Goal: Task Accomplishment & Management: Use online tool/utility

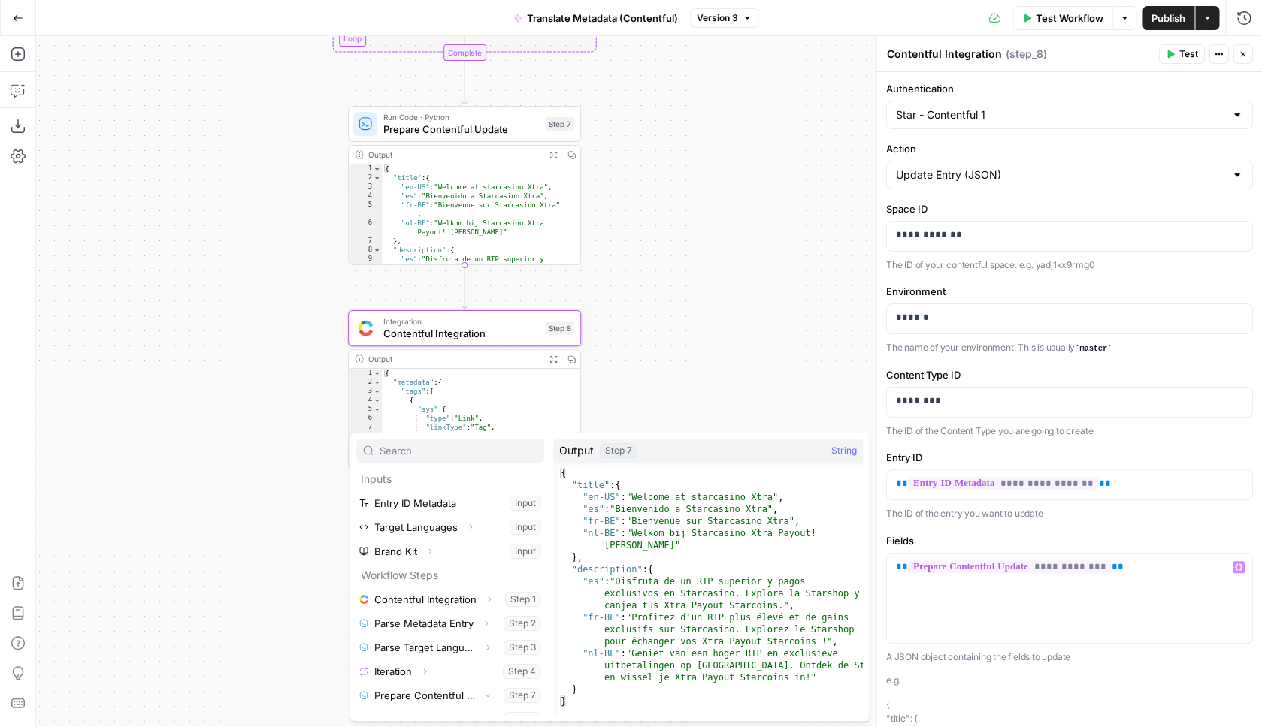
scroll to position [17, 0]
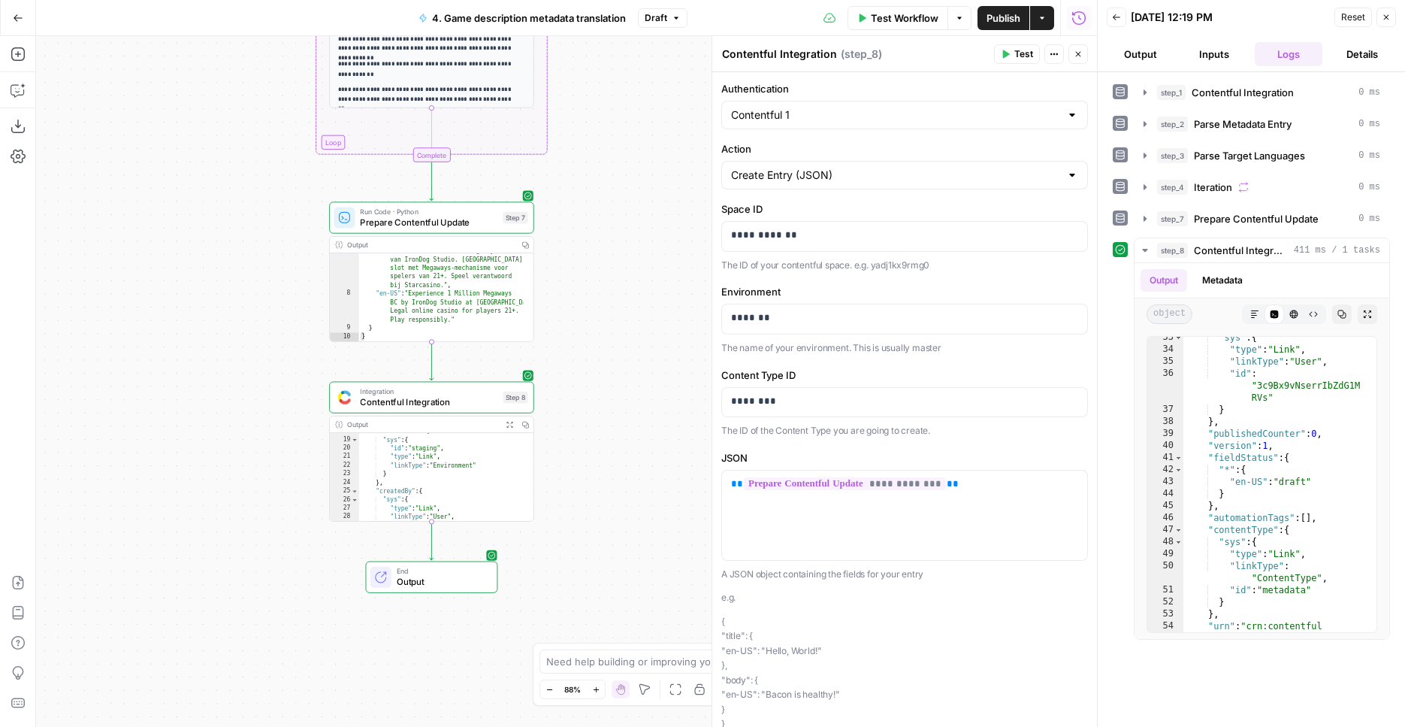
scroll to position [75, 0]
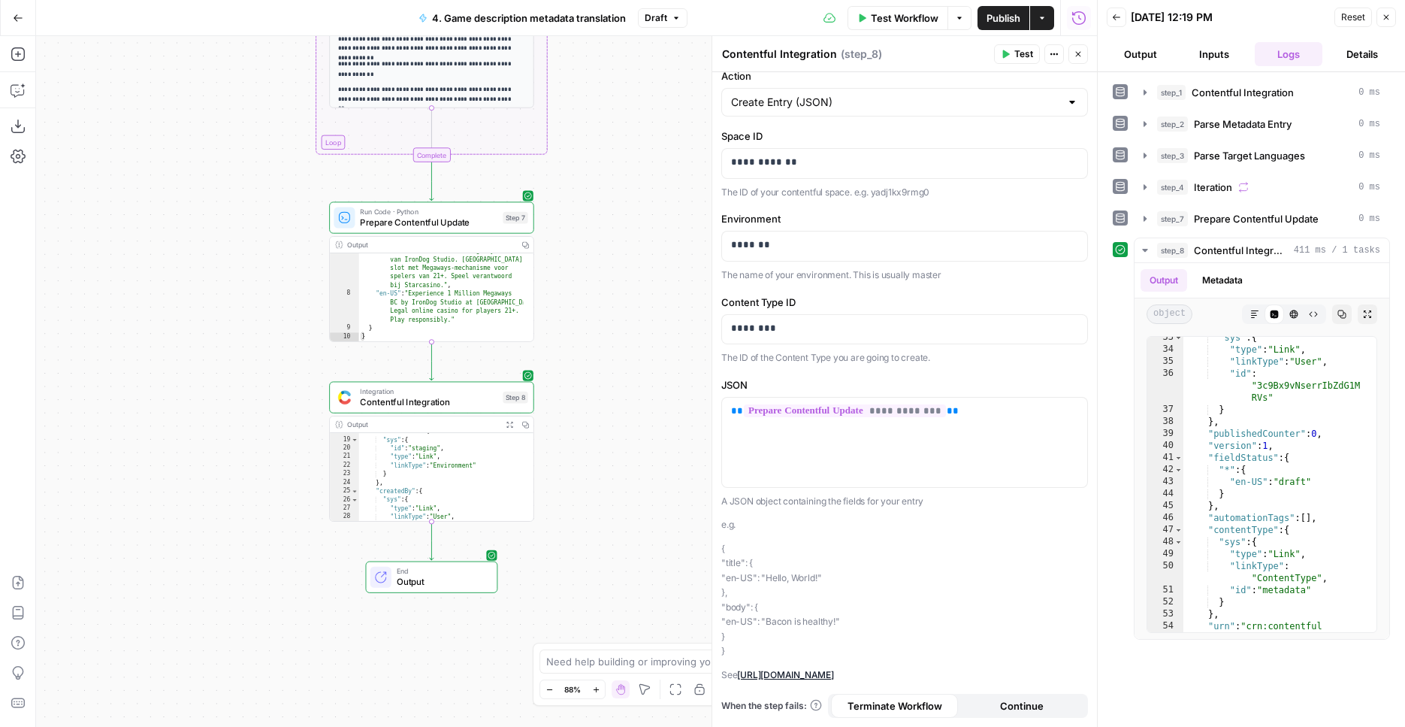
click at [573, 437] on div "Workflow Set Inputs Inputs Integration Contentful Integration Step 1 Output Cop…" at bounding box center [566, 381] width 1061 height 691
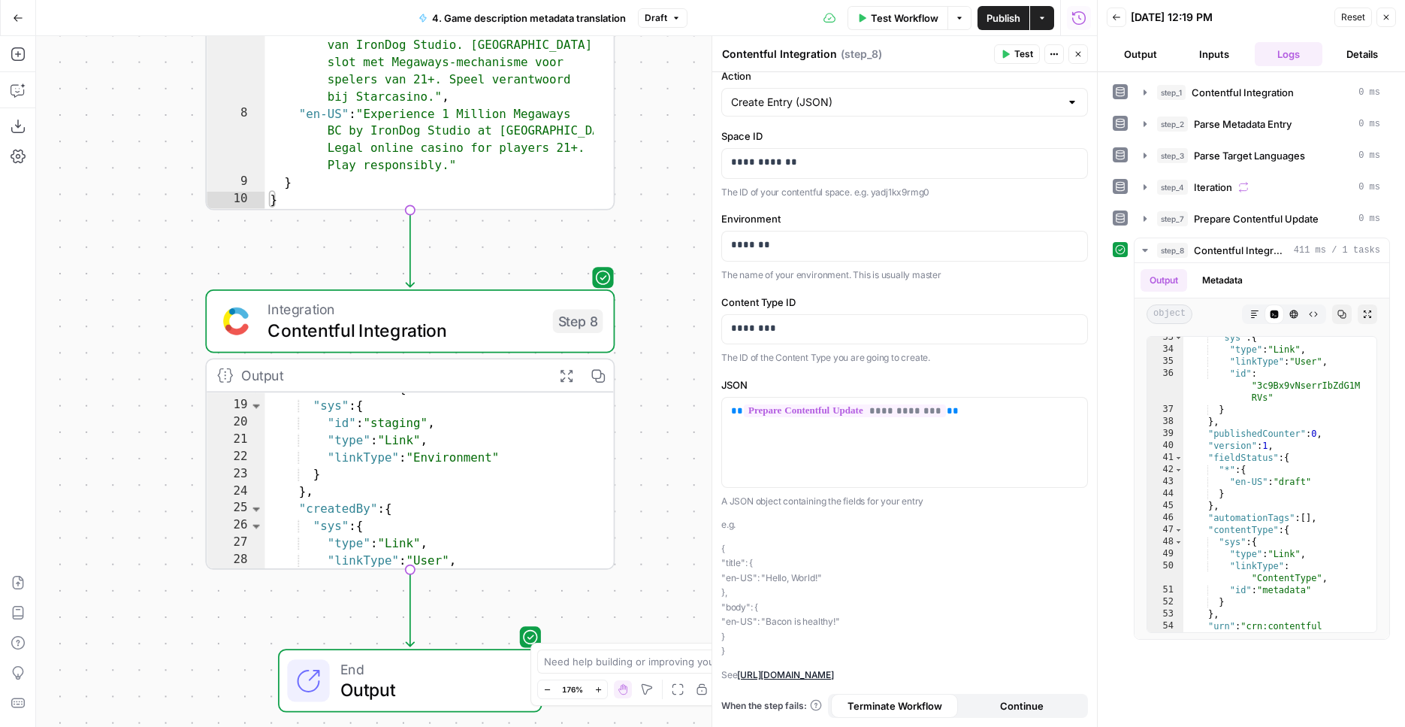
drag, startPoint x: 503, startPoint y: 389, endPoint x: 558, endPoint y: 376, distance: 57.1
click at [620, 355] on div "Workflow Set Inputs Inputs Integration Contentful Integration Step 1 Output Cop…" at bounding box center [566, 381] width 1061 height 691
click at [463, 327] on span "Contentful Integration" at bounding box center [405, 330] width 275 height 26
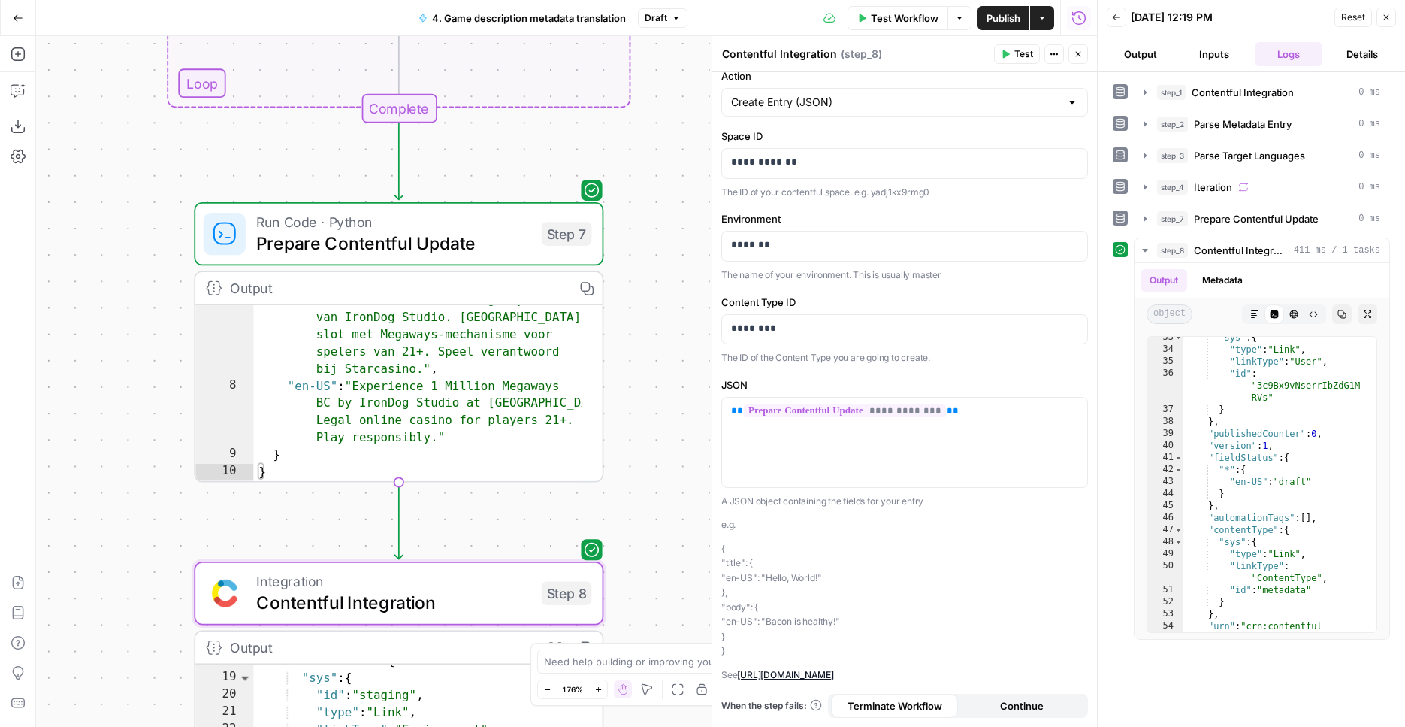
drag, startPoint x: 667, startPoint y: 200, endPoint x: 659, endPoint y: 513, distance: 313.5
click at [659, 513] on div "Workflow Set Inputs Inputs Integration Contentful Integration Step 1 Output Cop…" at bounding box center [566, 381] width 1061 height 691
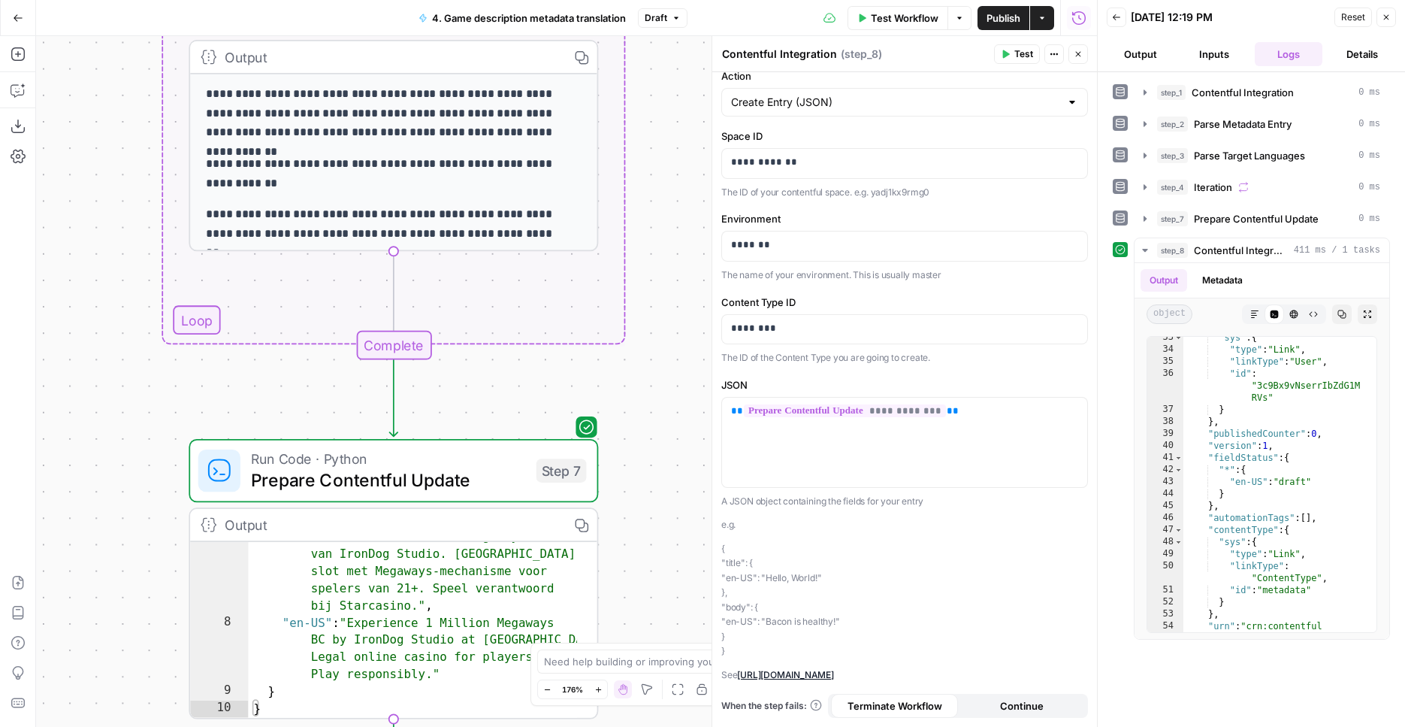
drag, startPoint x: 663, startPoint y: 431, endPoint x: 665, endPoint y: 515, distance: 83.4
click at [665, 515] on div "Workflow Set Inputs Inputs Integration Contentful Integration Step 1 Output Cop…" at bounding box center [566, 381] width 1061 height 691
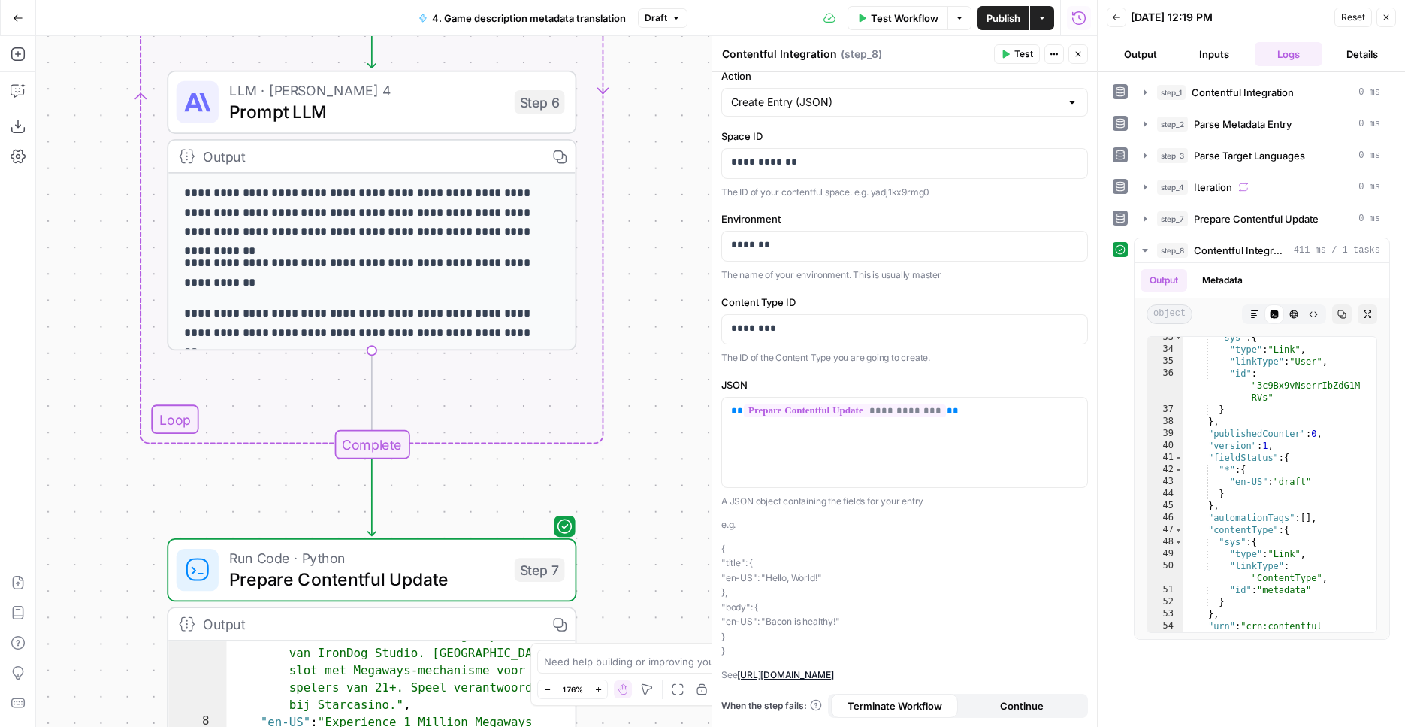
drag, startPoint x: 665, startPoint y: 508, endPoint x: 660, endPoint y: 546, distance: 37.9
click at [660, 546] on div "Workflow Set Inputs Inputs Integration Contentful Integration Step 1 Output Cop…" at bounding box center [566, 381] width 1061 height 691
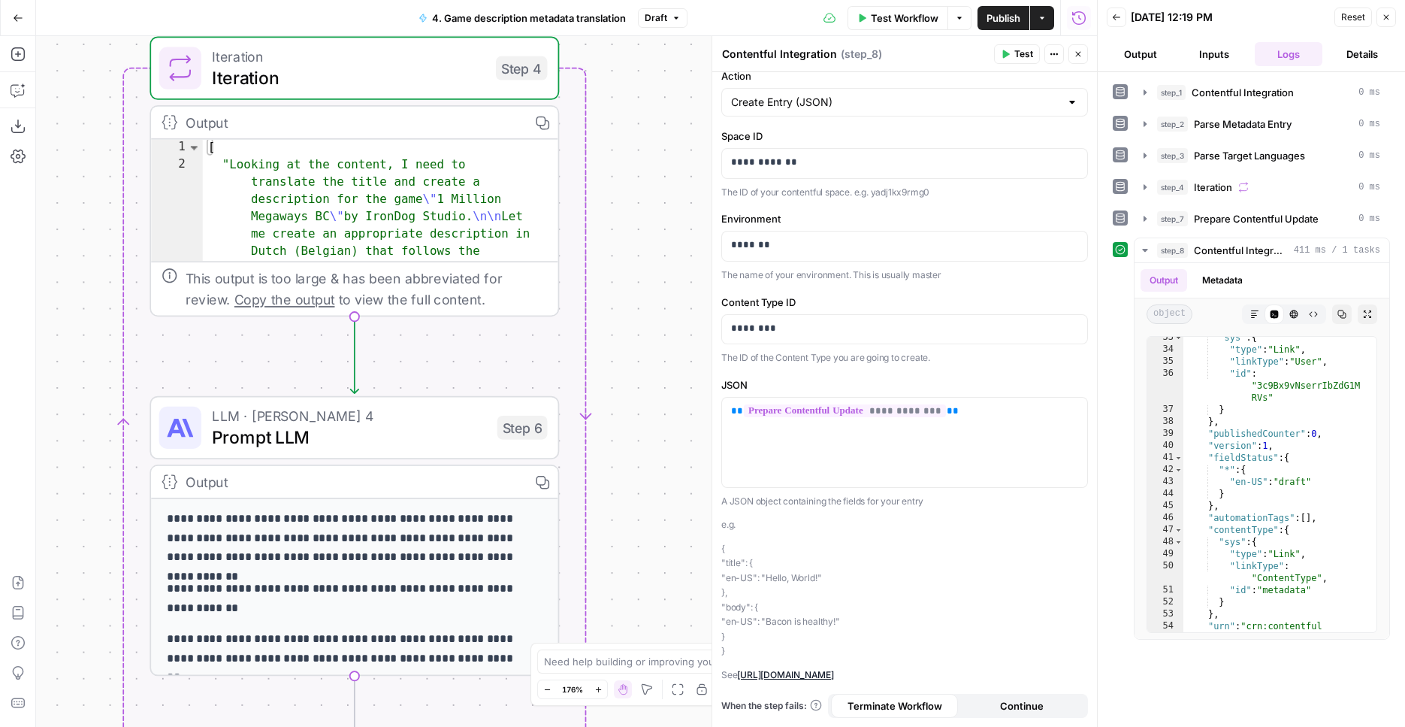
drag, startPoint x: 648, startPoint y: 493, endPoint x: 630, endPoint y: -48, distance: 541.3
click at [630, 36] on div "Workflow Set Inputs Inputs Integration Contentful Integration Step 1 Output Cop…" at bounding box center [566, 381] width 1061 height 691
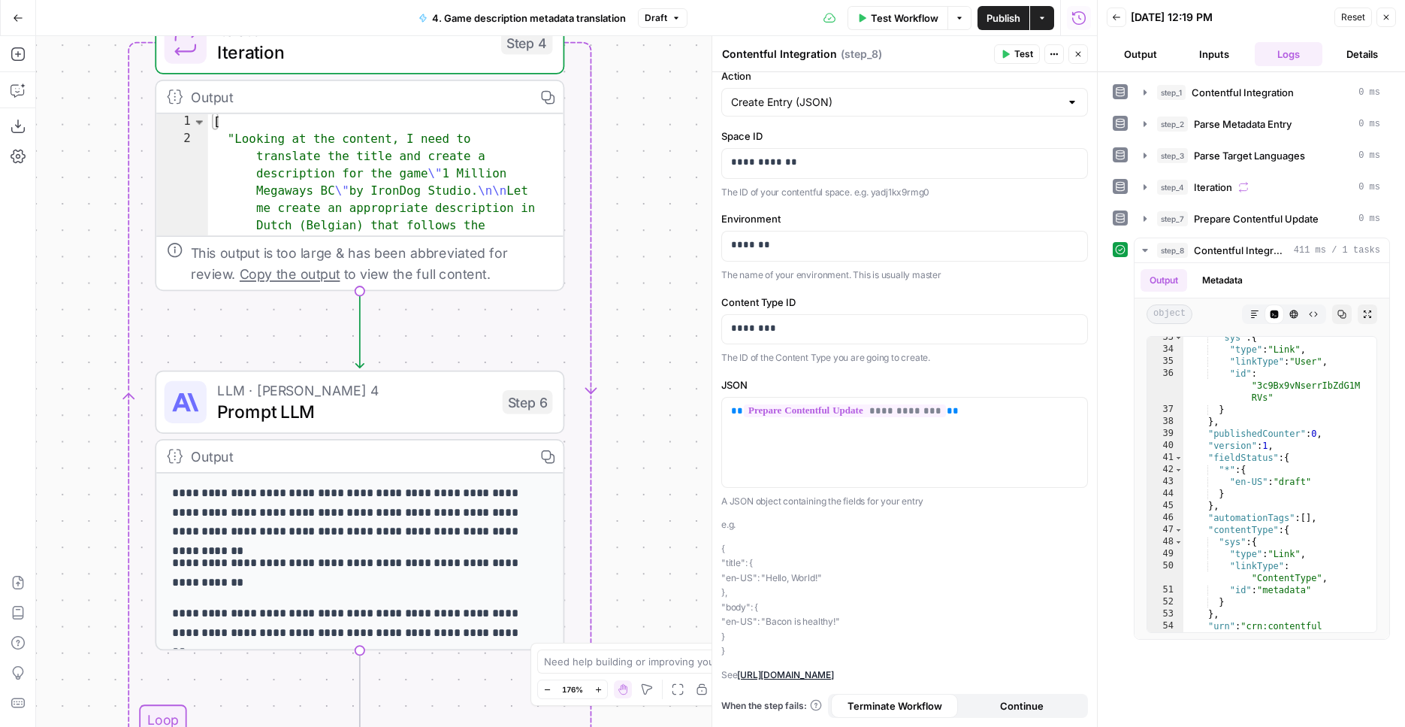
drag, startPoint x: 634, startPoint y: 470, endPoint x: 652, endPoint y: 167, distance: 303.3
click at [651, 160] on div "Workflow Set Inputs Inputs Integration Contentful Integration Step 1 Output Cop…" at bounding box center [566, 381] width 1061 height 691
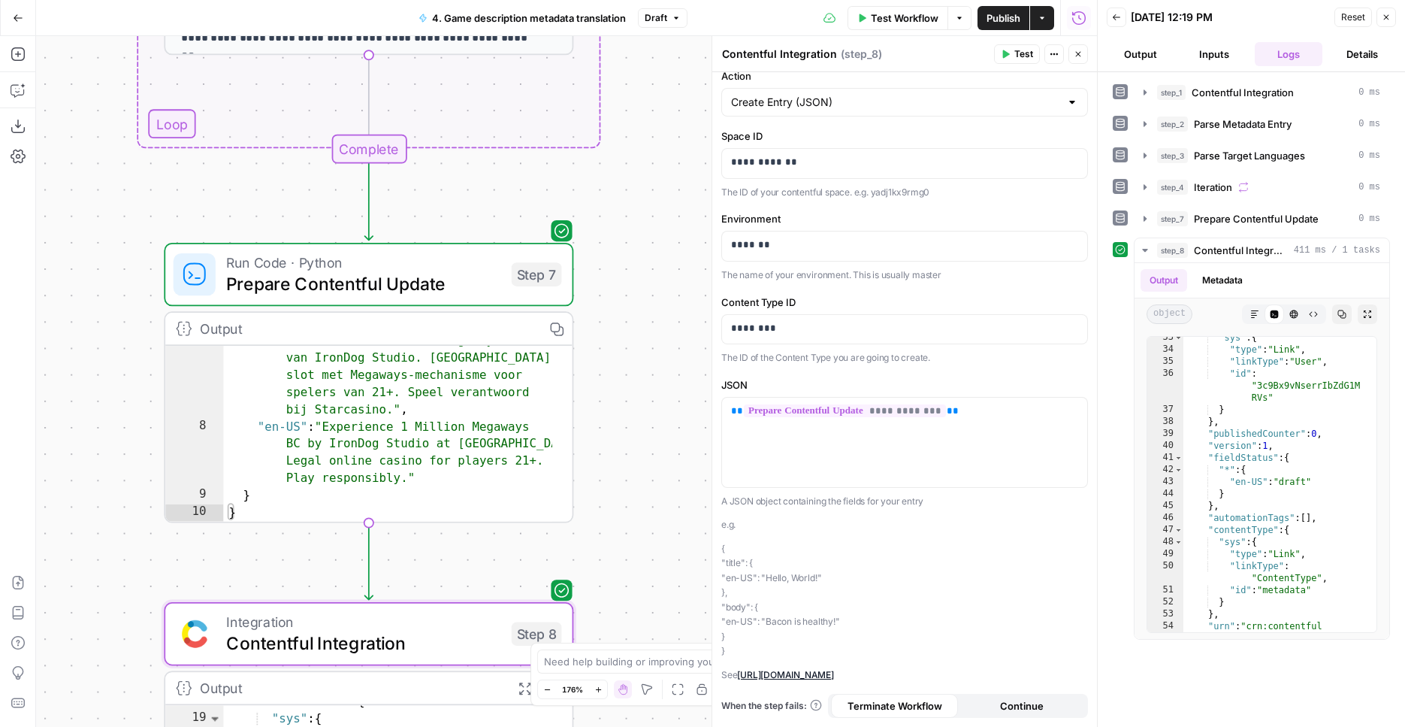
drag, startPoint x: 673, startPoint y: 555, endPoint x: 676, endPoint y: 275, distance: 280.3
click at [671, 246] on div "Workflow Set Inputs Inputs Integration Contentful Integration Step 1 Output Cop…" at bounding box center [566, 381] width 1061 height 691
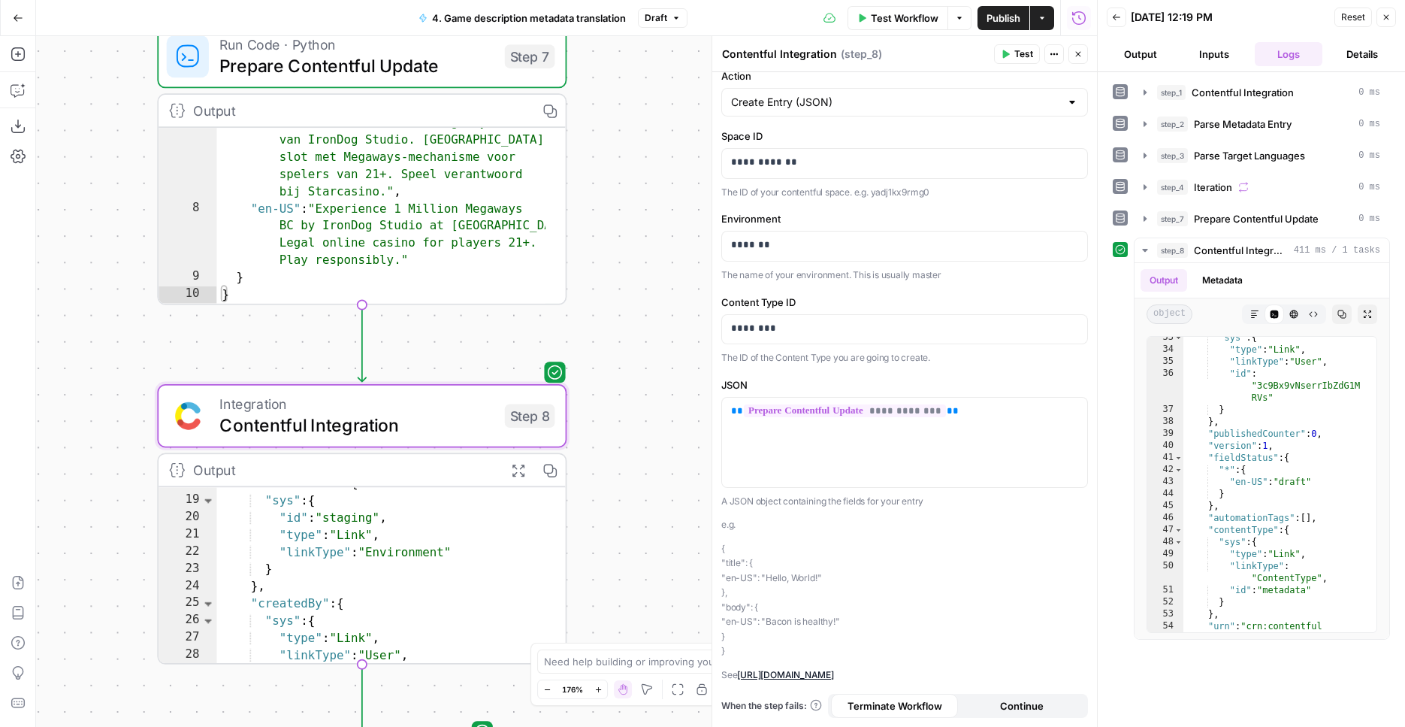
drag, startPoint x: 684, startPoint y: 378, endPoint x: 630, endPoint y: 293, distance: 100.7
click at [677, 161] on div "Workflow Set Inputs Inputs Integration Contentful Integration Step 1 Output Cop…" at bounding box center [566, 381] width 1061 height 691
click at [457, 424] on span "Contentful Integration" at bounding box center [356, 426] width 275 height 26
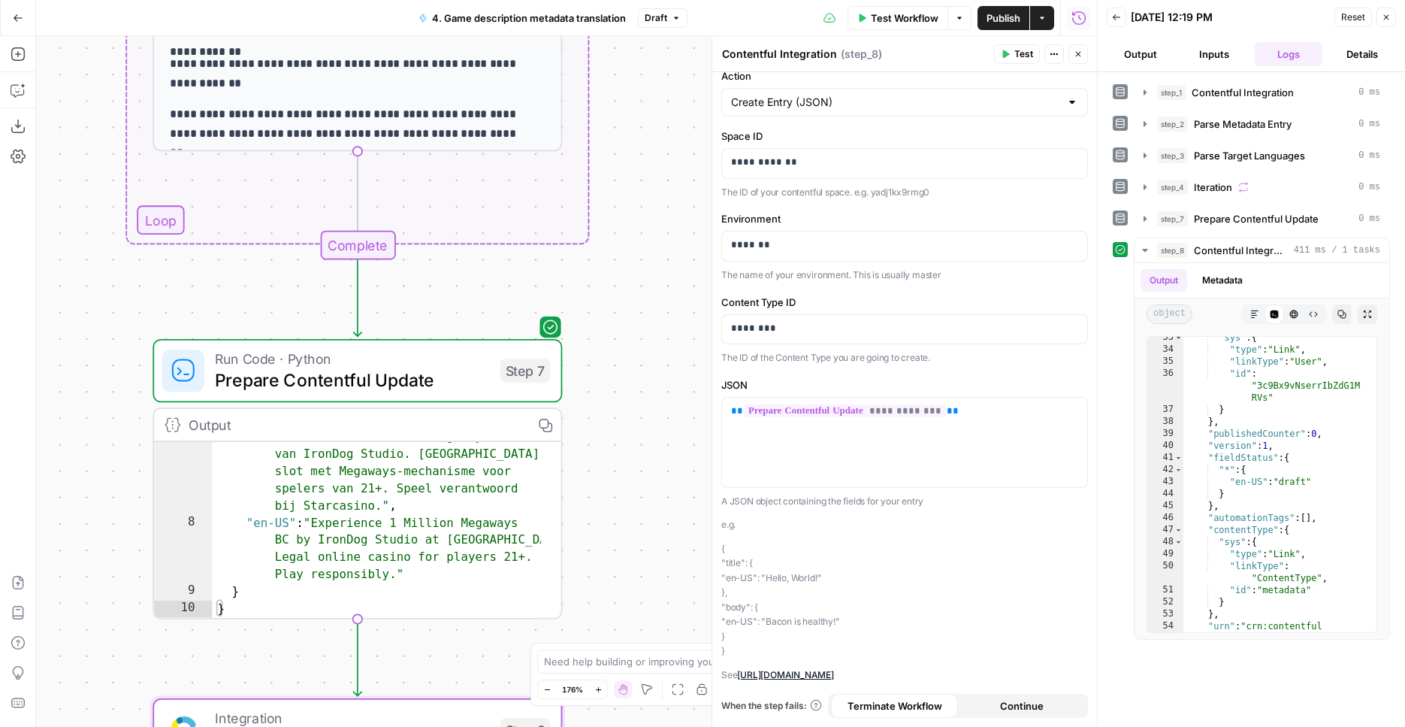
drag, startPoint x: 589, startPoint y: 209, endPoint x: 604, endPoint y: 703, distance: 494.7
click at [604, 703] on div "Workflow Set Inputs Inputs Integration Contentful Integration Step 1 Output Cop…" at bounding box center [566, 381] width 1061 height 691
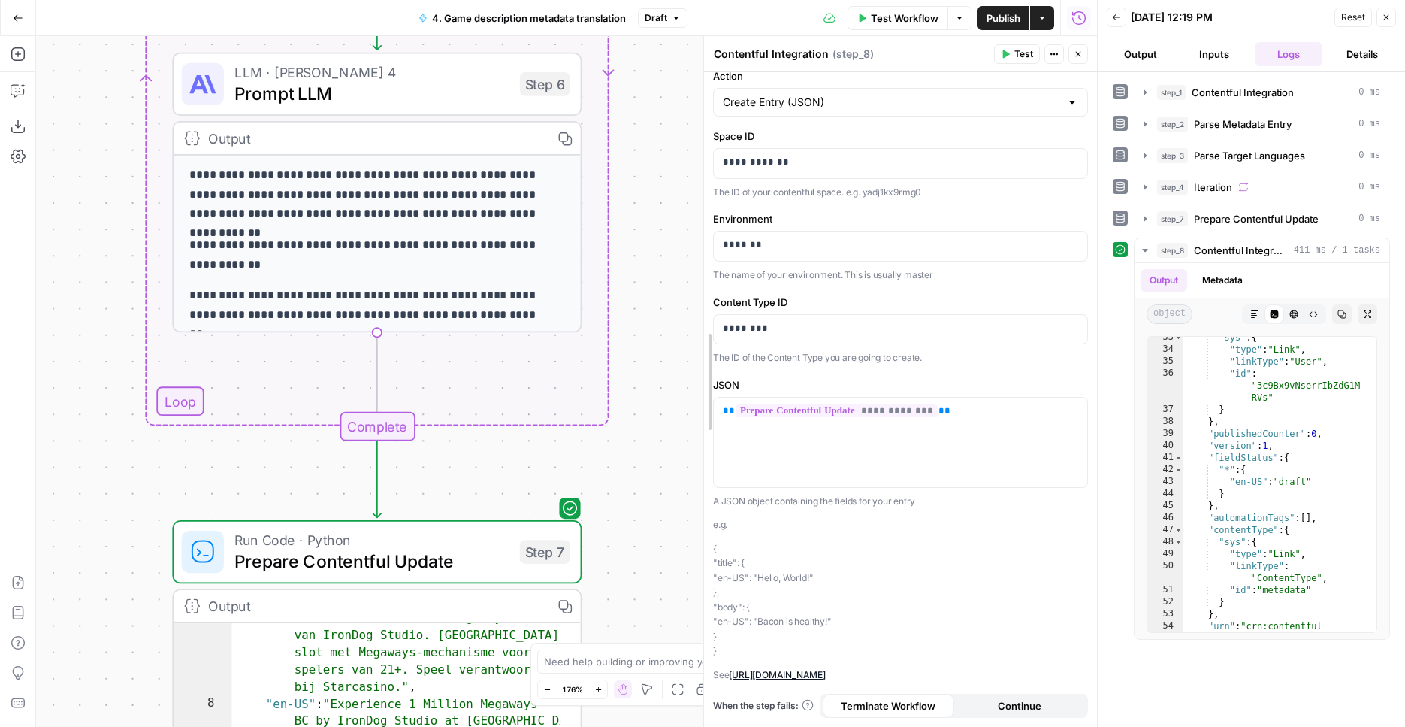
drag, startPoint x: 718, startPoint y: 264, endPoint x: 685, endPoint y: 436, distance: 175.2
click at [703, 436] on div "**********" at bounding box center [900, 381] width 394 height 691
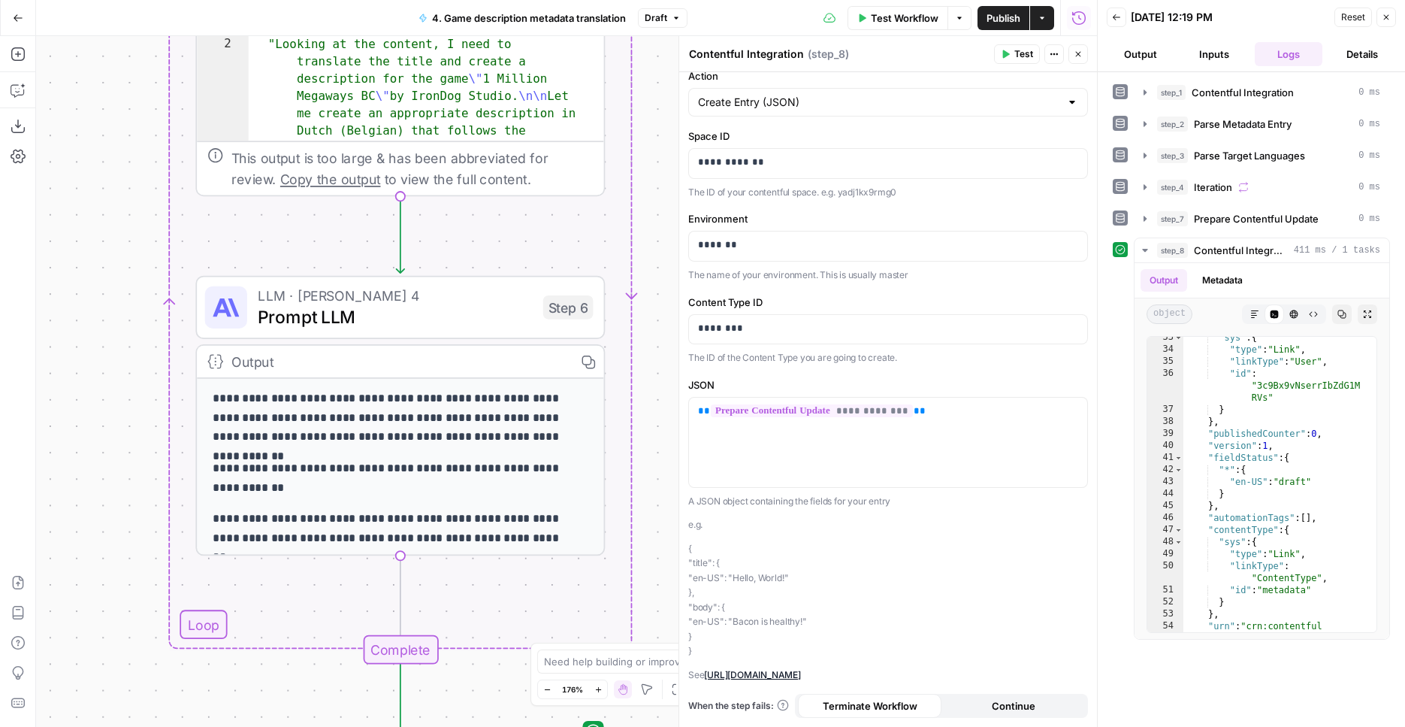
drag, startPoint x: 628, startPoint y: 252, endPoint x: 652, endPoint y: 479, distance: 227.5
click at [652, 479] on div "Workflow Set Inputs Inputs Integration Contentful Integration Step 1 Output Cop…" at bounding box center [566, 381] width 1061 height 691
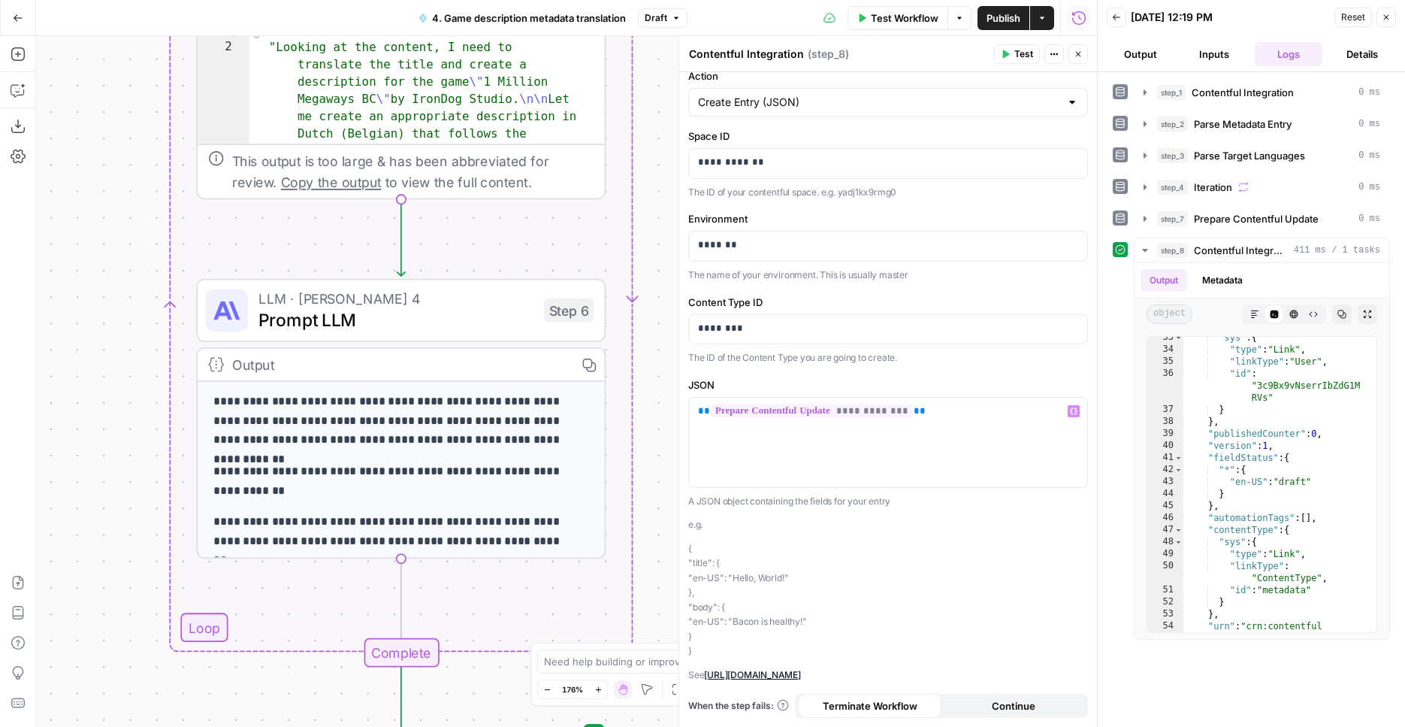
click at [766, 410] on span "**********" at bounding box center [812, 410] width 202 height 13
click at [128, 336] on div "Workflow Set Inputs Inputs Integration Contentful Integration Step 1 Output Cop…" at bounding box center [566, 381] width 1061 height 691
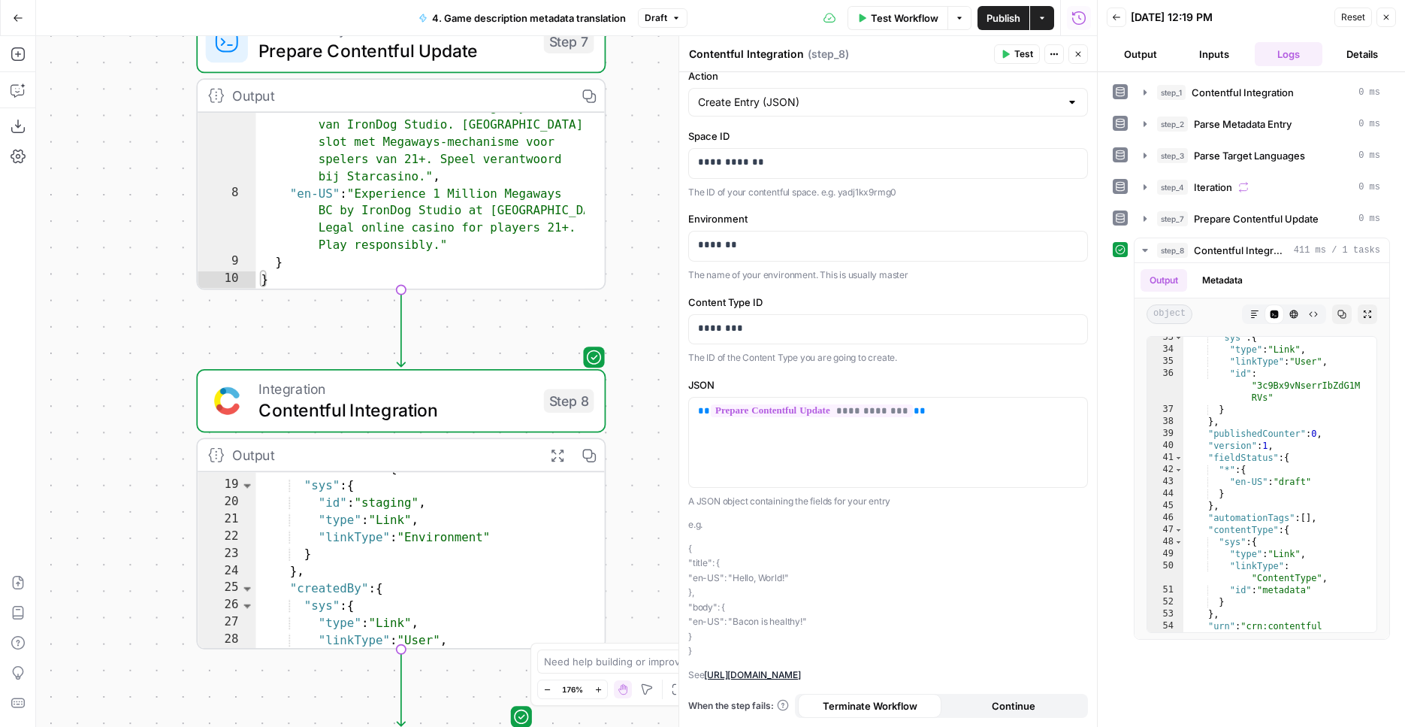
click at [332, 58] on span "Prepare Contentful Update" at bounding box center [396, 51] width 275 height 26
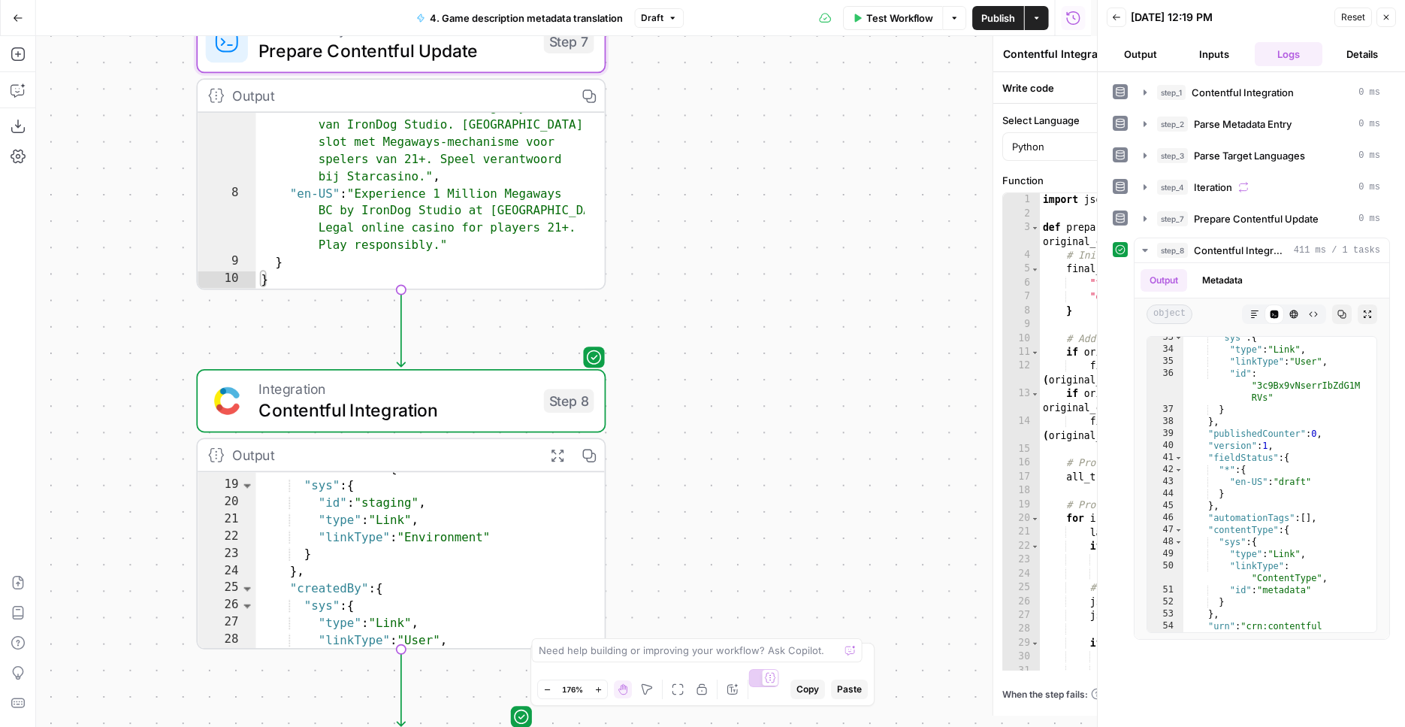
type textarea "Prepare Contentful Update"
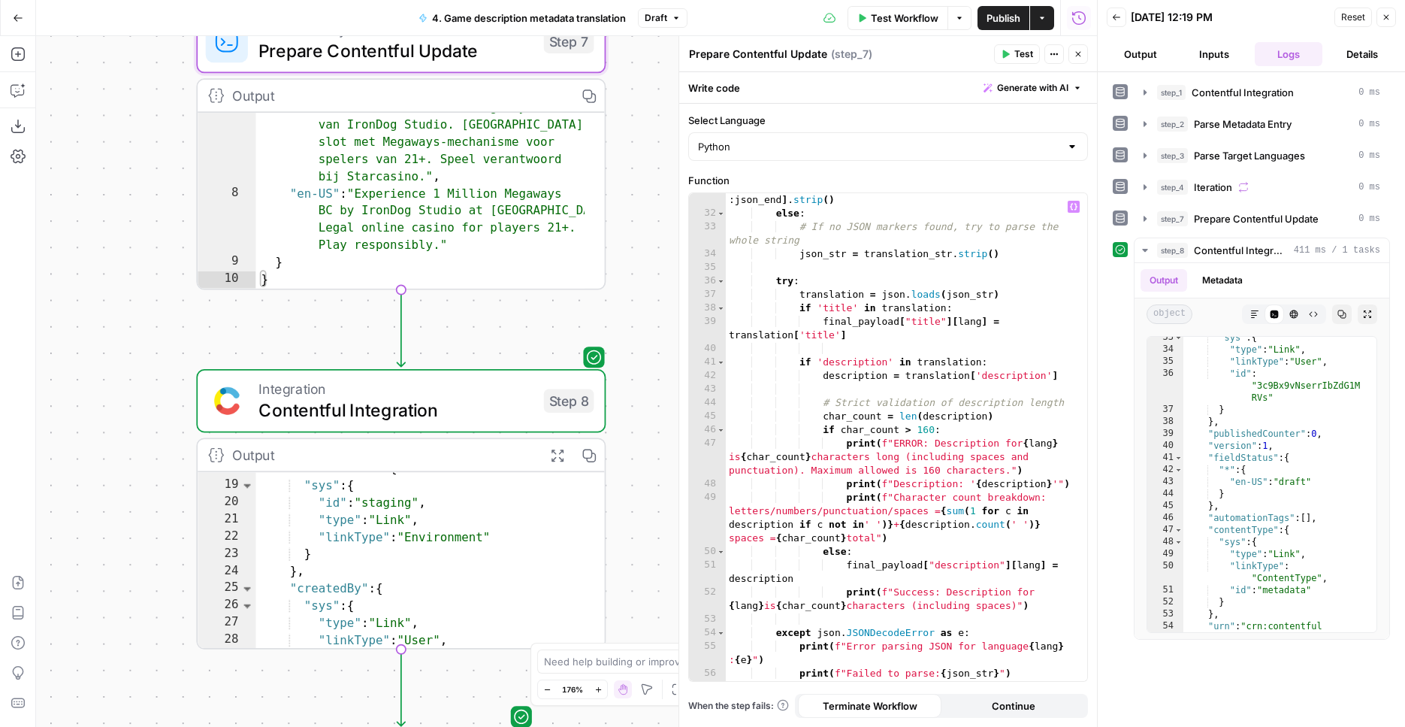
scroll to position [473, 0]
click at [825, 306] on div "json_str = translation_str [ json_start + 7 : json_end ] . strip ( ) else : # I…" at bounding box center [901, 444] width 350 height 528
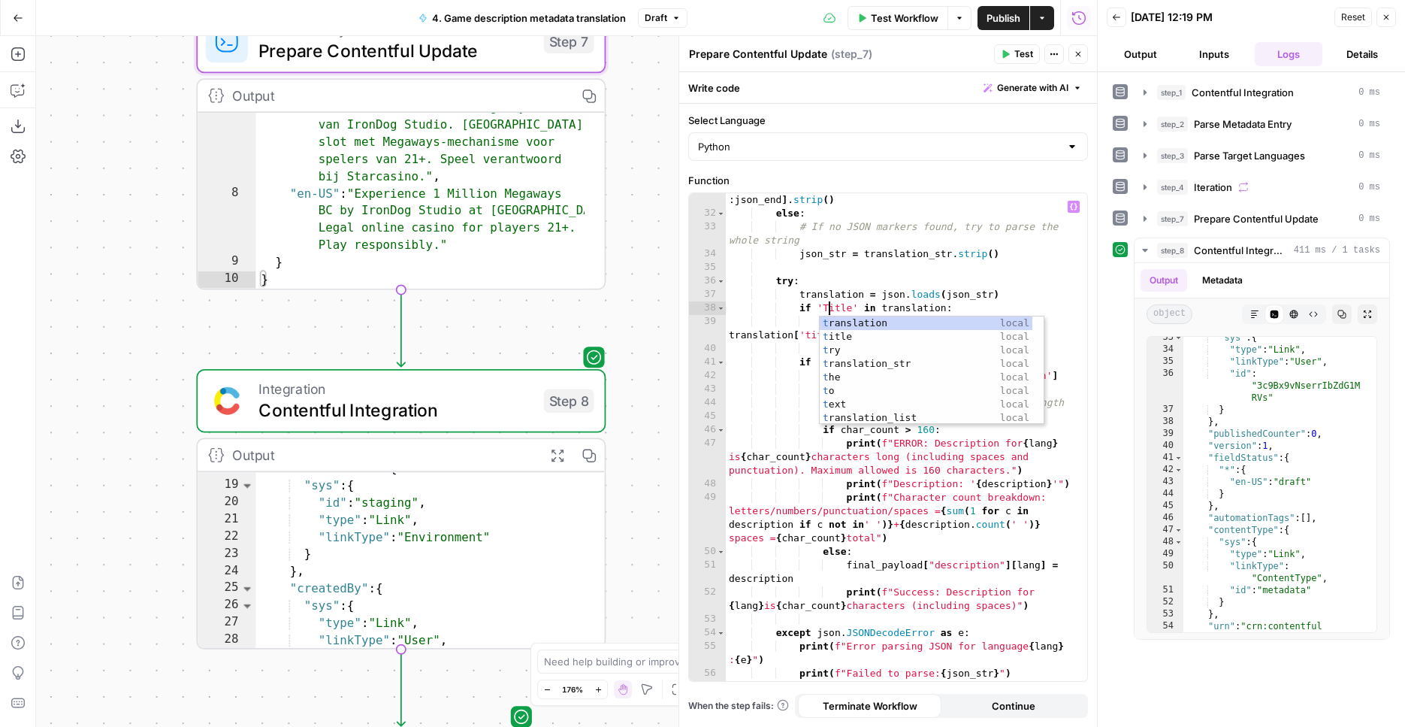
scroll to position [0, 8]
click at [986, 237] on div "json_str = translation_str [ json_start + 7 : json_end ] . strip ( ) else : # I…" at bounding box center [901, 444] width 350 height 528
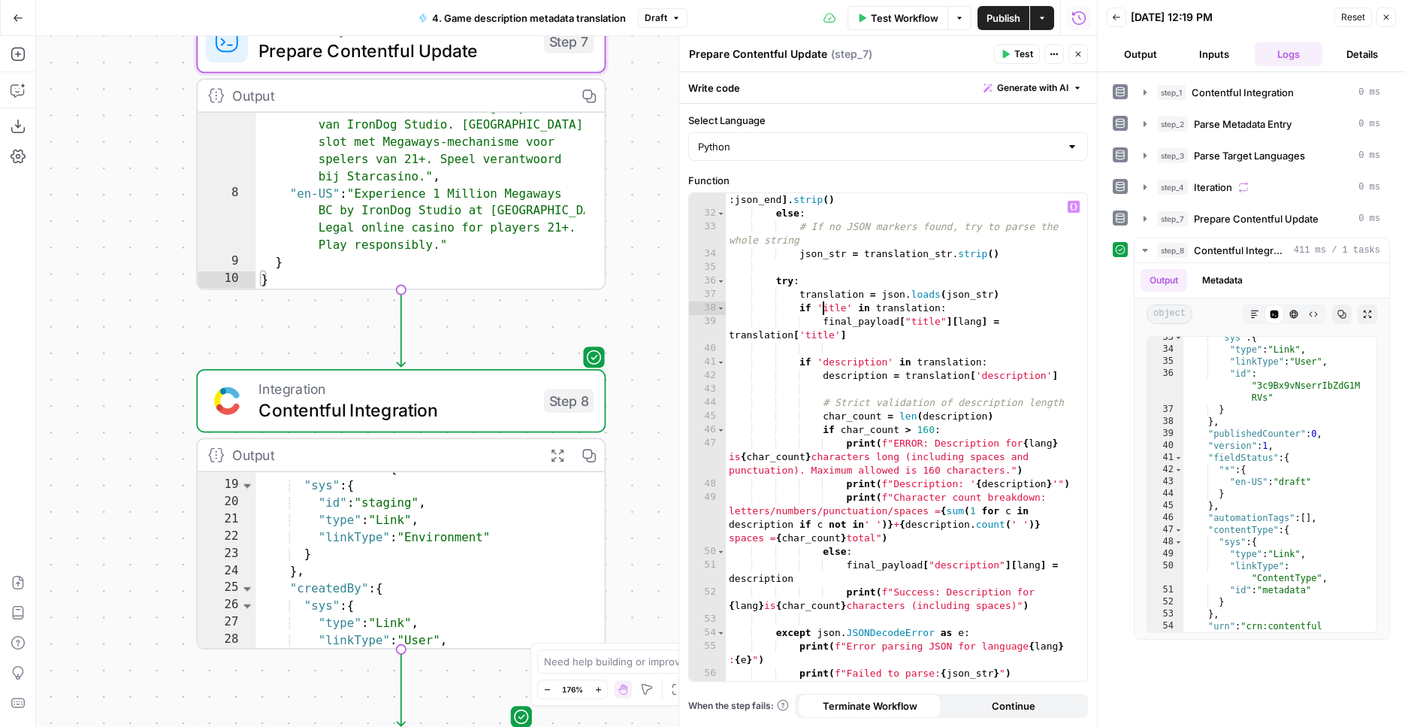
type textarea "**********"
click at [639, 284] on div "Workflow Set Inputs Inputs Integration Contentful Integration Step 1 Output Cop…" at bounding box center [566, 381] width 1061 height 691
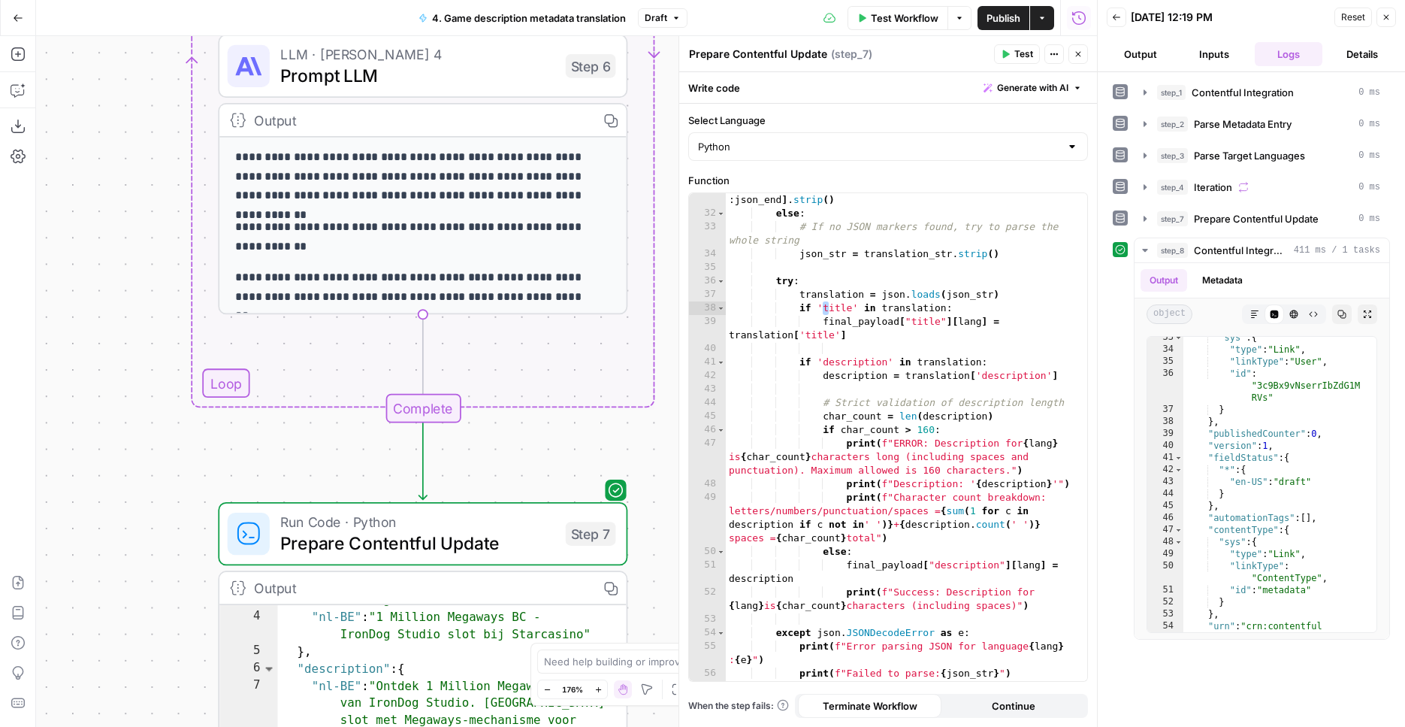
drag, startPoint x: 657, startPoint y: 144, endPoint x: 688, endPoint y: 529, distance: 386.7
click at [679, 636] on div "Workflow Set Inputs Inputs Integration Contentful Integration Step 1 Output Cop…" at bounding box center [566, 381] width 1061 height 691
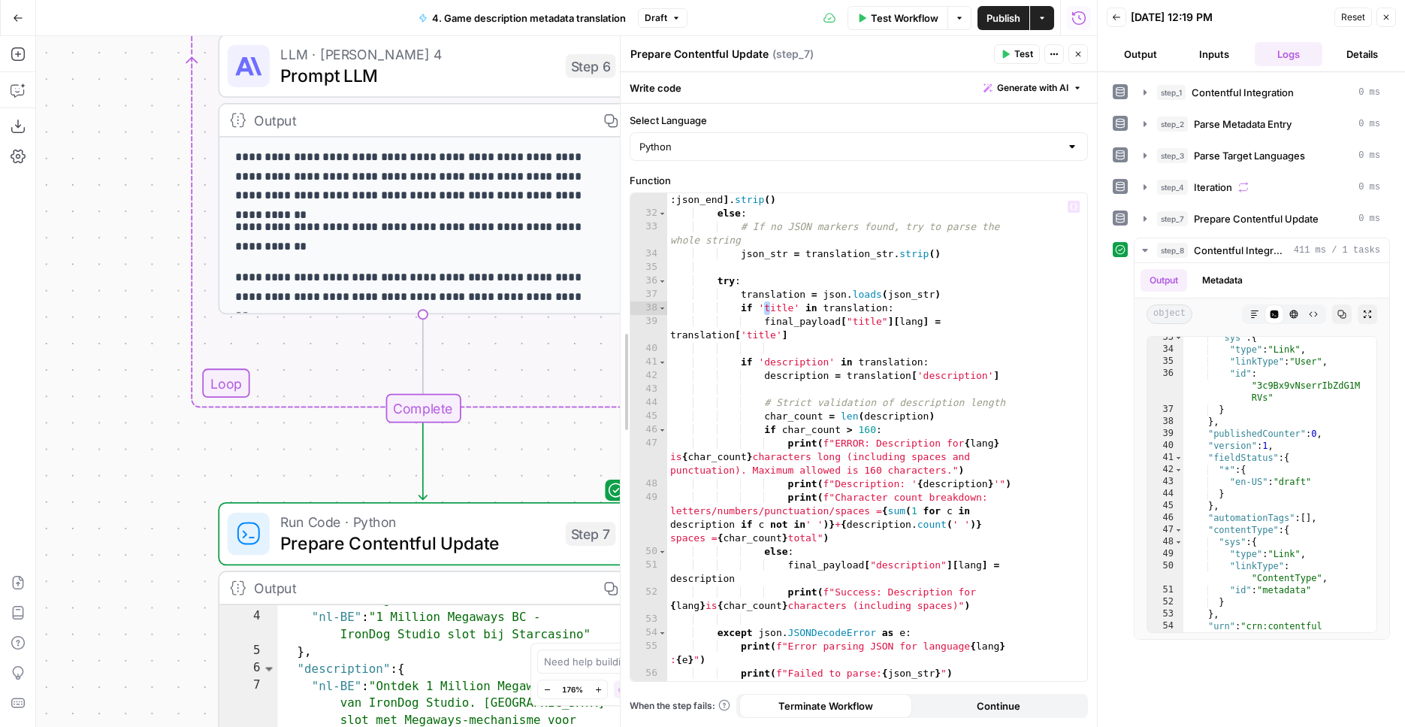
drag, startPoint x: 683, startPoint y: 280, endPoint x: 604, endPoint y: 628, distance: 356.8
click at [624, 688] on div "**********" at bounding box center [858, 381] width 477 height 691
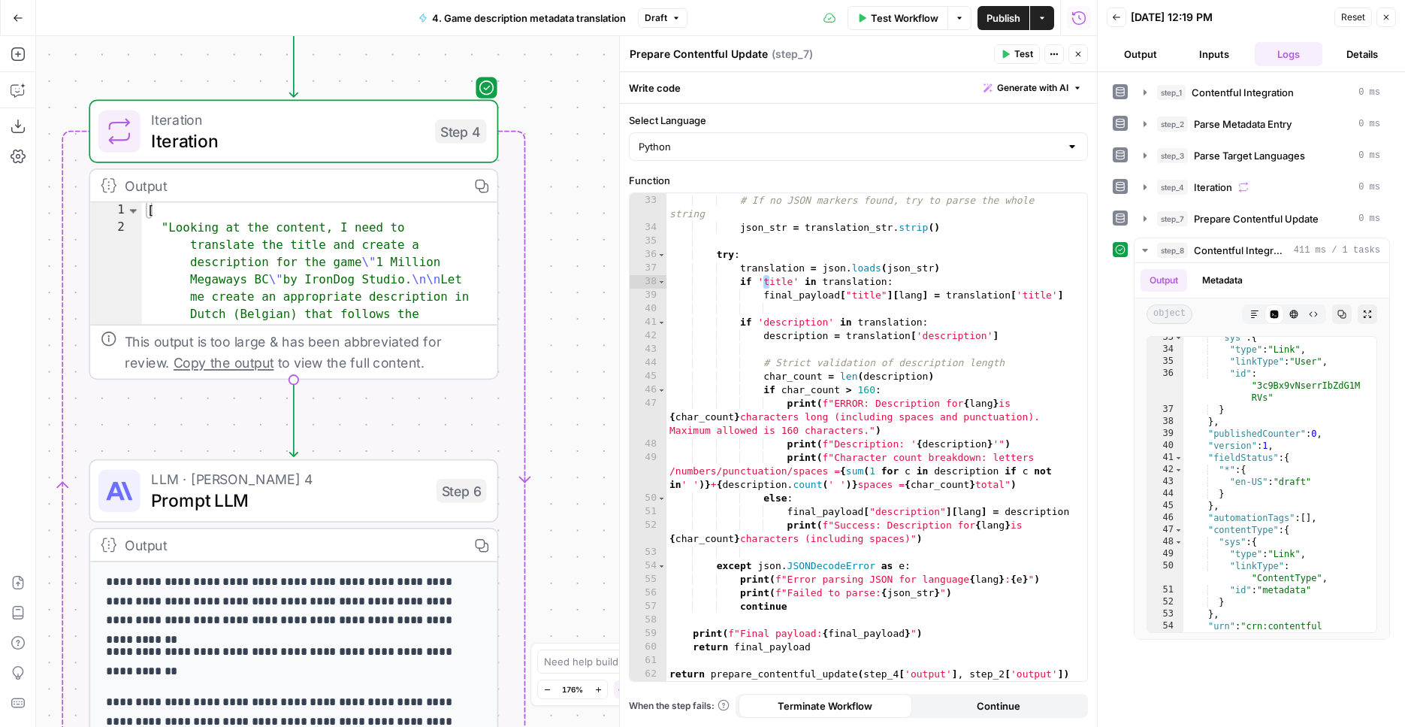
drag, startPoint x: 108, startPoint y: 296, endPoint x: -26, endPoint y: 727, distance: 451.1
click at [36, 726] on div "Workflow Set Inputs Inputs Integration Contentful Integration Step 1 Output Cop…" at bounding box center [566, 381] width 1061 height 691
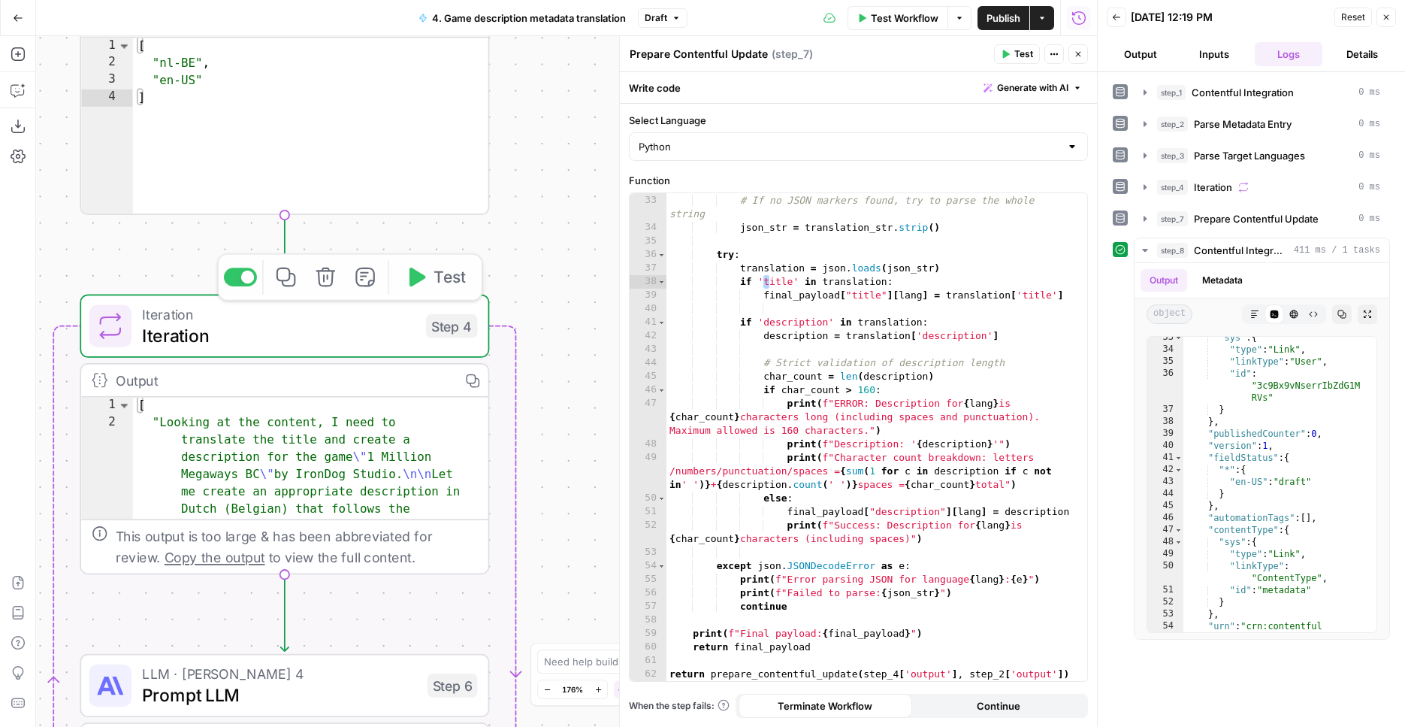
drag, startPoint x: 509, startPoint y: 286, endPoint x: 509, endPoint y: 648, distance: 362.2
click at [509, 648] on div "Workflow Set Inputs Inputs Integration Contentful Integration Step 1 Output Cop…" at bounding box center [566, 381] width 1061 height 691
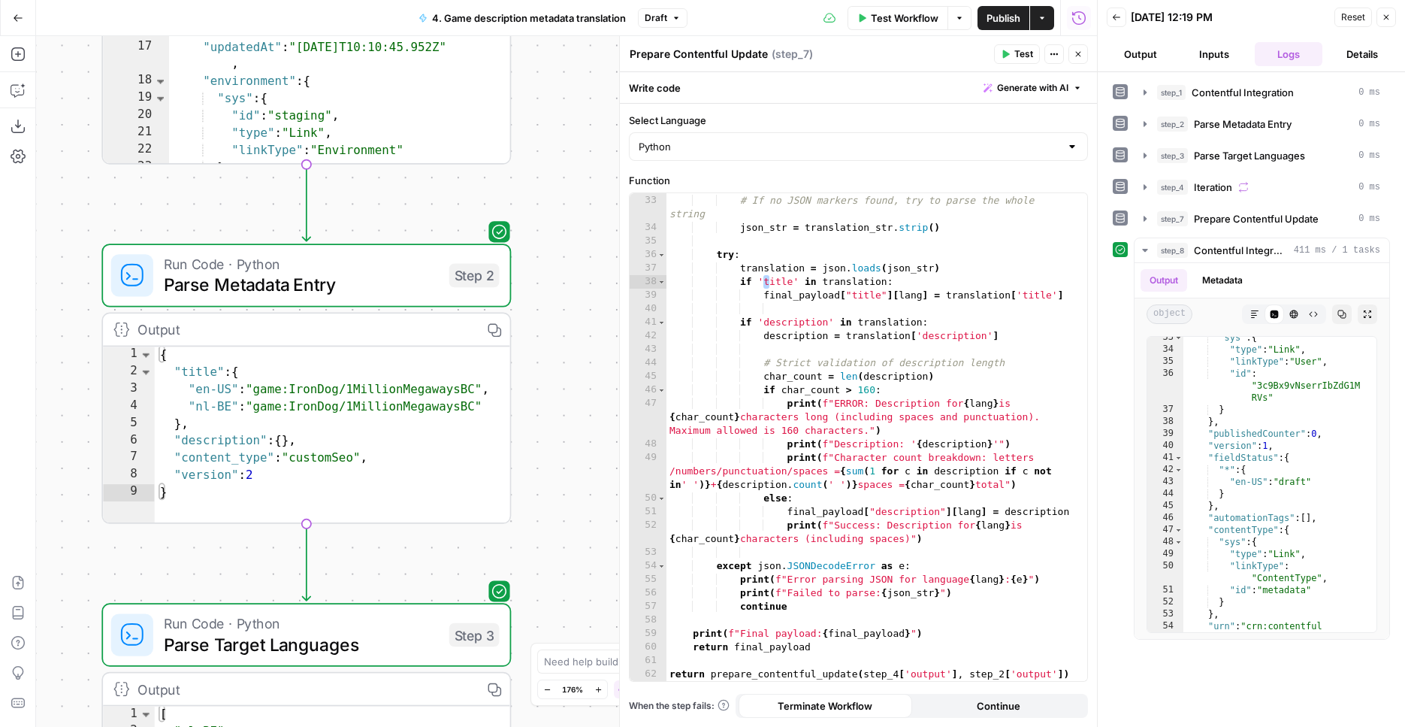
drag, startPoint x: 562, startPoint y: 341, endPoint x: 584, endPoint y: 647, distance: 306.6
click at [584, 647] on div "Workflow Set Inputs Inputs Integration Contentful Integration Step 1 Output Cop…" at bounding box center [566, 381] width 1061 height 691
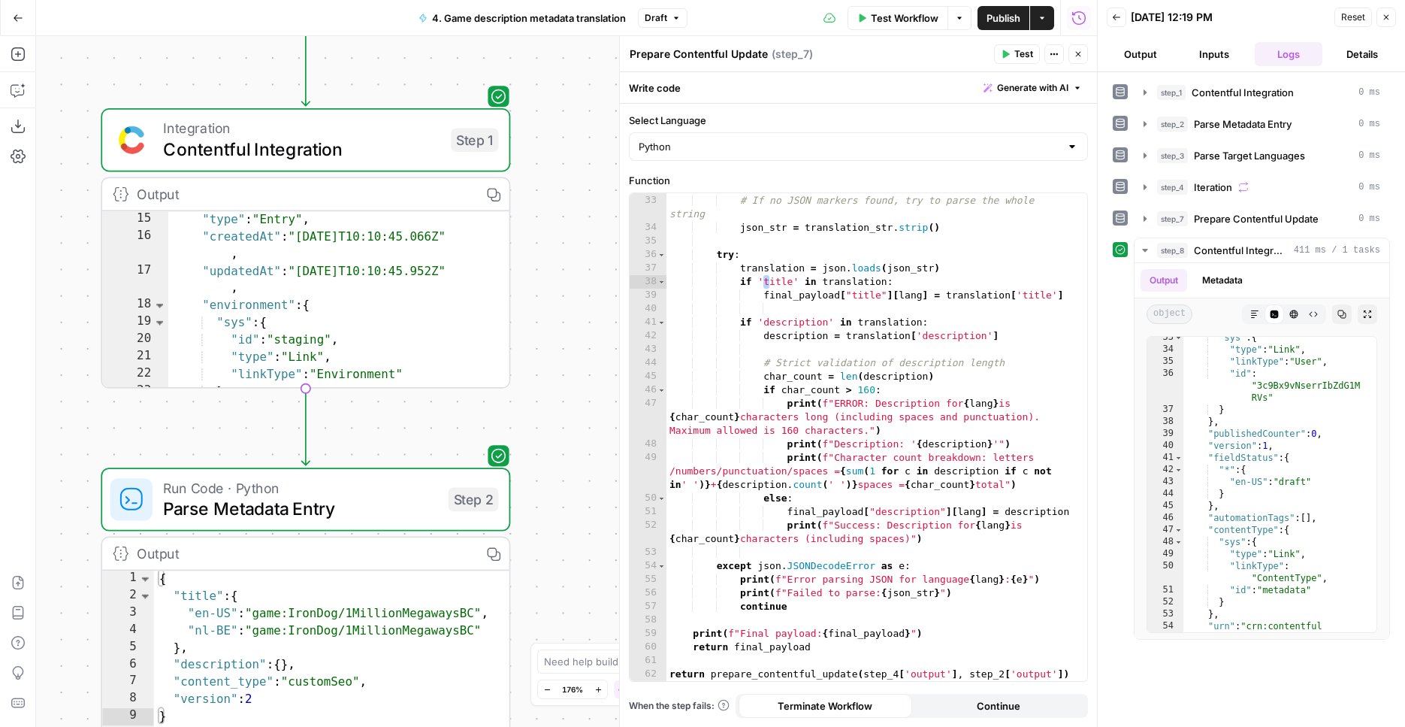
drag, startPoint x: 610, startPoint y: 366, endPoint x: 609, endPoint y: 590, distance: 223.9
click at [609, 590] on div "Workflow Set Inputs Inputs Integration Contentful Integration Step 1 Output Cop…" at bounding box center [566, 381] width 1061 height 691
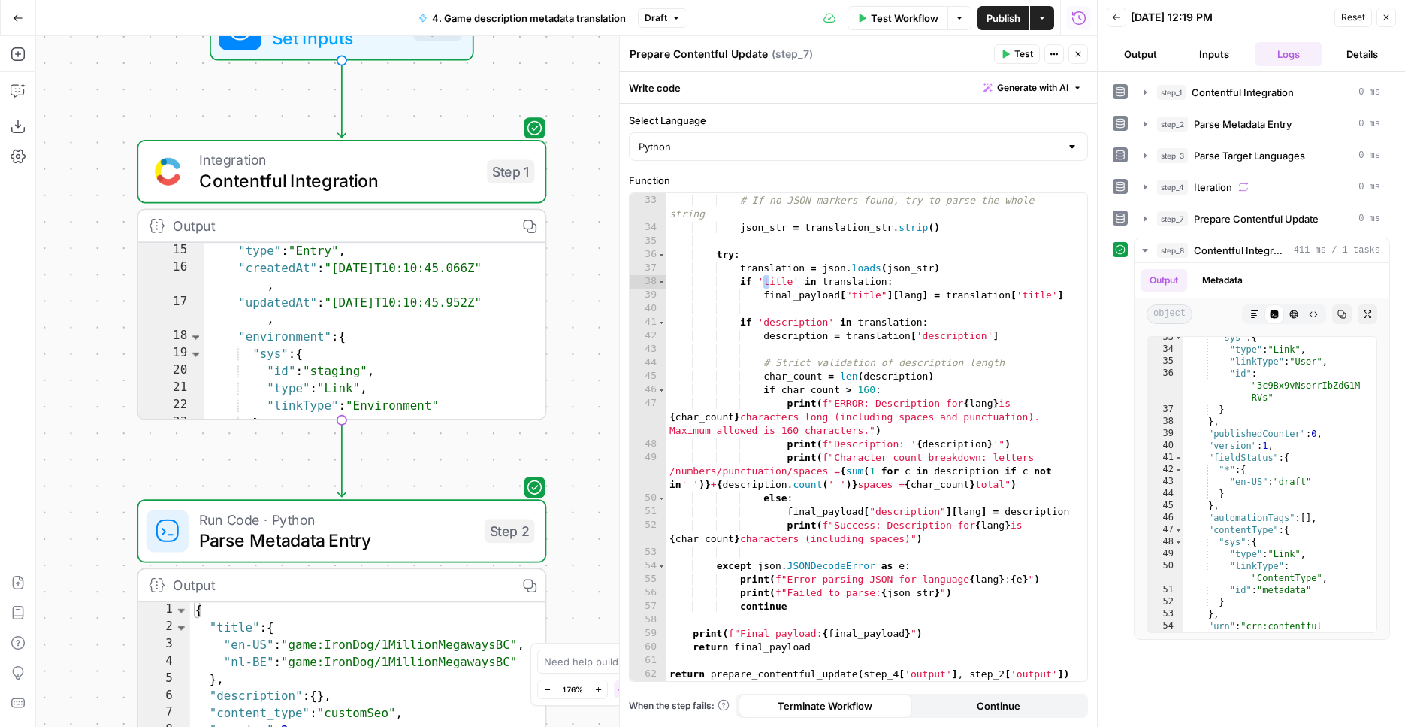
drag, startPoint x: 568, startPoint y: 259, endPoint x: 624, endPoint y: 239, distance: 59.2
click at [624, 239] on div "Workflow Set Inputs Inputs Integration Contentful Integration Step 1 Output Cop…" at bounding box center [566, 381] width 1061 height 691
click at [893, 17] on span "Test Workflow" at bounding box center [905, 18] width 68 height 15
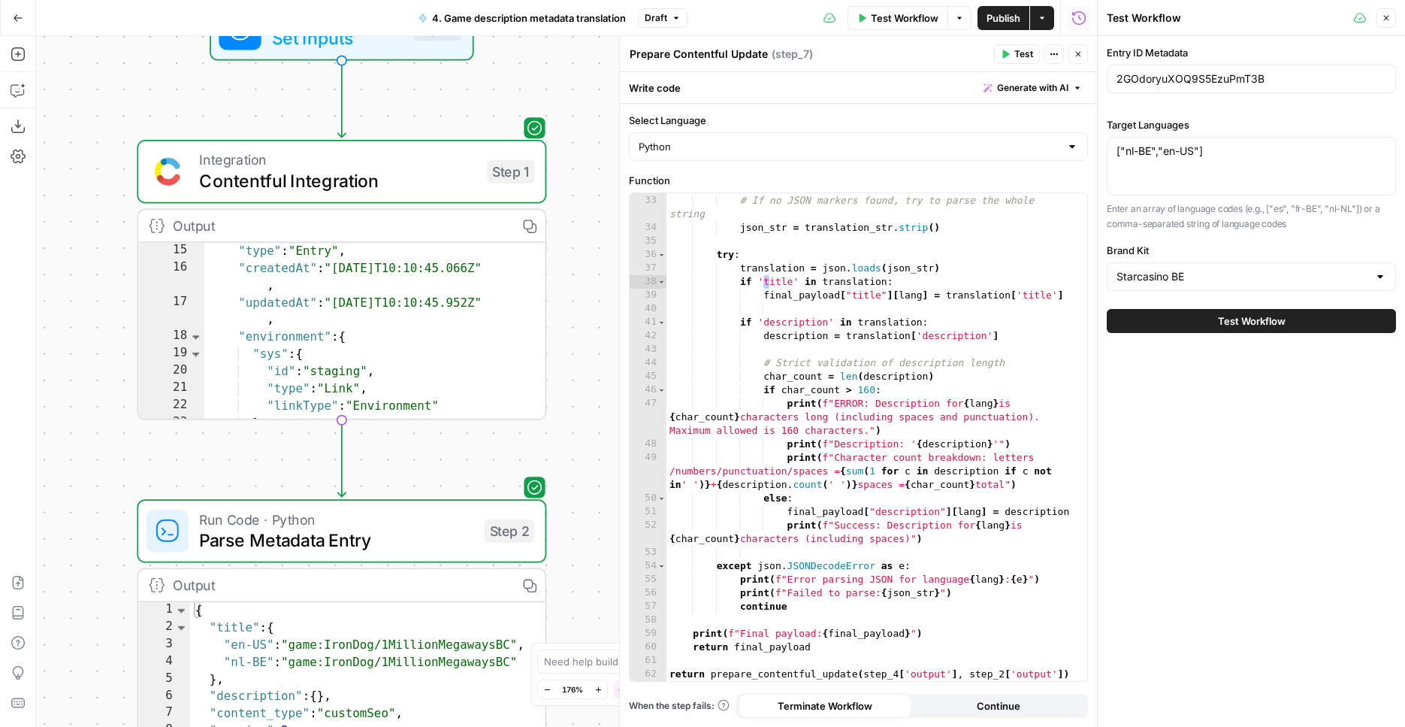
click at [1244, 322] on span "Test Workflow" at bounding box center [1252, 320] width 68 height 15
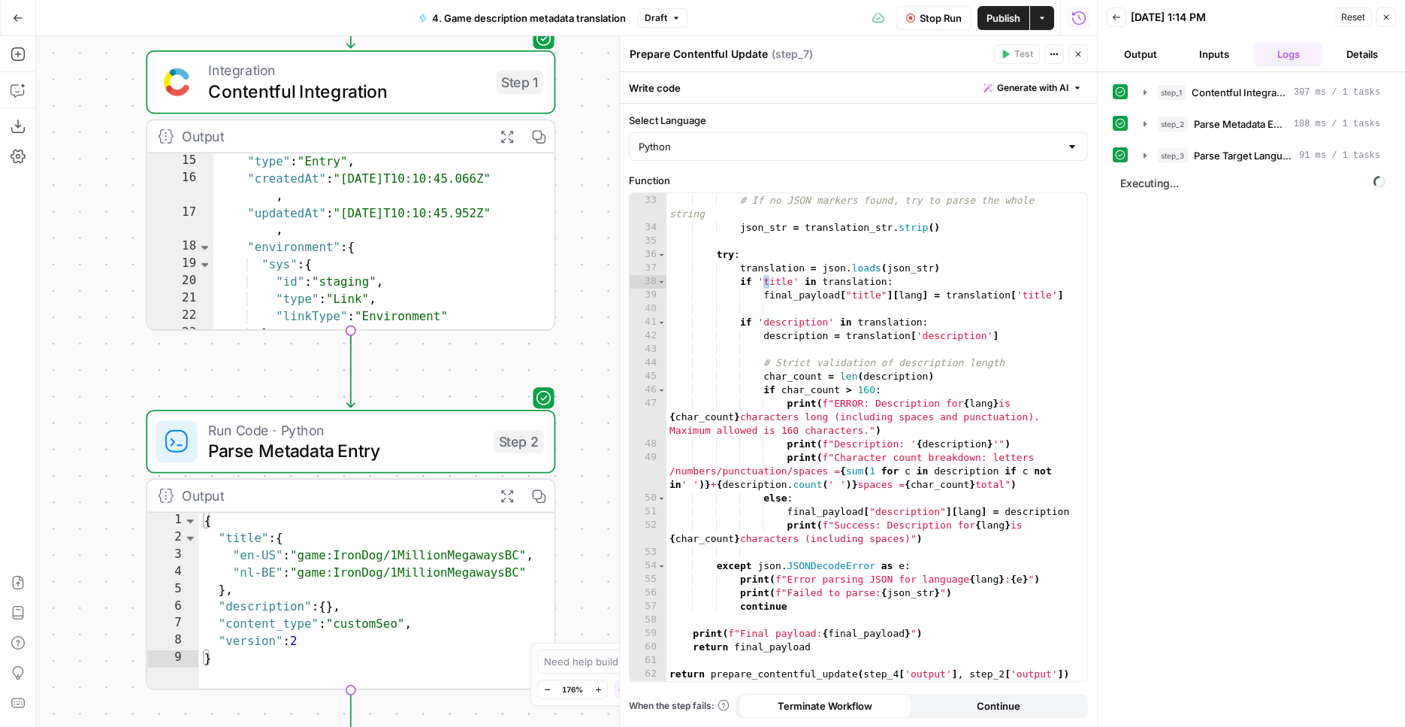
drag, startPoint x: 566, startPoint y: 373, endPoint x: 573, endPoint y: 98, distance: 275.1
click at [573, 97] on div "Workflow Set Inputs Inputs Integration Contentful Integration Step 1 Output Exp…" at bounding box center [566, 381] width 1061 height 691
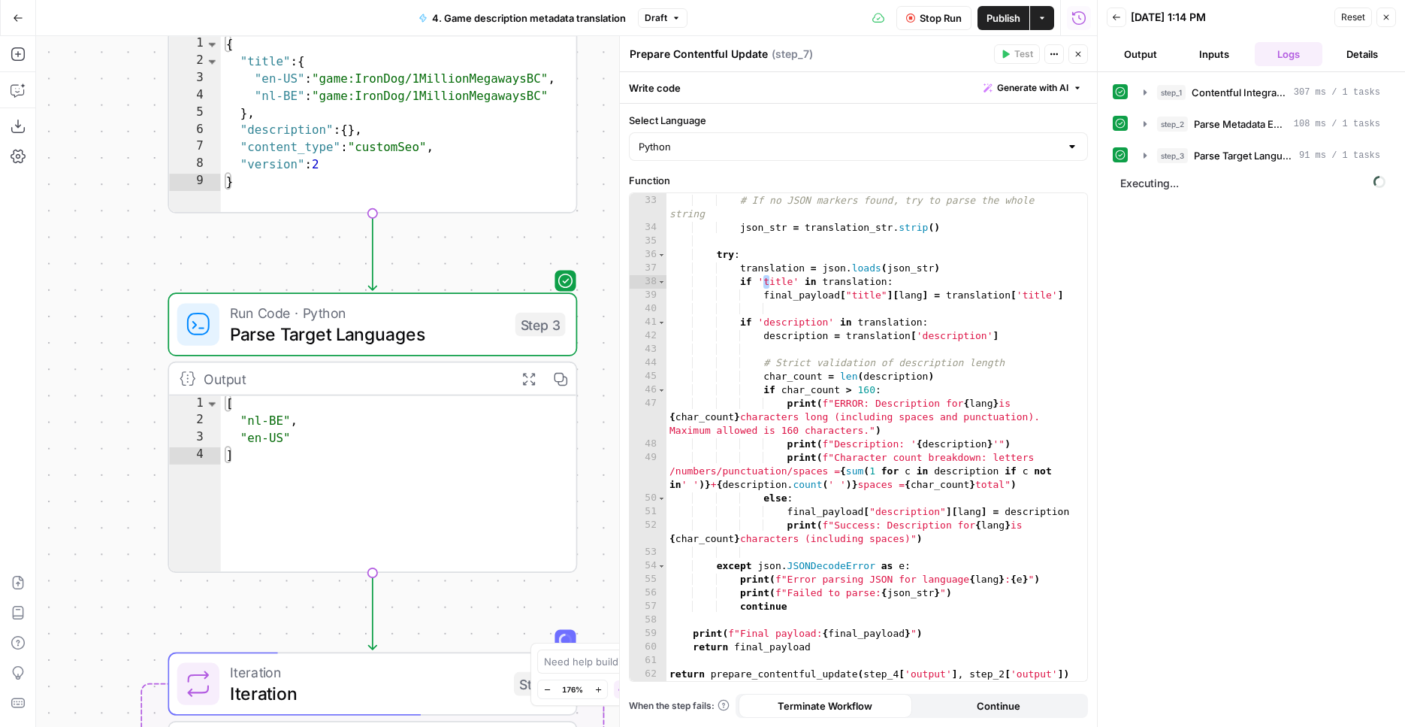
drag, startPoint x: 589, startPoint y: 367, endPoint x: 609, endPoint y: 135, distance: 232.3
click at [612, 77] on div "Workflow Set Inputs Inputs Integration Contentful Integration Step 1 Output Exp…" at bounding box center [566, 381] width 1061 height 691
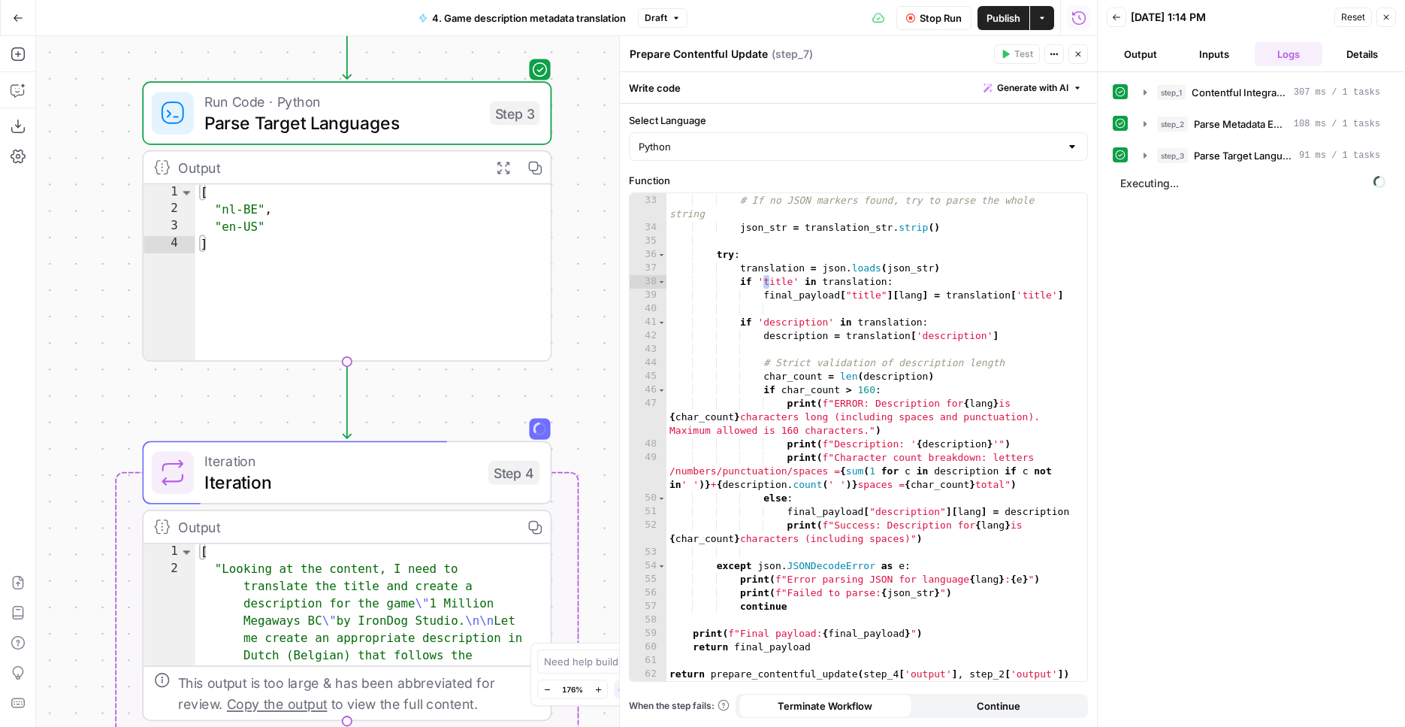
drag, startPoint x: 612, startPoint y: 354, endPoint x: 579, endPoint y: 61, distance: 294.9
click at [579, 60] on div "Workflow Set Inputs Inputs Integration Contentful Integration Step 1 Output Exp…" at bounding box center [566, 381] width 1061 height 691
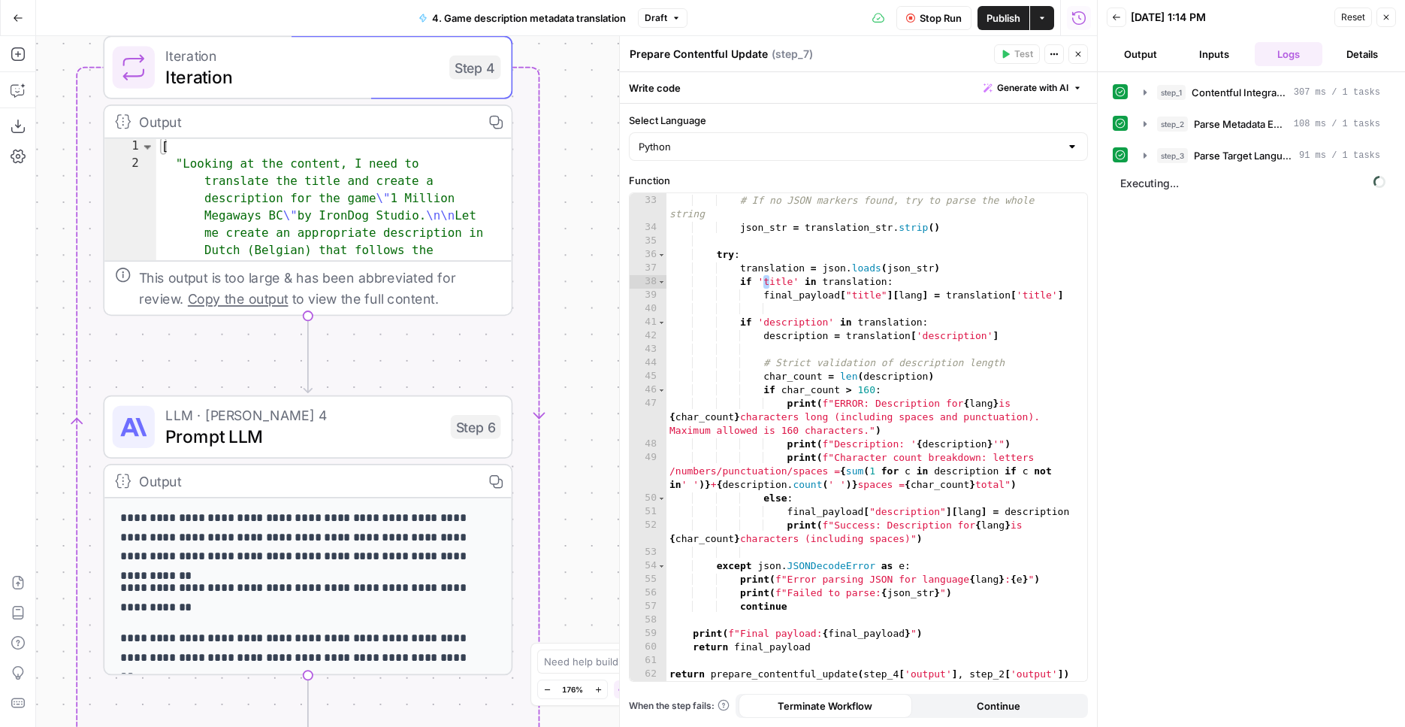
drag, startPoint x: 599, startPoint y: 322, endPoint x: 567, endPoint y: -6, distance: 329.2
click at [567, 36] on div "Workflow Set Inputs Inputs Integration Contentful Integration Step 1 Output Exp…" at bounding box center [566, 381] width 1061 height 691
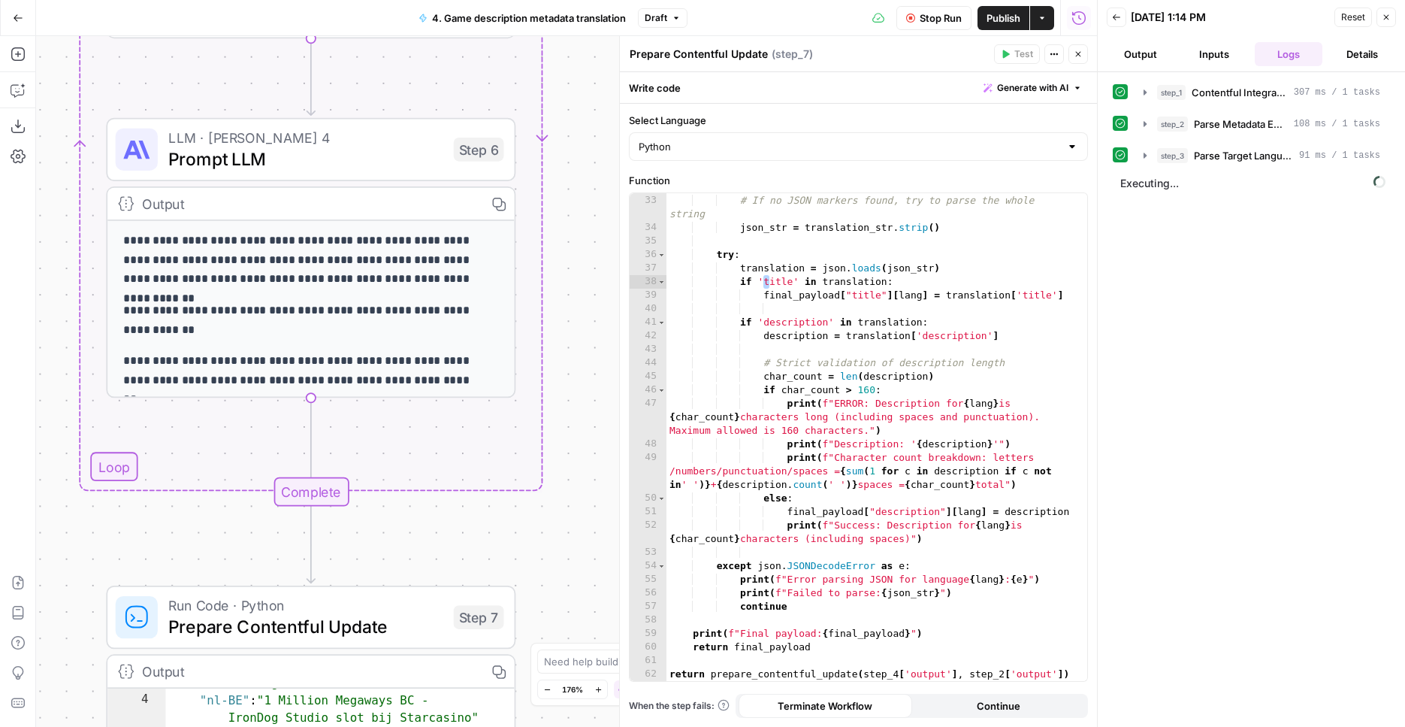
drag, startPoint x: 595, startPoint y: 385, endPoint x: 598, endPoint y: 112, distance: 272.8
click at [598, 112] on div "Workflow Set Inputs Inputs Integration Contentful Integration Step 1 Output Exp…" at bounding box center [566, 381] width 1061 height 691
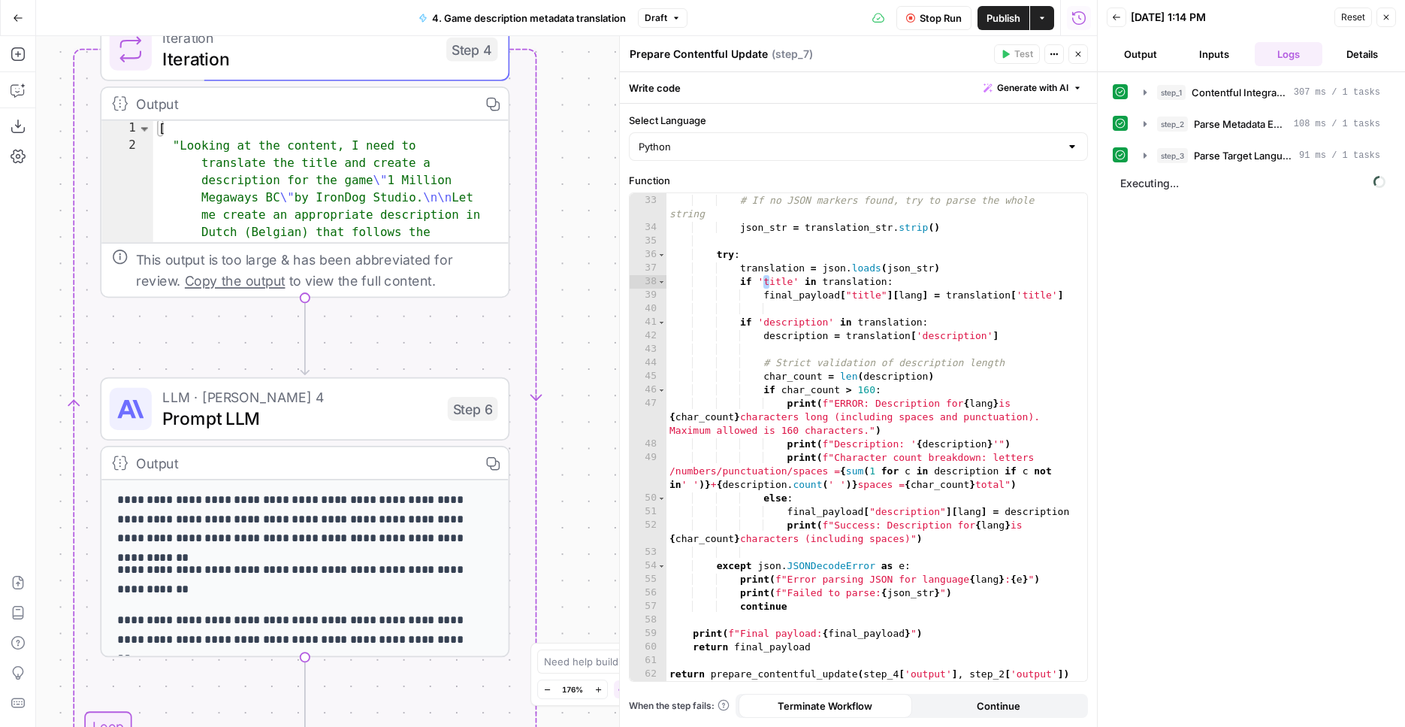
drag, startPoint x: 587, startPoint y: 416, endPoint x: 579, endPoint y: 627, distance: 212.0
click at [579, 636] on div "Workflow Set Inputs Inputs Integration Contentful Integration Step 1 Output Exp…" at bounding box center [566, 381] width 1061 height 691
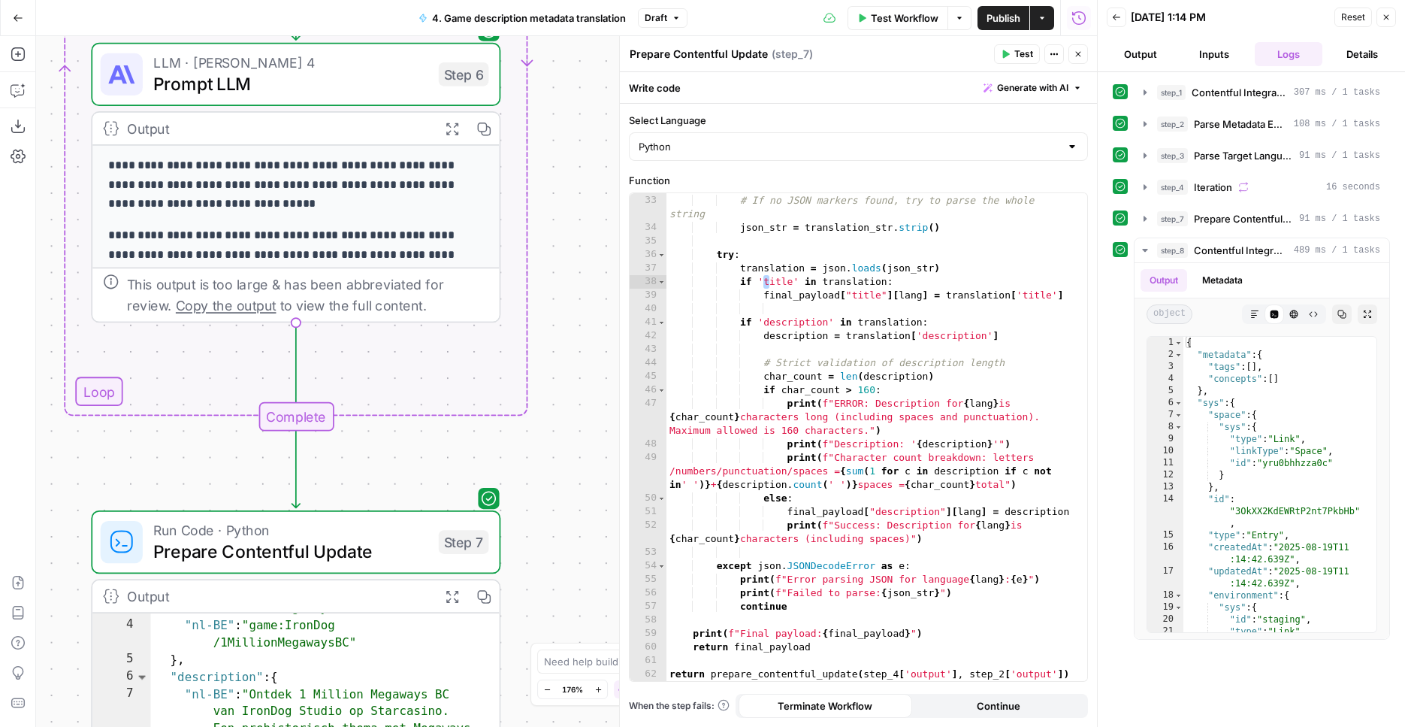
drag, startPoint x: 568, startPoint y: 376, endPoint x: 558, endPoint y: 101, distance: 276.0
click at [560, 44] on div "Workflow Set Inputs Inputs Integration Contentful Integration Step 1 Output Exp…" at bounding box center [566, 381] width 1061 height 691
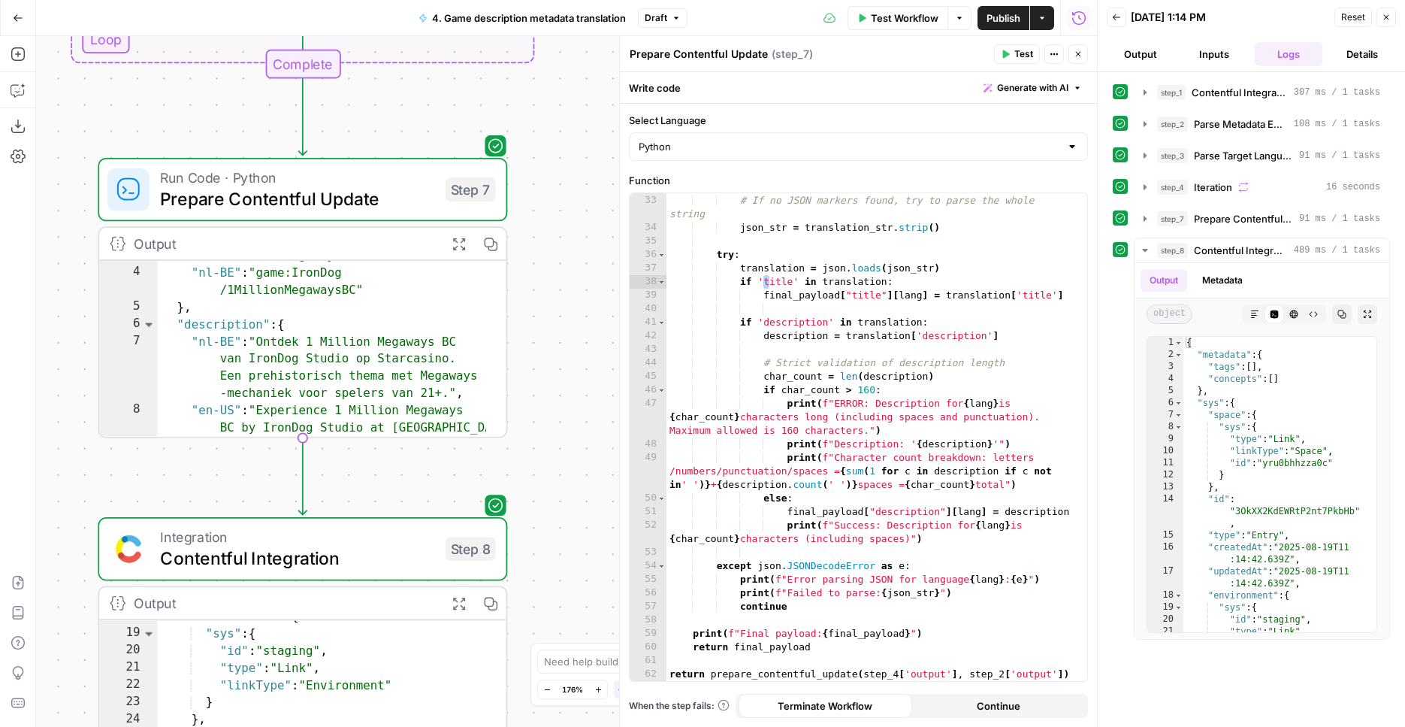
drag, startPoint x: 547, startPoint y: 466, endPoint x: 549, endPoint y: 153, distance: 312.6
click at [552, 93] on div "Workflow Set Inputs Inputs Integration Contentful Integration Step 1 Output Exp…" at bounding box center [566, 381] width 1061 height 691
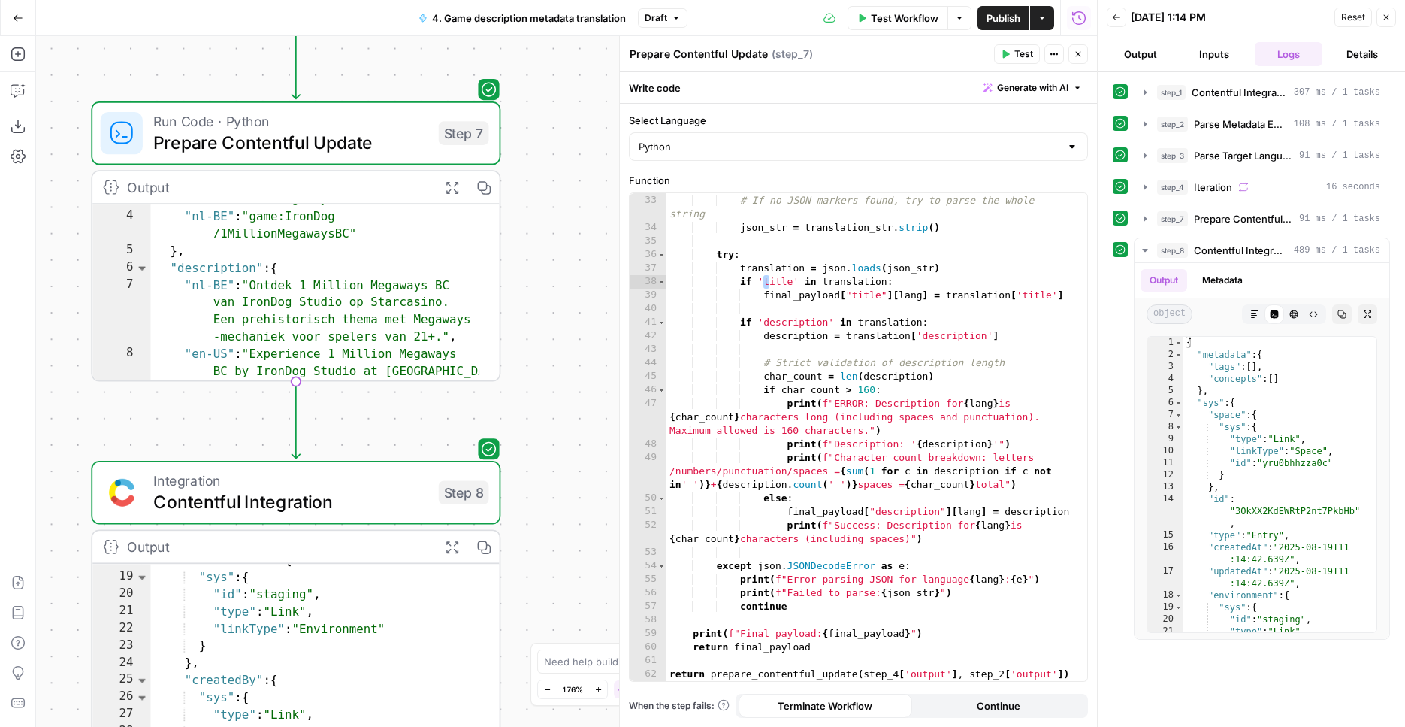
drag, startPoint x: 570, startPoint y: 407, endPoint x: 534, endPoint y: 4, distance: 405.1
click at [534, 36] on div "Workflow Set Inputs Inputs Integration Contentful Integration Step 1 Output Exp…" at bounding box center [566, 381] width 1061 height 691
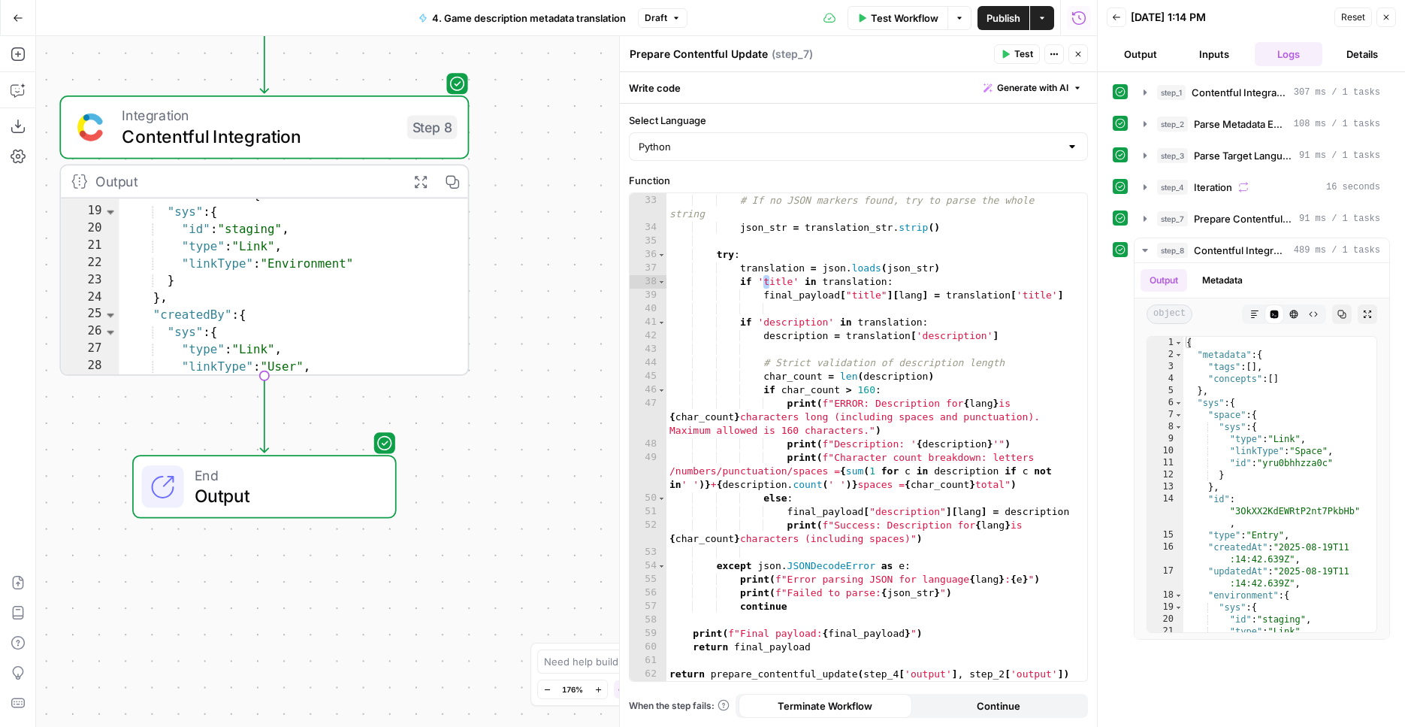
click at [556, 306] on div "Workflow Set Inputs Inputs Integration Contentful Integration Step 1 Output Exp…" at bounding box center [566, 381] width 1061 height 691
click at [264, 75] on icon "button" at bounding box center [265, 78] width 21 height 21
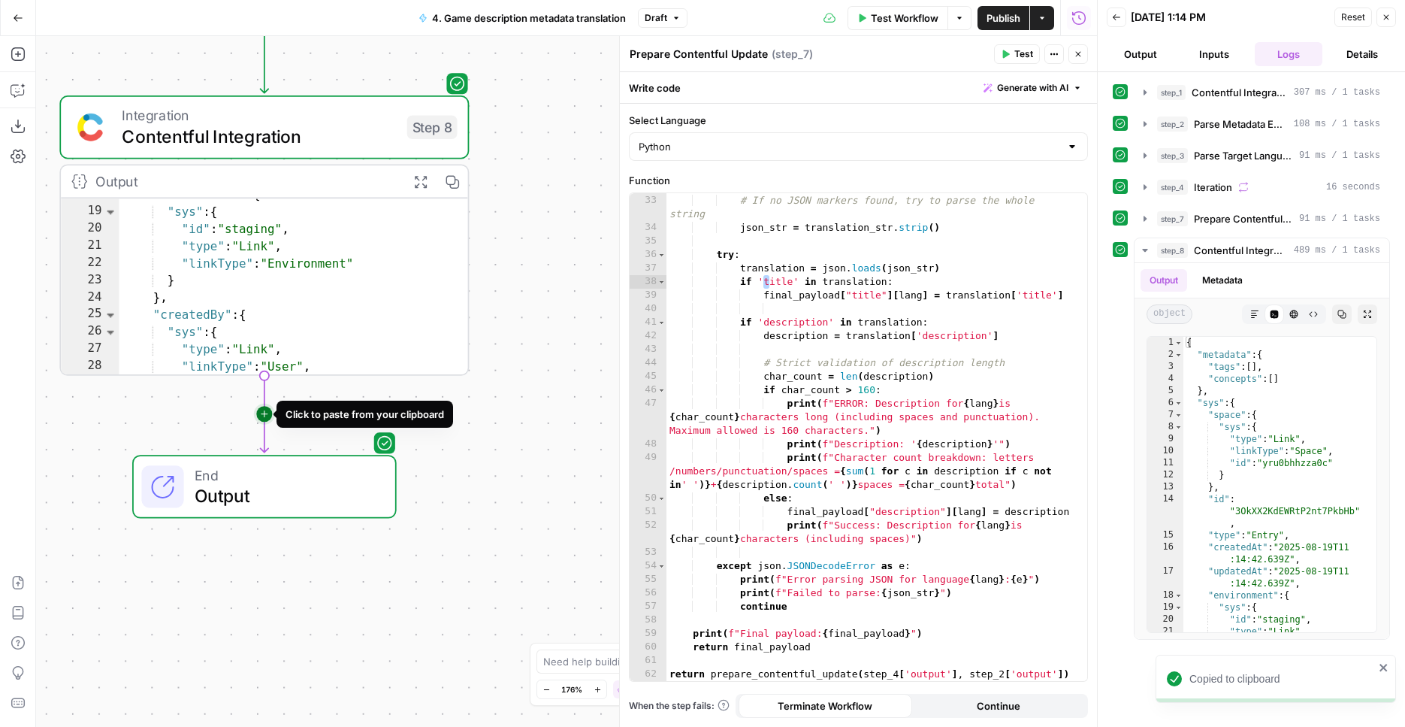
click at [265, 413] on icon "Edge from step_8 to end" at bounding box center [265, 414] width 8 height 77
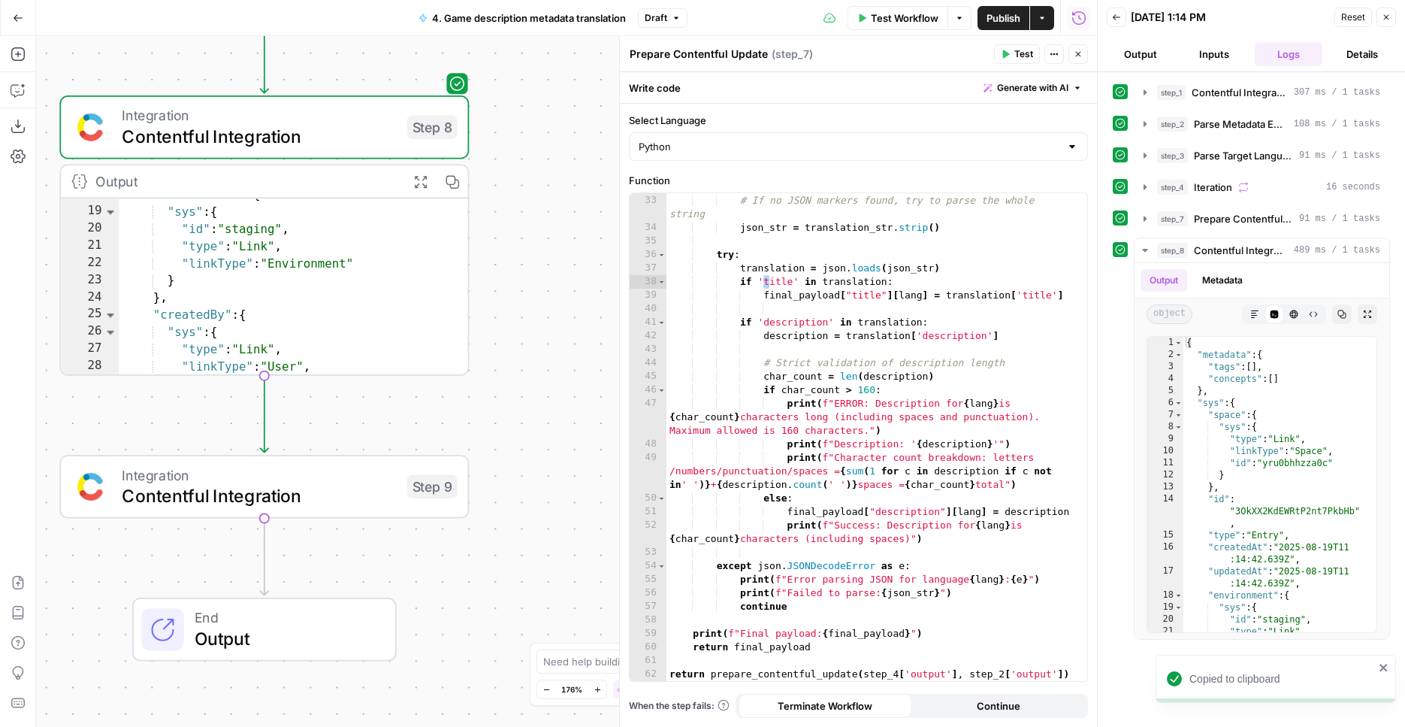
click at [355, 500] on span "Contentful Integration" at bounding box center [259, 495] width 275 height 26
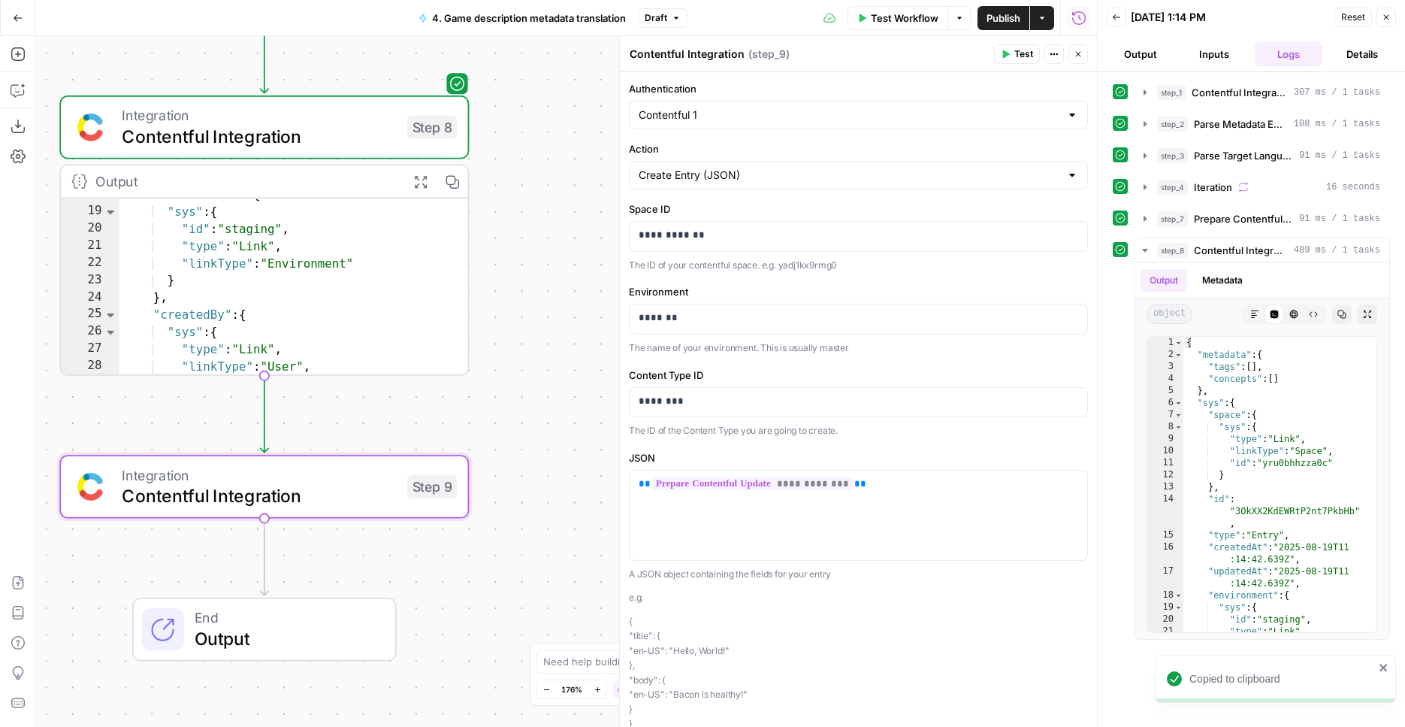
click at [760, 183] on div "Create Entry (JSON)" at bounding box center [858, 175] width 459 height 29
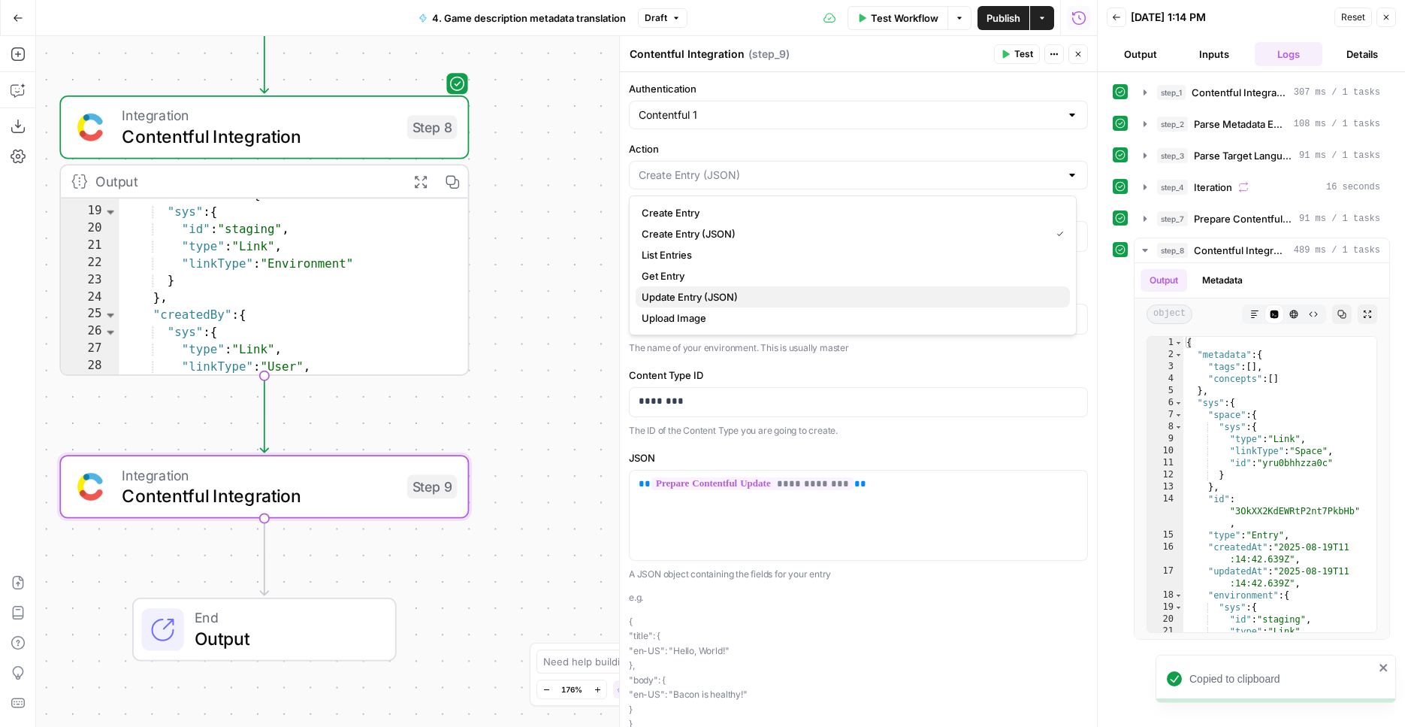
click at [722, 297] on span "Update Entry (JSON)" at bounding box center [850, 296] width 416 height 15
type input "Update Entry (JSON)"
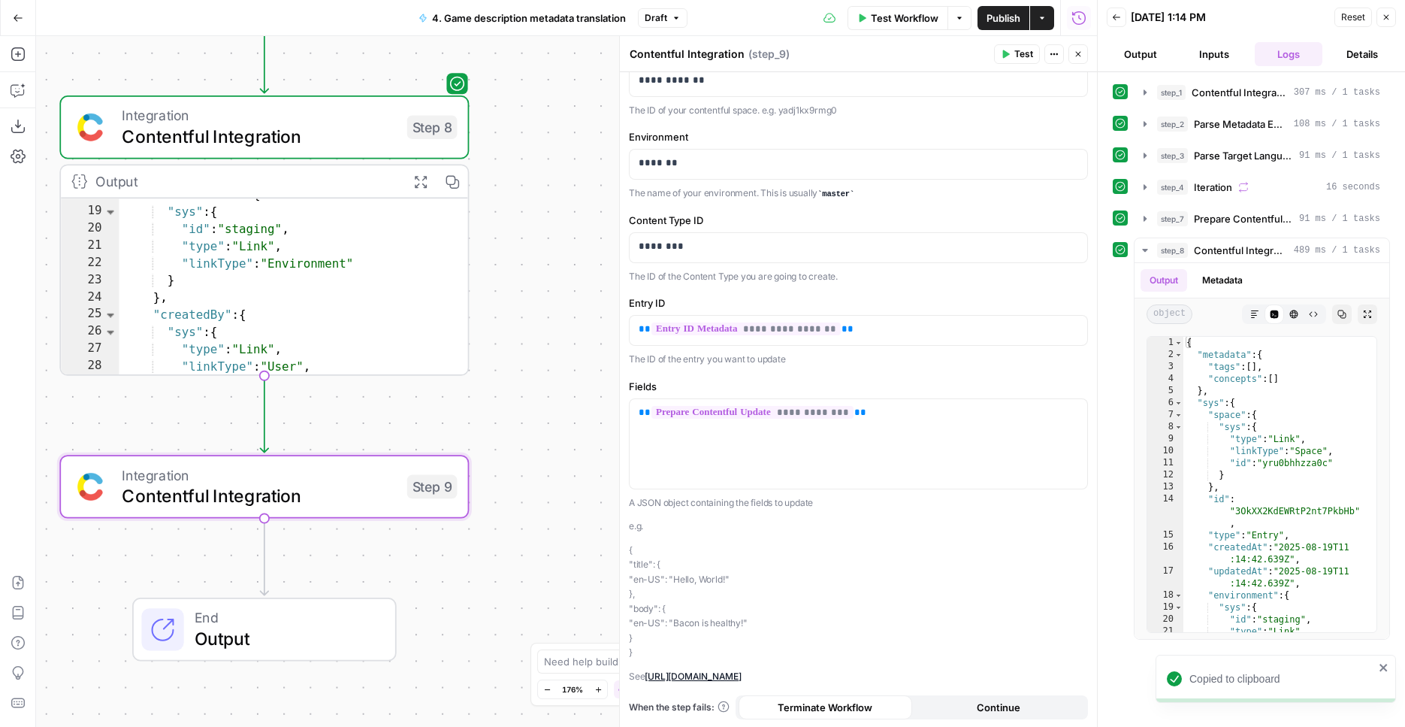
scroll to position [165, 0]
click at [869, 325] on p "**********" at bounding box center [859, 327] width 440 height 15
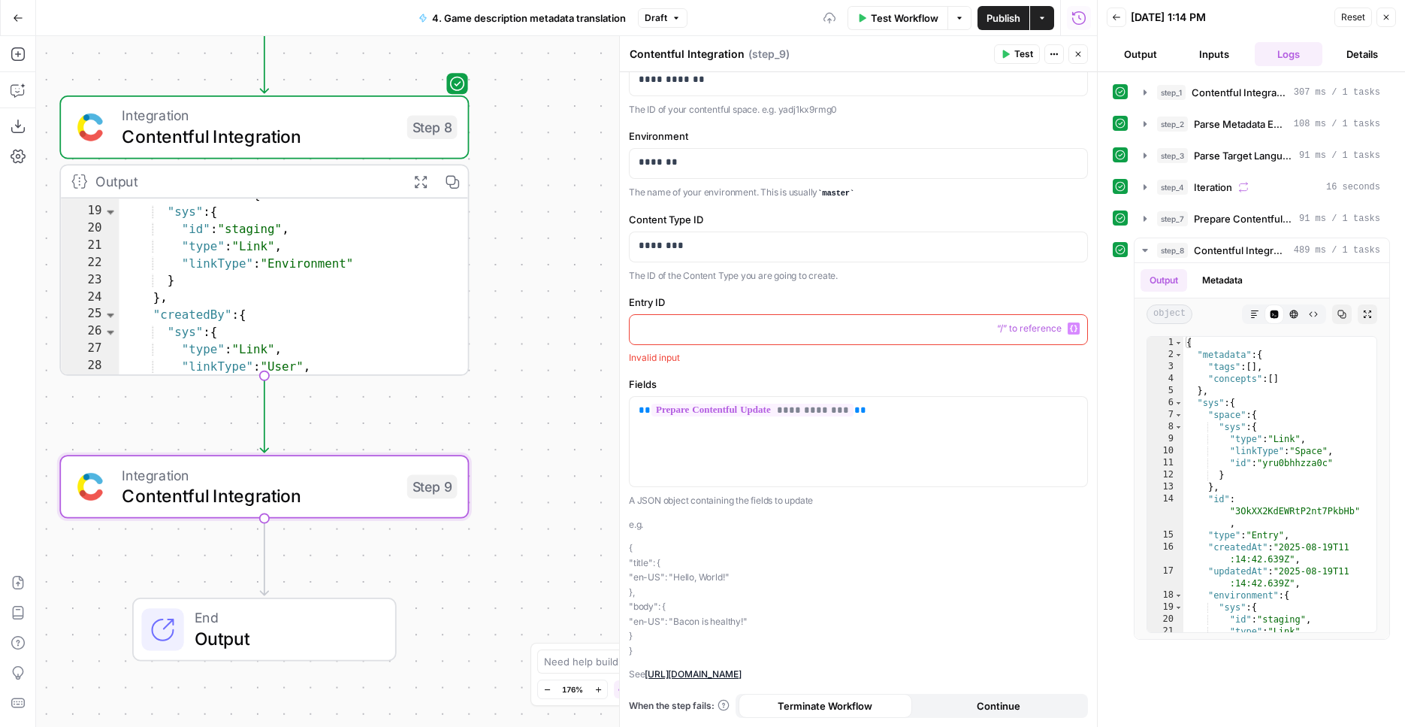
click at [1070, 325] on icon "button" at bounding box center [1074, 328] width 8 height 7
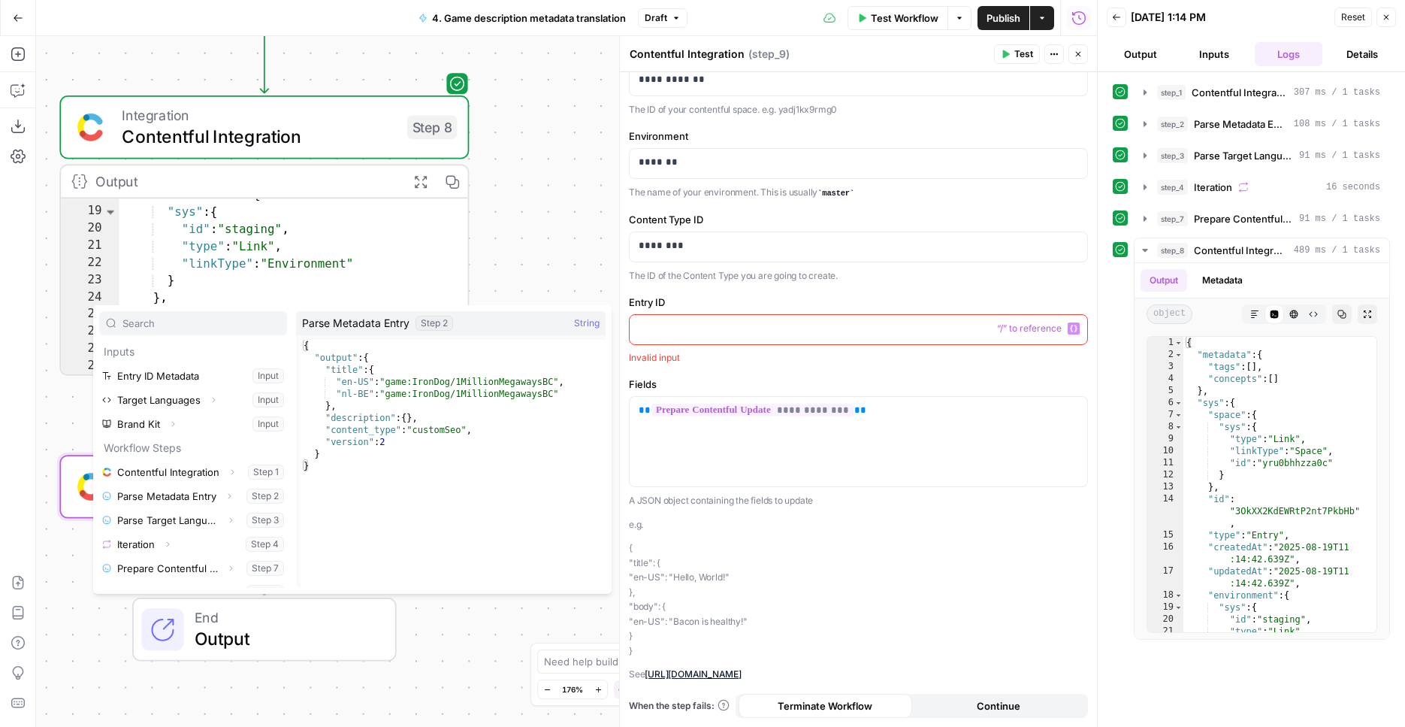
scroll to position [17, 0]
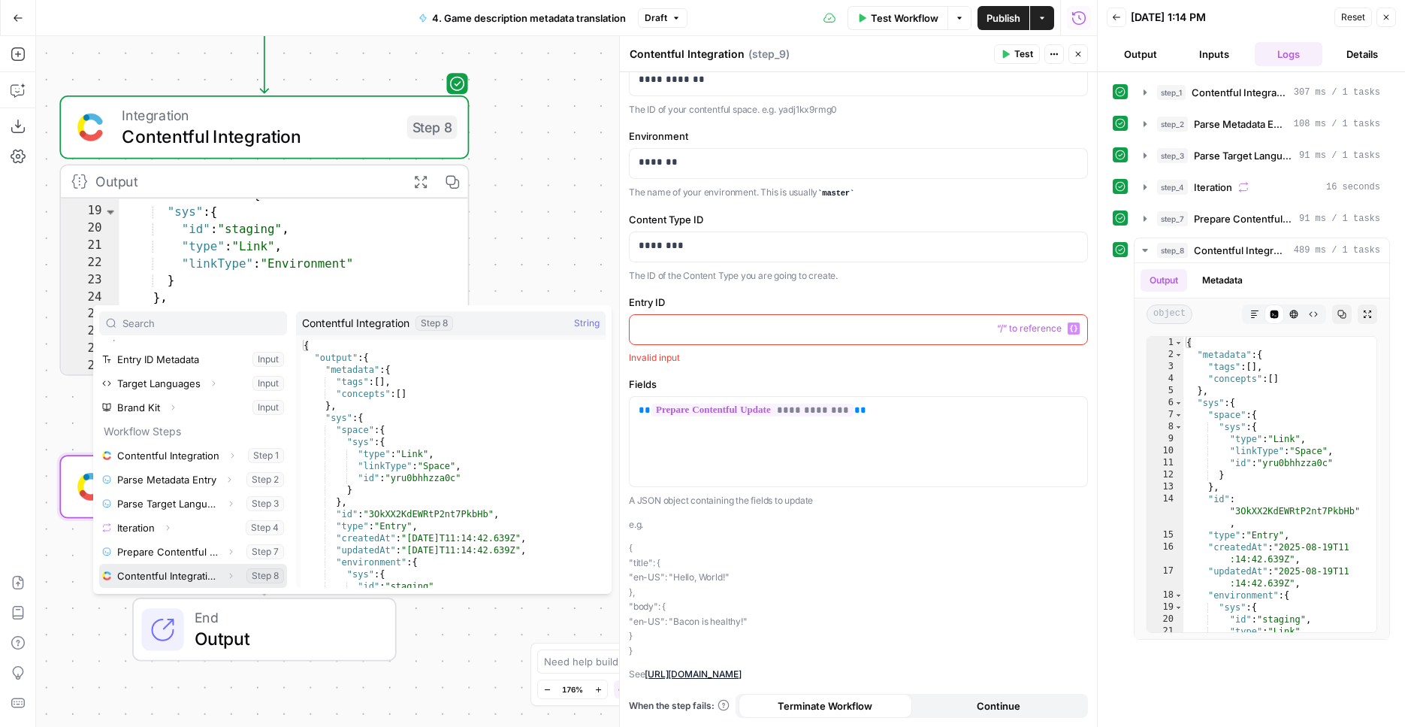
click at [221, 578] on button "Expand" at bounding box center [231, 576] width 20 height 20
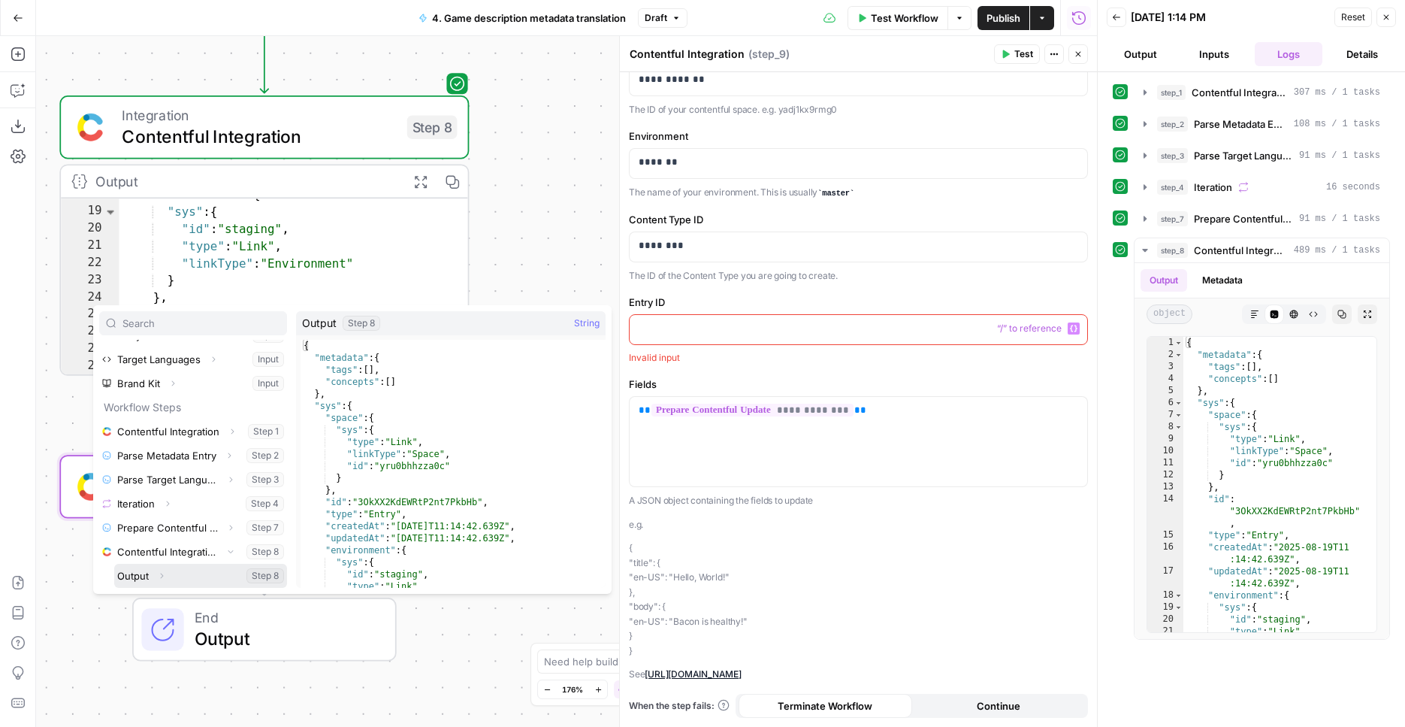
click at [159, 578] on icon "button" at bounding box center [161, 575] width 9 height 9
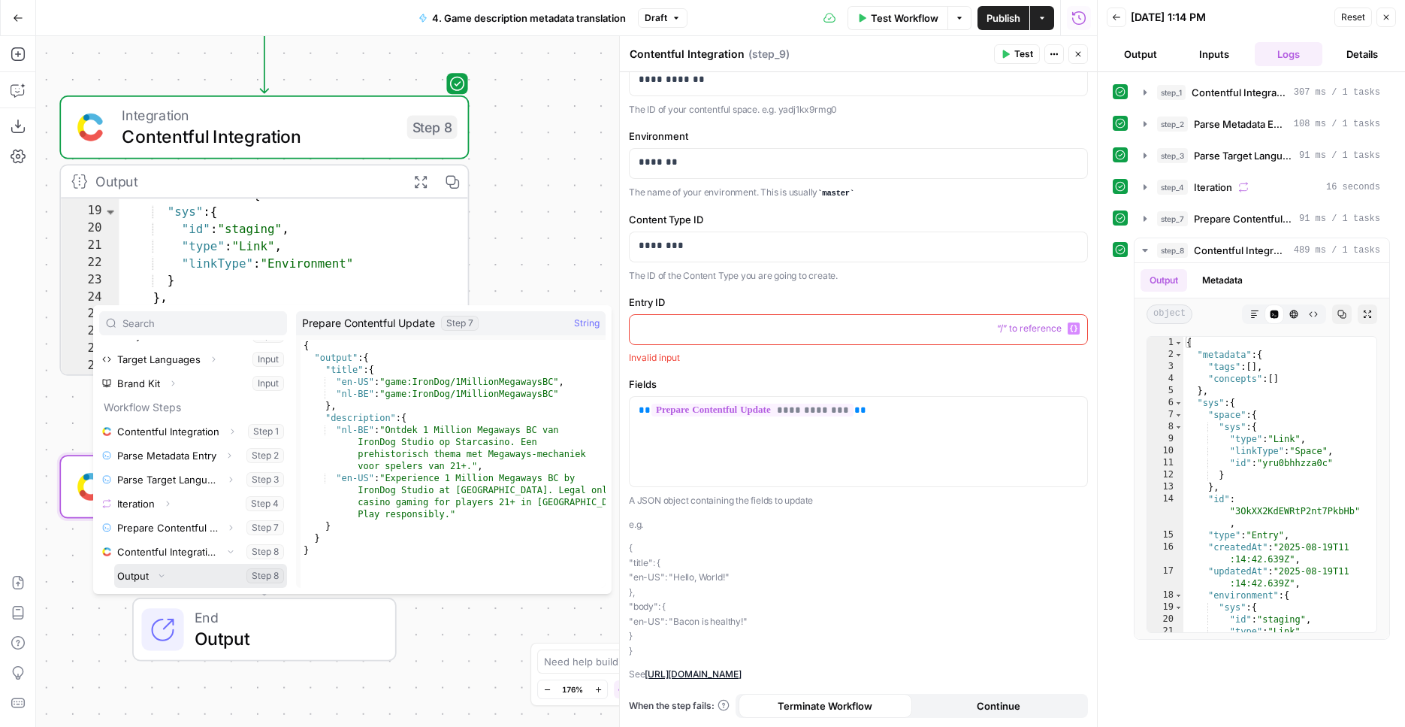
scroll to position [113, 0]
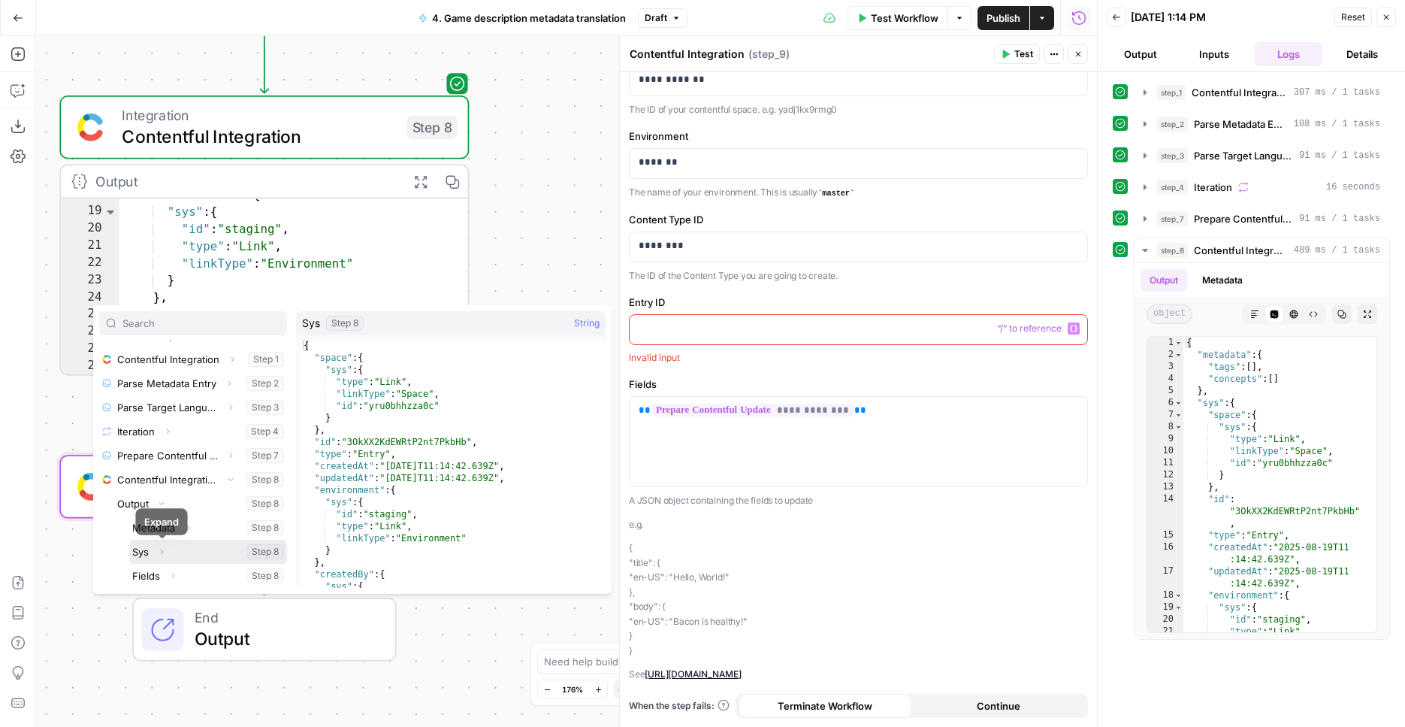
click at [159, 558] on button "Expand" at bounding box center [162, 552] width 20 height 20
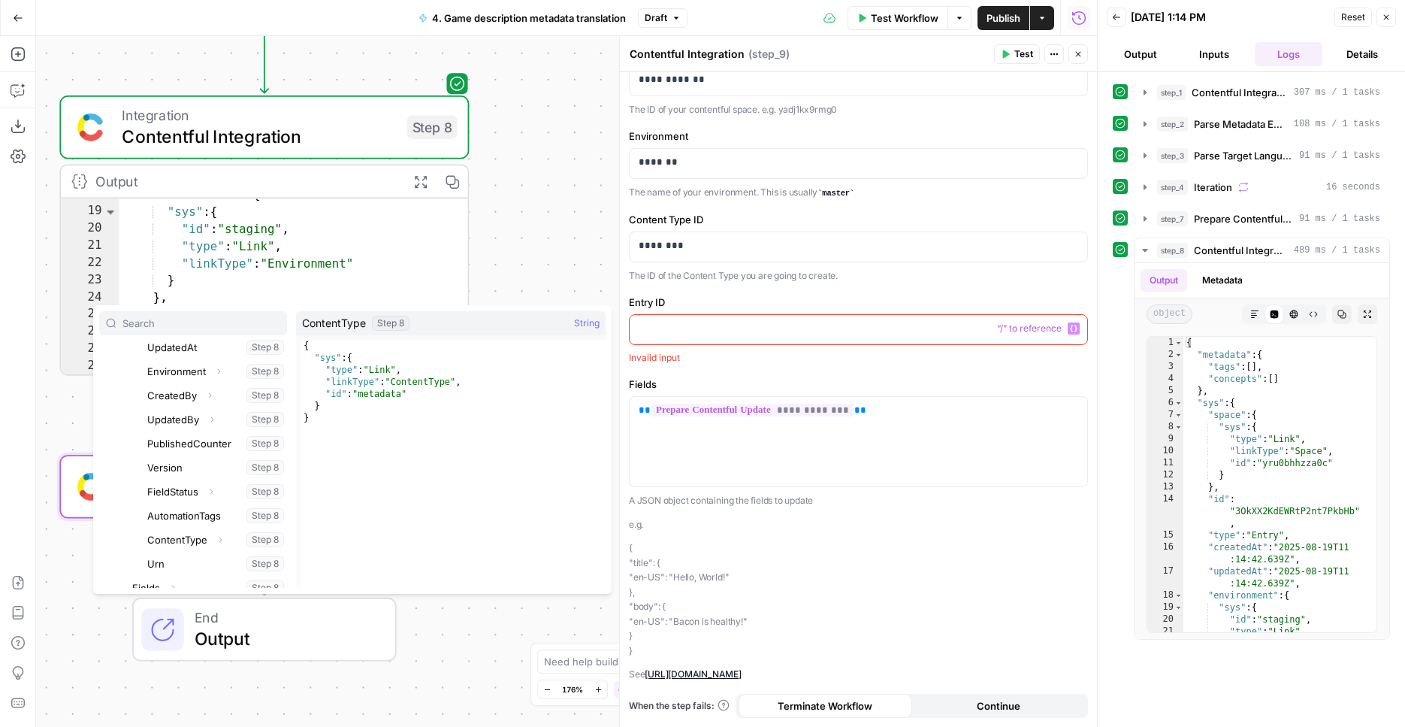
scroll to position [262, 0]
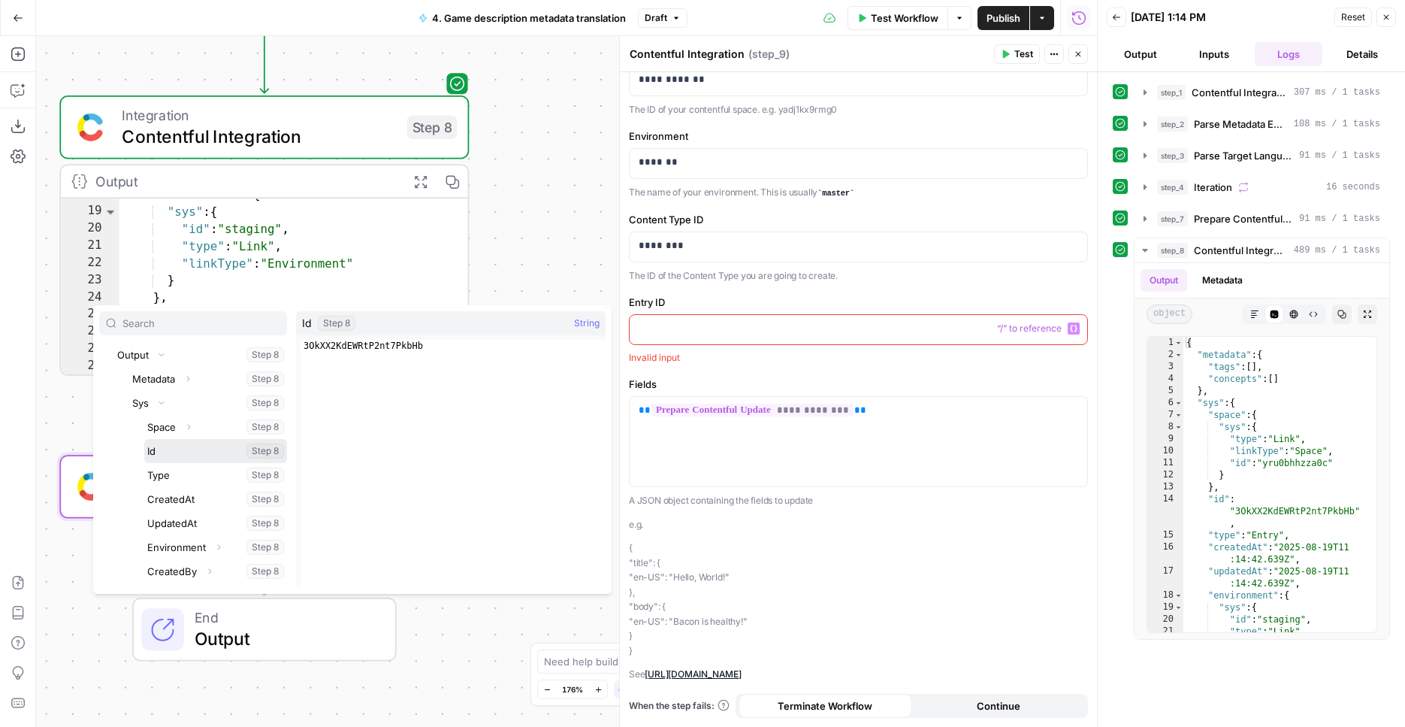
click at [182, 456] on button "Select variable Id" at bounding box center [215, 451] width 143 height 24
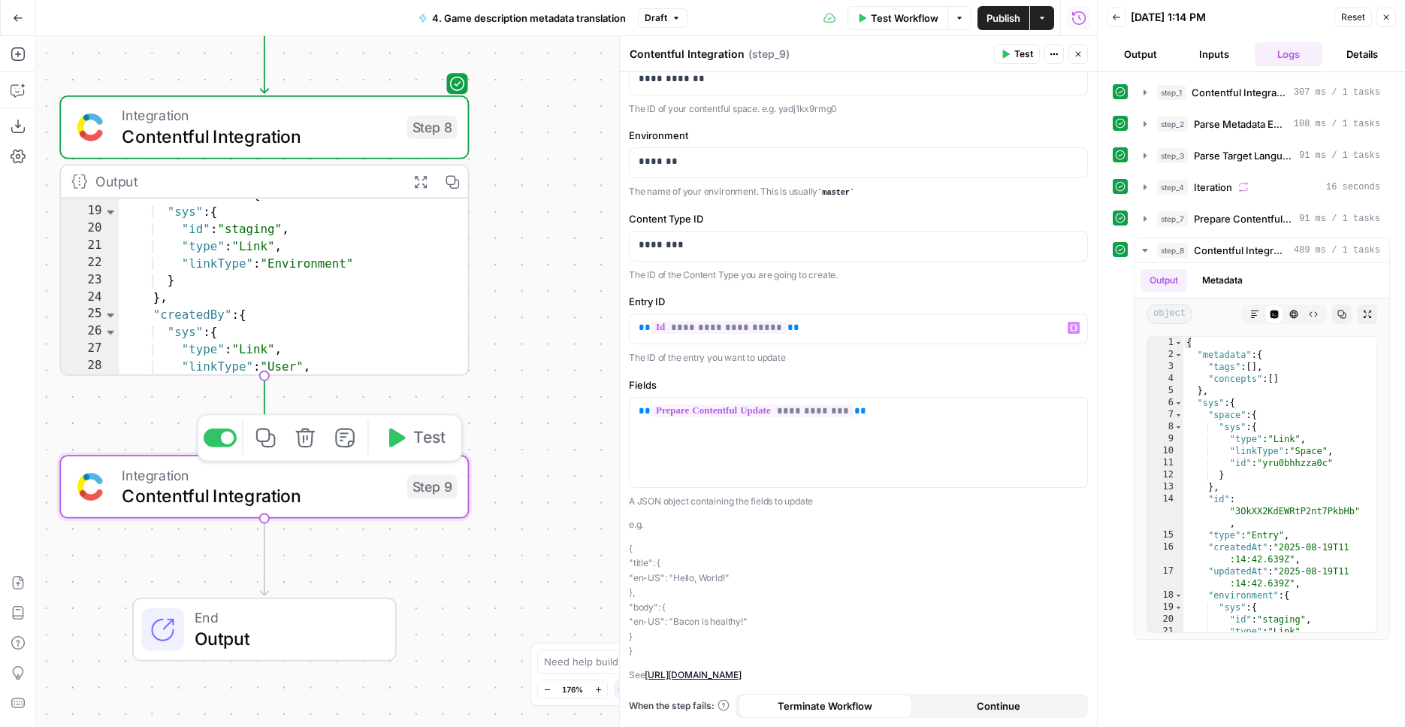
click at [408, 436] on button "Test" at bounding box center [415, 438] width 82 height 35
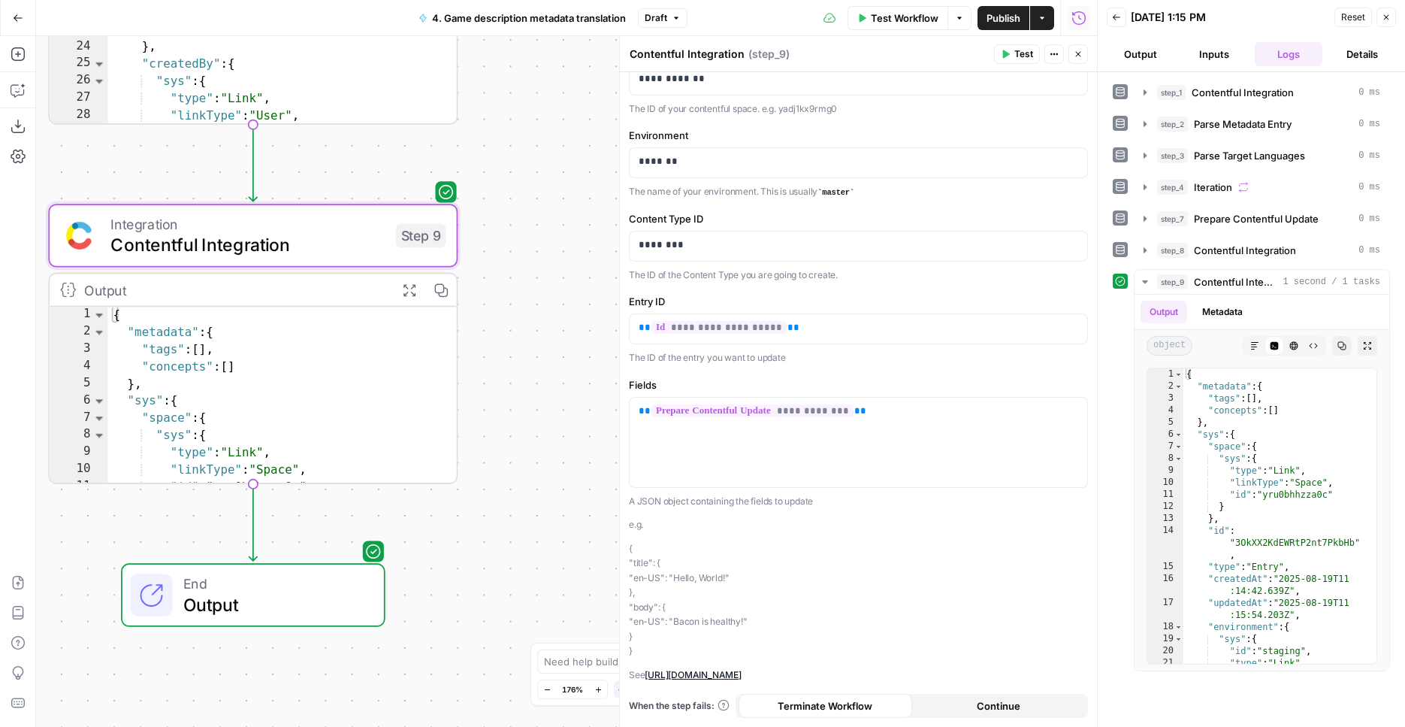
drag, startPoint x: 549, startPoint y: 305, endPoint x: 486, endPoint y: 283, distance: 66.8
click at [546, 153] on div "Workflow Set Inputs Inputs Integration Contentful Integration Step 1 Output Exp…" at bounding box center [566, 381] width 1061 height 691
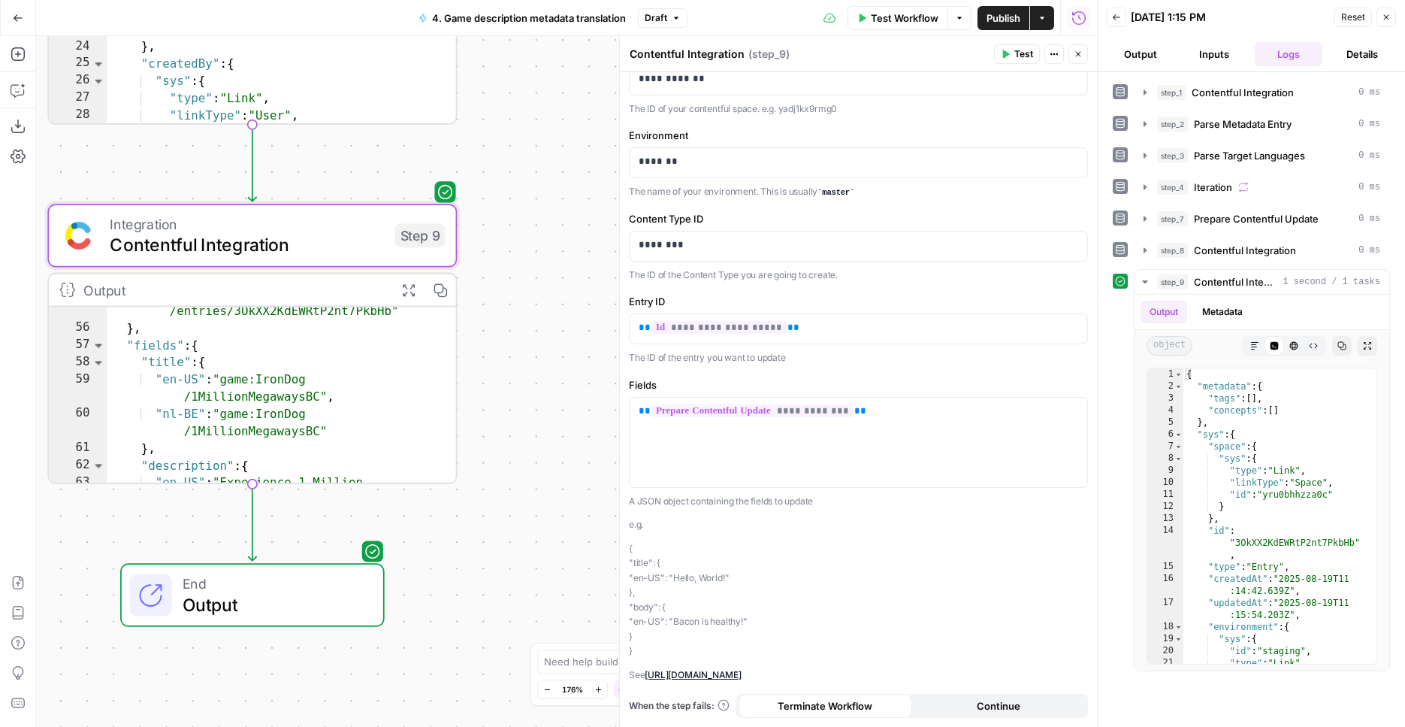
scroll to position [542, 0]
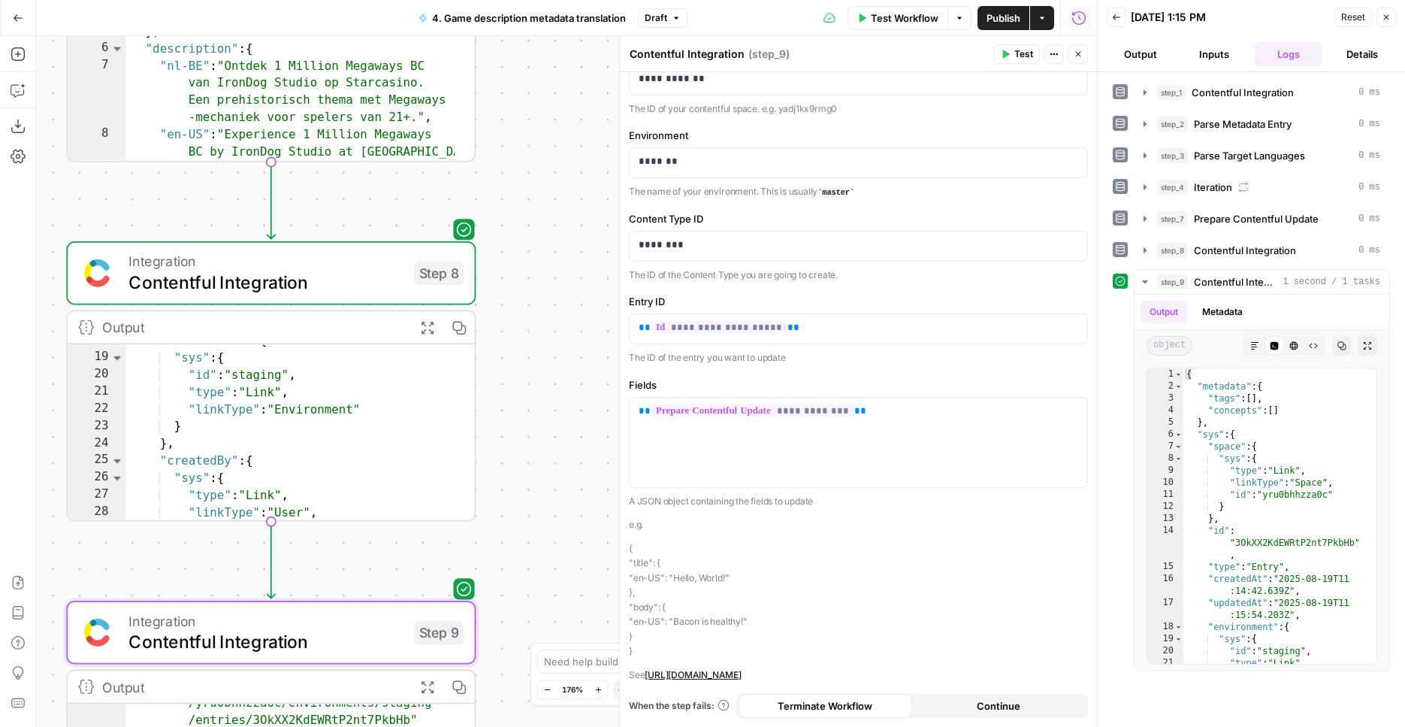
drag, startPoint x: 513, startPoint y: 122, endPoint x: 532, endPoint y: 519, distance: 397.2
click at [532, 519] on div "Workflow Set Inputs Inputs Integration Contentful Integration Step 1 Output Exp…" at bounding box center [566, 381] width 1061 height 691
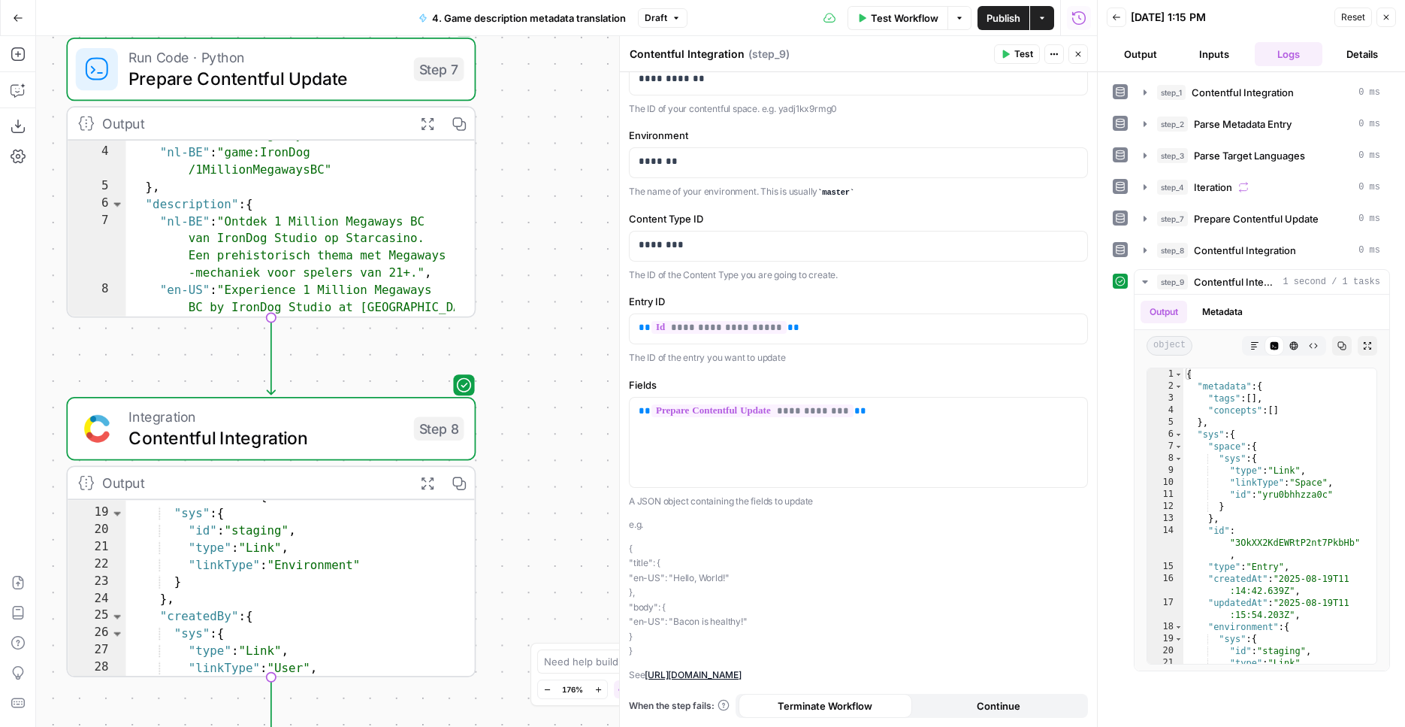
drag, startPoint x: 557, startPoint y: 299, endPoint x: 557, endPoint y: 455, distance: 155.6
click at [557, 455] on div "Workflow Set Inputs Inputs Integration Contentful Integration Step 1 Output Exp…" at bounding box center [566, 381] width 1061 height 691
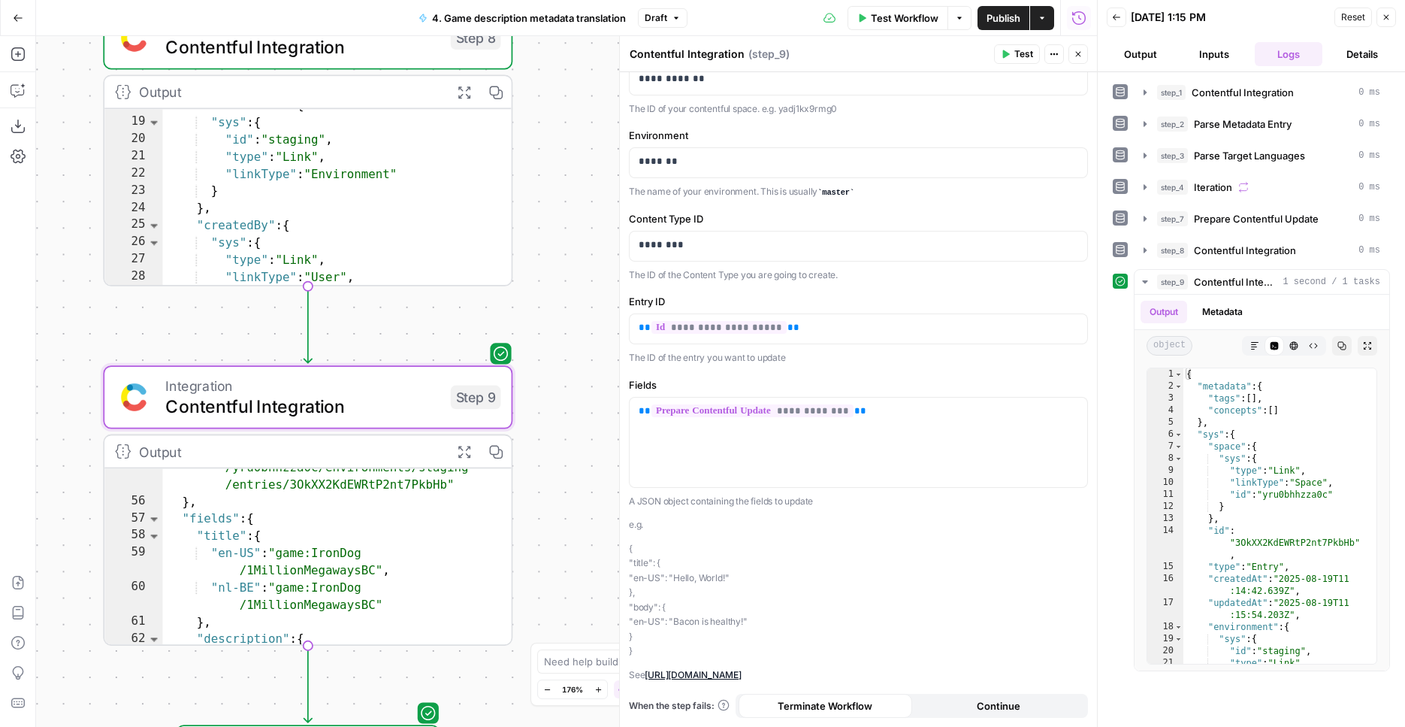
drag, startPoint x: 517, startPoint y: 413, endPoint x: 549, endPoint y: 0, distance: 413.8
click at [550, 36] on div "Workflow Set Inputs Inputs Integration Contentful Integration Step 1 Output Exp…" at bounding box center [566, 381] width 1061 height 691
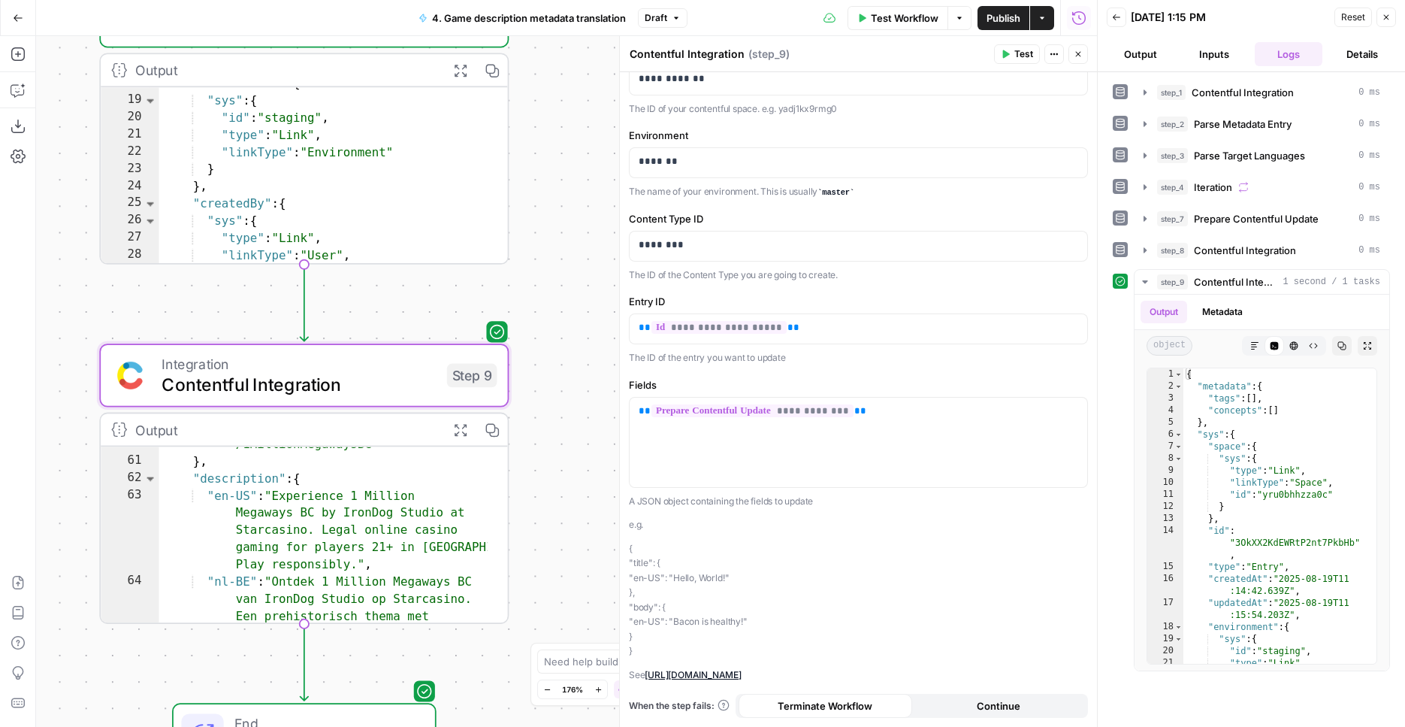
scroll to position [621, 0]
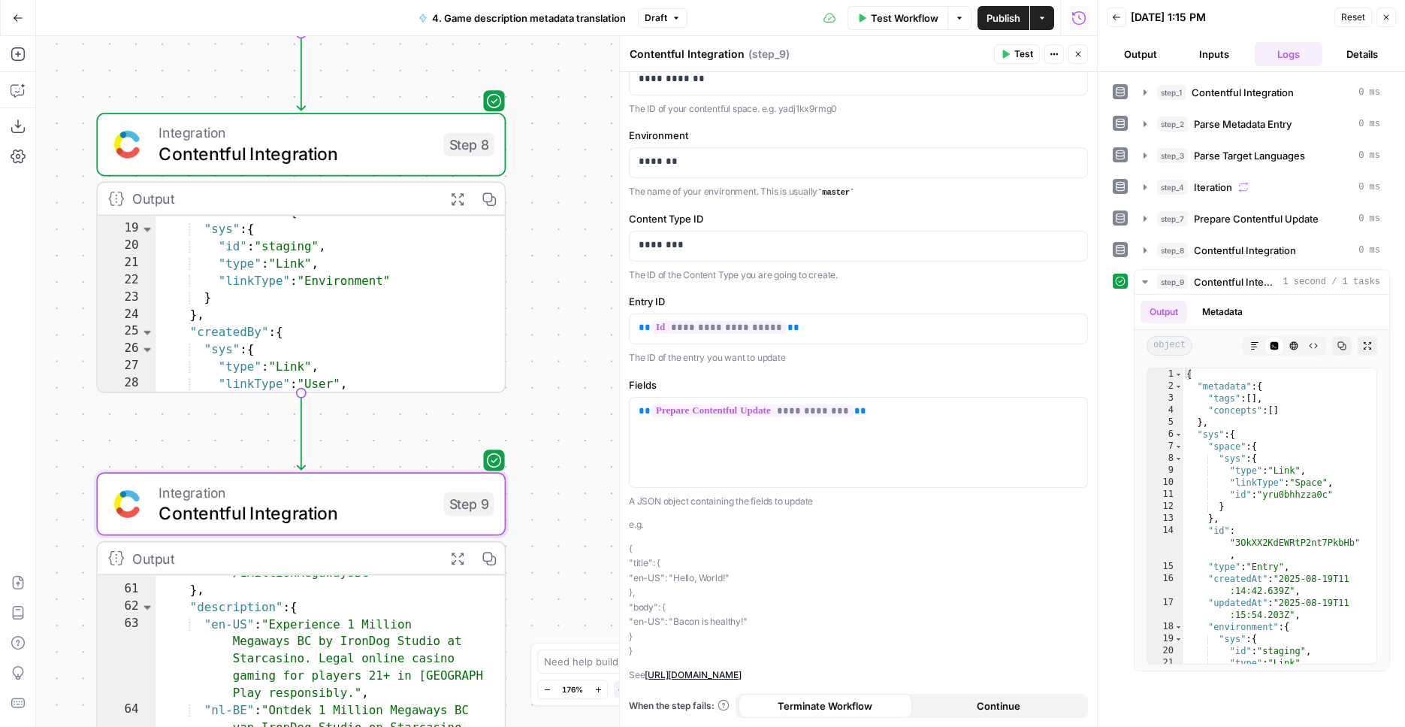
drag, startPoint x: 555, startPoint y: 248, endPoint x: 550, endPoint y: 382, distance: 133.9
click at [550, 382] on div "Workflow Set Inputs Inputs Integration Contentful Integration Step 1 Output Exp…" at bounding box center [566, 381] width 1061 height 691
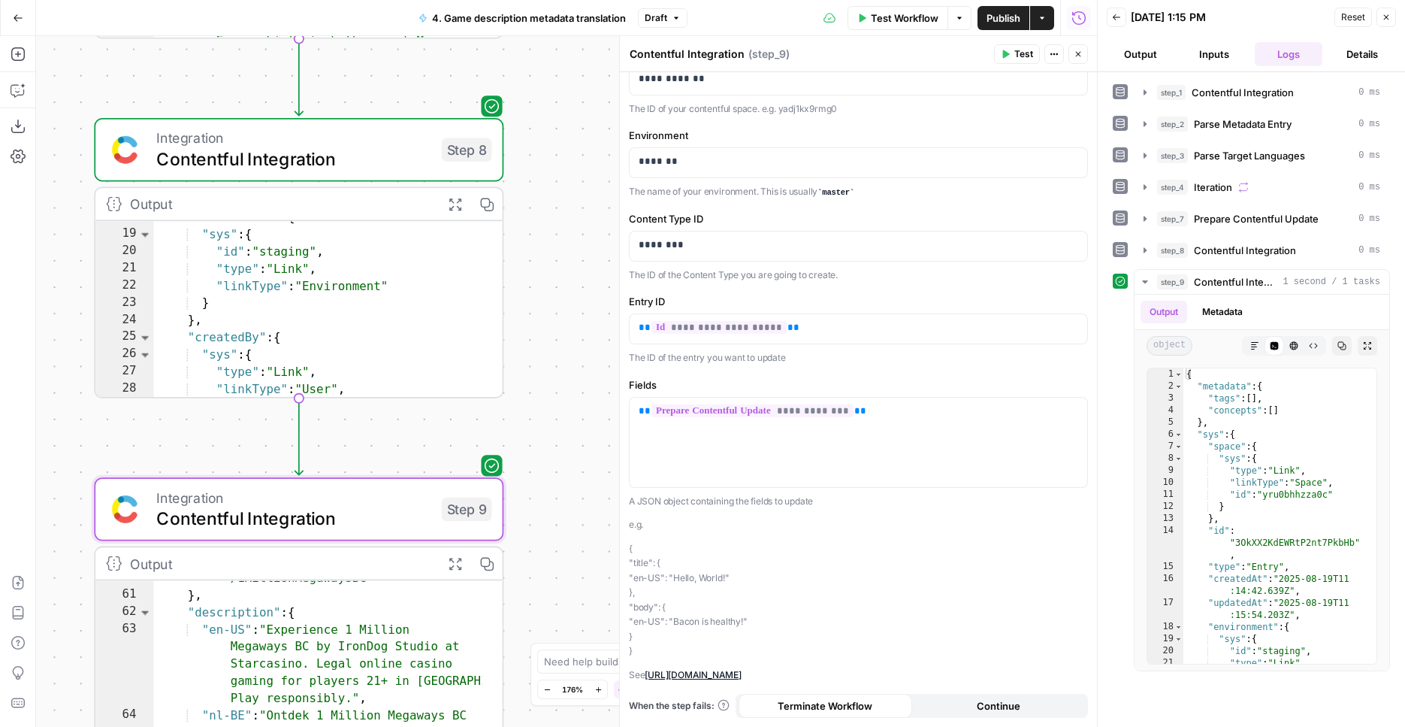
click at [533, 265] on div "Workflow Set Inputs Inputs Integration Contentful Integration Step 1 Output Exp…" at bounding box center [566, 381] width 1061 height 691
click at [981, 14] on button "Publish" at bounding box center [1004, 18] width 52 height 24
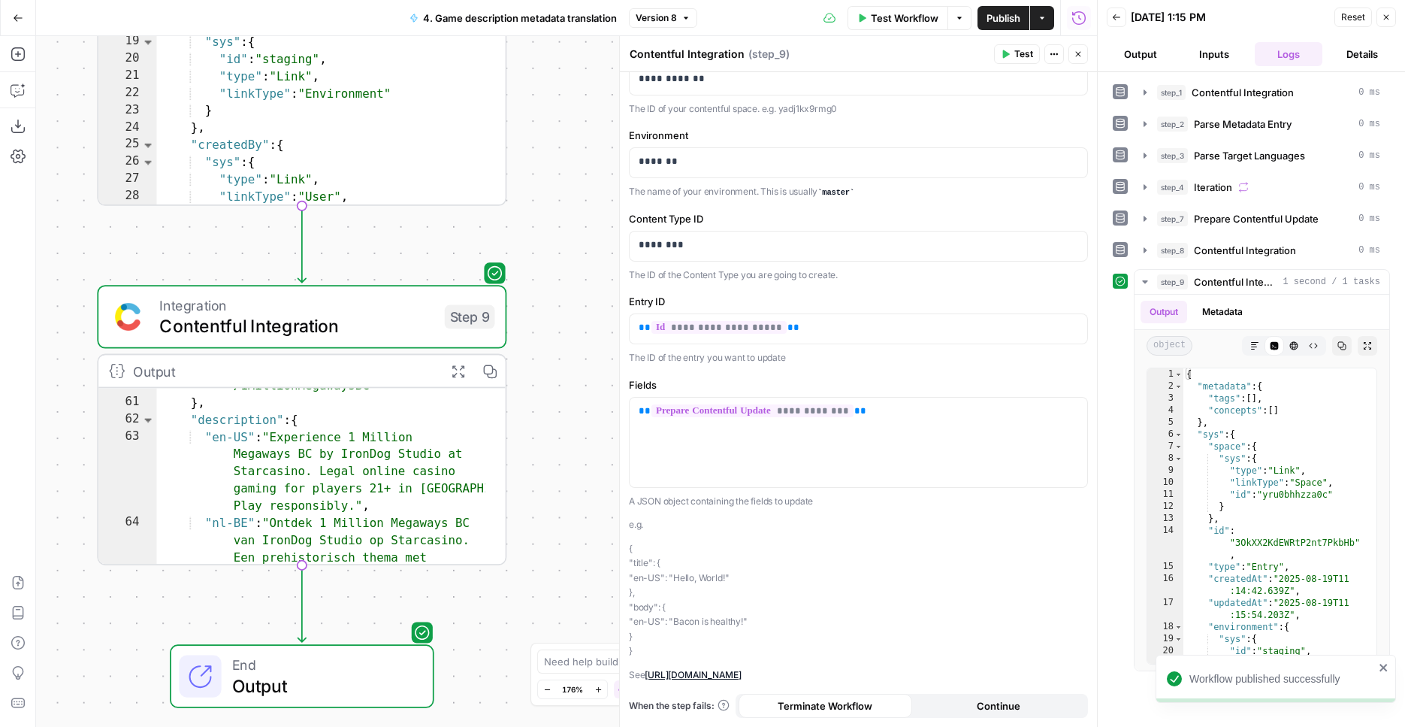
drag, startPoint x: 543, startPoint y: 270, endPoint x: 552, endPoint y: 80, distance: 189.6
click at [549, 65] on div "Workflow Set Inputs Inputs Integration Contentful Integration Step 1 Output Exp…" at bounding box center [566, 381] width 1061 height 691
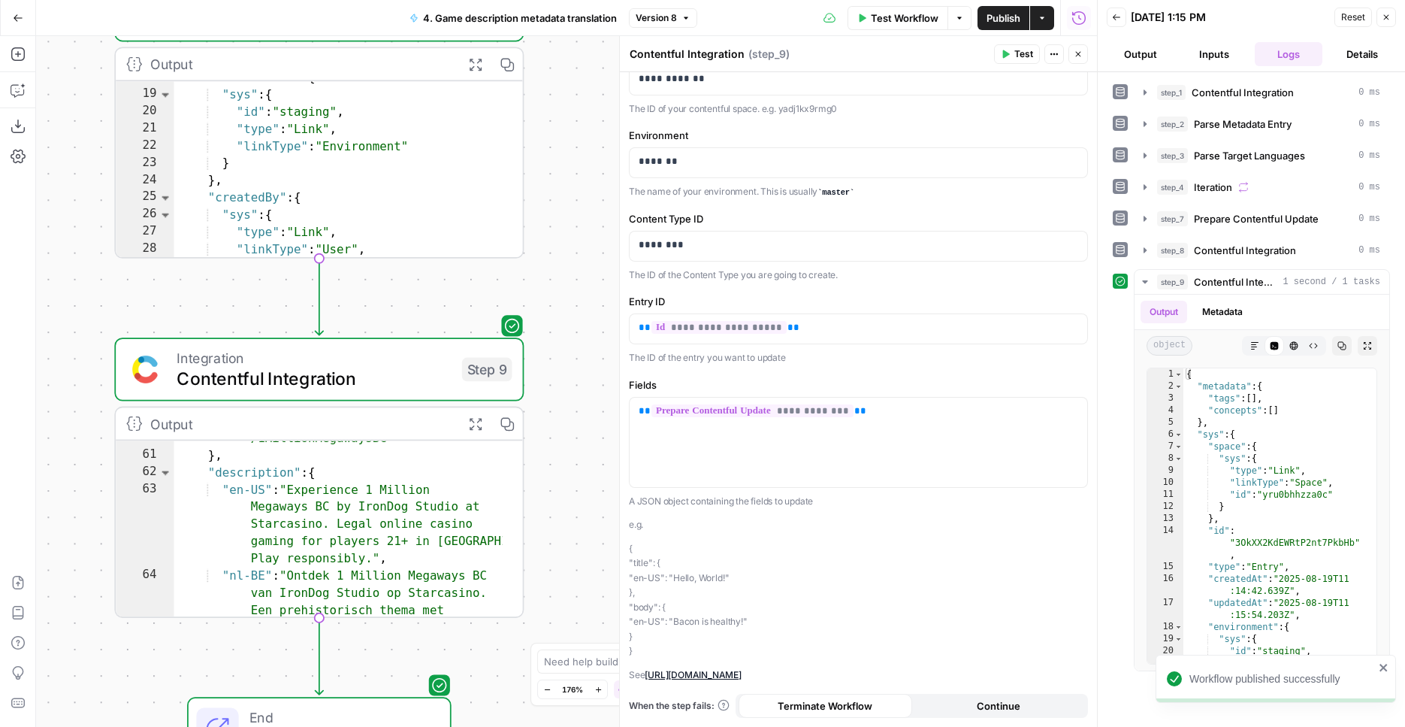
drag, startPoint x: 570, startPoint y: 292, endPoint x: 582, endPoint y: 345, distance: 53.8
click at [585, 357] on div "Workflow Set Inputs Inputs Integration Contentful Integration Step 1 Output Exp…" at bounding box center [566, 381] width 1061 height 691
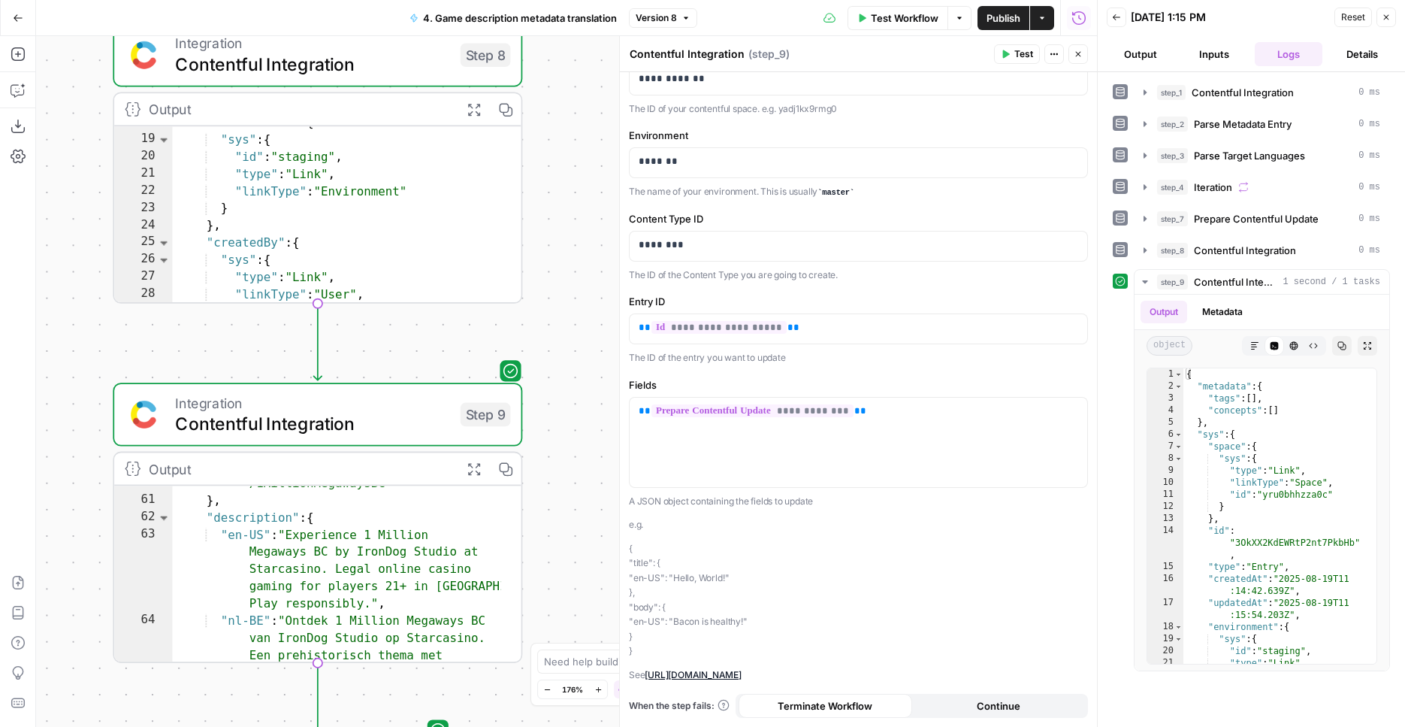
drag, startPoint x: 555, startPoint y: 216, endPoint x: 555, endPoint y: 228, distance: 12.8
click at [555, 228] on div "Workflow Set Inputs Inputs Integration Contentful Integration Step 1 Output Exp…" at bounding box center [566, 381] width 1061 height 691
click at [561, 240] on div "Workflow Set Inputs Inputs Integration Contentful Integration Step 1 Output Exp…" at bounding box center [566, 381] width 1061 height 691
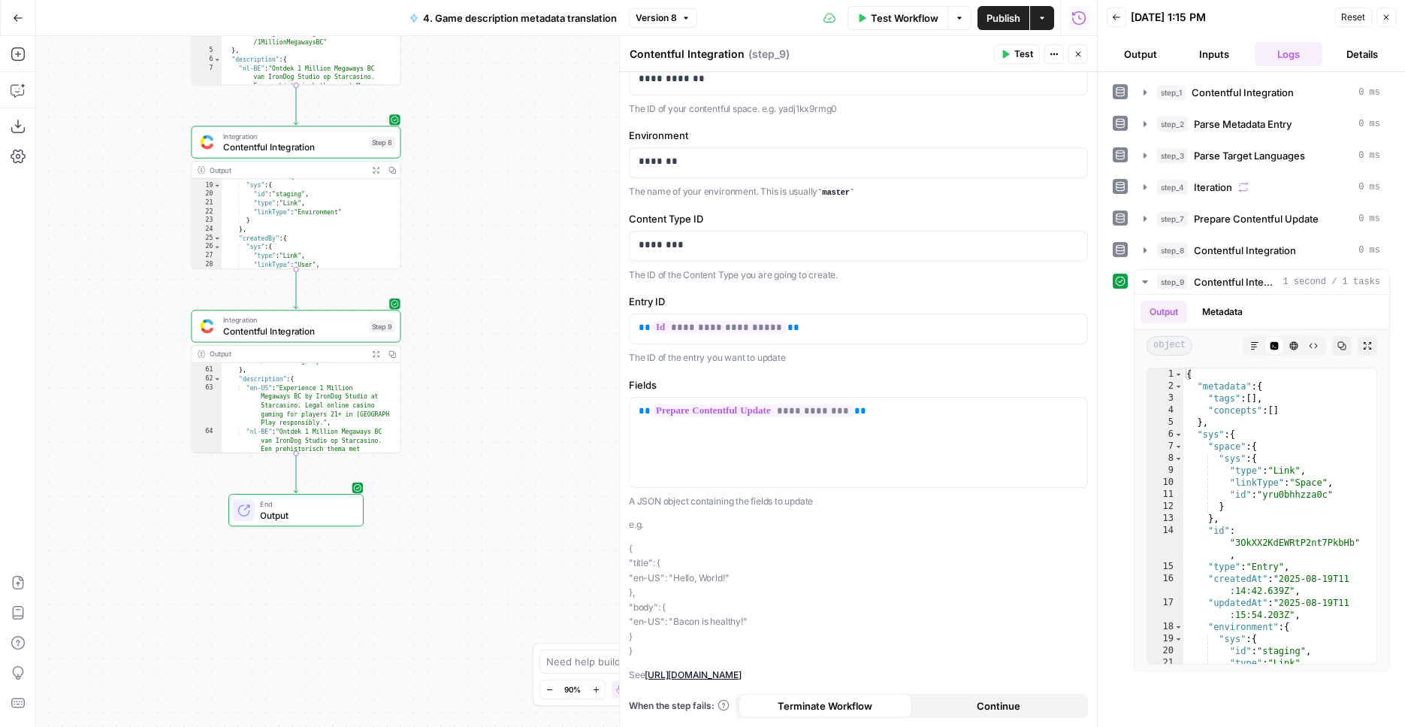
drag, startPoint x: 568, startPoint y: 349, endPoint x: 423, endPoint y: 288, distance: 157.6
click at [423, 288] on div "Workflow Set Inputs Inputs Integration Contentful Integration Step 1 Output Exp…" at bounding box center [566, 381] width 1061 height 691
click at [293, 475] on icon "Edge from step_9 to end" at bounding box center [295, 471] width 4 height 39
click at [298, 520] on span "Contentful Integration" at bounding box center [291, 514] width 138 height 14
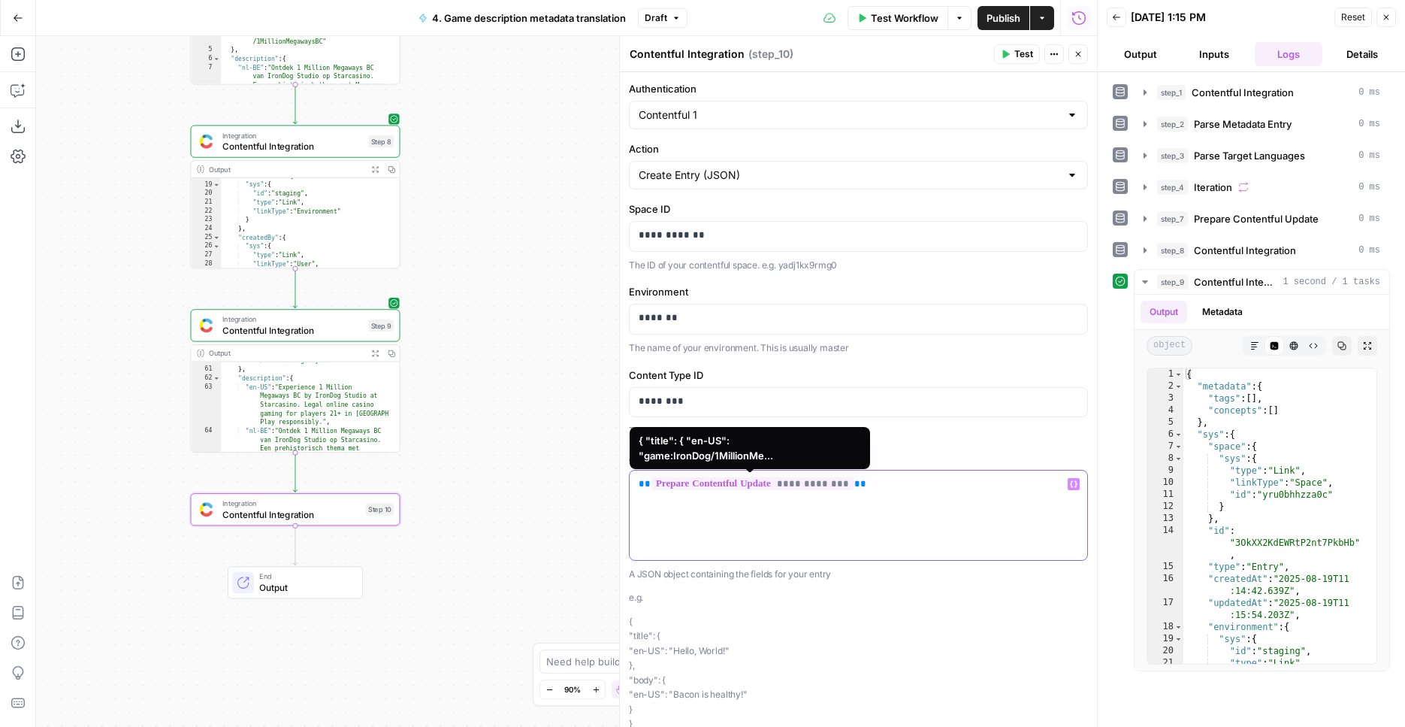
click at [886, 490] on p "**********" at bounding box center [859, 483] width 440 height 15
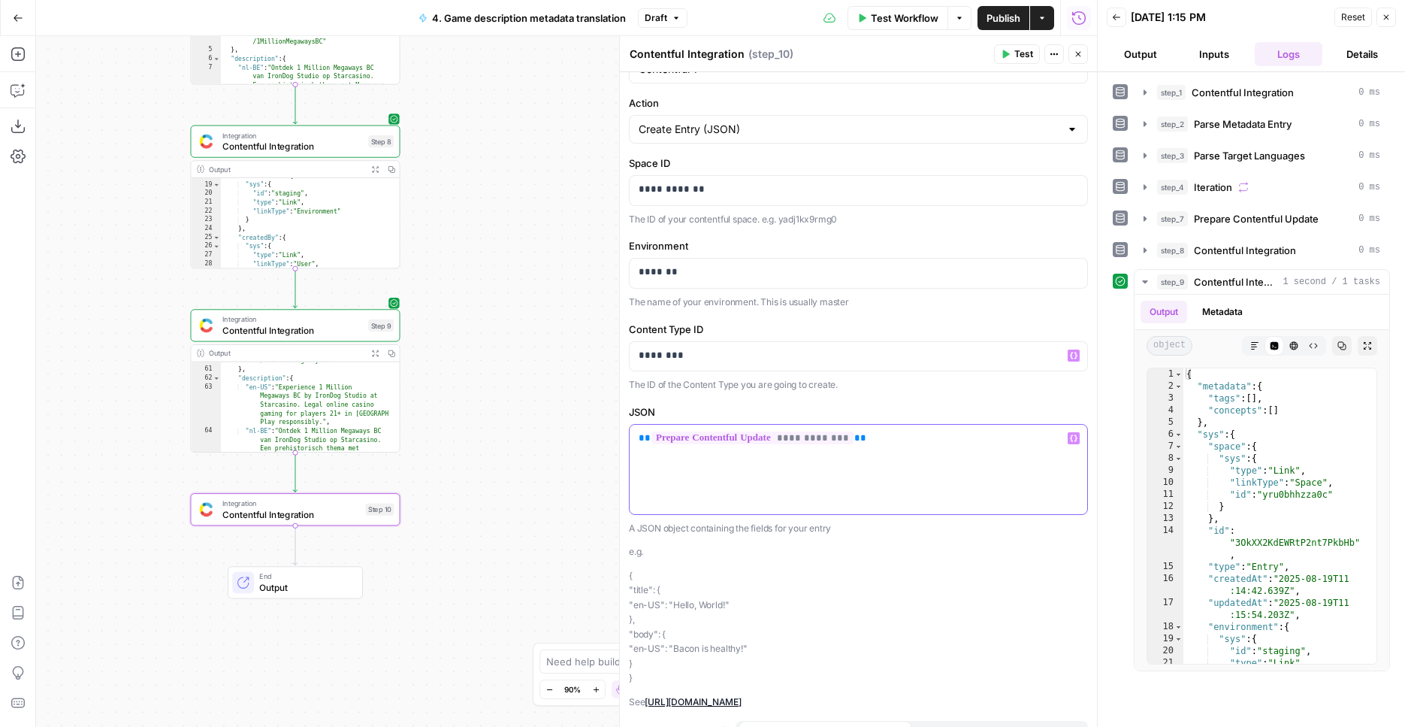
scroll to position [88, 0]
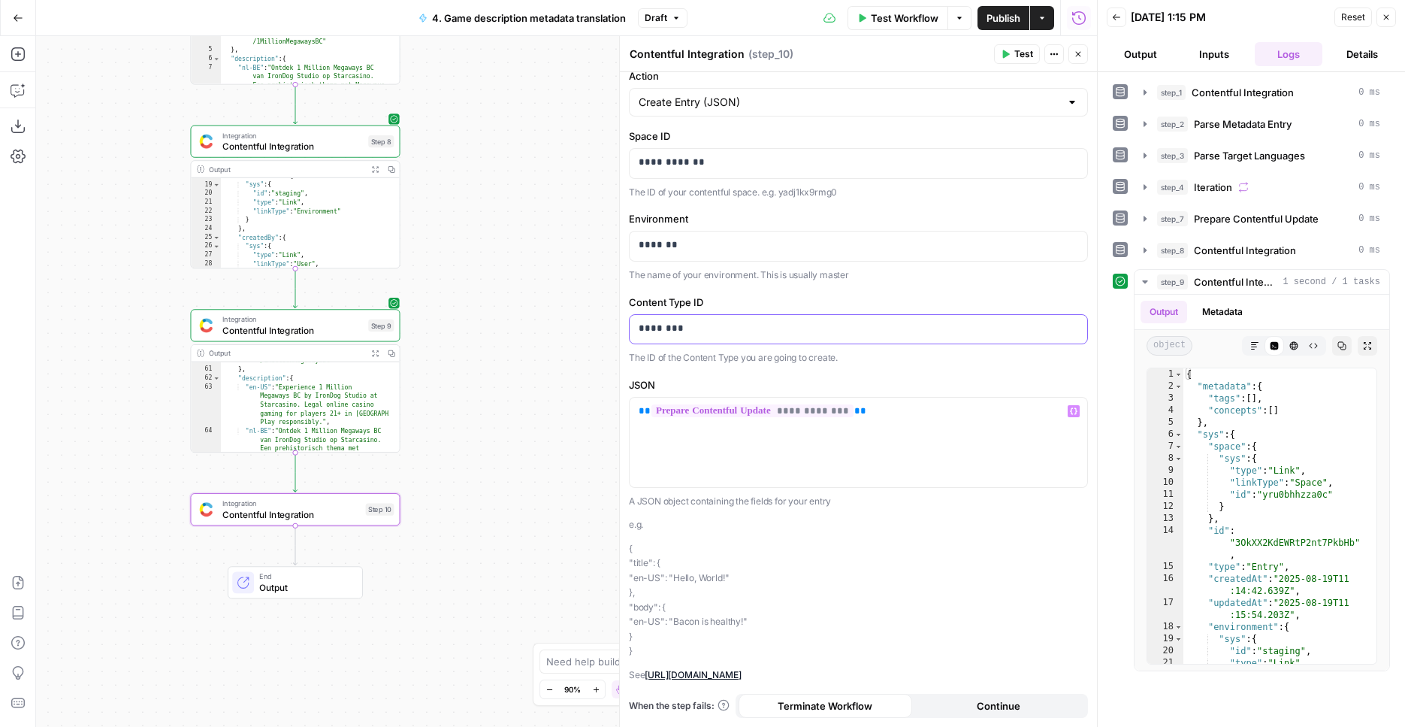
click at [717, 321] on p "********" at bounding box center [853, 328] width 428 height 15
drag, startPoint x: 483, startPoint y: 221, endPoint x: 506, endPoint y: 647, distance: 426.7
click at [511, 658] on div "Workflow Set Inputs Inputs Integration Contentful Integration Step 1 Output Exp…" at bounding box center [566, 381] width 1061 height 691
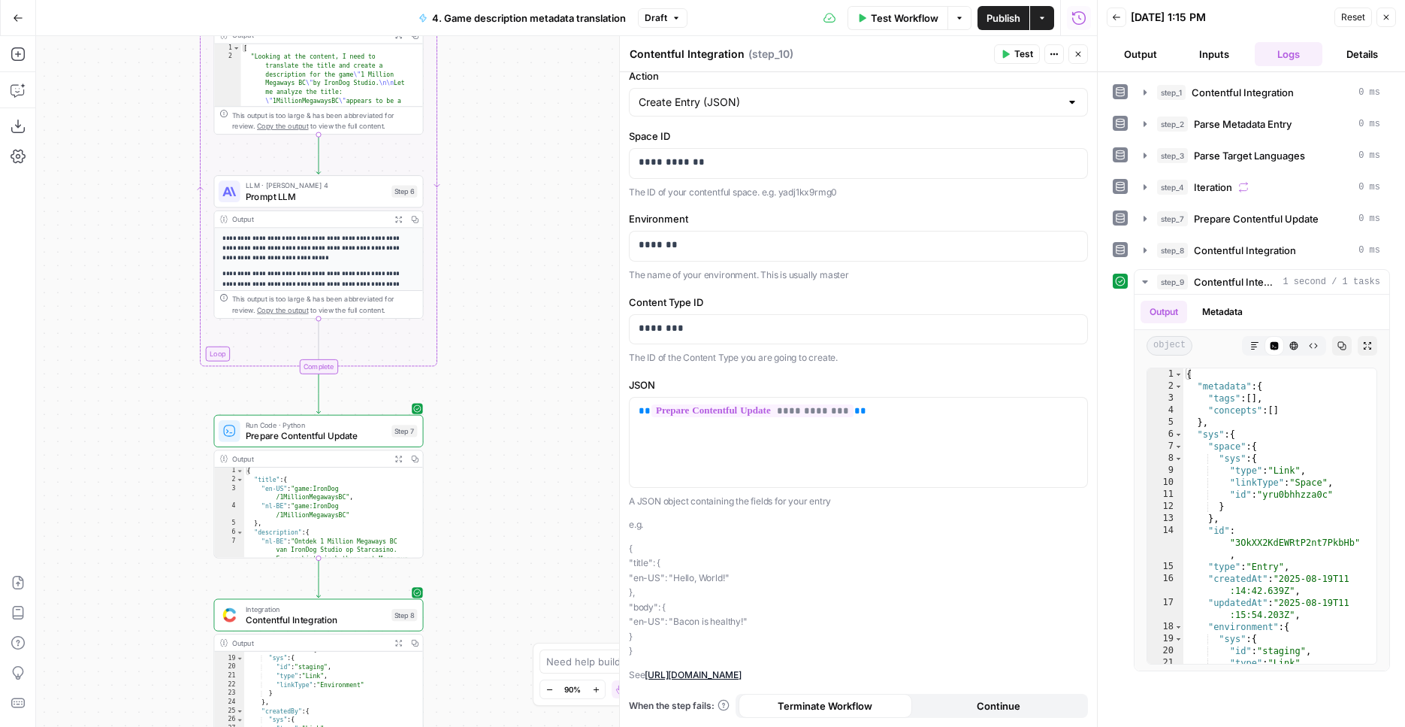
drag, startPoint x: 506, startPoint y: 217, endPoint x: 551, endPoint y: 540, distance: 326.2
click at [531, 726] on div "Workflow Set Inputs Inputs Integration Contentful Integration Step 1 Output Exp…" at bounding box center [566, 381] width 1061 height 691
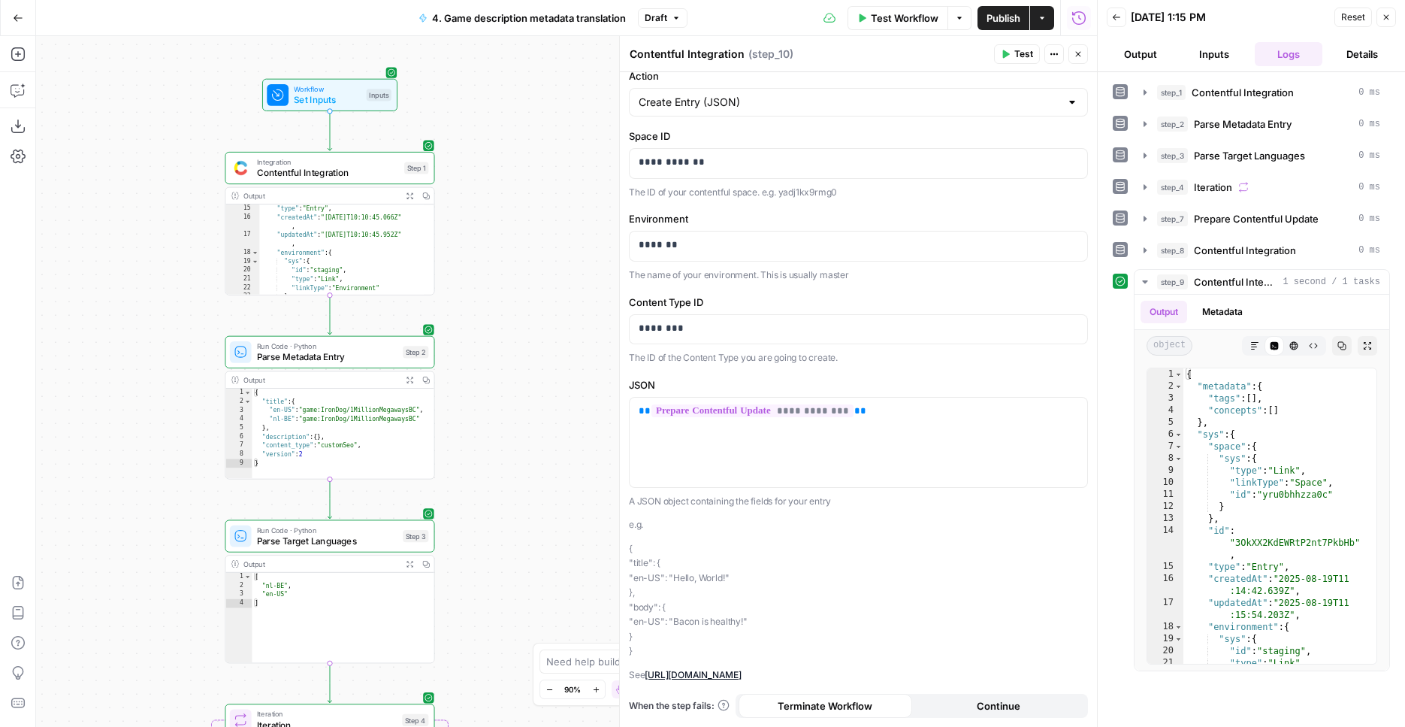
drag, startPoint x: 562, startPoint y: 259, endPoint x: 534, endPoint y: 571, distance: 313.2
click at [538, 617] on div "Workflow Set Inputs Inputs Integration Contentful Integration Step 1 Output Exp…" at bounding box center [566, 381] width 1061 height 691
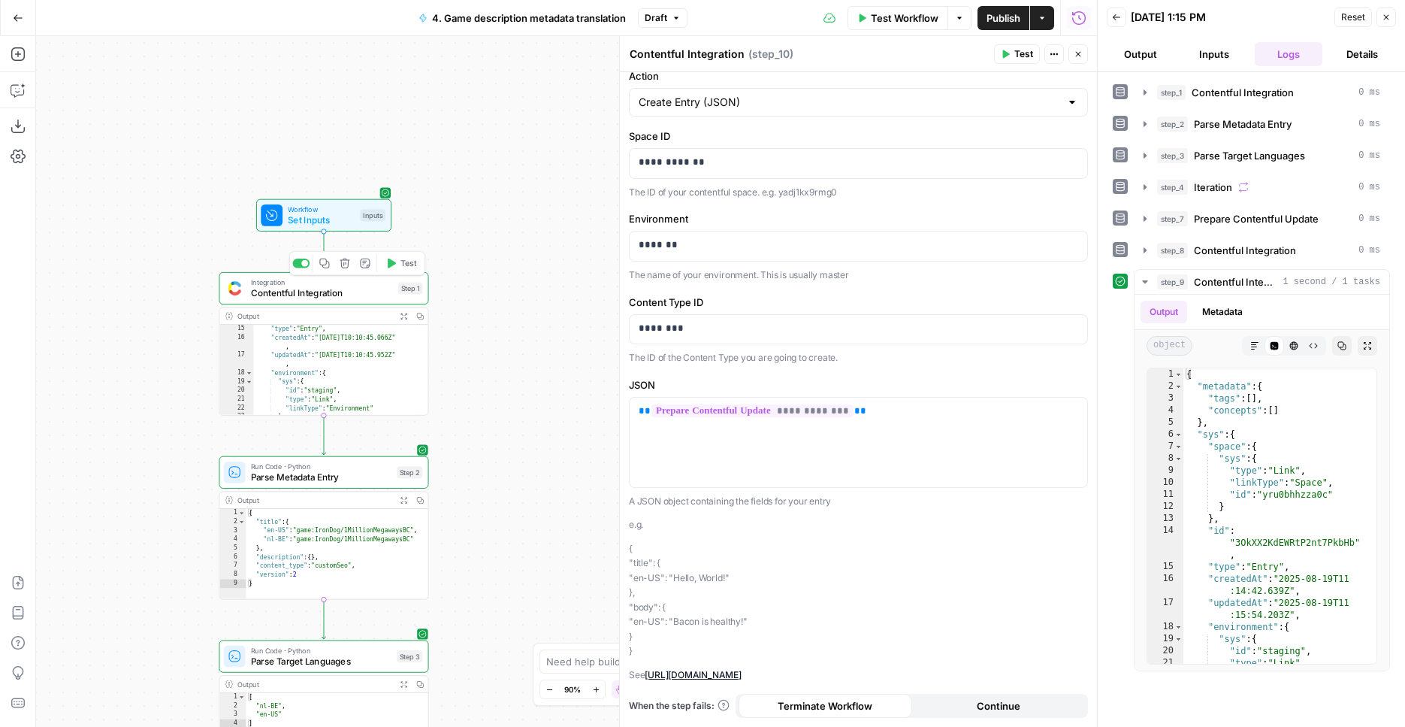
click at [344, 298] on span "Contentful Integration" at bounding box center [322, 293] width 142 height 14
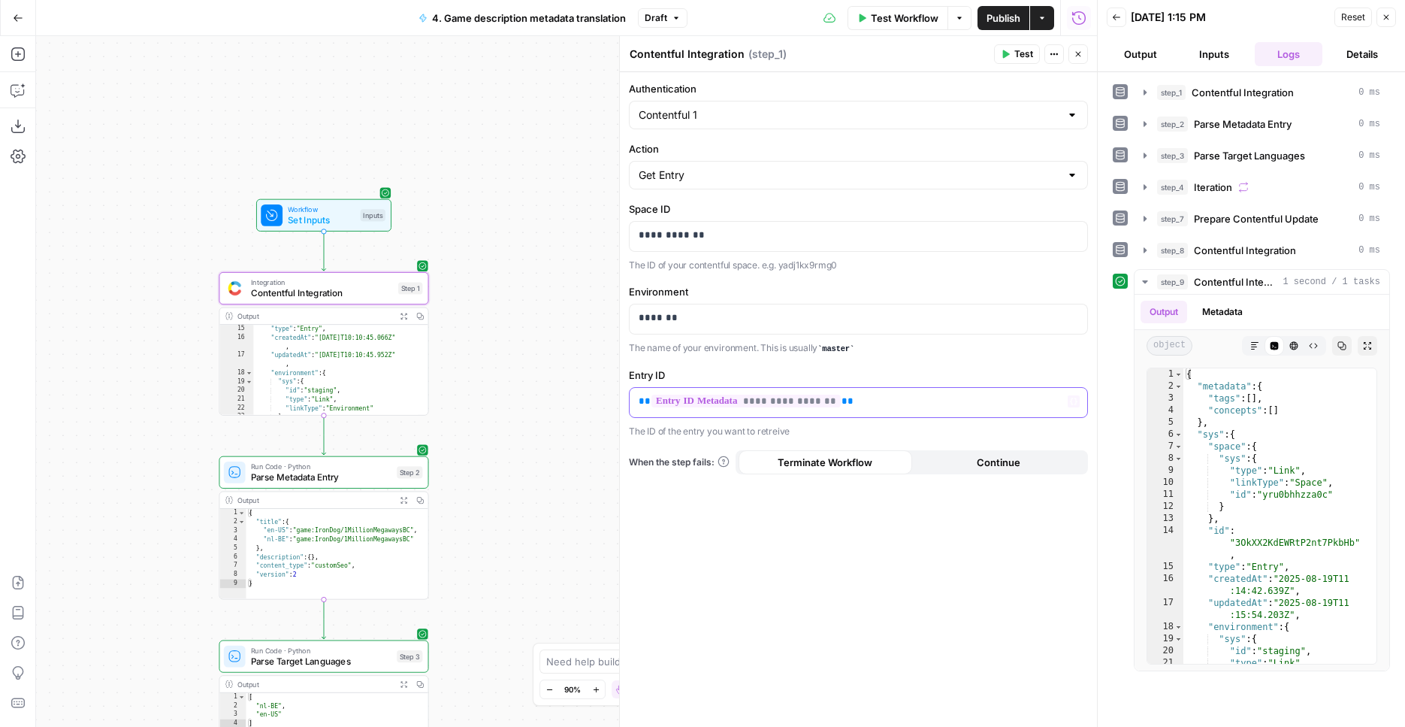
click at [796, 401] on span "**********" at bounding box center [746, 401] width 189 height 13
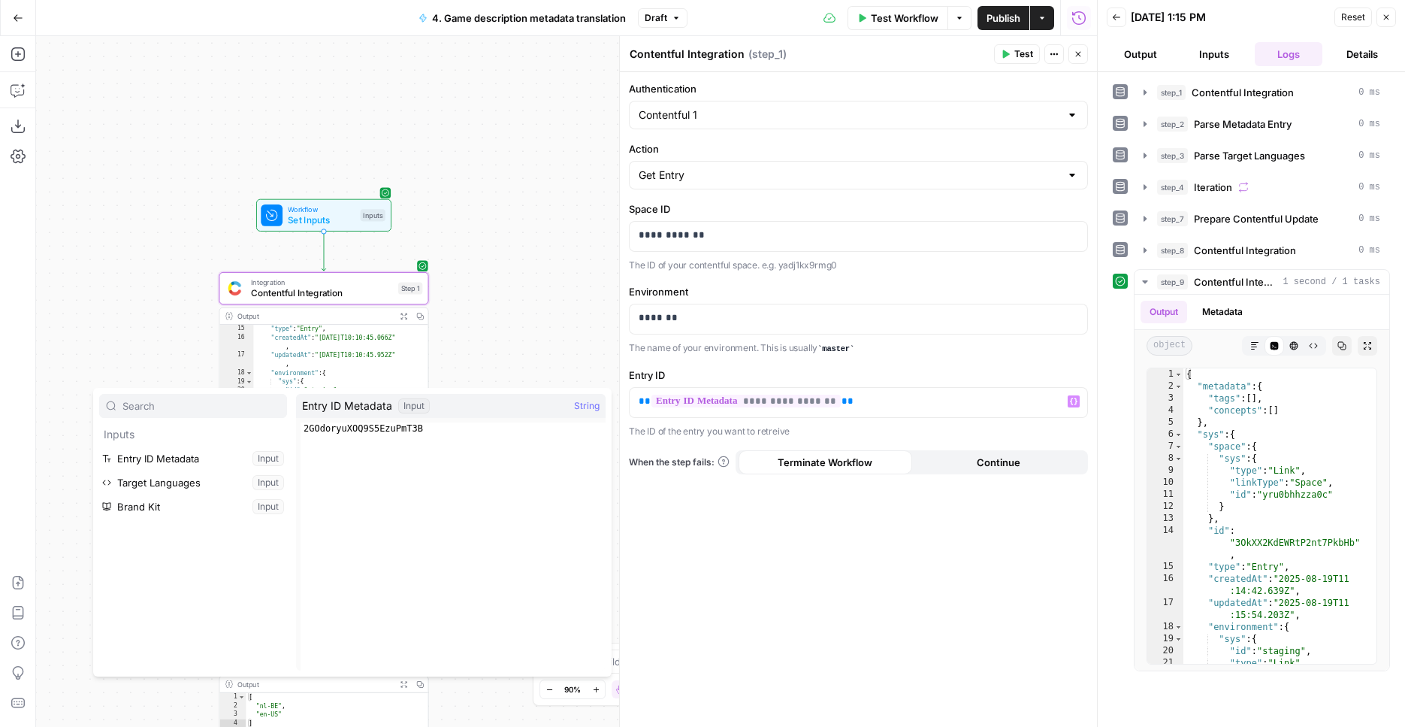
click at [526, 273] on div "Workflow Set Inputs Inputs Integration Contentful Integration Step 1 Output Exp…" at bounding box center [566, 381] width 1061 height 691
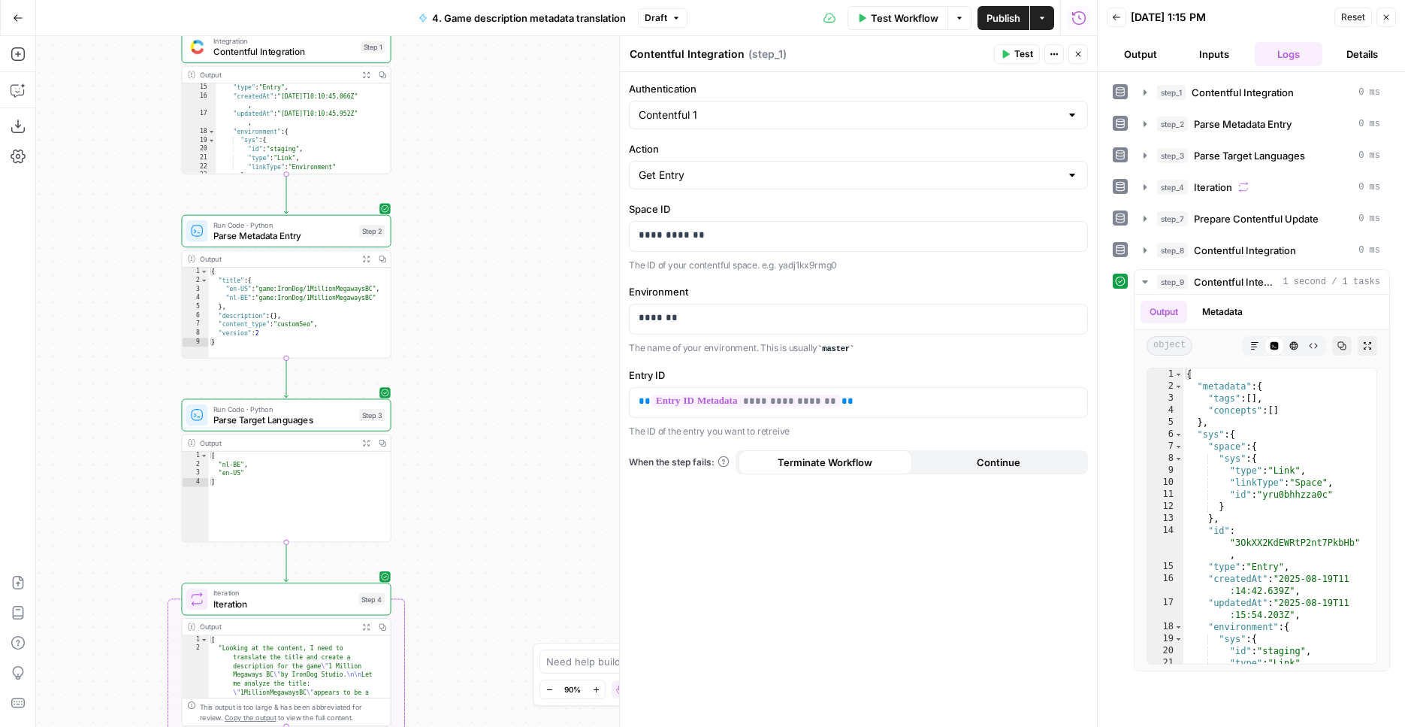
drag, startPoint x: 543, startPoint y: 446, endPoint x: 503, endPoint y: 183, distance: 266.0
click at [503, 183] on div "Workflow Set Inputs Inputs Integration Contentful Integration Step 1 Output Exp…" at bounding box center [566, 381] width 1061 height 691
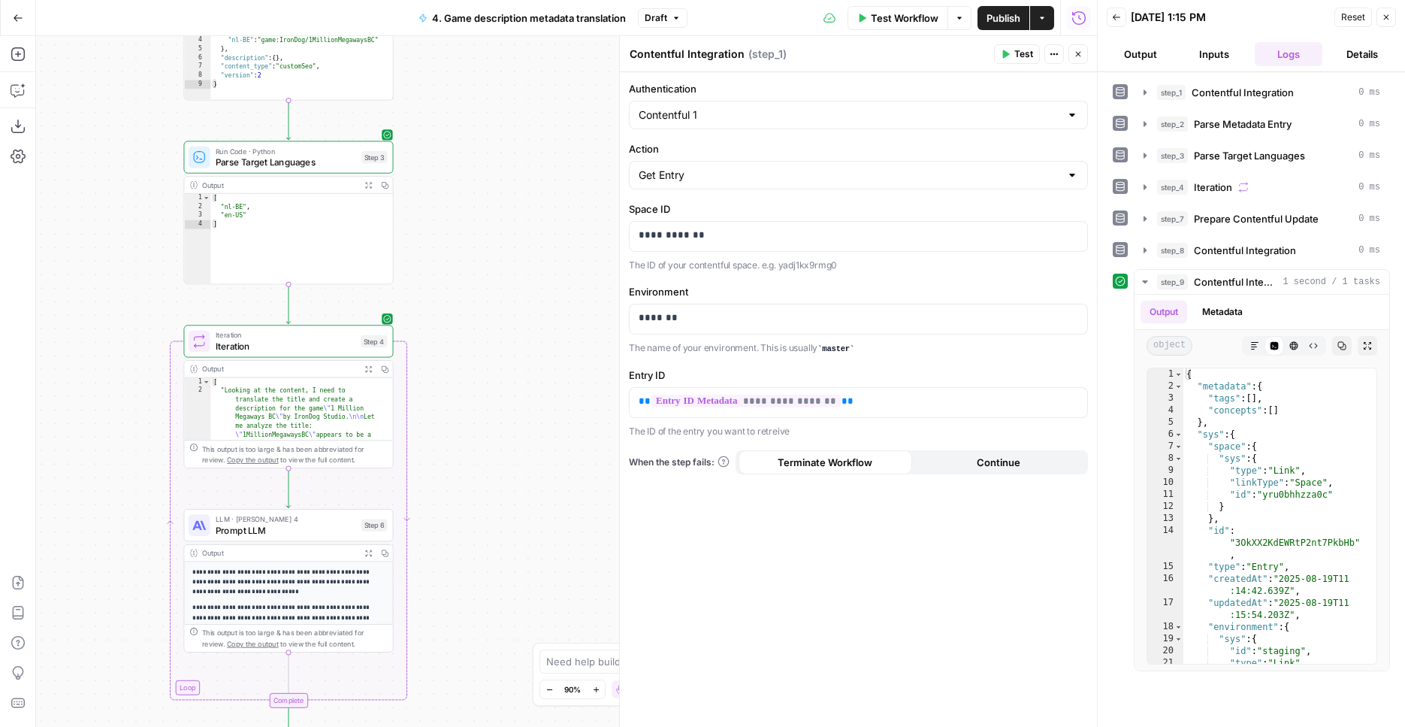
drag, startPoint x: 522, startPoint y: 289, endPoint x: 507, endPoint y: 373, distance: 86.1
click at [517, 174] on div "Workflow Set Inputs Inputs Integration Contentful Integration Step 1 Output Exp…" at bounding box center [566, 381] width 1061 height 691
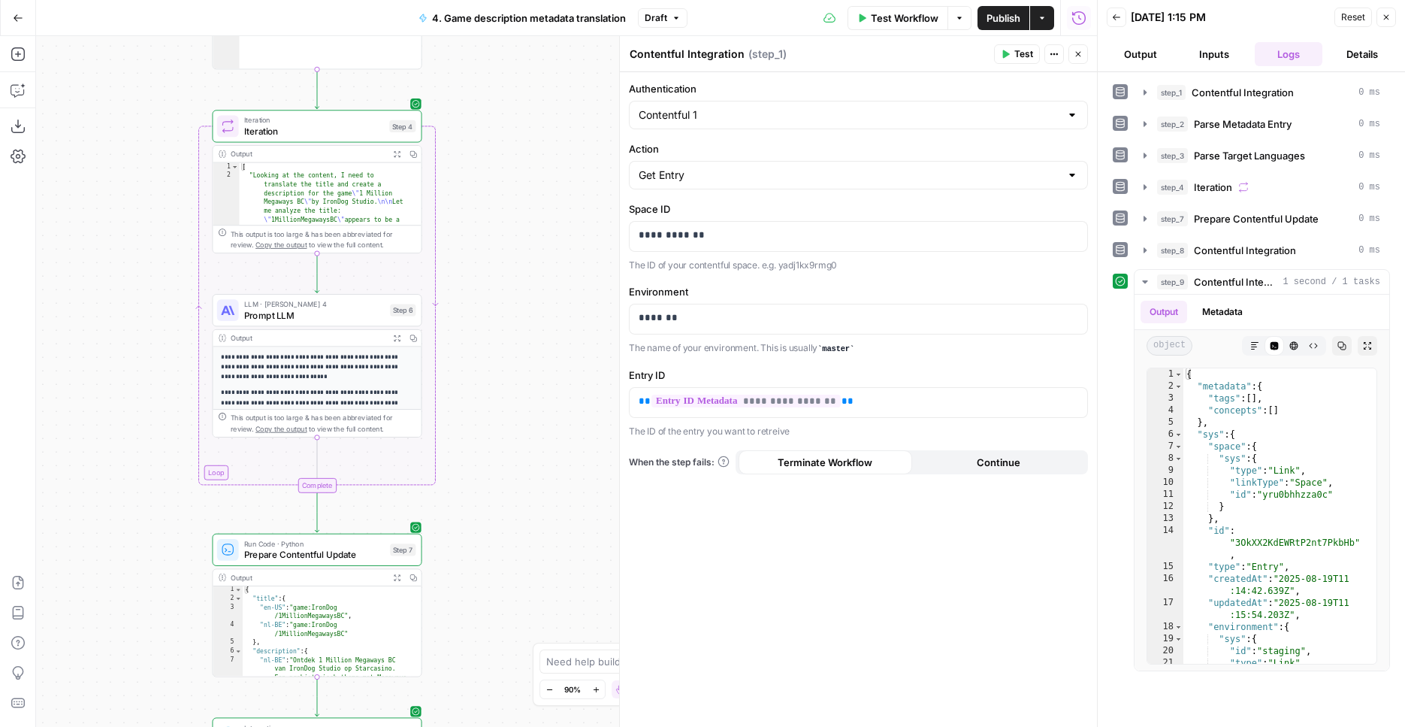
drag, startPoint x: 515, startPoint y: 389, endPoint x: 528, endPoint y: 243, distance: 147.1
click at [533, 183] on div "Workflow Set Inputs Inputs Integration Contentful Integration Step 1 Output Exp…" at bounding box center [566, 381] width 1061 height 691
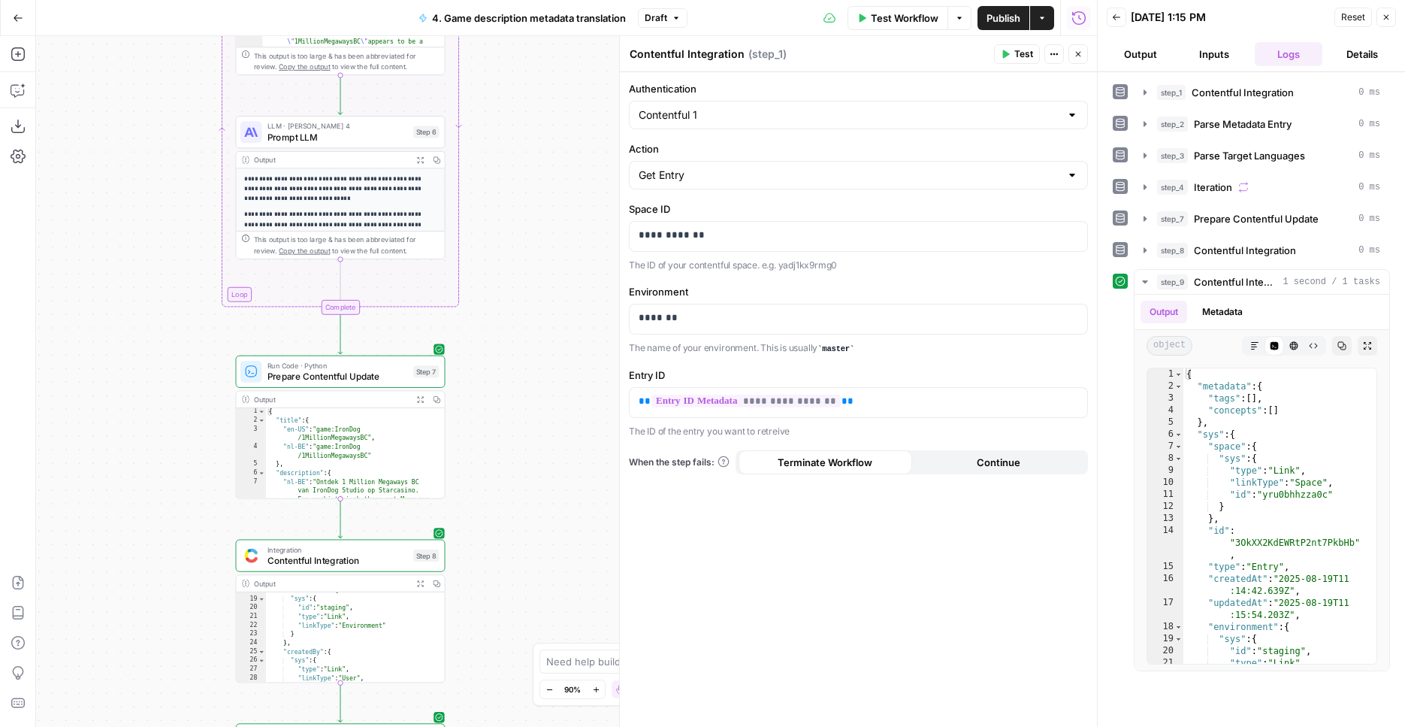
drag, startPoint x: 499, startPoint y: 465, endPoint x: 552, endPoint y: 168, distance: 302.3
click at [552, 168] on div "Workflow Set Inputs Inputs Integration Contentful Integration Step 1 Output Exp…" at bounding box center [566, 381] width 1061 height 691
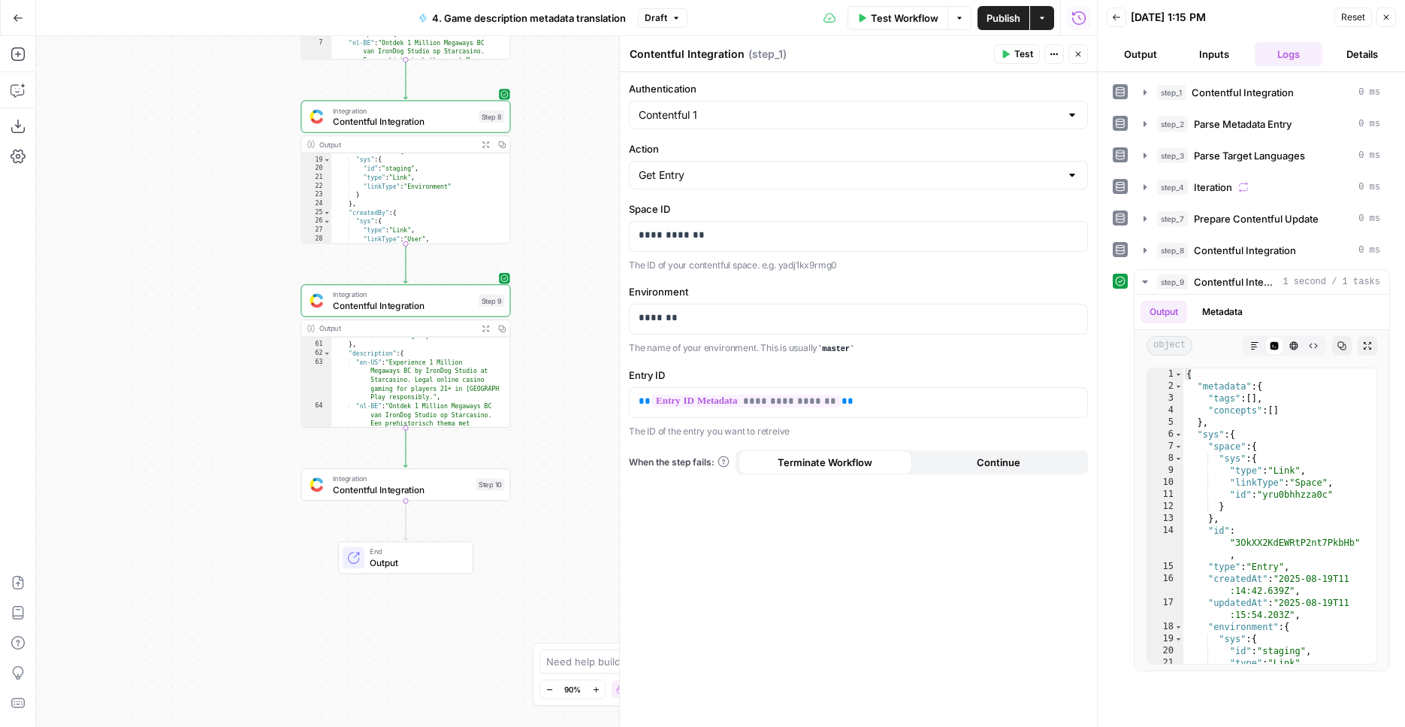
drag, startPoint x: 517, startPoint y: 408, endPoint x: 528, endPoint y: 207, distance: 200.9
click at [541, 174] on div "Workflow Set Inputs Inputs Integration Contentful Integration Step 1 Output Exp…" at bounding box center [566, 381] width 1061 height 691
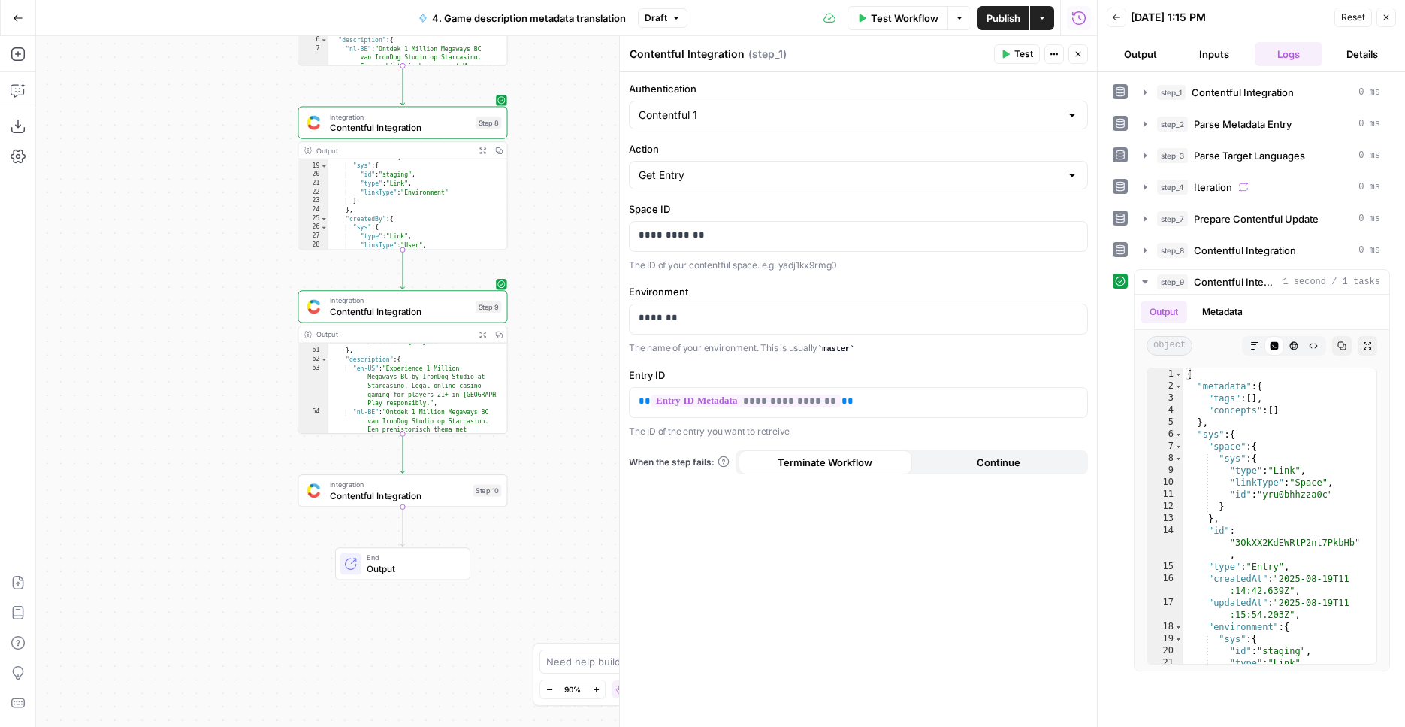
click at [454, 490] on span "Contentful Integration" at bounding box center [399, 495] width 138 height 14
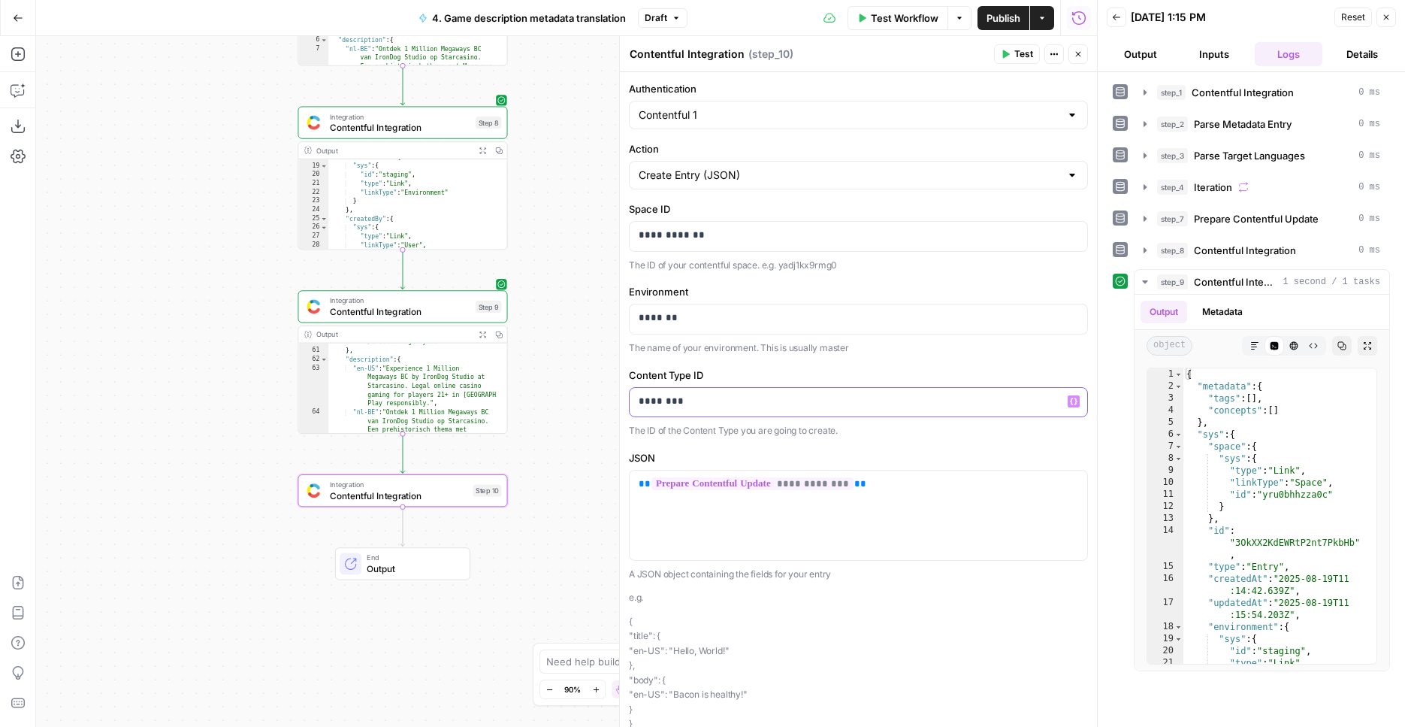
click at [712, 402] on p "********" at bounding box center [853, 401] width 428 height 15
click at [695, 180] on input "Action" at bounding box center [850, 175] width 422 height 15
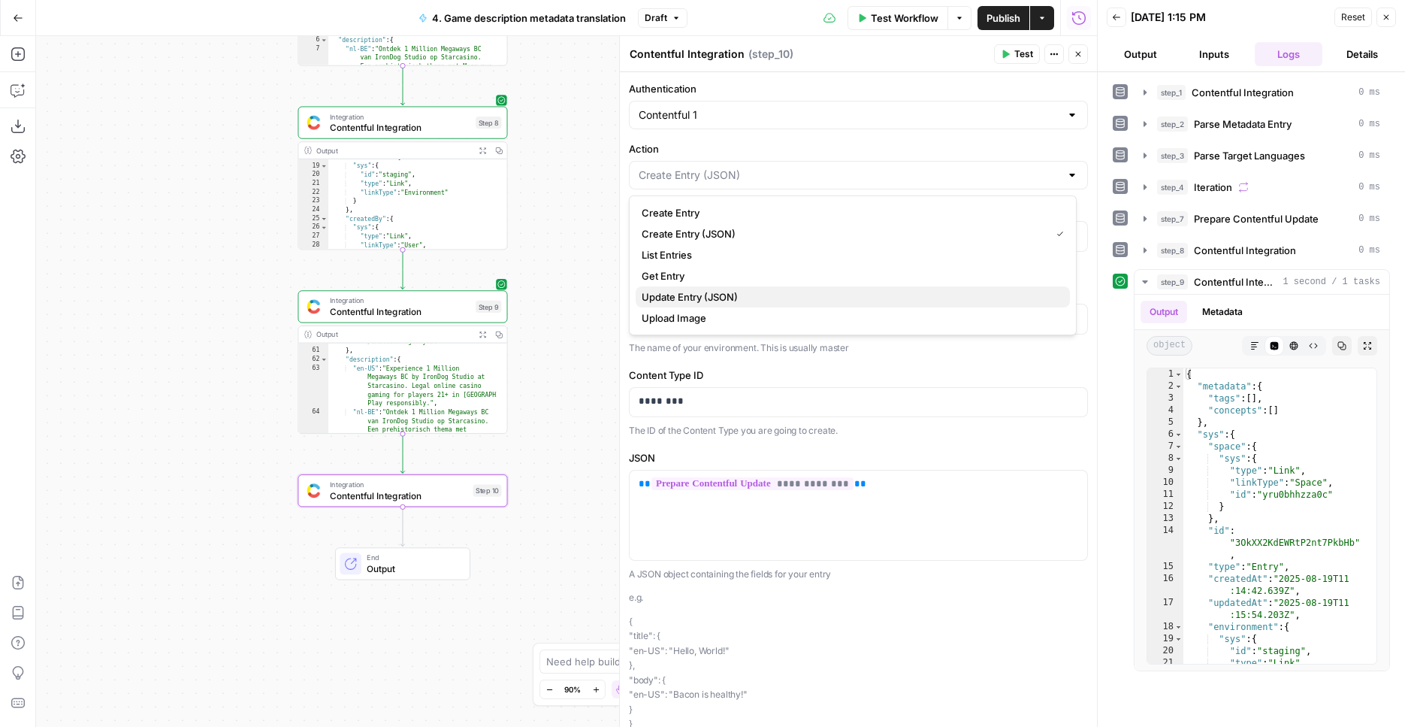
click at [708, 293] on span "Update Entry (JSON)" at bounding box center [850, 296] width 416 height 15
type input "Update Entry (JSON)"
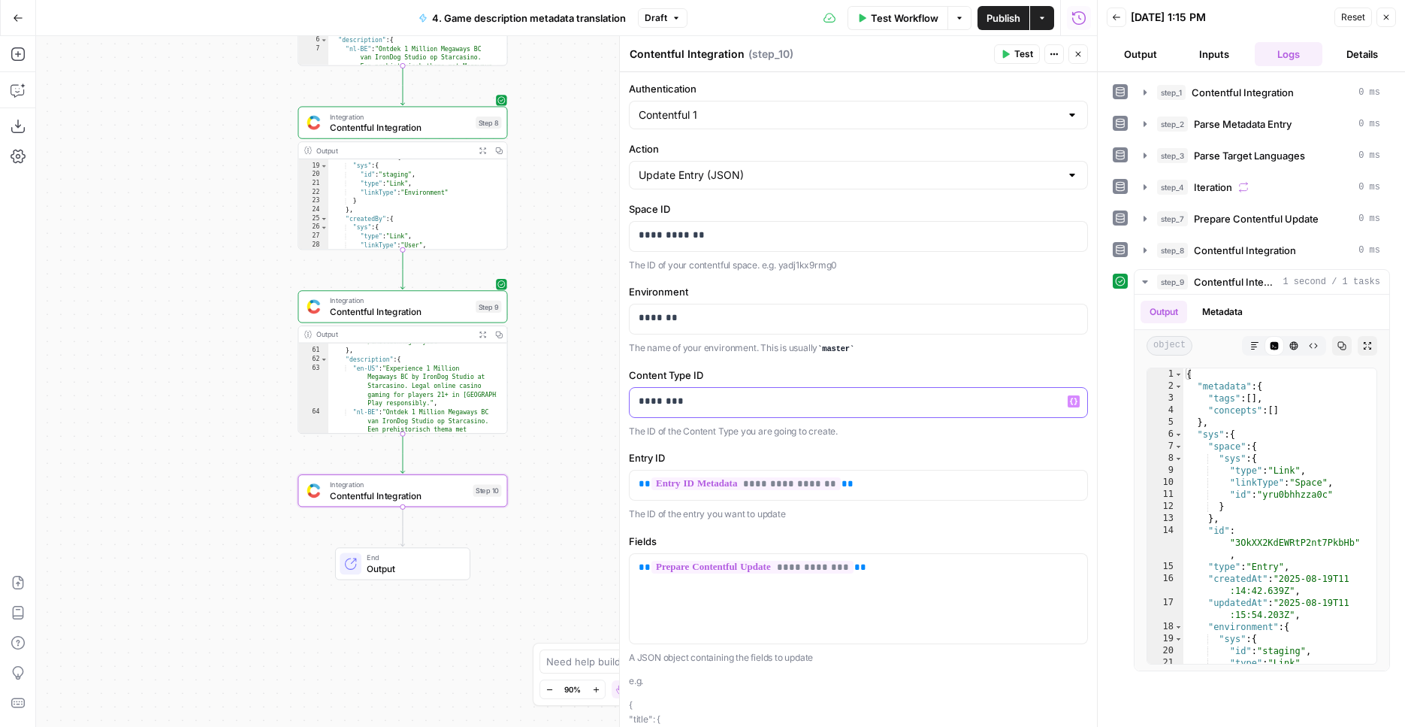
click at [715, 407] on p "********" at bounding box center [853, 401] width 428 height 15
click at [718, 401] on p "*********" at bounding box center [853, 401] width 428 height 15
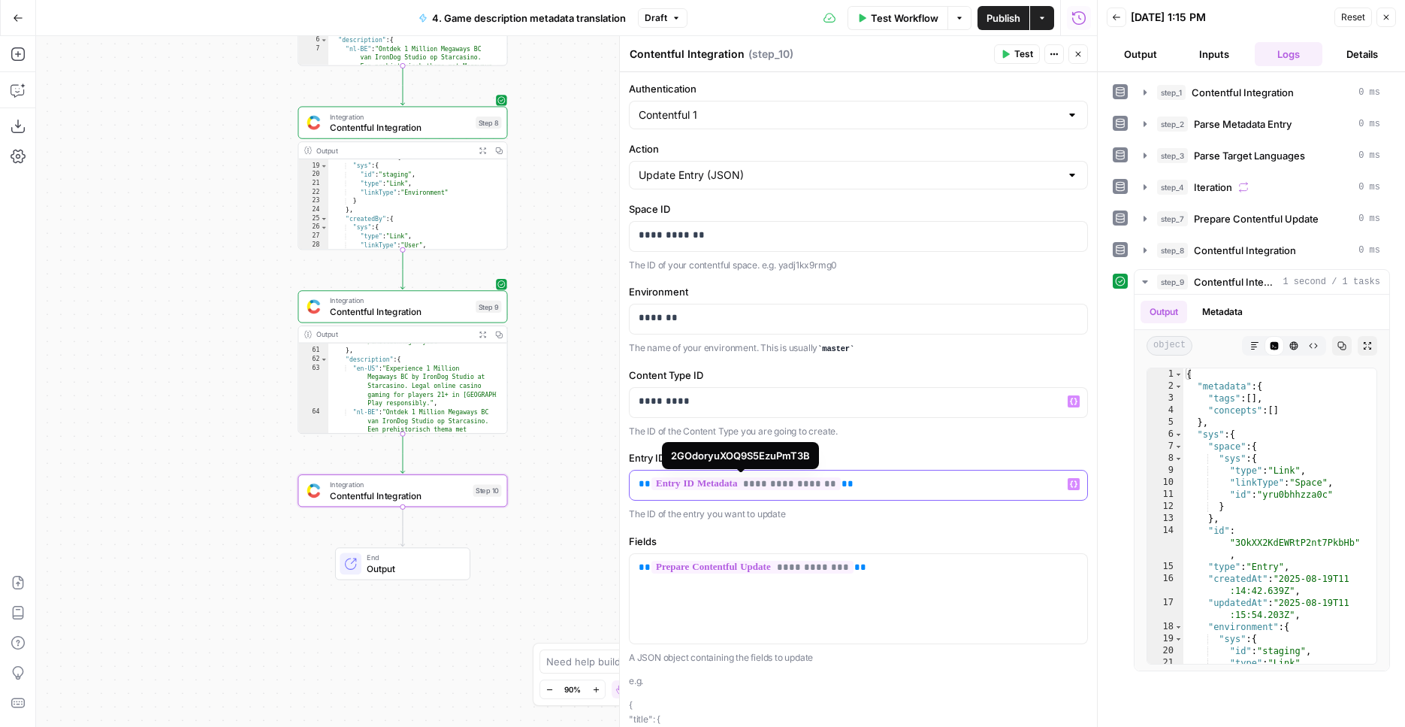
click at [780, 486] on span "**********" at bounding box center [746, 483] width 189 height 13
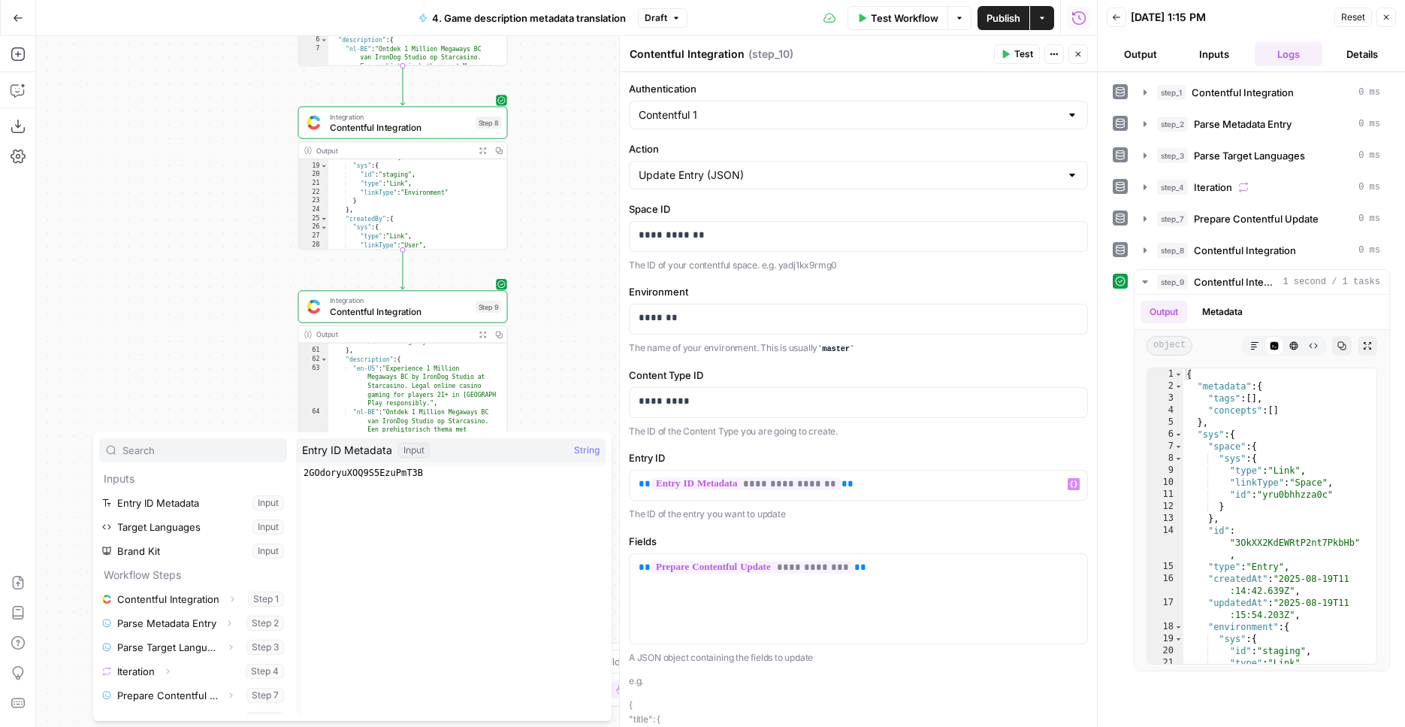
click at [150, 503] on button "Select variable Entry ID Metadata" at bounding box center [193, 503] width 188 height 24
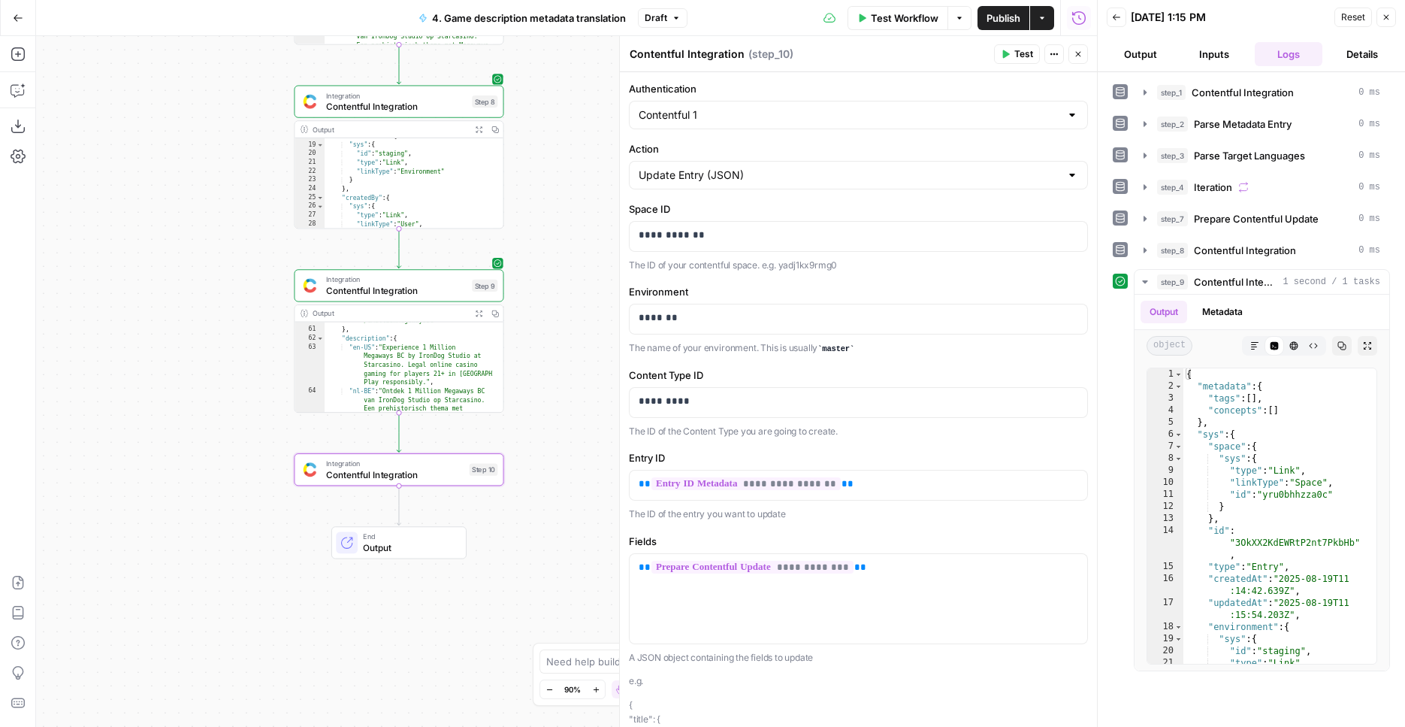
drag, startPoint x: 561, startPoint y: 409, endPoint x: 557, endPoint y: 387, distance: 22.1
click at [557, 387] on div "Workflow Set Inputs Inputs Integration Contentful Integration Step 1 Output Exp…" at bounding box center [566, 381] width 1061 height 691
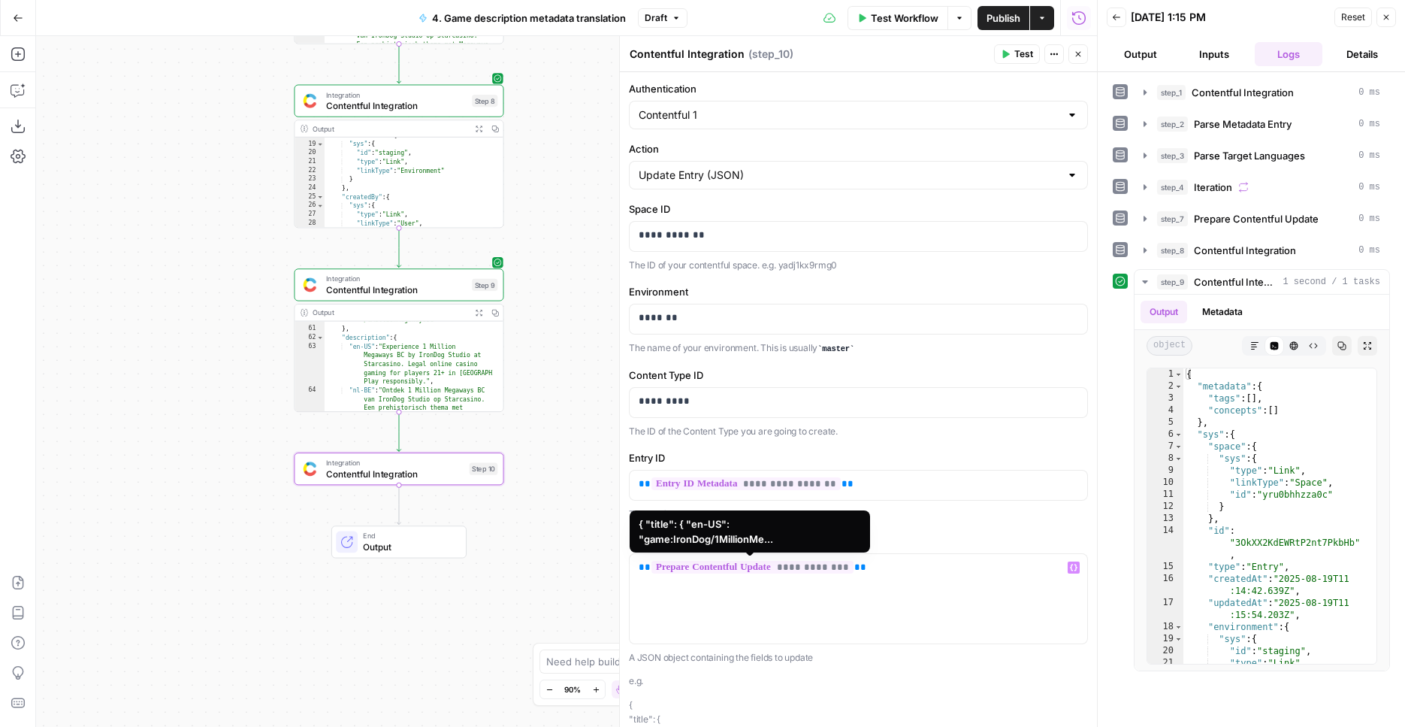
click at [733, 561] on span "**********" at bounding box center [753, 567] width 202 height 13
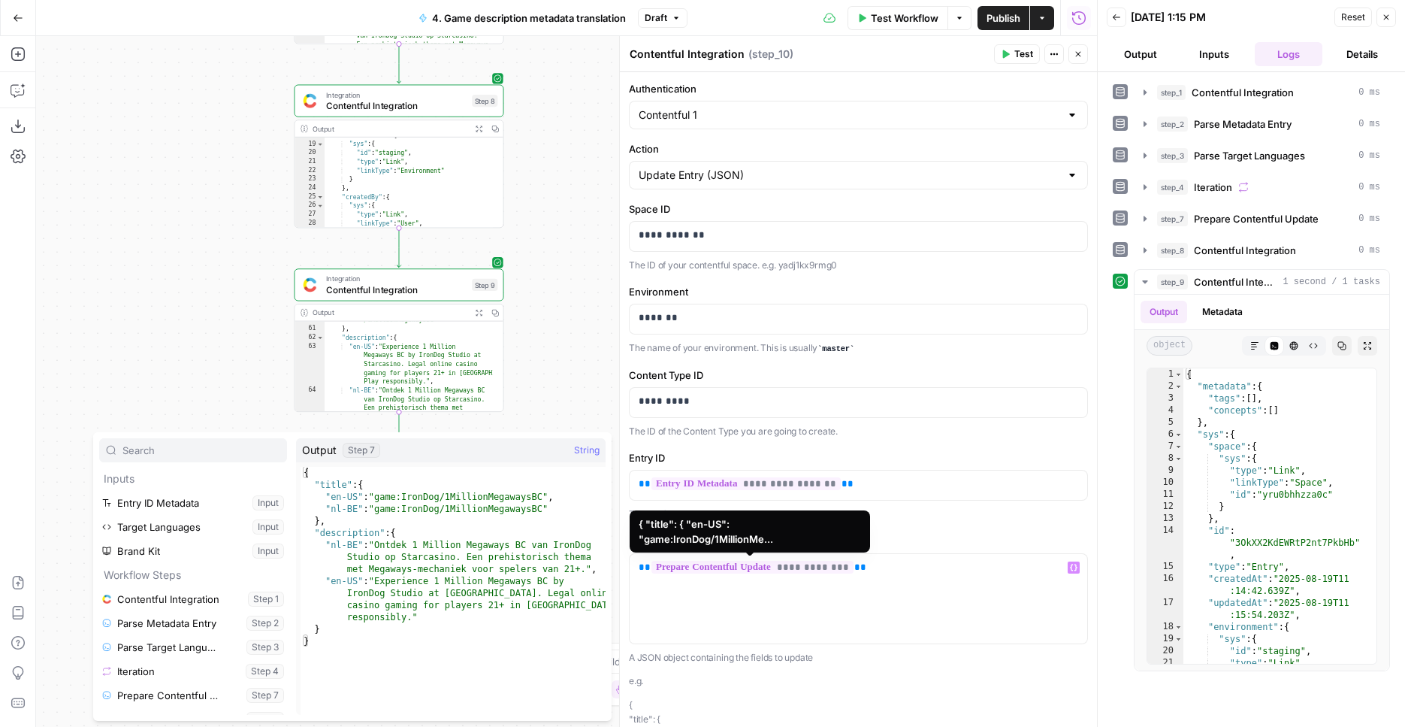
scroll to position [65, 0]
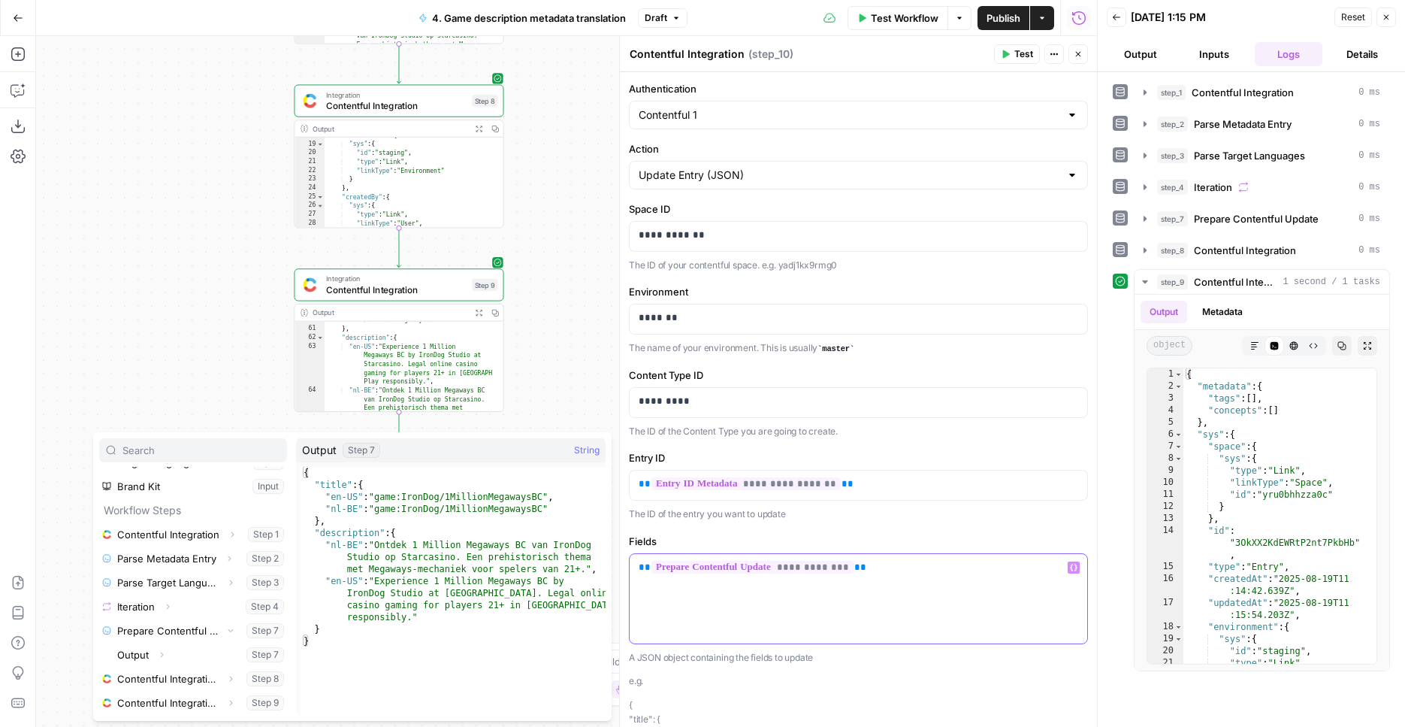
click at [897, 575] on div "**********" at bounding box center [859, 598] width 458 height 89
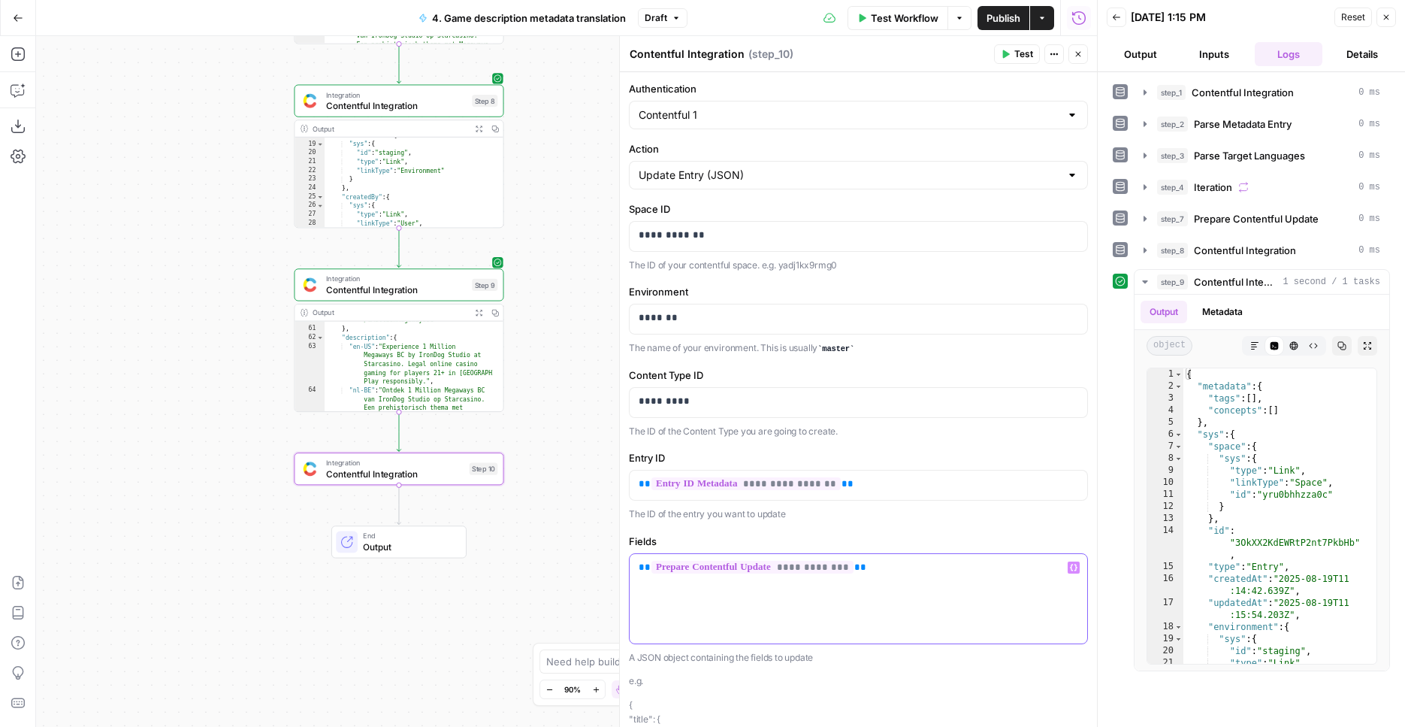
click at [896, 575] on div "**********" at bounding box center [859, 598] width 458 height 89
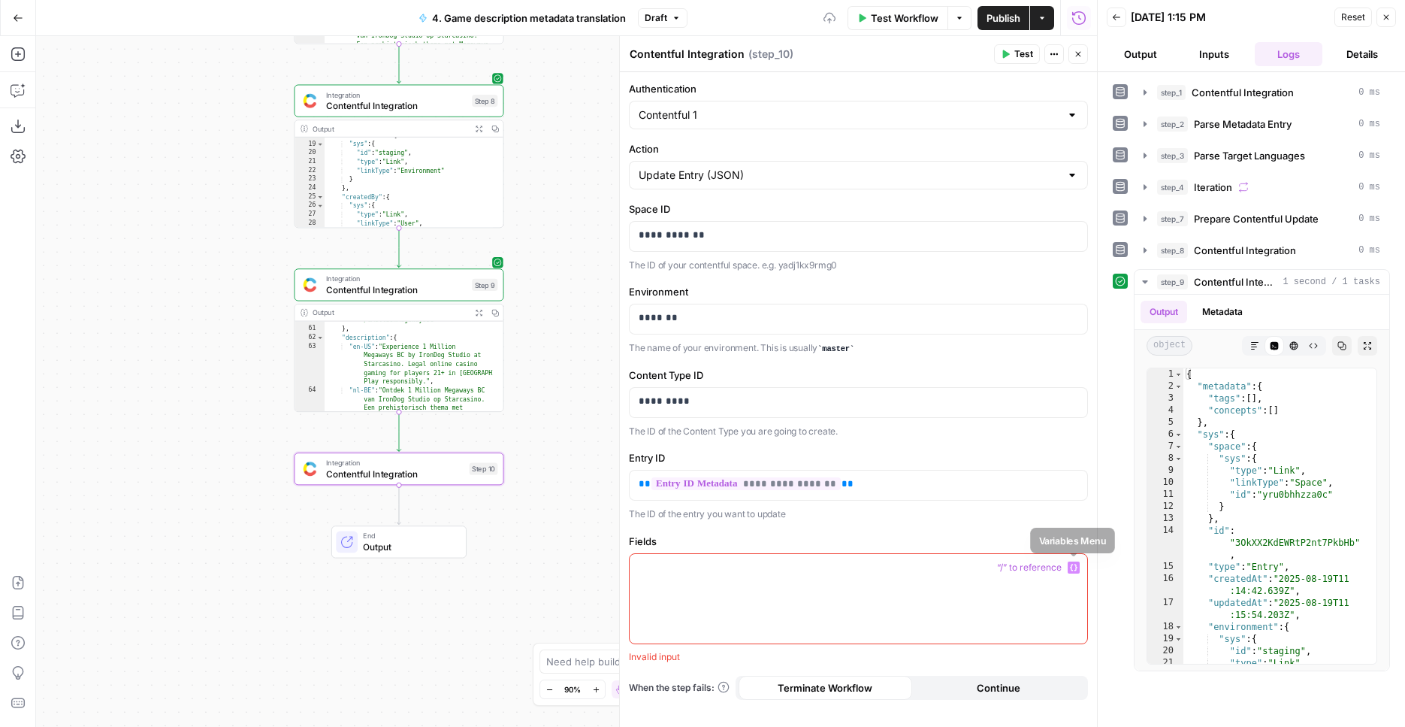
click at [1074, 569] on icon "button" at bounding box center [1074, 568] width 8 height 8
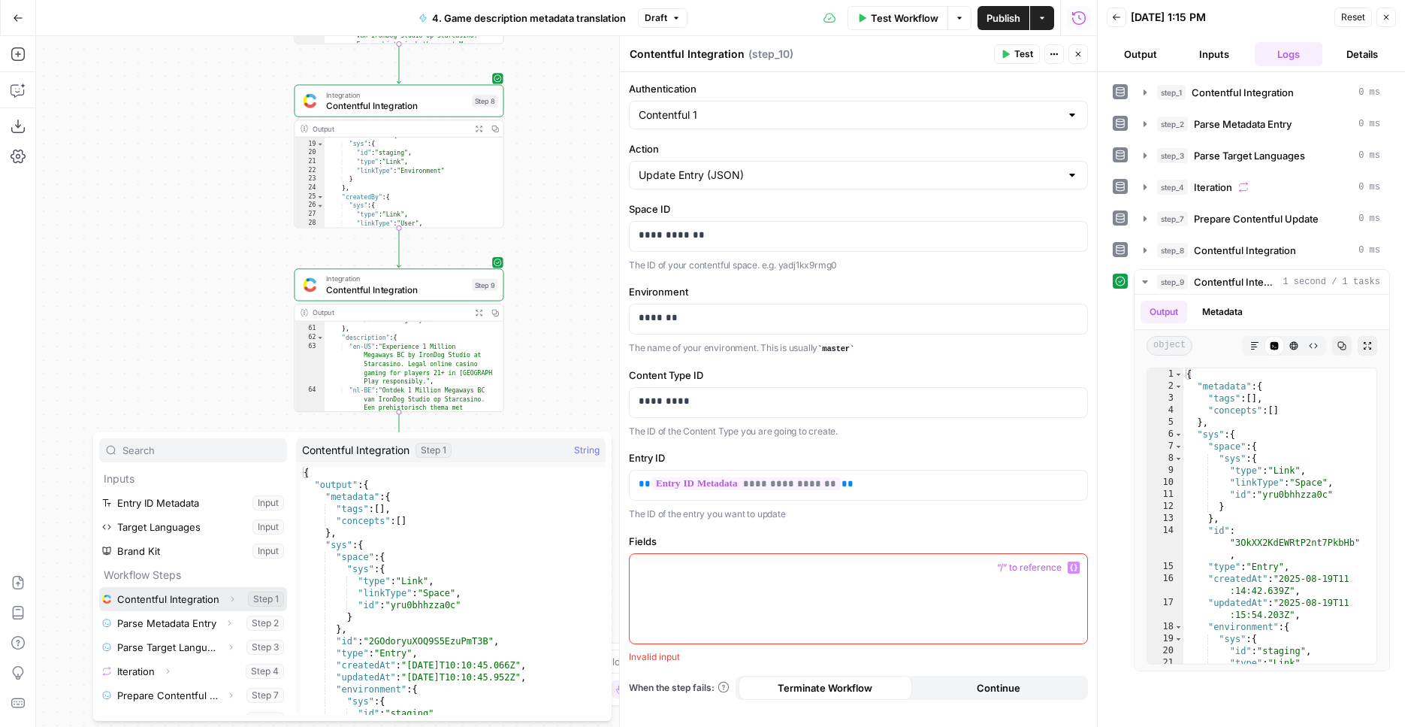
click at [192, 603] on button "Select variable Contentful Integration" at bounding box center [193, 599] width 188 height 24
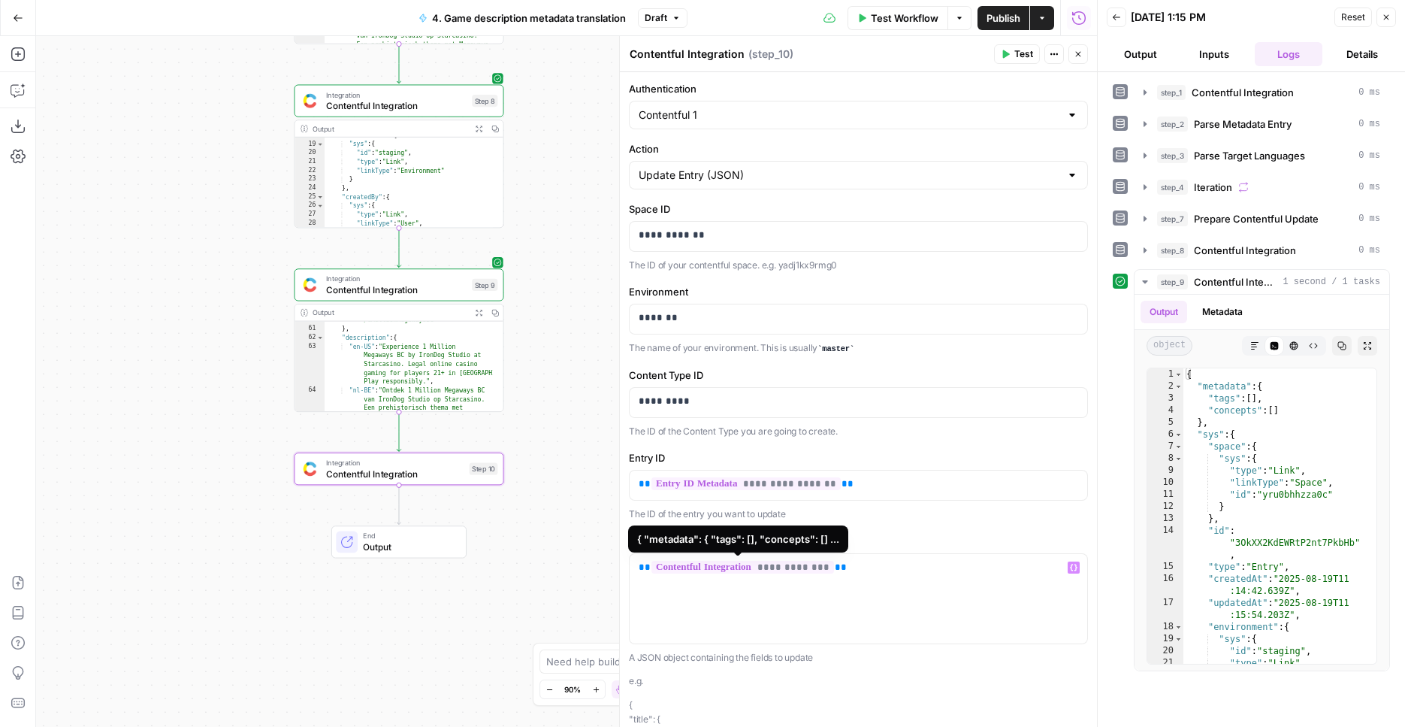
click at [780, 566] on span "**********" at bounding box center [743, 567] width 183 height 13
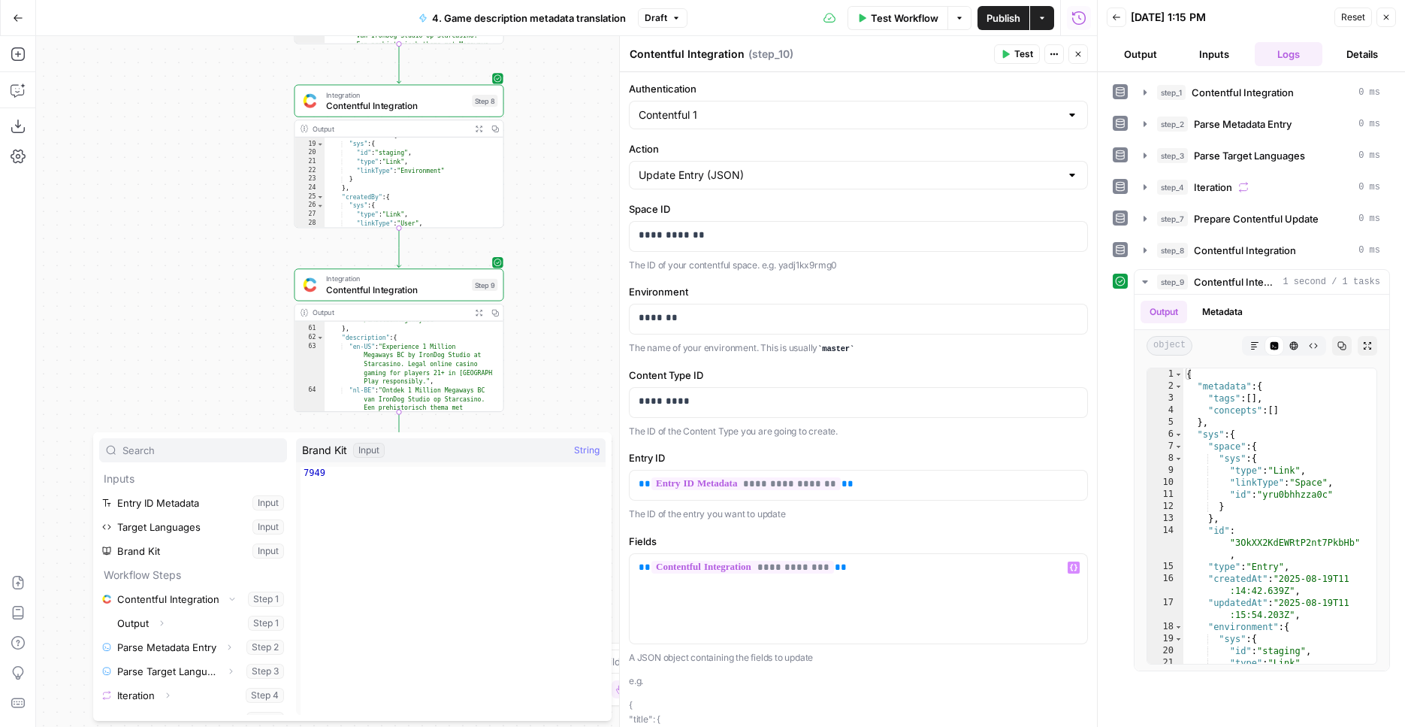
click at [568, 373] on div "Workflow Set Inputs Inputs Integration Contentful Integration Step 1 Output Exp…" at bounding box center [566, 381] width 1061 height 691
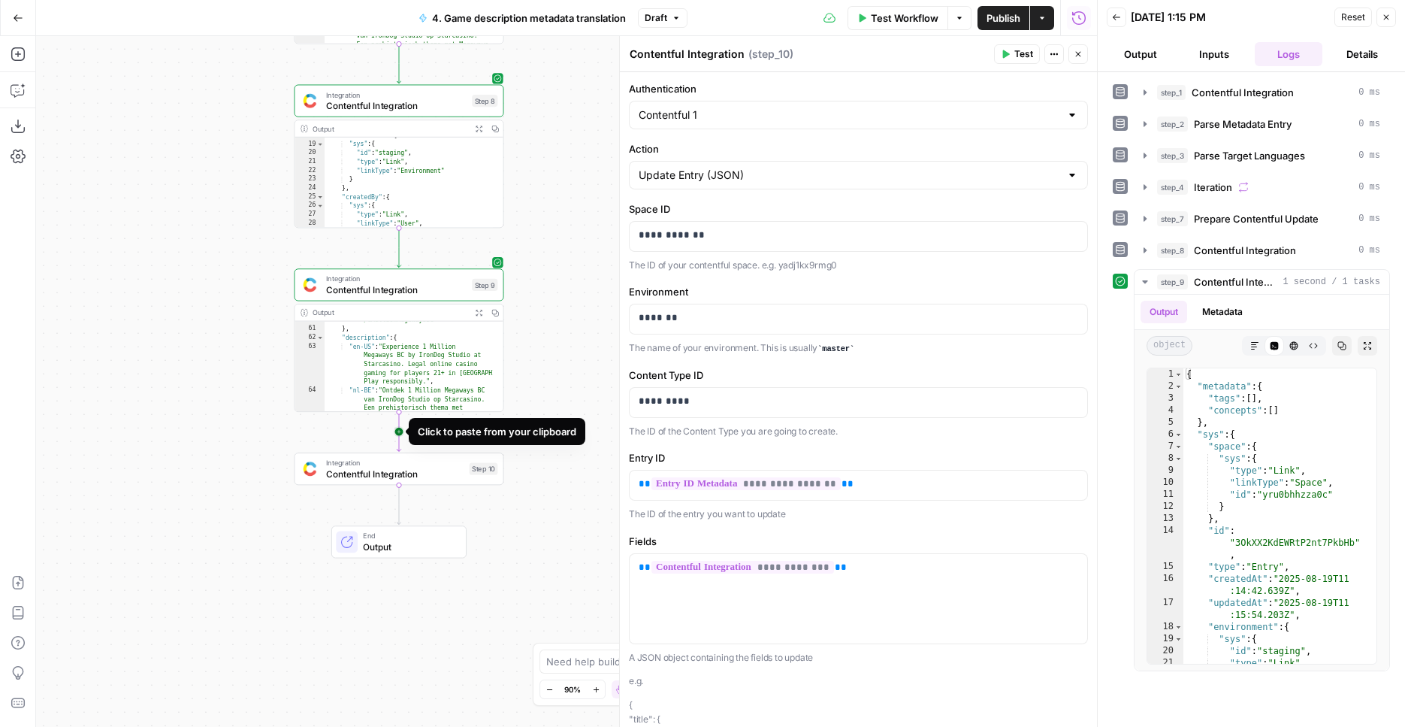
click at [397, 437] on icon "Edge from step_9 to step_10" at bounding box center [399, 431] width 4 height 39
click at [414, 458] on span "Integration" at bounding box center [395, 462] width 139 height 11
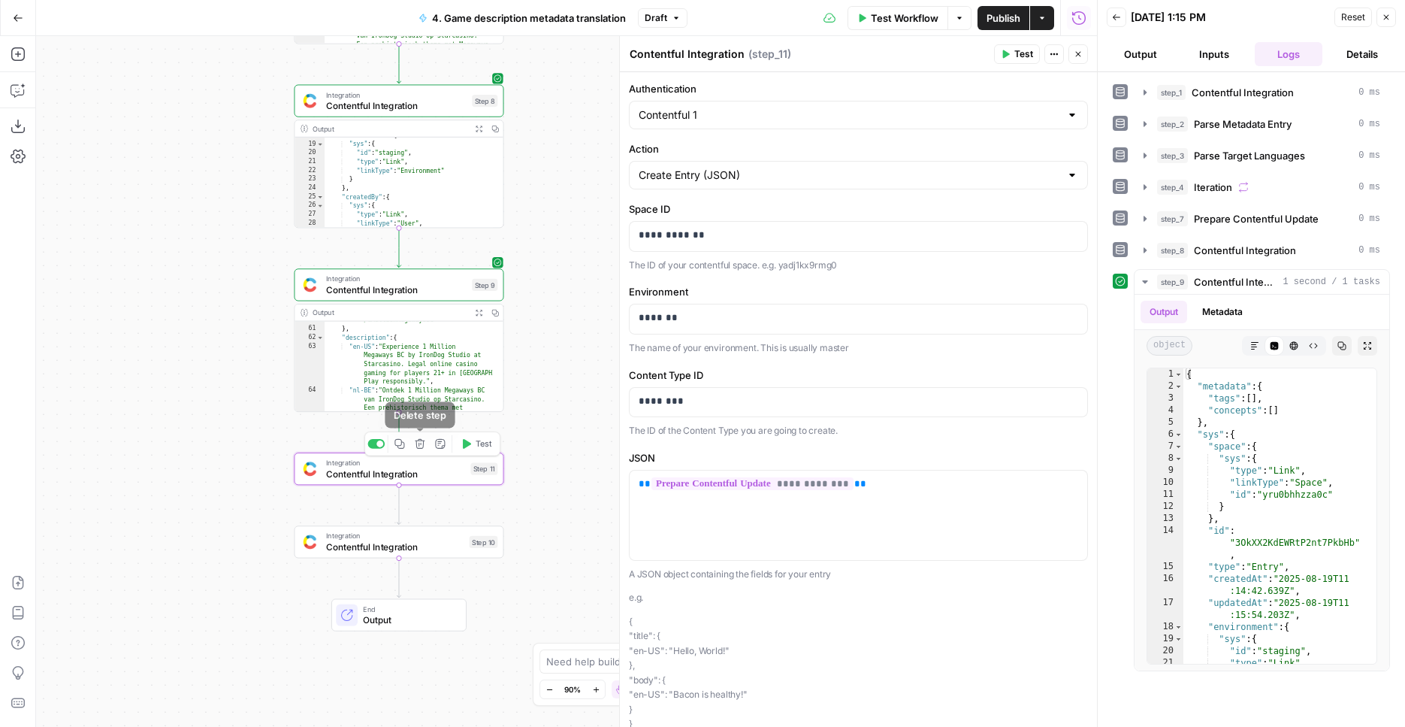
click at [418, 448] on icon "button" at bounding box center [420, 444] width 10 height 10
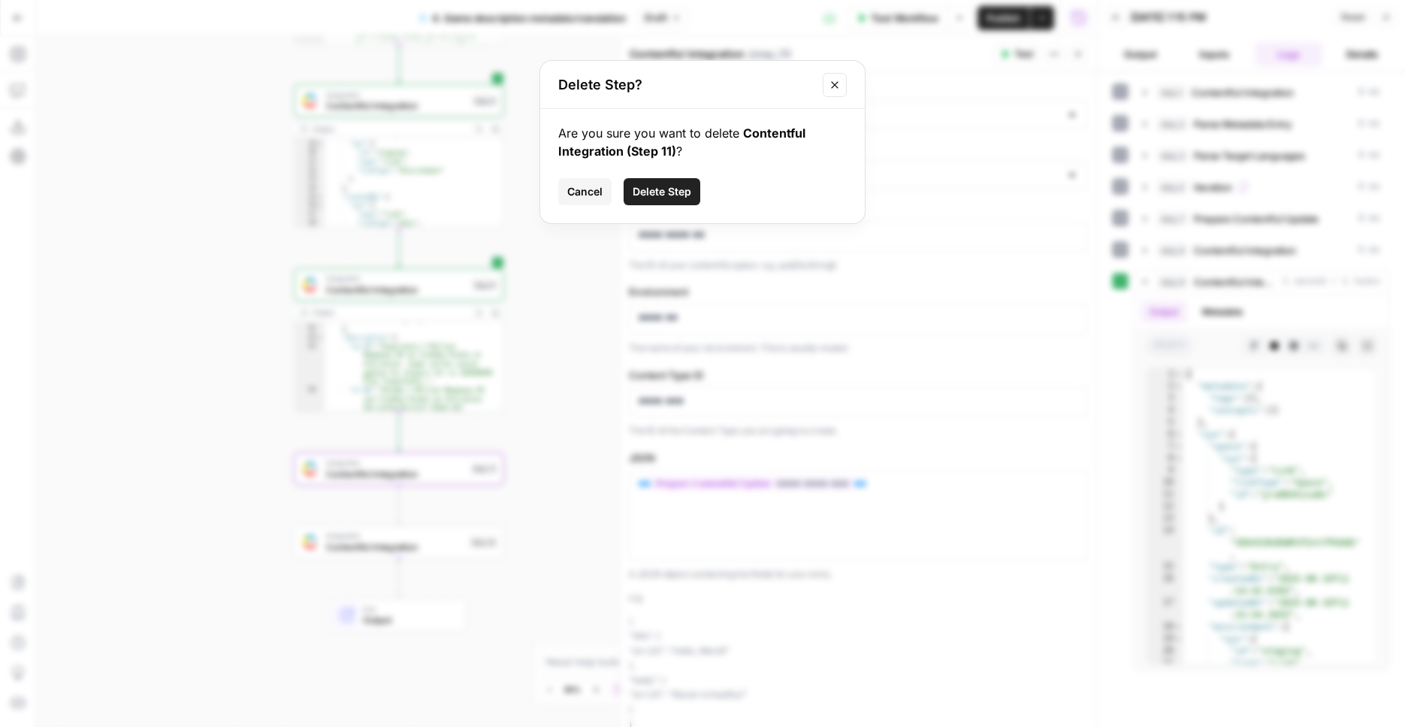
click at [650, 181] on button "Delete Step" at bounding box center [662, 191] width 77 height 27
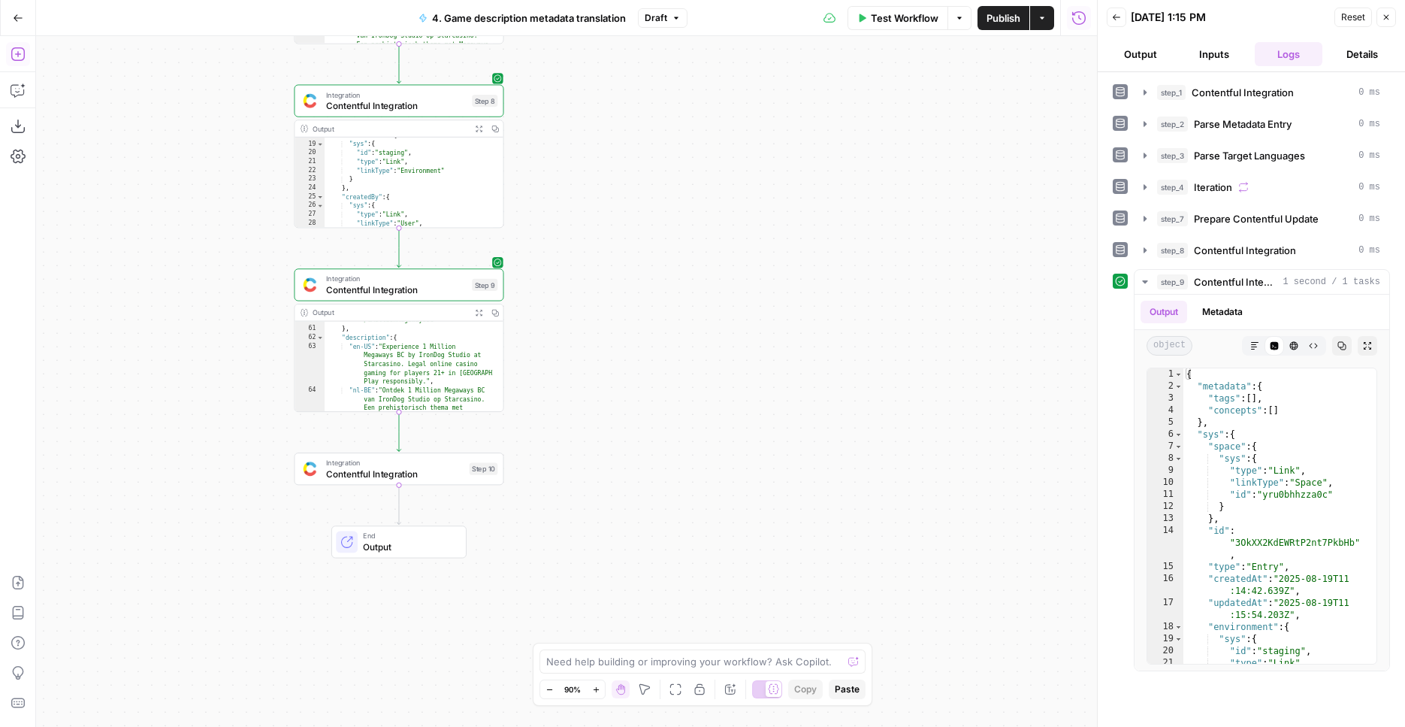
click at [10, 48] on button "Add Steps" at bounding box center [18, 54] width 24 height 24
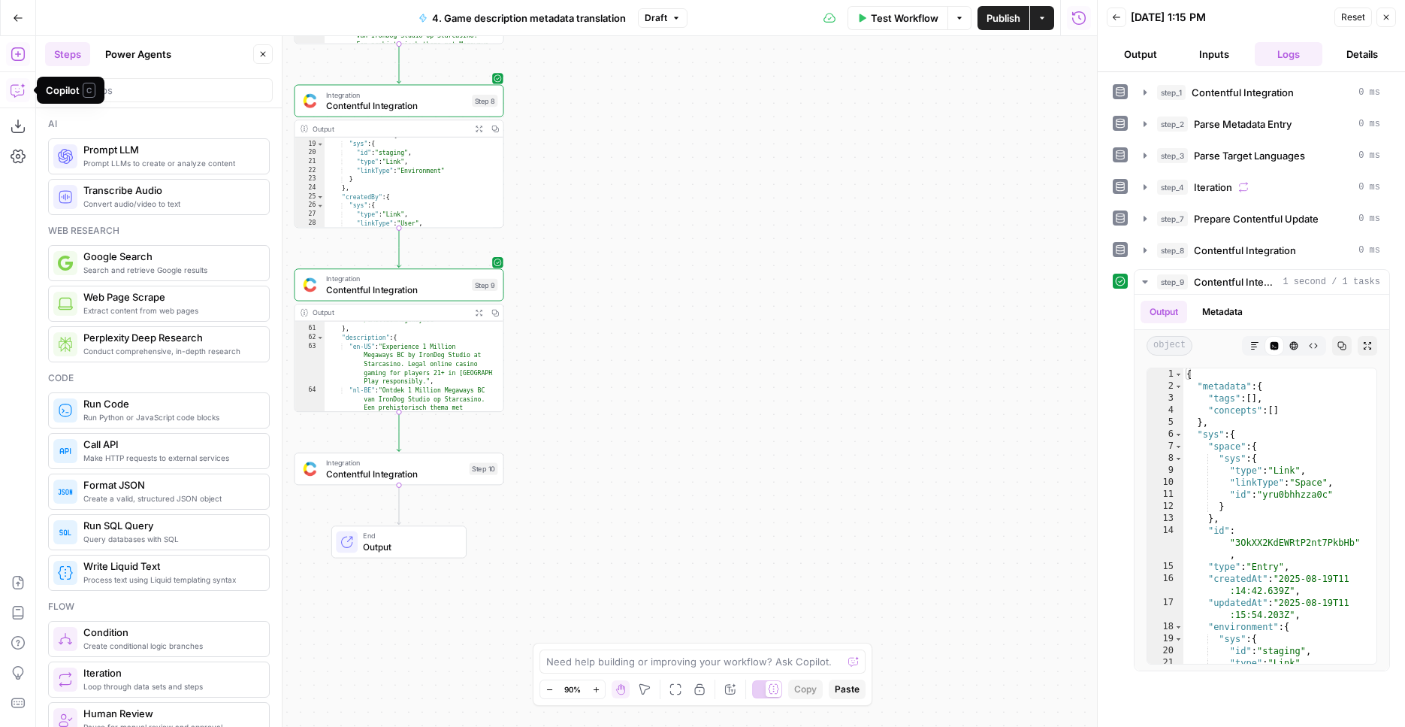
click at [14, 85] on icon "button" at bounding box center [17, 91] width 13 height 12
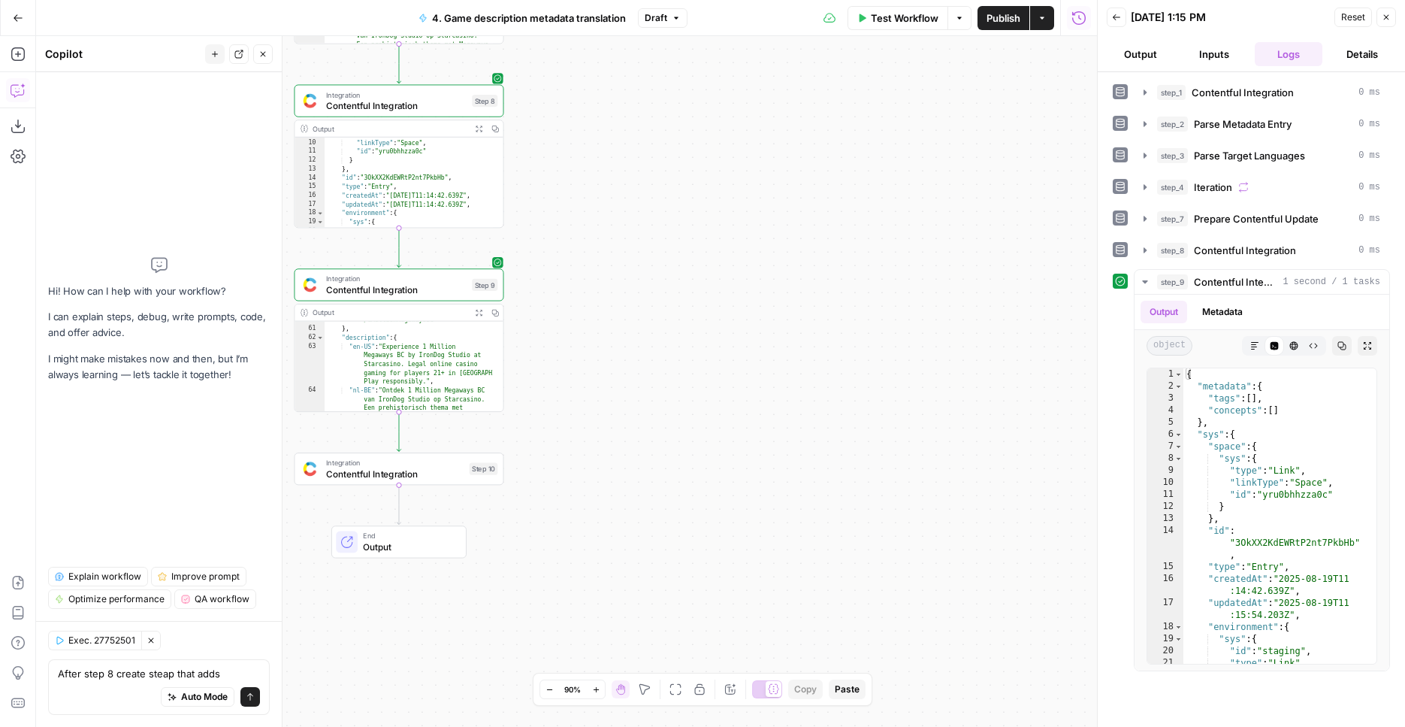
scroll to position [93, 0]
type textarea "After step 8 create steap that adds"
type textarea "**********"
drag, startPoint x: 467, startPoint y: 171, endPoint x: 344, endPoint y: 174, distance: 122.5
click at [344, 174] on div ""linkType" : "Space" , "id" : "yru0bhhzza0c" } } , "id" : "3OkXX2KdEWRtP2nt7Pkb…" at bounding box center [409, 185] width 168 height 107
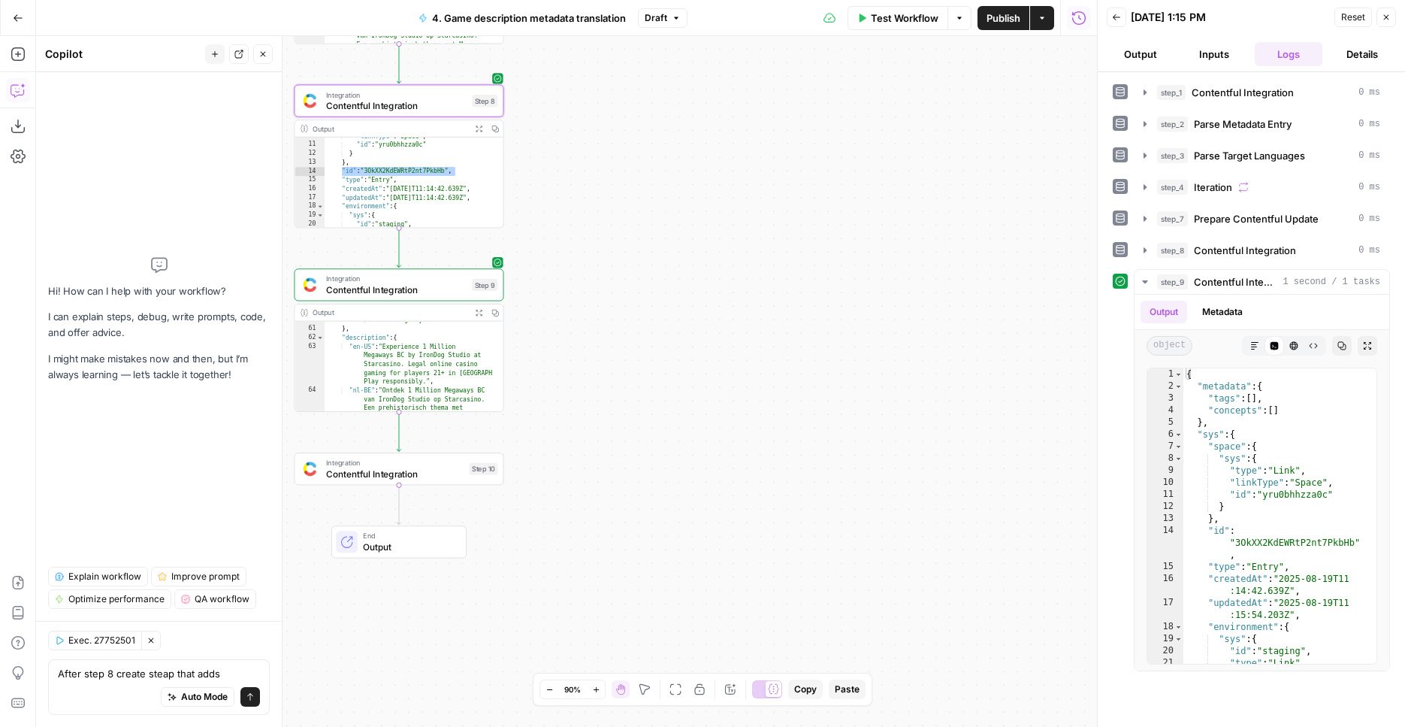
click at [236, 658] on div "Exec. 27752501 Clear Selection After step 8 create steap that adds After step 8…" at bounding box center [159, 674] width 246 height 106
drag, startPoint x: 219, startPoint y: 675, endPoint x: 247, endPoint y: 667, distance: 28.8
click at [219, 675] on textarea "After step 8 create steap that adds" at bounding box center [159, 673] width 202 height 15
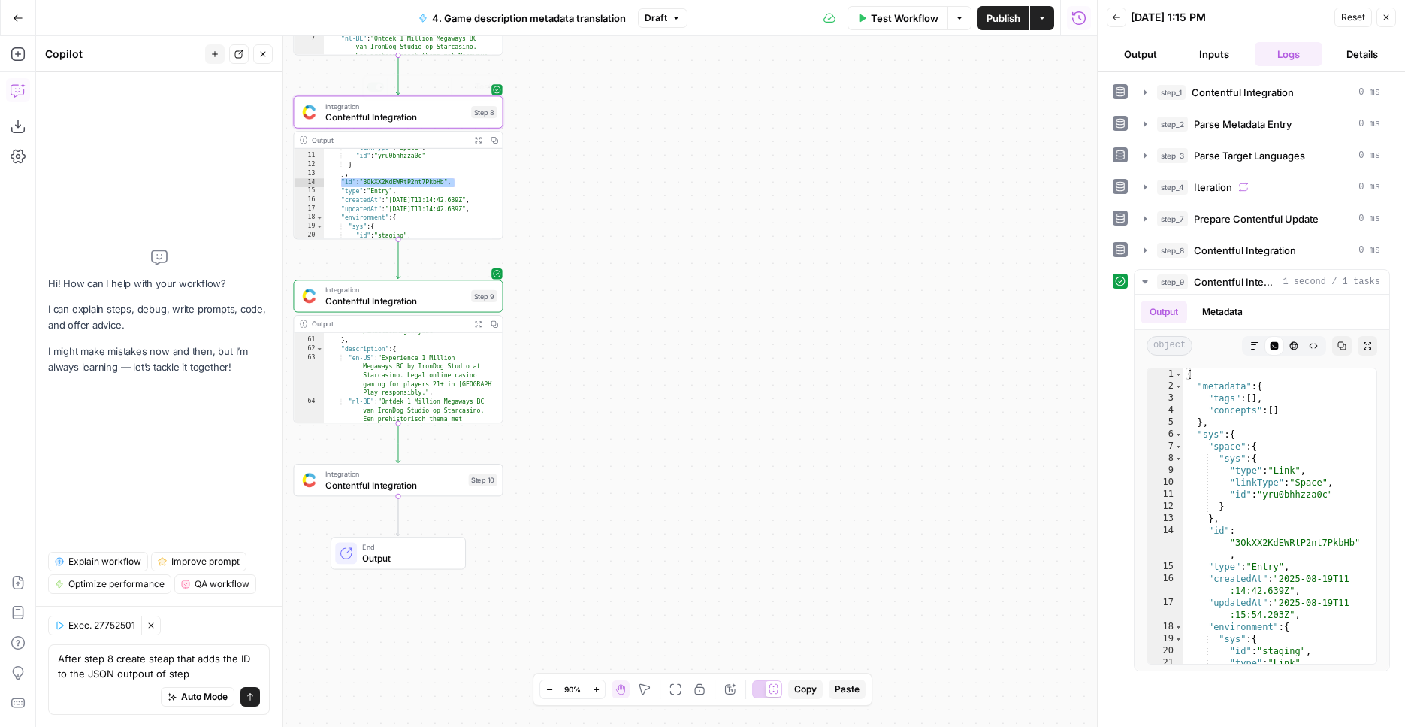
drag, startPoint x: 685, startPoint y: 192, endPoint x: 727, endPoint y: 544, distance: 354.9
click at [727, 544] on div "Workflow Set Inputs Inputs Integration Contentful Integration Step 1 Output Exp…" at bounding box center [566, 381] width 1061 height 691
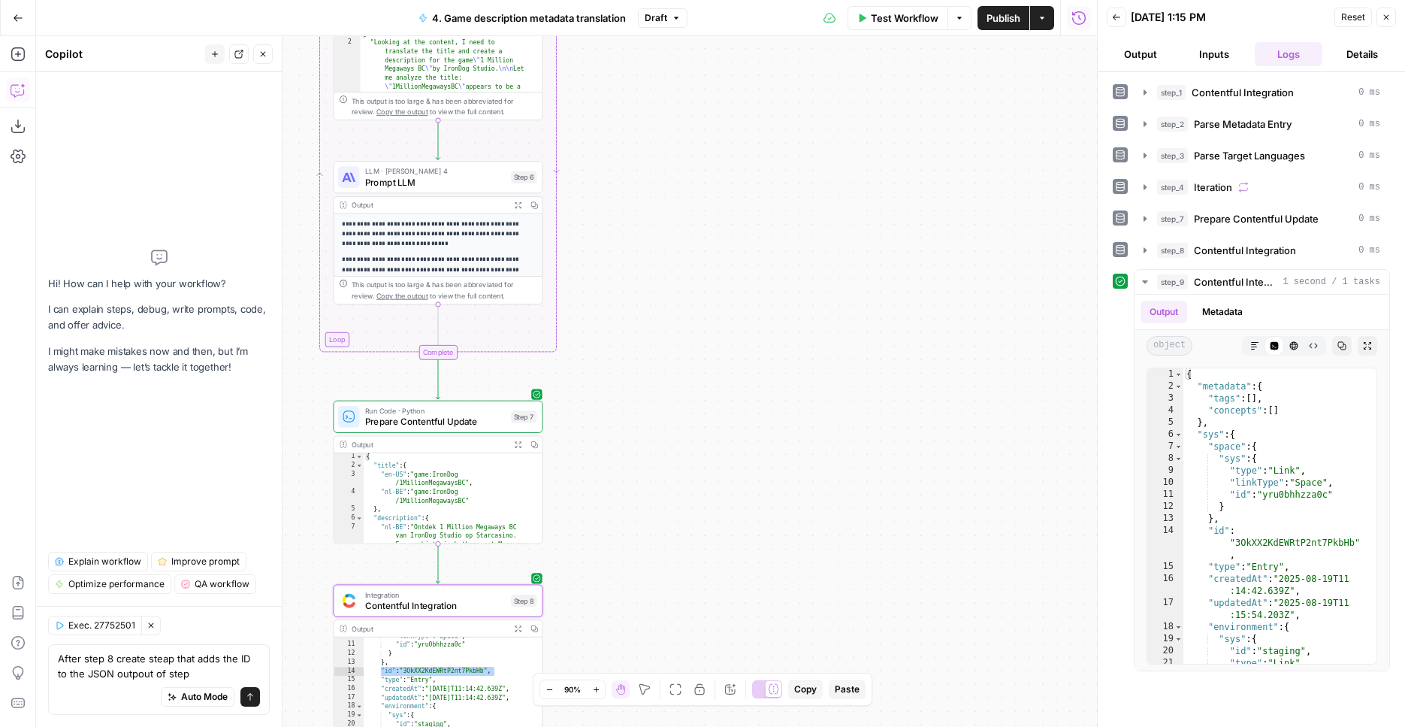
drag, startPoint x: 720, startPoint y: 309, endPoint x: 722, endPoint y: 551, distance: 242.0
click at [726, 567] on div "Workflow Set Inputs Inputs Integration Contentful Integration Step 1 Output Exp…" at bounding box center [566, 381] width 1061 height 691
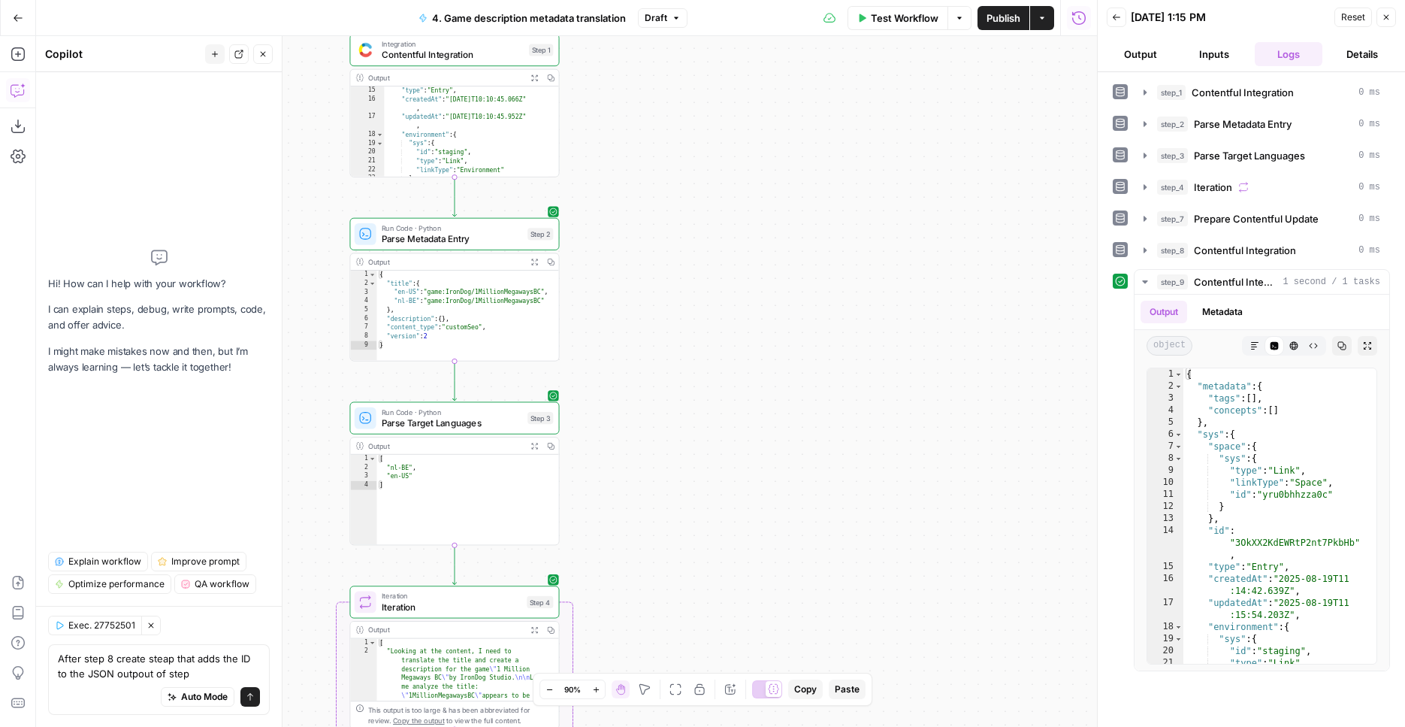
drag, startPoint x: 694, startPoint y: 227, endPoint x: 705, endPoint y: 578, distance: 351.1
click at [705, 578] on div "Workflow Set Inputs Inputs Integration Contentful Integration Step 1 Output Exp…" at bounding box center [566, 381] width 1061 height 691
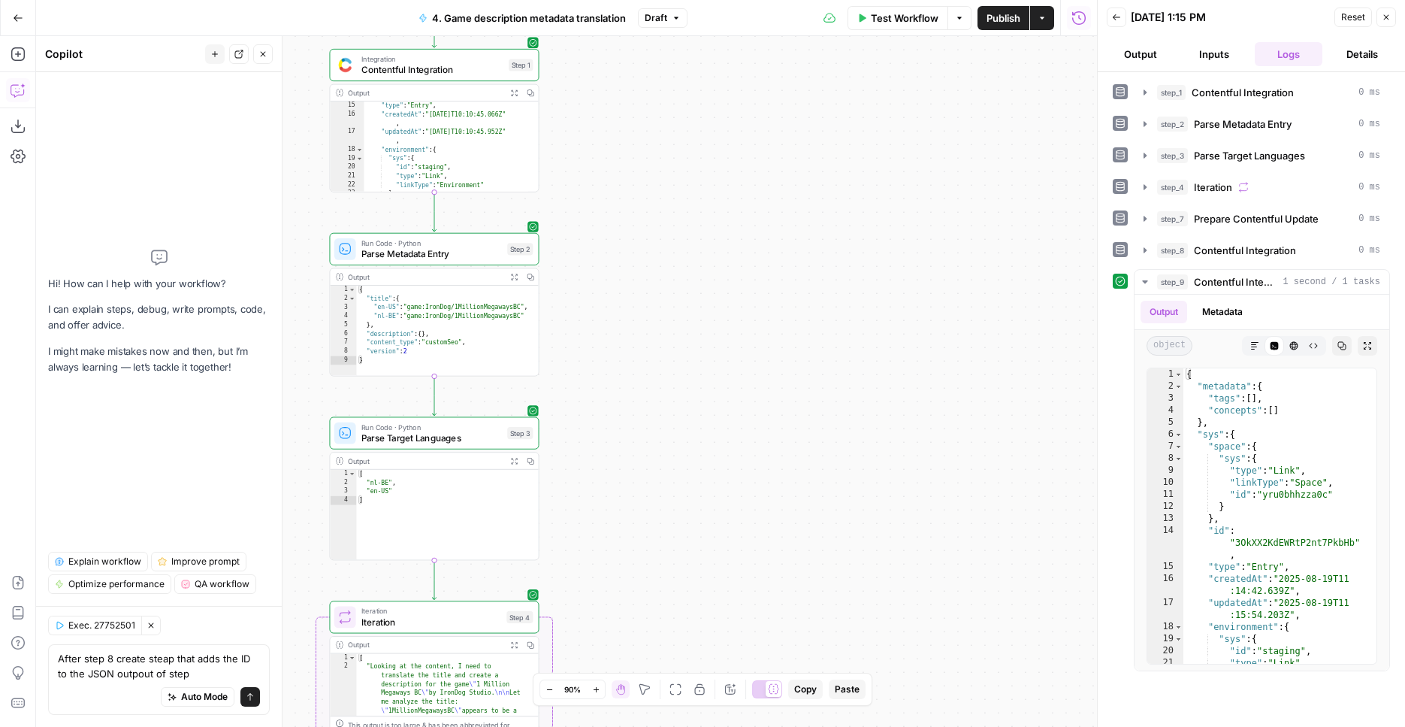
drag, startPoint x: 694, startPoint y: 366, endPoint x: 679, endPoint y: 303, distance: 65.1
click at [679, 298] on div "Workflow Set Inputs Inputs Integration Contentful Integration Step 1 Output Exp…" at bounding box center [566, 381] width 1061 height 691
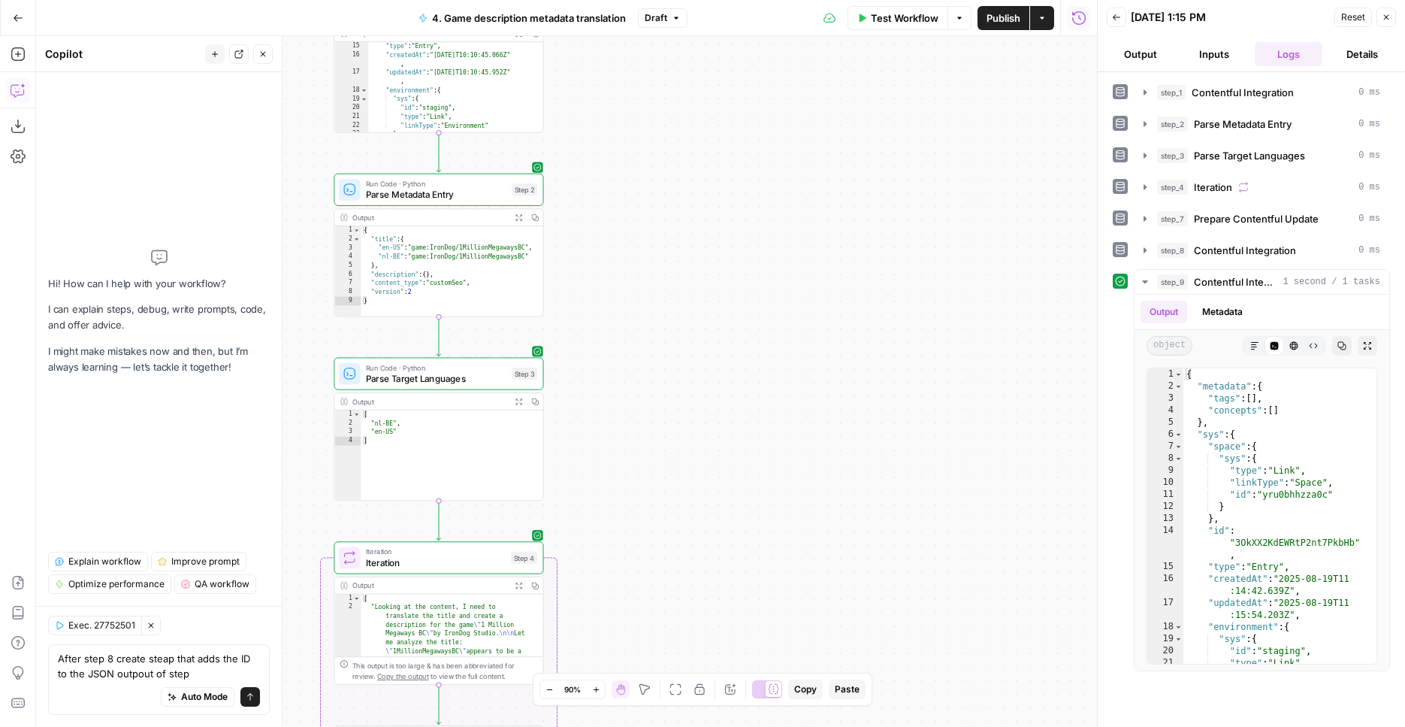
drag, startPoint x: 733, startPoint y: 676, endPoint x: 736, endPoint y: 148, distance: 527.5
click at [739, 123] on body "Starcasino New Home Browse Your Data Usage Settings Recent Grids Demos without …" at bounding box center [702, 363] width 1405 height 727
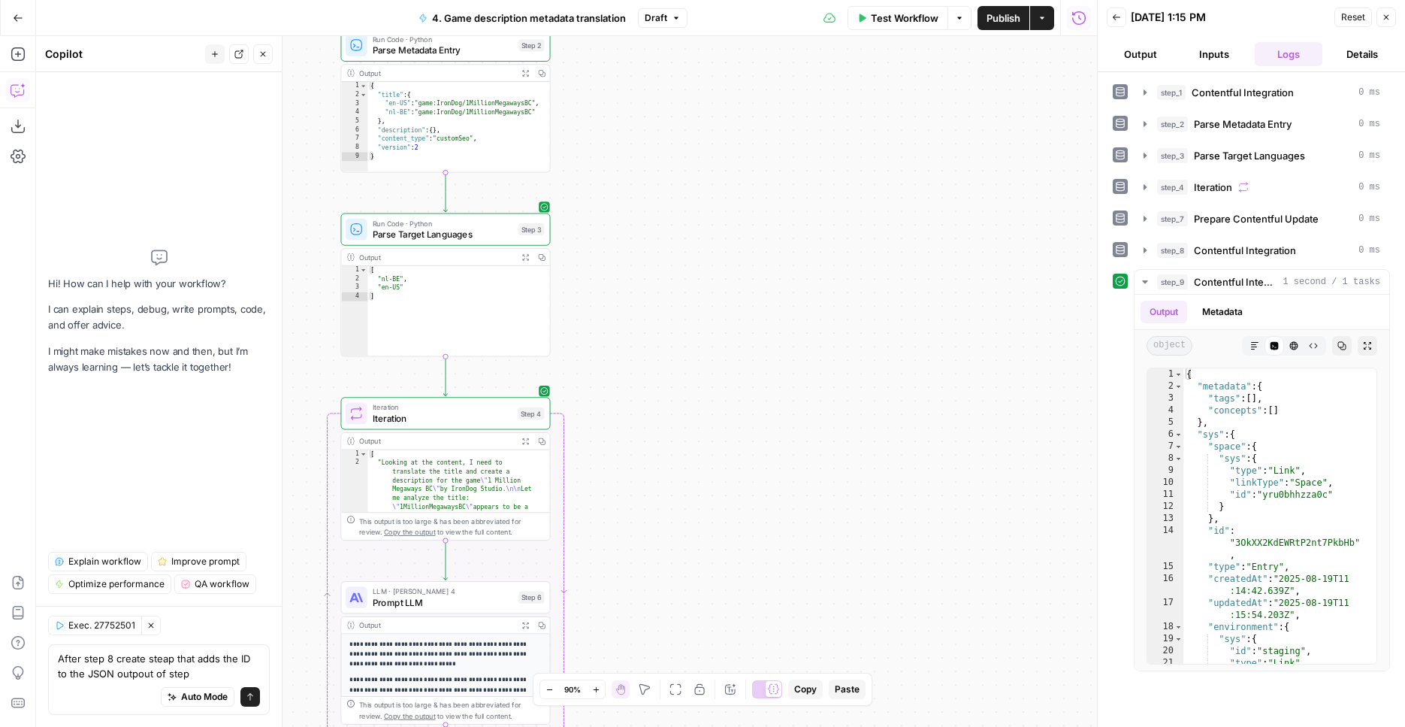
drag, startPoint x: 719, startPoint y: 501, endPoint x: 745, endPoint y: 105, distance: 396.9
click at [745, 104] on div "Workflow Set Inputs Inputs Integration Contentful Integration Step 1 Output Exp…" at bounding box center [566, 381] width 1061 height 691
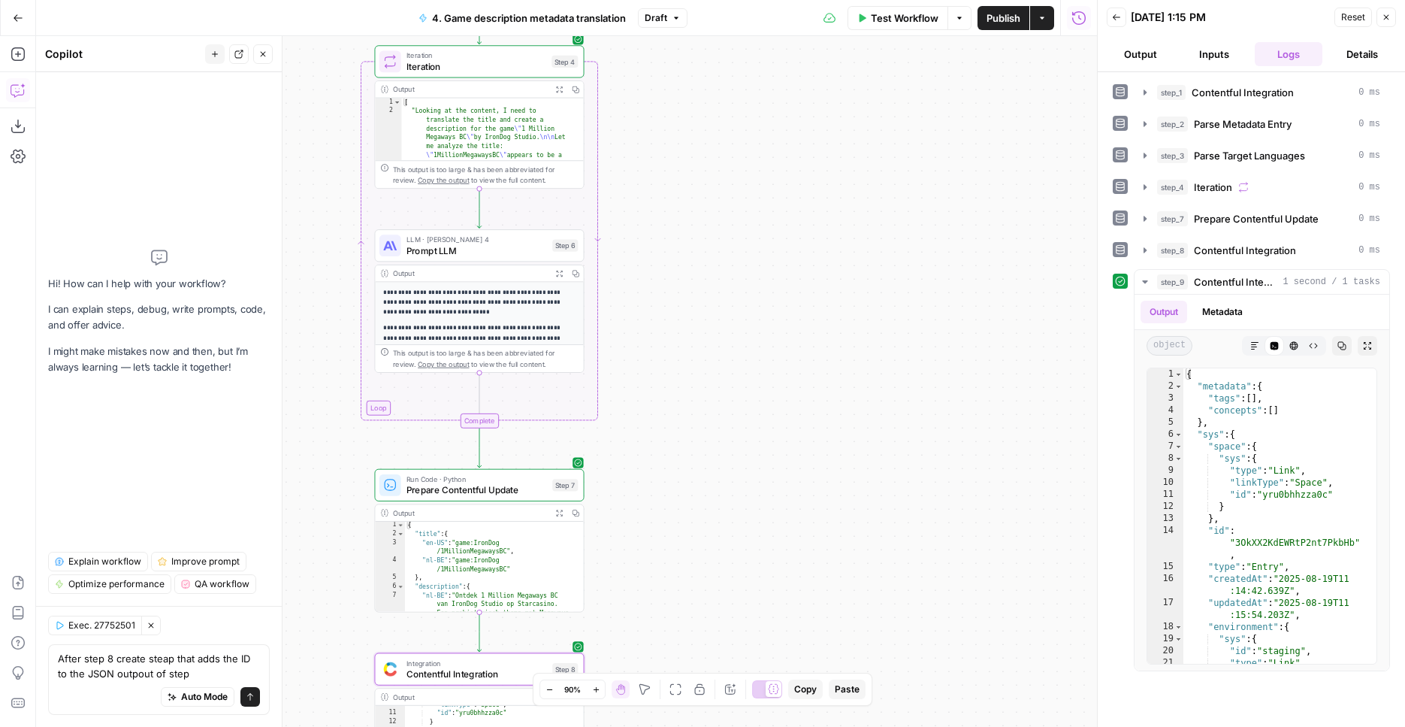
drag, startPoint x: 696, startPoint y: 414, endPoint x: 712, endPoint y: 337, distance: 79.0
click at [721, 177] on div "Workflow Set Inputs Inputs Integration Contentful Integration Step 1 Output Exp…" at bounding box center [566, 381] width 1061 height 691
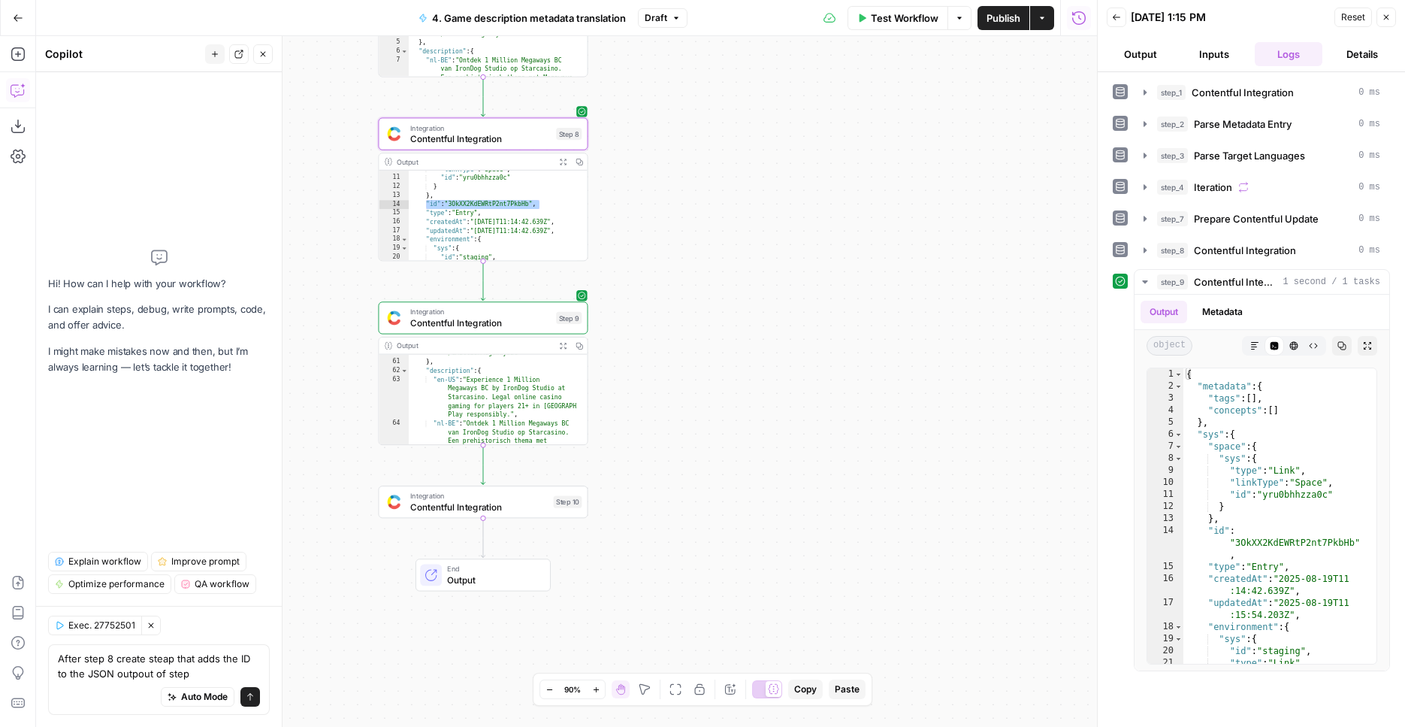
drag, startPoint x: 707, startPoint y: 502, endPoint x: 688, endPoint y: 199, distance: 303.4
click at [688, 198] on div "Workflow Set Inputs Inputs Integration Contentful Integration Step 1 Output Exp…" at bounding box center [566, 381] width 1061 height 691
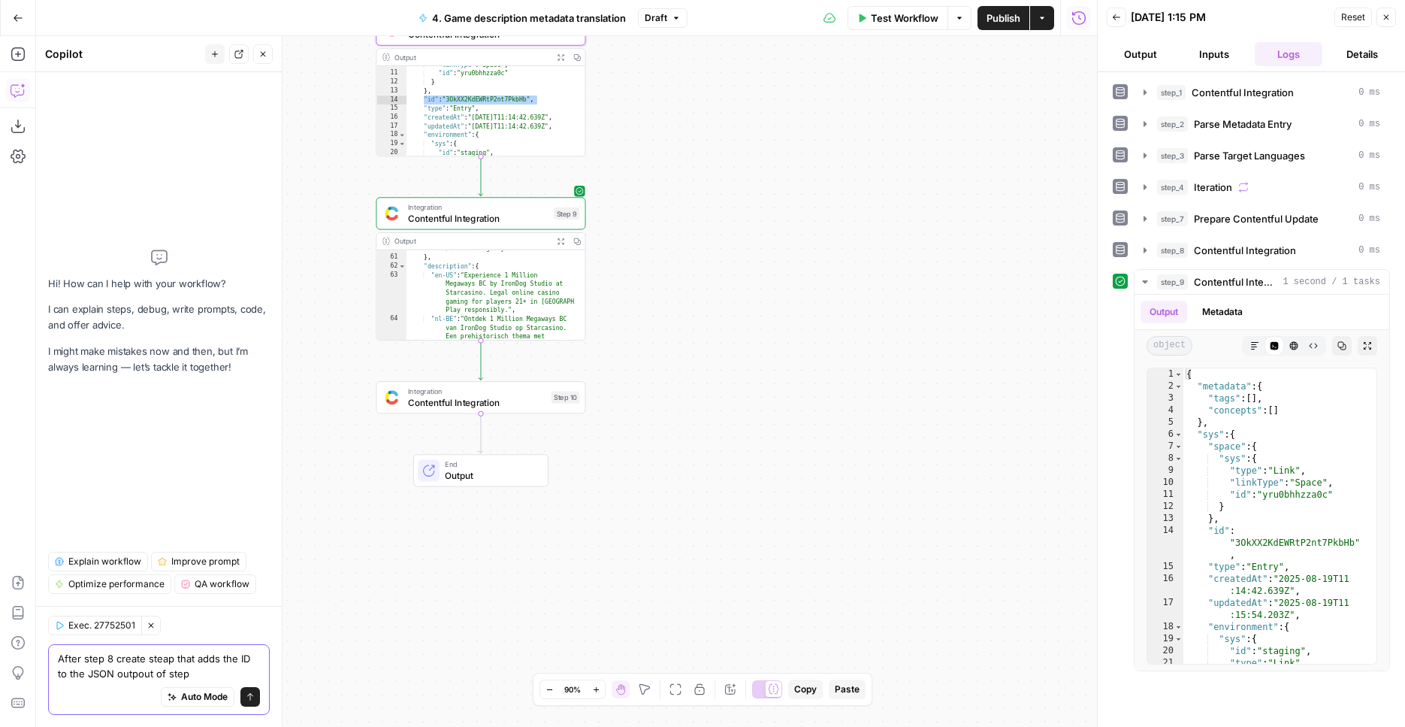
click at [192, 679] on textarea "After step 8 create steap that adds the ID to the JSON outpout of step" at bounding box center [159, 666] width 202 height 30
paste textarea "metaData"
type textarea "After step 8 create steap that adds the ID to the JSON outpout of step 1, for a…"
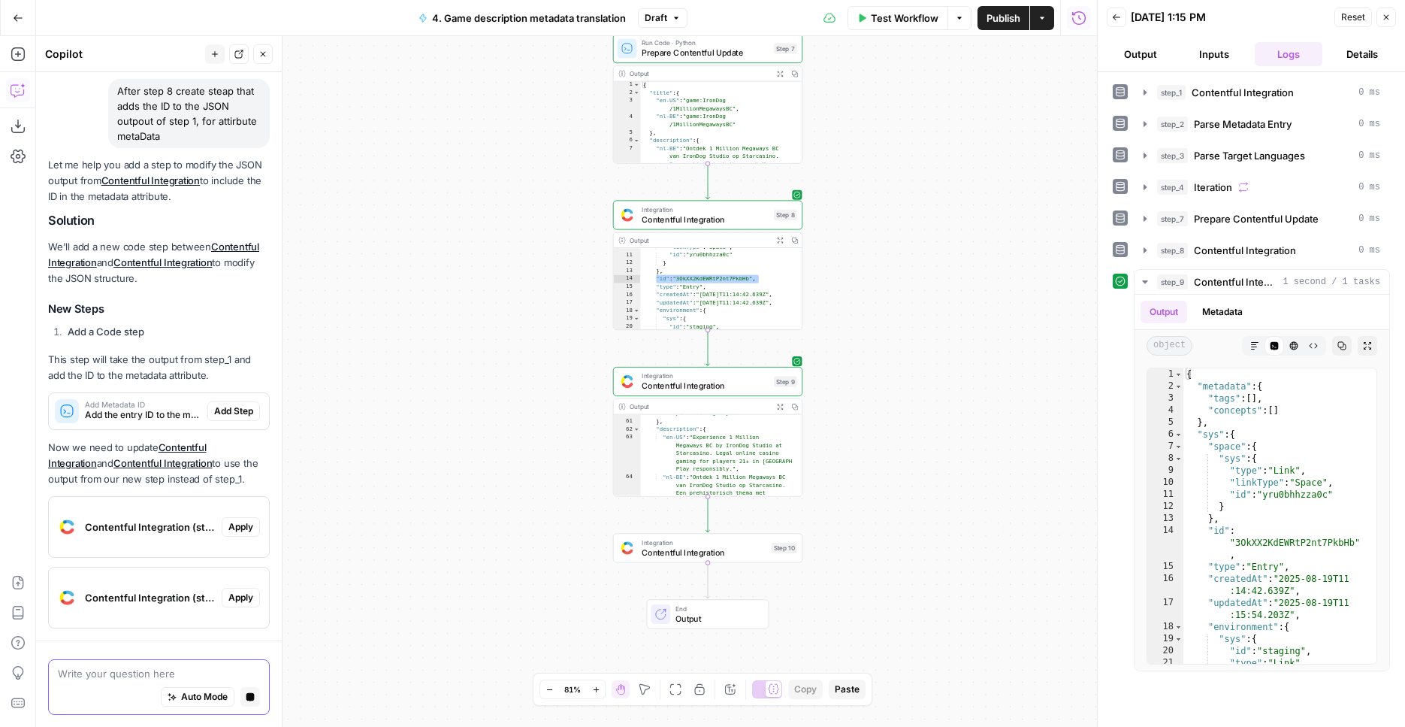
scroll to position [163, 0]
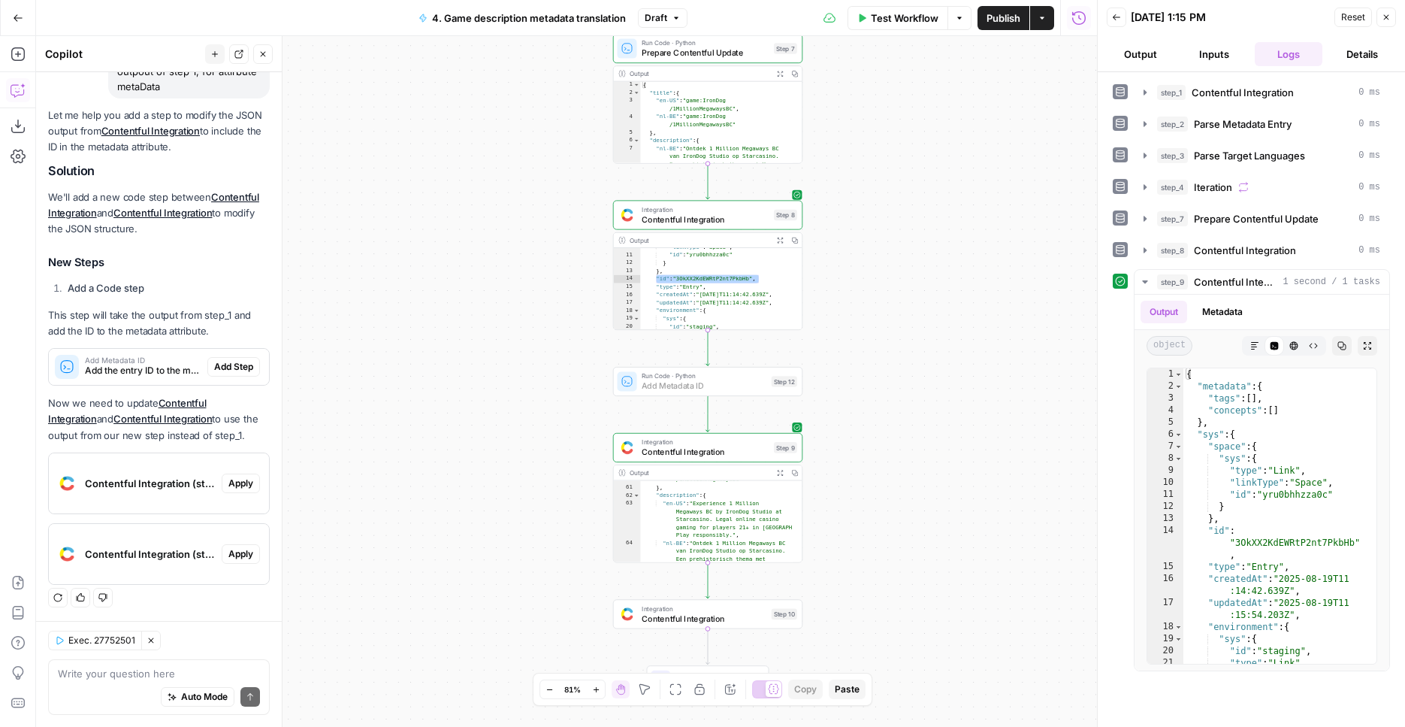
click at [222, 375] on button "Add Step" at bounding box center [233, 367] width 53 height 20
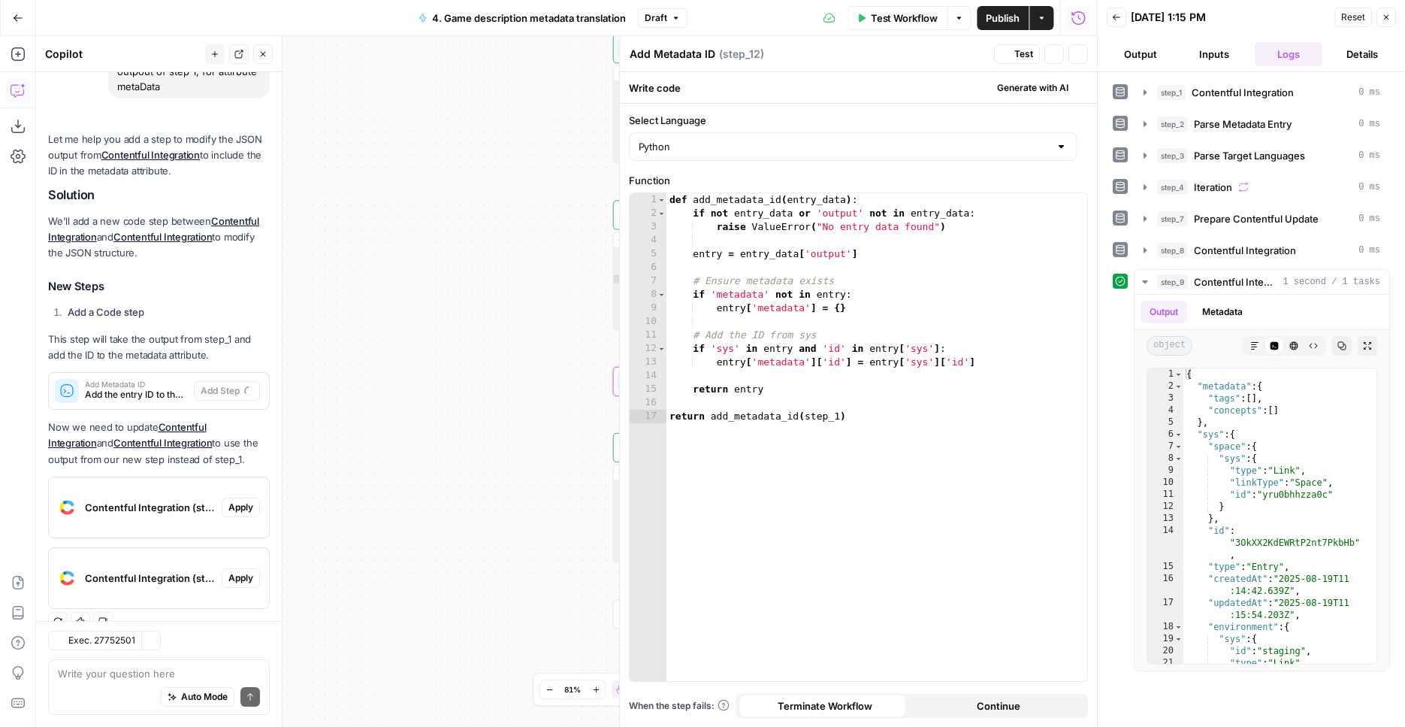
scroll to position [187, 0]
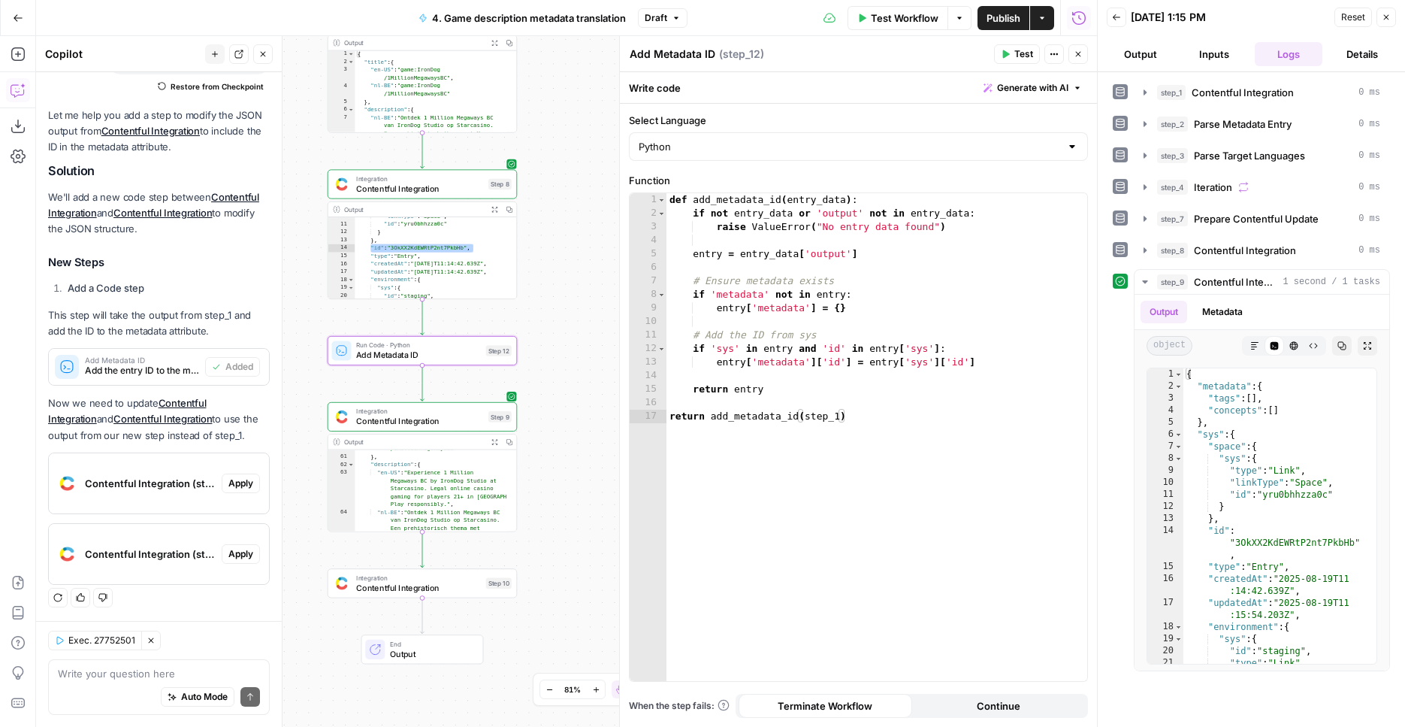
drag, startPoint x: 499, startPoint y: 288, endPoint x: 239, endPoint y: 262, distance: 261.3
click at [239, 262] on div "Workflow Set Inputs Inputs Integration Contentful Integration Step 1 Output Exp…" at bounding box center [566, 381] width 1061 height 691
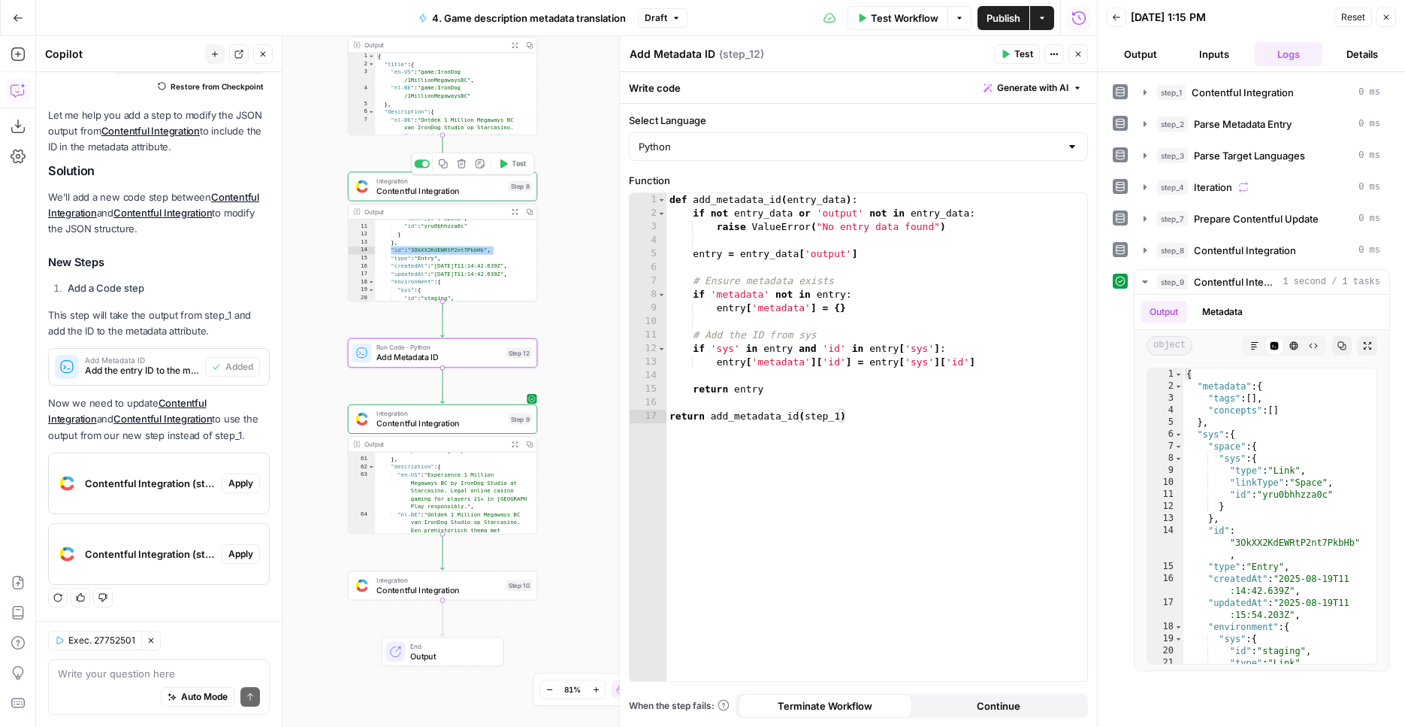
click at [479, 198] on div "Integration Contentful Integration Step 8 Copy step Delete step Add Note Test" at bounding box center [442, 185] width 189 height 29
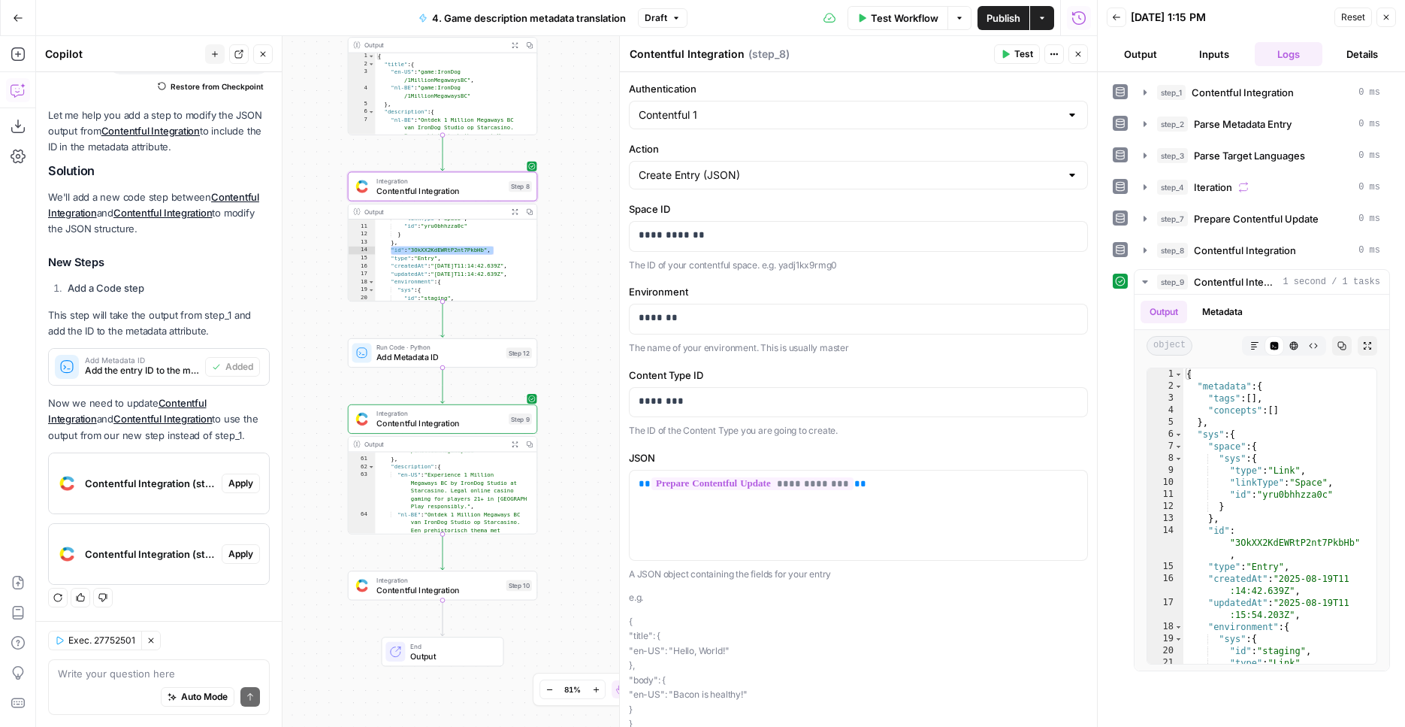
click at [477, 422] on span "Contentful Integration" at bounding box center [439, 423] width 127 height 12
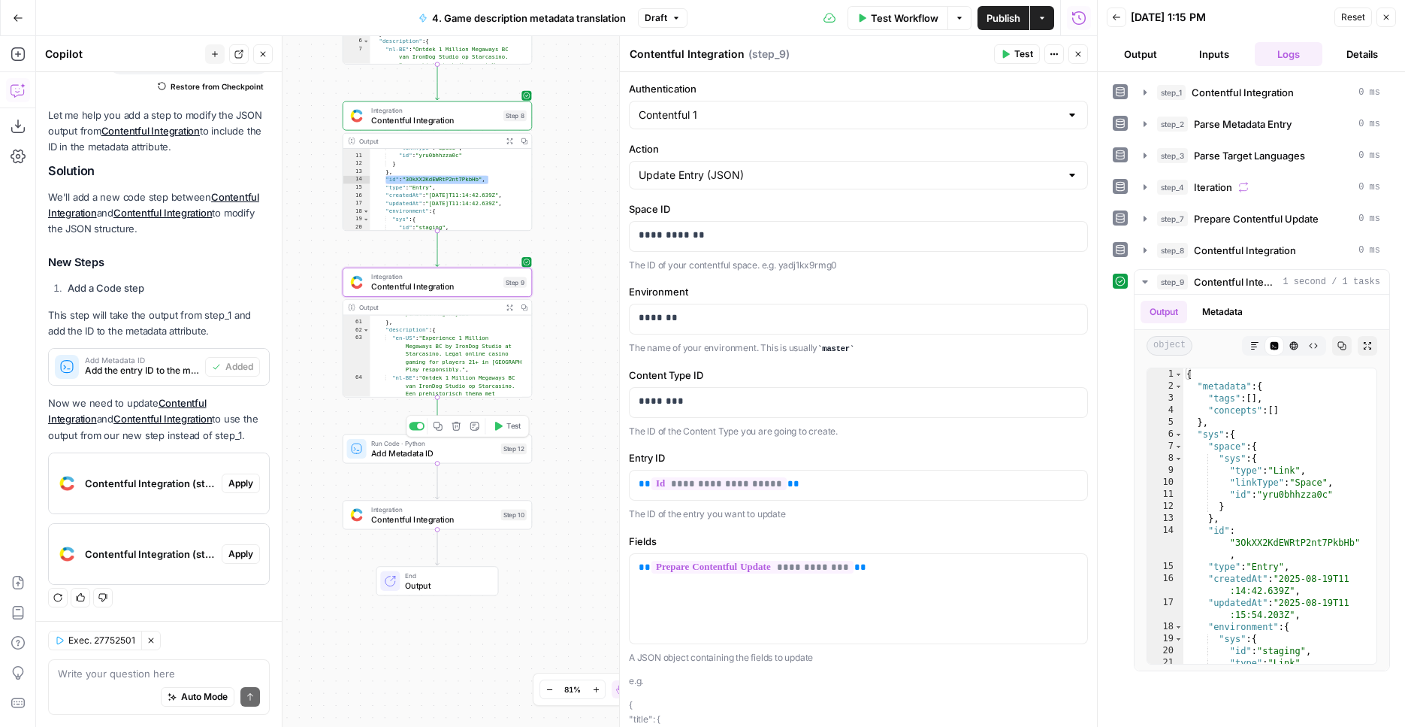
drag, startPoint x: 569, startPoint y: 379, endPoint x: 560, endPoint y: 264, distance: 116.1
click at [560, 264] on div "Workflow Set Inputs Inputs Integration Contentful Integration Step 1 Output Exp…" at bounding box center [566, 381] width 1061 height 691
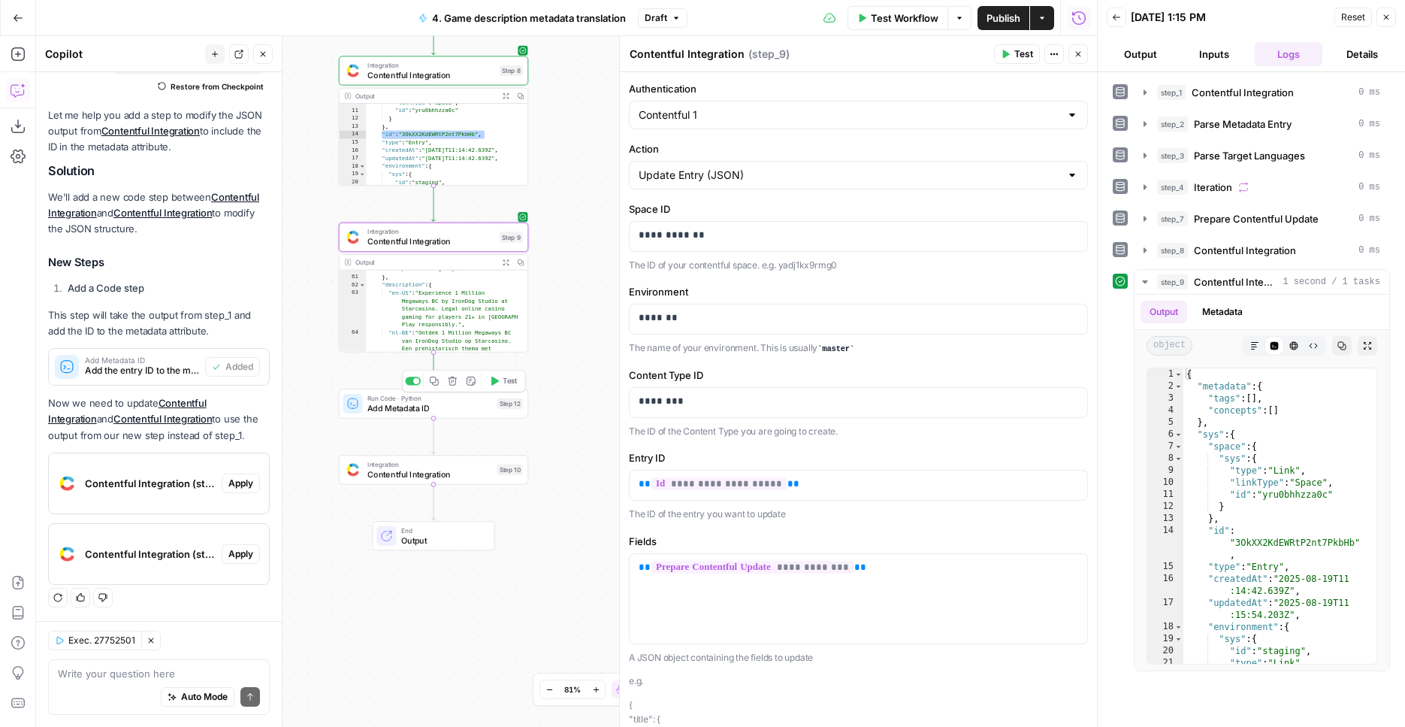
click at [467, 413] on span "Add Metadata ID" at bounding box center [429, 408] width 125 height 12
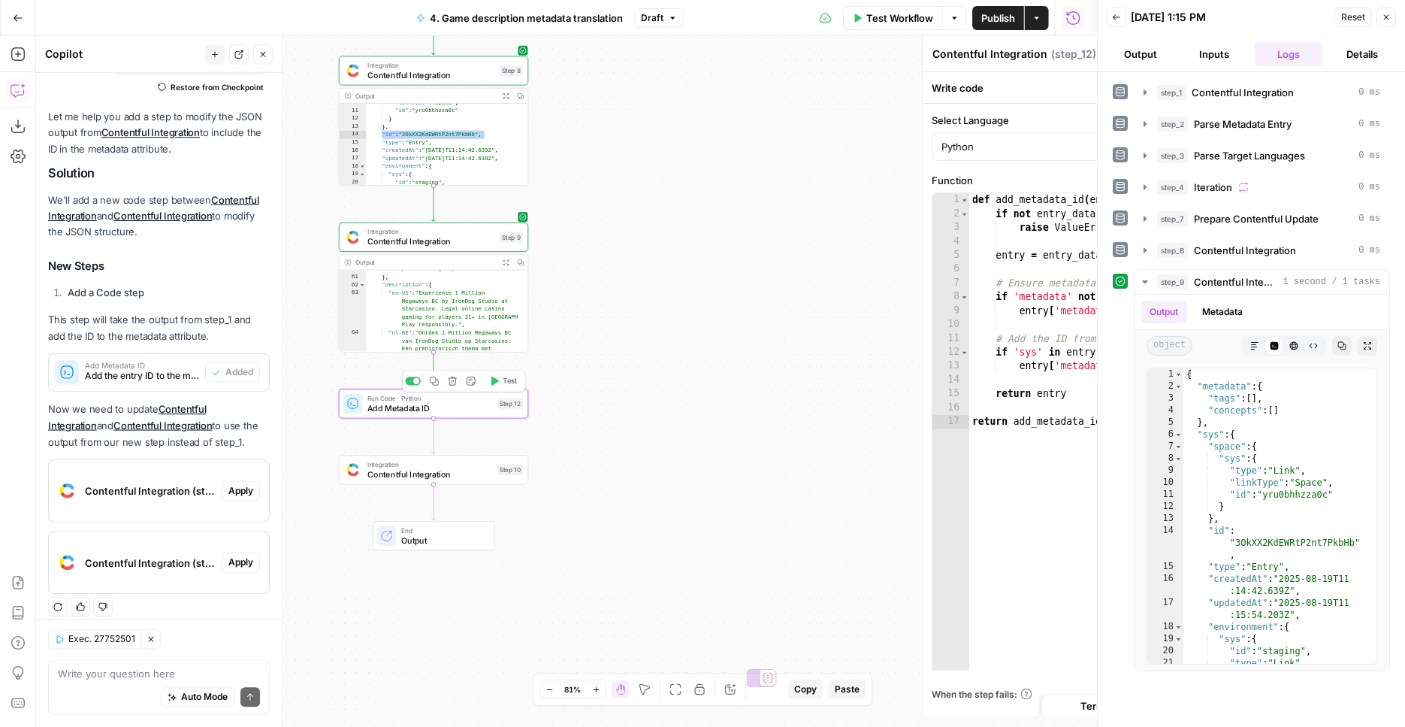
type textarea "Add Metadata ID"
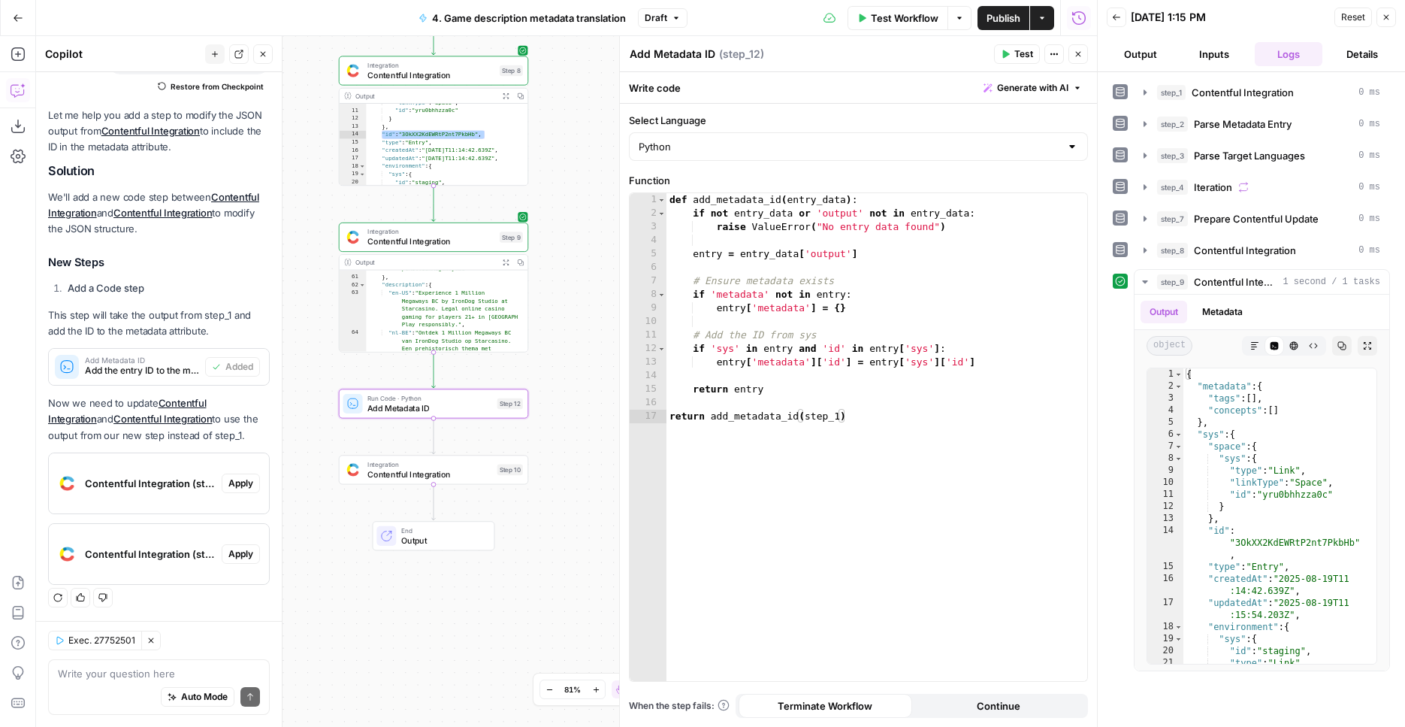
click at [552, 349] on div "Workflow Set Inputs Inputs Integration Contentful Integration Step 1 Output Exp…" at bounding box center [566, 381] width 1061 height 691
click at [496, 389] on button "Test" at bounding box center [504, 381] width 38 height 16
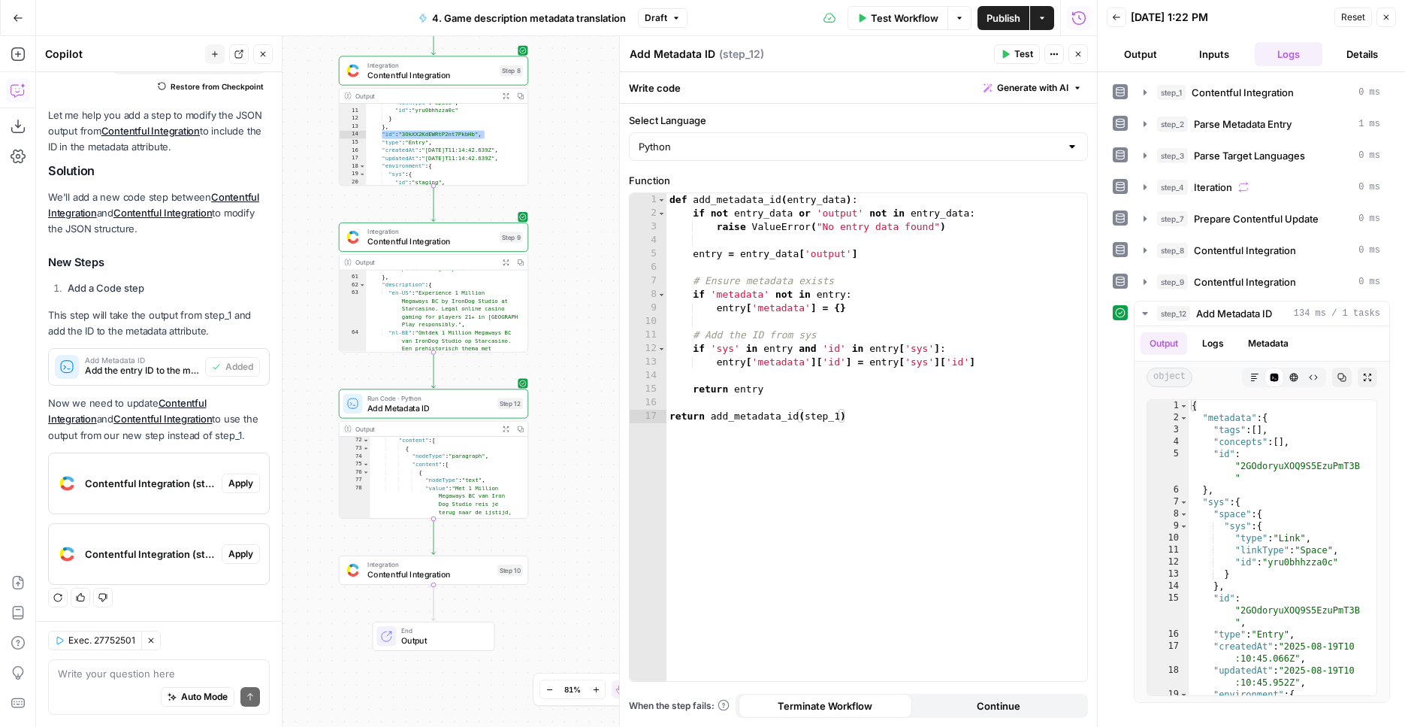
scroll to position [822, 0]
click at [505, 435] on button "Expand Output" at bounding box center [505, 429] width 15 height 15
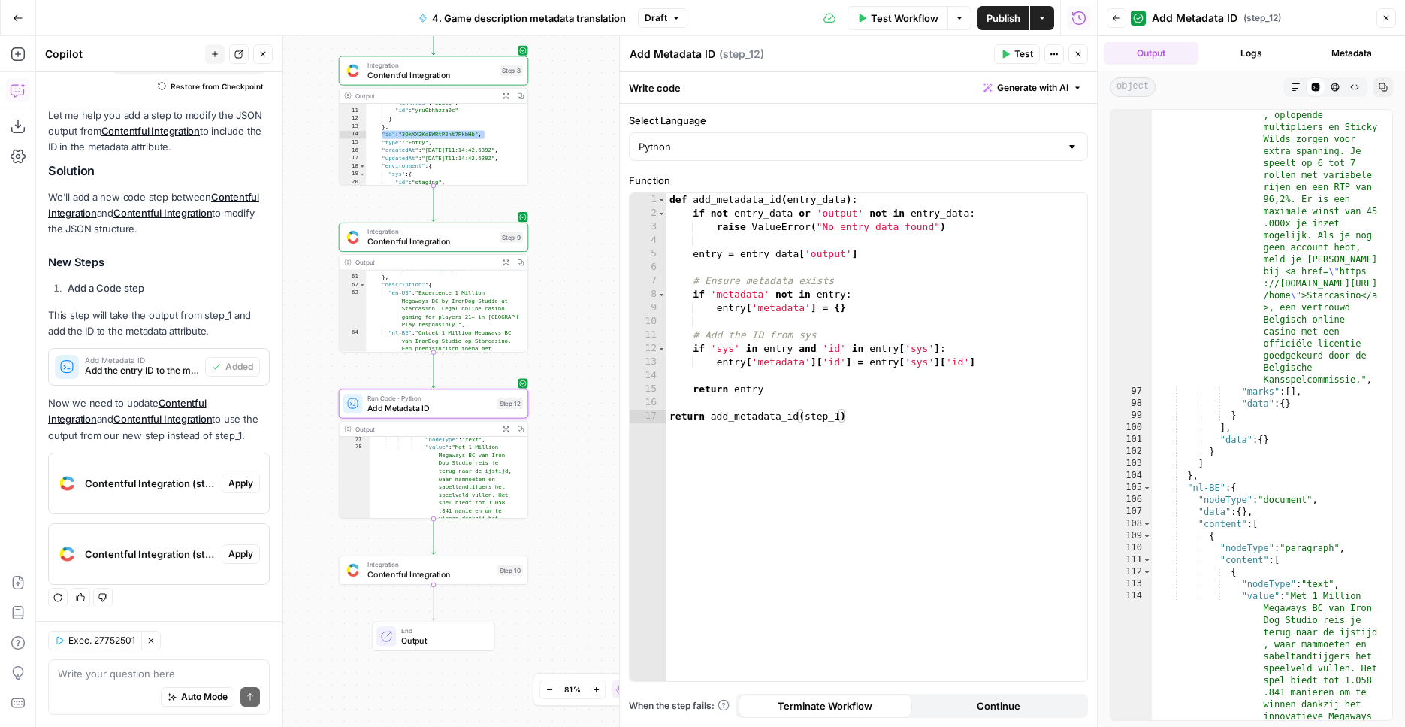
scroll to position [1834, 0]
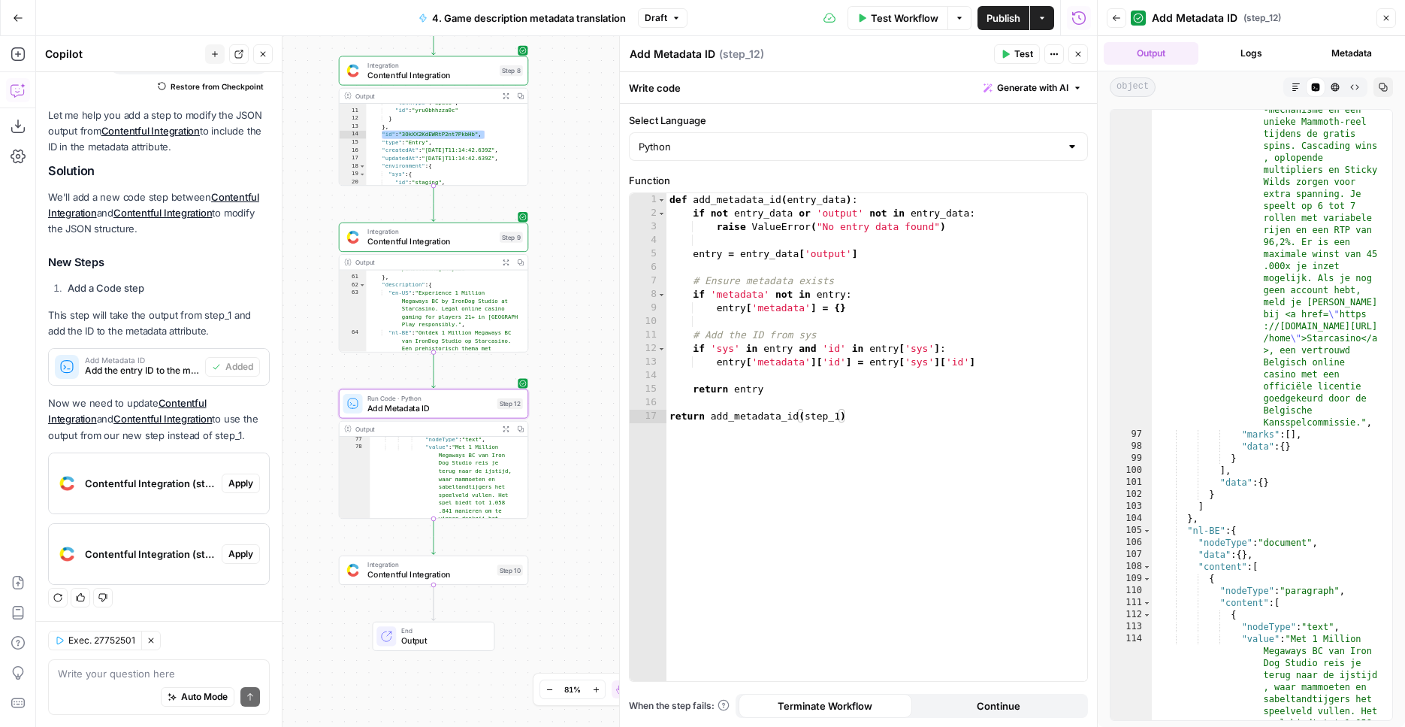
type textarea "**"
click at [1327, 523] on div ""value" : "Met 1 Million Megaways BC van Iron Dog Studio reis je terug naar de …" at bounding box center [1266, 733] width 229 height 1524
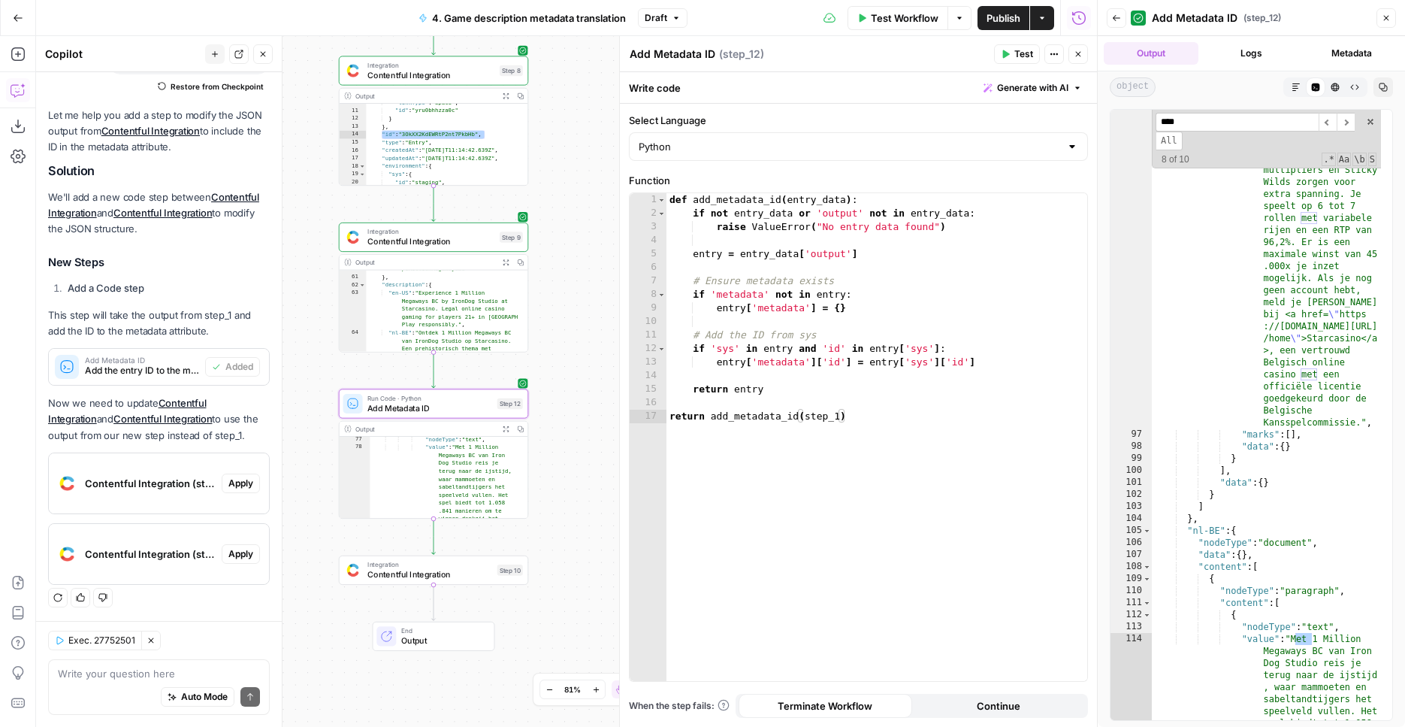
scroll to position [0, 0]
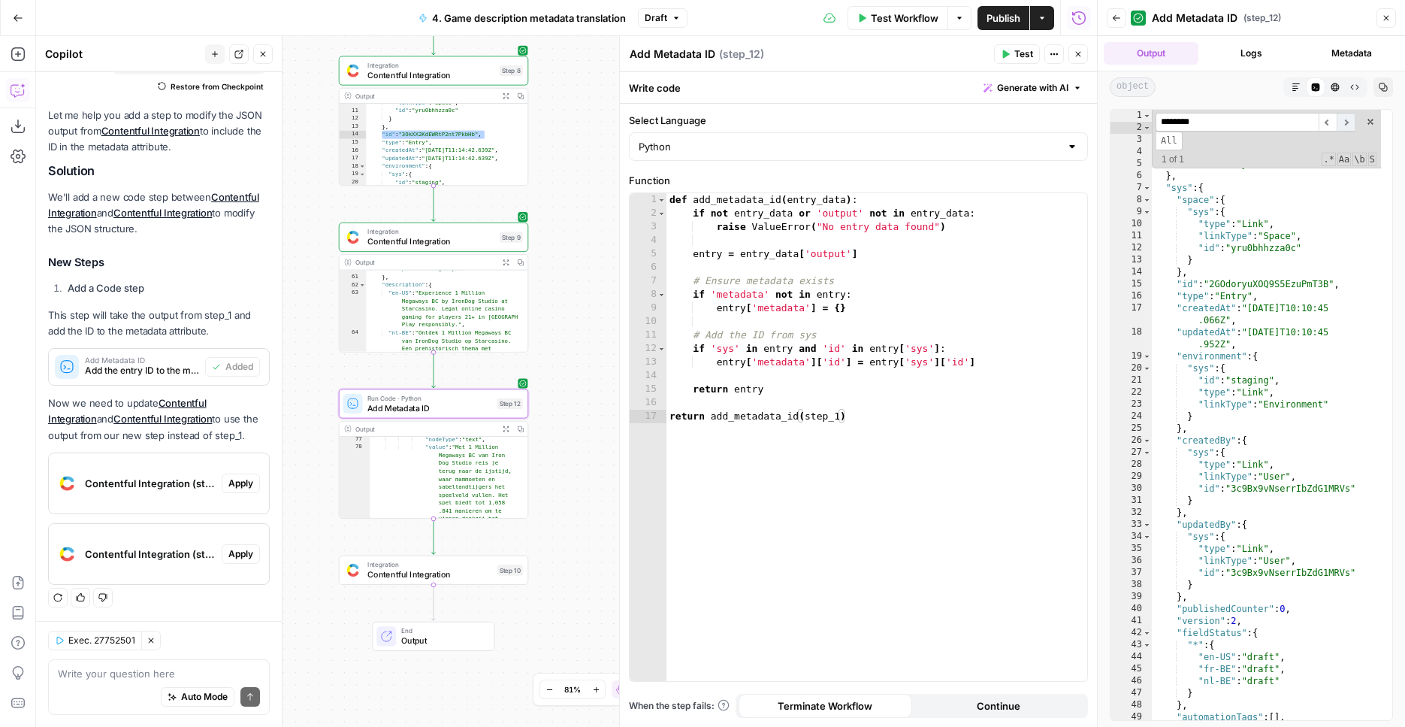
type input "********"
click at [1344, 128] on span "​" at bounding box center [1346, 122] width 18 height 19
click at [1329, 126] on span "​" at bounding box center [1328, 122] width 18 height 19
click at [1373, 122] on span at bounding box center [1370, 121] width 11 height 11
click at [1266, 210] on div "{ "metadata" : { "tags" : [ ] , "concepts" : [ ] , "id" : "2GOdoryuXOQ9S5EzuPmT…" at bounding box center [1266, 427] width 229 height 634
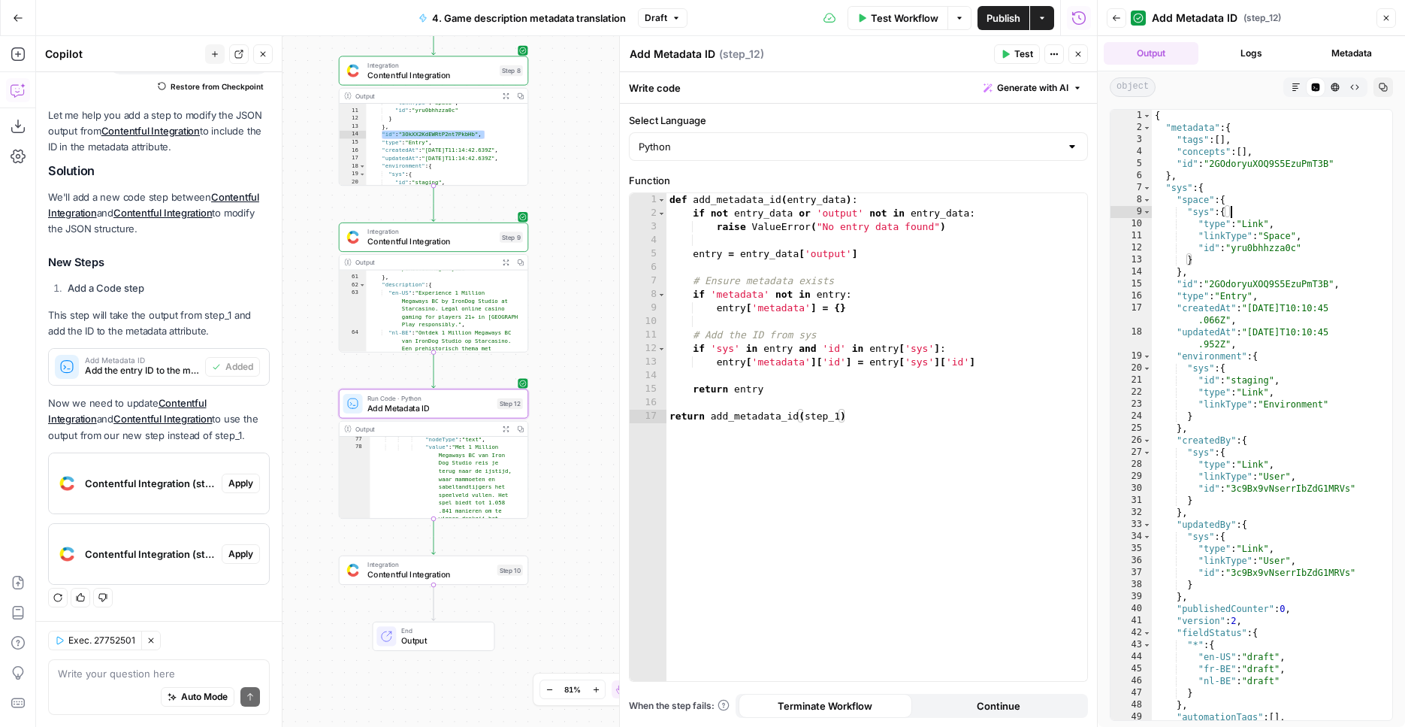
click at [1265, 165] on div "{ "metadata" : { "tags" : [ ] , "concepts" : [ ] , "id" : "2GOdoryuXOQ9S5EzuPmT…" at bounding box center [1266, 427] width 229 height 634
type textarea "**********"
click at [1265, 165] on div "{ "metadata" : { "tags" : [ ] , "concepts" : [ ] , "id" : "2GOdoryuXOQ9S5EzuPmT…" at bounding box center [1266, 427] width 229 height 634
click at [462, 226] on div "Integration Contentful Integration Step 9 Copy step Delete step Add Note Test" at bounding box center [433, 236] width 189 height 29
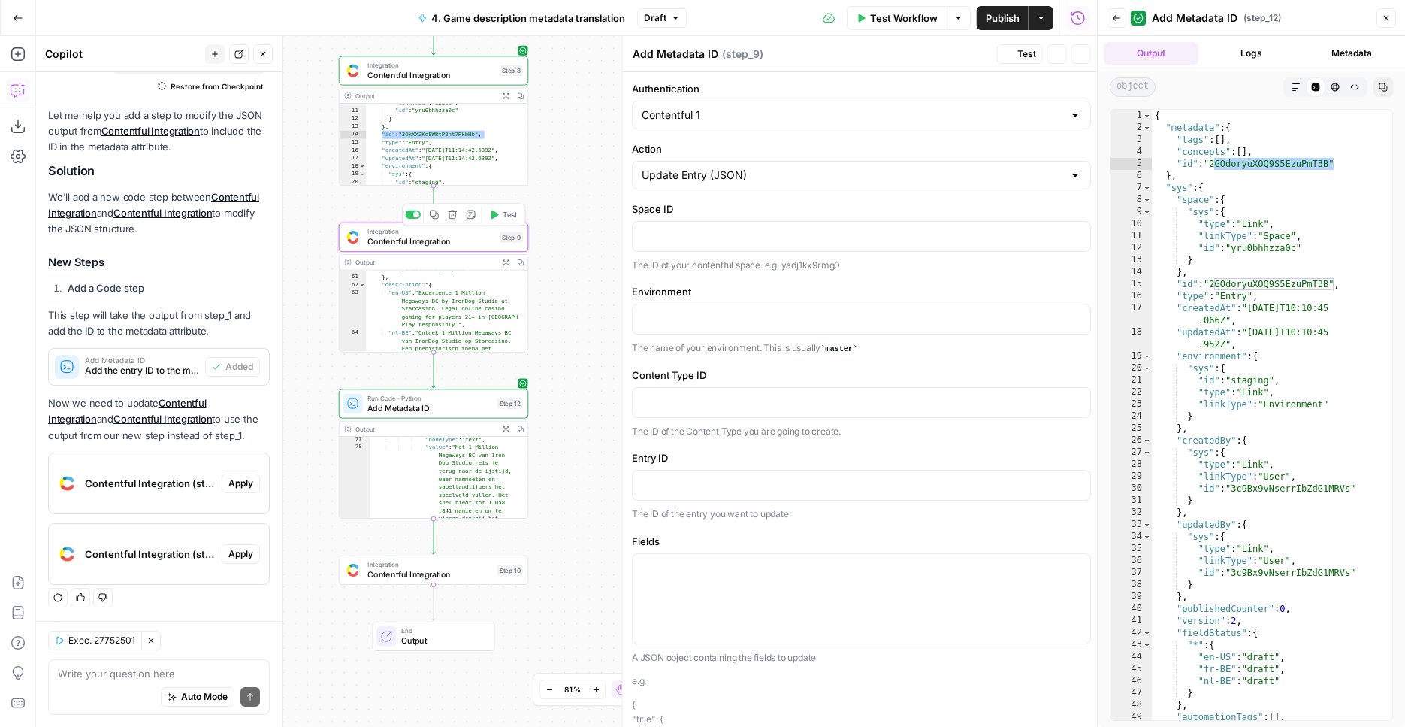
type textarea "Contentful Integration"
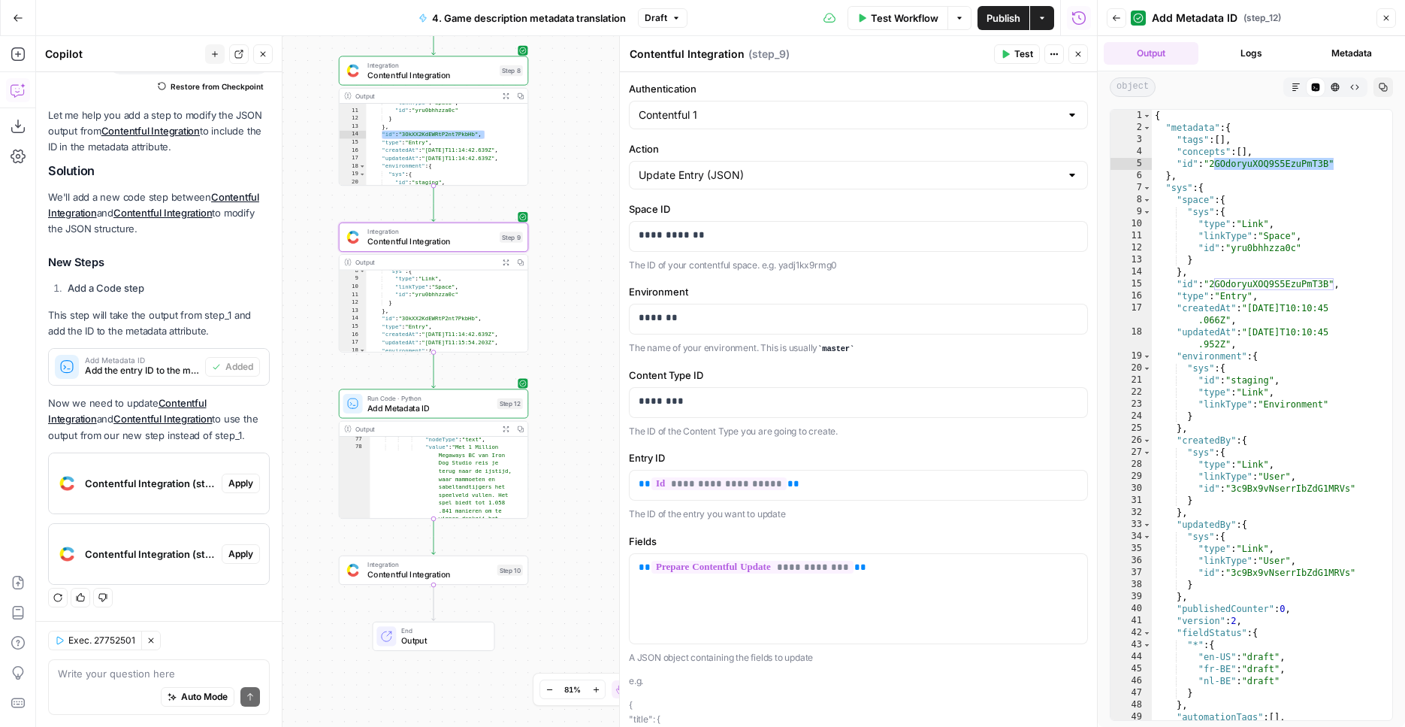
scroll to position [86, 0]
type textarea "**"
click at [455, 306] on div ""type" : "Link" , "linkType" : "Space" , "id" : "yru0bhhzza0c" } } , "id" : "3O…" at bounding box center [442, 312] width 153 height 97
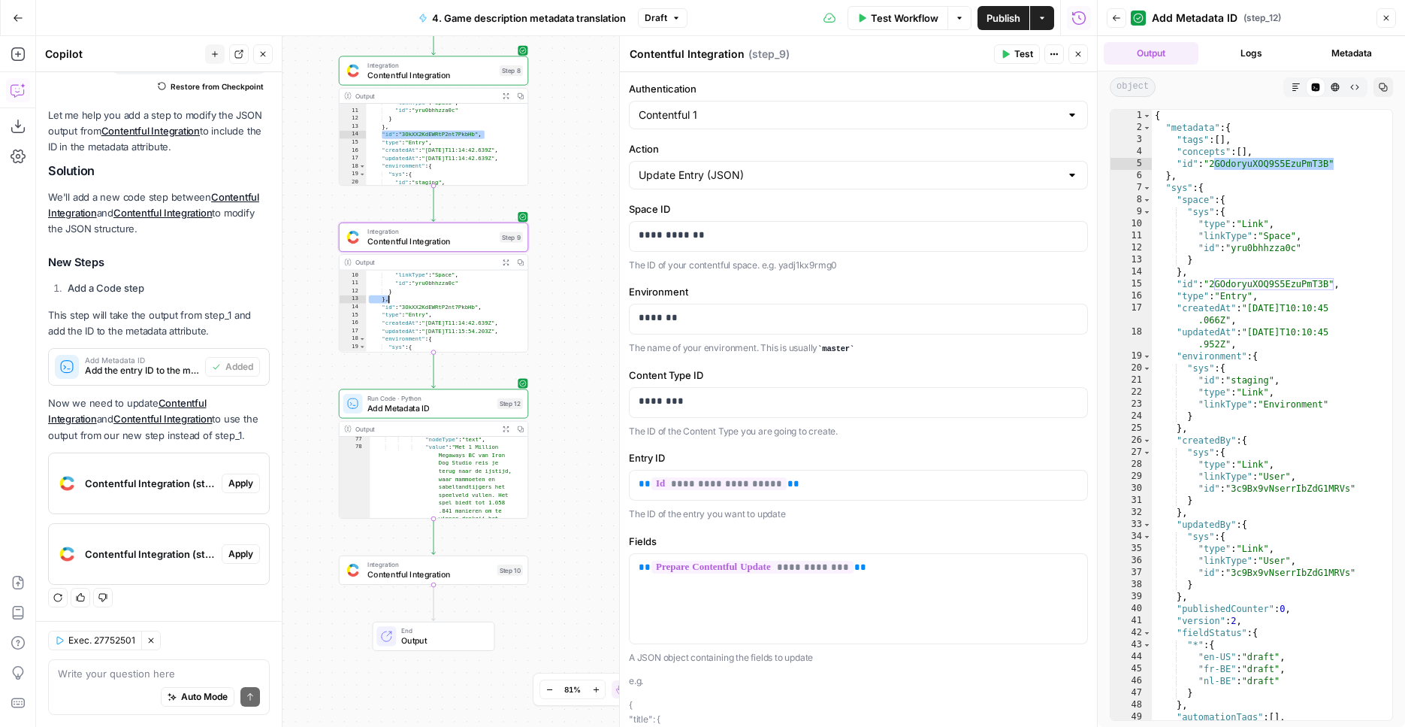
click at [480, 305] on div ""type" : "Link" , "linkType" : "Space" , "id" : "yru0bhhzza0c" } } , "id" : "3O…" at bounding box center [442, 312] width 153 height 97
drag, startPoint x: 491, startPoint y: 305, endPoint x: 396, endPoint y: 305, distance: 95.4
click at [396, 305] on div ""type" : "Link" , "linkType" : "Space" , "id" : "yru0bhhzza0c" } } , "id" : "3O…" at bounding box center [442, 312] width 153 height 97
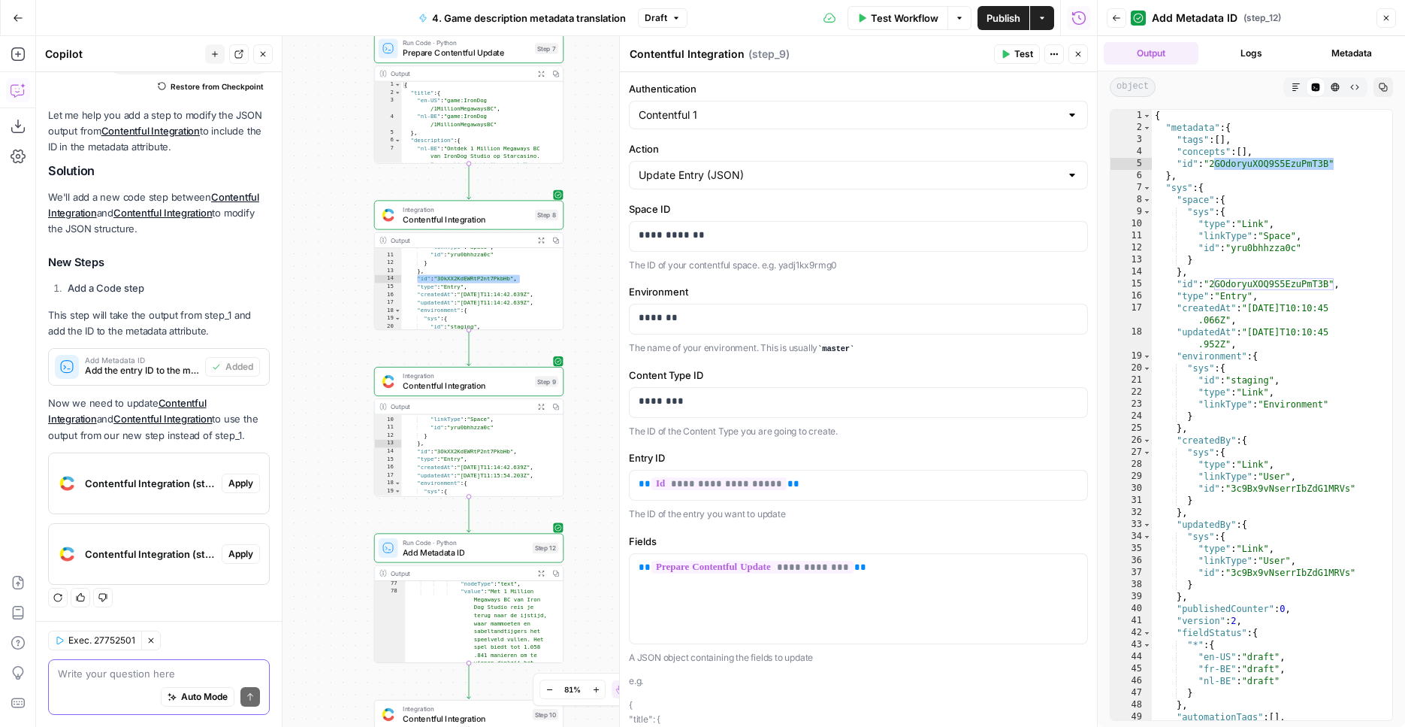
click at [135, 673] on textarea at bounding box center [159, 673] width 202 height 15
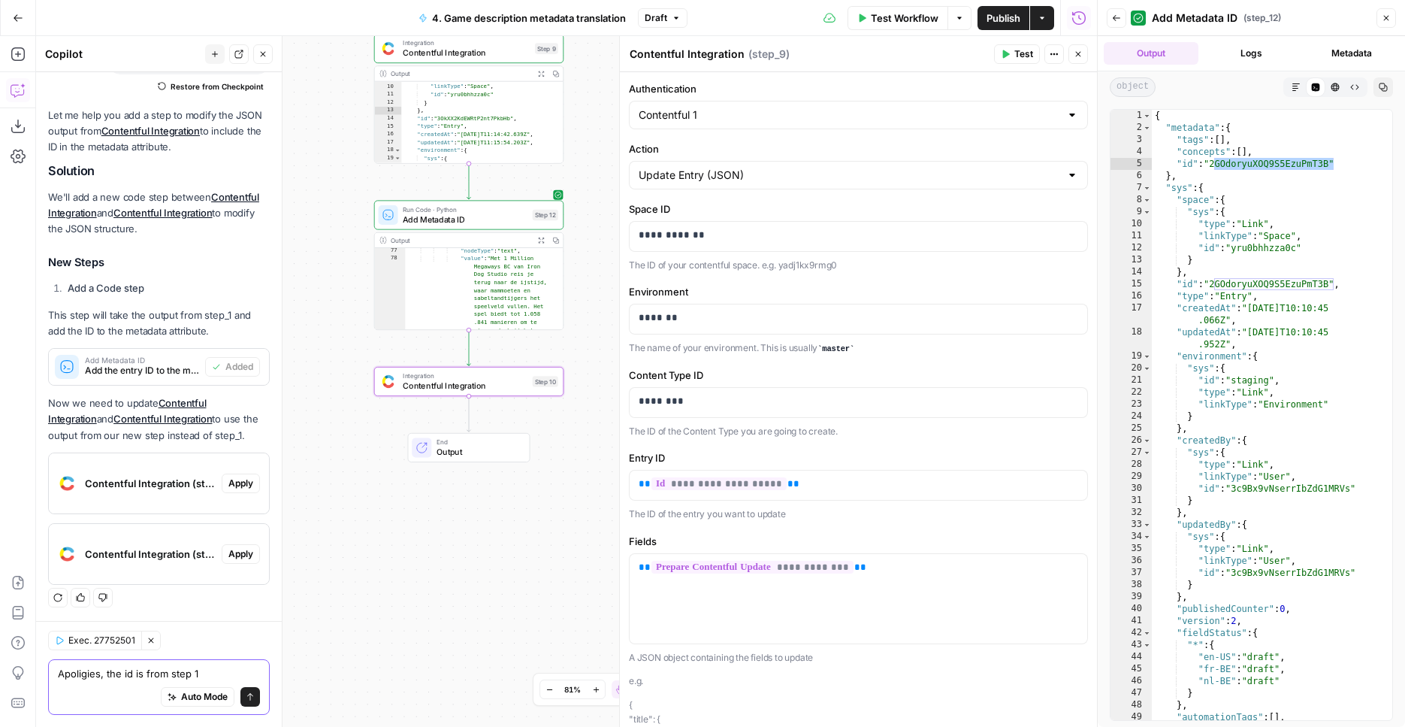
type textarea "Apoligies, the id is from step 12"
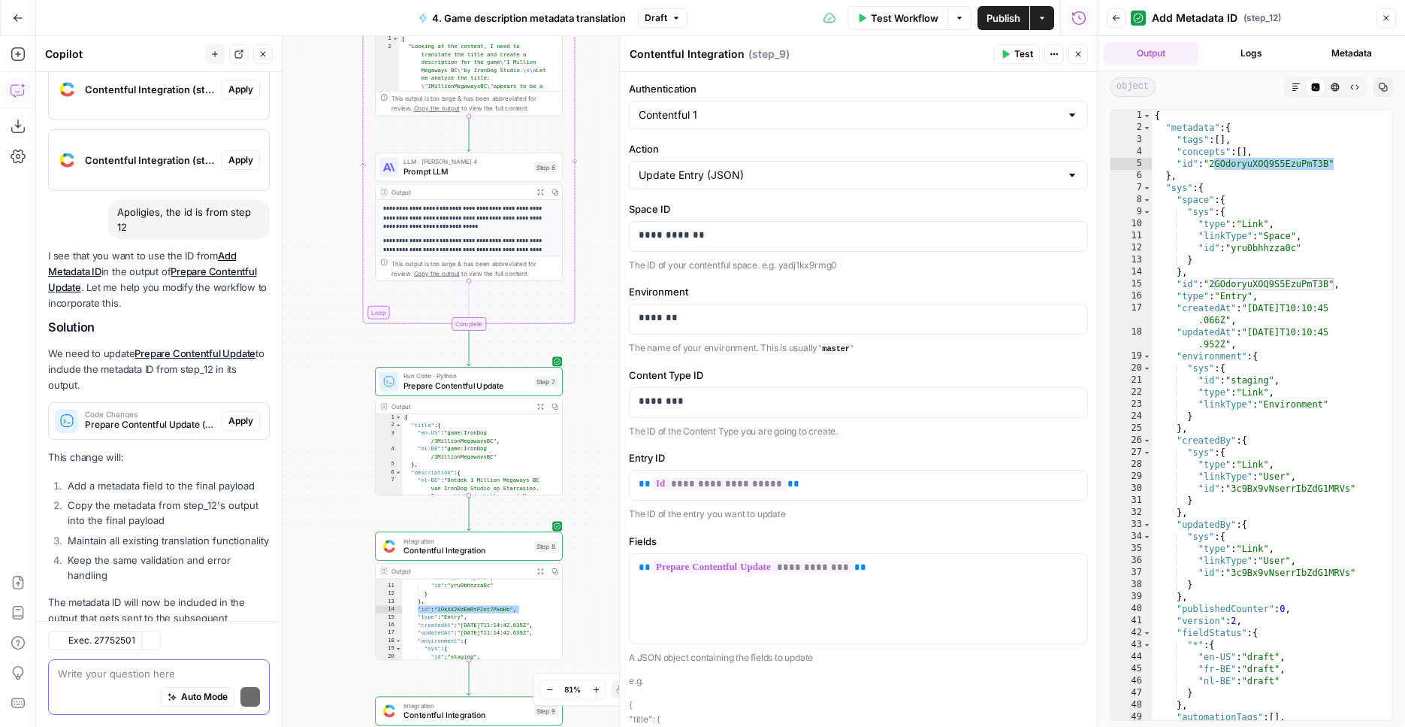
scroll to position [654, 0]
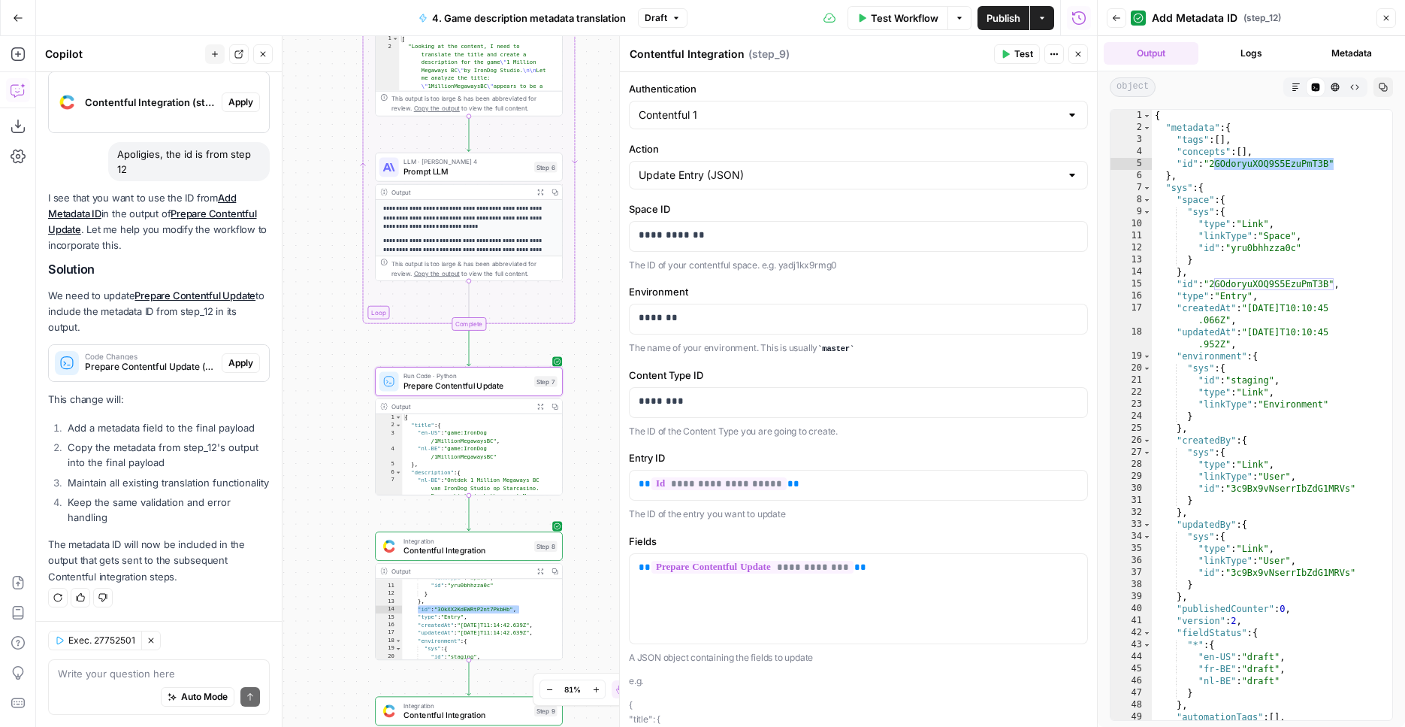
click at [228, 356] on span "Apply" at bounding box center [240, 363] width 25 height 14
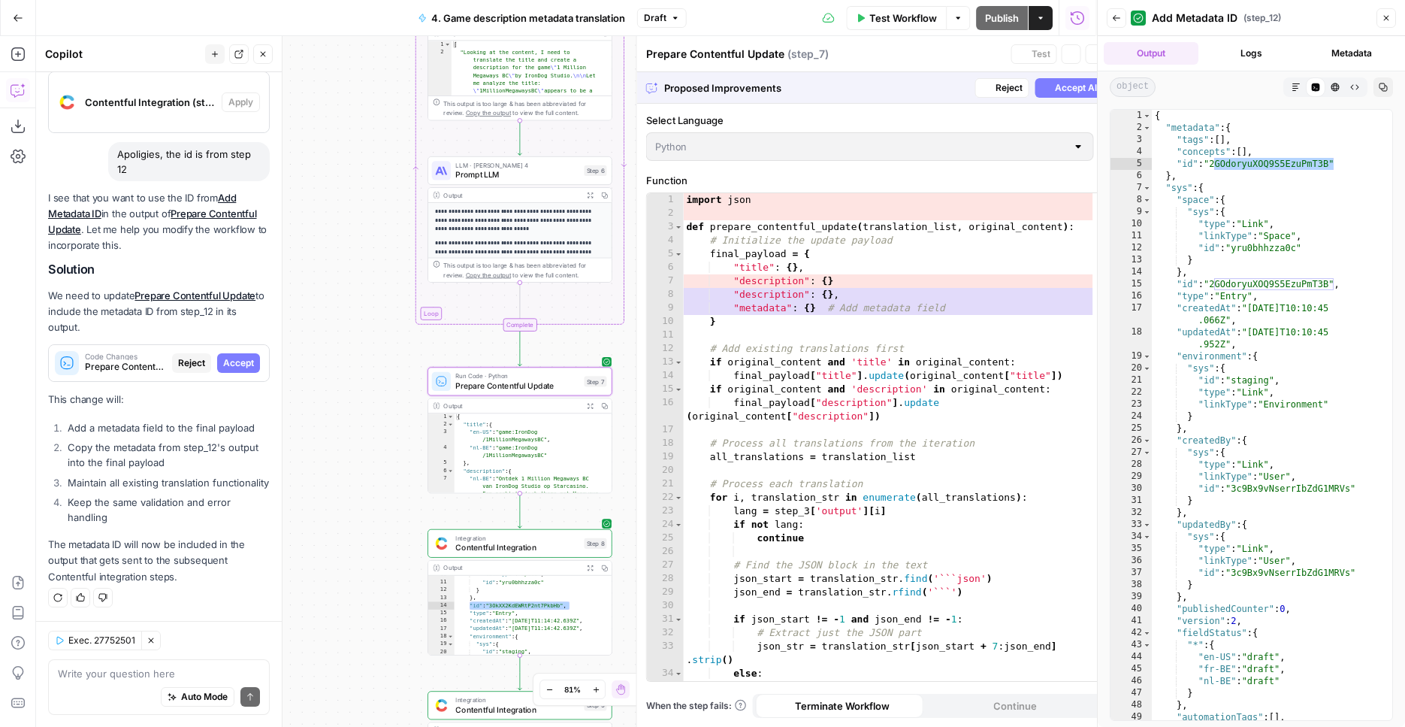
scroll to position [630, 0]
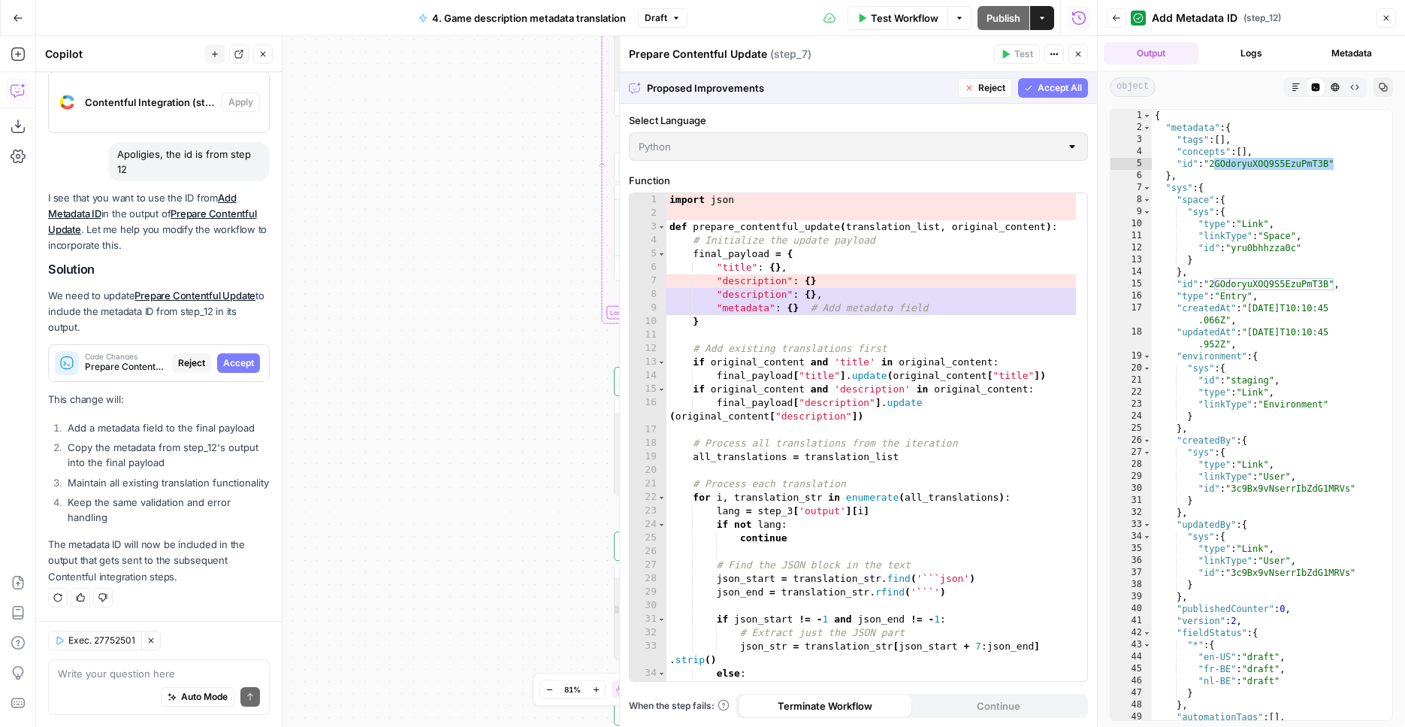
drag, startPoint x: 1078, startPoint y: 92, endPoint x: 981, endPoint y: 87, distance: 96.3
click at [1078, 92] on span "Accept All" at bounding box center [1060, 88] width 44 height 14
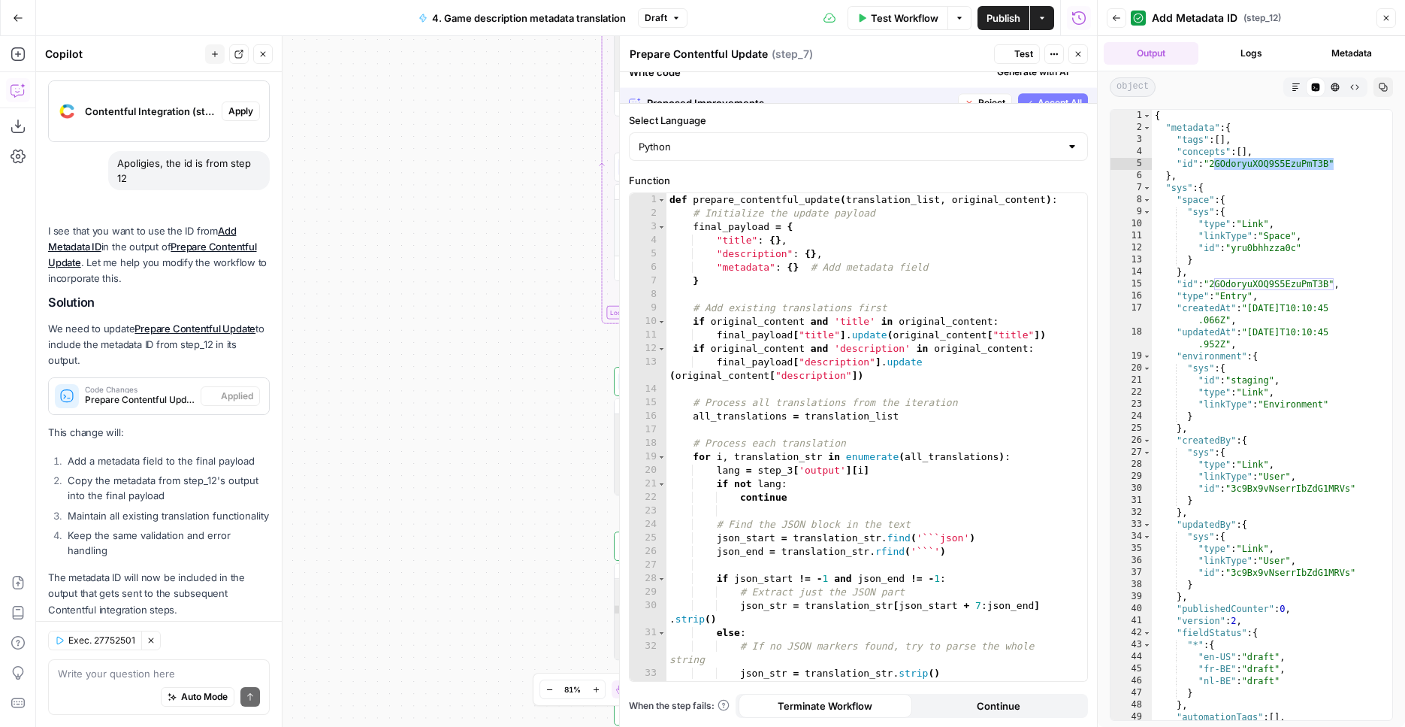
scroll to position [678, 0]
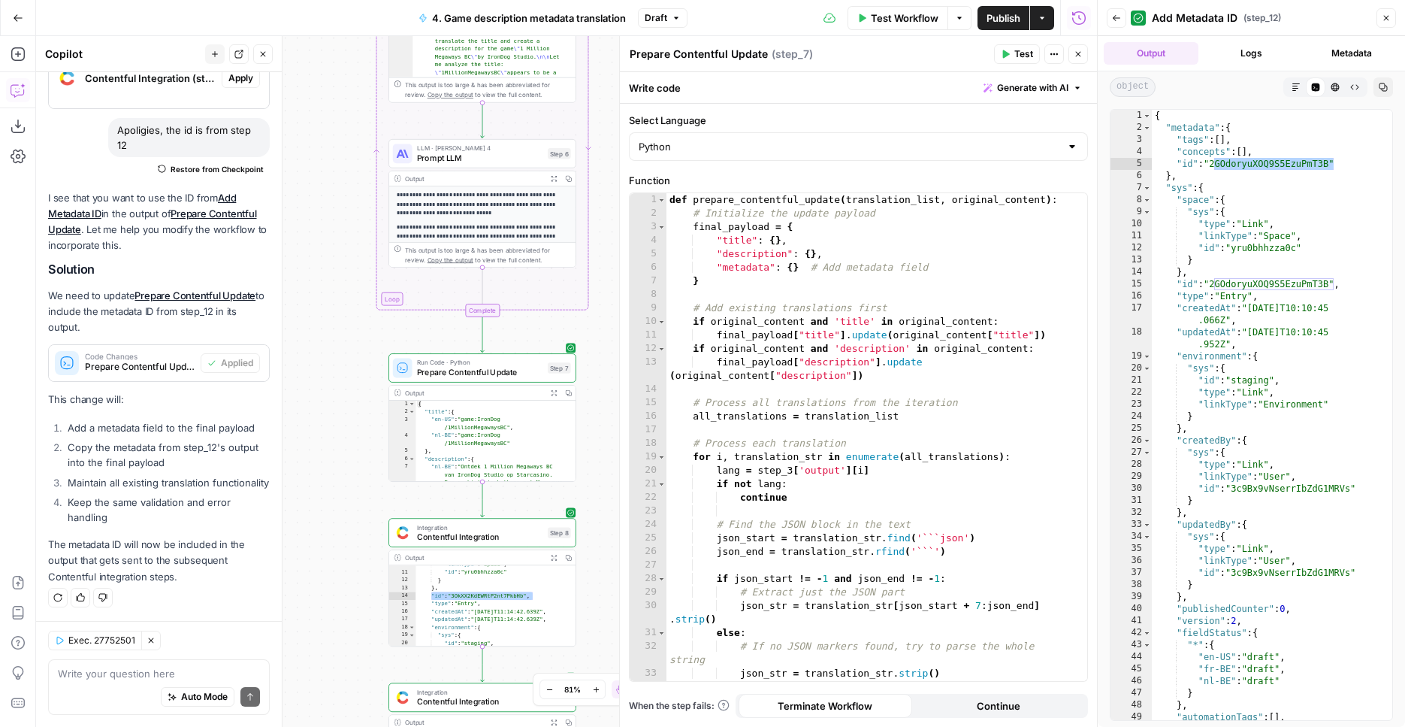
drag, startPoint x: 494, startPoint y: 370, endPoint x: 252, endPoint y: 352, distance: 243.3
click at [254, 354] on div "Workflow Set Inputs Inputs Integration Contentful Integration Step 1 Output Exp…" at bounding box center [566, 381] width 1061 height 691
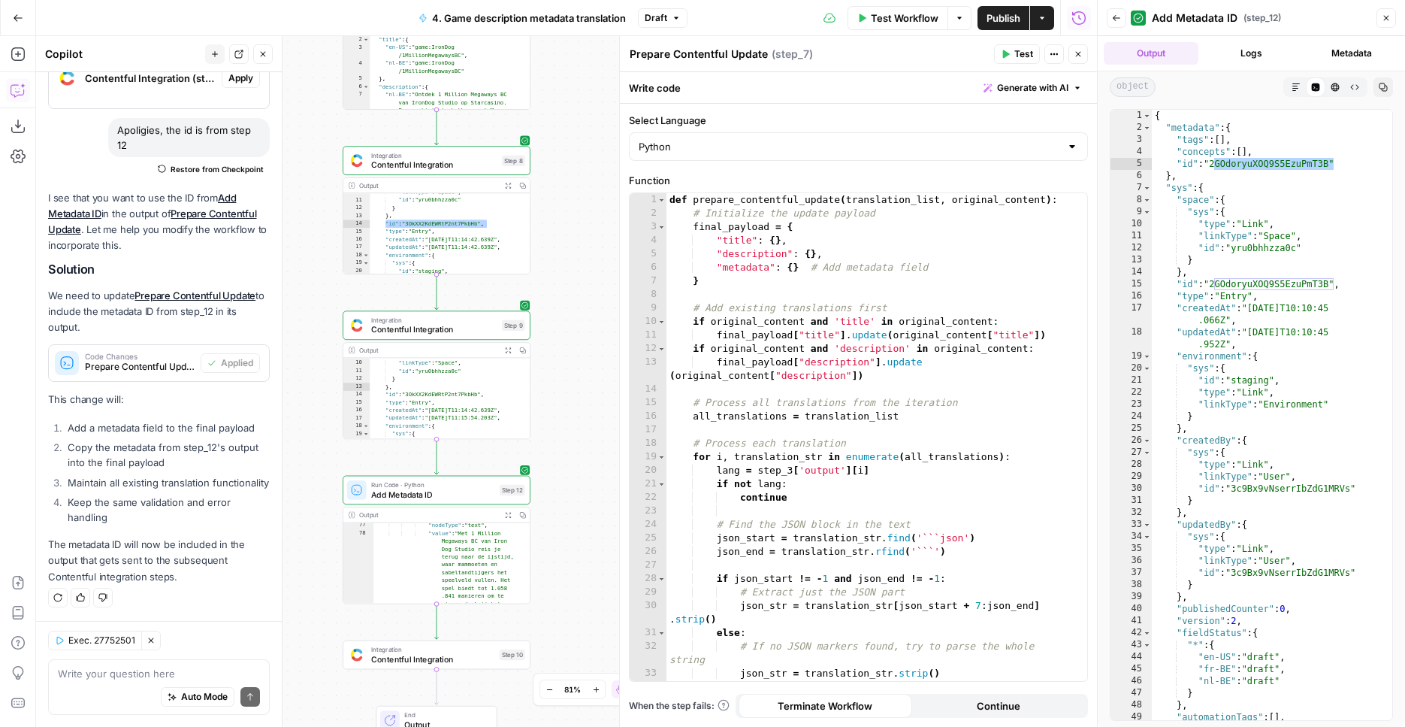
drag, startPoint x: 585, startPoint y: 429, endPoint x: 553, endPoint y: 52, distance: 378.6
click at [553, 52] on div "Workflow Set Inputs Inputs Integration Contentful Integration Step 1 Output Exp…" at bounding box center [566, 381] width 1061 height 691
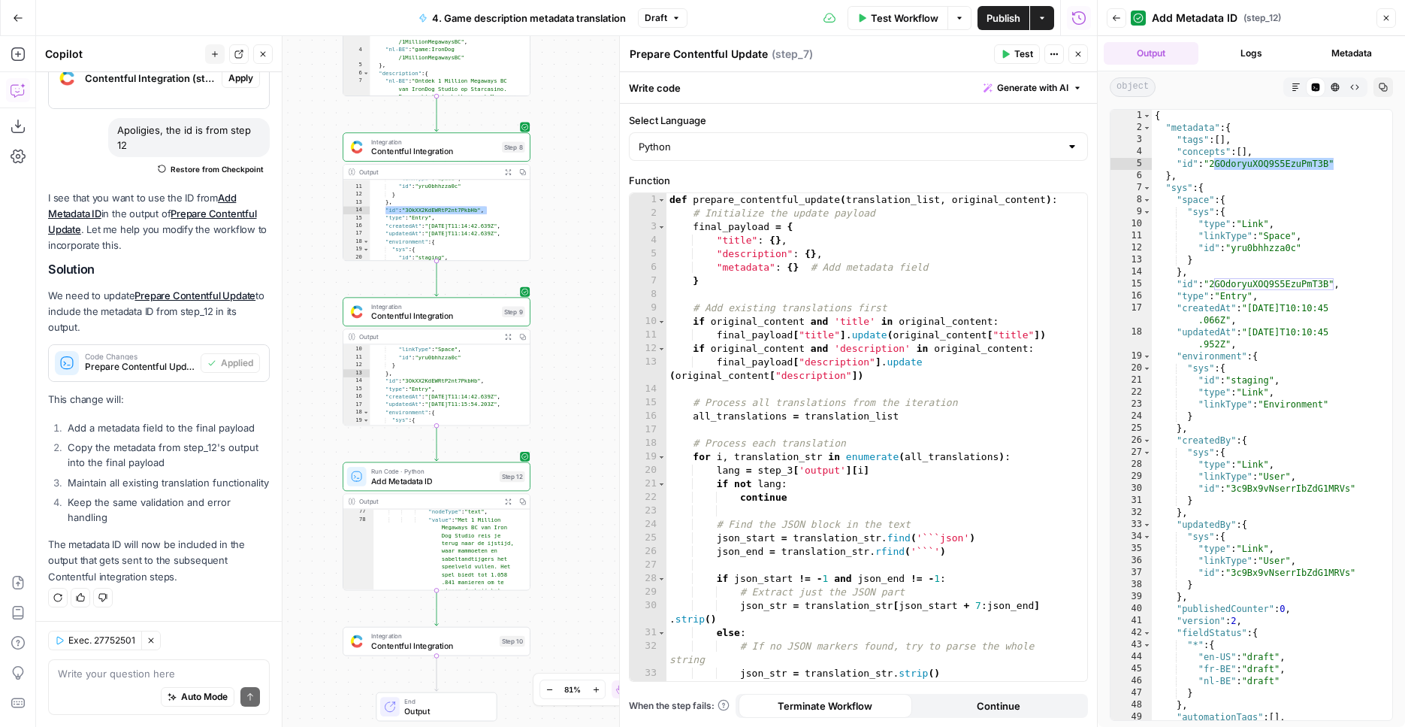
drag, startPoint x: 572, startPoint y: 387, endPoint x: 552, endPoint y: 220, distance: 168.0
click at [552, 220] on div "Workflow Set Inputs Inputs Integration Contentful Integration Step 1 Output Exp…" at bounding box center [566, 381] width 1061 height 691
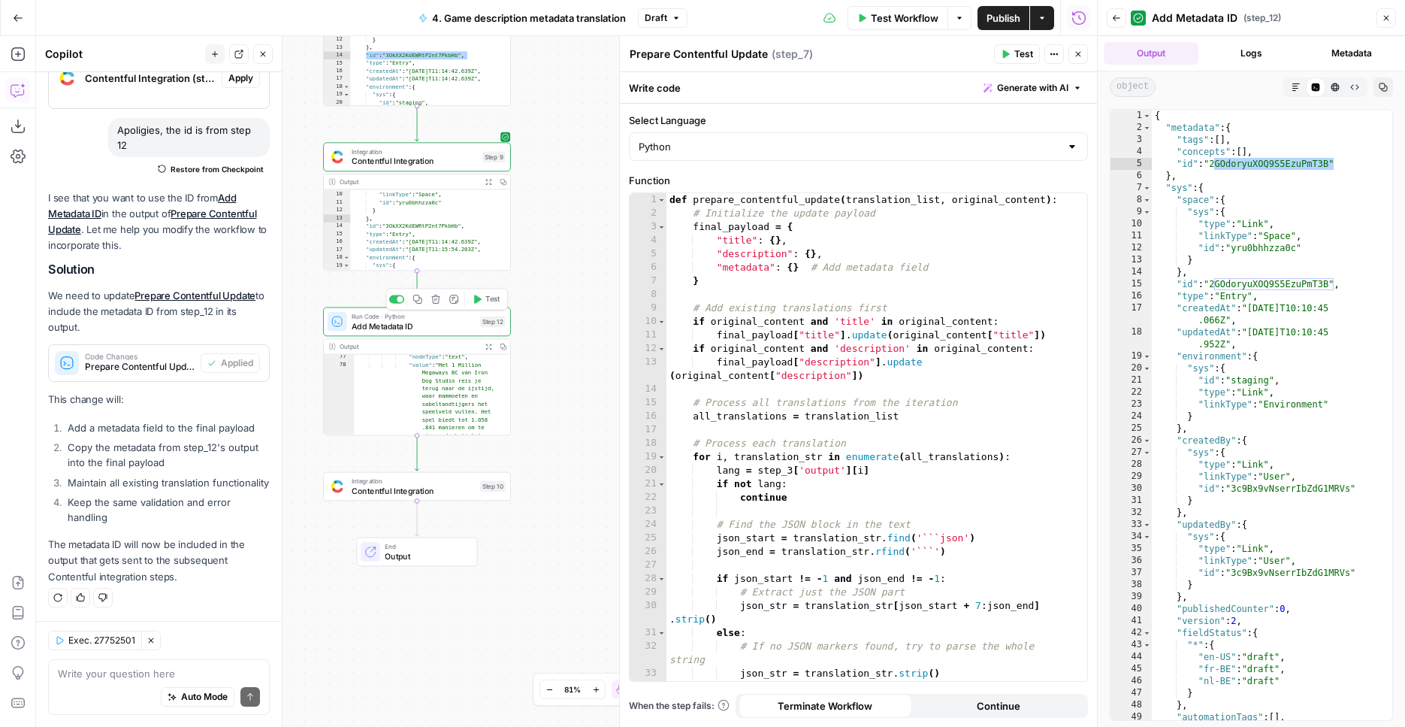
click at [491, 307] on div "Copy step Delete step Add Note Test" at bounding box center [447, 300] width 122 height 22
click at [491, 306] on button "Test" at bounding box center [486, 300] width 38 height 16
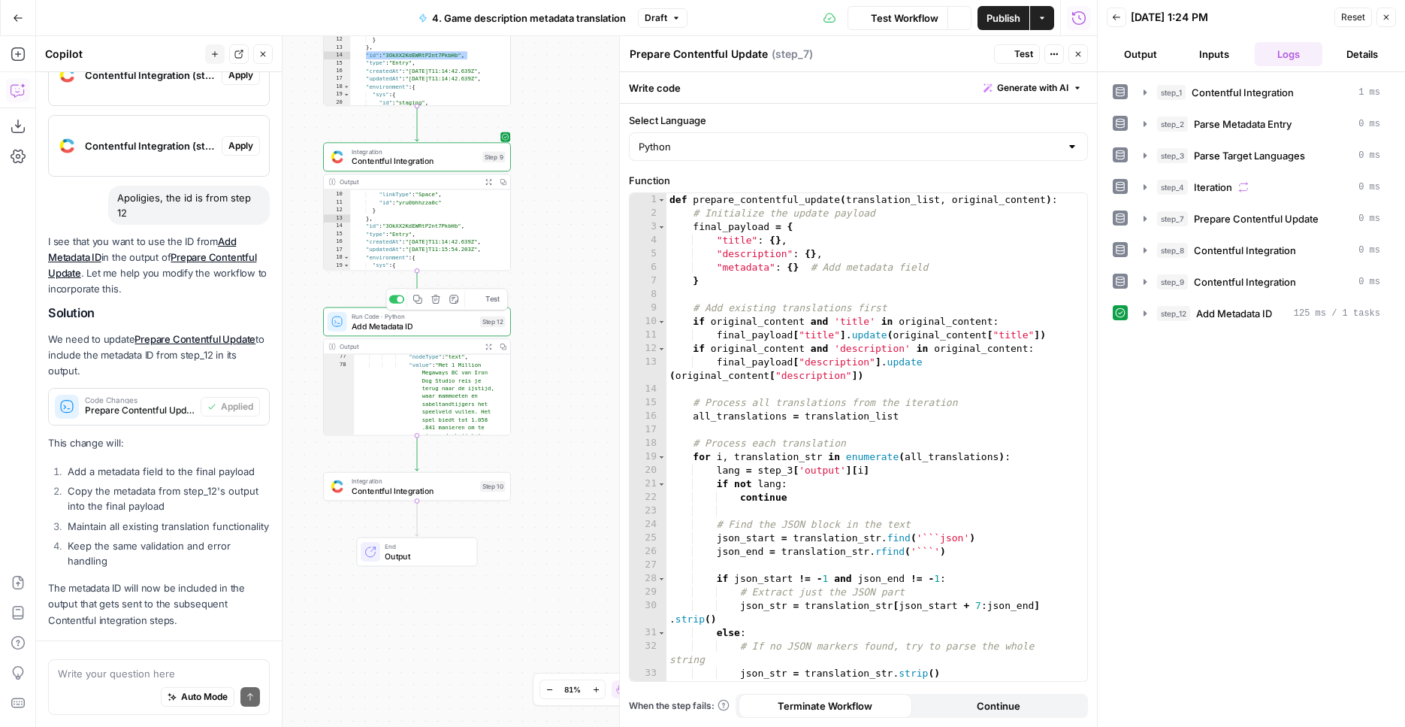
scroll to position [678, 0]
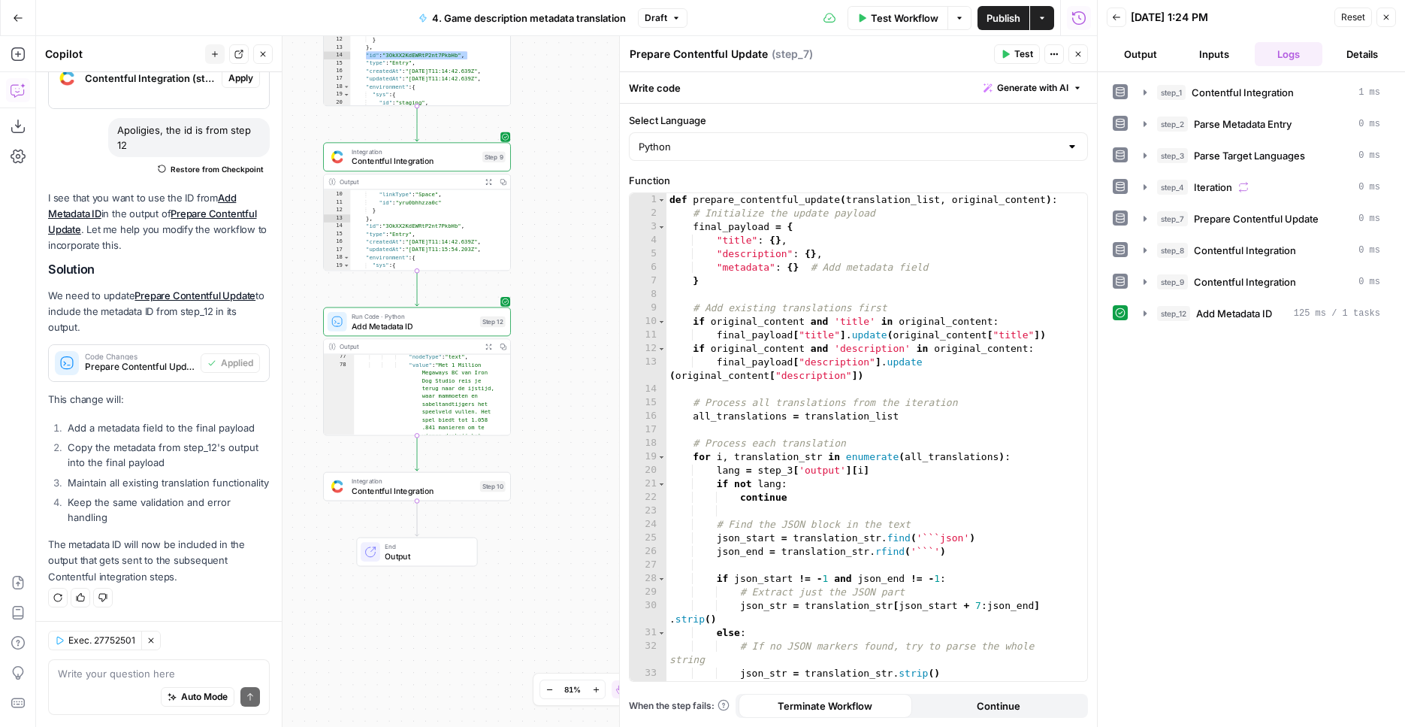
click at [485, 347] on button "Expand Output" at bounding box center [488, 346] width 14 height 14
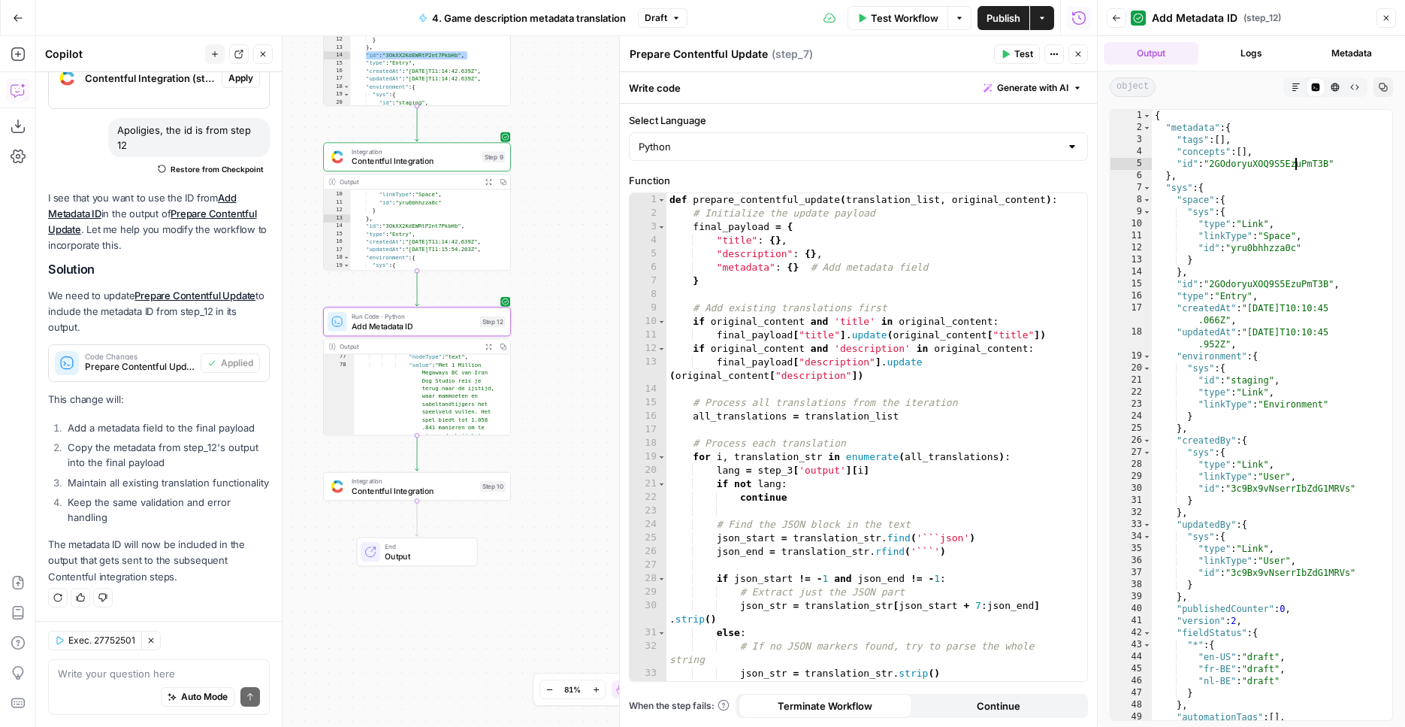
click at [1298, 165] on div "{ "metadata" : { "tags" : [ ] , "concepts" : [ ] , "id" : "2GOdoryuXOQ9S5EzuPmT…" at bounding box center [1266, 427] width 229 height 634
click at [1295, 491] on div "{ "metadata" : { "tags" : [ ] , "concepts" : [ ] , "id" : "2GOdoryuXOQ9S5EzuPmT…" at bounding box center [1266, 427] width 229 height 634
type textarea "**********"
click at [1295, 491] on div "{ "metadata" : { "tags" : [ ] , "concepts" : [ ] , "id" : "2GOdoryuXOQ9S5EzuPmT…" at bounding box center [1266, 427] width 229 height 634
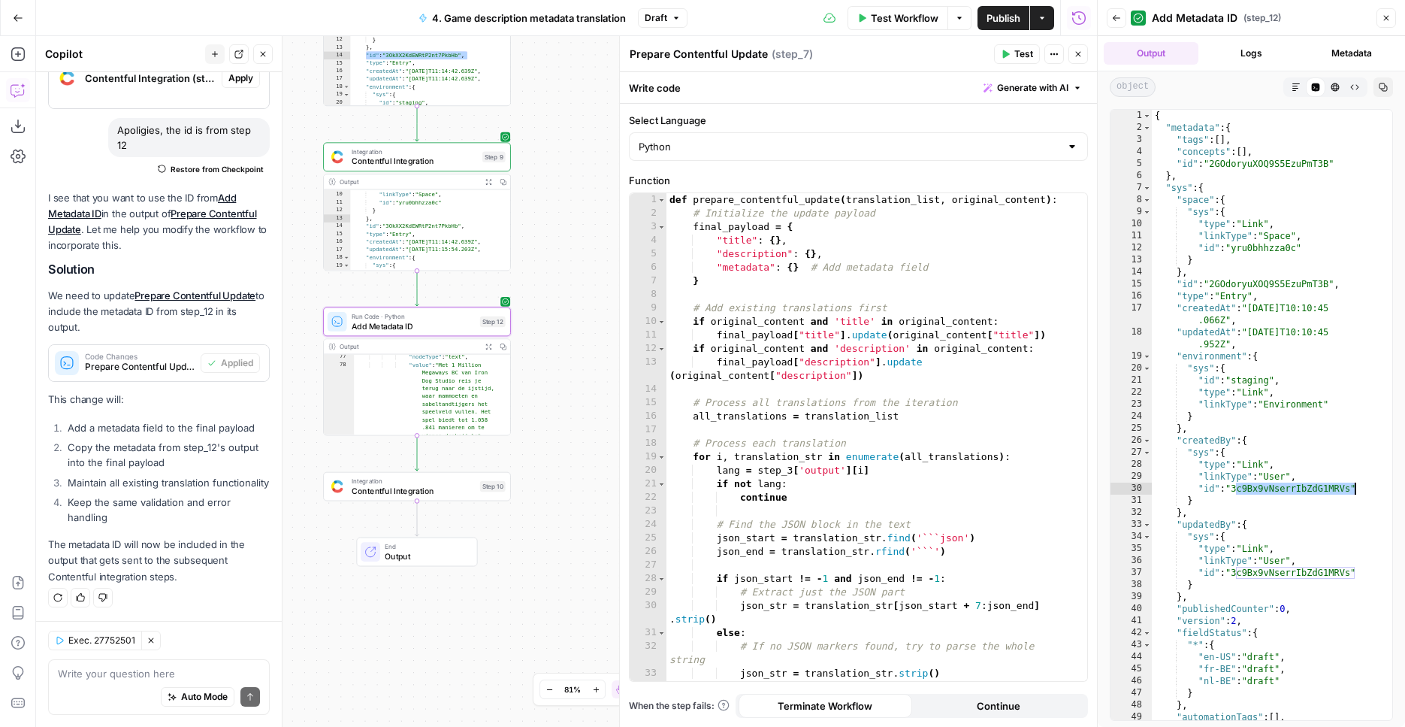
click at [485, 180] on icon "button" at bounding box center [488, 181] width 7 height 7
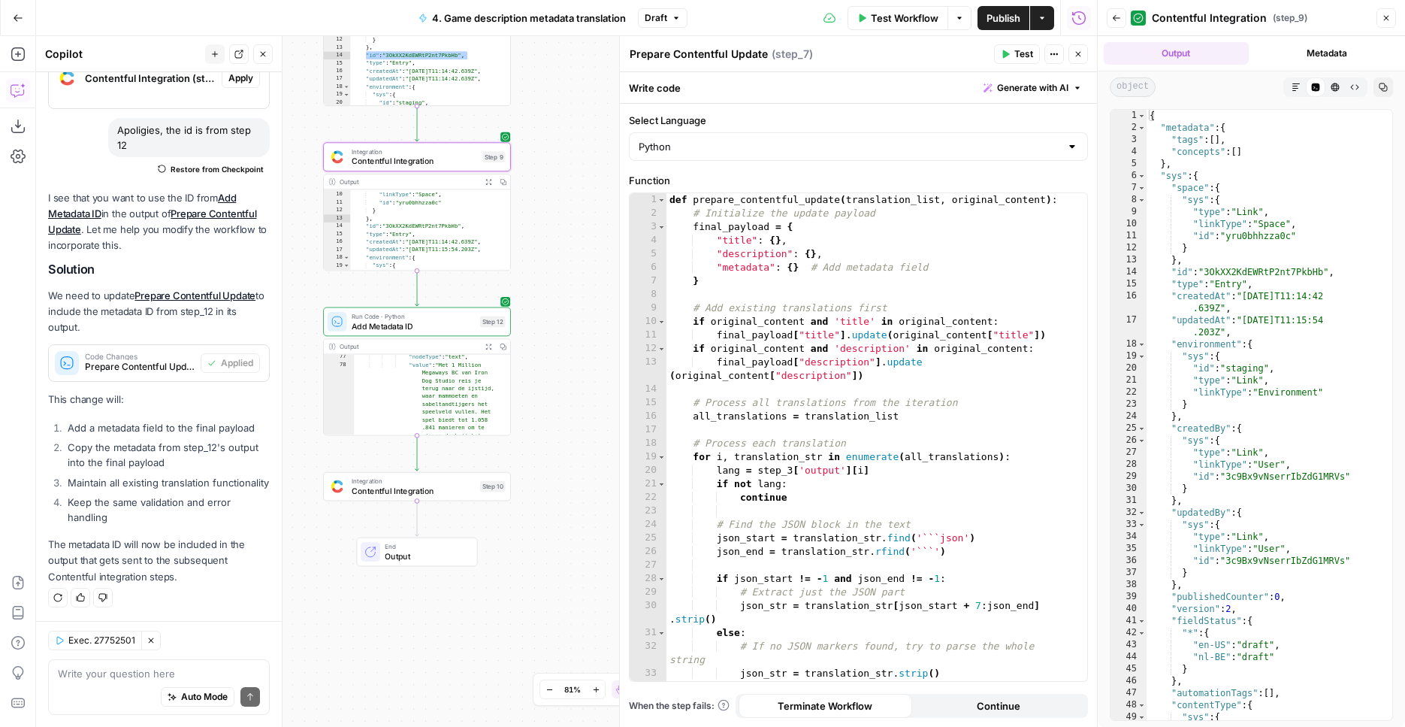
click at [1256, 269] on div "{ "metadata" : { "tags" : [ ] , "concepts" : [ ] } , "sys" : { "space" : { "sys…" at bounding box center [1264, 427] width 234 height 634
click at [1249, 260] on div "{ "metadata" : { "tags" : [ ] , "concepts" : [ ] } , "sys" : { "space" : { "sys…" at bounding box center [1264, 427] width 234 height 634
drag, startPoint x: 1313, startPoint y: 275, endPoint x: 1171, endPoint y: 274, distance: 142.0
click at [1171, 274] on div "{ "metadata" : { "tags" : [ ] , "concepts" : [ ] } , "sys" : { "space" : { "sys…" at bounding box center [1264, 427] width 234 height 634
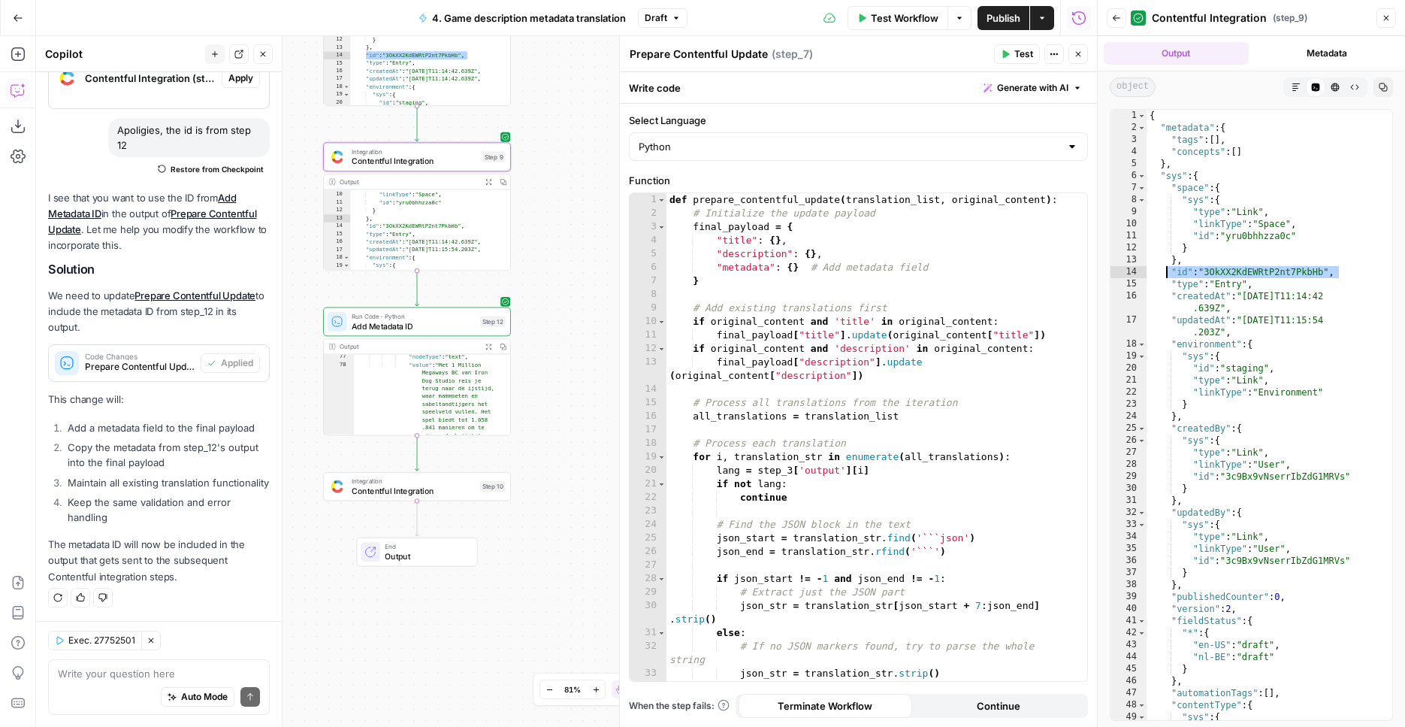
type textarea "**********"
click at [126, 675] on div "Auto Mode will automatically modify and execute the workflow" at bounding box center [185, 659] width 233 height 41
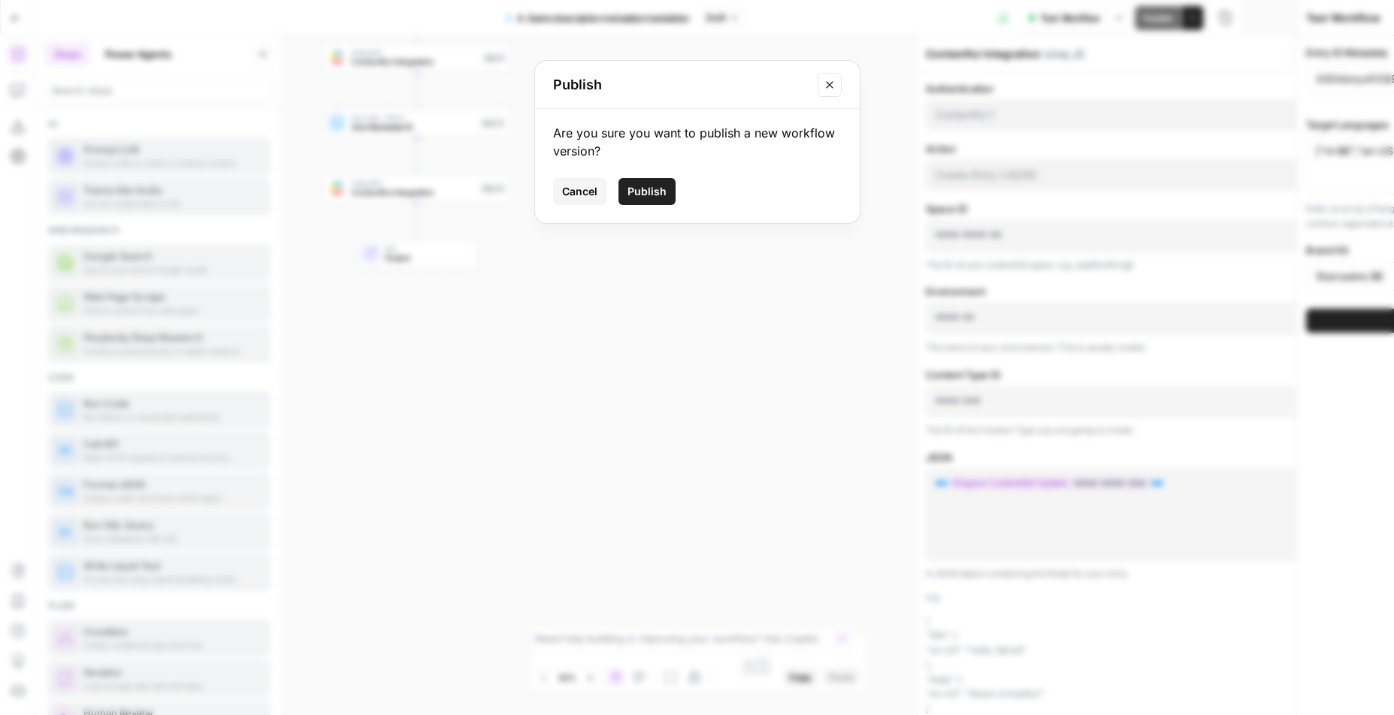
click button "Publish" at bounding box center [646, 191] width 57 height 27
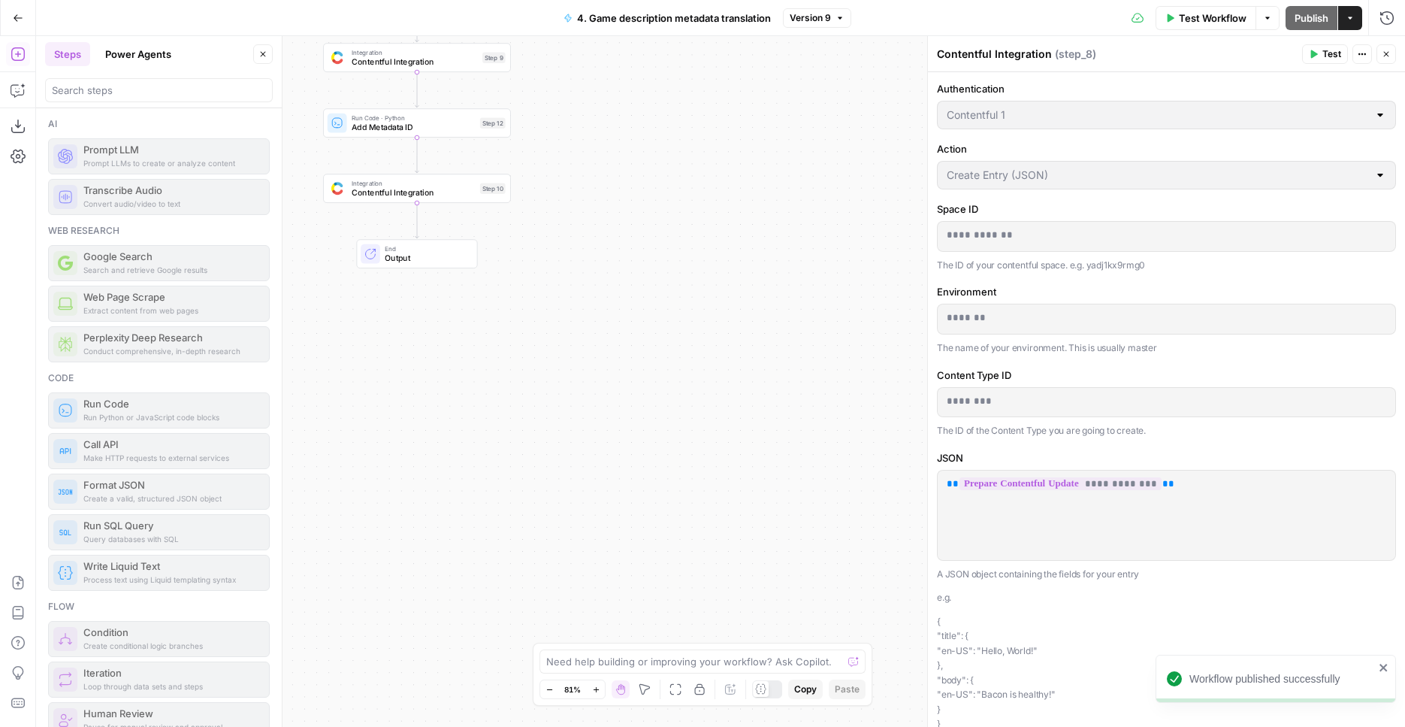
click at [437, 465] on div "Workflow Set Inputs Inputs Integration Contentful Integration Step 1 Run Code ·…" at bounding box center [720, 381] width 1369 height 691
click at [11, 97] on button "Copilot" at bounding box center [18, 90] width 24 height 24
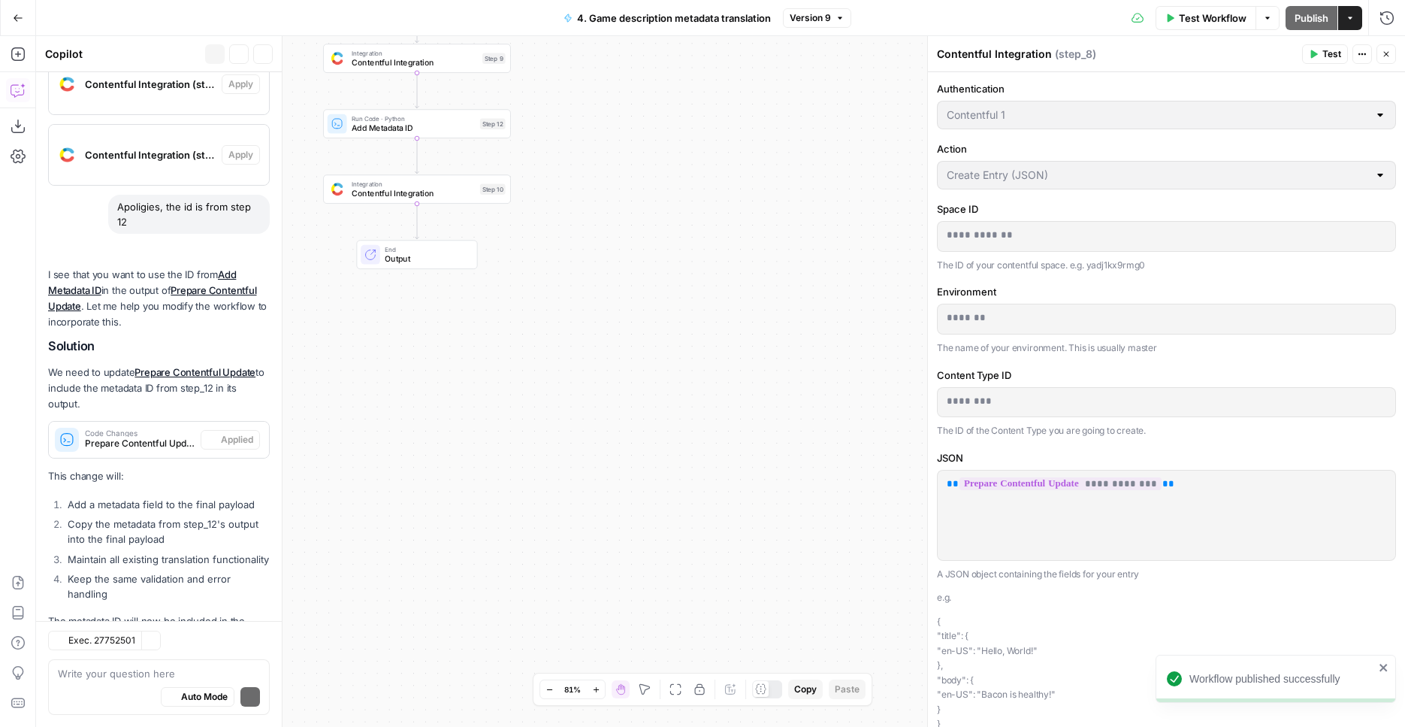
scroll to position [678, 0]
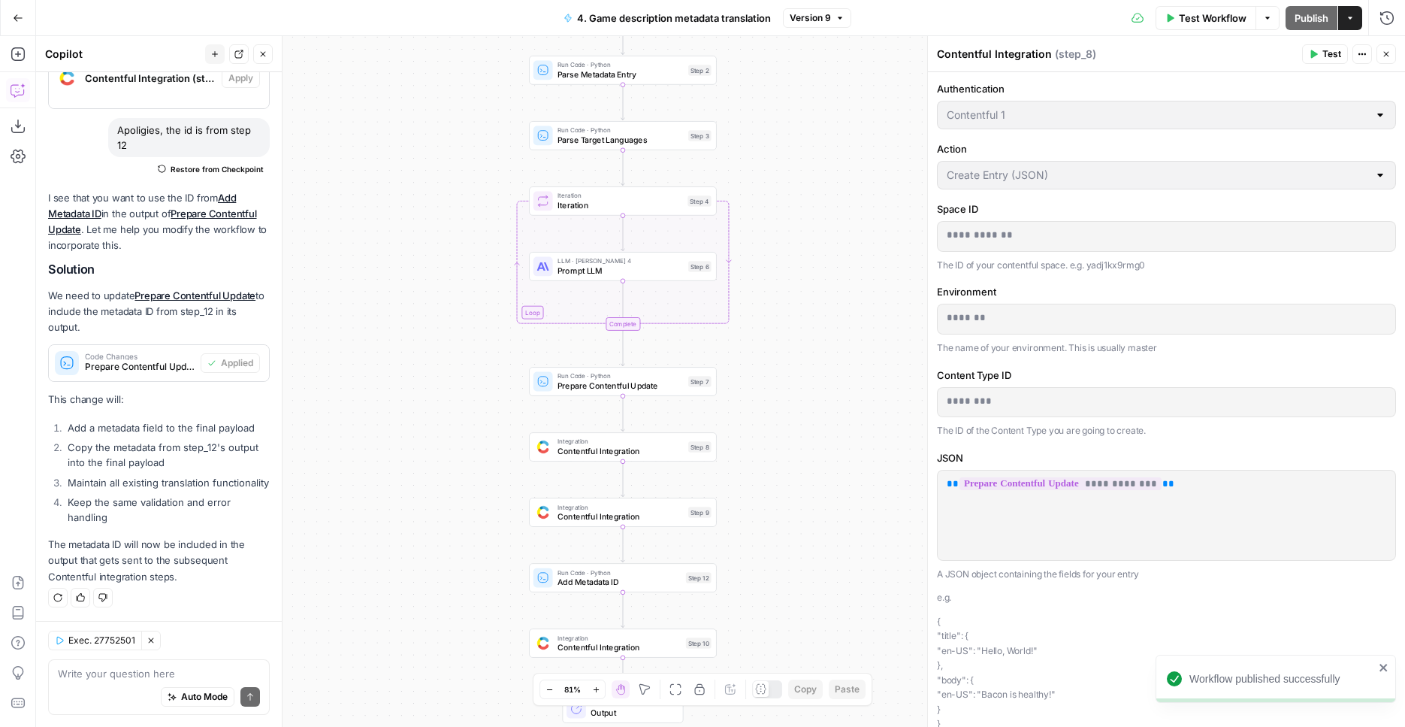
click at [84, 665] on div "Write your question here Auto Mode Send" at bounding box center [159, 687] width 222 height 56
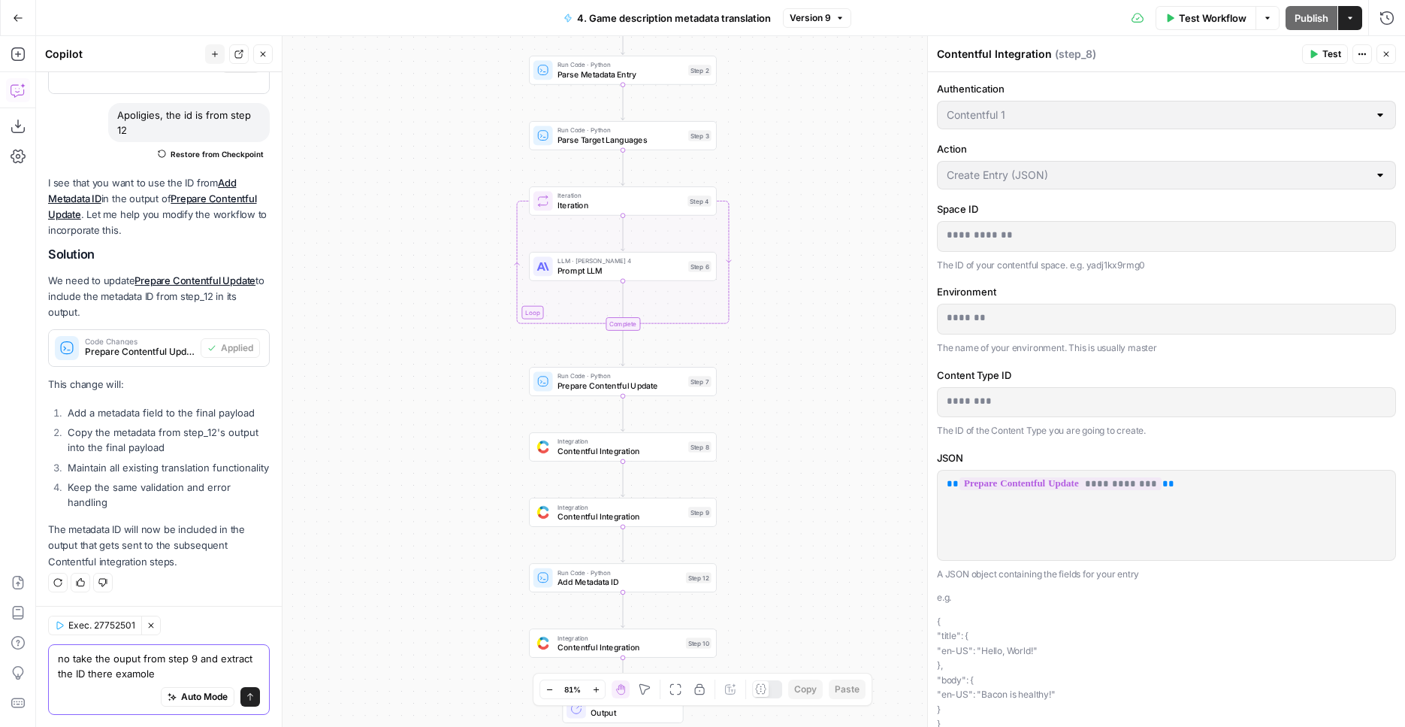
paste textarea ""id": "3OkXX2KdEWRtP2nt7PkbHb","
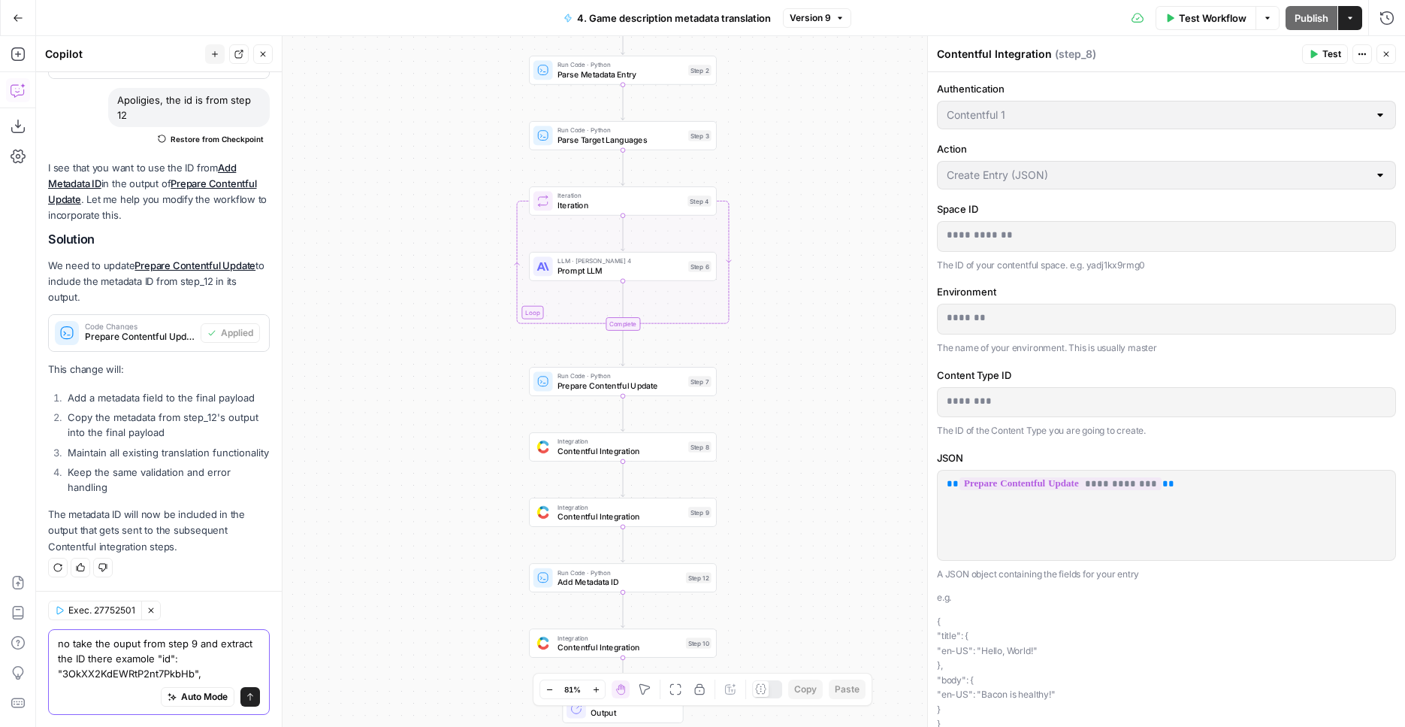
type textarea "no take the ouput from step 9 and extract the ID there examole "id": "3OkXX2KdE…"
click at [246, 695] on icon "submit" at bounding box center [250, 696] width 9 height 9
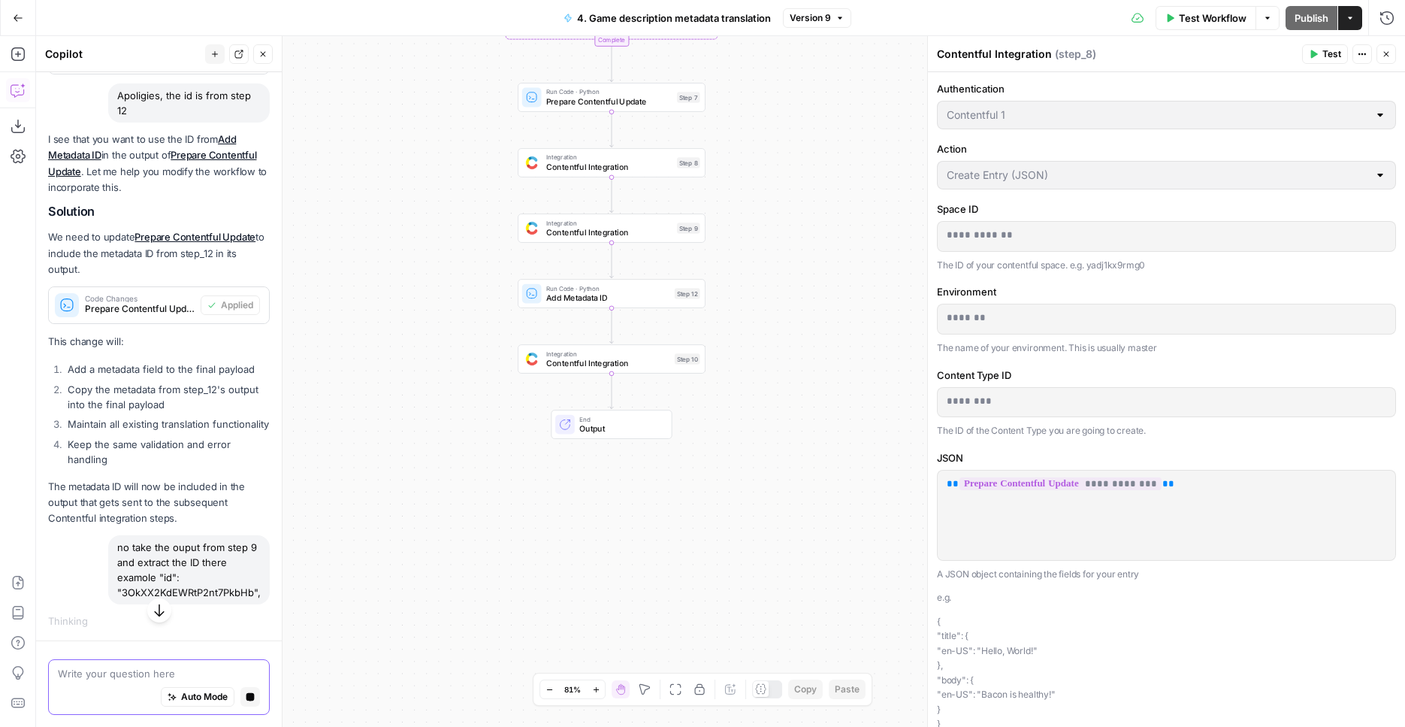
drag, startPoint x: 449, startPoint y: 397, endPoint x: 430, endPoint y: 77, distance: 320.7
click at [430, 77] on div "Workflow Set Inputs Inputs Integration Contentful Integration Step 1 Run Code ·…" at bounding box center [720, 381] width 1369 height 691
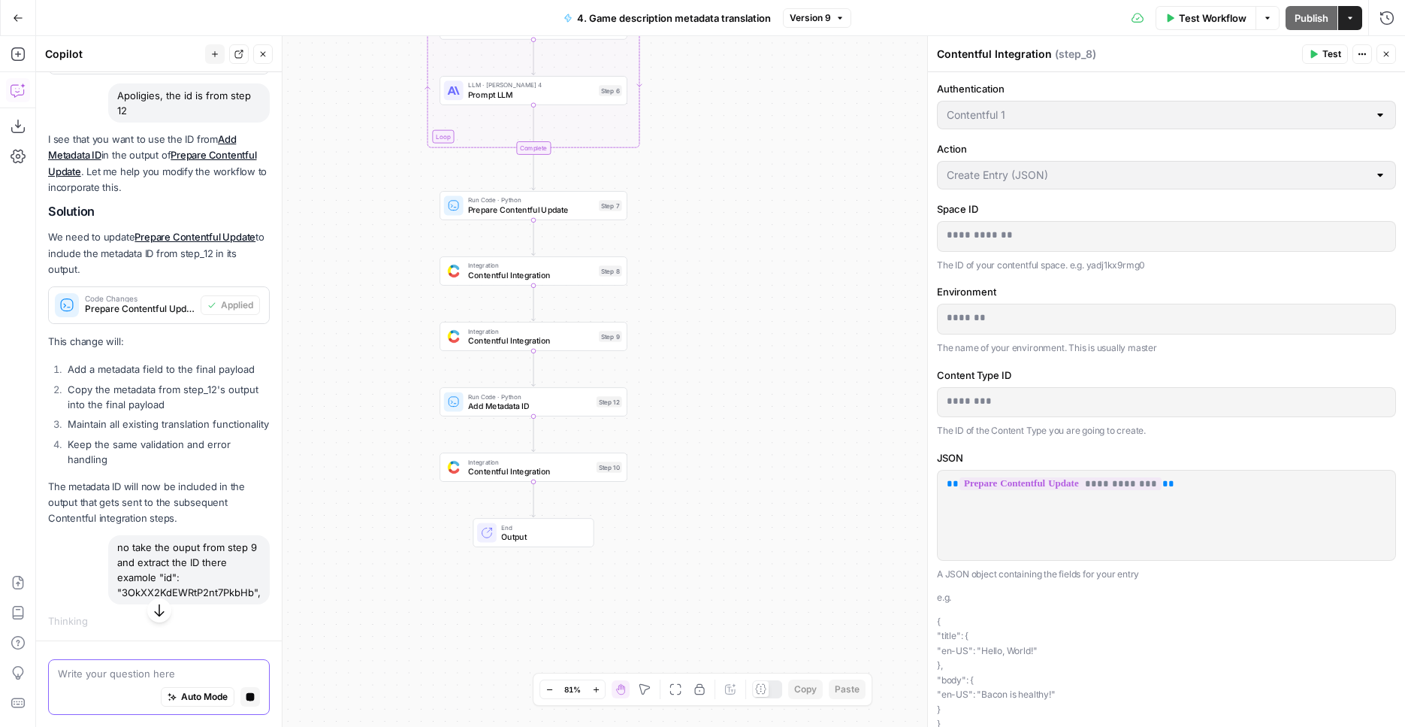
drag, startPoint x: 729, startPoint y: 232, endPoint x: 658, endPoint y: 379, distance: 163.3
click at [658, 379] on div "Workflow Set Inputs Inputs Integration Contentful Integration Step 1 Run Code ·…" at bounding box center [720, 381] width 1369 height 691
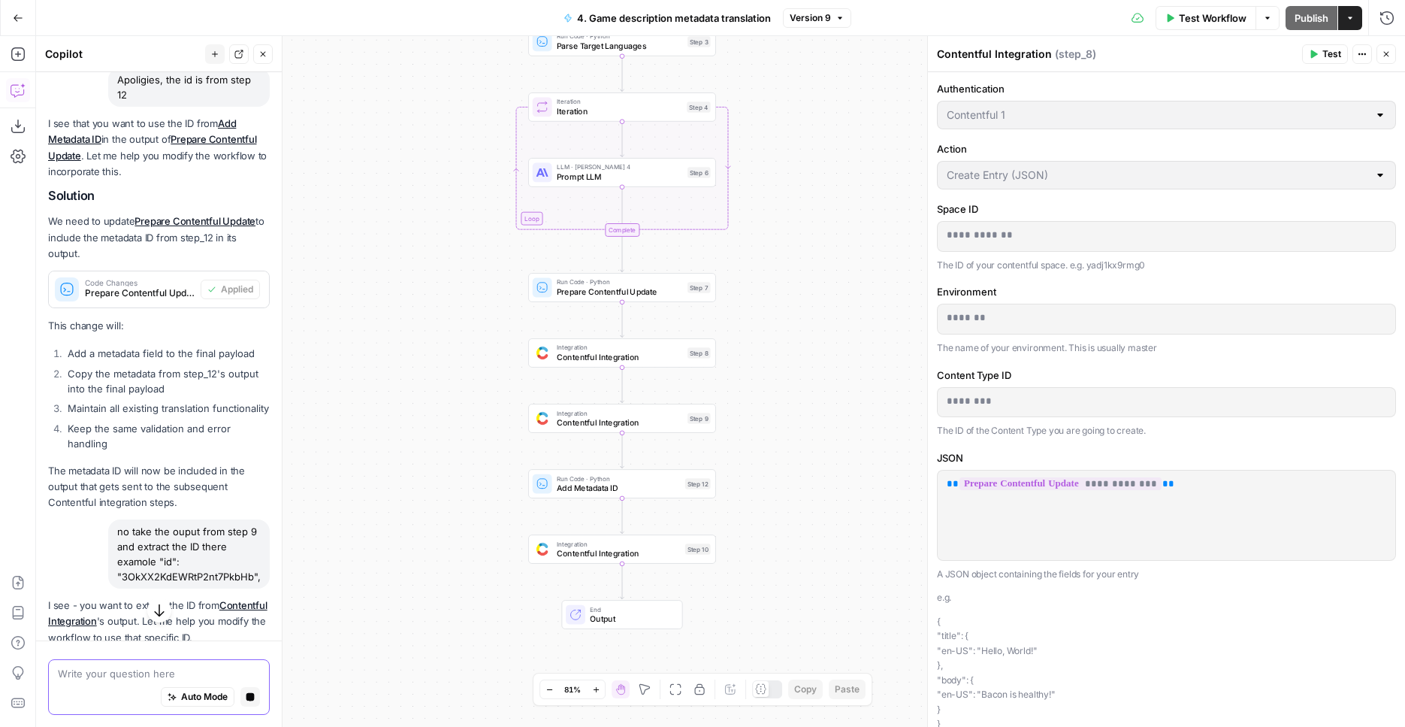
click at [352, 411] on div "Workflow Set Inputs Inputs Integration Contentful Integration Step 1 Run Code ·…" at bounding box center [720, 381] width 1369 height 691
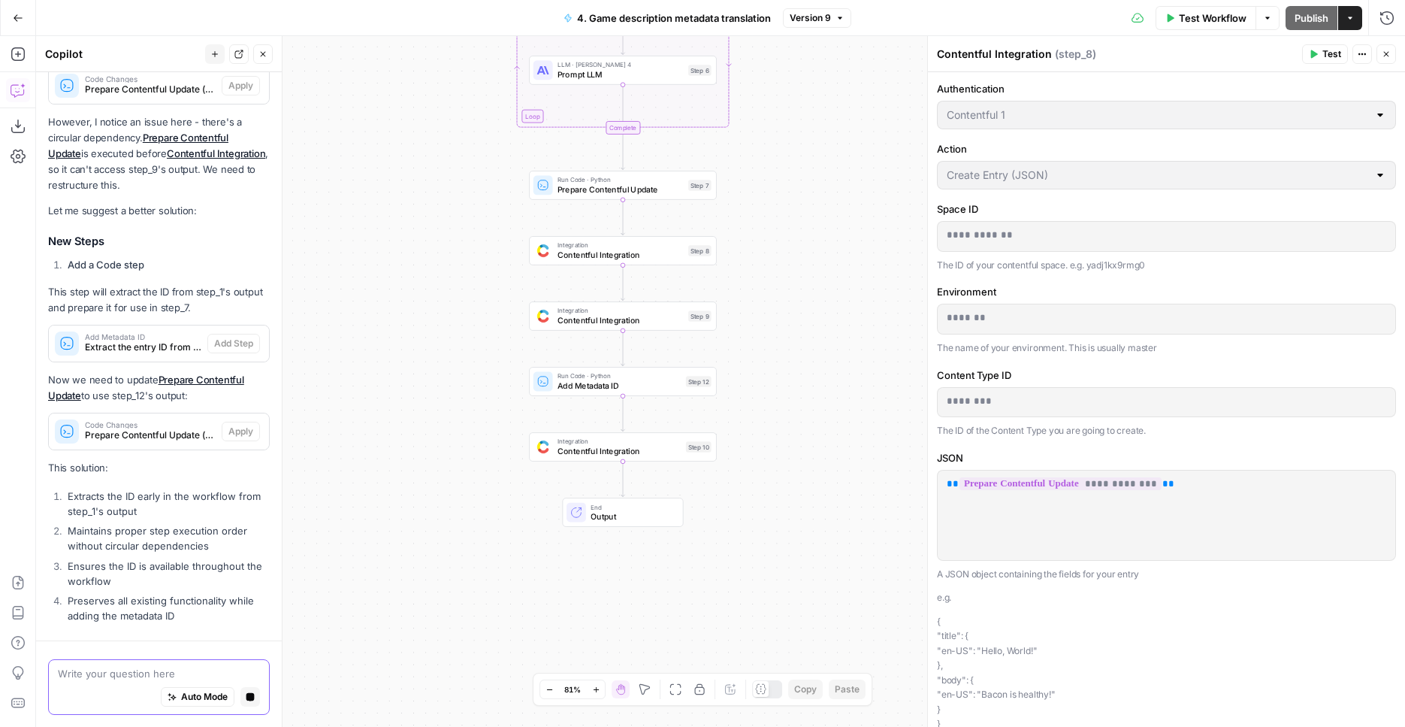
scroll to position [1471, 0]
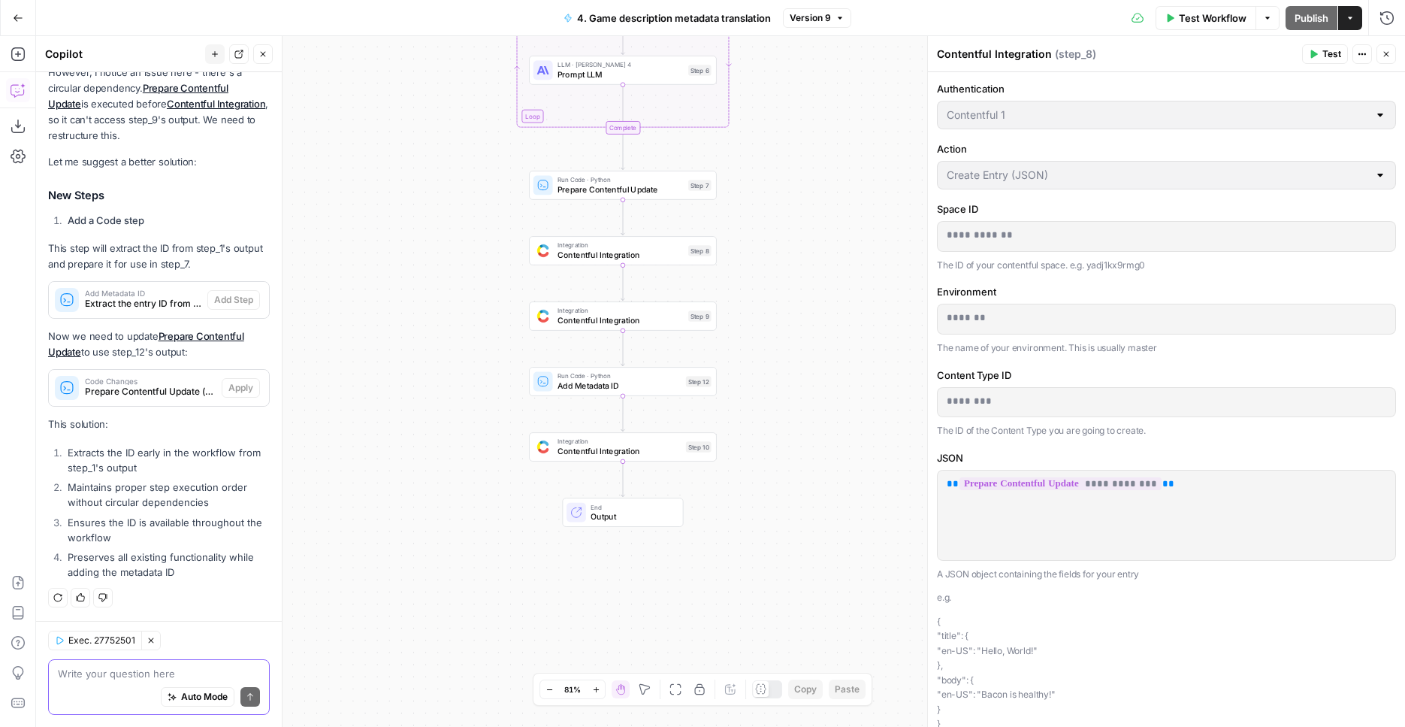
click at [762, 364] on div "Workflow Set Inputs Inputs Integration Contentful Integration Step 1 Run Code ·…" at bounding box center [720, 381] width 1369 height 691
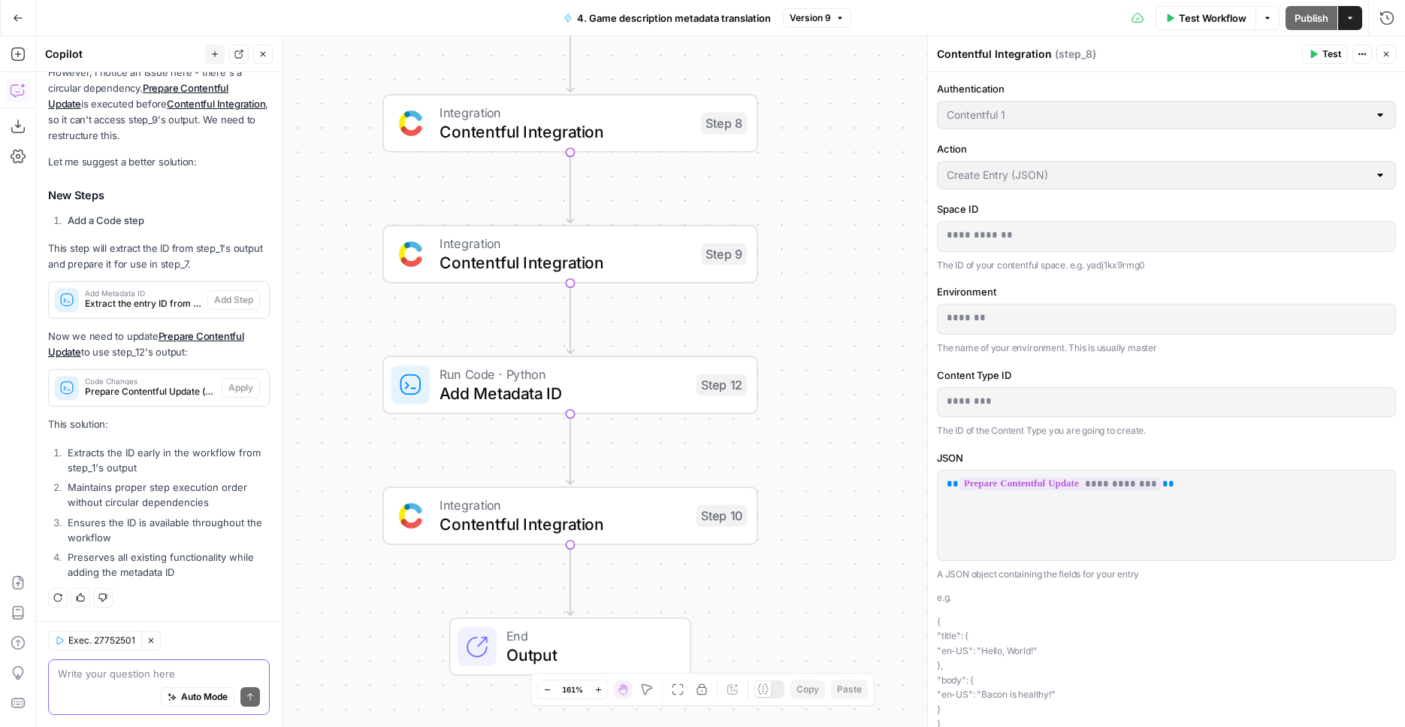
drag, startPoint x: 760, startPoint y: 364, endPoint x: 845, endPoint y: 351, distance: 86.7
click at [845, 351] on div "Workflow Set Inputs Inputs Integration Contentful Integration Step 1 Run Code ·…" at bounding box center [720, 381] width 1369 height 691
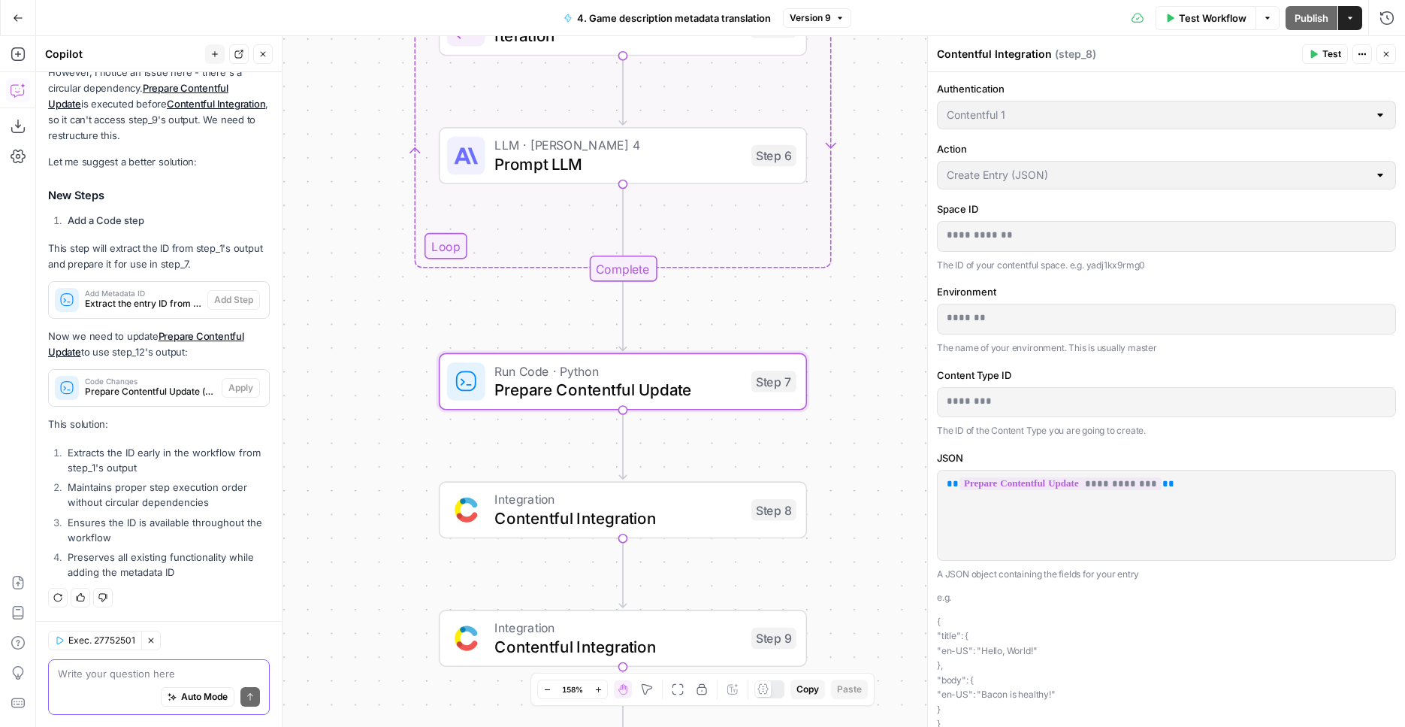
click at [182, 382] on span "Code Changes" at bounding box center [150, 381] width 131 height 8
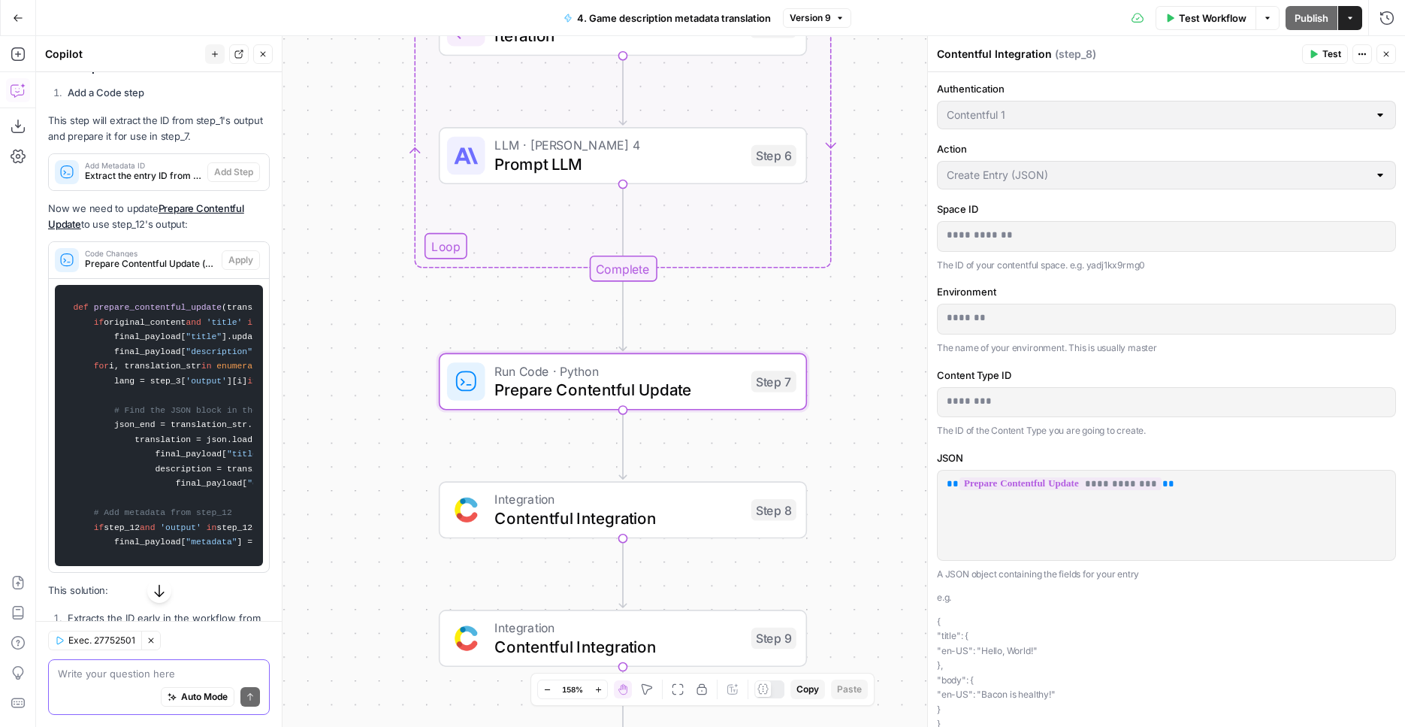
scroll to position [1561, 0]
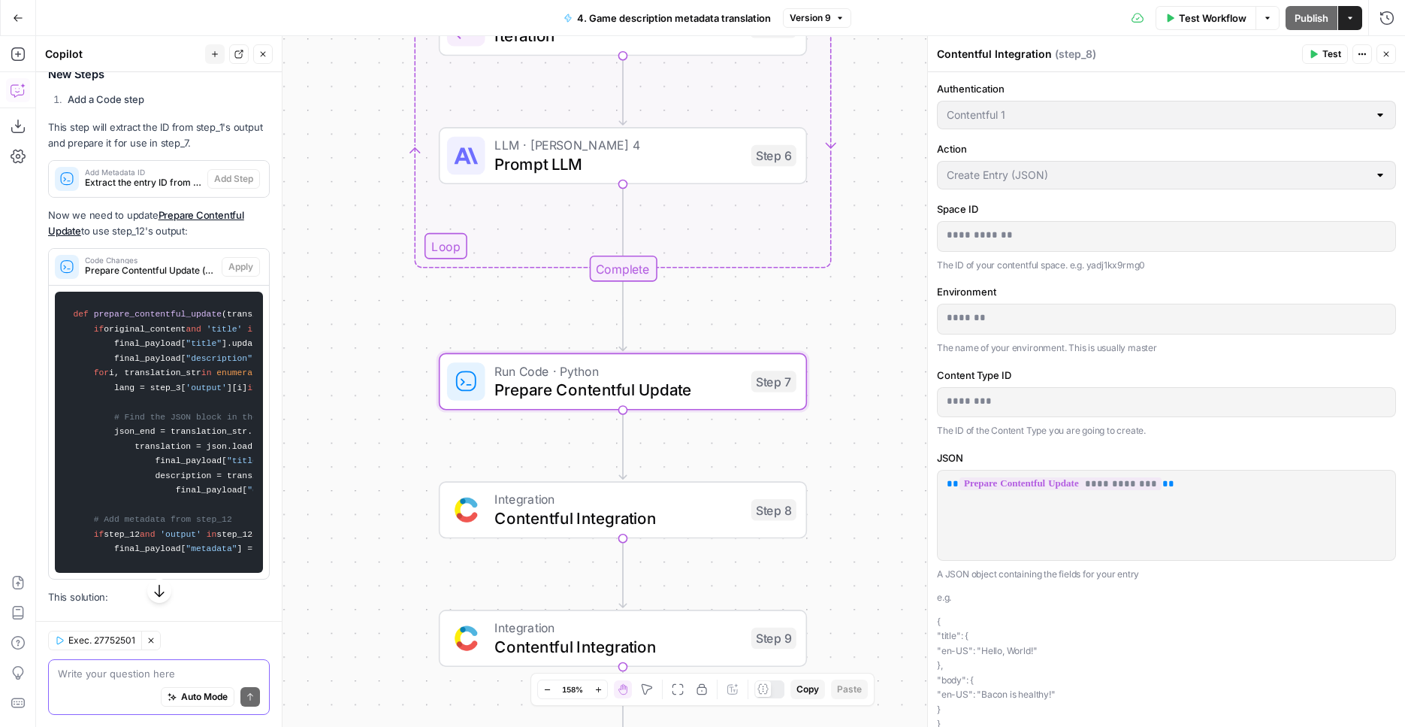
drag, startPoint x: 73, startPoint y: 349, endPoint x: 196, endPoint y: 510, distance: 203.2
click at [192, 500] on code "def prepare_contentful_update ( translation_list, original_content ): # Initial…" at bounding box center [159, 432] width 189 height 266
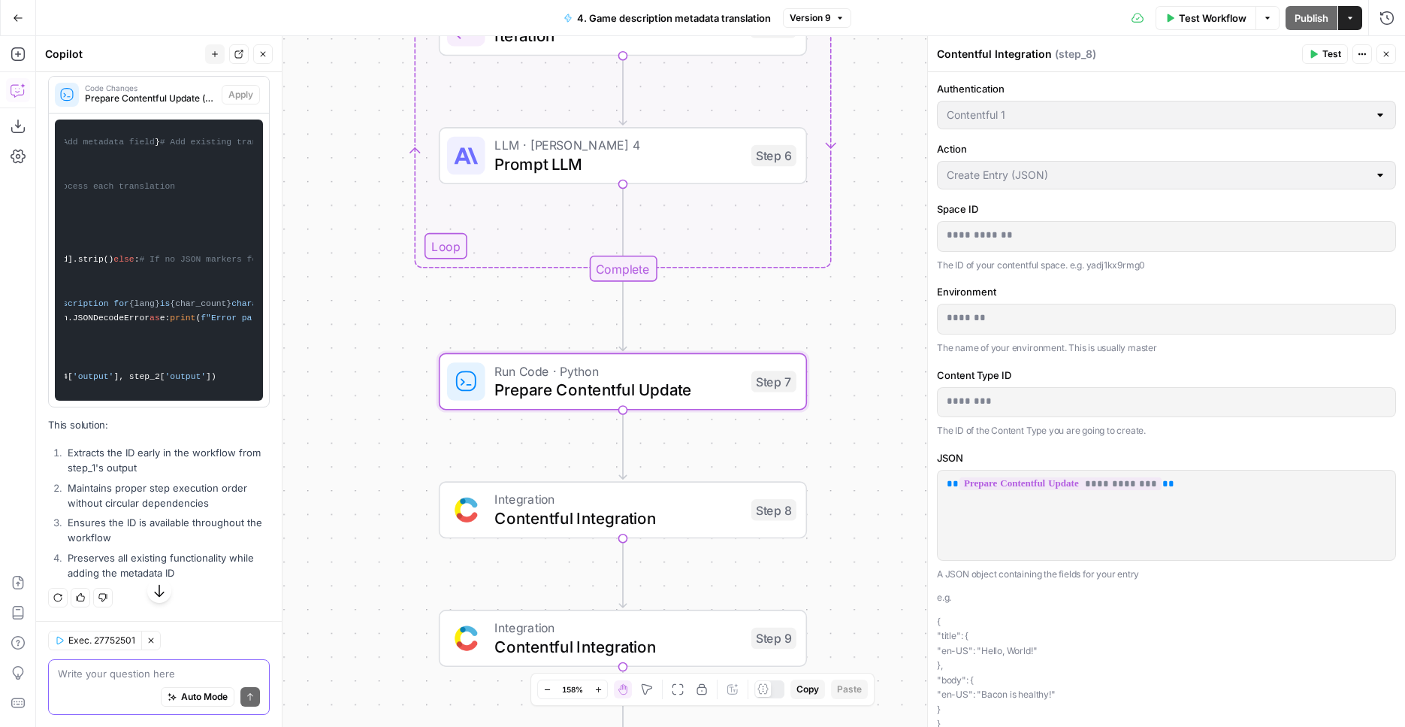
scroll to position [0, 839]
click at [195, 393] on code "def prepare_contentful_update ( translation_list, original_content ): # Initial…" at bounding box center [159, 260] width 189 height 266
copy code "def prepare_contentful_update ( translation_list, original_content ): # Initial…"
click at [667, 379] on span "Prepare Contentful Update" at bounding box center [617, 390] width 247 height 24
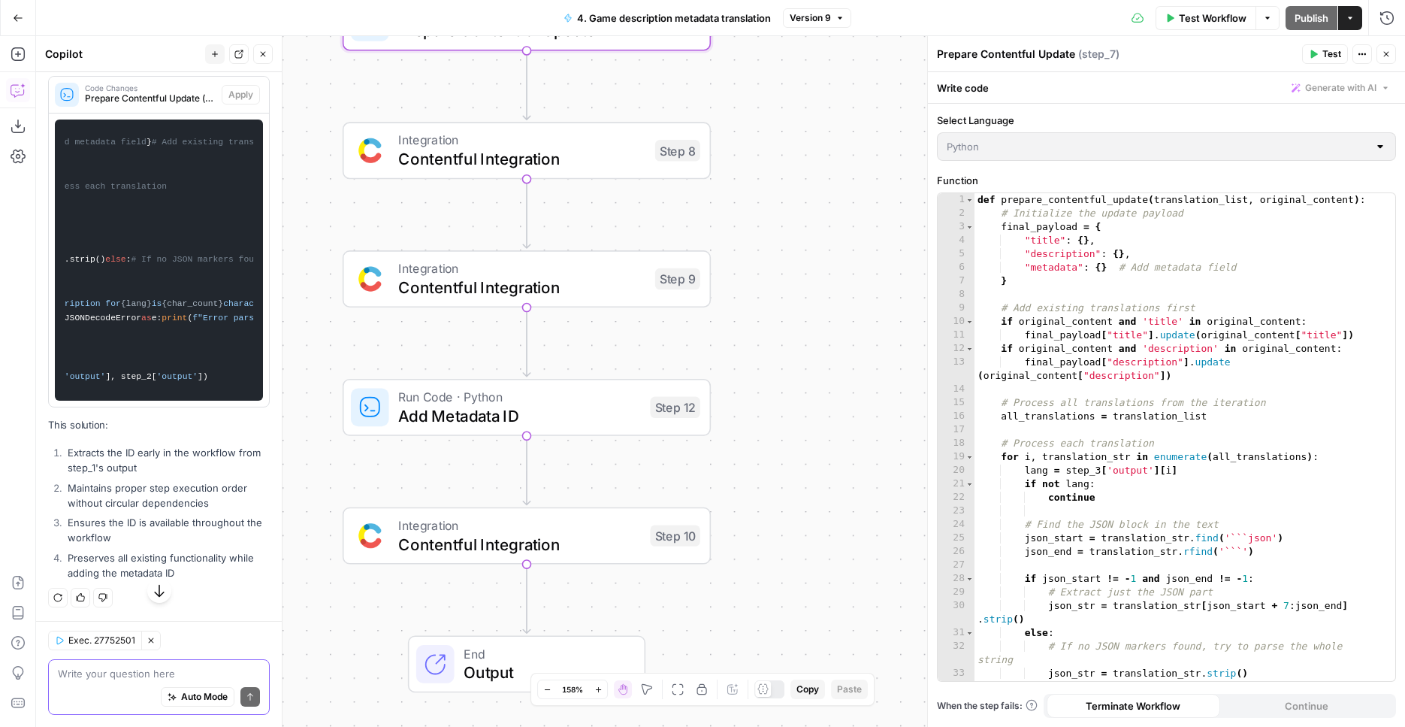
drag, startPoint x: 850, startPoint y: 465, endPoint x: 753, endPoint y: 123, distance: 355.4
click at [754, 128] on div "Workflow Set Inputs Inputs Integration Contentful Integration Step 1 Run Code ·…" at bounding box center [720, 381] width 1369 height 691
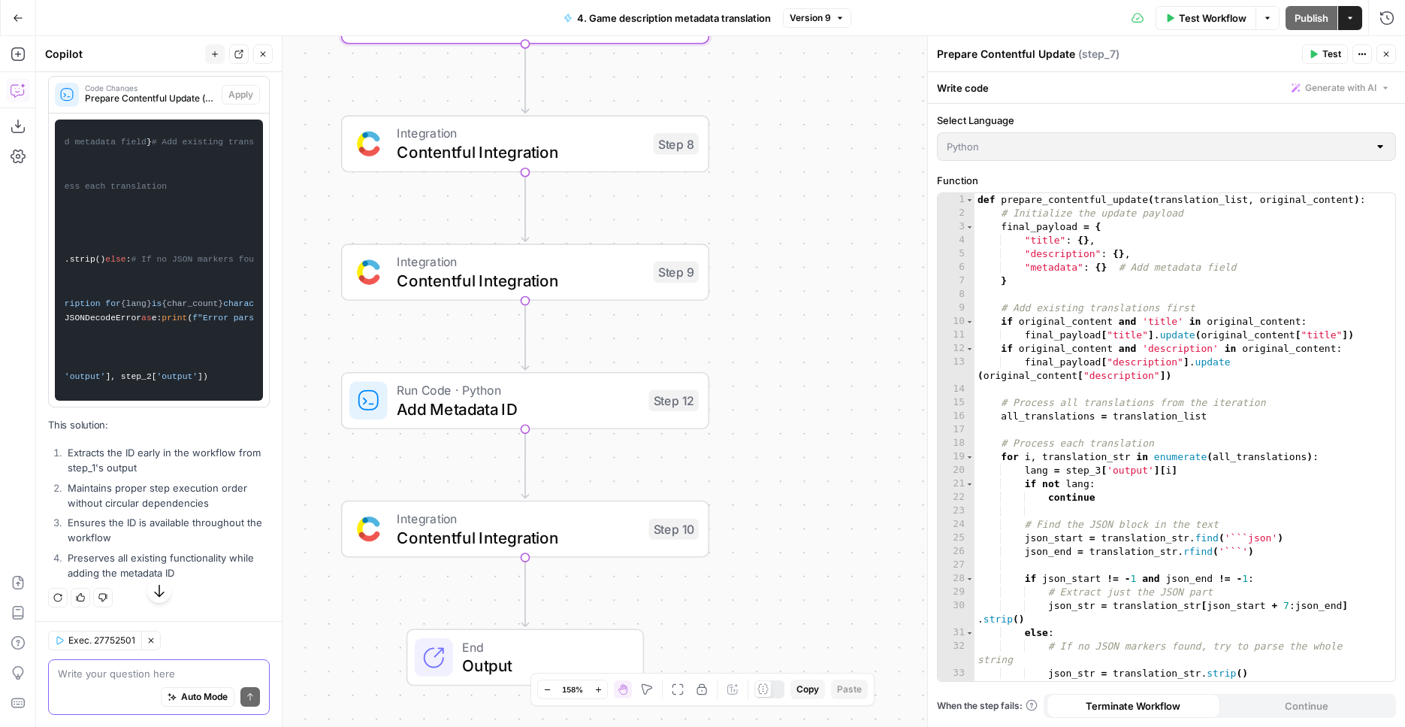
drag, startPoint x: 561, startPoint y: 383, endPoint x: 579, endPoint y: 395, distance: 21.9
click at [561, 383] on span "Run Code · Python" at bounding box center [518, 389] width 243 height 19
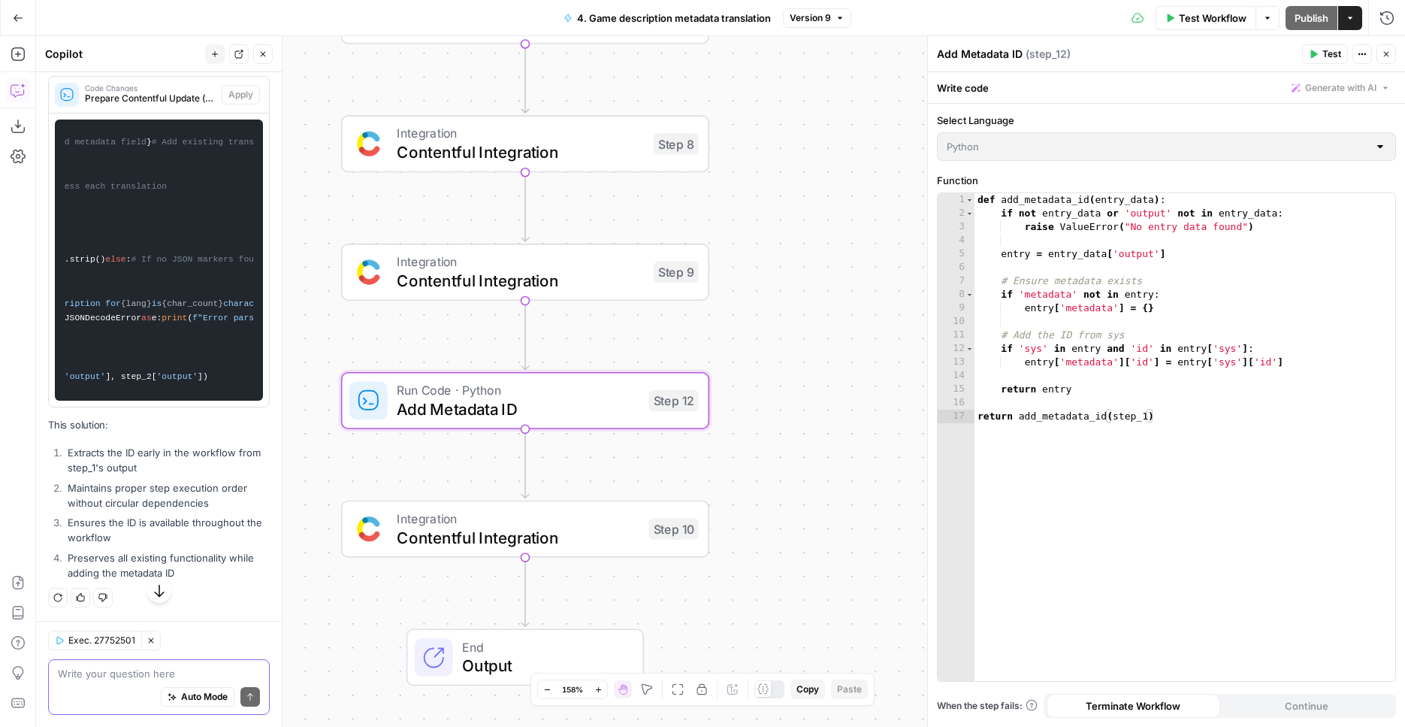
click at [1073, 381] on div "1 2 3 4 5 6 7 8 9 10 11 12 13 14 15 16 17 def add_metadata_id ( entry_data ) : …" at bounding box center [1167, 437] width 458 height 488
click at [1142, 324] on div "1 2 3 4 5 6 7 8 9 10 11 12 13 14 15 16 17 def add_metadata_id ( entry_data ) : …" at bounding box center [1167, 437] width 458 height 488
click at [1073, 272] on div "1 2 3 4 5 6 7 8 9 10 11 12 13 14 15 16 17 def add_metadata_id ( entry_data ) : …" at bounding box center [1167, 437] width 458 height 488
click at [1058, 276] on div "1 2 3 4 5 6 7 8 9 10 11 12 13 14 15 16 17 def add_metadata_id ( entry_data ) : …" at bounding box center [1167, 437] width 458 height 488
click at [1058, 277] on div "1 2 3 4 5 6 7 8 9 10 11 12 13 14 15 16 17 def add_metadata_id ( entry_data ) : …" at bounding box center [1167, 437] width 458 height 488
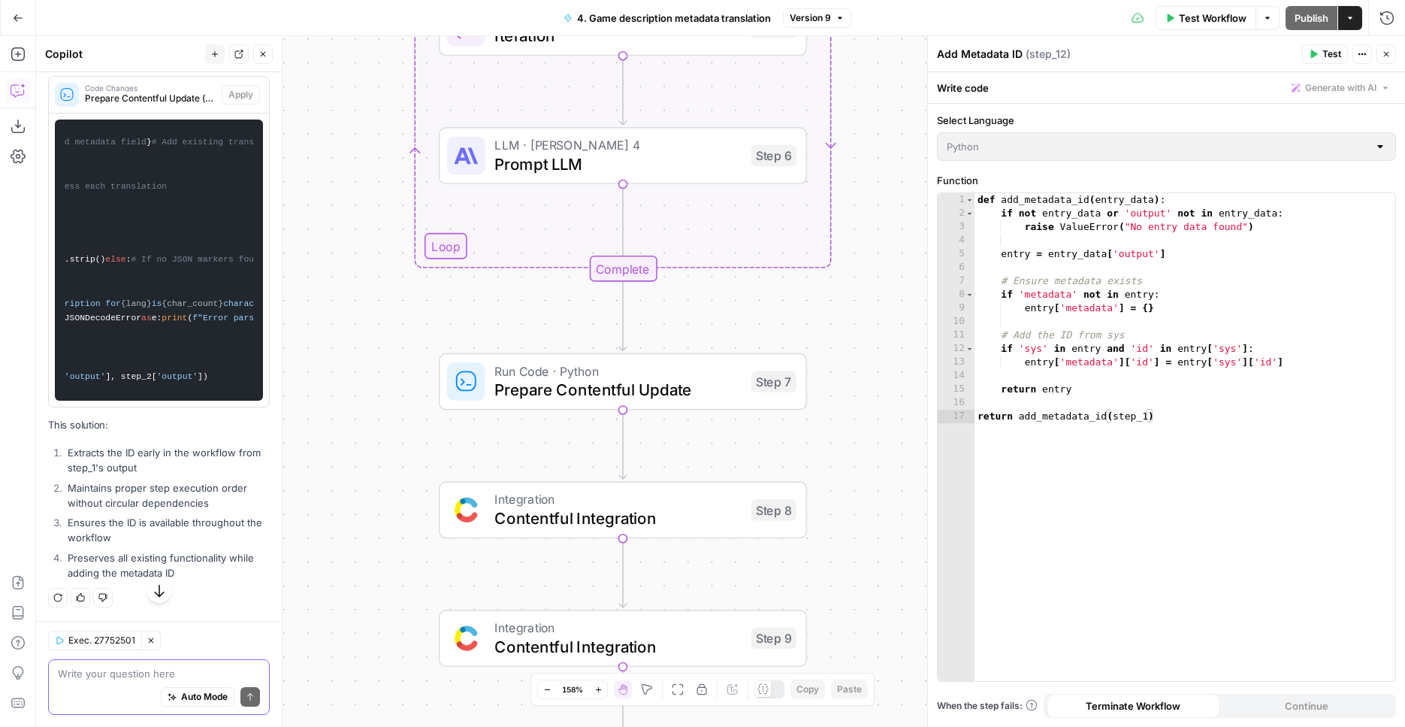
drag, startPoint x: 1262, startPoint y: 352, endPoint x: 1240, endPoint y: 352, distance: 21.8
click at [1240, 352] on div "1 2 3 4 5 6 7 8 9 10 11 12 13 14 15 16 17 def add_metadata_id ( entry_data ) : …" at bounding box center [1167, 437] width 458 height 488
click at [1184, 468] on div "1 2 3 4 5 6 7 8 9 10 11 12 13 14 15 16 17 def add_metadata_id ( entry_data ) : …" at bounding box center [1167, 437] width 458 height 488
click at [1187, 450] on div "1 2 3 4 5 6 7 8 9 10 11 12 13 14 15 16 17 def add_metadata_id ( entry_data ) : …" at bounding box center [1167, 437] width 458 height 488
click at [1187, 449] on div "1 2 3 4 5 6 7 8 9 10 11 12 13 14 15 16 17 def add_metadata_id ( entry_data ) : …" at bounding box center [1167, 437] width 458 height 488
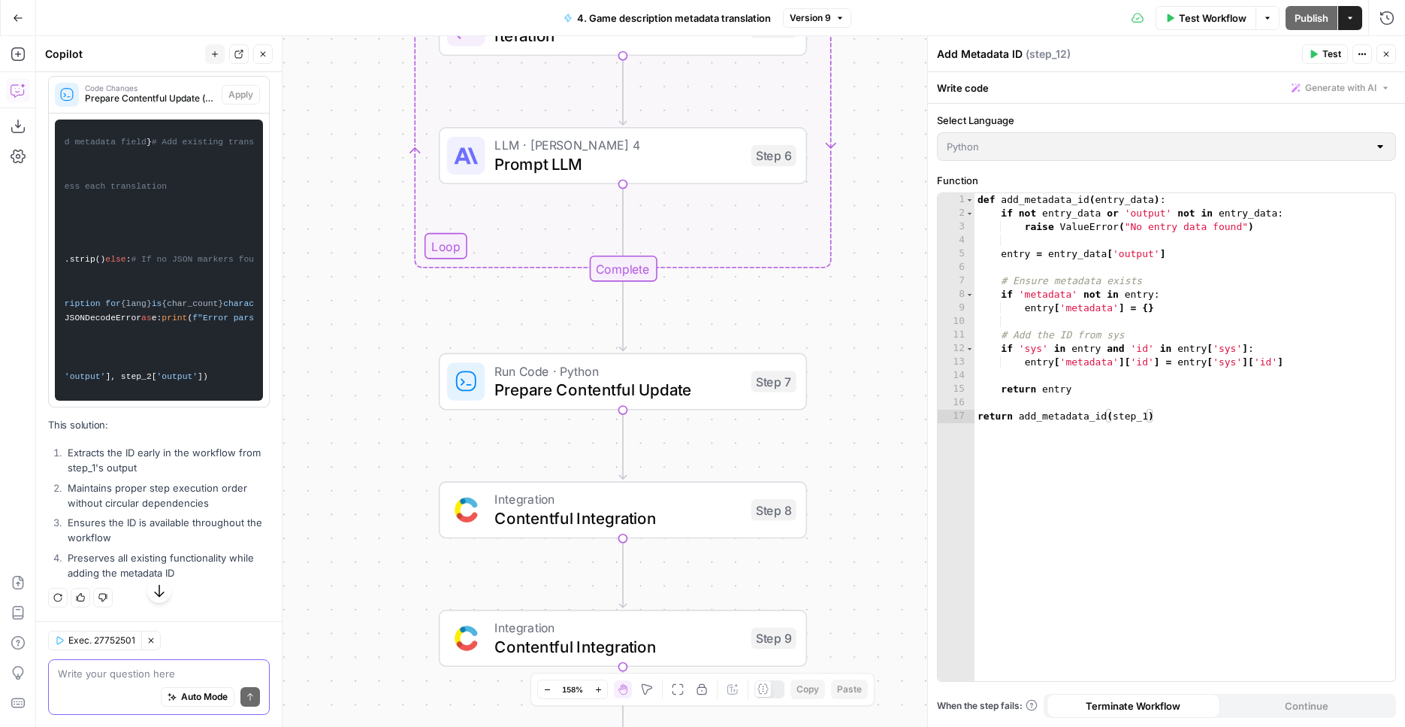
click at [1142, 163] on div "Select Language Python Function 1 2 3 4 5 6 7 8 9 10 11 12 13 14 15 16 17 def a…" at bounding box center [1166, 415] width 477 height 623
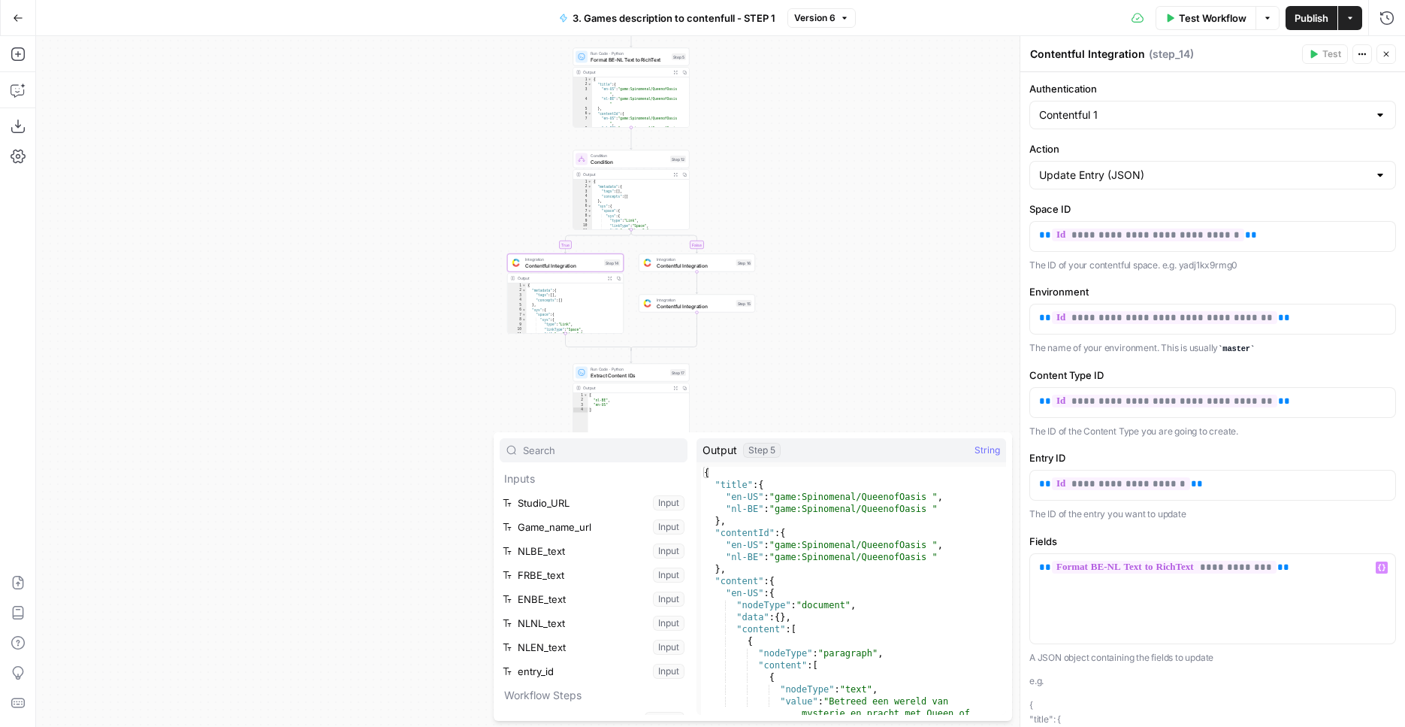
click at [883, 174] on div "true true false false Workflow Set Inputs Inputs Condition Condition Step 11 Ou…" at bounding box center [720, 381] width 1369 height 691
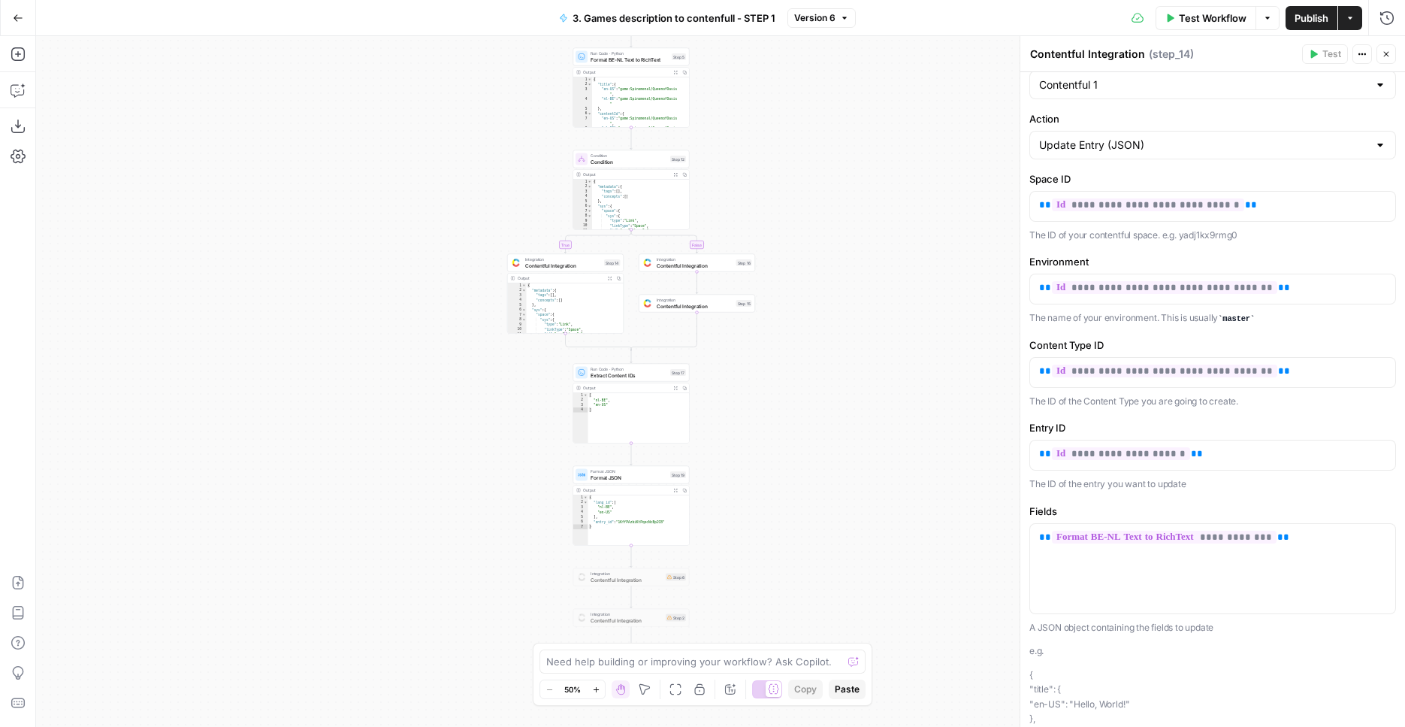
click at [815, 357] on div "true true false false Workflow Set Inputs Inputs Condition Condition Step 11 Ou…" at bounding box center [720, 381] width 1369 height 691
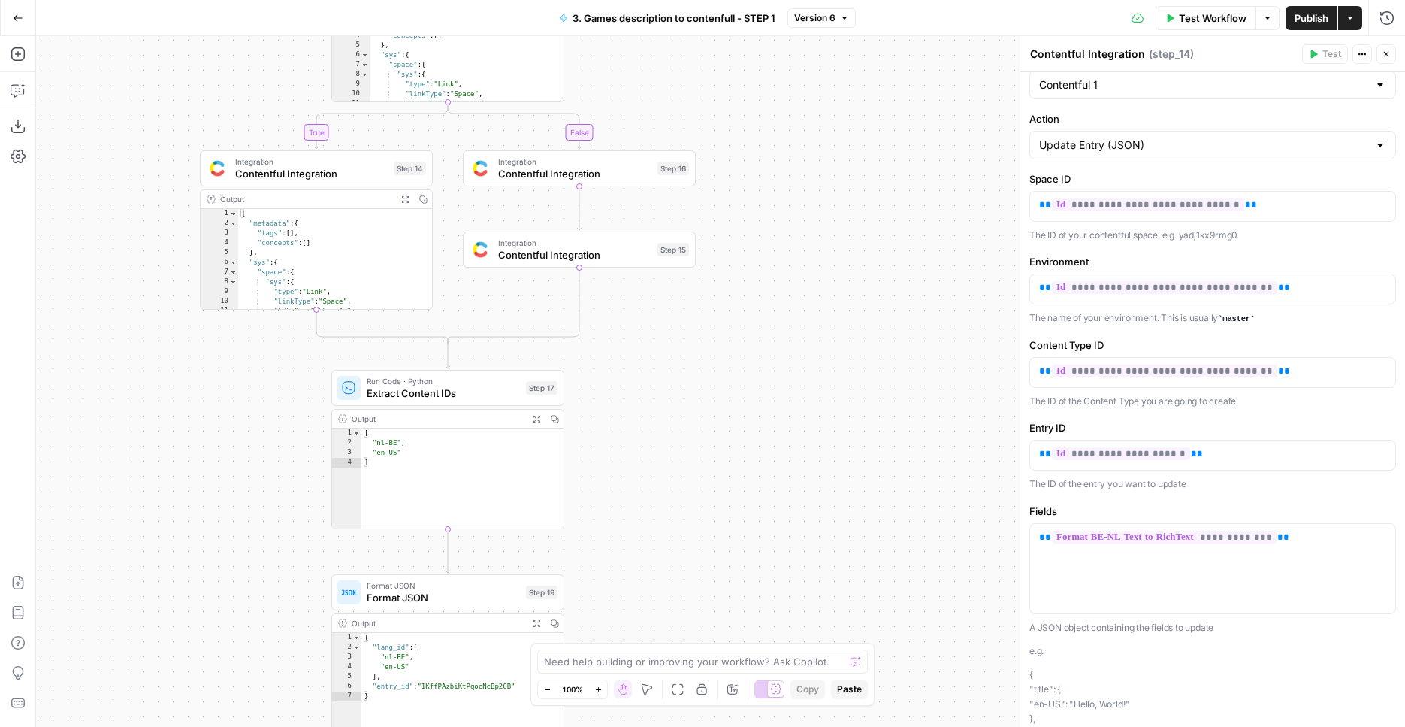
click at [339, 171] on span "Contentful Integration" at bounding box center [311, 173] width 153 height 15
click at [537, 173] on span "Contentful Integration" at bounding box center [574, 173] width 153 height 15
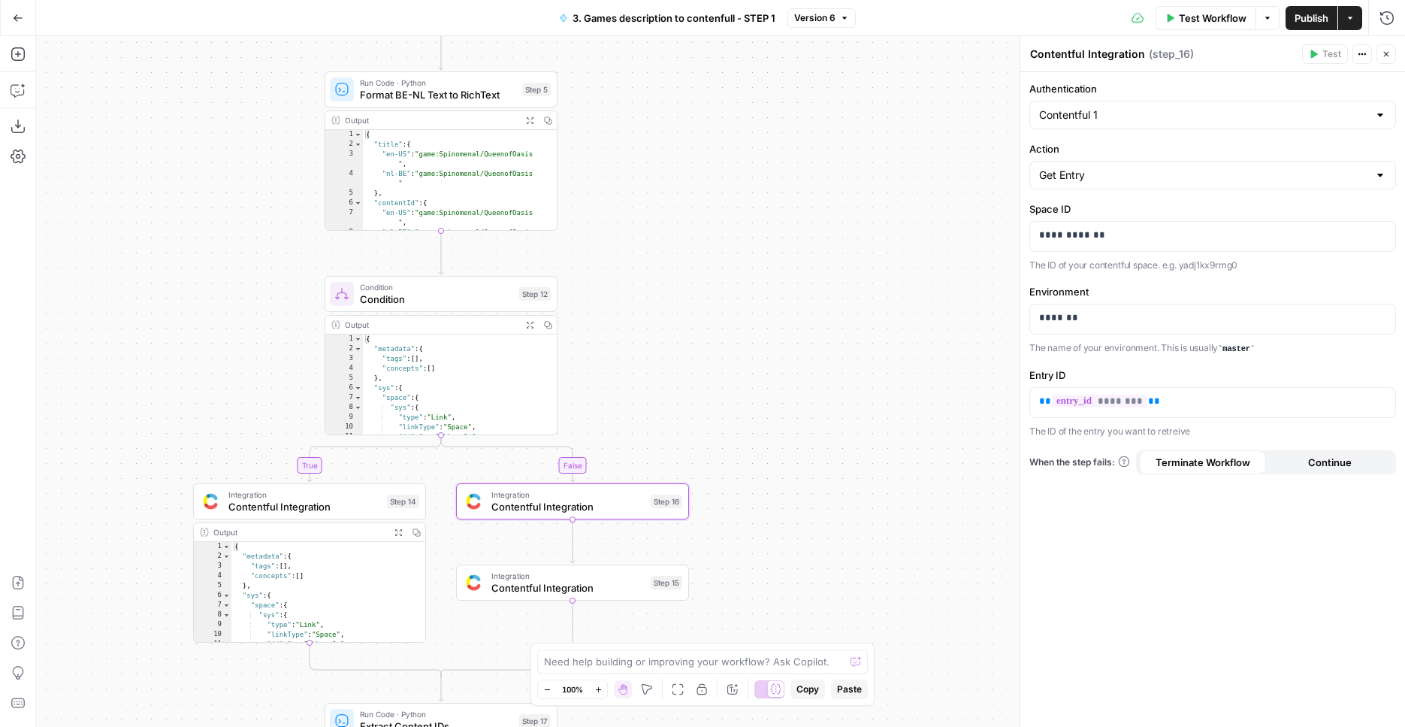
drag, startPoint x: 830, startPoint y: 347, endPoint x: 845, endPoint y: 503, distance: 156.4
click at [846, 554] on div "true true false false Workflow Set Inputs Inputs Condition Condition Step 11 Ou…" at bounding box center [720, 381] width 1369 height 691
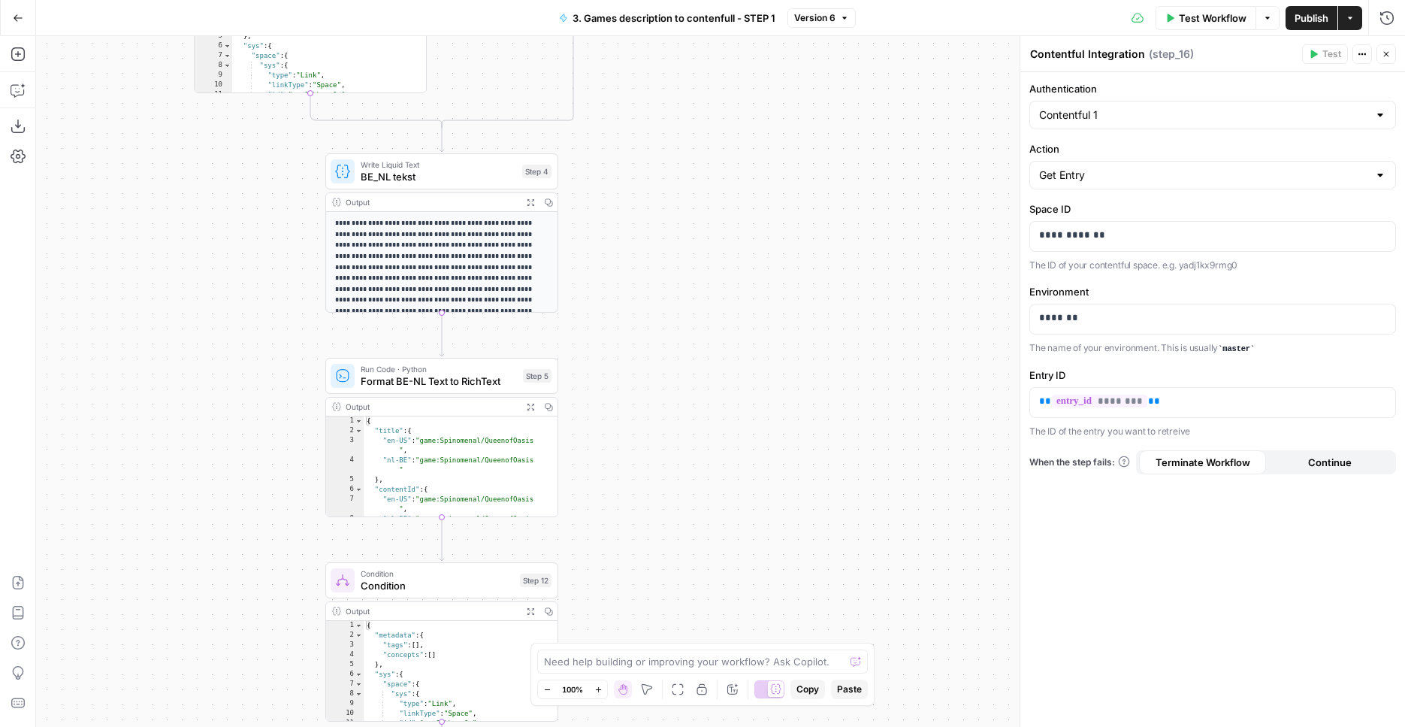
drag, startPoint x: 817, startPoint y: 338, endPoint x: 811, endPoint y: 556, distance: 218.0
click at [811, 556] on div "true true false false Workflow Set Inputs Inputs Condition Condition Step 11 Ou…" at bounding box center [720, 381] width 1369 height 691
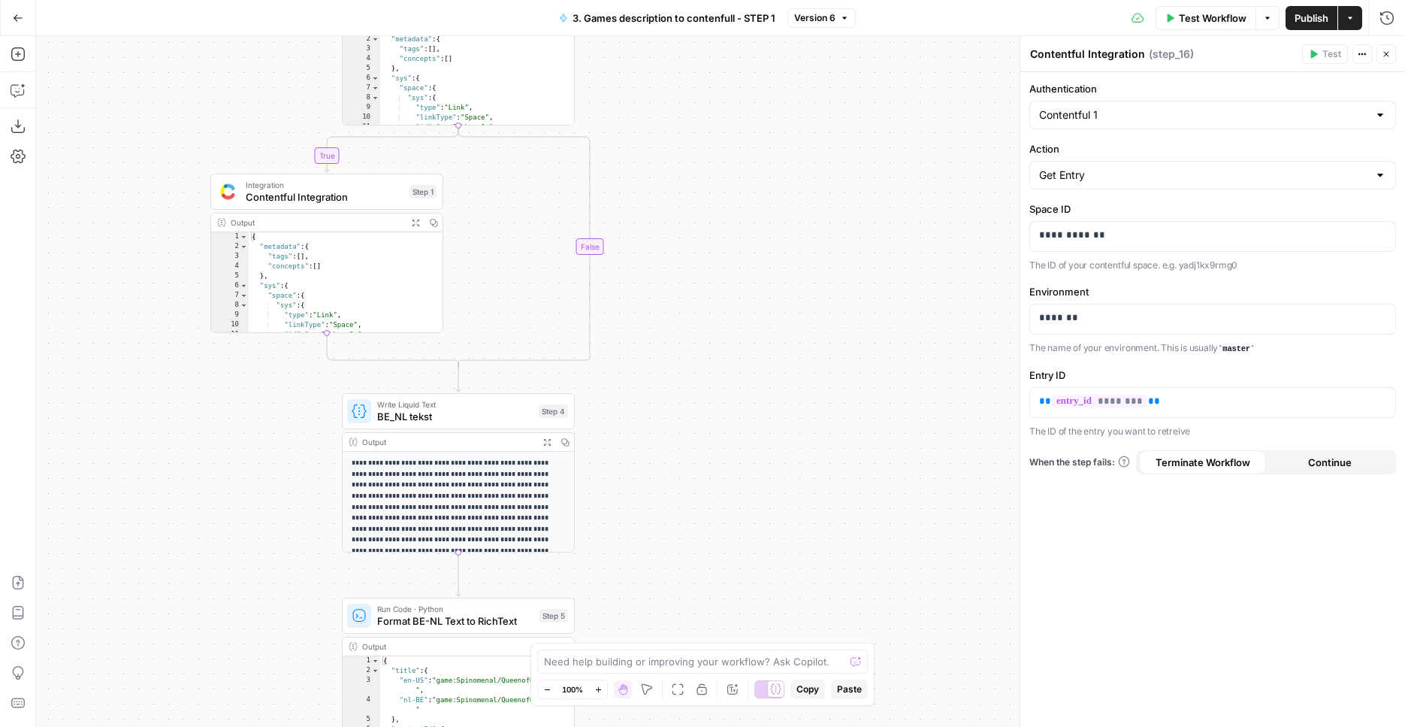
drag, startPoint x: 779, startPoint y: 371, endPoint x: 799, endPoint y: 537, distance: 167.3
click at [799, 537] on div "true true false false Workflow Set Inputs Inputs Condition Condition Step 11 Ou…" at bounding box center [720, 381] width 1369 height 691
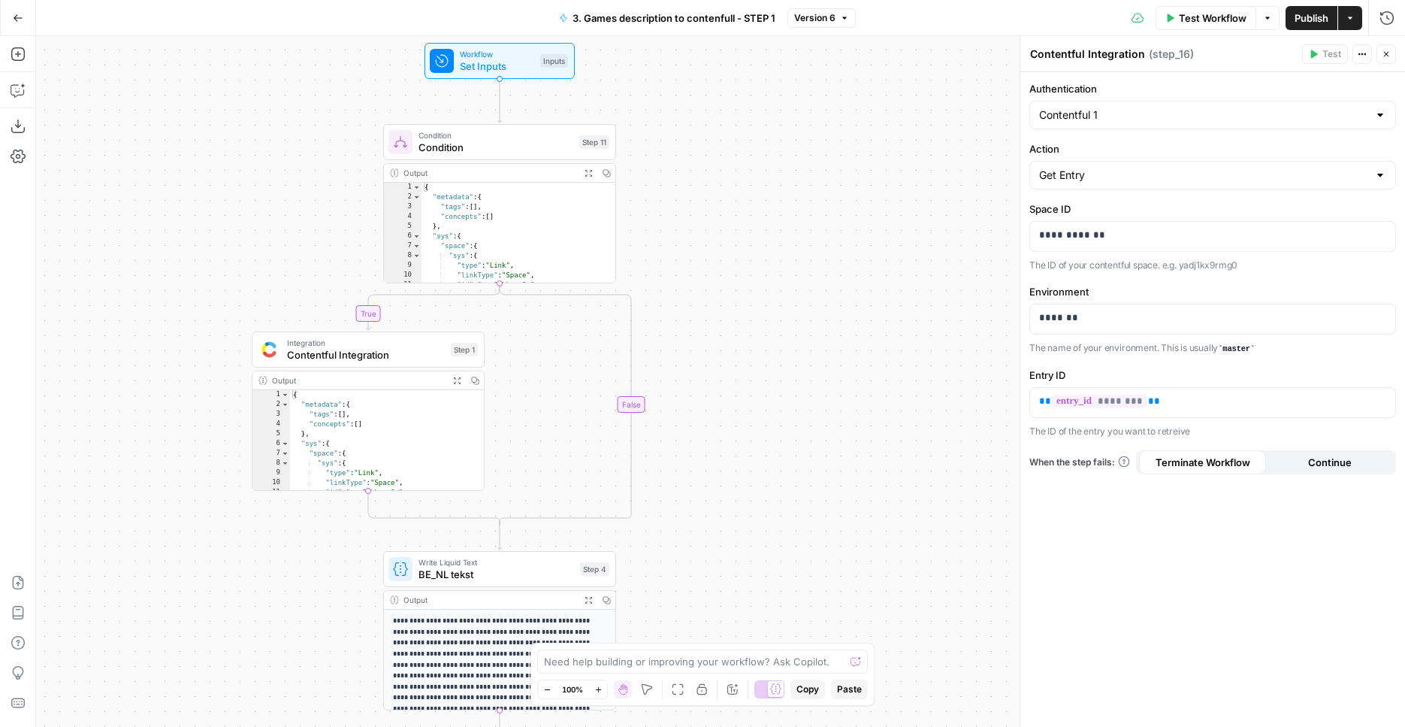
drag, startPoint x: 815, startPoint y: 492, endPoint x: 865, endPoint y: 429, distance: 80.3
click at [865, 429] on div "true true false false Workflow Set Inputs Inputs Condition Condition Step 11 Ou…" at bounding box center [720, 381] width 1369 height 691
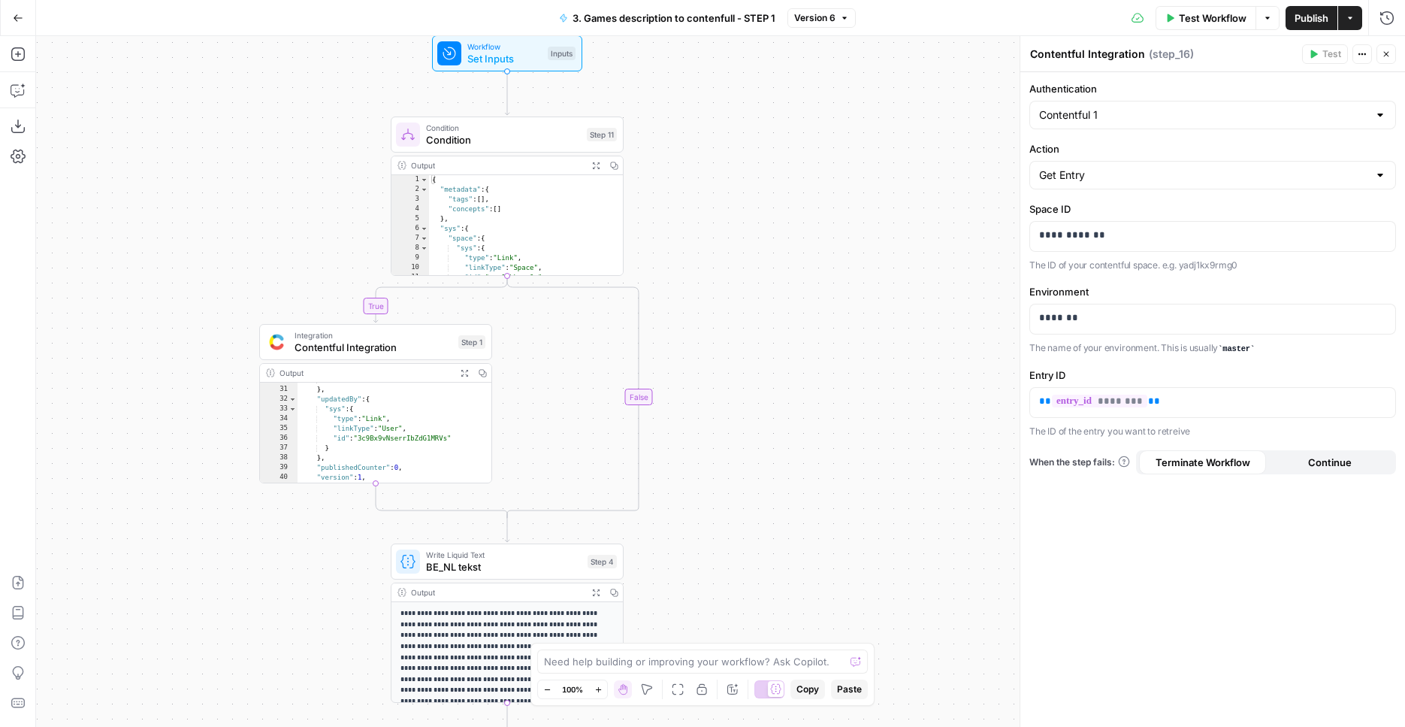
scroll to position [310, 0]
click at [458, 376] on button "Expand Output" at bounding box center [464, 373] width 18 height 18
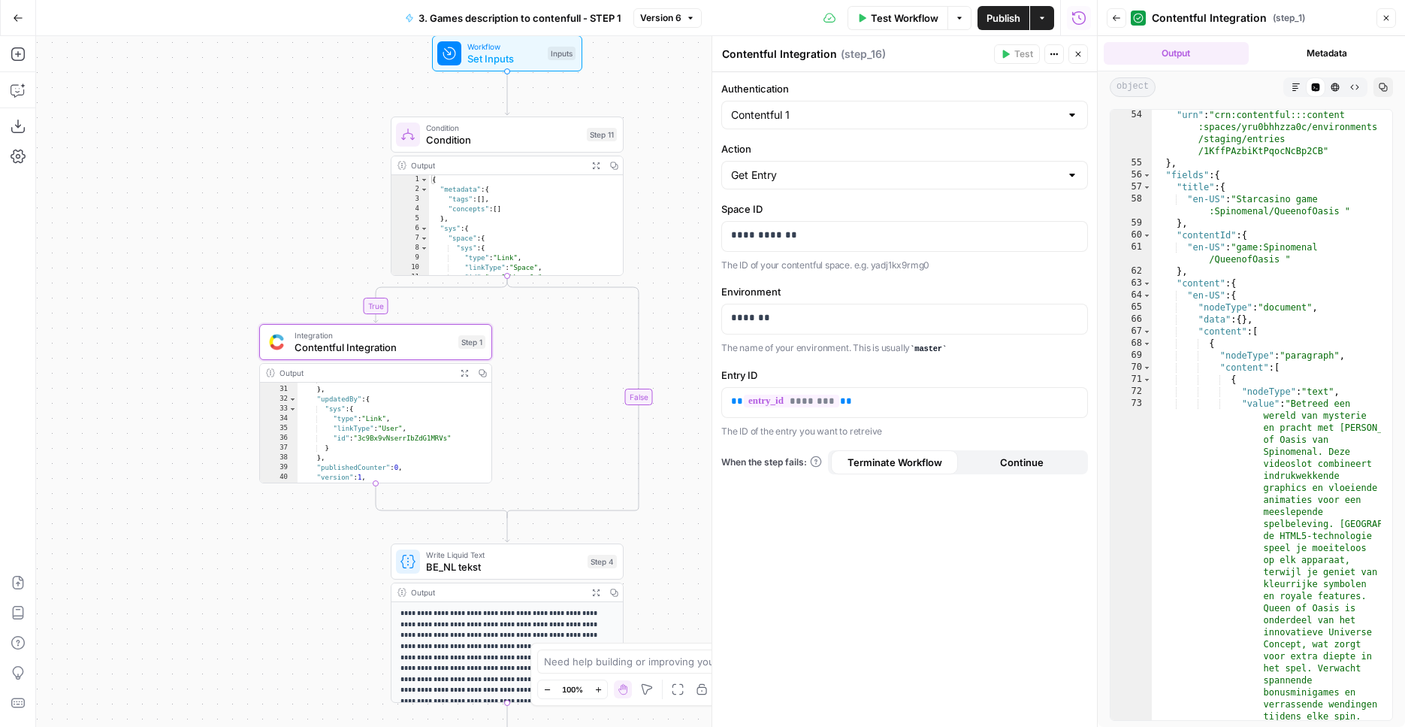
scroll to position [518, 0]
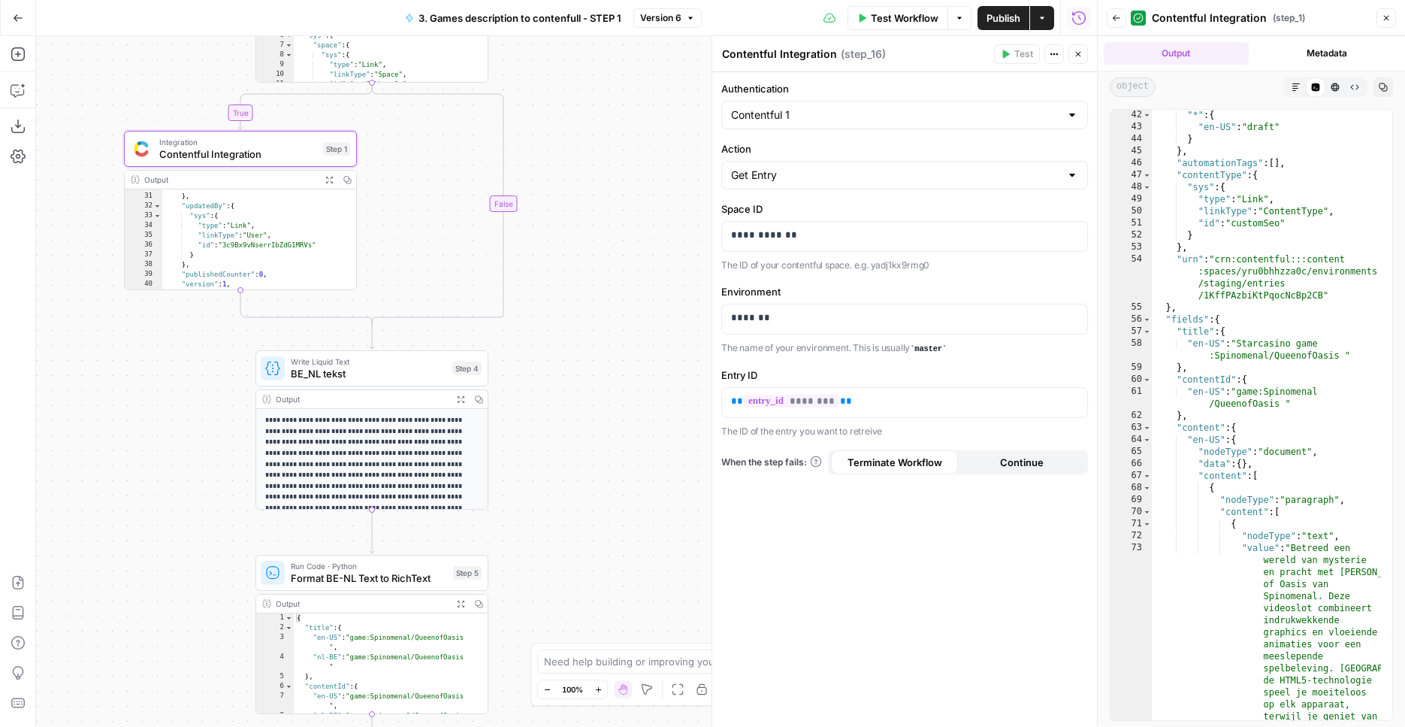
drag, startPoint x: 666, startPoint y: 108, endPoint x: 531, endPoint y: -85, distance: 235.4
click at [531, 36] on div "true true false false Workflow Set Inputs Inputs Condition Condition Step 11 Ou…" at bounding box center [566, 381] width 1061 height 691
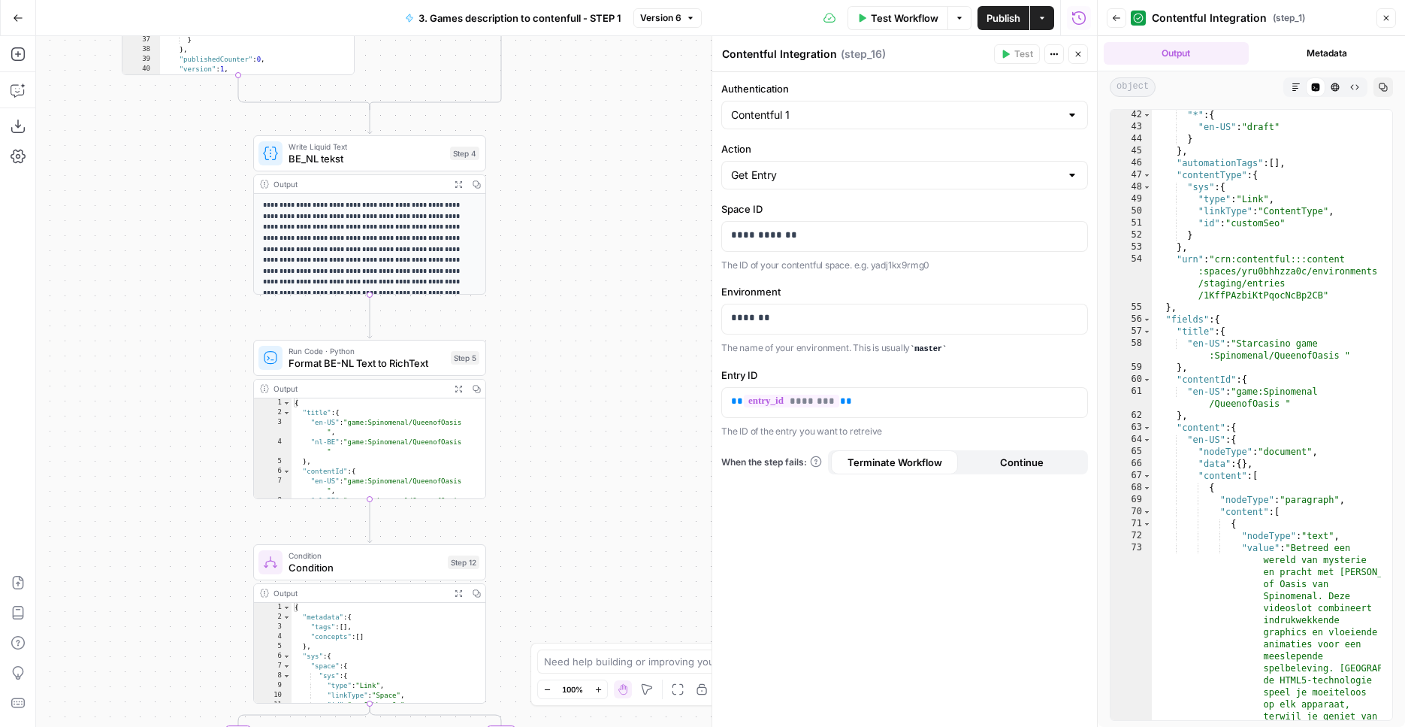
drag, startPoint x: 528, startPoint y: 390, endPoint x: 521, endPoint y: 74, distance: 315.7
click at [517, 45] on div "true true false false Workflow Set Inputs Inputs Condition Condition Step 11 Ou…" at bounding box center [566, 381] width 1061 height 691
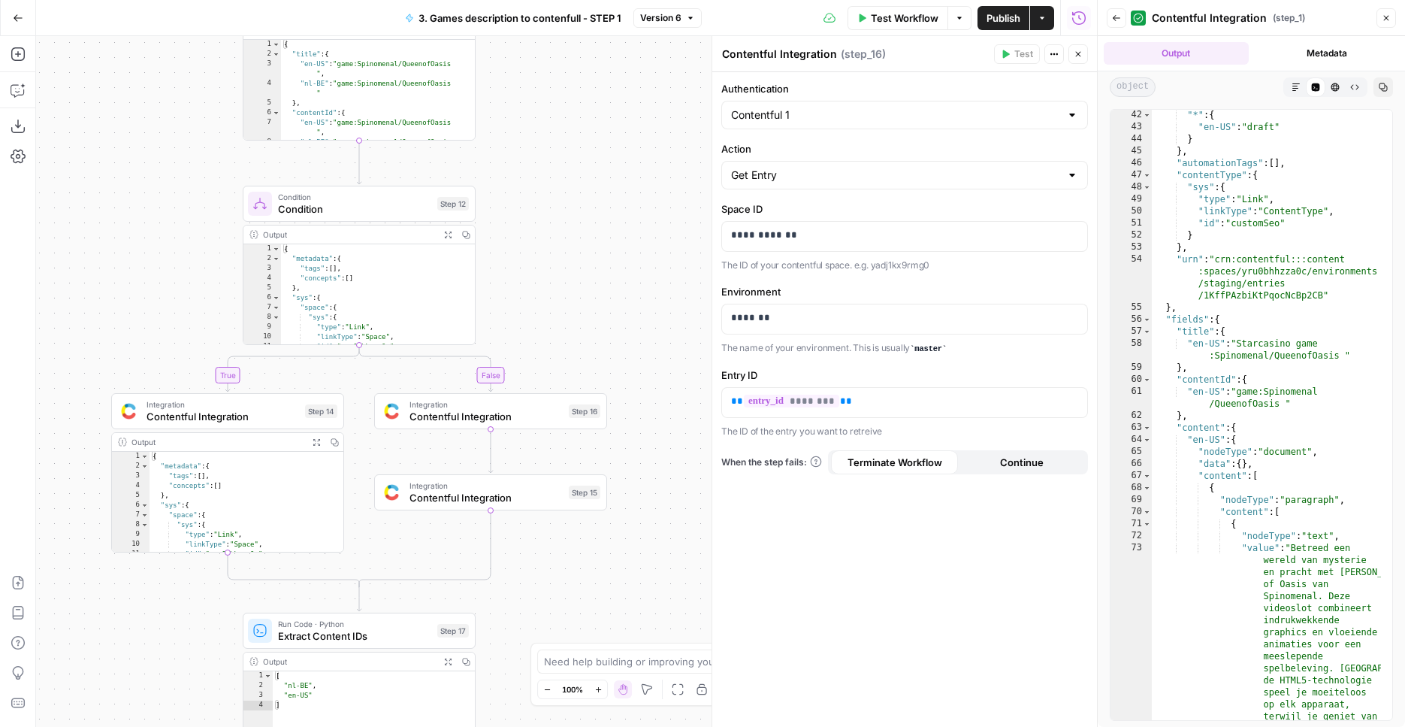
drag, startPoint x: 585, startPoint y: 383, endPoint x: 578, endPoint y: 234, distance: 149.0
click at [578, 234] on div "true true false false Workflow Set Inputs Inputs Condition Condition Step 11 Ou…" at bounding box center [566, 381] width 1061 height 691
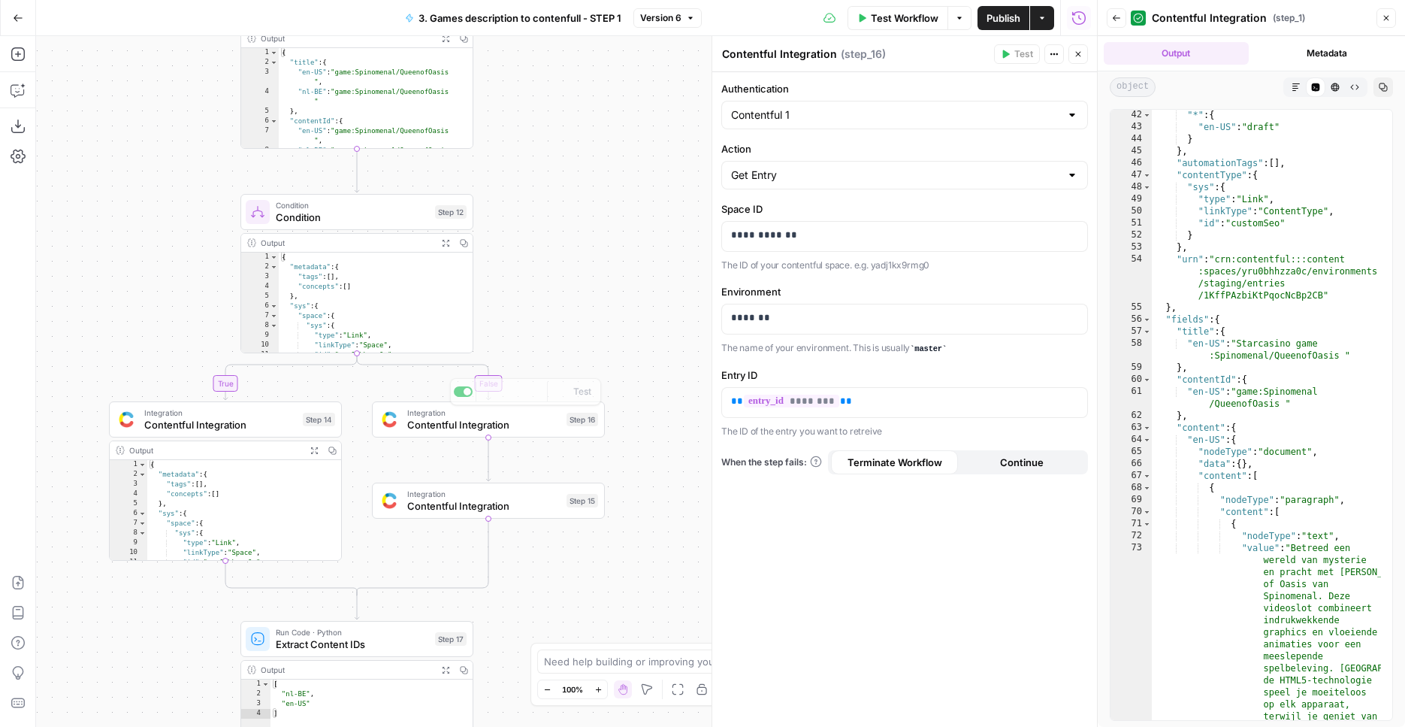
click at [302, 422] on div "Integration Contentful Integration Step 14 Copy step Delete step Add Note Test" at bounding box center [224, 420] width 221 height 26
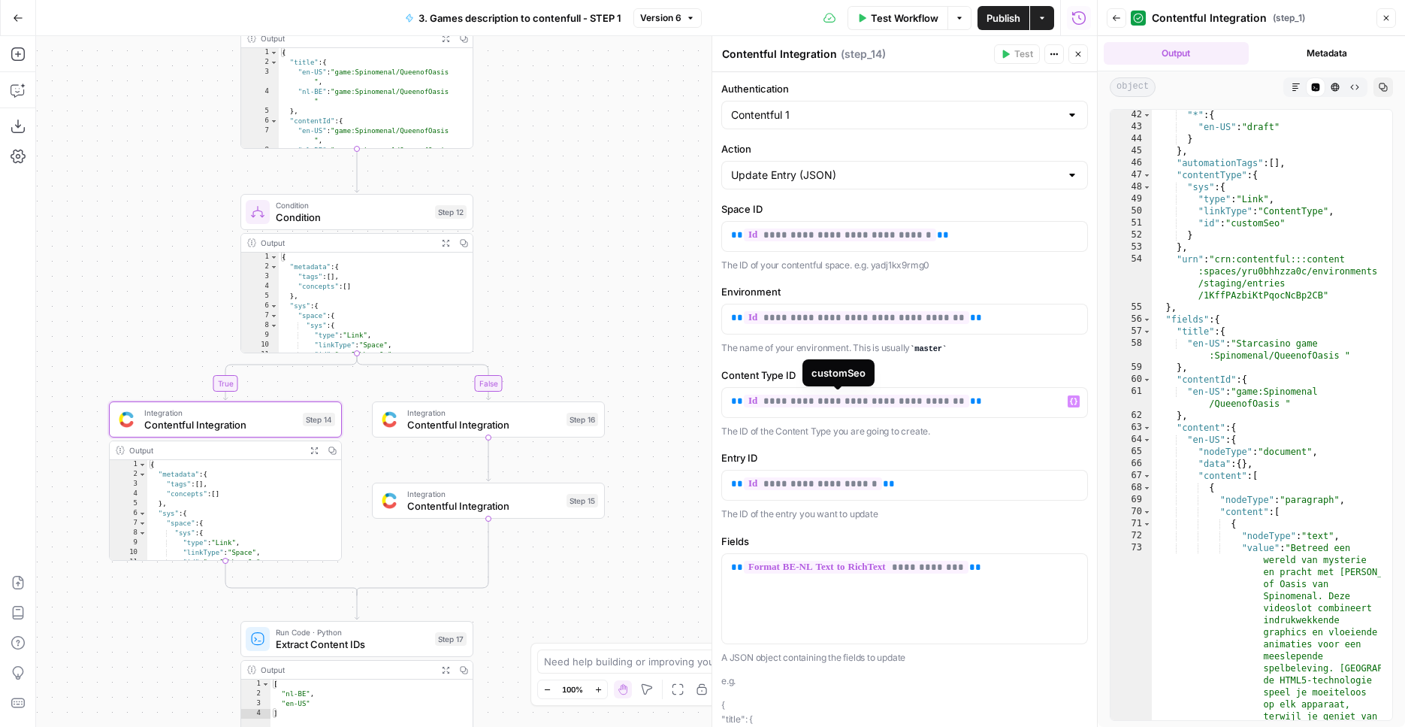
click at [858, 397] on span "**********" at bounding box center [856, 401] width 225 height 13
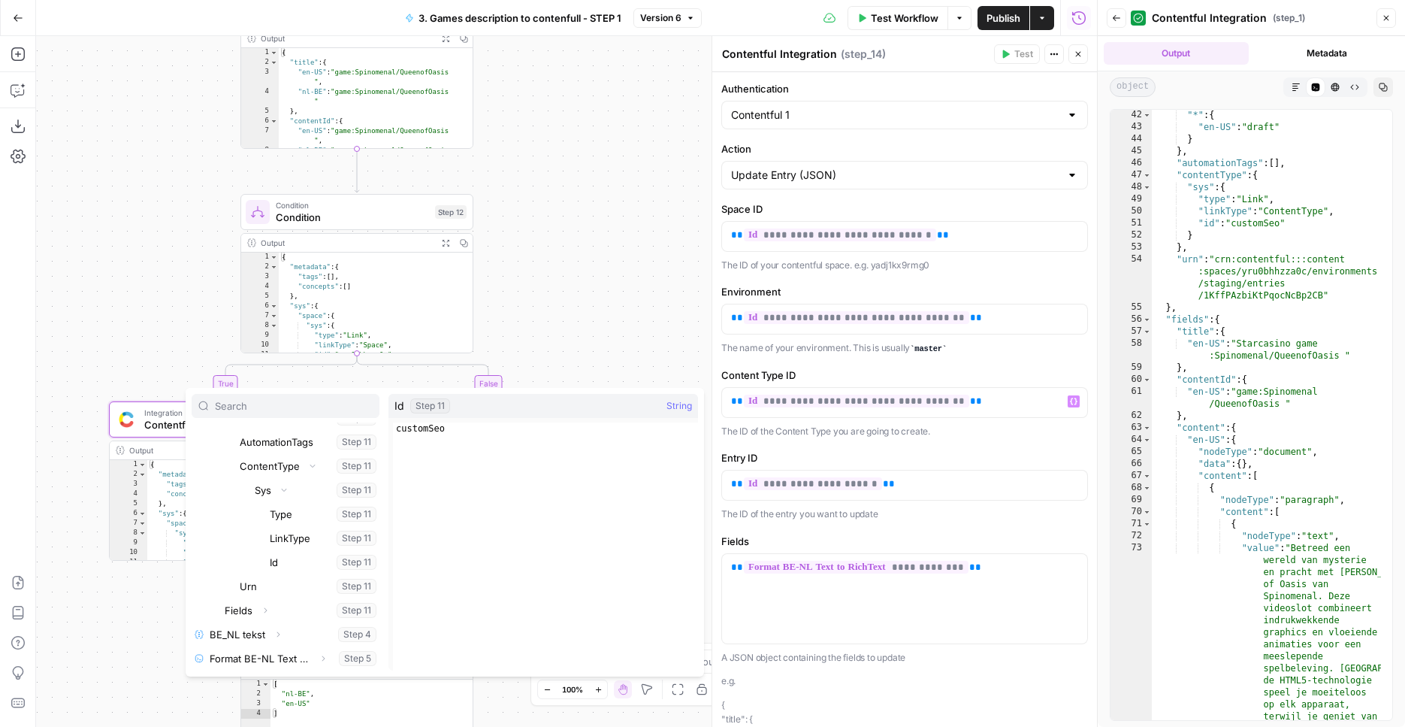
click at [507, 419] on span "1 customSeo XXXXXXXXXXXXXXXXXXXXXXXXXXXXXXXXXXXXXXXXXXXXXXXXXXXXXXXXXXXXXXXXXXX…" at bounding box center [541, 542] width 305 height 248
type textarea "*********"
click at [507, 423] on div "customSeo" at bounding box center [545, 558] width 305 height 272
click at [582, 290] on div "true true false false Workflow Set Inputs Inputs Condition Condition Step 11 Ou…" at bounding box center [566, 381] width 1061 height 691
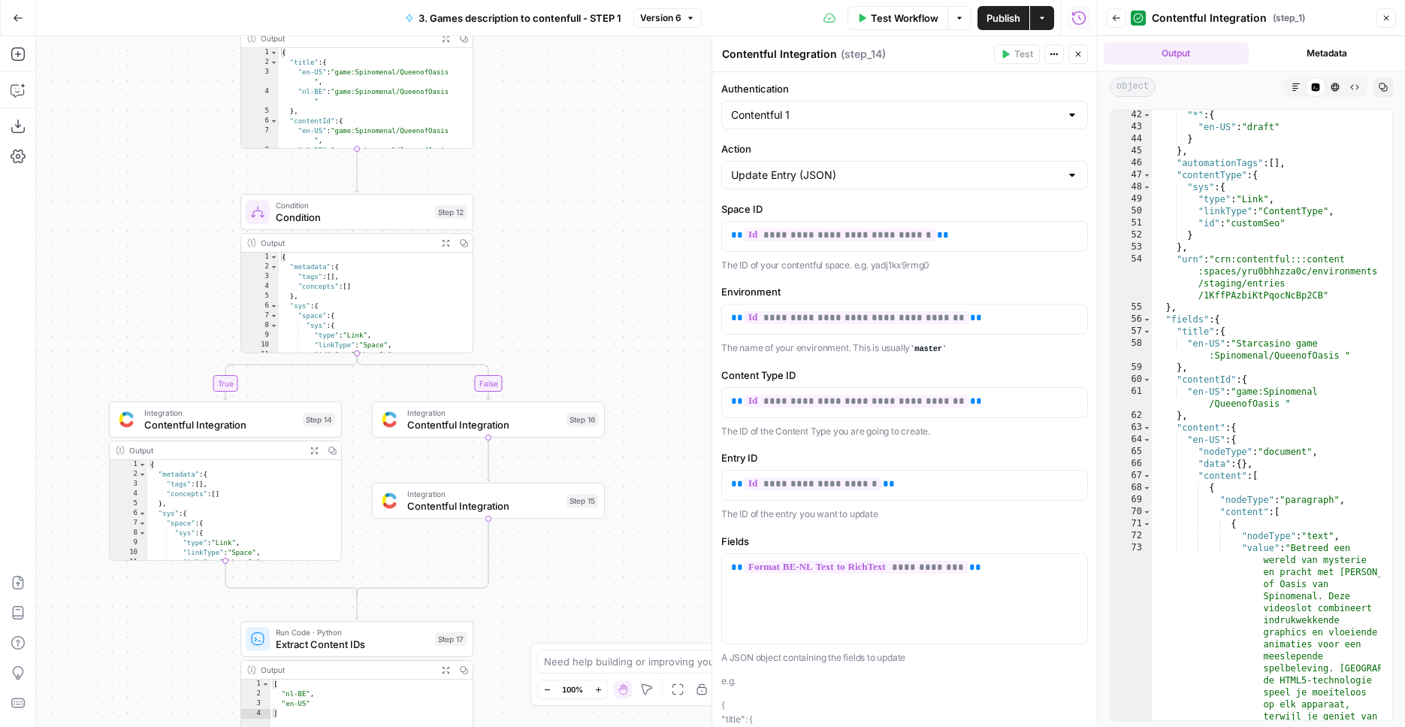
click at [444, 431] on span "Contentful Integration" at bounding box center [483, 424] width 153 height 15
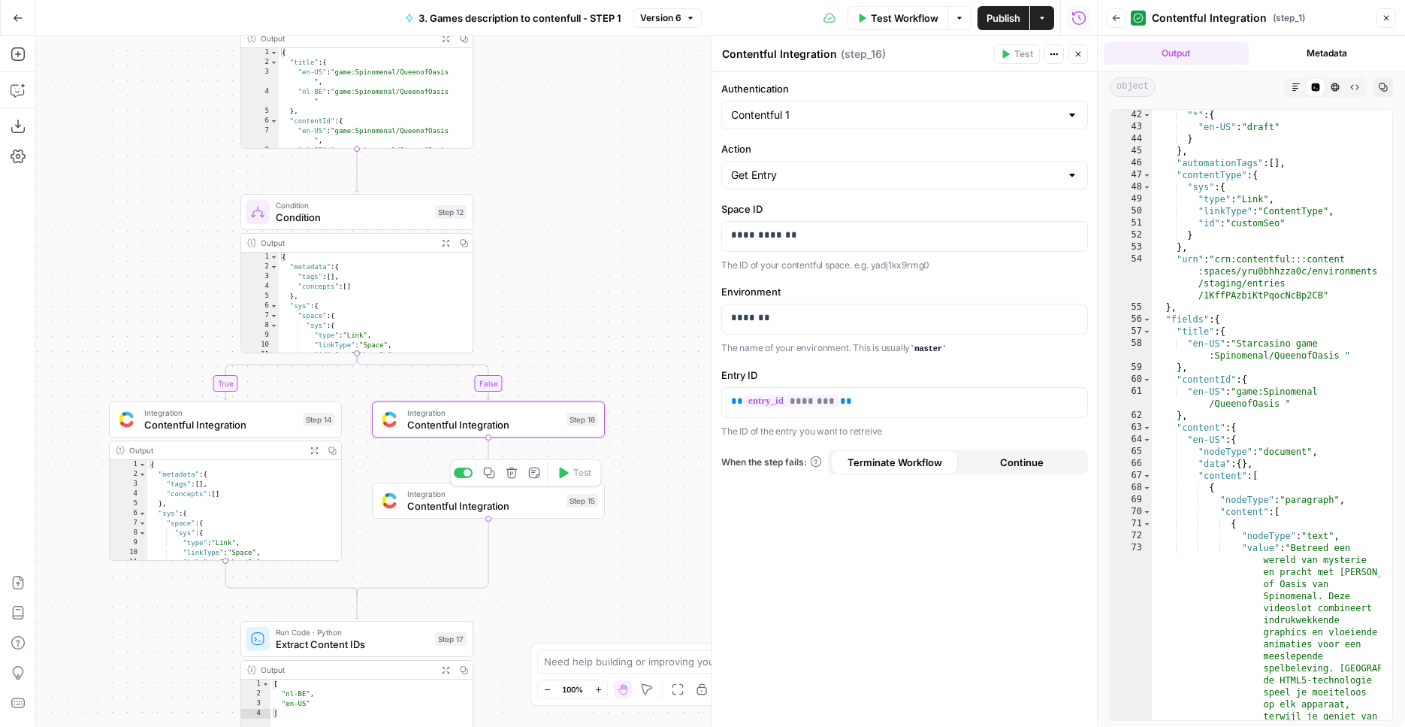
click at [485, 515] on div "Integration Contentful Integration Step 15 Copy step Delete step Add Note Test" at bounding box center [488, 500] width 233 height 36
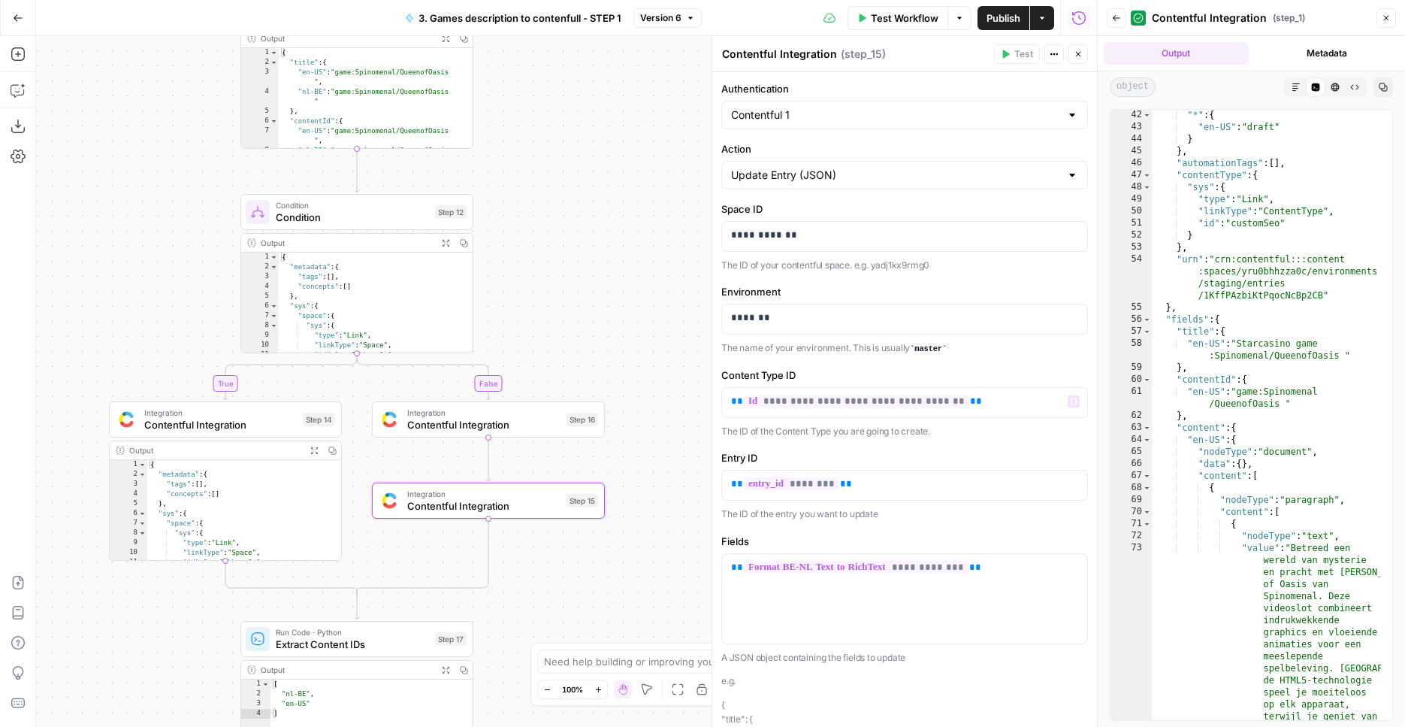
scroll to position [171, 0]
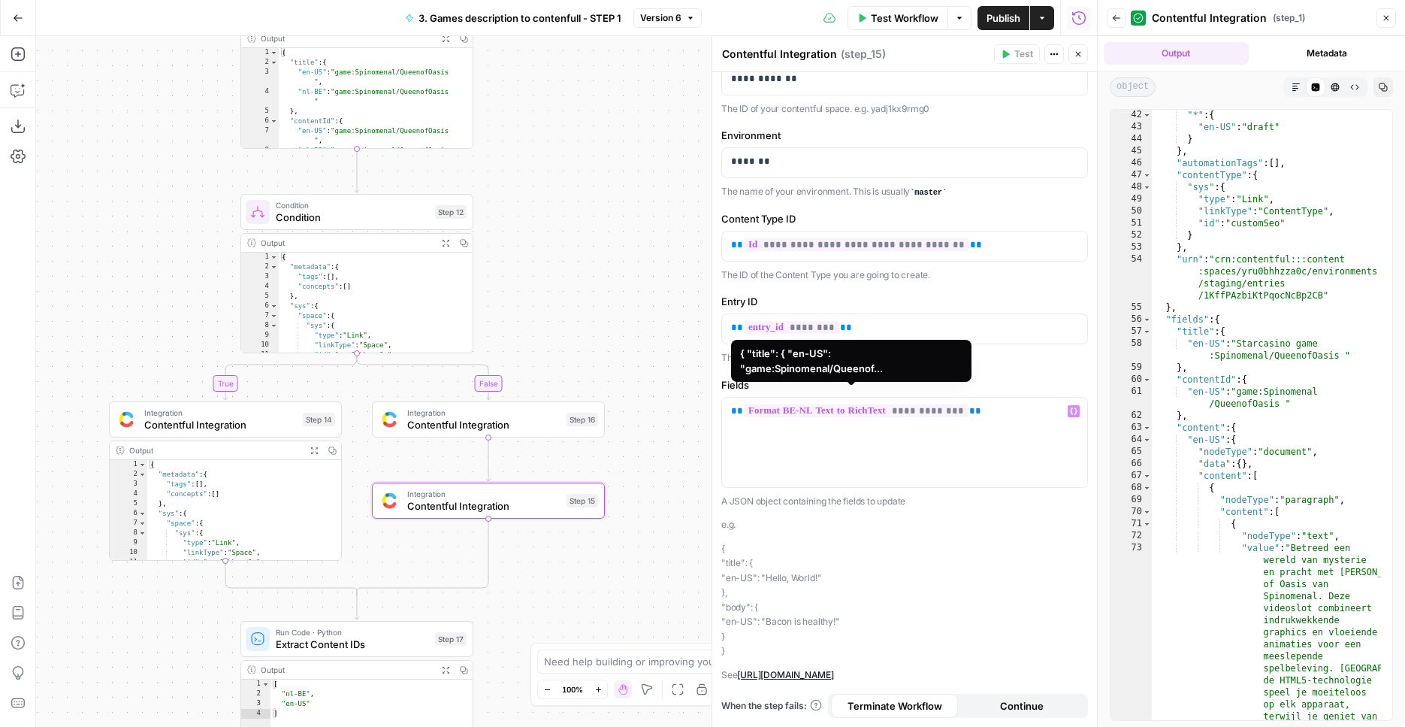
click at [841, 404] on span "**********" at bounding box center [856, 410] width 225 height 13
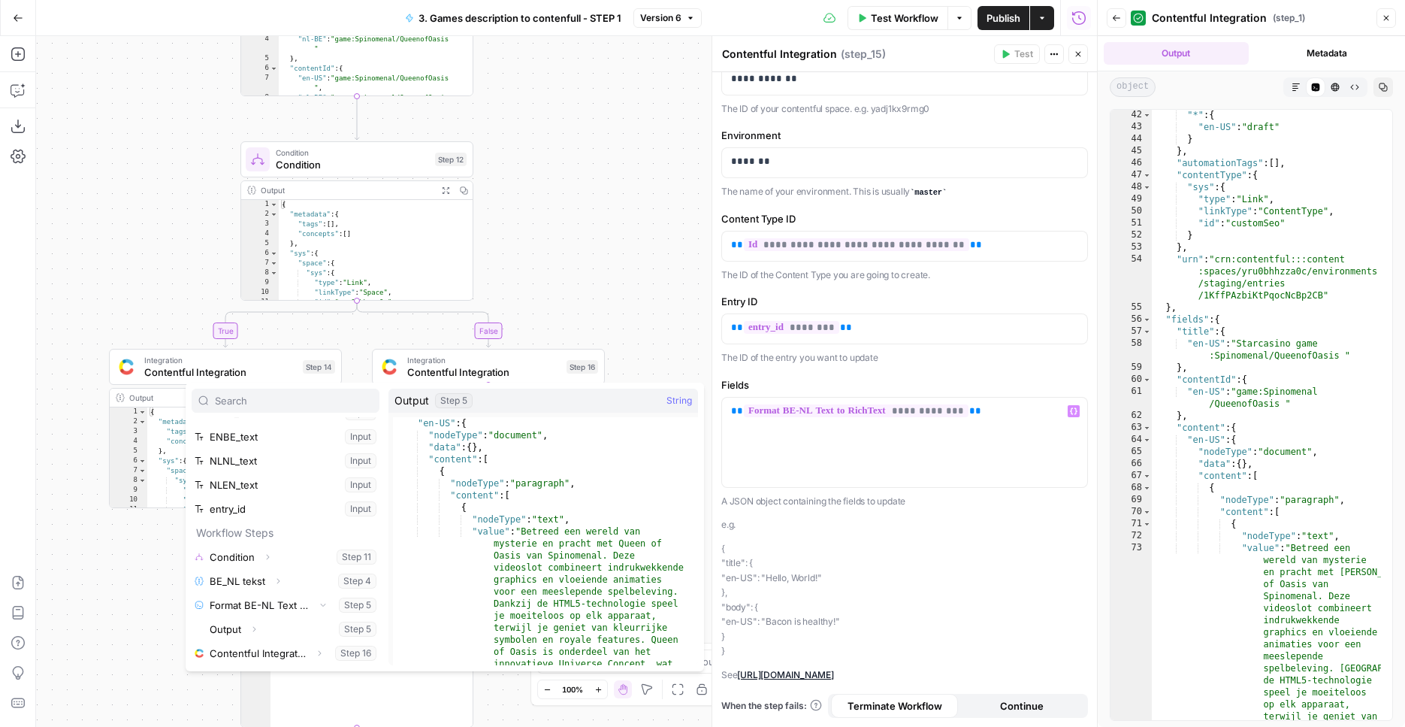
scroll to position [0, 0]
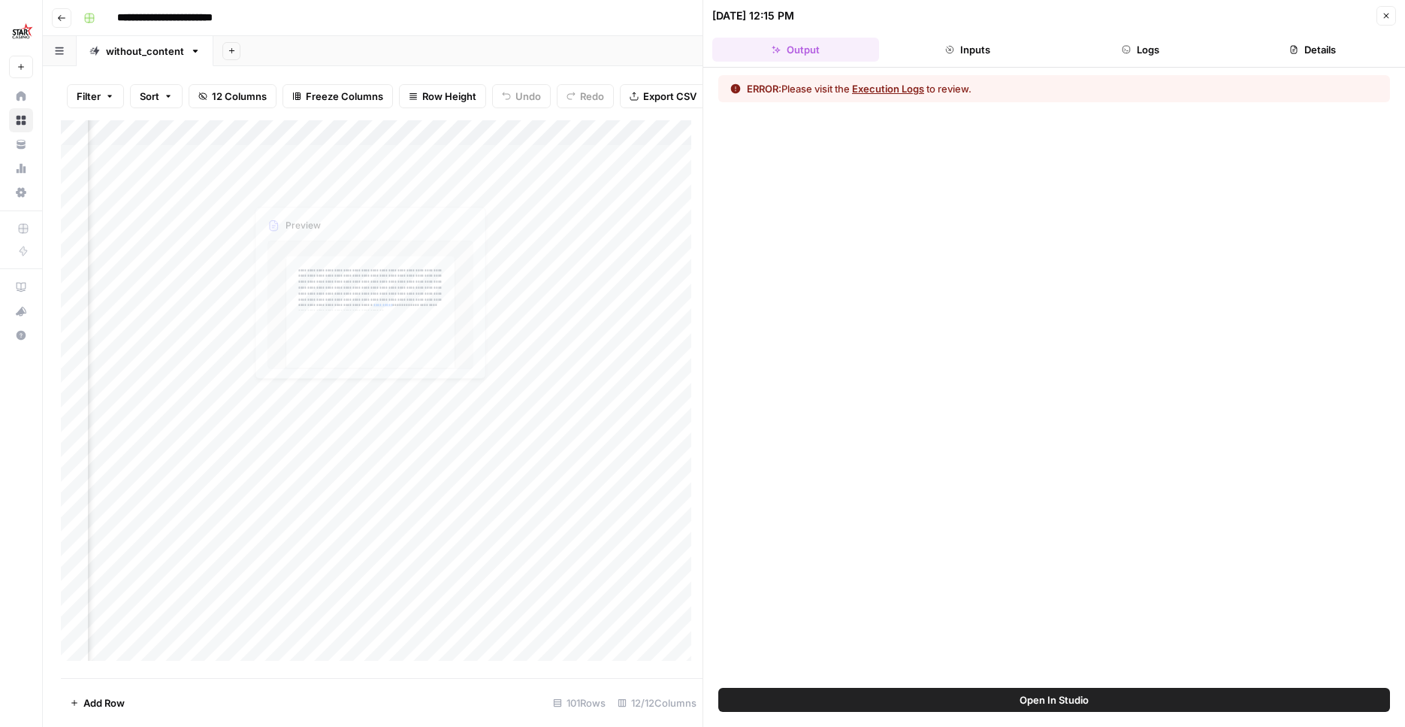
scroll to position [0, 812]
click at [1383, 11] on button "Close" at bounding box center [1387, 16] width 20 height 20
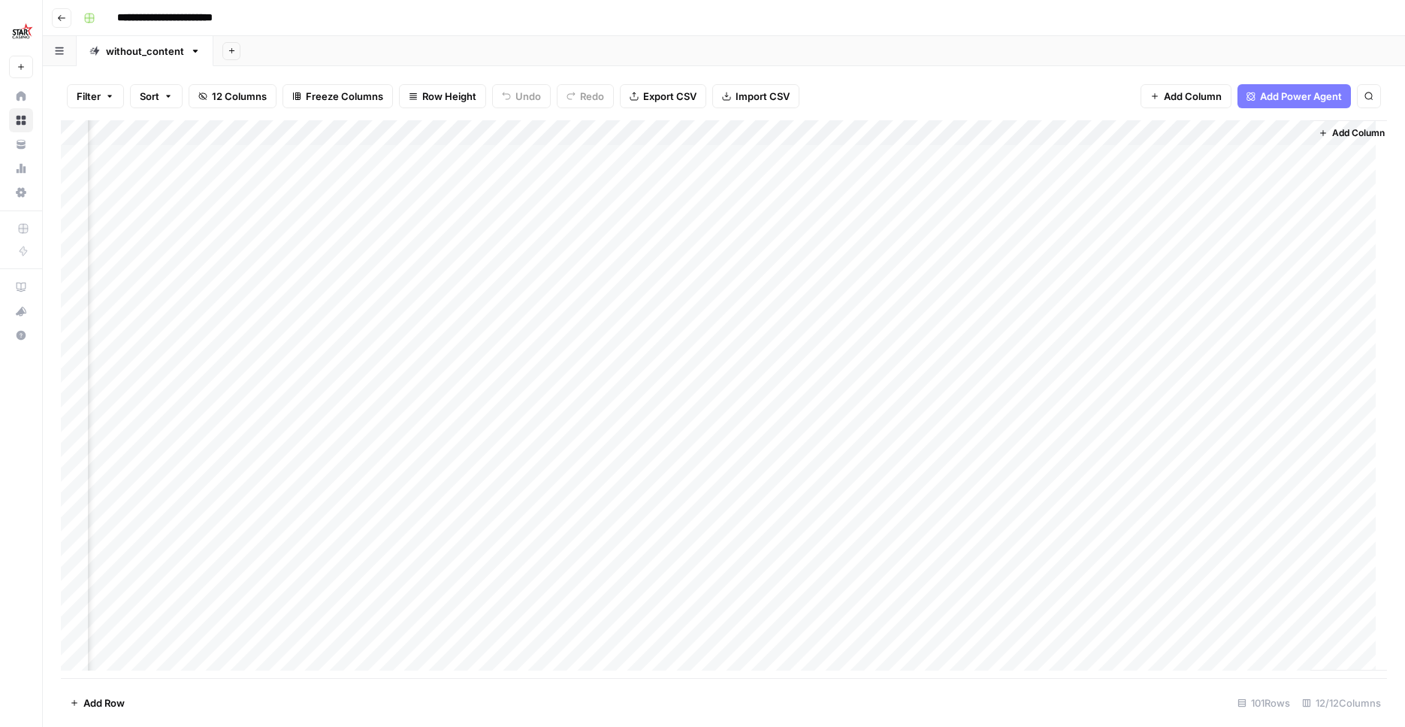
click at [512, 231] on div "Add Column" at bounding box center [724, 400] width 1326 height 561
click at [1176, 231] on div "Add Column" at bounding box center [724, 400] width 1326 height 561
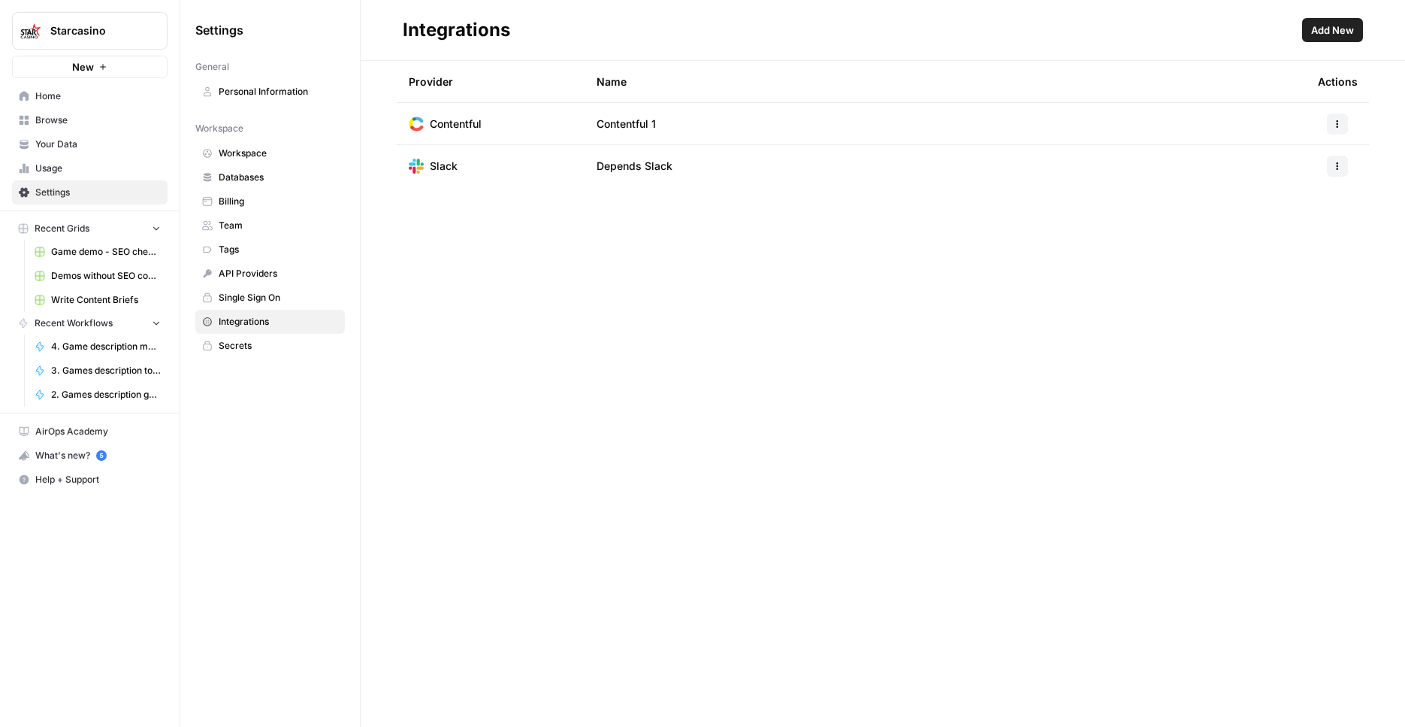
click at [83, 116] on span "Browse" at bounding box center [97, 120] width 125 height 14
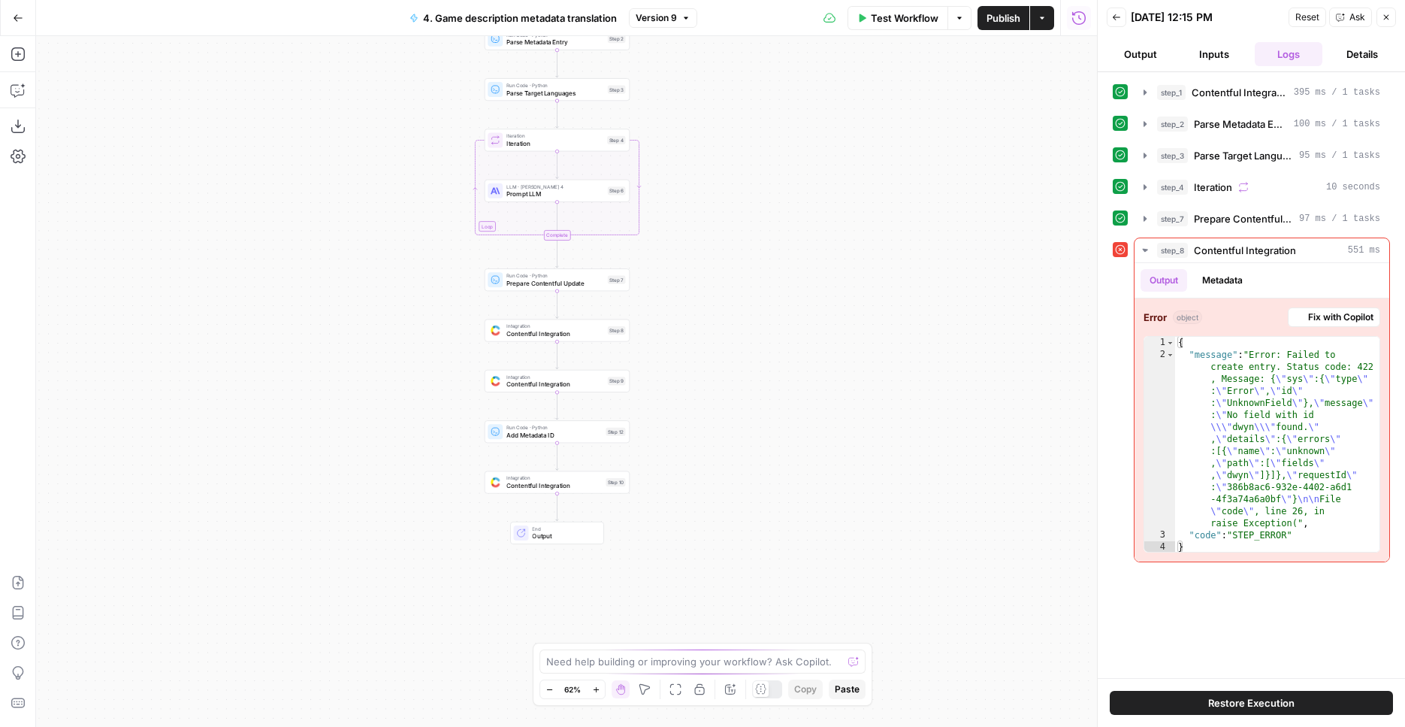
click at [742, 479] on div "Workflow Set Inputs Inputs Integration Contentful Integration Step 1 Run Code ·…" at bounding box center [566, 381] width 1061 height 691
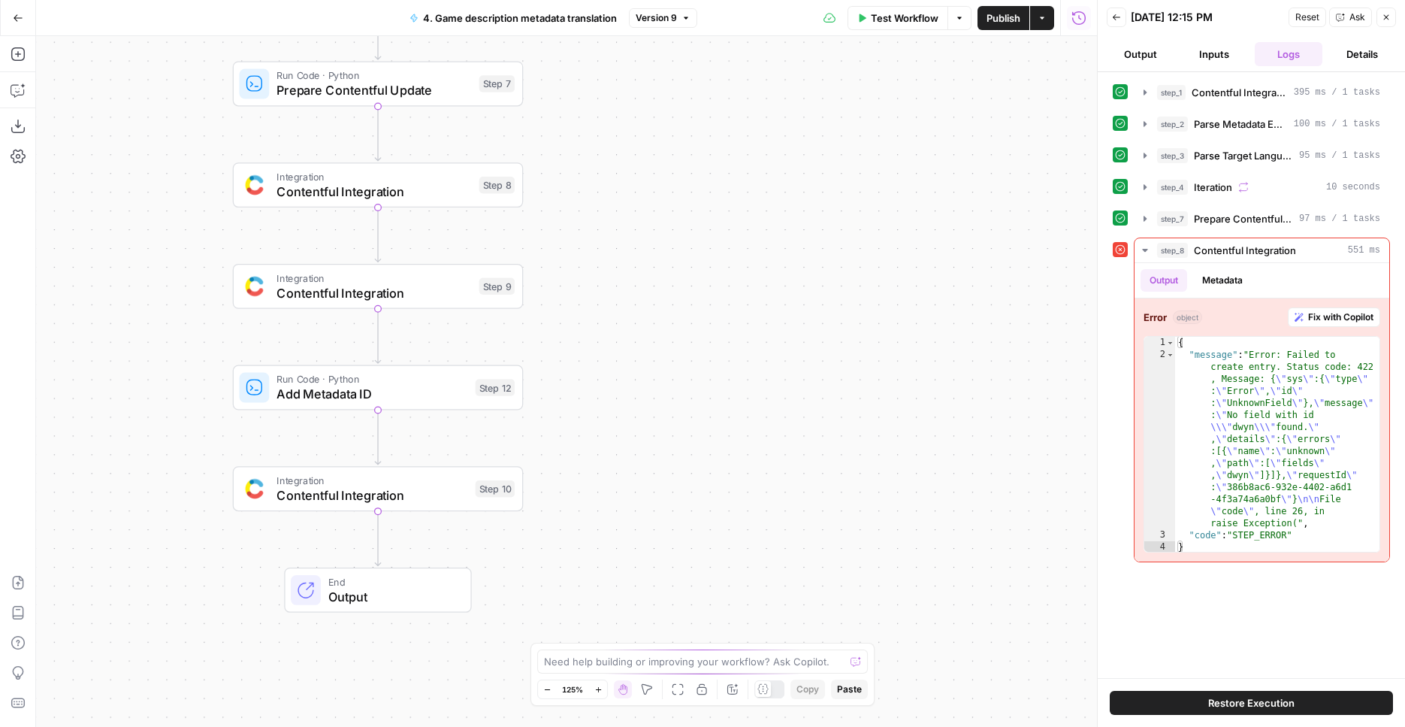
drag, startPoint x: 648, startPoint y: 389, endPoint x: 729, endPoint y: 413, distance: 84.6
click at [733, 413] on div "Workflow Set Inputs Inputs Integration Contentful Integration Step 1 Run Code ·…" at bounding box center [566, 381] width 1061 height 691
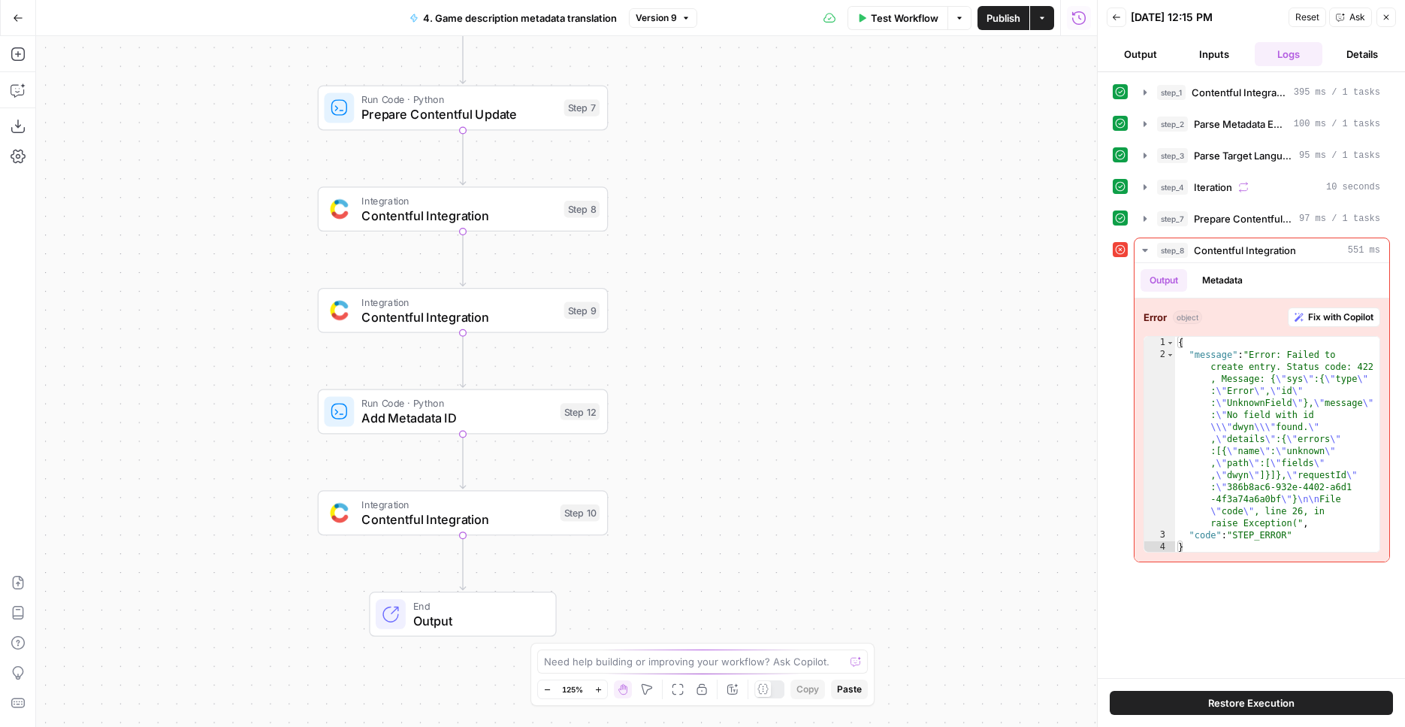
click at [515, 414] on span "Add Metadata ID" at bounding box center [456, 418] width 191 height 19
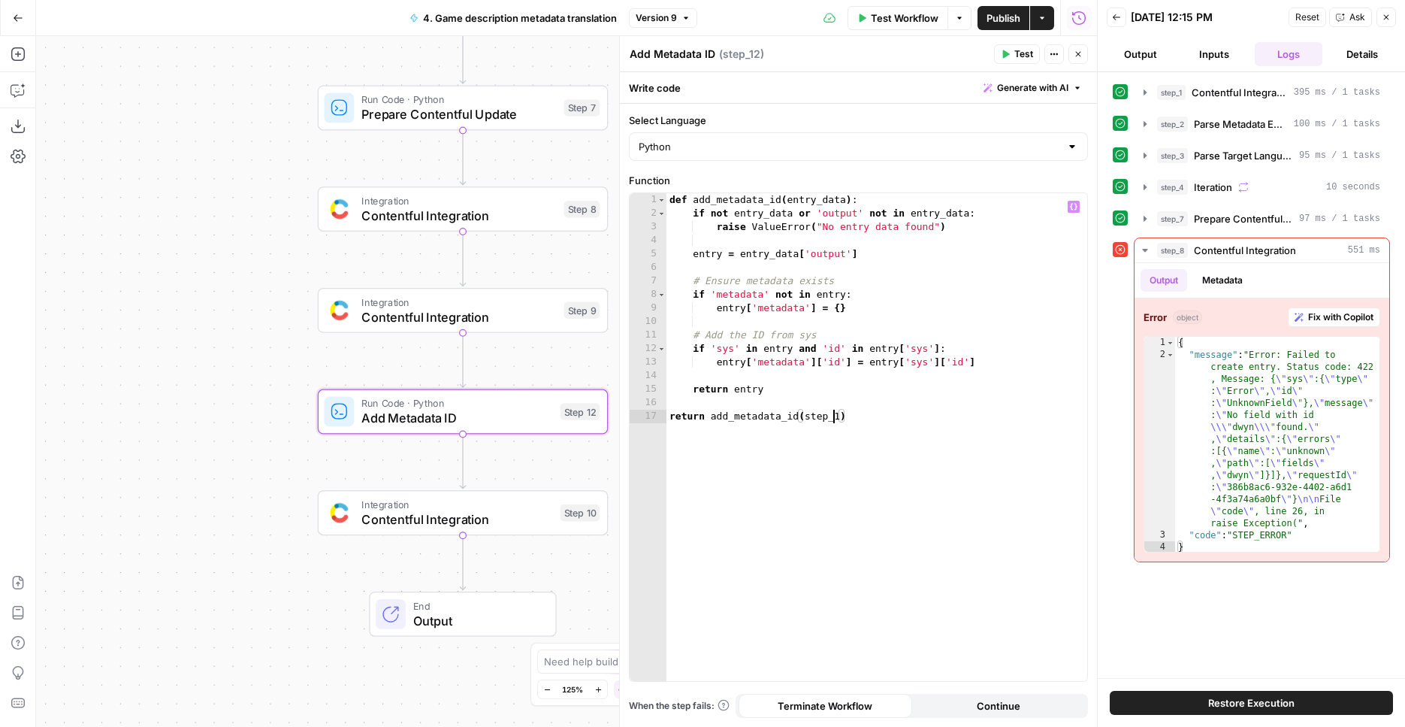
click at [834, 416] on div "def add_metadata_id ( entry_data ) : if not entry_data or 'output' not in entry…" at bounding box center [877, 450] width 421 height 515
type textarea "**********"
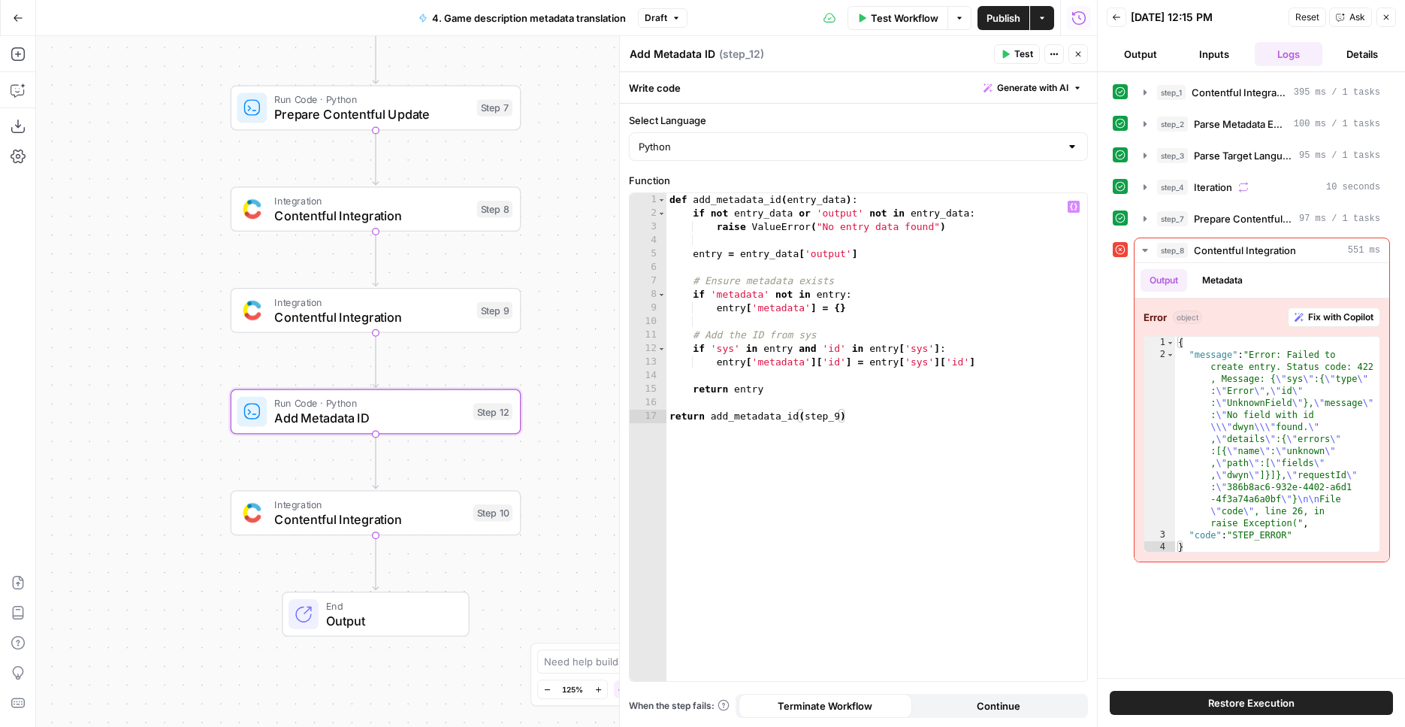
drag, startPoint x: 280, startPoint y: 358, endPoint x: 192, endPoint y: 358, distance: 87.2
click at [192, 358] on div "Workflow Set Inputs Inputs Integration Contentful Integration Step 1 Run Code ·…" at bounding box center [566, 381] width 1061 height 691
click at [488, 384] on span "Test" at bounding box center [493, 376] width 23 height 17
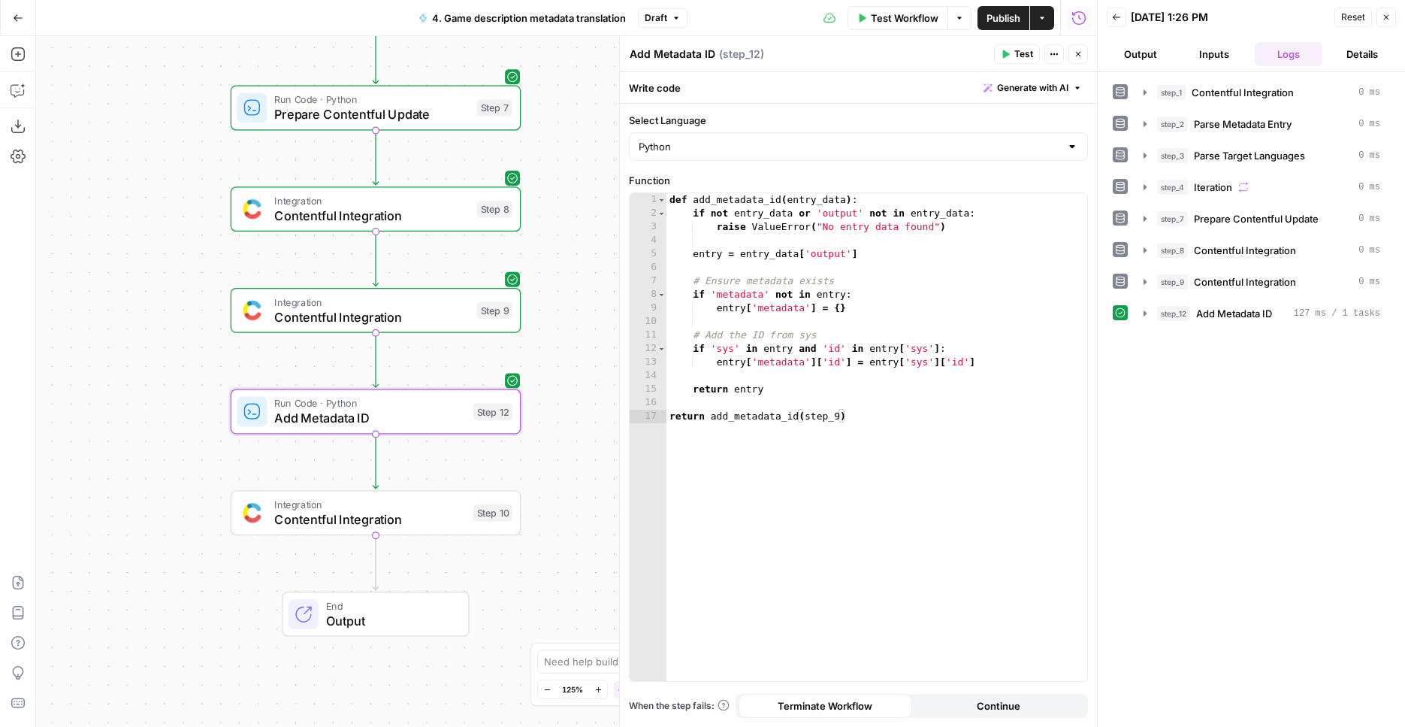
click at [443, 408] on span "Run Code · Python" at bounding box center [369, 402] width 191 height 15
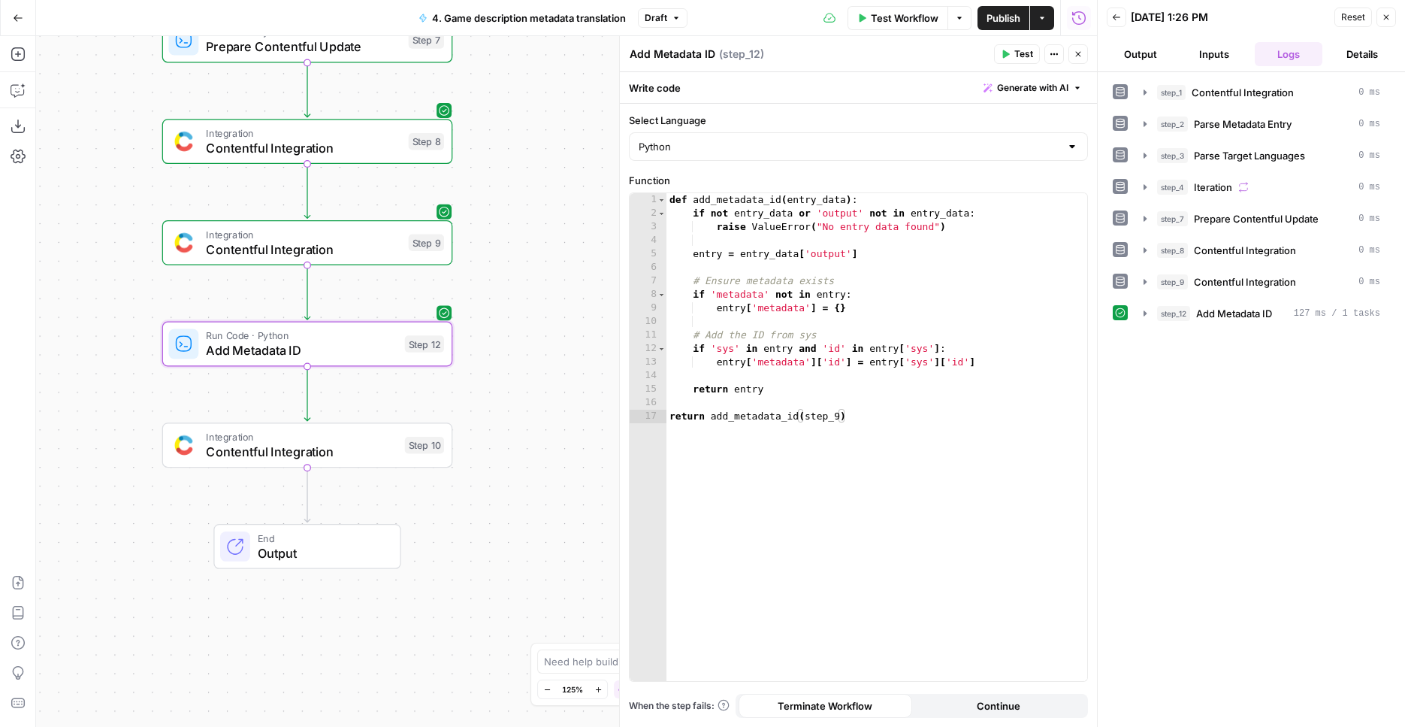
drag, startPoint x: 597, startPoint y: 584, endPoint x: 565, endPoint y: 516, distance: 75.3
click at [565, 516] on div "Workflow Set Inputs Inputs Integration Contentful Integration Step 1 Run Code ·…" at bounding box center [566, 381] width 1061 height 691
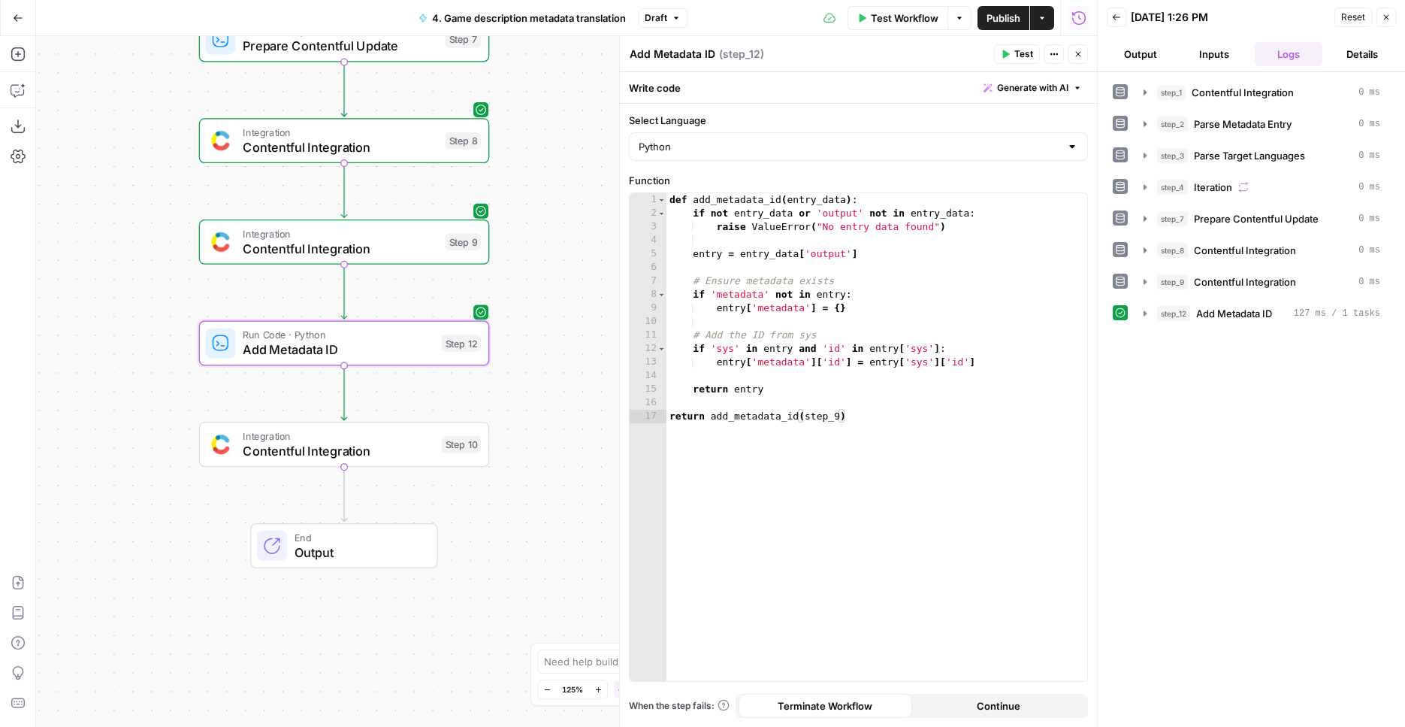
click at [1084, 58] on button "Close" at bounding box center [1079, 54] width 20 height 20
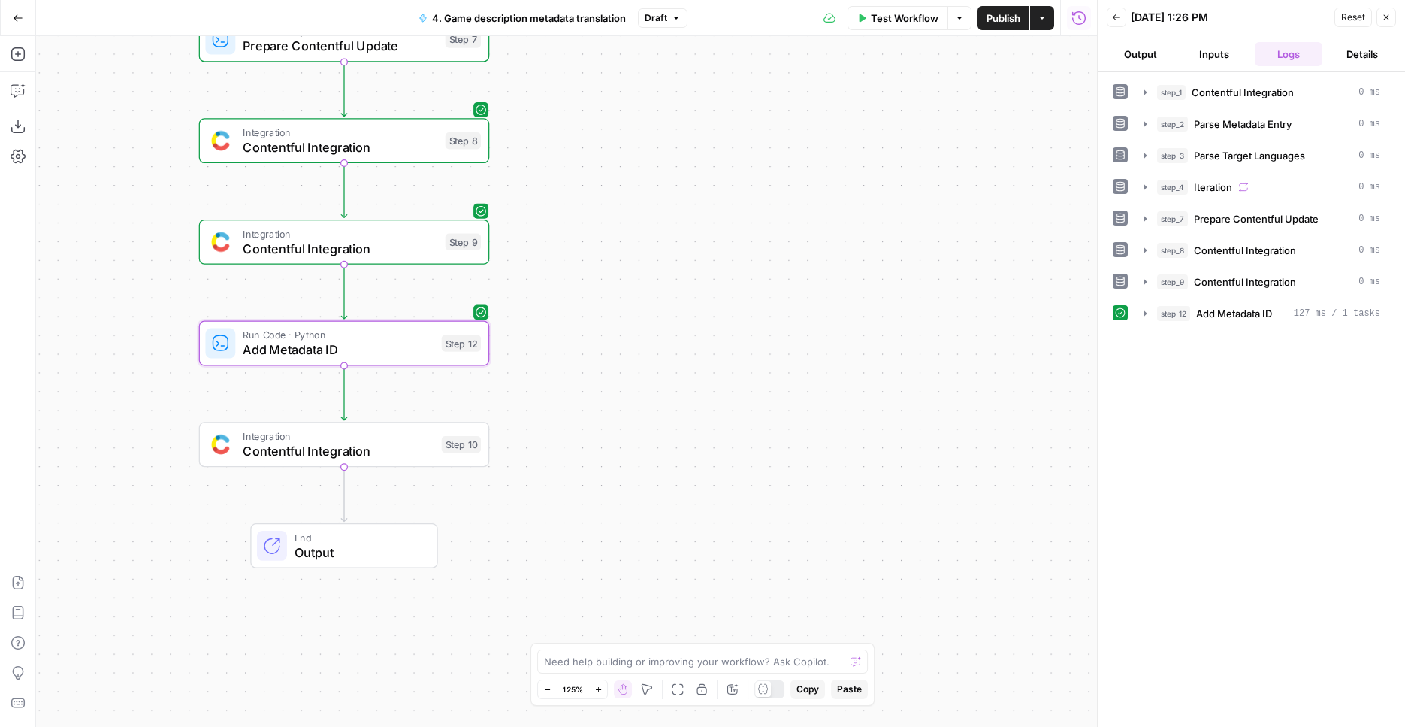
click at [772, 689] on div at bounding box center [769, 689] width 30 height 18
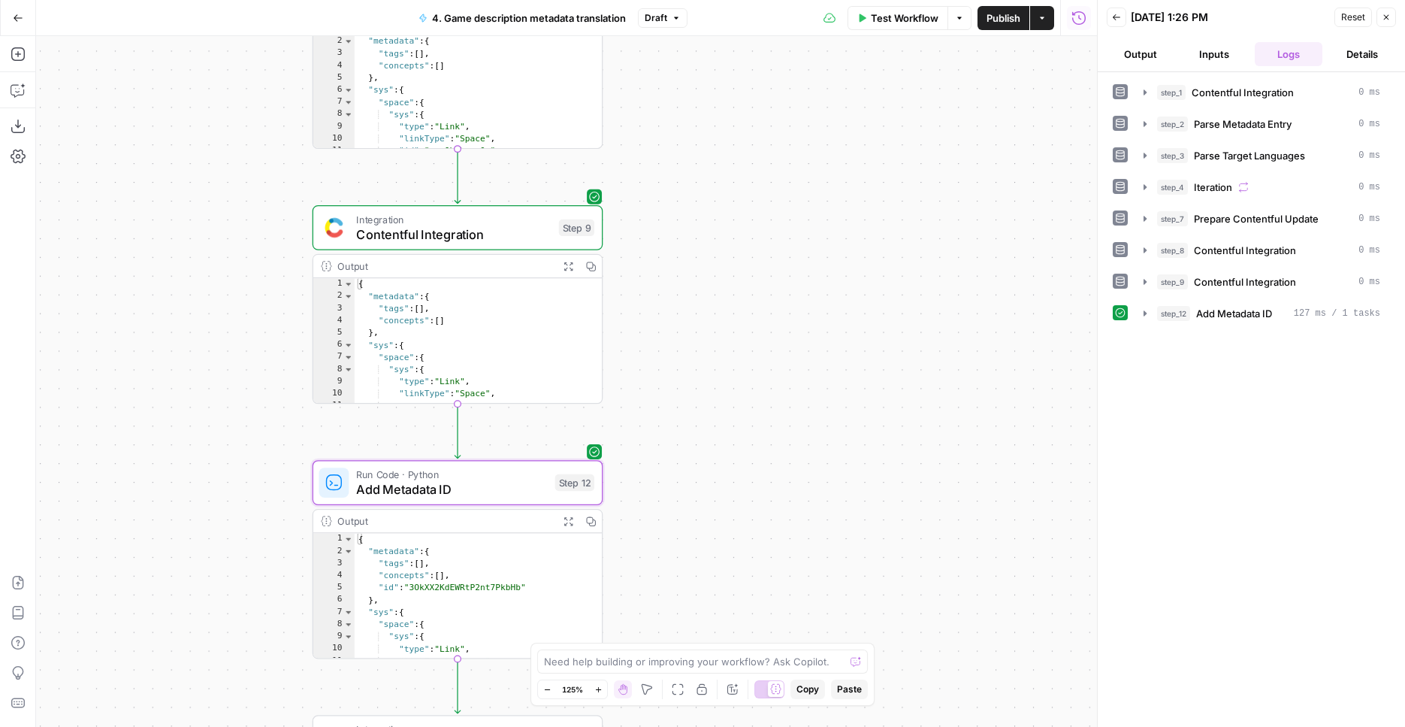
drag, startPoint x: 676, startPoint y: 447, endPoint x: 771, endPoint y: 159, distance: 303.2
click at [771, 159] on div "Workflow Set Inputs Inputs Integration Contentful Integration Step 1 Output Exp…" at bounding box center [566, 381] width 1061 height 691
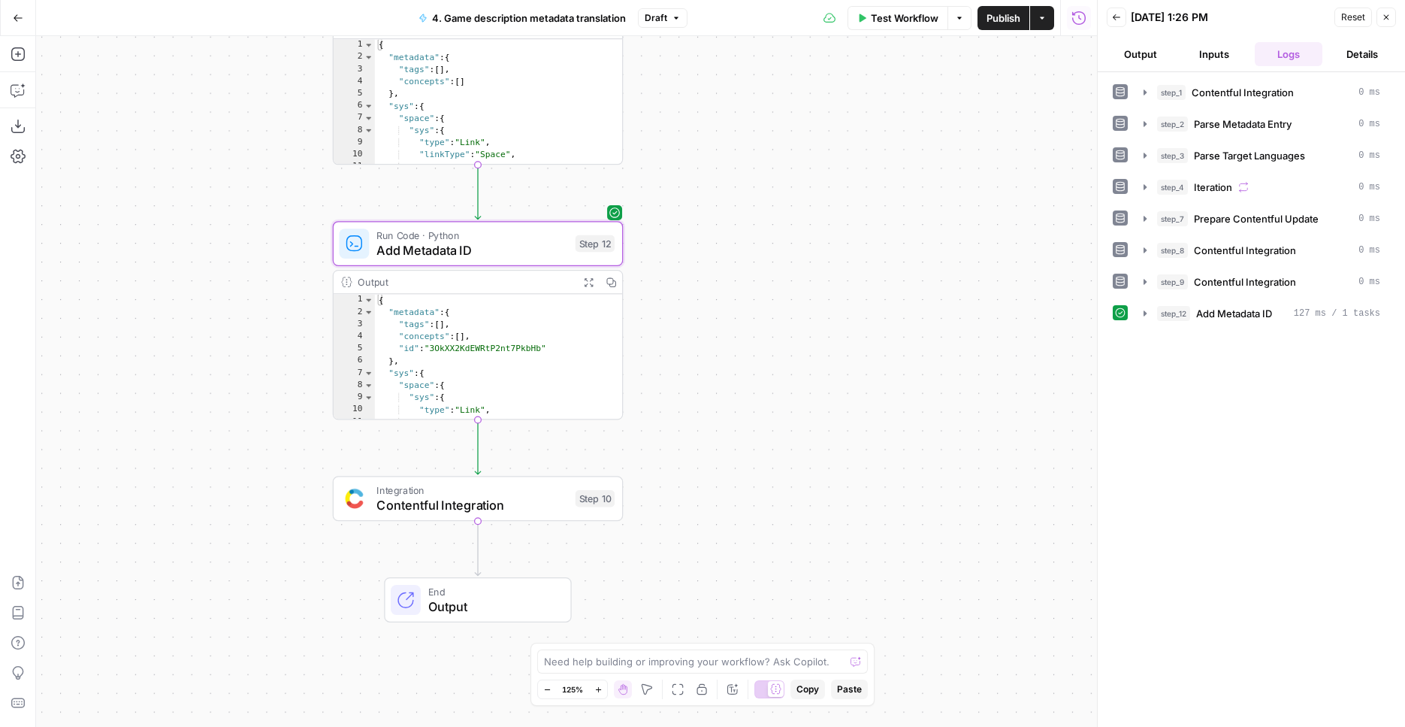
drag, startPoint x: 778, startPoint y: 343, endPoint x: 779, endPoint y: 133, distance: 209.7
click at [797, 104] on div "Workflow Set Inputs Inputs Integration Contentful Integration Step 1 Output Exp…" at bounding box center [566, 381] width 1061 height 691
drag, startPoint x: 739, startPoint y: 347, endPoint x: 727, endPoint y: 304, distance: 44.7
click at [727, 304] on div "Workflow Set Inputs Inputs Integration Contentful Integration Step 1 Output Exp…" at bounding box center [566, 381] width 1061 height 691
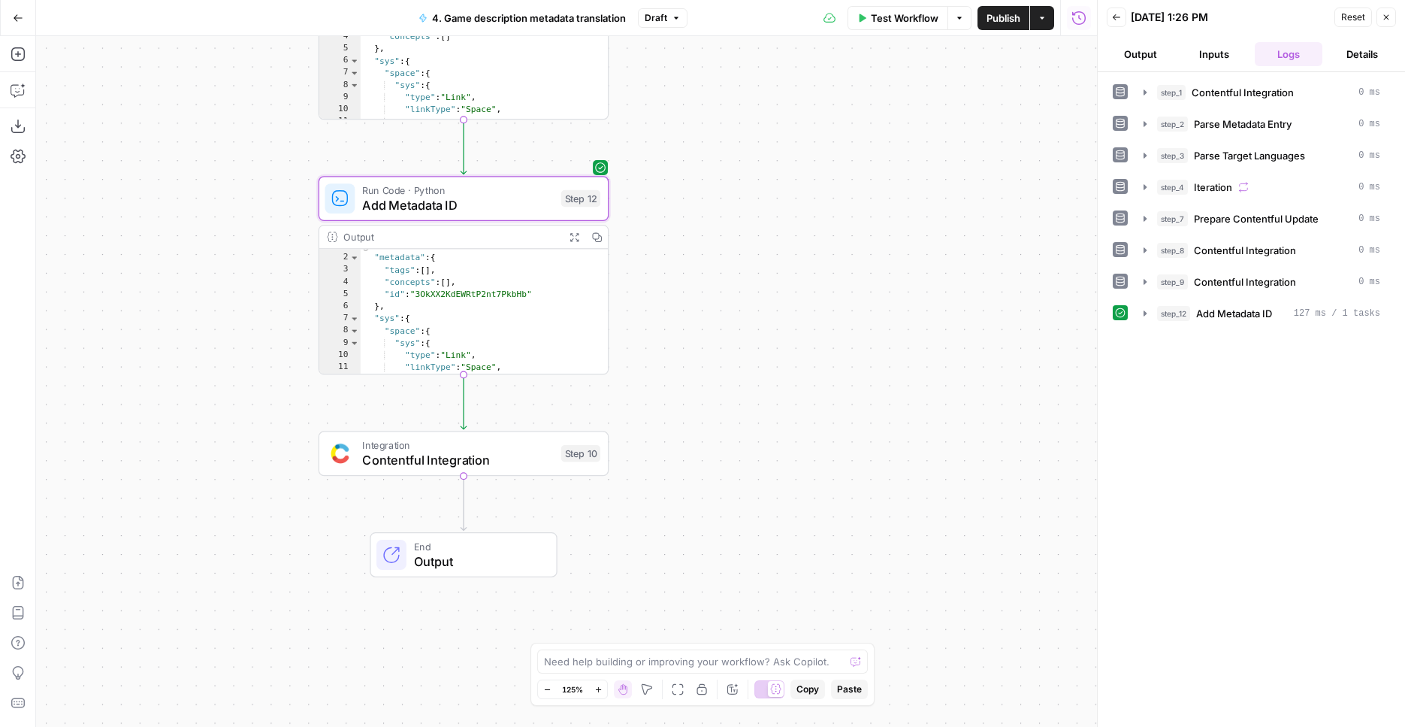
scroll to position [7, 0]
click at [525, 200] on span "Add Metadata ID" at bounding box center [457, 204] width 191 height 19
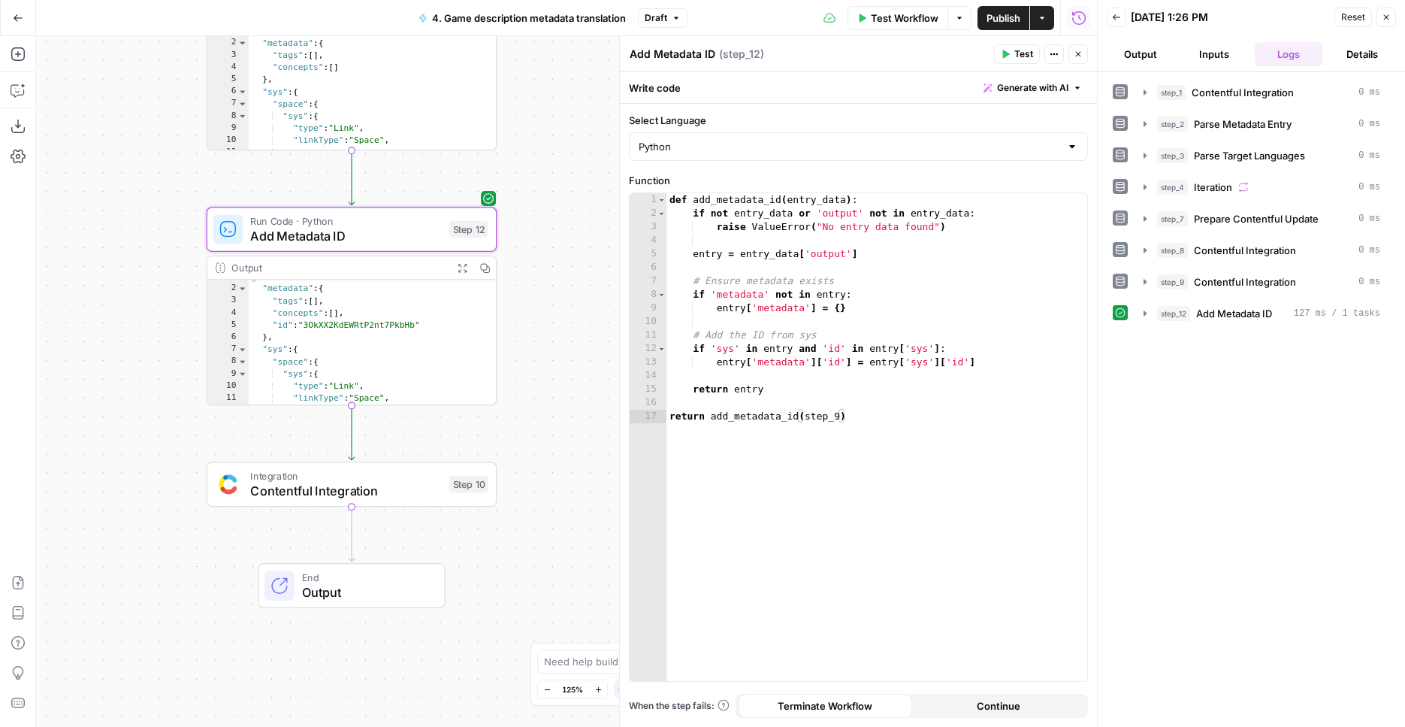
drag, startPoint x: 236, startPoint y: 264, endPoint x: 124, endPoint y: 295, distance: 116.1
click at [124, 295] on div "Workflow Set Inputs Inputs Integration Contentful Integration Step 1 Output Exp…" at bounding box center [566, 381] width 1061 height 691
click at [361, 236] on span "Add Metadata ID" at bounding box center [345, 235] width 191 height 19
click at [268, 240] on span "Add Metadata ID" at bounding box center [345, 235] width 191 height 19
click at [28, 96] on button "Copilot" at bounding box center [18, 90] width 24 height 24
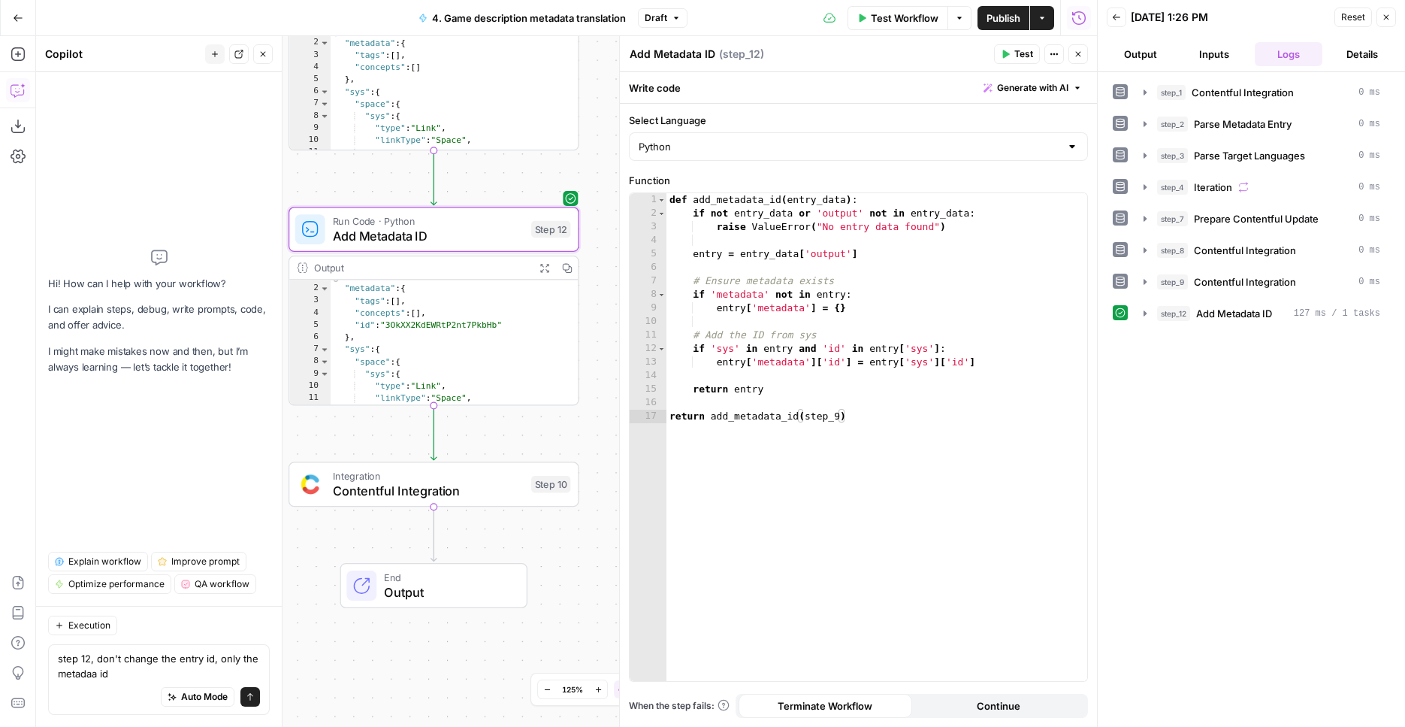
type textarea "step 12, don't change the entry id, only the metadata id"
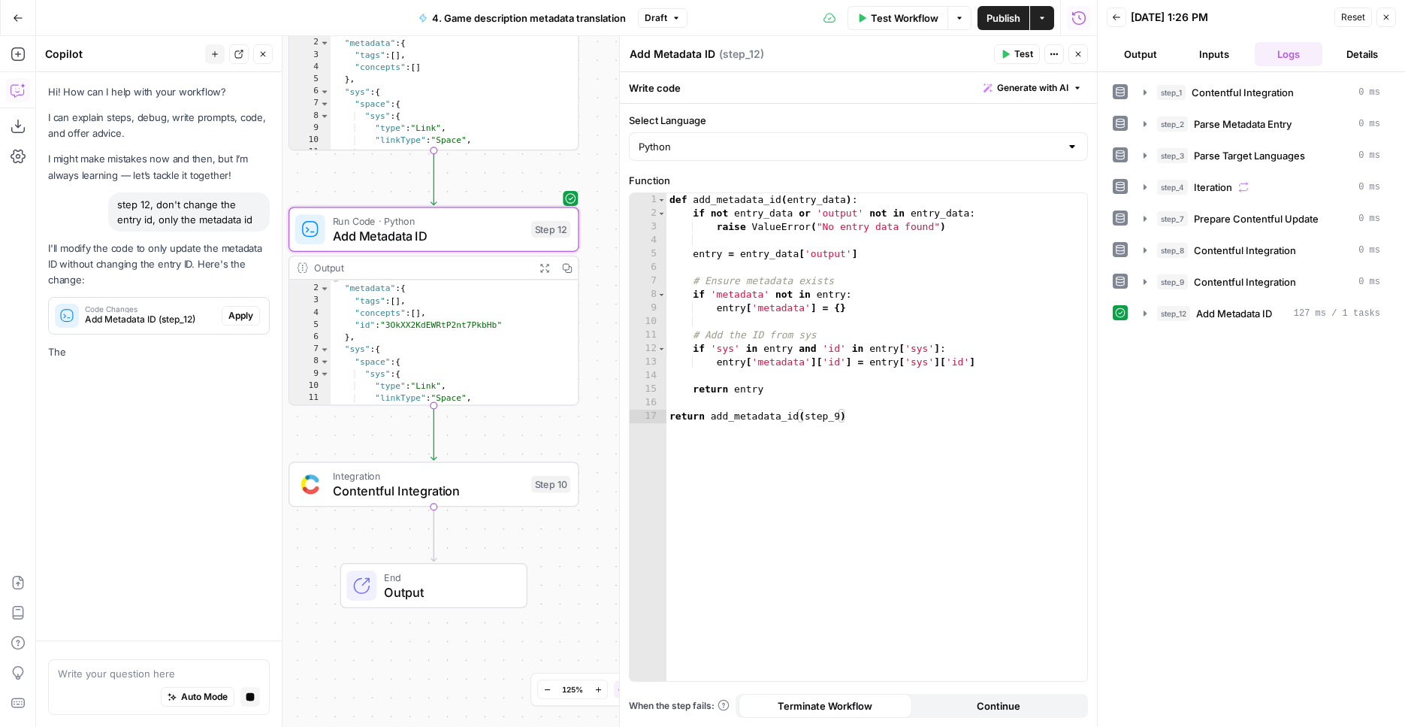
scroll to position [0, 0]
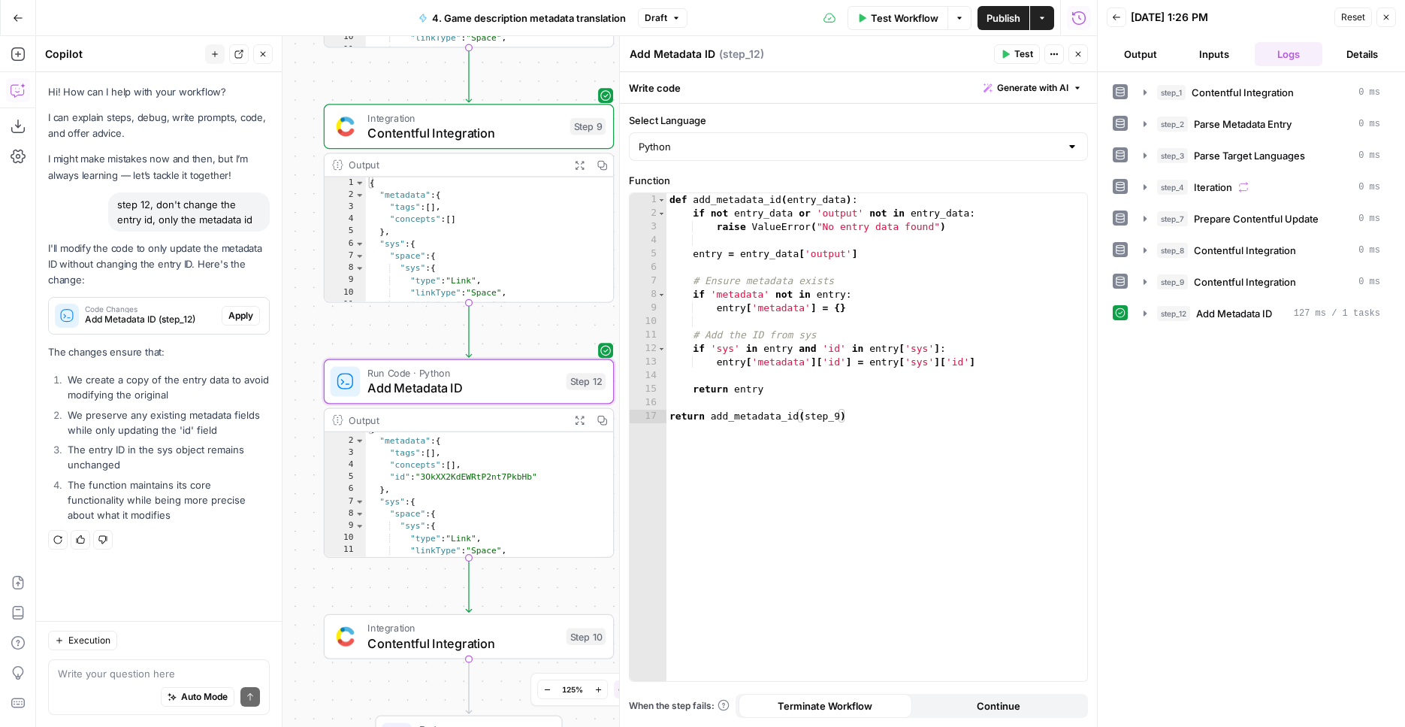
click at [249, 325] on button "Apply" at bounding box center [241, 316] width 38 height 20
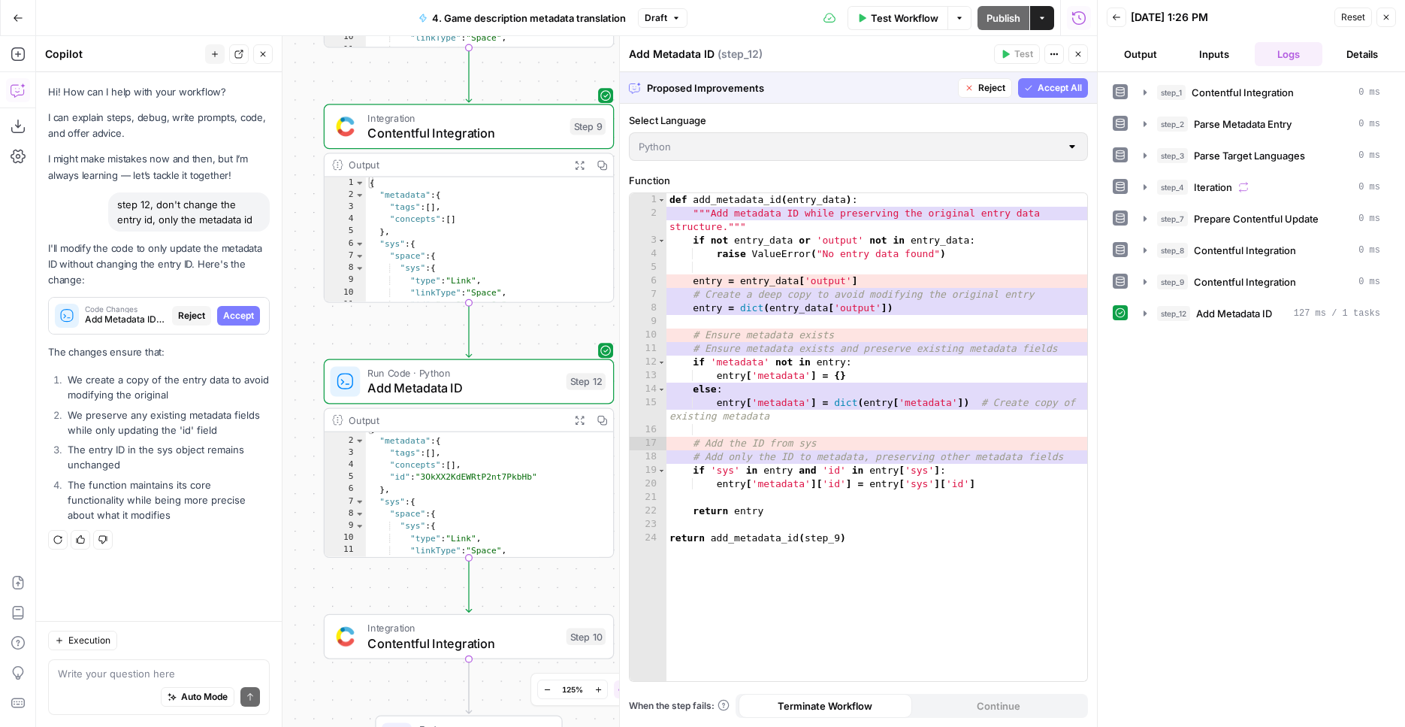
click at [1076, 86] on span "Accept All" at bounding box center [1060, 88] width 44 height 14
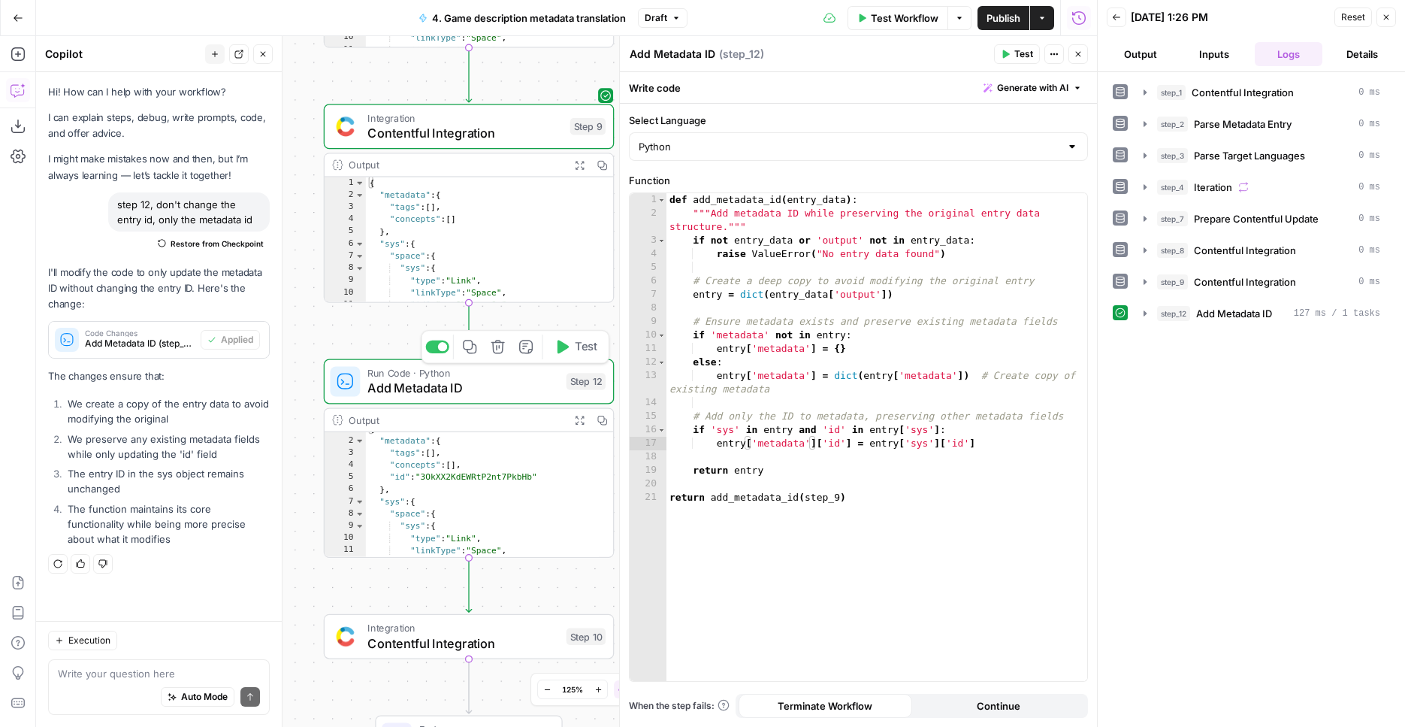
click at [578, 358] on button "Test" at bounding box center [576, 346] width 58 height 24
click at [579, 416] on icon "button" at bounding box center [579, 420] width 11 height 11
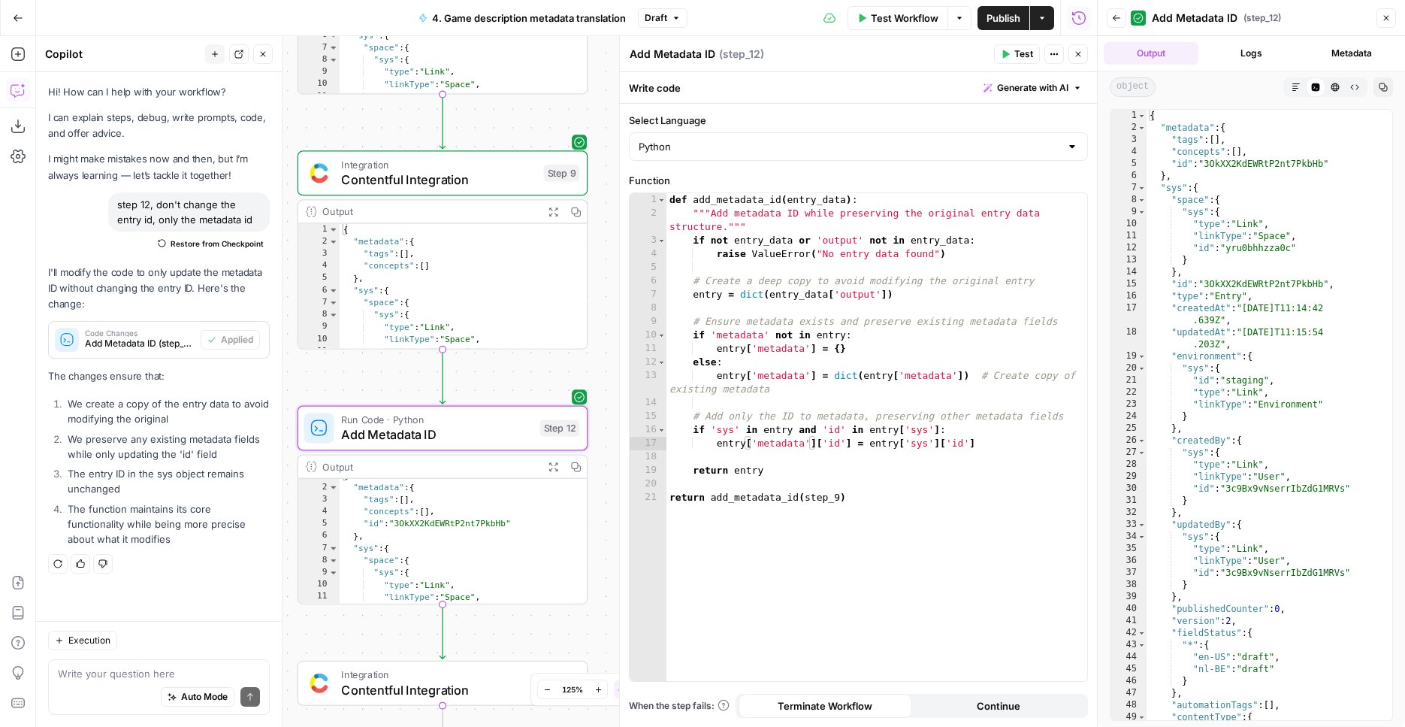
drag, startPoint x: 562, startPoint y: 318, endPoint x: 548, endPoint y: 362, distance: 46.6
click at [548, 362] on div "Workflow Set Inputs Inputs Integration Contentful Integration Step 1 Output Exp…" at bounding box center [566, 381] width 1061 height 691
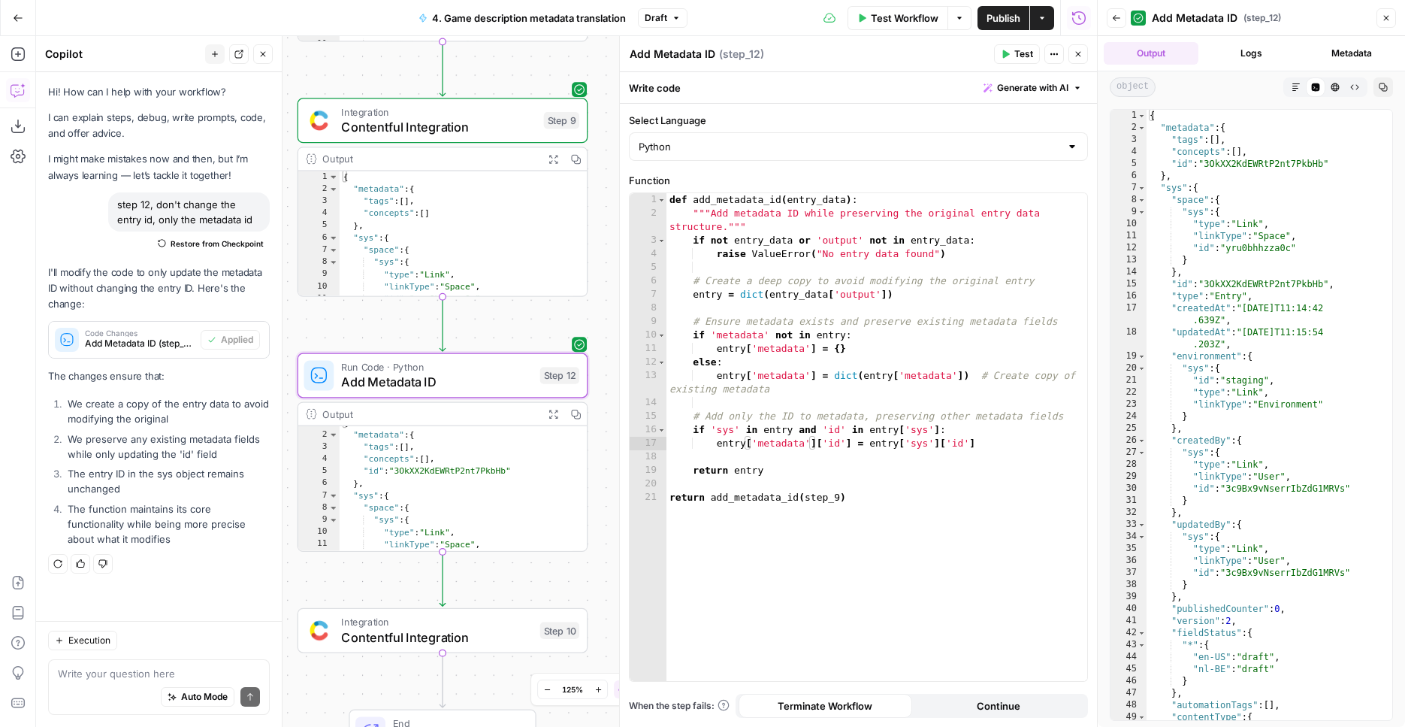
click at [1242, 282] on div "{ "metadata" : { "tags" : [ ] , "concepts" : [ ] , "id" : "3OkXX2KdEWRtP2nt7Pkb…" at bounding box center [1264, 427] width 234 height 634
click at [1211, 279] on div "{ "metadata" : { "tags" : [ ] , "concepts" : [ ] , "id" : "3OkXX2KdEWRtP2nt7Pkb…" at bounding box center [1264, 427] width 234 height 634
click at [1181, 281] on div "{ "metadata" : { "tags" : [ ] , "concepts" : [ ] , "id" : "3OkXX2KdEWRtP2nt7Pkb…" at bounding box center [1264, 427] width 234 height 634
drag, startPoint x: 1172, startPoint y: 280, endPoint x: 1323, endPoint y: 293, distance: 152.4
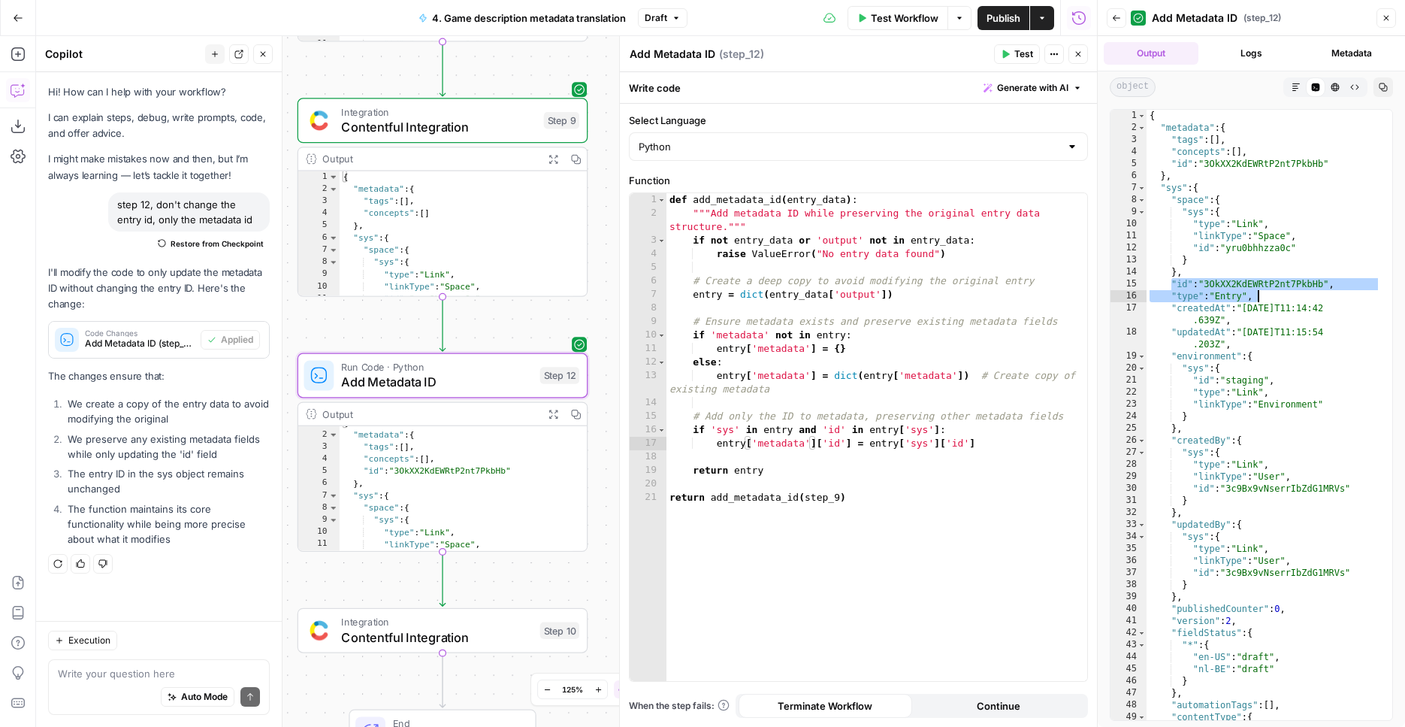
click at [1323, 293] on div "{ "metadata" : { "tags" : [ ] , "concepts" : [ ] , "id" : "3OkXX2KdEWRtP2nt7Pkb…" at bounding box center [1264, 427] width 234 height 634
type textarea "**********"
click at [124, 677] on textarea at bounding box center [159, 673] width 202 height 15
paste textarea ""id": "3OkXX2KdEWRtP2nt7PkbHb", "type": "Entry","
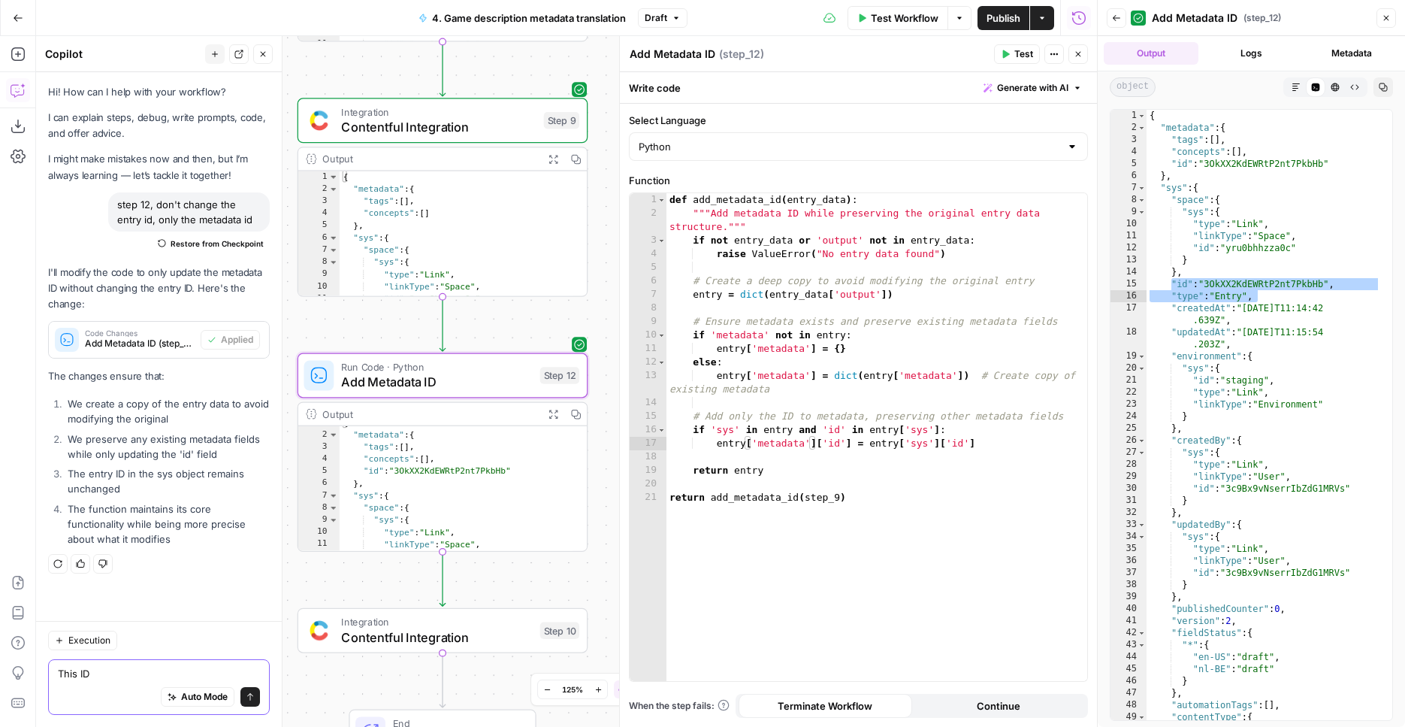
scroll to position [26, 0]
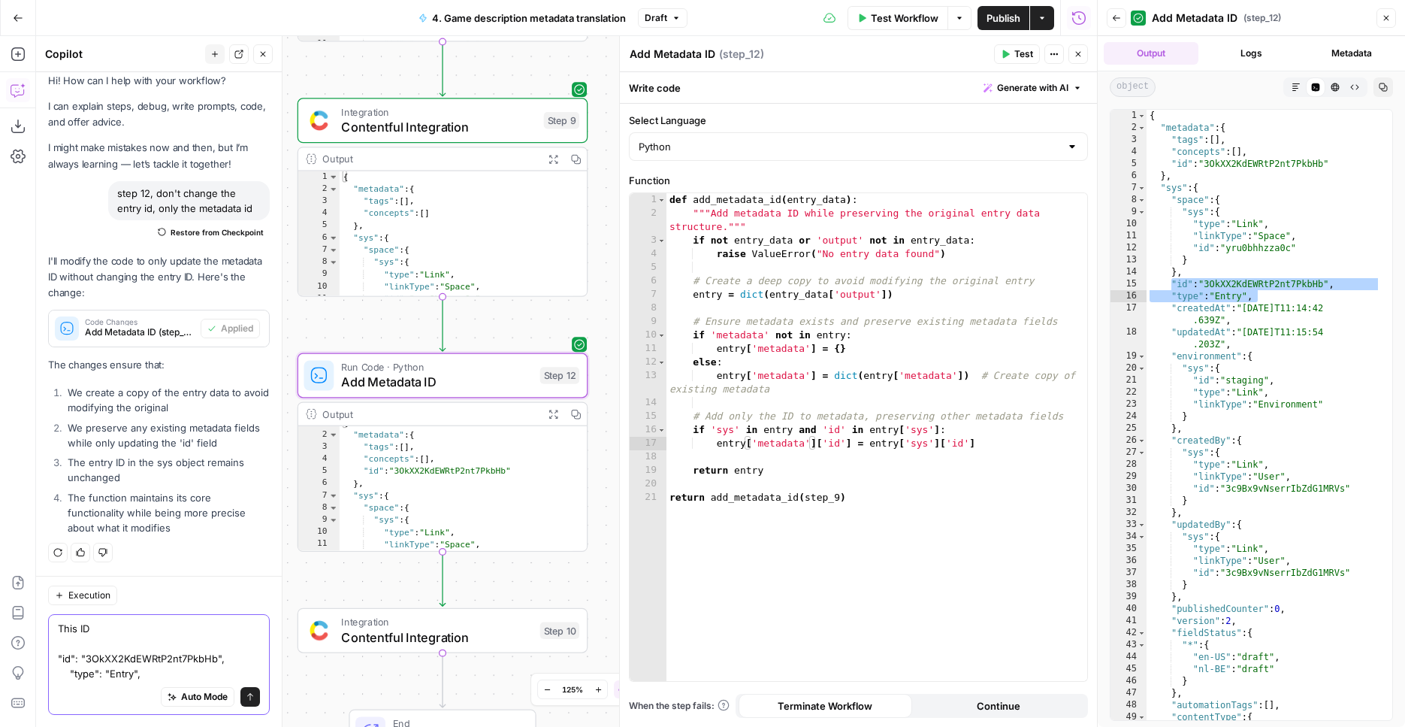
click at [142, 638] on textarea "This ID "id": "3OkXX2KdEWRtP2nt7PkbHb", "type": "Entry"," at bounding box center [159, 651] width 202 height 60
click at [141, 628] on textarea "This ID "id": "3OkXX2KdEWRtP2nt7PkbHb", "type": "Entry"," at bounding box center [159, 651] width 202 height 60
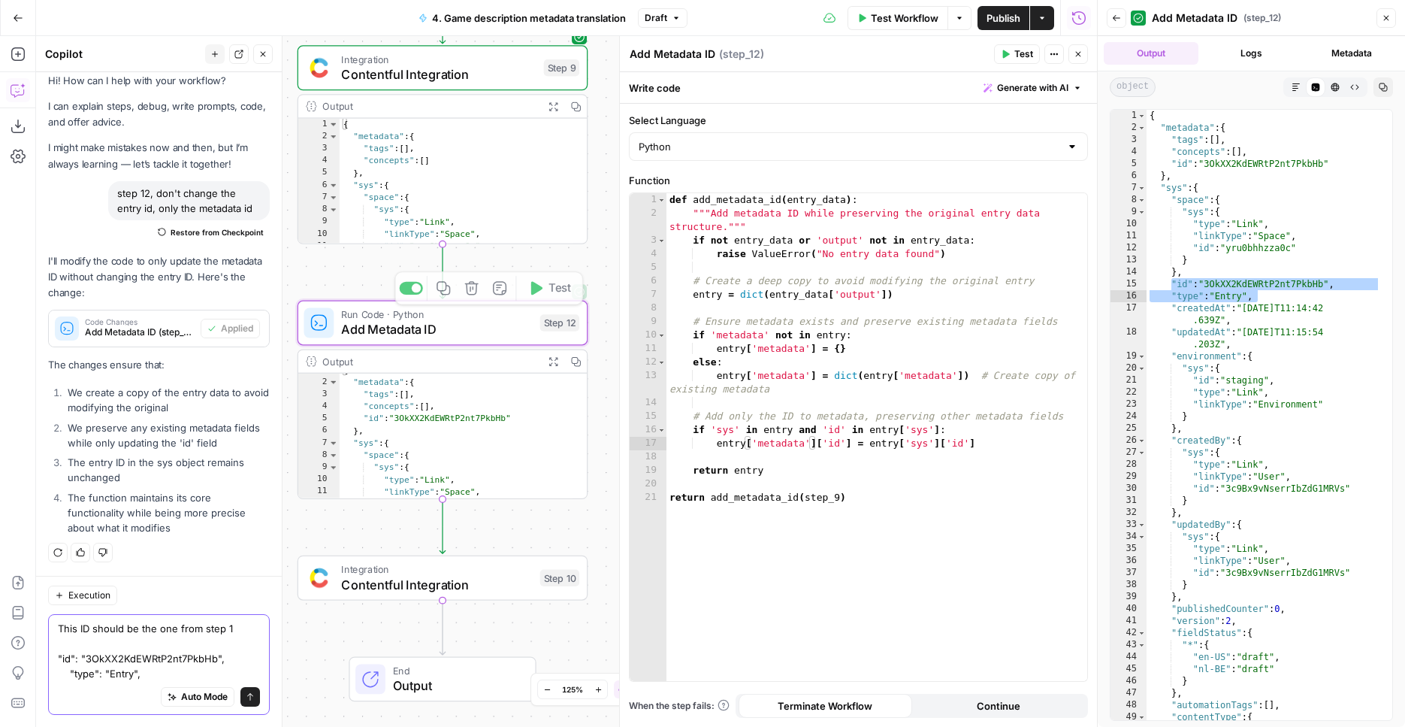
type textarea "This ID should be the one from step 1 "id": "3OkXX2KdEWRtP2nt7PkbHb", "type": "…"
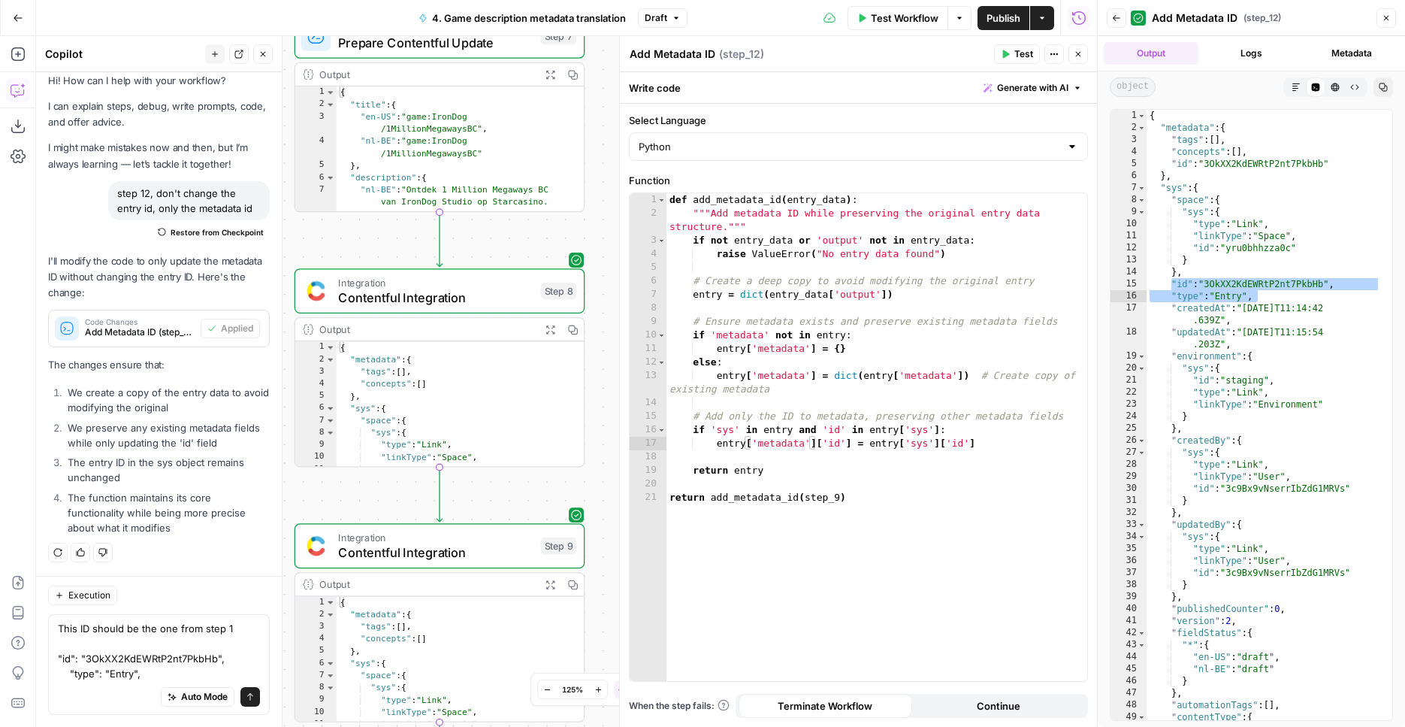
drag, startPoint x: 595, startPoint y: 243, endPoint x: 591, endPoint y: 719, distance: 475.7
click at [592, 722] on div "Workflow Set Inputs Inputs Integration Contentful Integration Step 1 Output Exp…" at bounding box center [566, 381] width 1061 height 691
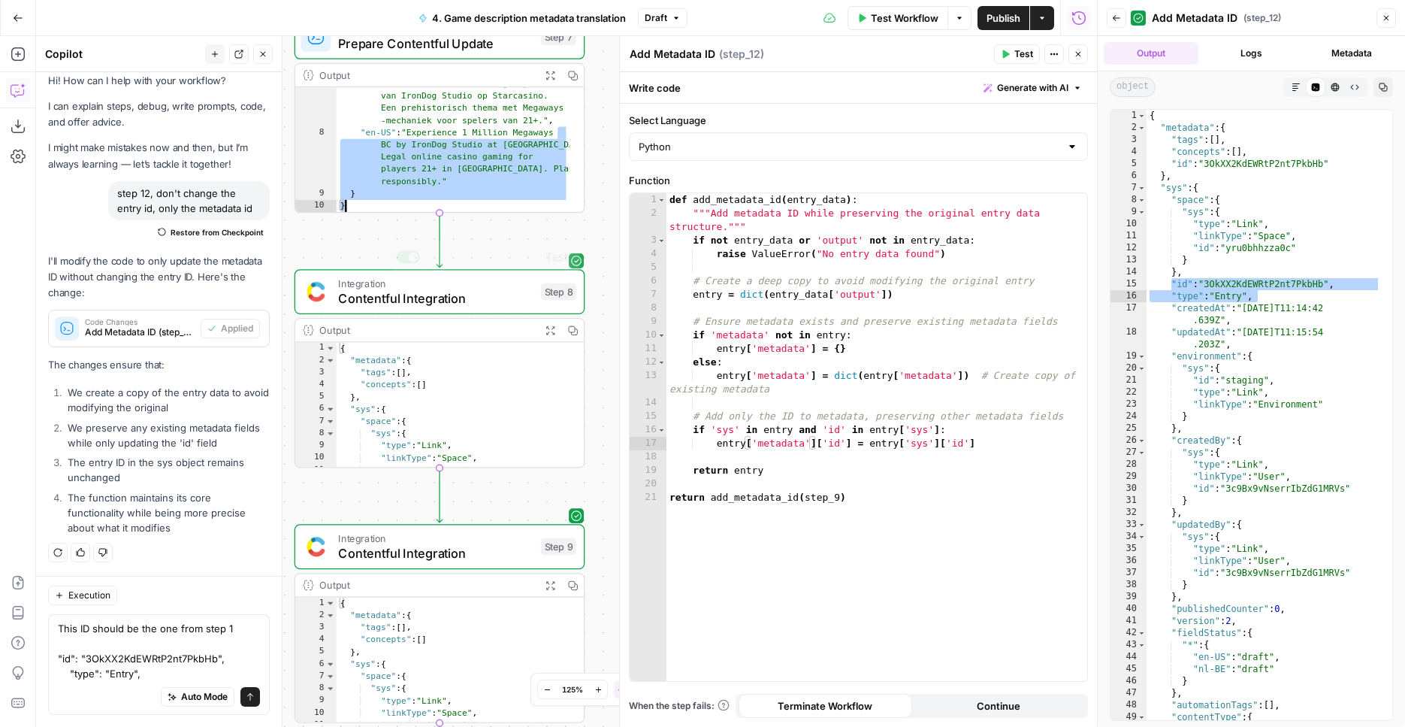
scroll to position [86, 0]
drag, startPoint x: 559, startPoint y: 245, endPoint x: 603, endPoint y: 609, distance: 367.1
click at [603, 609] on div "Workflow Set Inputs Inputs Integration Contentful Integration Step 1 Output Exp…" at bounding box center [566, 381] width 1061 height 691
type textarea "* *"
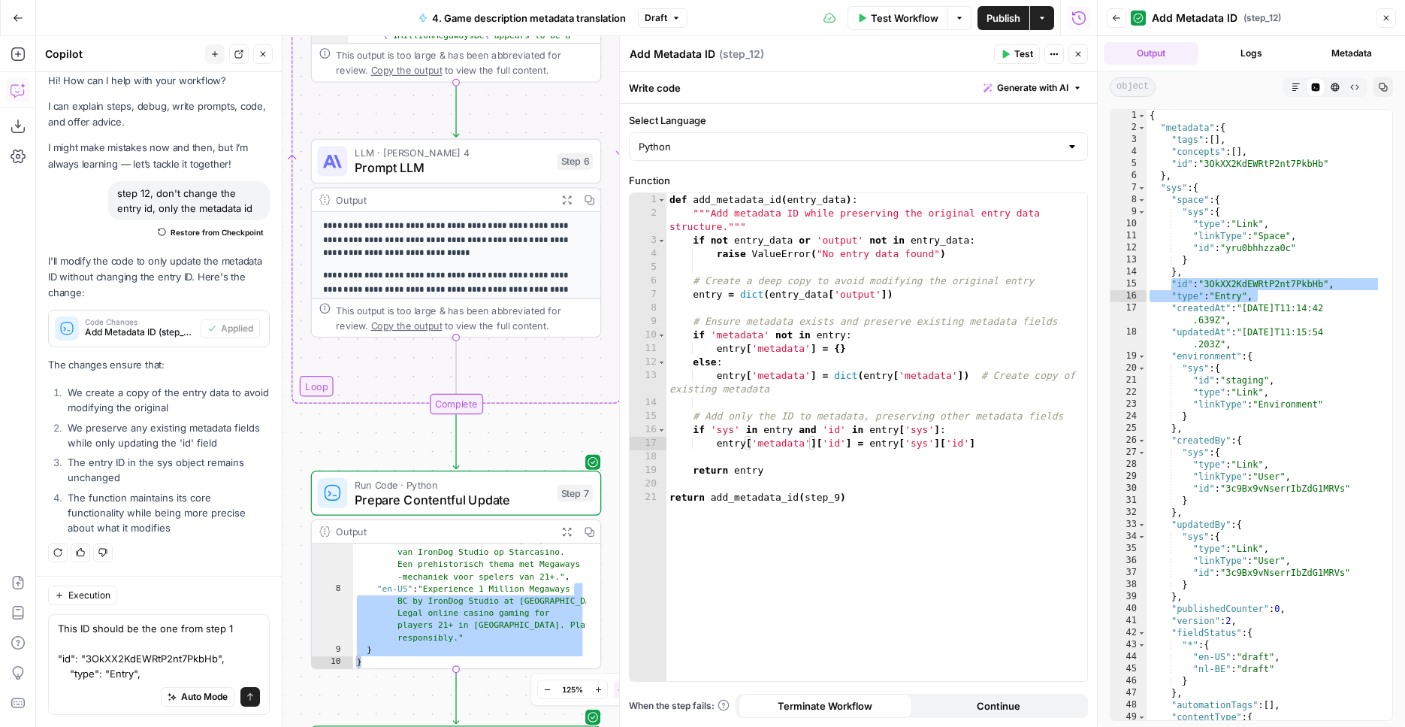
drag, startPoint x: 596, startPoint y: 367, endPoint x: 582, endPoint y: 636, distance: 269.4
click at [606, 703] on div "Workflow Set Inputs Inputs Integration Contentful Integration Step 1 Output Exp…" at bounding box center [566, 381] width 1061 height 691
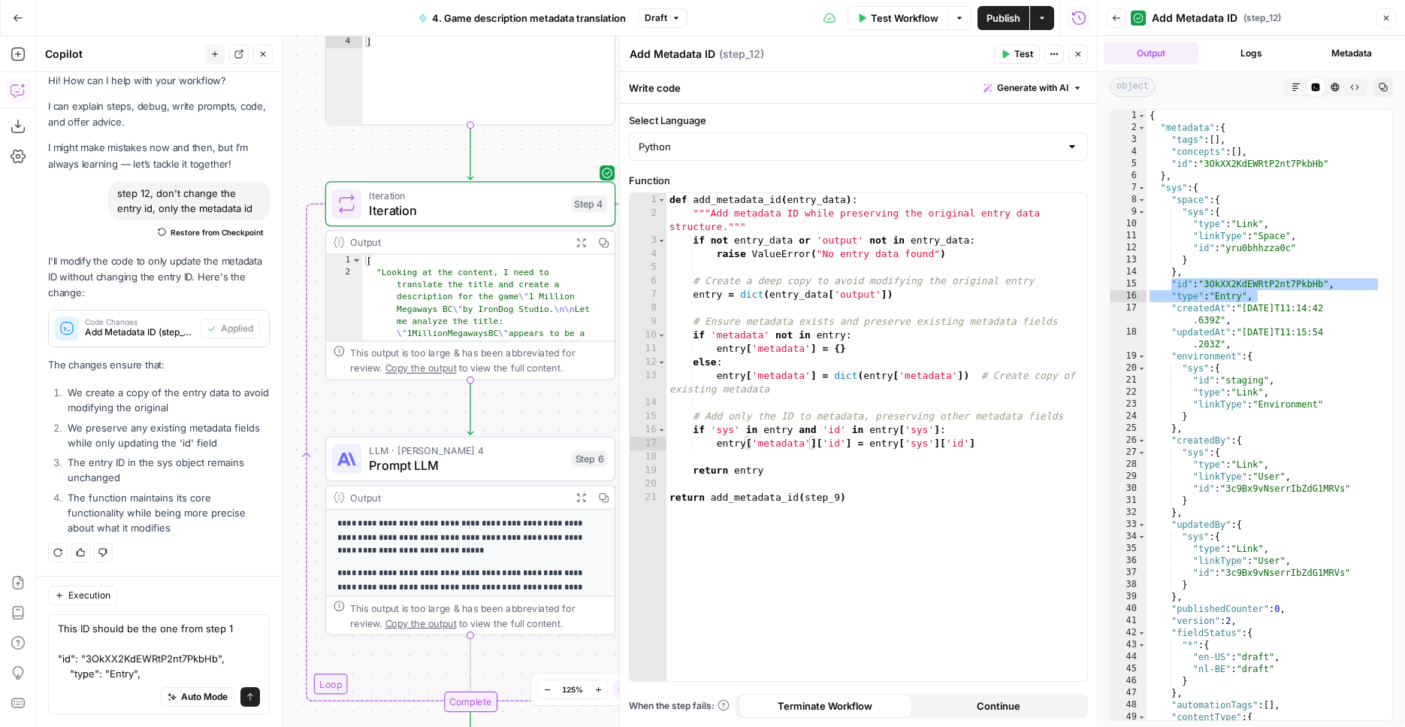
drag, startPoint x: 339, startPoint y: 461, endPoint x: 354, endPoint y: 573, distance: 113.0
click at [367, 720] on div "Workflow Set Inputs Inputs Integration Contentful Integration Step 1 Output Exp…" at bounding box center [566, 381] width 1061 height 691
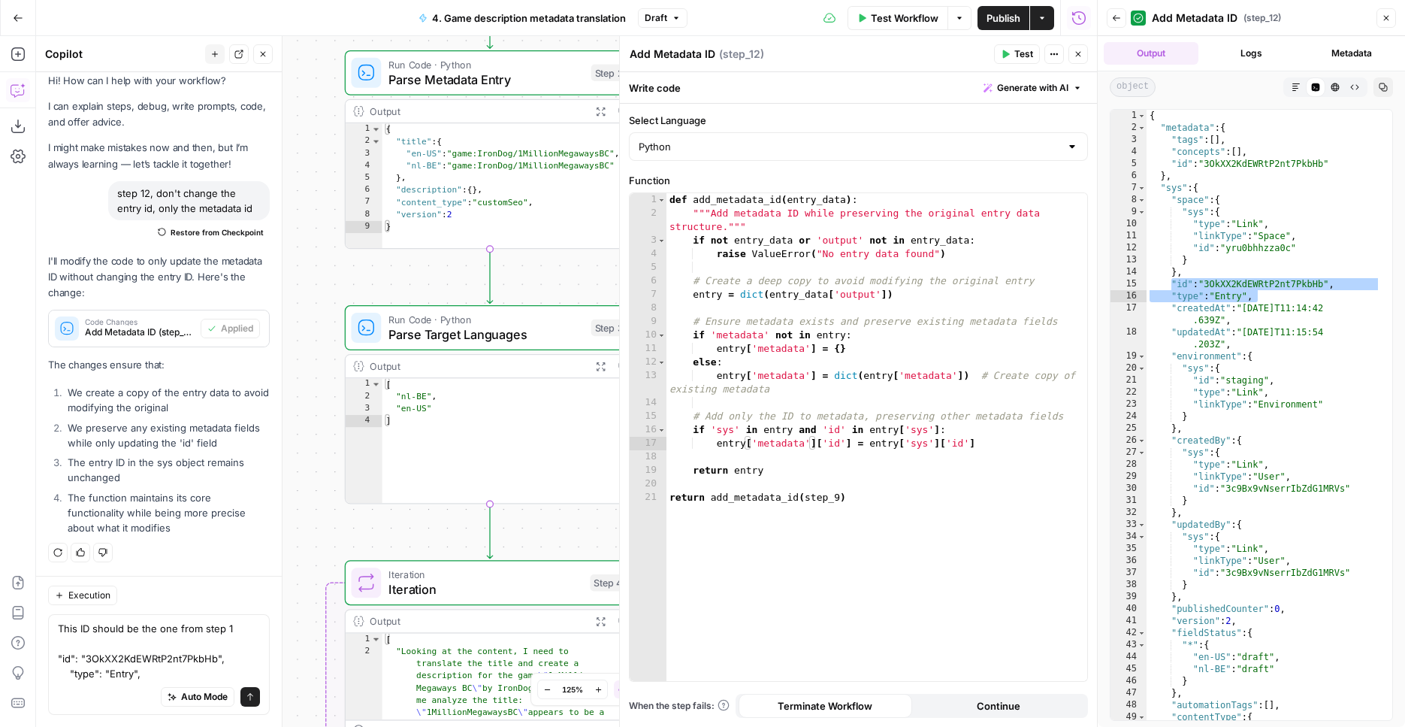
drag, startPoint x: 313, startPoint y: 243, endPoint x: 295, endPoint y: 400, distance: 157.3
click at [320, 521] on div "Workflow Set Inputs Inputs Integration Contentful Integration Step 1 Output Exp…" at bounding box center [566, 381] width 1061 height 691
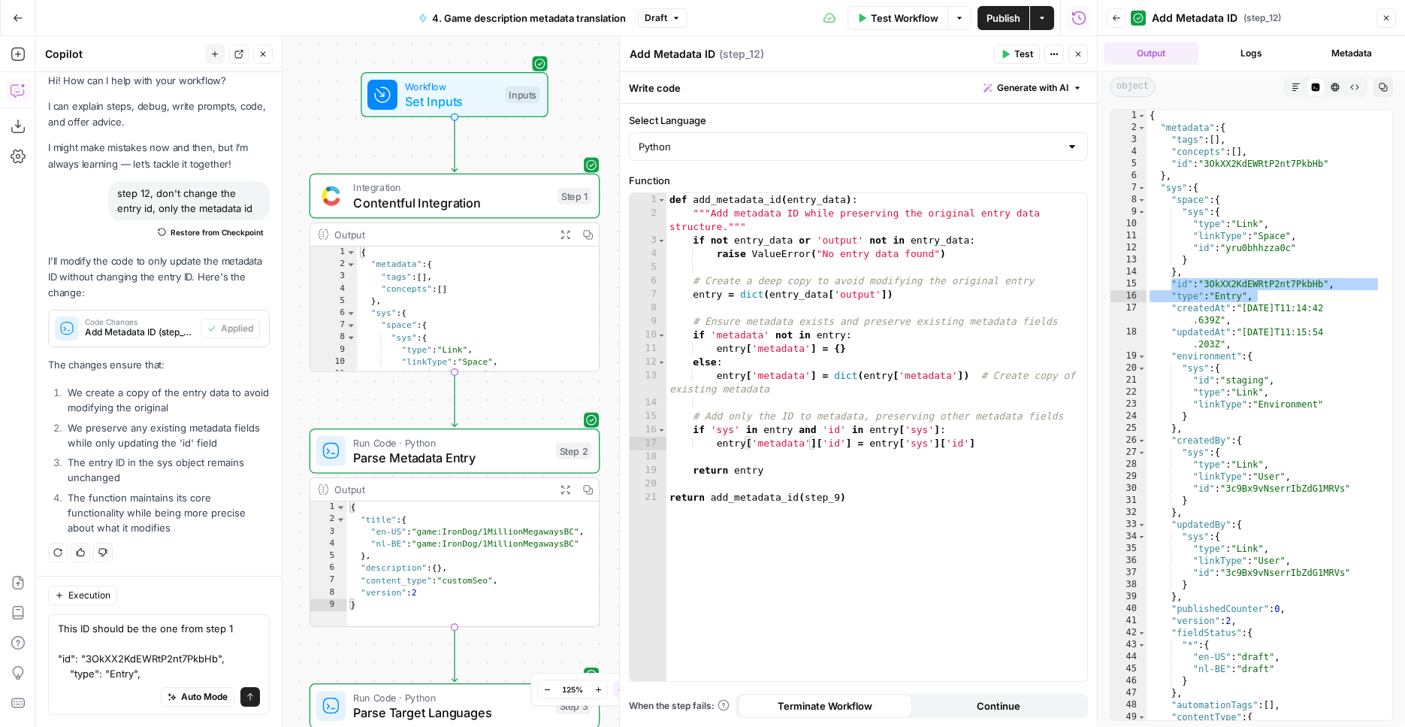
drag, startPoint x: 299, startPoint y: 252, endPoint x: 244, endPoint y: 624, distance: 376.0
click at [264, 628] on div "Workflow Set Inputs Inputs Integration Contentful Integration Step 1 Output Exp…" at bounding box center [566, 381] width 1061 height 691
click at [246, 697] on icon "submit" at bounding box center [250, 696] width 9 height 9
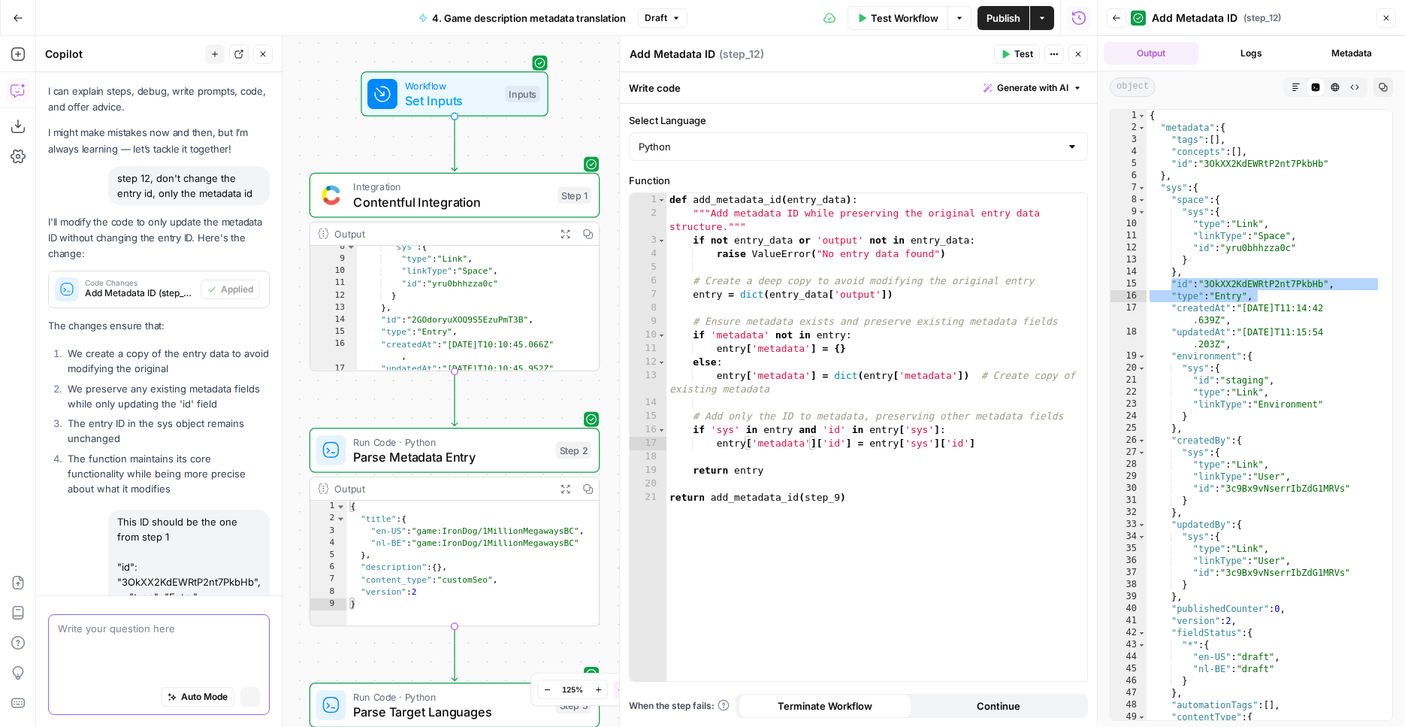
scroll to position [46, 0]
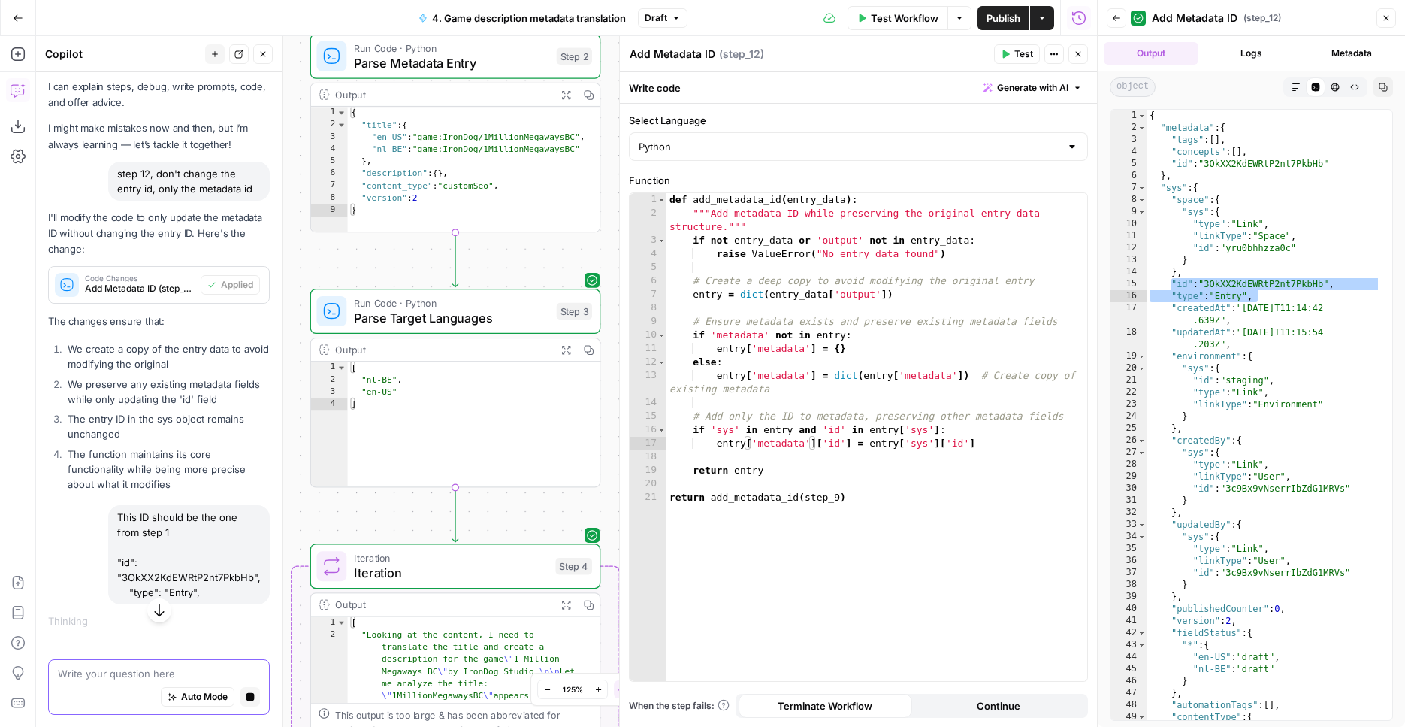
drag, startPoint x: 295, startPoint y: 413, endPoint x: 292, endPoint y: -41, distance: 454.6
click at [292, 36] on div "Workflow Set Inputs Inputs Integration Contentful Integration Step 1 Output Exp…" at bounding box center [566, 381] width 1061 height 691
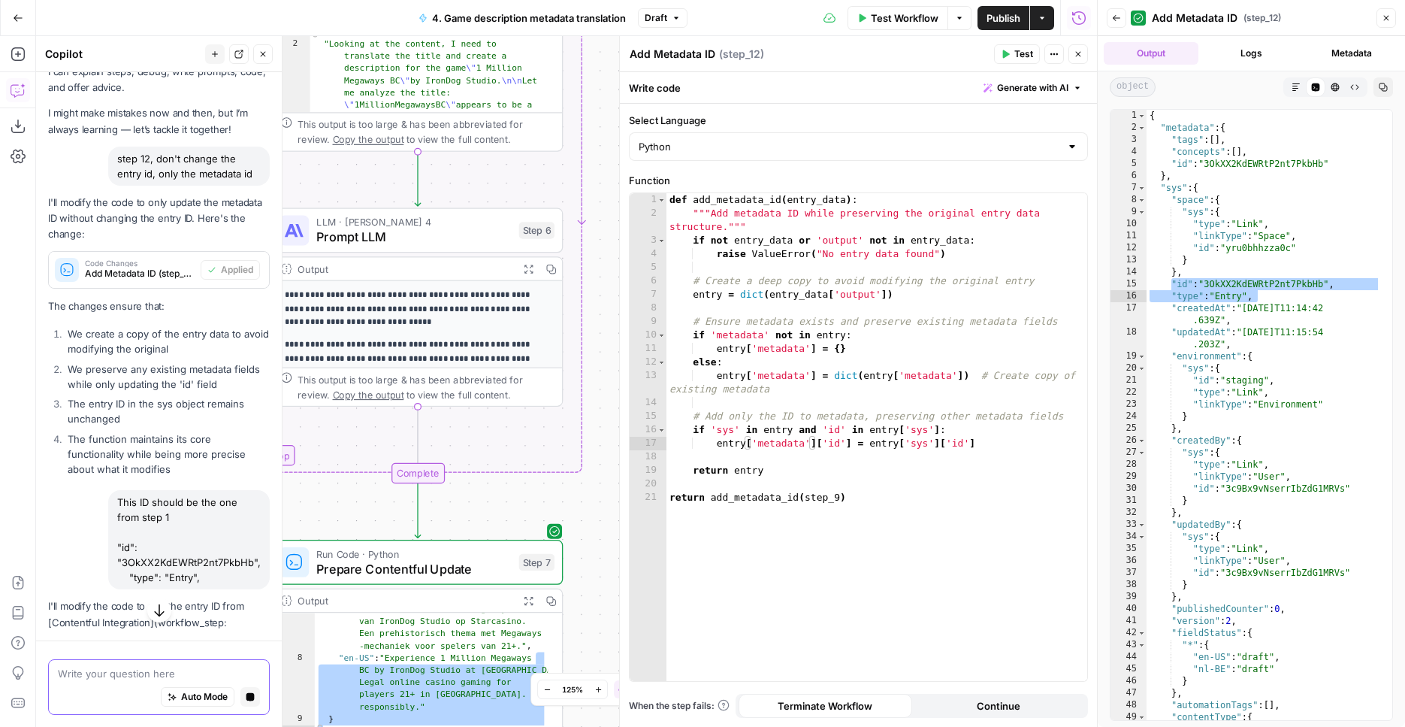
drag, startPoint x: 610, startPoint y: 426, endPoint x: 573, endPoint y: -85, distance: 512.3
click at [573, 36] on div "Workflow Set Inputs Inputs Integration Contentful Integration Step 1 Output Exp…" at bounding box center [566, 381] width 1061 height 691
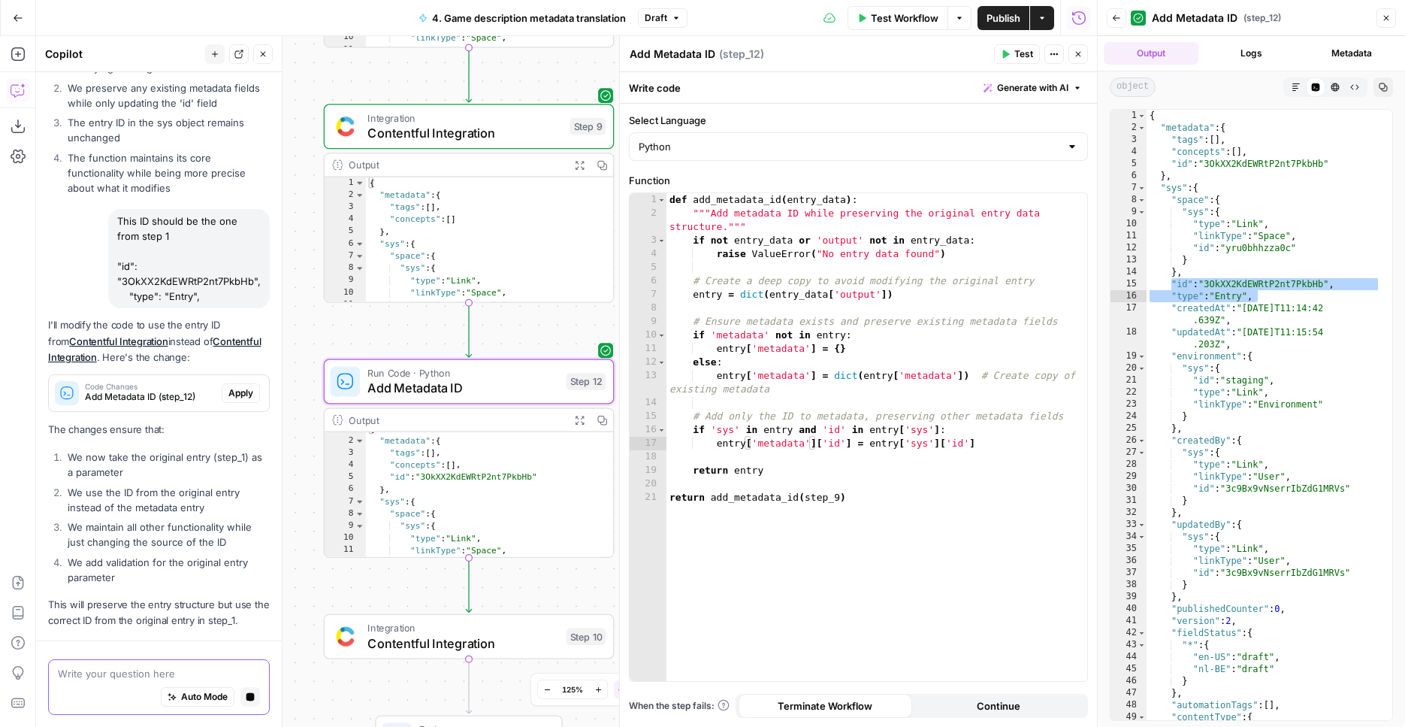
scroll to position [410, 0]
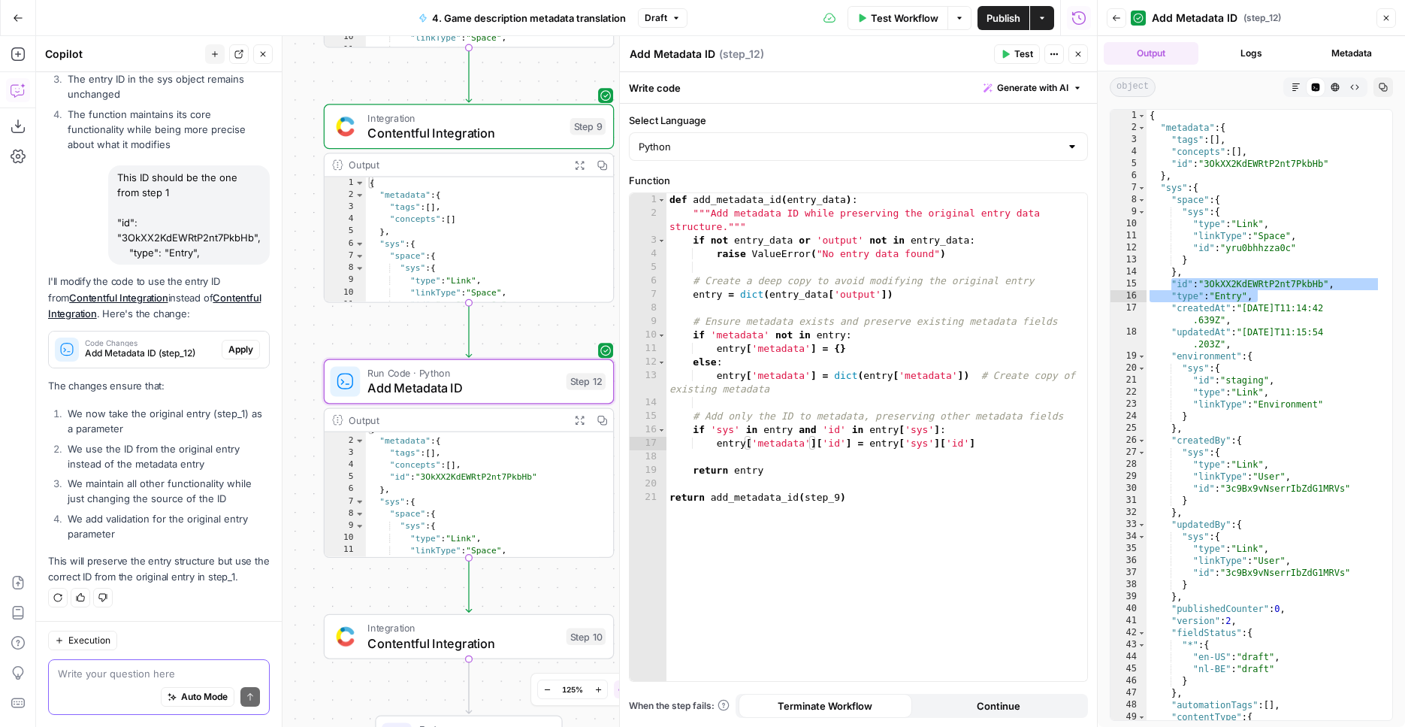
click at [131, 341] on span "Code Changes" at bounding box center [150, 343] width 131 height 8
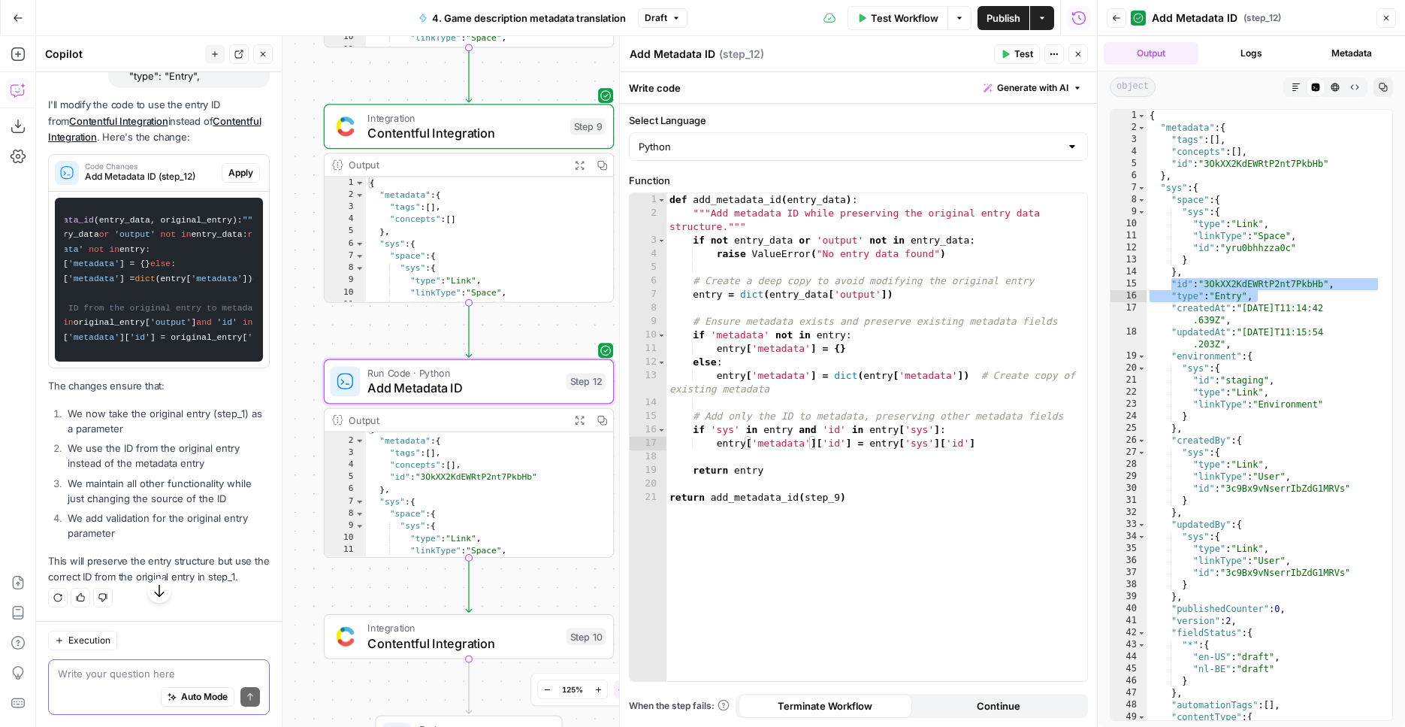
scroll to position [0, 80]
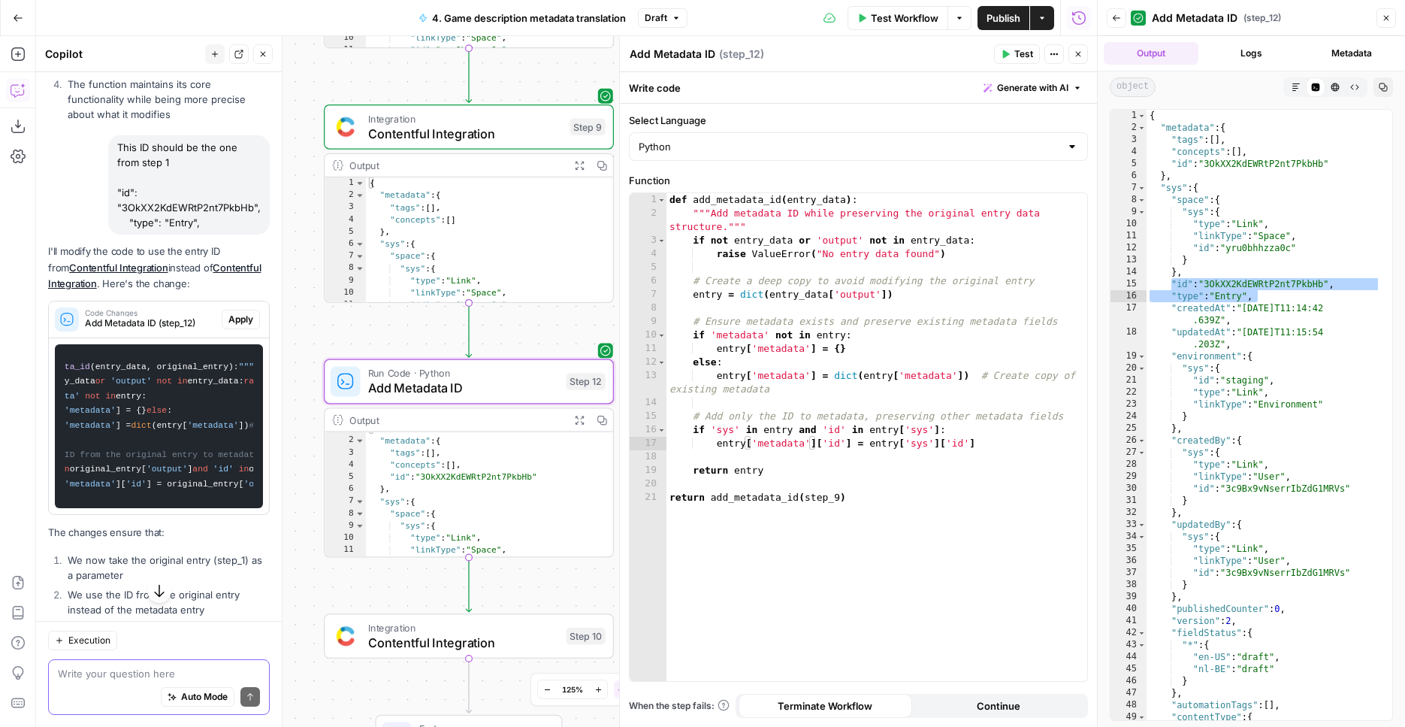
click at [229, 326] on span "Apply" at bounding box center [240, 320] width 25 height 14
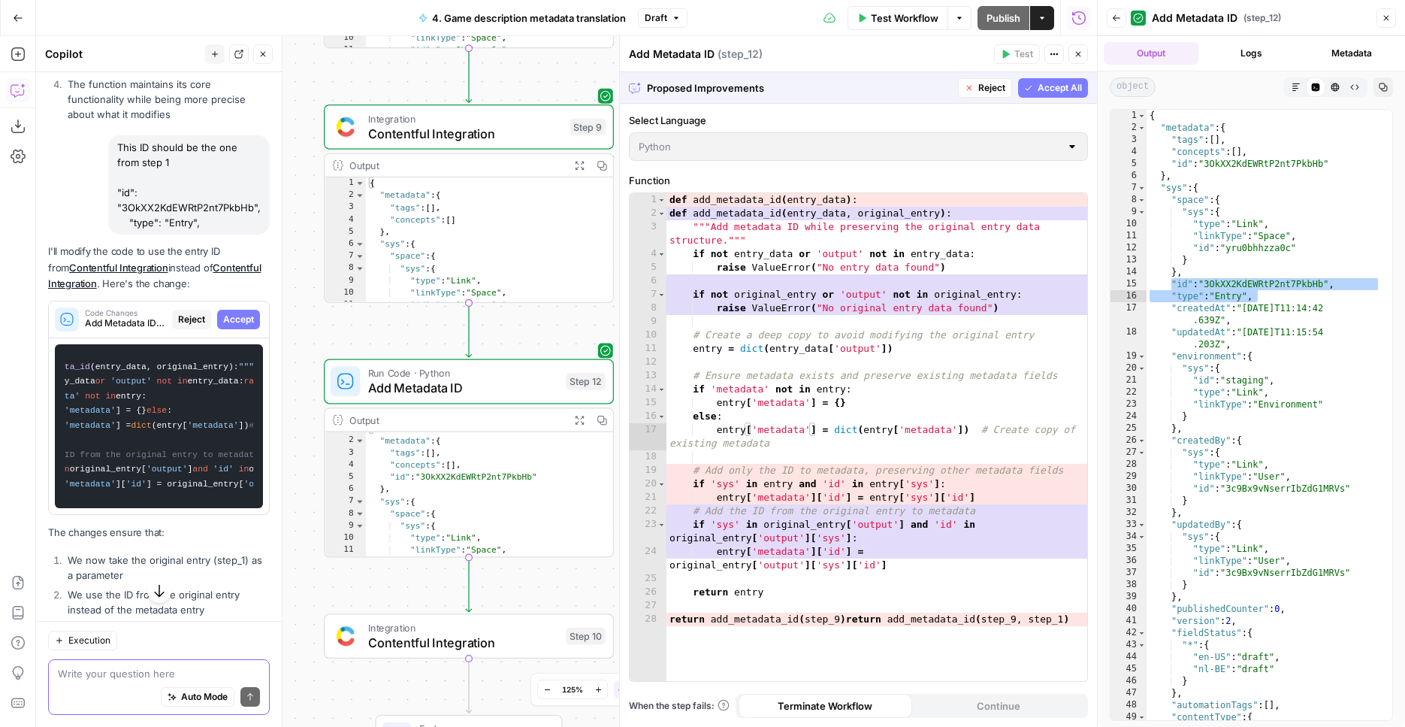
click at [1080, 86] on span "Accept All" at bounding box center [1060, 88] width 44 height 14
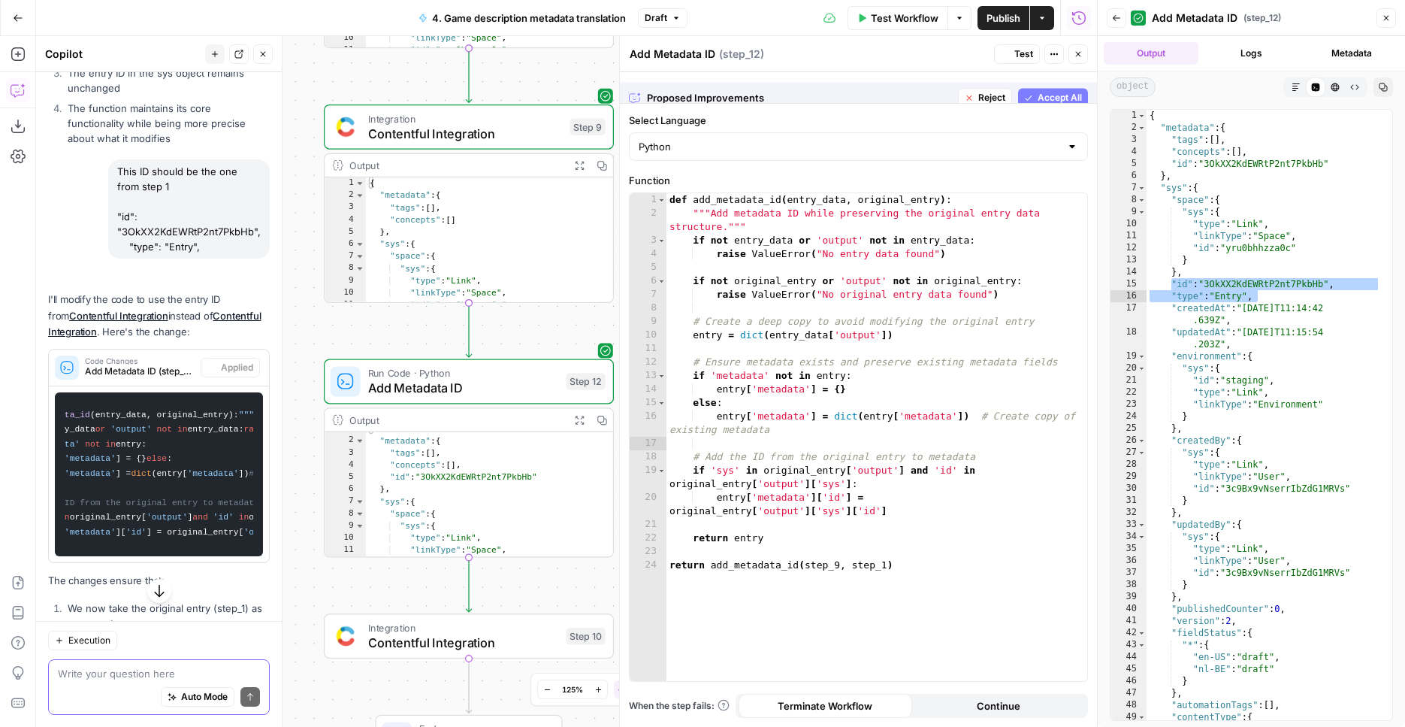
scroll to position [425, 0]
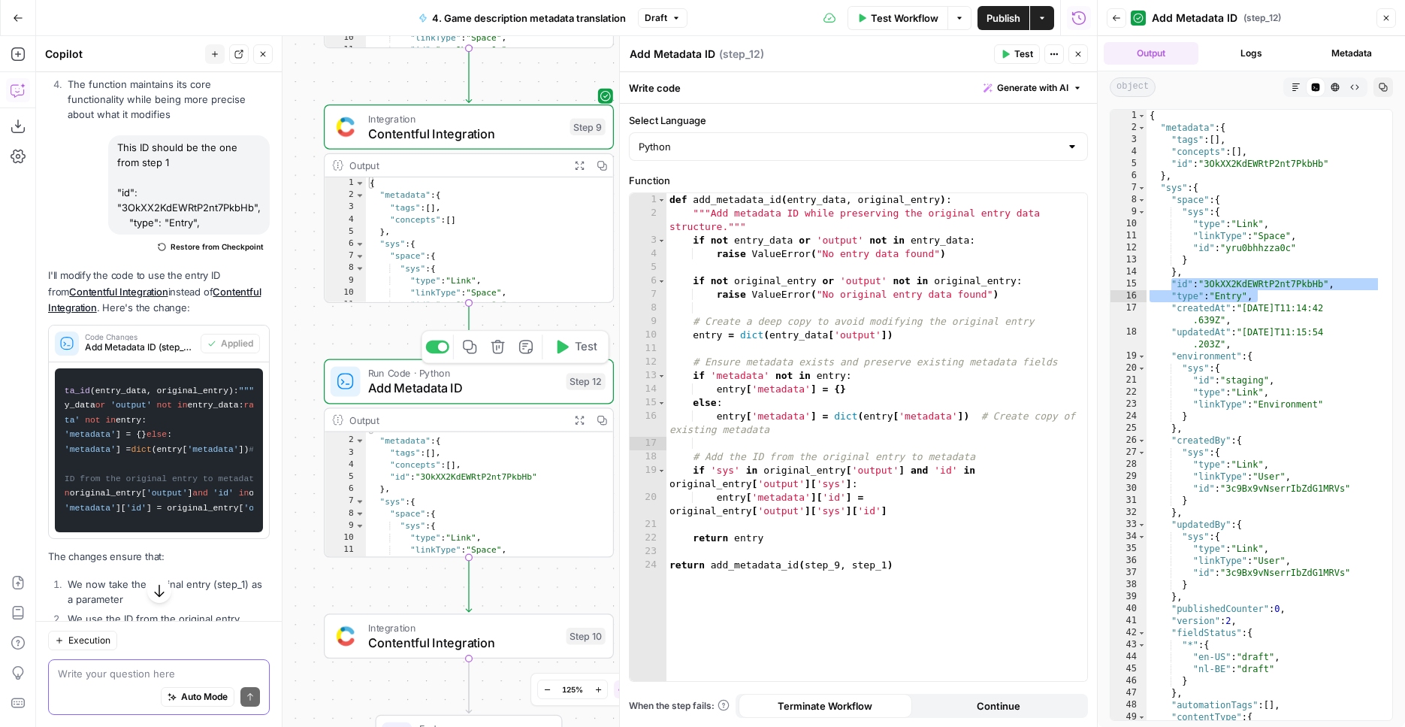
click at [594, 351] on span "Test" at bounding box center [586, 346] width 23 height 17
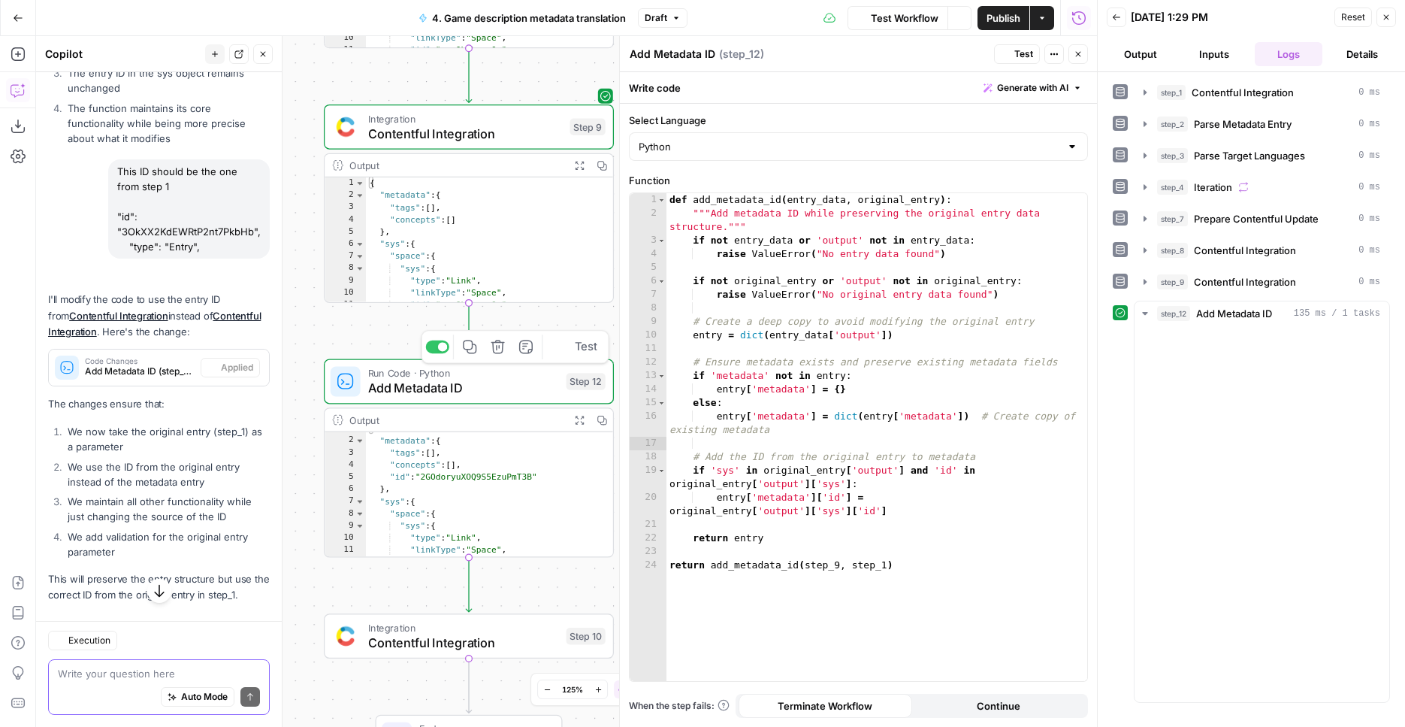
scroll to position [425, 0]
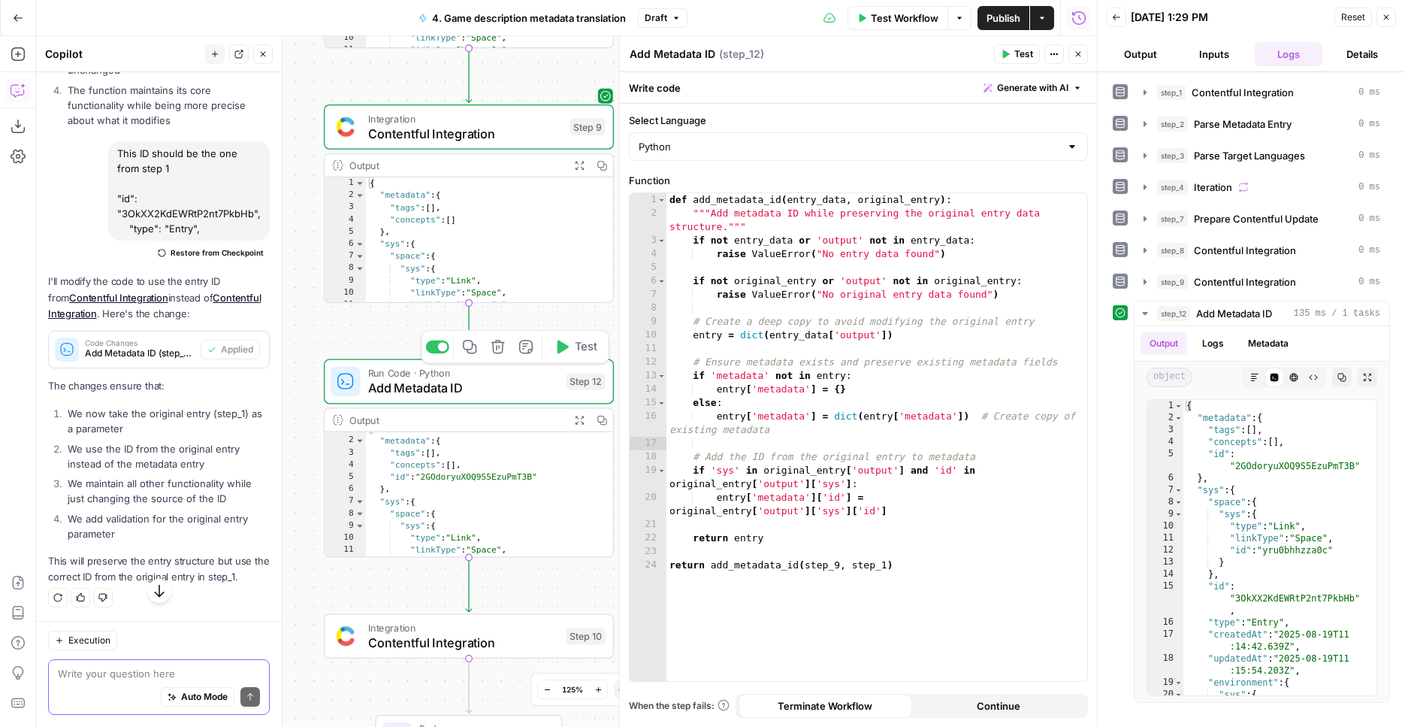
click at [580, 422] on icon "button" at bounding box center [579, 420] width 11 height 11
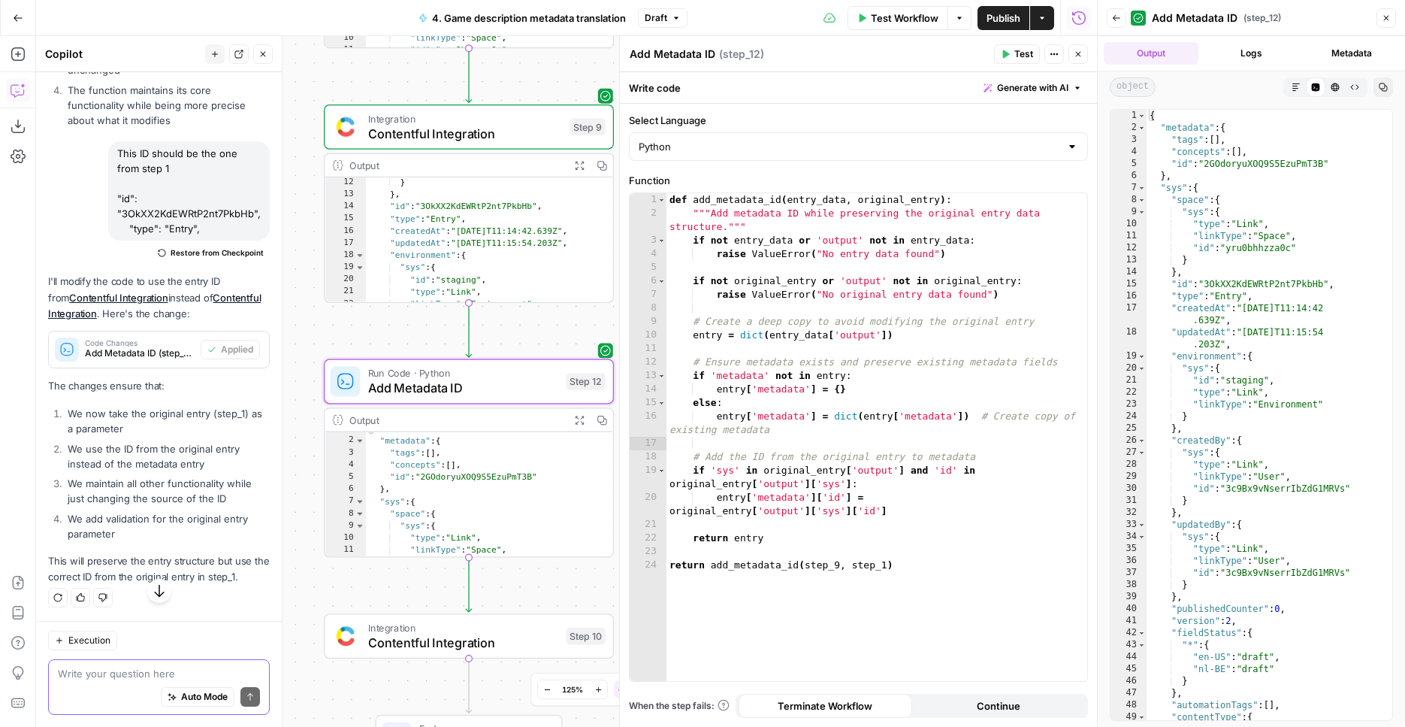
scroll to position [93, 0]
click at [129, 680] on textarea at bounding box center [159, 673] width 202 height 15
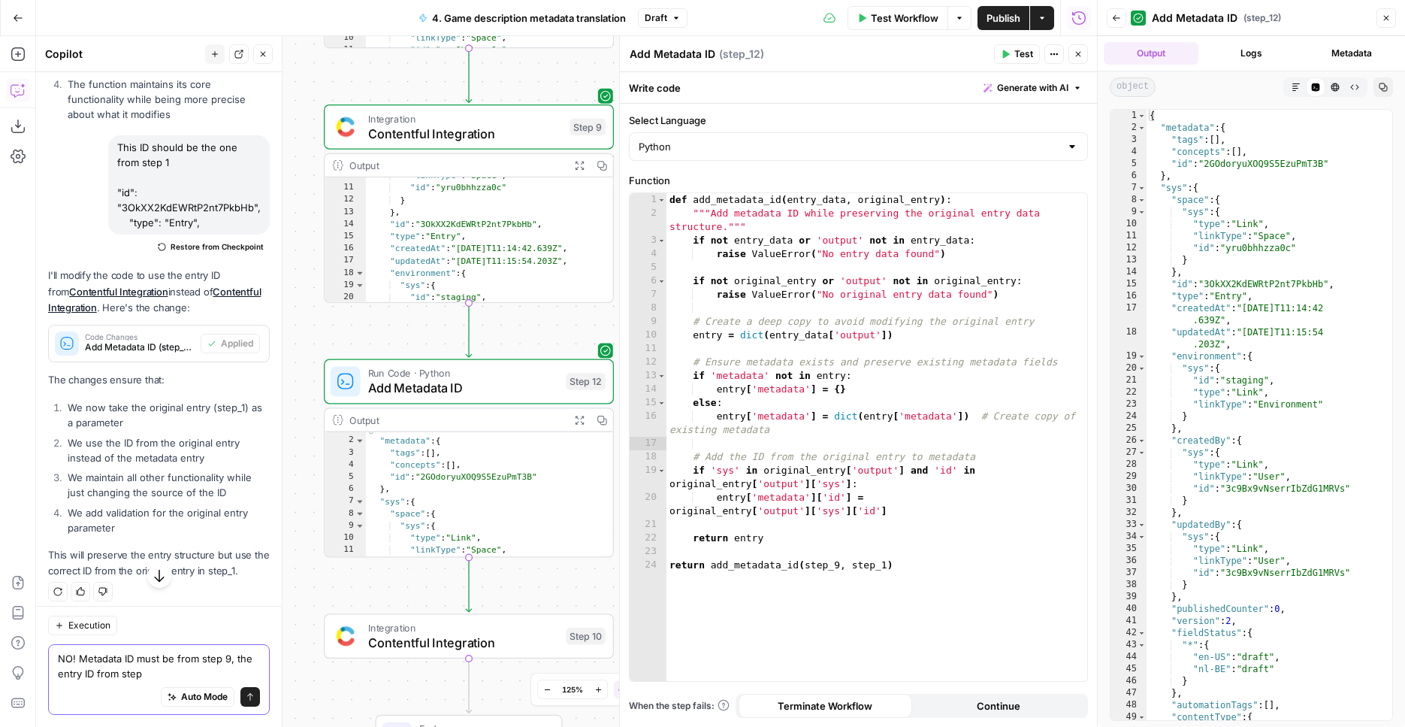
type textarea "NO! Metadata ID must be from step 9, the entry ID from step 1"
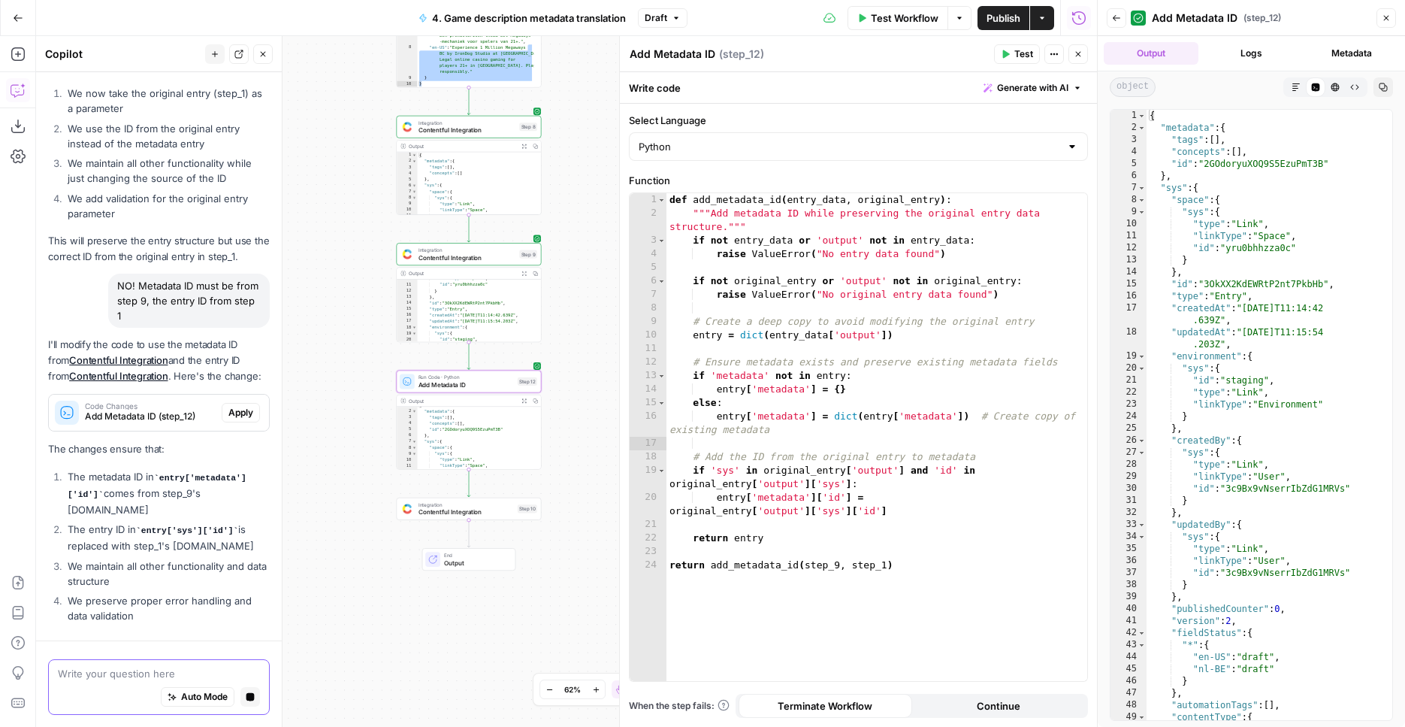
scroll to position [795, 0]
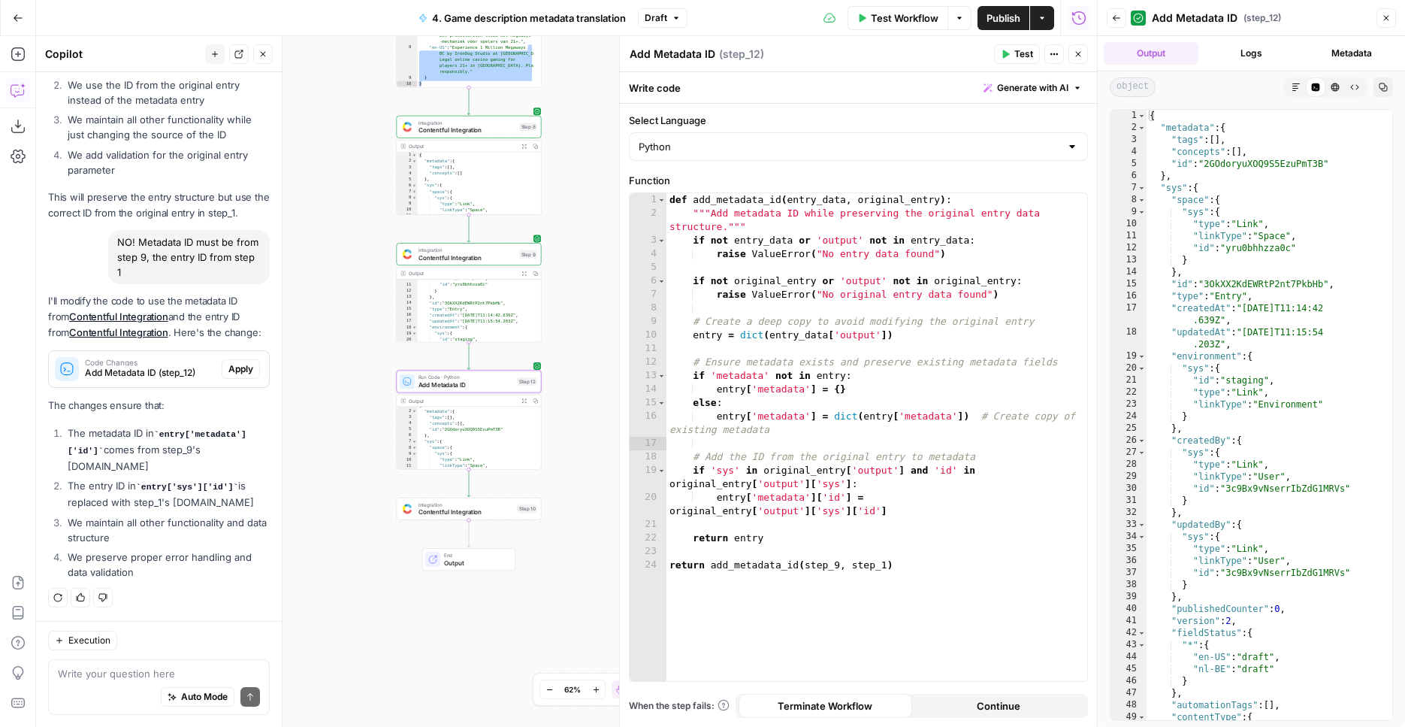
click at [226, 375] on div "Code Changes Add Metadata ID (step_12) Apply" at bounding box center [159, 369] width 220 height 24
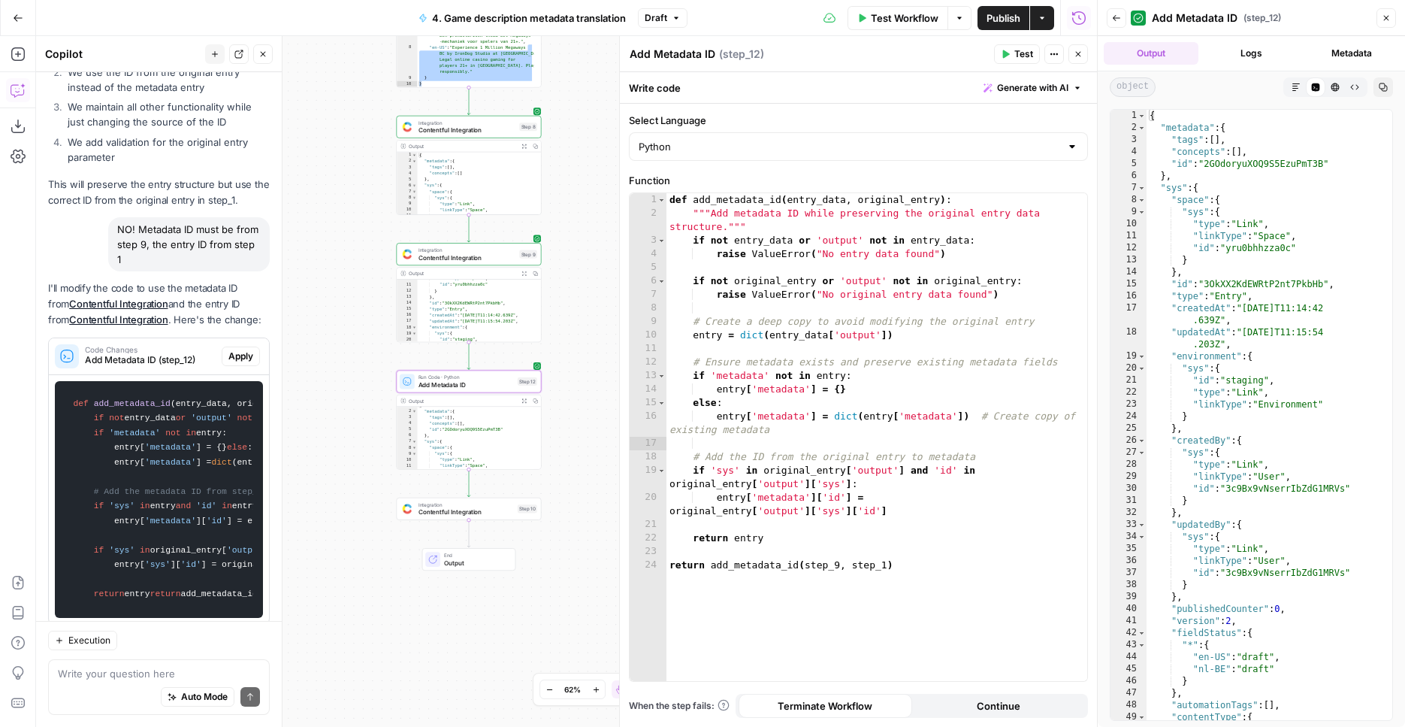
click at [225, 366] on button "Apply" at bounding box center [241, 356] width 38 height 20
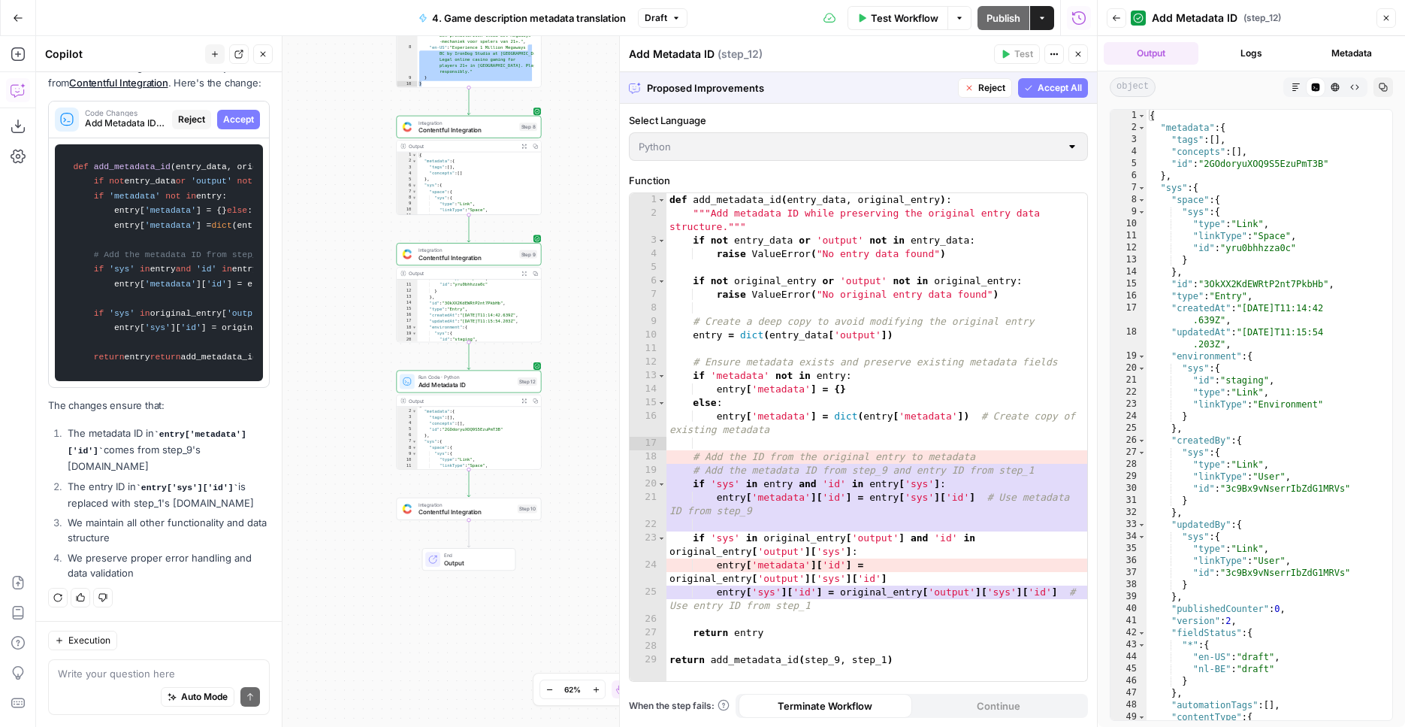
click at [1042, 87] on span "Accept All" at bounding box center [1060, 88] width 44 height 14
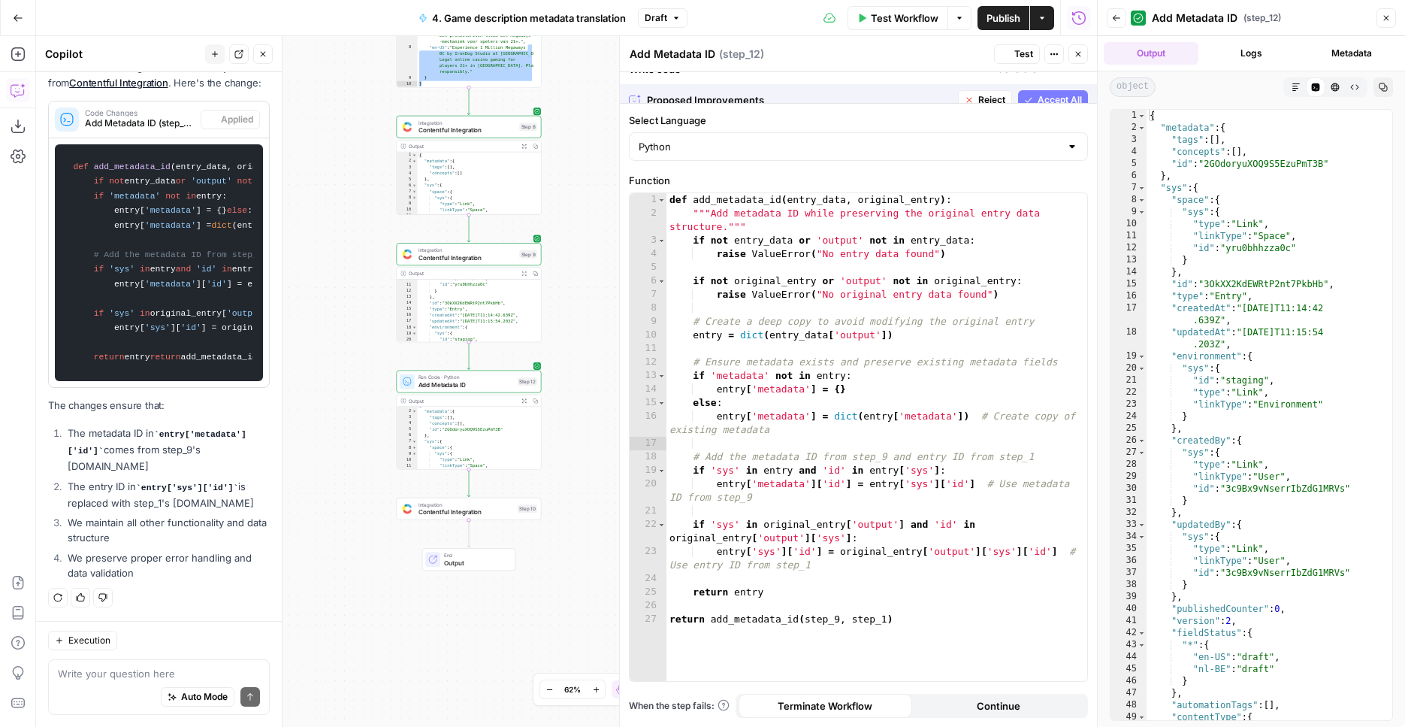
scroll to position [1270, 0]
click at [528, 364] on span "Test" at bounding box center [527, 364] width 11 height 8
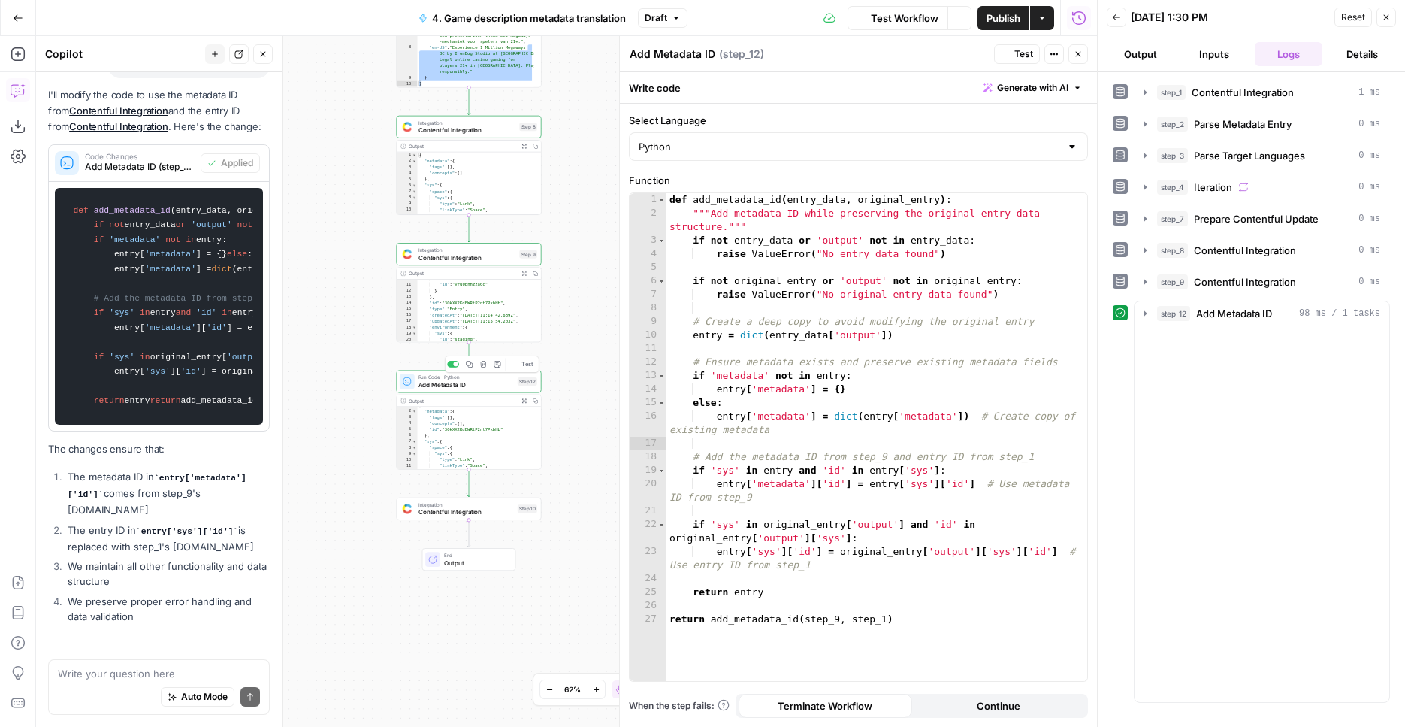
scroll to position [819, 0]
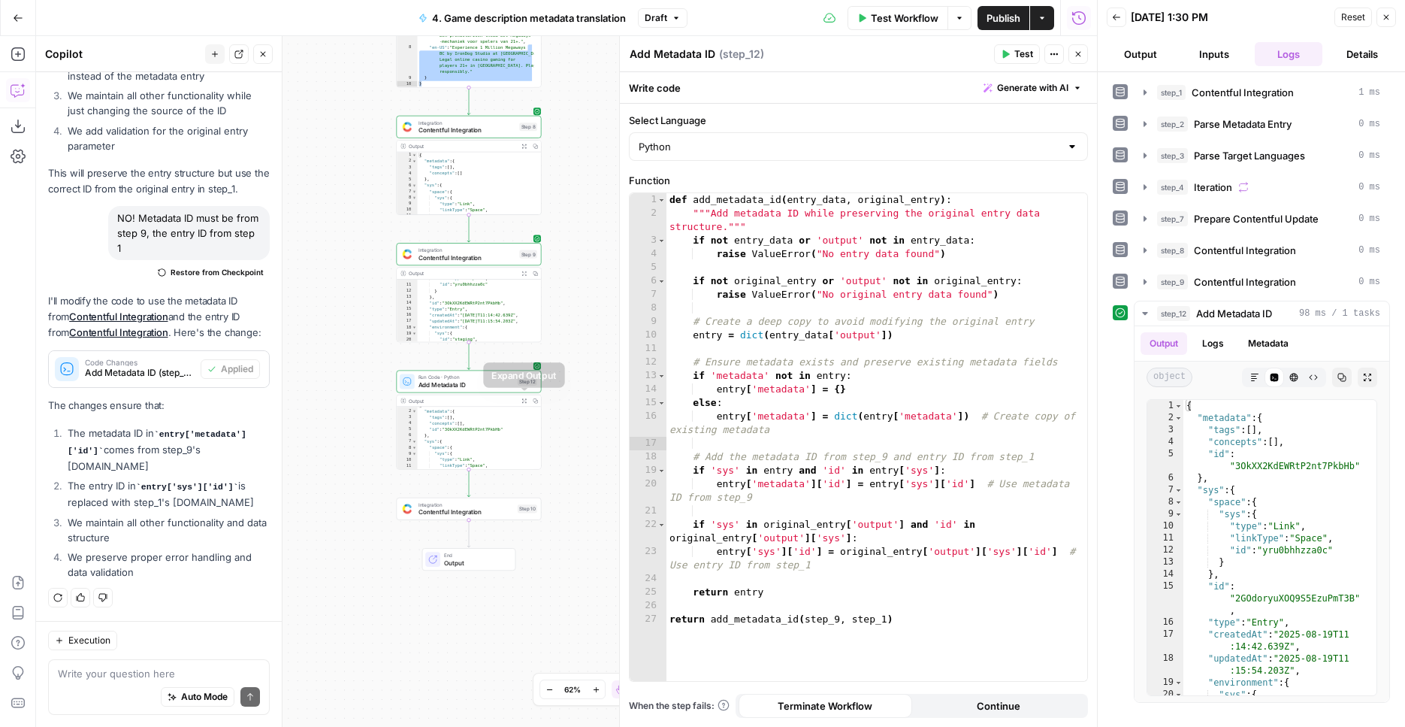
click at [525, 399] on icon "button" at bounding box center [524, 400] width 5 height 5
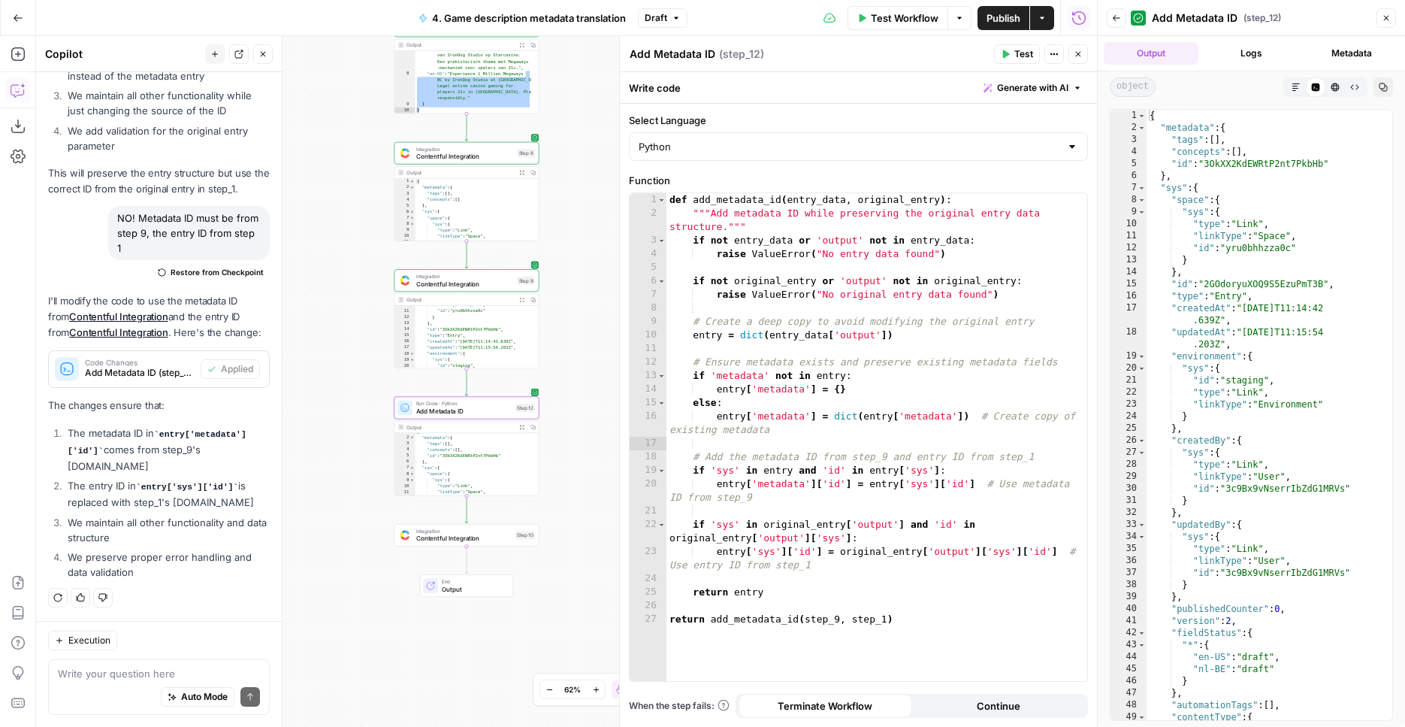
drag, startPoint x: 579, startPoint y: 316, endPoint x: 576, endPoint y: 349, distance: 33.2
click at [576, 349] on div "Workflow Set Inputs Inputs Integration Contentful Integration Step 1 Output Exp…" at bounding box center [566, 381] width 1061 height 691
click at [494, 548] on span "Contentful Integration" at bounding box center [463, 544] width 95 height 9
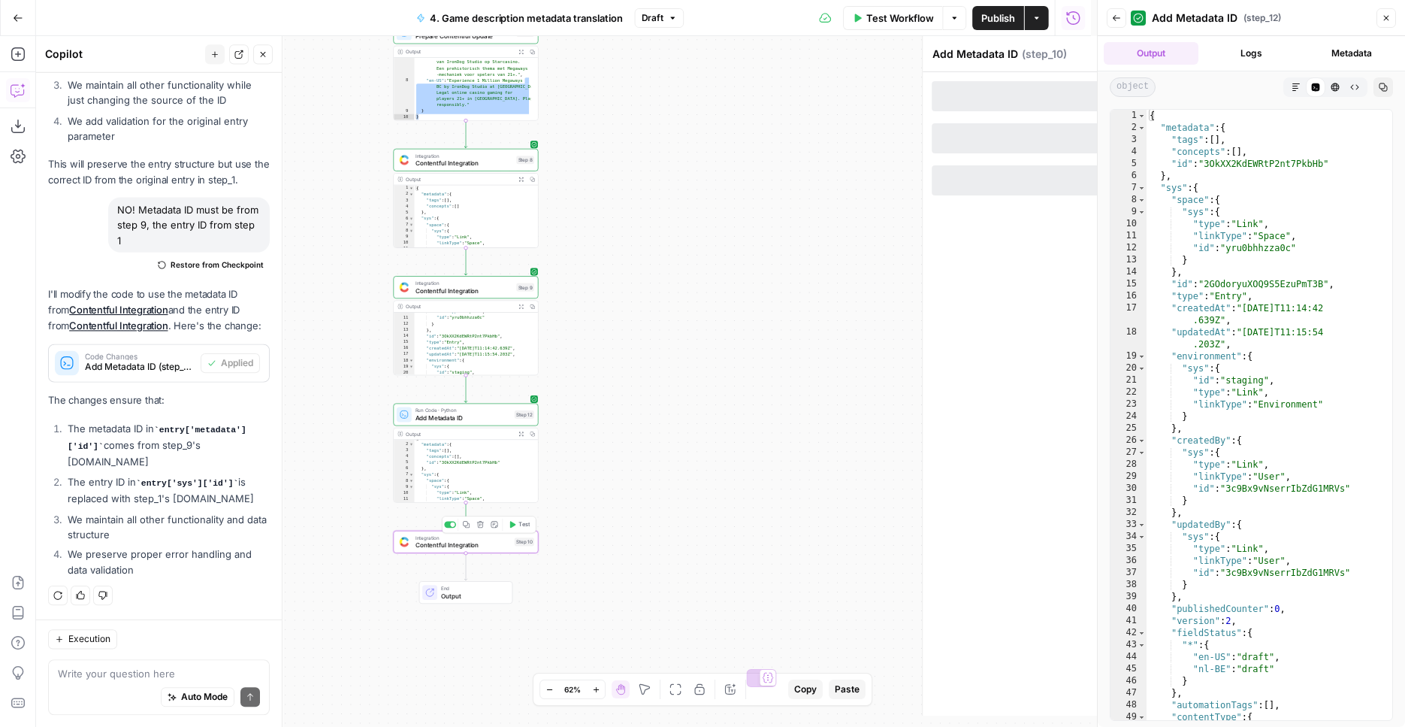
type textarea "Contentful Integration"
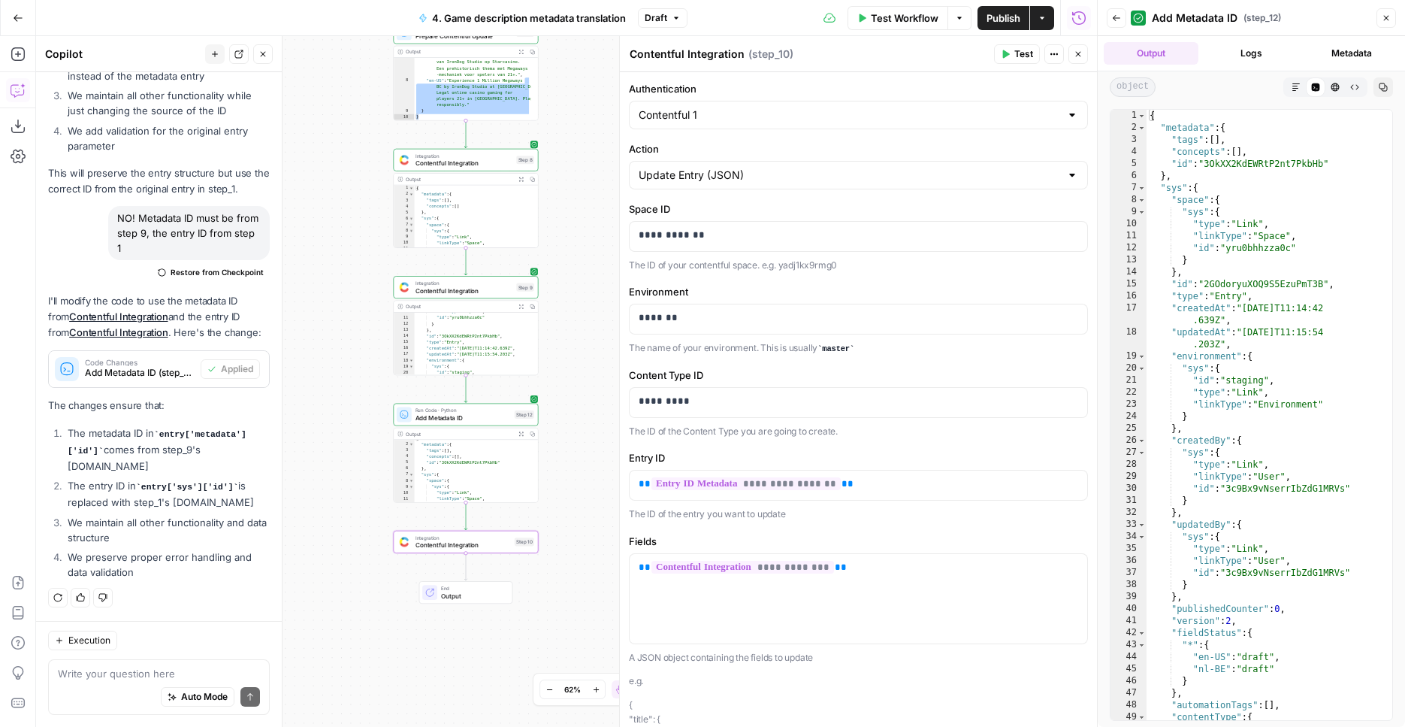
click at [567, 410] on div "Workflow Set Inputs Inputs Integration Contentful Integration Step 1 Output Exp…" at bounding box center [566, 381] width 1061 height 691
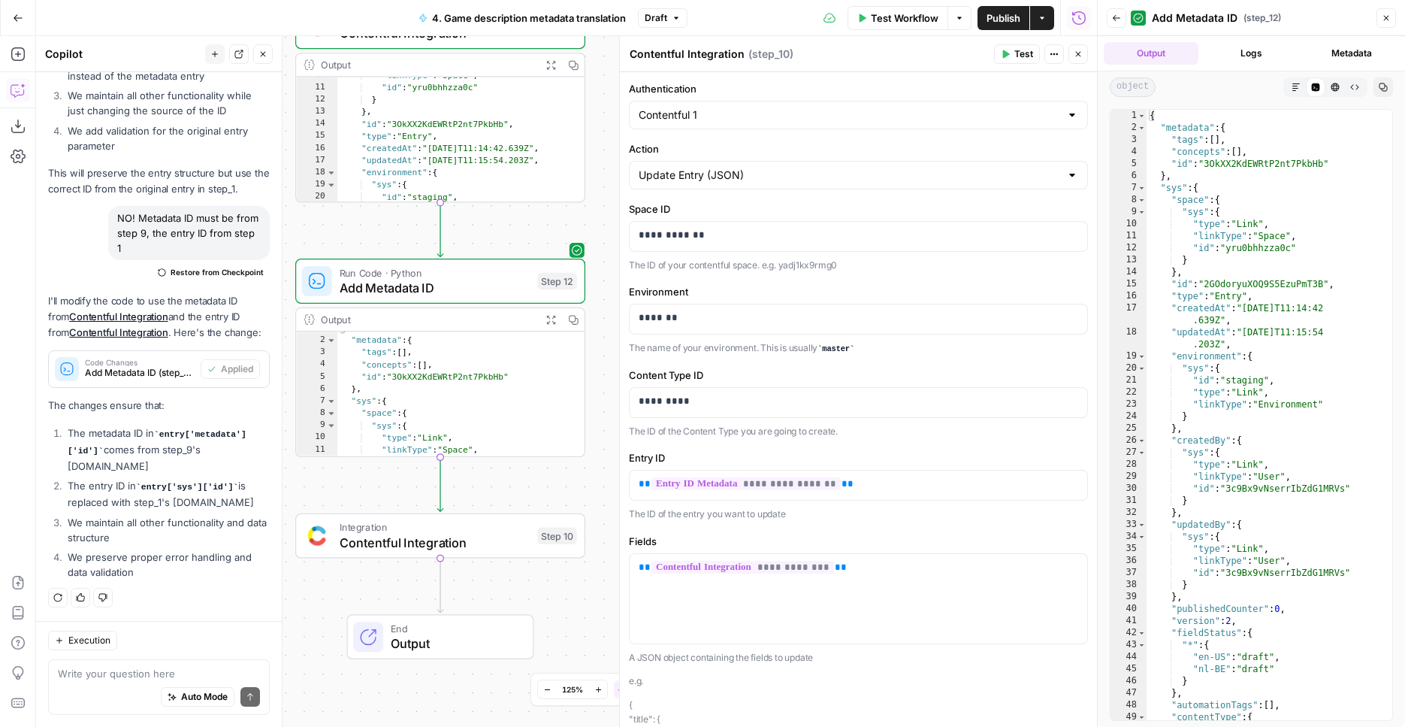
drag, startPoint x: 570, startPoint y: 358, endPoint x: 631, endPoint y: 256, distance: 118.3
click at [631, 256] on div "Workflow Set Inputs Inputs Integration Contentful Integration Step 1 Output Exp…" at bounding box center [566, 381] width 1061 height 691
click at [782, 570] on span "**********" at bounding box center [743, 567] width 183 height 13
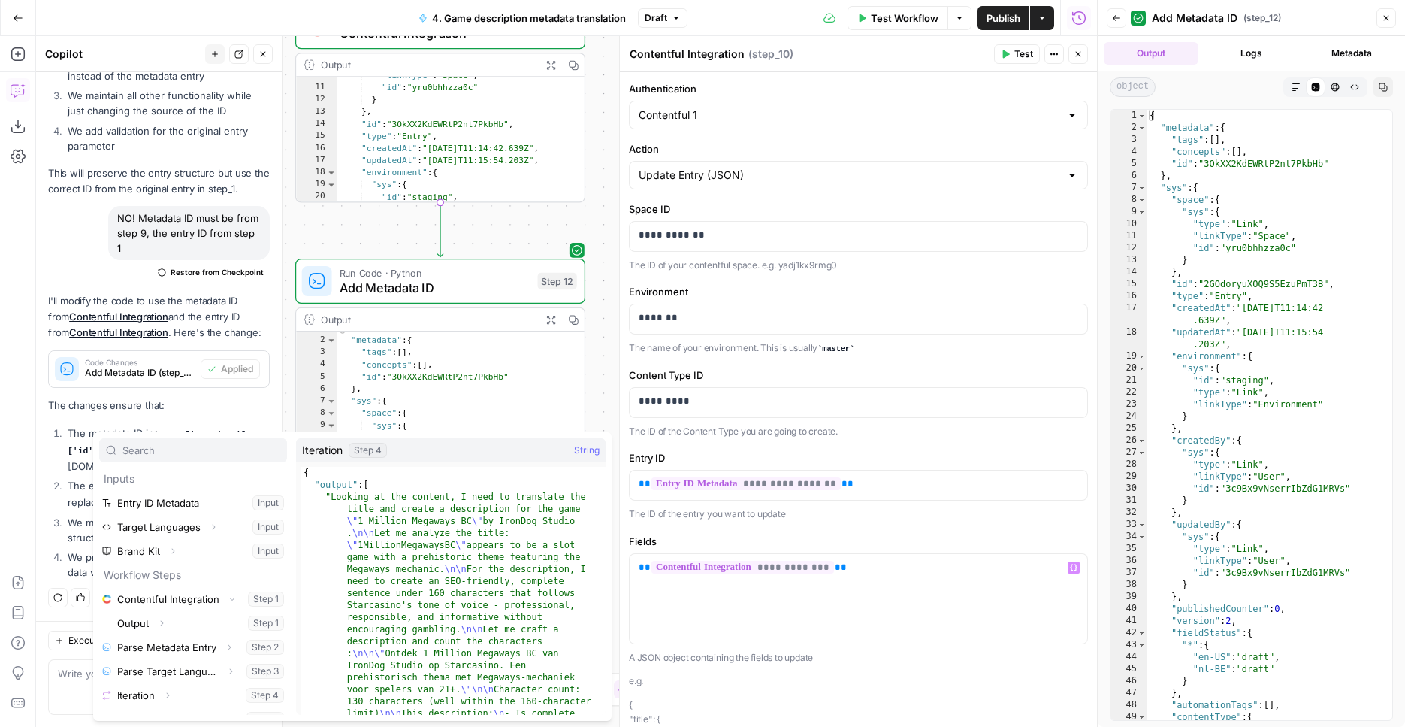
scroll to position [89, 0]
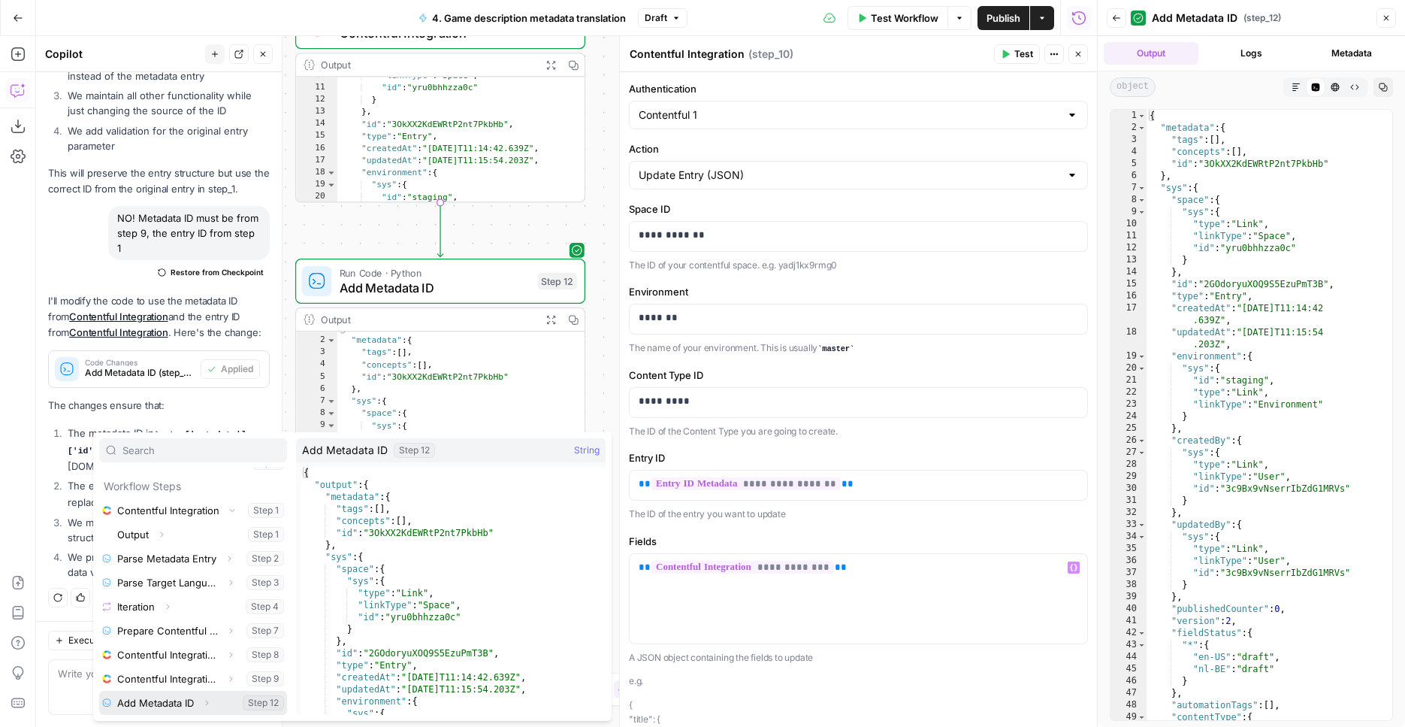
click at [175, 703] on button "Select variable Add Metadata ID" at bounding box center [193, 703] width 188 height 24
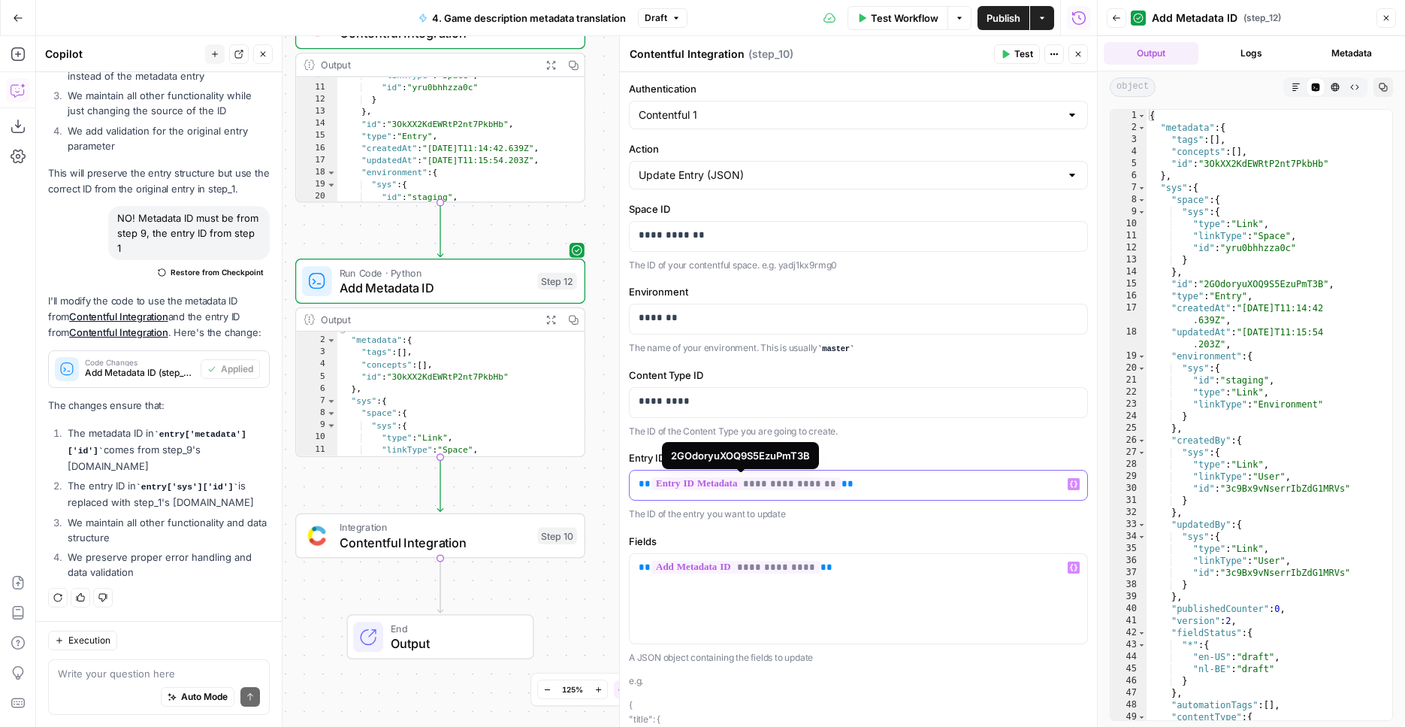
click at [791, 482] on span "**********" at bounding box center [746, 483] width 189 height 13
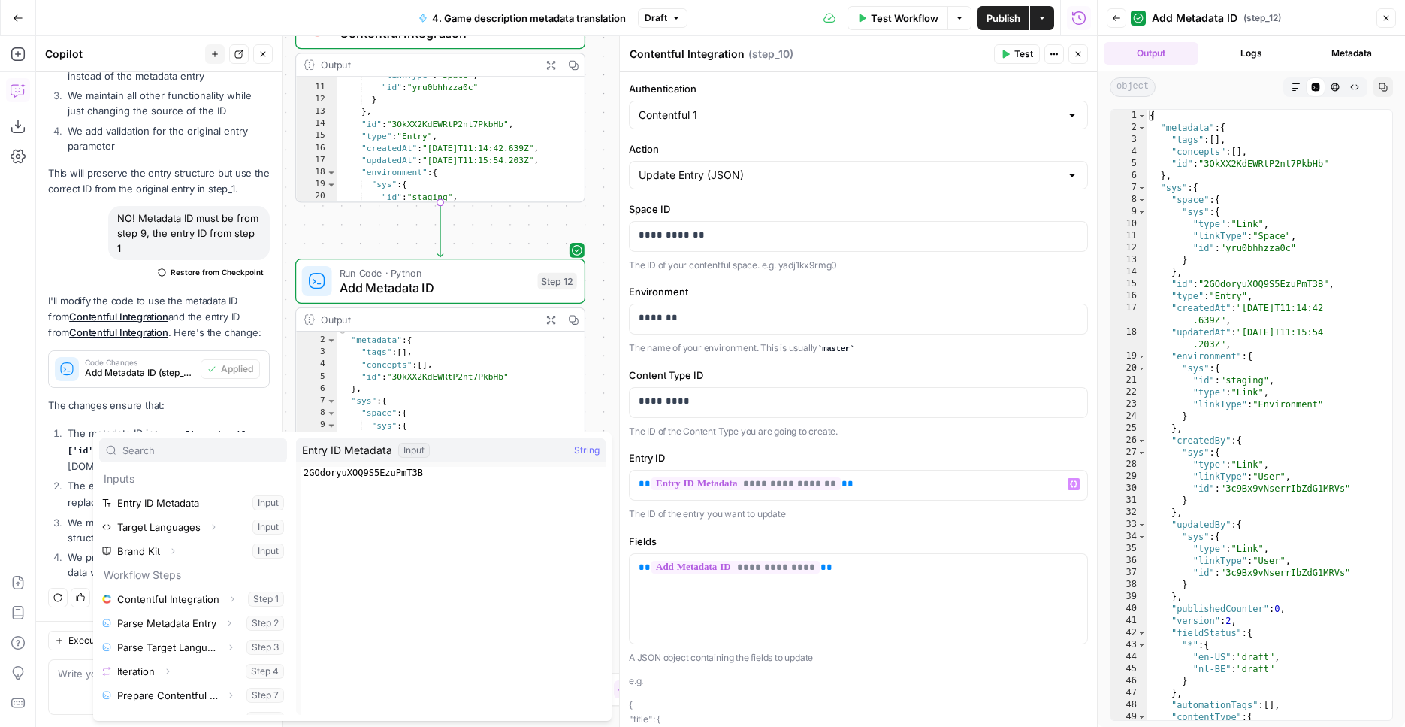
click at [593, 401] on div "Workflow Set Inputs Inputs Integration Contentful Integration Step 1 Output Exp…" at bounding box center [566, 381] width 1061 height 691
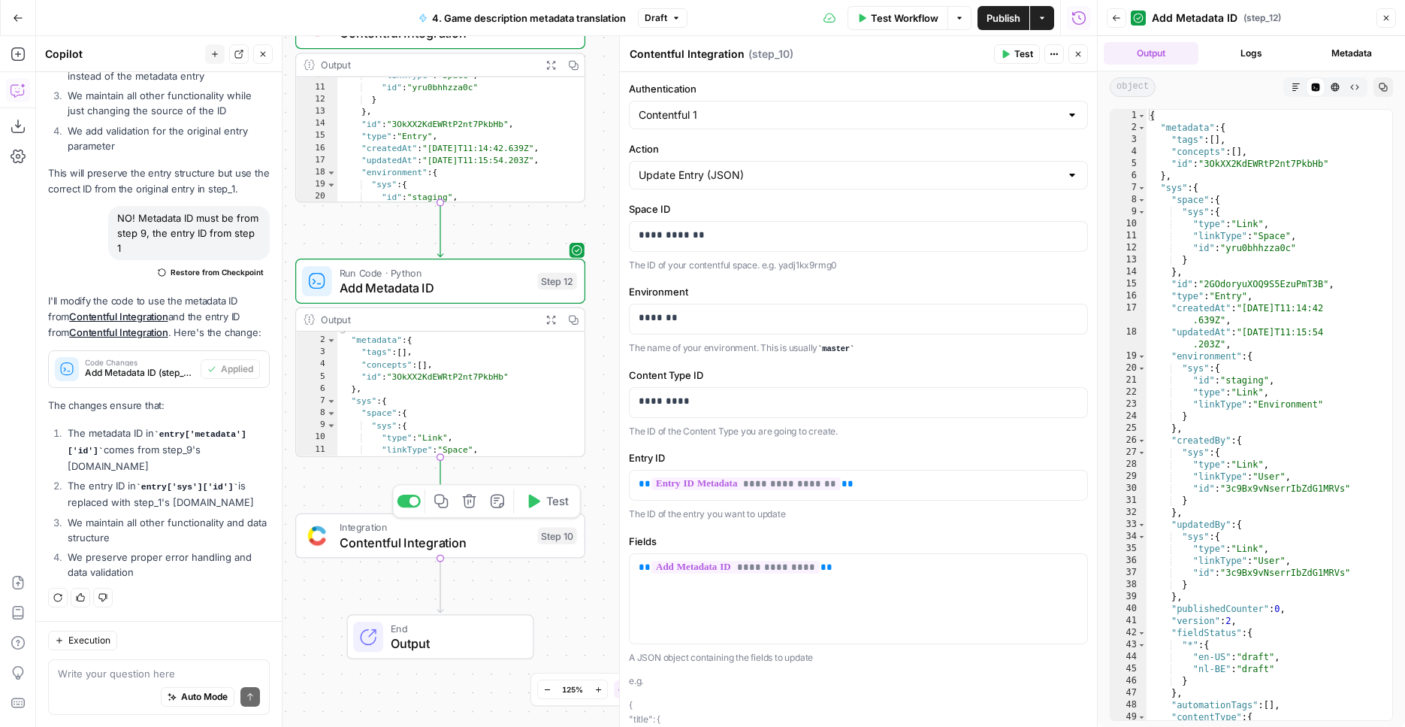
click at [561, 500] on span "Test" at bounding box center [557, 500] width 23 height 17
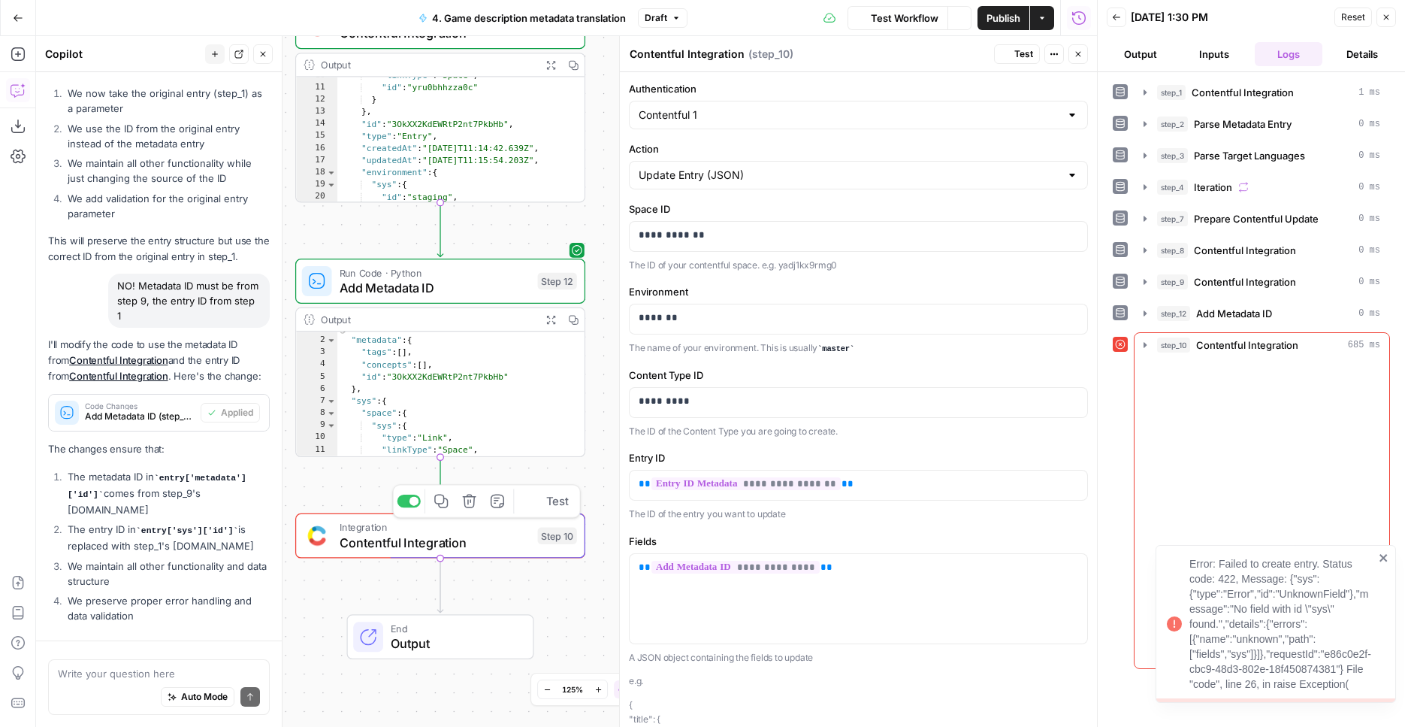
scroll to position [819, 0]
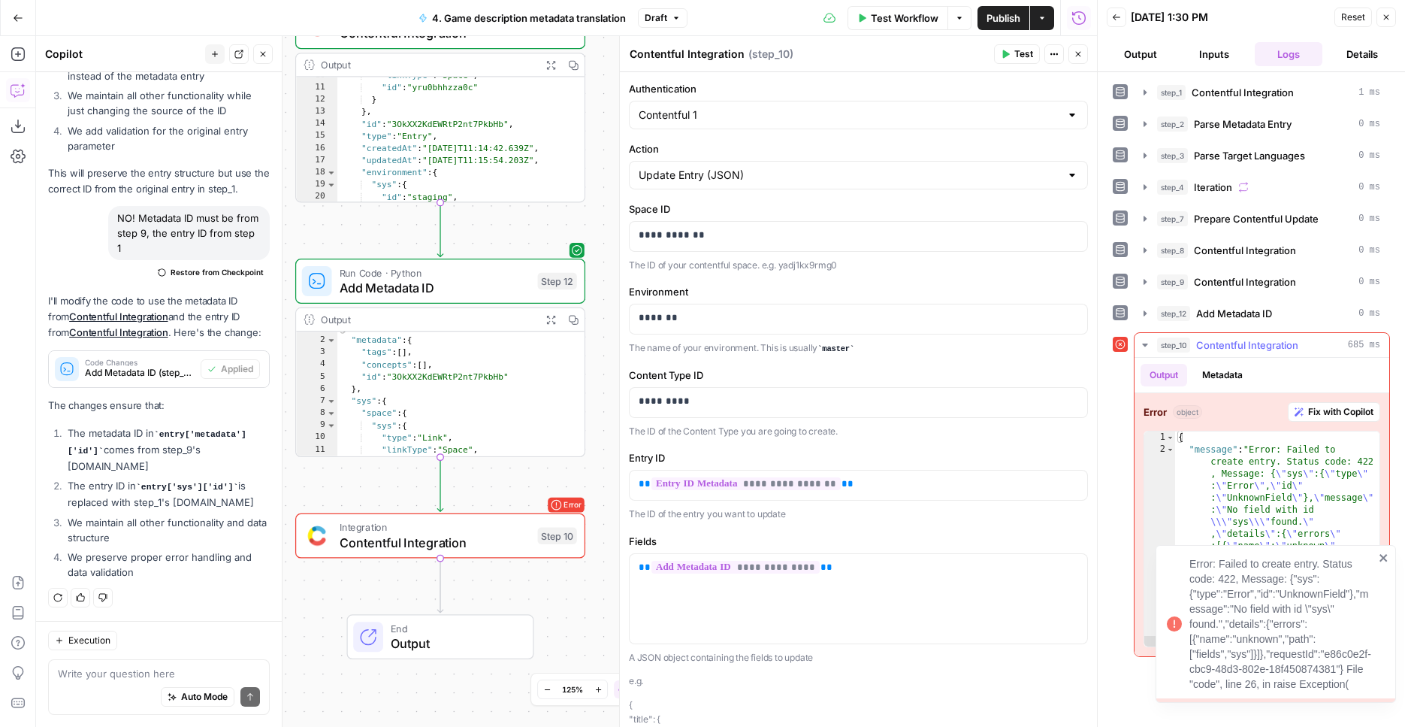
click at [1169, 426] on div "Error object Fix with Copilot 1 2 3 4 { "message" : "Error: Failed to create en…" at bounding box center [1262, 524] width 255 height 263
type textarea "**********"
click at [1237, 488] on div "{ "message" : "Error: Failed to create entry. Status code: 422 , Message: { \" …" at bounding box center [1277, 551] width 204 height 240
click at [1383, 561] on icon "close" at bounding box center [1384, 558] width 11 height 12
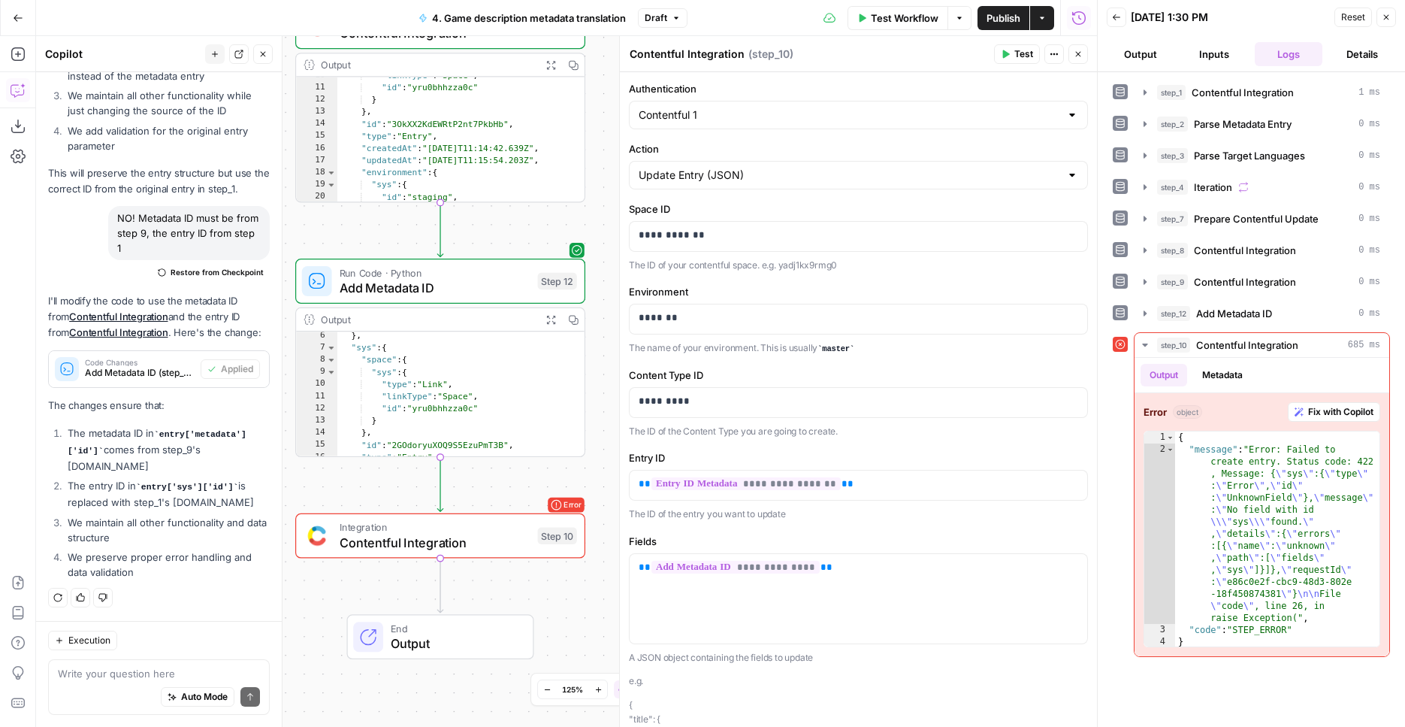
scroll to position [0, 0]
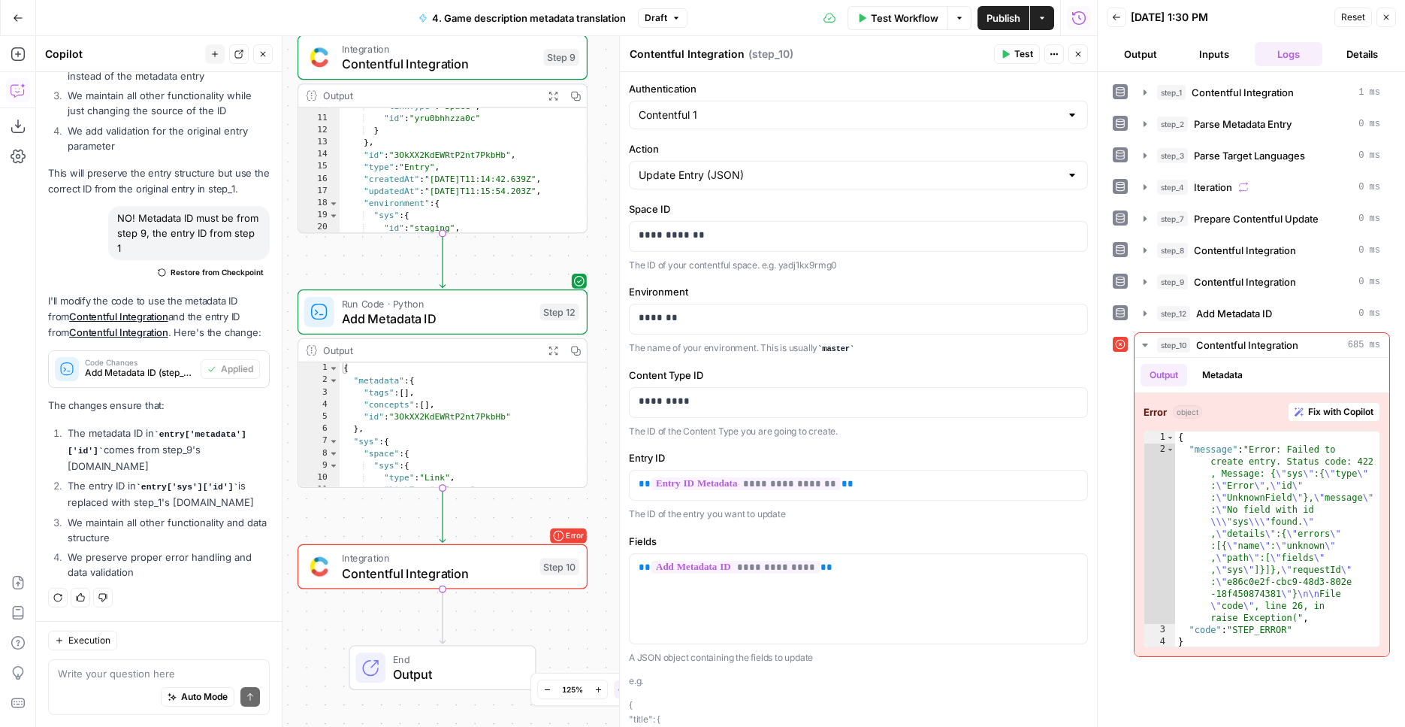
drag, startPoint x: 592, startPoint y: 227, endPoint x: 600, endPoint y: 268, distance: 42.1
click at [600, 268] on div "Workflow Set Inputs Inputs Integration Contentful Integration Step 1 Output Exp…" at bounding box center [566, 381] width 1061 height 691
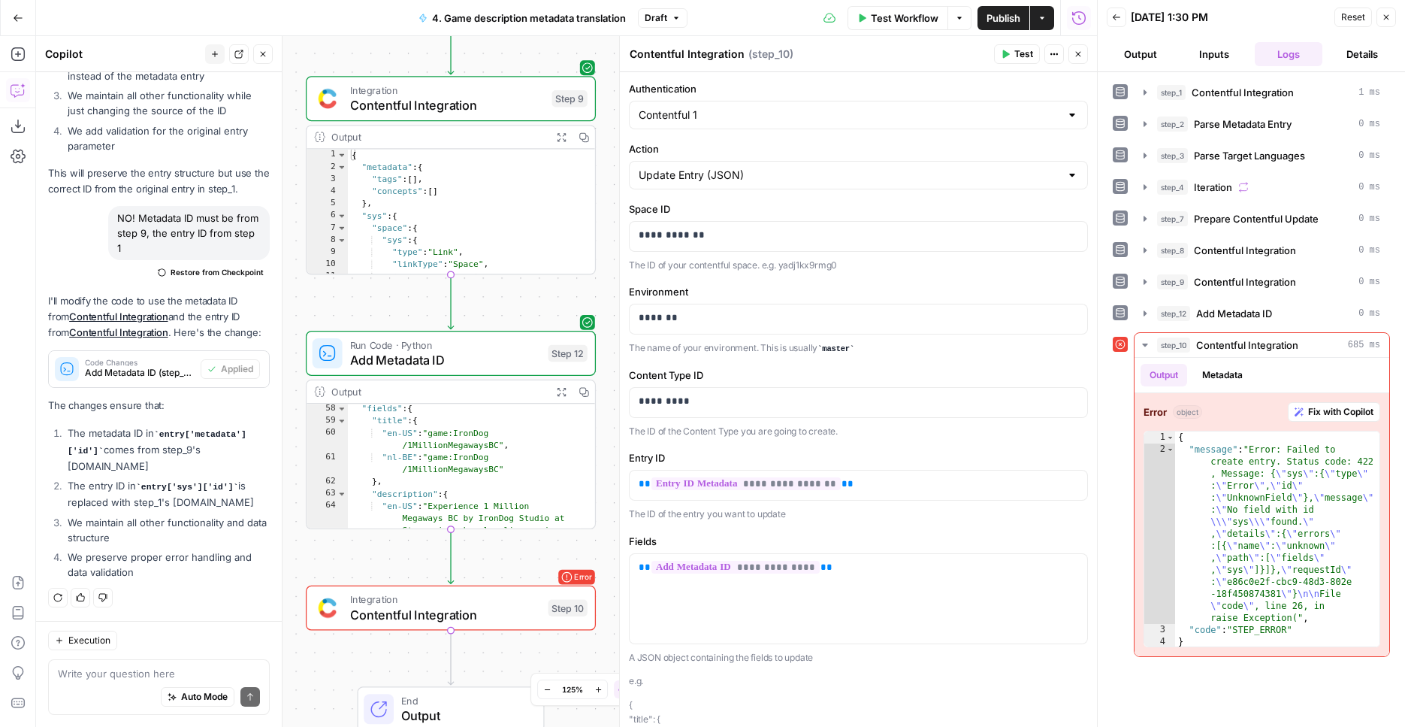
scroll to position [563, 0]
click at [85, 691] on div "Auto Mode Send" at bounding box center [159, 697] width 202 height 33
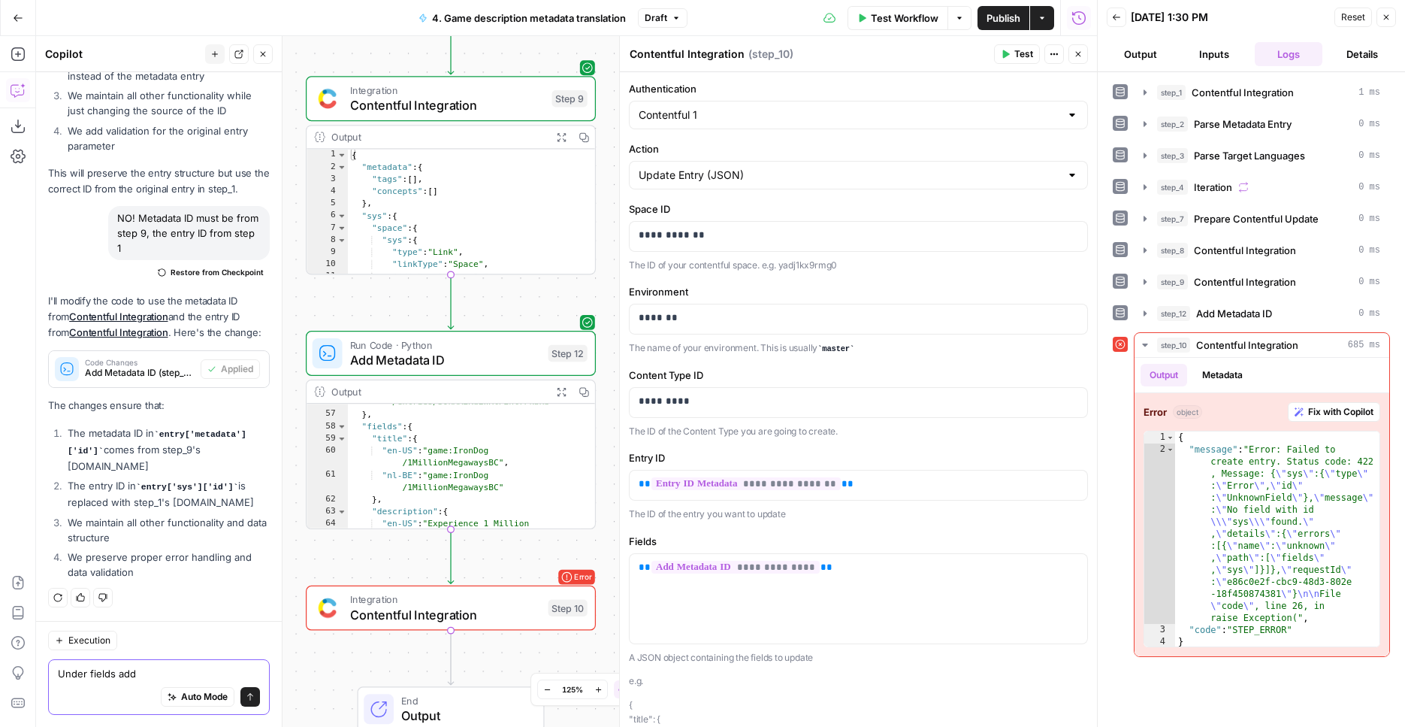
scroll to position [849, 0]
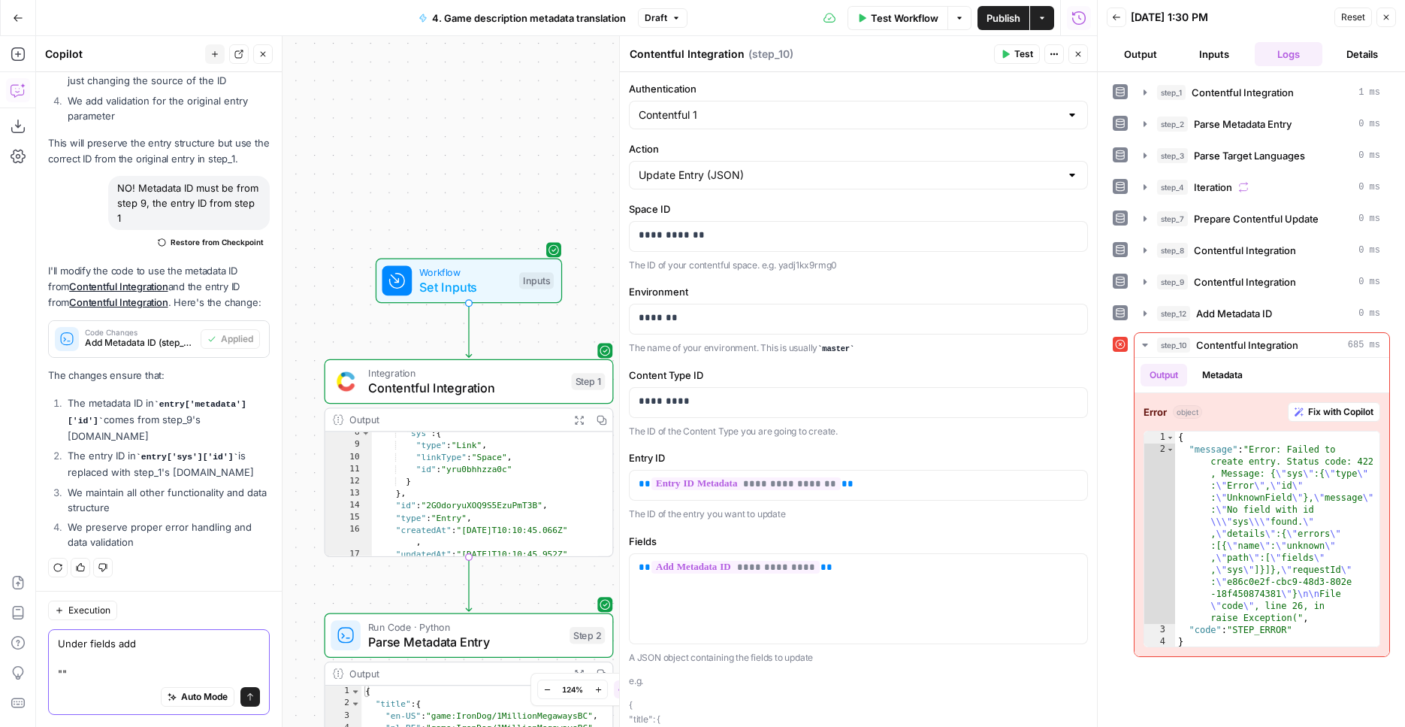
paste textarea "metaData"
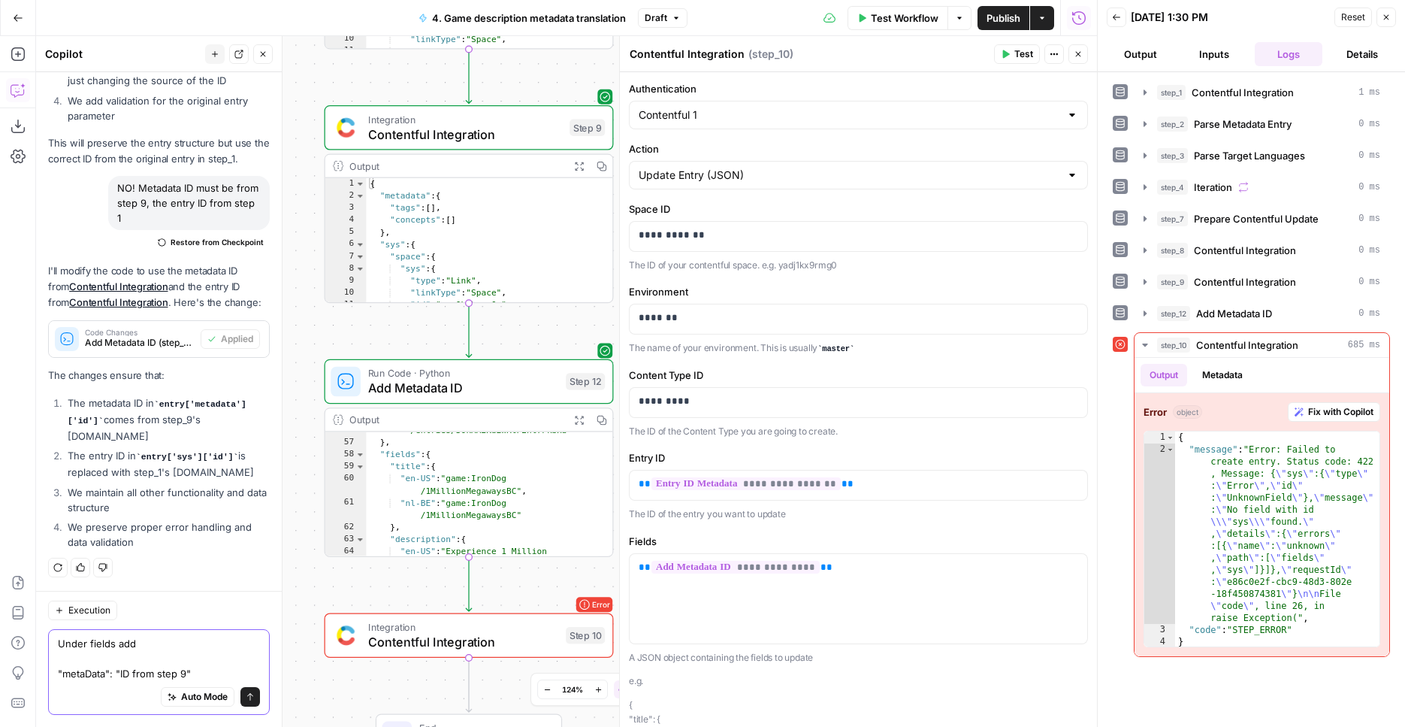
type textarea "Under fields add "metaData": "ID from step 9""
click at [245, 700] on button "Send" at bounding box center [250, 697] width 20 height 20
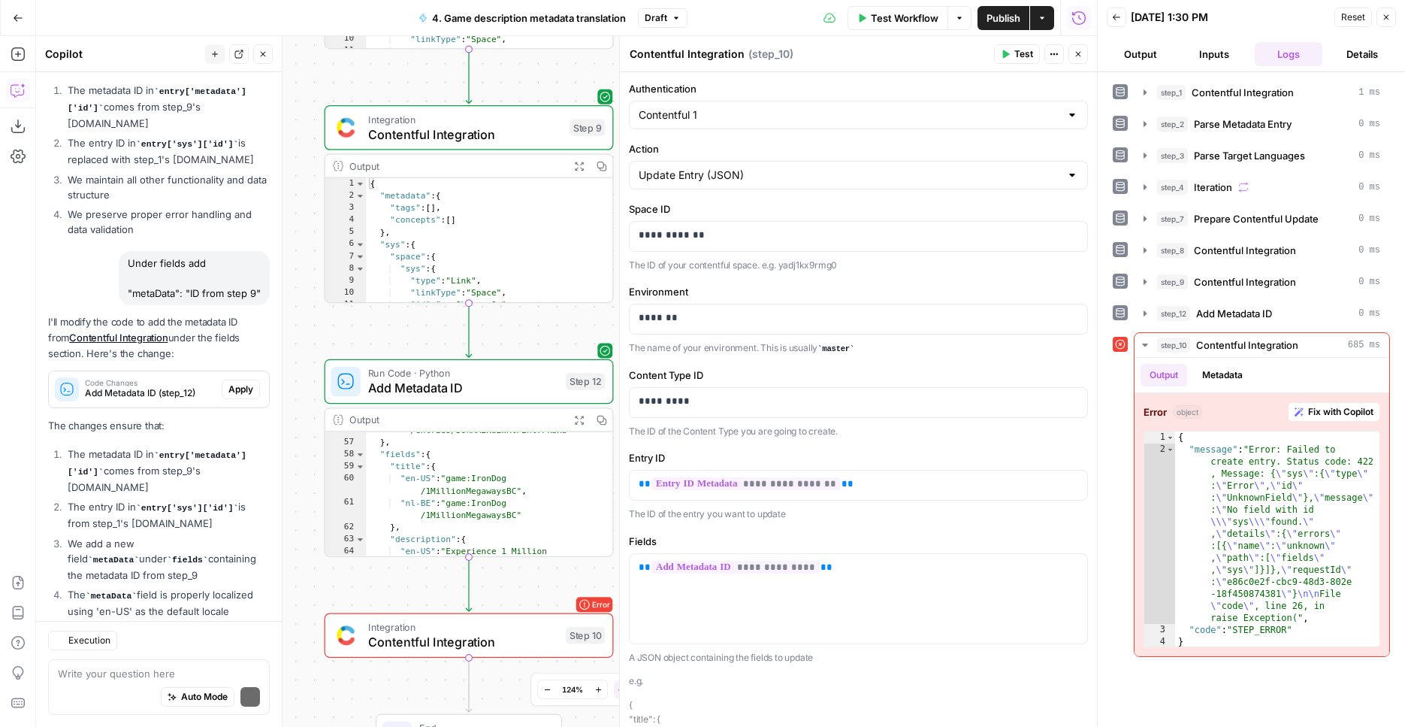
scroll to position [1265, 0]
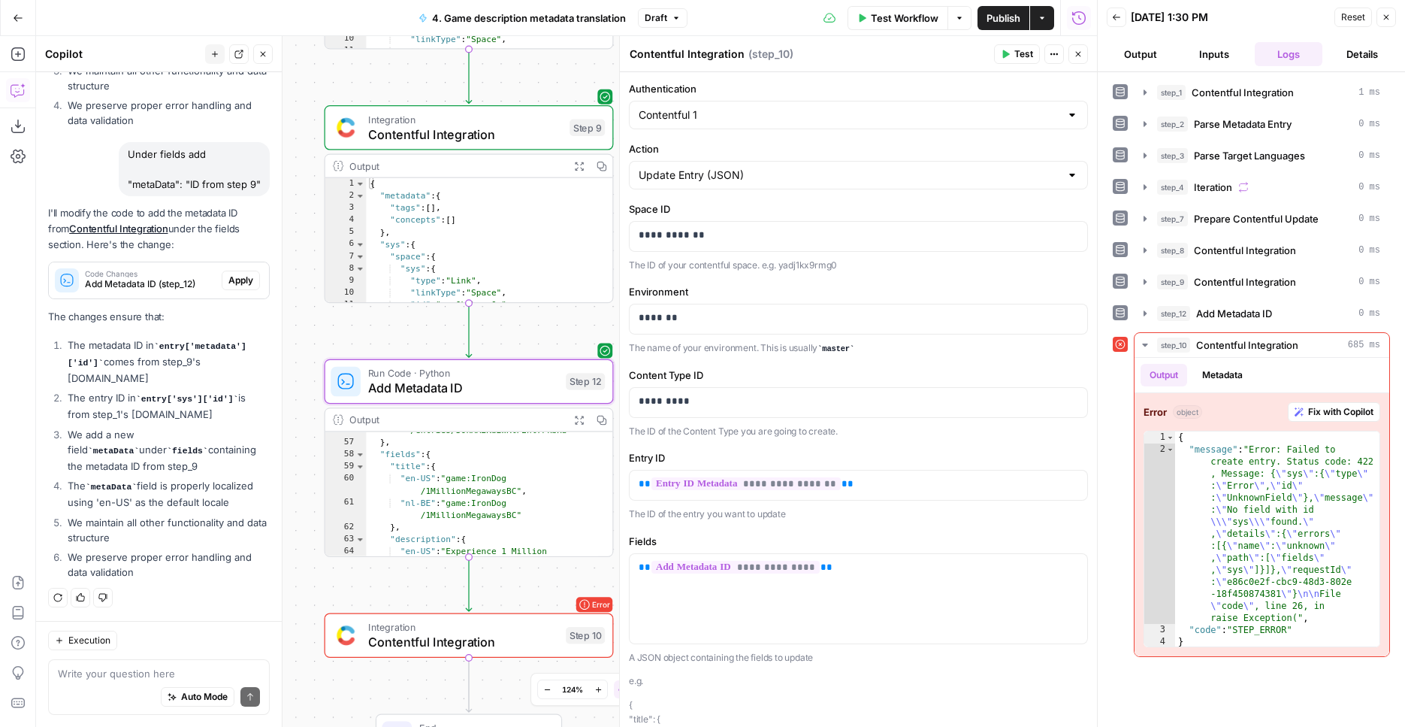
click at [228, 287] on span "Apply" at bounding box center [240, 281] width 25 height 14
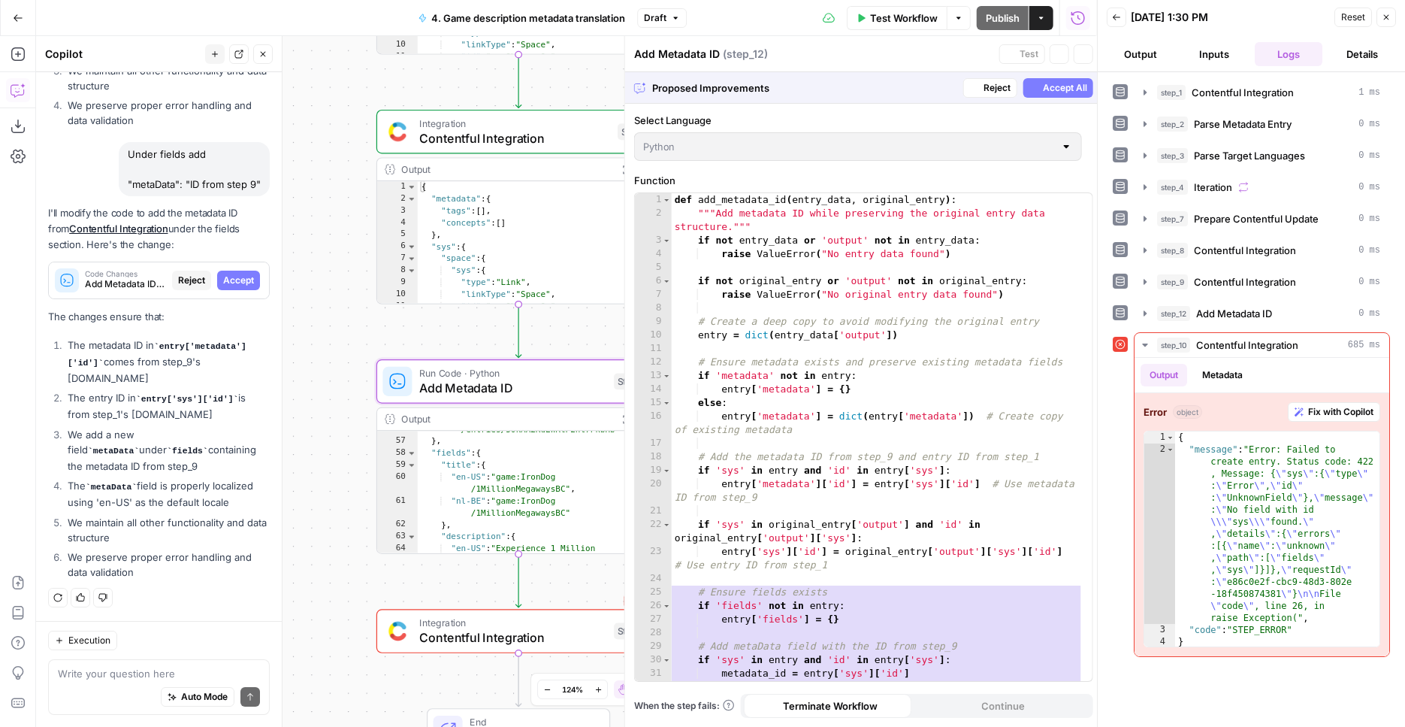
scroll to position [1193, 0]
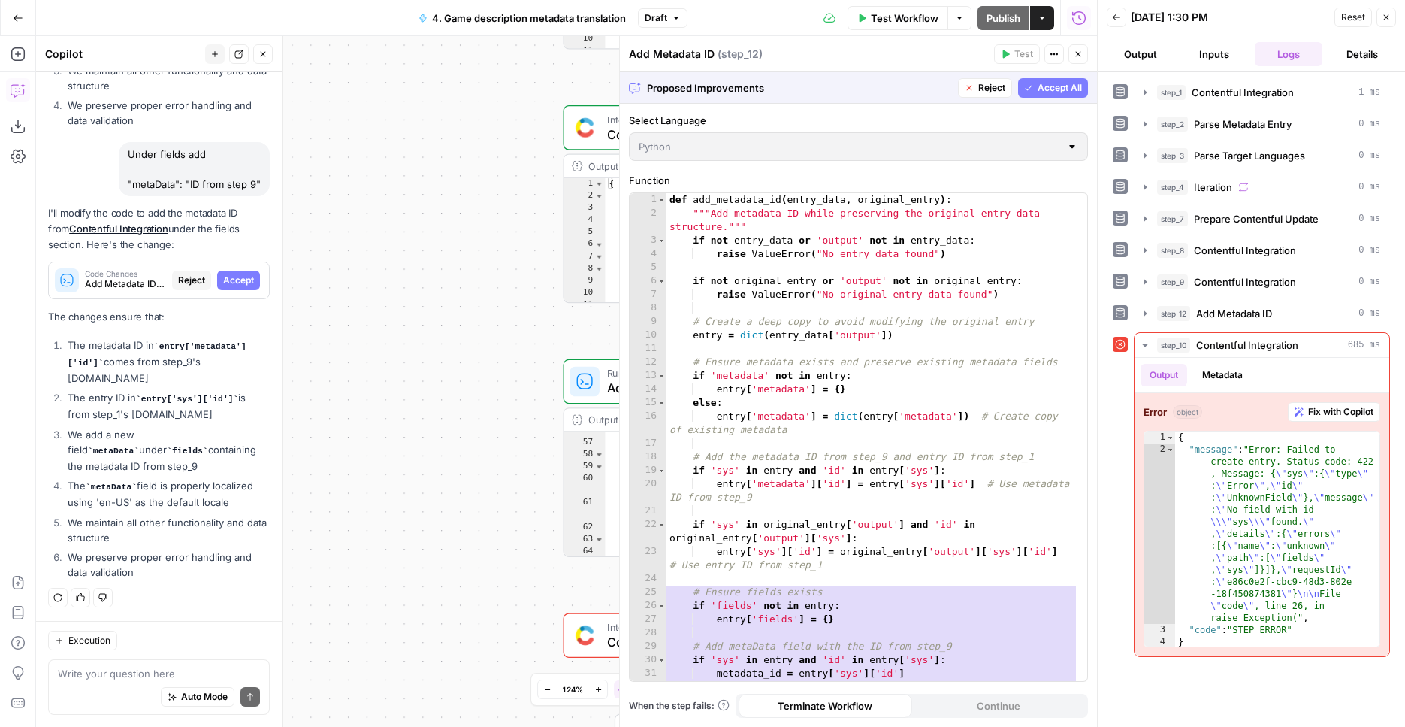
click at [1058, 87] on span "Accept All" at bounding box center [1060, 88] width 44 height 14
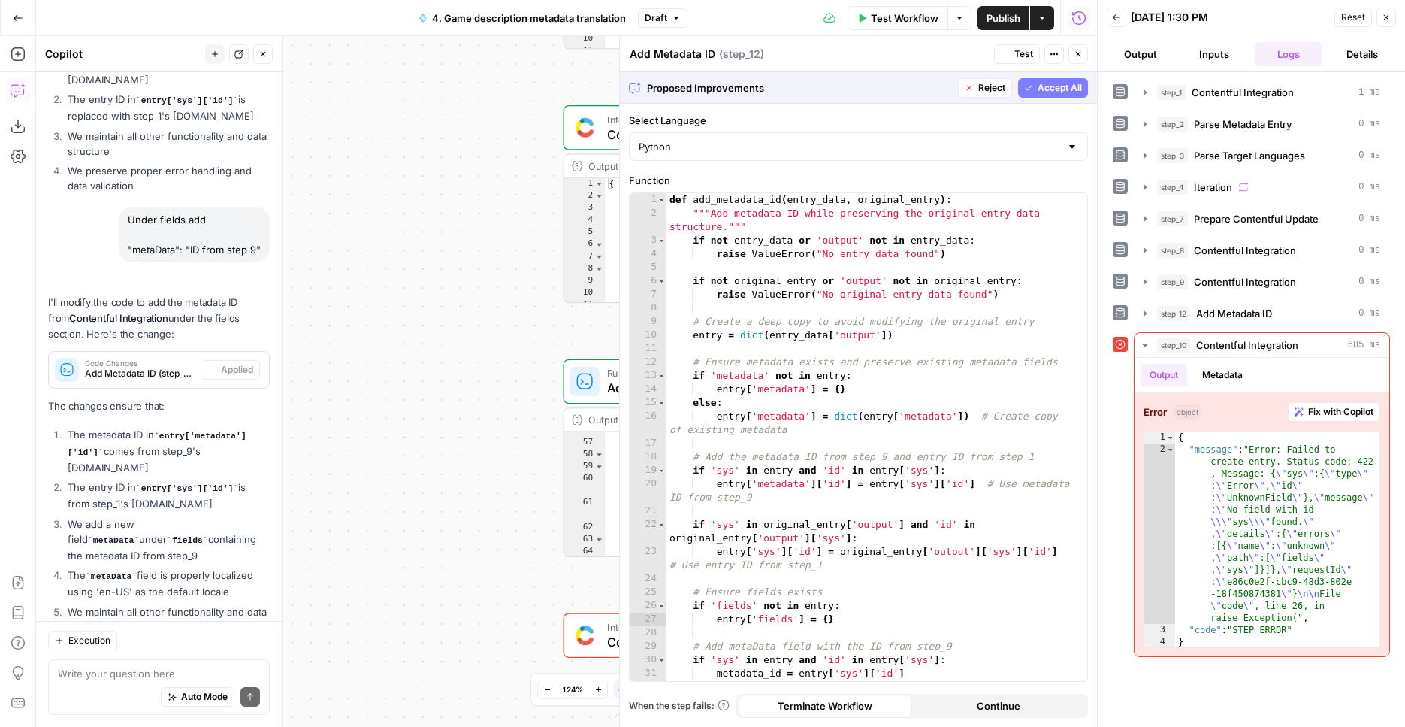
scroll to position [1289, 0]
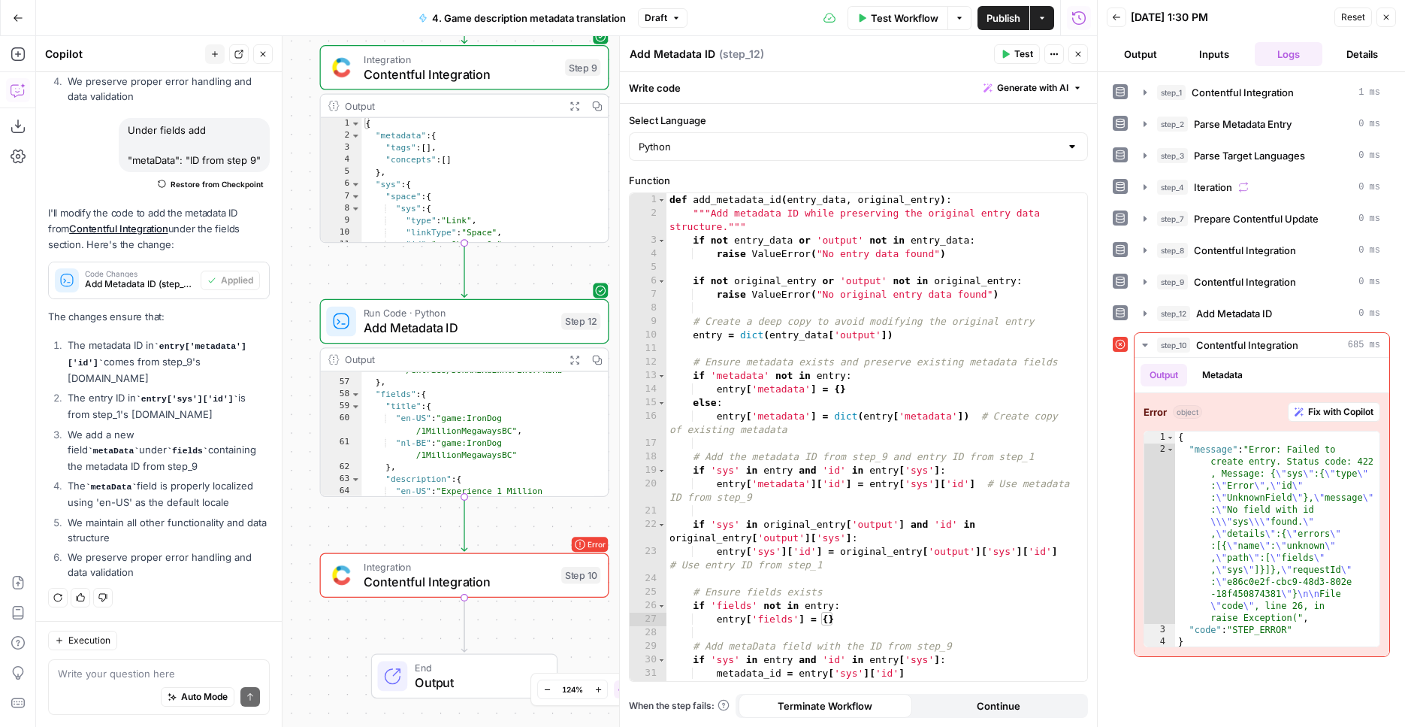
drag, startPoint x: 467, startPoint y: 251, endPoint x: 258, endPoint y: 195, distance: 217.1
click at [258, 195] on div "Workflow Set Inputs Inputs Integration Contentful Integration Step 1 Output Exp…" at bounding box center [566, 381] width 1061 height 691
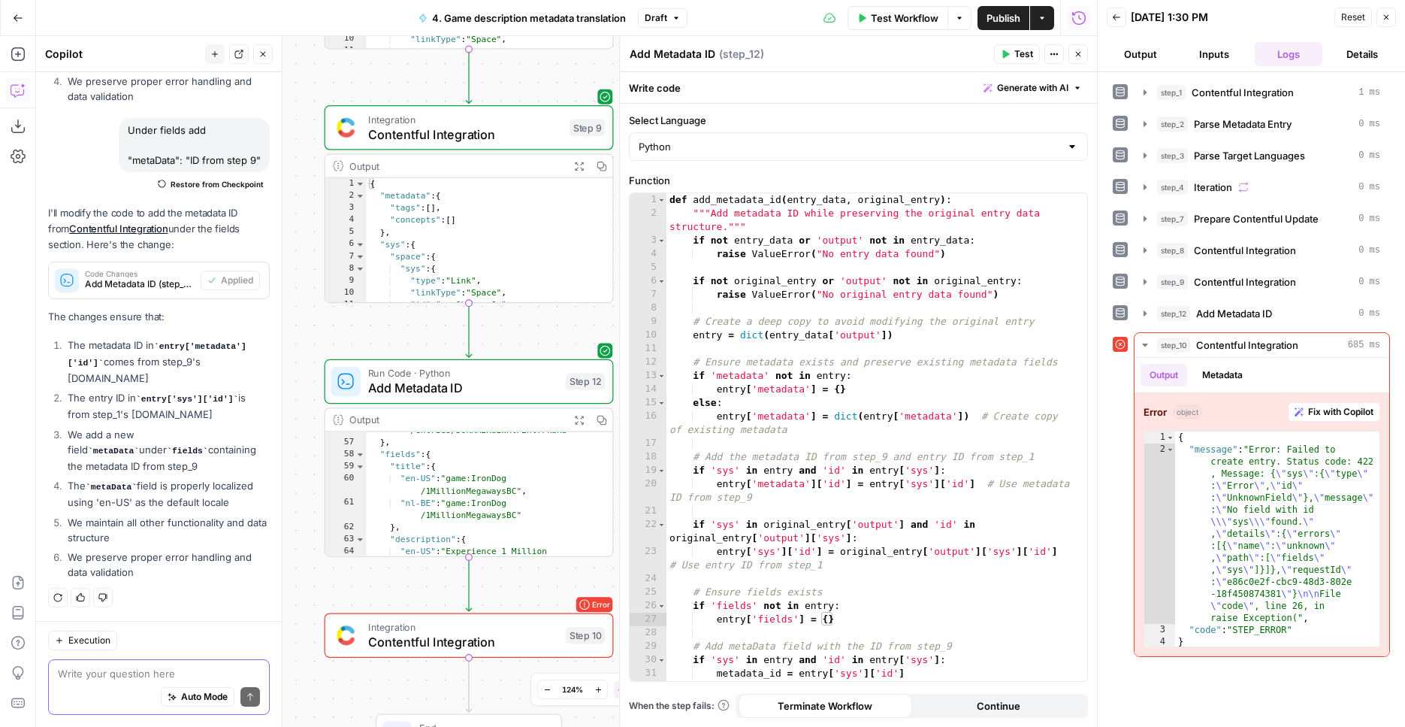
click at [108, 671] on textarea at bounding box center [159, 673] width 202 height 15
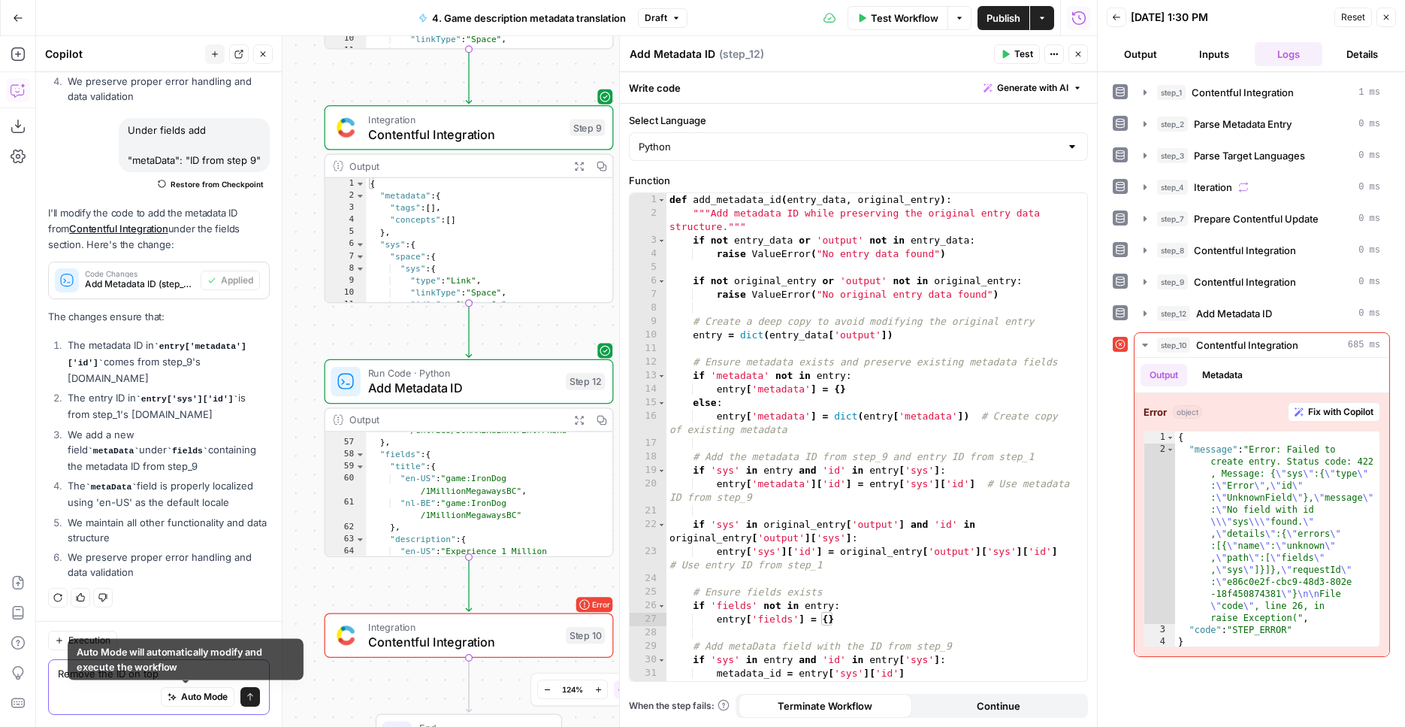
type textarea "Remove the ID on top"
click at [246, 694] on span "submit" at bounding box center [250, 696] width 9 height 9
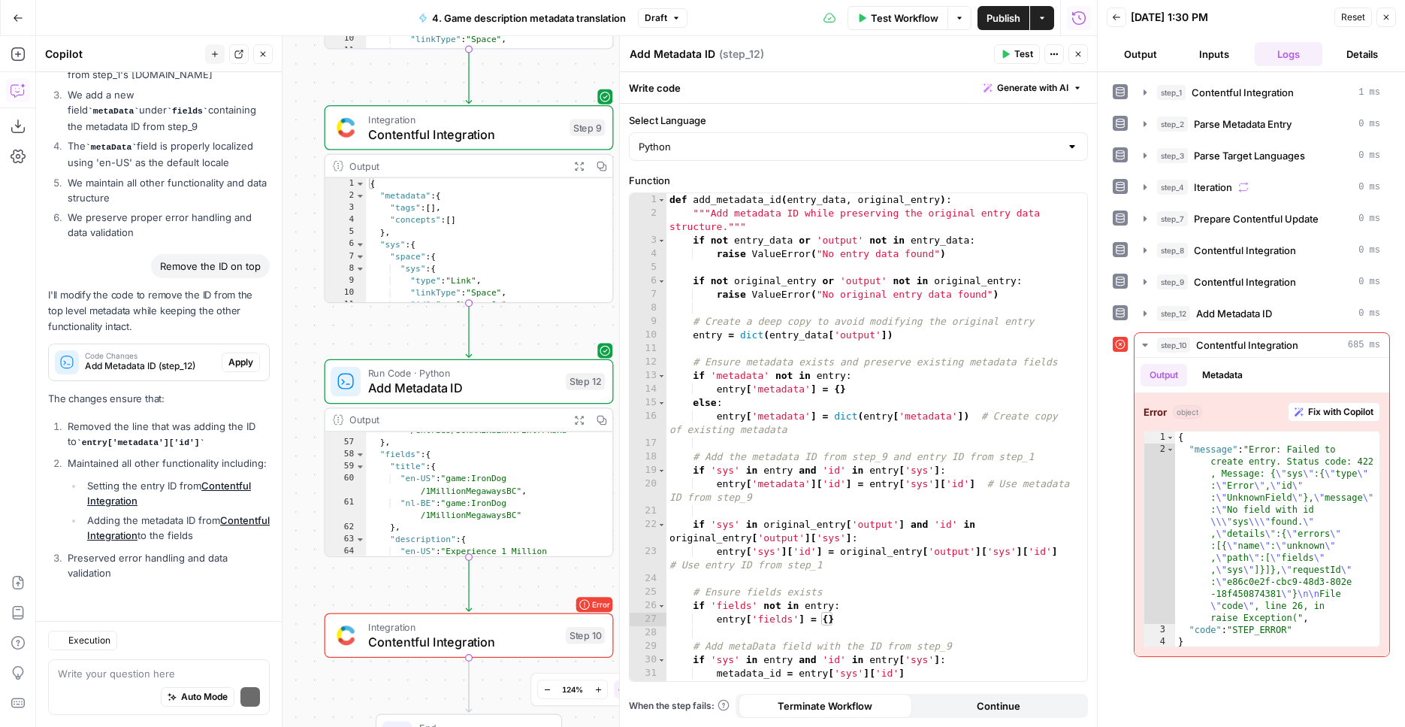
click at [231, 395] on div "I'll modify the code to remove the ID from the top level metadata while keeping…" at bounding box center [159, 436] width 222 height 298
click at [234, 355] on span "Apply" at bounding box center [240, 362] width 25 height 14
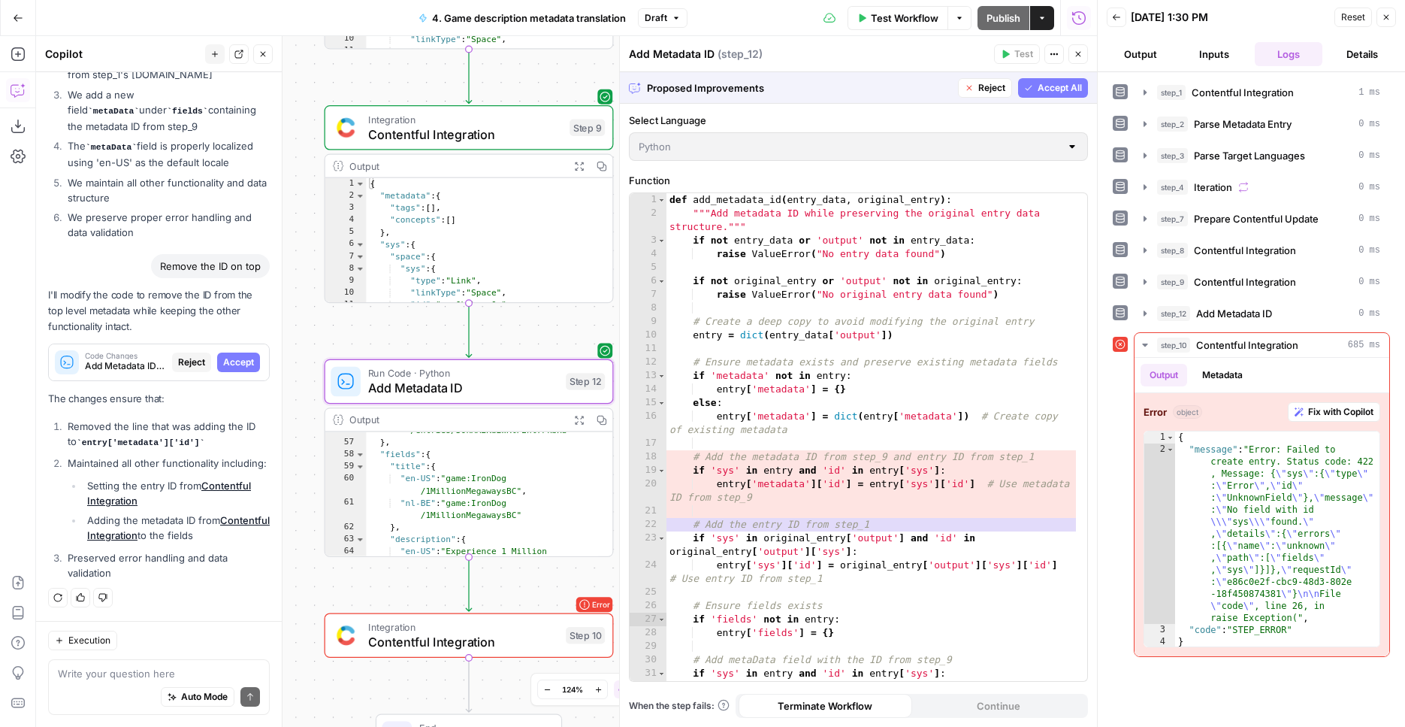
click at [234, 355] on span "Accept" at bounding box center [238, 362] width 31 height 14
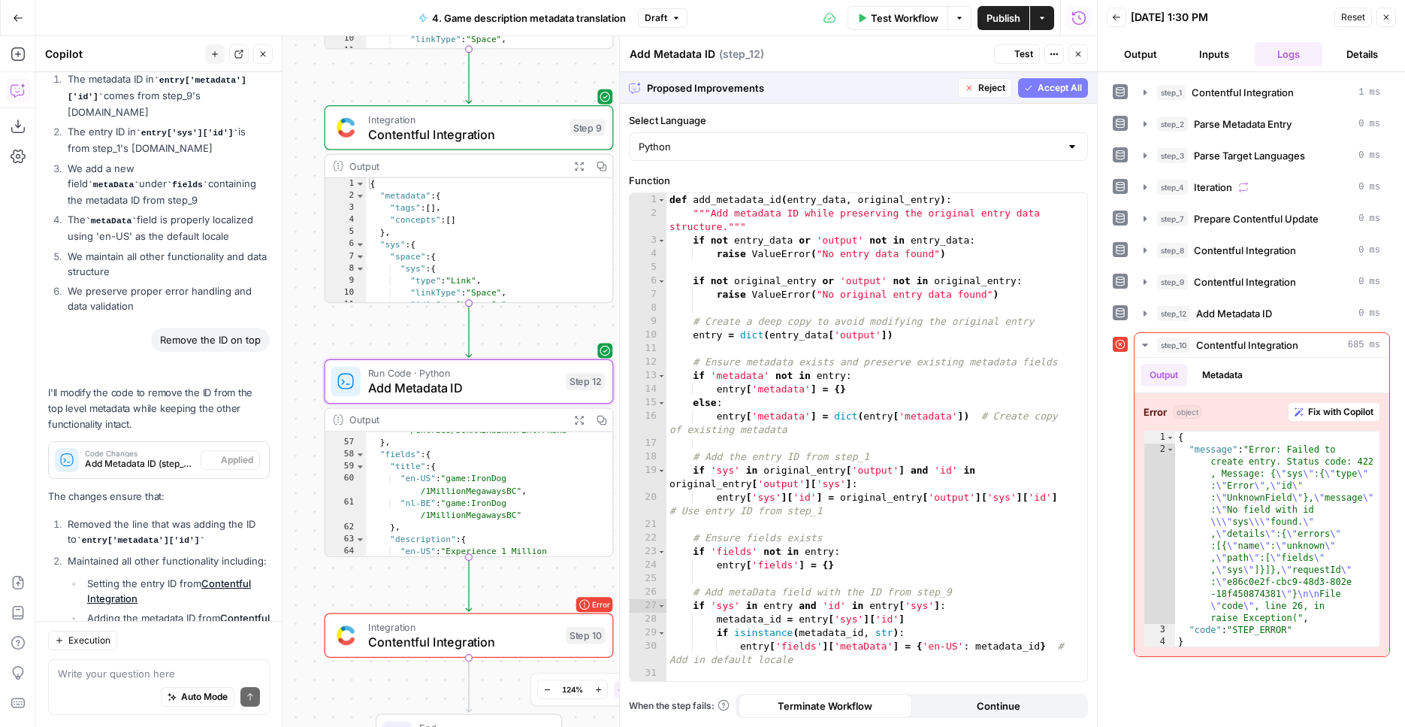
scroll to position [1668, 0]
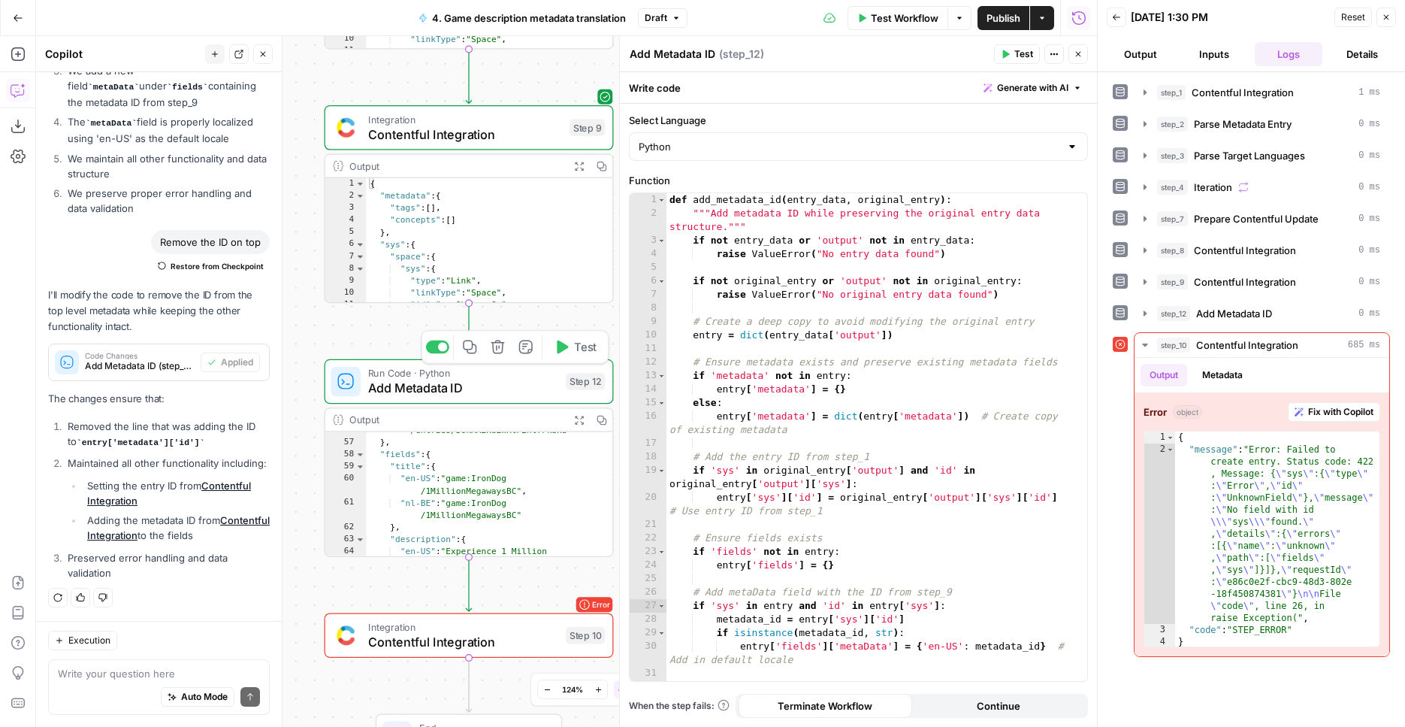
click at [582, 358] on button "Test" at bounding box center [575, 346] width 58 height 24
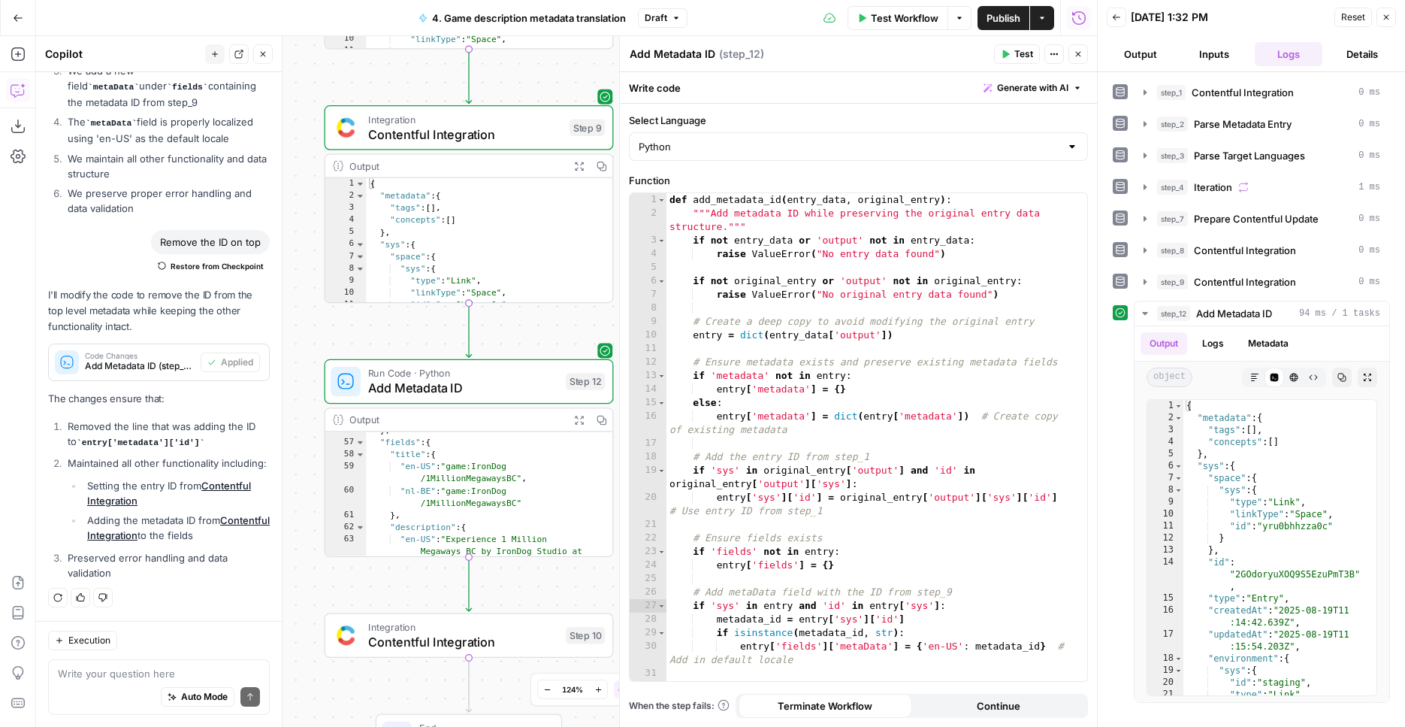
click at [575, 415] on icon "button" at bounding box center [579, 420] width 11 height 11
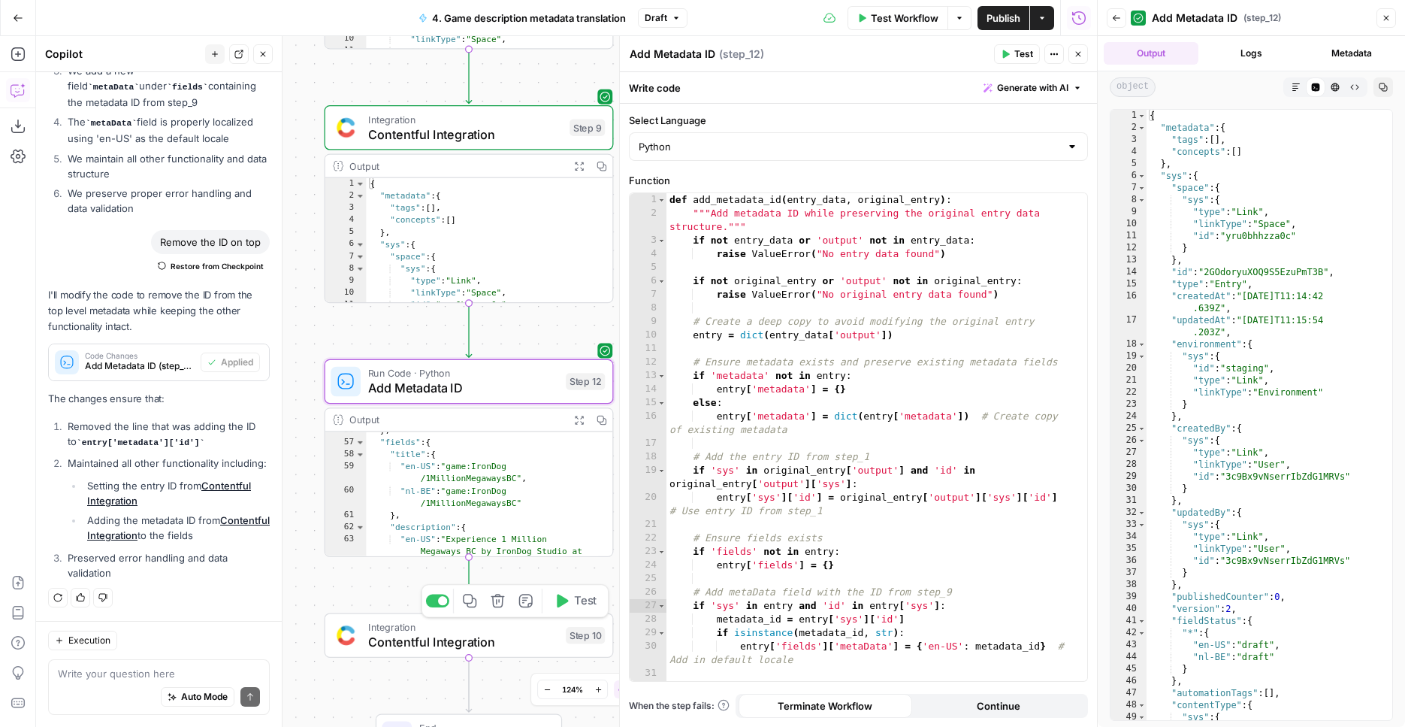
click at [522, 643] on span "Contentful Integration" at bounding box center [463, 642] width 190 height 19
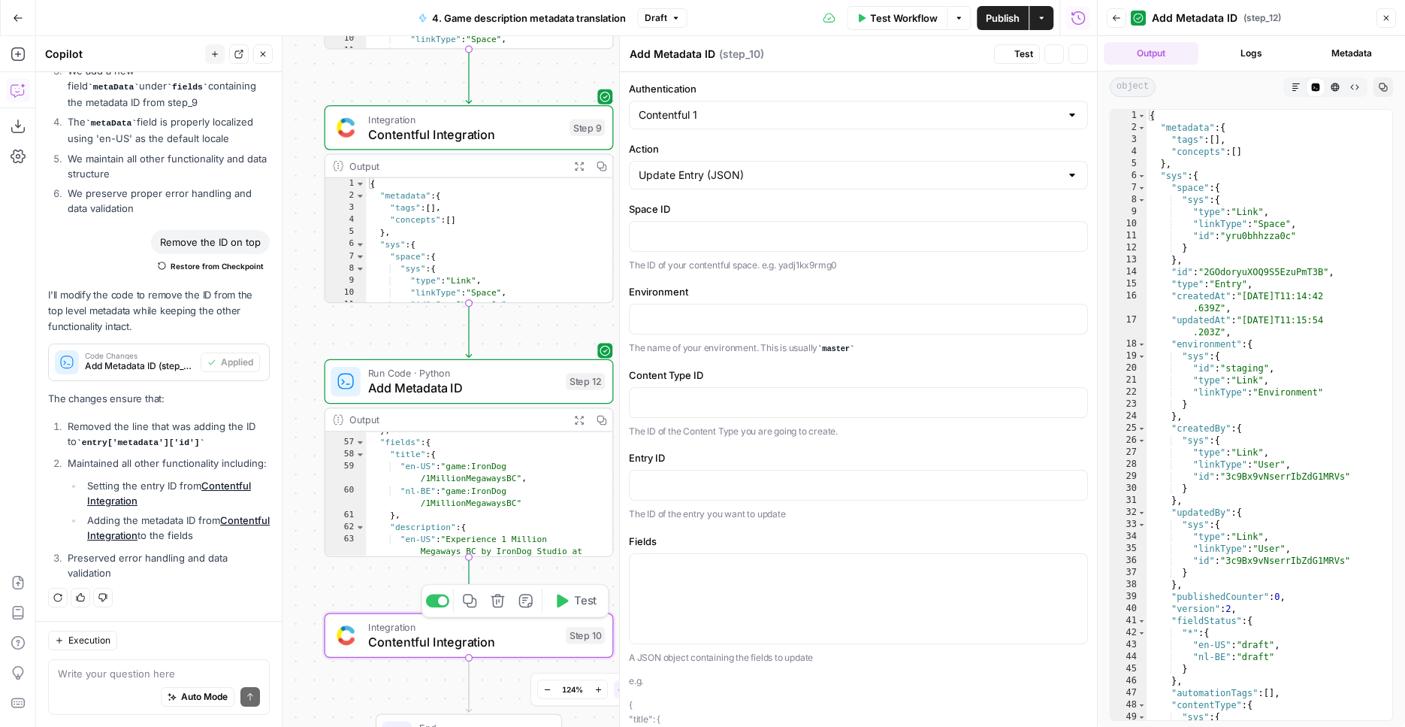
type textarea "Contentful Integration"
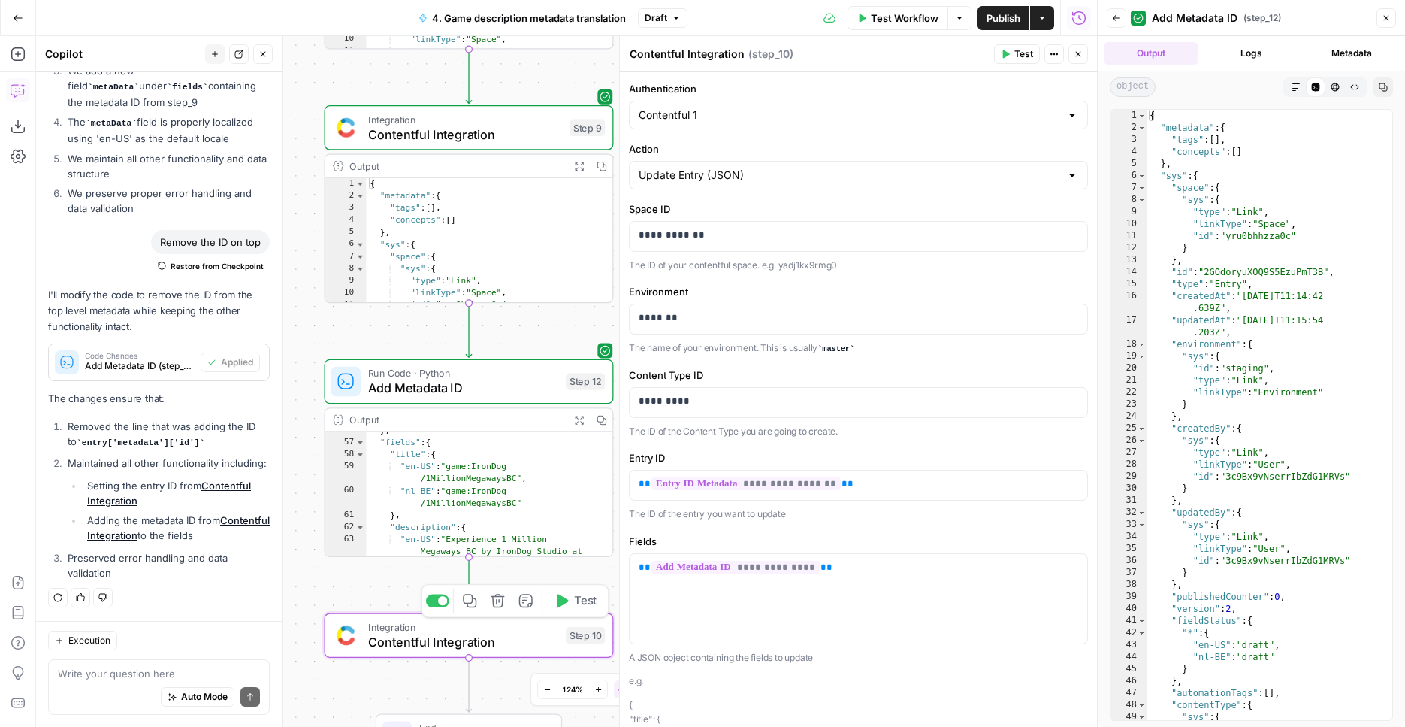
click at [574, 606] on span "Test" at bounding box center [585, 600] width 23 height 17
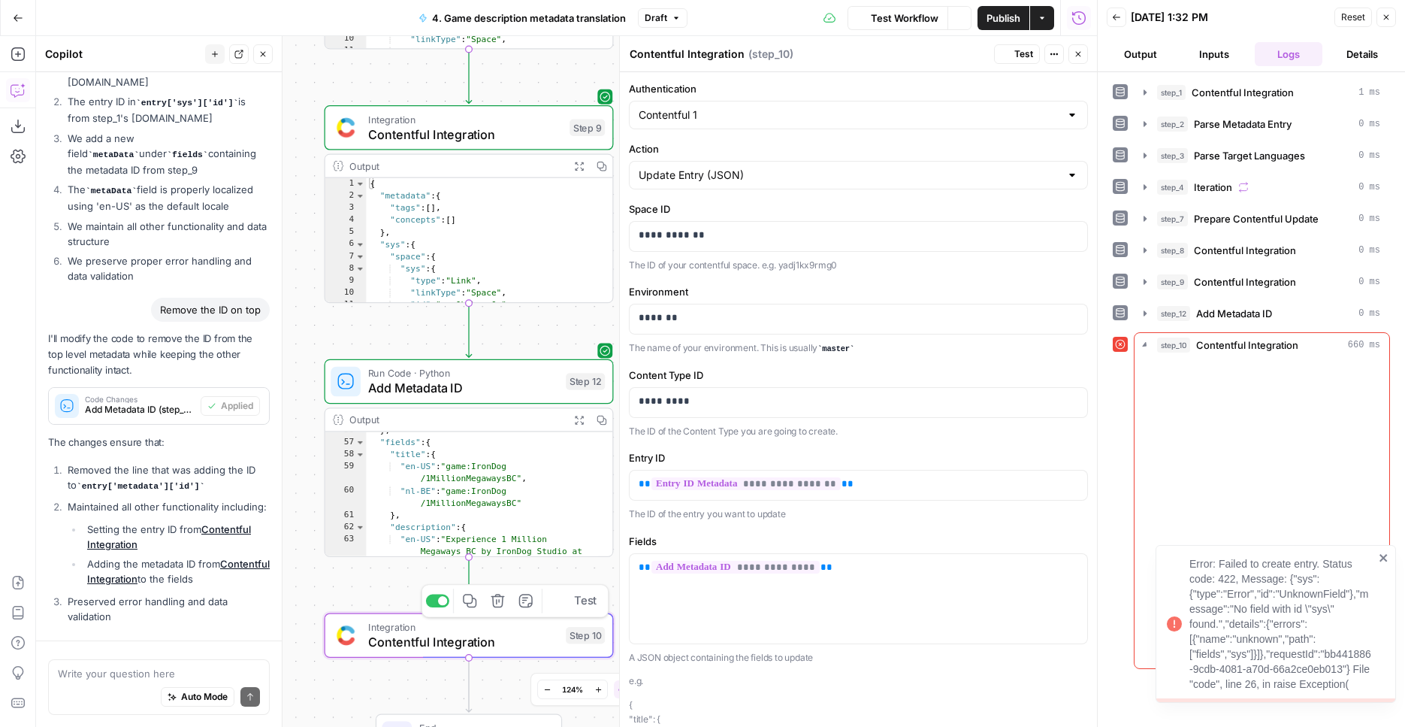
scroll to position [1668, 0]
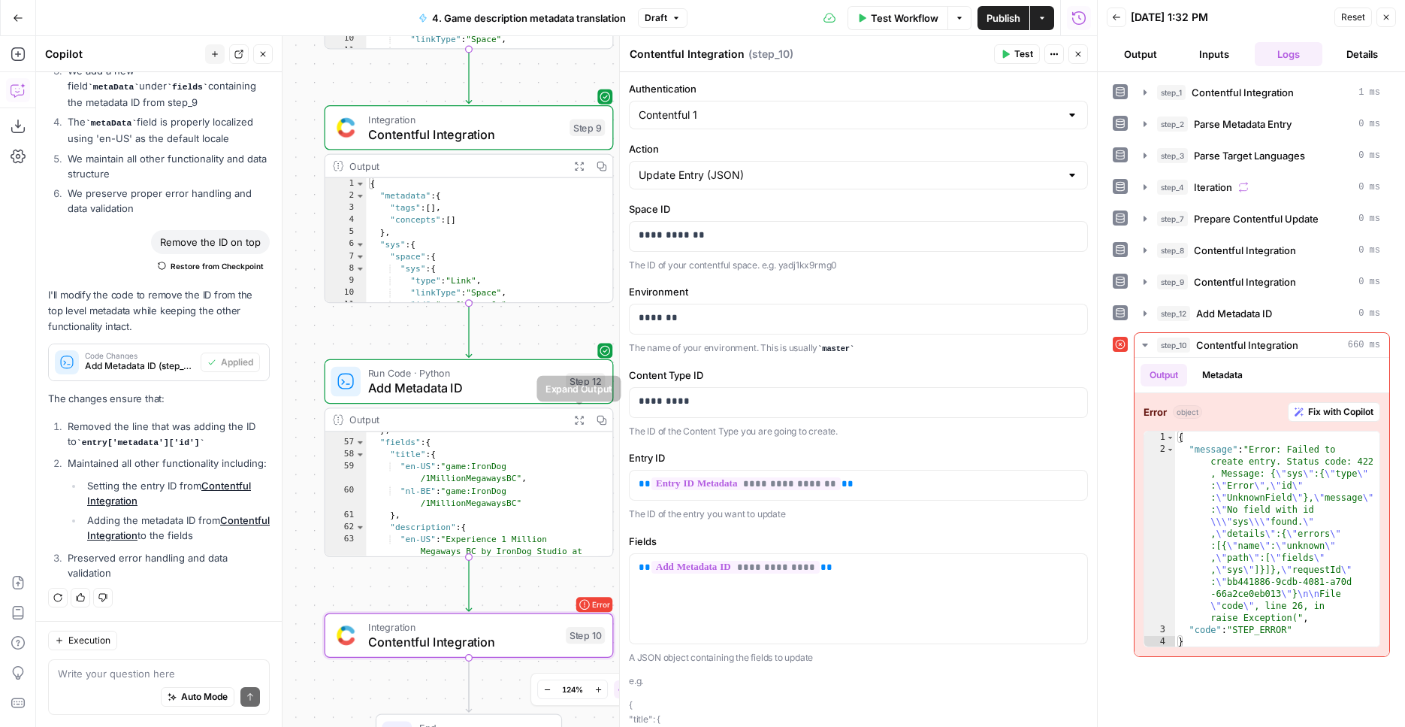
click at [579, 417] on icon "button" at bounding box center [579, 420] width 11 height 11
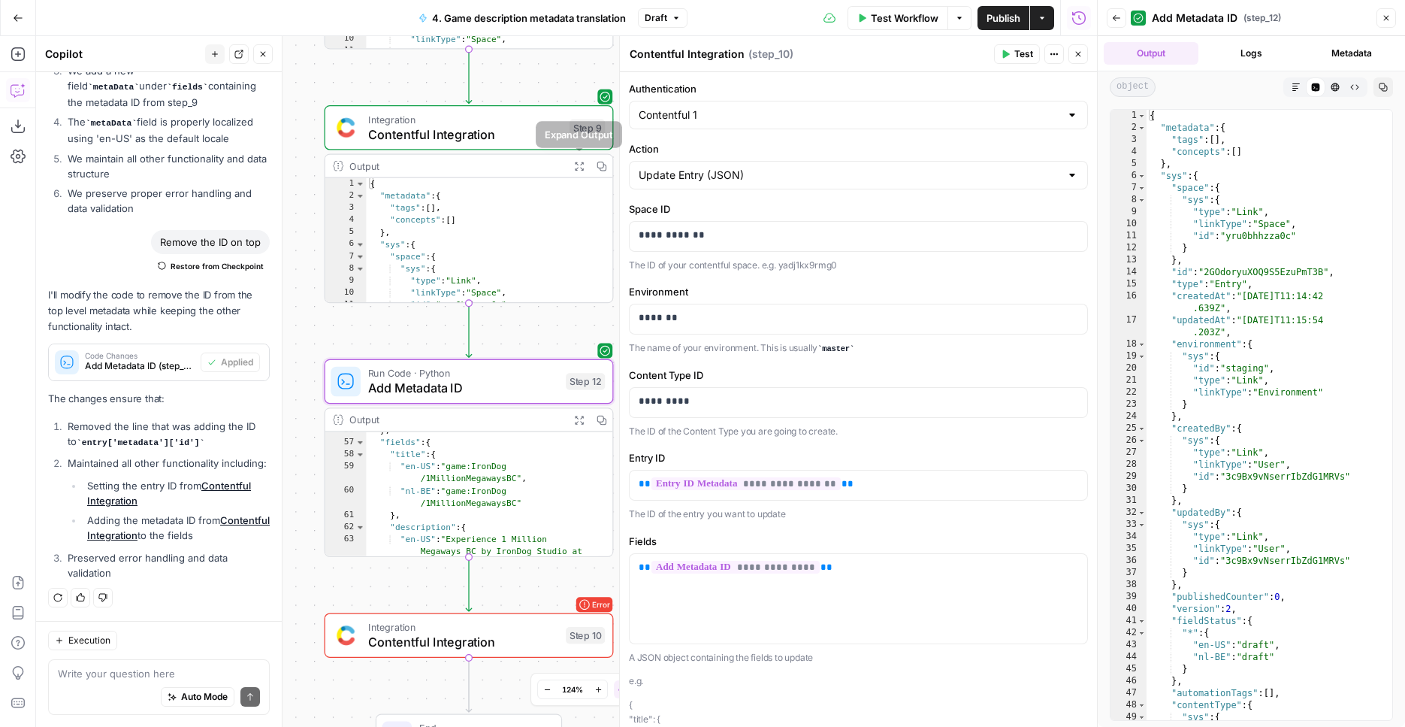
click at [582, 170] on icon "button" at bounding box center [579, 166] width 8 height 8
click at [504, 395] on span "Add Metadata ID" at bounding box center [463, 388] width 190 height 19
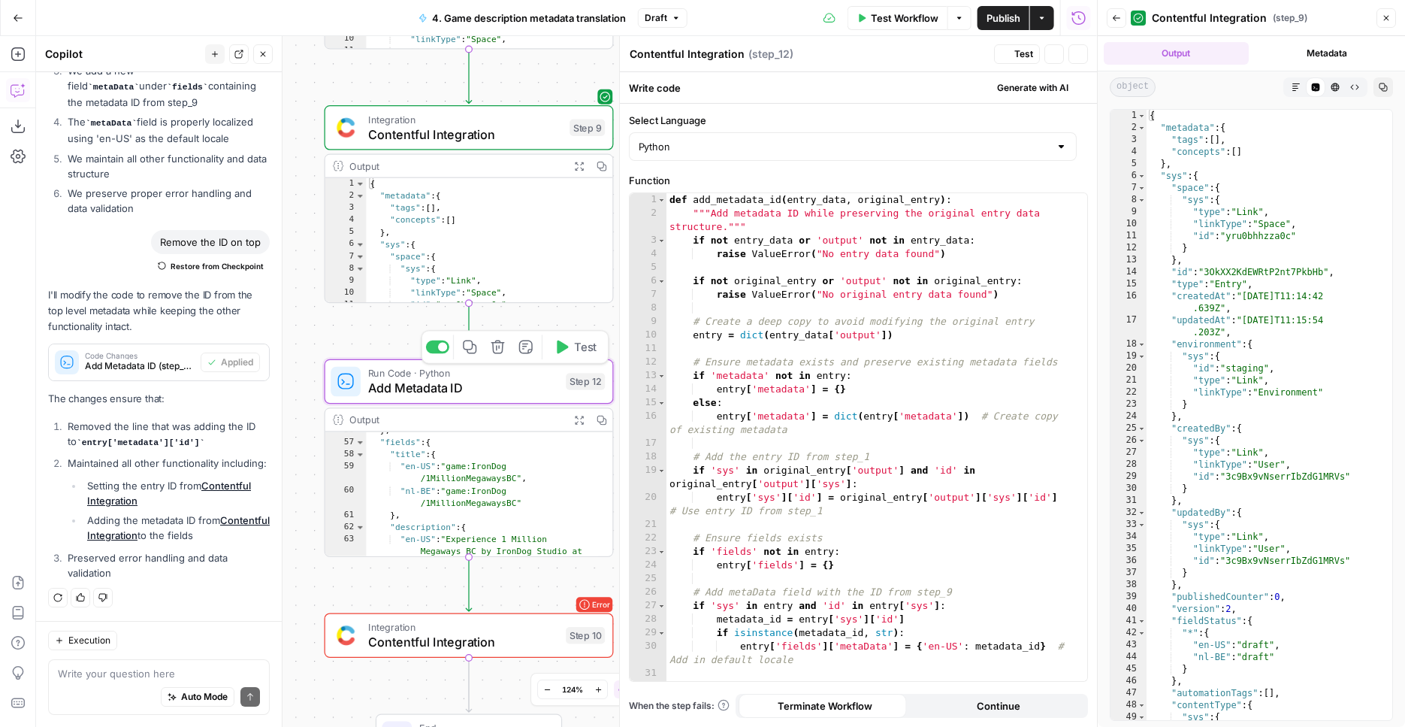
type textarea "Add Metadata ID"
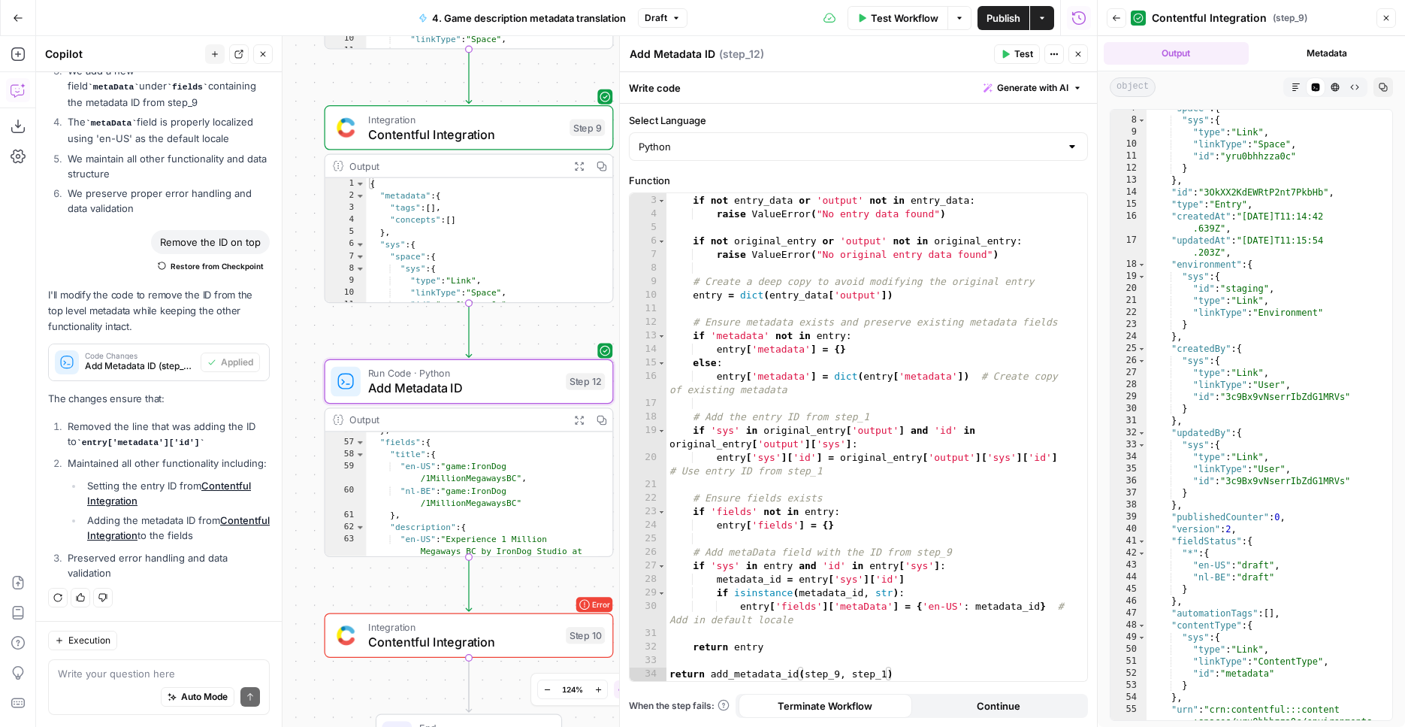
scroll to position [0, 0]
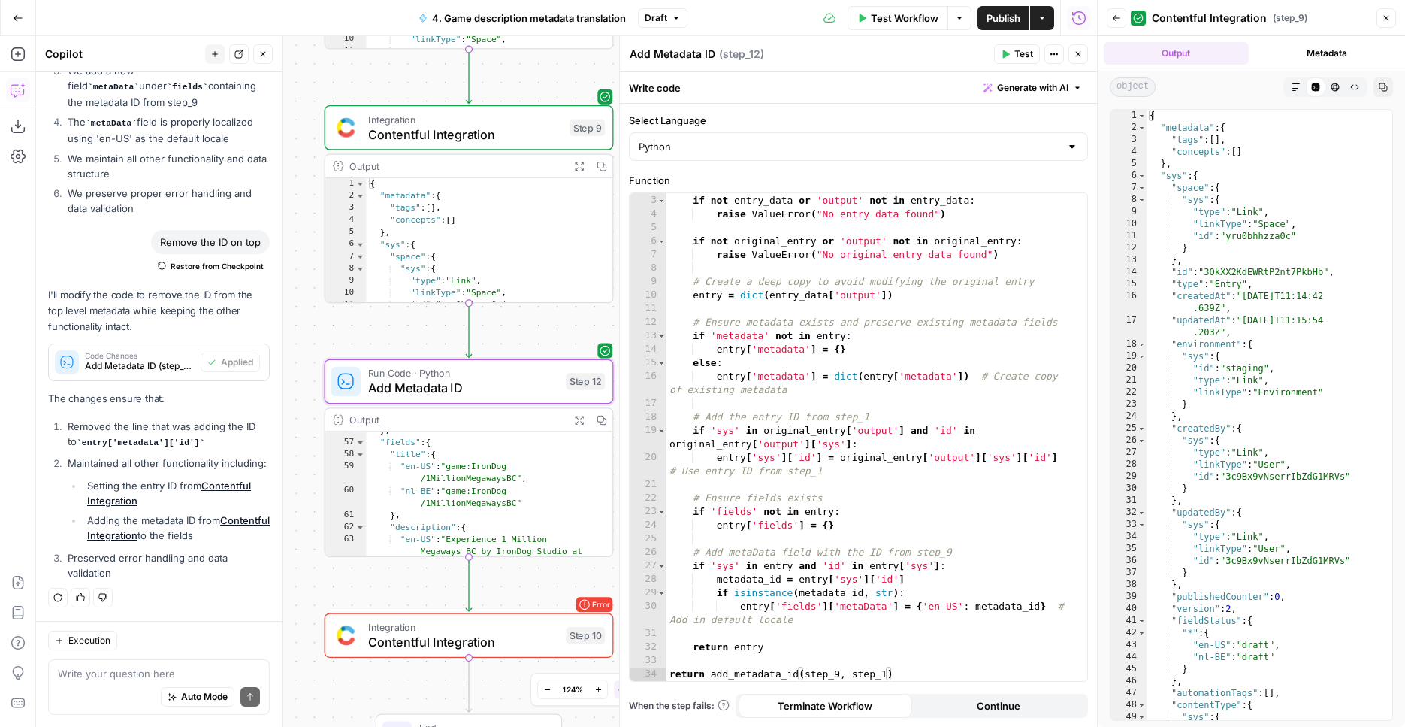
click at [583, 416] on icon "button" at bounding box center [579, 420] width 11 height 11
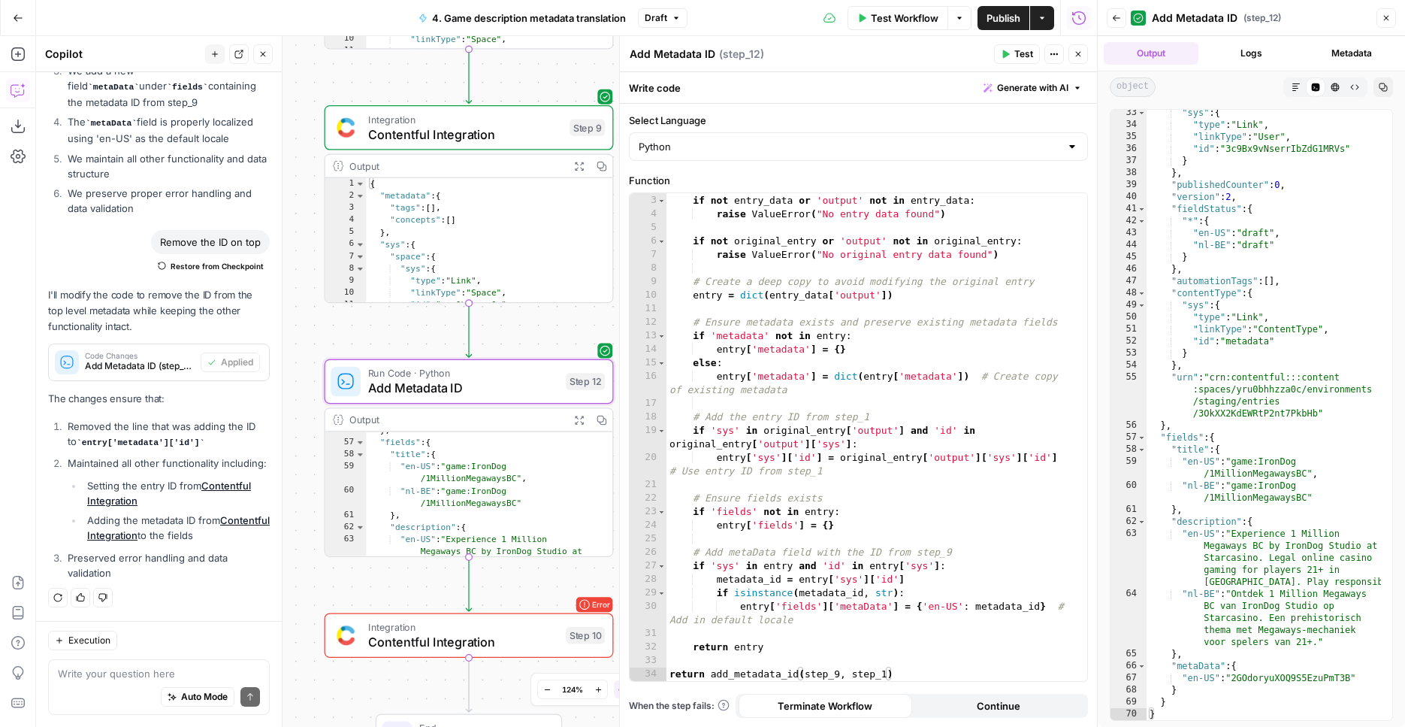
scroll to position [412, 0]
click at [464, 397] on span "Add Metadata ID" at bounding box center [463, 388] width 190 height 19
click at [505, 646] on span "Contentful Integration" at bounding box center [463, 642] width 190 height 19
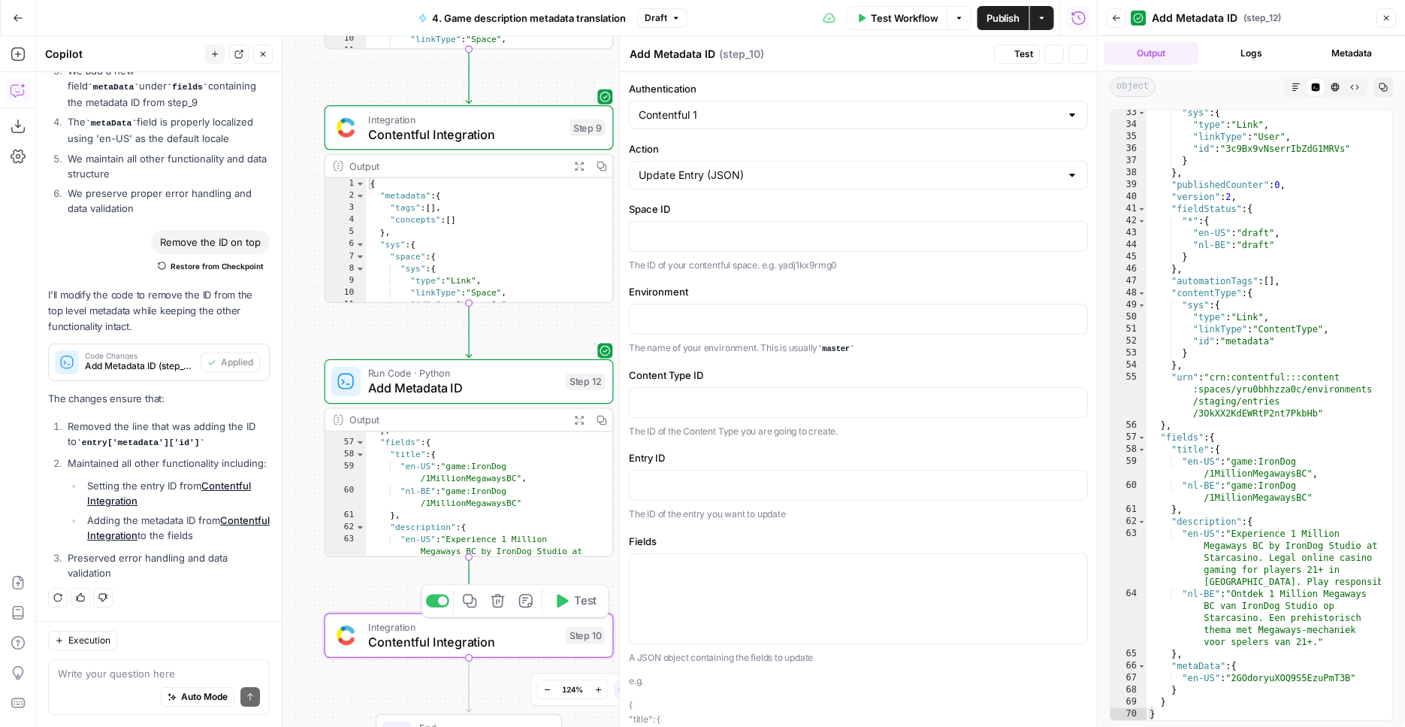
type textarea "Contentful Integration"
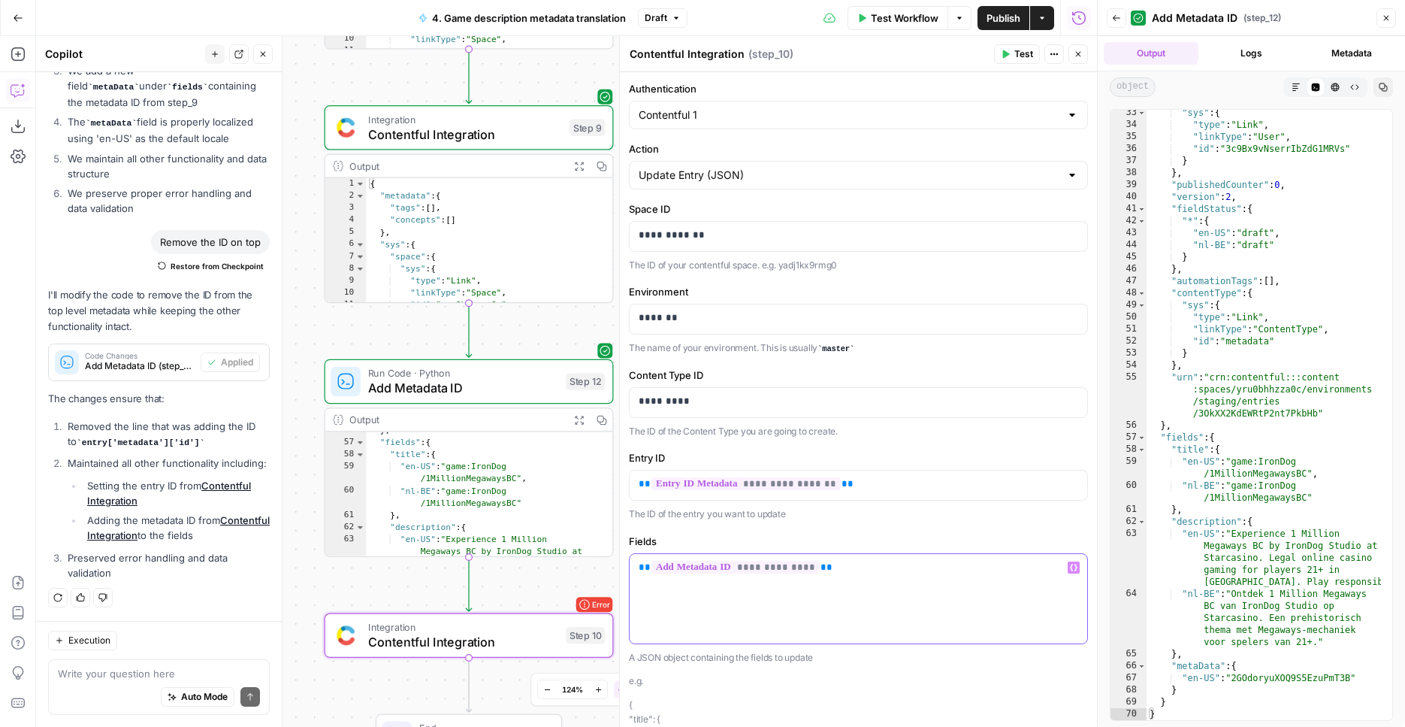
click at [742, 574] on div "**********" at bounding box center [859, 598] width 458 height 89
click at [742, 570] on span "**********" at bounding box center [736, 567] width 168 height 13
click at [746, 563] on span "**********" at bounding box center [736, 567] width 168 height 13
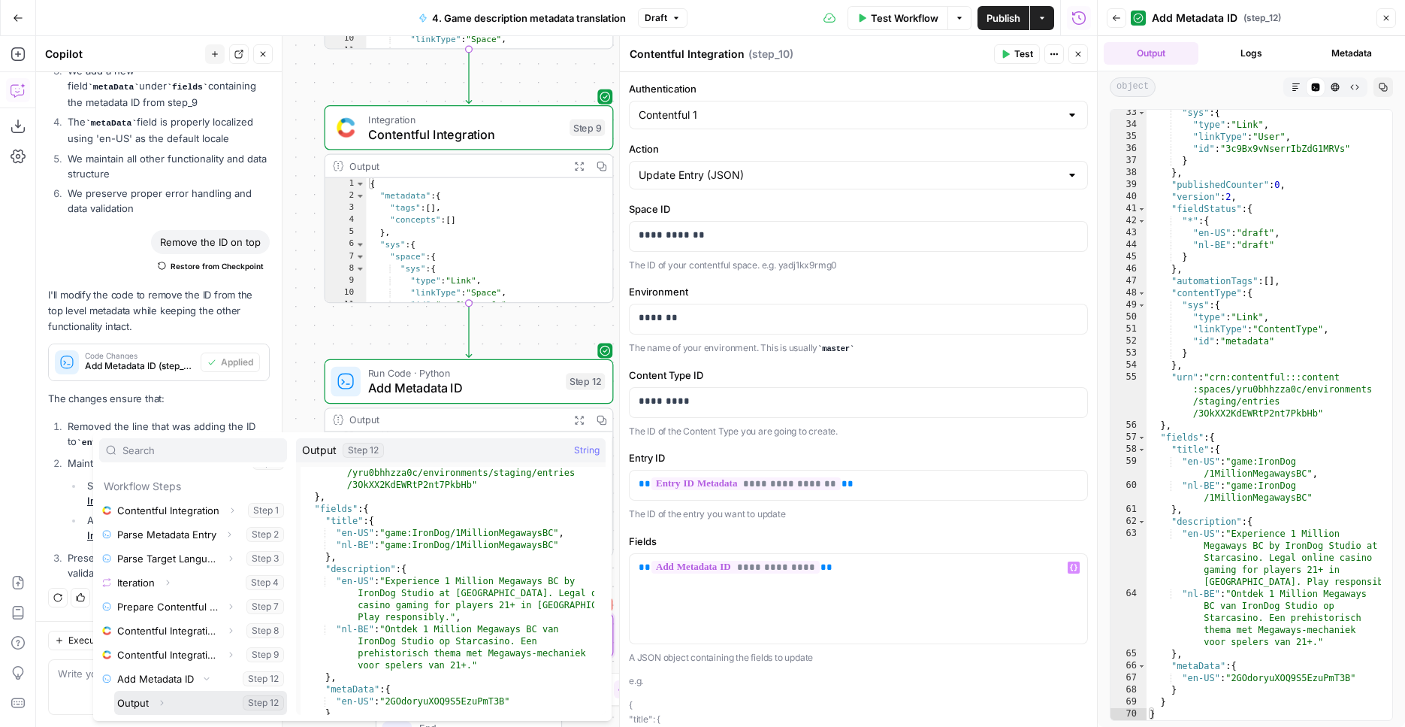
scroll to position [690, 0]
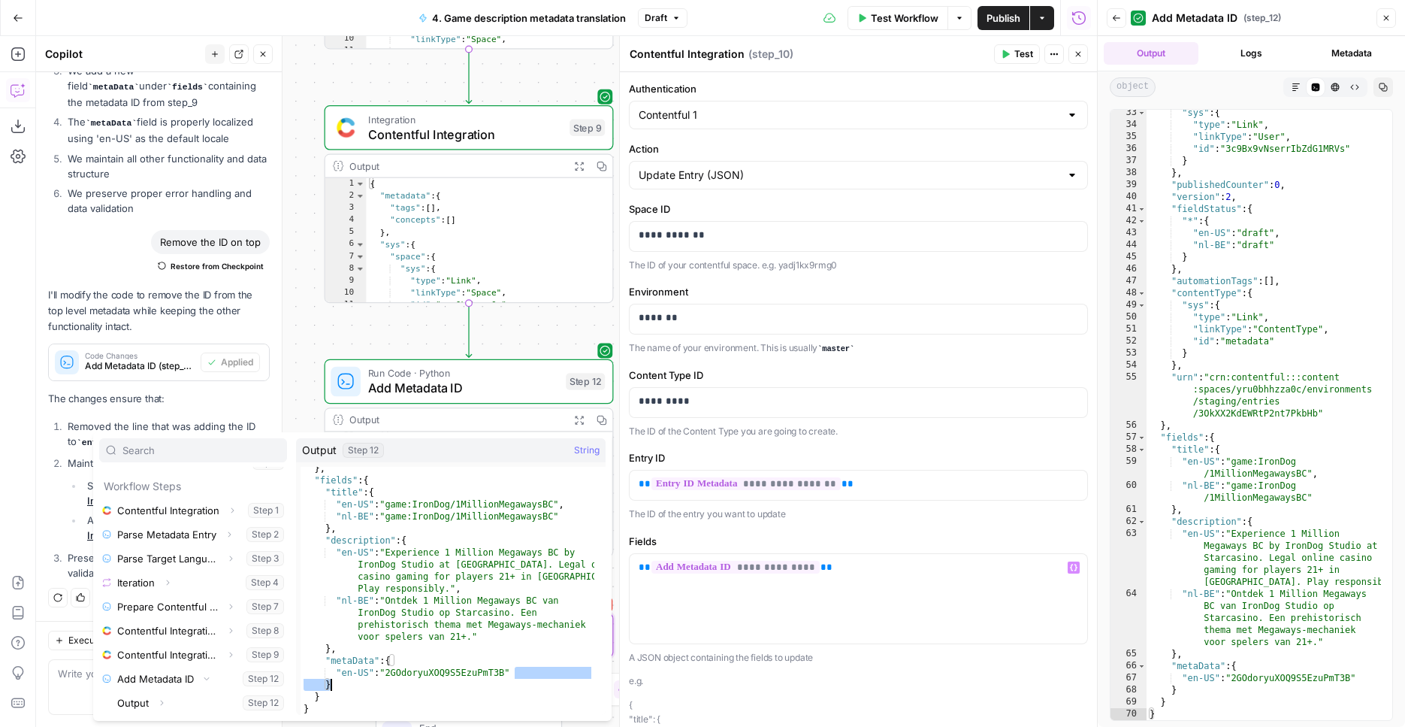
drag, startPoint x: 521, startPoint y: 673, endPoint x: 352, endPoint y: 670, distance: 169.1
click at [363, 681] on div "} , "fields" : { "title" : { "en-US" : "game:IronDog/1MillionMegawaysBC" , "nl-…" at bounding box center [448, 598] width 294 height 272
click at [319, 660] on div "} , "fields" : { "title" : { "en-US" : "game:IronDog/1MillionMegawaysBC" , "nl-…" at bounding box center [448, 598] width 294 height 272
drag, startPoint x: 325, startPoint y: 662, endPoint x: 373, endPoint y: 681, distance: 51.6
click at [373, 681] on div "} , "fields" : { "title" : { "en-US" : "game:IronDog/1MillionMegawaysBC" , "nl-…" at bounding box center [448, 598] width 294 height 272
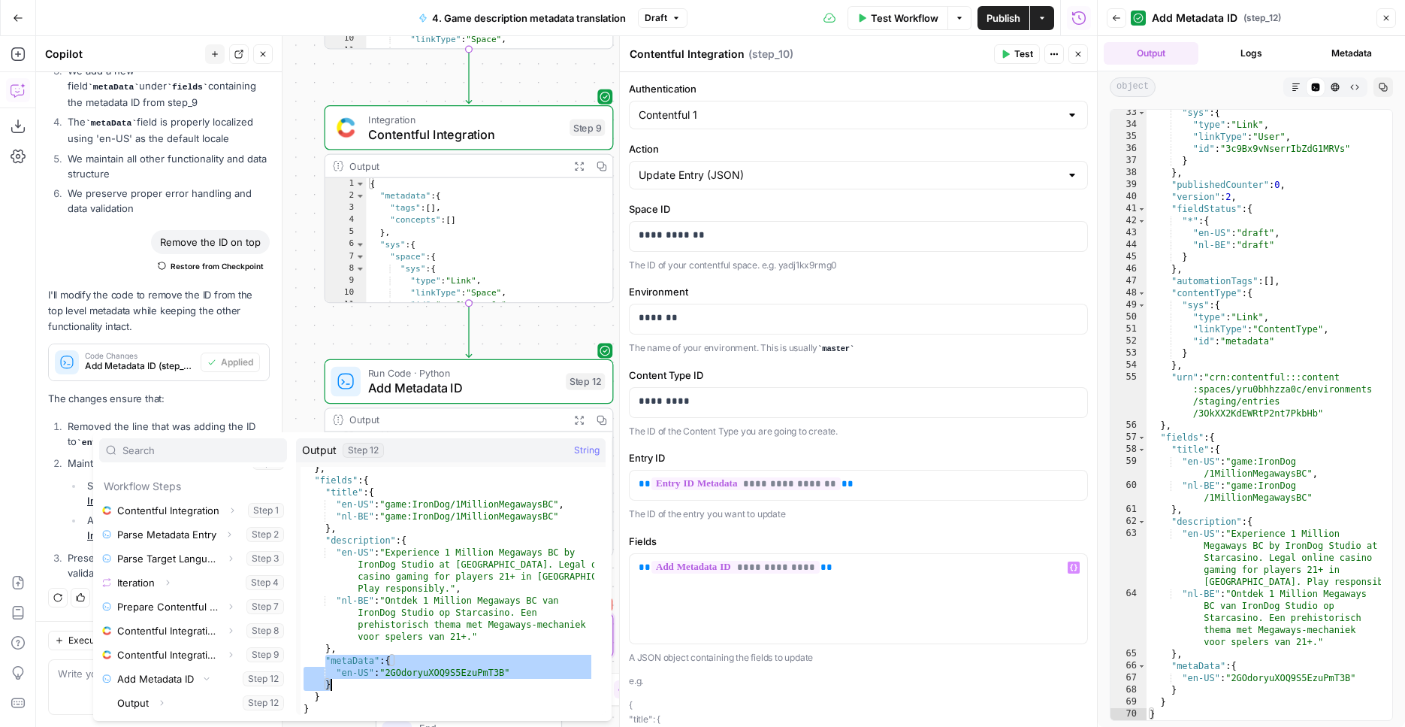
type textarea "**********"
click at [292, 405] on div "Workflow Set Inputs Inputs Integration Contentful Integration Step 1 Output Exp…" at bounding box center [566, 381] width 1061 height 691
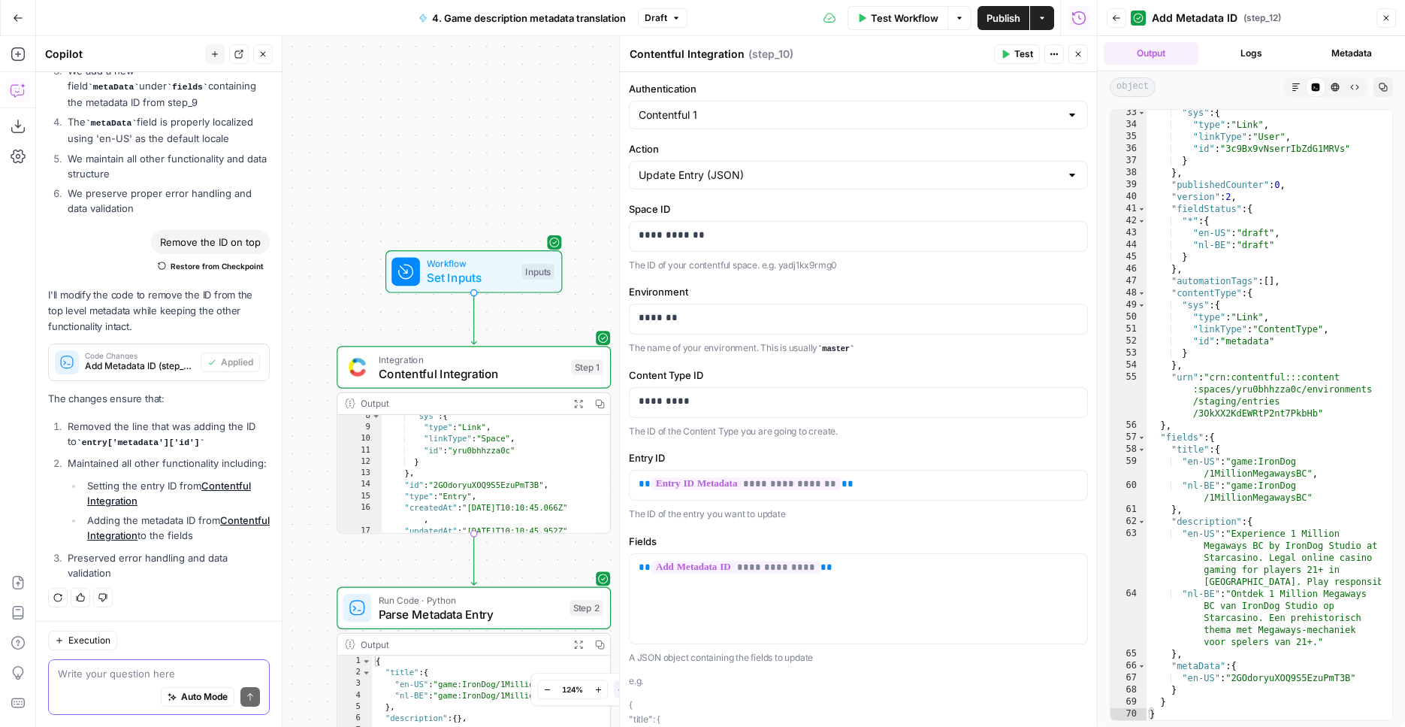
click at [140, 669] on textarea at bounding box center [159, 673] width 202 height 15
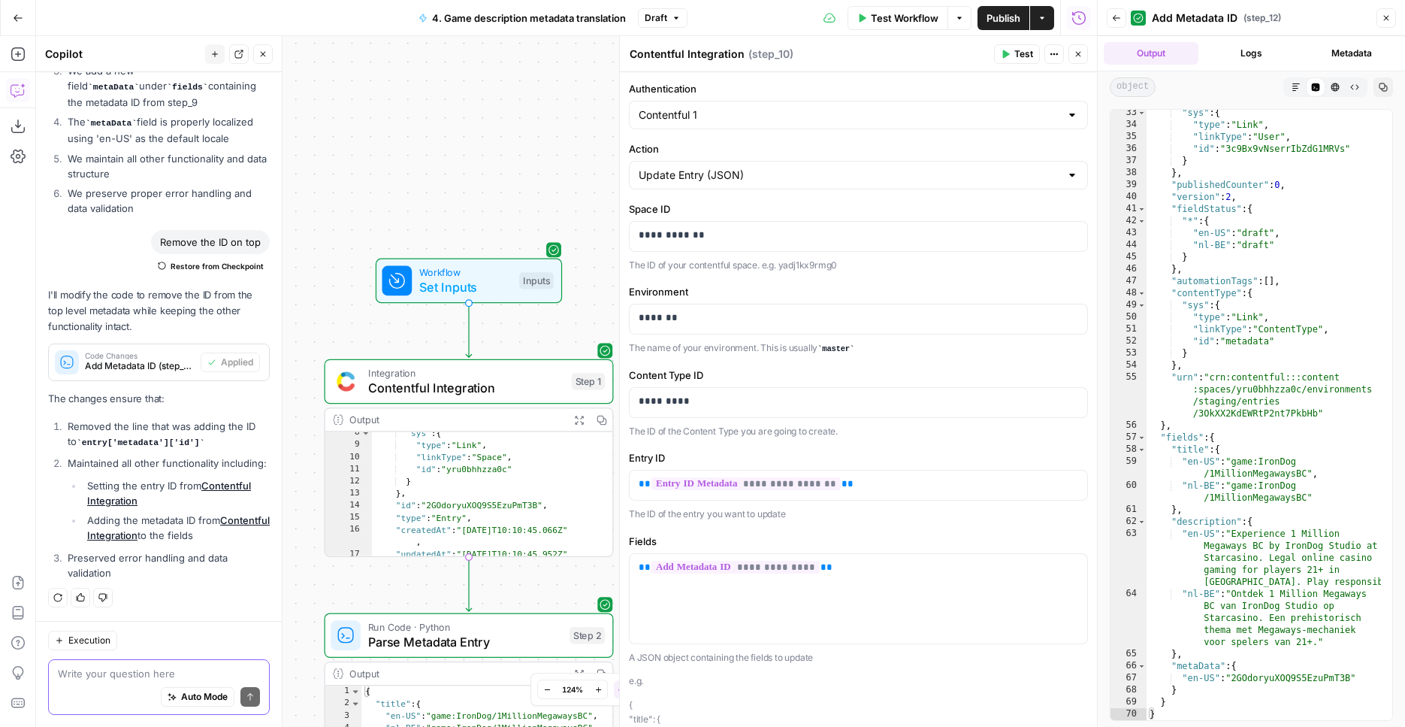
paste textarea ""metaData": { "en-US": "2GOdoryuXOQ9S5EzuPmT3B" }"
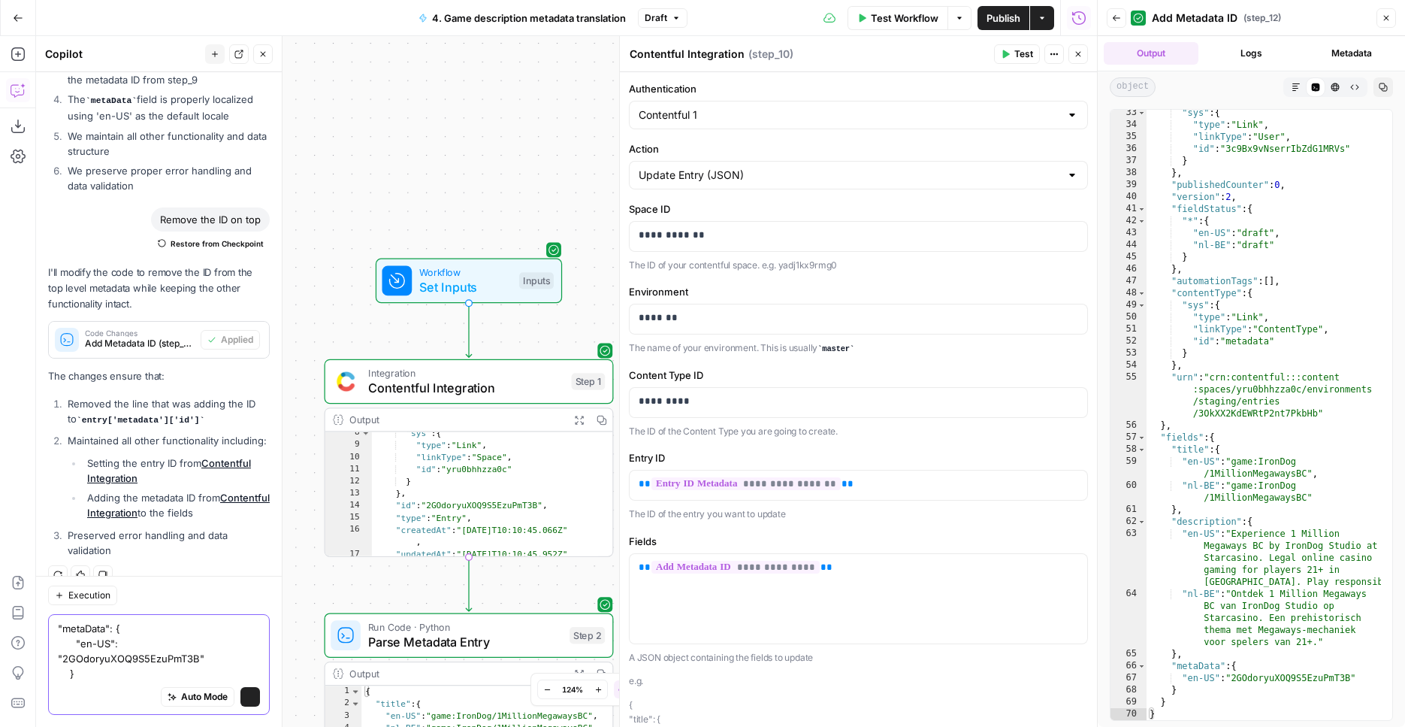
scroll to position [1713, 0]
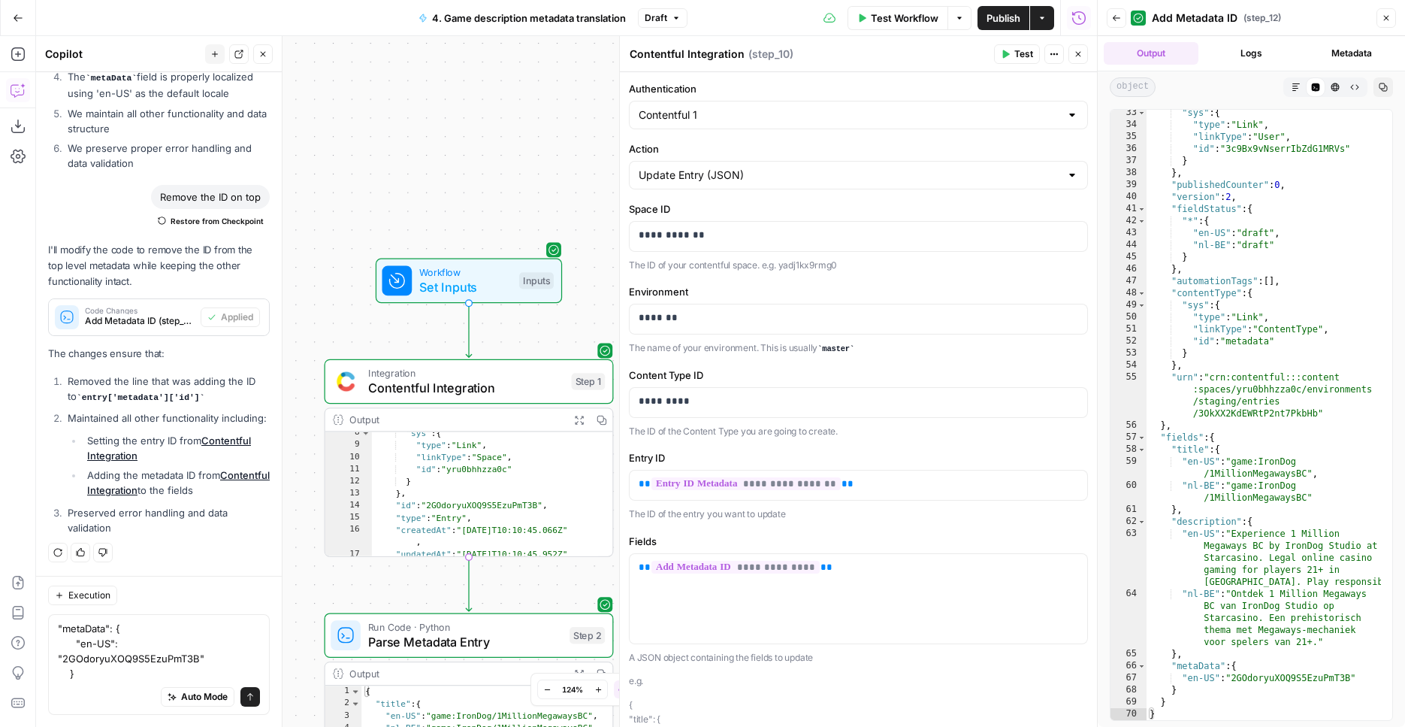
click at [57, 627] on div ""metaData": { "en-US": "2GOdoryuXOQ9S5EzuPmT3B" } "metaData": { "en-US": "2GOdo…" at bounding box center [159, 664] width 222 height 101
click at [83, 624] on textarea ""metaData": { "en-US": "2GOdoryuXOQ9S5EzuPmT3B" }" at bounding box center [159, 651] width 202 height 60
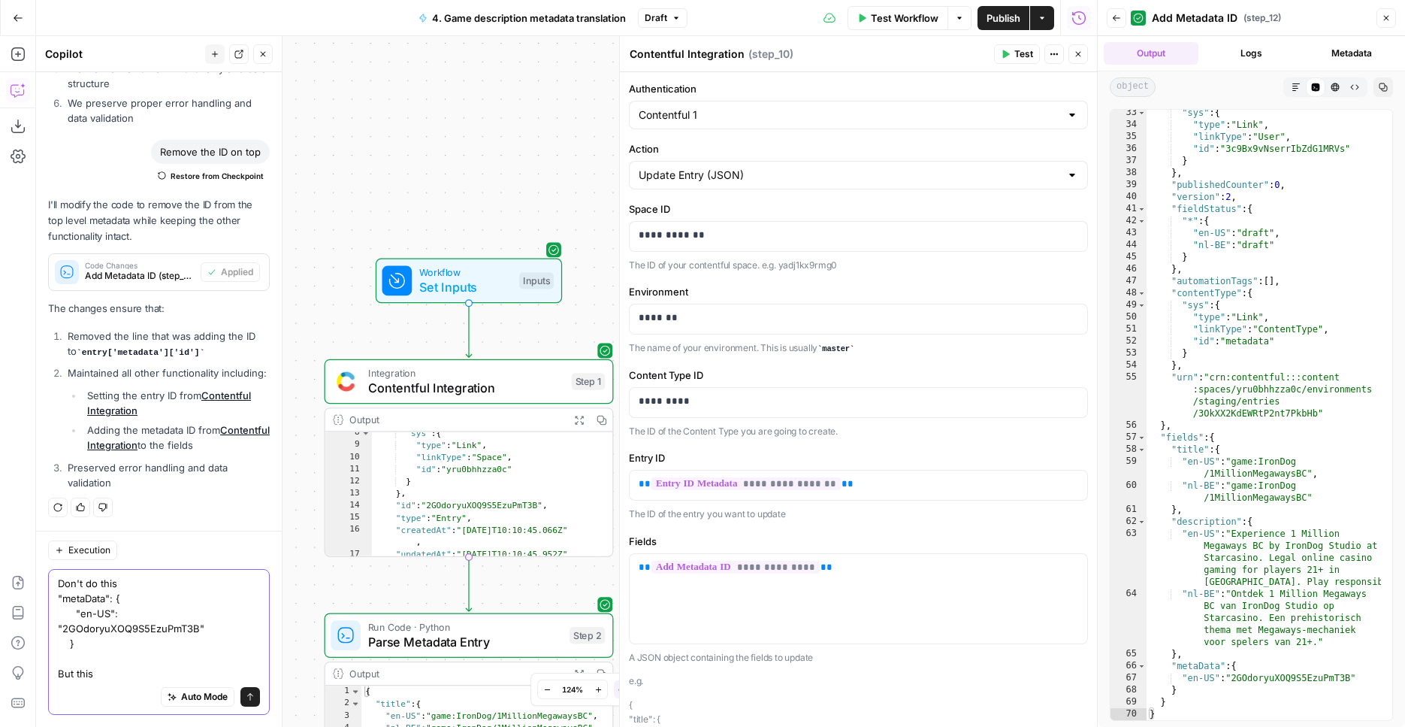
scroll to position [1773, 0]
paste textarea ""metaData": { "en-US": "2GOdoryuXOQ9S5EzuPmT3B" }"
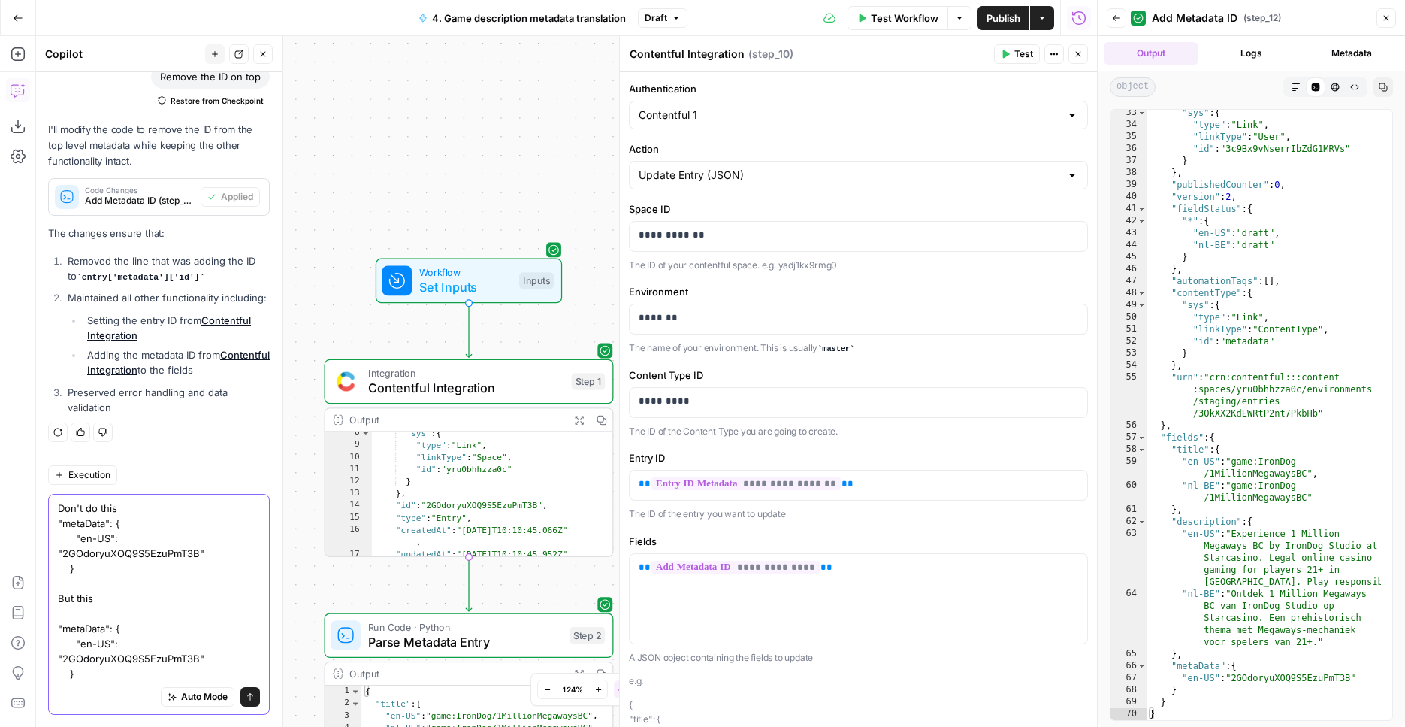
drag, startPoint x: 119, startPoint y: 642, endPoint x: 27, endPoint y: 639, distance: 92.5
click at [58, 642] on textarea "Don't do this "metaData": { "en-US": "2GOdoryuXOQ9S5EzuPmT3B" } But this "metaD…" at bounding box center [159, 590] width 202 height 180
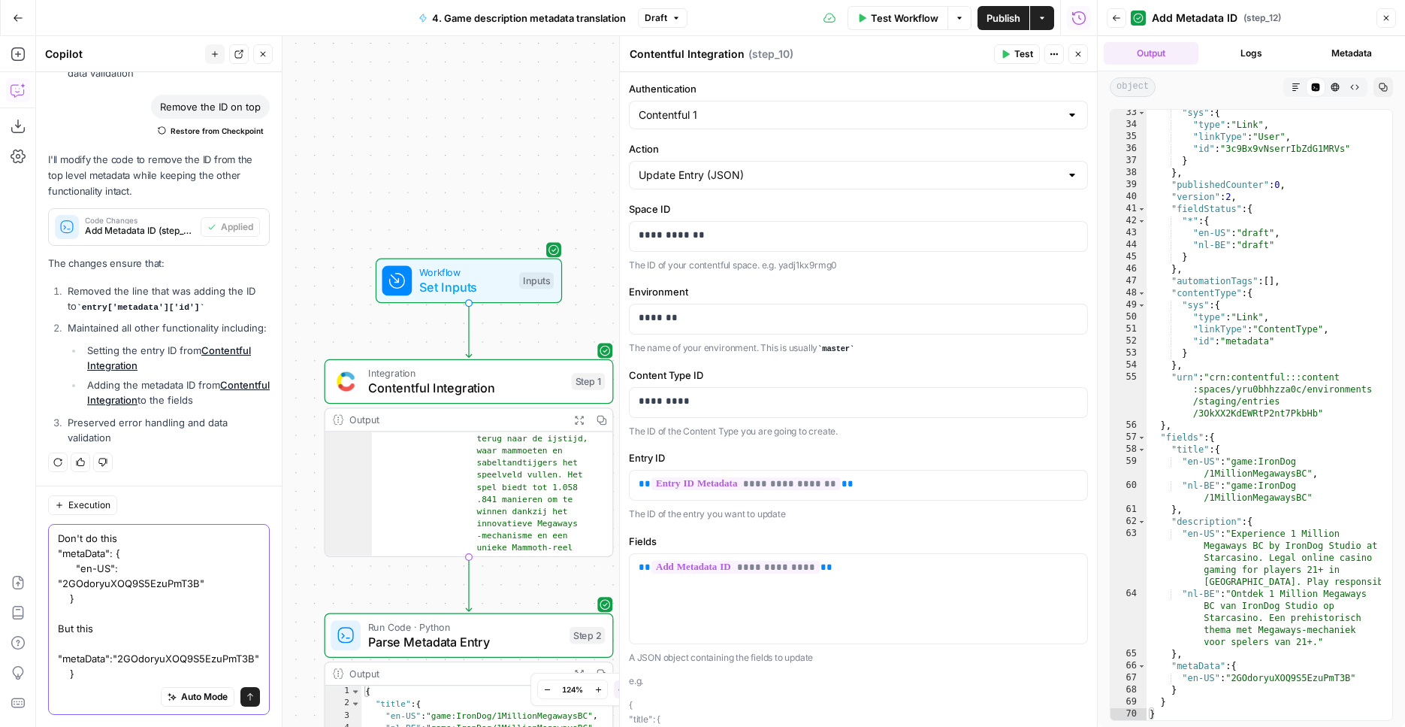
scroll to position [1865, 0]
type textarea "Don't do this "metaData": { "en-US": "2GOdoryuXOQ9S5EzuPmT3B" } But this "metaD…"
click at [246, 696] on icon "submit" at bounding box center [250, 696] width 9 height 9
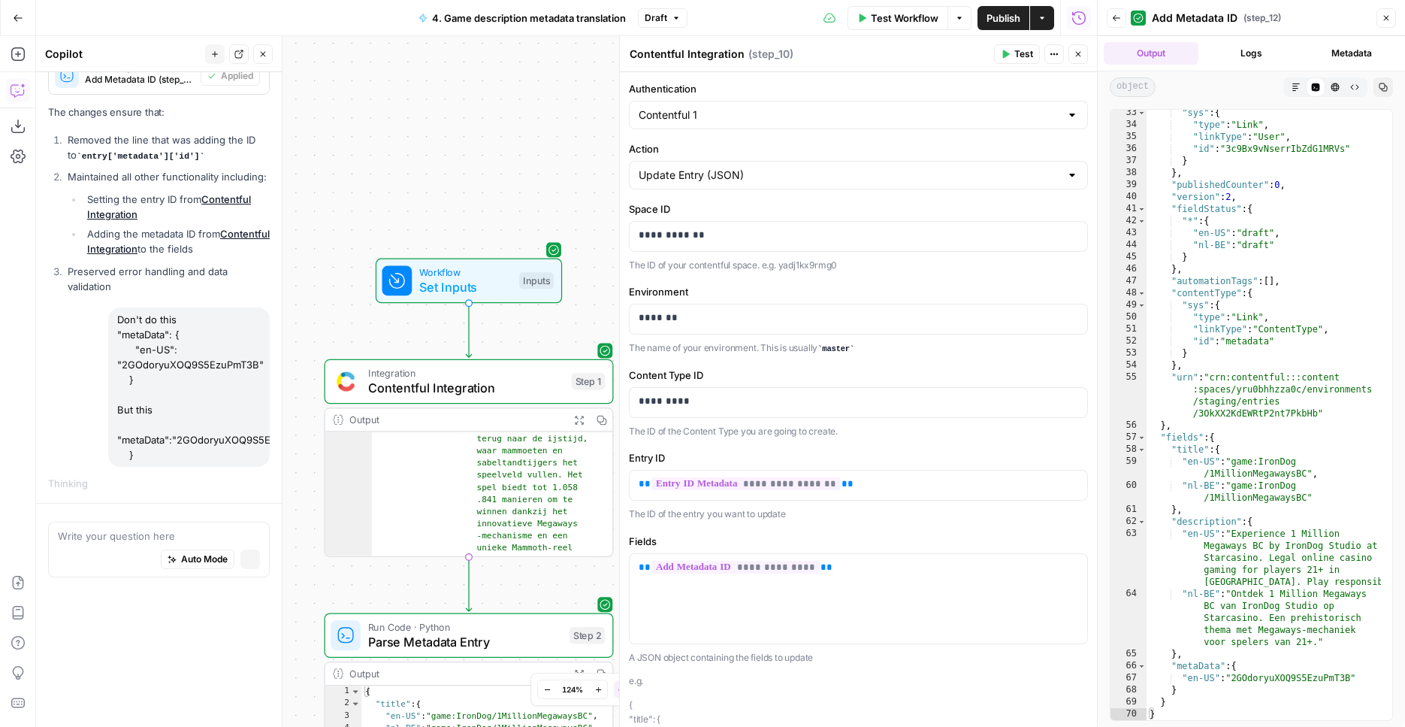
scroll to position [1697, 0]
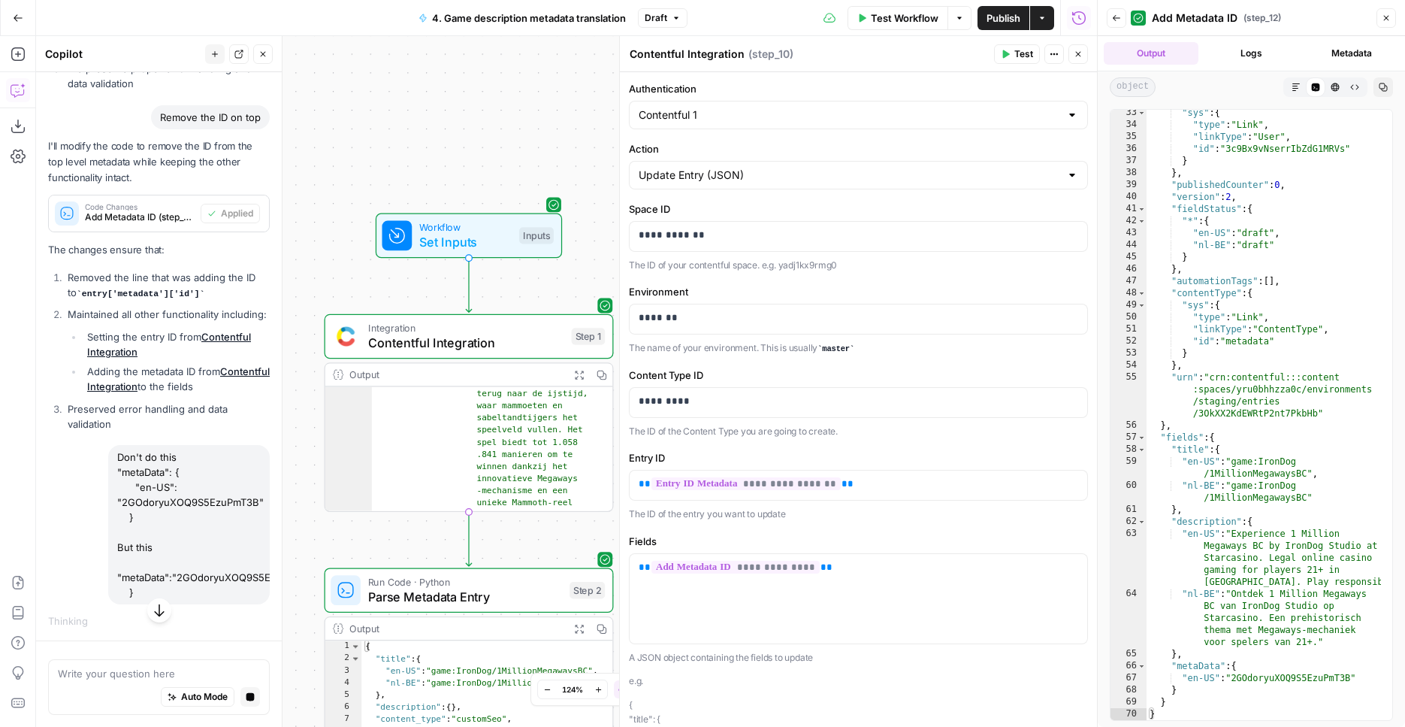
click at [577, 625] on icon "button" at bounding box center [579, 628] width 8 height 8
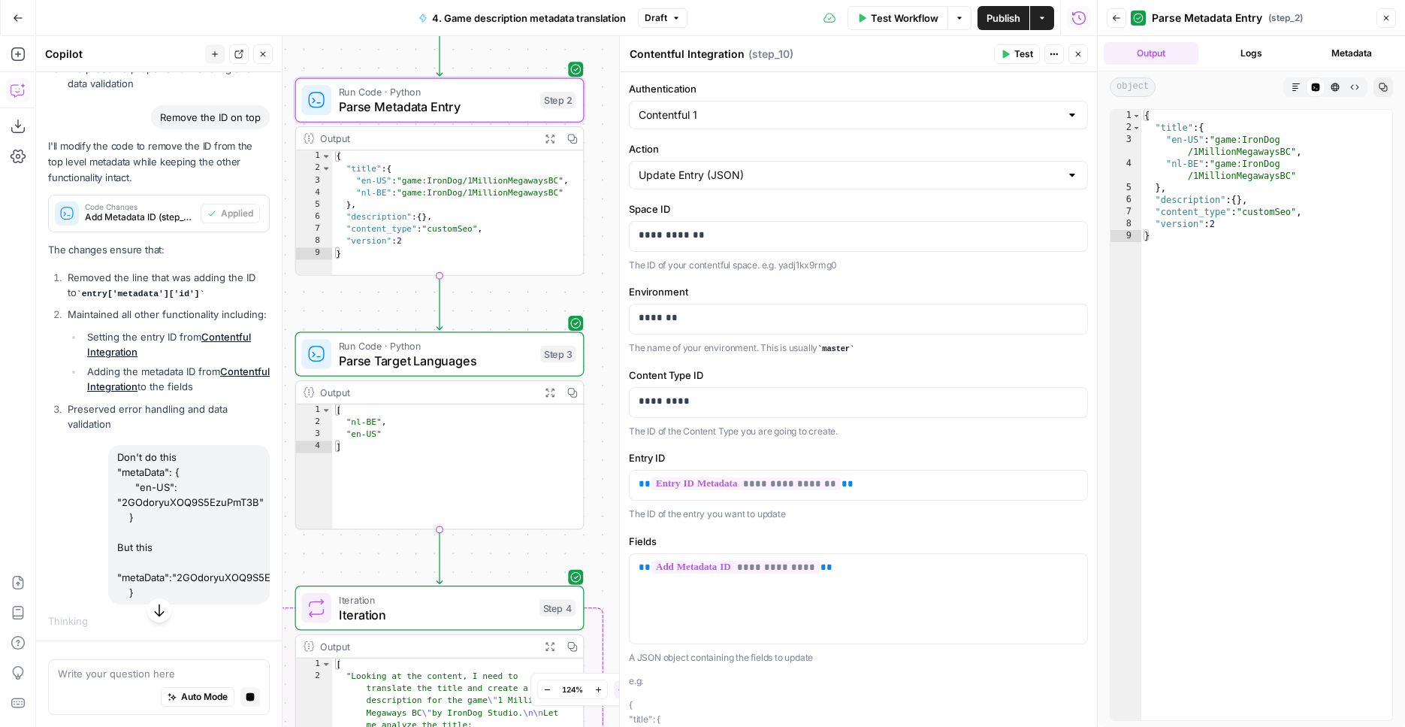
drag, startPoint x: 307, startPoint y: 535, endPoint x: 278, endPoint y: 42, distance: 493.8
click at [276, 39] on div "Workflow Set Inputs Inputs Integration Contentful Integration Step 1 Output Exp…" at bounding box center [566, 381] width 1061 height 691
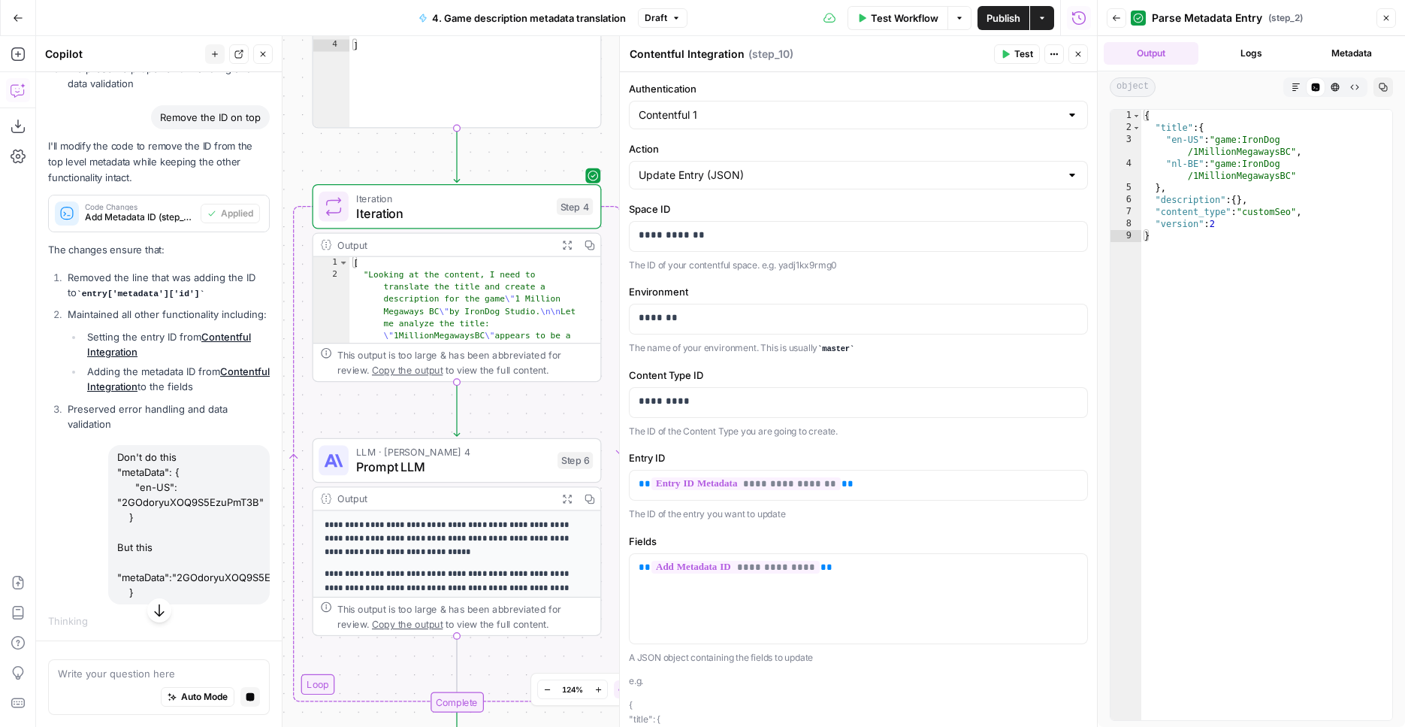
drag, startPoint x: 600, startPoint y: 516, endPoint x: 619, endPoint y: 119, distance: 397.2
click at [619, 119] on div "Workflow Set Inputs Inputs Integration Contentful Integration Step 1 Output Exp…" at bounding box center [566, 381] width 1061 height 691
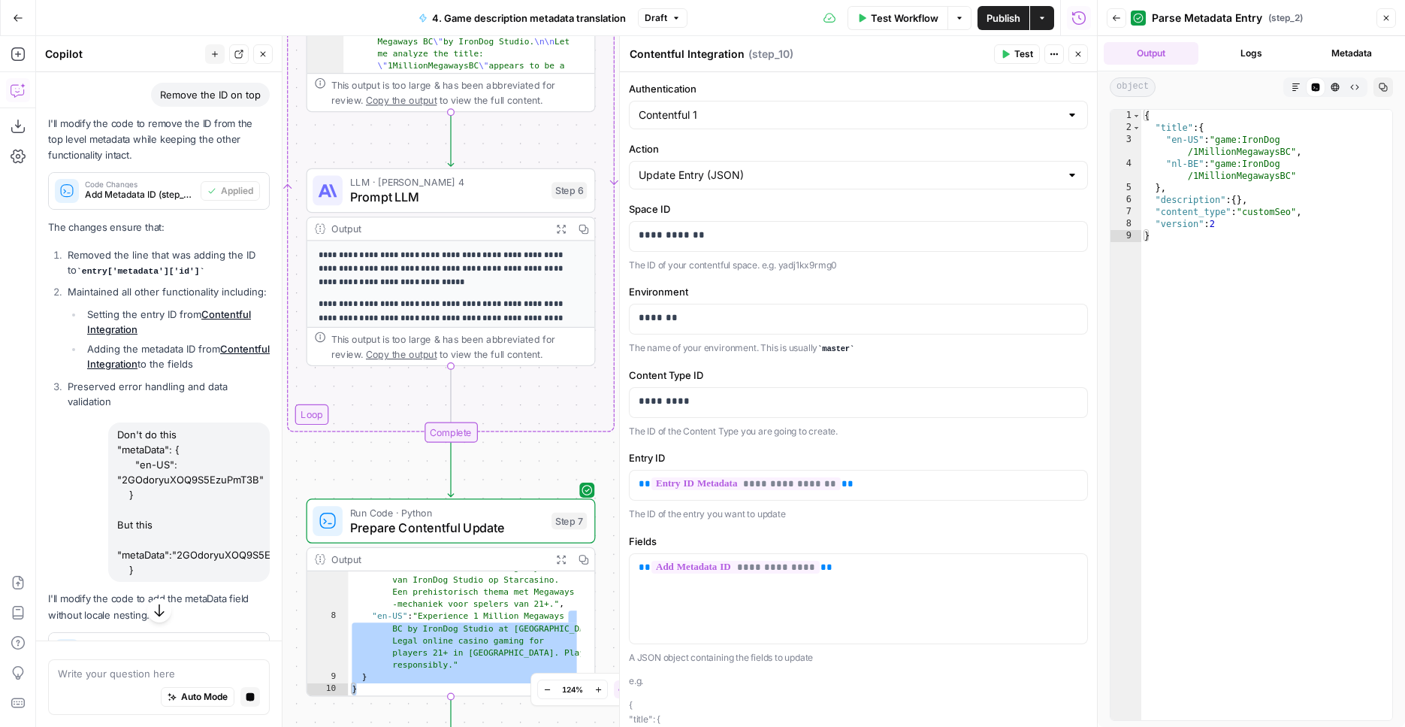
drag, startPoint x: 609, startPoint y: 416, endPoint x: 595, endPoint y: 28, distance: 388.0
click at [595, 36] on div "Workflow Set Inputs Inputs Integration Contentful Integration Step 1 Output Exp…" at bounding box center [566, 381] width 1061 height 691
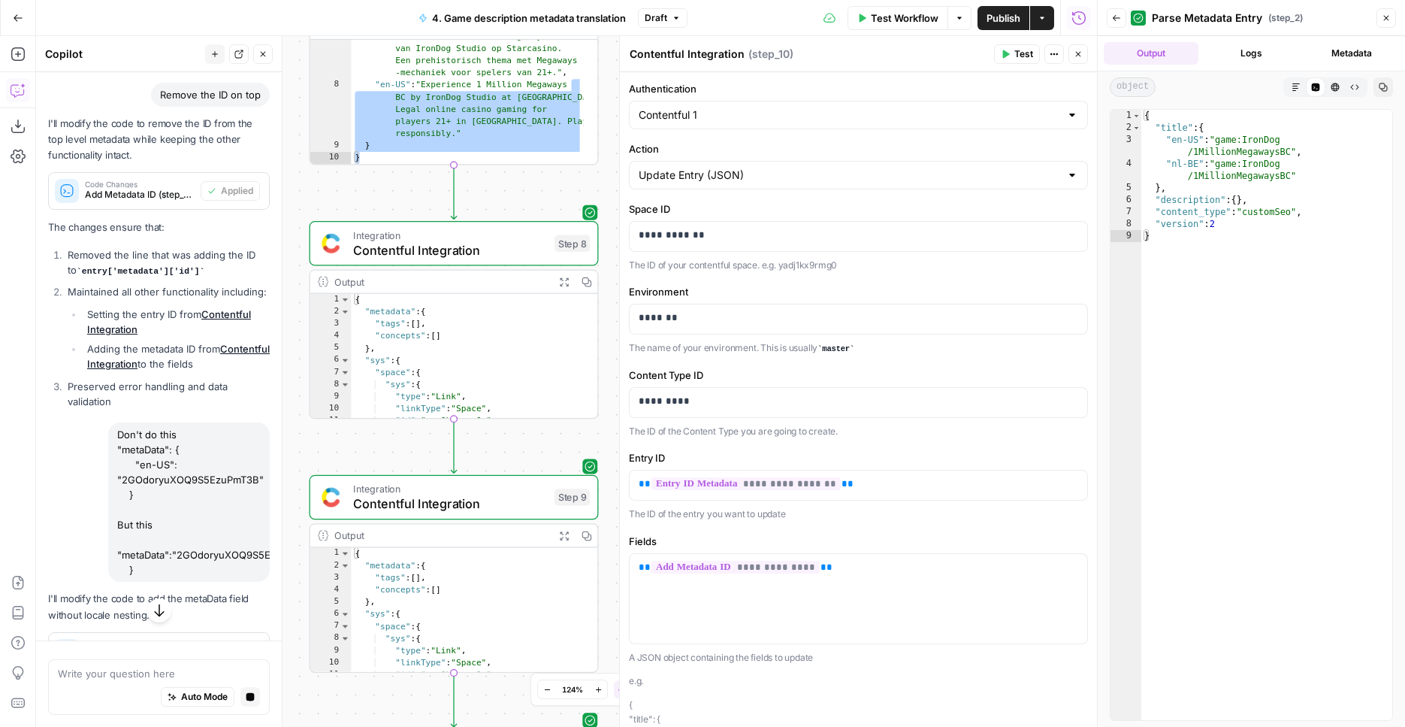
drag, startPoint x: 588, startPoint y: 534, endPoint x: 588, endPoint y: 84, distance: 449.4
click at [588, 84] on div "Workflow Set Inputs Inputs Integration Contentful Integration Step 1 Output Exp…" at bounding box center [566, 381] width 1061 height 691
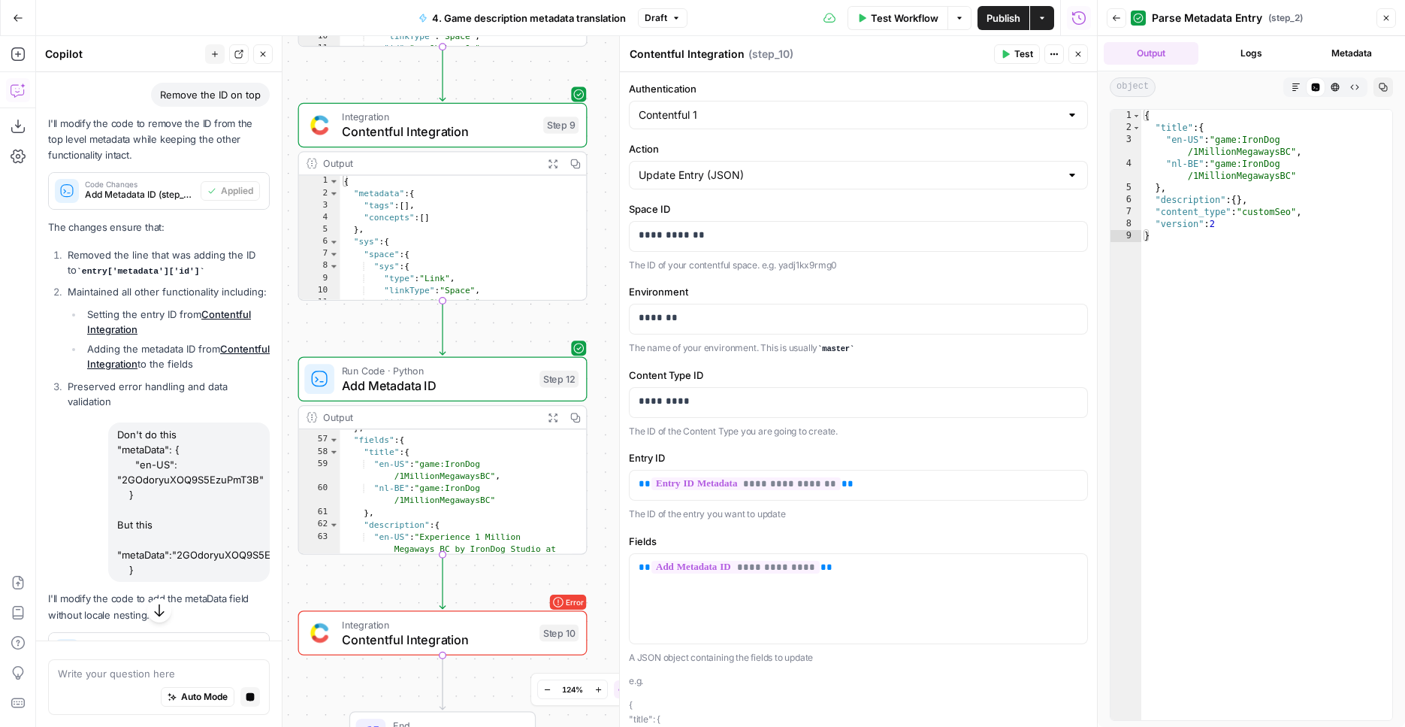
drag, startPoint x: 601, startPoint y: 512, endPoint x: 543, endPoint y: 330, distance: 191.6
click at [595, 166] on div "Workflow Set Inputs Inputs Integration Contentful Integration Step 1 Output Exp…" at bounding box center [566, 381] width 1061 height 691
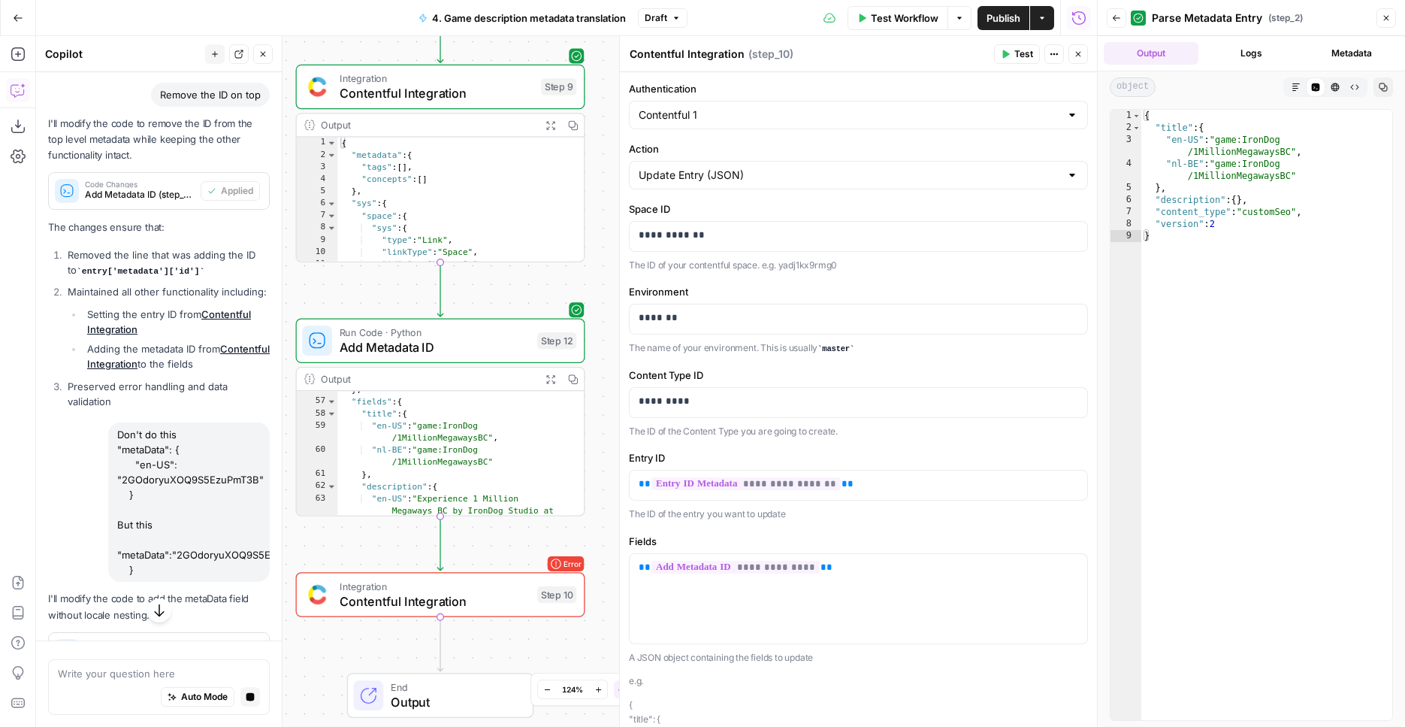
click at [558, 380] on button "Expand Output" at bounding box center [551, 378] width 23 height 23
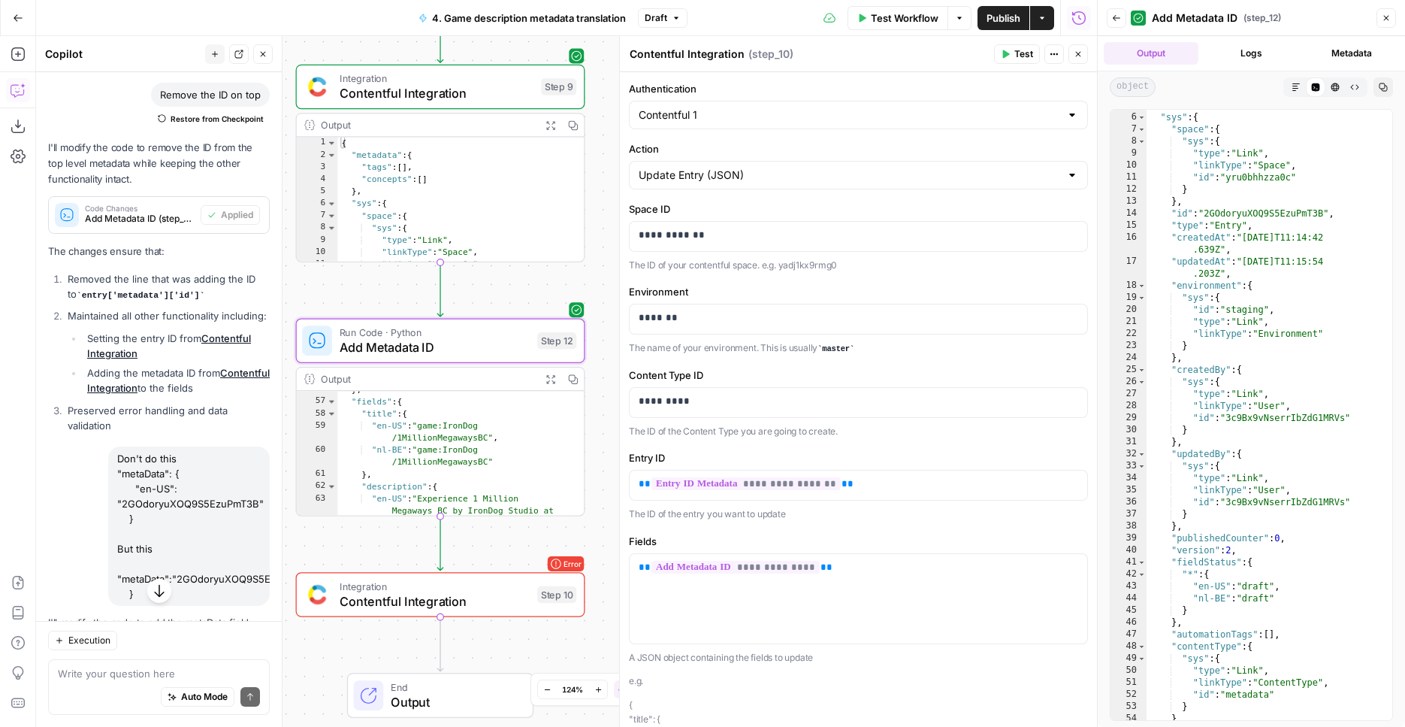
scroll to position [0, 0]
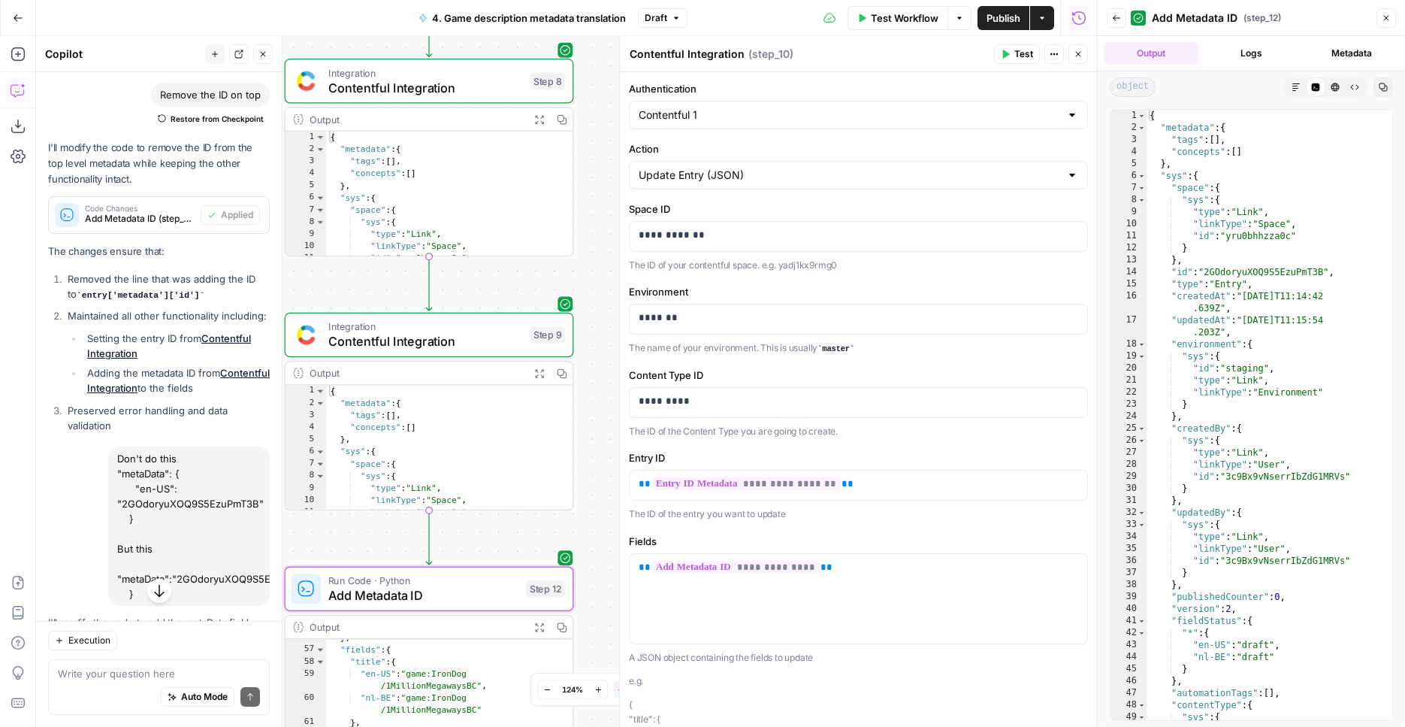
drag, startPoint x: 603, startPoint y: 267, endPoint x: 590, endPoint y: 479, distance: 213.1
click at [591, 479] on div "Workflow Set Inputs Inputs Integration Contentful Integration Step 1 Output Exp…" at bounding box center [566, 381] width 1061 height 691
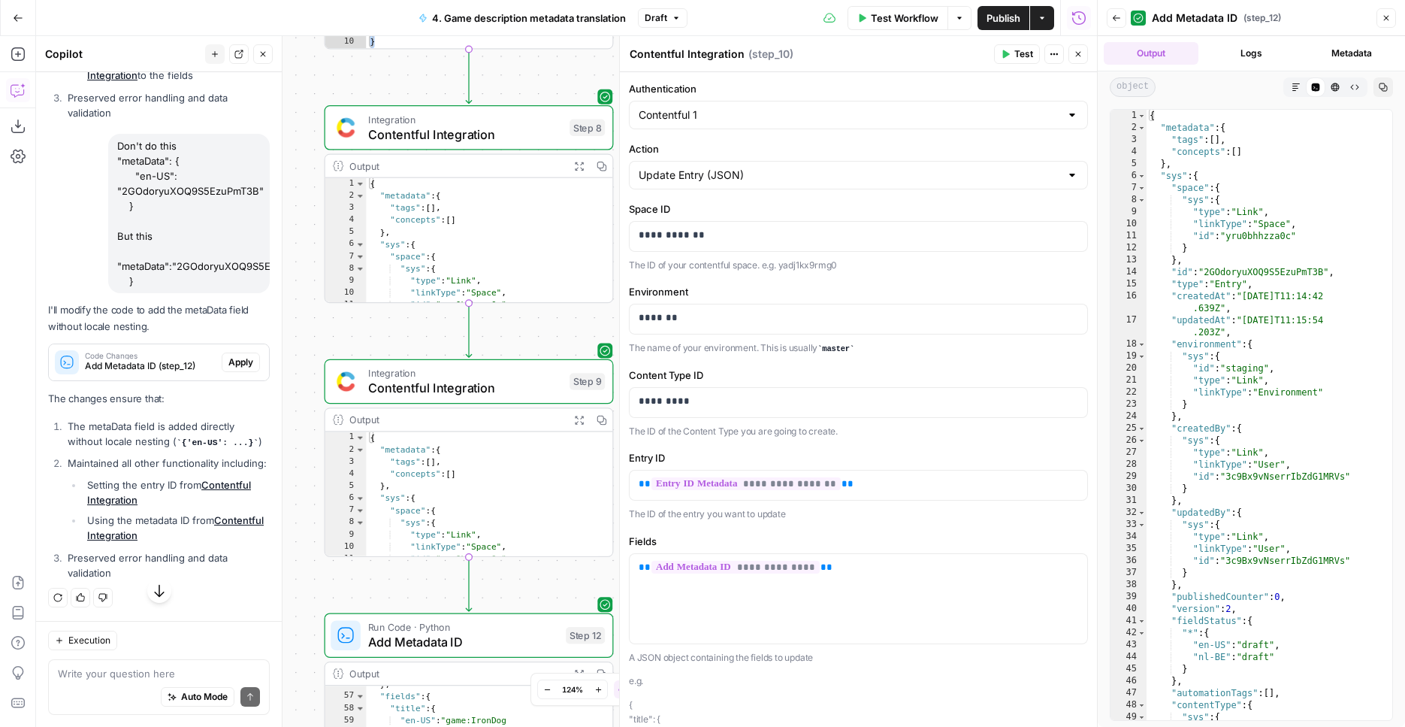
scroll to position [2124, 0]
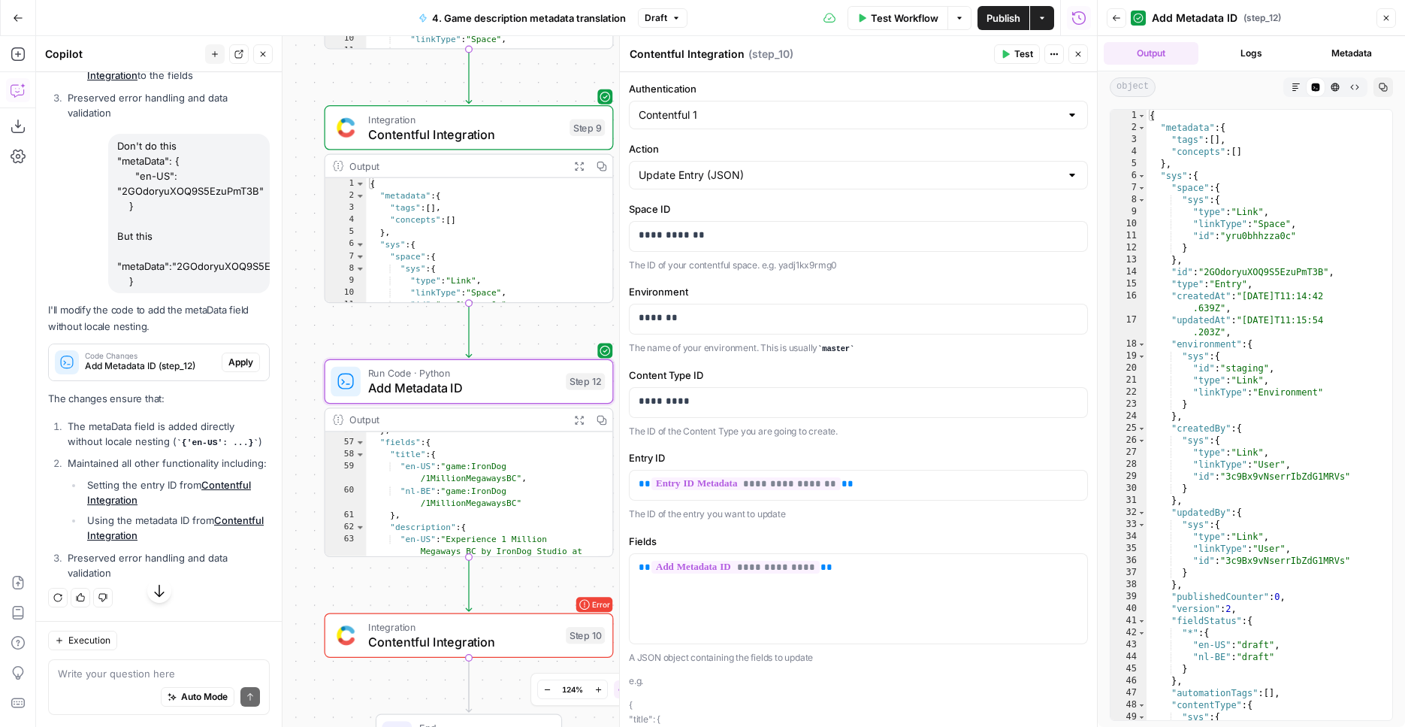
click at [222, 366] on button "Apply" at bounding box center [241, 362] width 38 height 20
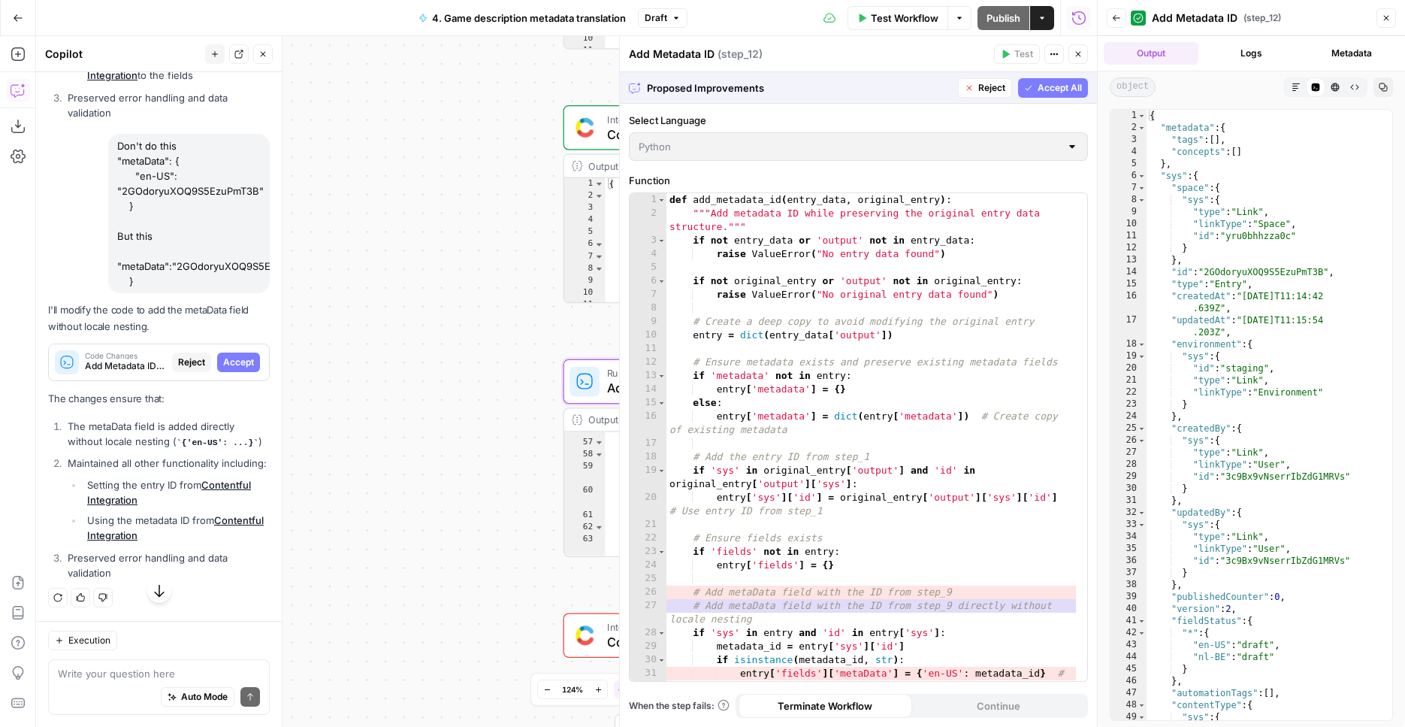
click at [228, 367] on span "Accept" at bounding box center [238, 362] width 31 height 14
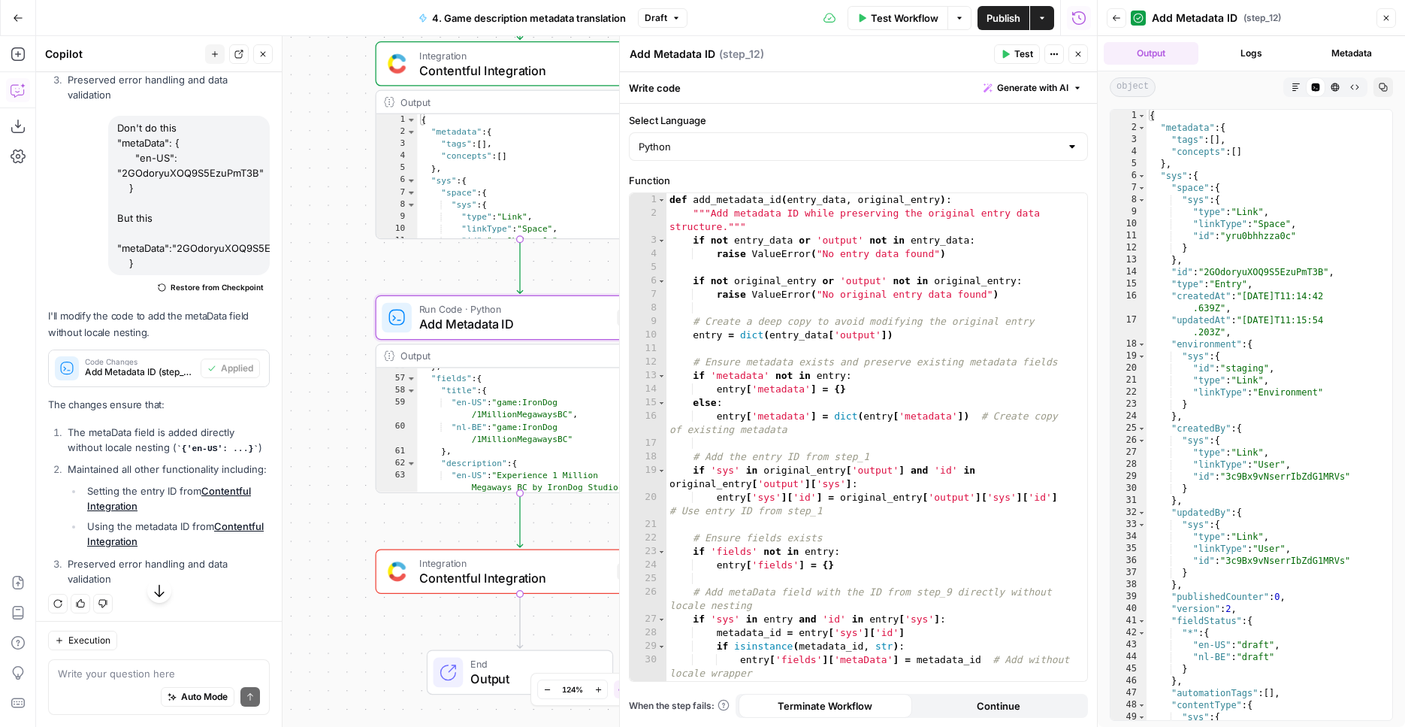
drag, startPoint x: 411, startPoint y: 353, endPoint x: 229, endPoint y: 302, distance: 188.9
click at [229, 302] on div "Workflow Set Inputs Inputs Integration Contentful Integration Step 1 Output Exp…" at bounding box center [566, 381] width 1061 height 691
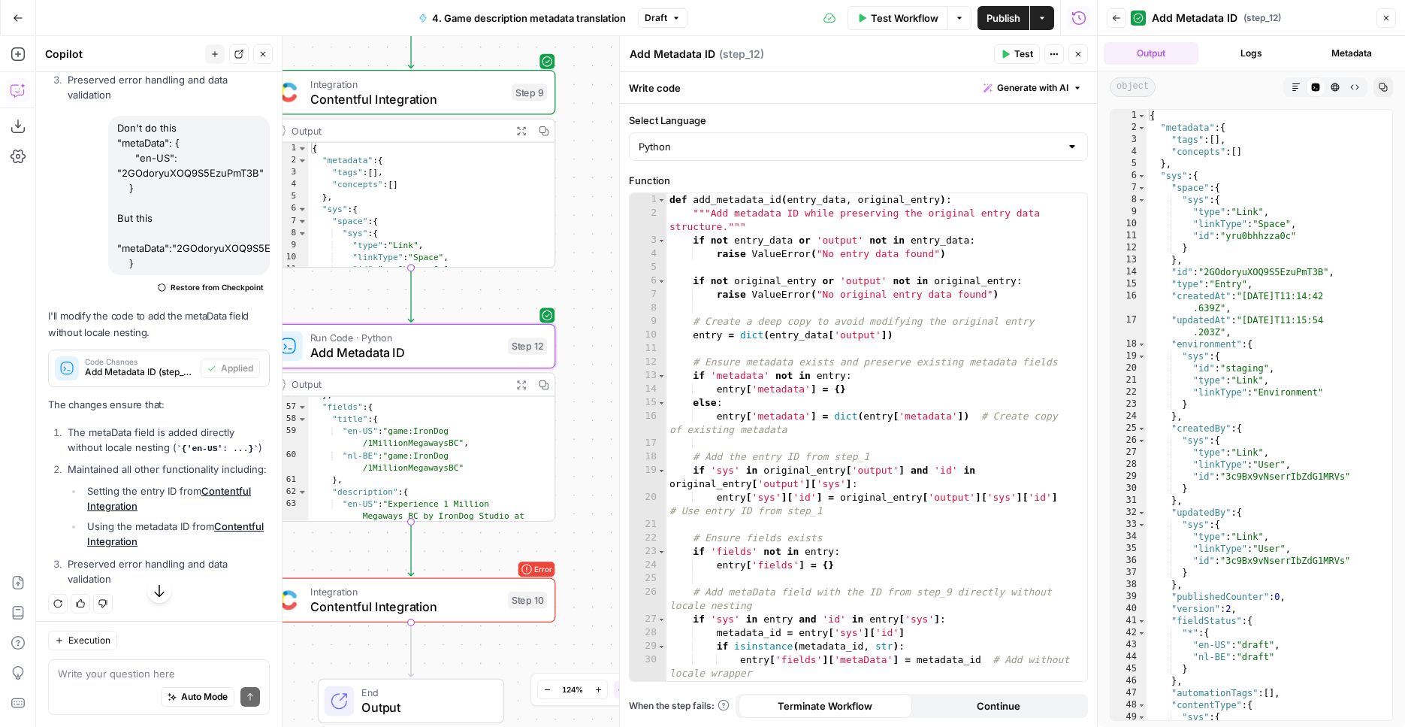
drag, startPoint x: 386, startPoint y: 260, endPoint x: 327, endPoint y: 306, distance: 75.0
click at [320, 302] on div "Workflow Set Inputs Inputs Integration Contentful Integration Step 1 Output Exp…" at bounding box center [566, 381] width 1061 height 691
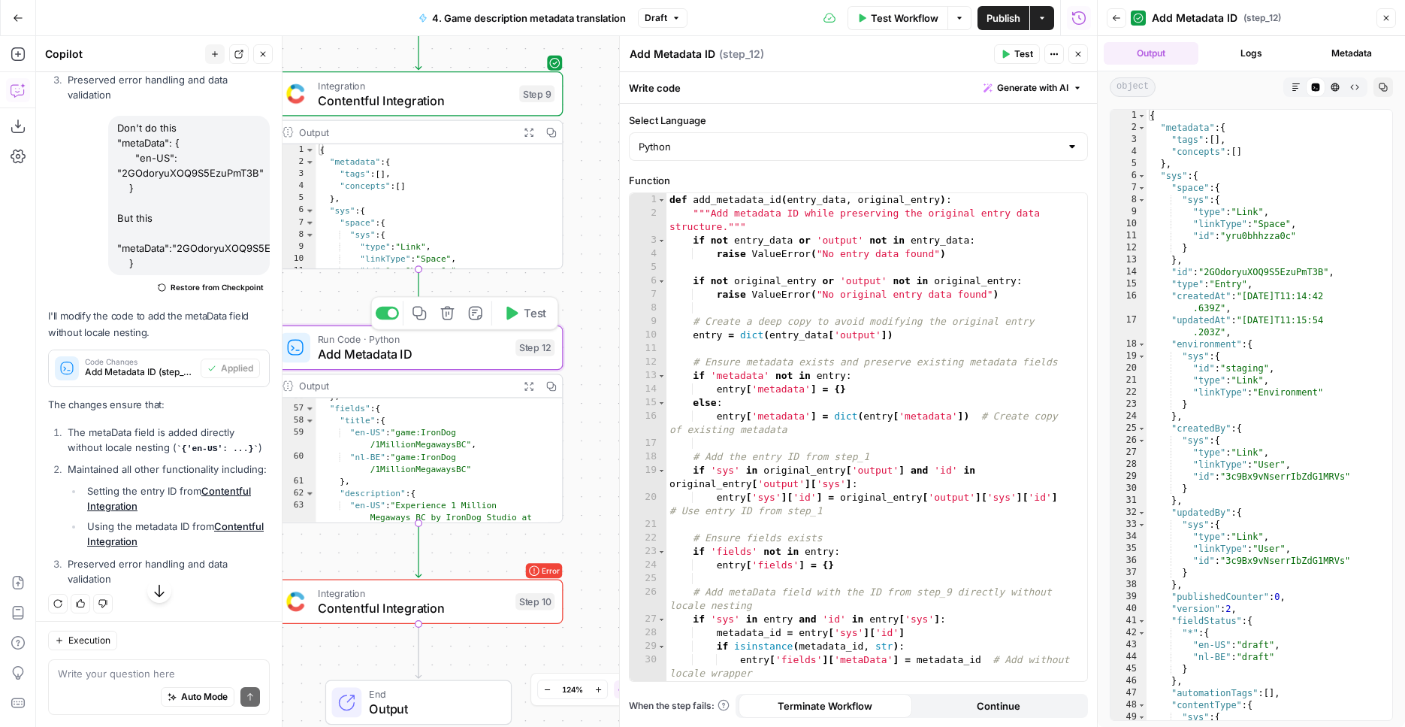
click at [526, 324] on button "Test" at bounding box center [525, 313] width 58 height 24
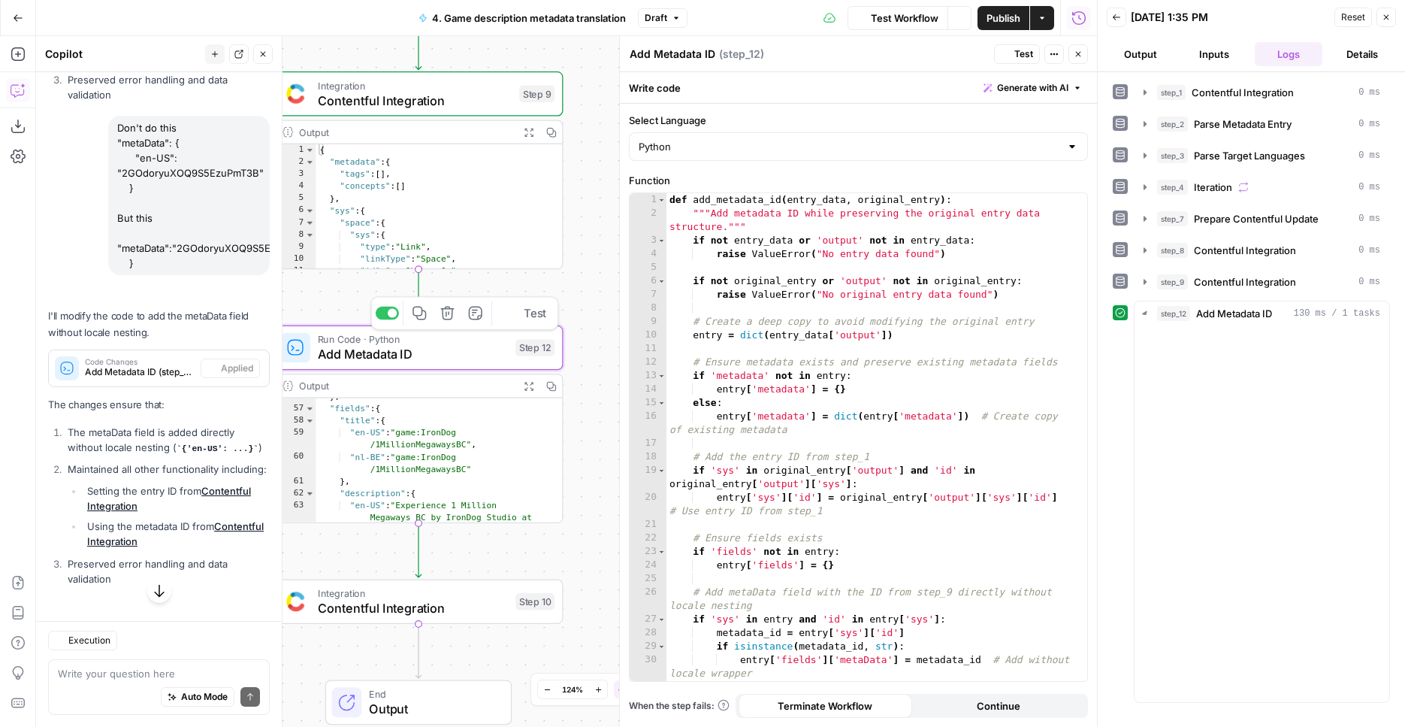
scroll to position [2182, 0]
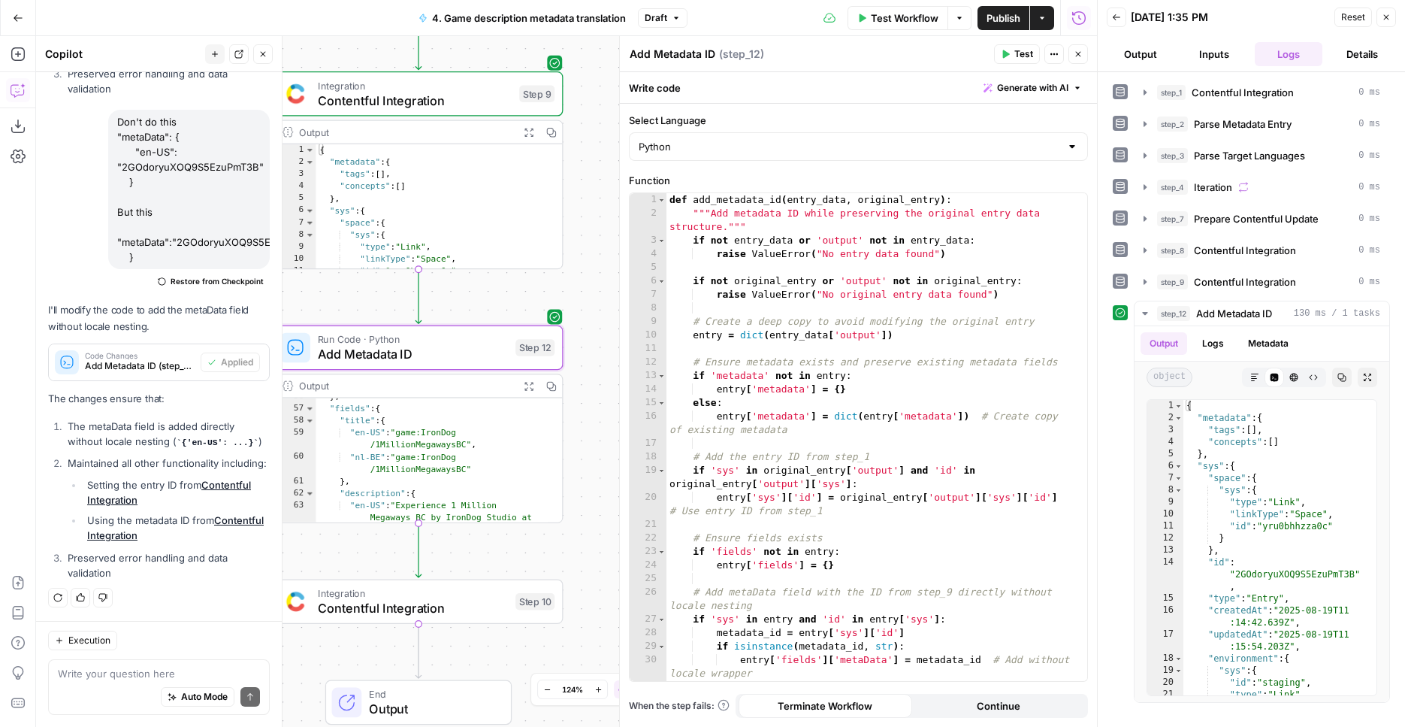
click at [528, 383] on icon "button" at bounding box center [529, 386] width 11 height 11
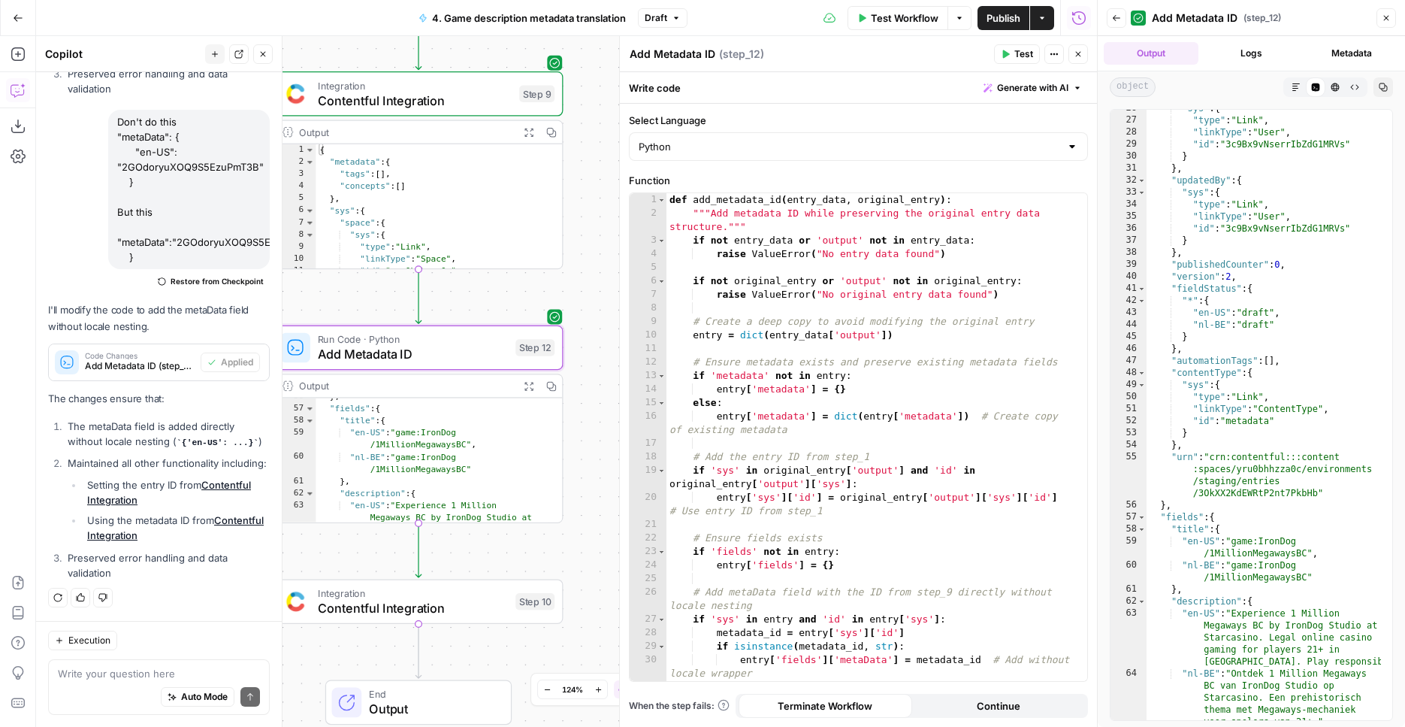
scroll to position [388, 0]
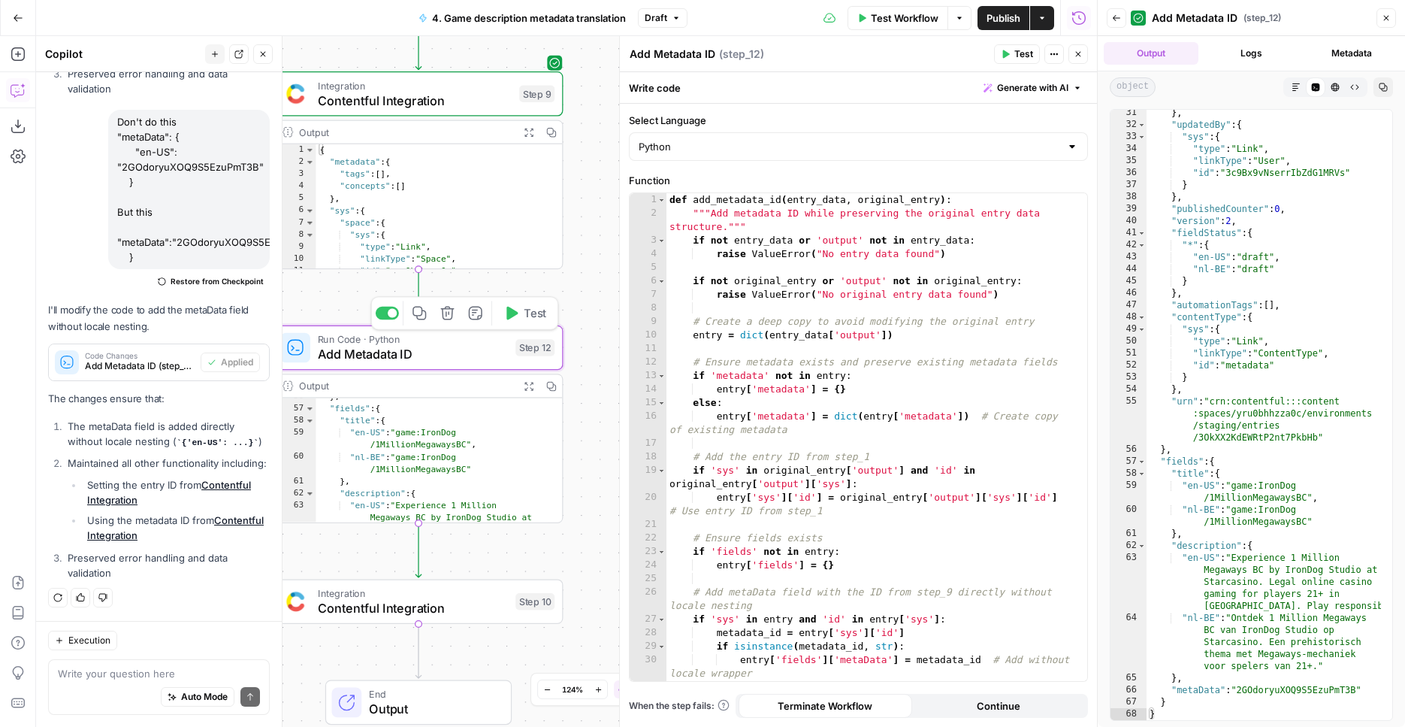
click at [526, 308] on span "Test" at bounding box center [535, 312] width 23 height 17
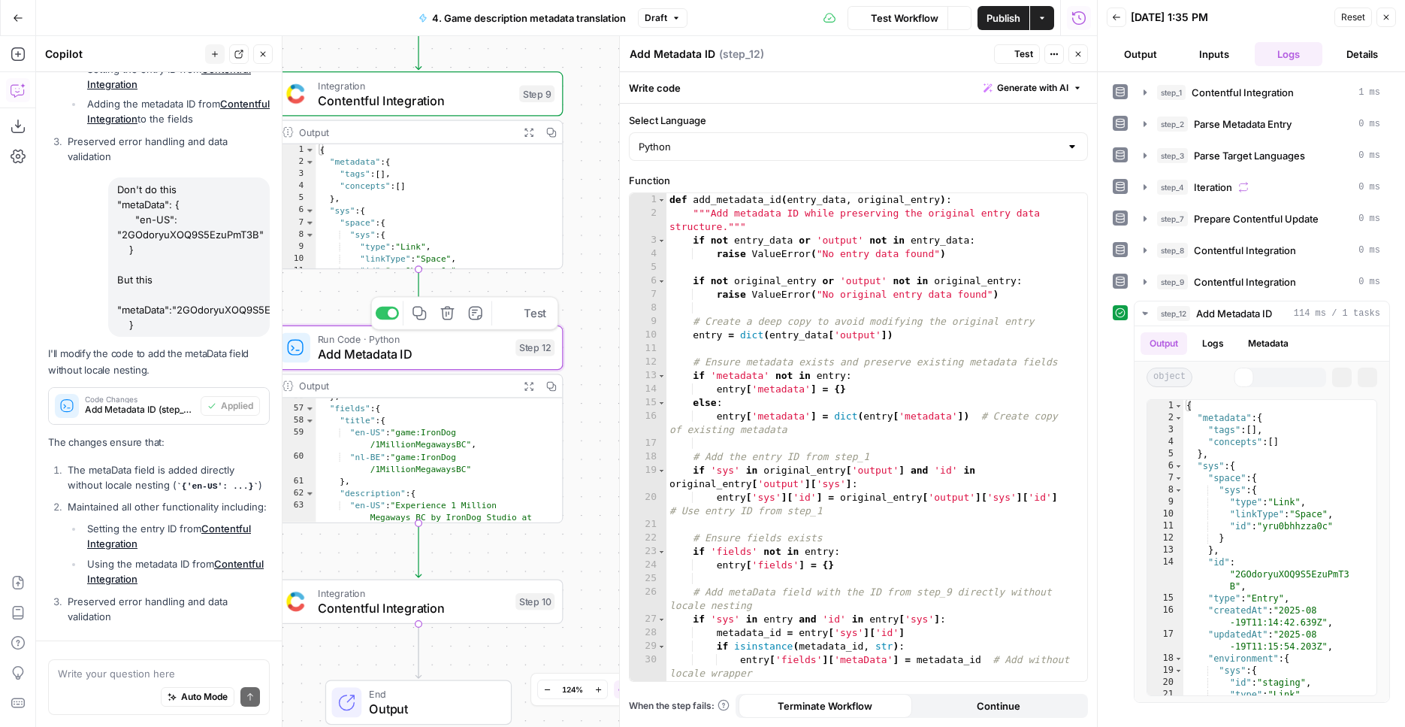
scroll to position [2182, 0]
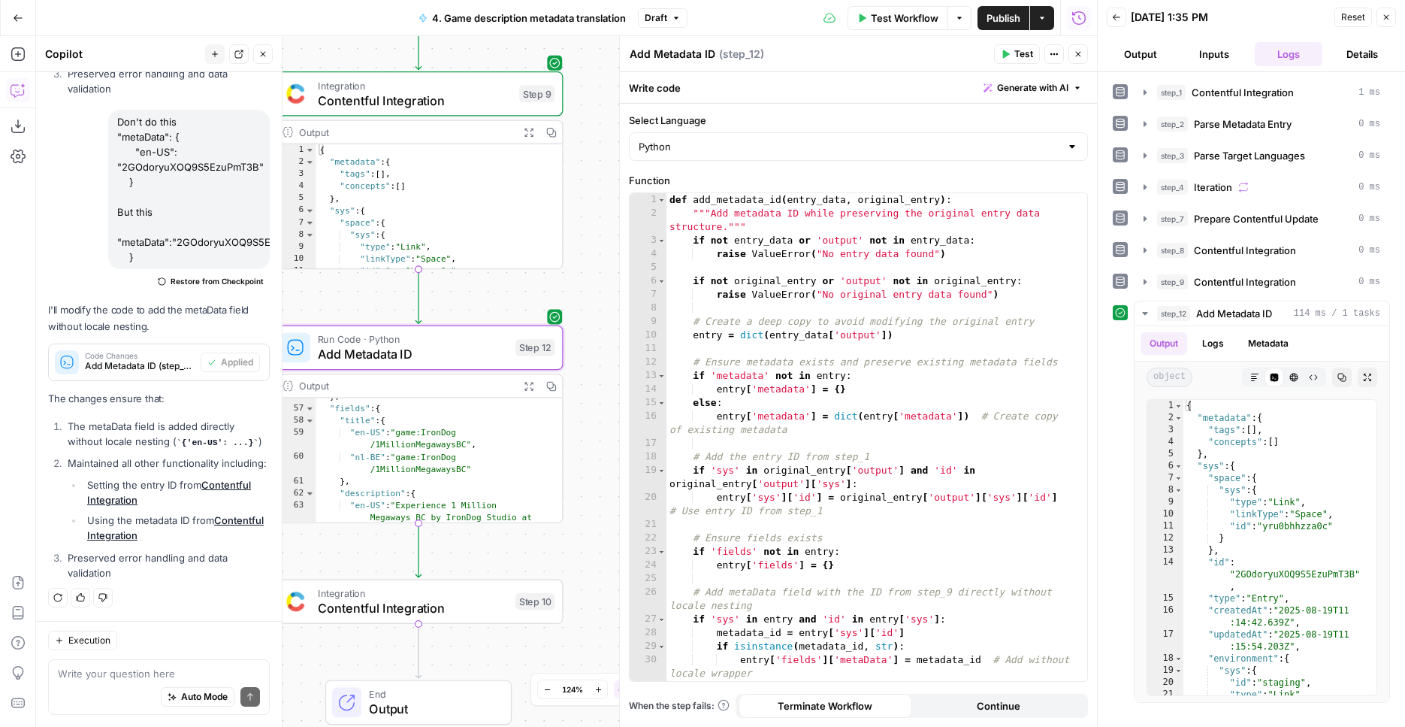
click at [475, 595] on span "Integration" at bounding box center [413, 592] width 190 height 15
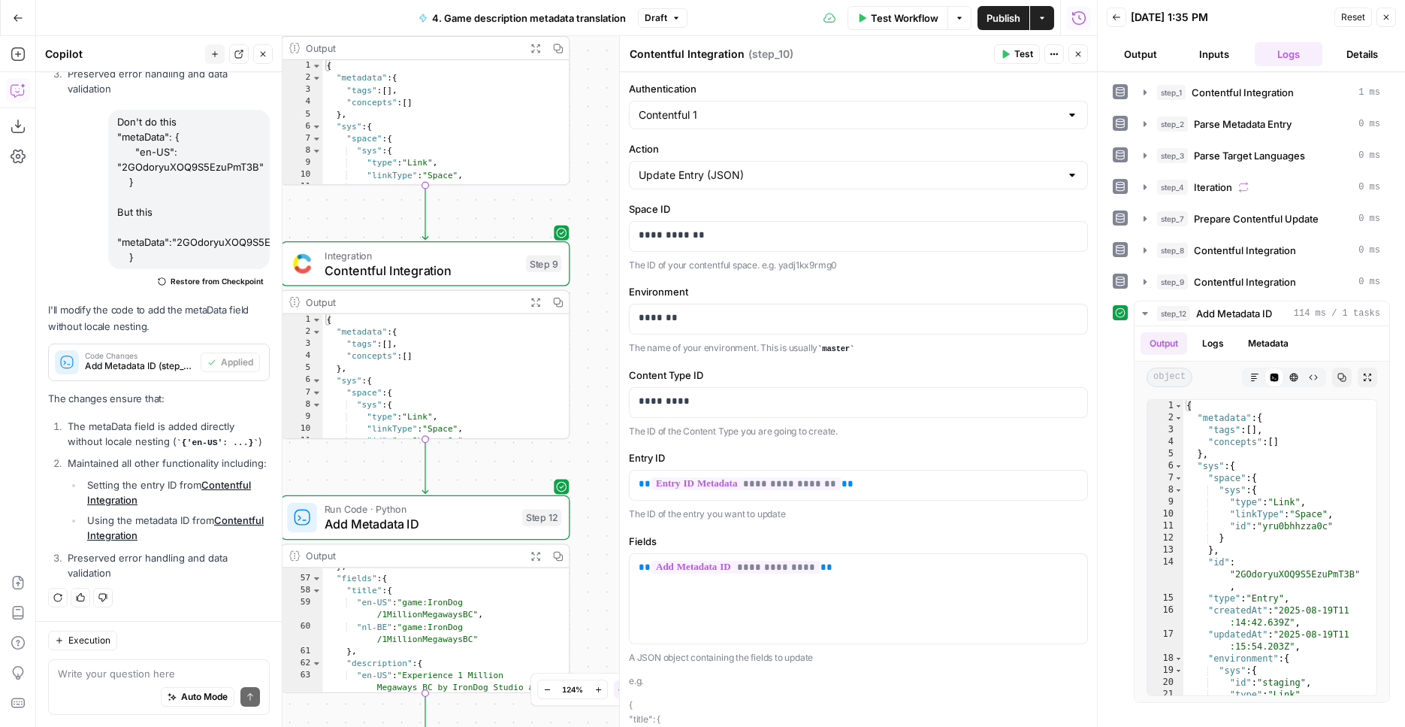
drag, startPoint x: 603, startPoint y: 243, endPoint x: 564, endPoint y: 449, distance: 209.7
click at [611, 407] on div "Workflow Set Inputs Inputs Integration Contentful Integration Step 1 Output Exp…" at bounding box center [566, 381] width 1061 height 691
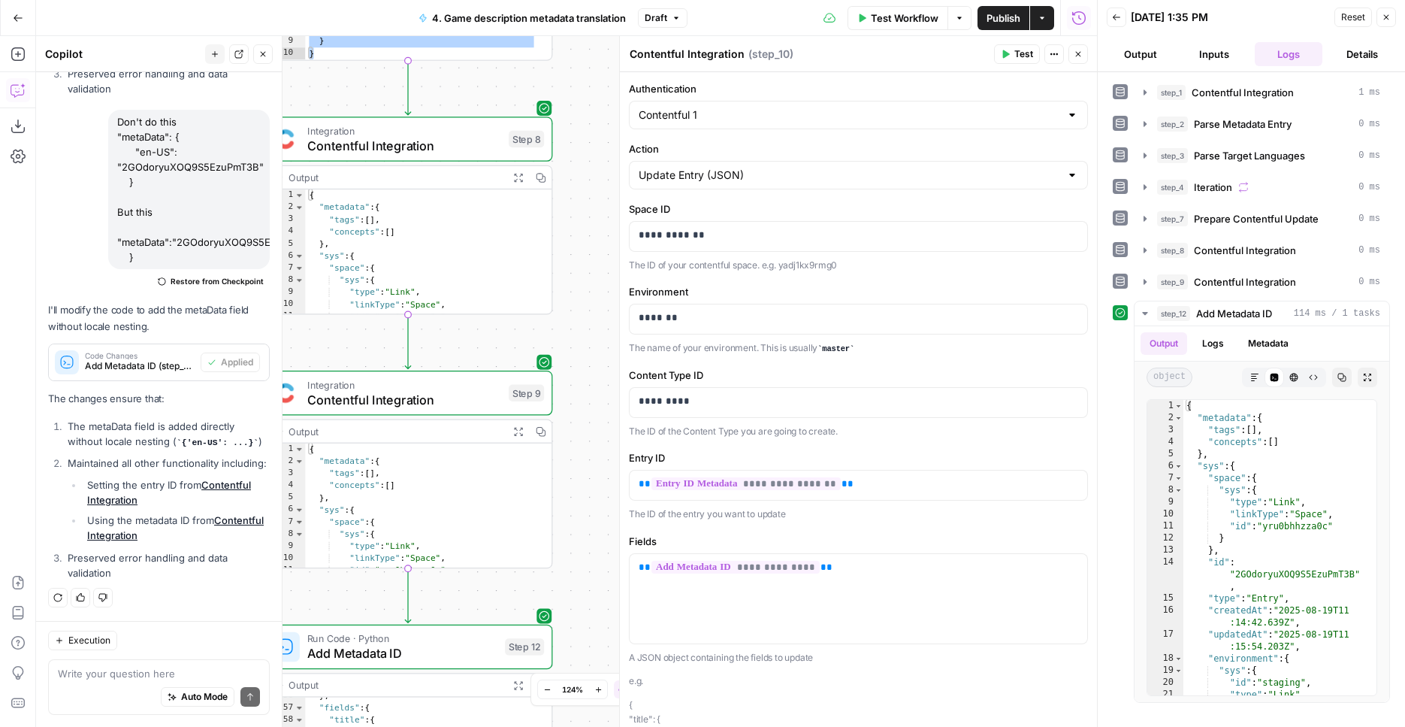
drag, startPoint x: 605, startPoint y: 293, endPoint x: 555, endPoint y: 727, distance: 436.4
click at [555, 726] on div "Workflow Set Inputs Inputs Integration Contentful Integration Step 1 Output Exp…" at bounding box center [566, 381] width 1061 height 691
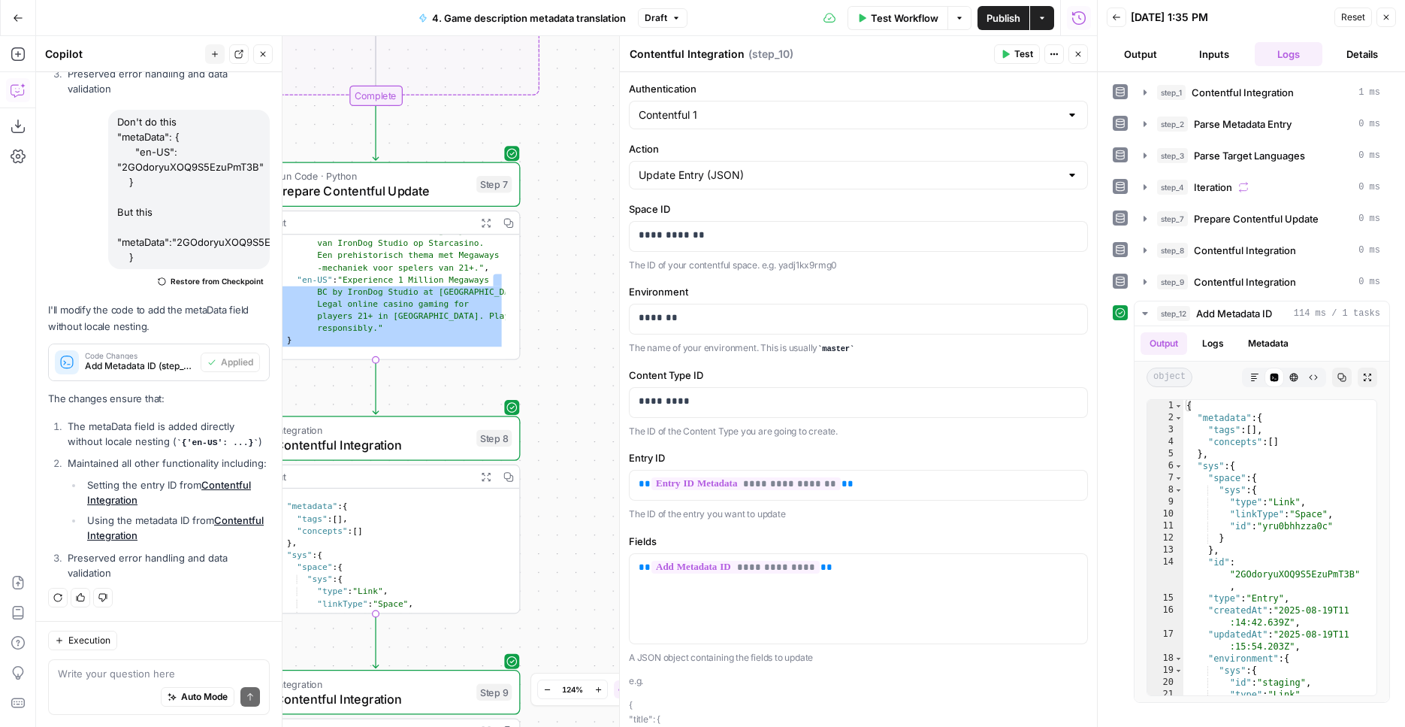
drag, startPoint x: 546, startPoint y: 234, endPoint x: 561, endPoint y: 673, distance: 439.9
click at [561, 673] on div "Workflow Set Inputs Inputs Integration Contentful Integration Step 1 Output Exp…" at bounding box center [566, 381] width 1061 height 691
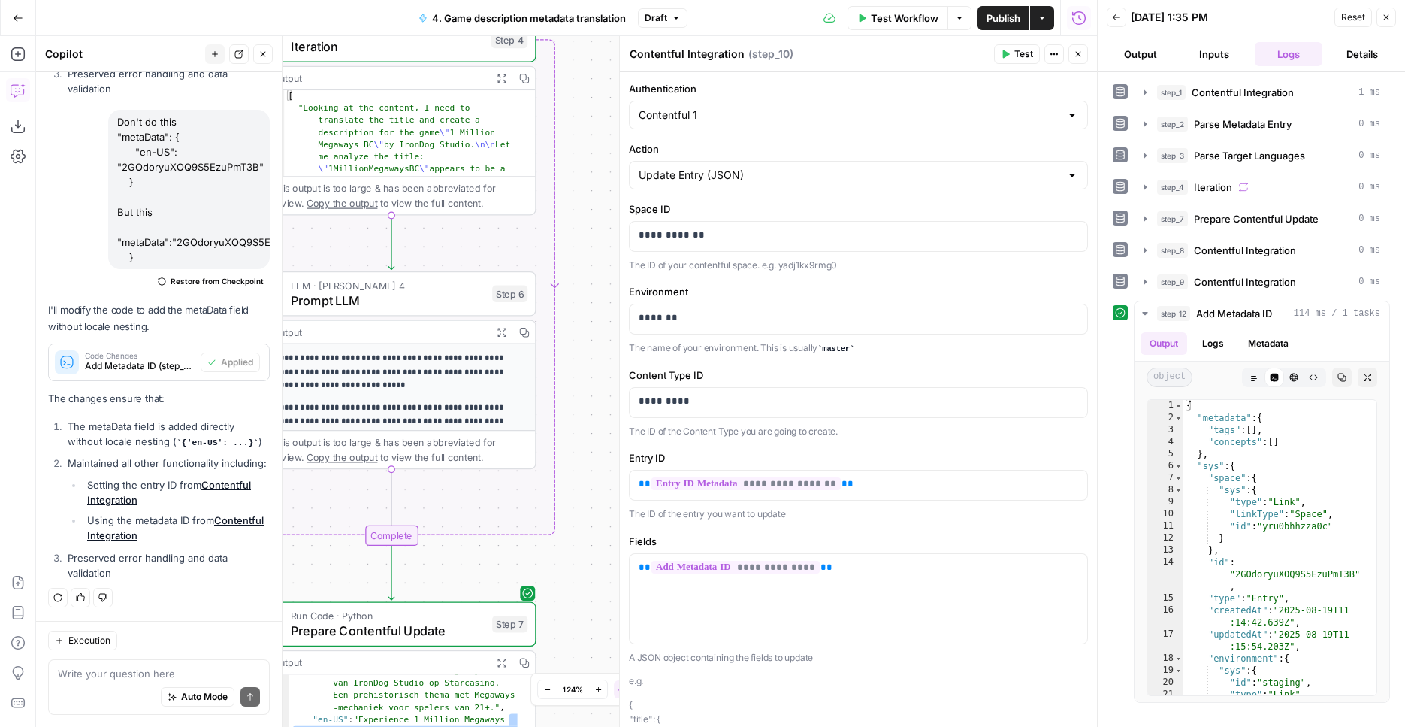
drag, startPoint x: 582, startPoint y: 316, endPoint x: 577, endPoint y: 628, distance: 311.9
click at [577, 628] on div "Workflow Set Inputs Inputs Integration Contentful Integration Step 1 Output Exp…" at bounding box center [566, 381] width 1061 height 691
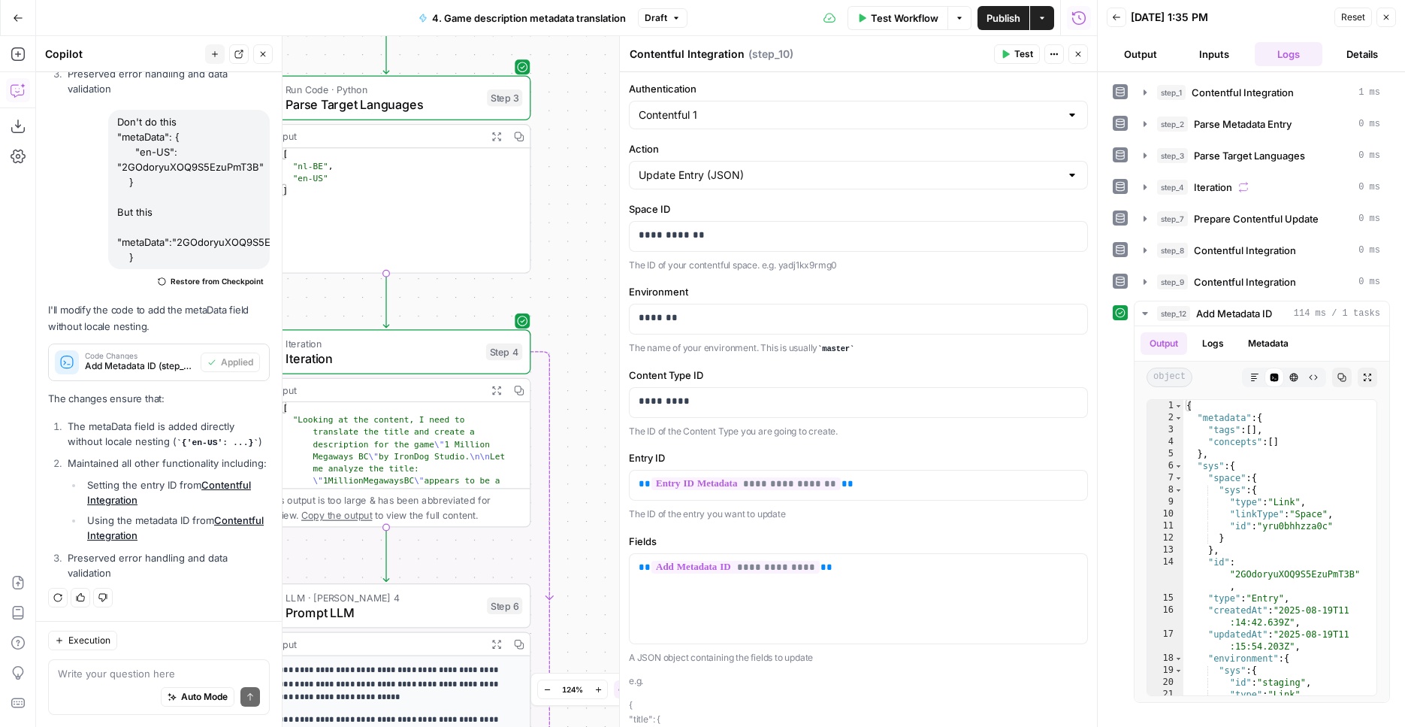
drag, startPoint x: 582, startPoint y: 301, endPoint x: 588, endPoint y: 646, distance: 345.0
click at [588, 646] on div "Workflow Set Inputs Inputs Integration Contentful Integration Step 1 Output Exp…" at bounding box center [566, 381] width 1061 height 691
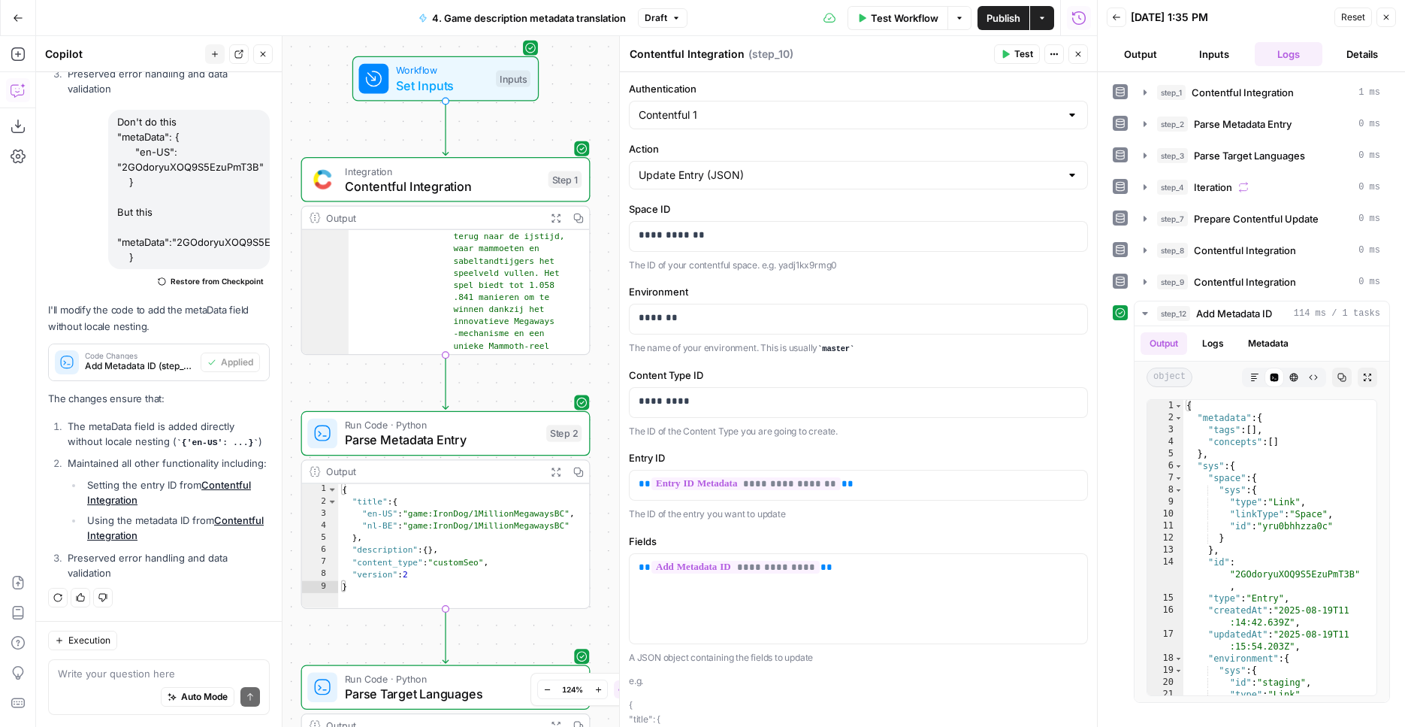
drag, startPoint x: 588, startPoint y: 361, endPoint x: 642, endPoint y: 601, distance: 246.3
click at [642, 601] on div "Workflow Set Inputs Inputs Integration Contentful Integration Step 1 Output Exp…" at bounding box center [566, 381] width 1061 height 691
click at [549, 206] on button "Expand Output" at bounding box center [556, 215] width 23 height 23
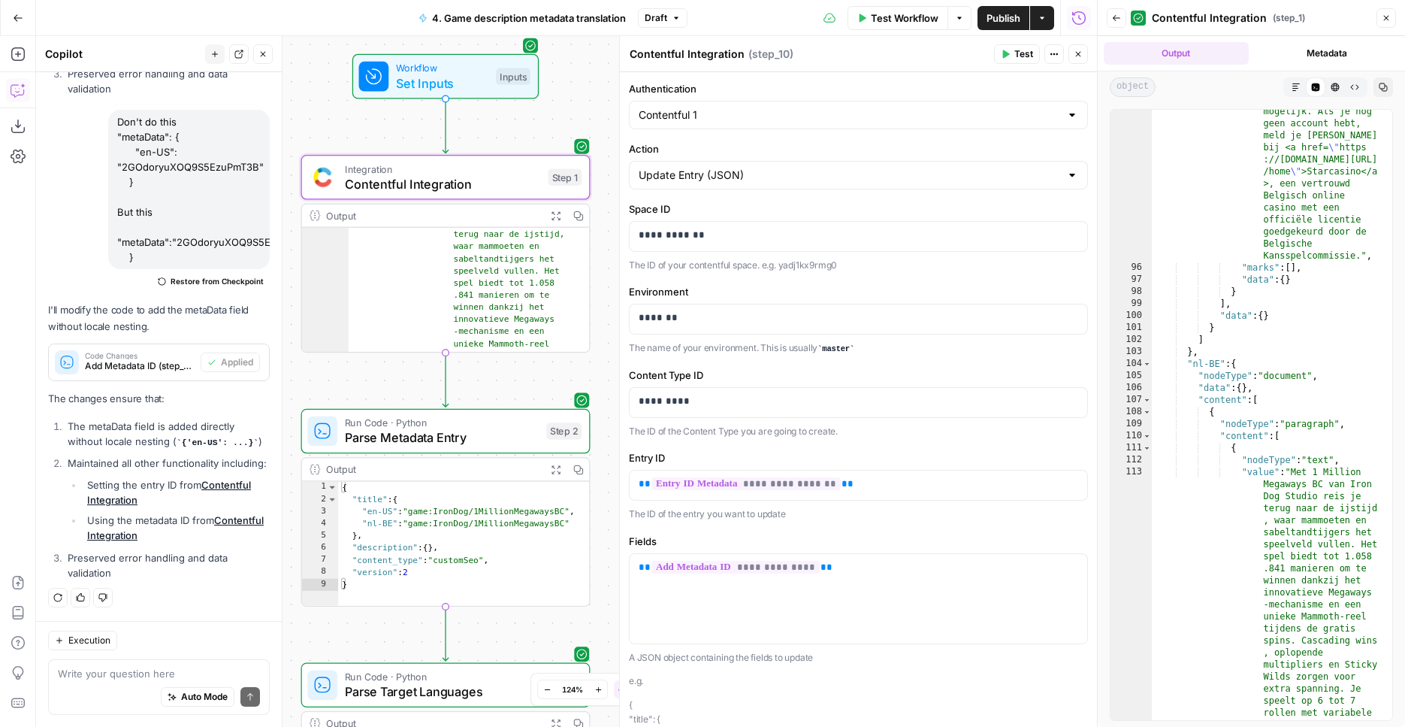
scroll to position [1974, 0]
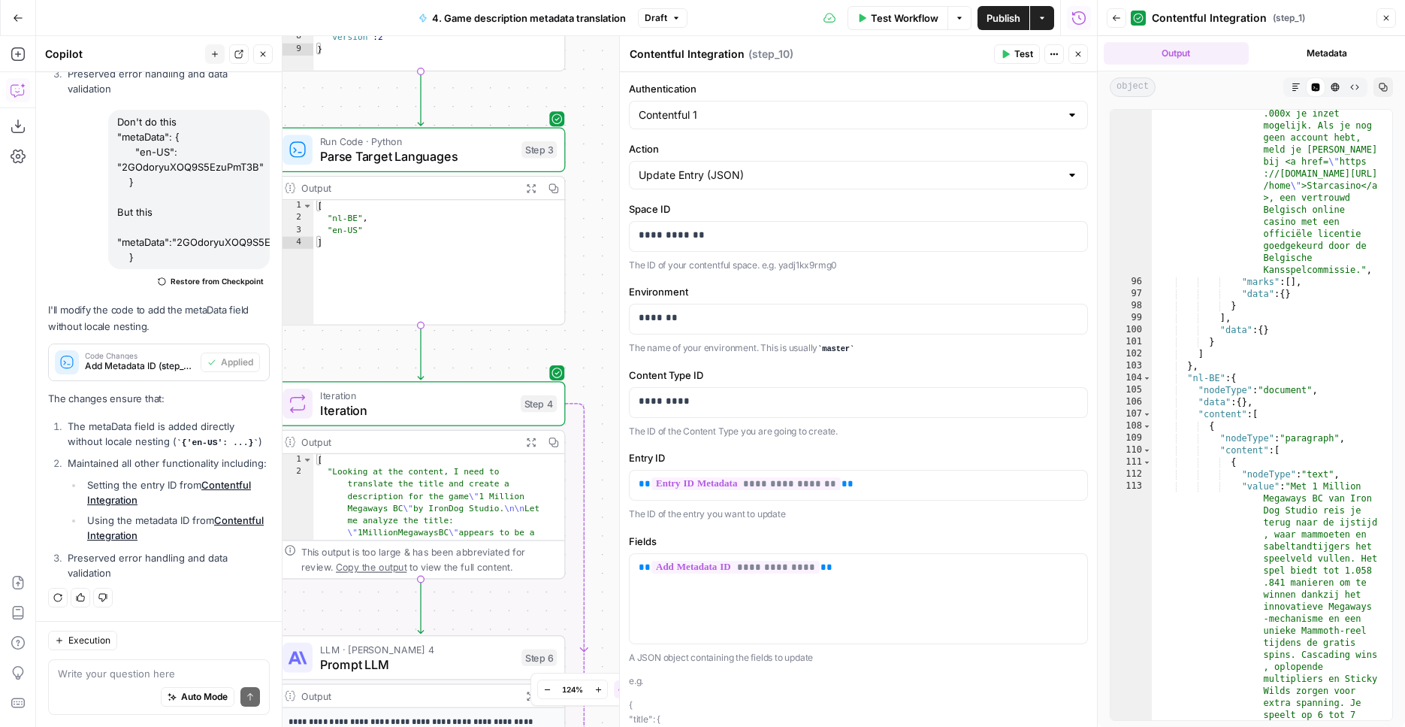
drag, startPoint x: 609, startPoint y: 480, endPoint x: 584, endPoint y: -55, distance: 535.6
click at [584, 36] on div "Workflow Set Inputs Inputs Integration Contentful Integration Step 1 Output Exp…" at bounding box center [566, 381] width 1061 height 691
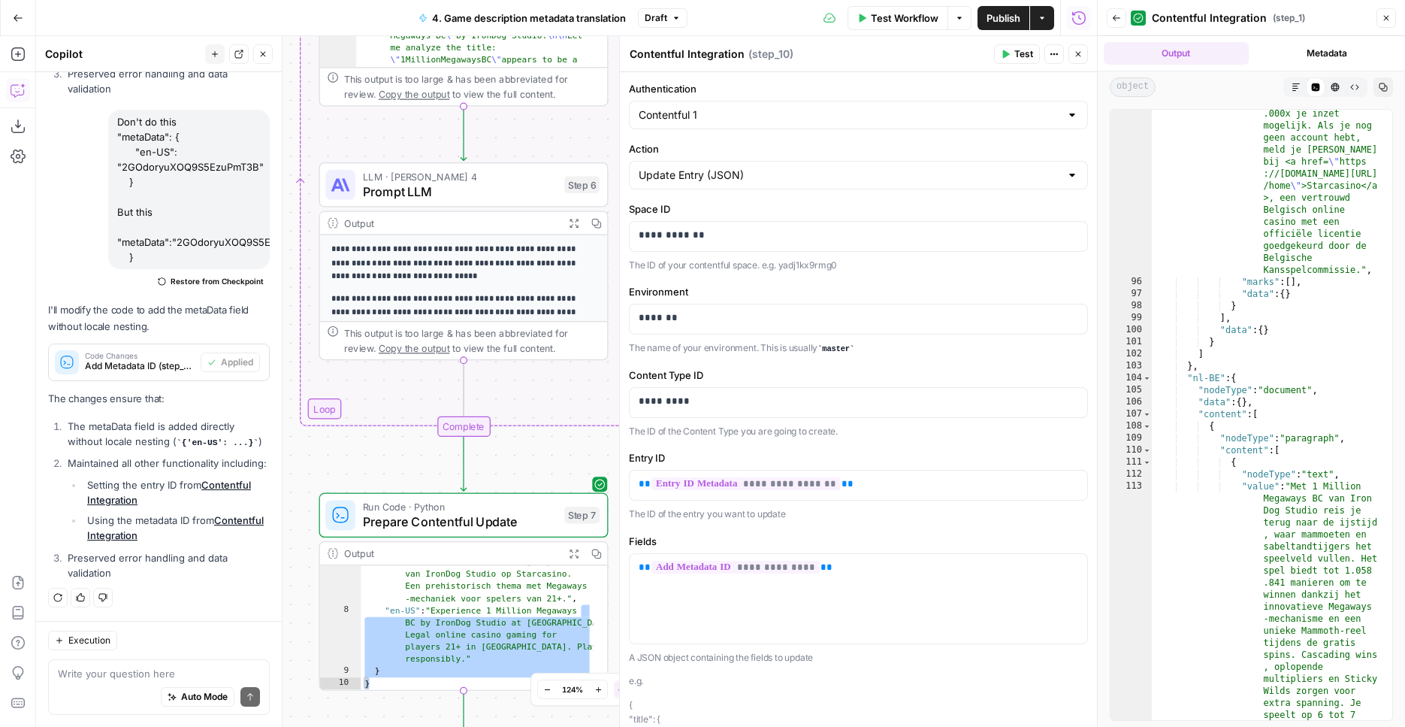
drag, startPoint x: 590, startPoint y: 388, endPoint x: 633, endPoint y: -85, distance: 474.6
click at [633, 36] on div "Workflow Set Inputs Inputs Integration Contentful Integration Step 1 Output Exp…" at bounding box center [566, 381] width 1061 height 691
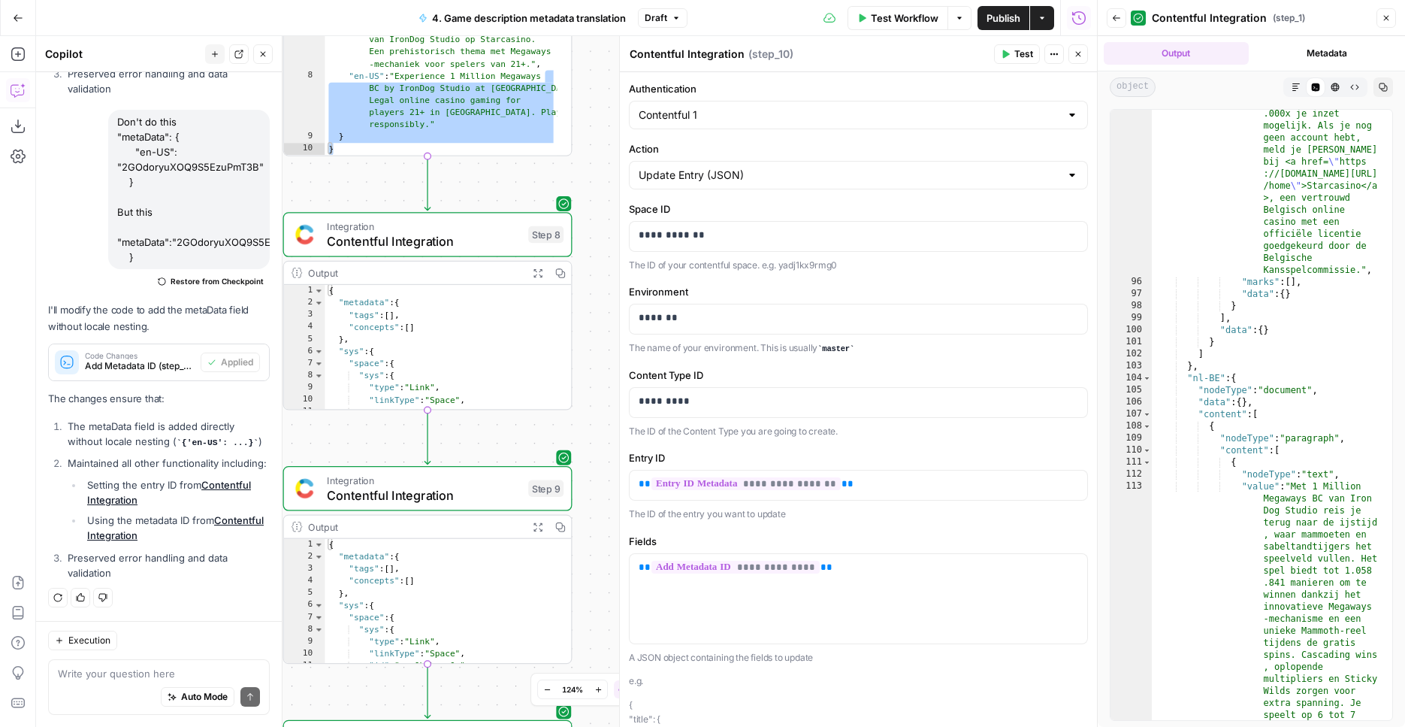
drag, startPoint x: 599, startPoint y: 473, endPoint x: 581, endPoint y: -85, distance: 558.6
click at [581, 36] on div "Workflow Set Inputs Inputs Integration Contentful Integration Step 1 Output Exp…" at bounding box center [566, 381] width 1061 height 691
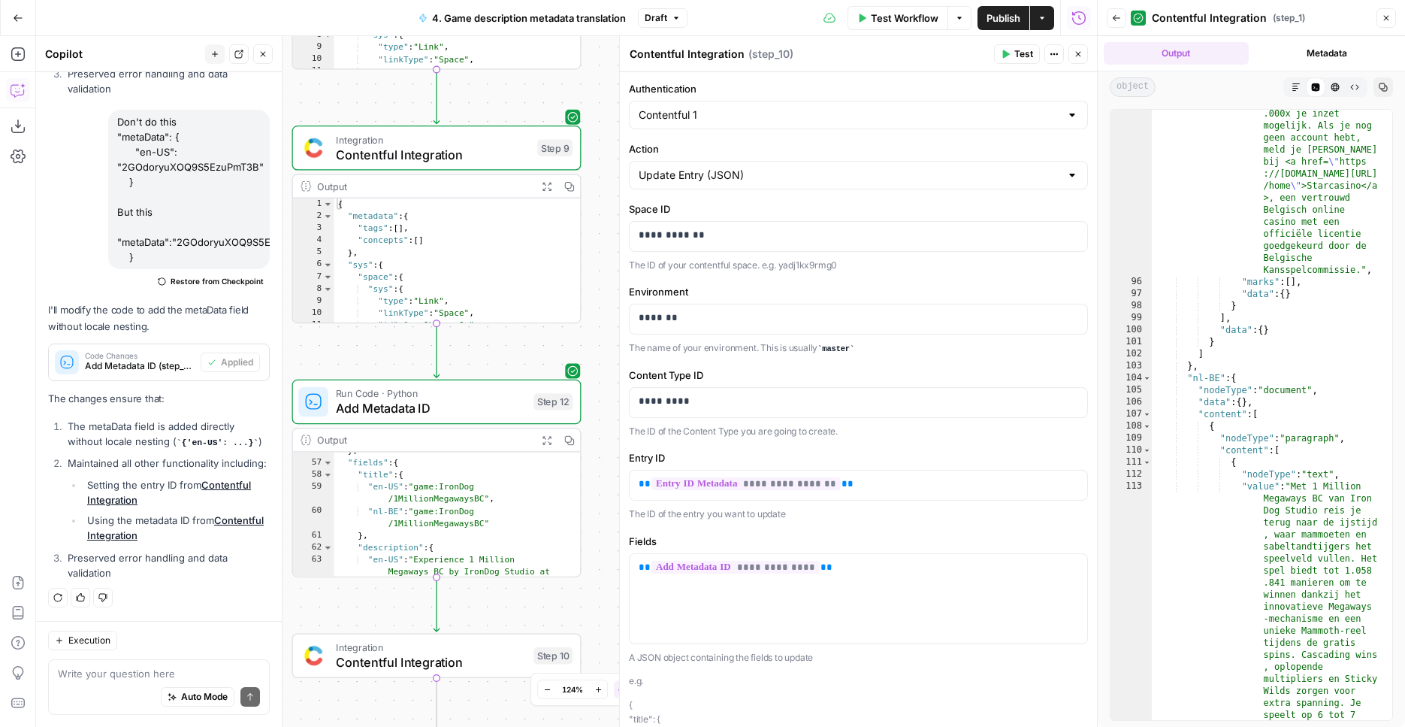
drag, startPoint x: 508, startPoint y: 658, endPoint x: 499, endPoint y: 353, distance: 305.2
click at [499, 353] on div "Workflow Set Inputs Inputs Integration Contentful Integration Step 1 Output Exp…" at bounding box center [566, 381] width 1061 height 691
click at [470, 414] on span "Add Metadata ID" at bounding box center [431, 408] width 190 height 19
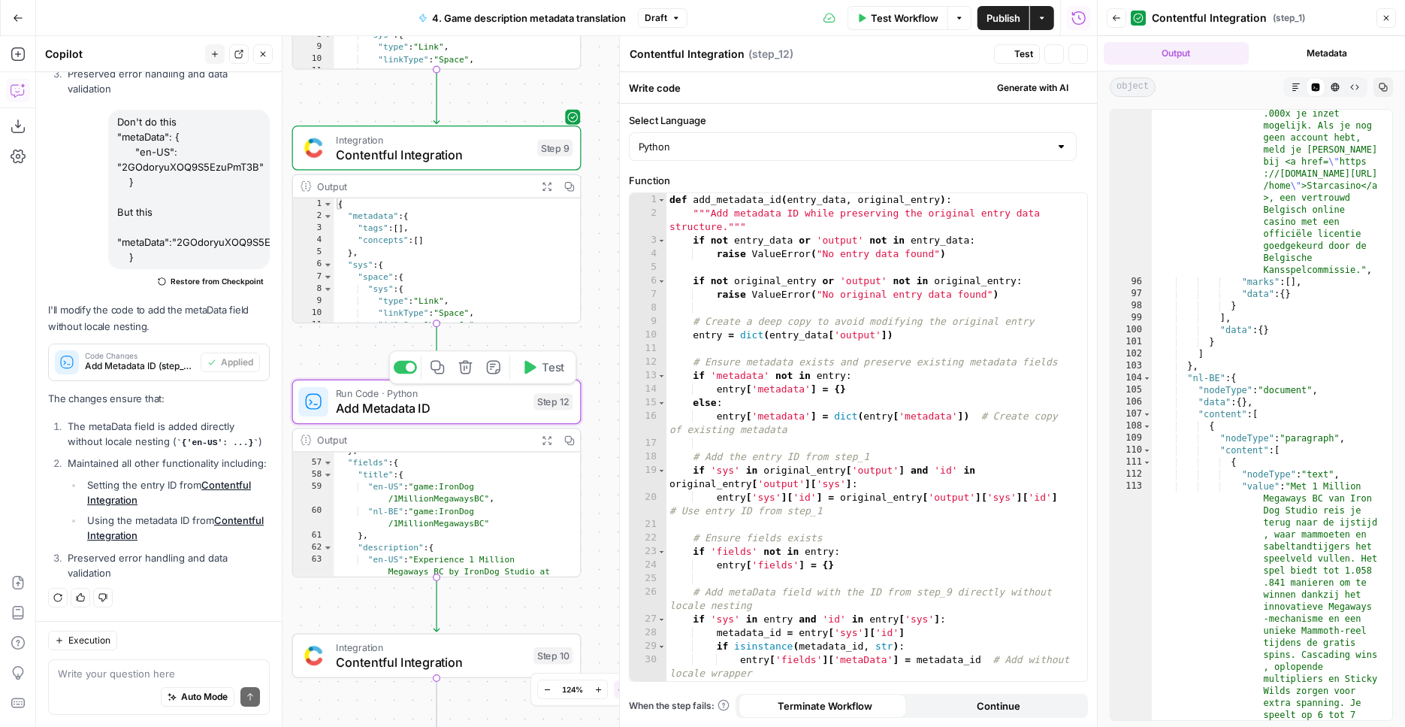
type textarea "Add Metadata ID"
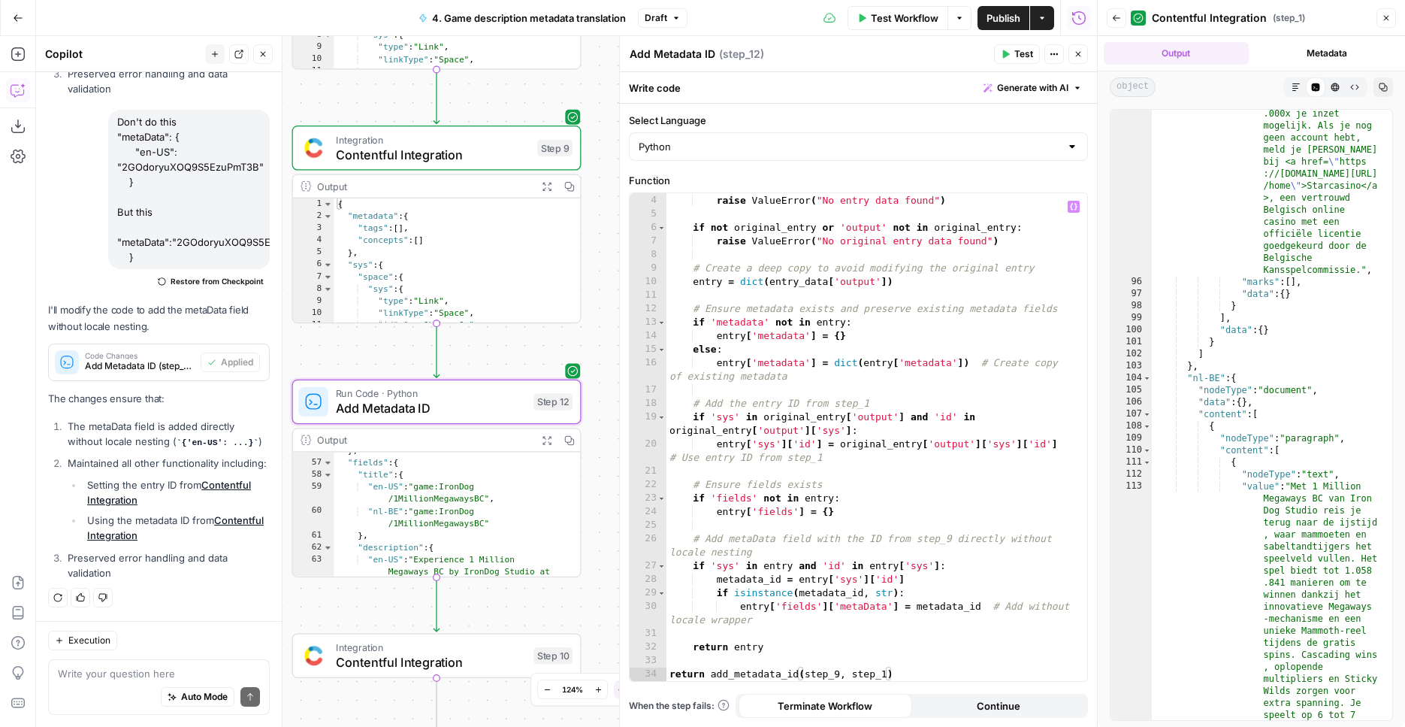
scroll to position [0, 0]
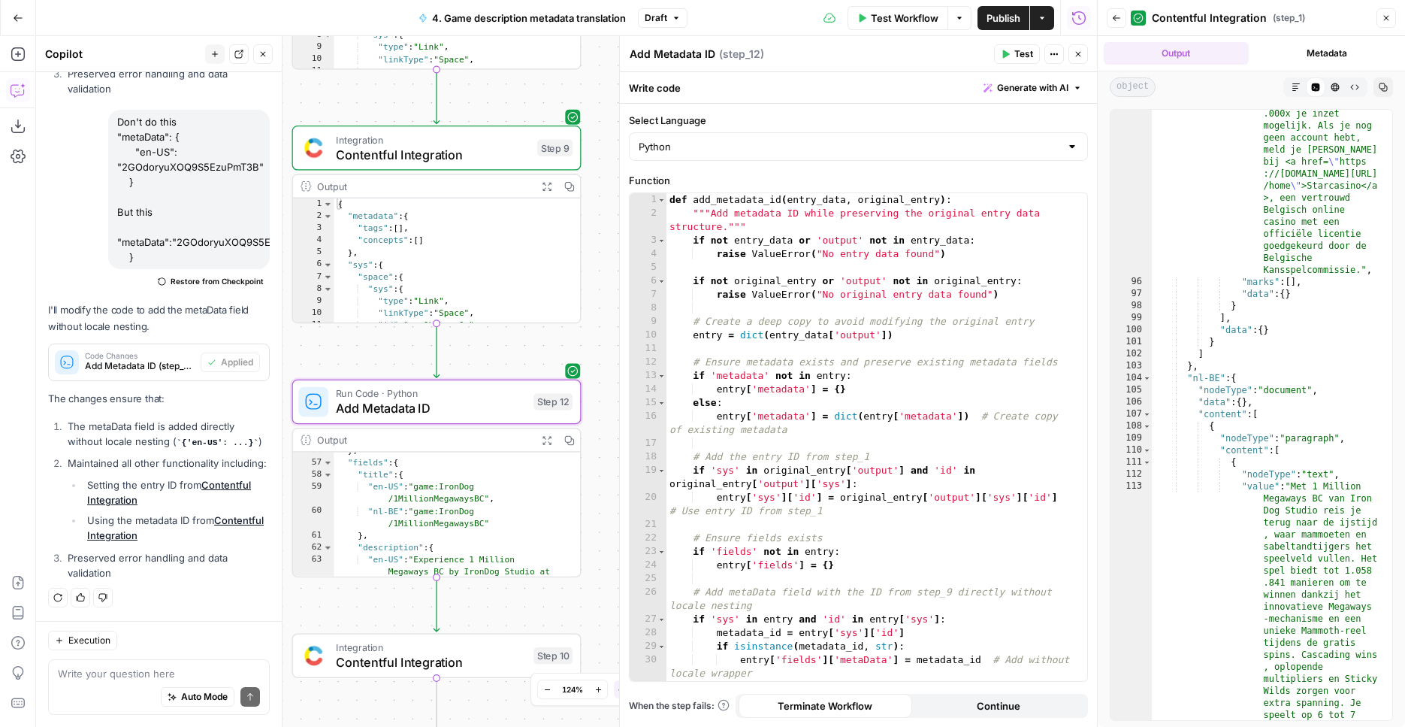
click at [453, 418] on div "Run Code · Python Add Metadata ID Step 12 Copy step Delete step Add Note Test" at bounding box center [436, 401] width 289 height 45
click at [132, 684] on div "Auto Mode Send" at bounding box center [159, 697] width 202 height 33
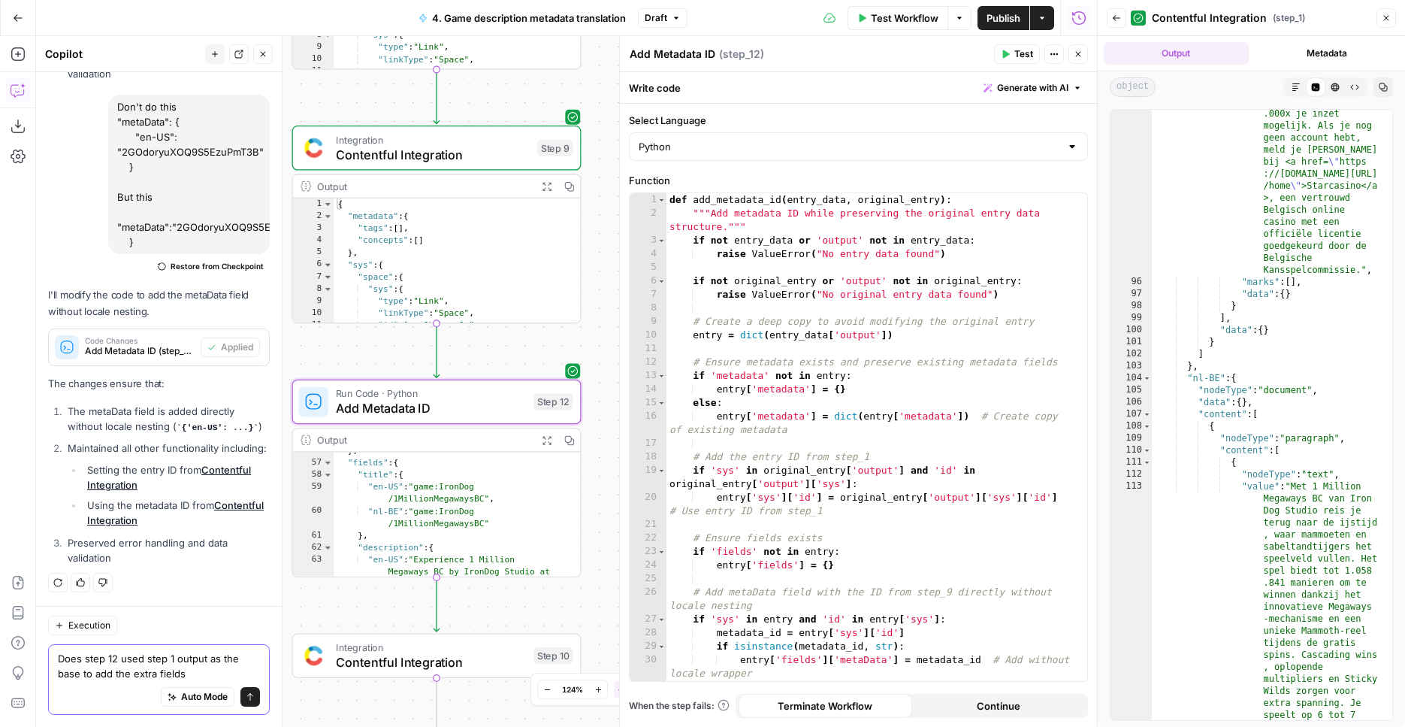
type textarea "Does step 12 used step 1 output as the base to add the extra fields?"
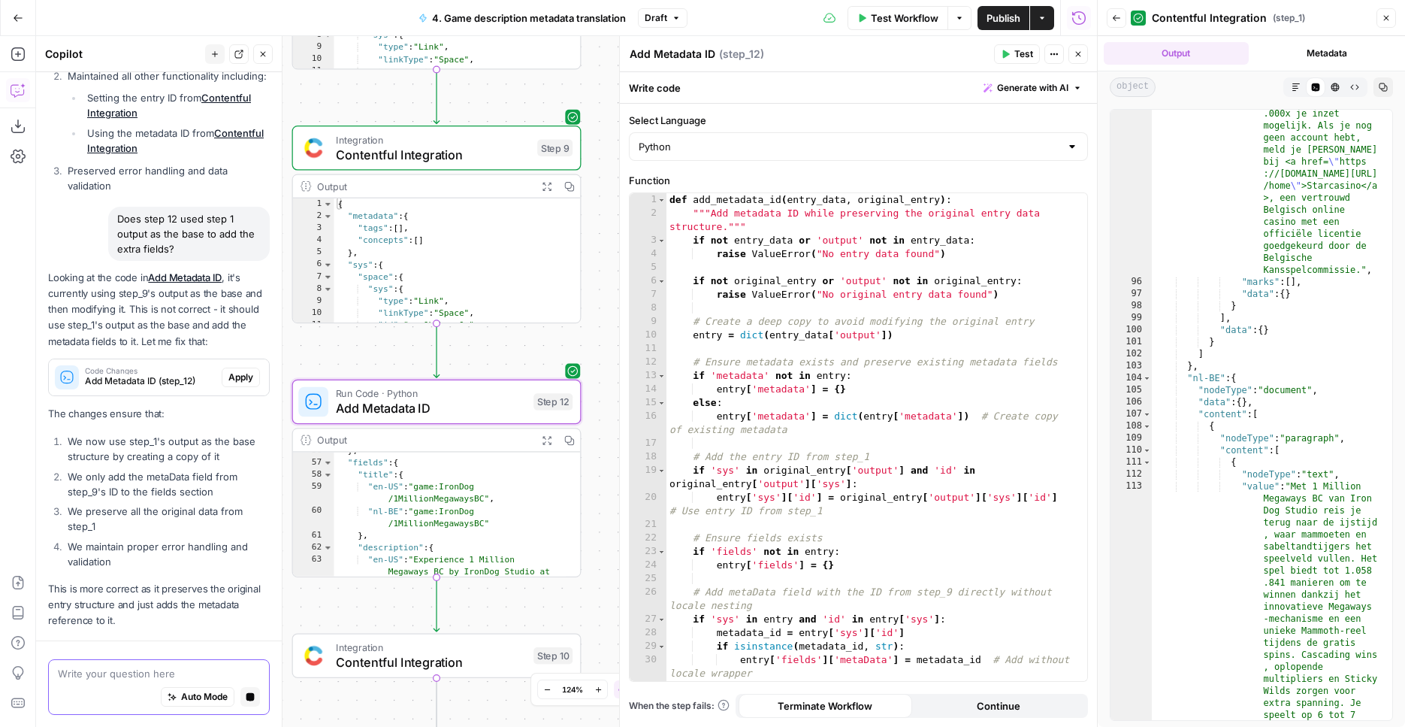
scroll to position [2613, 0]
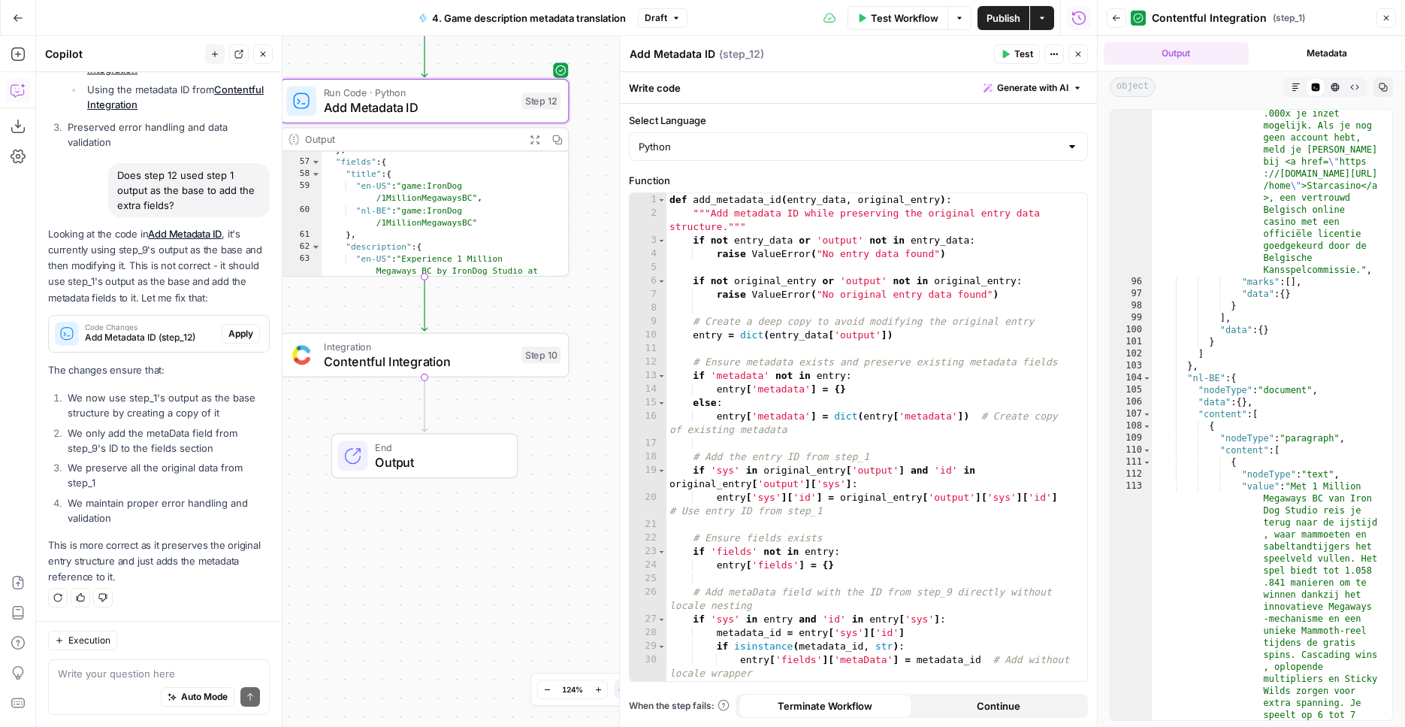
drag, startPoint x: 587, startPoint y: 556, endPoint x: 576, endPoint y: 283, distance: 273.8
click at [576, 283] on div "Workflow Set Inputs Inputs Integration Contentful Integration Step 1 Output Exp…" at bounding box center [566, 381] width 1061 height 691
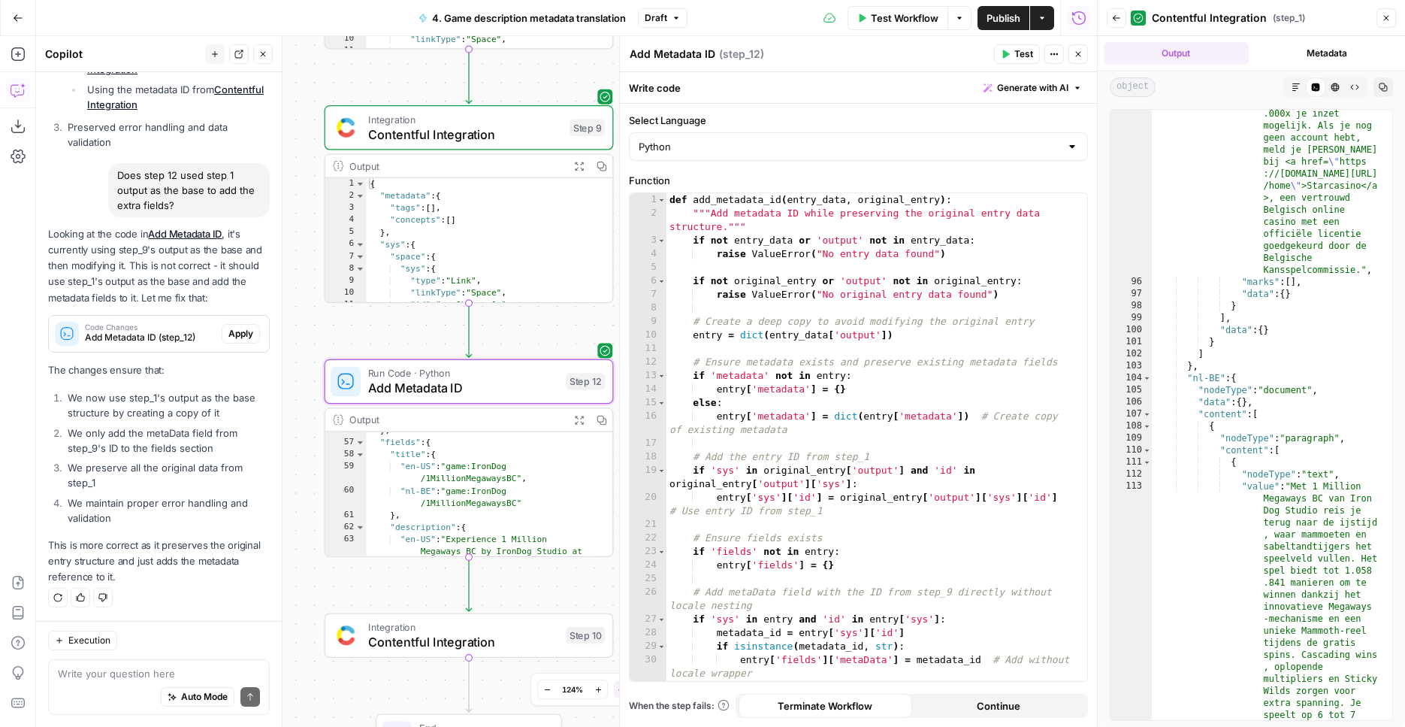
click at [228, 332] on span "Apply" at bounding box center [240, 334] width 25 height 14
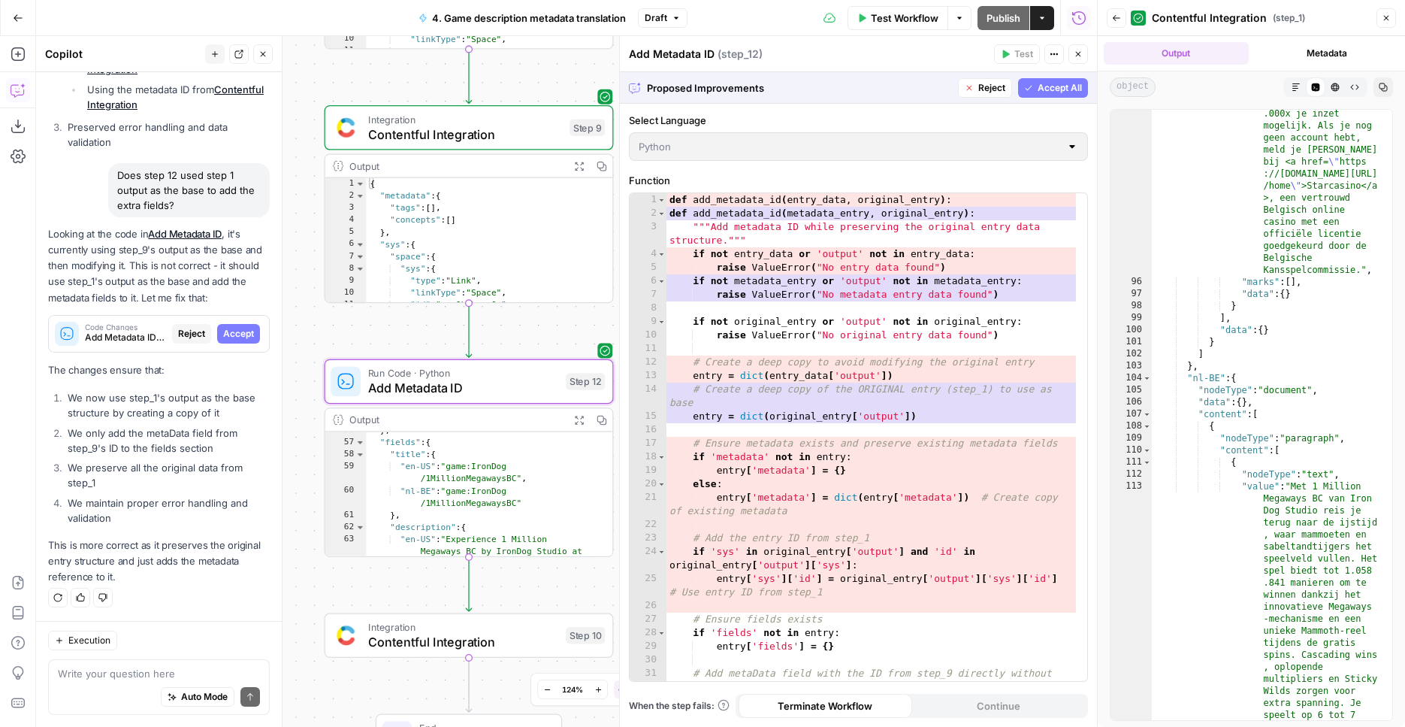
click at [223, 333] on span "Accept" at bounding box center [238, 334] width 31 height 14
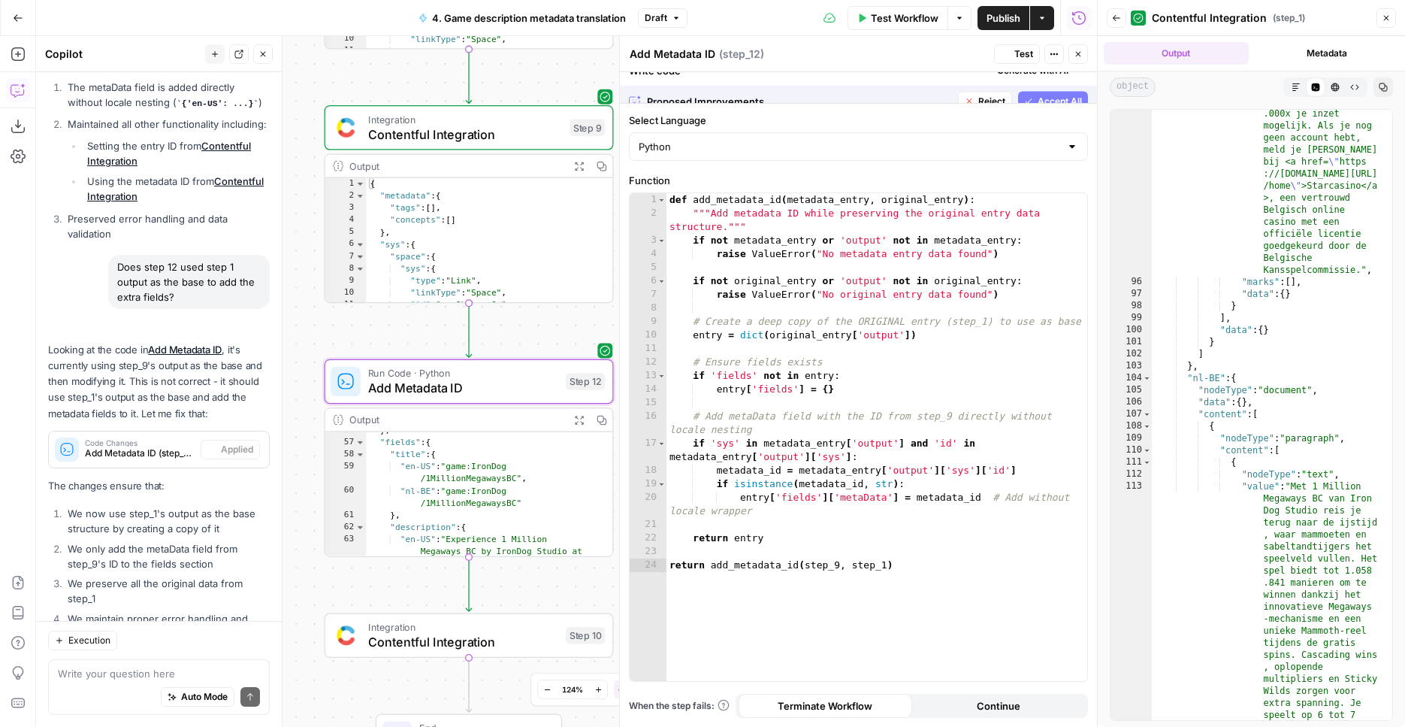
scroll to position [2637, 0]
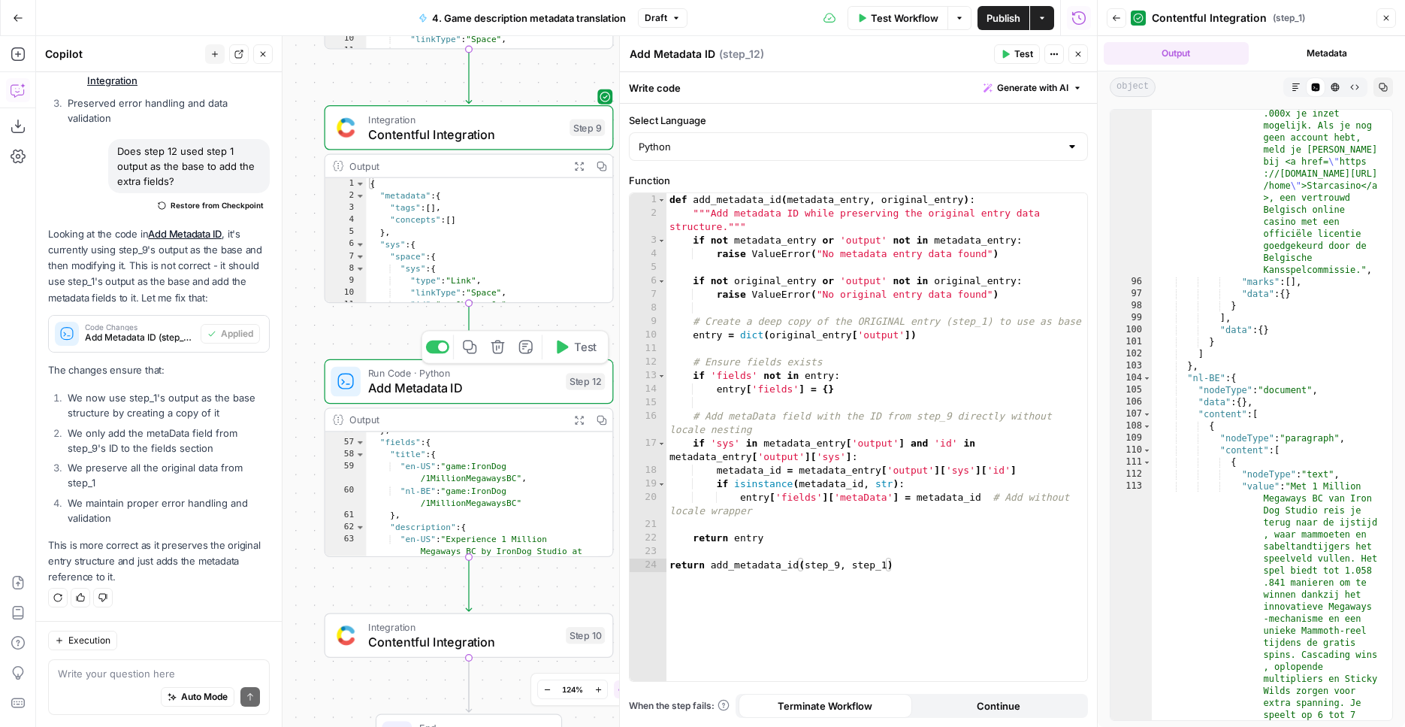
click at [579, 349] on span "Test" at bounding box center [585, 346] width 23 height 17
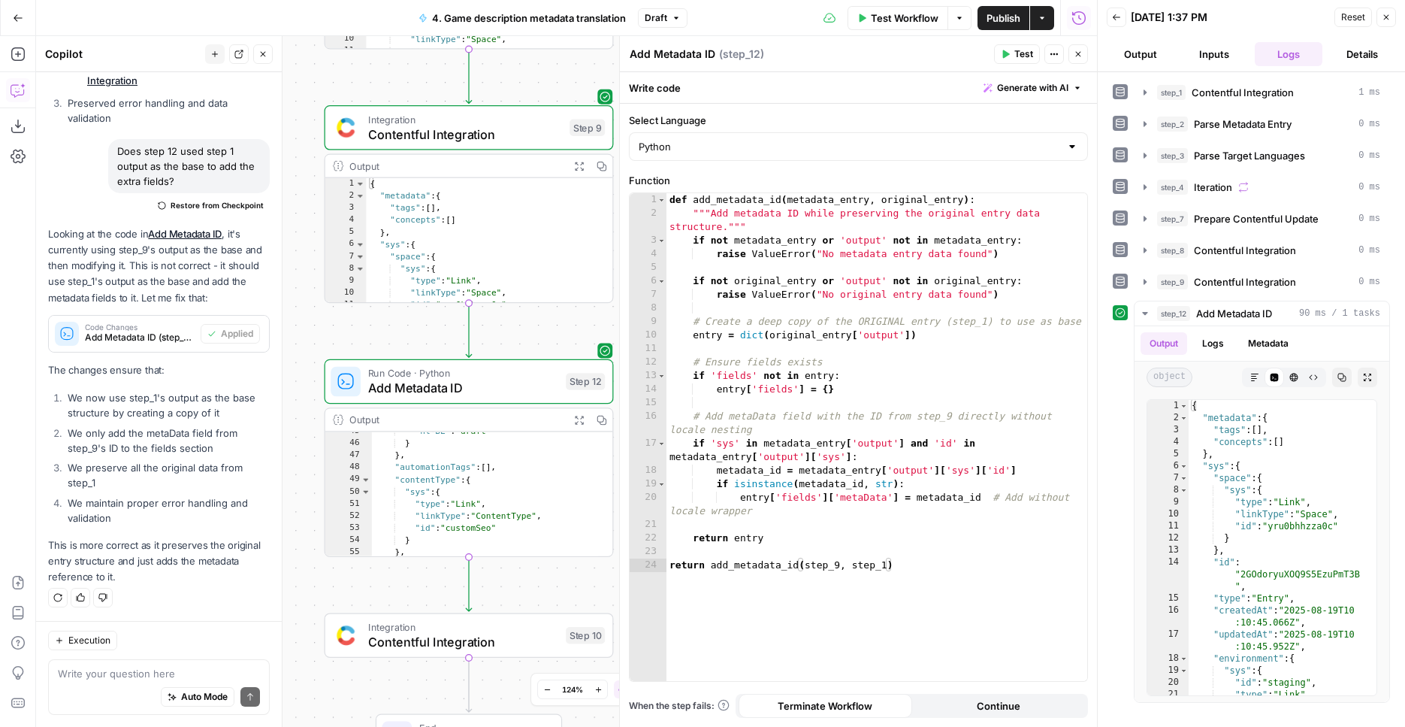
scroll to position [454, 0]
click at [578, 419] on icon "button" at bounding box center [579, 420] width 8 height 8
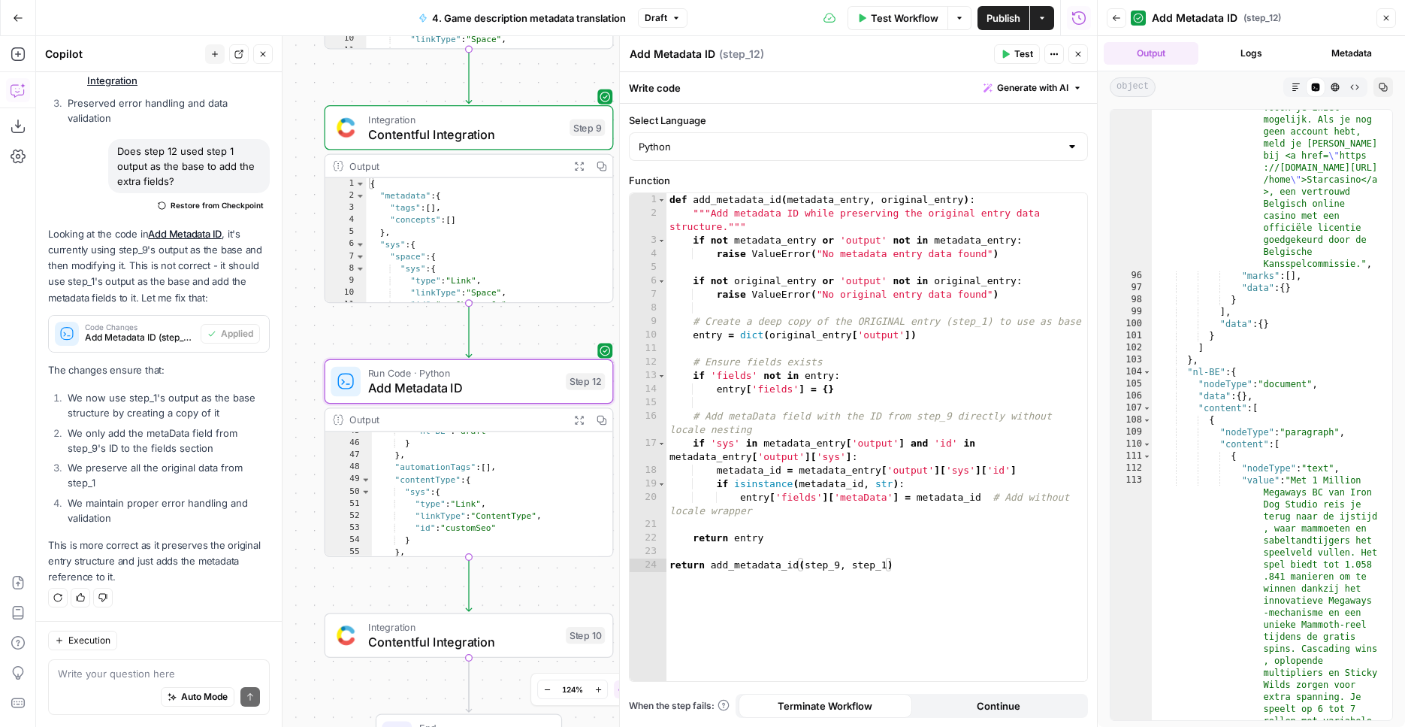
scroll to position [2336, 0]
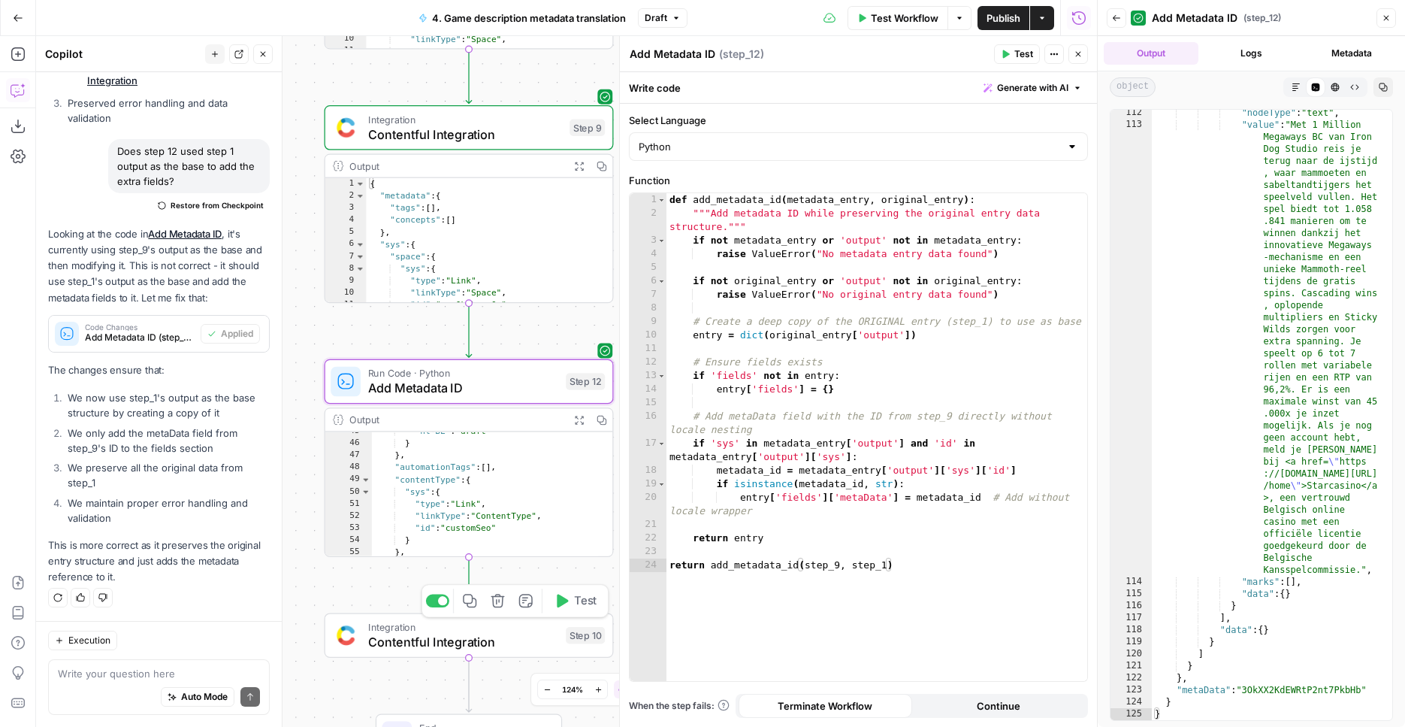
click at [563, 608] on icon "button" at bounding box center [561, 600] width 15 height 15
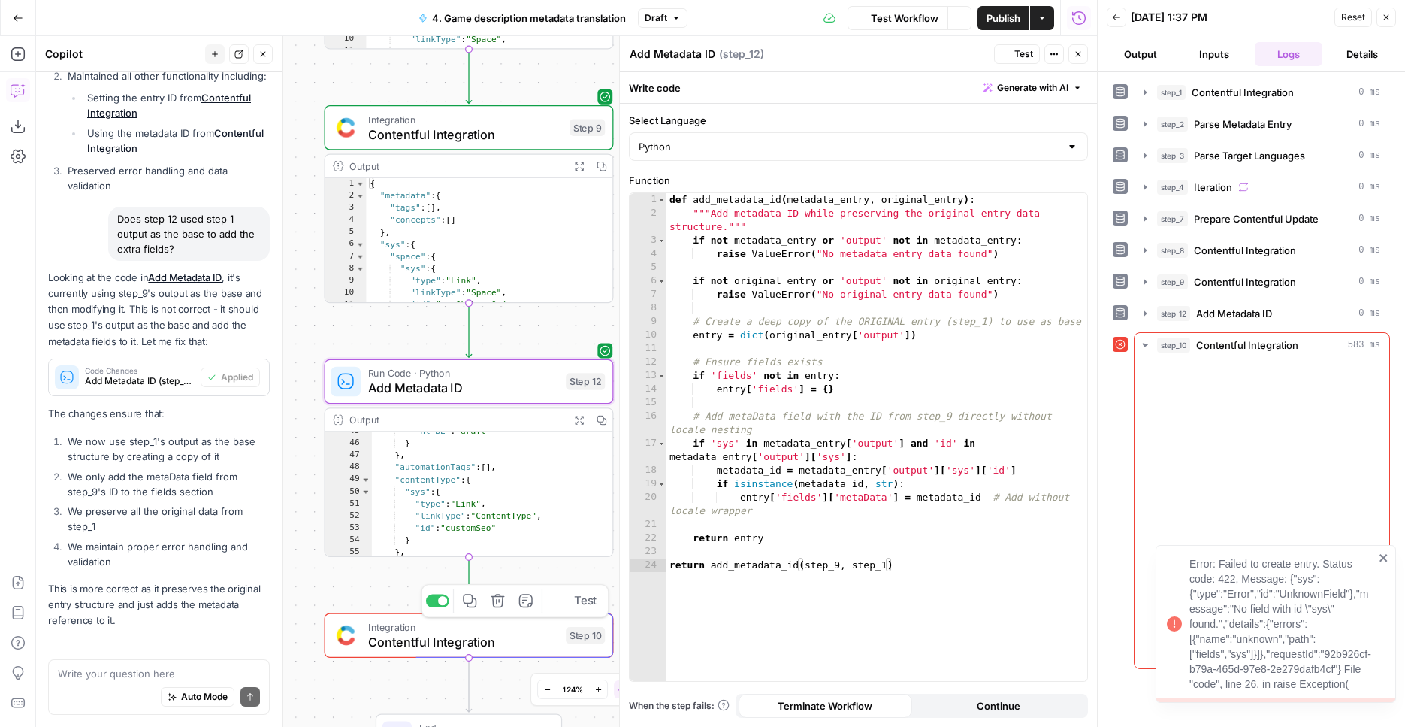
scroll to position [2637, 0]
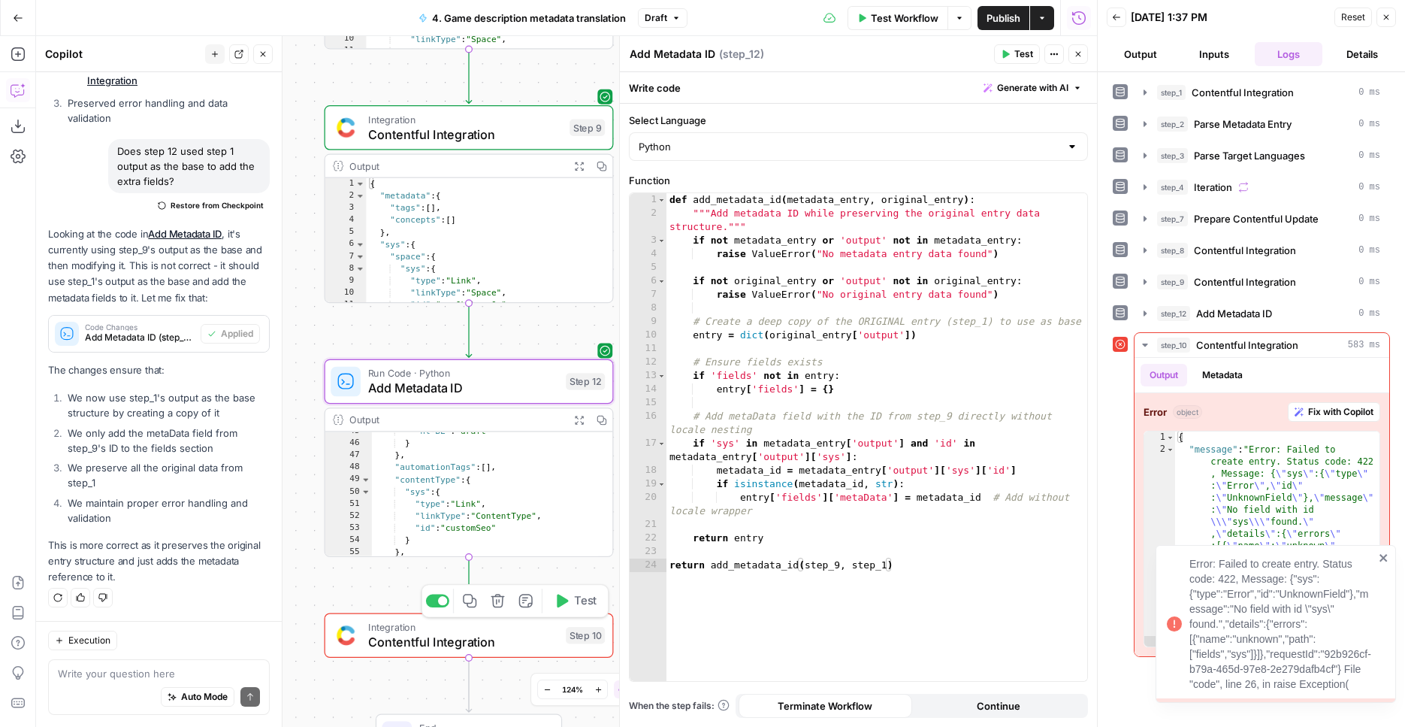
click at [1389, 558] on div "Error: Failed to create entry. Status code: 422, Message: {"sys":{"type":"Error…" at bounding box center [1276, 624] width 240 height 158
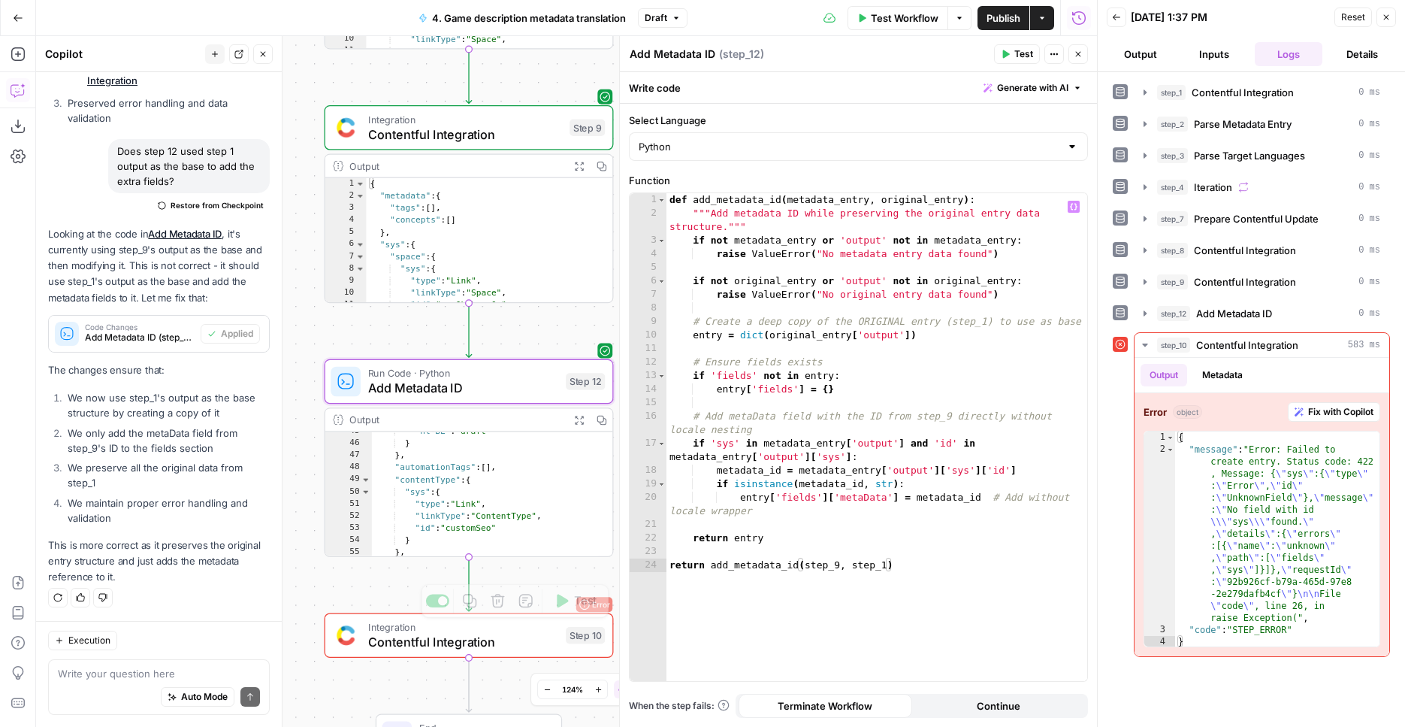
click at [538, 653] on div "Error Integration Contentful Integration Step 10 Copy step Delete step Add Note…" at bounding box center [469, 634] width 289 height 45
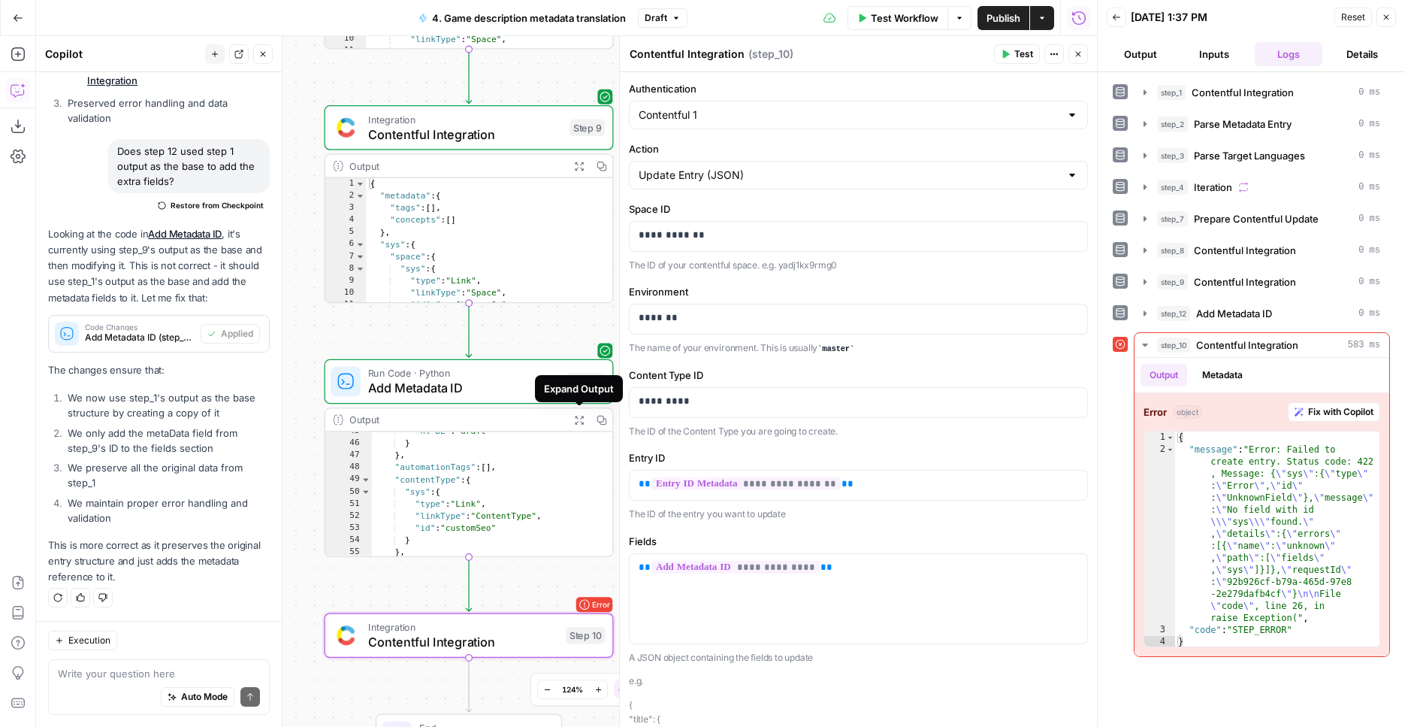
click at [572, 416] on button "Expand Output" at bounding box center [579, 420] width 23 height 23
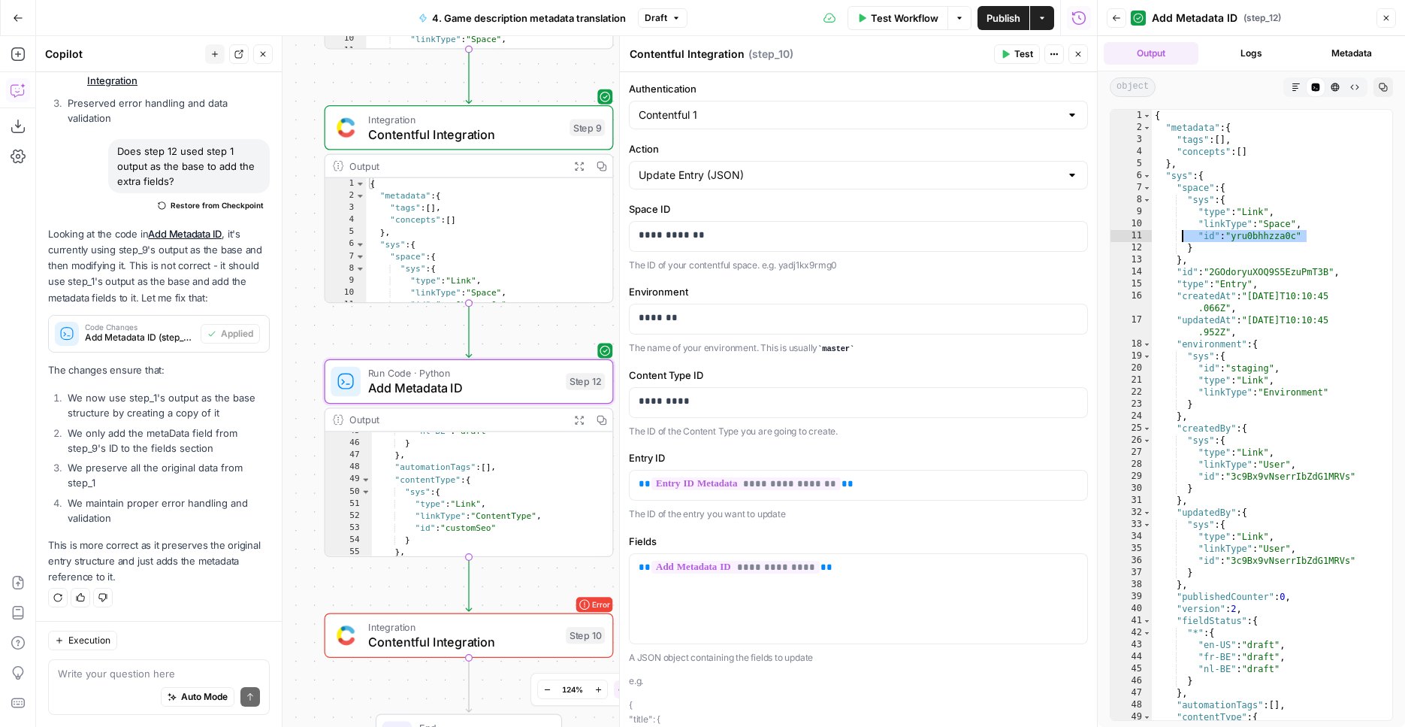
drag, startPoint x: 1323, startPoint y: 236, endPoint x: 1181, endPoint y: 241, distance: 142.1
click at [1181, 241] on div "{ "metadata" : { "tags" : [ ] , "concepts" : [ ] } , "sys" : { "space" : { "sys…" at bounding box center [1266, 427] width 229 height 634
click at [1322, 313] on div "{ "metadata" : { "tags" : [ ] , "concepts" : [ ] } , "sys" : { "space" : { "sys…" at bounding box center [1266, 427] width 229 height 634
type textarea "**********"
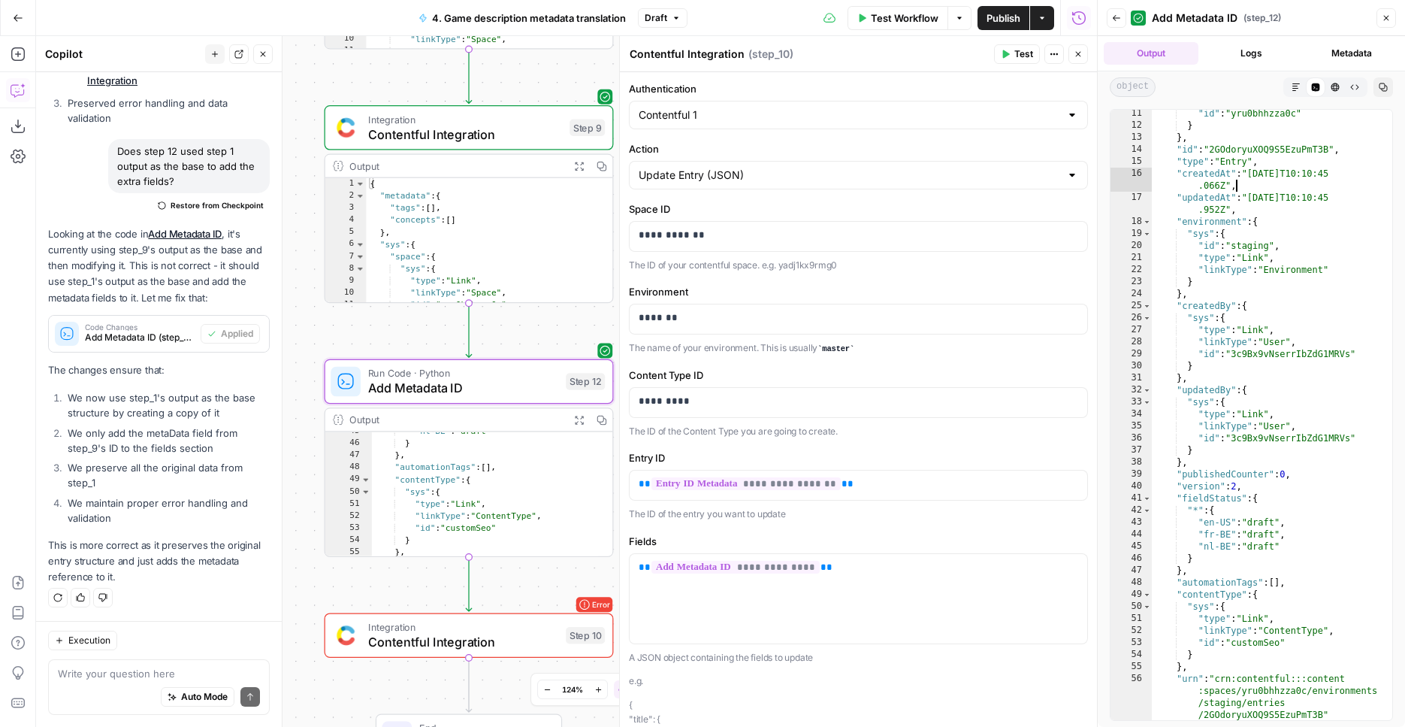
scroll to position [122, 0]
click at [581, 172] on button "Expand Output" at bounding box center [579, 166] width 23 height 23
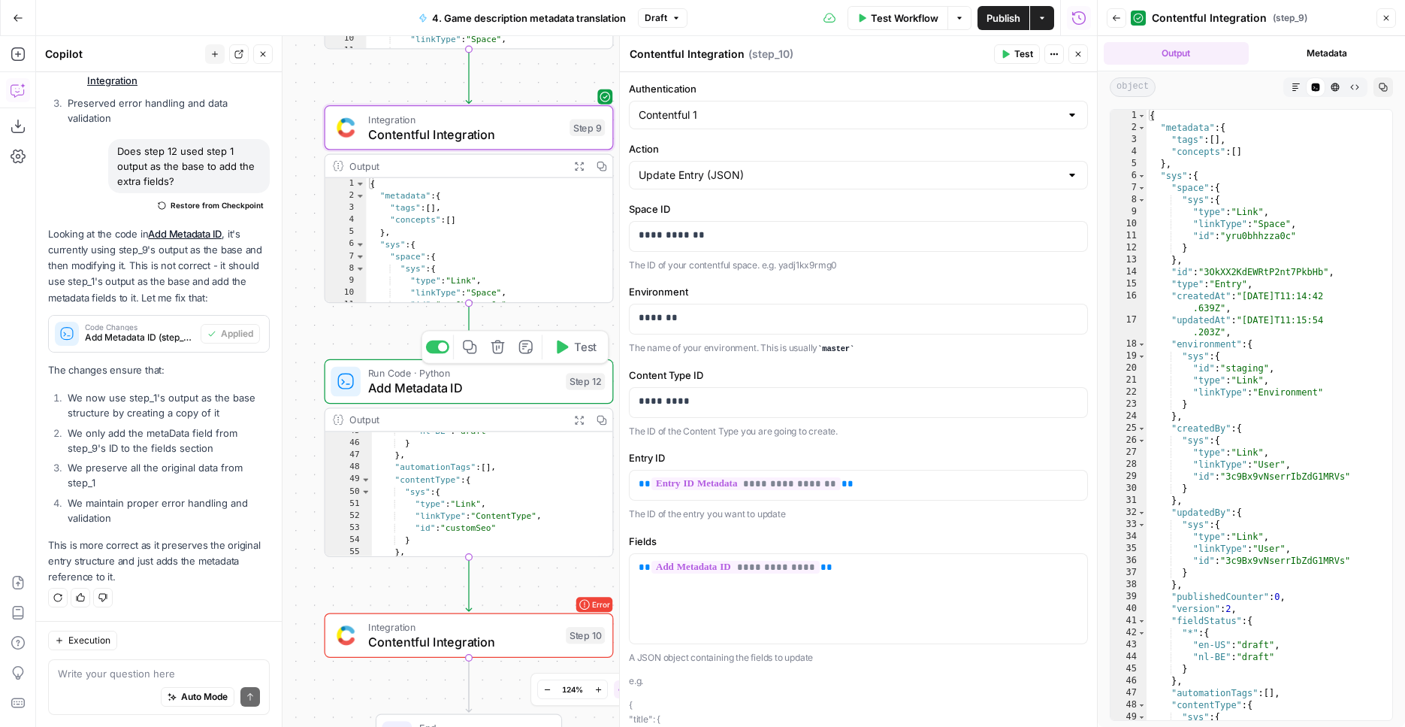
click at [546, 382] on span "Add Metadata ID" at bounding box center [463, 388] width 190 height 19
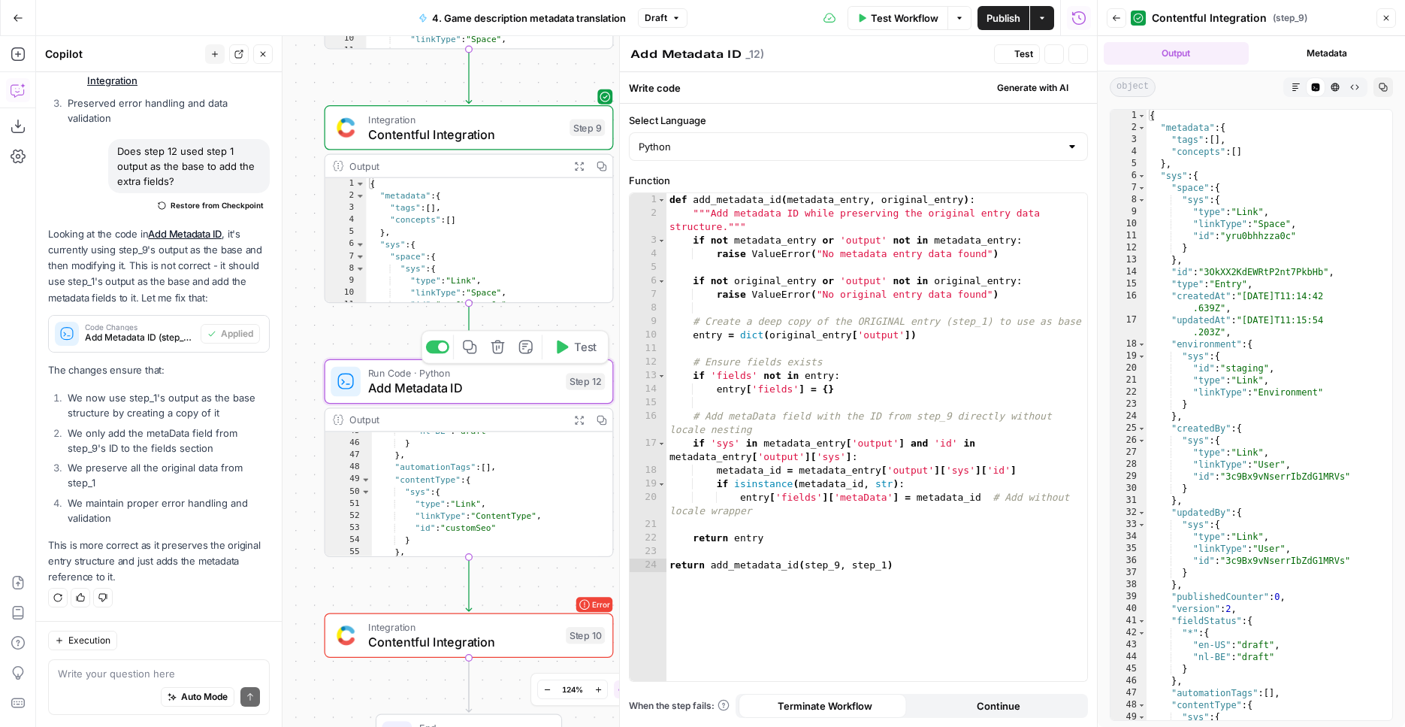
scroll to position [2637, 0]
click at [579, 417] on icon "button" at bounding box center [579, 420] width 11 height 11
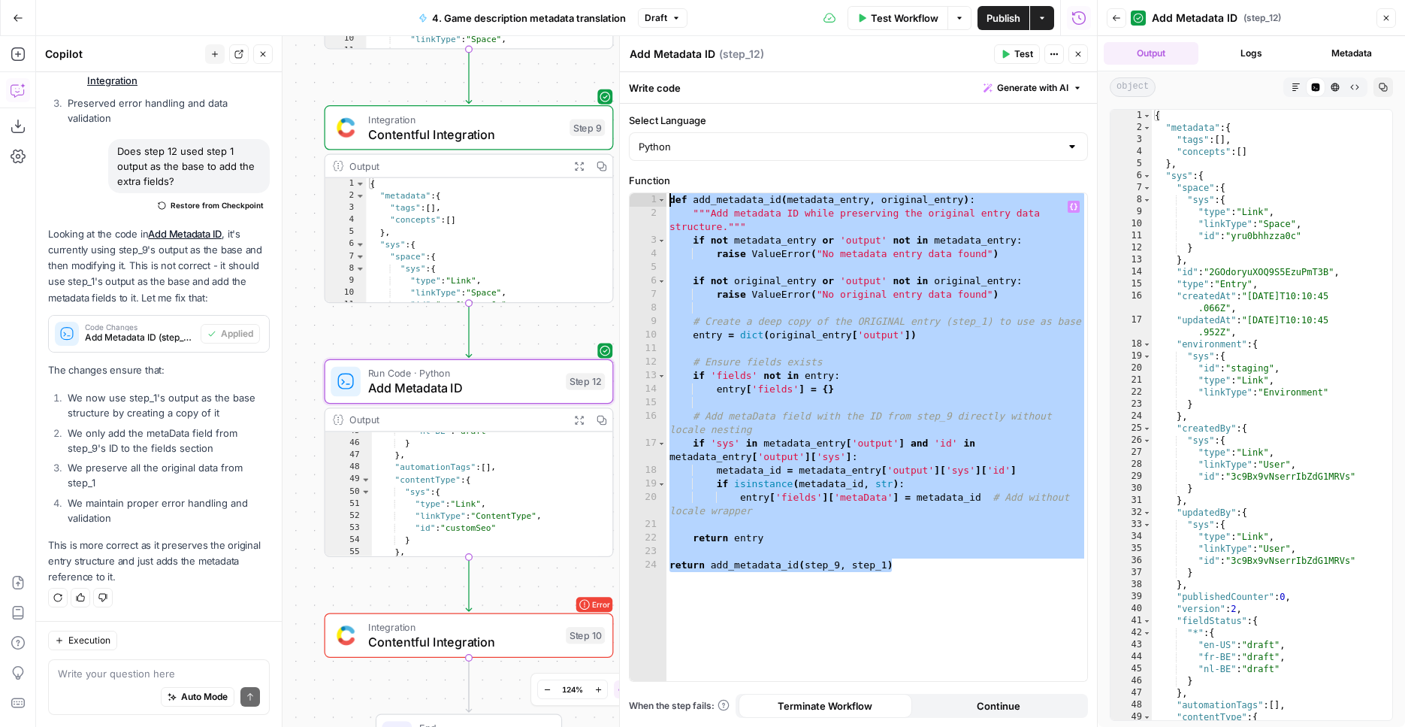
drag, startPoint x: 952, startPoint y: 575, endPoint x: 634, endPoint y: 151, distance: 529.8
click at [0, 0] on form "**********" at bounding box center [0, 0] width 0 height 0
type textarea "**********"
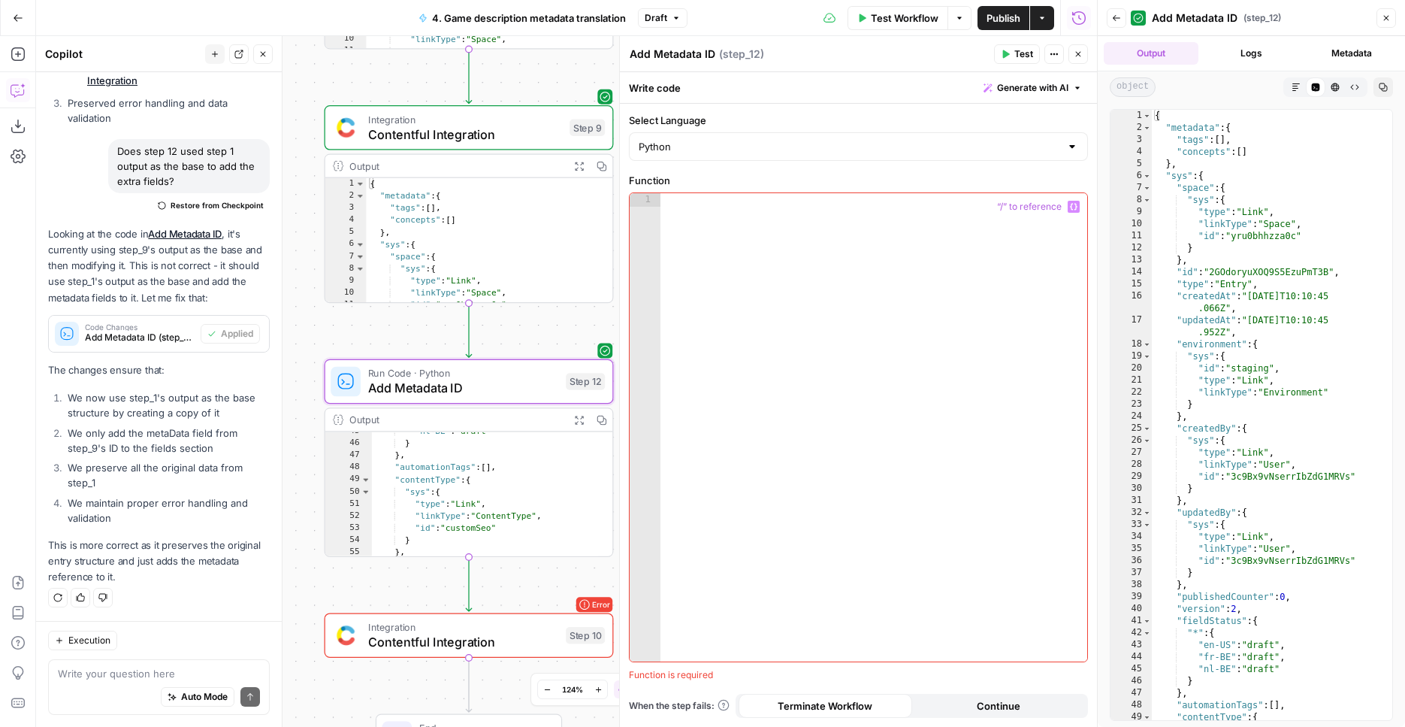
click at [1069, 211] on button "Variables Menu" at bounding box center [1074, 207] width 12 height 12
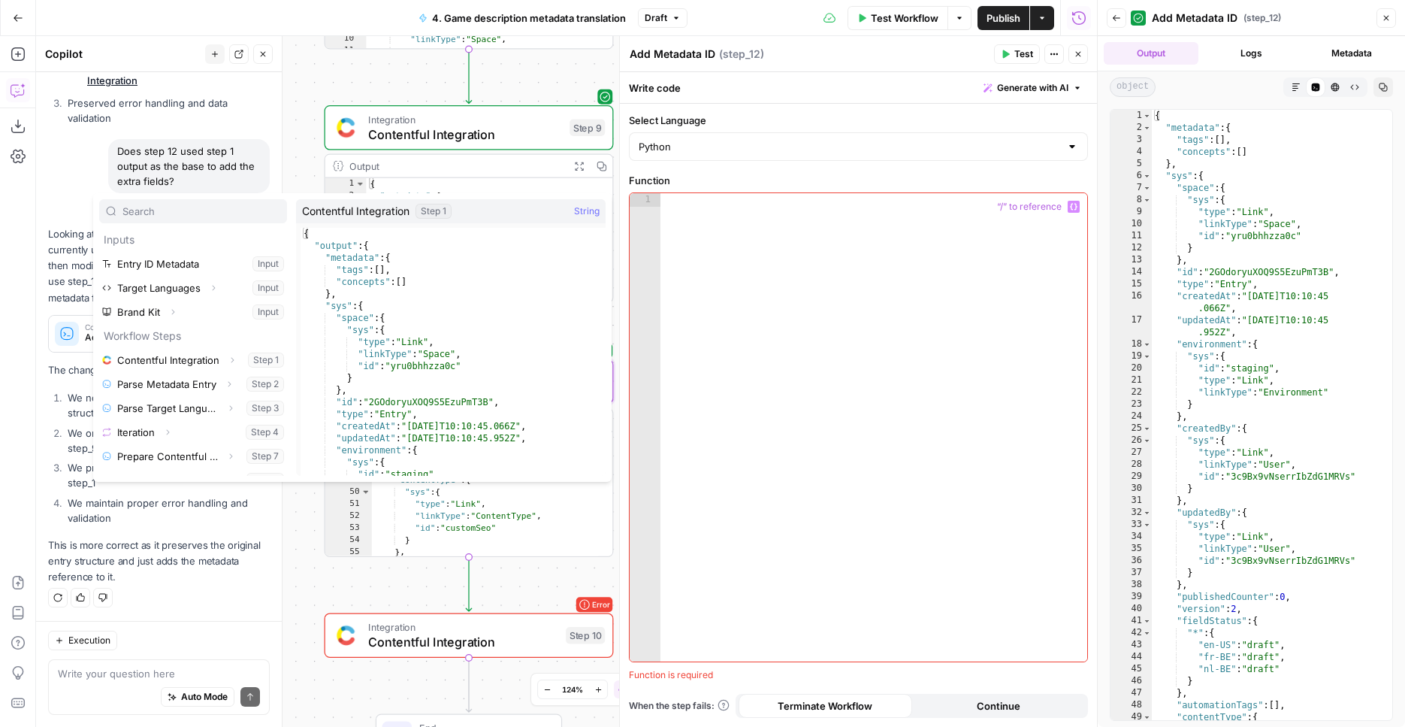
scroll to position [41, 0]
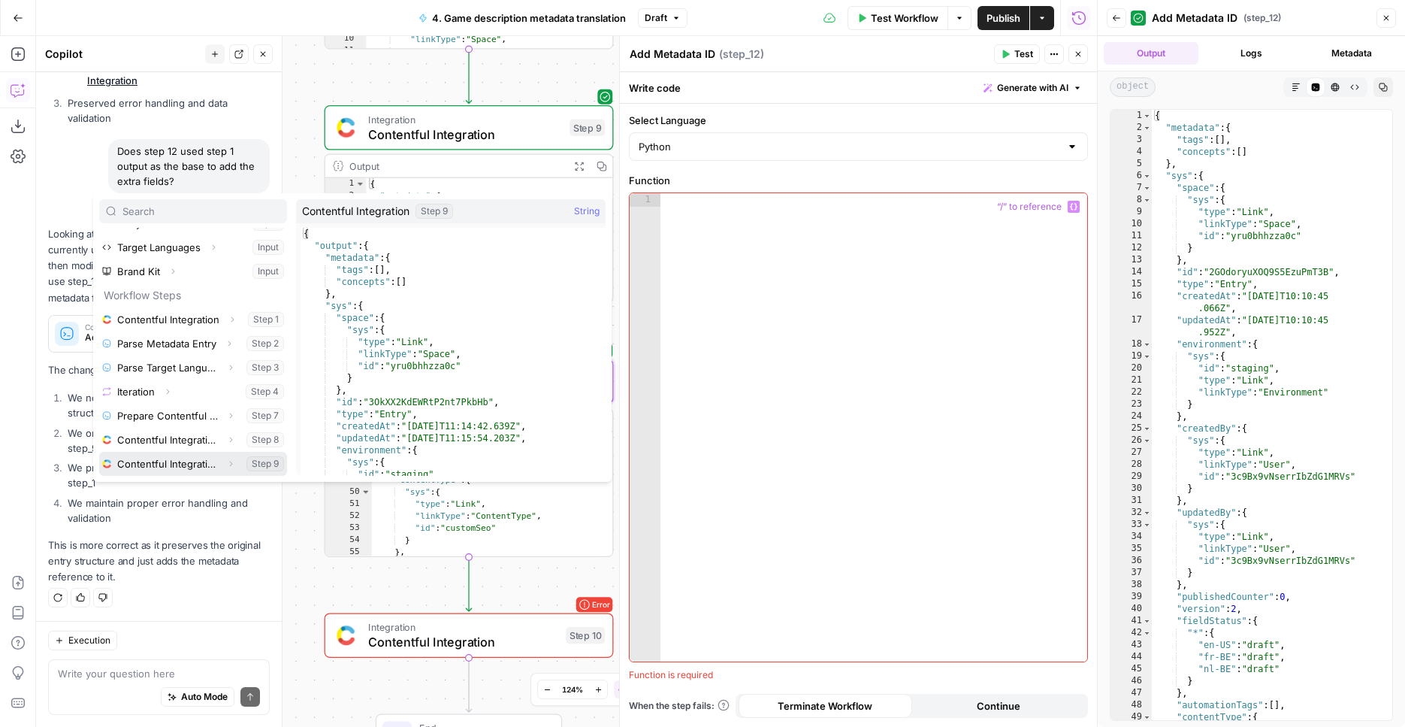
click at [177, 458] on button "Select variable Contentful Integration" at bounding box center [193, 464] width 188 height 24
type textarea "**********"
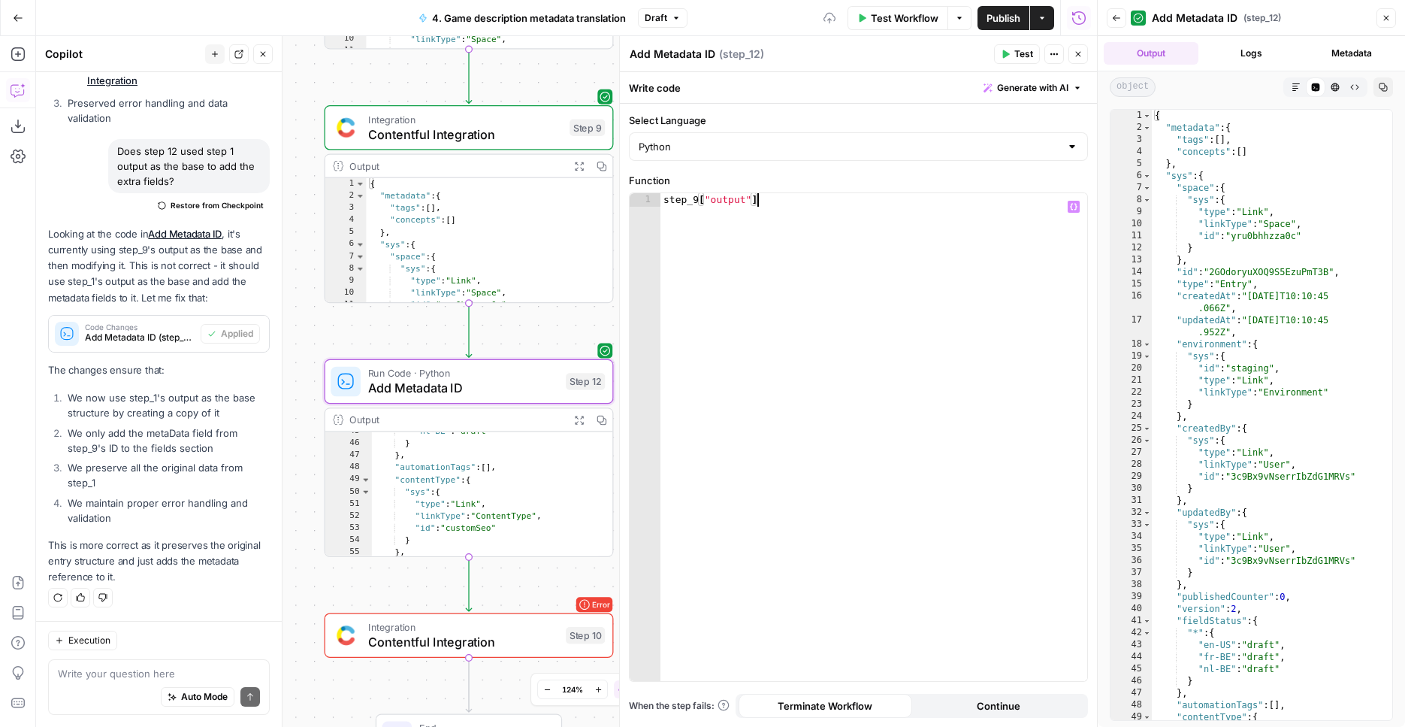
click at [754, 232] on div "step_9 [ "output" ]" at bounding box center [874, 450] width 427 height 515
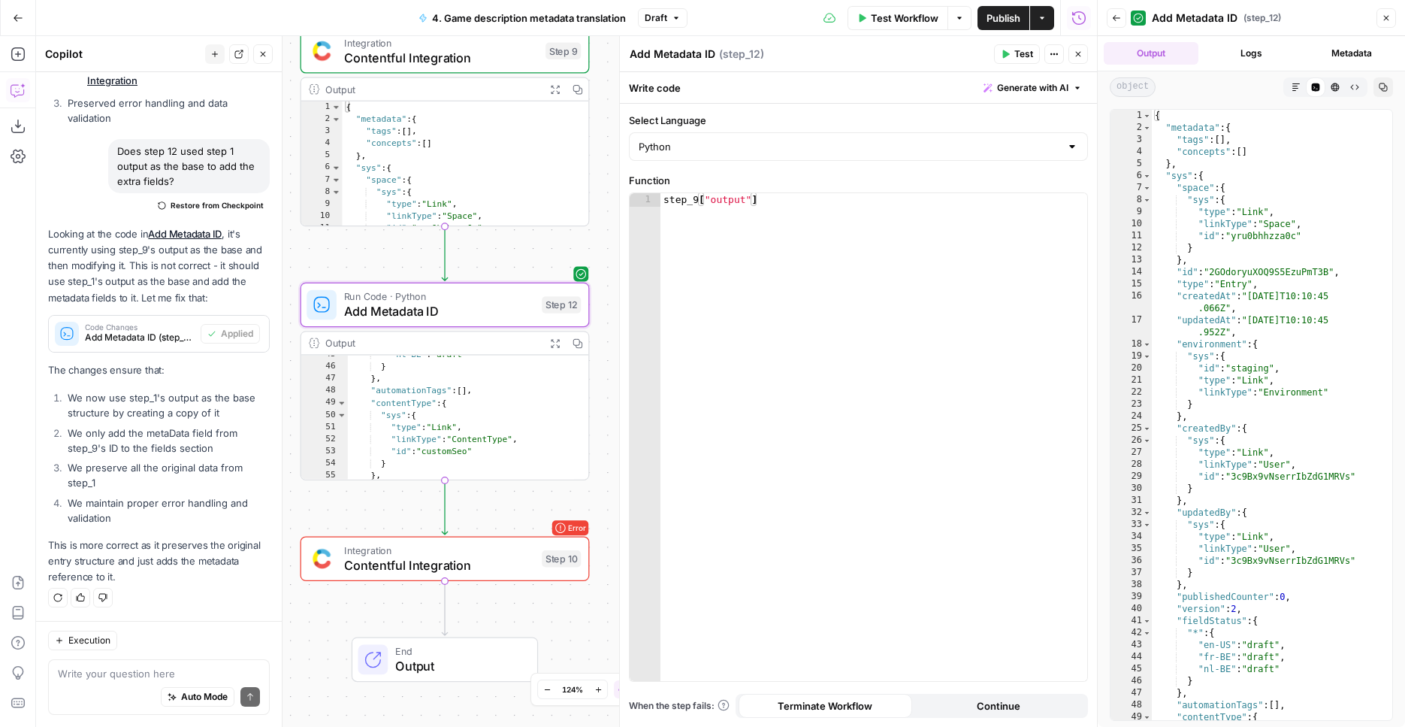
drag, startPoint x: 574, startPoint y: 305, endPoint x: 551, endPoint y: 250, distance: 59.6
click at [552, 240] on div "Workflow Set Inputs Inputs Integration Contentful Integration Step 1 Output Exp…" at bounding box center [566, 381] width 1061 height 691
click at [560, 520] on span "Test" at bounding box center [560, 524] width 23 height 17
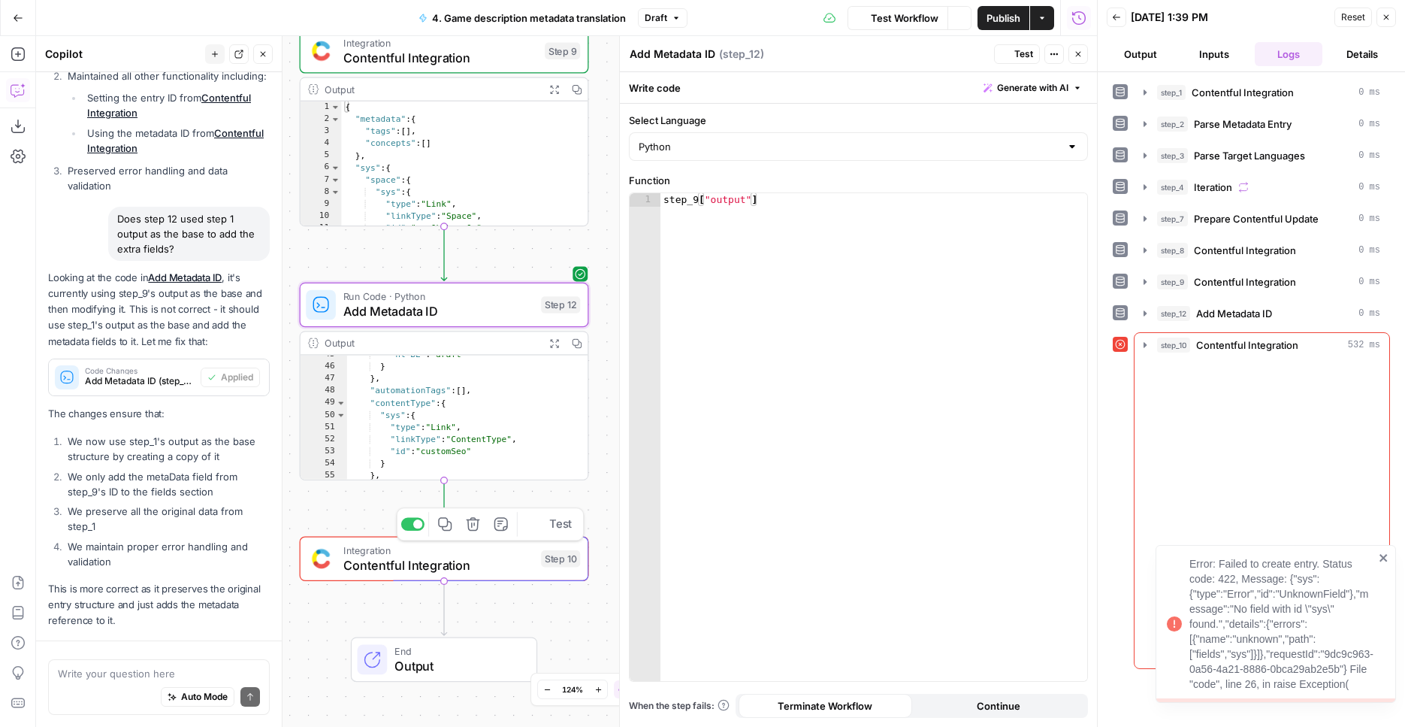
scroll to position [2637, 0]
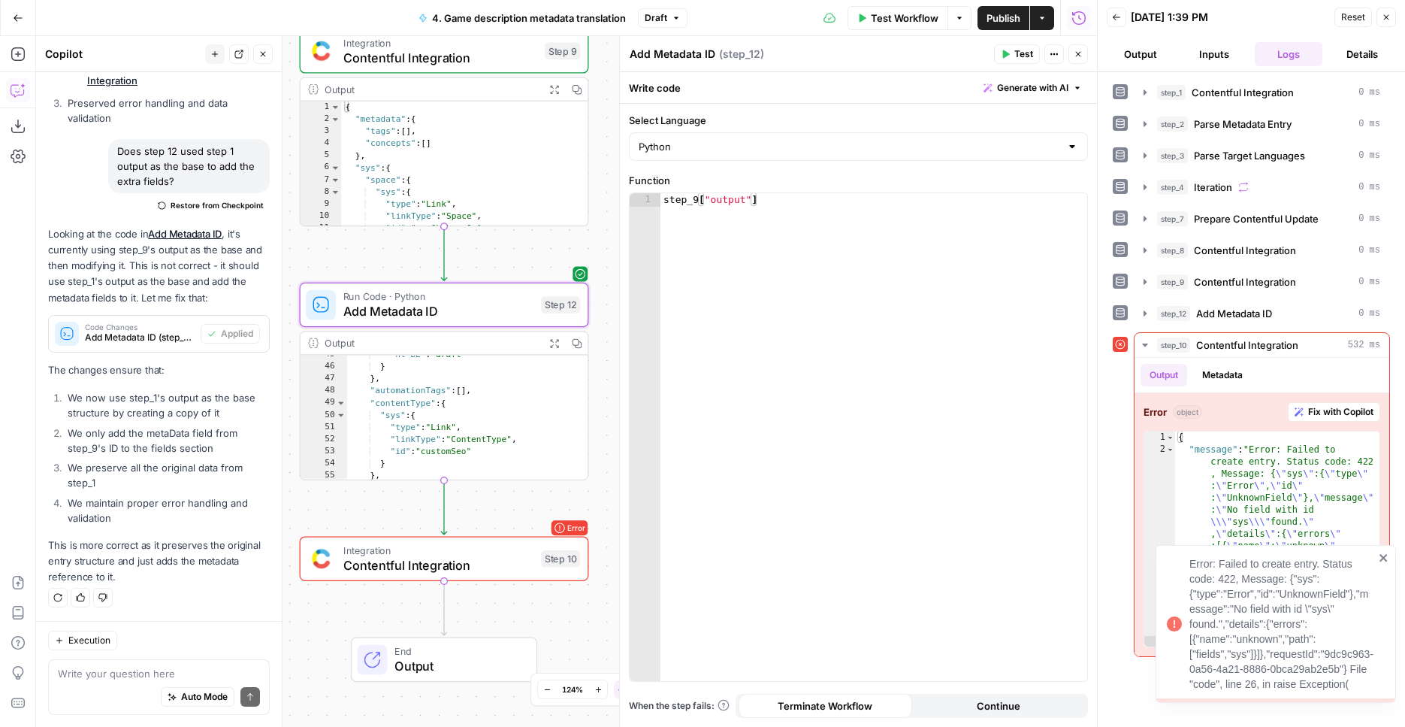
click at [919, 458] on div "step_9 [ "output" ]" at bounding box center [874, 450] width 427 height 515
click at [522, 558] on span "Contentful Integration" at bounding box center [438, 565] width 190 height 19
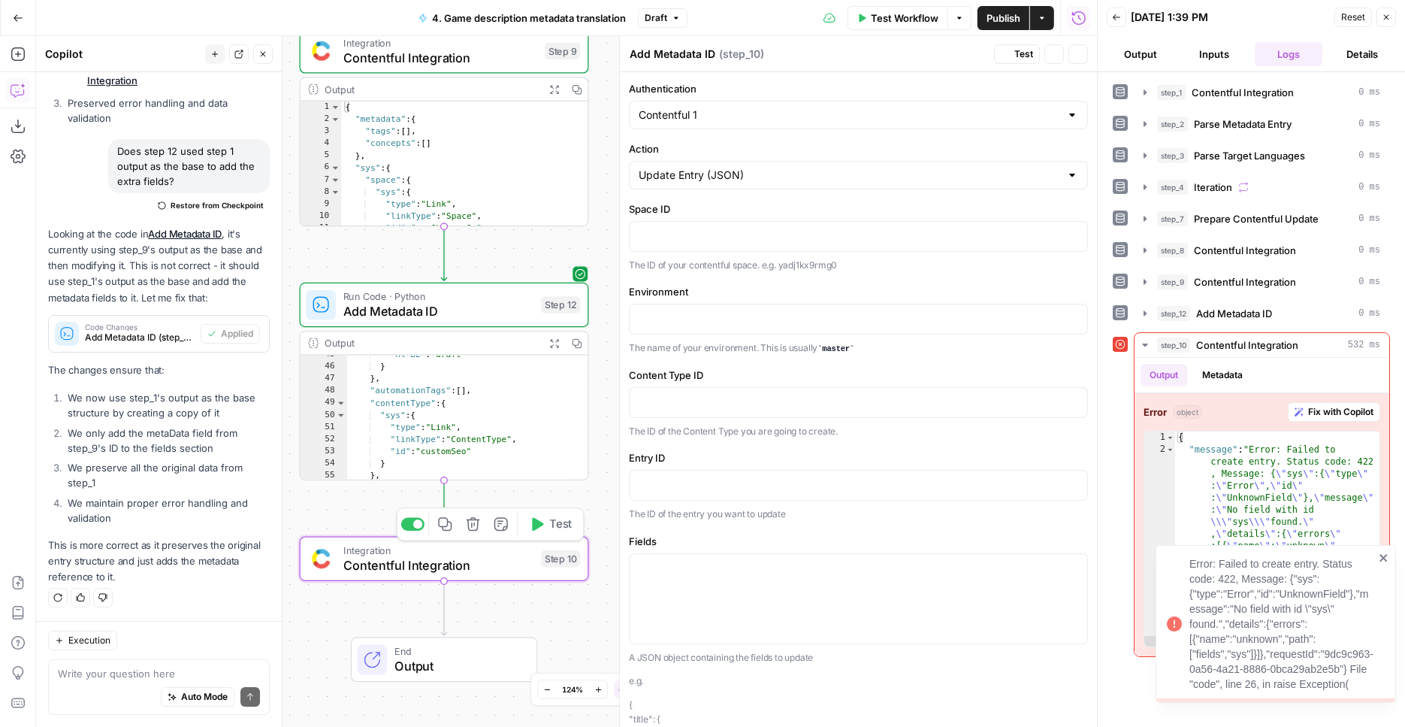
type textarea "Contentful Integration"
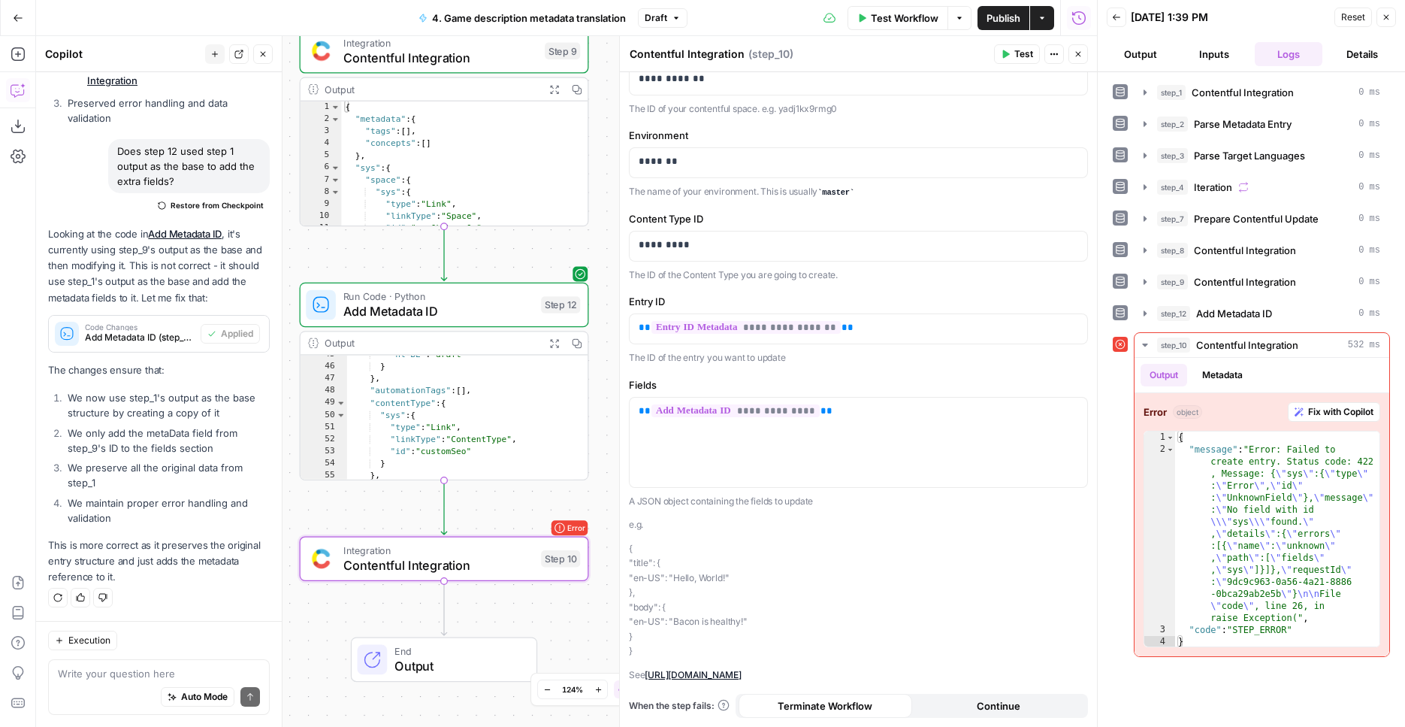
scroll to position [171, 0]
click at [754, 404] on span "**********" at bounding box center [736, 410] width 168 height 13
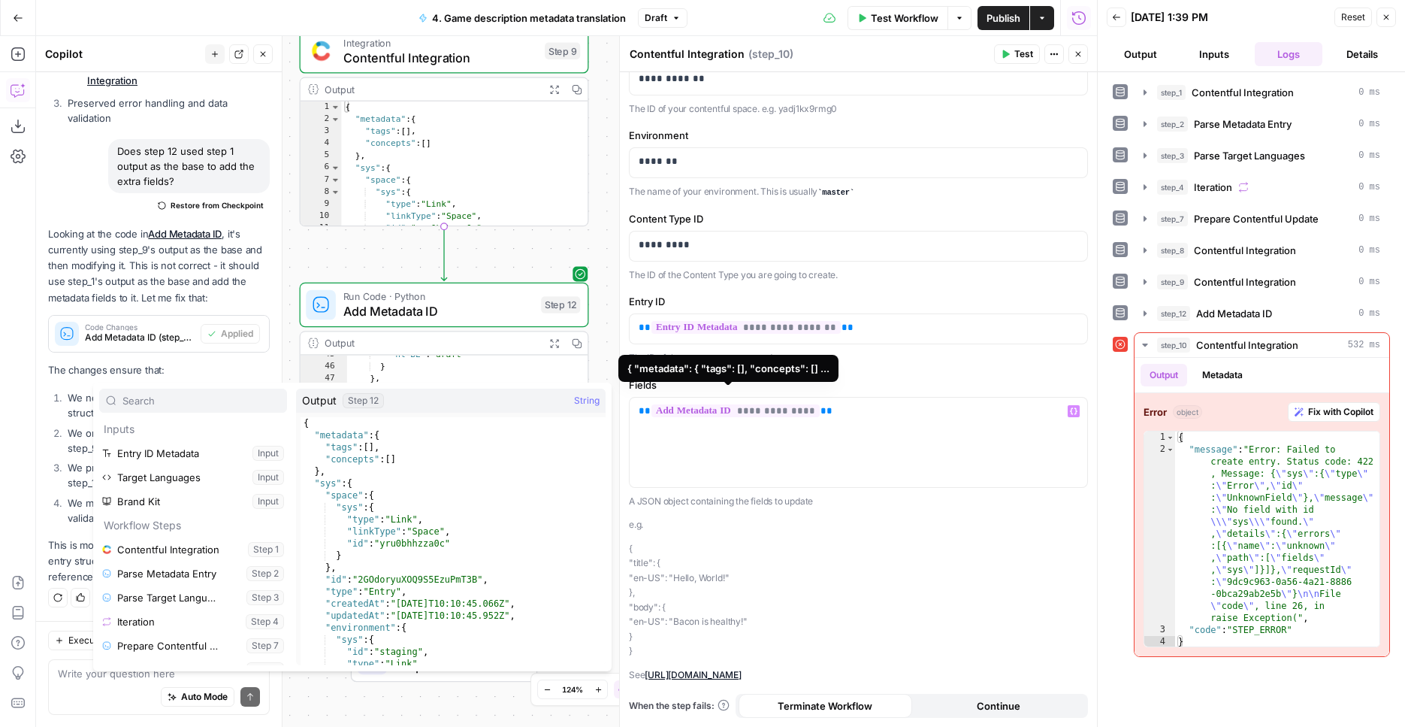
scroll to position [89, 0]
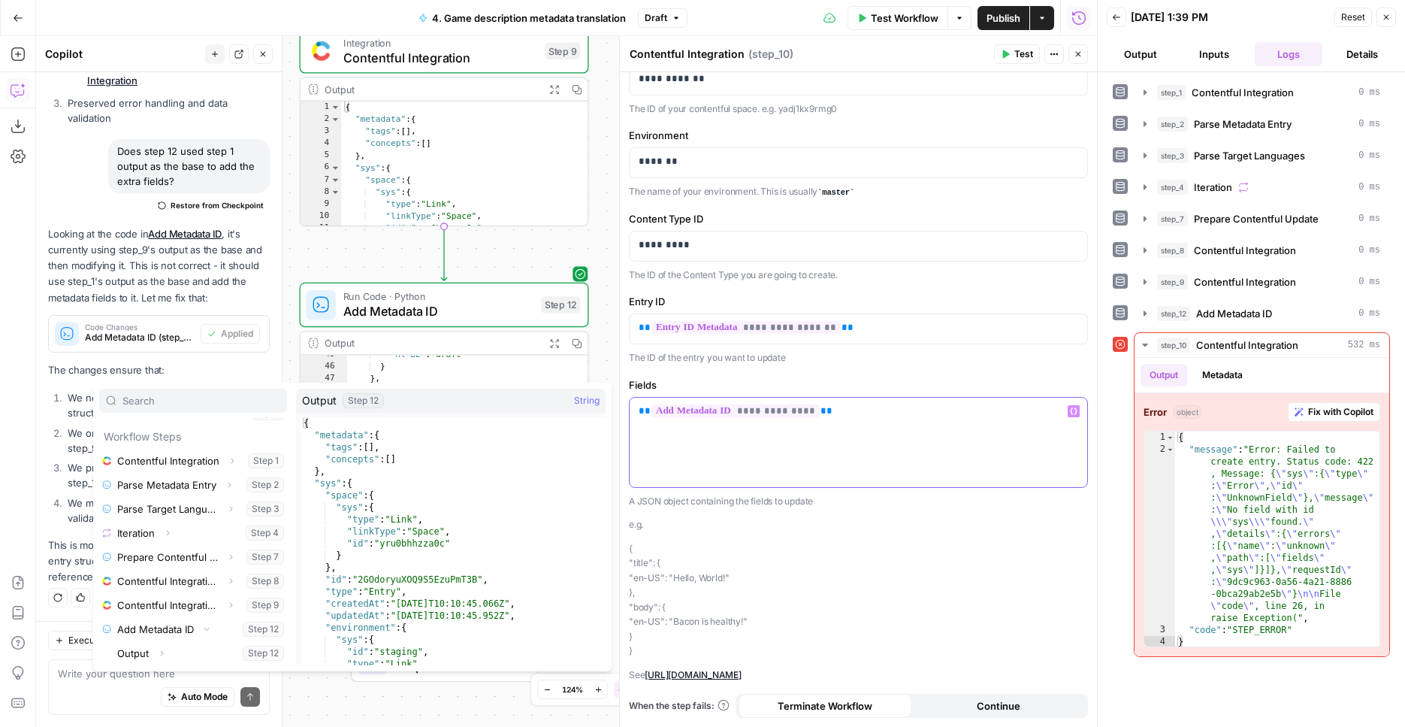
click at [771, 434] on div "**********" at bounding box center [859, 442] width 458 height 89
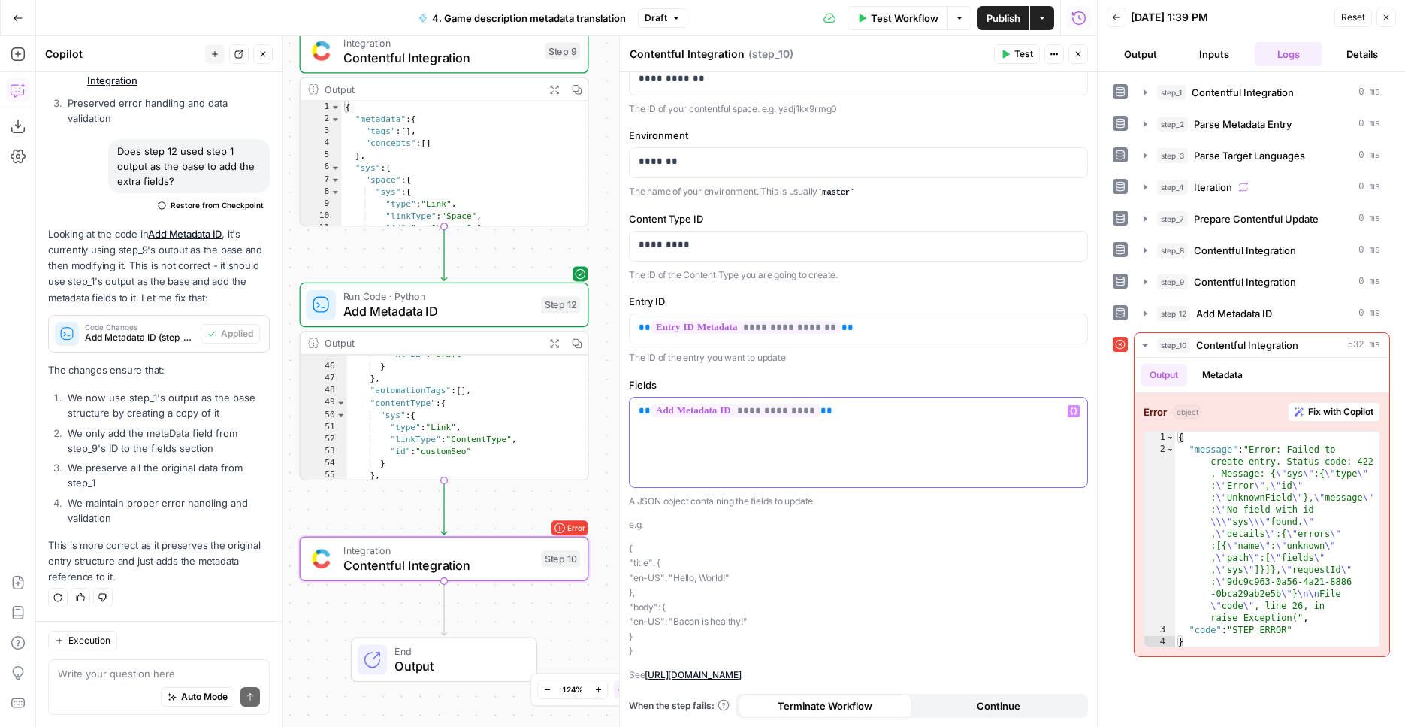
click at [760, 404] on span "**********" at bounding box center [736, 410] width 168 height 13
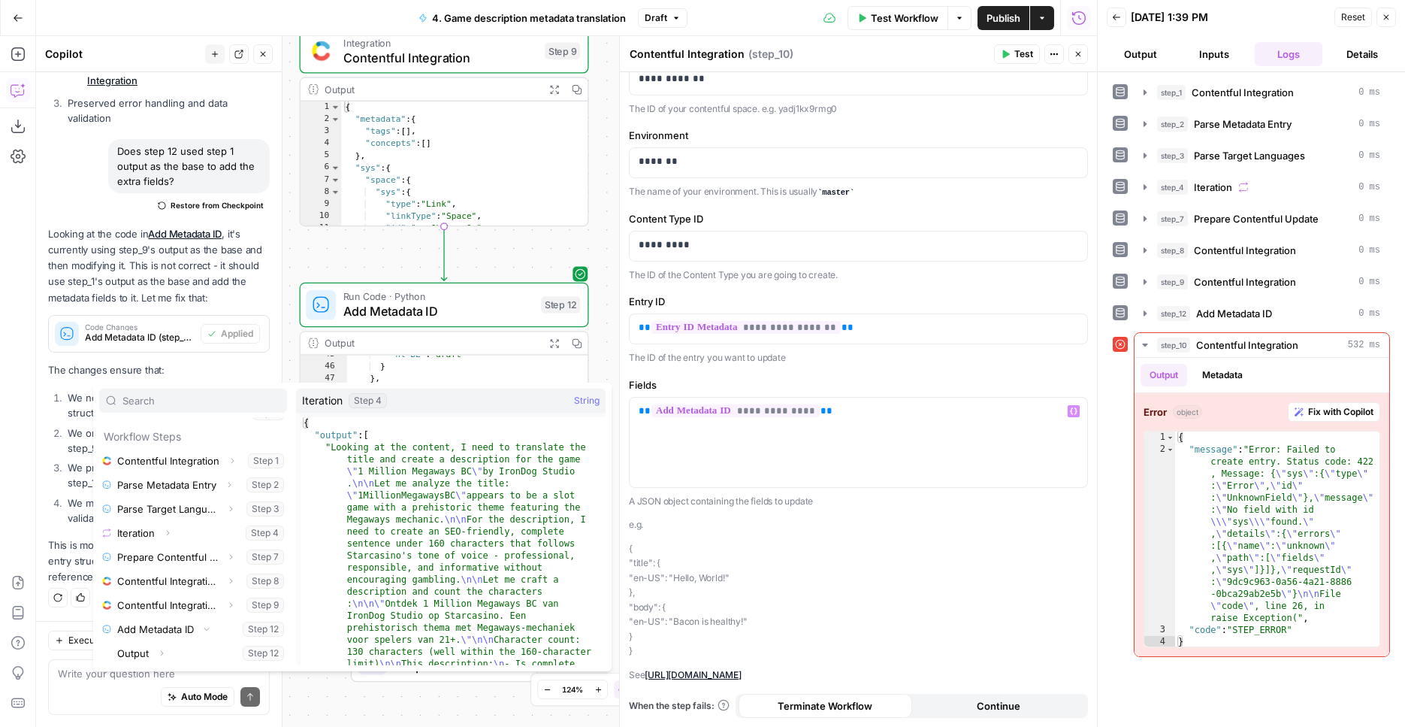
click at [511, 269] on button "Add Note" at bounding box center [501, 270] width 24 height 24
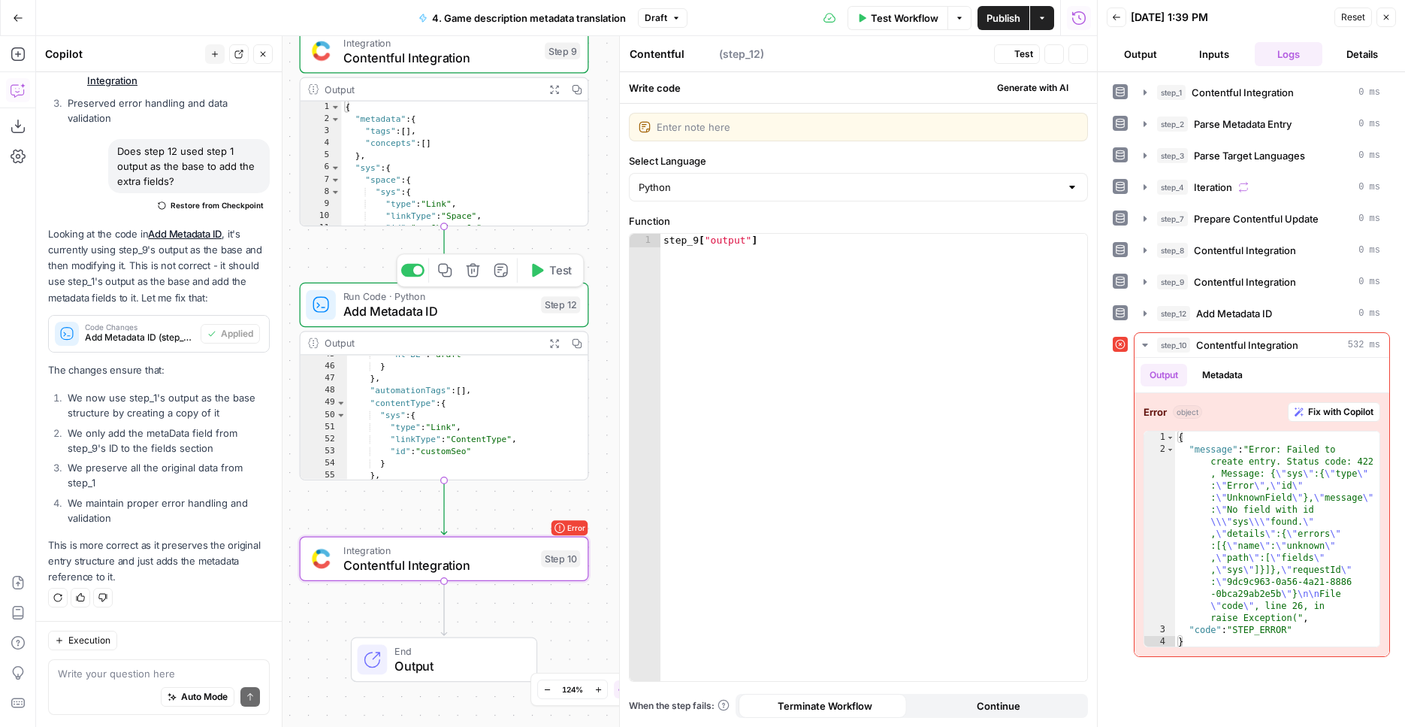
type textarea "Add Metadata ID"
click at [525, 244] on div "Workflow Set Inputs Inputs Integration Contentful Integration Step 1 Output Exp…" at bounding box center [566, 381] width 1061 height 691
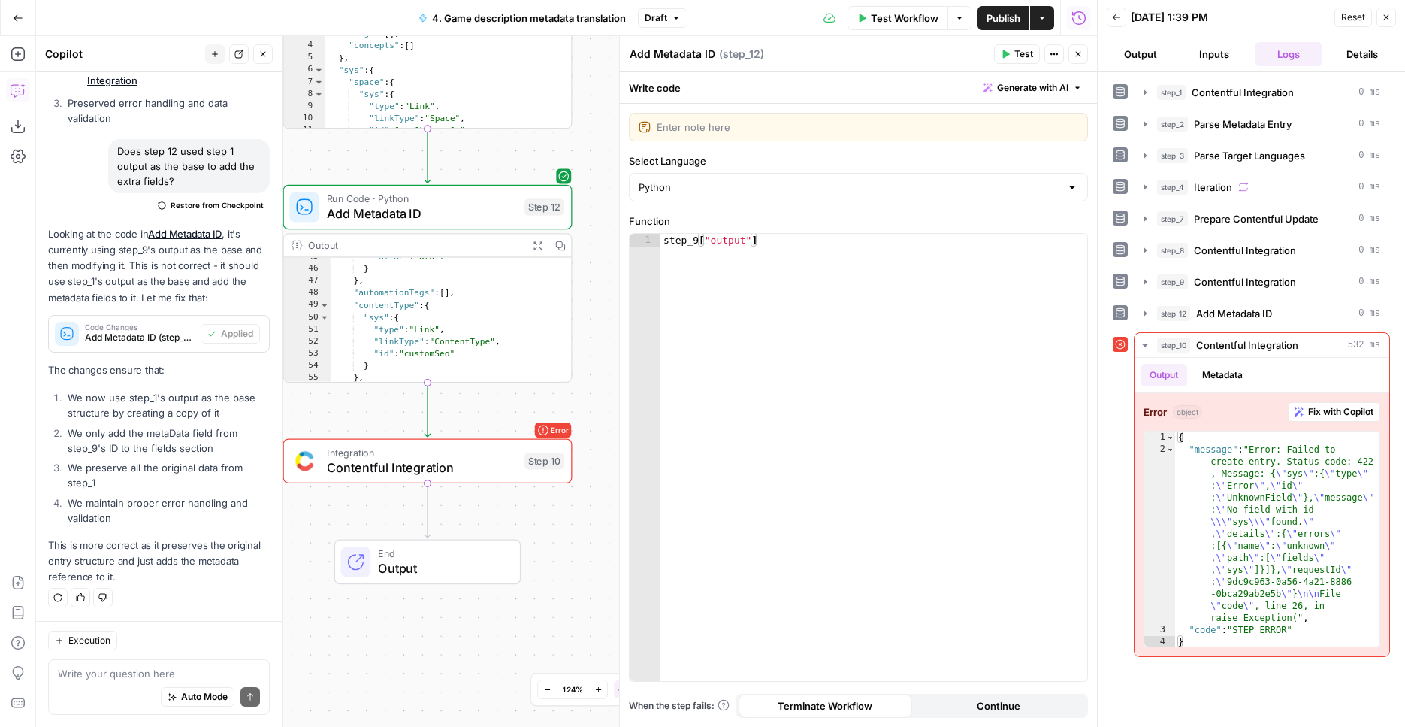
drag, startPoint x: 591, startPoint y: 208, endPoint x: 575, endPoint y: 111, distance: 98.3
click at [575, 111] on div "Workflow Set Inputs Inputs Integration Contentful Integration Step 1 Output Exp…" at bounding box center [566, 381] width 1061 height 691
click at [482, 453] on span "Integration" at bounding box center [422, 453] width 190 height 15
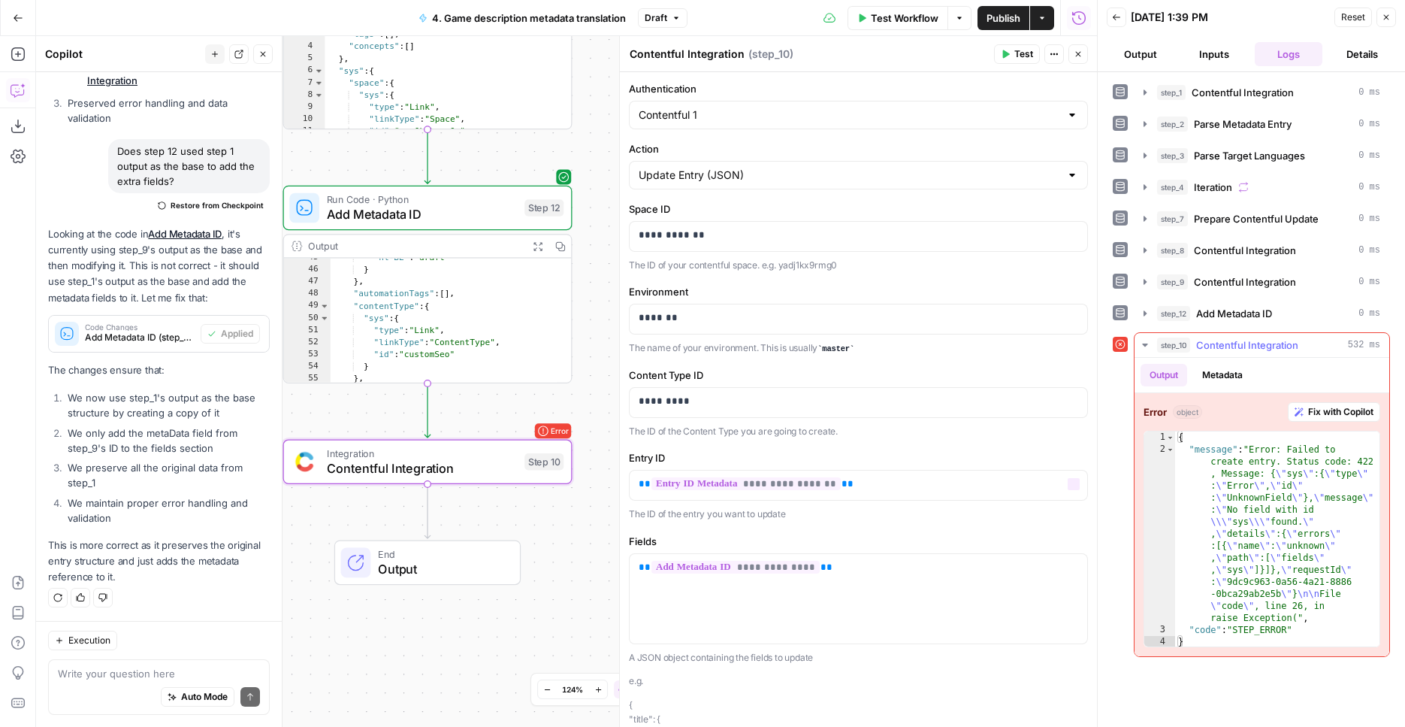
type textarea "**********"
click at [1287, 465] on div "{ "message" : "Error: Failed to create entry. Status code: 422 , Message: { \" …" at bounding box center [1277, 551] width 204 height 240
click at [510, 449] on span "Integration" at bounding box center [422, 453] width 190 height 15
click at [498, 214] on span "Add Metadata ID" at bounding box center [422, 214] width 190 height 19
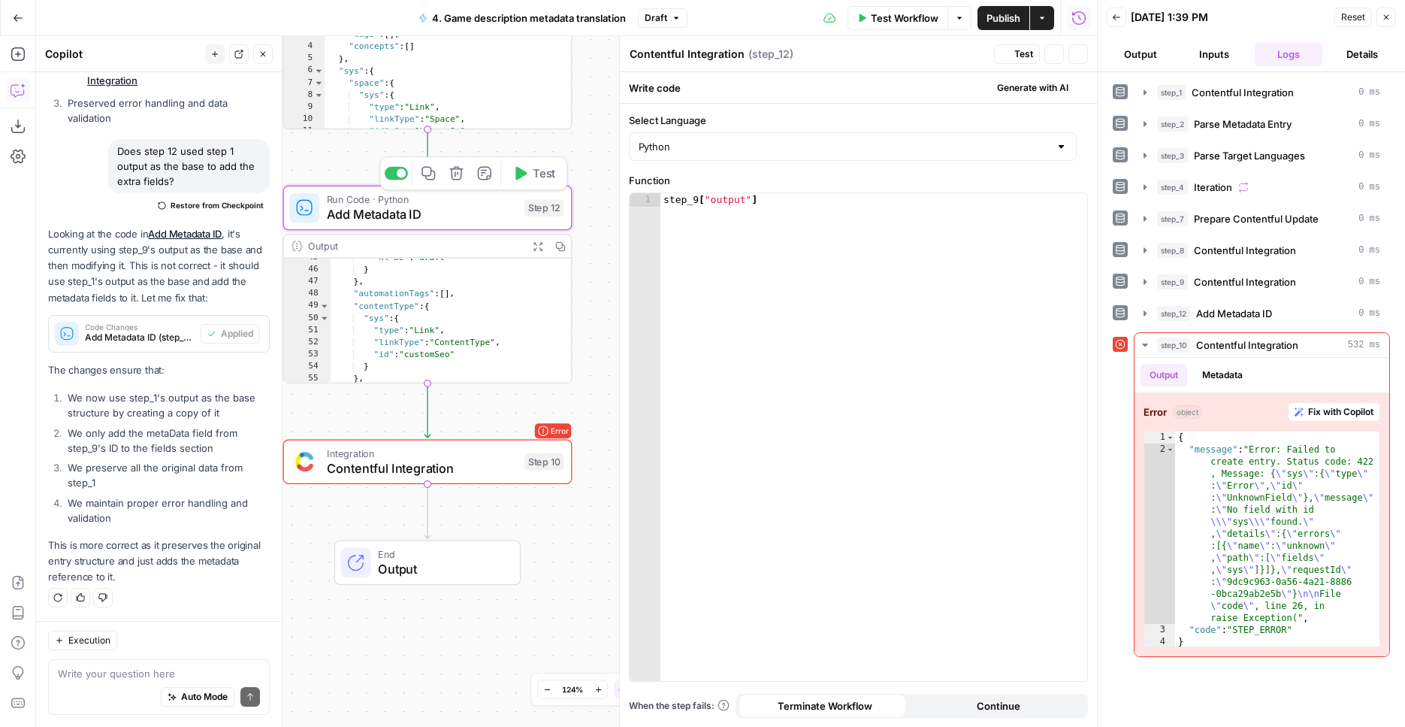
type textarea "Add Metadata ID"
click at [488, 473] on span "Contentful Integration" at bounding box center [422, 468] width 190 height 19
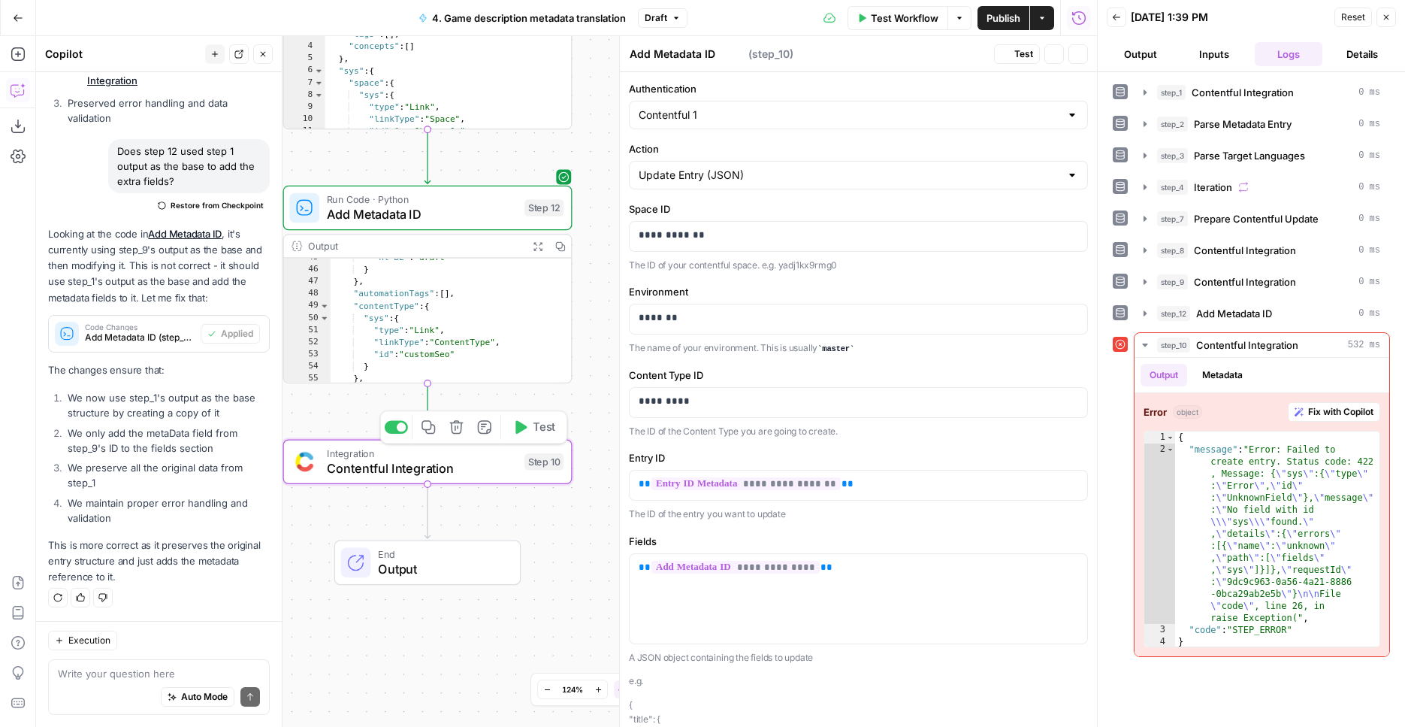
type textarea "Contentful Integration"
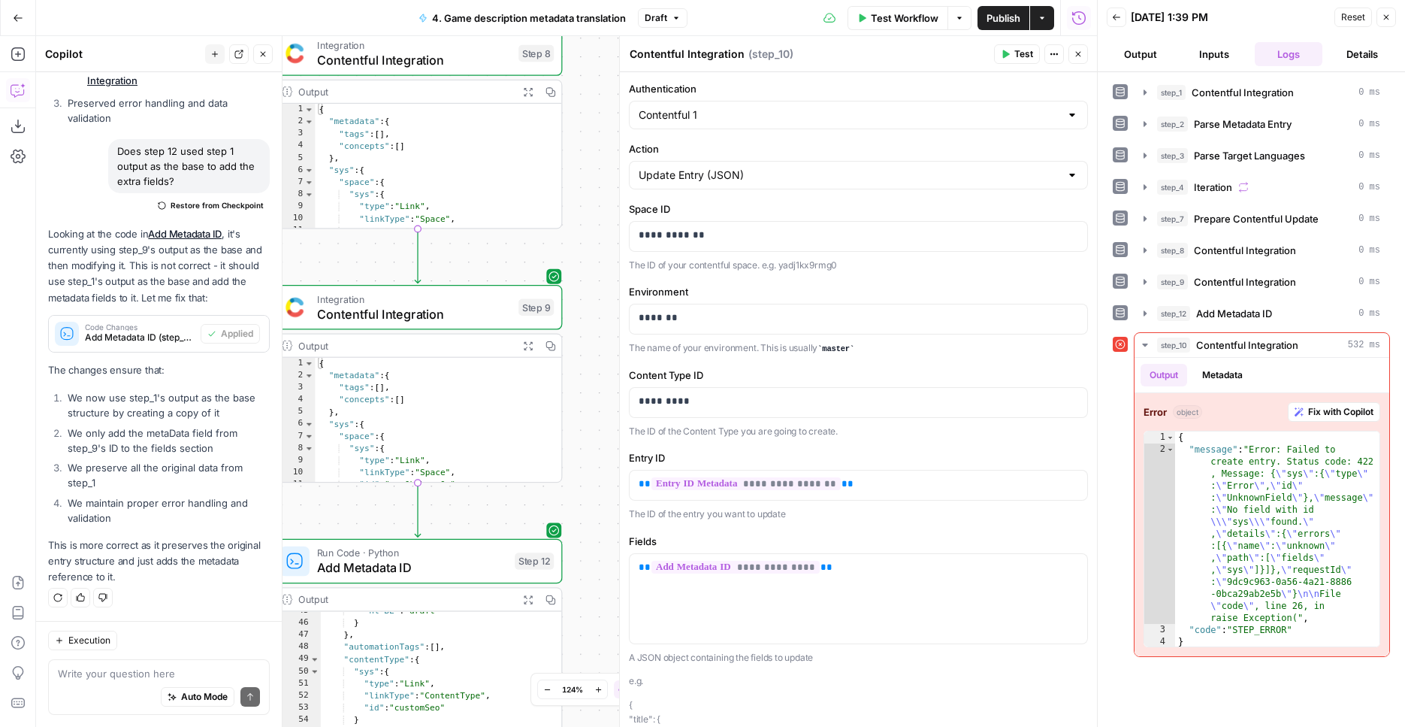
drag, startPoint x: 591, startPoint y: 271, endPoint x: 614, endPoint y: 491, distance: 220.6
click at [581, 624] on div "Workflow Set Inputs Inputs Integration Contentful Integration Step 1 Output Exp…" at bounding box center [566, 381] width 1061 height 691
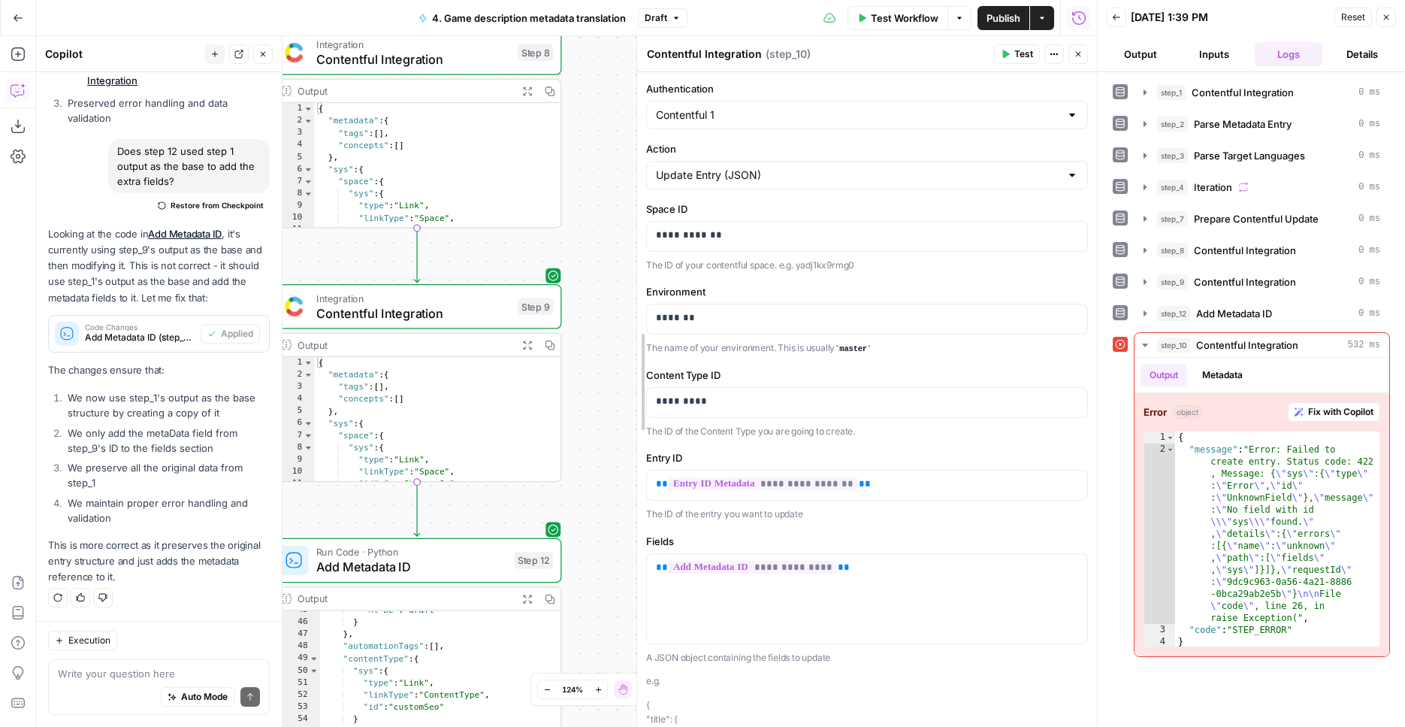
drag, startPoint x: 612, startPoint y: 373, endPoint x: 630, endPoint y: 575, distance: 202.1
click at [630, 575] on div at bounding box center [637, 381] width 15 height 691
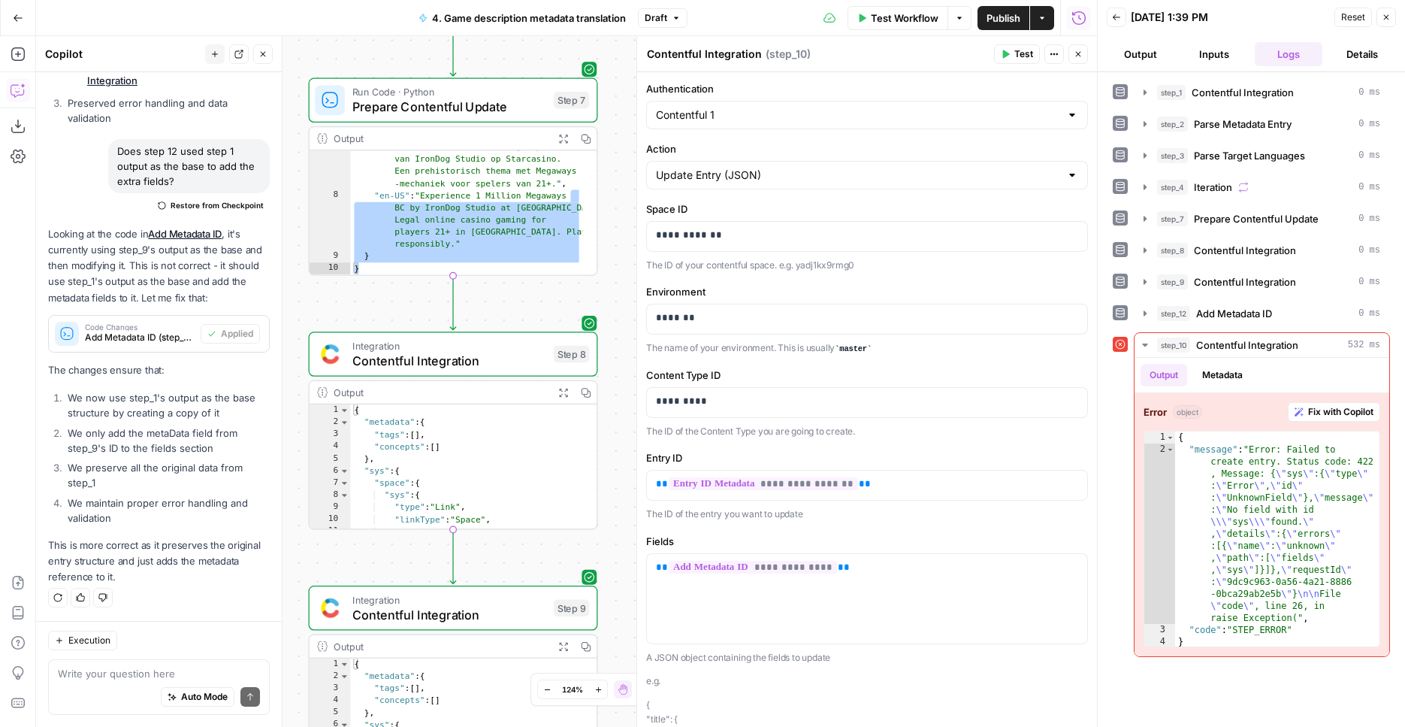
drag, startPoint x: 606, startPoint y: 292, endPoint x: 643, endPoint y: 579, distance: 289.4
click at [643, 579] on div "Workflow Set Inputs Inputs Integration Contentful Integration Step 1 Output Exp…" at bounding box center [566, 381] width 1061 height 691
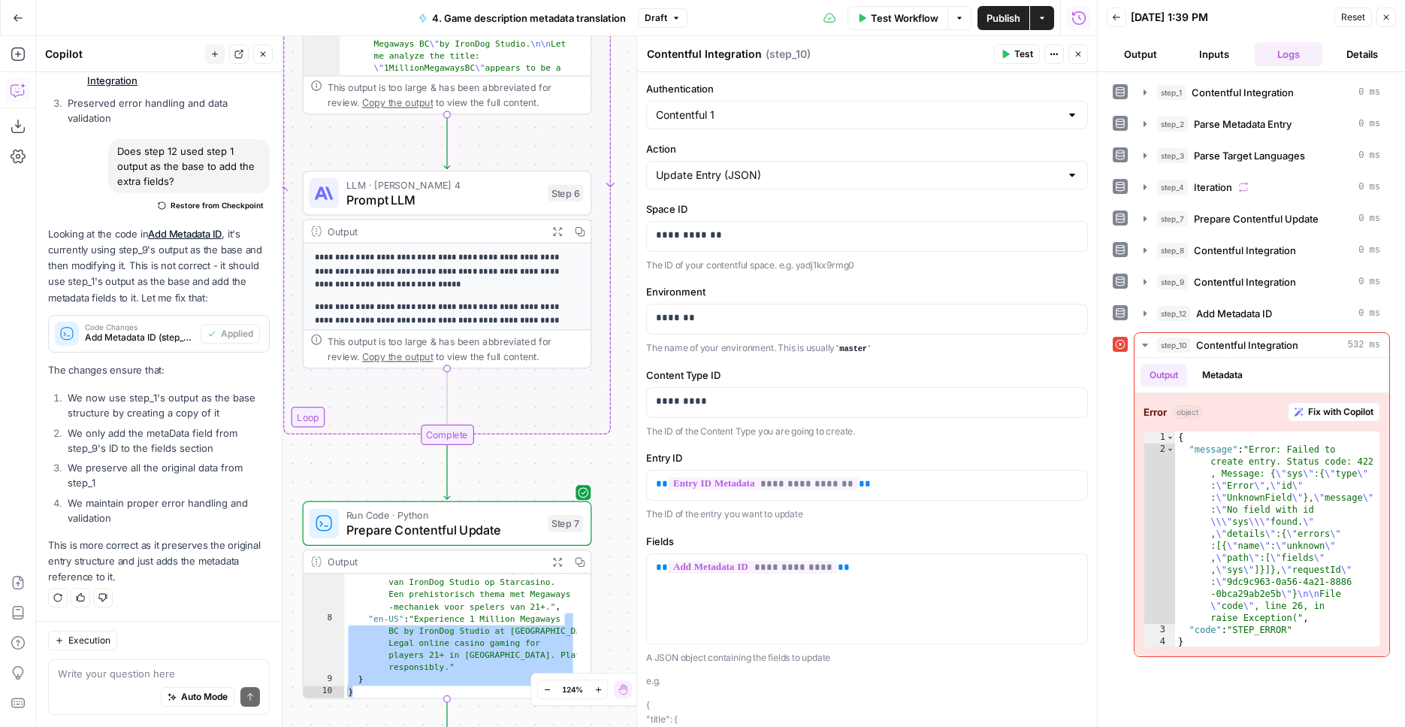
drag, startPoint x: 612, startPoint y: 304, endPoint x: 583, endPoint y: 353, distance: 57.2
click at [606, 722] on div "Workflow Set Inputs Inputs Integration Contentful Integration Step 1 Output Exp…" at bounding box center [566, 381] width 1061 height 691
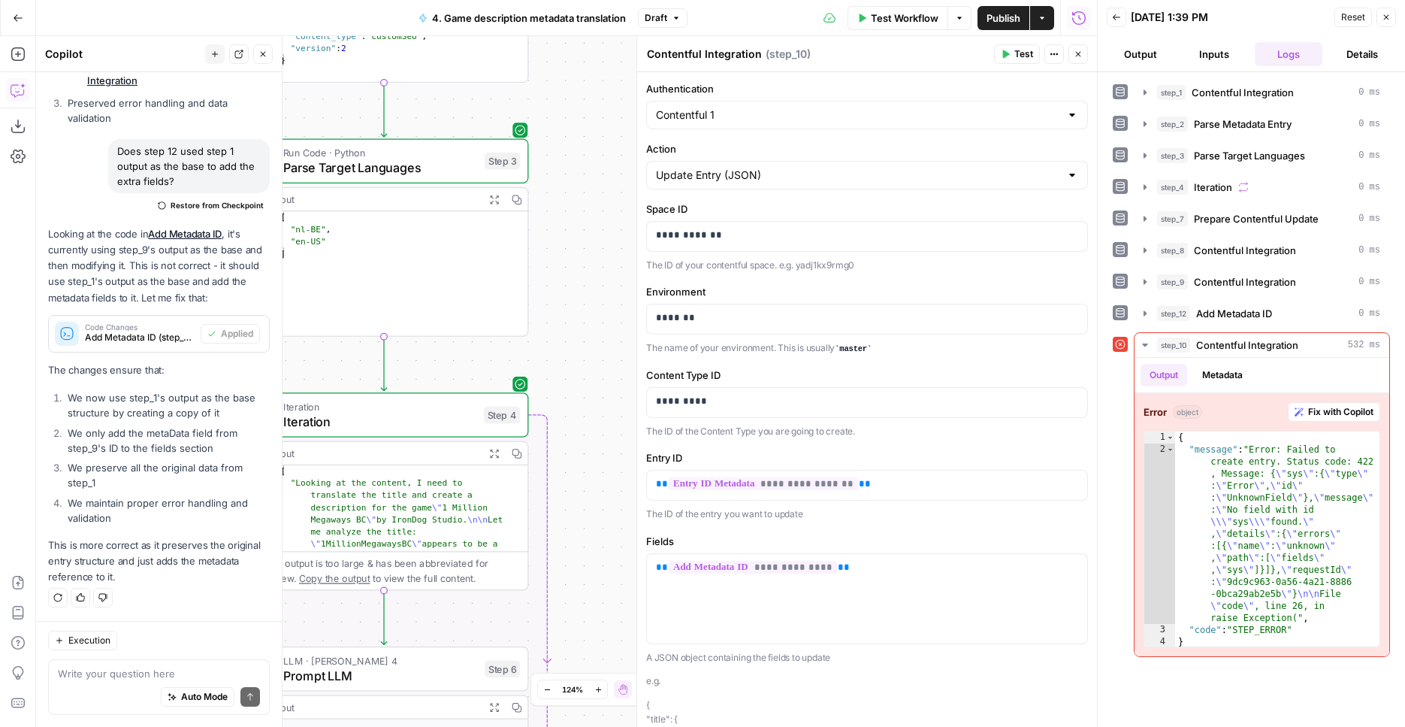
drag, startPoint x: 617, startPoint y: 246, endPoint x: 560, endPoint y: 703, distance: 459.7
click at [554, 726] on div "Workflow Set Inputs Inputs Integration Contentful Integration Step 1 Output Exp…" at bounding box center [566, 381] width 1061 height 691
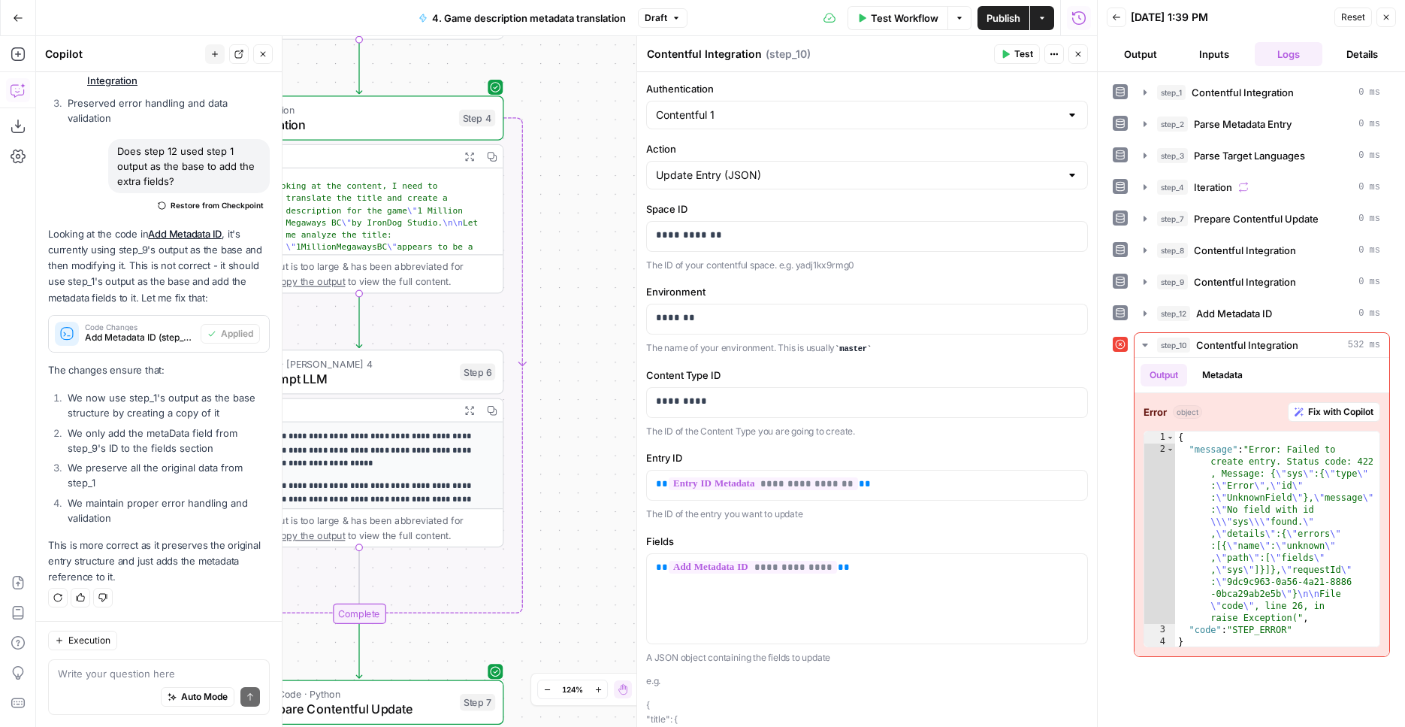
drag, startPoint x: 582, startPoint y: 226, endPoint x: 581, endPoint y: -85, distance: 311.1
click at [581, 36] on div "Workflow Set Inputs Inputs Integration Contentful Integration Step 1 Output Exp…" at bounding box center [566, 381] width 1061 height 691
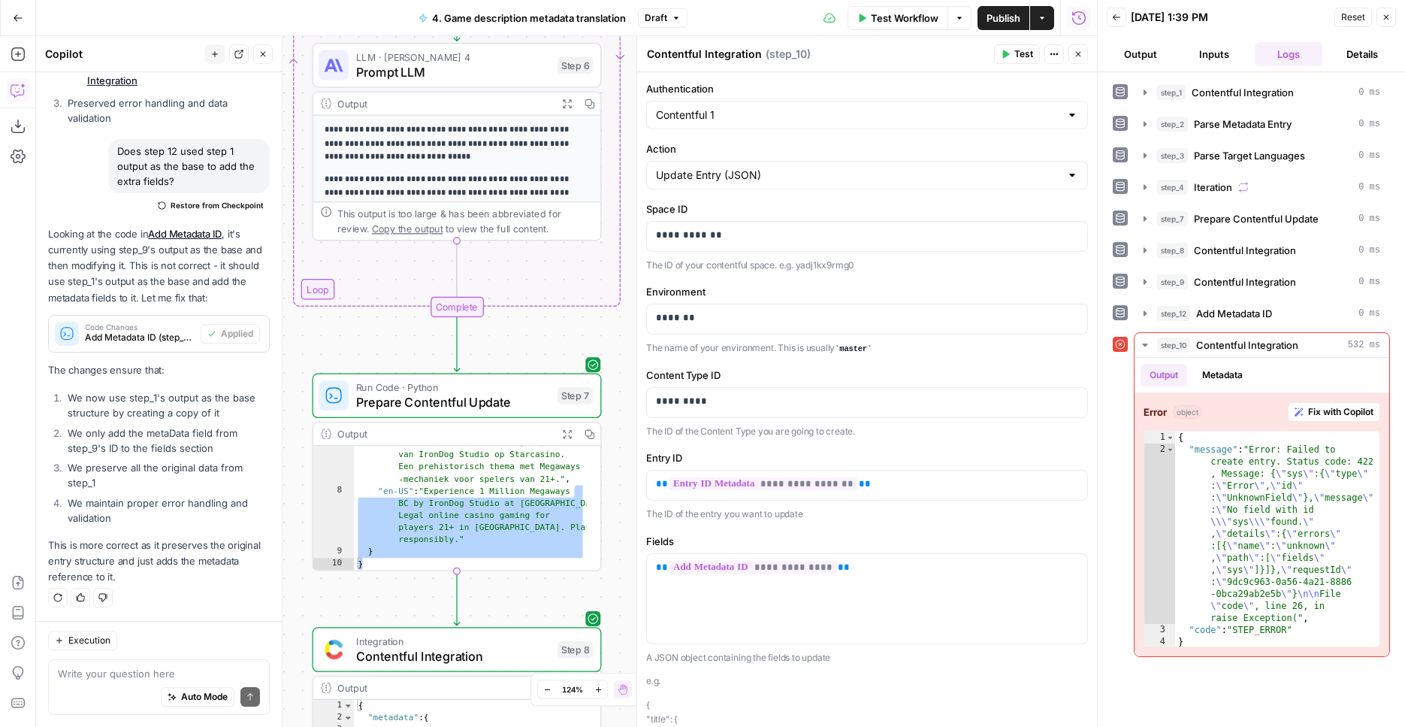
drag, startPoint x: 585, startPoint y: 533, endPoint x: 703, endPoint y: 119, distance: 429.6
click at [703, 119] on div "Workflow Set Inputs Inputs Integration Contentful Integration Step 1 Output Exp…" at bounding box center [566, 381] width 1061 height 691
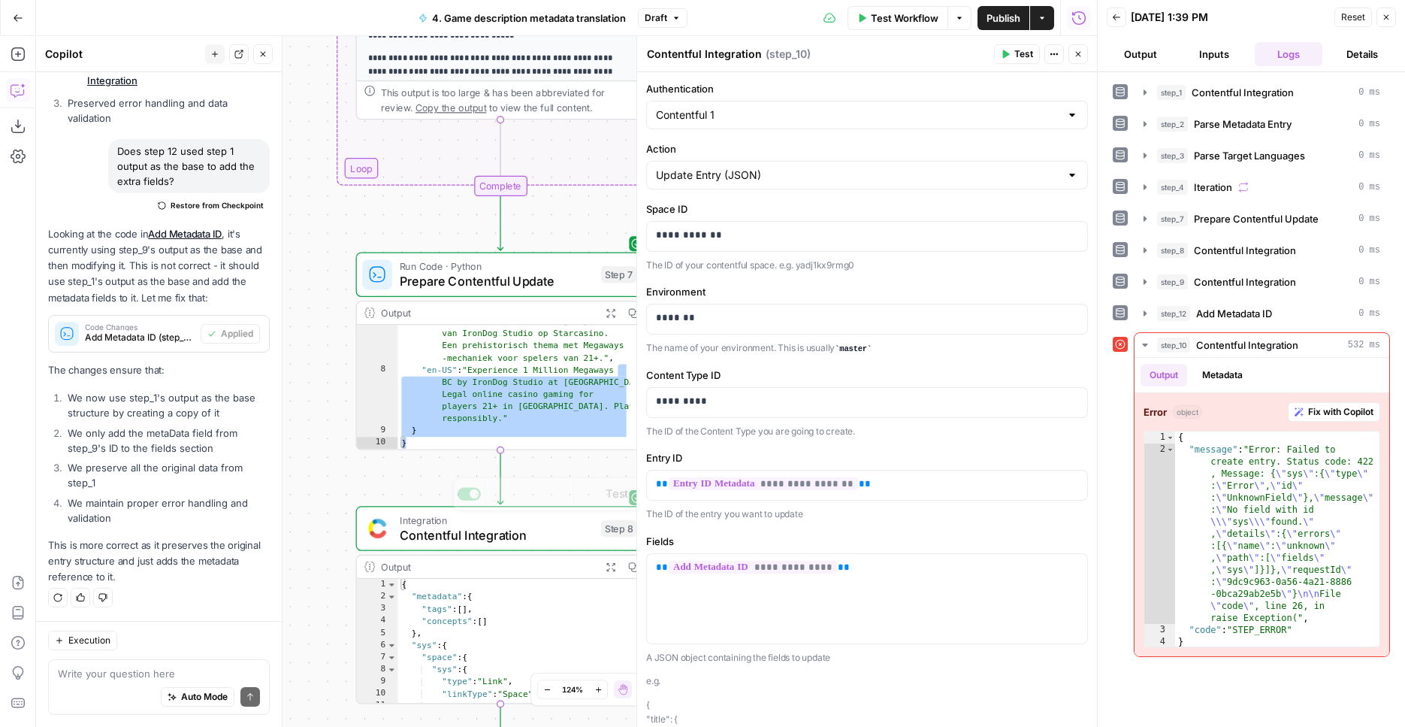
click at [447, 542] on span "Contentful Integration" at bounding box center [497, 534] width 194 height 19
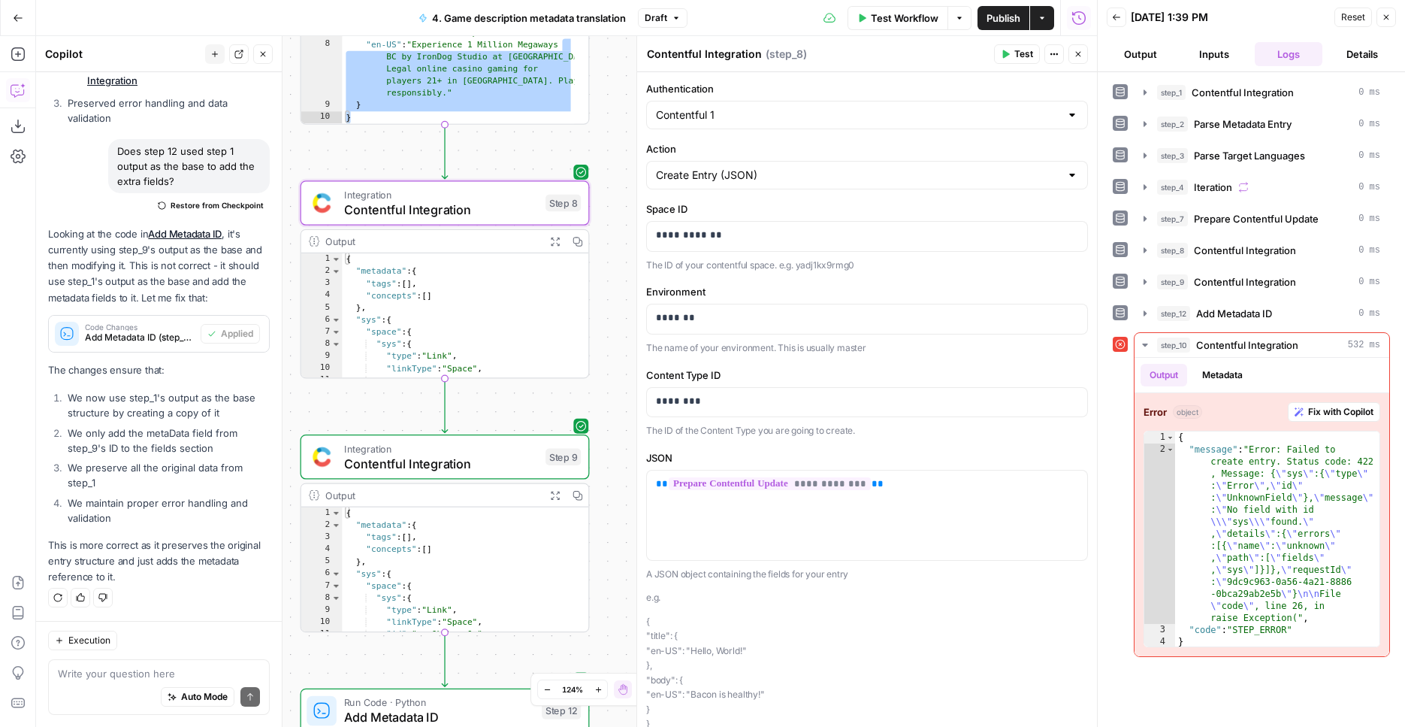
drag, startPoint x: 331, startPoint y: 497, endPoint x: 291, endPoint y: 171, distance: 327.8
click at [270, 174] on div "Workflow Set Inputs Inputs Integration Contentful Integration Step 1 Output Exp…" at bounding box center [566, 381] width 1061 height 691
click at [551, 238] on icon "button" at bounding box center [549, 241] width 11 height 11
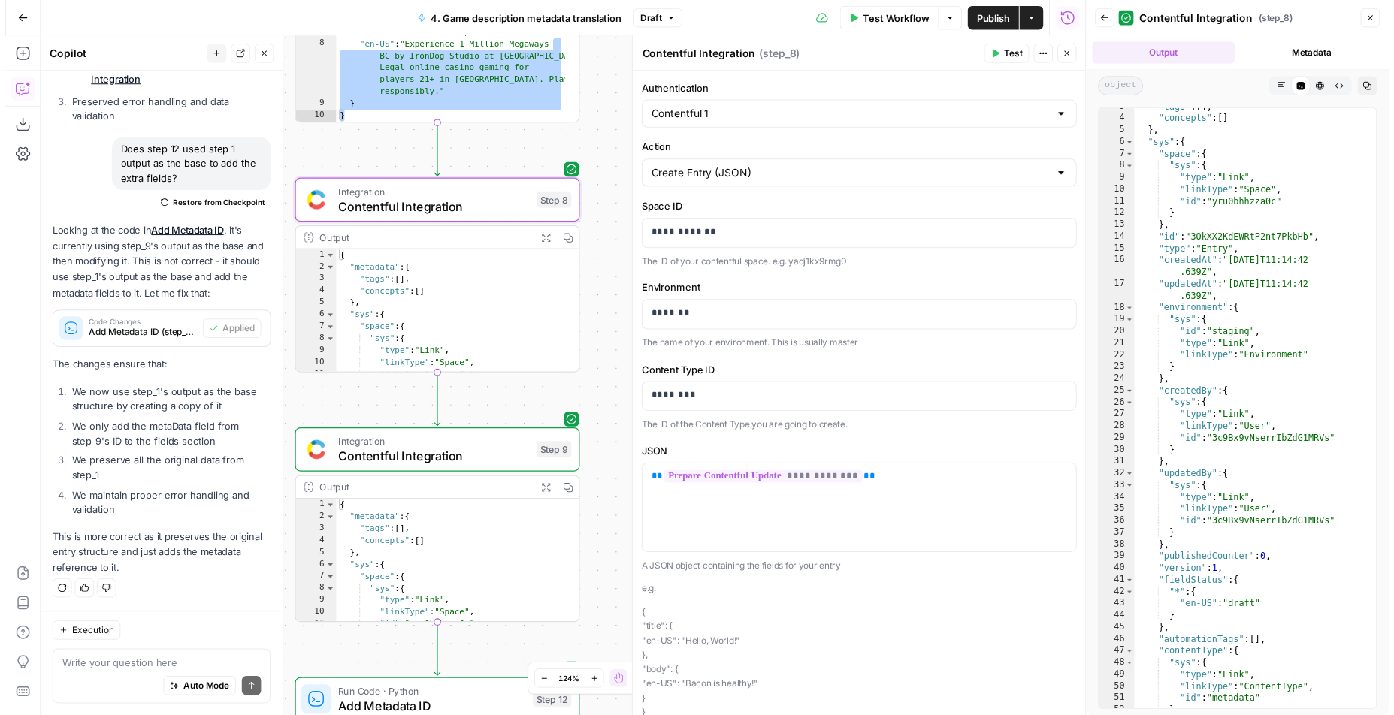
scroll to position [0, 0]
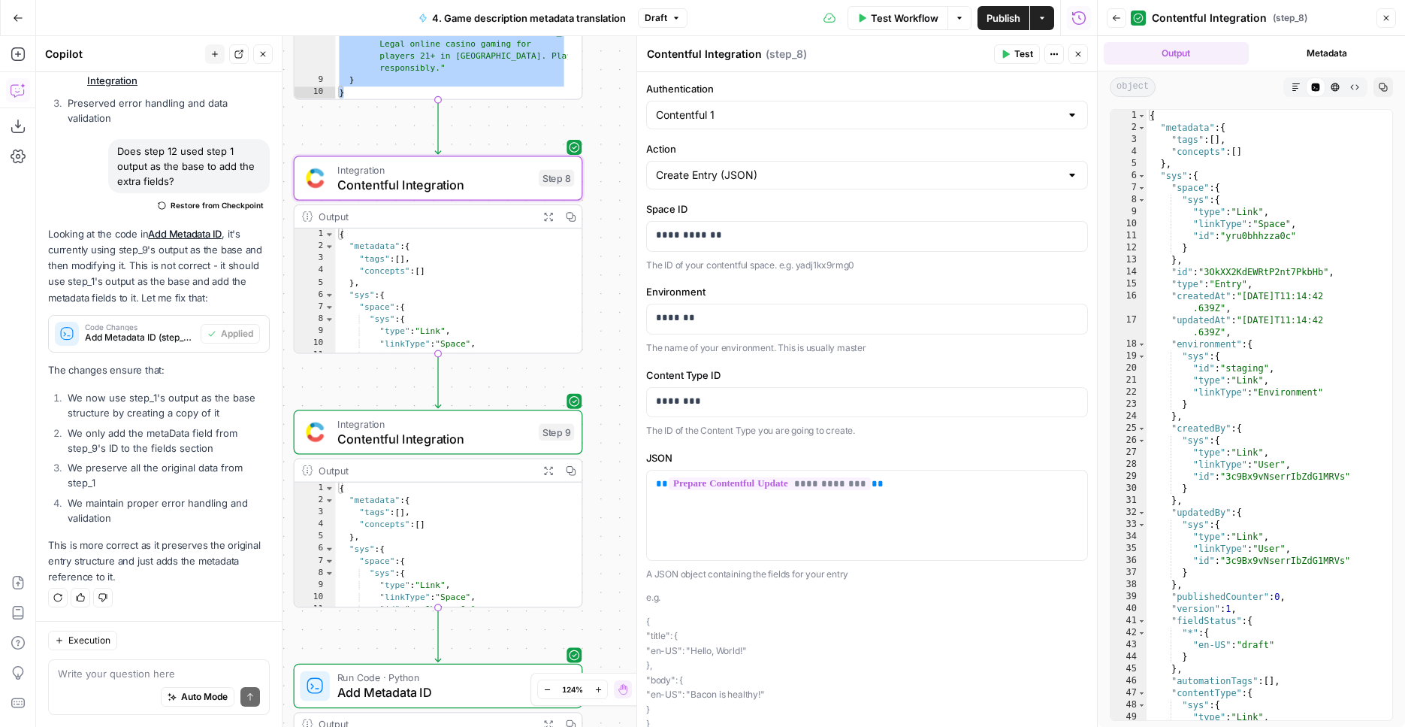
drag, startPoint x: 618, startPoint y: 227, endPoint x: 576, endPoint y: -32, distance: 262.8
click at [576, 36] on div "Workflow Set Inputs Inputs Integration Contentful Integration Step 1 Output Exp…" at bounding box center [566, 381] width 1061 height 691
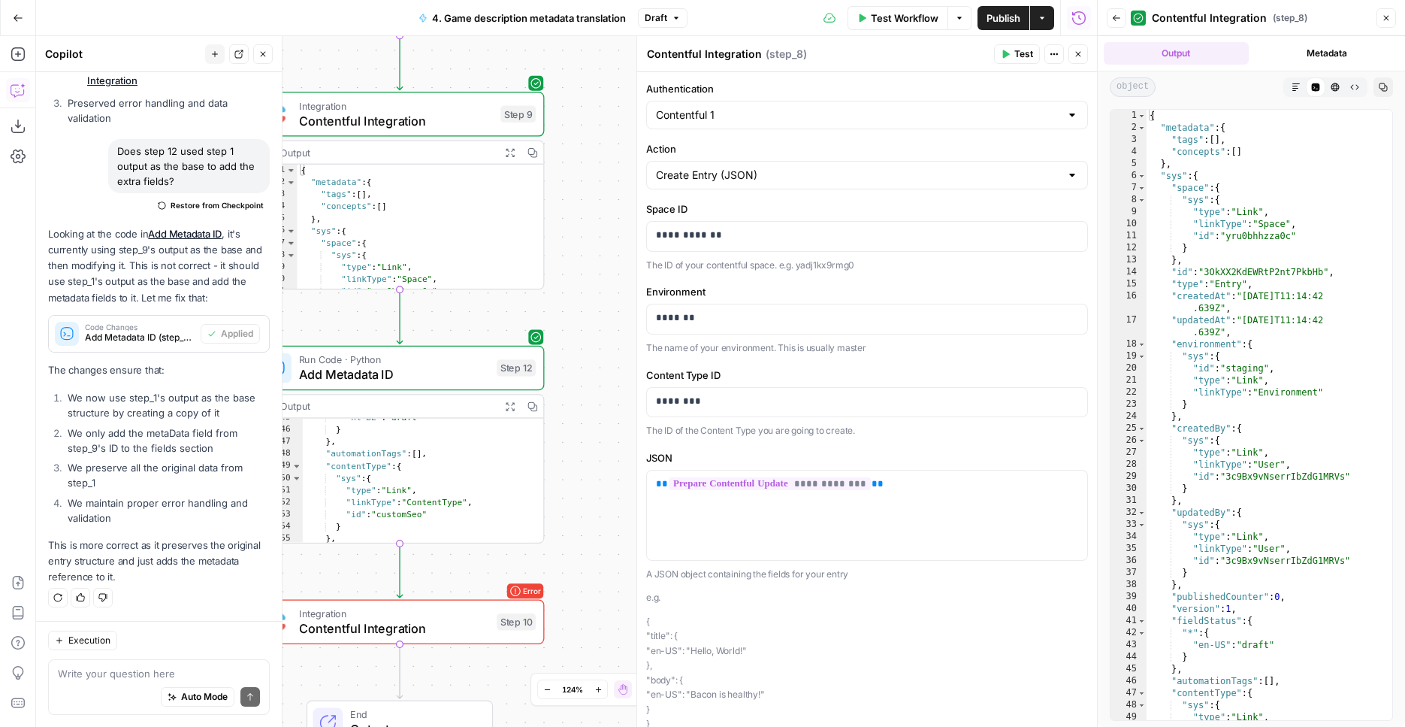
drag, startPoint x: 618, startPoint y: 316, endPoint x: 742, endPoint y: 150, distance: 207.4
click at [677, 173] on div "Workflow Set Inputs Inputs Integration Contentful Integration Step 1 Output Exp…" at bounding box center [566, 381] width 1061 height 691
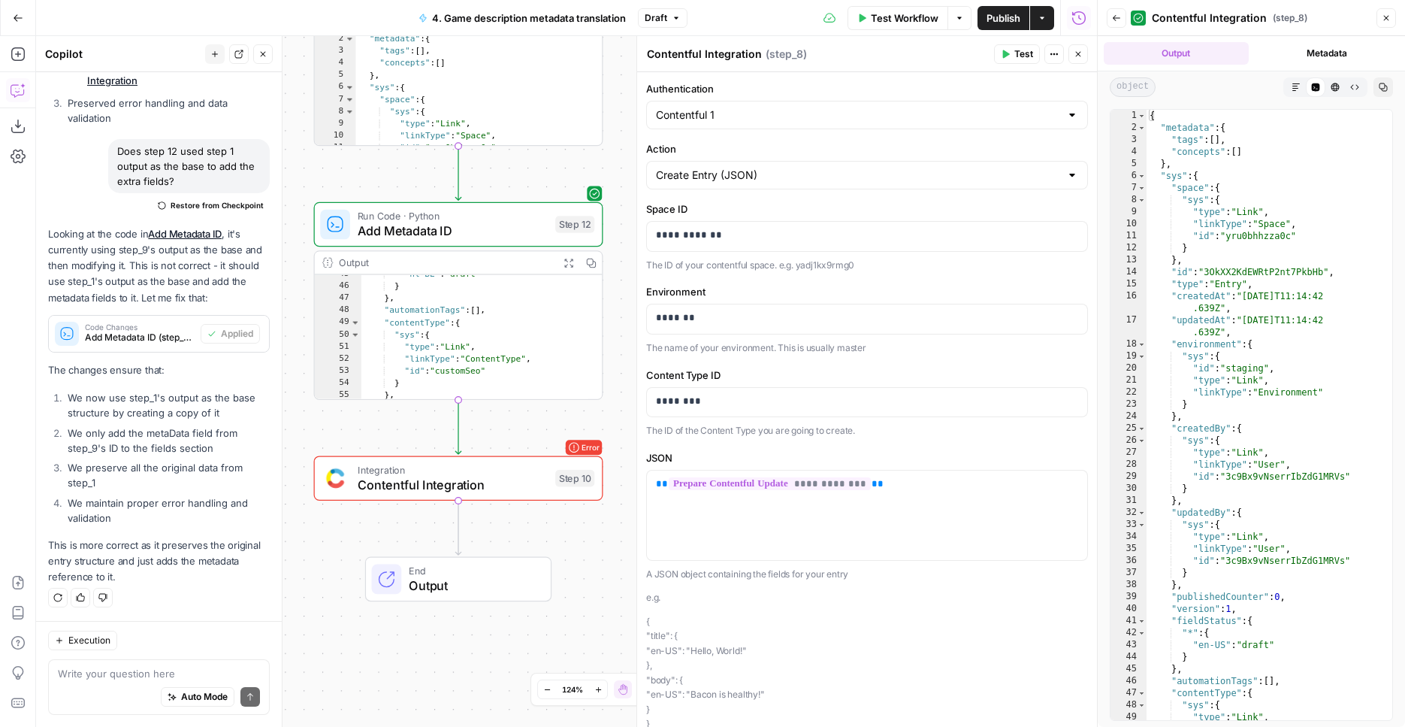
click at [1002, 14] on span "Publish" at bounding box center [1004, 18] width 34 height 15
click at [633, 279] on div at bounding box center [637, 381] width 15 height 691
click at [1081, 60] on button "Close" at bounding box center [1079, 54] width 20 height 20
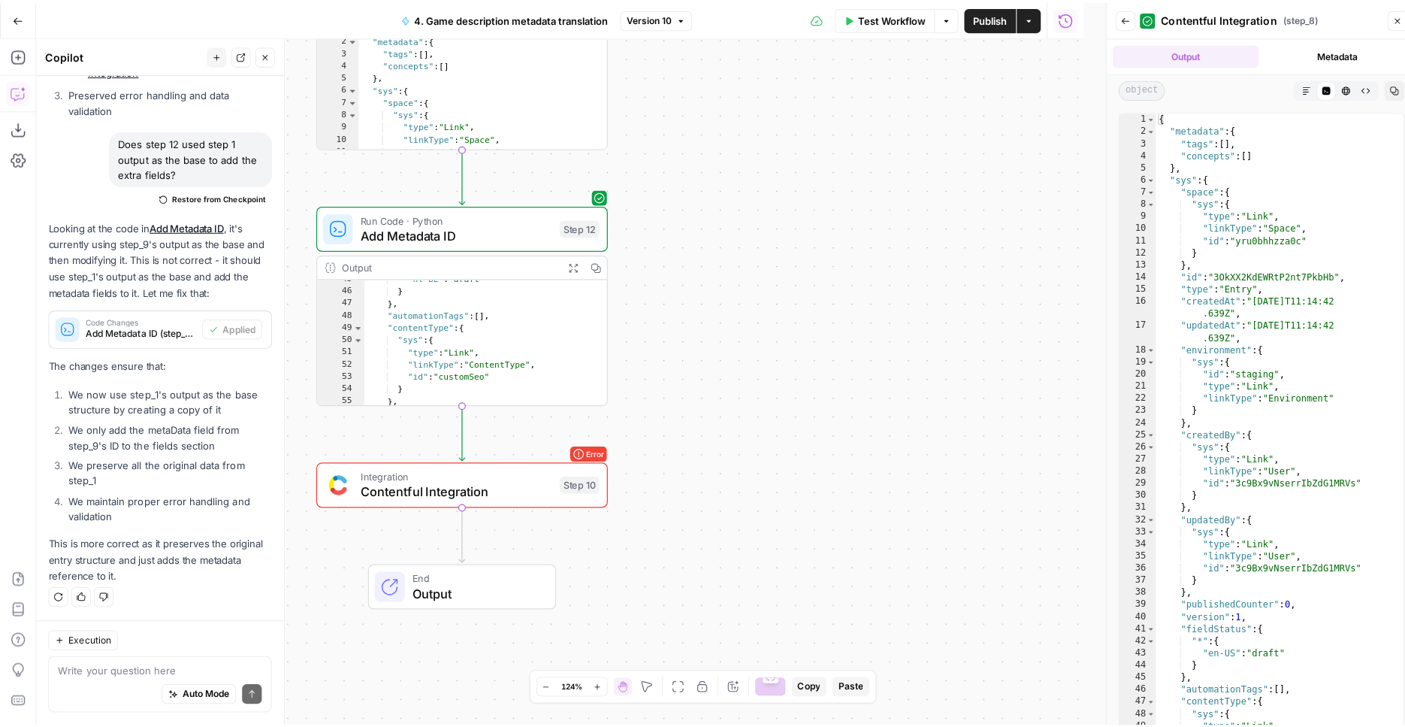
scroll to position [2648, 0]
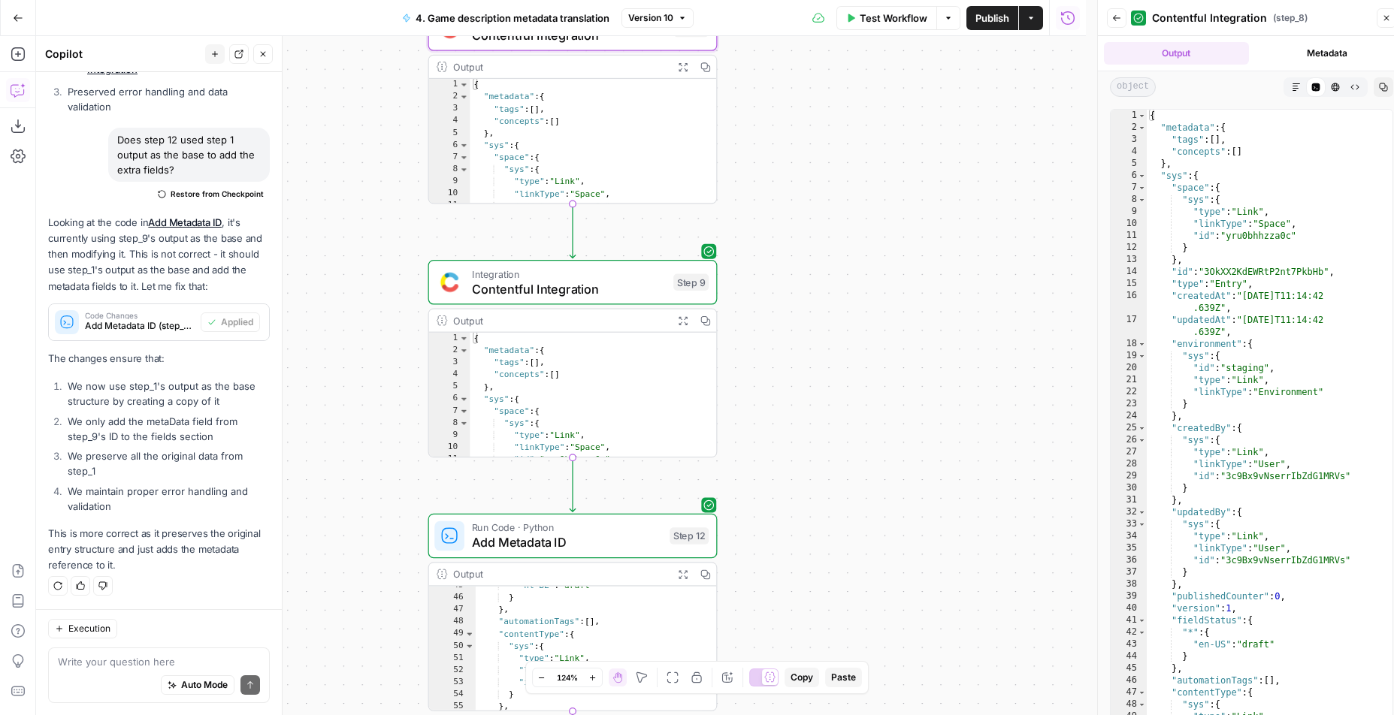
drag, startPoint x: 866, startPoint y: 198, endPoint x: 994, endPoint y: 601, distance: 423.5
click at [994, 602] on div "Workflow Set Inputs Inputs Integration Contentful Integration Step 1 Output Exp…" at bounding box center [561, 375] width 1050 height 679
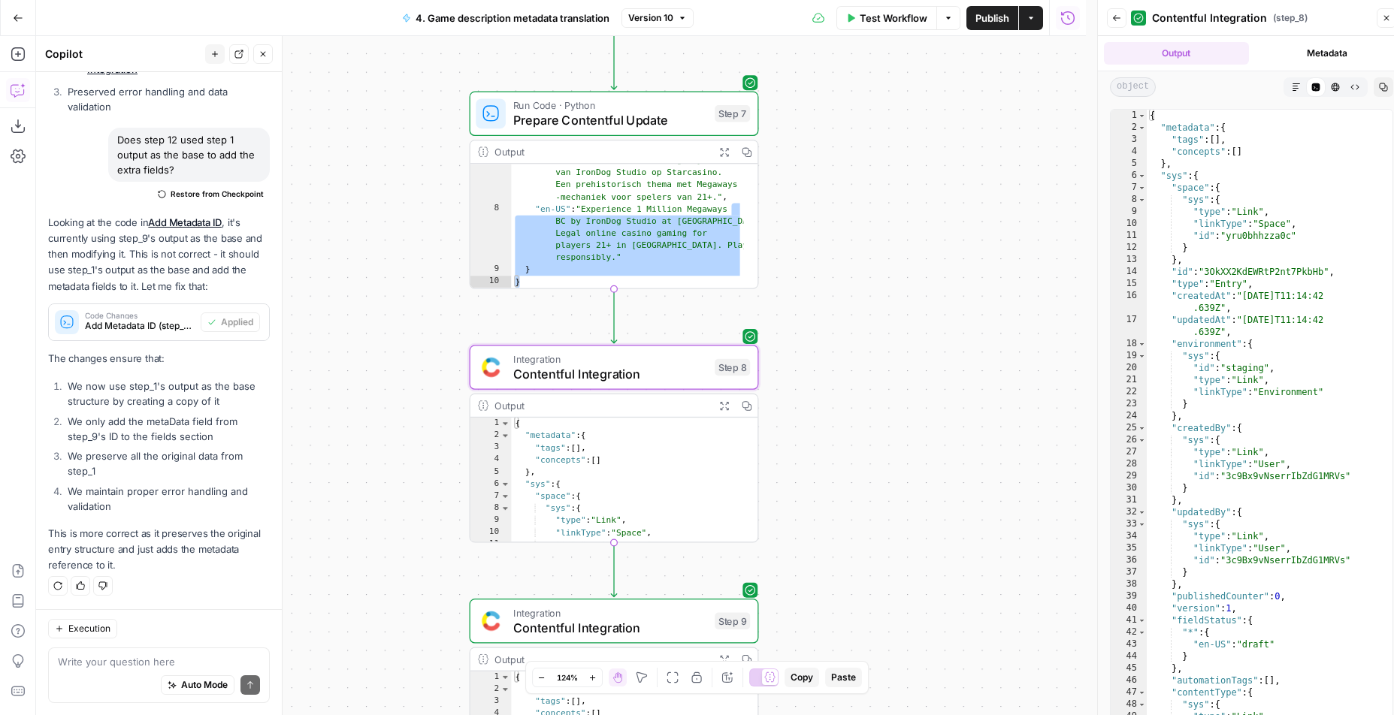
click at [960, 605] on div "Workflow Set Inputs Inputs Integration Contentful Integration Step 1 Output Exp…" at bounding box center [561, 375] width 1050 height 679
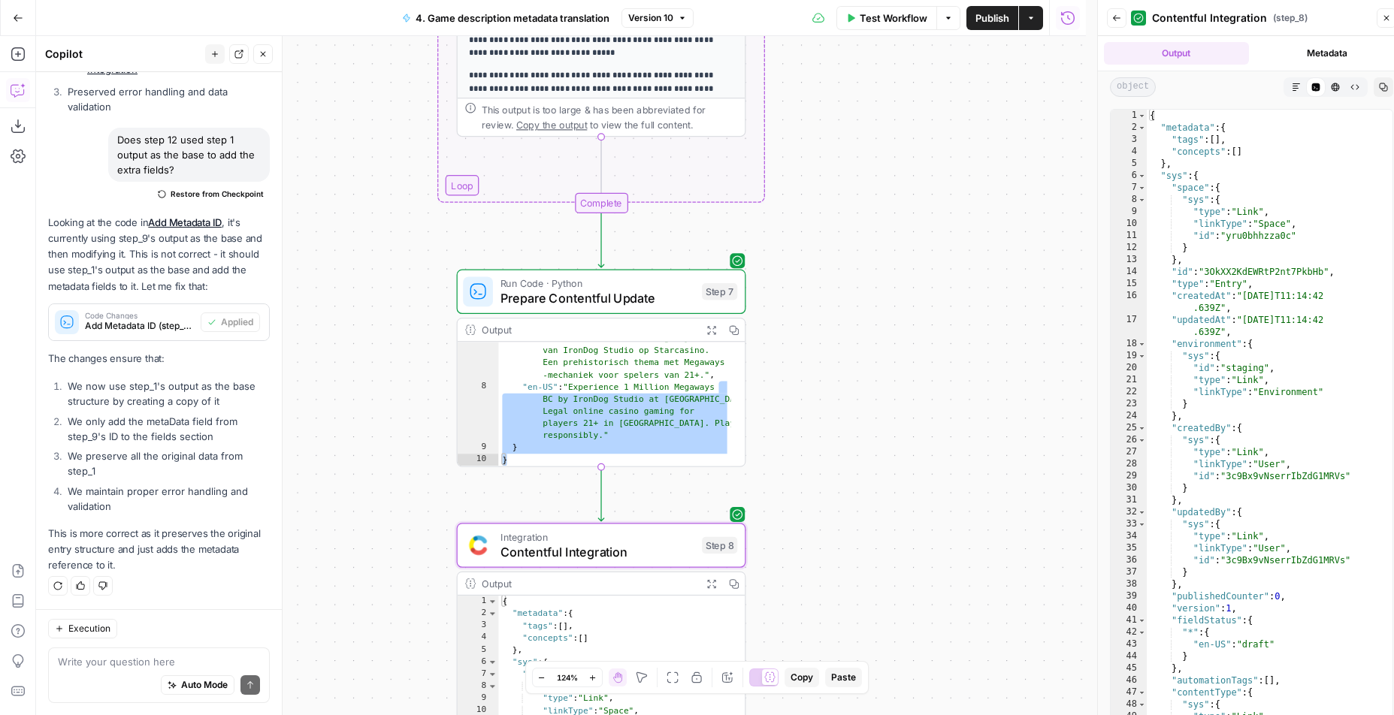
drag, startPoint x: 918, startPoint y: 407, endPoint x: 921, endPoint y: 609, distance: 202.9
click at [921, 609] on div "Workflow Set Inputs Inputs Integration Contentful Integration Step 1 Output Exp…" at bounding box center [561, 375] width 1050 height 679
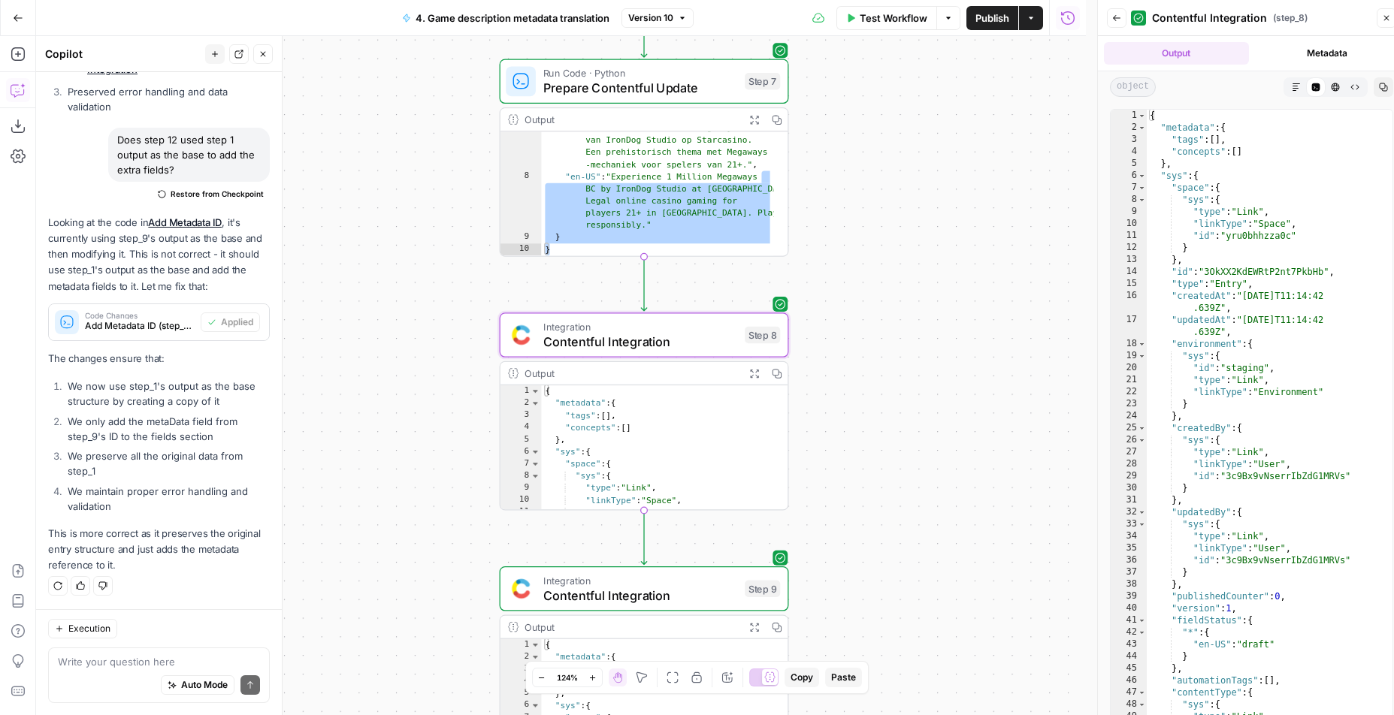
drag, startPoint x: 908, startPoint y: 409, endPoint x: 948, endPoint y: 95, distance: 316.0
click at [948, 95] on div "Workflow Set Inputs Inputs Integration Contentful Integration Step 1 Output Exp…" at bounding box center [561, 375] width 1050 height 679
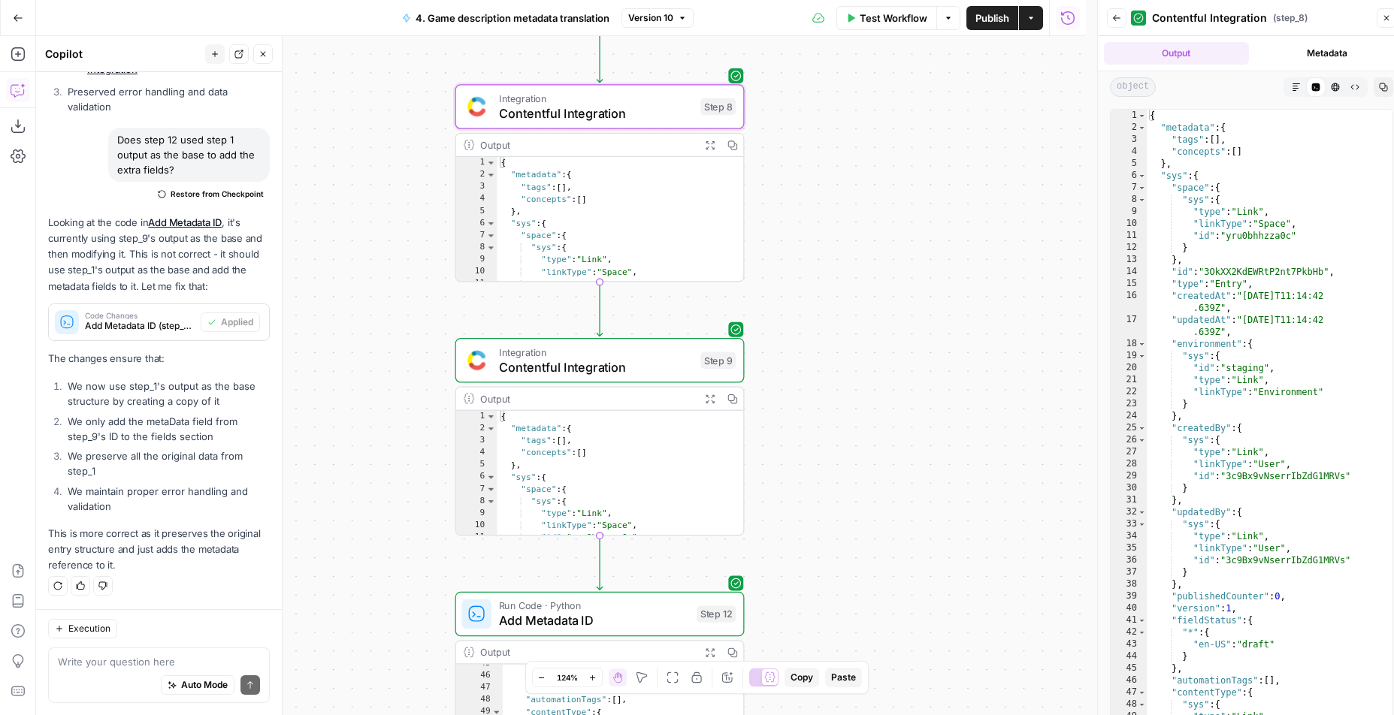
drag, startPoint x: 939, startPoint y: 412, endPoint x: 909, endPoint y: 260, distance: 154.9
click at [909, 260] on div "Workflow Set Inputs Inputs Integration Contentful Integration Step 1 Output Exp…" at bounding box center [561, 375] width 1050 height 679
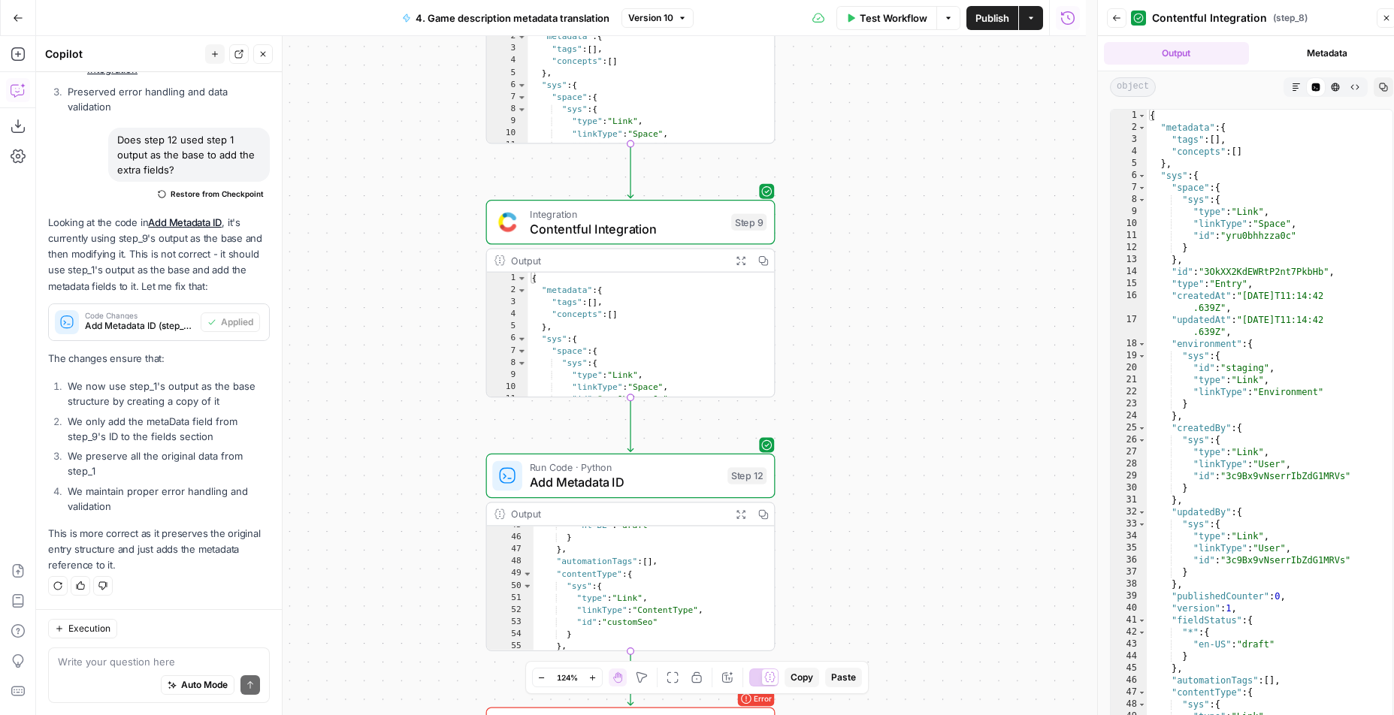
drag, startPoint x: 842, startPoint y: 373, endPoint x: 874, endPoint y: 234, distance: 143.5
click at [874, 234] on div "Workflow Set Inputs Inputs Integration Contentful Integration Step 1 Output Exp…" at bounding box center [561, 375] width 1050 height 679
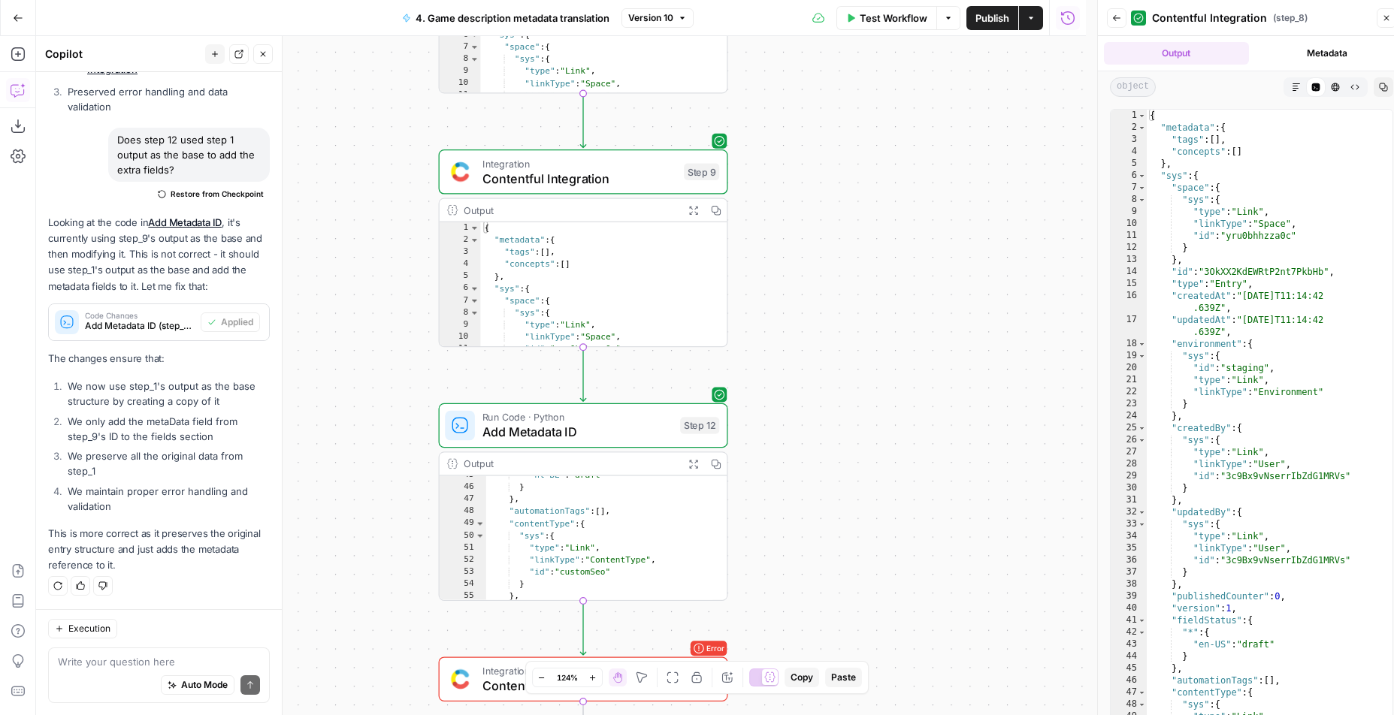
drag, startPoint x: 871, startPoint y: 219, endPoint x: 826, endPoint y: 190, distance: 53.8
click at [826, 190] on div "Workflow Set Inputs Inputs Integration Contentful Integration Step 1 Output Exp…" at bounding box center [561, 375] width 1050 height 679
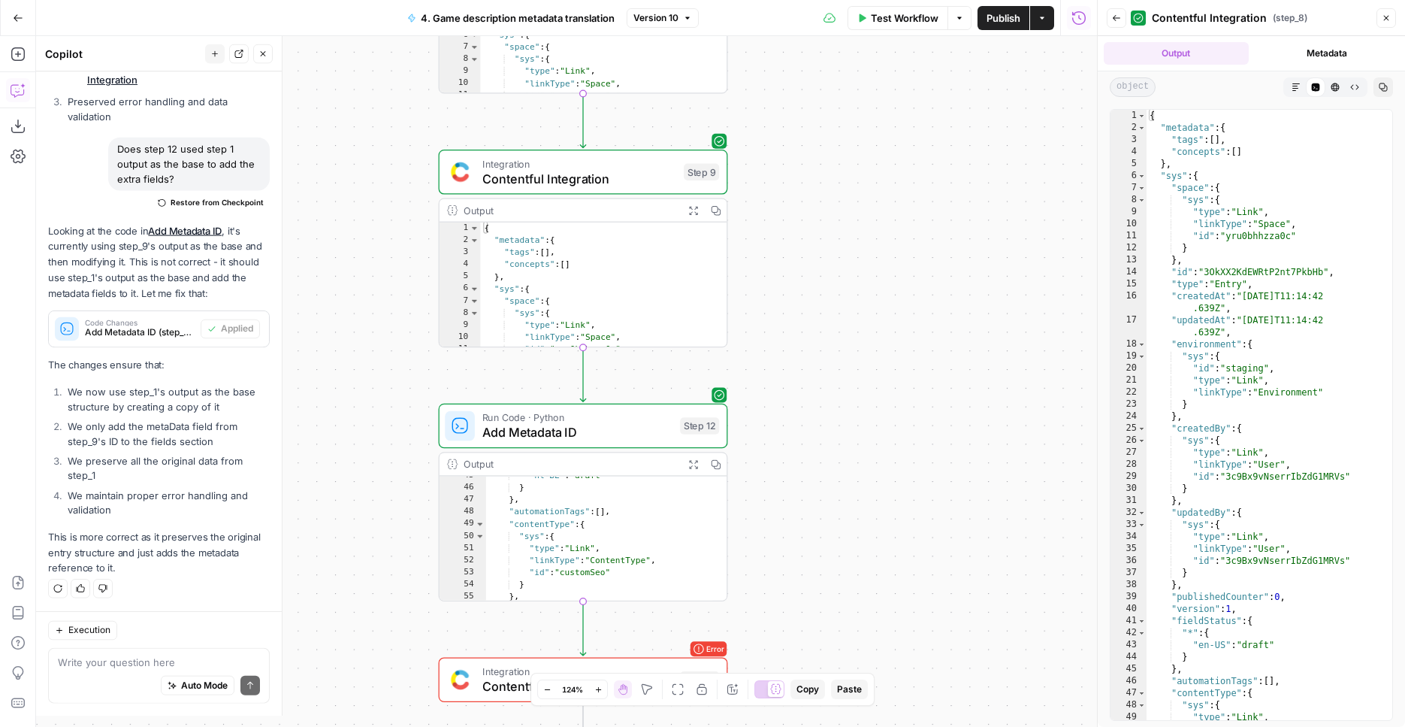
scroll to position [2637, 0]
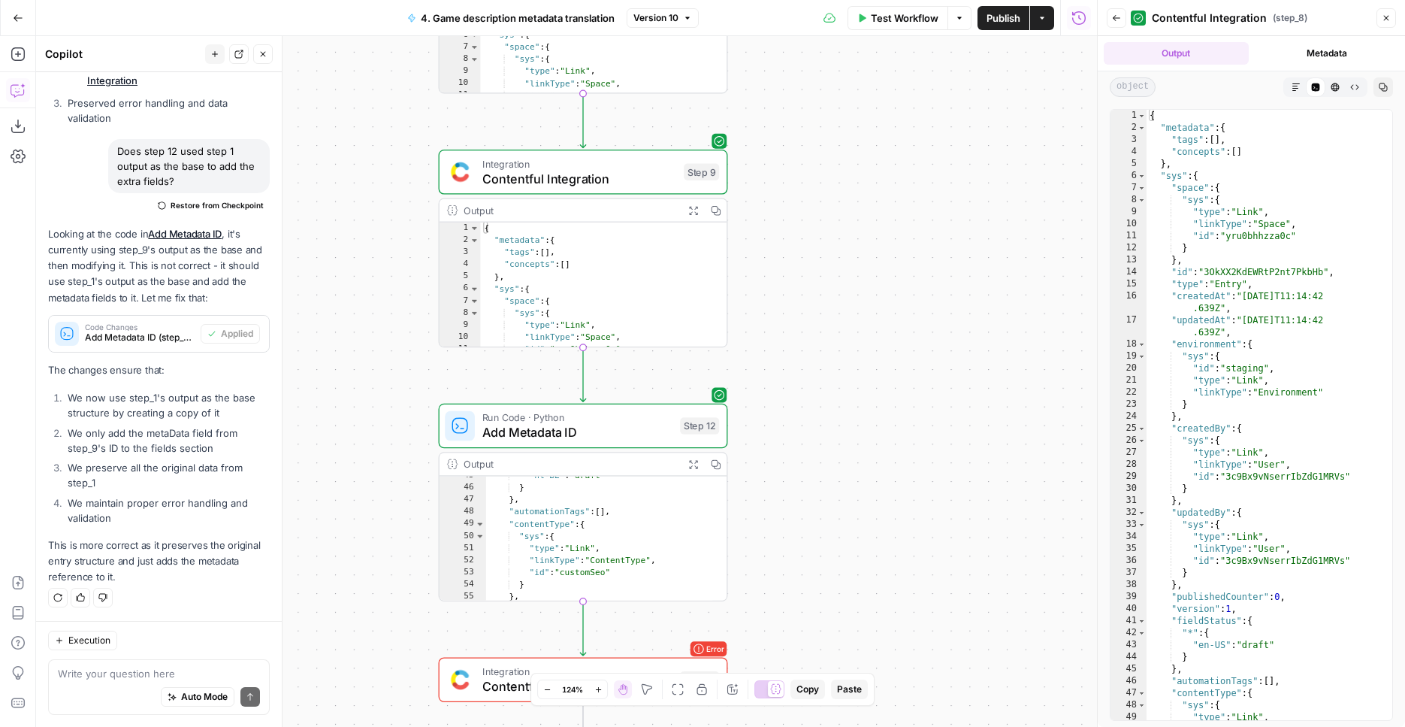
click at [634, 183] on span "Contentful Integration" at bounding box center [579, 178] width 194 height 19
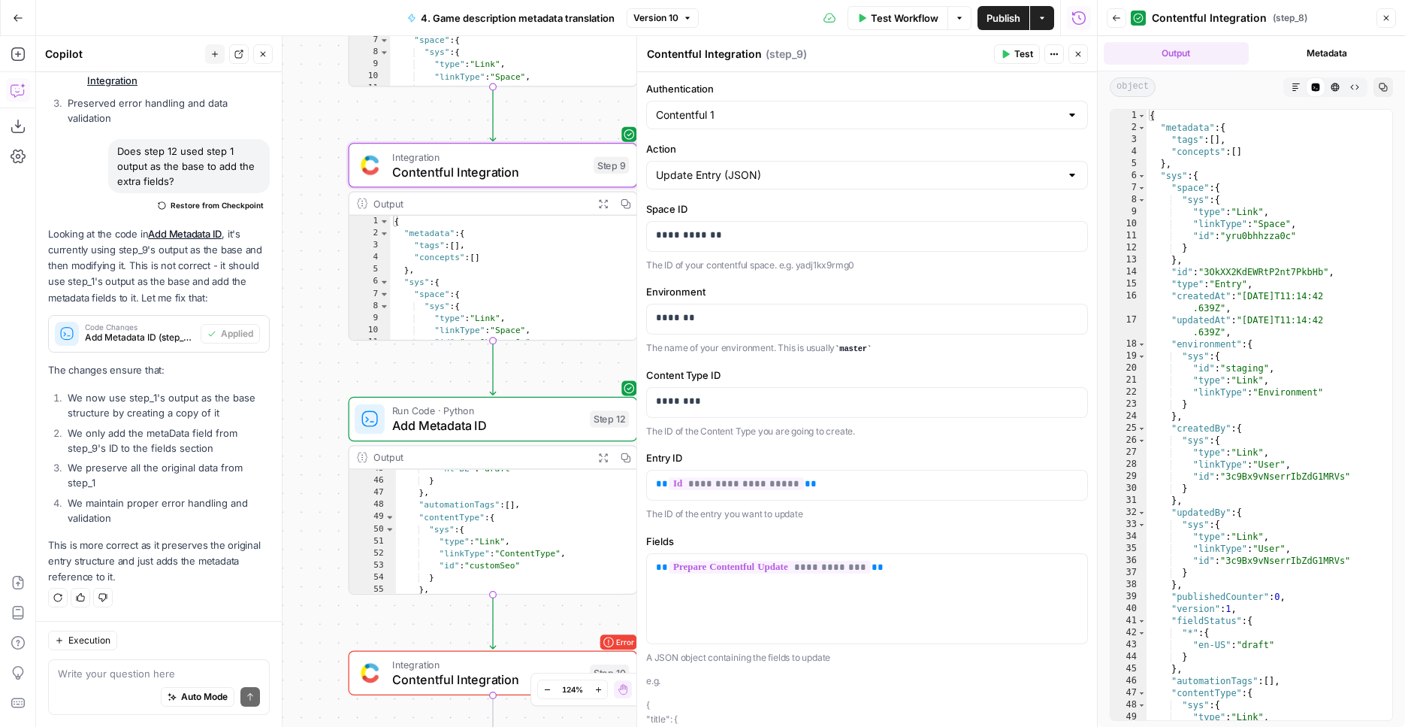
drag, startPoint x: 395, startPoint y: 302, endPoint x: 300, endPoint y: 295, distance: 94.9
click at [300, 295] on div "Workflow Set Inputs Inputs Integration Contentful Integration Step 1 Output Exp…" at bounding box center [566, 381] width 1061 height 691
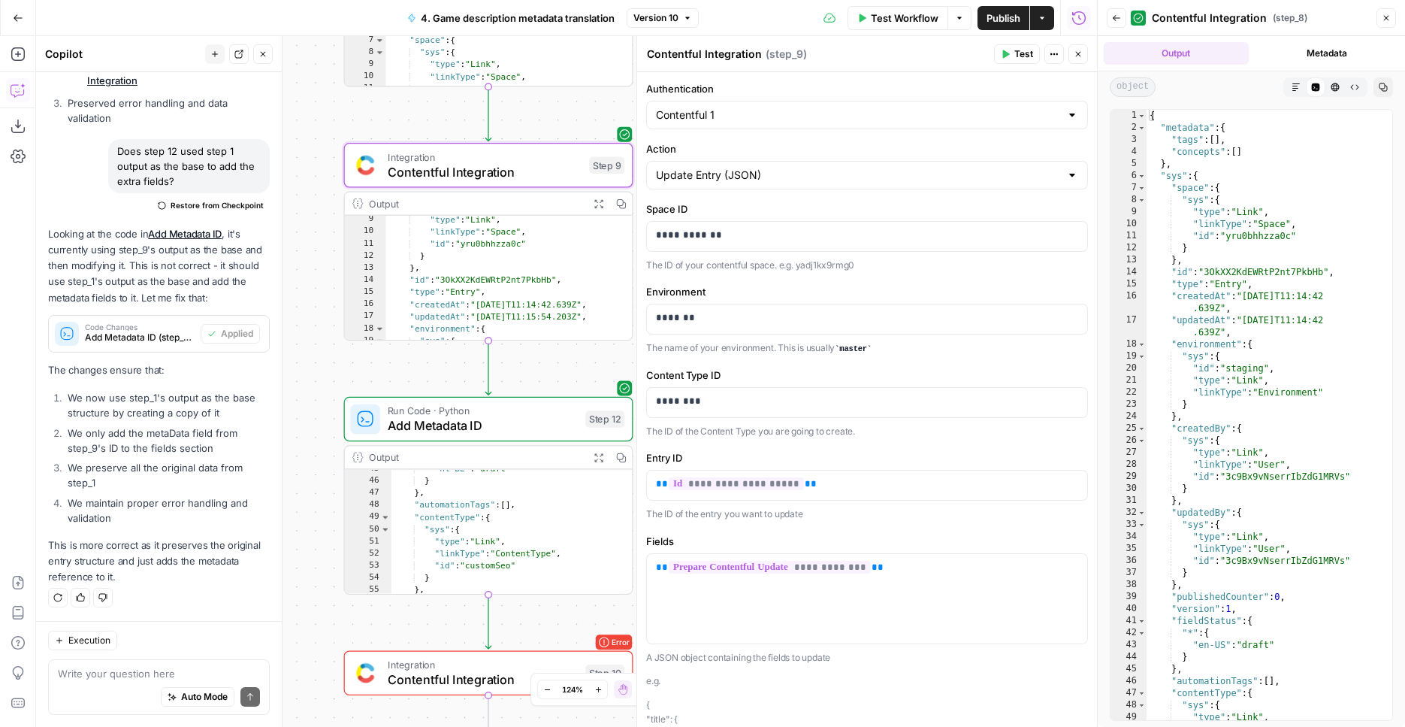
click at [512, 429] on span "Add Metadata ID" at bounding box center [483, 425] width 190 height 19
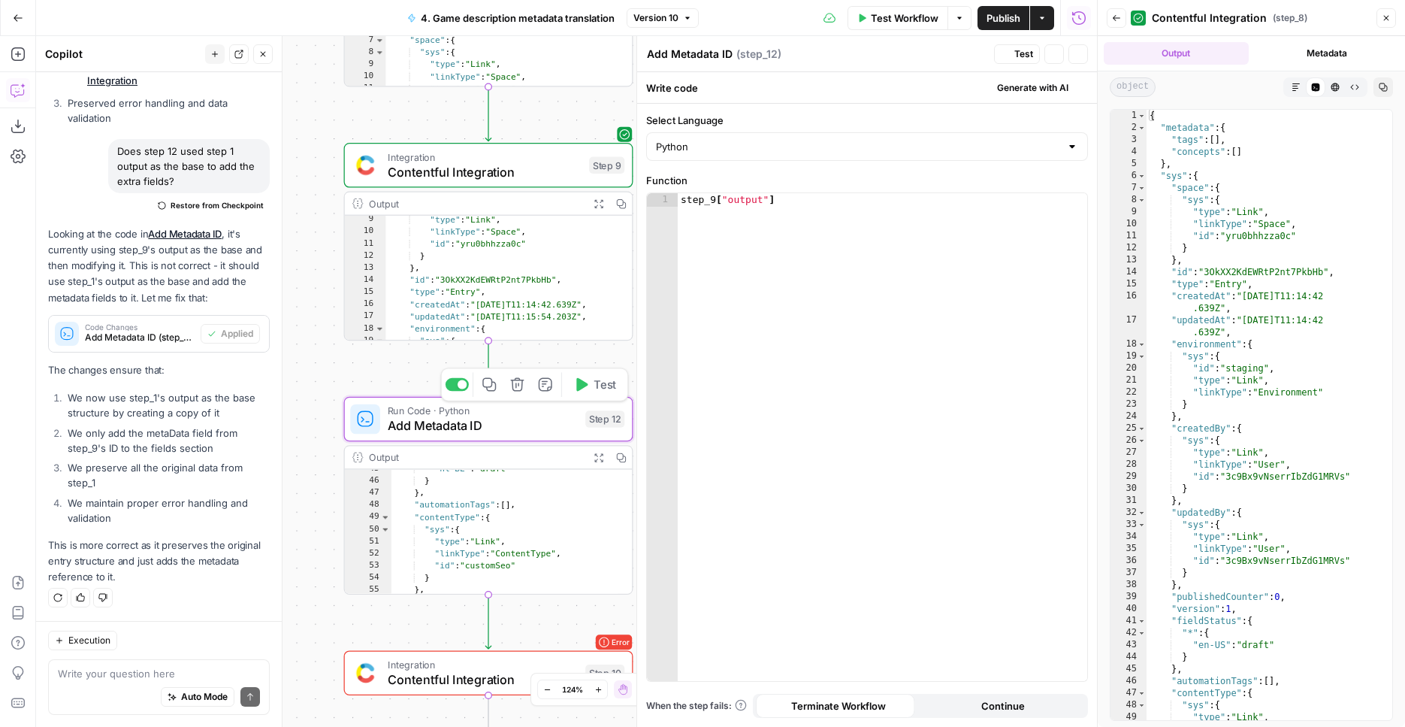
scroll to position [2637, 0]
type textarea "**********"
click at [813, 215] on div "step_9 [ "output" ]" at bounding box center [883, 450] width 410 height 515
click at [814, 214] on div "step_9 [ "output" ]" at bounding box center [883, 450] width 410 height 515
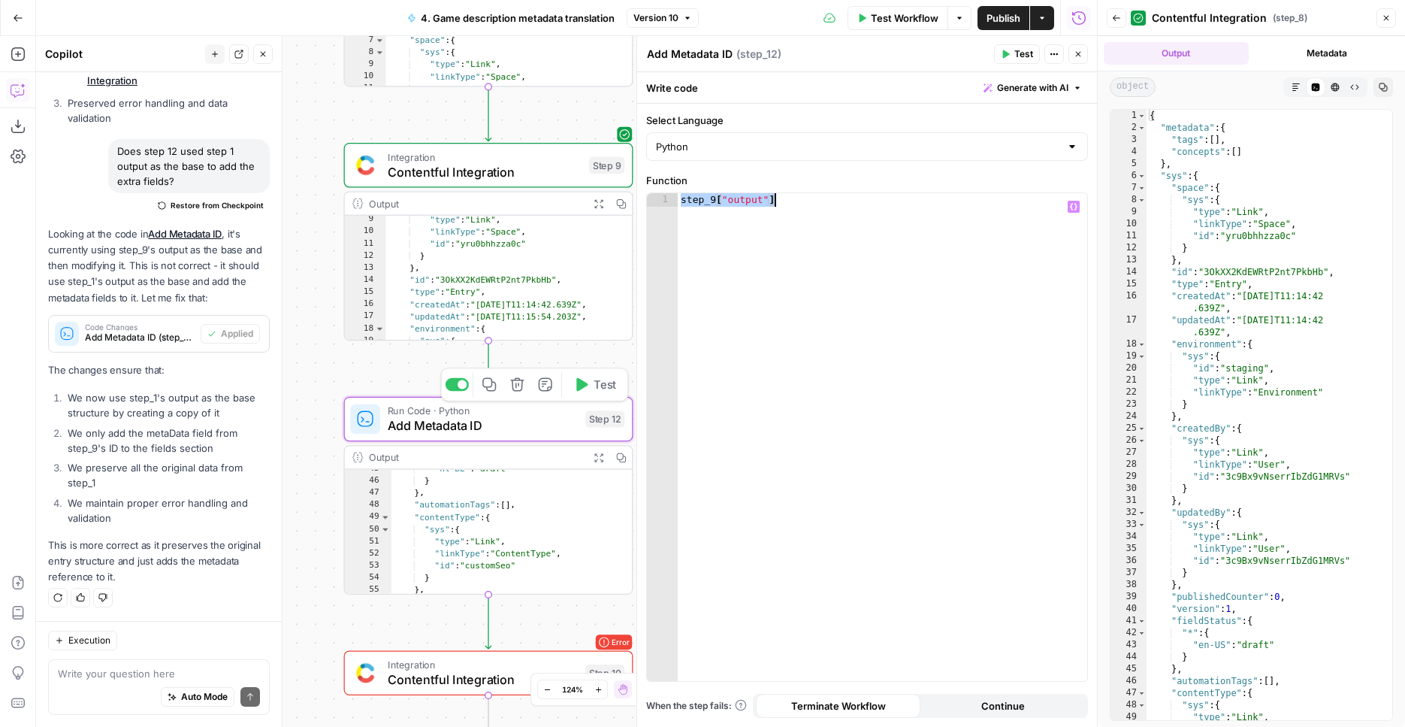
click at [519, 386] on icon "button" at bounding box center [517, 384] width 15 height 15
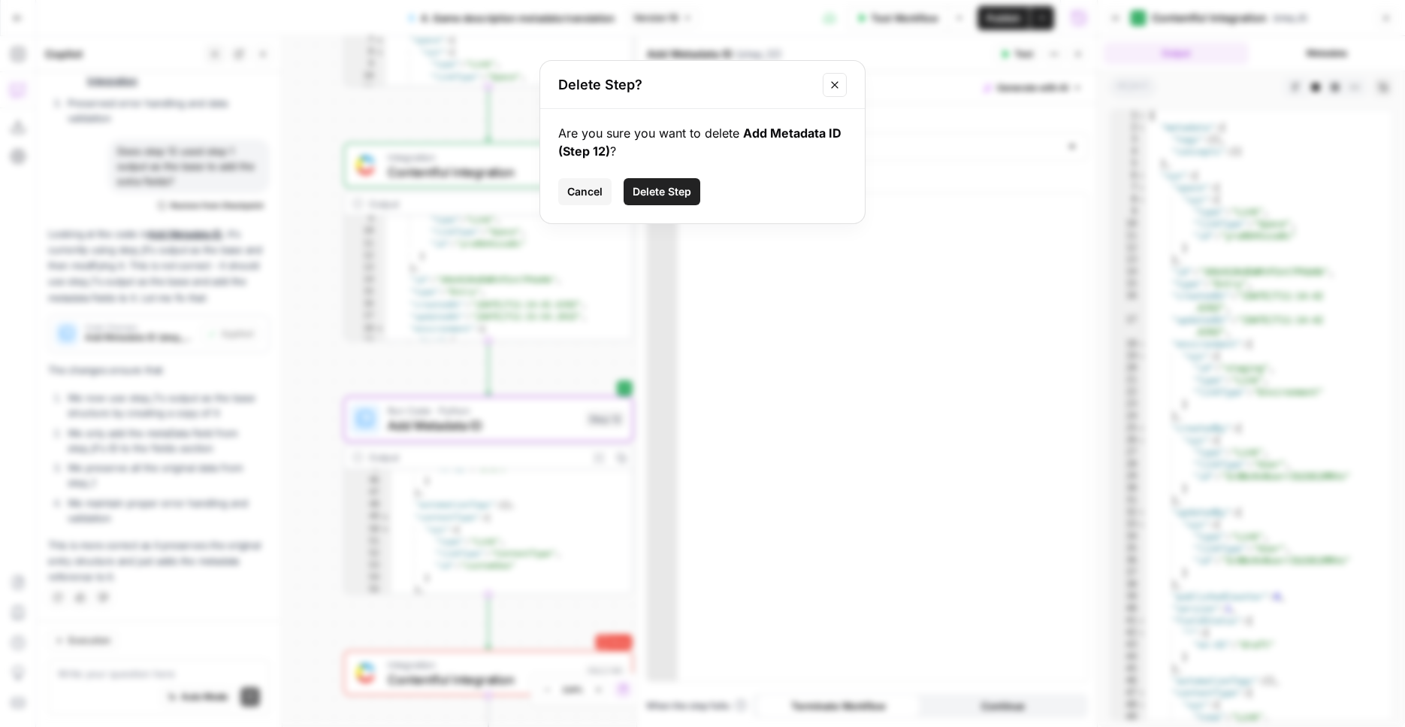
click at [638, 195] on span "Delete Step" at bounding box center [662, 191] width 59 height 15
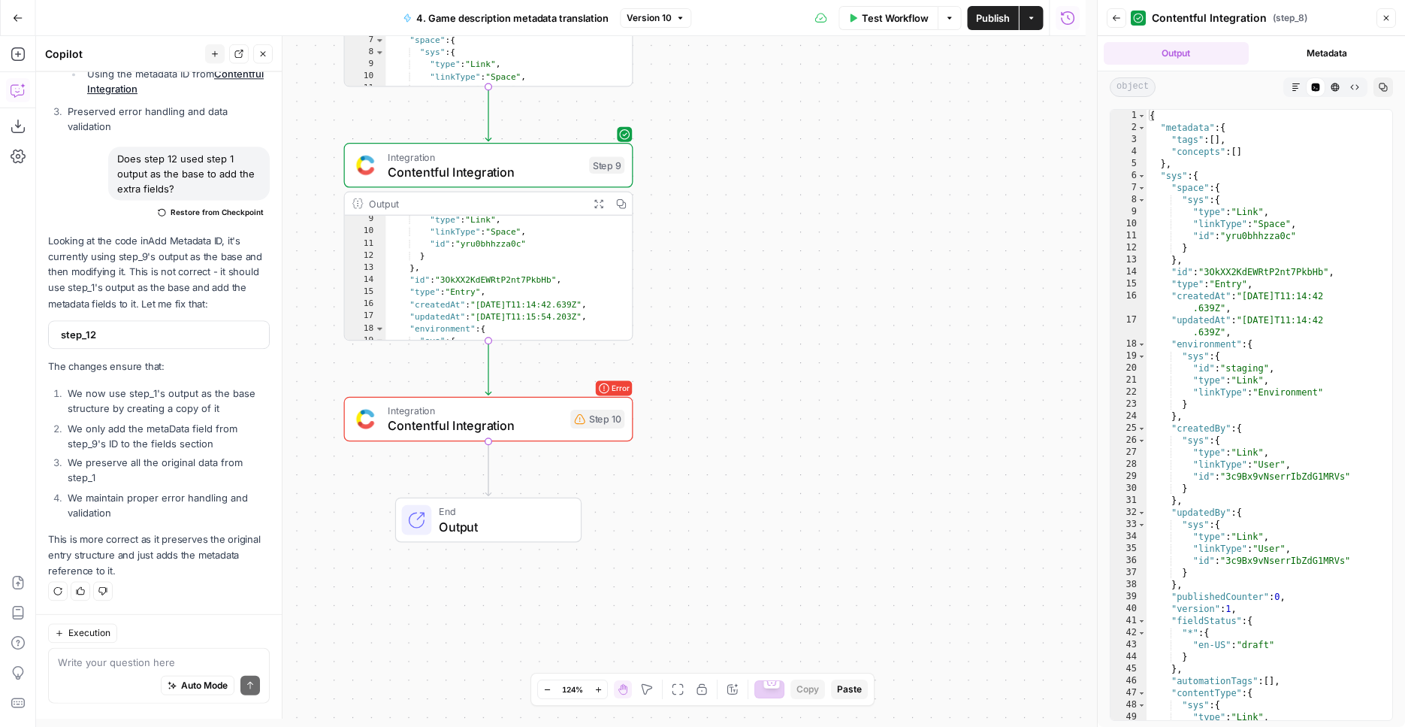
scroll to position [2574, 0]
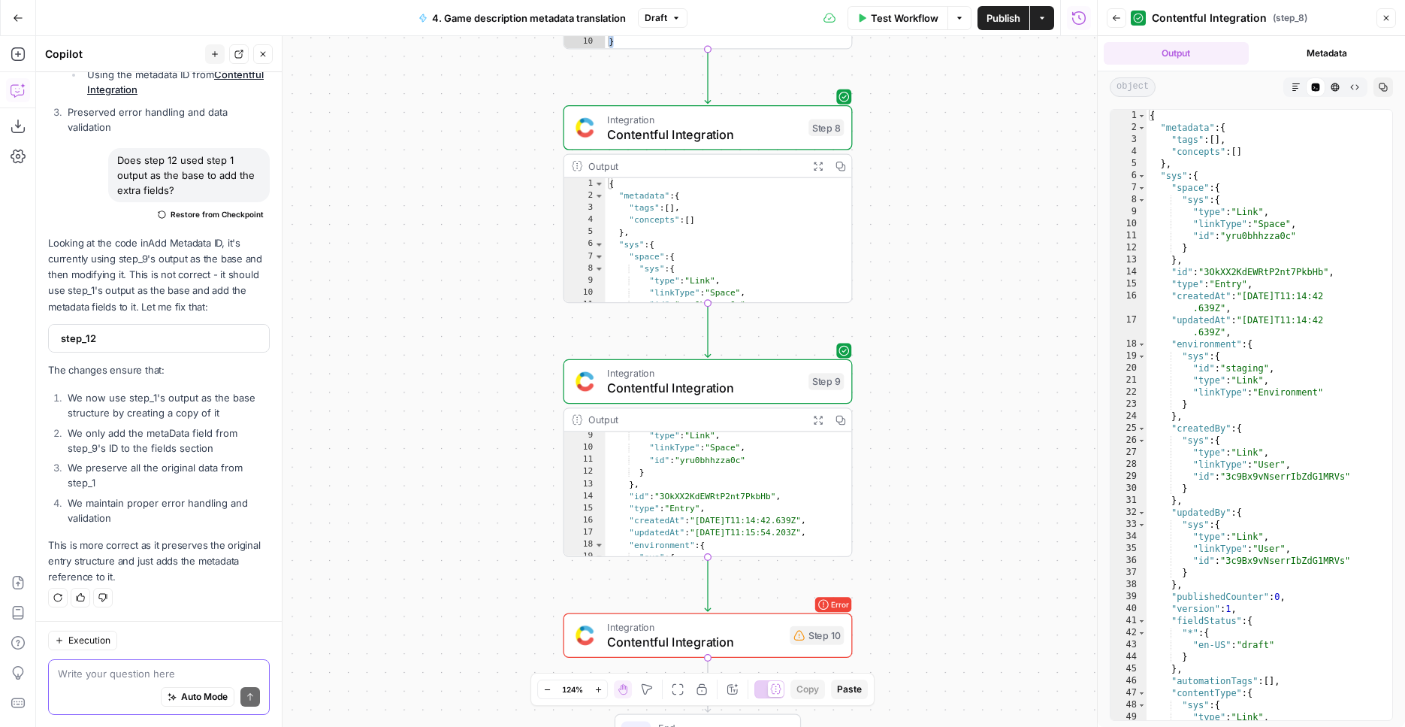
click at [133, 673] on textarea at bounding box center [159, 673] width 202 height 15
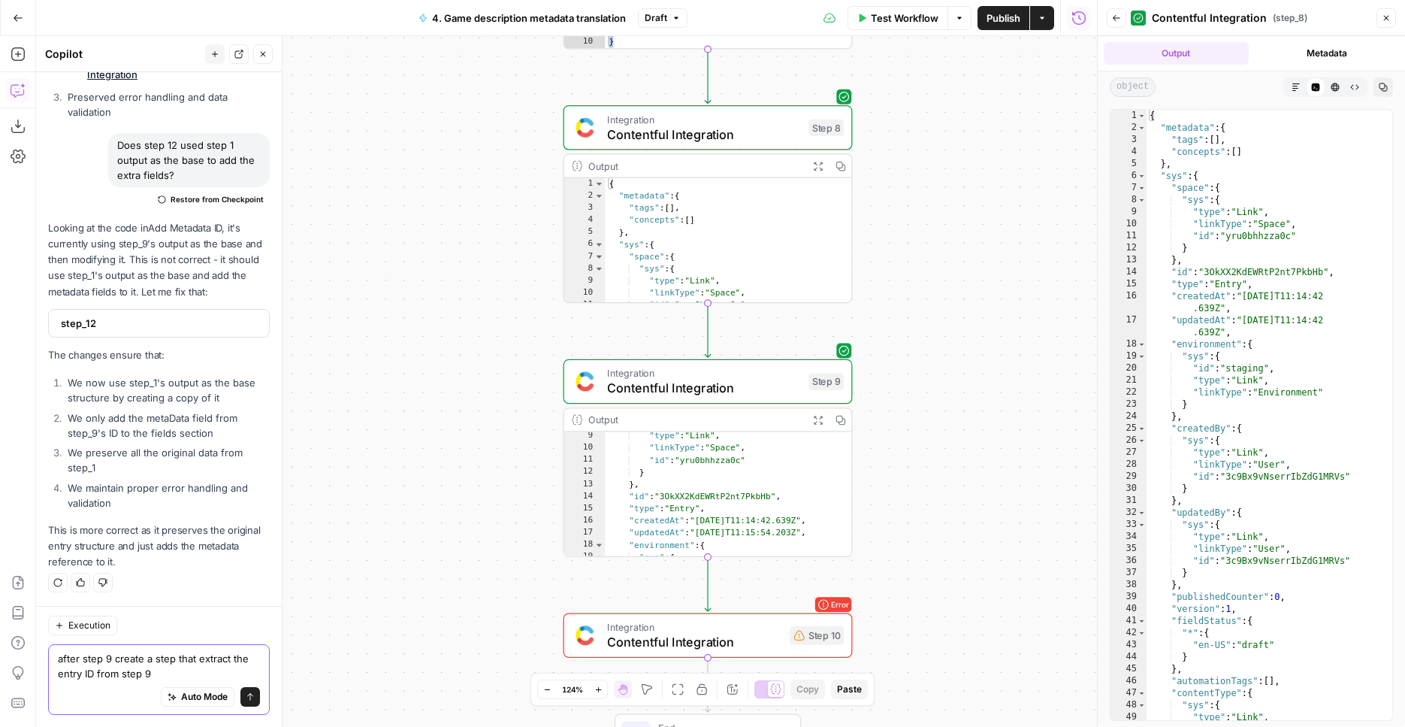
type textarea "after step 9 create a step that extract the entry ID from step 9"
click at [246, 692] on icon "submit" at bounding box center [250, 696] width 9 height 9
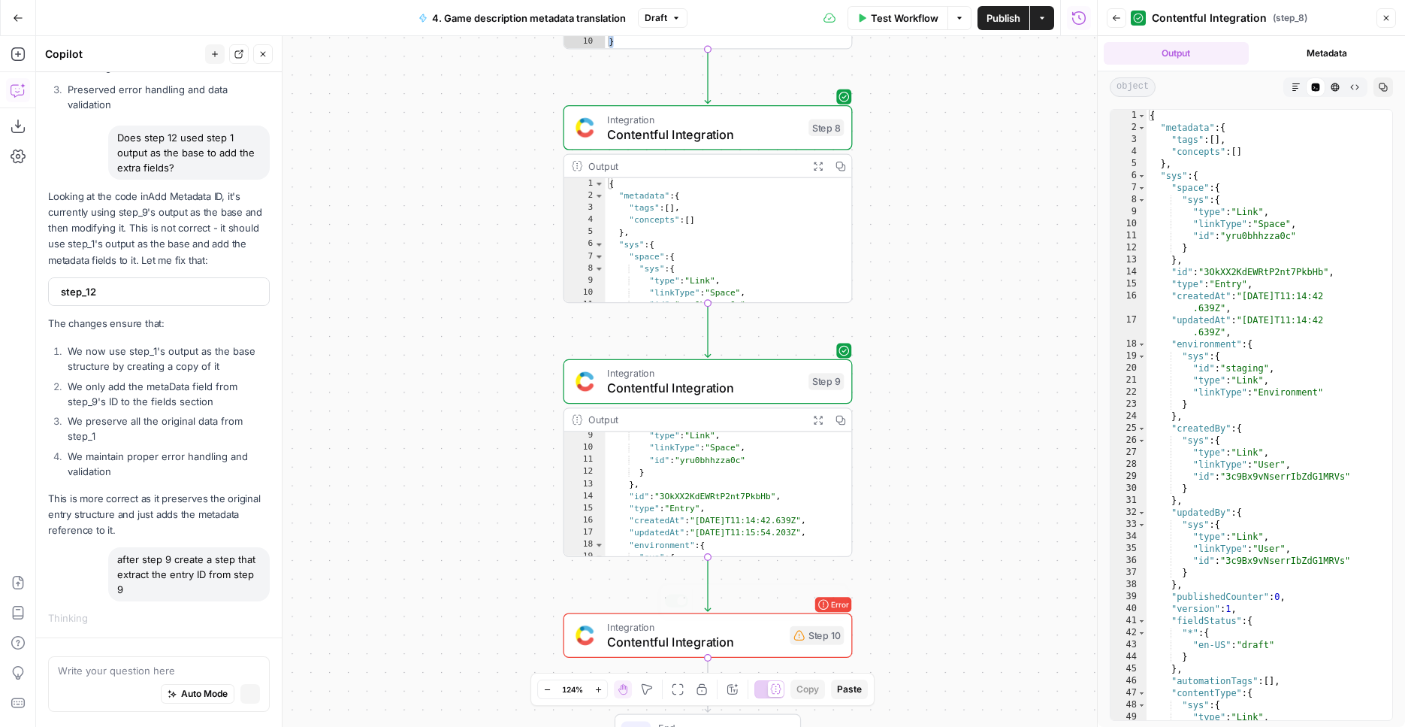
scroll to position [2449, 0]
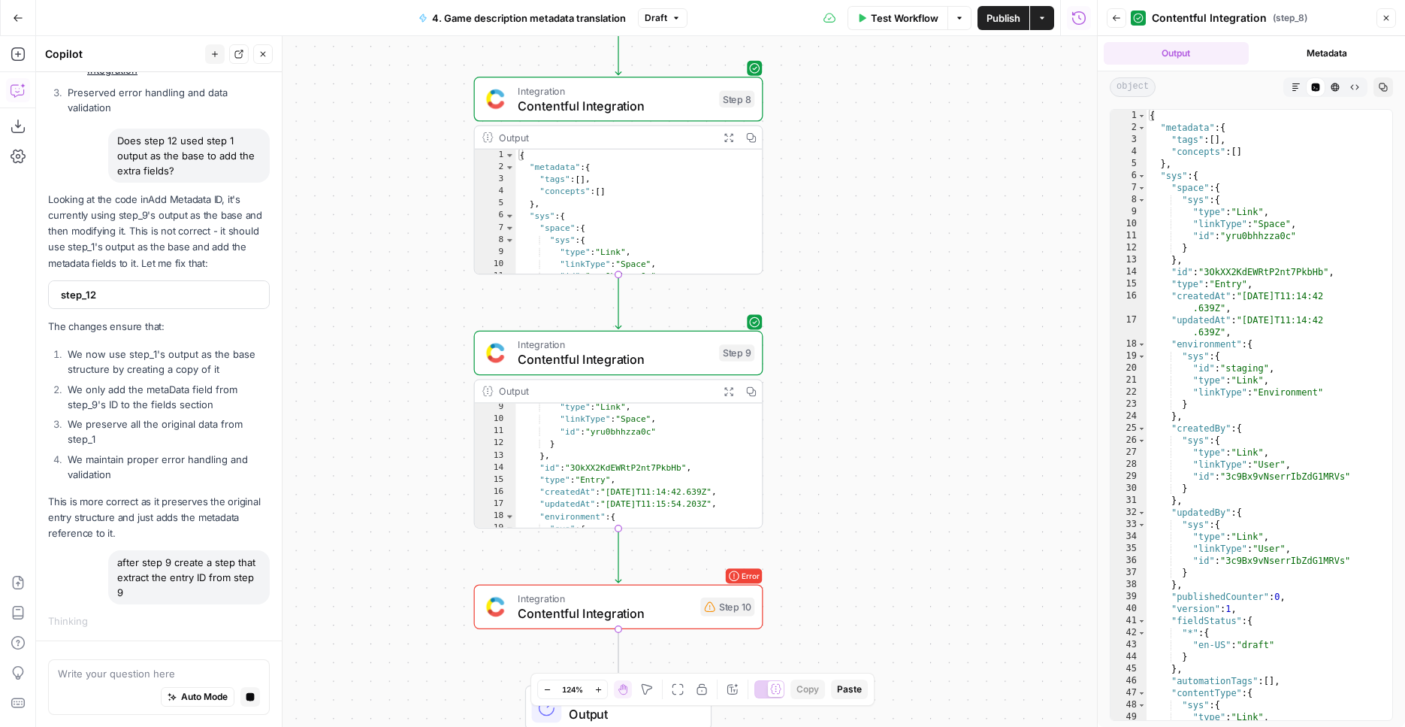
drag, startPoint x: 966, startPoint y: 326, endPoint x: 652, endPoint y: 58, distance: 412.5
click at [874, 295] on div "Workflow Set Inputs Inputs Integration Contentful Integration Step 1 Output Exp…" at bounding box center [566, 381] width 1061 height 691
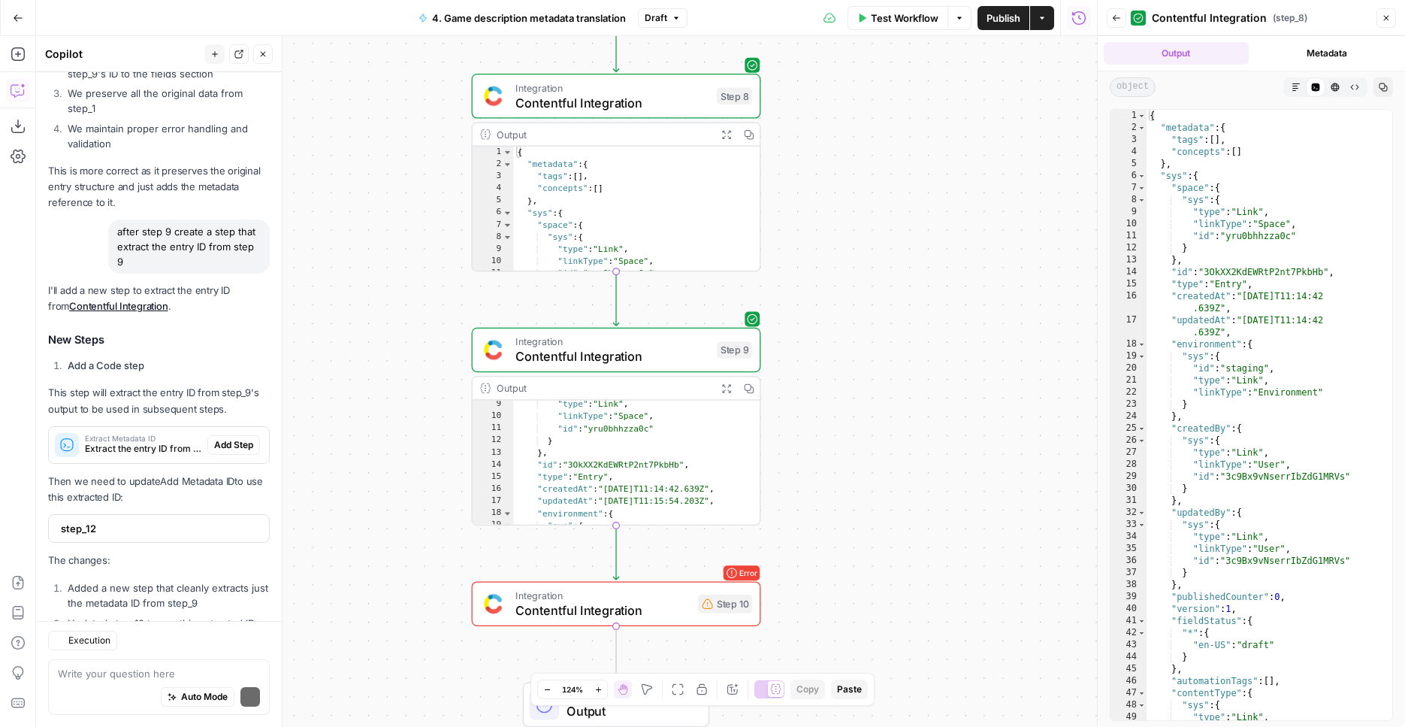
scroll to position [3113, 0]
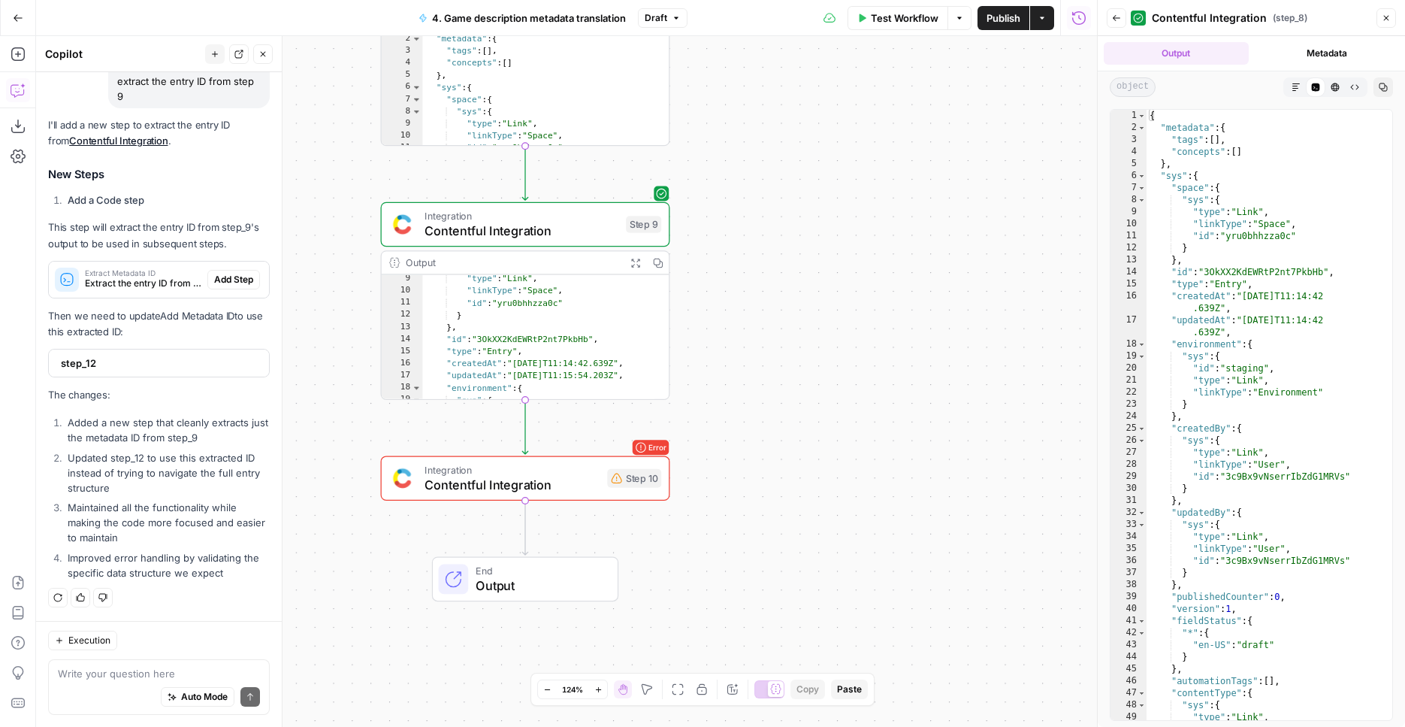
drag, startPoint x: 918, startPoint y: 463, endPoint x: 827, endPoint y: 337, distance: 155.0
click at [827, 337] on div "Workflow Set Inputs Inputs Integration Contentful Integration Step 1 Output Exp…" at bounding box center [566, 381] width 1061 height 691
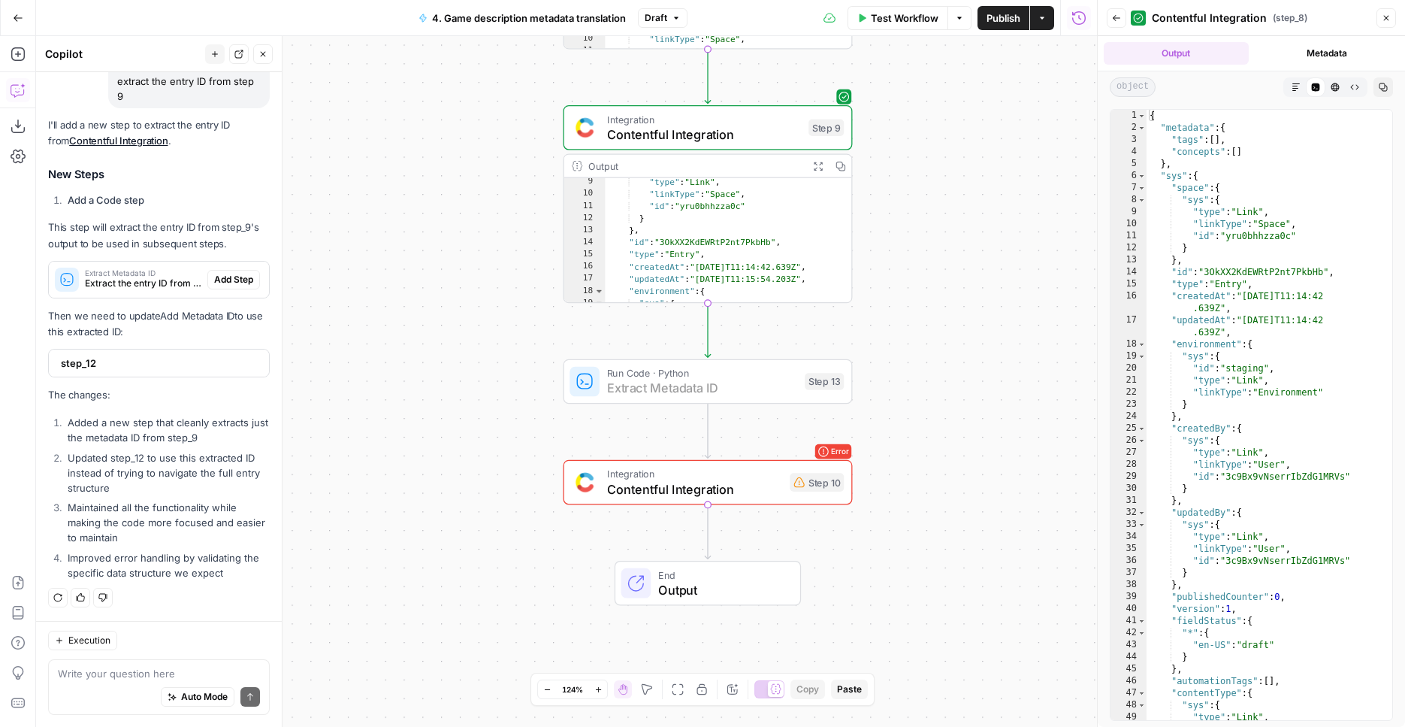
click at [237, 280] on span "Add Step" at bounding box center [233, 280] width 39 height 14
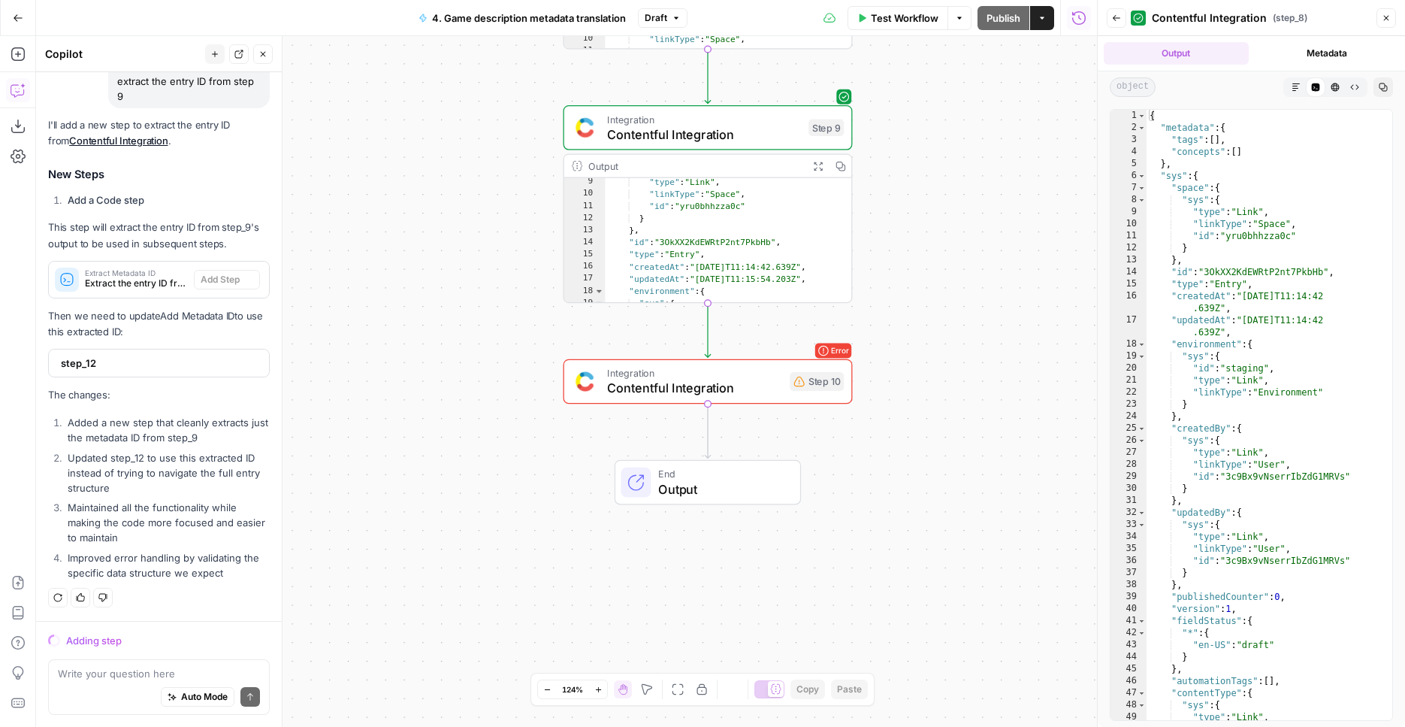
scroll to position [2945, 0]
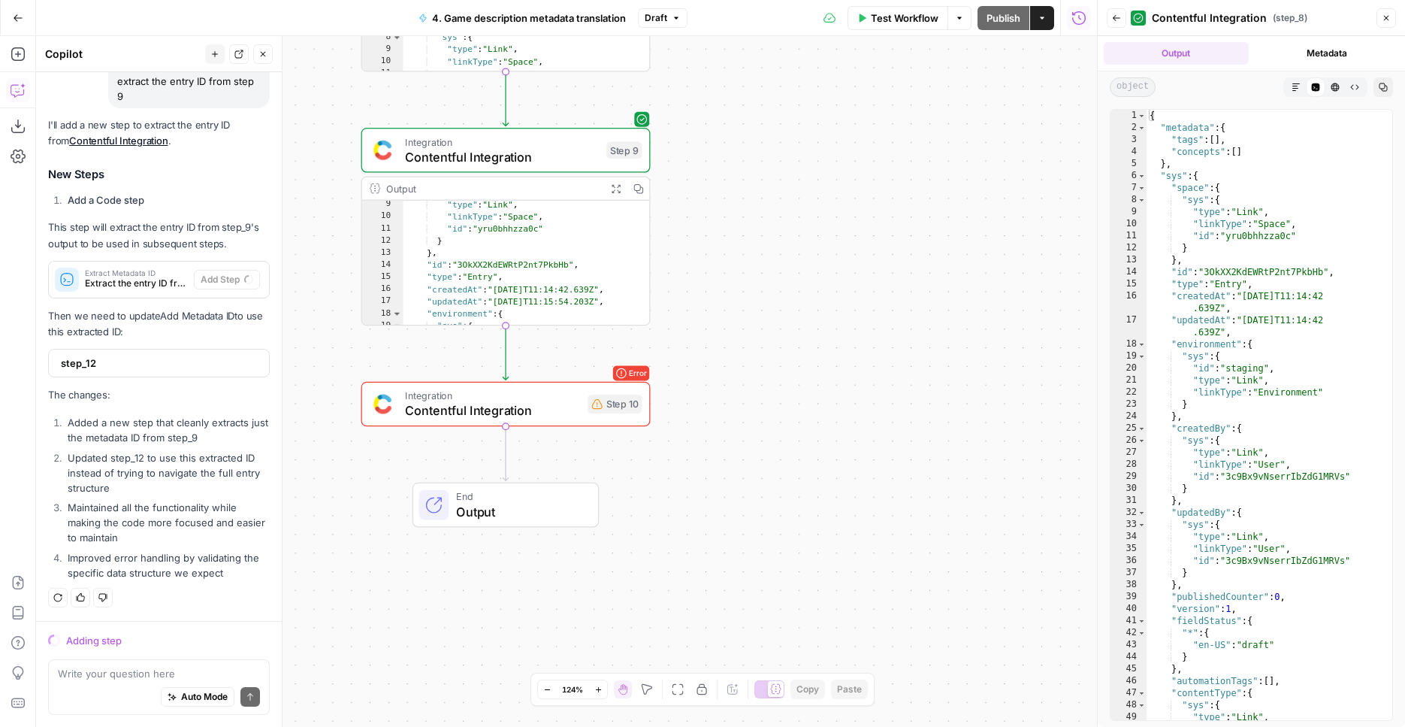
drag, startPoint x: 903, startPoint y: 254, endPoint x: 700, endPoint y: 277, distance: 204.2
click at [700, 277] on div "Workflow Set Inputs Inputs Integration Contentful Integration Step 1 Output Exp…" at bounding box center [566, 381] width 1061 height 691
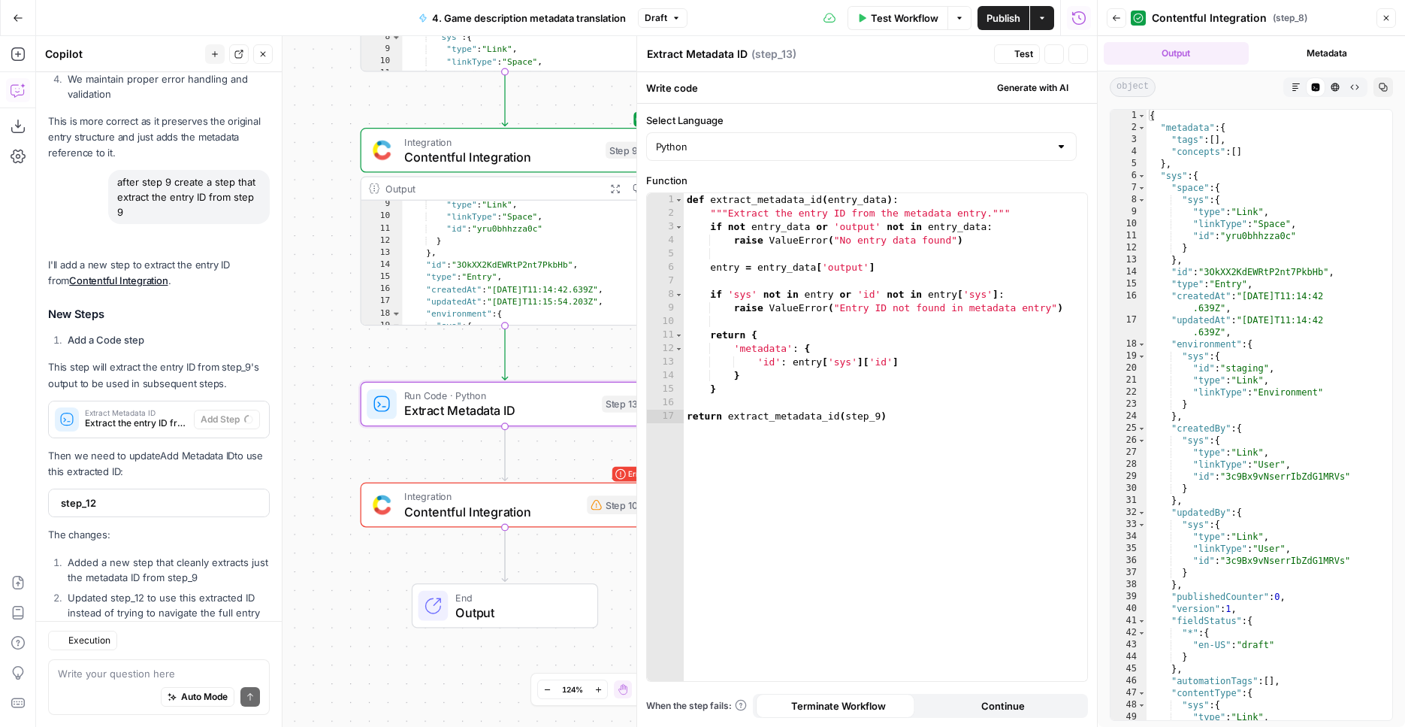
scroll to position [3137, 0]
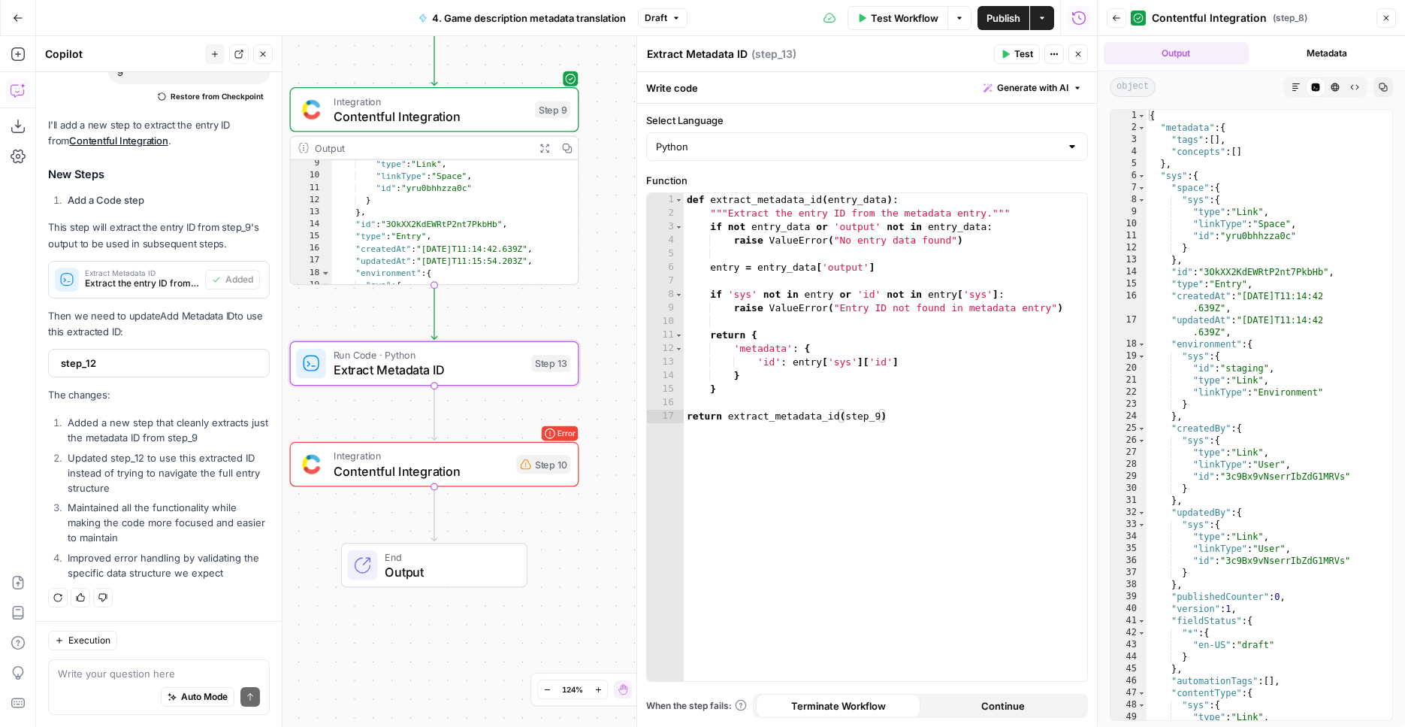
drag, startPoint x: 413, startPoint y: 452, endPoint x: 342, endPoint y: 411, distance: 81.5
click at [342, 411] on div "Workflow Set Inputs Inputs Integration Contentful Integration Step 1 Output Exp…" at bounding box center [566, 381] width 1061 height 691
click at [537, 339] on button "Test" at bounding box center [541, 328] width 58 height 24
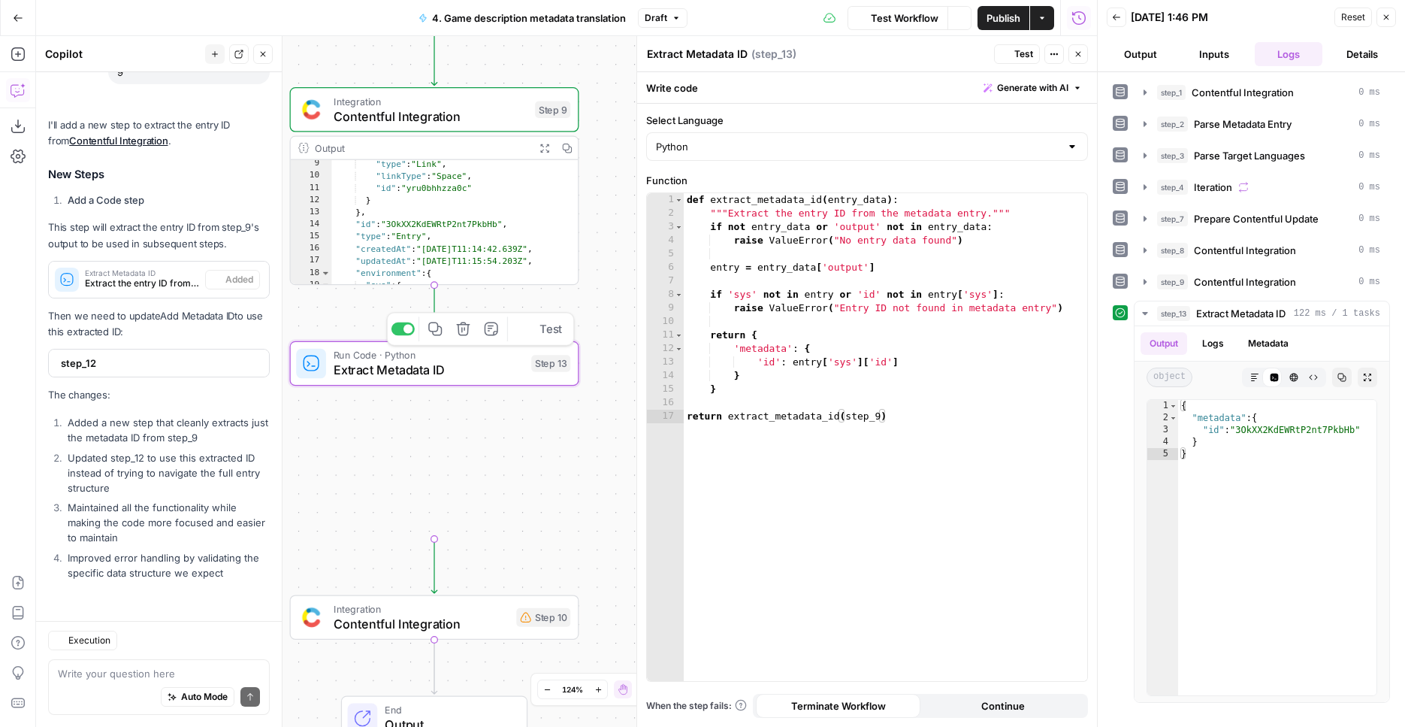
scroll to position [3137, 0]
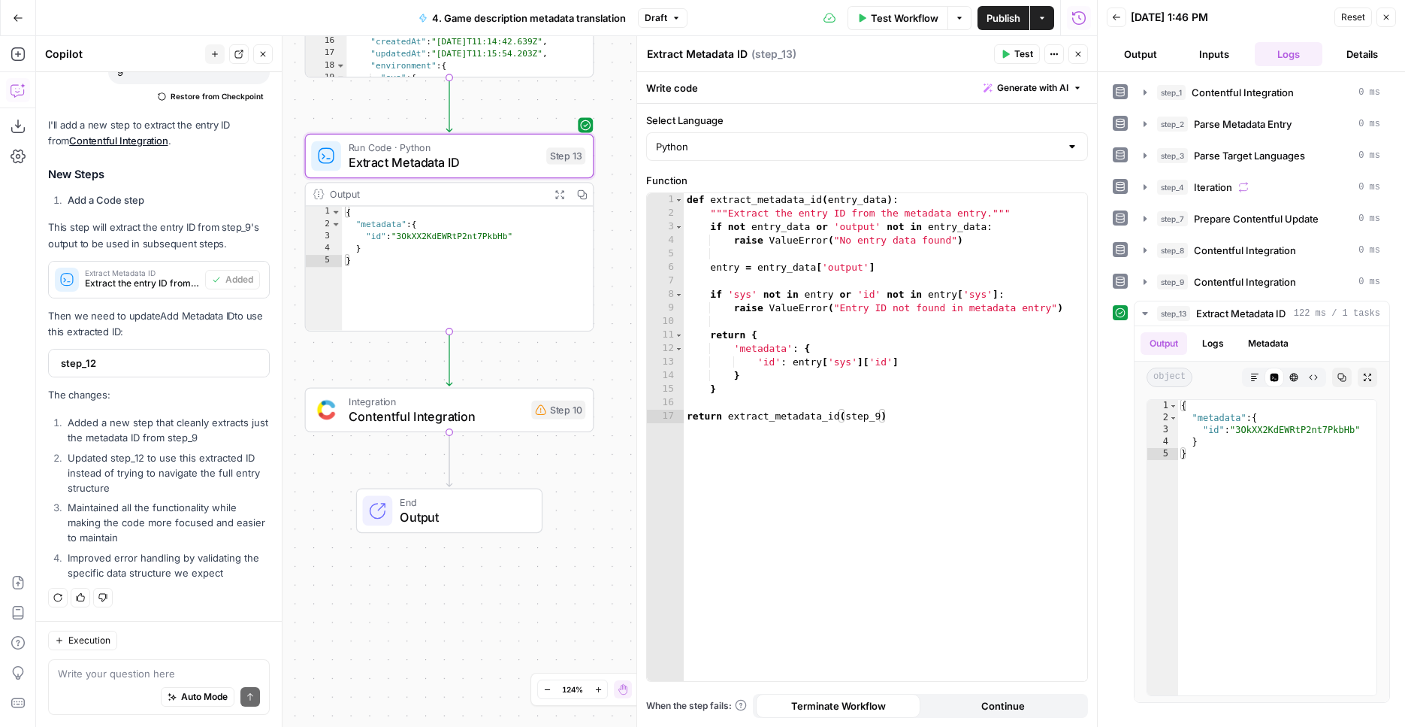
drag, startPoint x: 636, startPoint y: 437, endPoint x: 642, endPoint y: 273, distance: 164.7
click at [642, 273] on div "Workflow Set Inputs Inputs Integration Contentful Integration Step 1 Output Exp…" at bounding box center [566, 381] width 1061 height 691
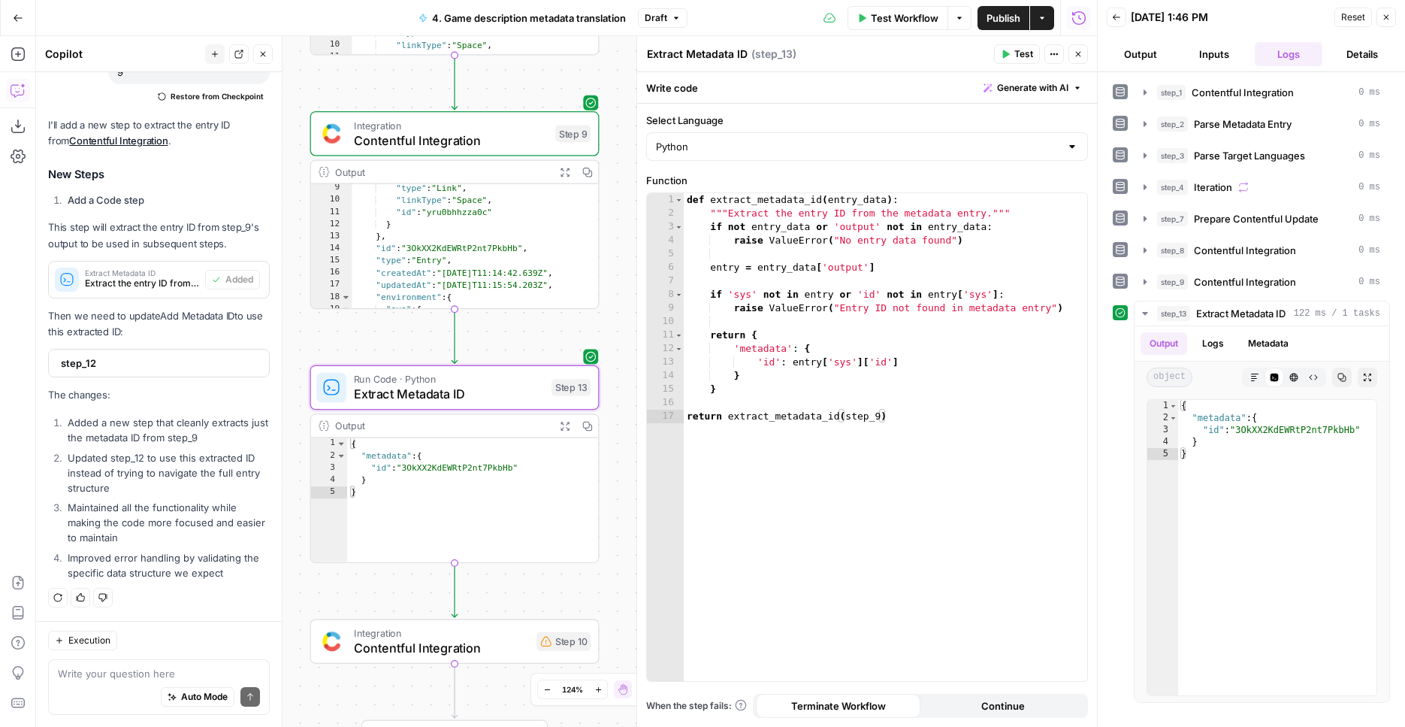
drag, startPoint x: 615, startPoint y: 210, endPoint x: 594, endPoint y: 386, distance: 177.1
click at [620, 441] on div "Workflow Set Inputs Inputs Integration Contentful Integration Step 1 Output Exp…" at bounding box center [566, 381] width 1061 height 691
click at [108, 668] on textarea at bounding box center [159, 673] width 202 height 15
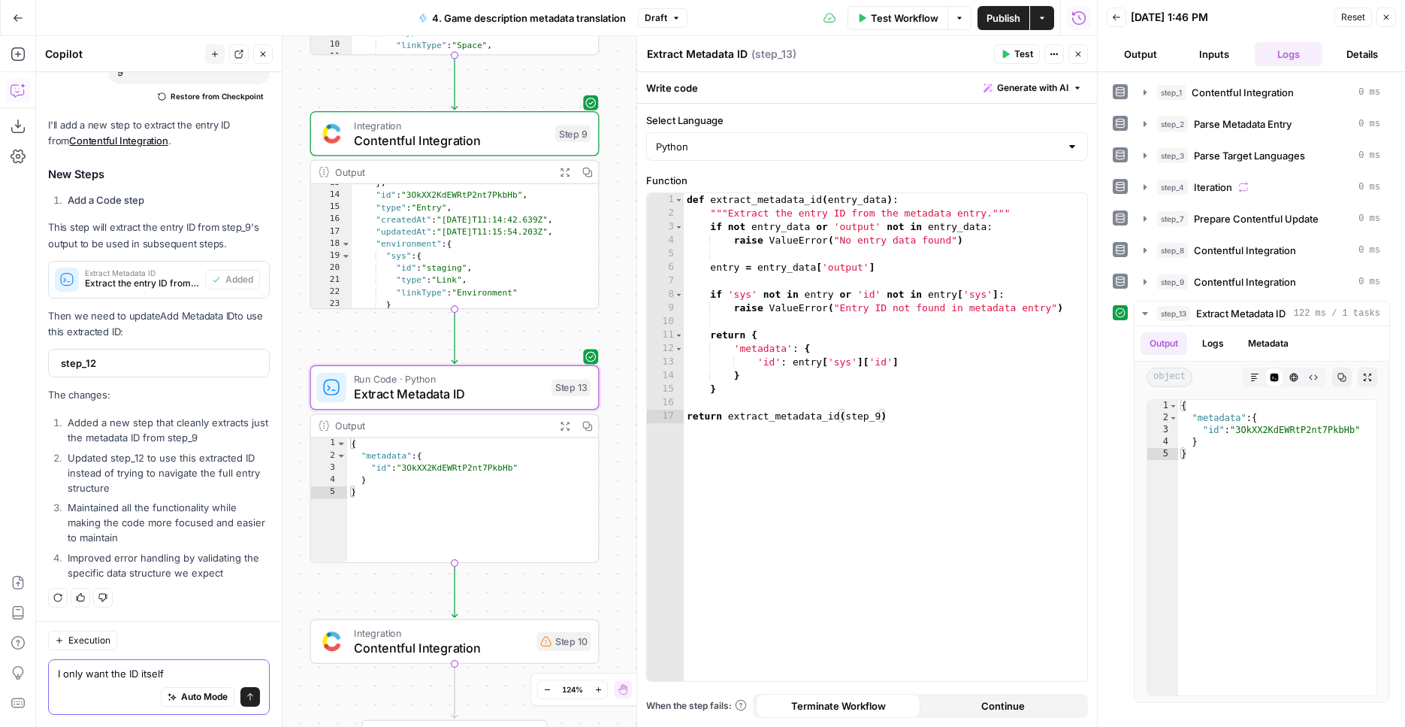
type textarea "I only want the ID itself"
drag, startPoint x: 238, startPoint y: 699, endPoint x: 307, endPoint y: 706, distance: 68.7
click at [246, 699] on icon "submit" at bounding box center [250, 696] width 9 height 9
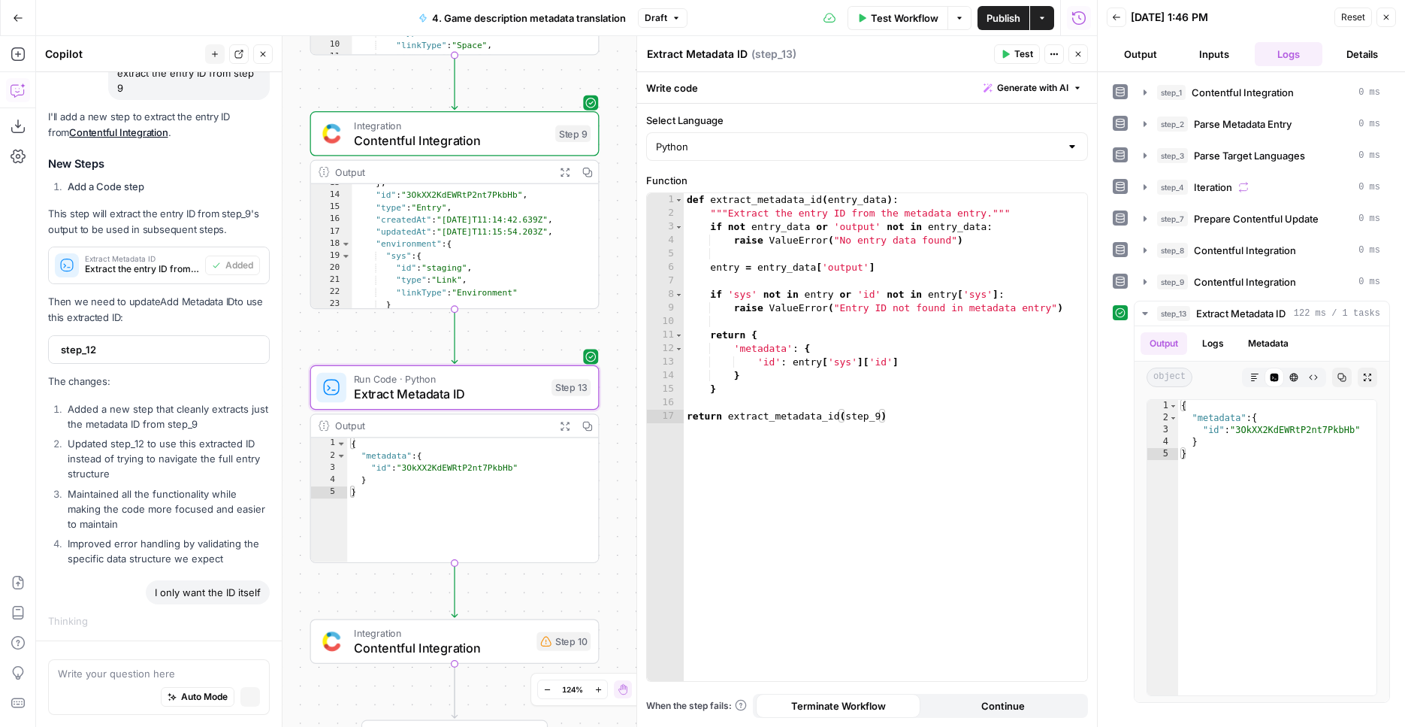
scroll to position [2953, 0]
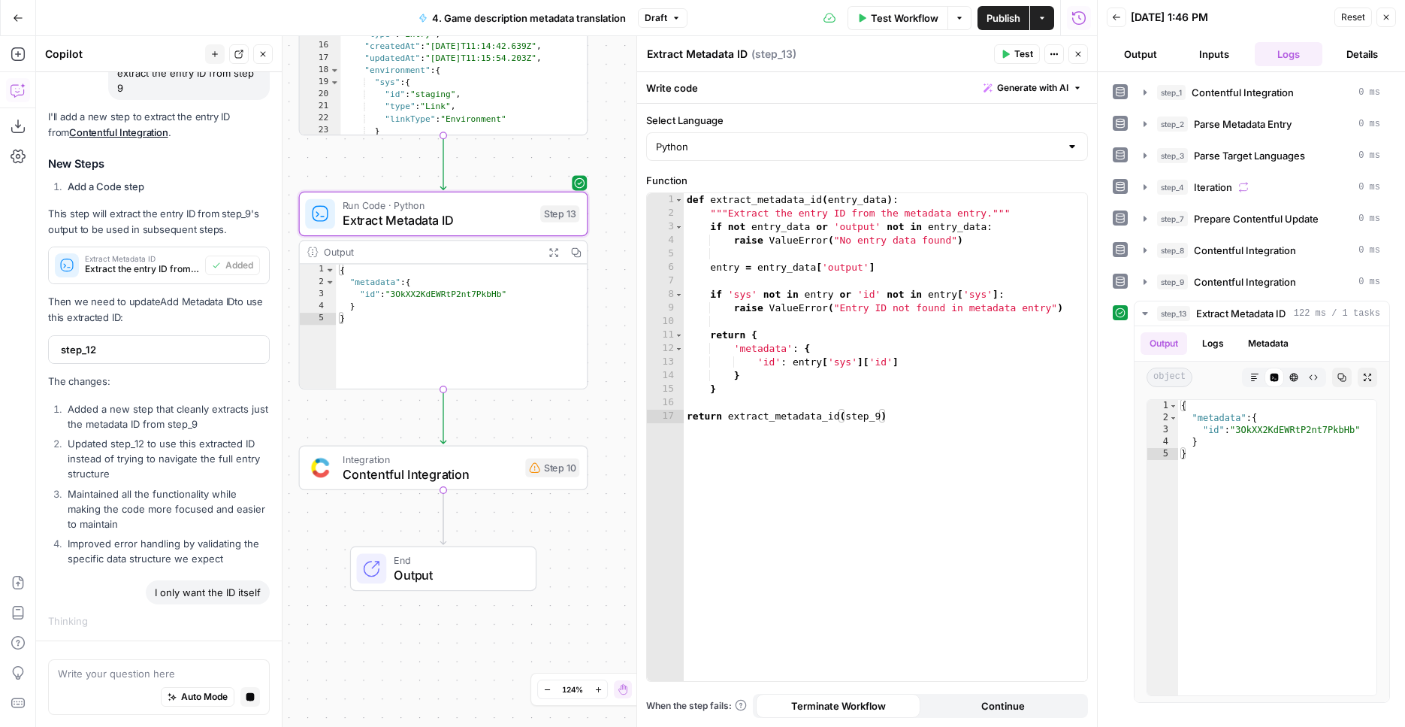
drag, startPoint x: 627, startPoint y: 450, endPoint x: 615, endPoint y: 278, distance: 172.5
click at [615, 278] on div "Workflow Set Inputs Inputs Integration Contentful Integration Step 1 Output Exp…" at bounding box center [566, 381] width 1061 height 691
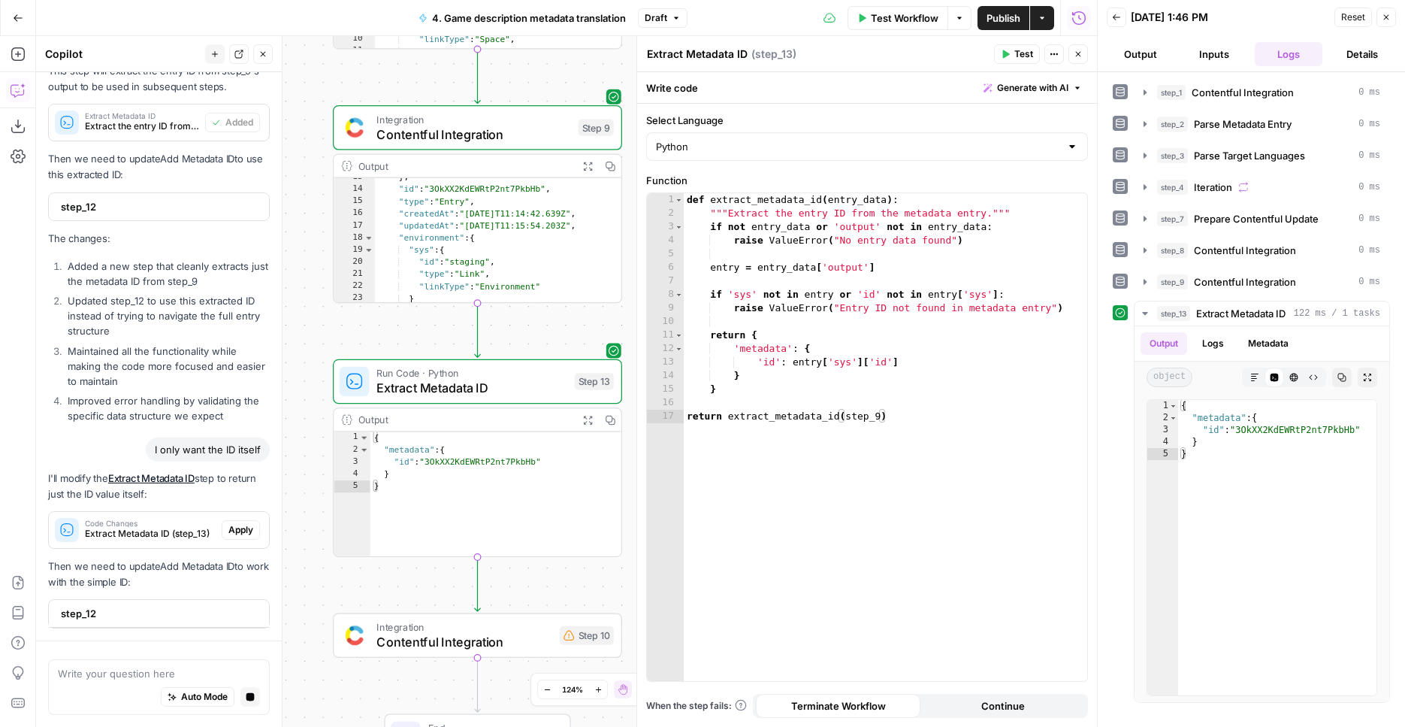
scroll to position [3096, 0]
click at [239, 527] on span "Apply" at bounding box center [240, 530] width 25 height 14
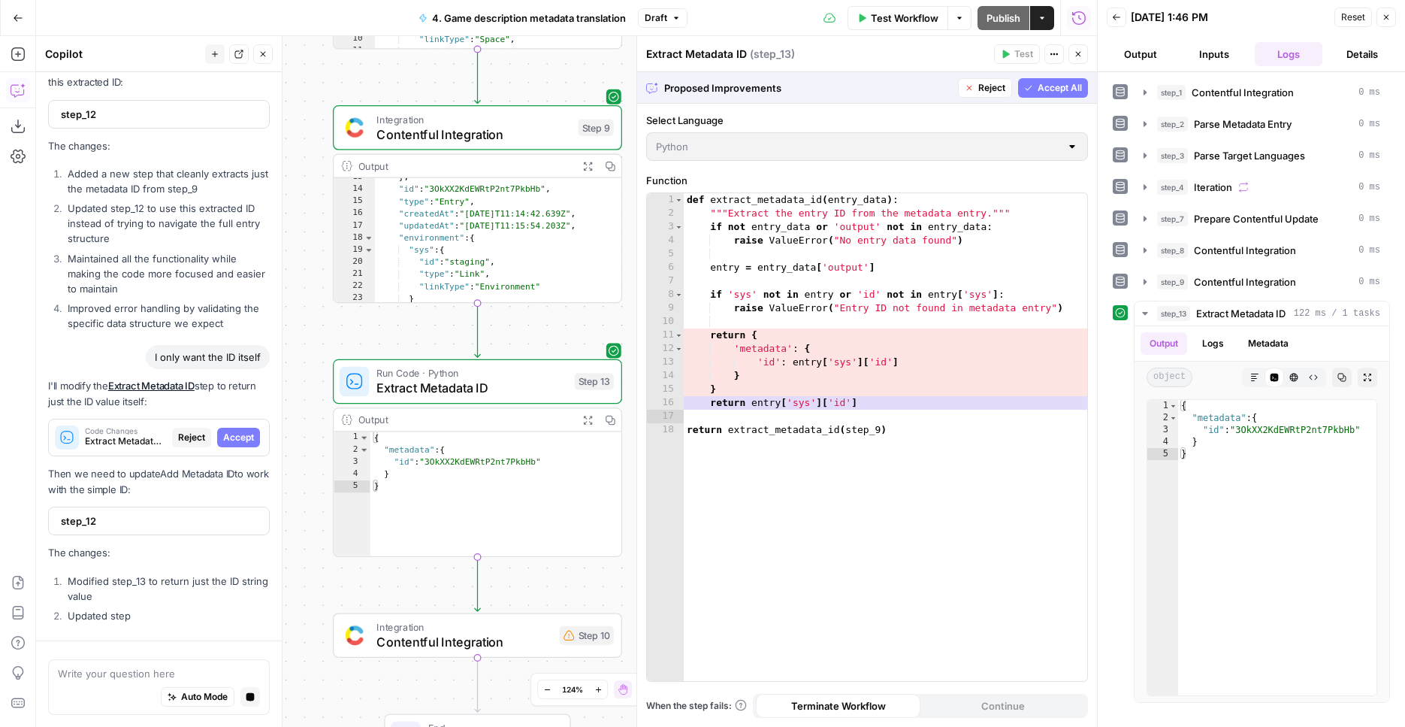
click at [1042, 88] on span "Accept All" at bounding box center [1060, 88] width 44 height 14
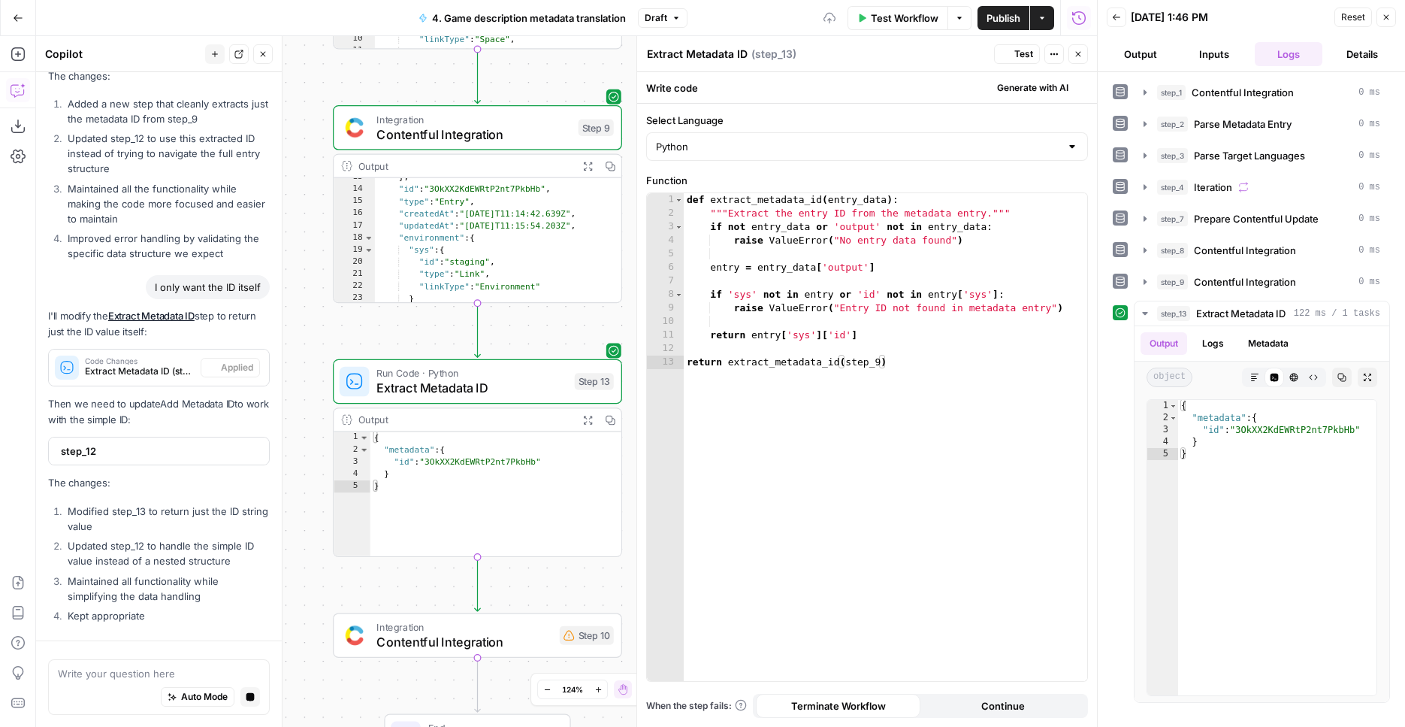
scroll to position [3223, 0]
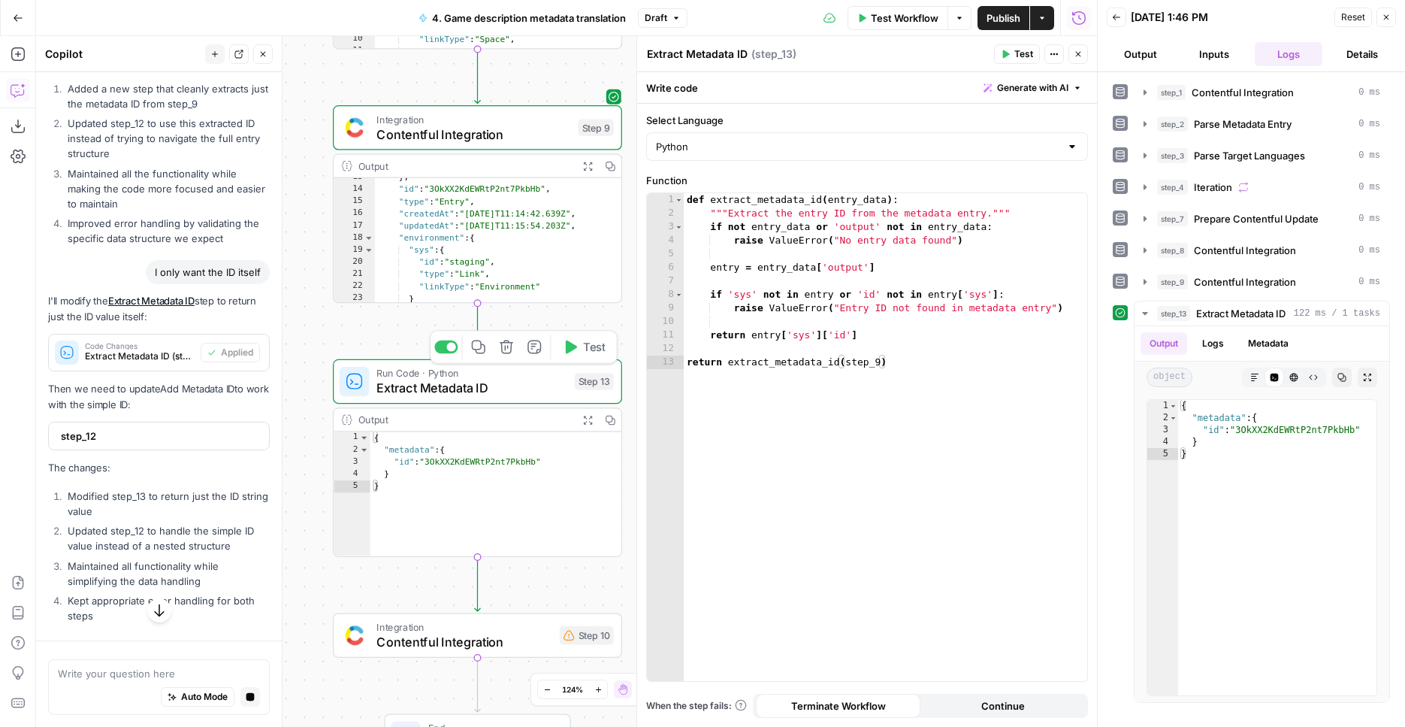
click at [576, 350] on icon "button" at bounding box center [569, 347] width 15 height 15
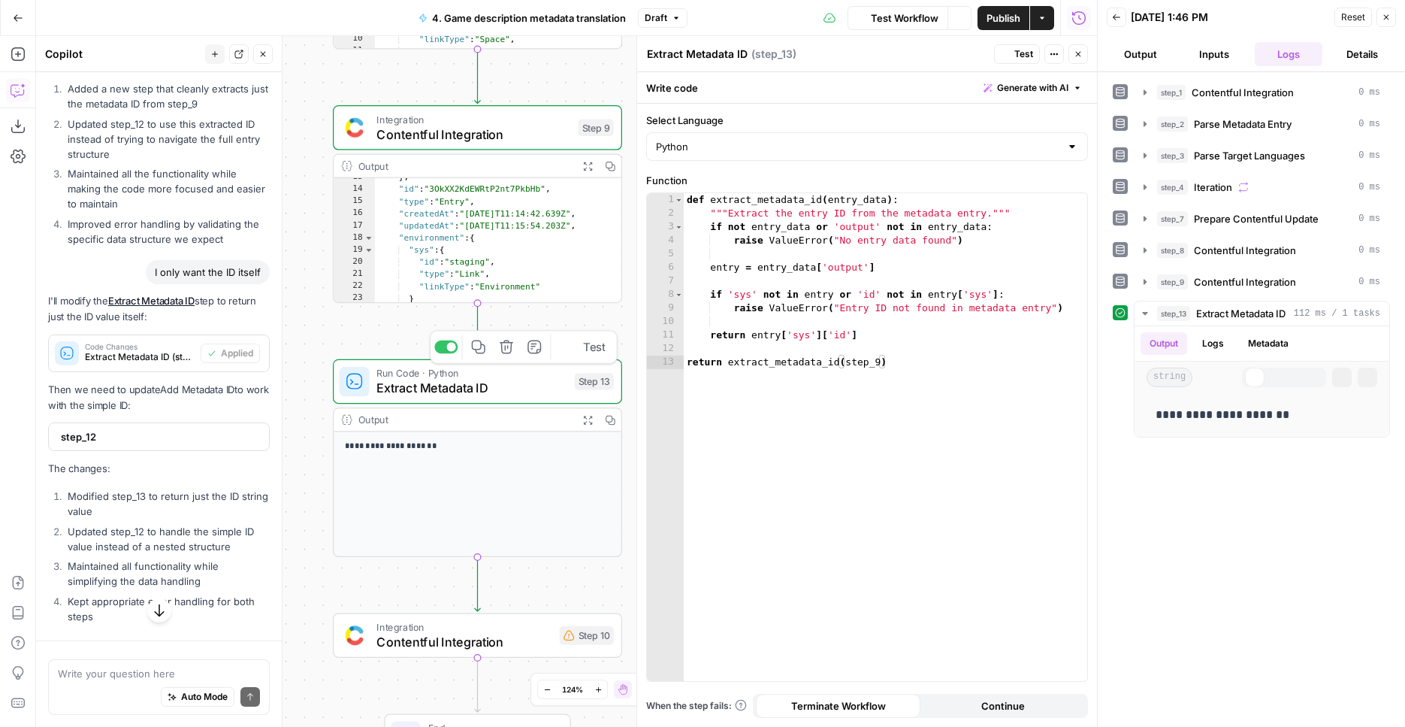
scroll to position [3421, 0]
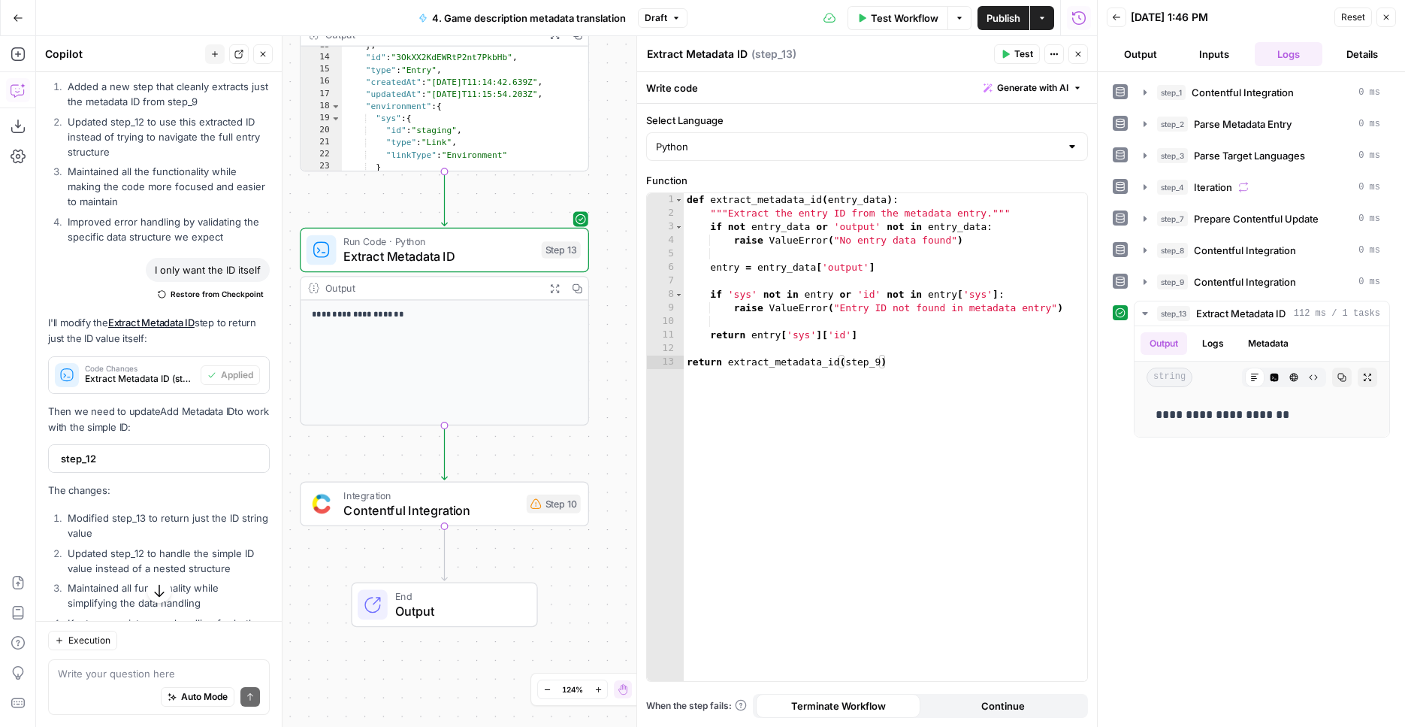
drag, startPoint x: 316, startPoint y: 394, endPoint x: 283, endPoint y: 262, distance: 135.4
click at [283, 262] on div "Workflow Set Inputs Inputs Integration Contentful Integration Step 1 Output Exp…" at bounding box center [566, 381] width 1061 height 691
click at [407, 244] on span "Run Code · Python" at bounding box center [438, 241] width 190 height 15
click at [501, 262] on span "Extract Metadata ID" at bounding box center [438, 256] width 190 height 19
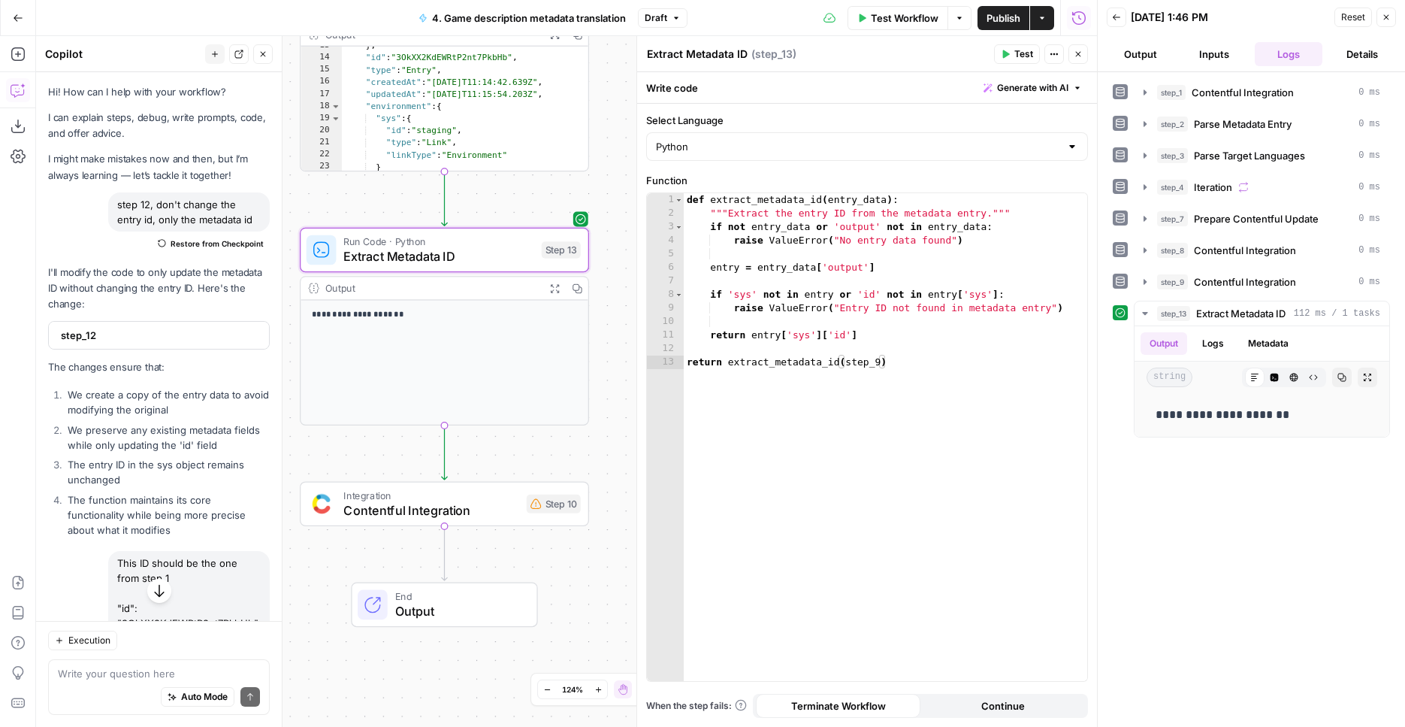
click at [700, 59] on textarea "Extract Metadata ID" at bounding box center [697, 54] width 101 height 15
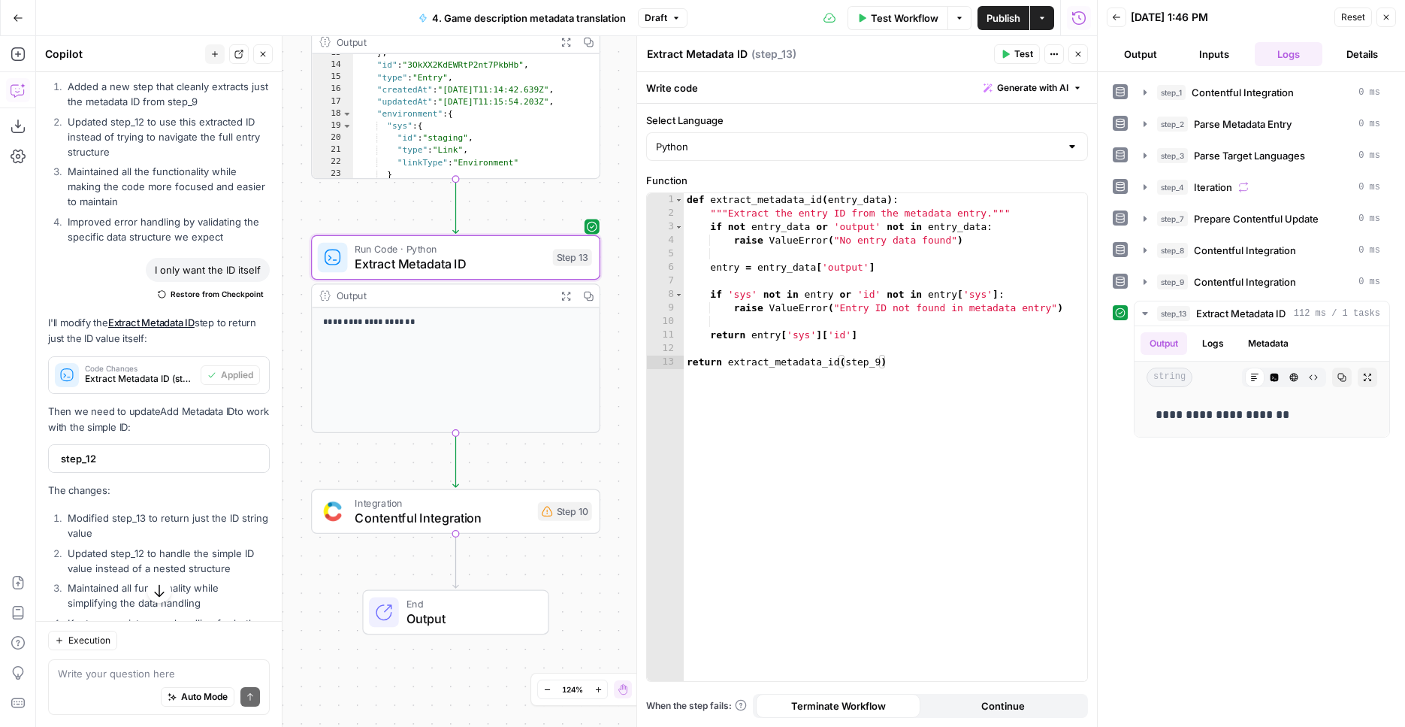
drag, startPoint x: 614, startPoint y: 156, endPoint x: 624, endPoint y: 163, distance: 12.9
click at [624, 163] on div "Workflow Set Inputs Inputs Integration Contentful Integration Step 1 Output Exp…" at bounding box center [566, 381] width 1061 height 691
click at [3, 51] on div "Add Steps Copilot Download as JSON Settings Import JSON AirOps Academy Help Giv…" at bounding box center [18, 381] width 36 height 691
click at [8, 49] on button "Add Steps" at bounding box center [18, 54] width 24 height 24
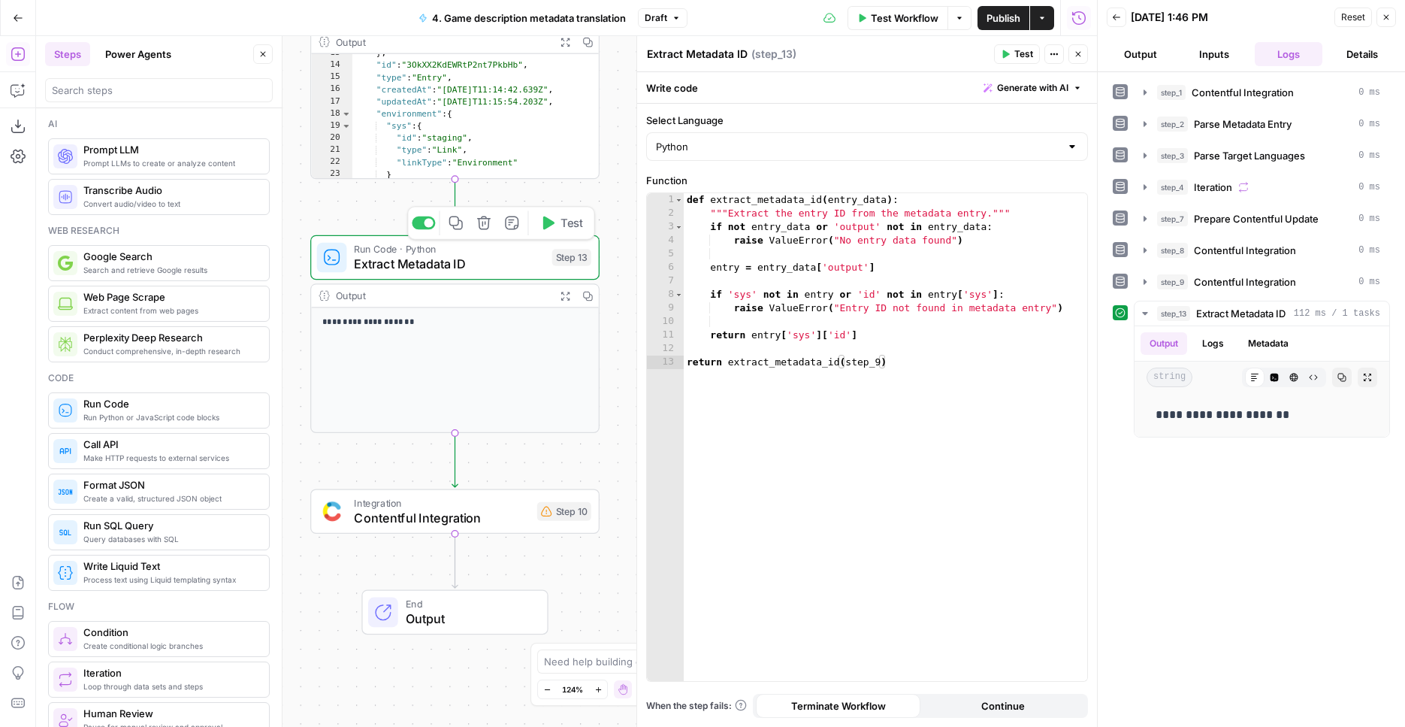
drag, startPoint x: 462, startPoint y: 222, endPoint x: 452, endPoint y: 429, distance: 207.7
click at [462, 222] on icon "button" at bounding box center [456, 223] width 15 height 15
click at [453, 460] on icon "Edge from step_13 to step_10" at bounding box center [454, 460] width 5 height 54
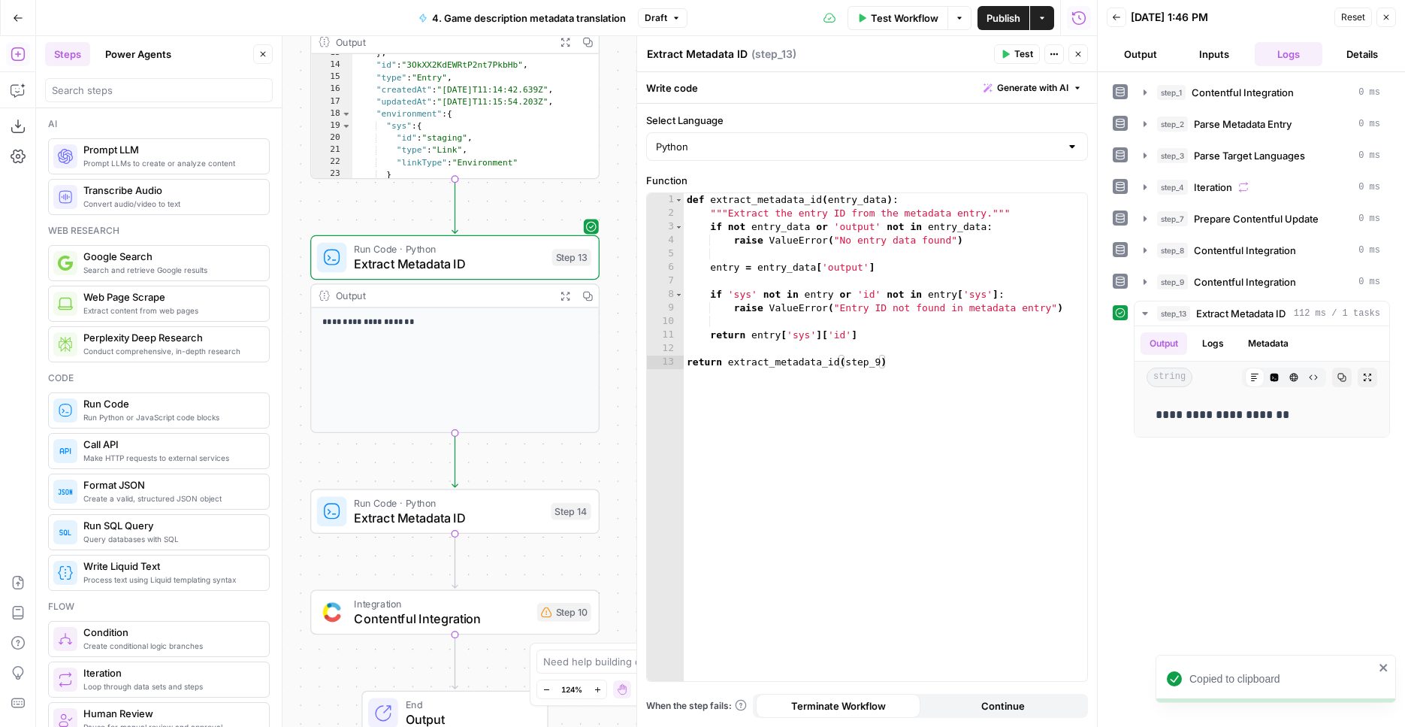
click at [964, 376] on div "def extract_metadata_id ( entry_data ) : """Extract the entry ID from the metad…" at bounding box center [886, 450] width 404 height 515
type textarea "**********"
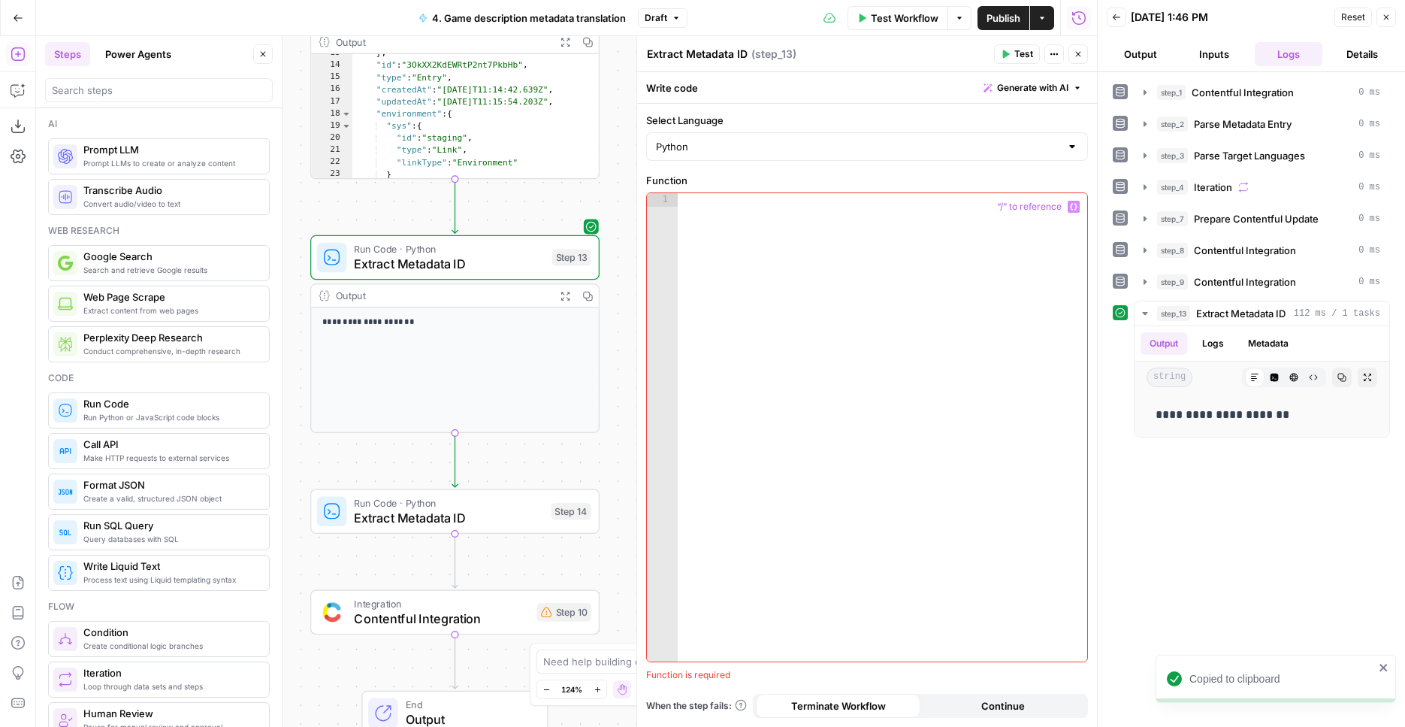
click at [712, 55] on textarea "Extract Metadata ID" at bounding box center [697, 54] width 101 height 15
click at [785, 219] on div at bounding box center [883, 440] width 410 height 495
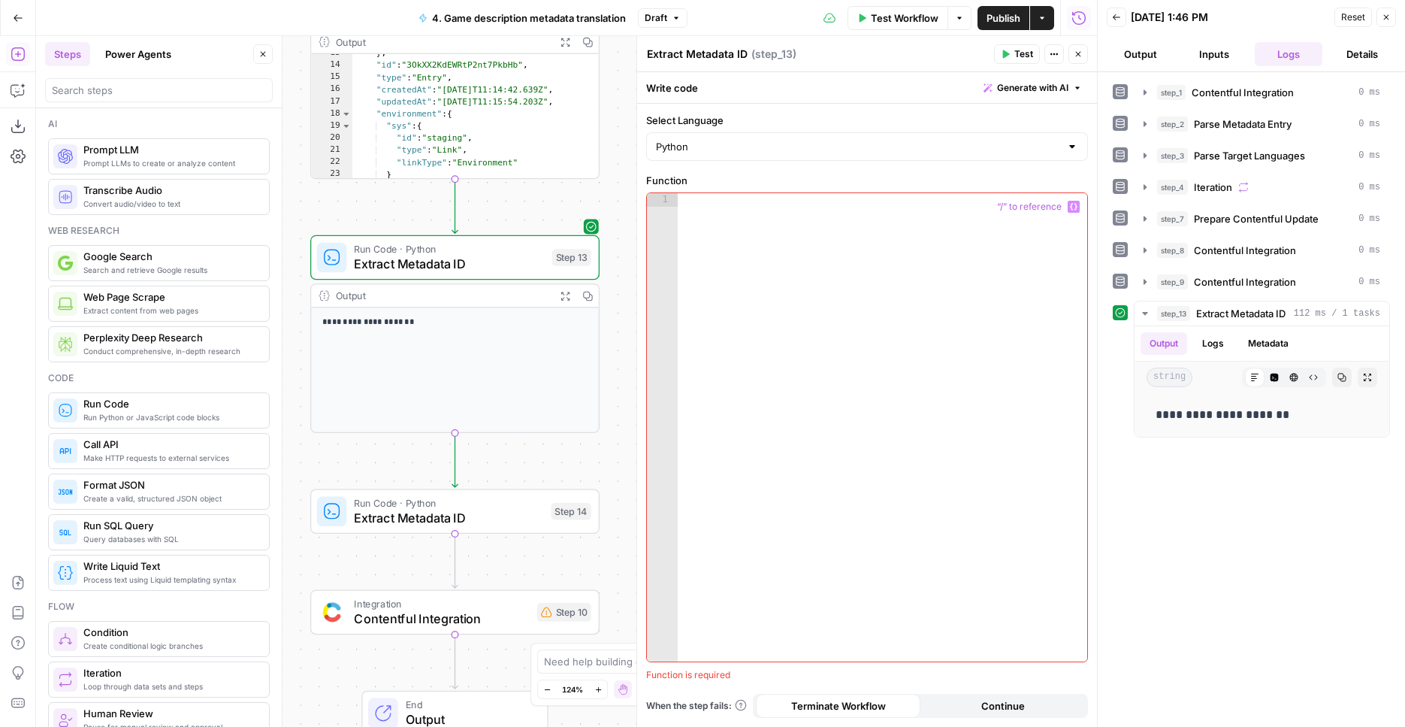
click at [1070, 210] on button "Variables Menu" at bounding box center [1074, 207] width 12 height 12
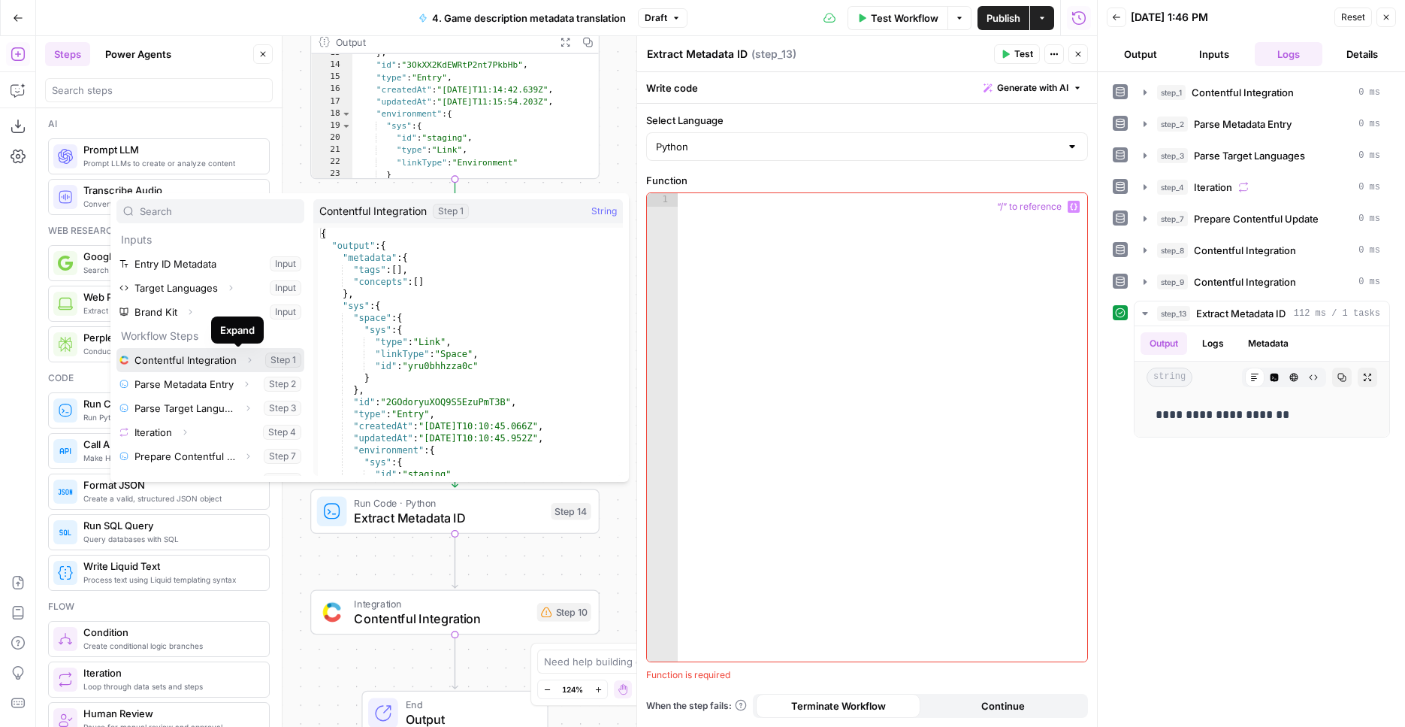
click at [240, 360] on button "Expand" at bounding box center [250, 360] width 20 height 20
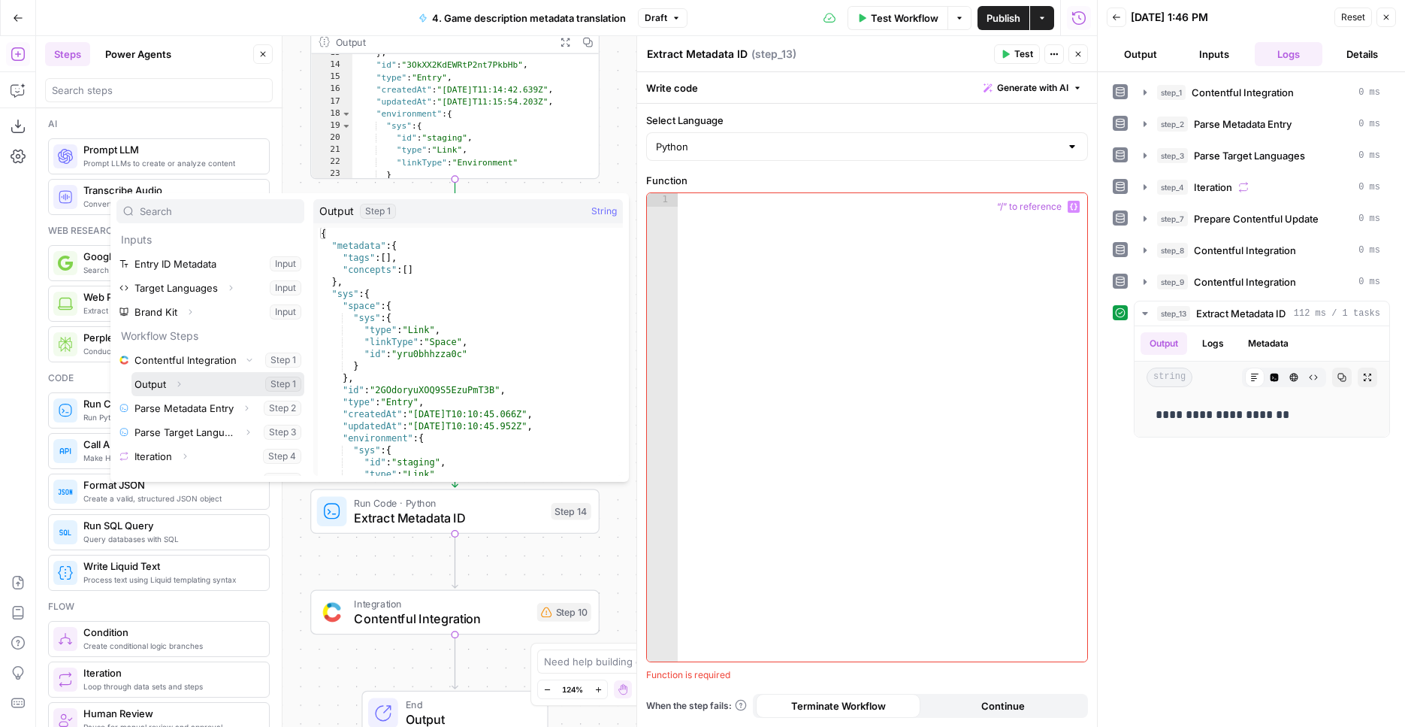
click at [185, 380] on button "Expand" at bounding box center [179, 384] width 20 height 20
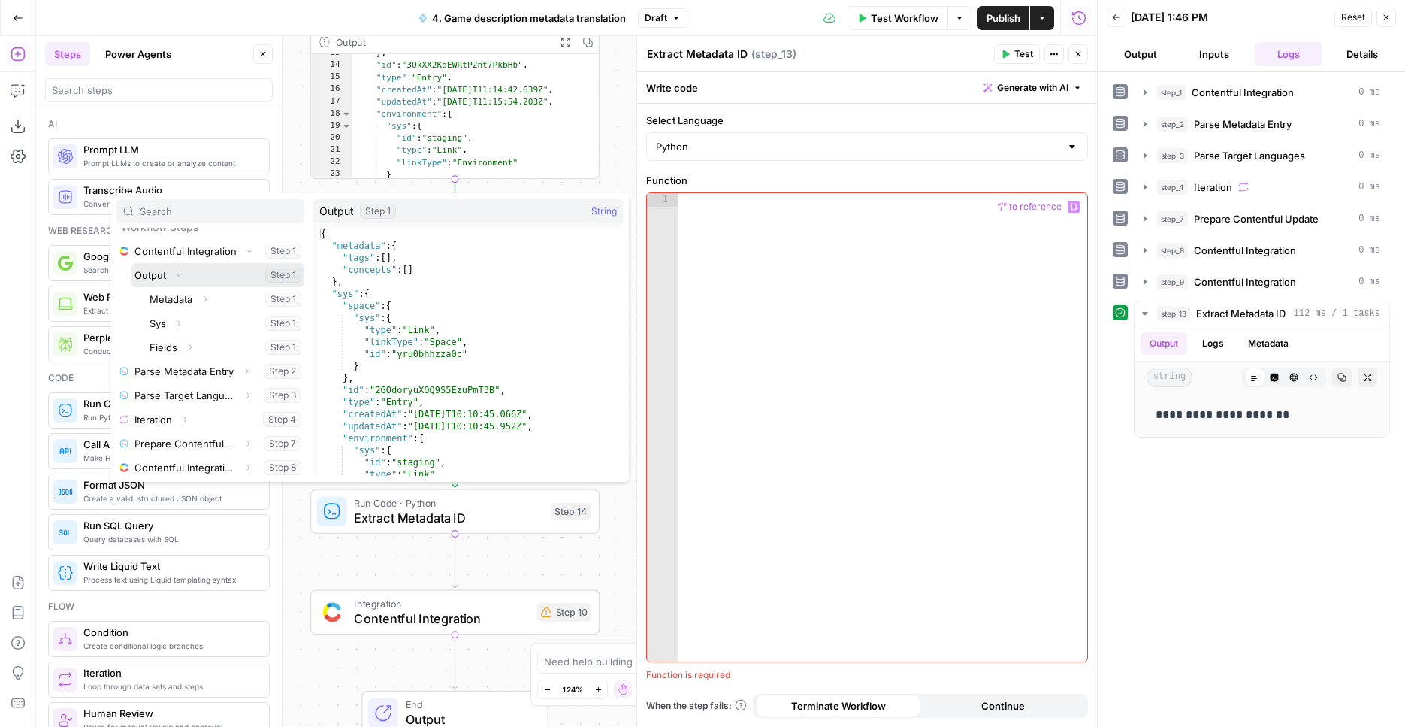
scroll to position [137, 0]
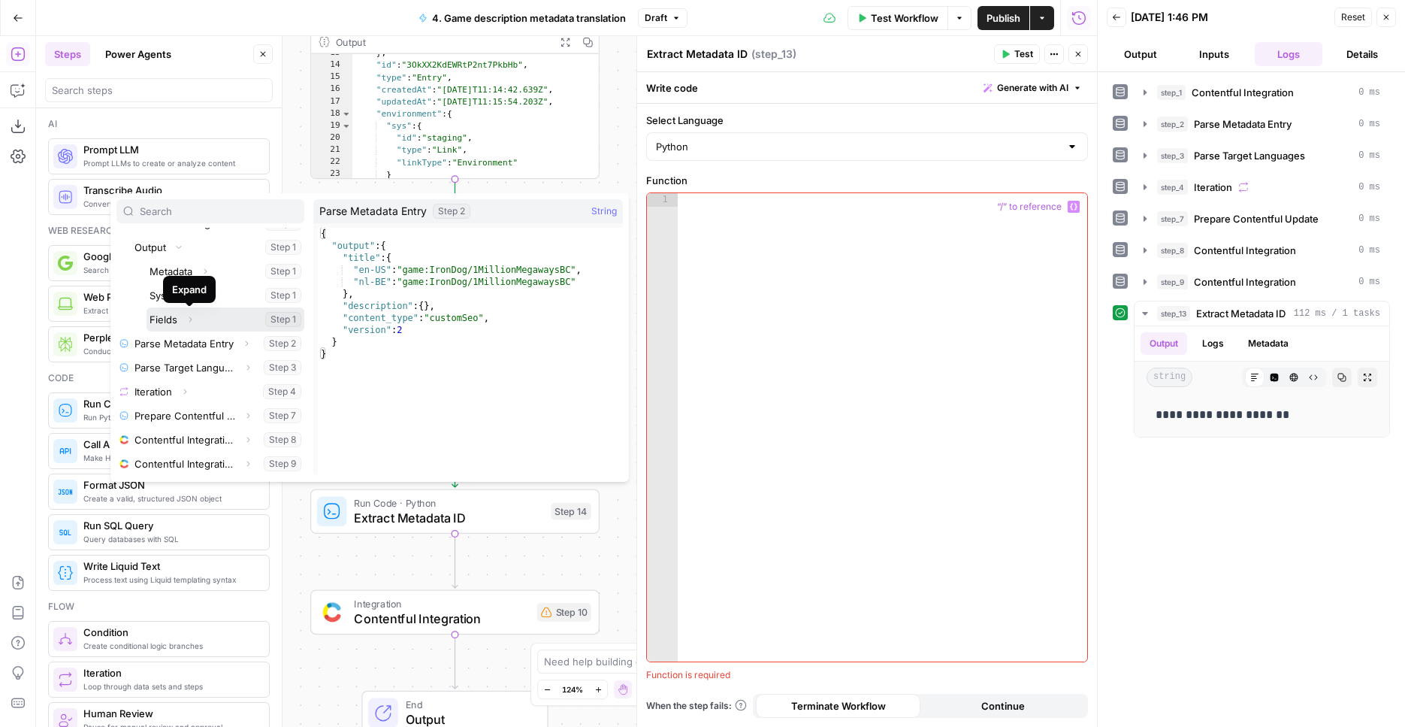
click at [190, 316] on icon "button" at bounding box center [190, 319] width 9 height 9
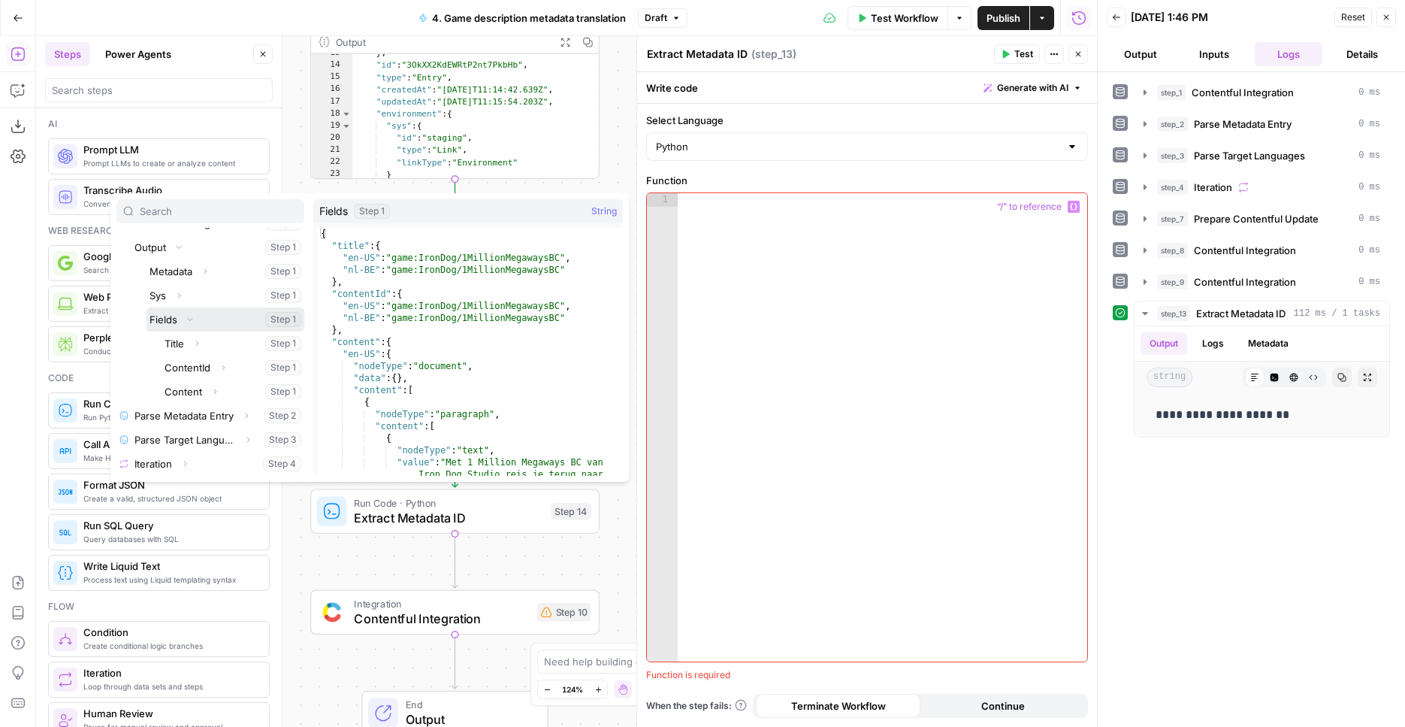
click at [208, 322] on button "Select variable Fields" at bounding box center [226, 319] width 158 height 24
type textarea "**********"
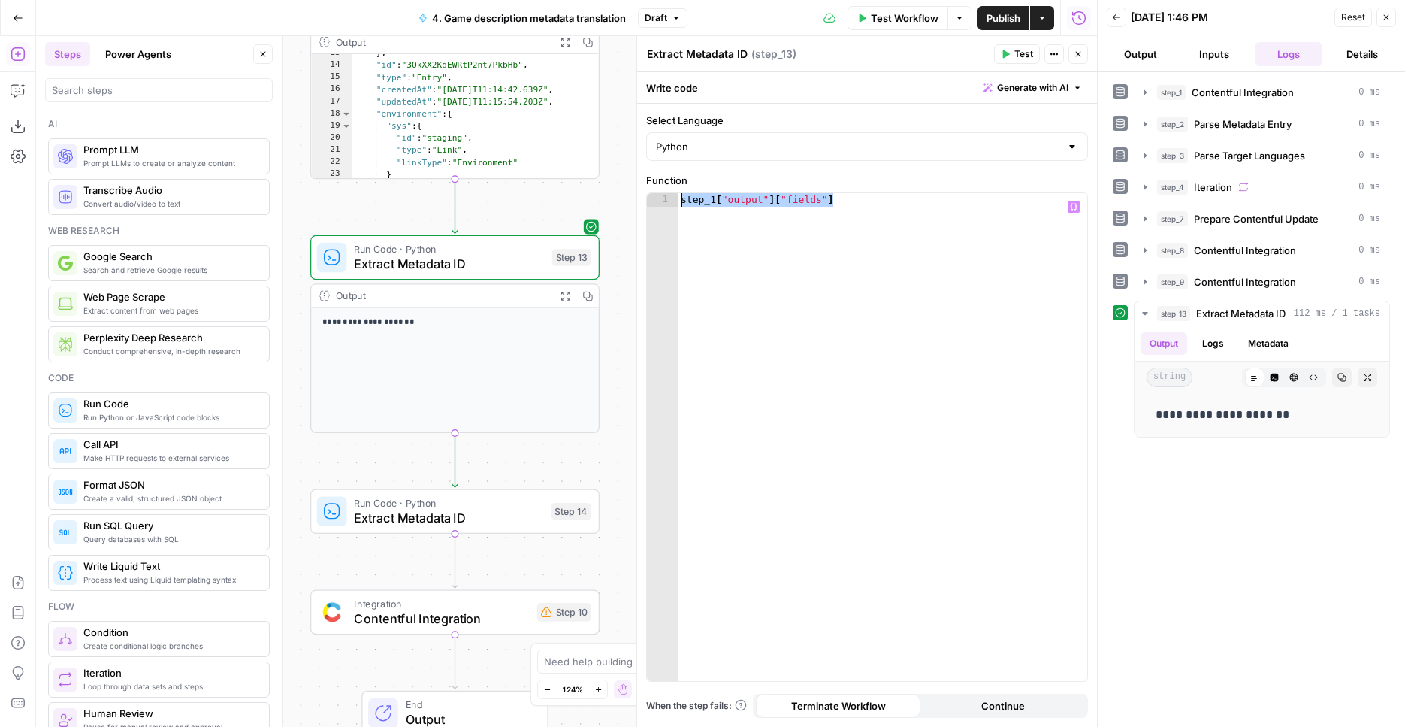
drag, startPoint x: 878, startPoint y: 213, endPoint x: 674, endPoint y: 201, distance: 204.0
click at [674, 201] on div "**********" at bounding box center [867, 437] width 440 height 488
click at [28, 86] on button "Copilot" at bounding box center [18, 90] width 24 height 24
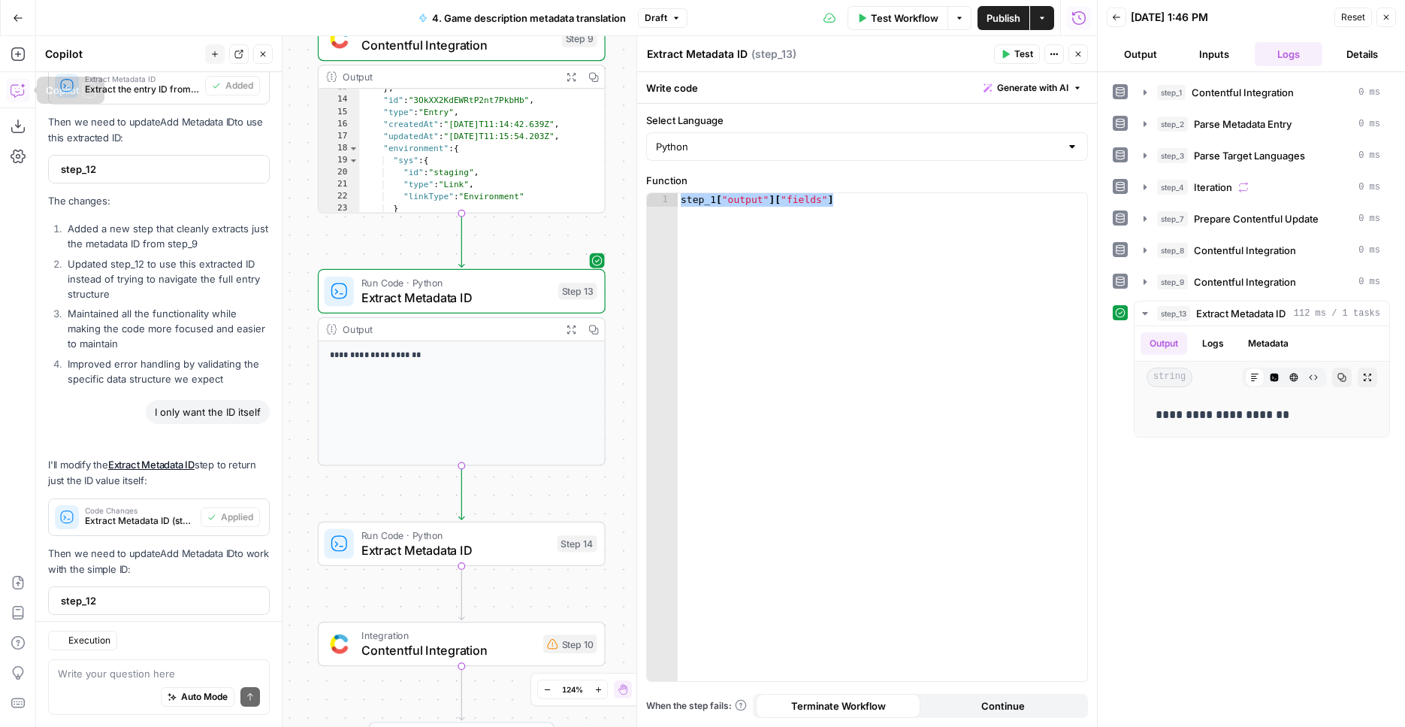
scroll to position [3539, 0]
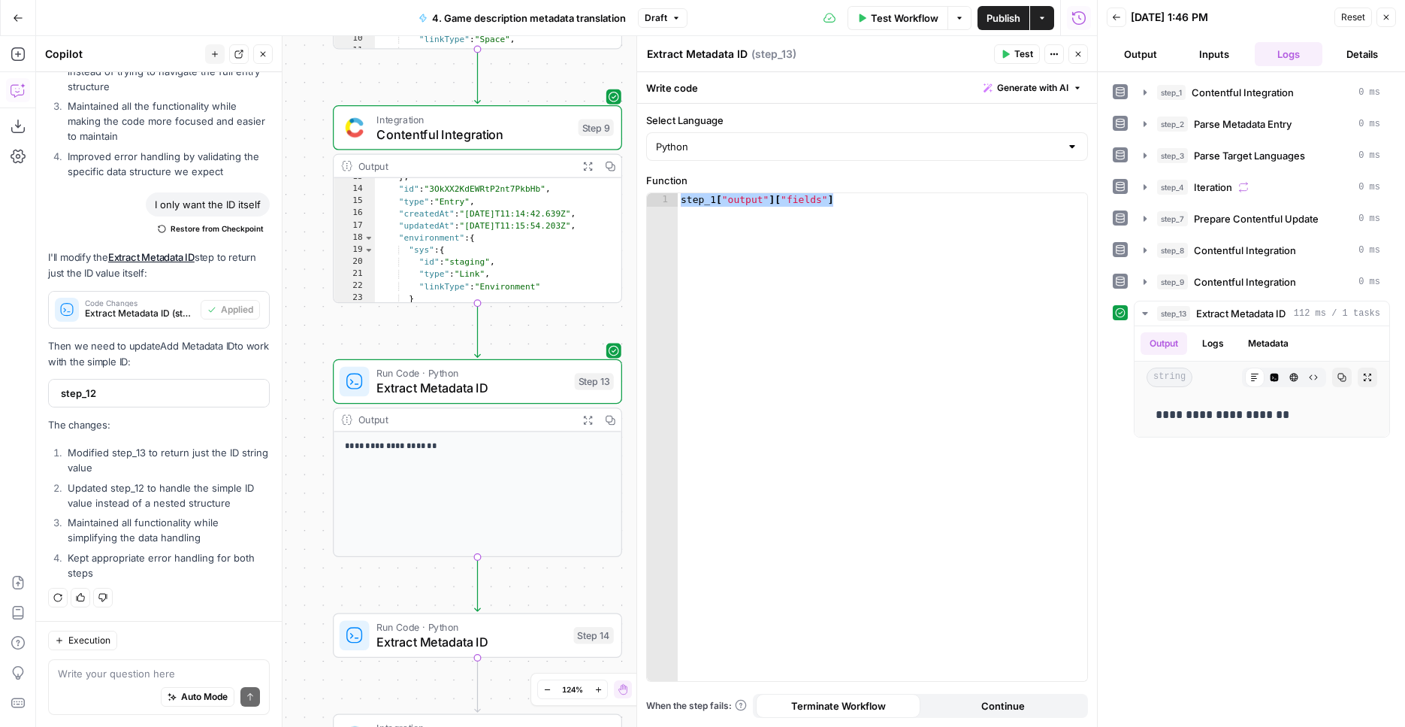
click at [104, 678] on textarea at bounding box center [159, 673] width 202 height 15
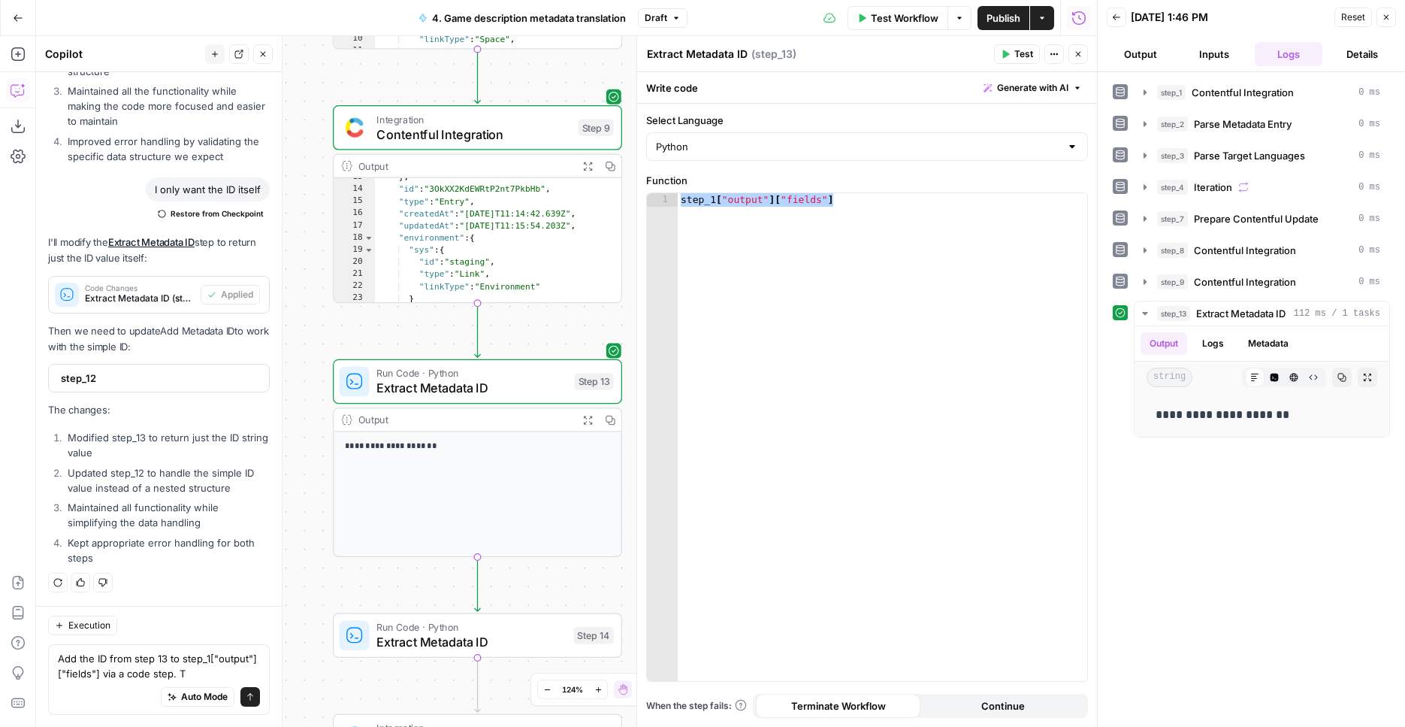
scroll to position [3569, 0]
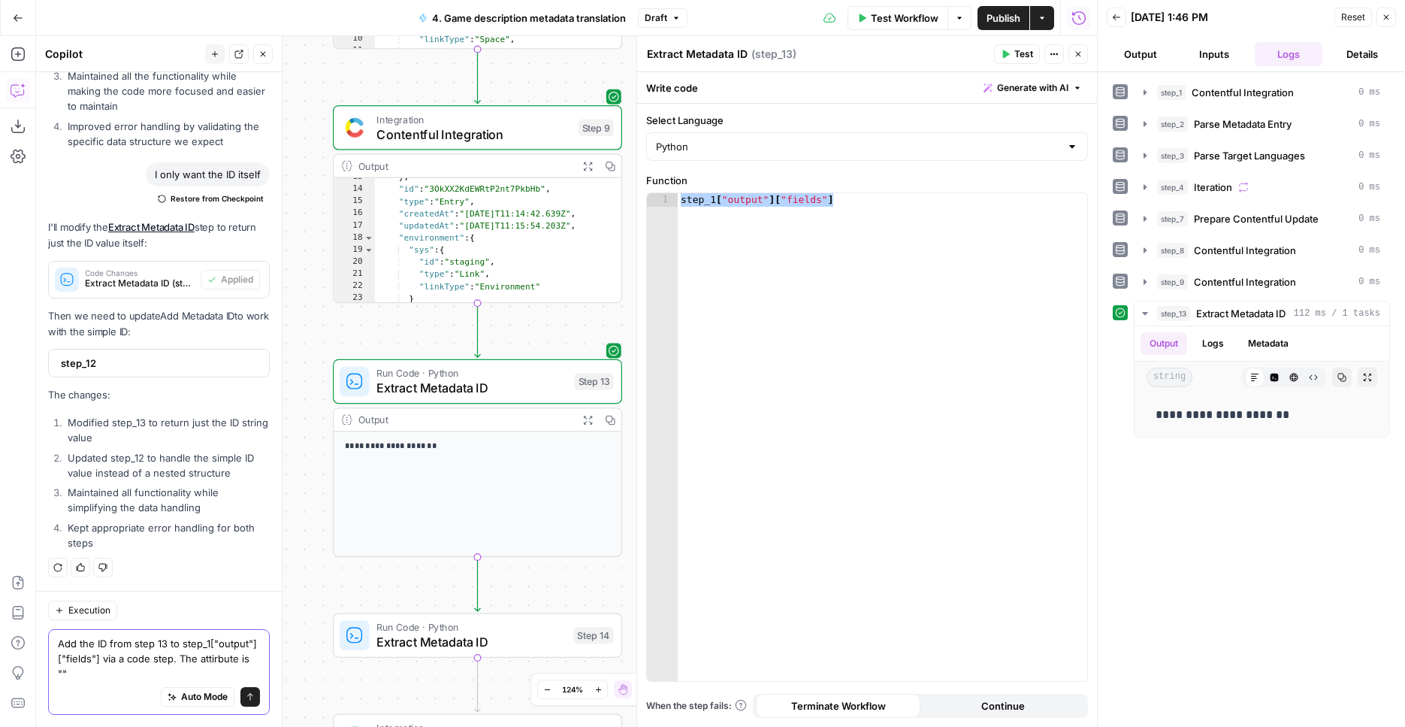
paste textarea "metaData"
type textarea "Add the ID from step 13 to step_1["output"]["fields"] via a code step. The atti…"
click at [246, 694] on button "Send" at bounding box center [250, 697] width 20 height 20
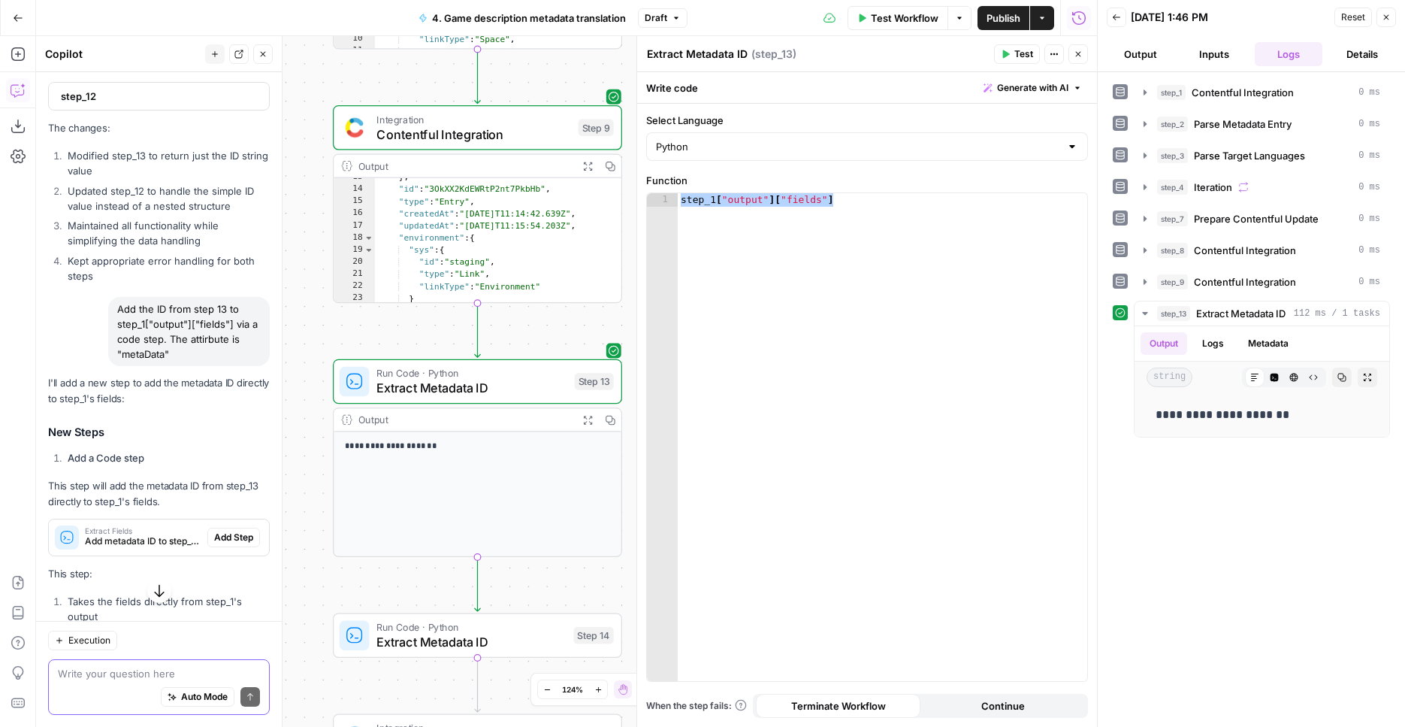
scroll to position [3954, 0]
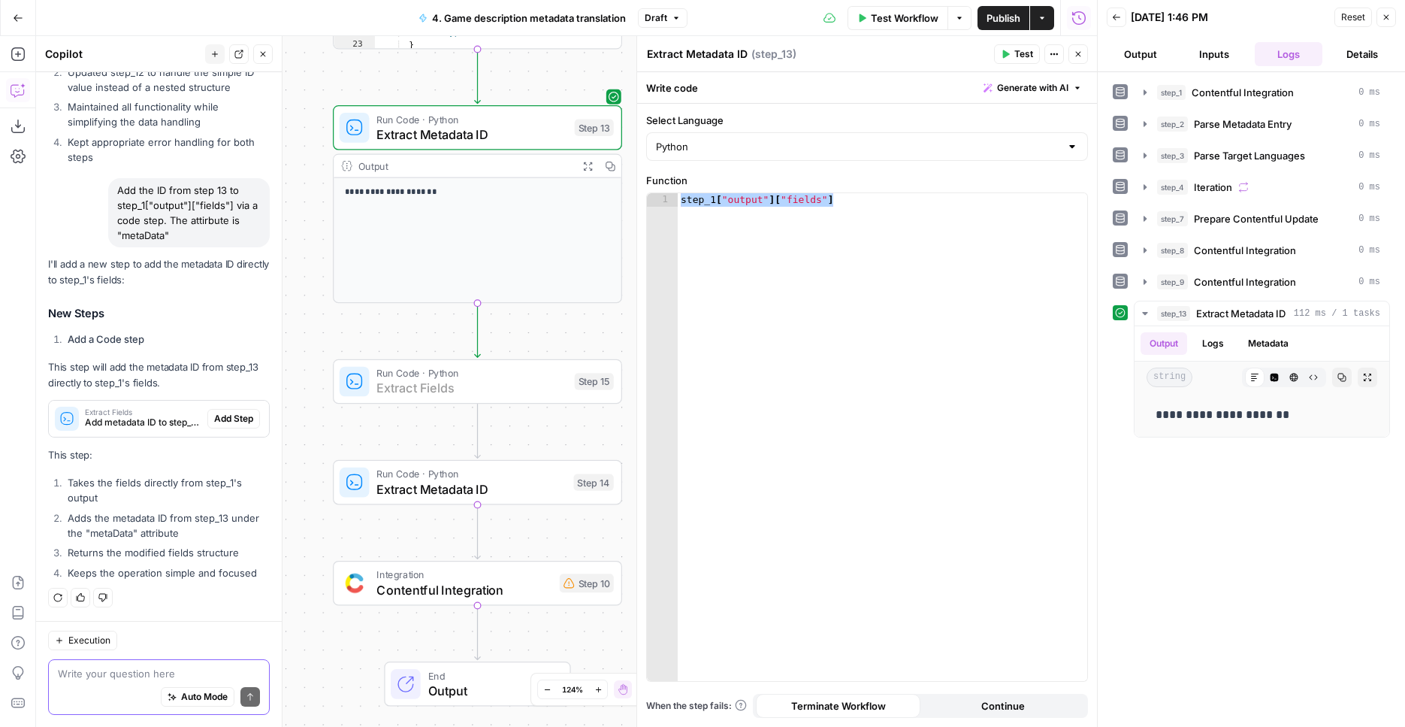
click at [217, 415] on span "Add Step" at bounding box center [233, 419] width 39 height 14
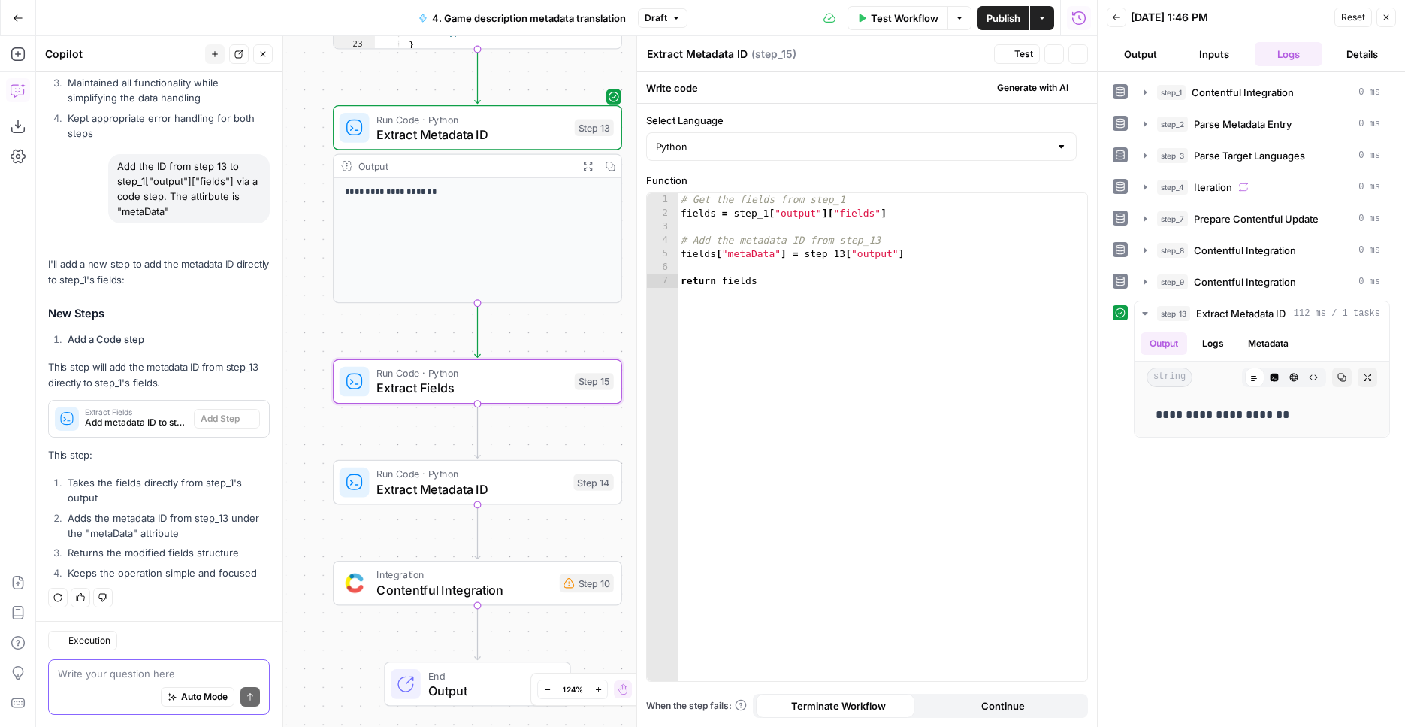
type textarea "Extract Fields"
click at [404, 386] on span "Extract Fields" at bounding box center [471, 388] width 190 height 19
click at [523, 487] on span "Extract Metadata ID" at bounding box center [470, 488] width 189 height 19
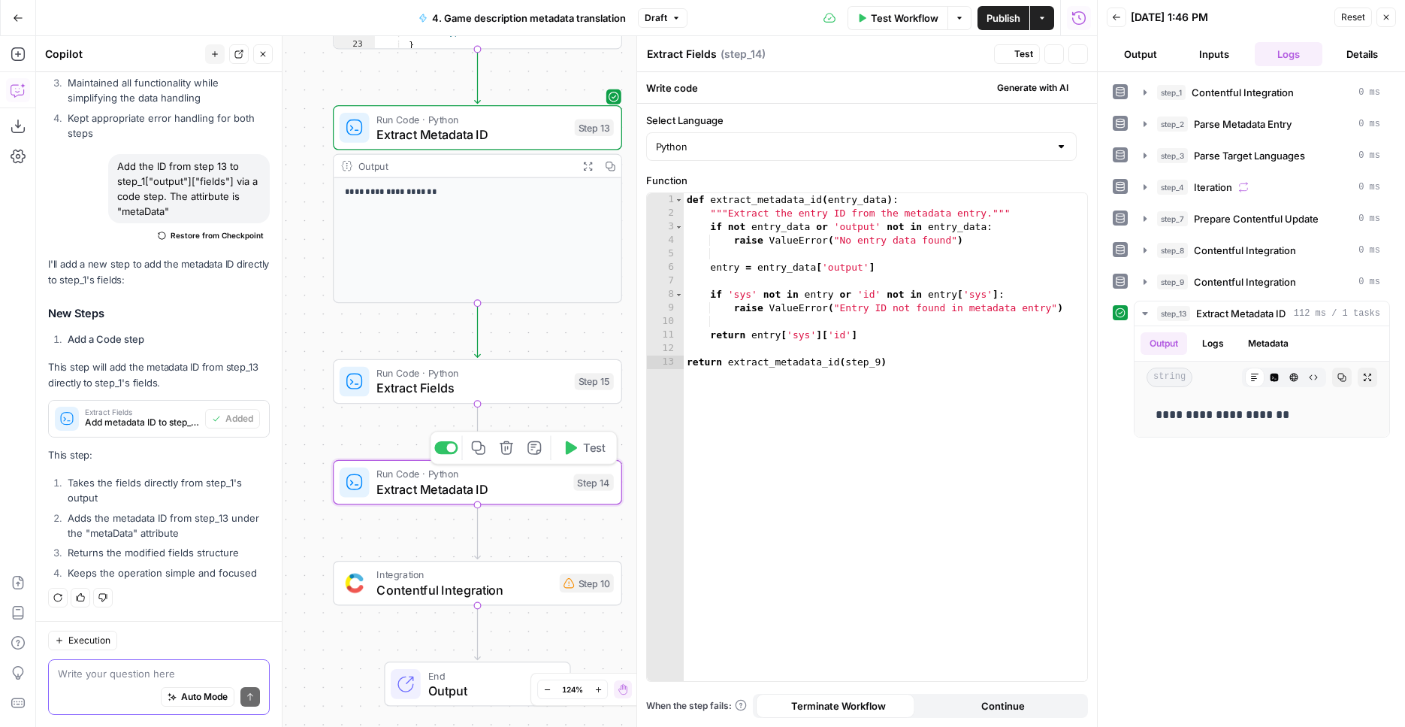
type textarea "Extract Metadata ID"
click at [602, 456] on button "Test" at bounding box center [584, 448] width 58 height 24
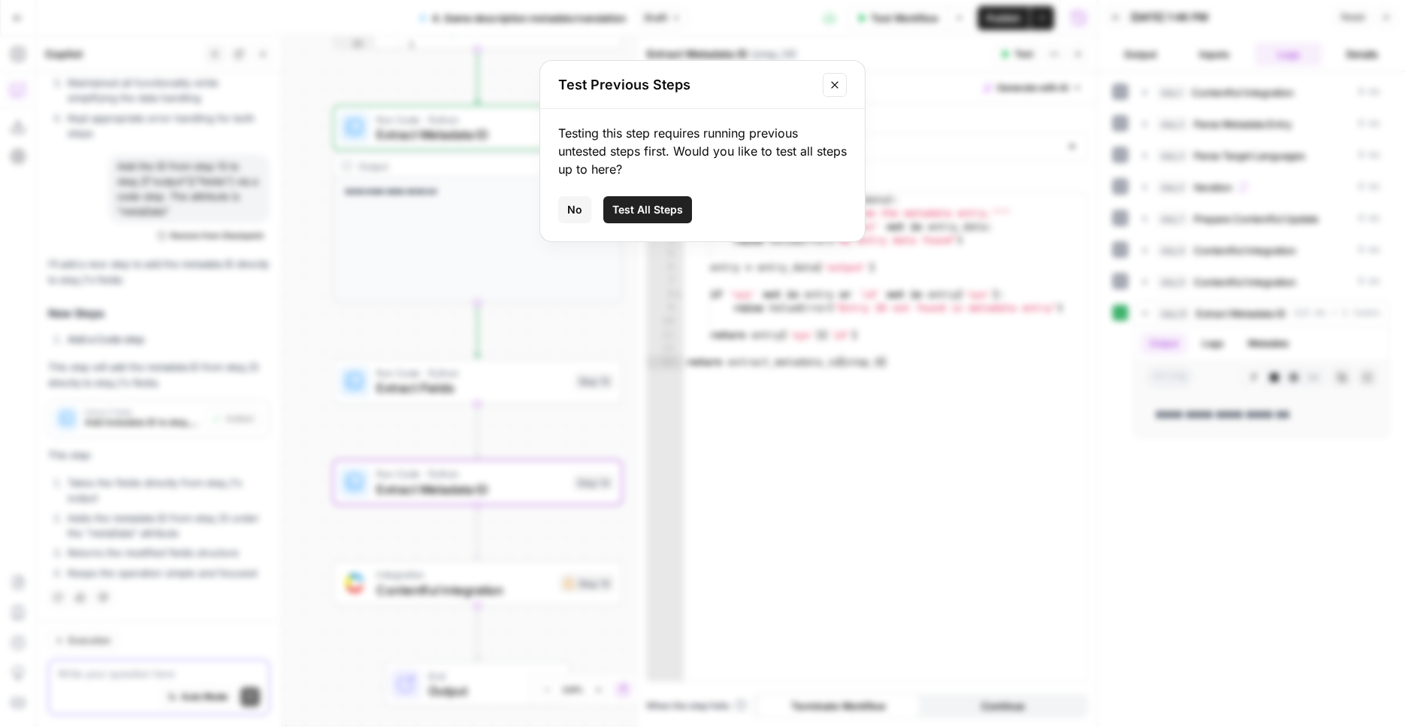
click at [658, 203] on span "Test All Steps" at bounding box center [647, 209] width 71 height 15
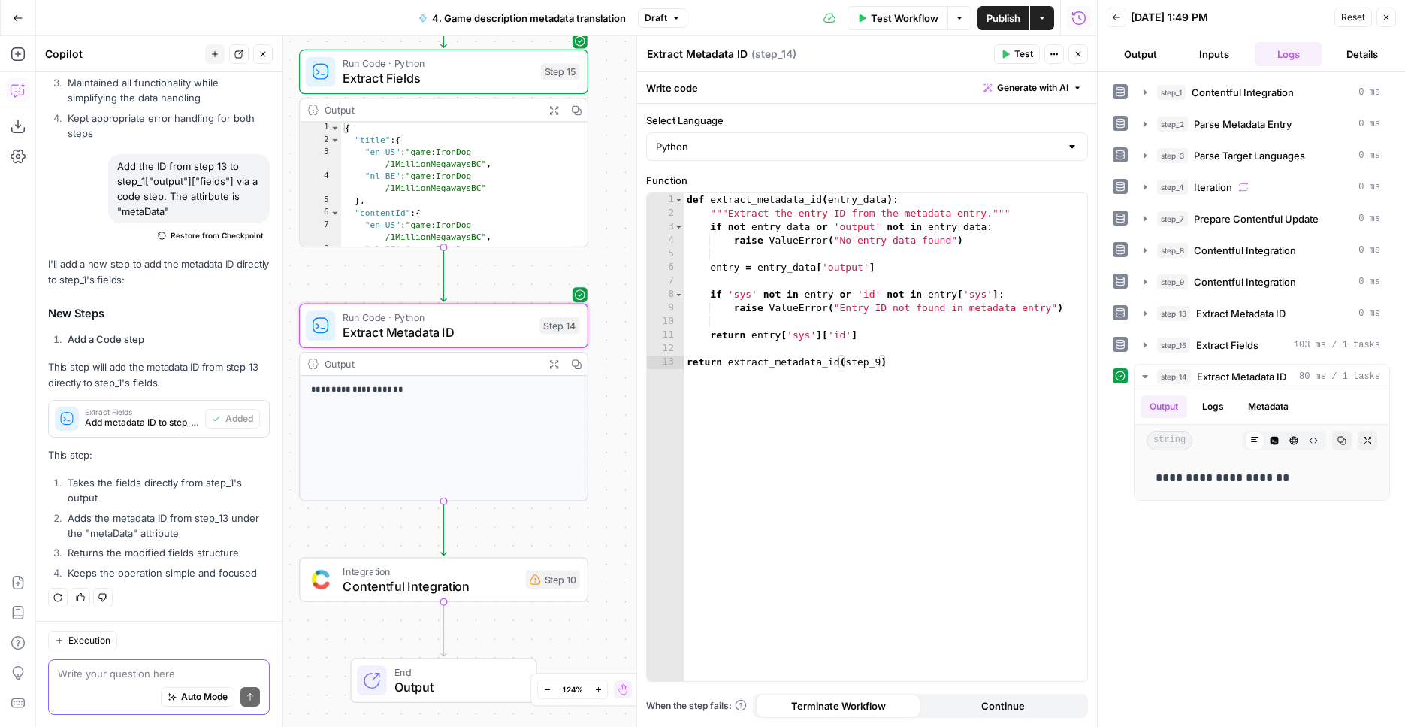
drag, startPoint x: 299, startPoint y: 333, endPoint x: 265, endPoint y: 24, distance: 310.7
click at [265, 36] on div "Workflow Set Inputs Inputs Integration Contentful Integration Step 1 Output Exp…" at bounding box center [566, 381] width 1061 height 691
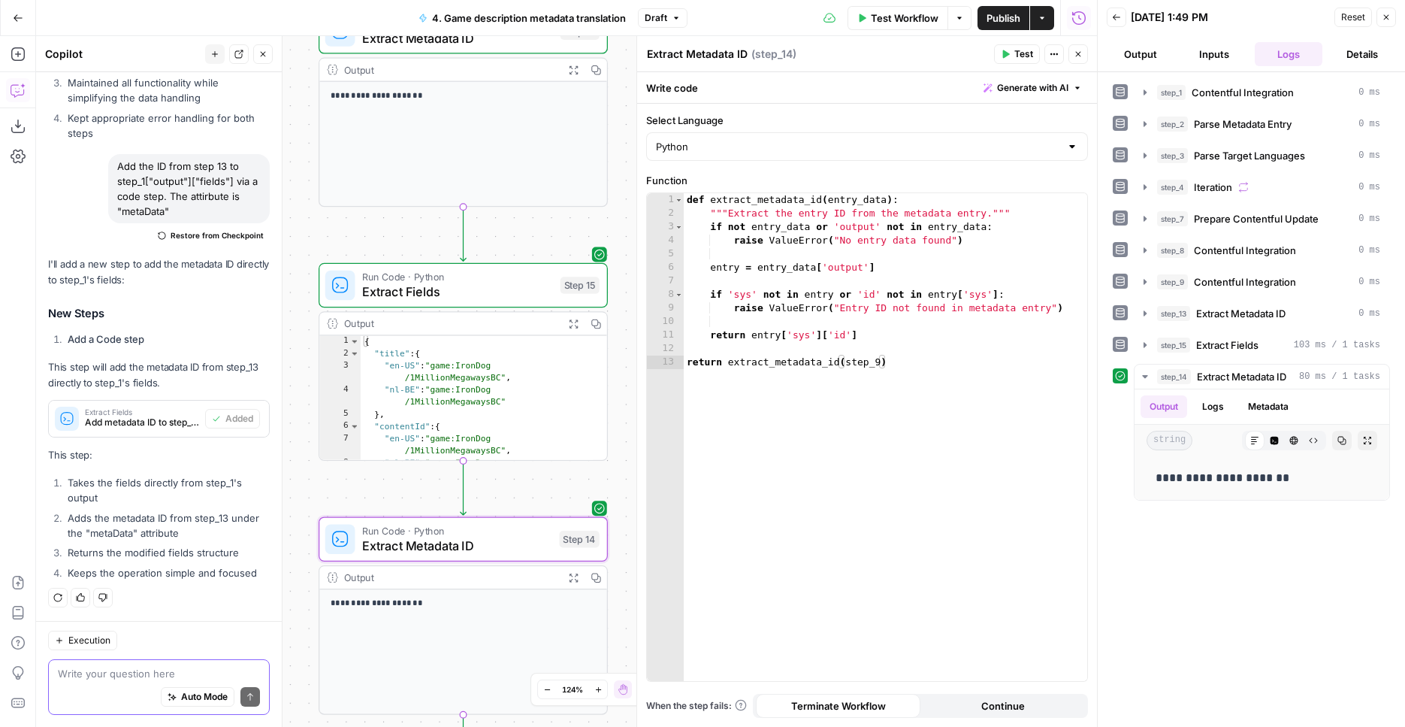
drag, startPoint x: 598, startPoint y: 281, endPoint x: 618, endPoint y: 494, distance: 213.6
click at [618, 493] on div "Workflow Set Inputs Inputs Integration Contentful Integration Step 1 Output Exp…" at bounding box center [566, 381] width 1061 height 691
click at [501, 502] on button "Delete step" at bounding box center [492, 503] width 24 height 24
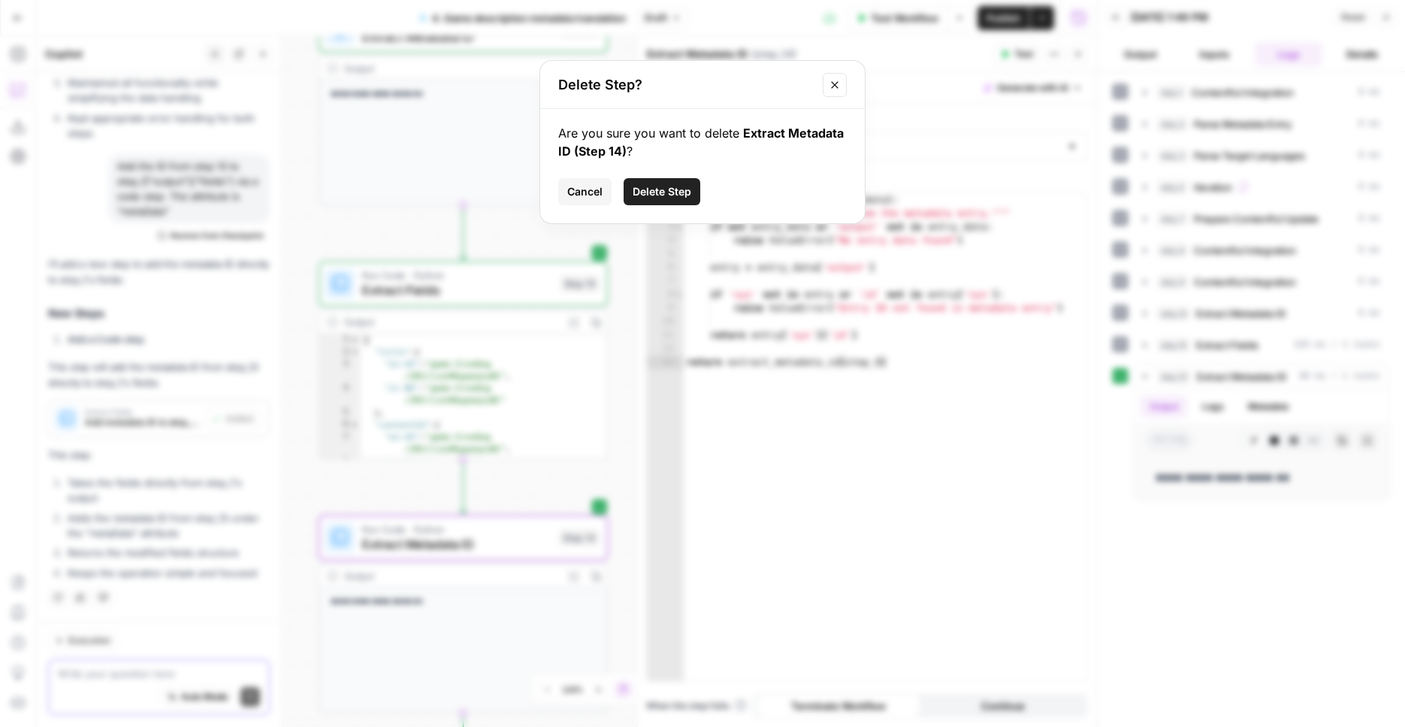
click at [638, 199] on button "Delete Step" at bounding box center [662, 191] width 77 height 27
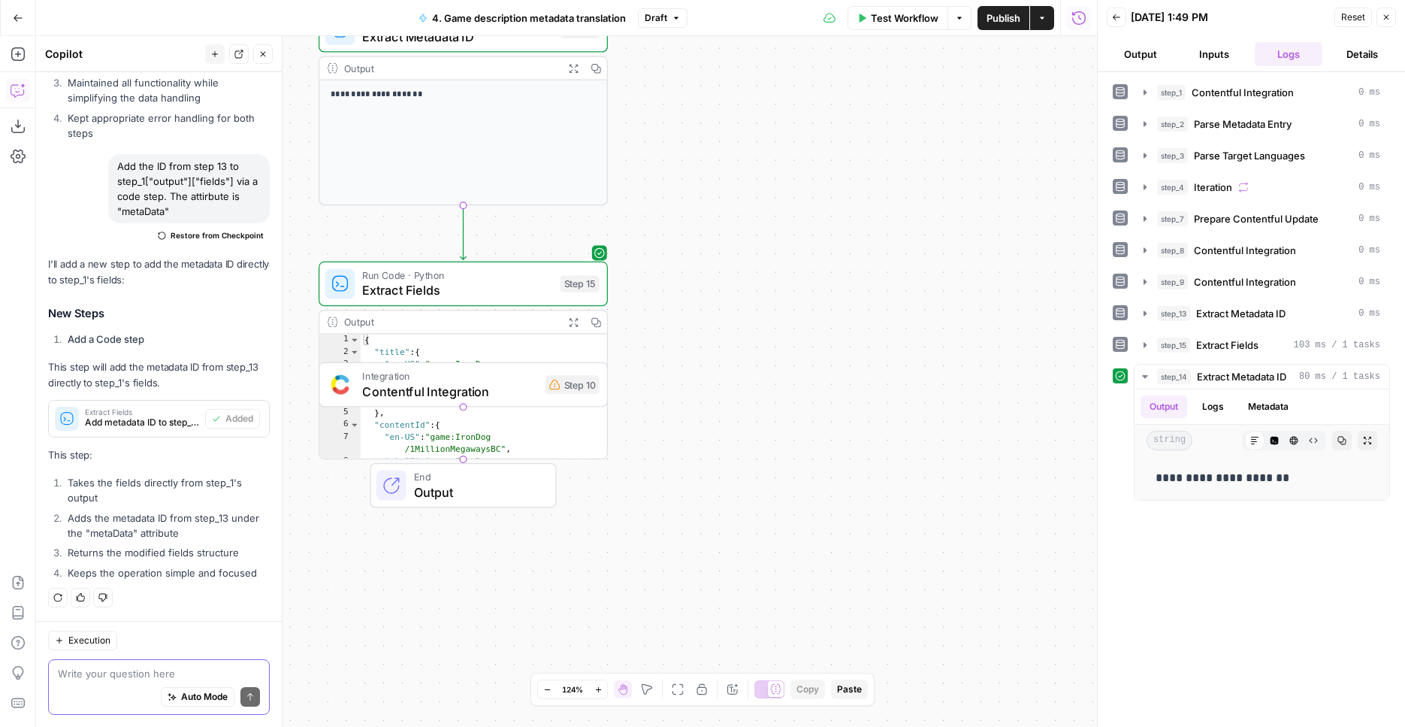
click at [568, 321] on div "Workflow Set Inputs Inputs Integration Contentful Integration Step 1 Output Exp…" at bounding box center [566, 381] width 1061 height 691
click at [525, 299] on span "Extract Fields" at bounding box center [457, 290] width 190 height 19
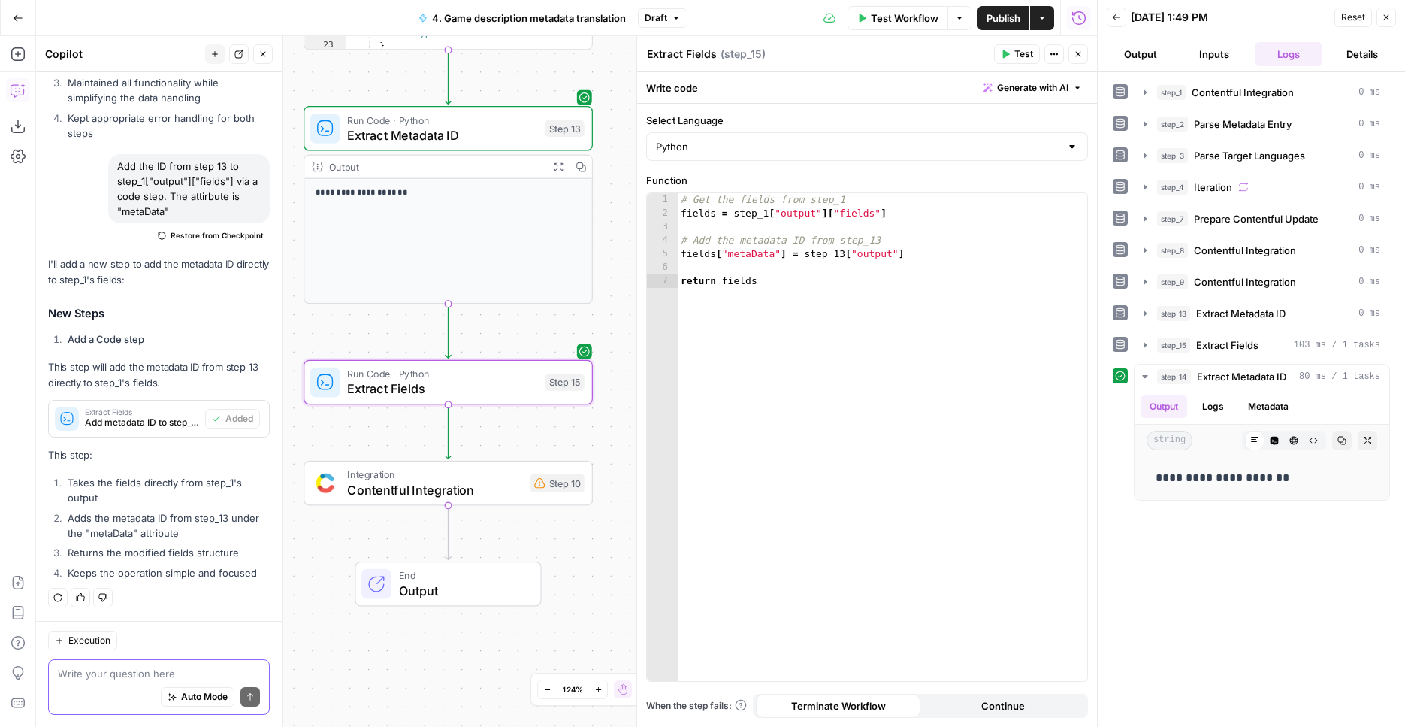
drag, startPoint x: 617, startPoint y: 215, endPoint x: 605, endPoint y: 331, distance: 116.3
click at [605, 331] on div "Workflow Set Inputs Inputs Integration Contentful Integration Step 1 Output Exp…" at bounding box center [566, 381] width 1061 height 691
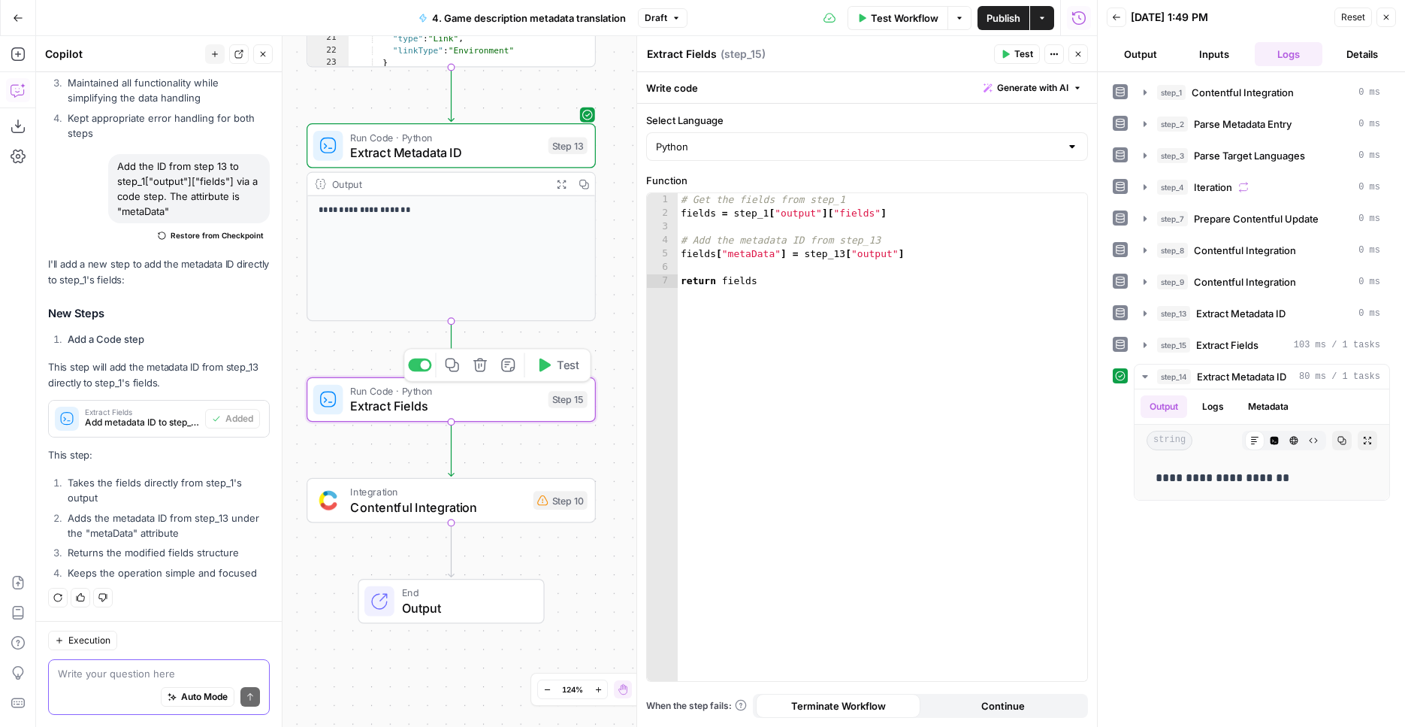
click at [557, 371] on span "Test" at bounding box center [568, 364] width 23 height 17
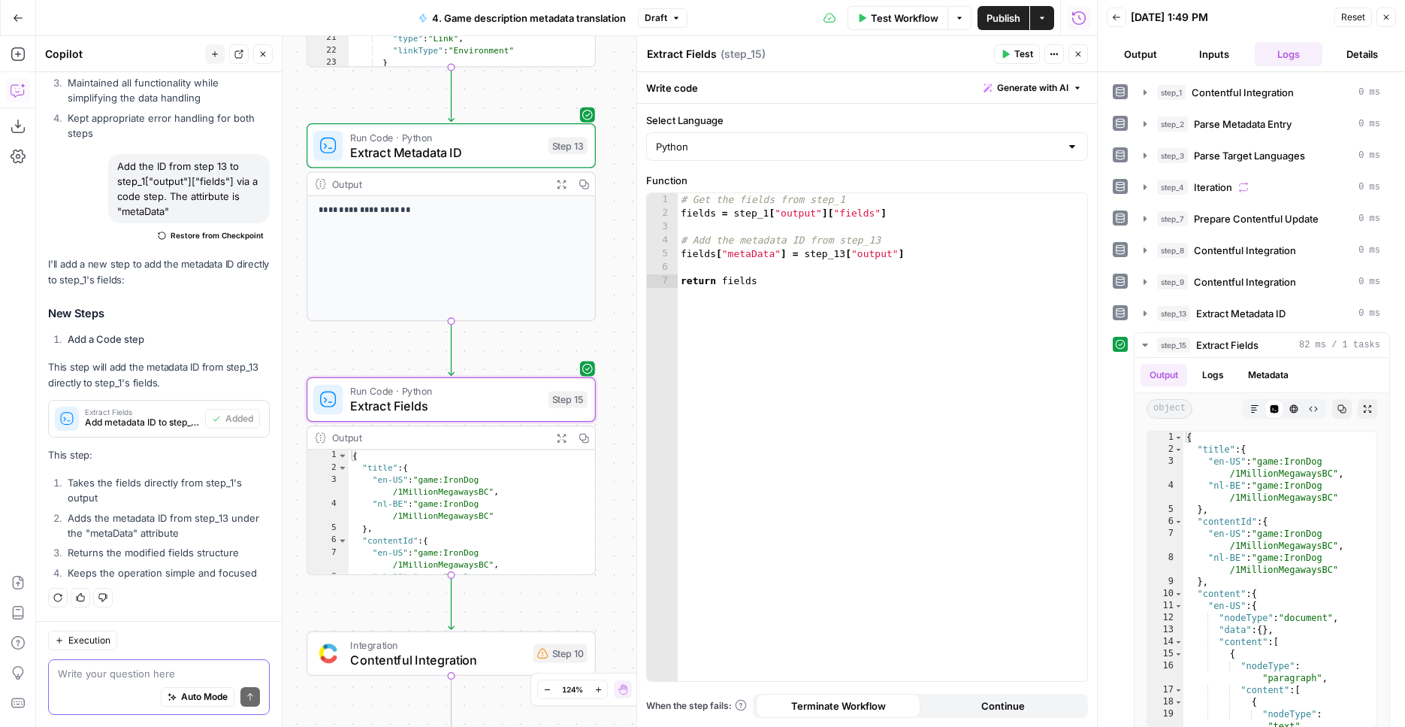
click at [563, 436] on icon "button" at bounding box center [561, 438] width 11 height 11
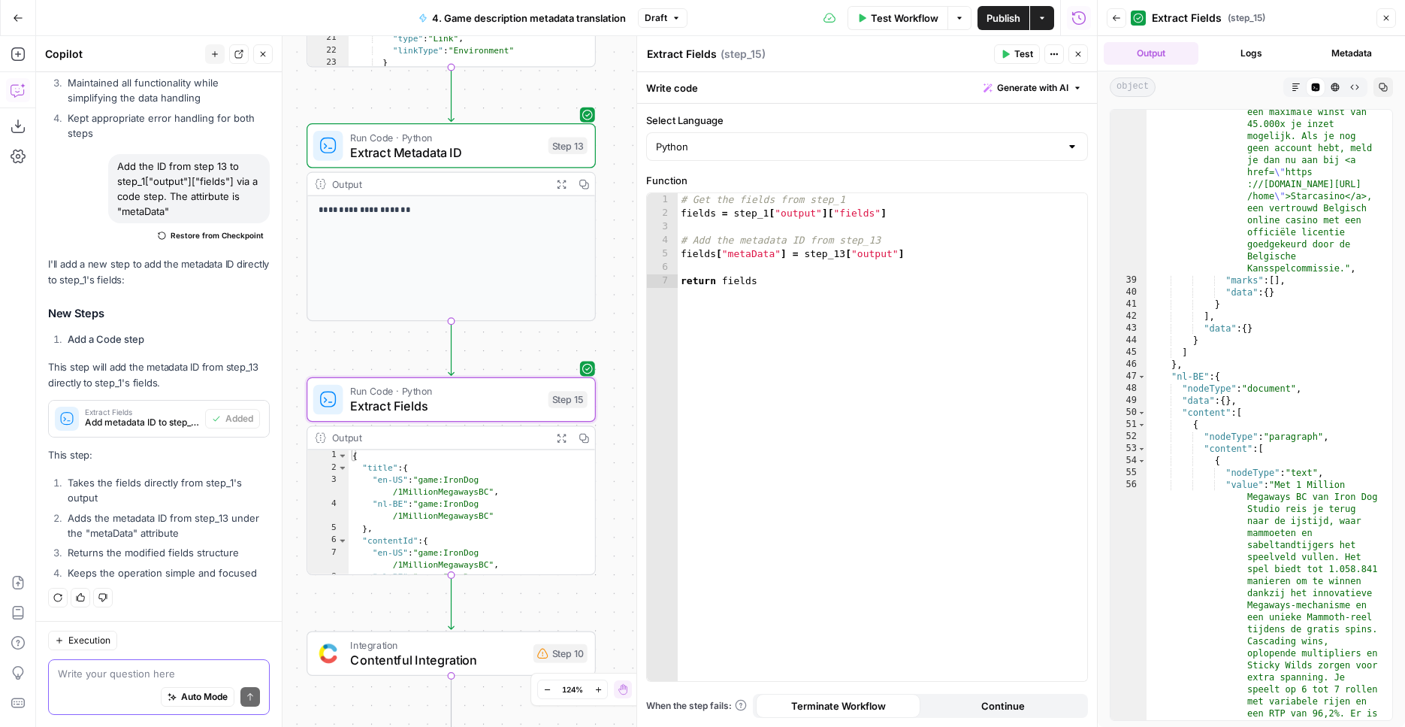
scroll to position [1434, 0]
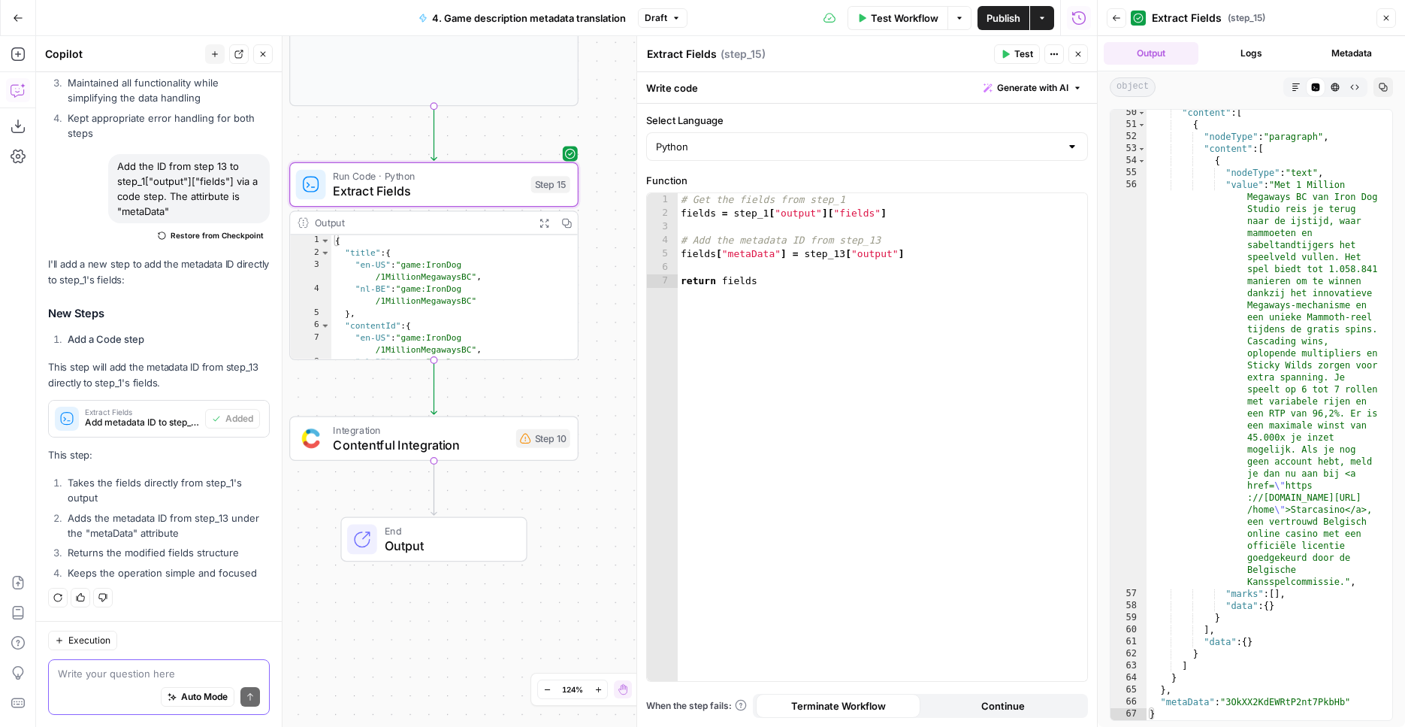
drag, startPoint x: 628, startPoint y: 485, endPoint x: 586, endPoint y: 337, distance: 154.6
click at [612, 312] on div "Workflow Set Inputs Inputs Integration Contentful Integration Step 1 Output Exp…" at bounding box center [566, 381] width 1061 height 691
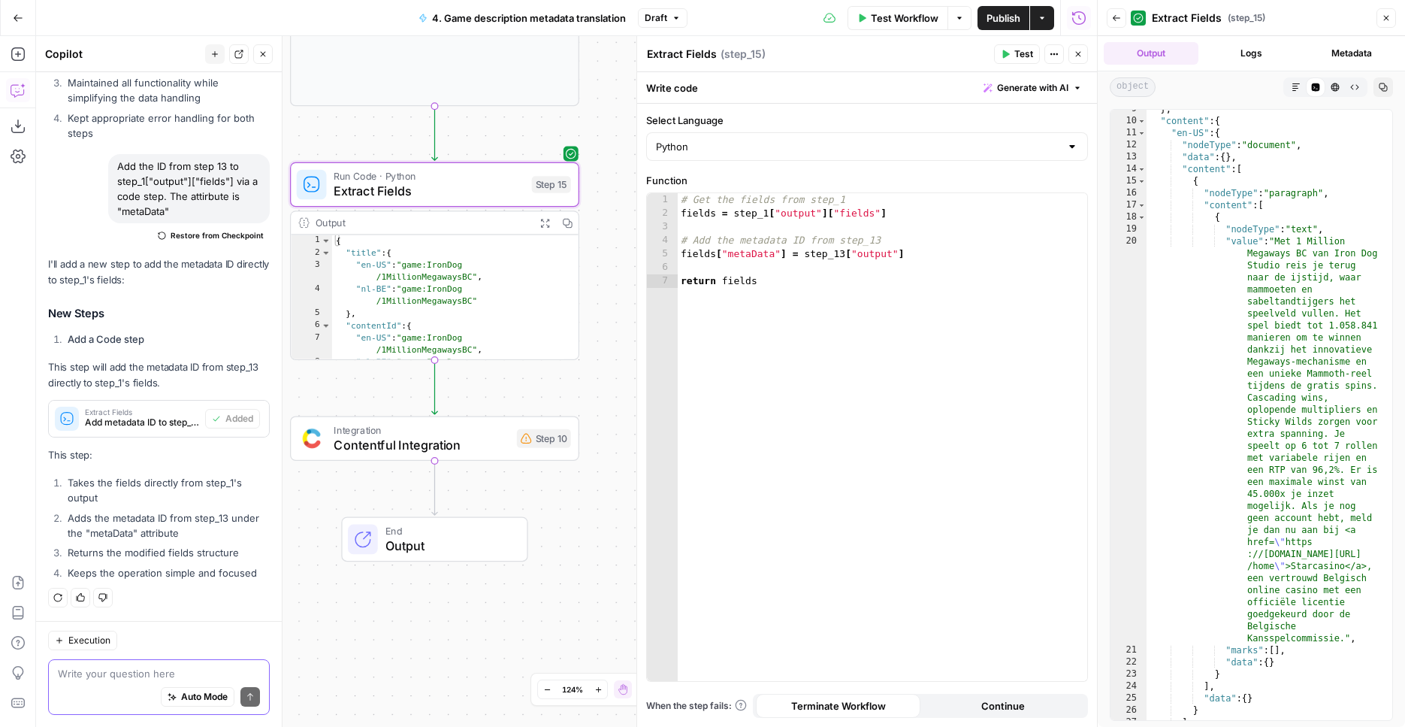
scroll to position [0, 0]
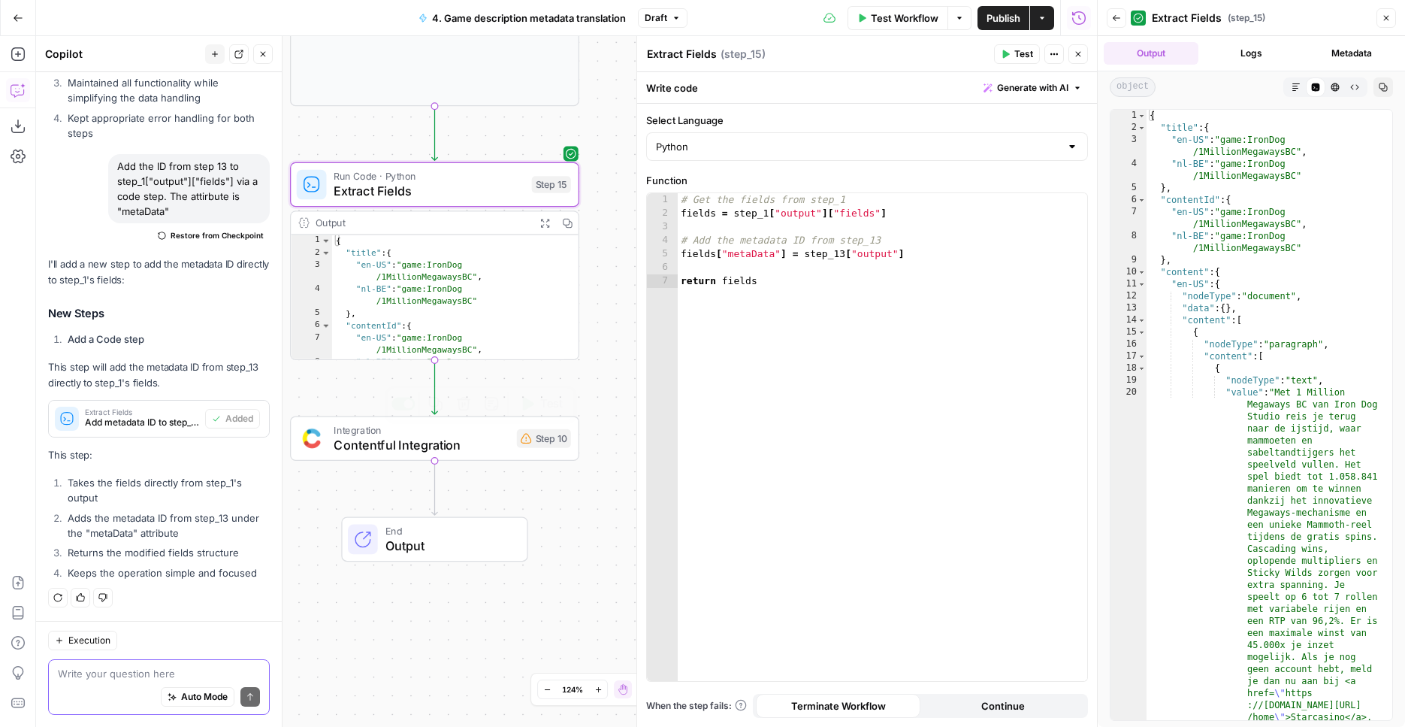
click at [427, 454] on span "Contentful Integration" at bounding box center [421, 445] width 175 height 19
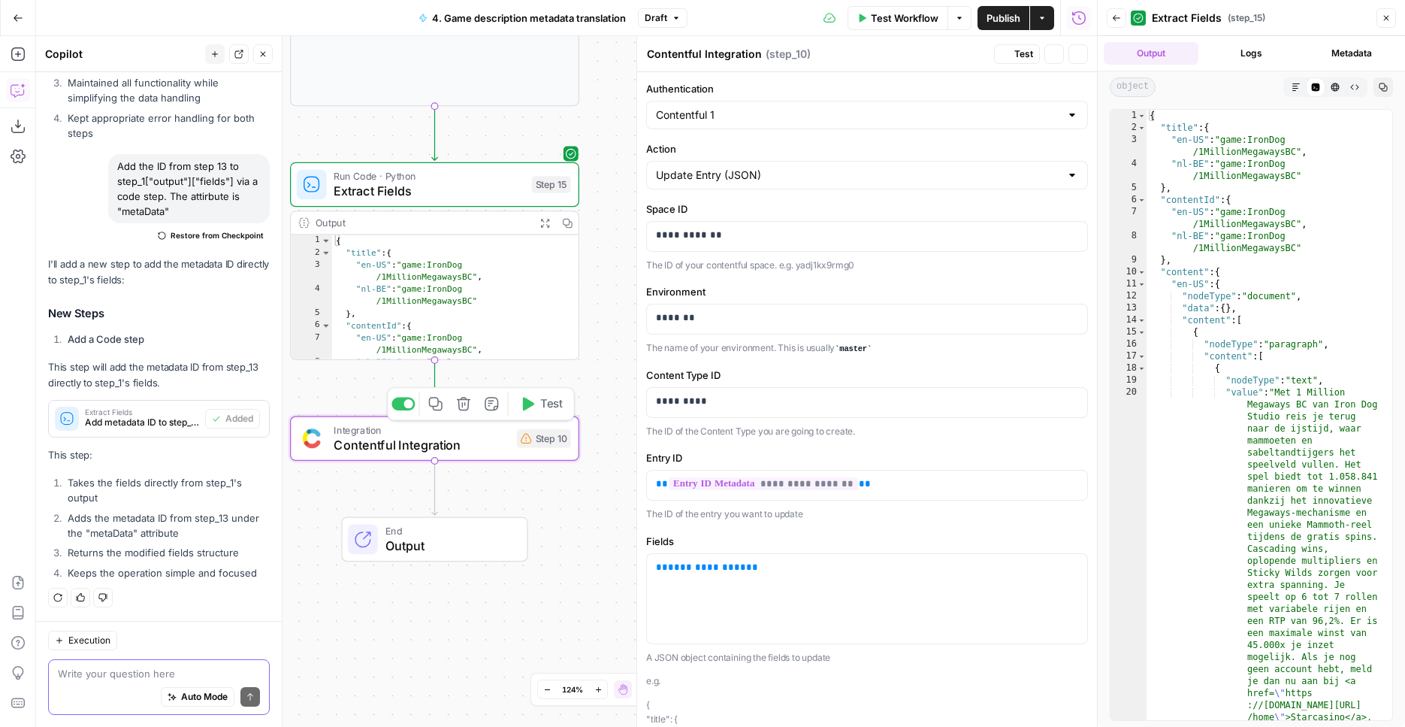
scroll to position [3978, 0]
click at [746, 569] on p "**********" at bounding box center [867, 567] width 422 height 15
click at [747, 569] on p "**********" at bounding box center [867, 567] width 422 height 15
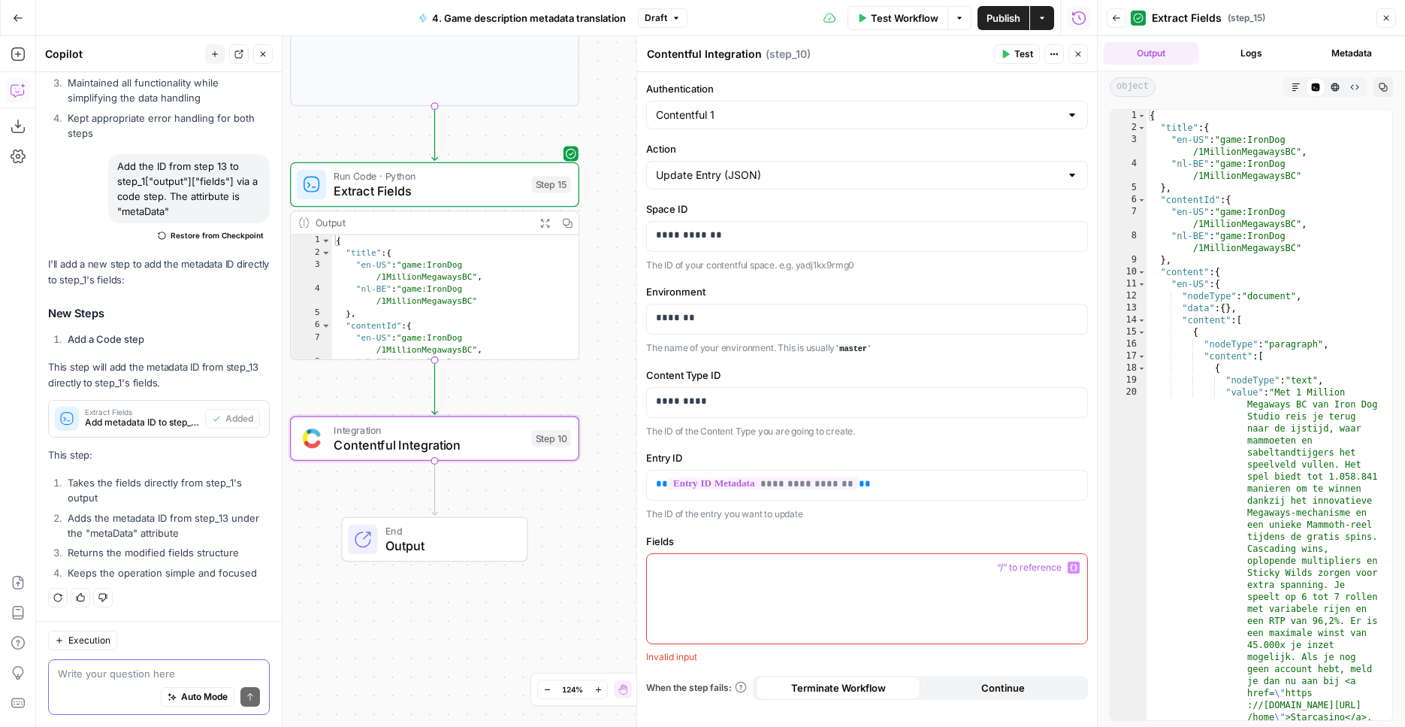
click at [1079, 568] on button "Variables Menu" at bounding box center [1074, 567] width 12 height 12
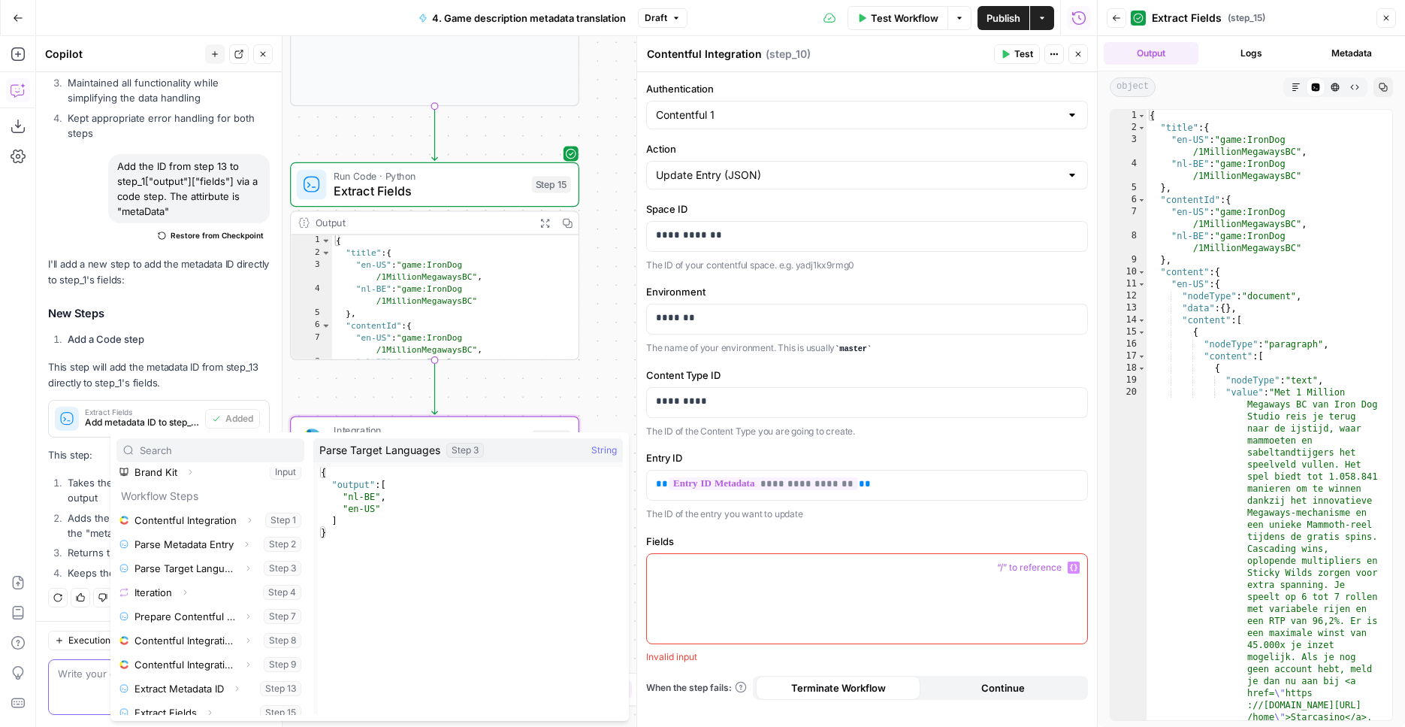
scroll to position [89, 0]
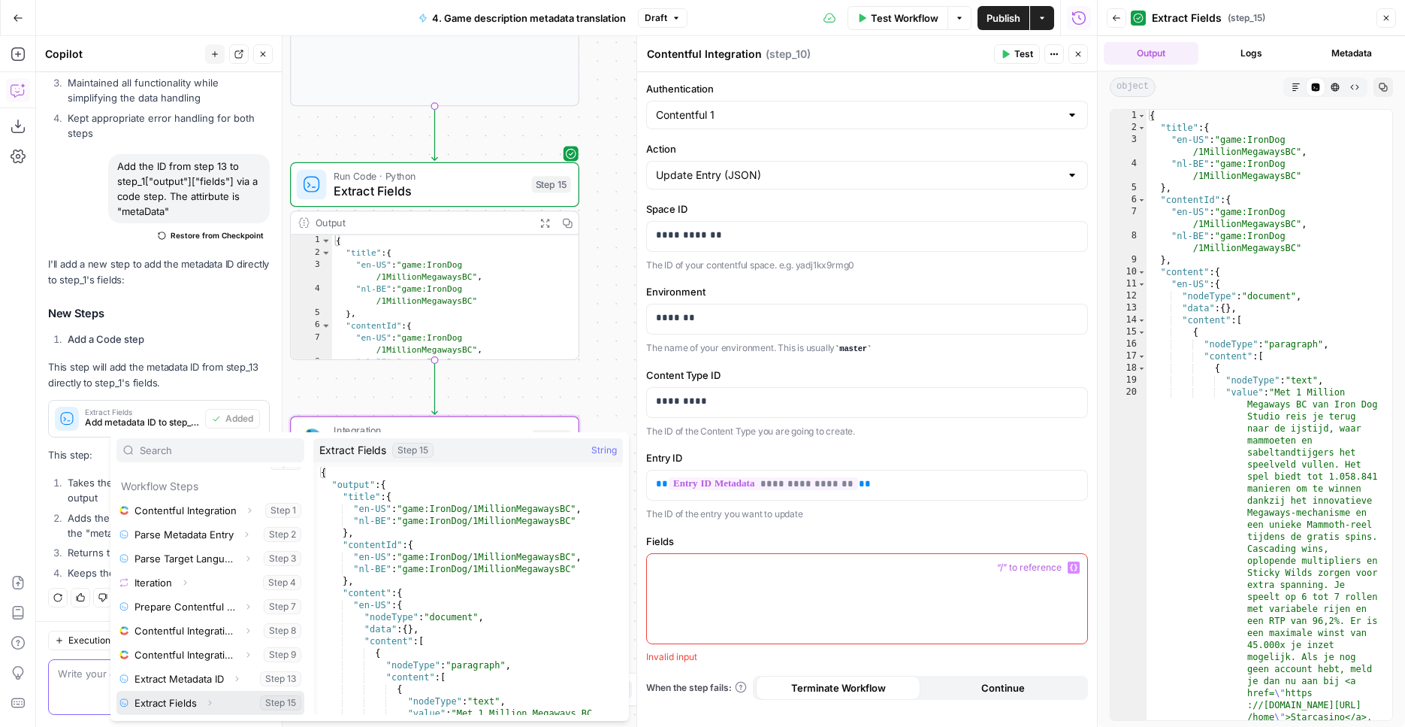
click at [194, 700] on button "Select variable Extract Fields" at bounding box center [210, 703] width 188 height 24
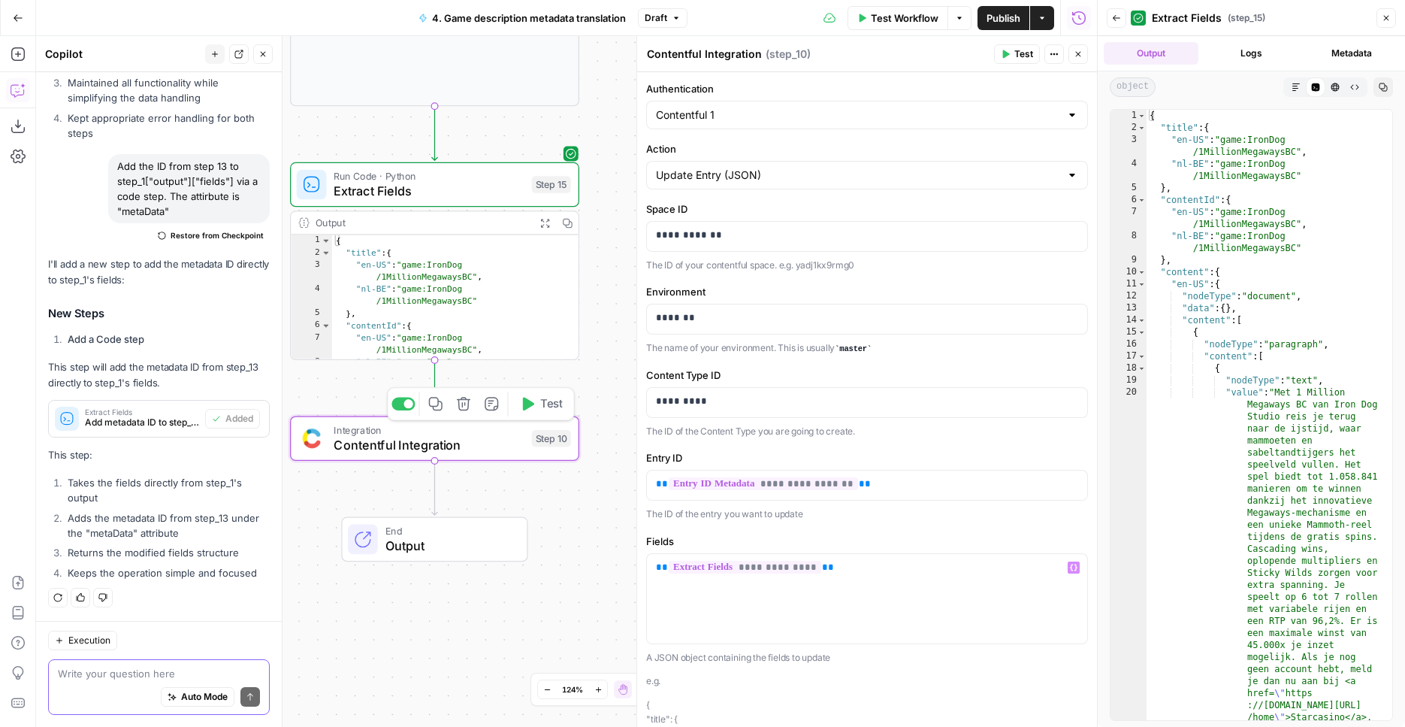
click at [526, 407] on icon "button" at bounding box center [528, 404] width 11 height 14
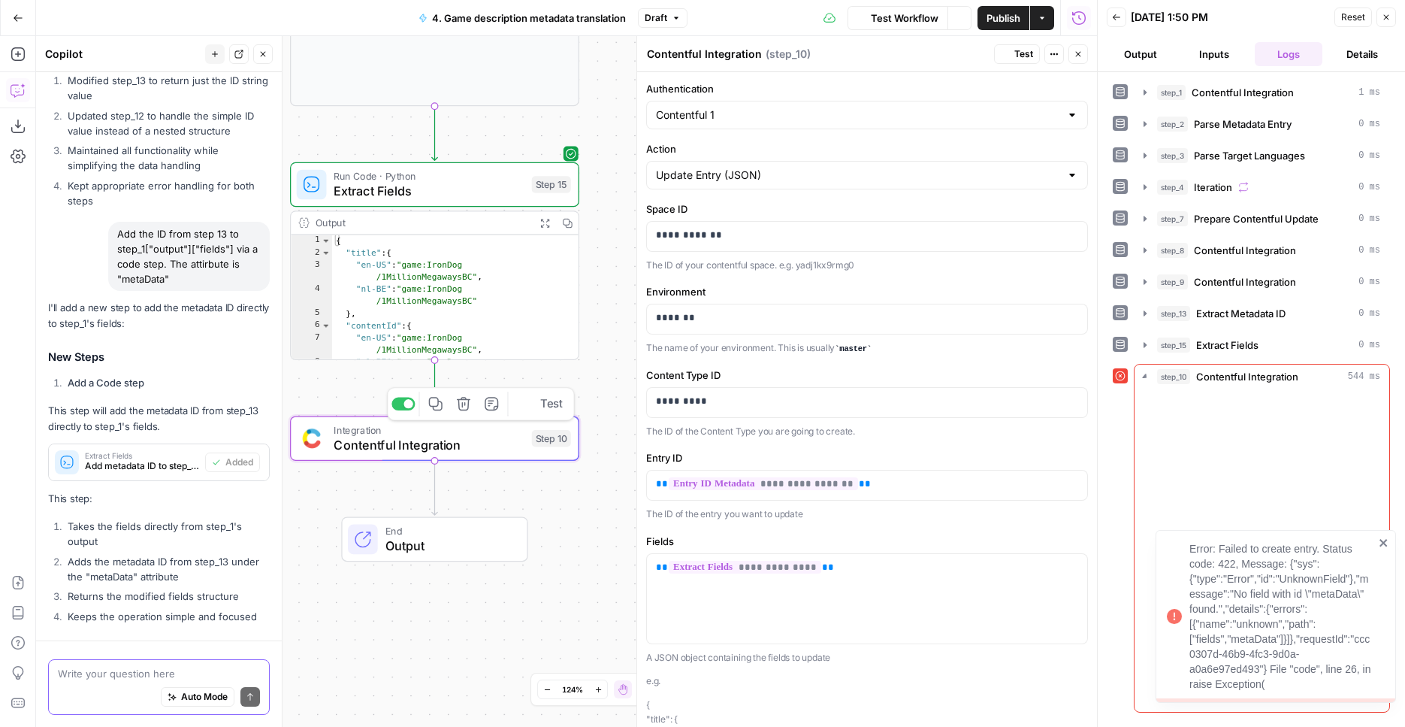
scroll to position [3978, 0]
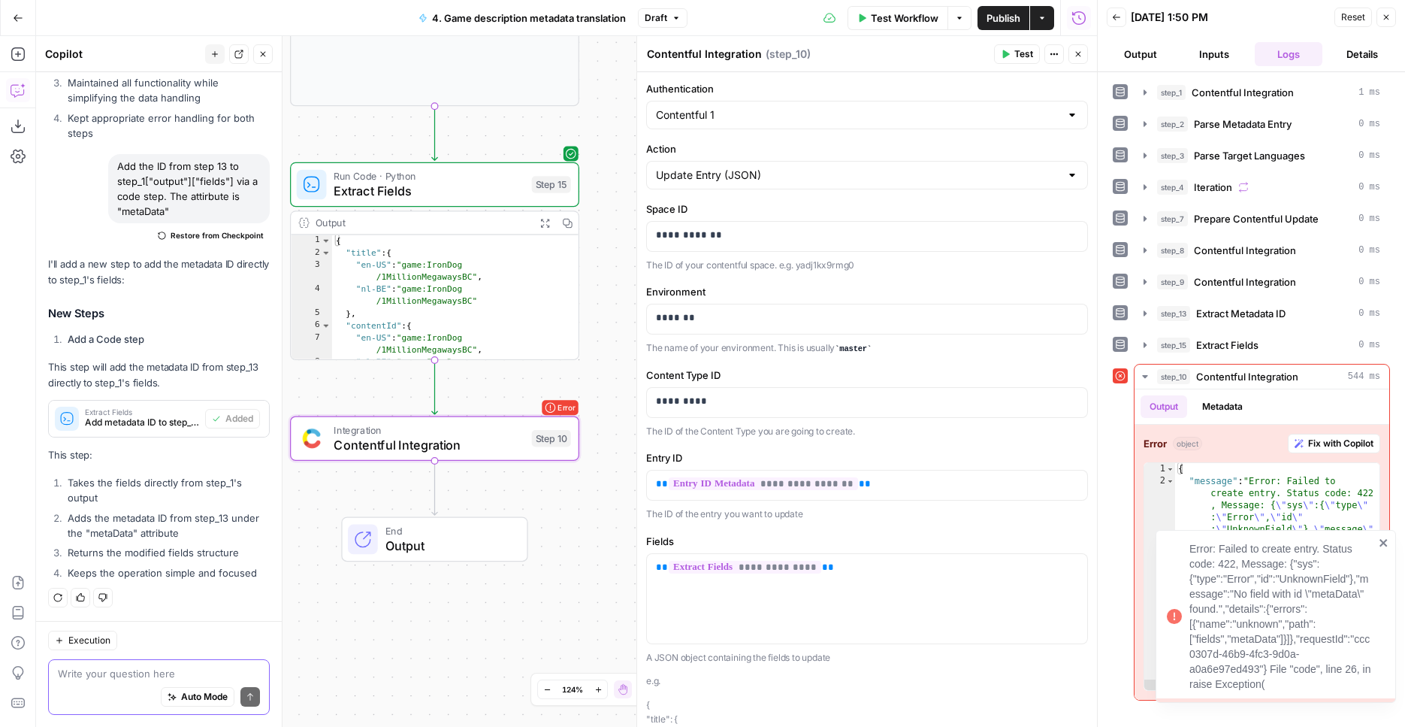
click at [1388, 540] on icon "close" at bounding box center [1384, 543] width 11 height 12
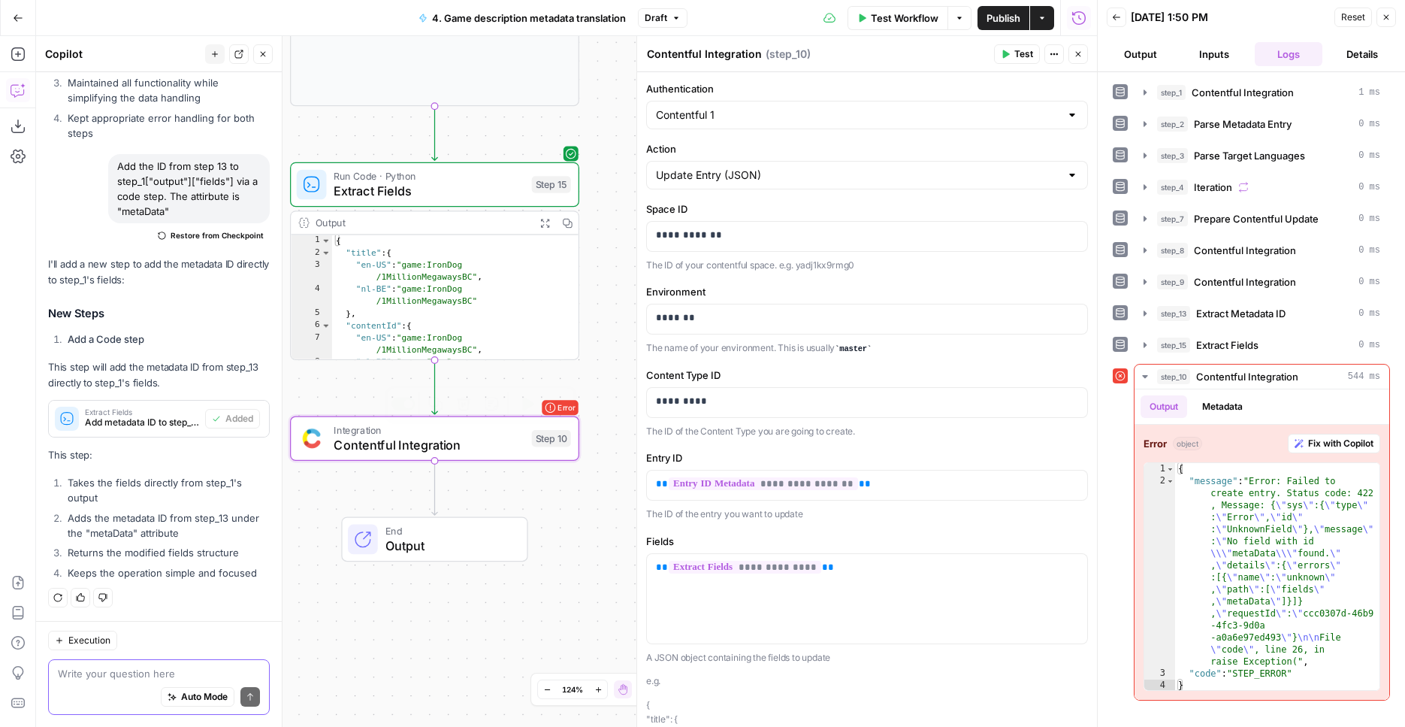
click at [455, 452] on span "Contentful Integration" at bounding box center [429, 445] width 190 height 19
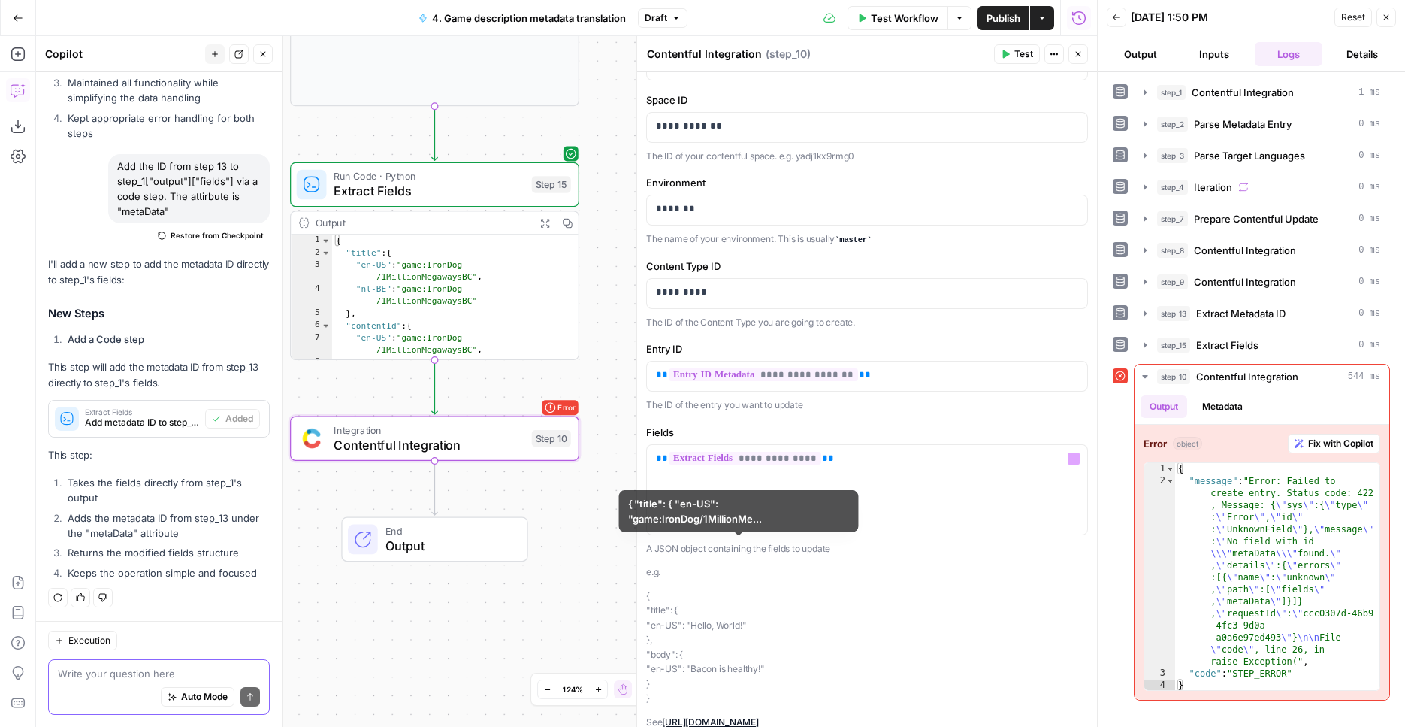
scroll to position [171, 0]
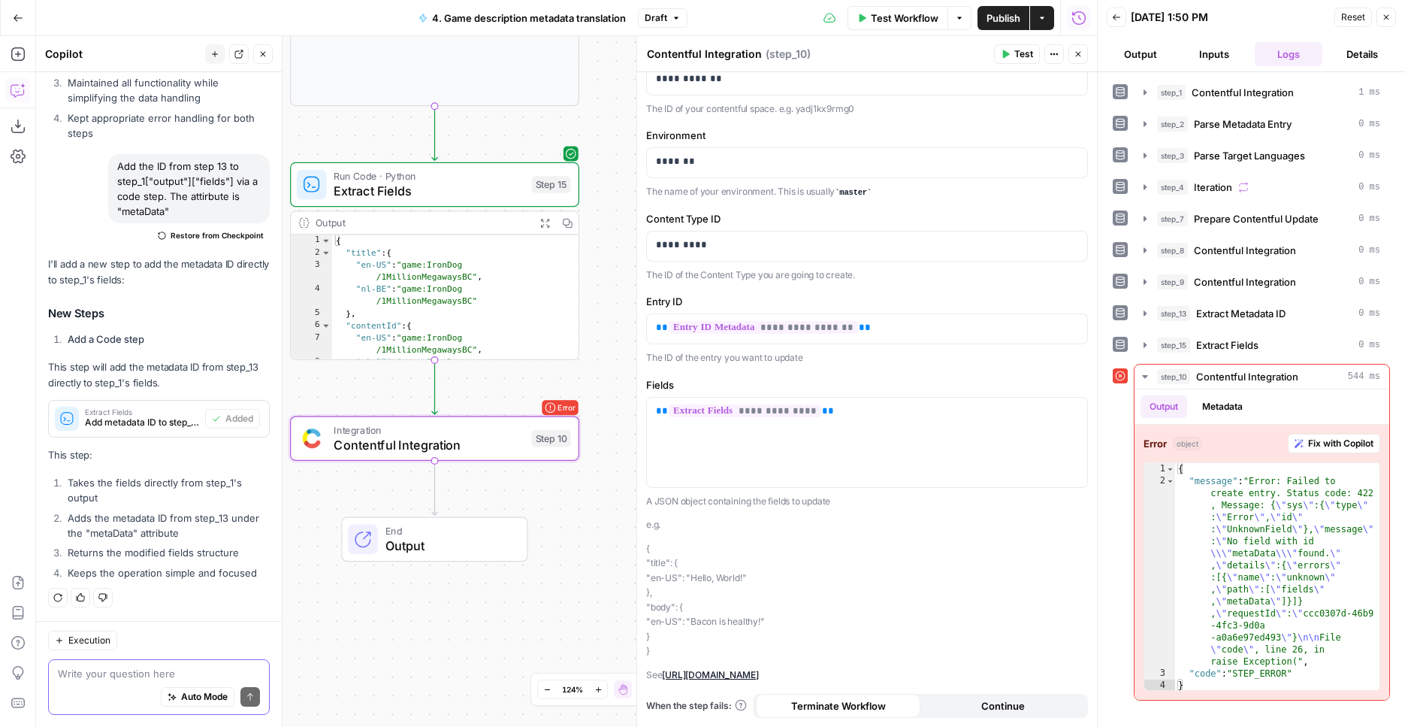
click at [467, 182] on span "Extract Fields" at bounding box center [429, 191] width 190 height 19
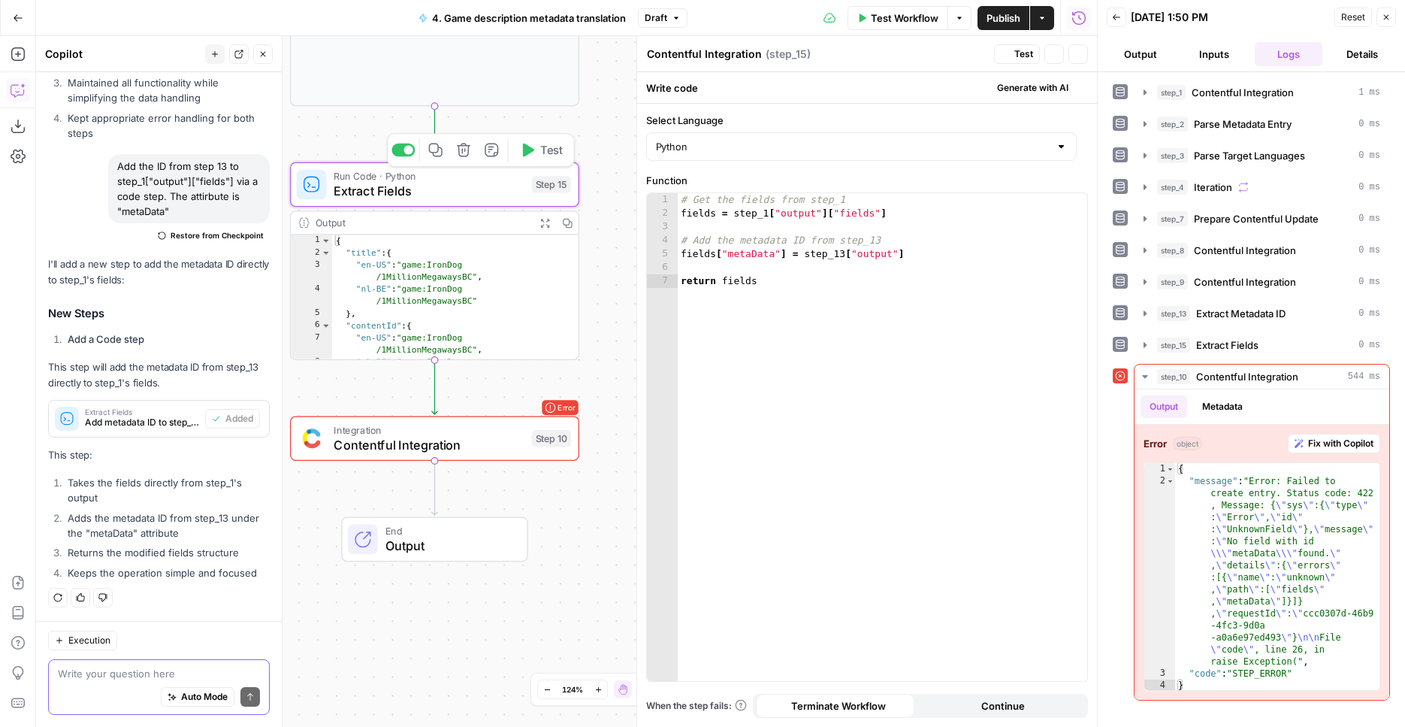
type textarea "Extract Fields"
click at [759, 252] on div "# Get the fields from step_1 fields = step_1 [ "output" ] [ "fields" ] # Add th…" at bounding box center [883, 450] width 410 height 515
type textarea "**********"
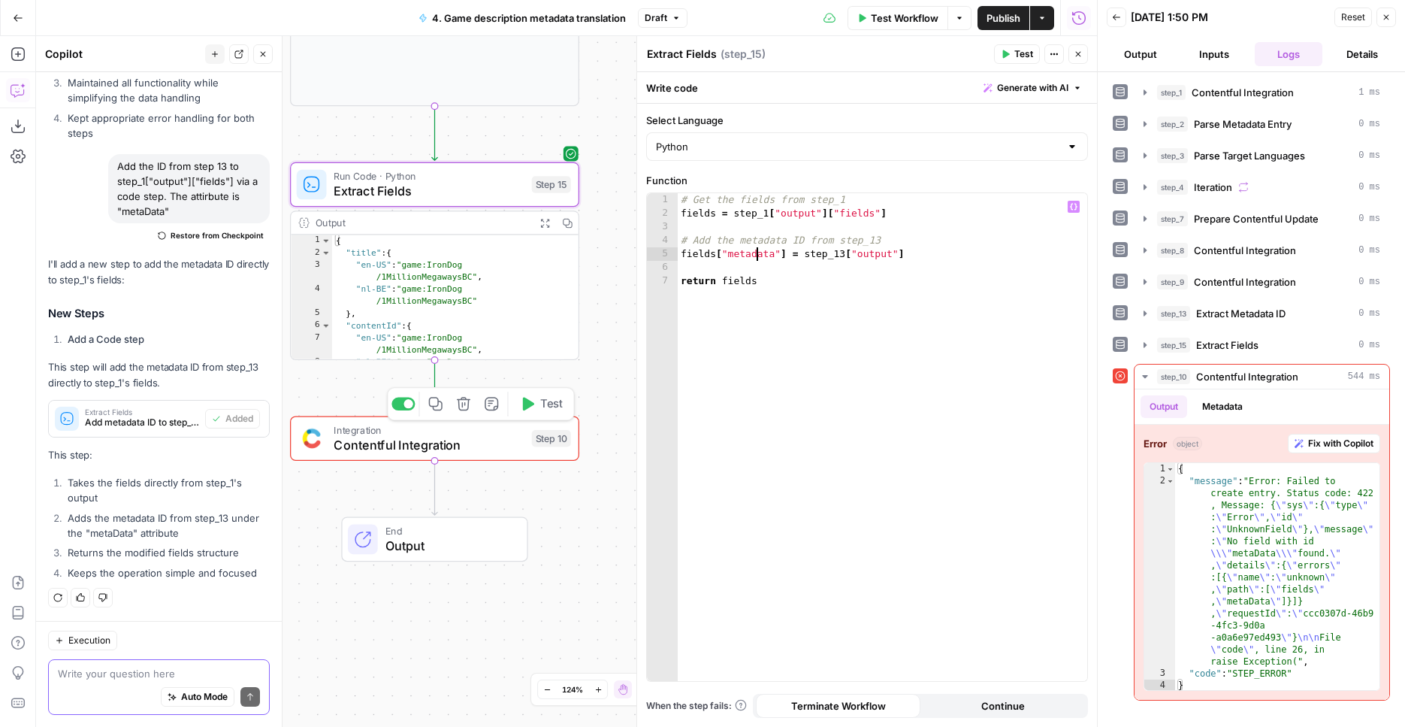
click at [534, 413] on button "Test" at bounding box center [541, 404] width 58 height 24
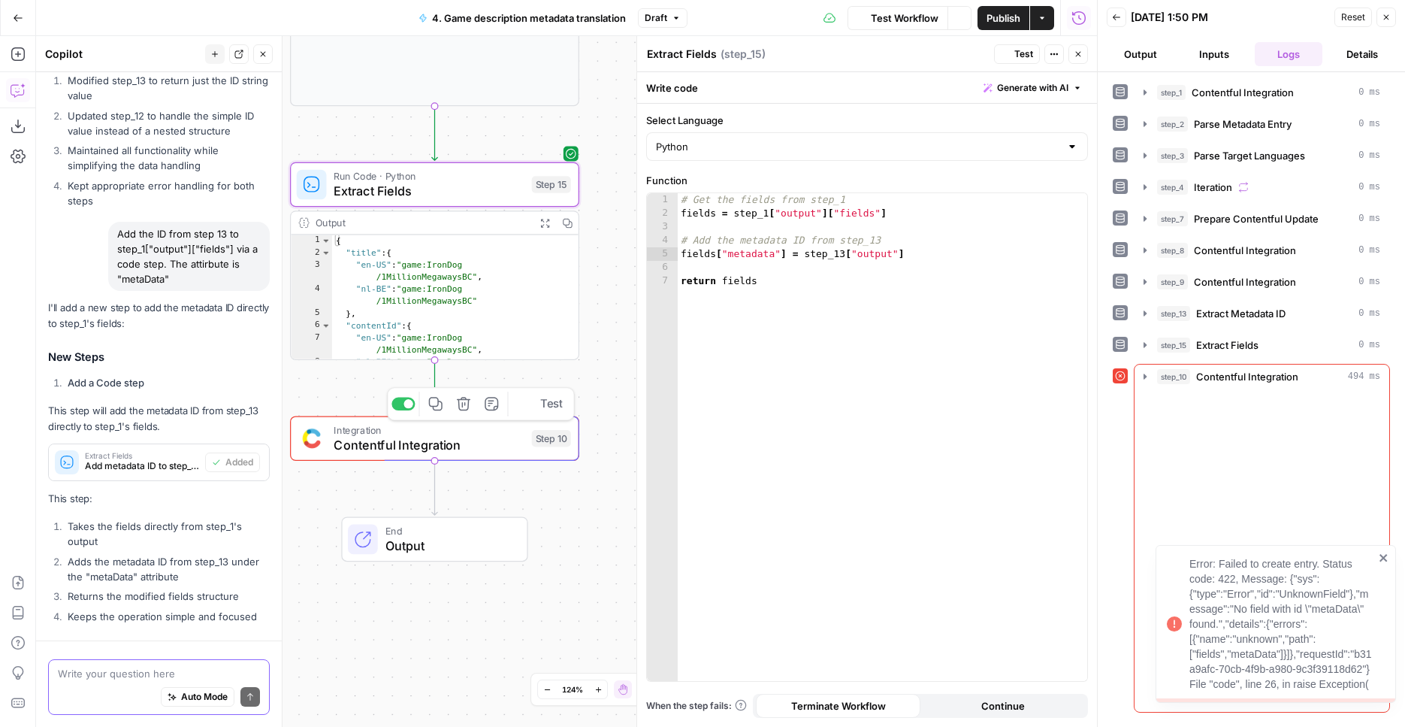
scroll to position [3978, 0]
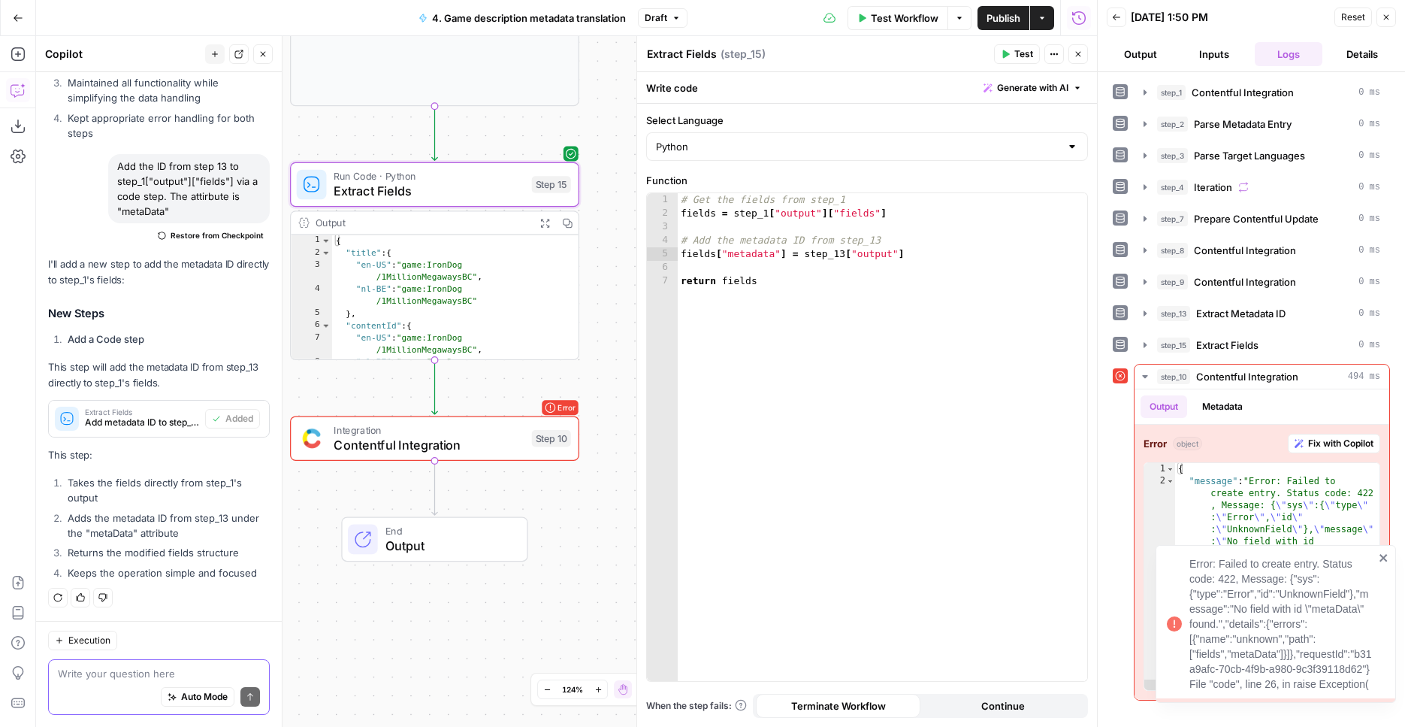
click at [1380, 552] on icon "close" at bounding box center [1384, 558] width 11 height 12
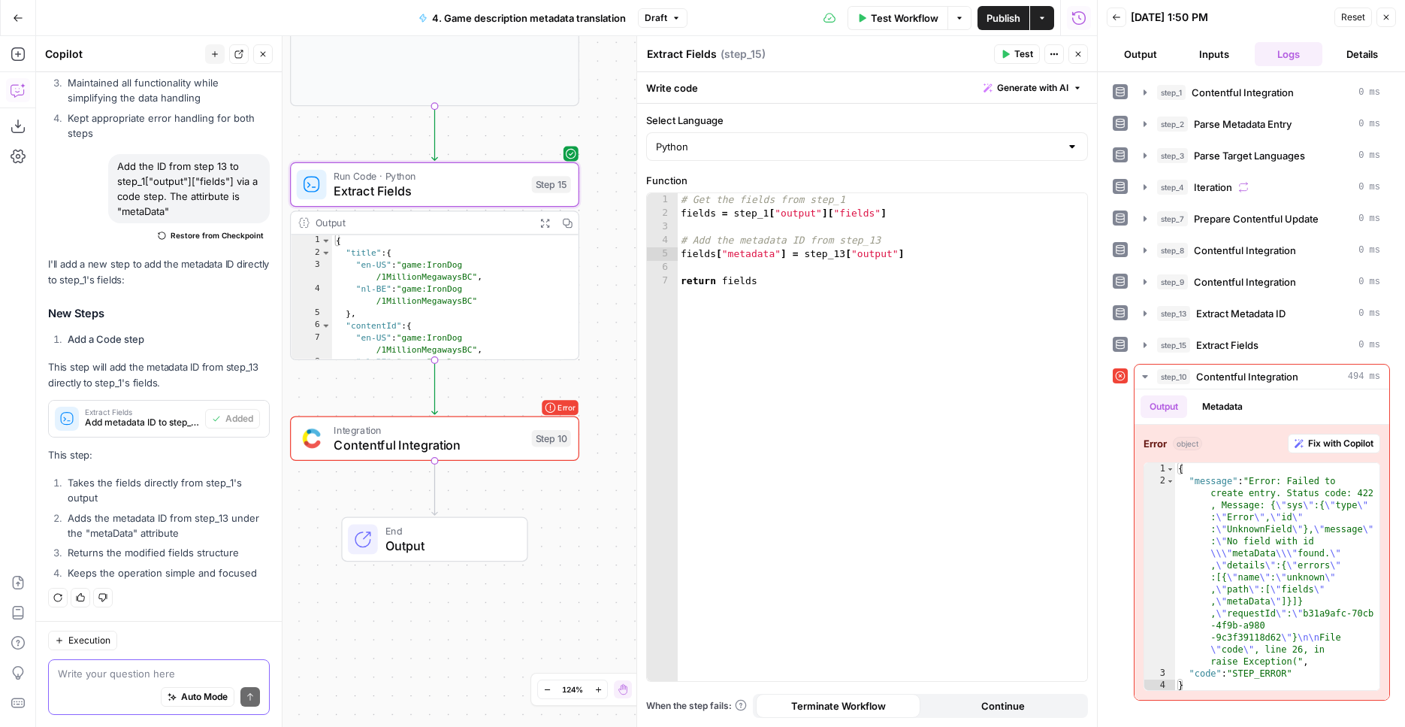
click at [991, 24] on span "Publish" at bounding box center [1004, 18] width 34 height 15
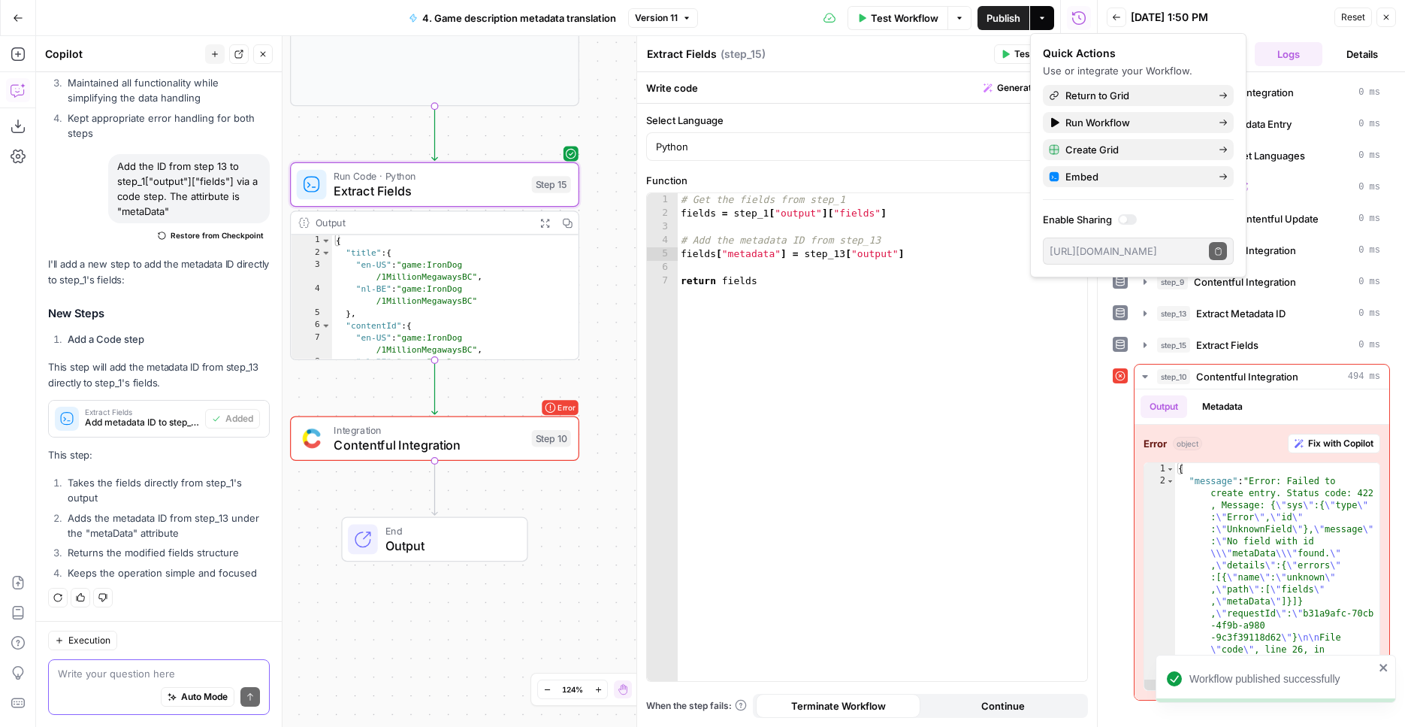
click at [26, 25] on button "Go Back" at bounding box center [18, 18] width 27 height 27
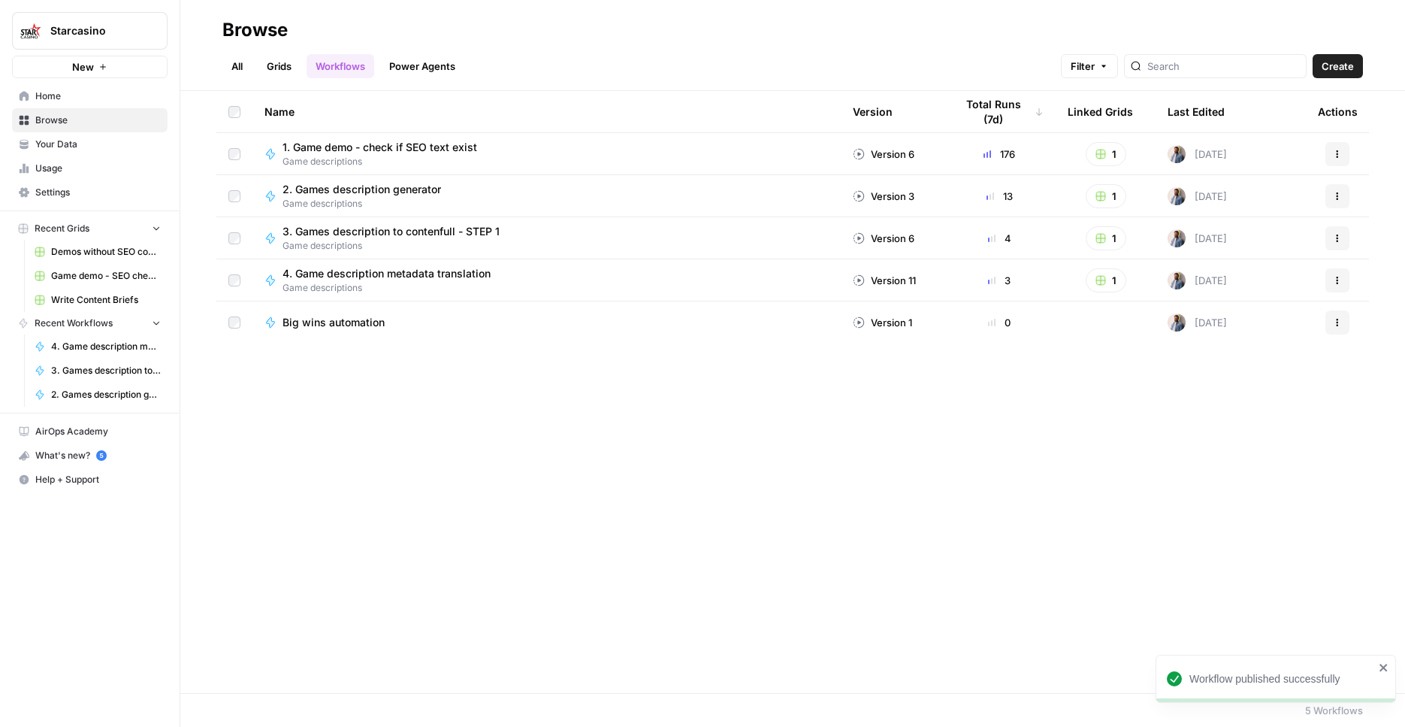
click at [1336, 58] on button "Create" at bounding box center [1338, 66] width 50 height 24
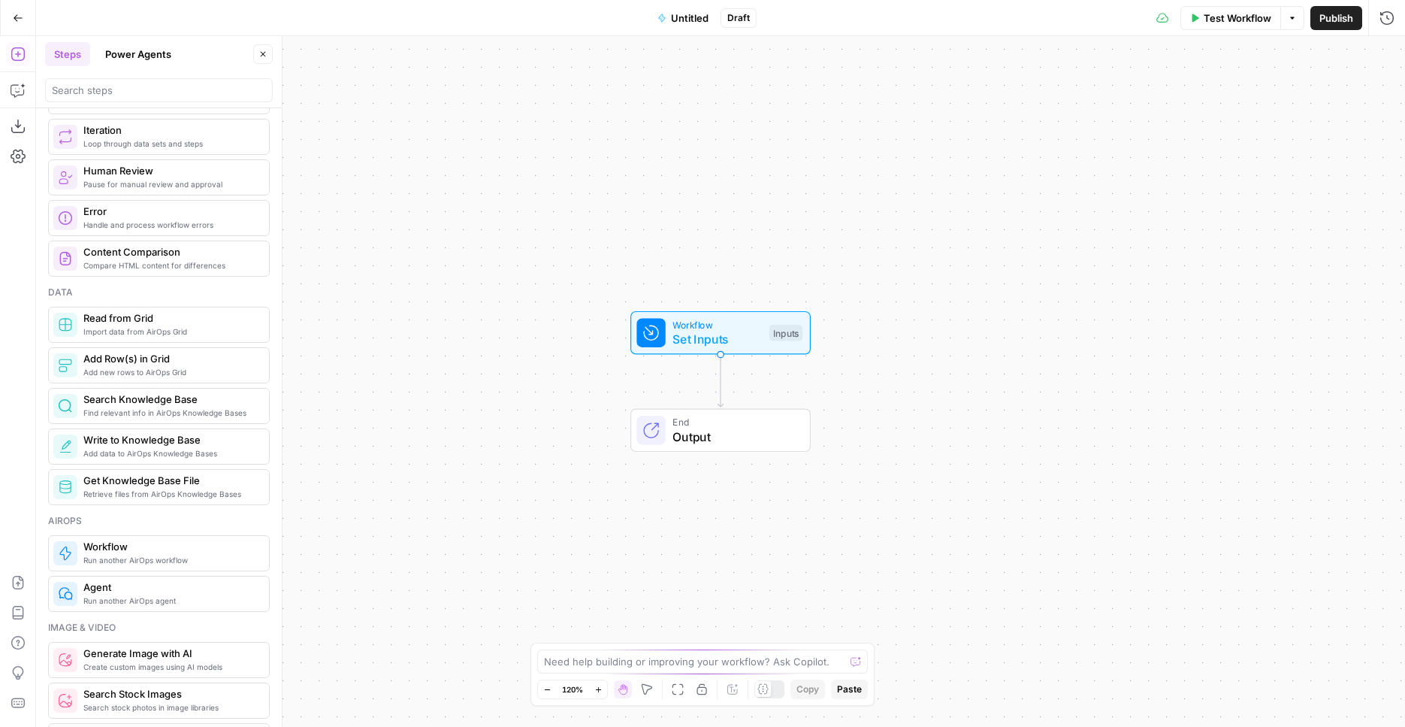
scroll to position [586, 0]
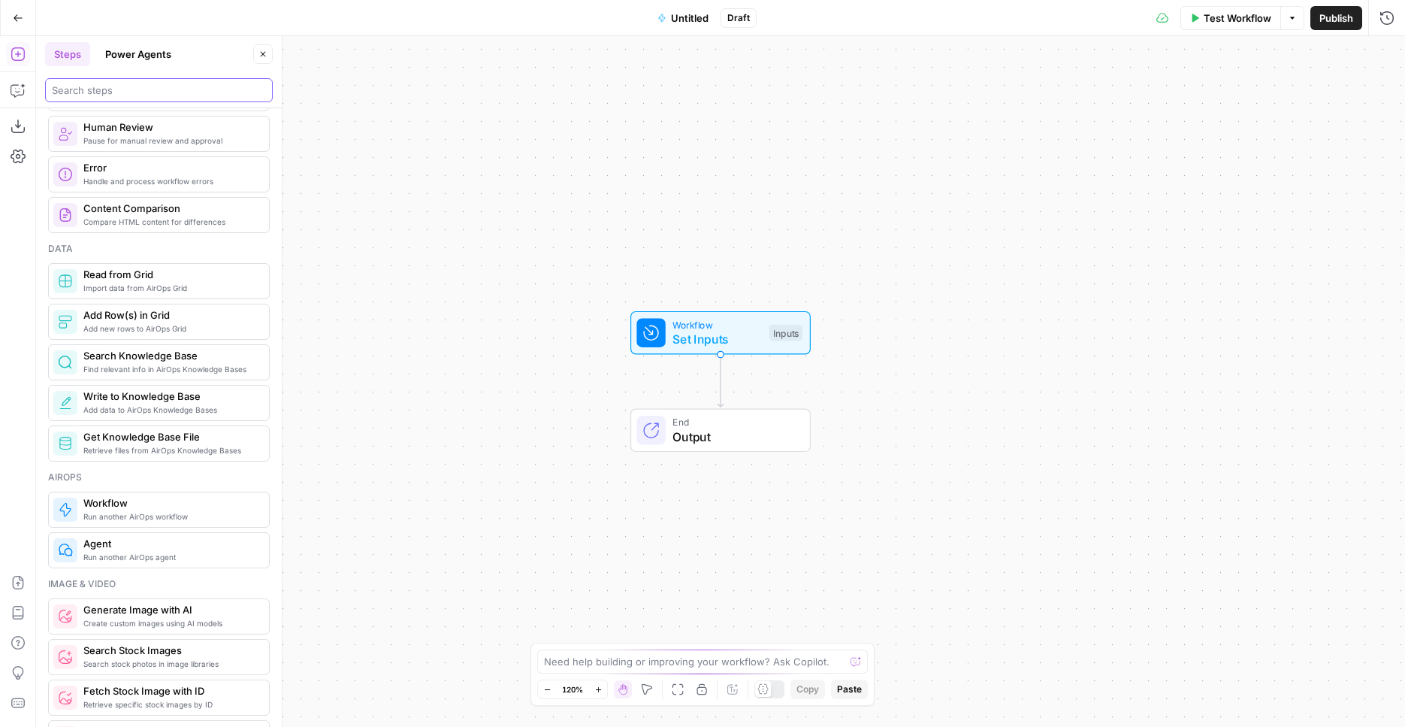
click at [168, 95] on input "search" at bounding box center [159, 90] width 214 height 15
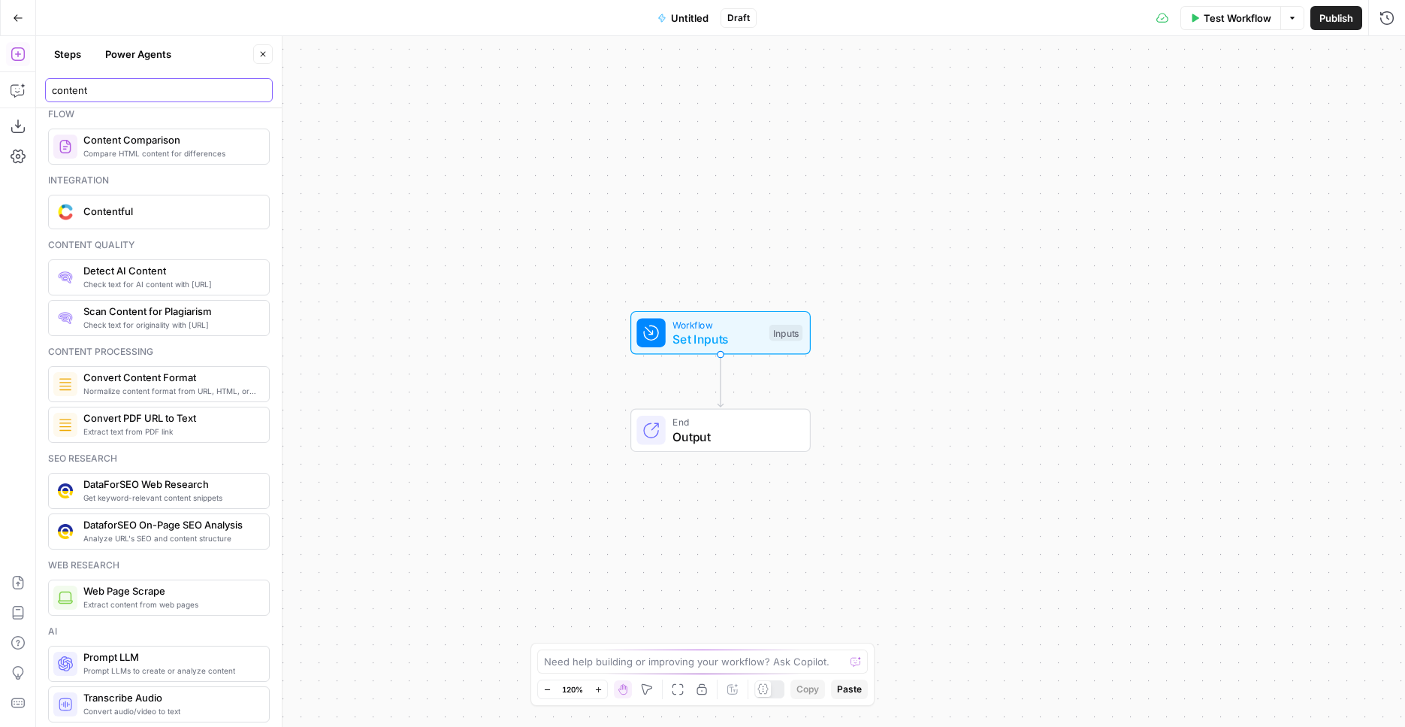
scroll to position [0, 0]
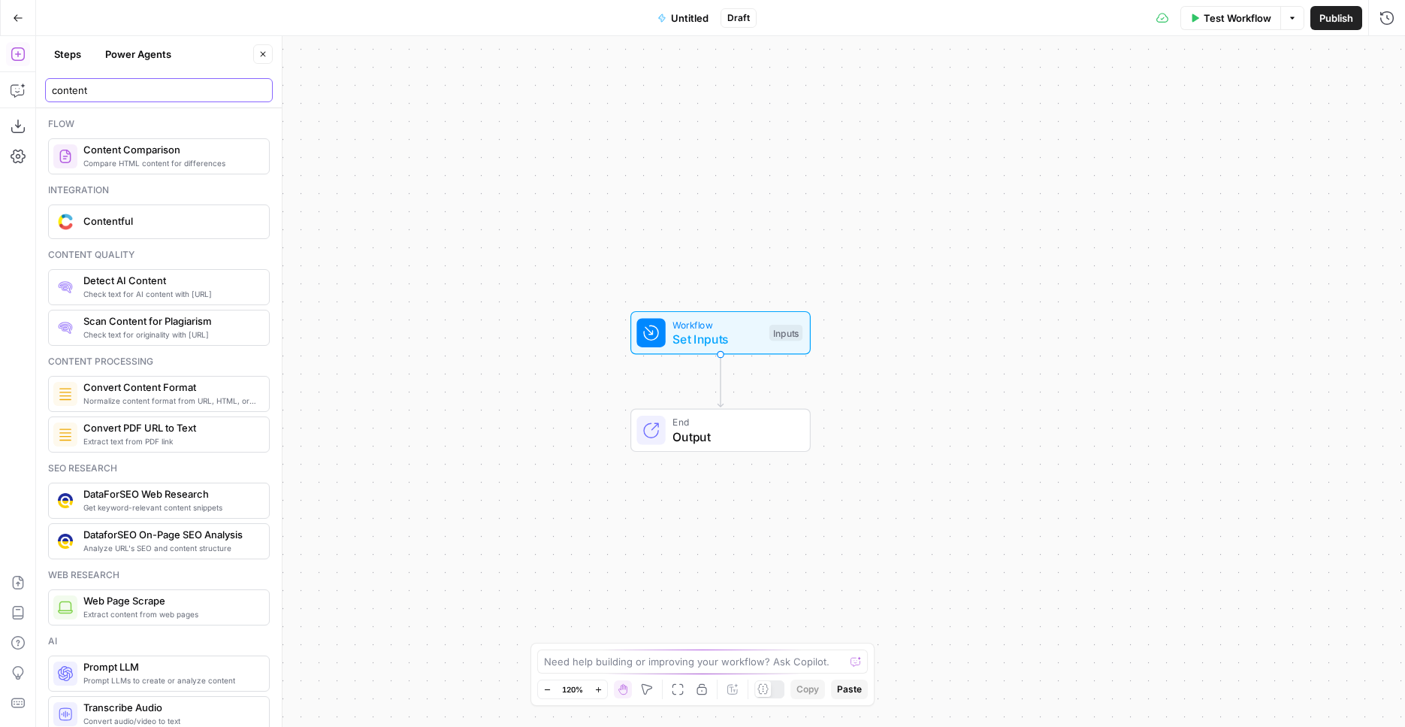
type input "content"
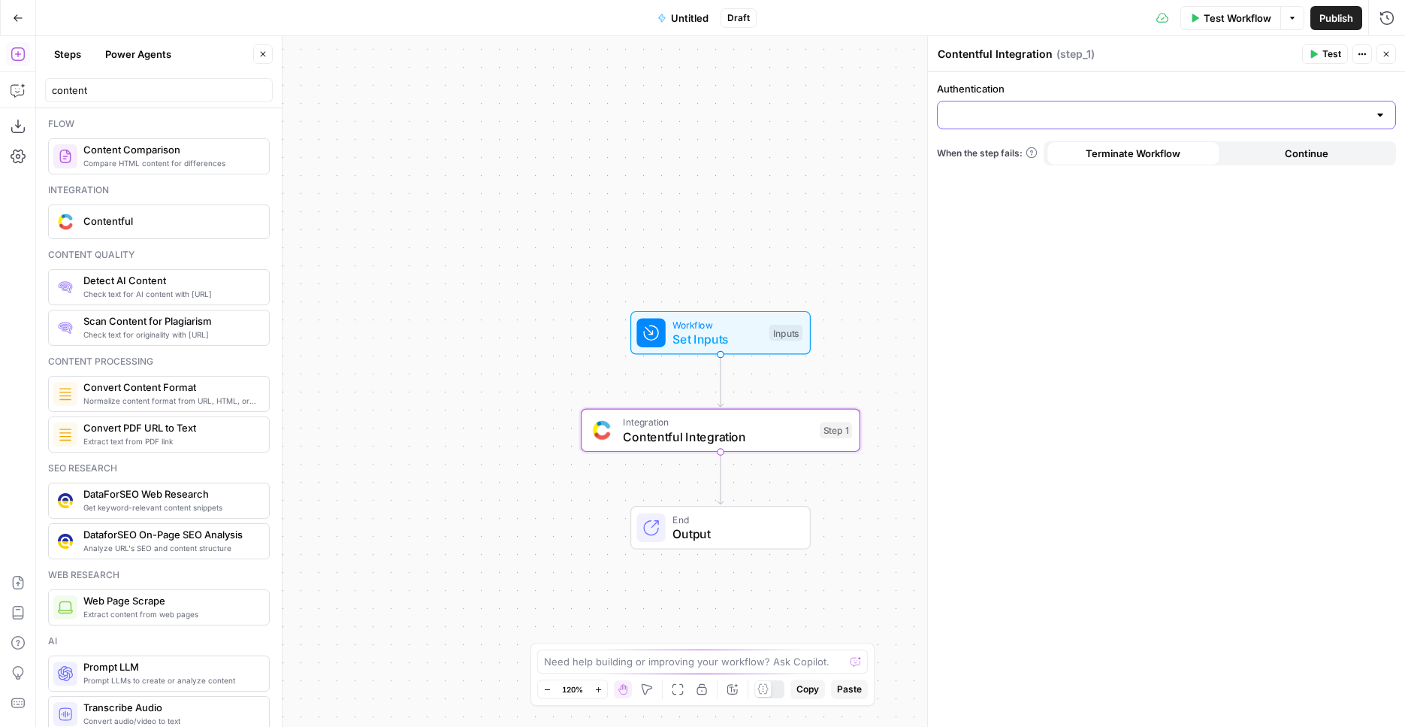
drag, startPoint x: 1059, startPoint y: 116, endPoint x: 1145, endPoint y: 114, distance: 86.4
click at [1059, 117] on input "Authentication" at bounding box center [1158, 114] width 422 height 15
click at [1032, 156] on span "Contentful 1" at bounding box center [1164, 152] width 428 height 15
type input "Contentful 1"
click at [1072, 180] on input "Action" at bounding box center [1158, 175] width 422 height 15
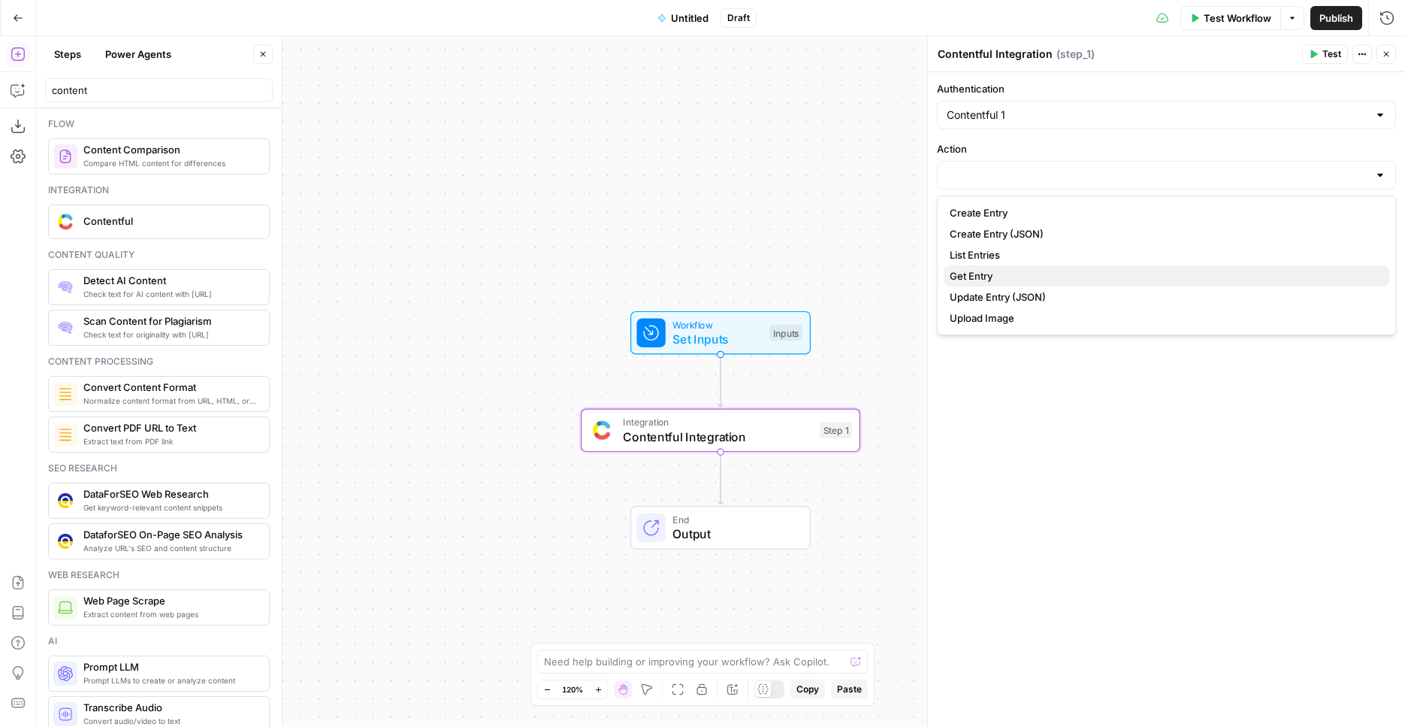
click at [1030, 275] on span "Get Entry" at bounding box center [1164, 275] width 428 height 15
type input "Get Entry"
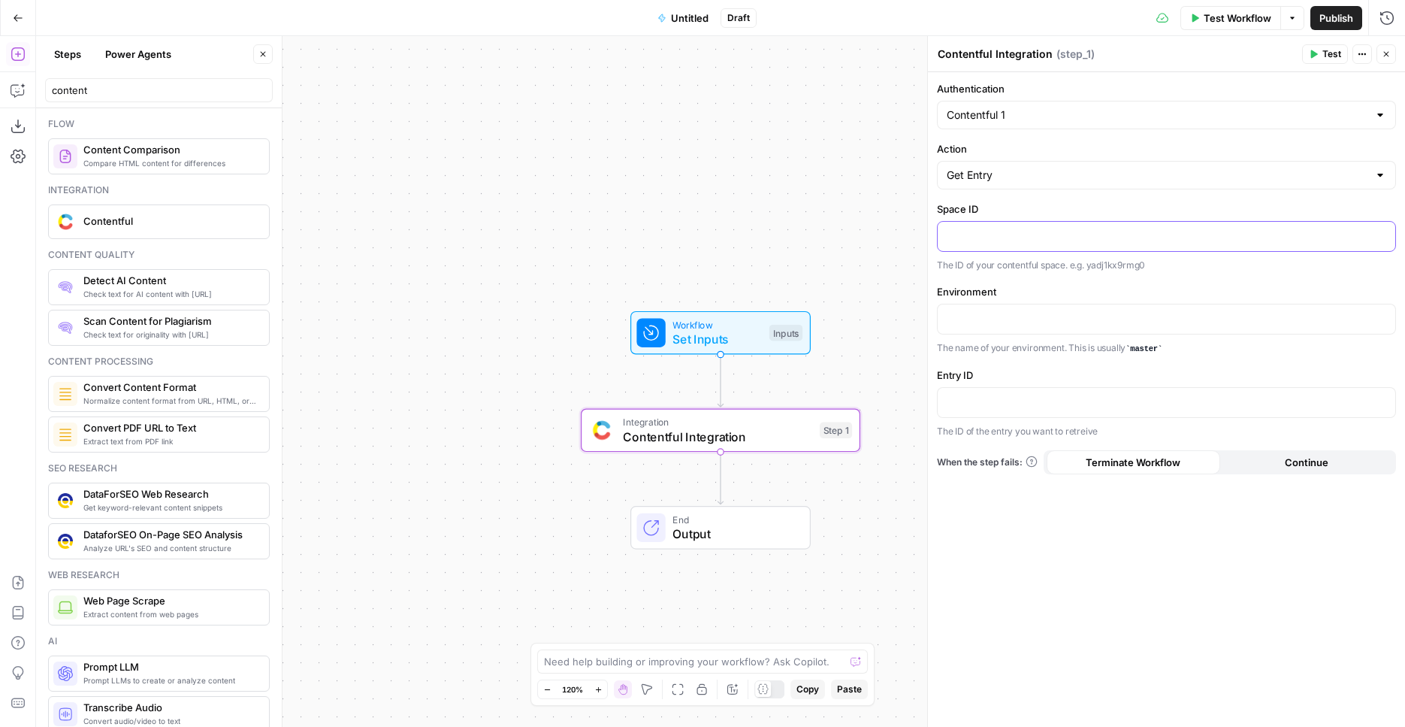
click at [1018, 245] on div at bounding box center [1167, 236] width 458 height 29
click at [1048, 313] on p at bounding box center [1167, 317] width 440 height 15
click at [1039, 413] on div at bounding box center [1167, 402] width 458 height 29
click at [1001, 220] on div "Space ID “/” to reference Variables Menu The ID of your contentful space. e.g. …" at bounding box center [1166, 236] width 459 height 71
click at [1002, 225] on div at bounding box center [1167, 236] width 458 height 29
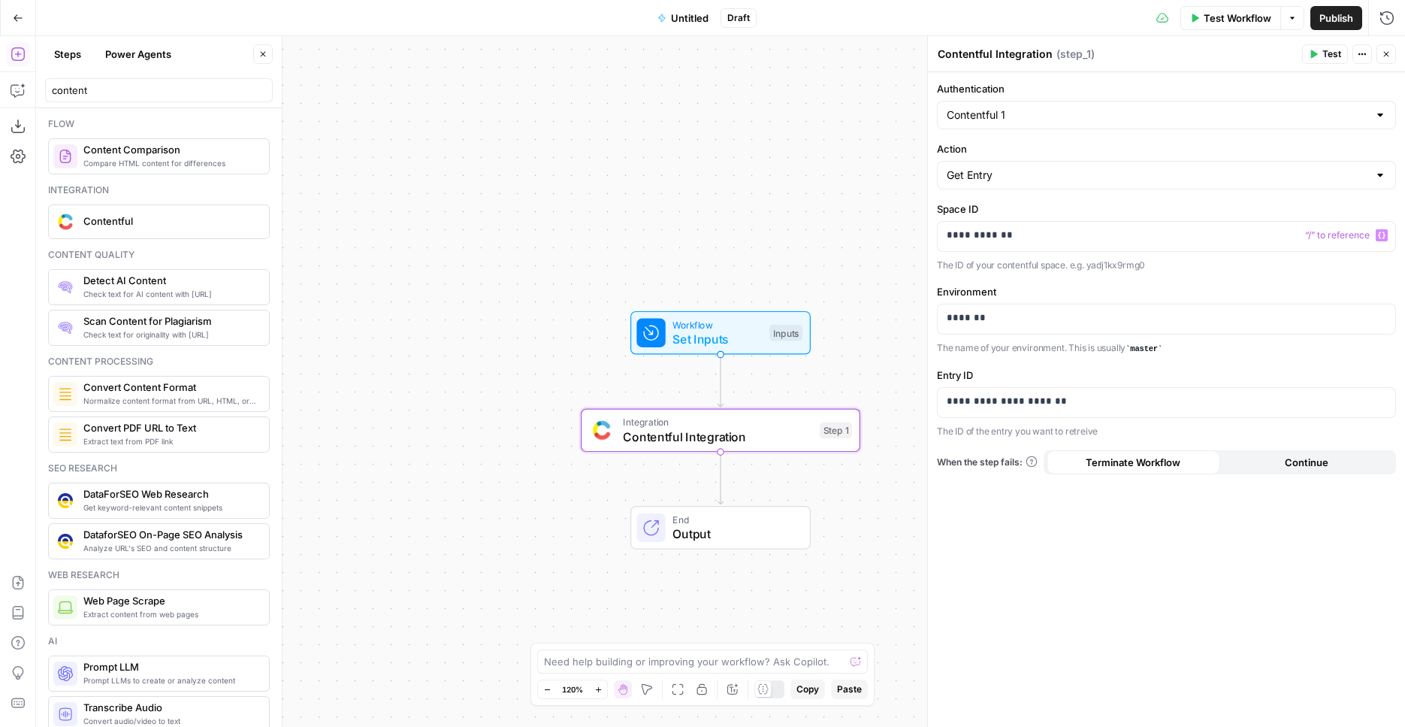
click at [824, 150] on div "Workflow Set Inputs Inputs Integration Contentful Integration Step 1 End Output" at bounding box center [720, 381] width 1369 height 691
click at [813, 387] on button "Test" at bounding box center [820, 394] width 56 height 23
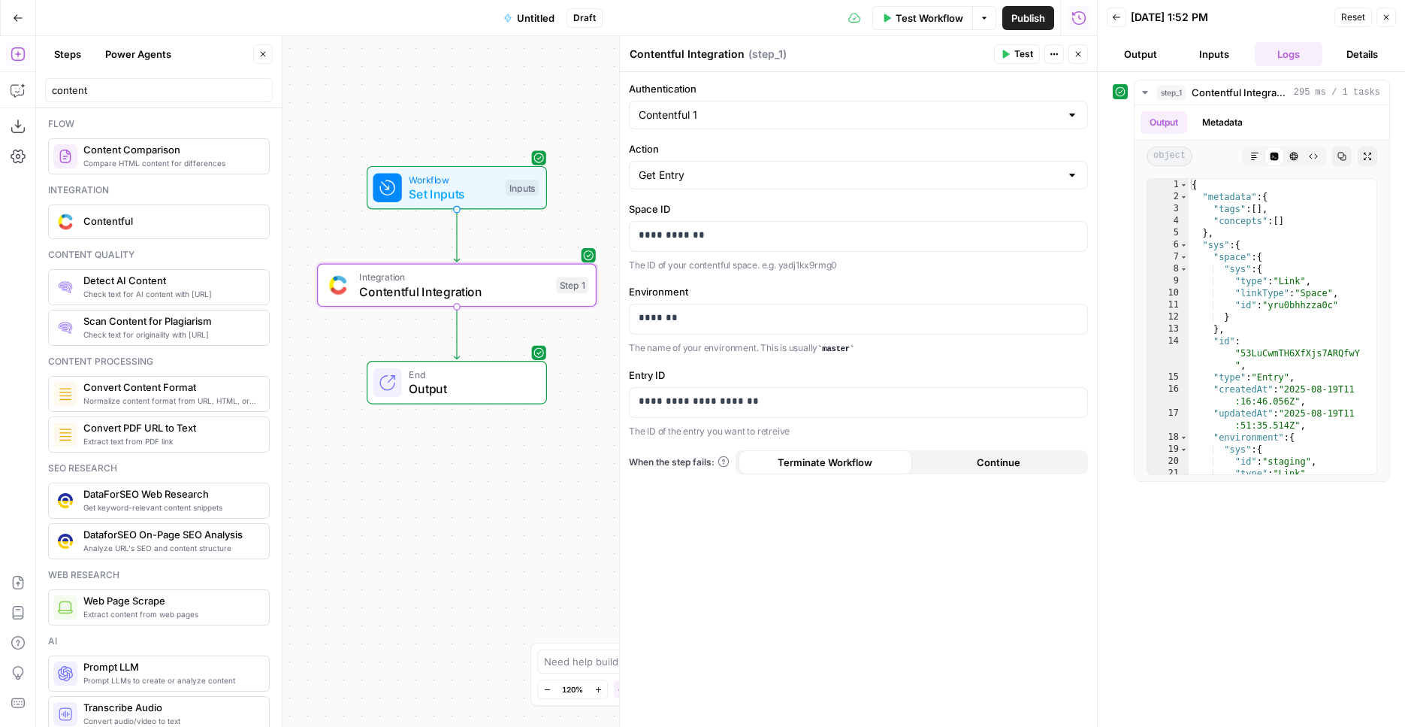
drag, startPoint x: 471, startPoint y: 203, endPoint x: 261, endPoint y: 130, distance: 222.7
click at [261, 130] on div "Workflow Set Inputs Inputs Integration Contentful Integration Step 1 End Output" at bounding box center [566, 381] width 1061 height 691
click at [771, 685] on div at bounding box center [763, 689] width 16 height 16
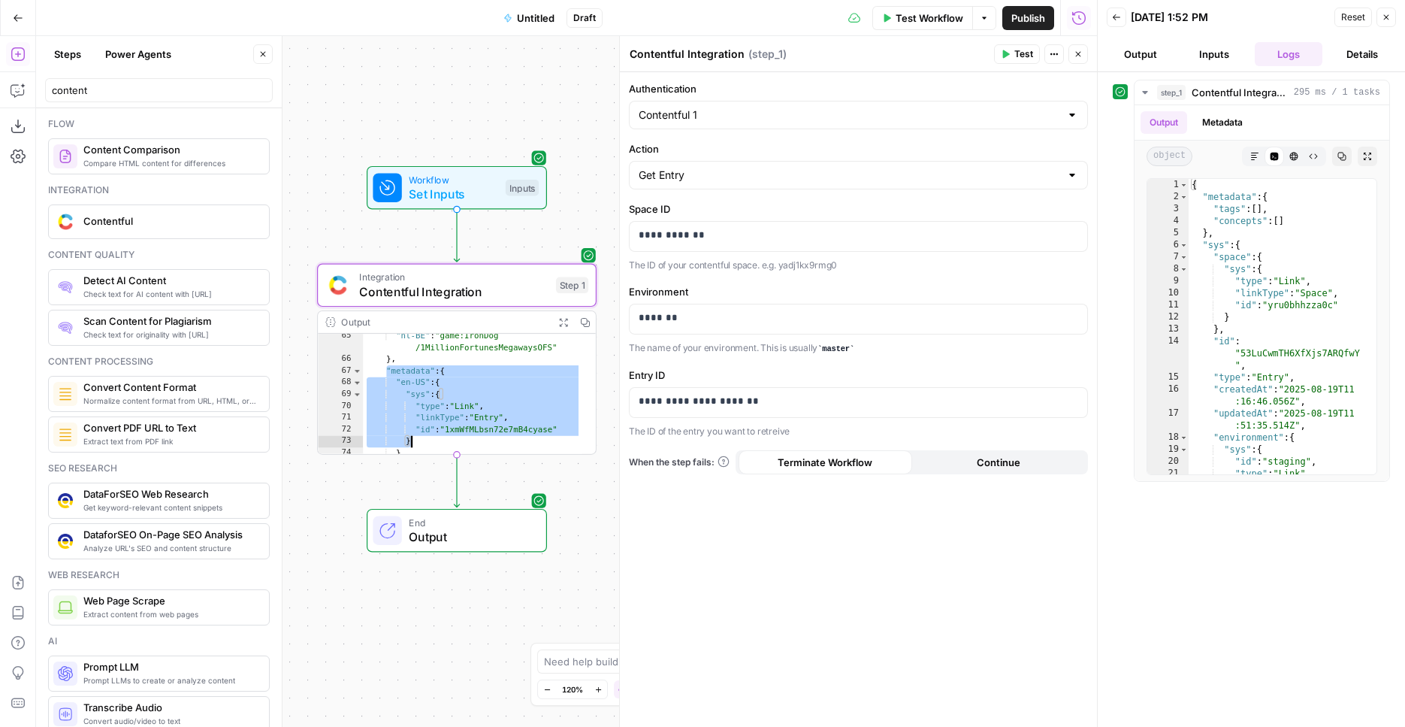
scroll to position [701, 0]
drag, startPoint x: 382, startPoint y: 368, endPoint x: 502, endPoint y: 428, distance: 134.4
click at [502, 428] on div ""nl-BE" : "game:IronDog /1MillionFortunesMegawaysOFS" } , "metadata" : { "en-US…" at bounding box center [472, 402] width 219 height 155
click at [398, 371] on div ""nl-BE" : "game:IronDog /1MillionFortunesMegawaysOFS" } , "metadata" : { "en-US…" at bounding box center [472, 393] width 219 height 155
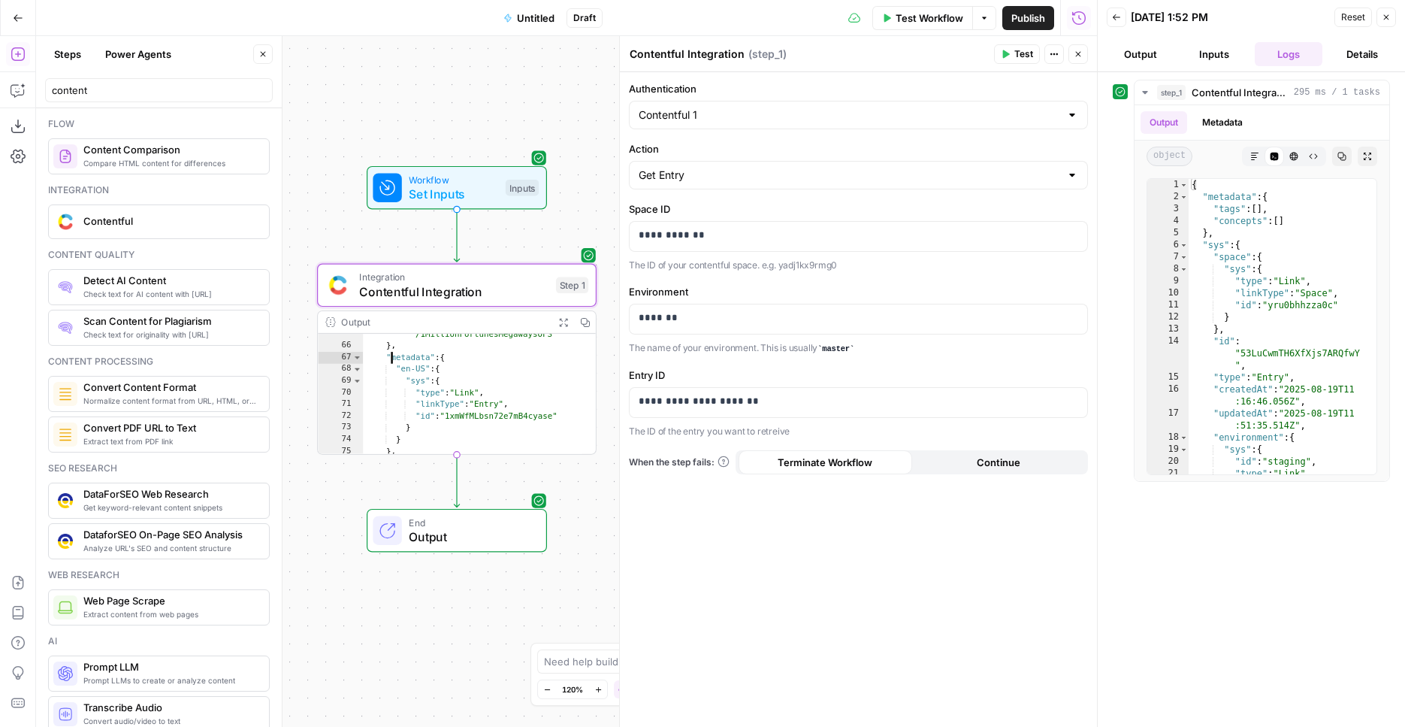
click at [388, 357] on div ""nl-BE" : "game:IronDog /1MillionFortunesMegawaysOFS" } , "metadata" : { "en-US…" at bounding box center [472, 393] width 219 height 155
drag, startPoint x: 404, startPoint y: 443, endPoint x: 392, endPoint y: 362, distance: 81.9
click at [392, 362] on div ""id" : "1xmWfMLbsn72e7mB4cyase" } } } , "content" : { "en-US" : { "data" : { } …" at bounding box center [472, 397] width 219 height 144
click at [398, 364] on div ""id" : "1xmWfMLbsn72e7mB4cyase" } } } , "content" : { "en-US" : { "data" : { } …" at bounding box center [472, 397] width 219 height 144
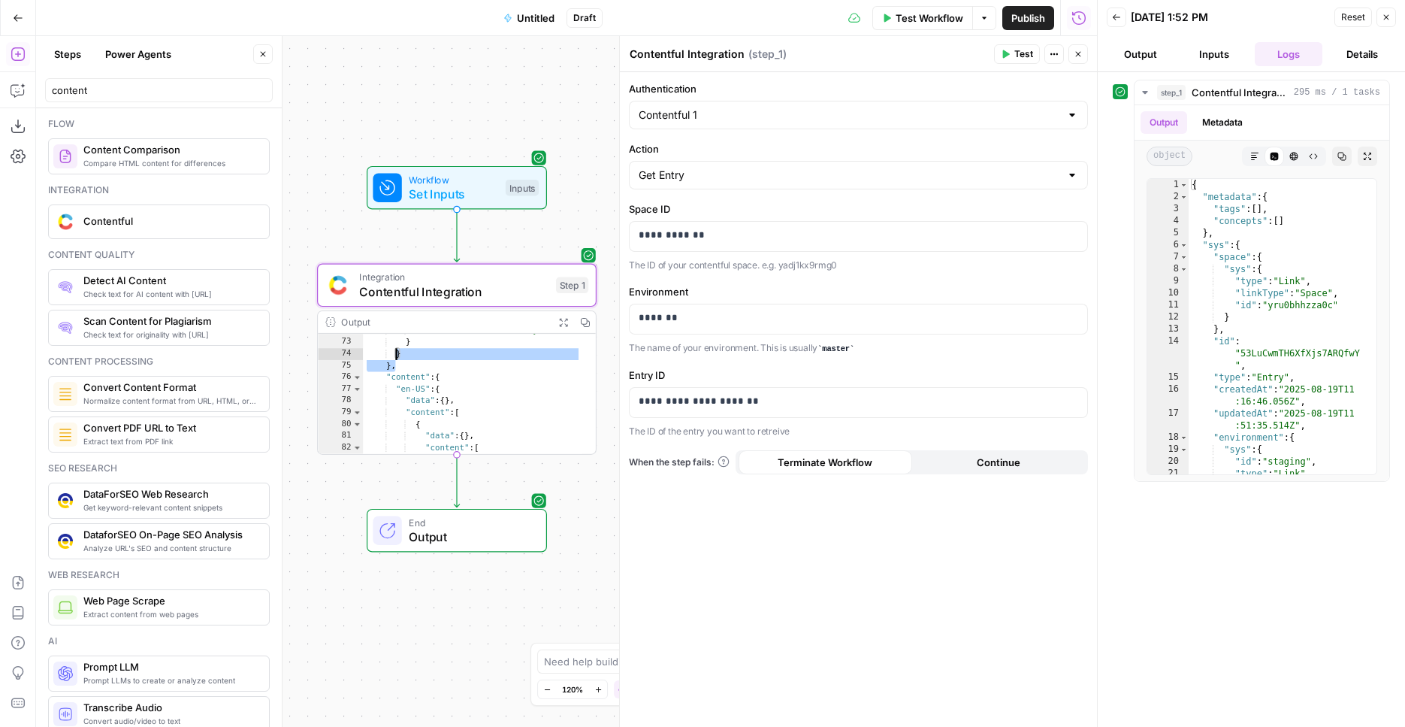
drag, startPoint x: 396, startPoint y: 361, endPoint x: 392, endPoint y: 355, distance: 7.7
click at [392, 355] on div ""id" : "1xmWfMLbsn72e7mB4cyase" } } } , "content" : { "en-US" : { "data" : { } …" at bounding box center [472, 397] width 219 height 144
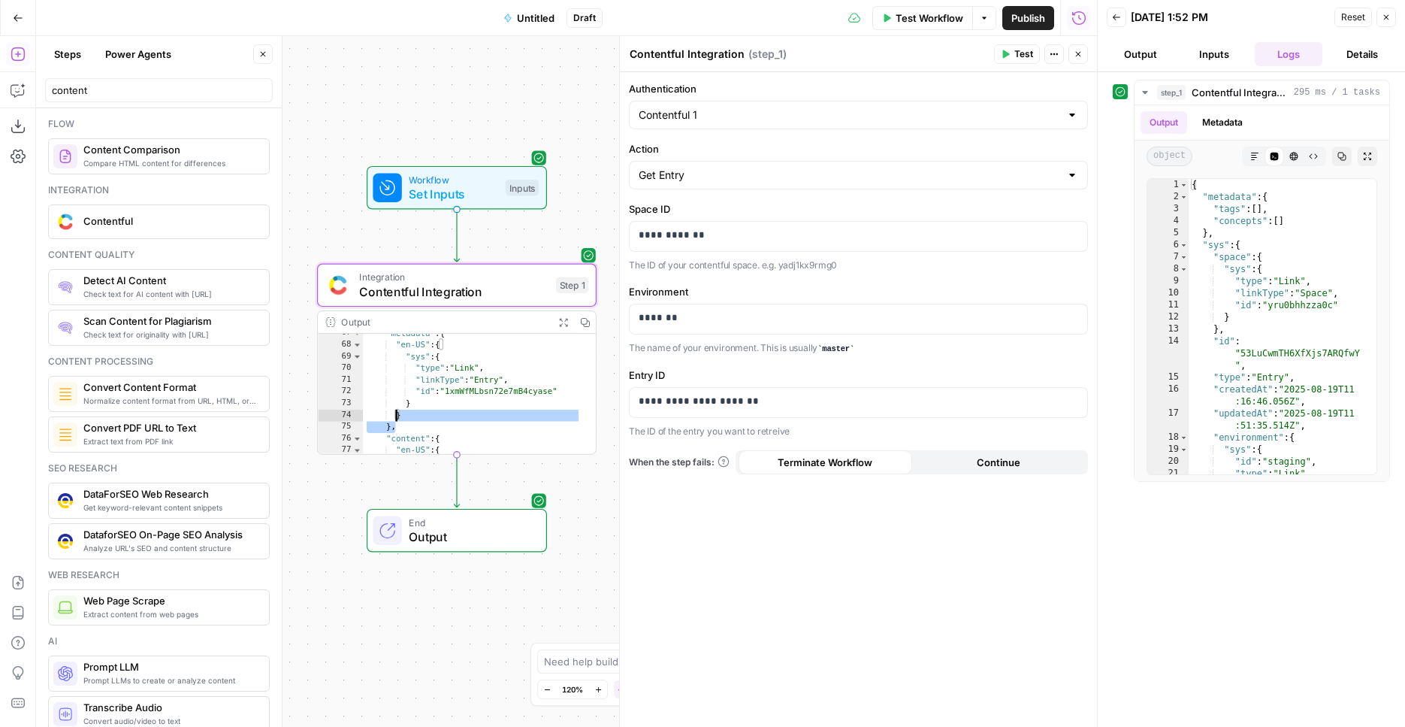
scroll to position [685, 0]
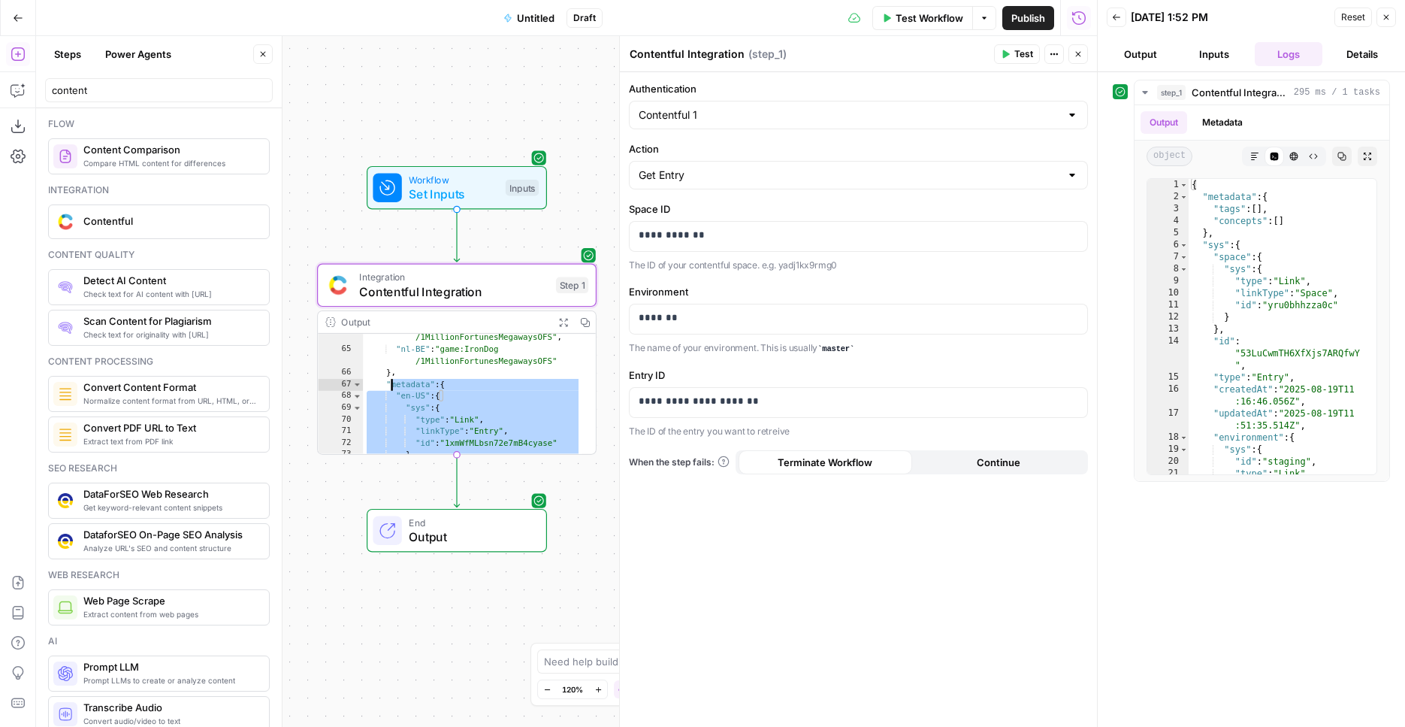
click at [387, 380] on div ""en-US" : "game:IronDog /1MillionFortunesMegawaysOFS" , "nl-BE" : "game:IronDog…" at bounding box center [472, 397] width 219 height 155
click at [385, 382] on div ""en-US" : "game:IronDog /1MillionFortunesMegawaysOFS" , "nl-BE" : "game:IronDog…" at bounding box center [472, 397] width 219 height 155
click at [398, 376] on div ""en-US" : "game:IronDog /1MillionFortunesMegawaysOFS" , "nl-BE" : "game:IronDog…" at bounding box center [472, 397] width 219 height 155
type textarea "**********"
click at [399, 375] on div ""en-US" : "game:IronDog /1MillionFortunesMegawaysOFS" , "nl-BE" : "game:IronDog…" at bounding box center [472, 397] width 219 height 155
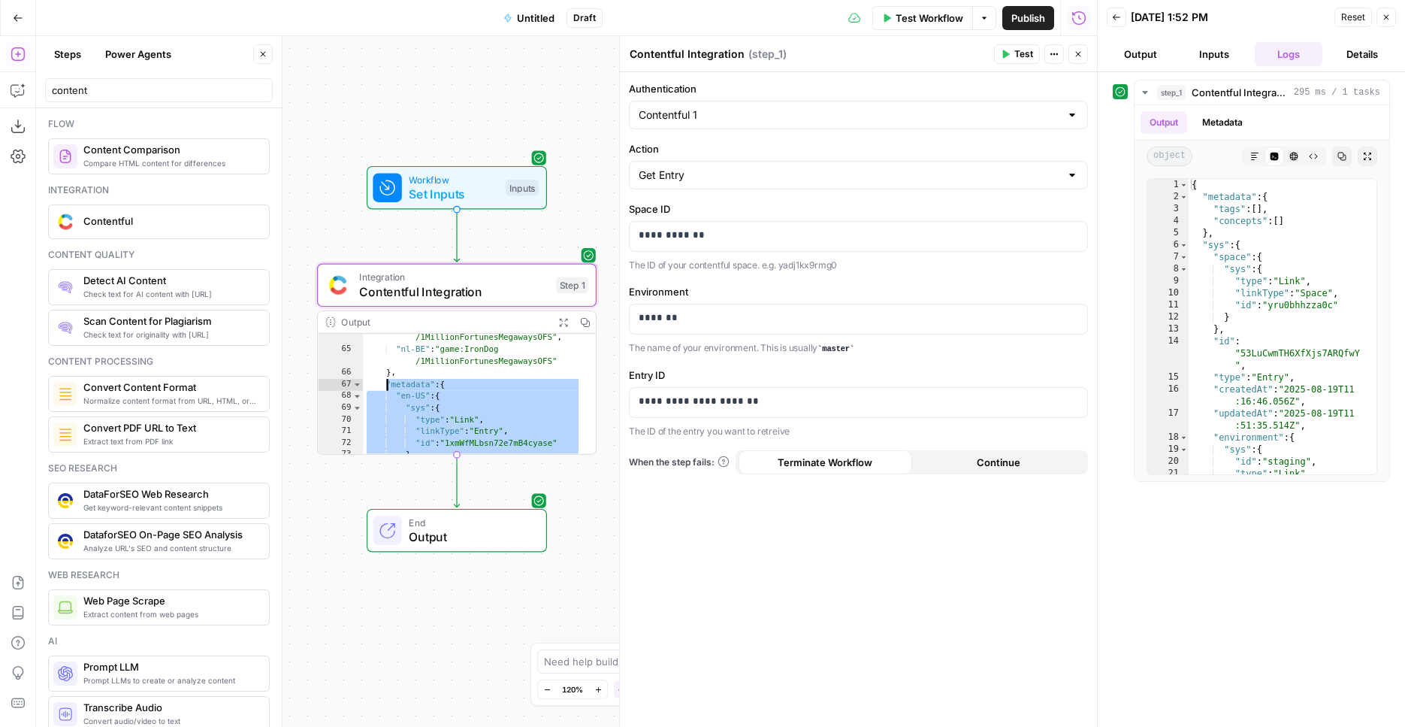
drag, startPoint x: 404, startPoint y: 383, endPoint x: 382, endPoint y: 377, distance: 23.3
click at [381, 377] on div ""en-US" : "game:IronDog /1MillionFortunesMegawaysOFS" , "nl-BE" : "game:IronDog…" at bounding box center [472, 397] width 219 height 155
click at [391, 92] on div "**********" at bounding box center [566, 381] width 1061 height 691
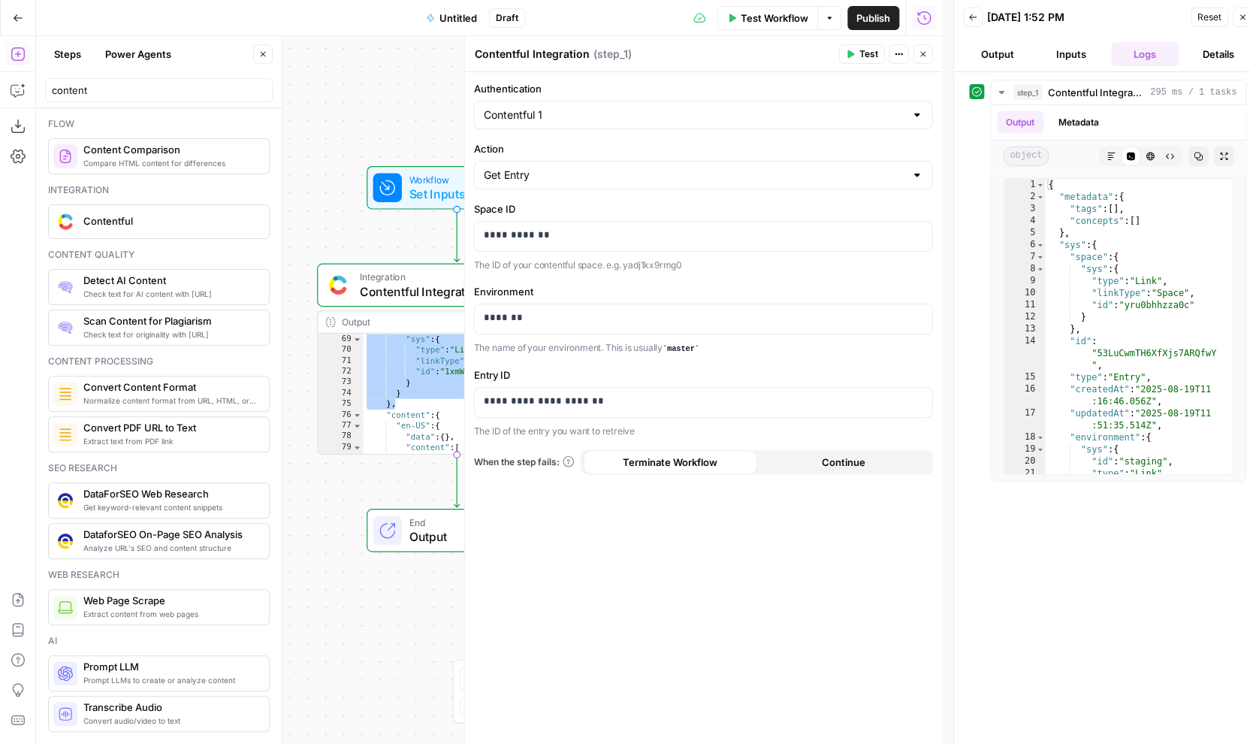
click at [922, 50] on icon "button" at bounding box center [923, 54] width 9 height 9
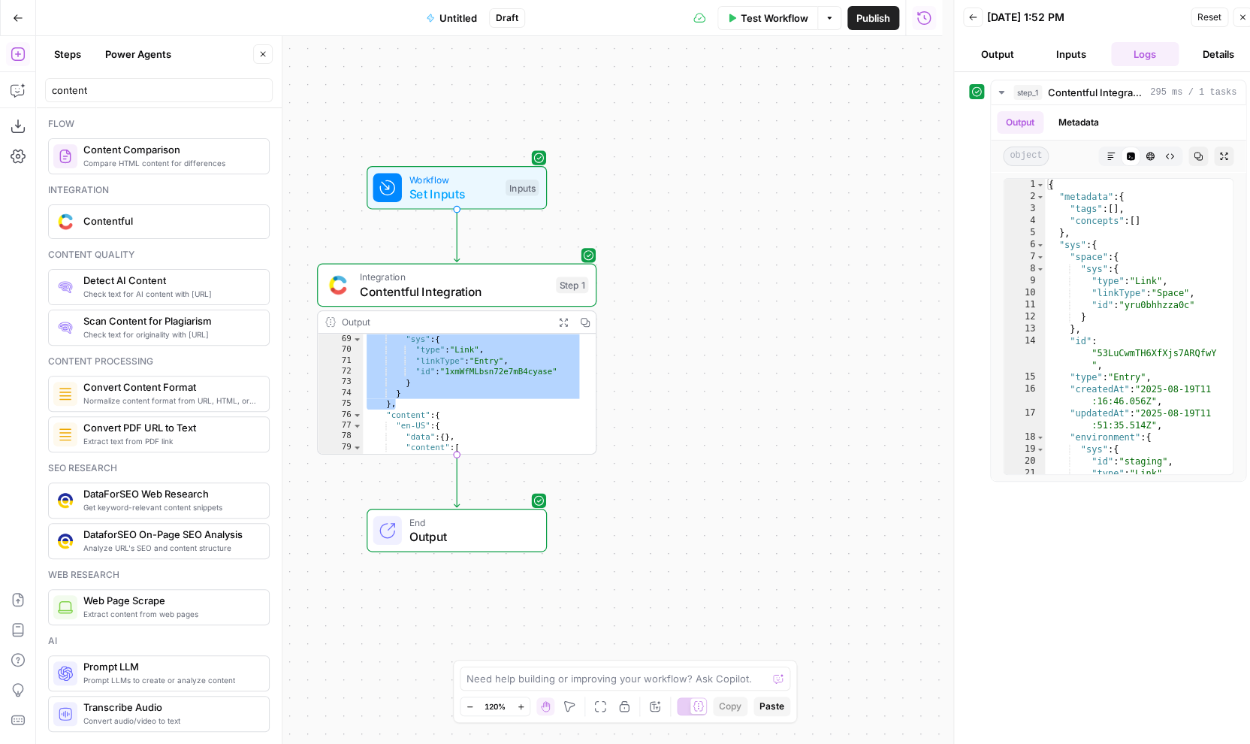
click at [445, 25] on span "Untitled" at bounding box center [459, 18] width 38 height 15
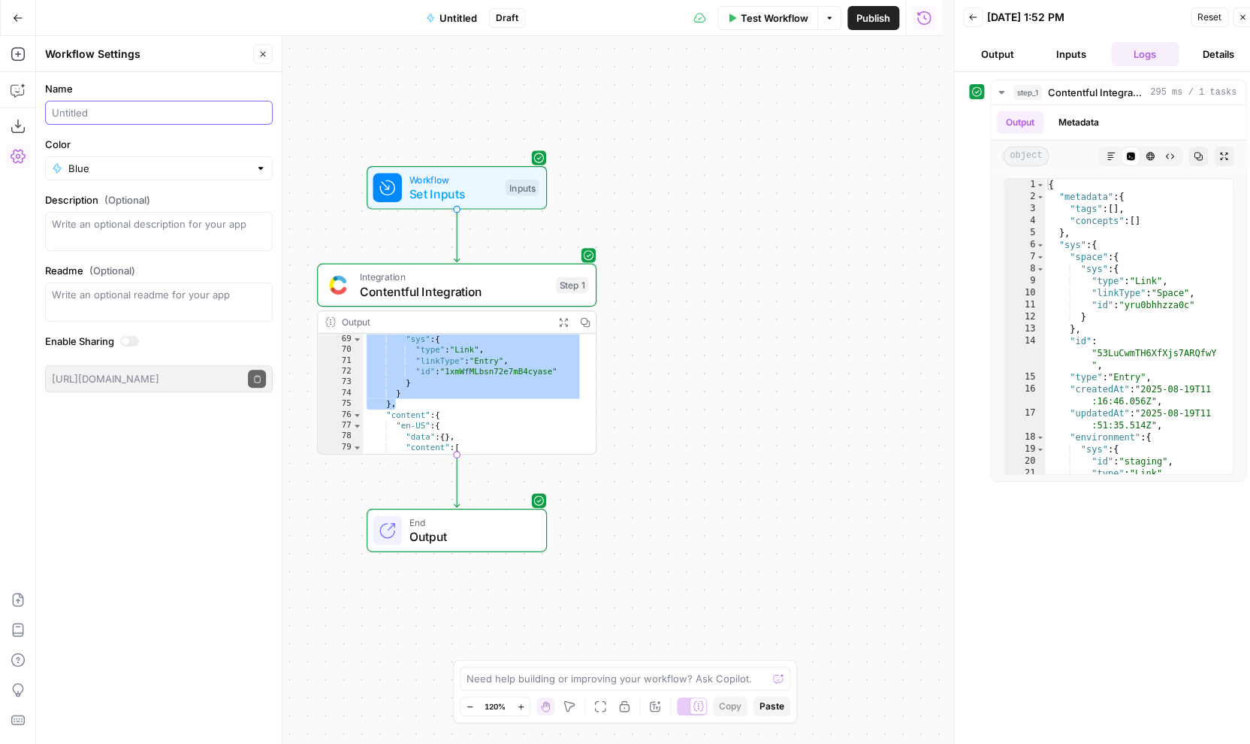
click at [98, 118] on input "Name" at bounding box center [159, 112] width 214 height 15
type input "Contentfull - get entry test"
click at [859, 14] on span "Publish" at bounding box center [874, 18] width 34 height 15
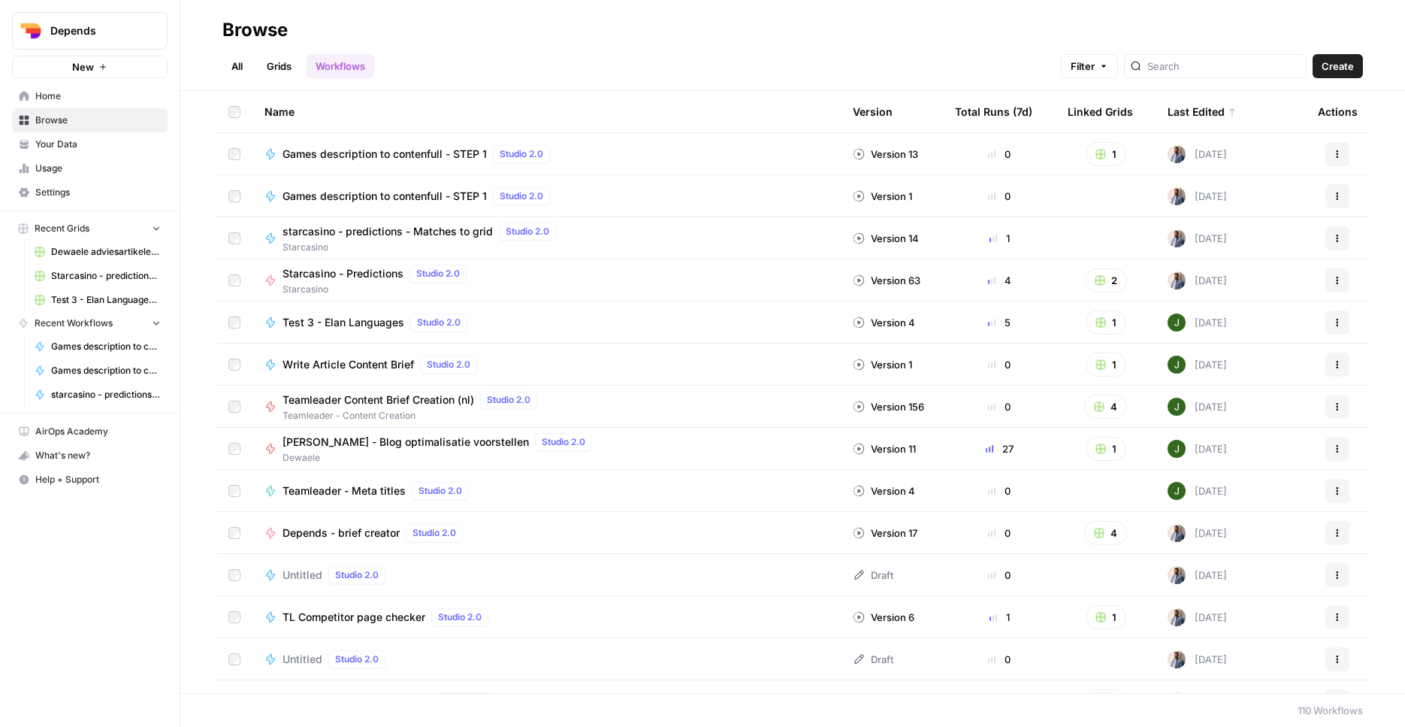
click at [1359, 59] on button "Create" at bounding box center [1338, 66] width 50 height 24
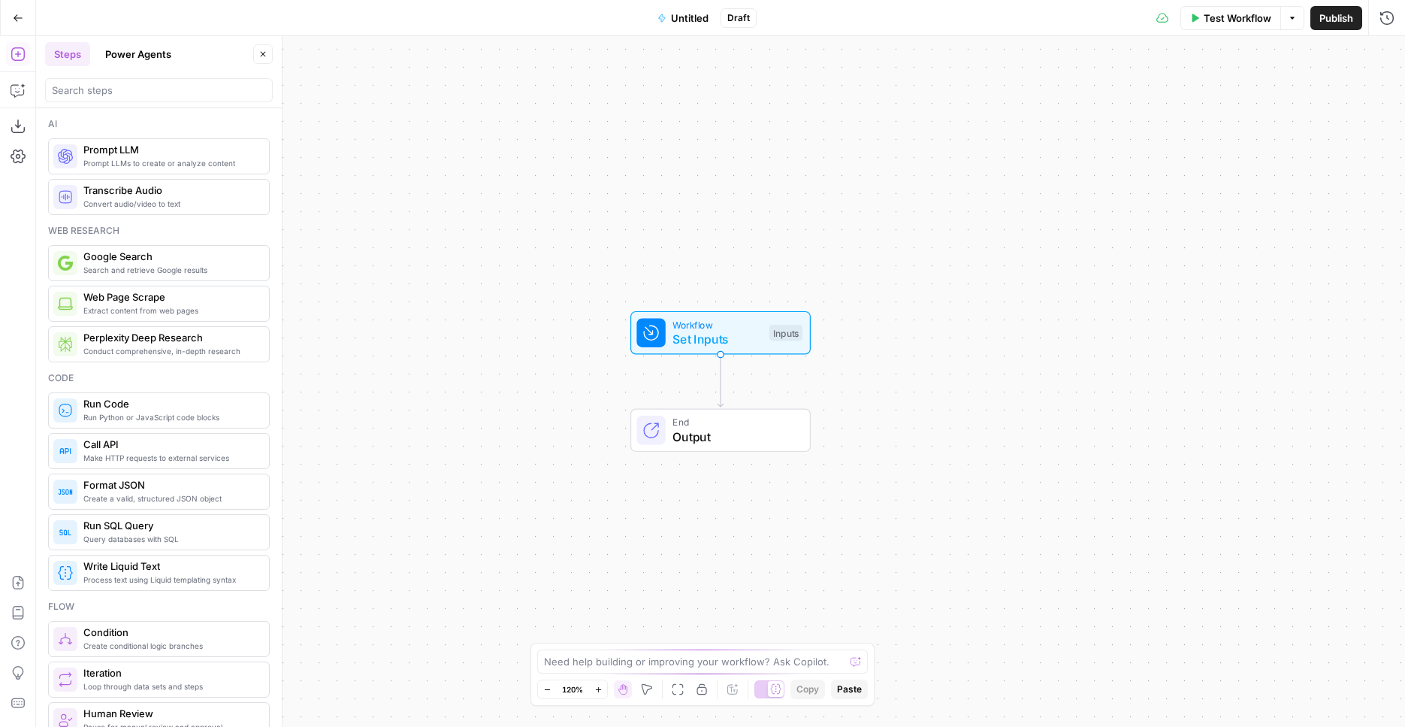
click at [12, 19] on button "Go Back" at bounding box center [18, 18] width 27 height 27
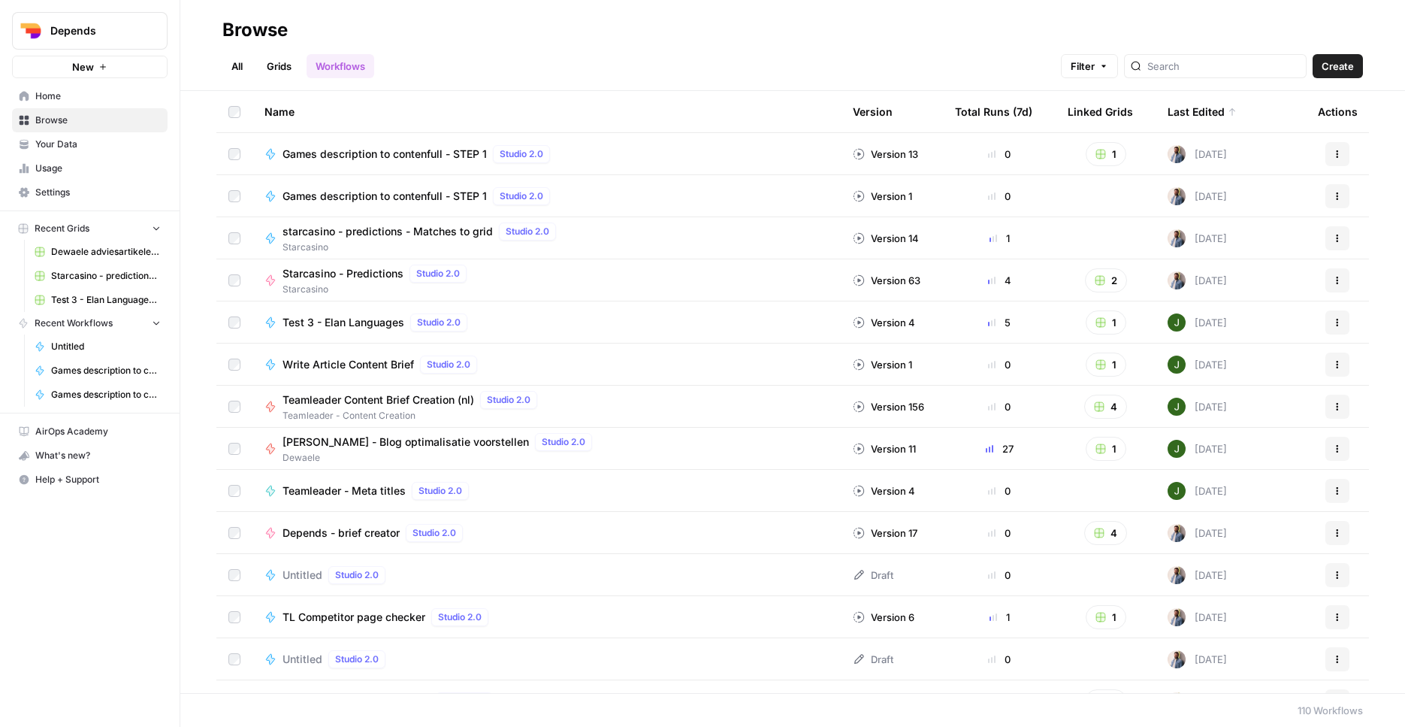
click at [82, 31] on span "Depends" at bounding box center [95, 30] width 91 height 15
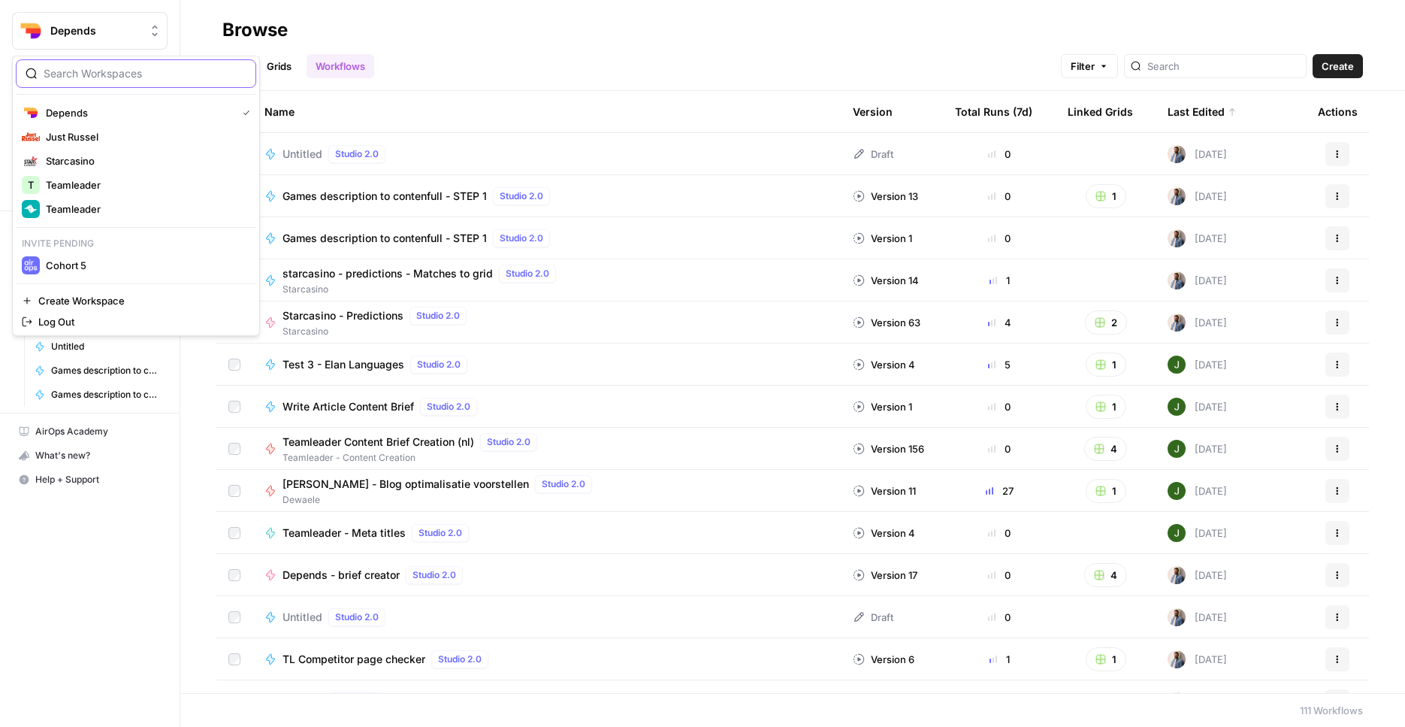
click at [561, 74] on div "All Grids Workflows Filter Create" at bounding box center [792, 60] width 1141 height 36
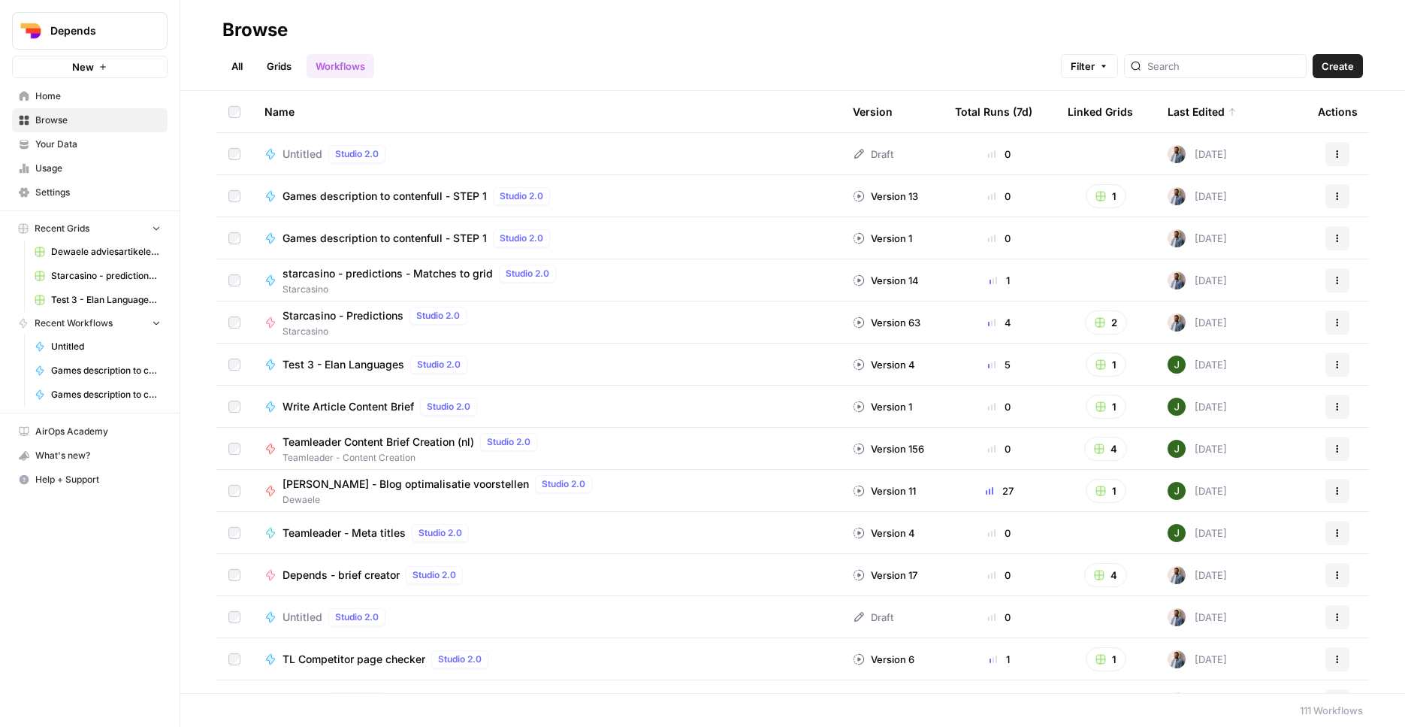
click at [102, 26] on span "Depends" at bounding box center [95, 30] width 91 height 15
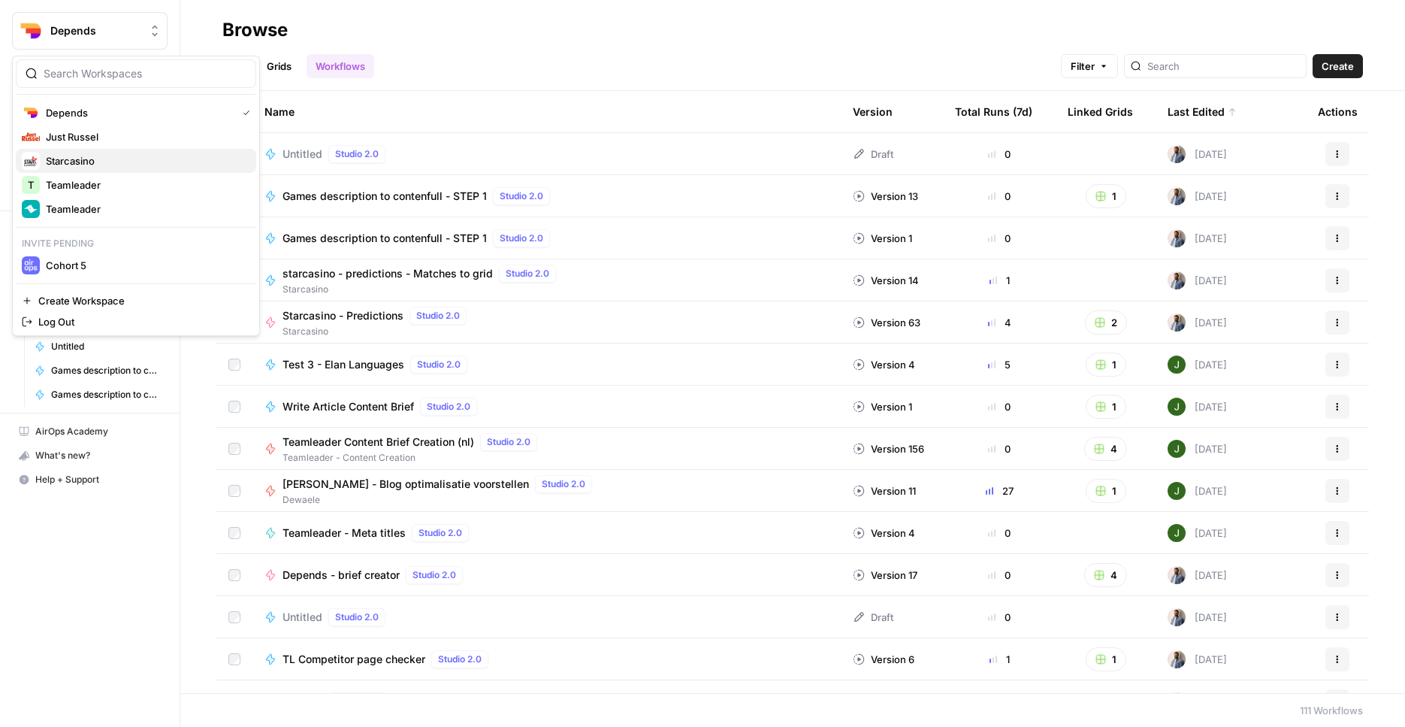
click at [118, 156] on span "Starcasino" at bounding box center [145, 160] width 198 height 15
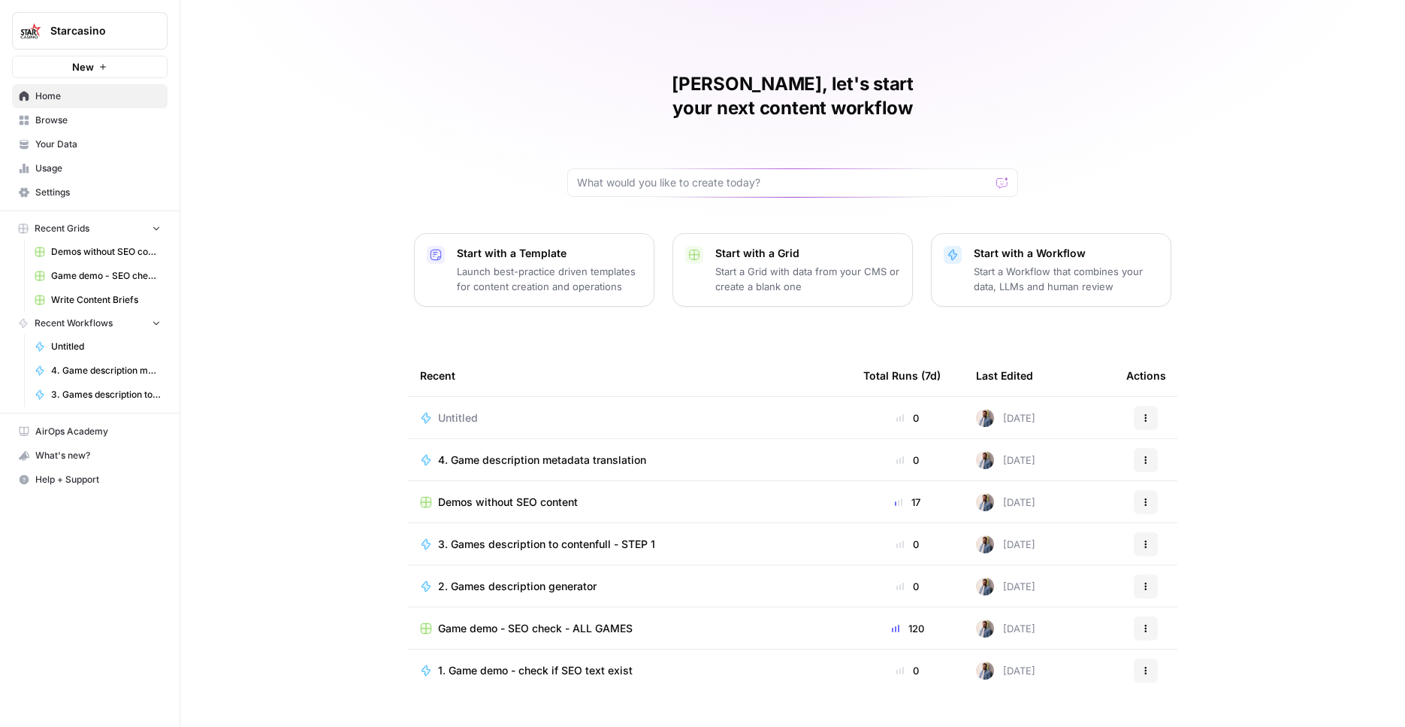
click at [573, 452] on span "4. Game description metadata translation" at bounding box center [542, 459] width 208 height 15
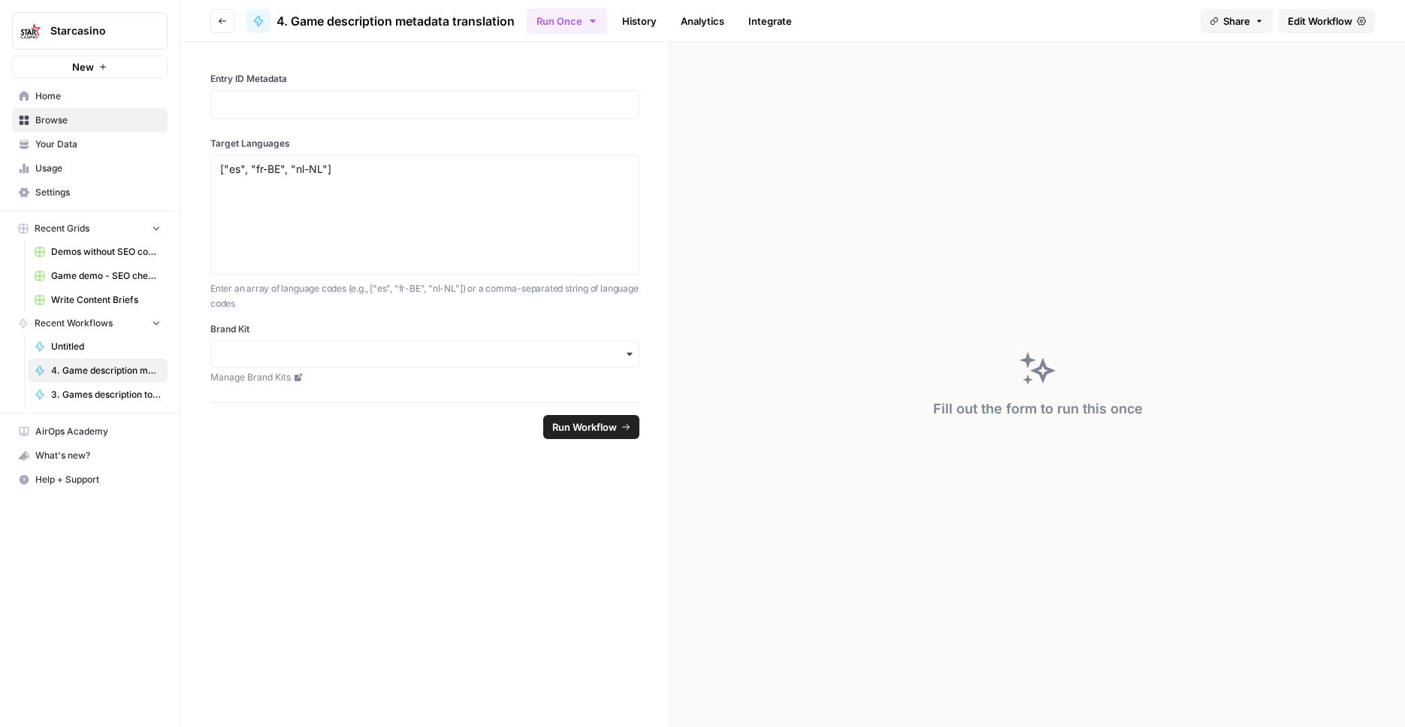
click at [1328, 21] on span "Edit Workflow" at bounding box center [1320, 21] width 65 height 15
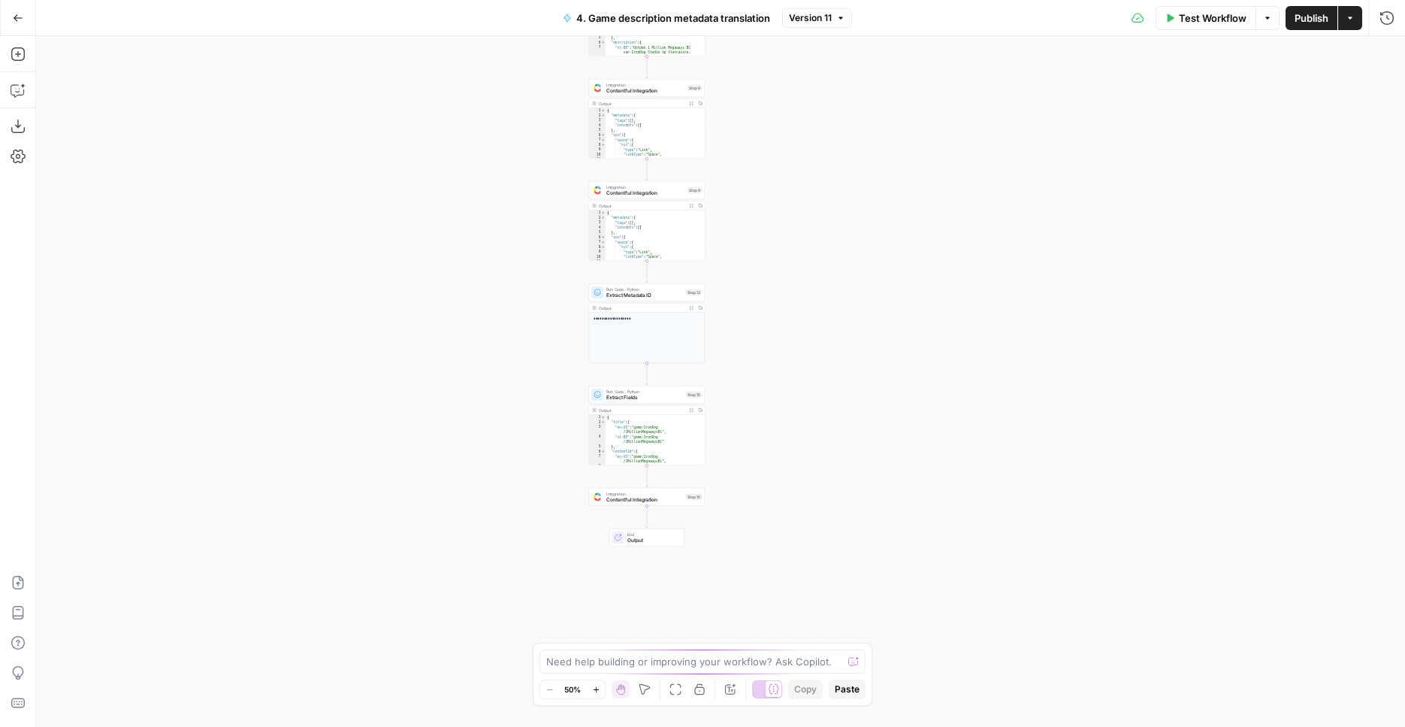
drag, startPoint x: 436, startPoint y: 437, endPoint x: 370, endPoint y: 100, distance: 343.7
click at [368, 101] on div "Workflow Set Inputs Inputs Integration Contentful Integration Step 1 Output Exp…" at bounding box center [720, 381] width 1369 height 691
click at [788, 325] on div "Workflow Set Inputs Inputs Integration Contentful Integration Step 1 Output Exp…" at bounding box center [720, 381] width 1369 height 691
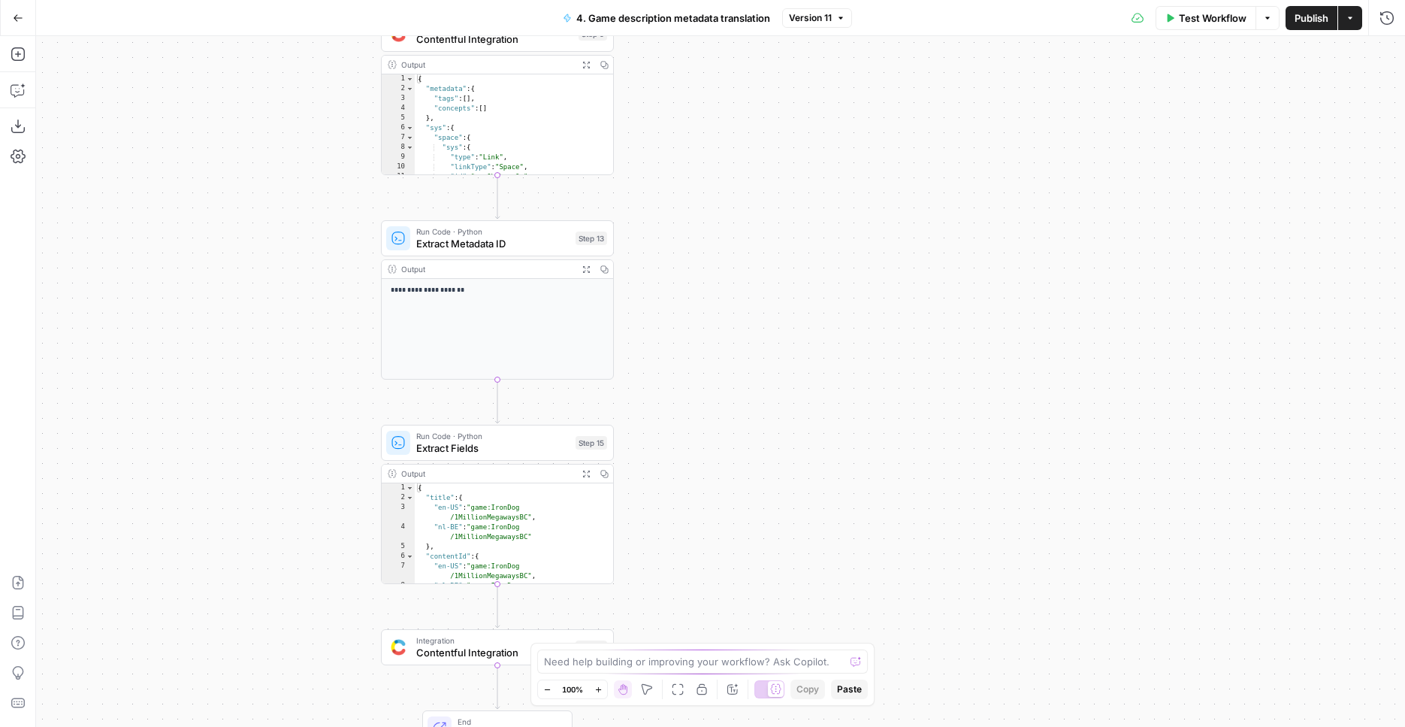
click at [831, 366] on div "Workflow Set Inputs Inputs Integration Contentful Integration Step 1 Output Exp…" at bounding box center [720, 381] width 1369 height 691
click at [832, 364] on div "Workflow Set Inputs Inputs Integration Contentful Integration Step 1 Output Exp…" at bounding box center [720, 381] width 1369 height 691
drag, startPoint x: 752, startPoint y: 479, endPoint x: 758, endPoint y: 458, distance: 21.2
click at [758, 458] on div "Workflow Set Inputs Inputs Integration Contentful Integration Step 1 Output Exp…" at bounding box center [720, 381] width 1369 height 691
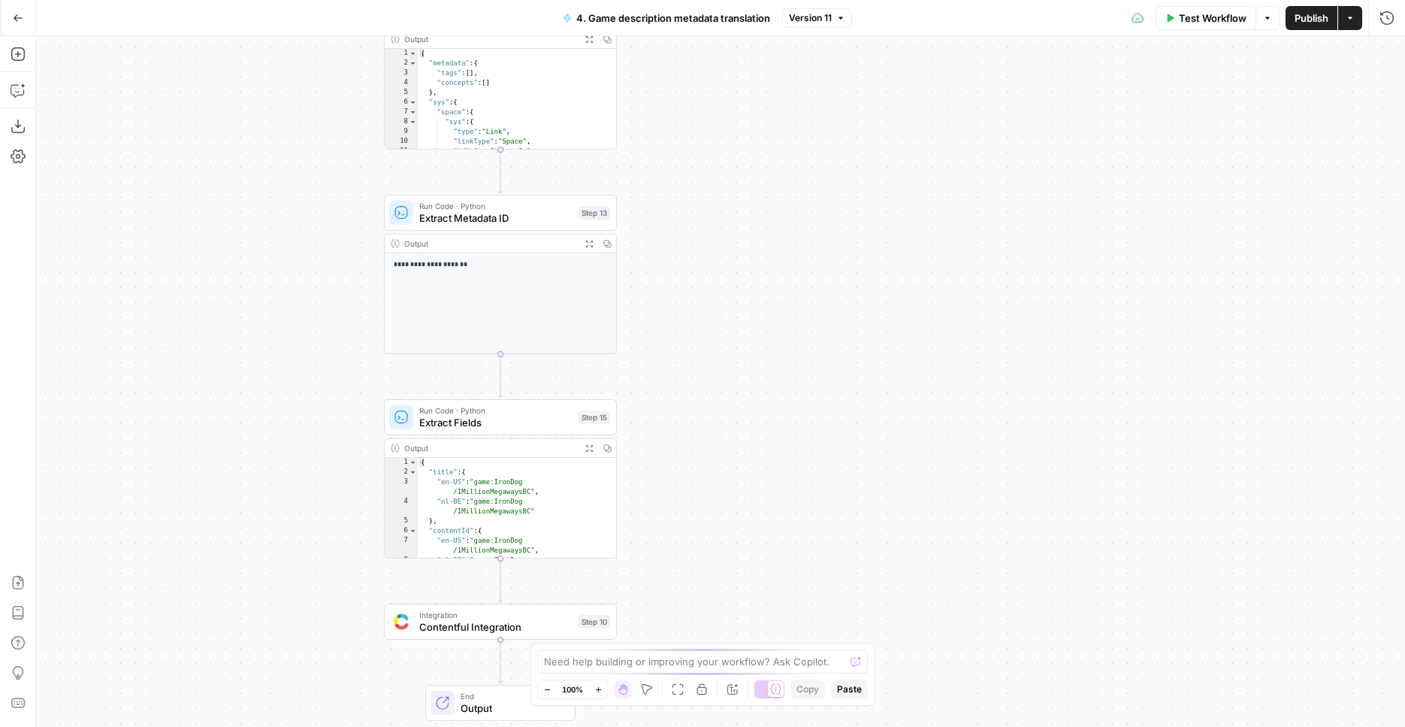
click at [760, 352] on div "Workflow Set Inputs Inputs Integration Contentful Integration Step 1 Output Exp…" at bounding box center [720, 381] width 1369 height 691
click at [760, 353] on div "Workflow Set Inputs Inputs Integration Contentful Integration Step 1 Output Exp…" at bounding box center [720, 381] width 1369 height 691
click at [741, 450] on div "Workflow Set Inputs Inputs Integration Contentful Integration Step 1 Output Exp…" at bounding box center [720, 381] width 1369 height 691
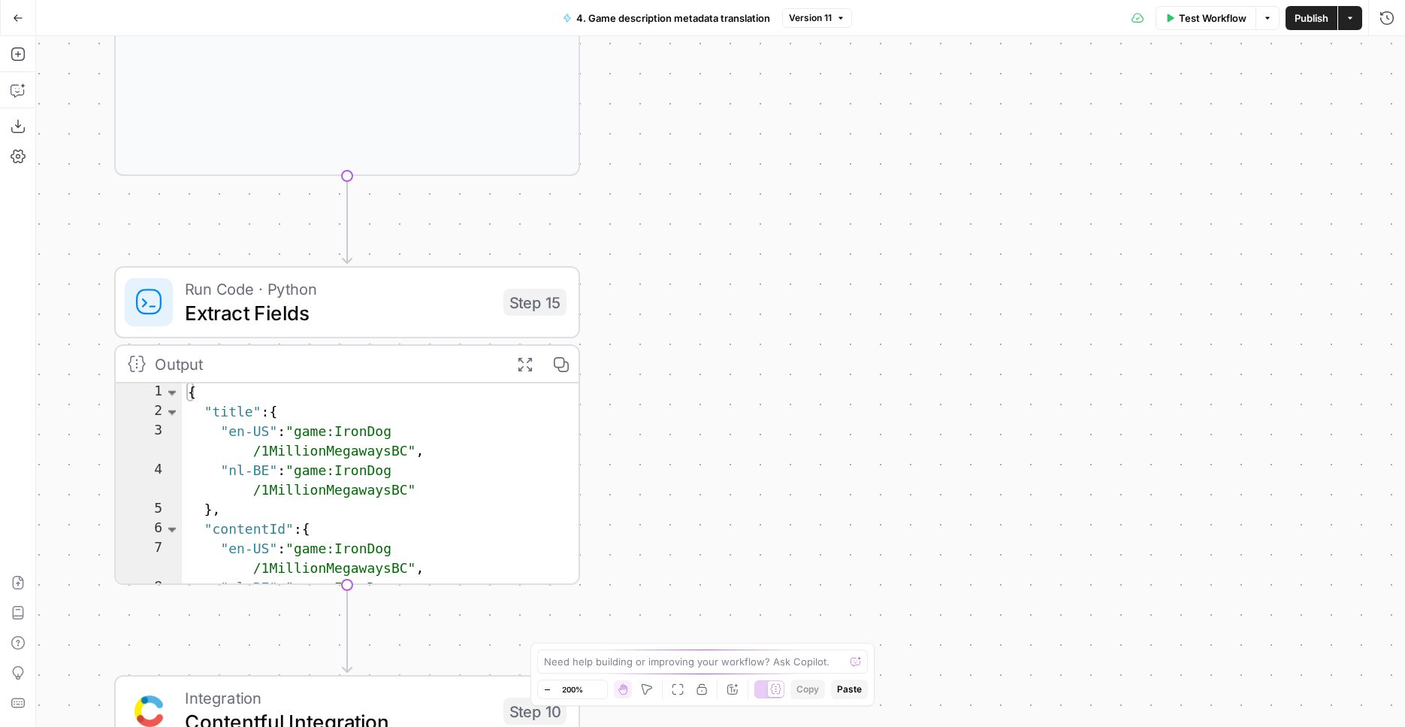
drag, startPoint x: 809, startPoint y: 366, endPoint x: 862, endPoint y: 289, distance: 93.4
click at [893, 298] on div "Workflow Set Inputs Inputs Integration Contentful Integration Step 1 Output Exp…" at bounding box center [720, 381] width 1369 height 691
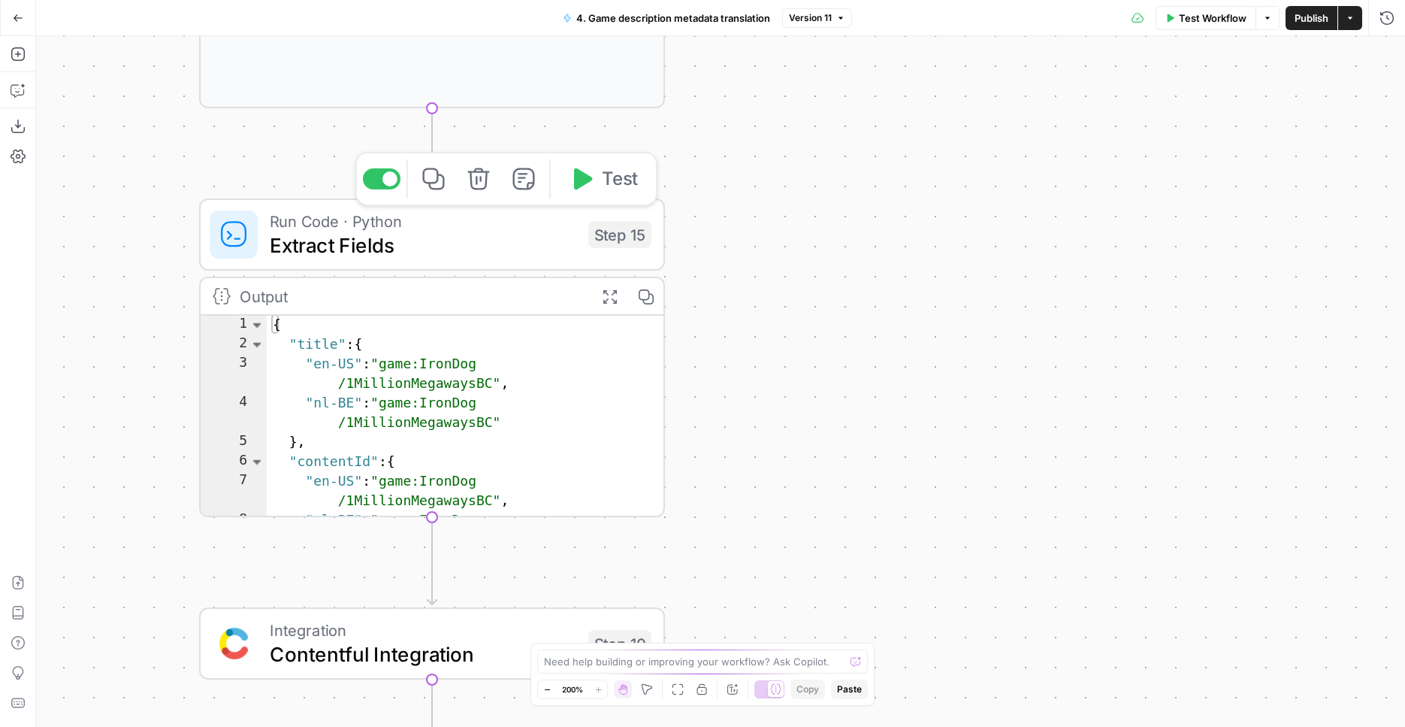
click at [488, 239] on span "Extract Fields" at bounding box center [423, 245] width 307 height 30
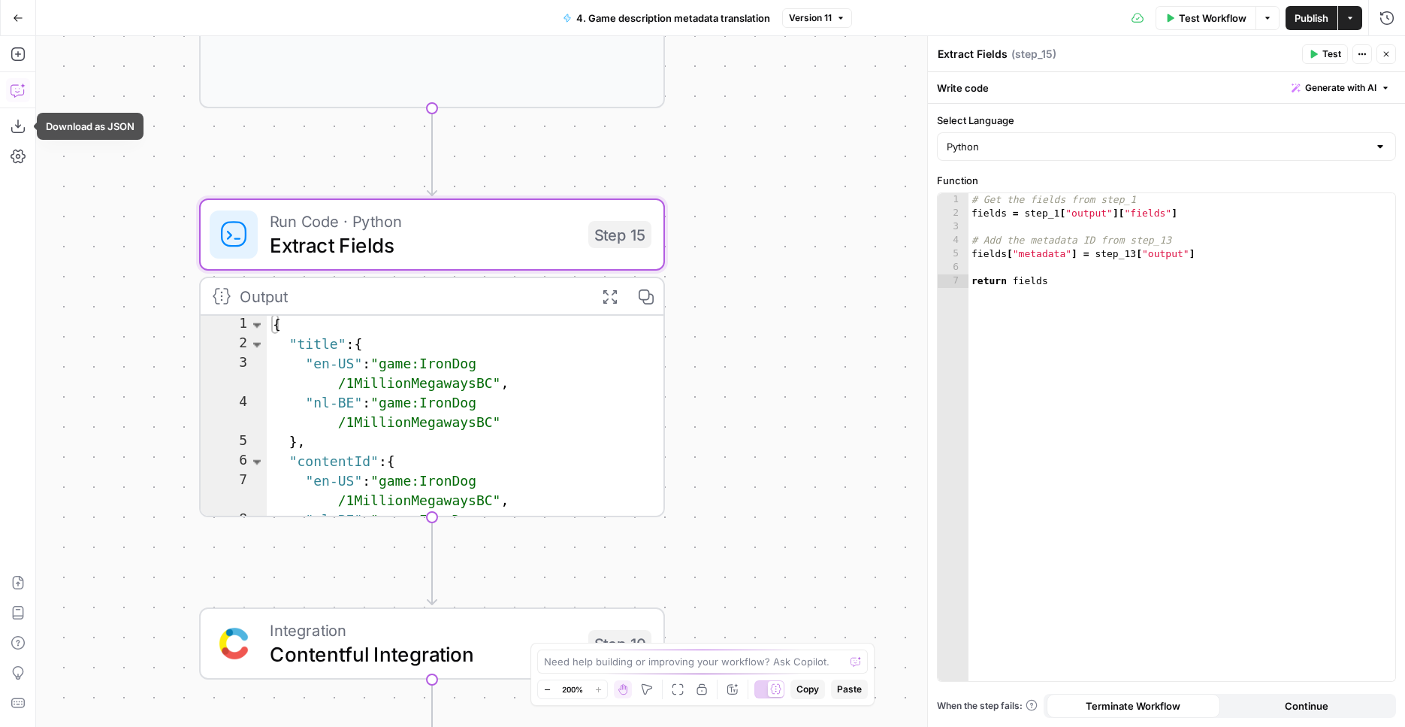
click at [23, 89] on icon "button" at bounding box center [18, 90] width 15 height 15
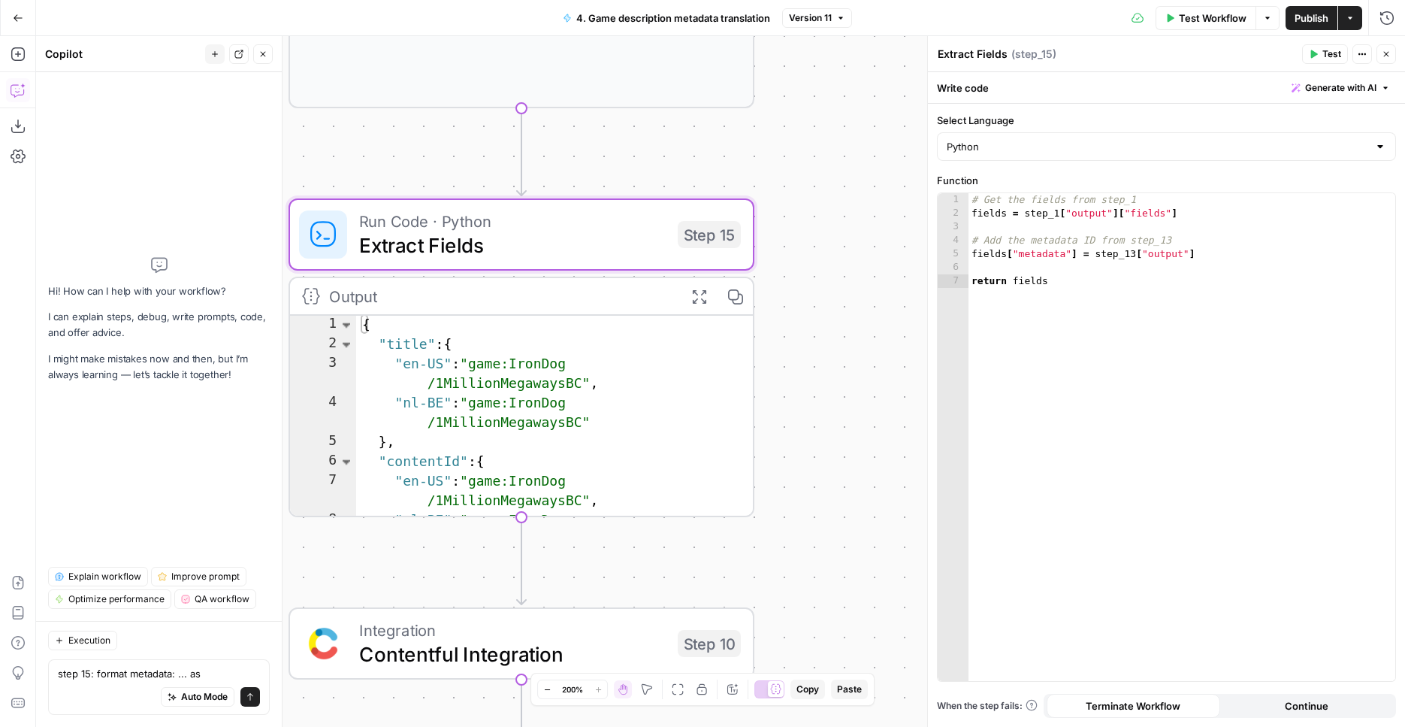
scroll to position [15, 0]
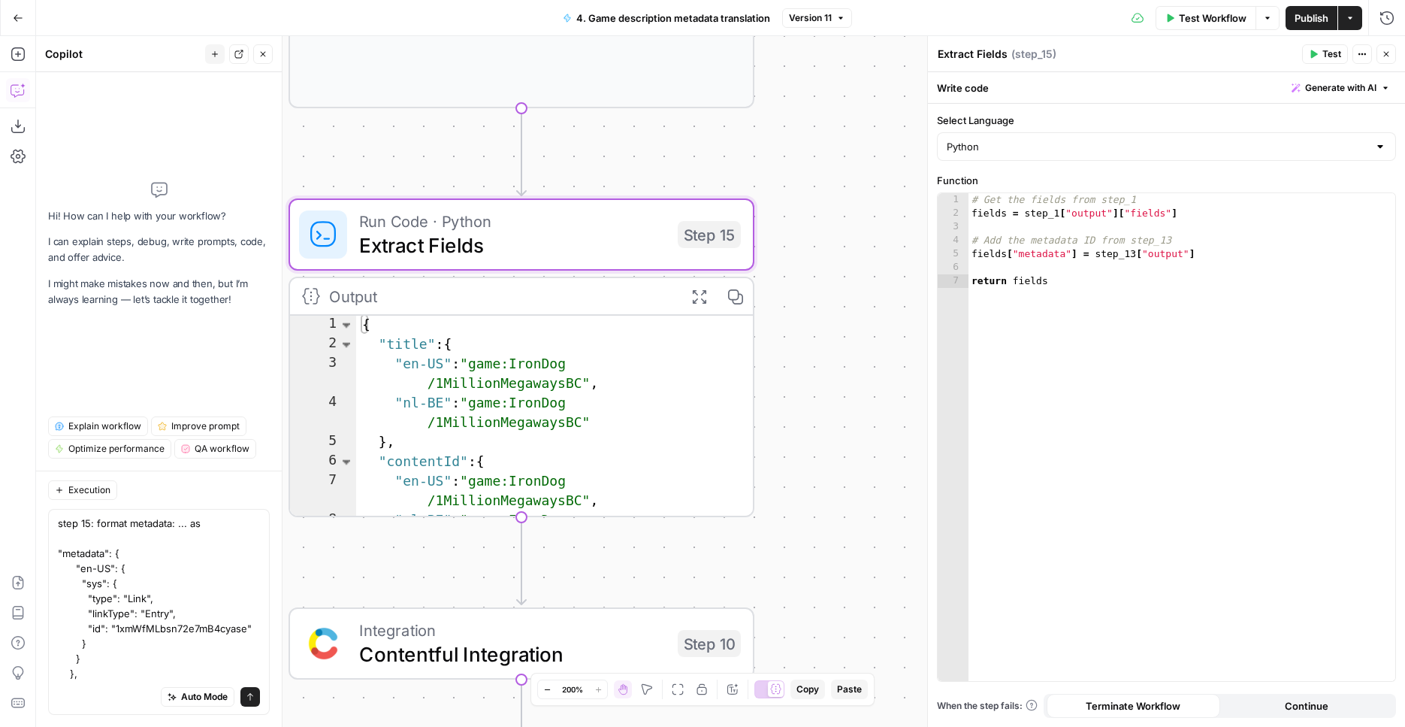
type textarea "step 15: format metadata: ... as "metadata": { "en-US": { "sys": { "type": "Lin…"
click at [253, 700] on icon "submit" at bounding box center [250, 696] width 9 height 9
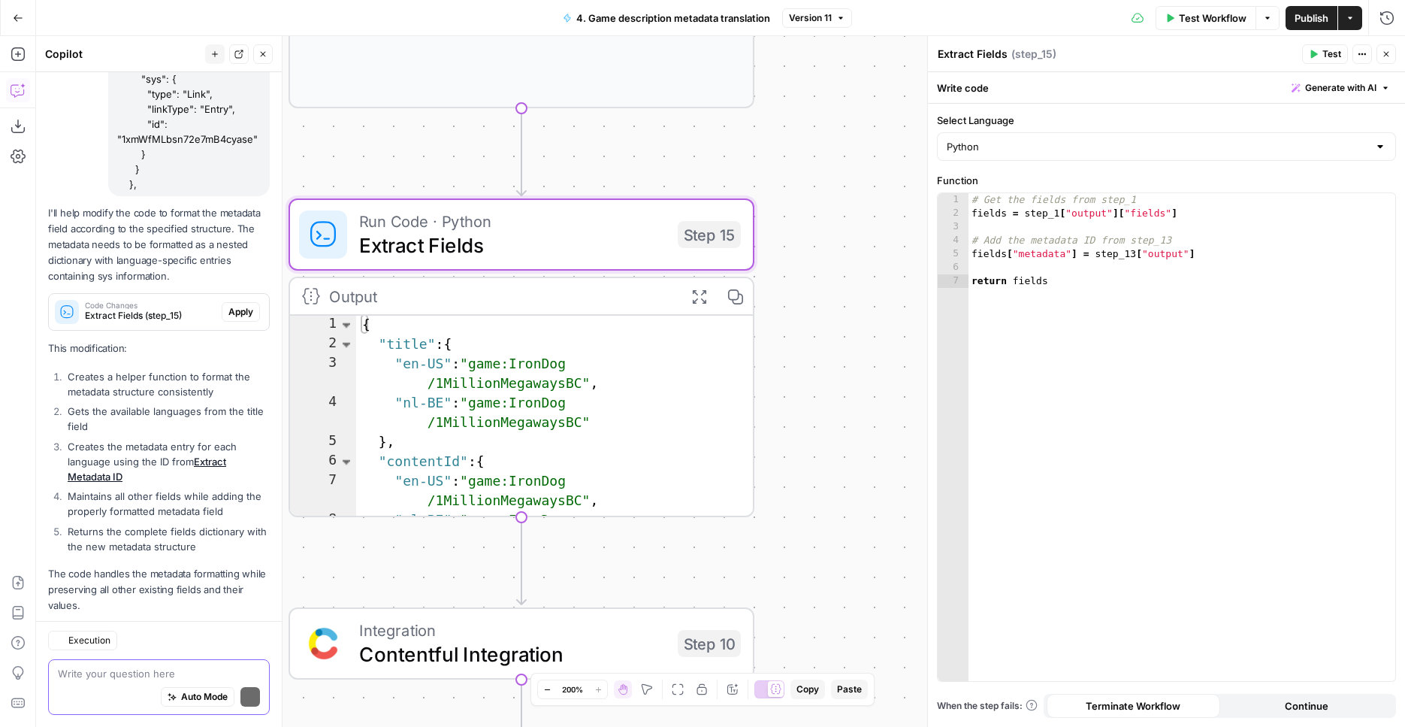
scroll to position [229, 0]
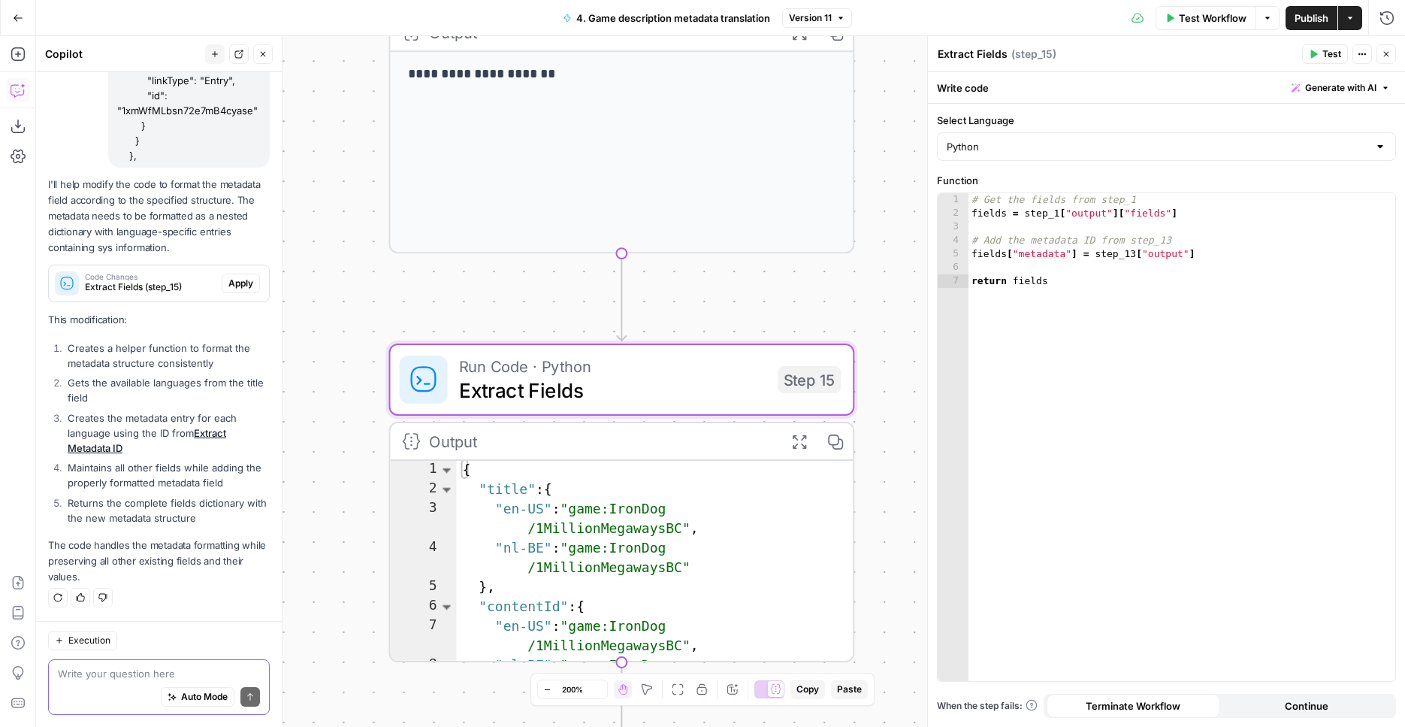
click at [240, 275] on button "Apply" at bounding box center [241, 284] width 38 height 20
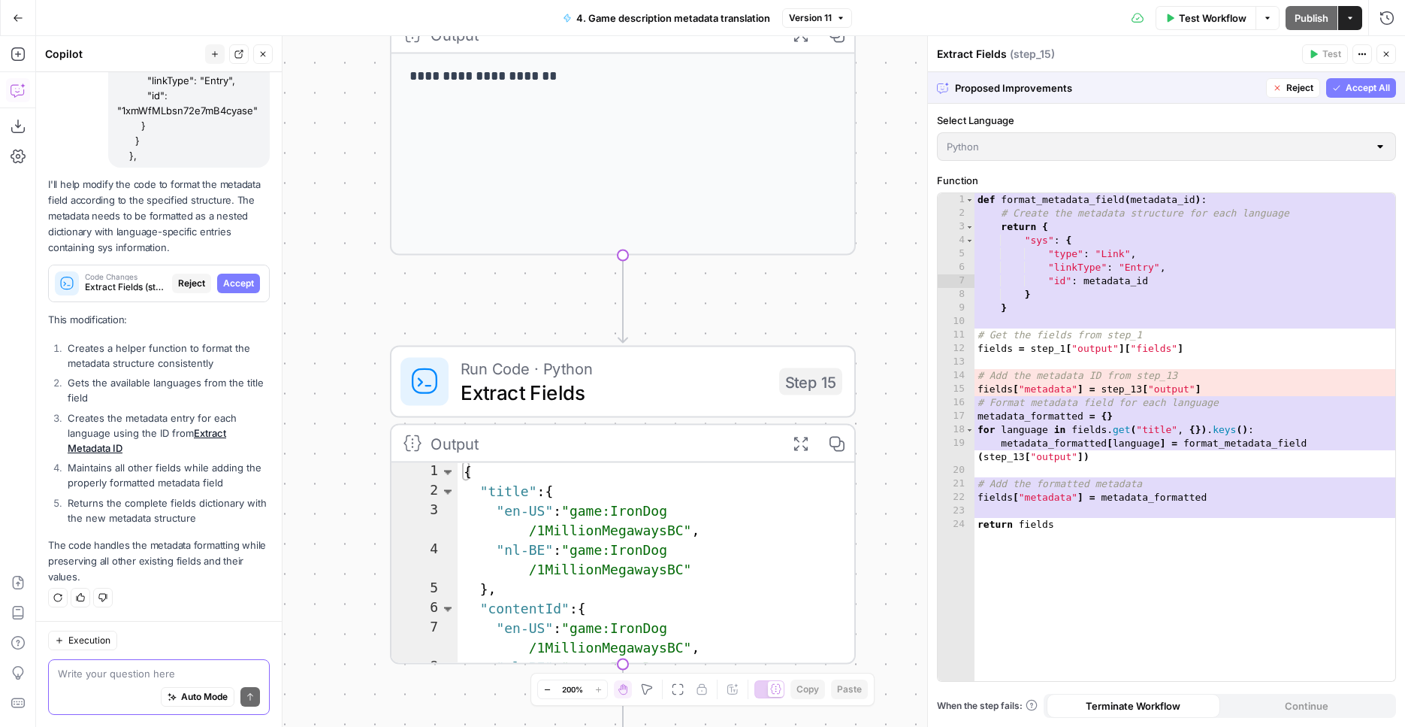
click at [1371, 94] on span "Accept All" at bounding box center [1368, 88] width 44 height 14
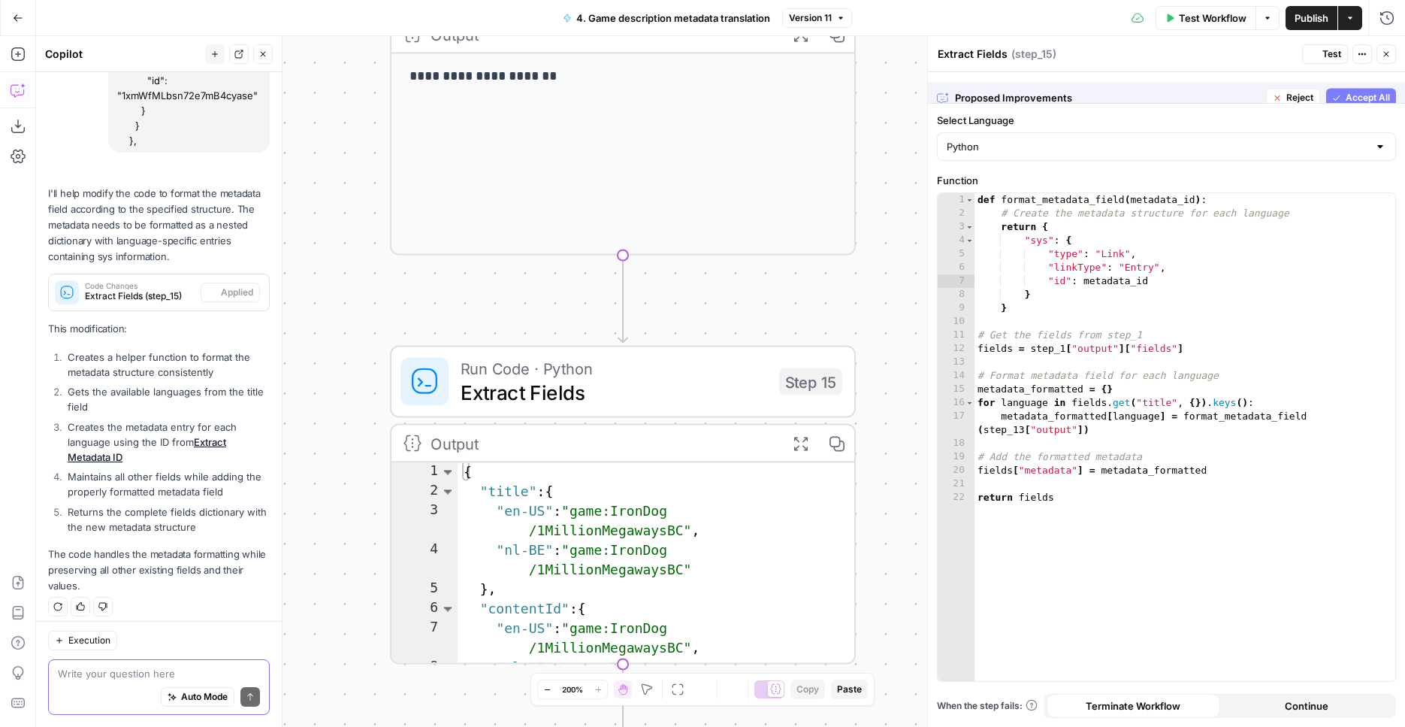
scroll to position [253, 0]
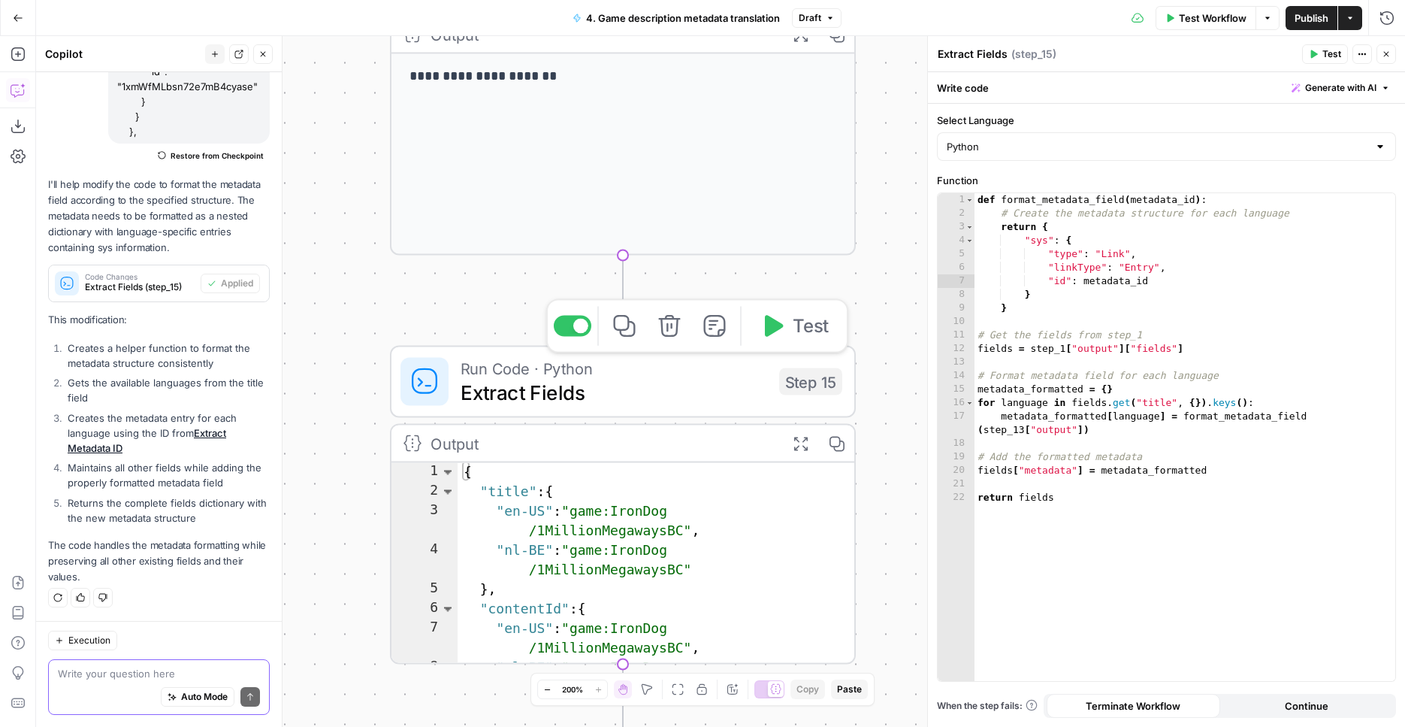
click at [802, 336] on span "Test" at bounding box center [811, 326] width 36 height 27
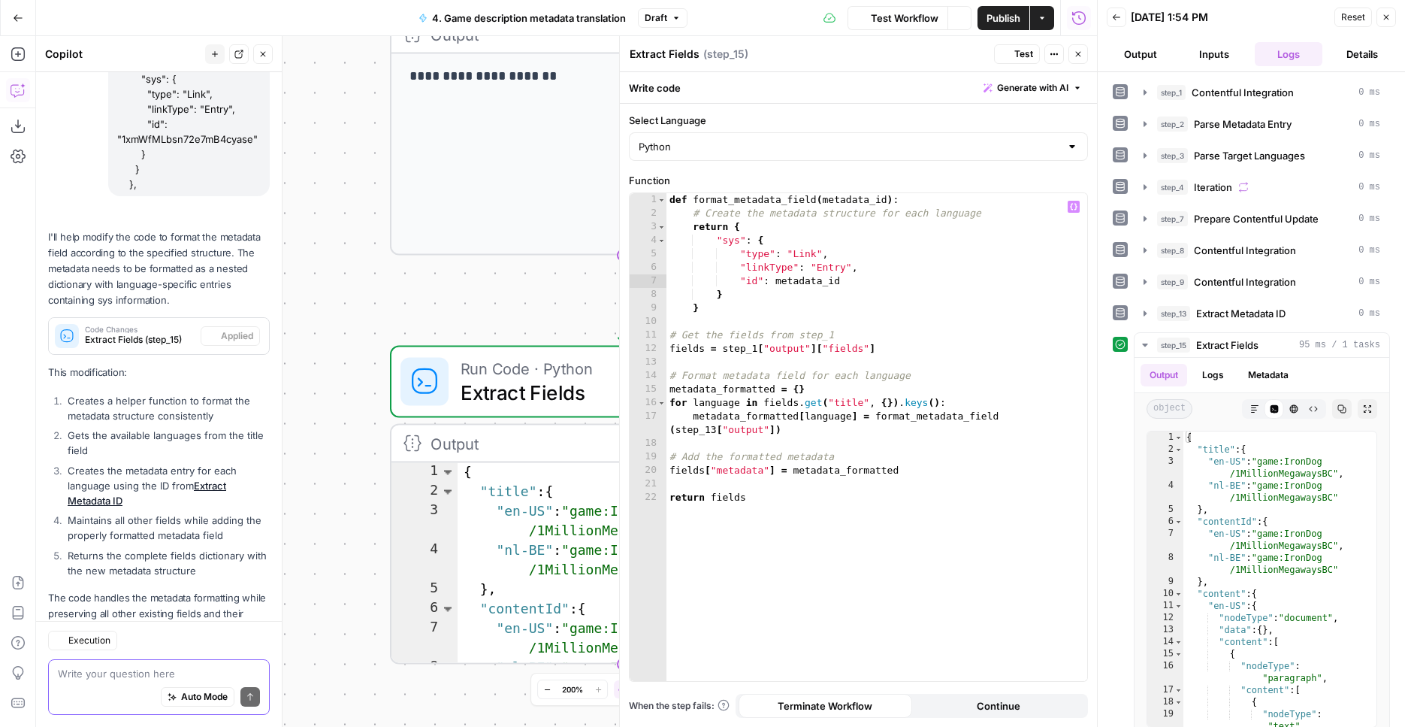
scroll to position [253, 0]
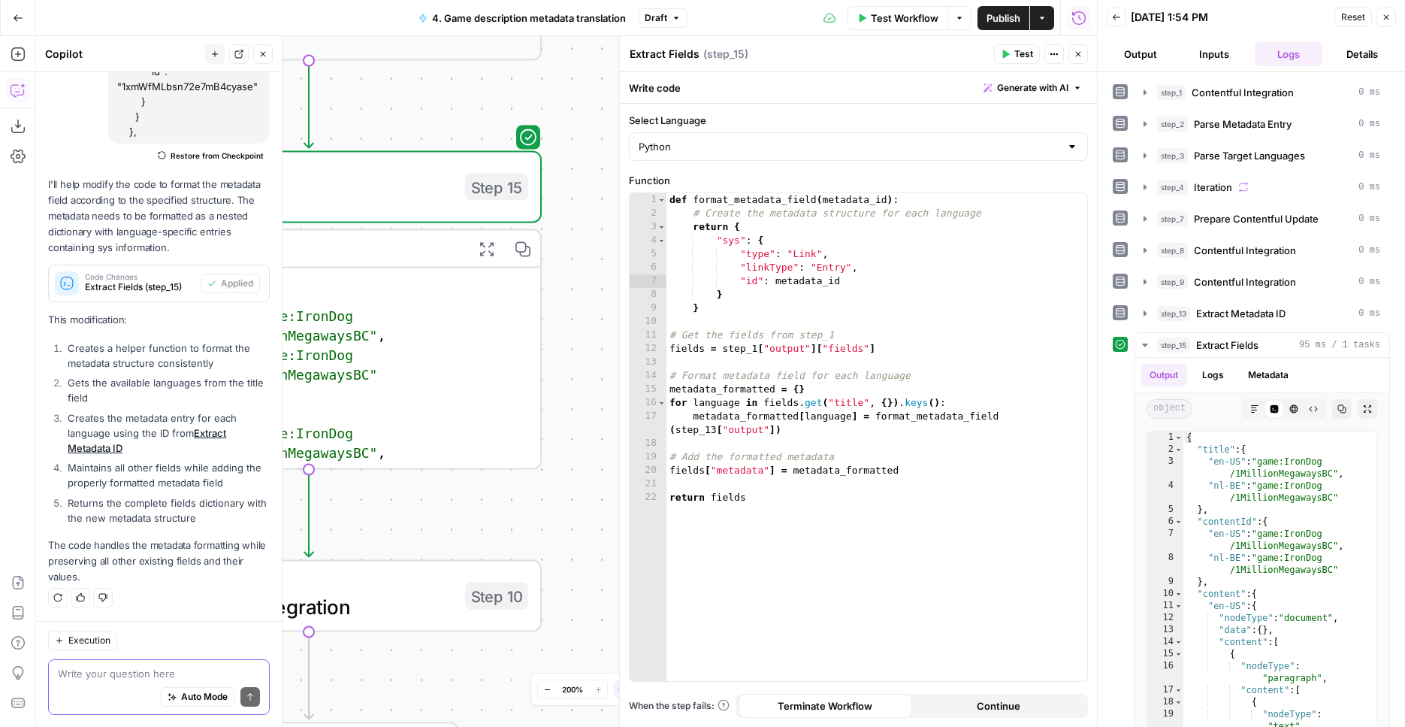
drag, startPoint x: 482, startPoint y: 307, endPoint x: 176, endPoint y: 116, distance: 361.2
click at [176, 116] on div "Workflow Set Inputs Inputs Integration Contentful Integration Step 1 Output Exp…" at bounding box center [566, 381] width 1061 height 691
click at [487, 255] on icon "button" at bounding box center [486, 248] width 17 height 17
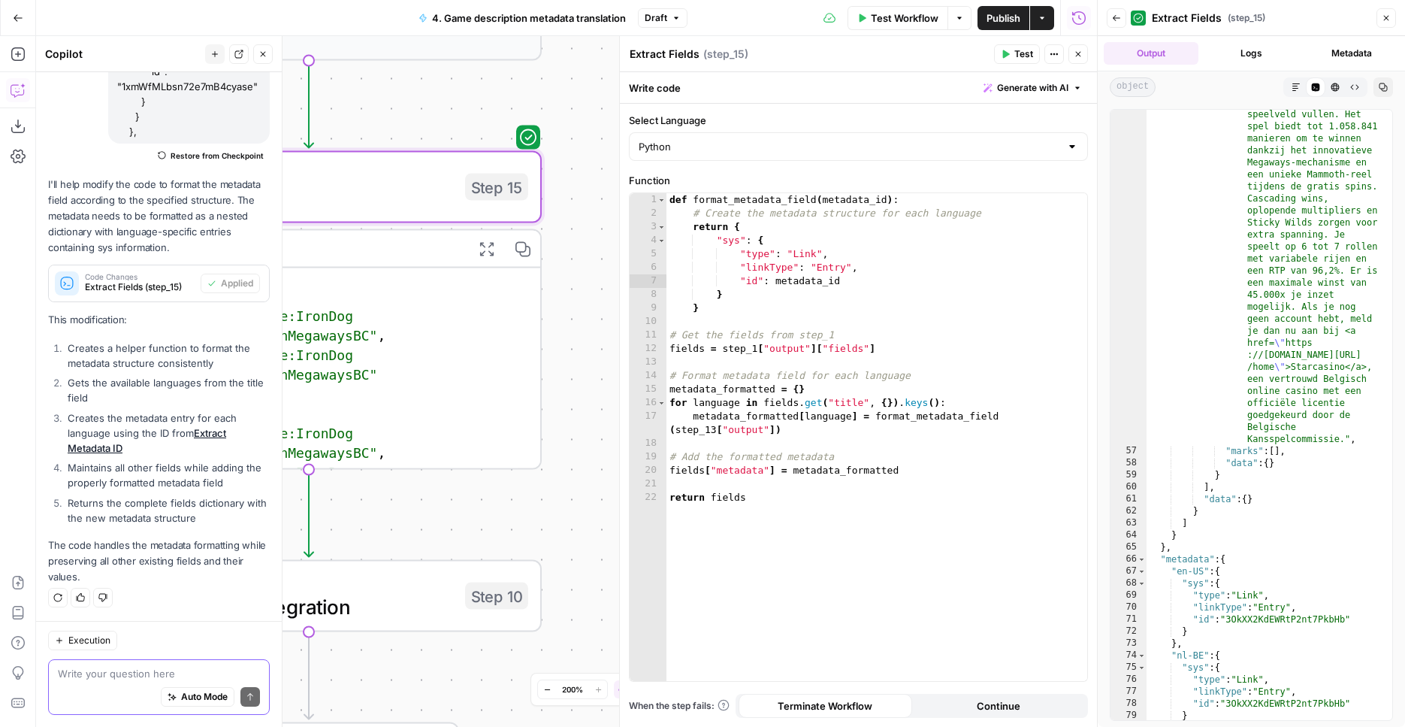
scroll to position [1614, 0]
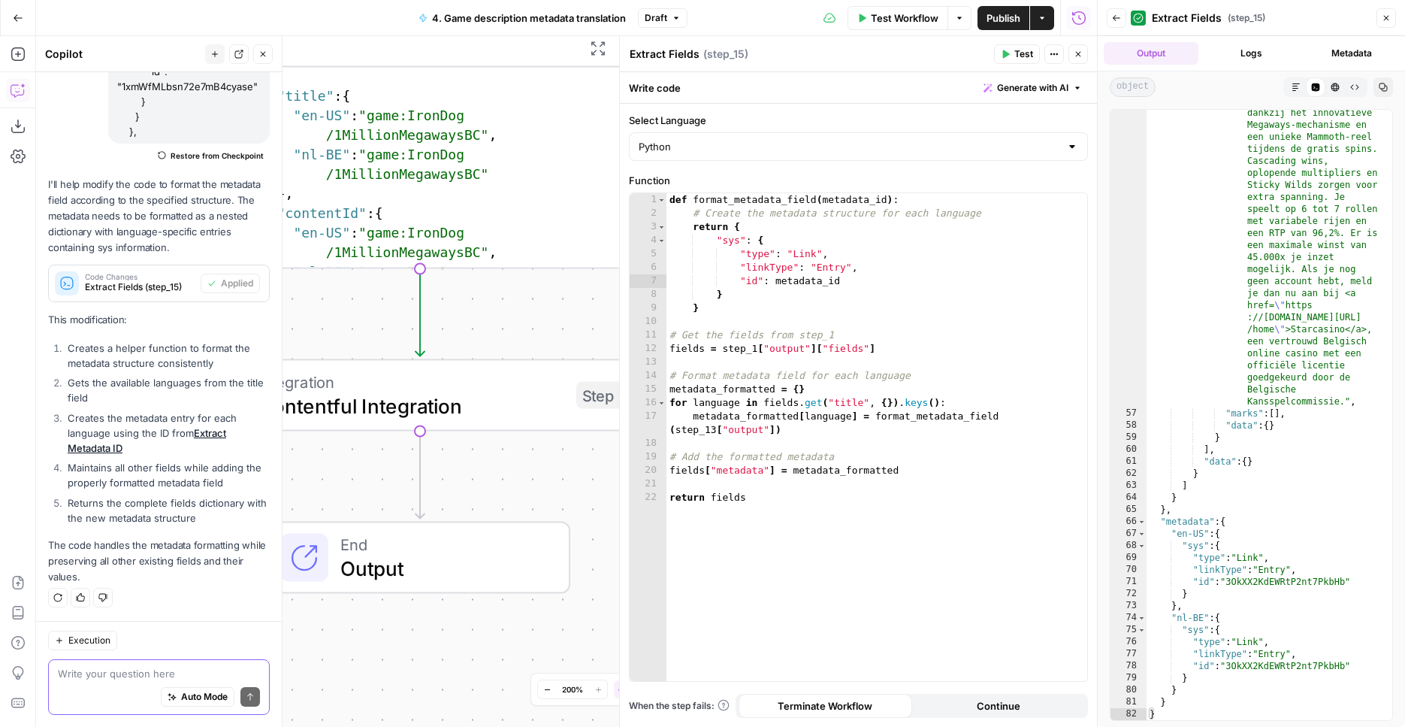
drag, startPoint x: 546, startPoint y: 489, endPoint x: 662, endPoint y: 281, distance: 238.5
click at [663, 280] on div "Workflow Set Inputs Inputs Integration Contentful Integration Step 1 Output Exp…" at bounding box center [566, 381] width 1061 height 691
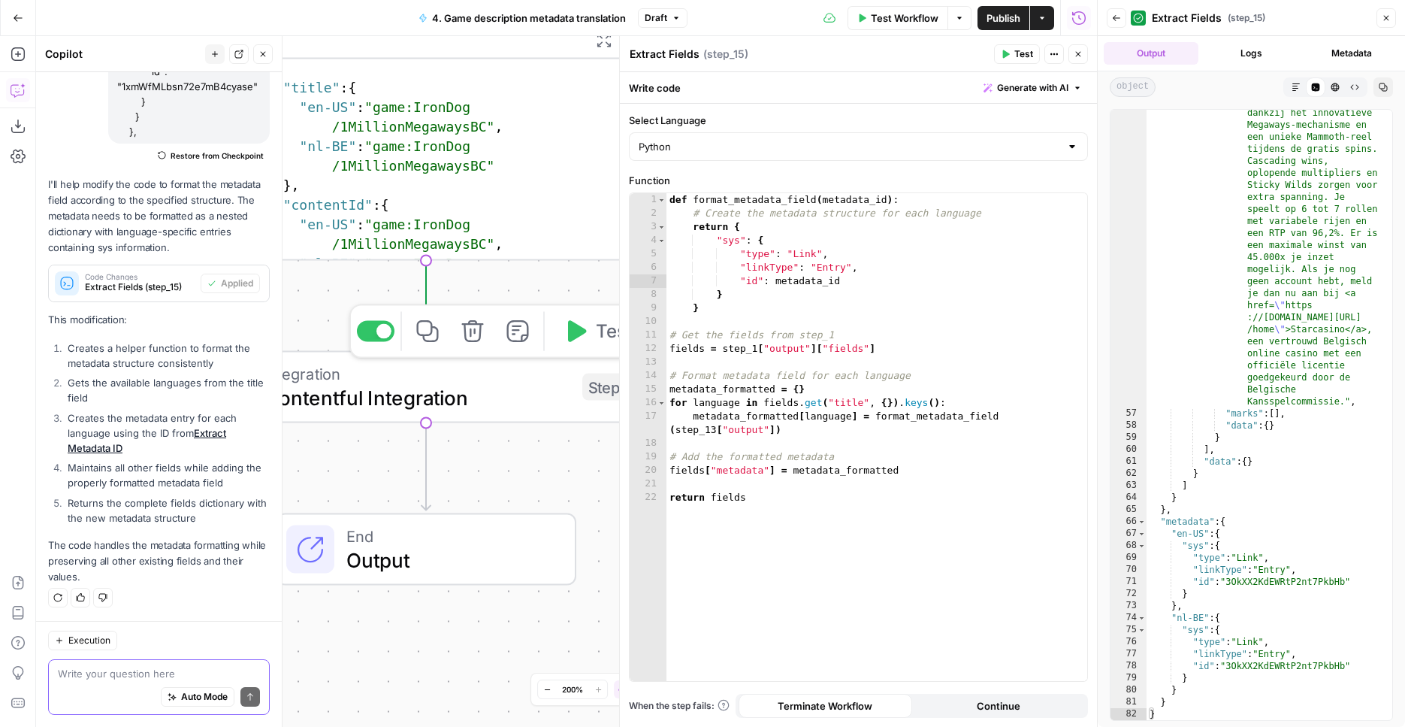
click at [592, 331] on button "Test" at bounding box center [597, 331] width 93 height 39
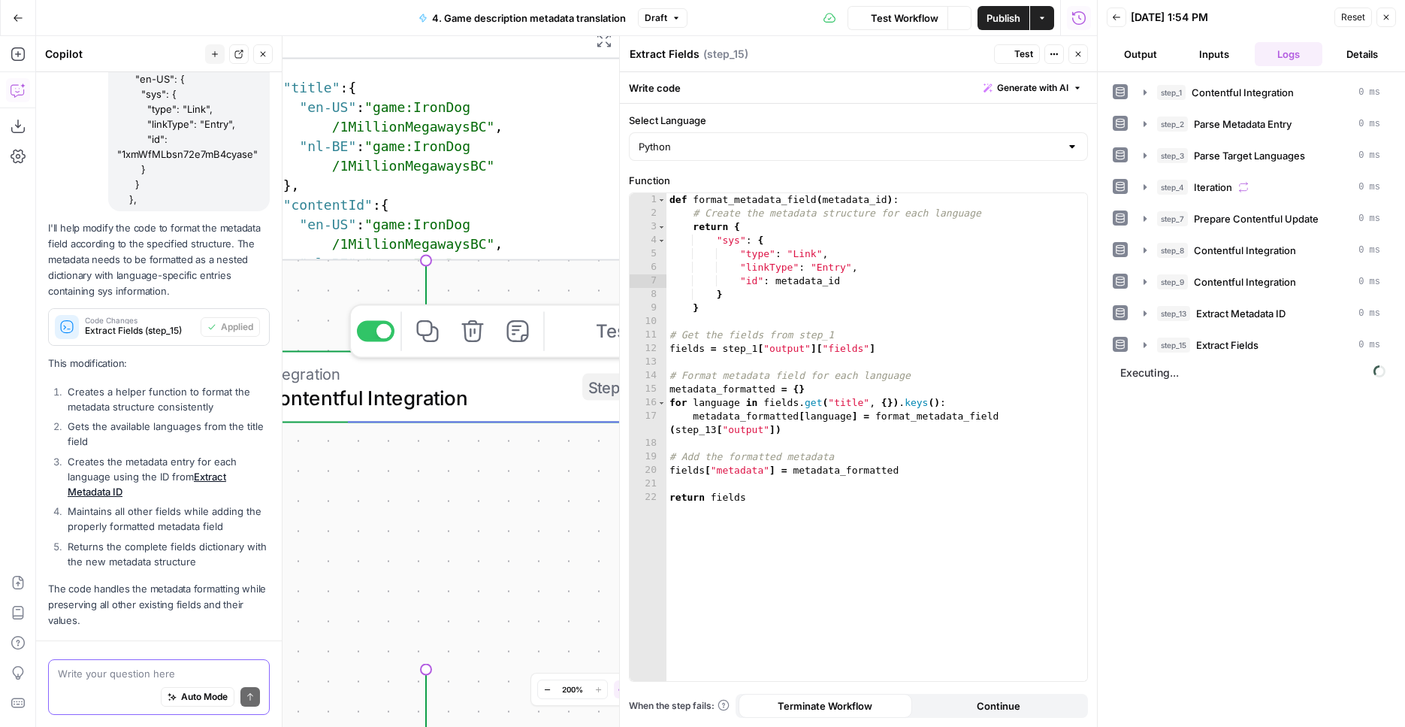
scroll to position [253, 0]
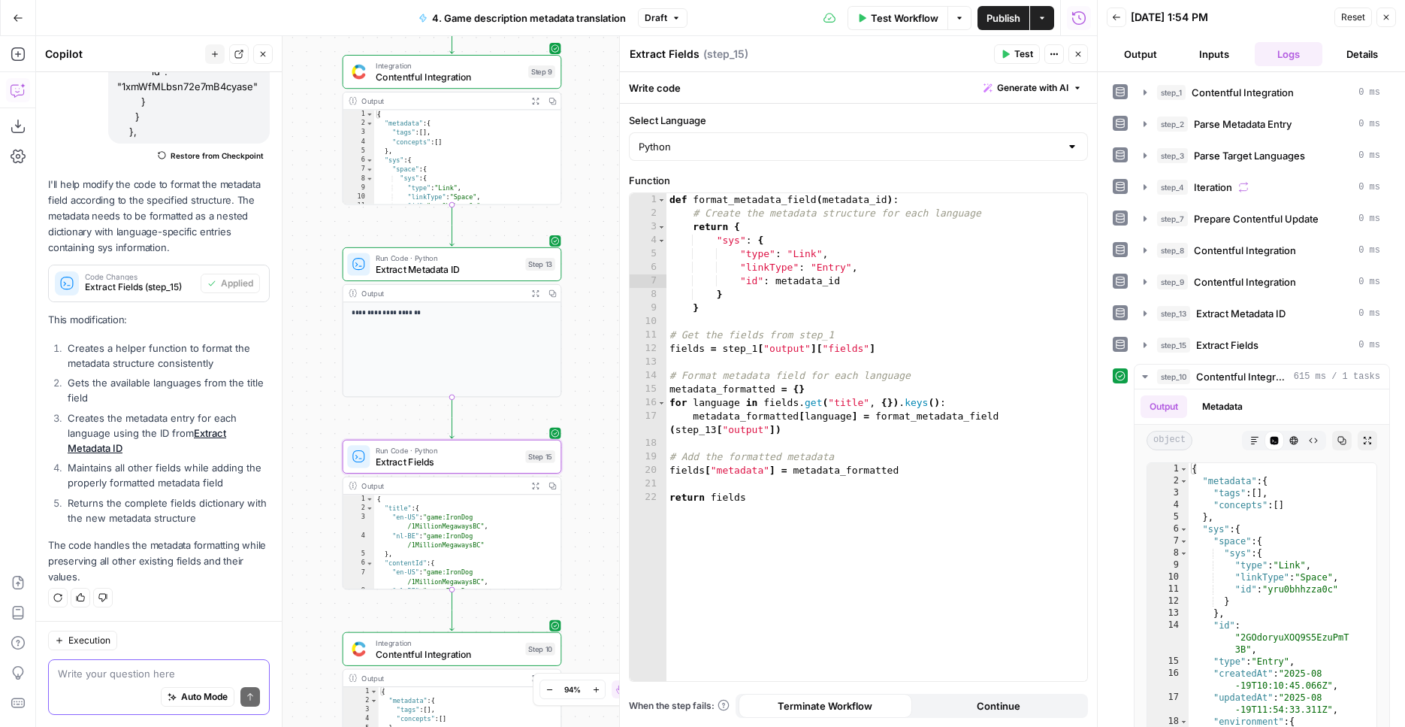
drag, startPoint x: 310, startPoint y: 122, endPoint x: 296, endPoint y: 418, distance: 295.7
click at [296, 418] on div "Workflow Set Inputs Inputs Integration Contentful Integration Step 1 Output Exp…" at bounding box center [566, 381] width 1061 height 691
drag, startPoint x: 291, startPoint y: 269, endPoint x: 464, endPoint y: 150, distance: 210.7
click at [322, 253] on div "Workflow Set Inputs Inputs Integration Contentful Integration Step 1 Output Exp…" at bounding box center [566, 381] width 1061 height 691
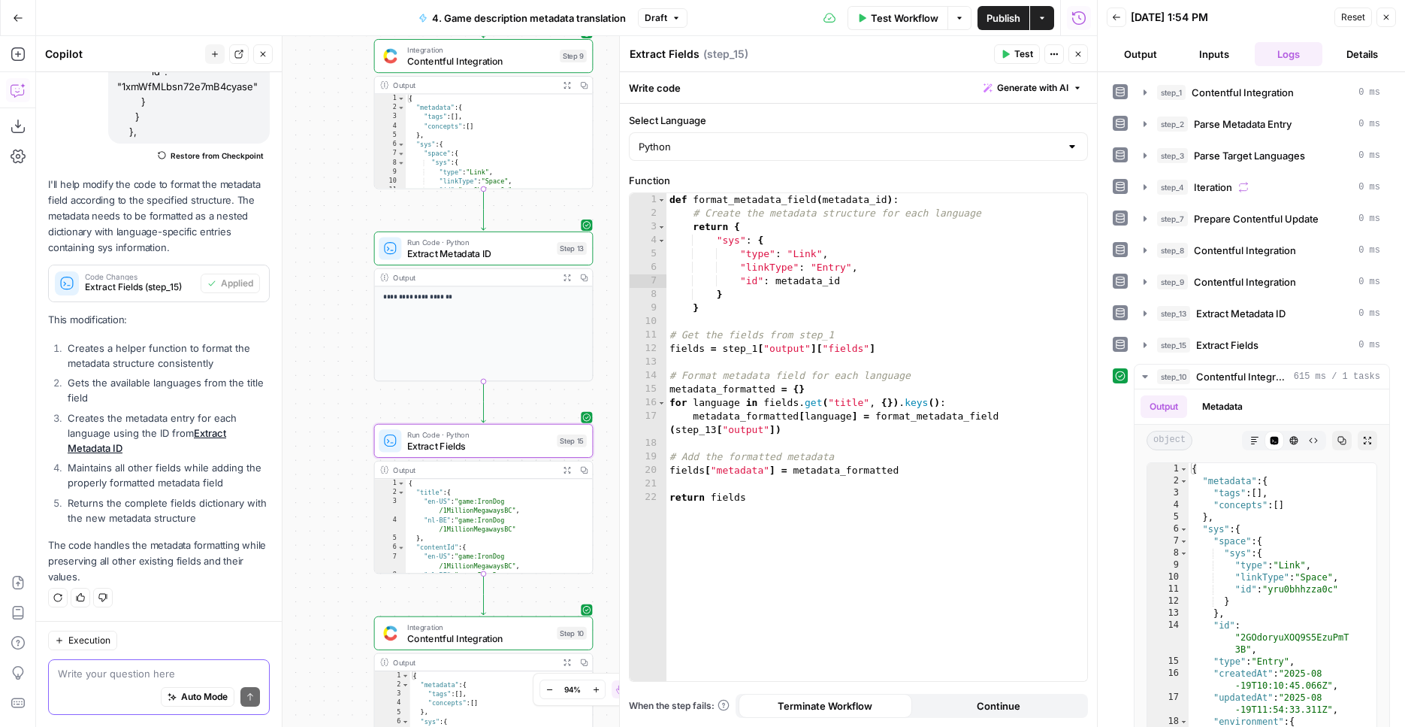
click at [1002, 20] on span "Publish" at bounding box center [1004, 18] width 34 height 15
click at [10, 11] on button "Go Back" at bounding box center [18, 18] width 27 height 27
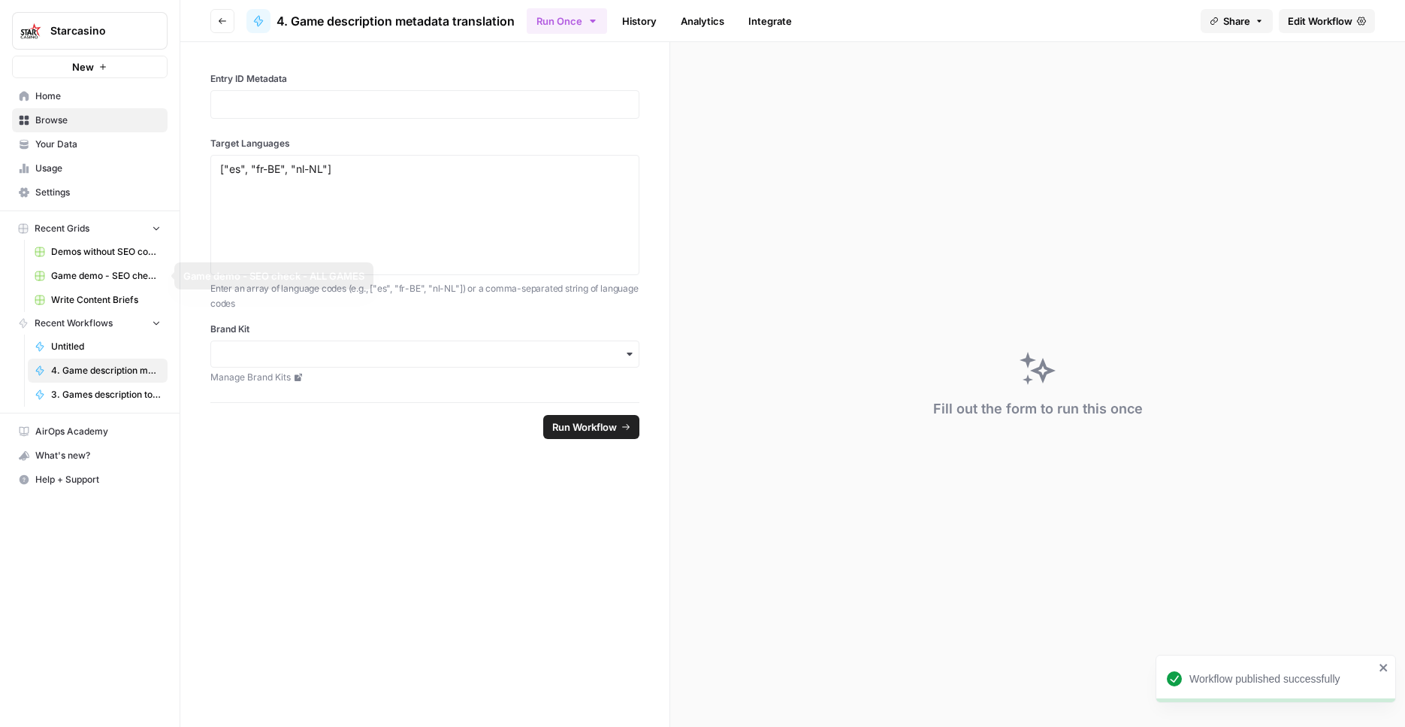
click at [83, 256] on span "Demos without SEO content" at bounding box center [106, 252] width 110 height 14
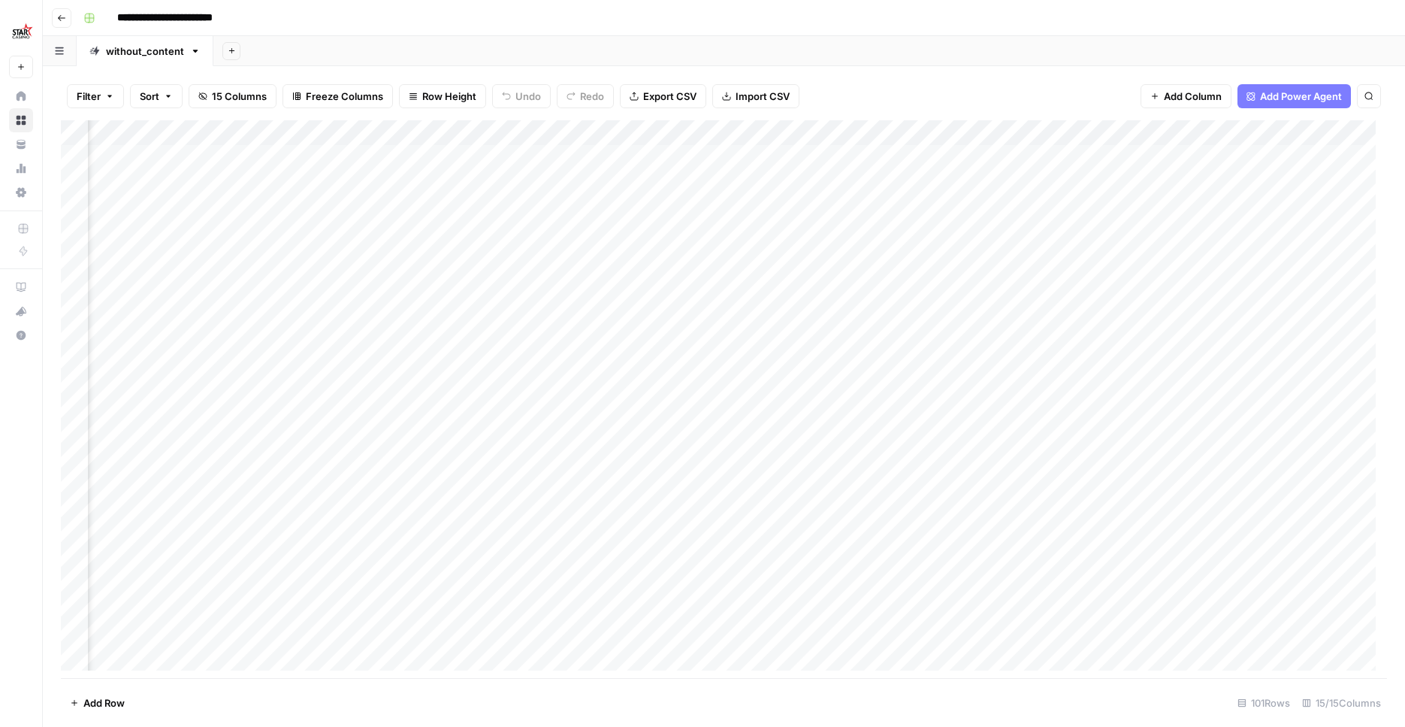
scroll to position [0, 900]
click at [425, 255] on div "Add Column" at bounding box center [724, 400] width 1326 height 561
click at [757, 252] on div "Add Column" at bounding box center [724, 400] width 1326 height 561
click at [848, 259] on div "Add Column" at bounding box center [724, 400] width 1326 height 561
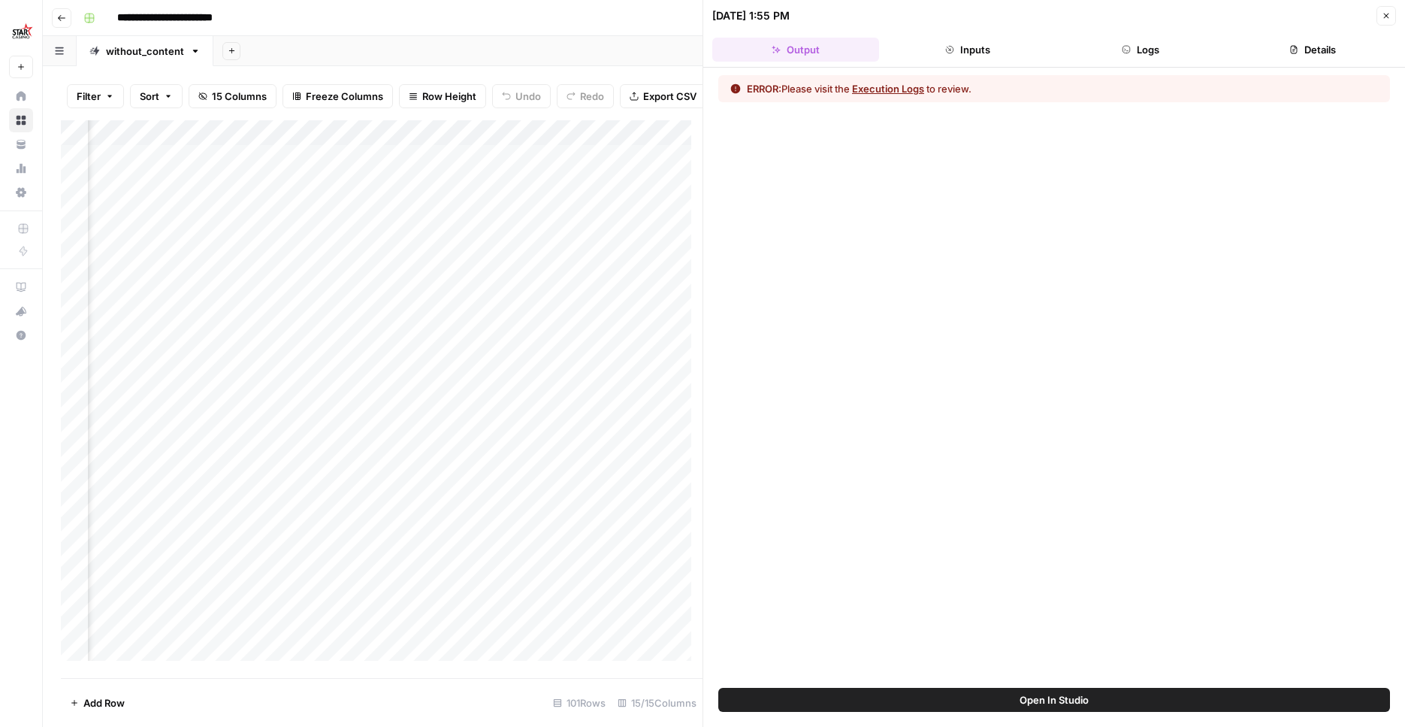
click at [1076, 704] on span "Open In Studio" at bounding box center [1054, 699] width 69 height 15
click at [1378, 21] on button "Close" at bounding box center [1387, 16] width 20 height 20
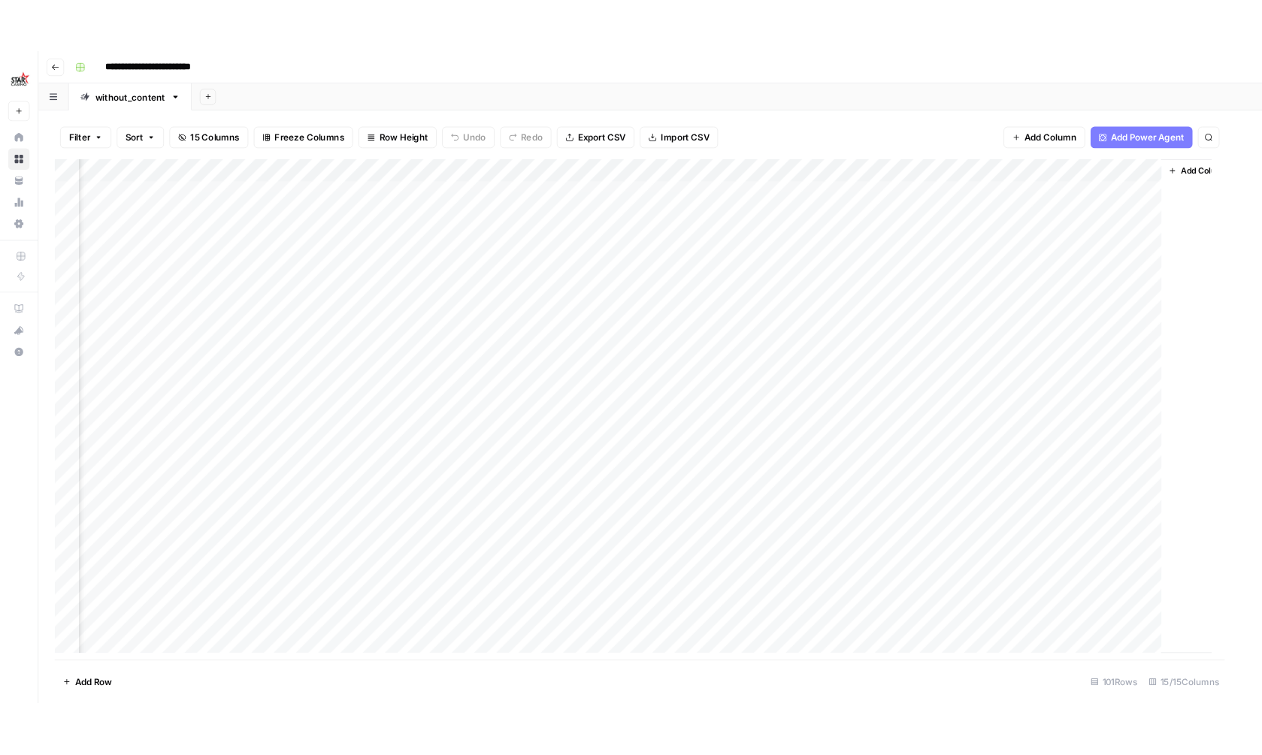
scroll to position [0, 1218]
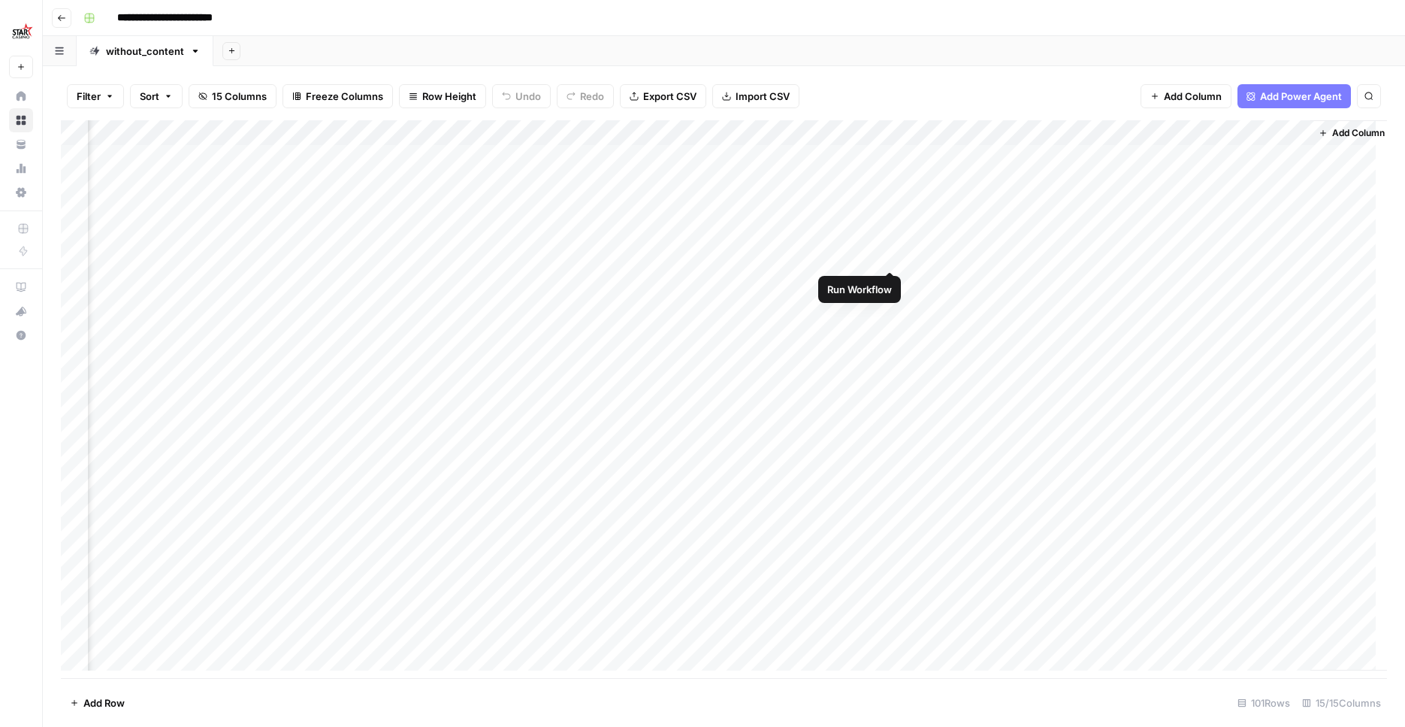
click at [889, 254] on div "Add Column" at bounding box center [724, 400] width 1326 height 561
click at [869, 253] on div "Add Column" at bounding box center [724, 400] width 1326 height 561
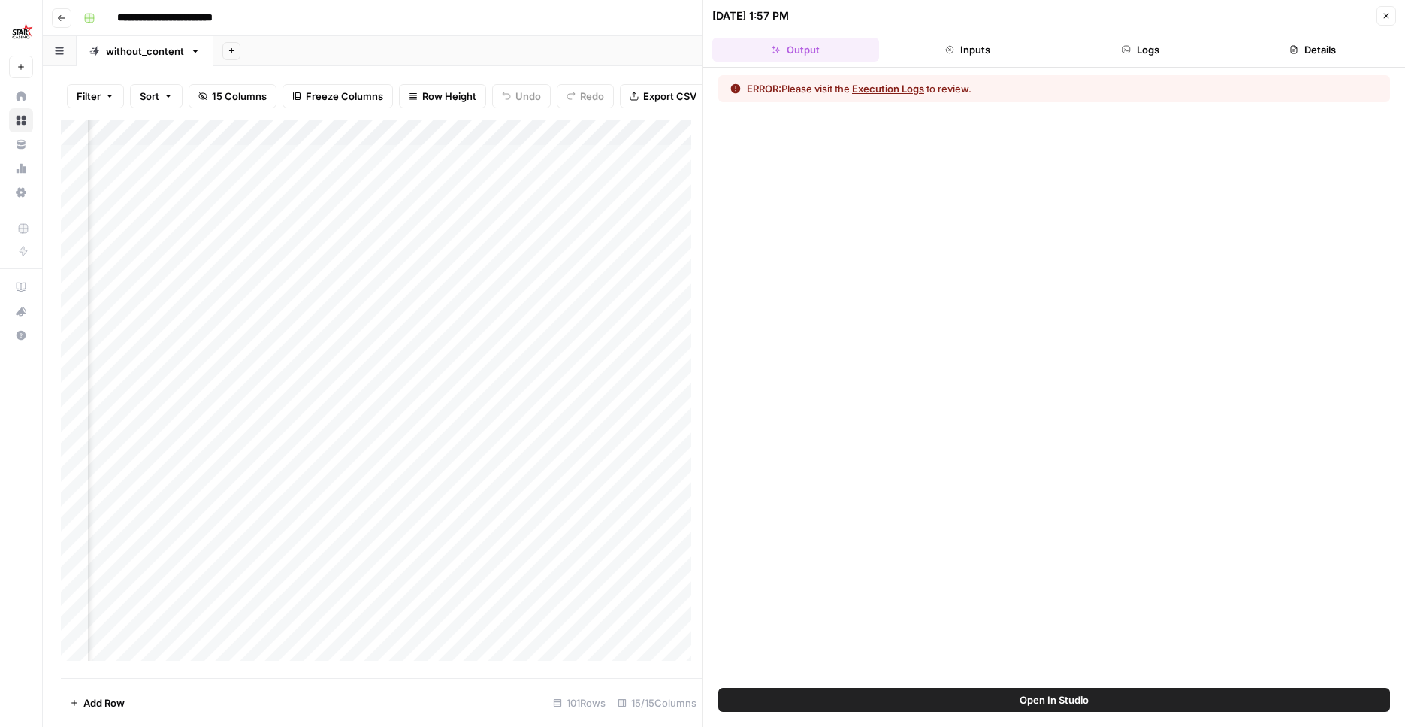
click at [1037, 706] on span "Open In Studio" at bounding box center [1054, 699] width 69 height 15
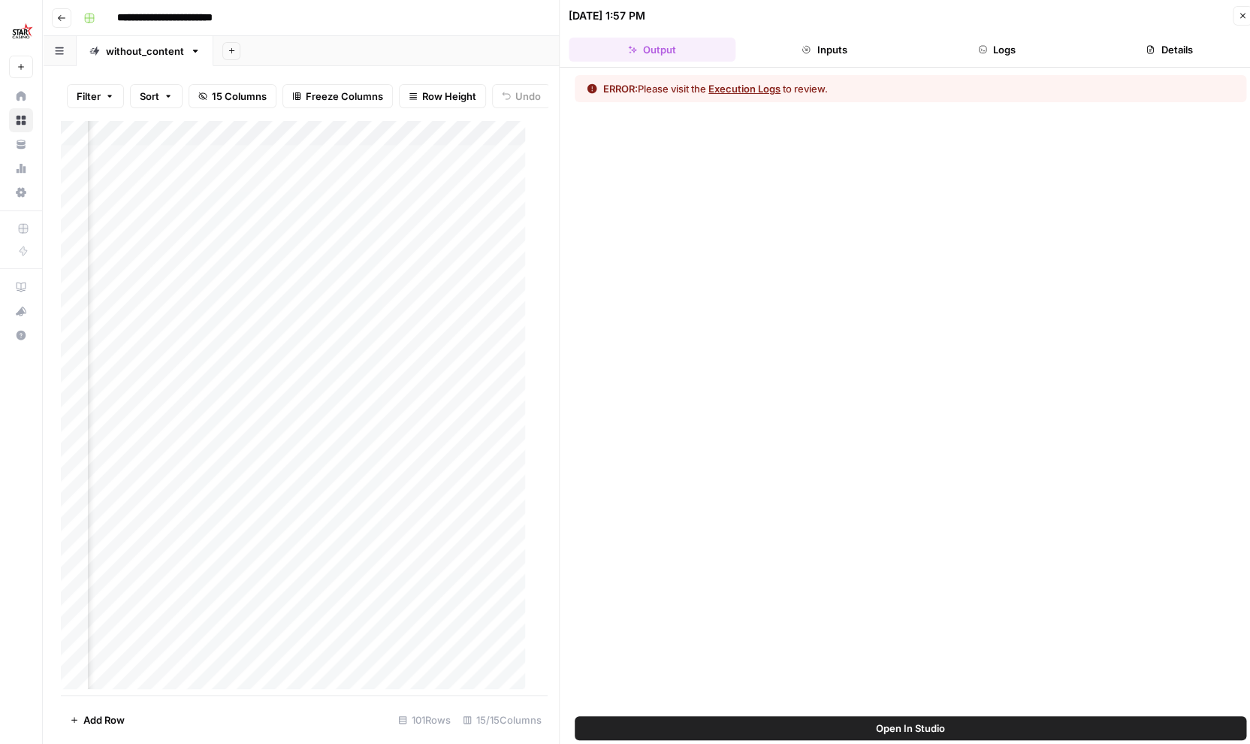
click at [1241, 19] on icon "button" at bounding box center [1242, 15] width 9 height 9
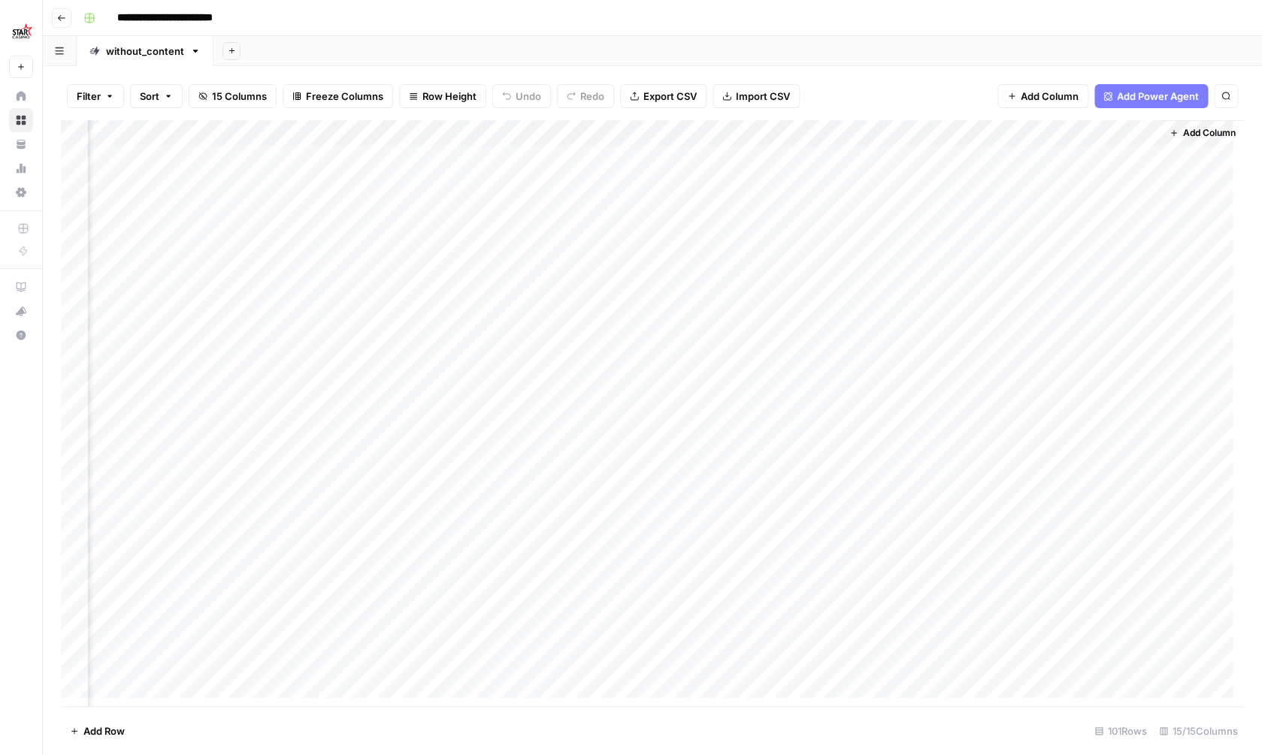
scroll to position [0, 1369]
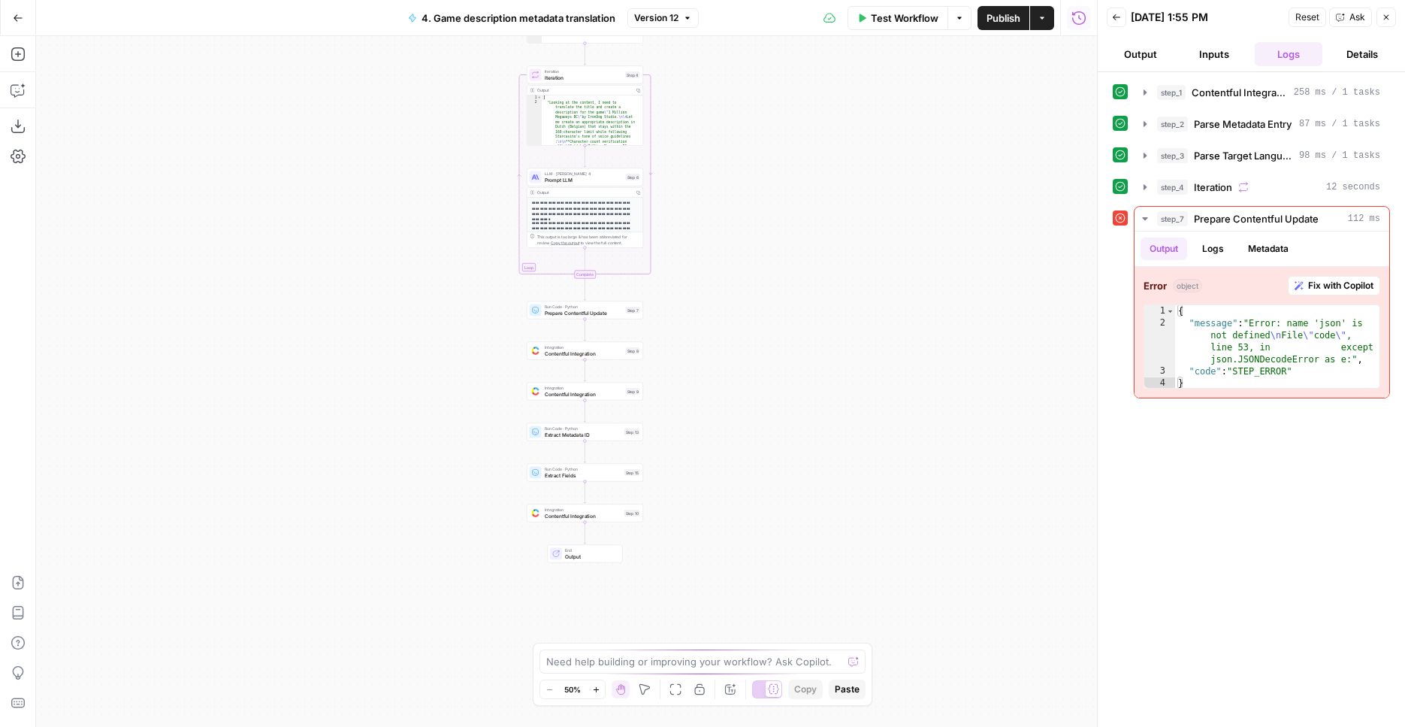
drag, startPoint x: 710, startPoint y: 343, endPoint x: 734, endPoint y: 107, distance: 236.4
click at [734, 107] on div "Workflow Set Inputs Inputs Integration Contentful Integration Step 1 Output Cop…" at bounding box center [566, 381] width 1061 height 691
click at [707, 287] on div "Workflow Set Inputs Inputs Integration Contentful Integration Step 1 Output Cop…" at bounding box center [566, 381] width 1061 height 691
click at [709, 287] on div "Workflow Set Inputs Inputs Integration Contentful Integration Step 1 Output Cop…" at bounding box center [566, 381] width 1061 height 691
click at [708, 286] on div "Workflow Set Inputs Inputs Integration Contentful Integration Step 1 Output Cop…" at bounding box center [566, 381] width 1061 height 691
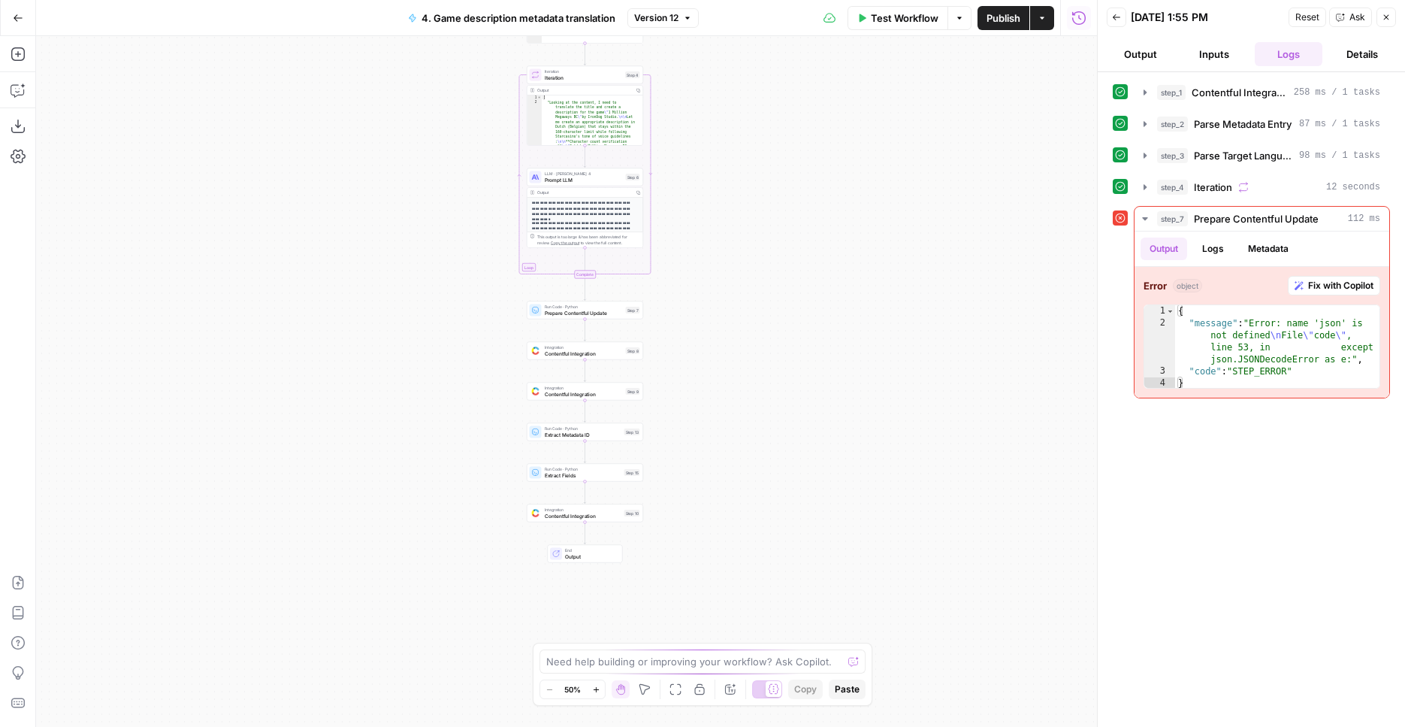
click at [708, 286] on div "Workflow Set Inputs Inputs Integration Contentful Integration Step 1 Output Cop…" at bounding box center [566, 381] width 1061 height 691
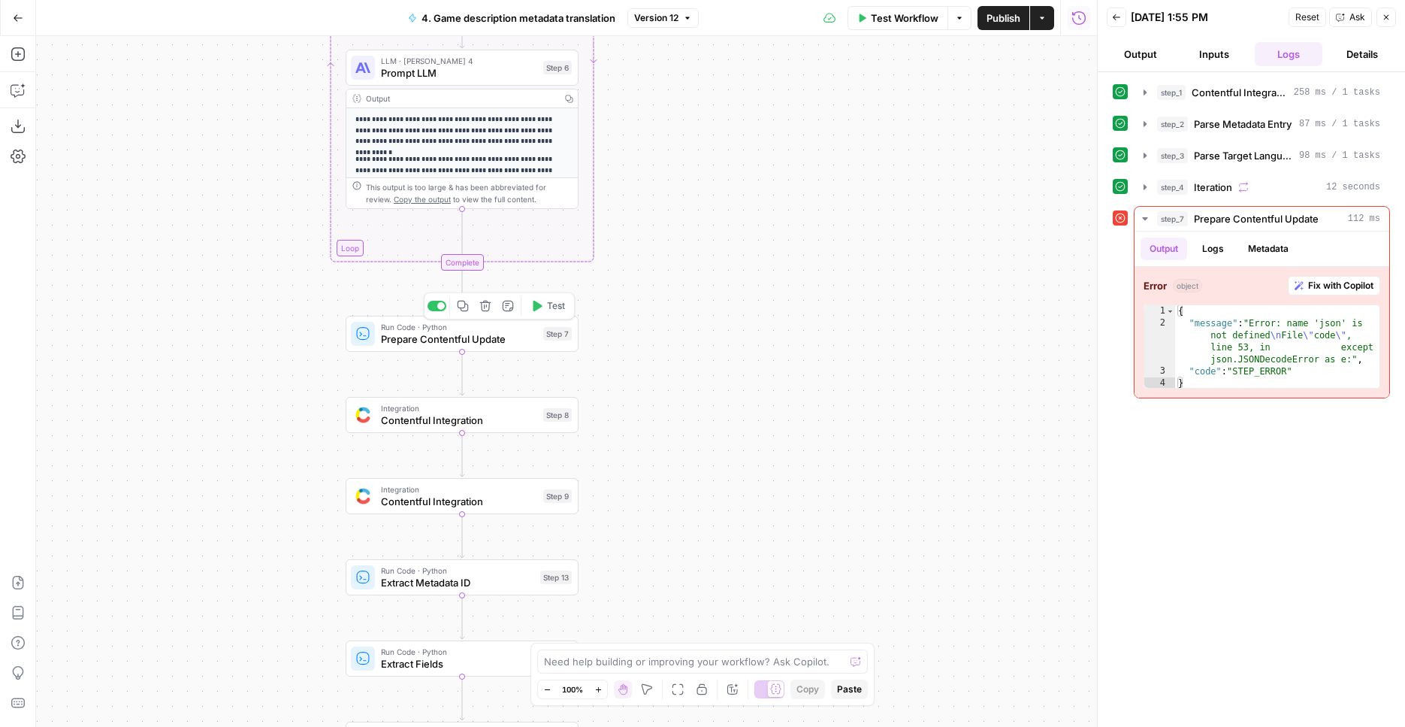
click at [485, 328] on span "Run Code · Python" at bounding box center [459, 327] width 156 height 12
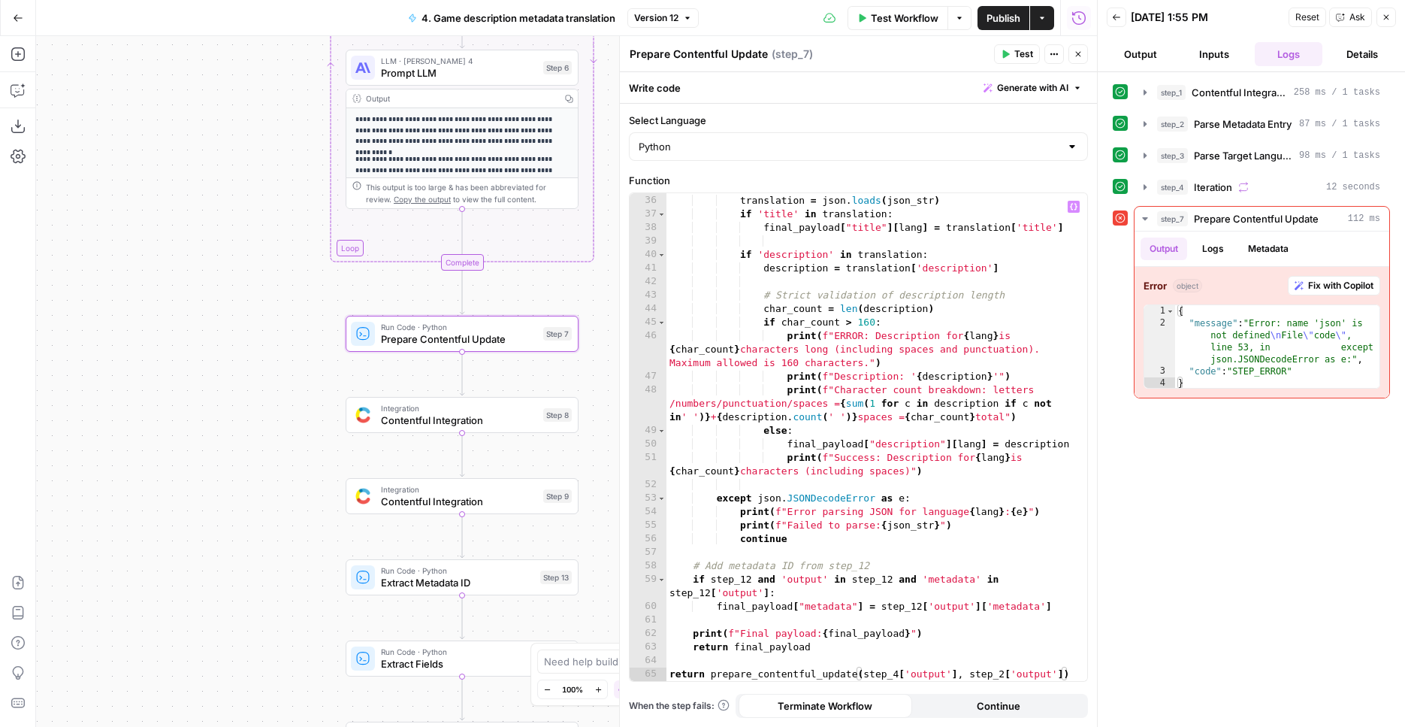
scroll to position [513, 0]
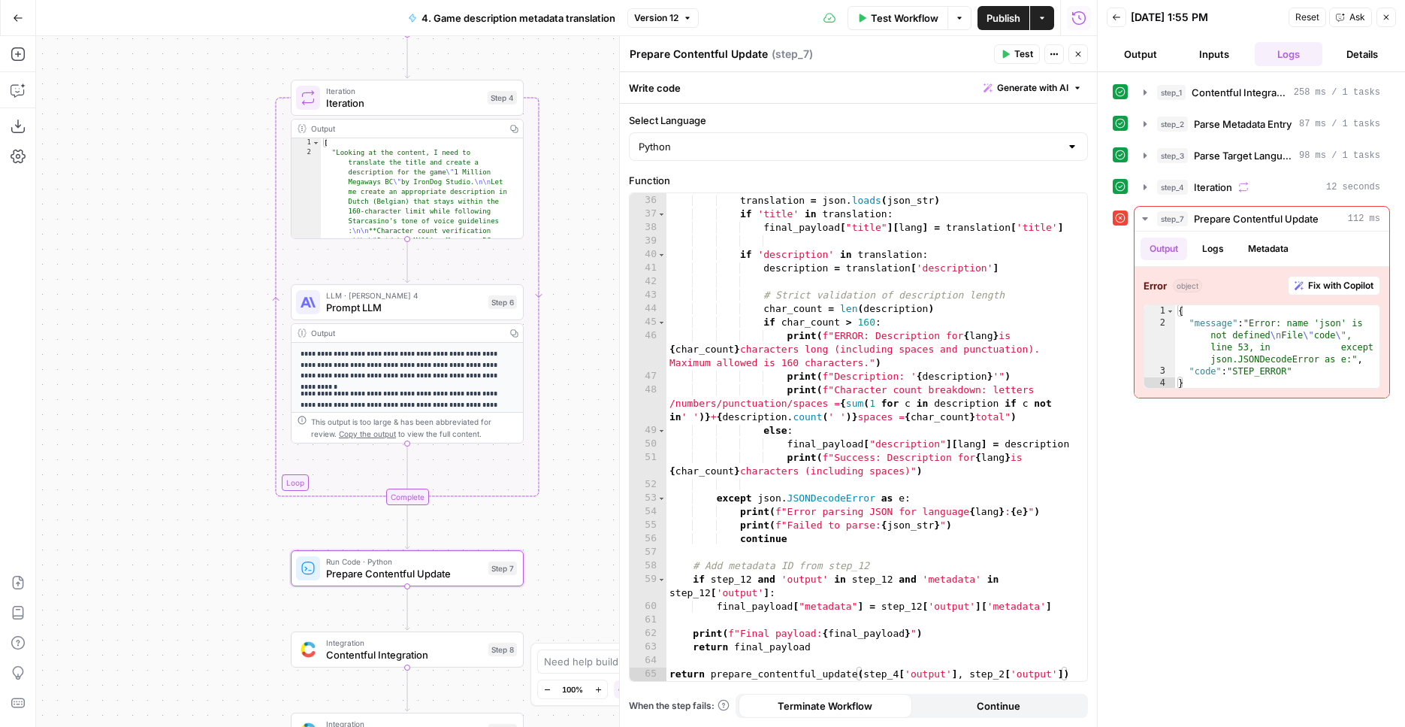
drag, startPoint x: 283, startPoint y: 271, endPoint x: 390, endPoint y: 459, distance: 216.7
click at [234, 502] on div "Workflow Set Inputs Inputs Integration Contentful Integration Step 1 Output Cop…" at bounding box center [566, 381] width 1061 height 691
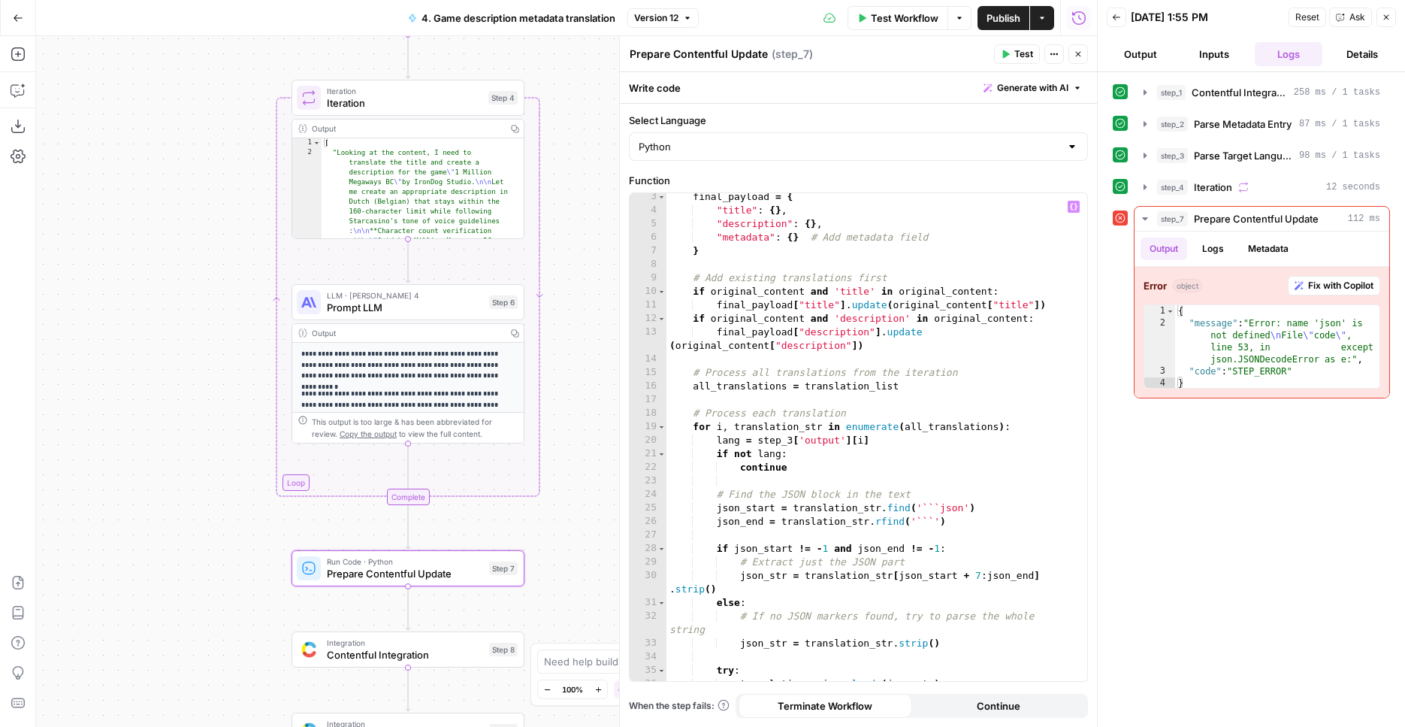
scroll to position [0, 0]
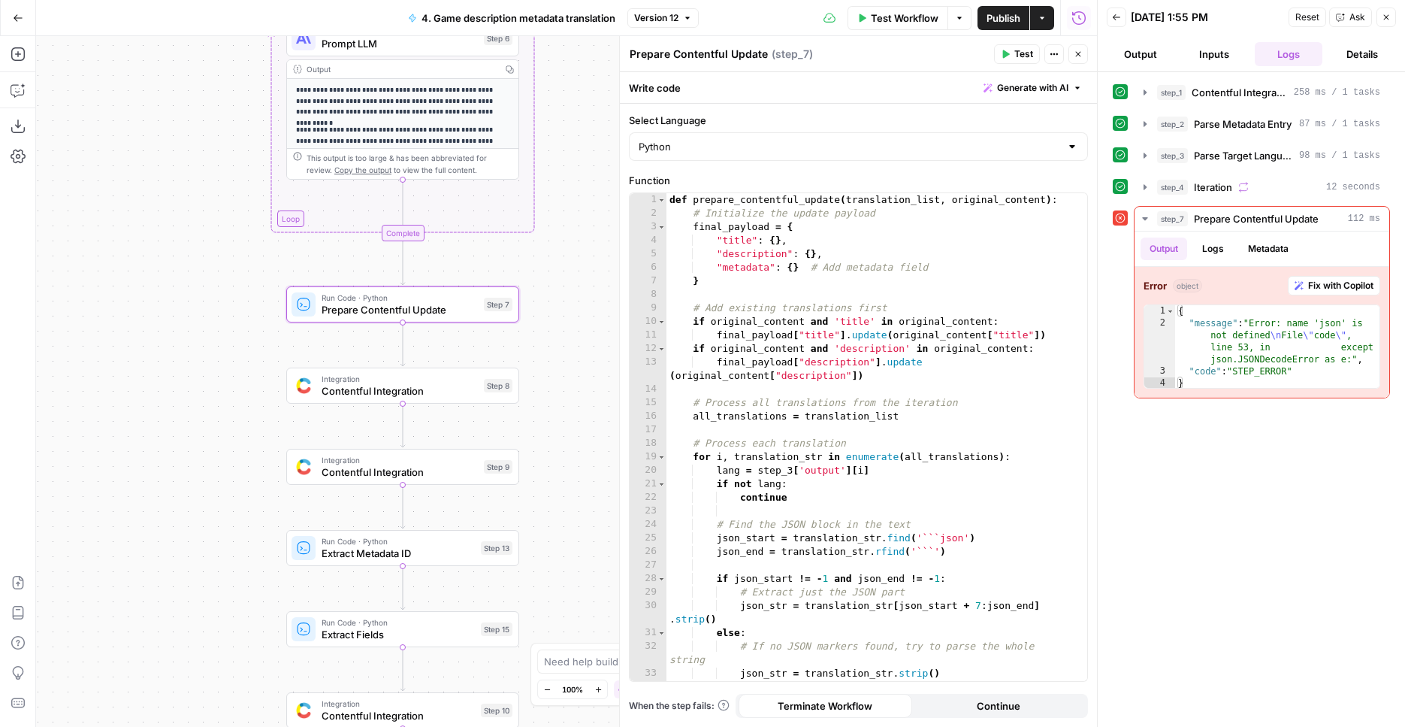
drag, startPoint x: 572, startPoint y: 455, endPoint x: 564, endPoint y: 209, distance: 246.6
click at [564, 207] on div "Workflow Set Inputs Inputs Integration Contentful Integration Step 1 Output Cop…" at bounding box center [566, 381] width 1061 height 691
click at [398, 398] on span "Contentful Integration" at bounding box center [400, 393] width 156 height 15
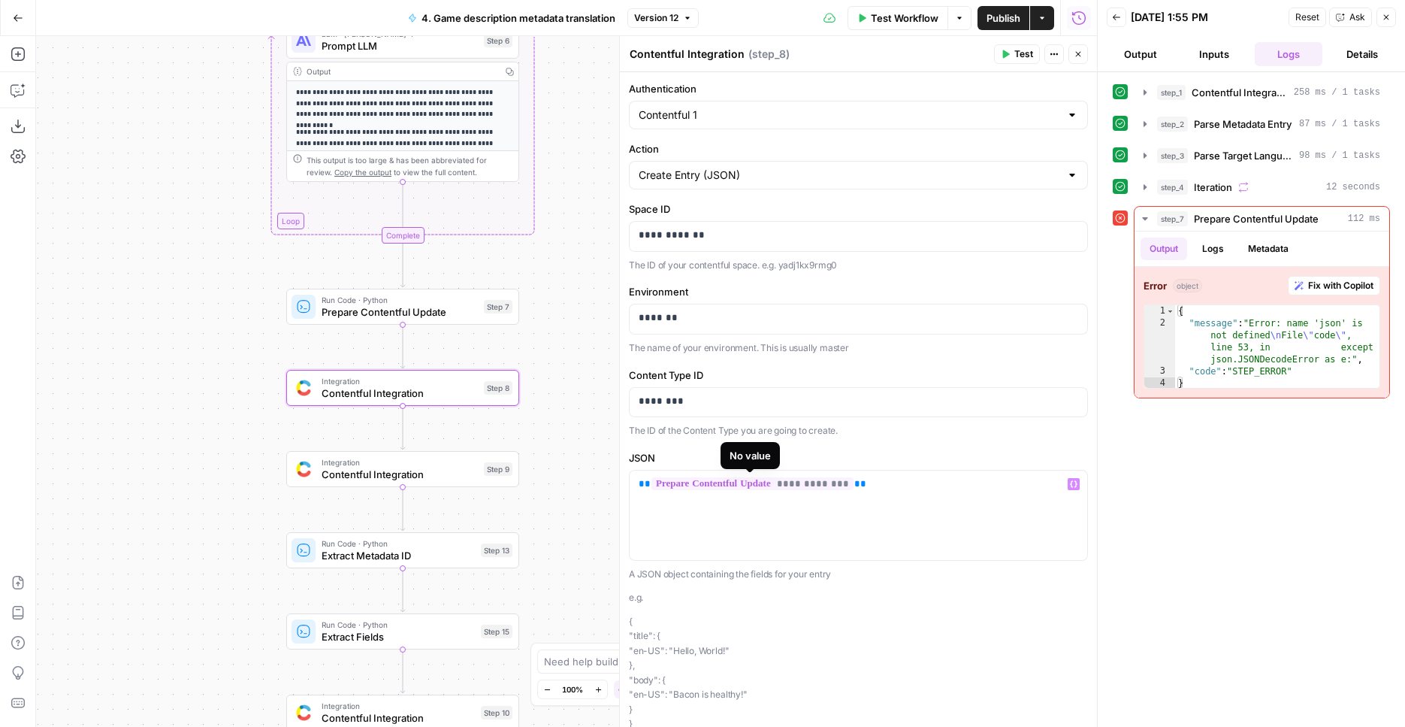
click at [754, 482] on span "**********" at bounding box center [753, 483] width 202 height 13
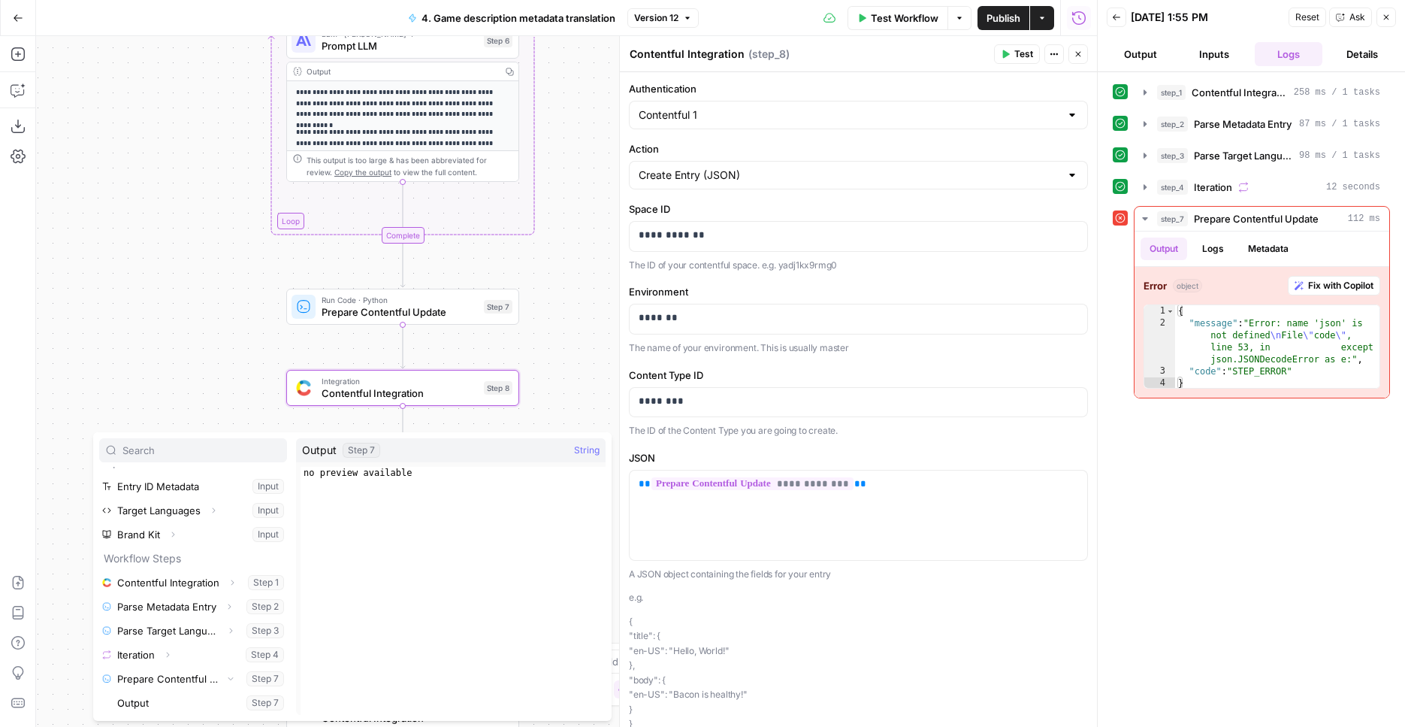
click at [570, 308] on div "Workflow Set Inputs Inputs Integration Contentful Integration Step 1 Output Cop…" at bounding box center [566, 381] width 1061 height 691
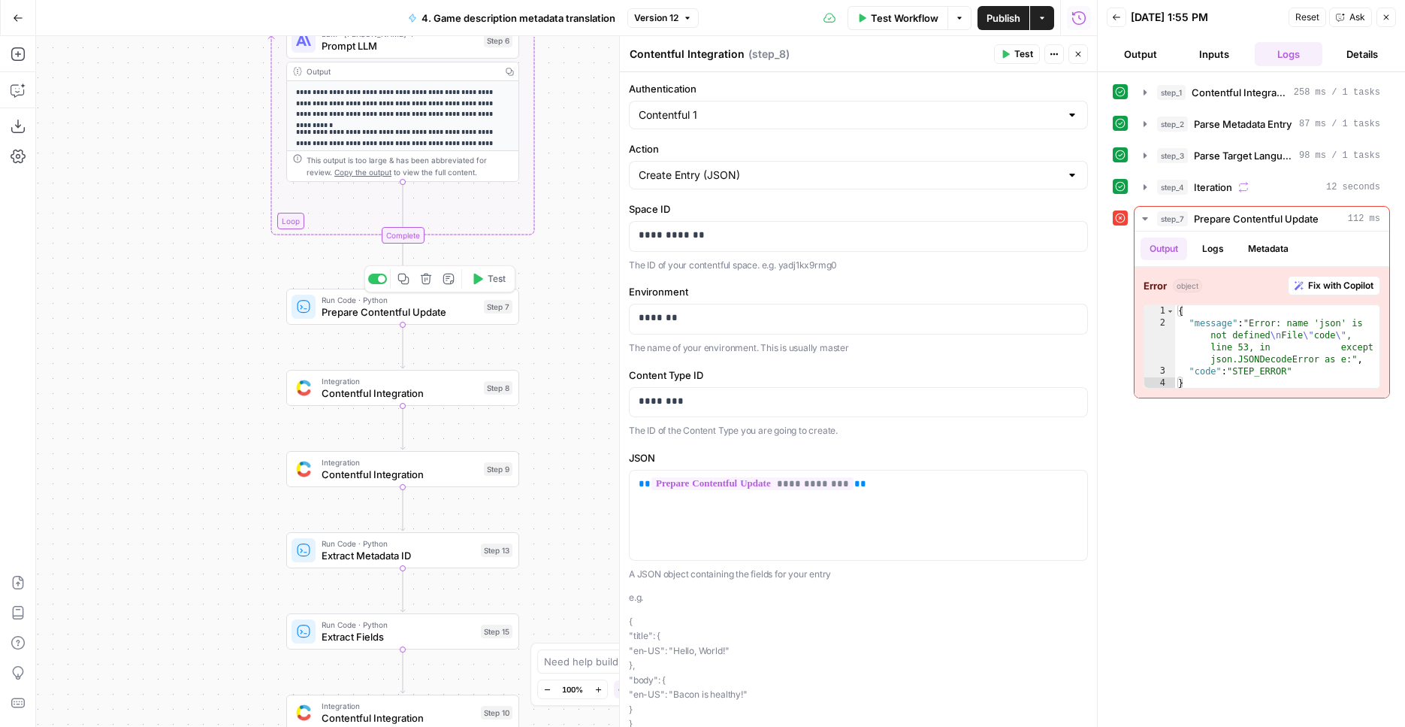
click at [482, 307] on div "Run Code · Python Prepare Contentful Update Step 7 Copy step Delete step Add No…" at bounding box center [402, 307] width 221 height 26
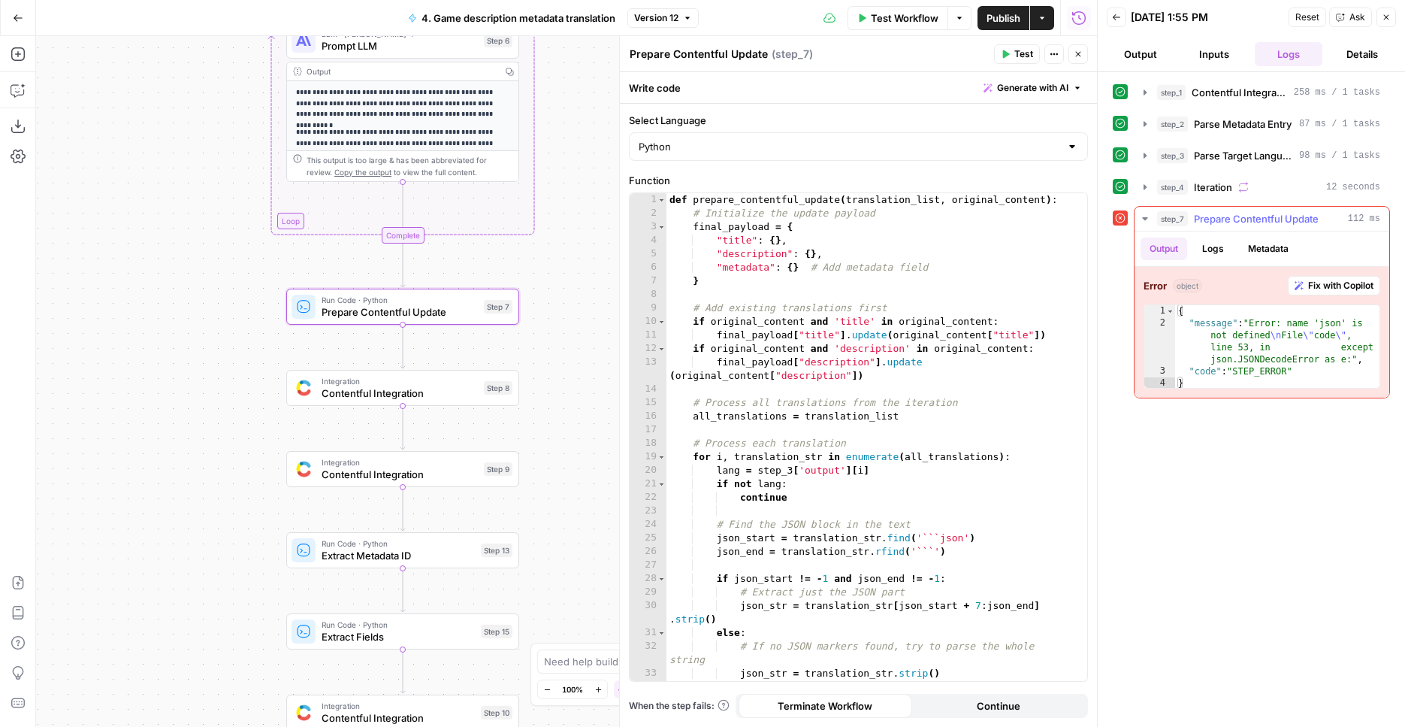
click at [1335, 286] on span "Fix with Copilot" at bounding box center [1340, 286] width 65 height 14
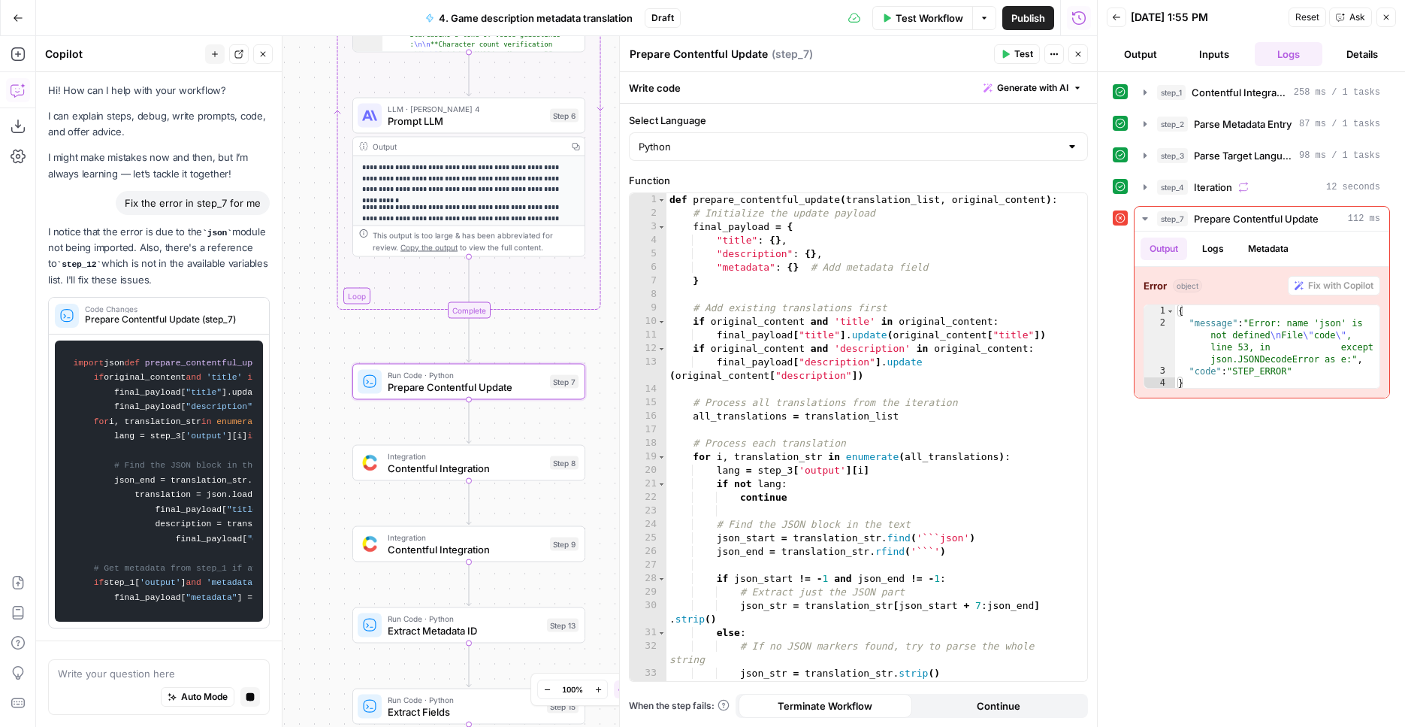
scroll to position [0, 0]
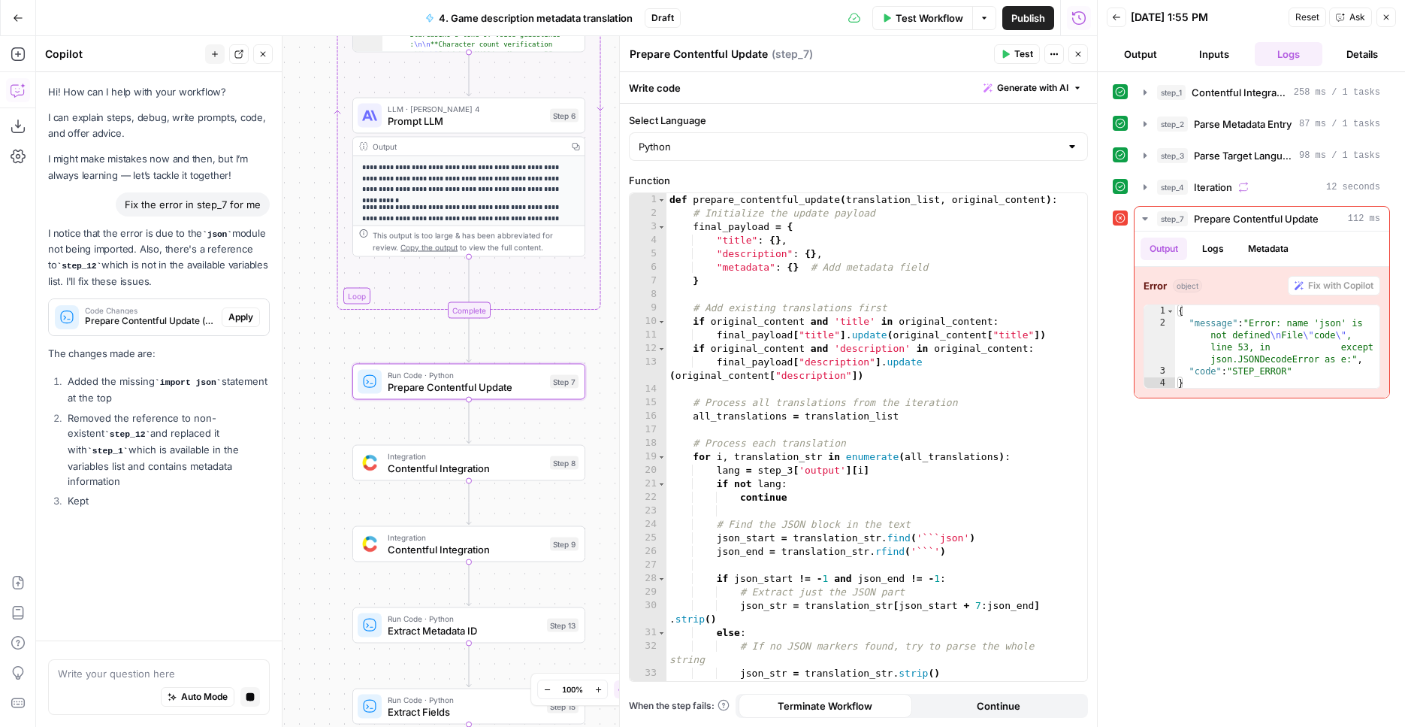
click at [231, 320] on span "Apply" at bounding box center [240, 317] width 25 height 14
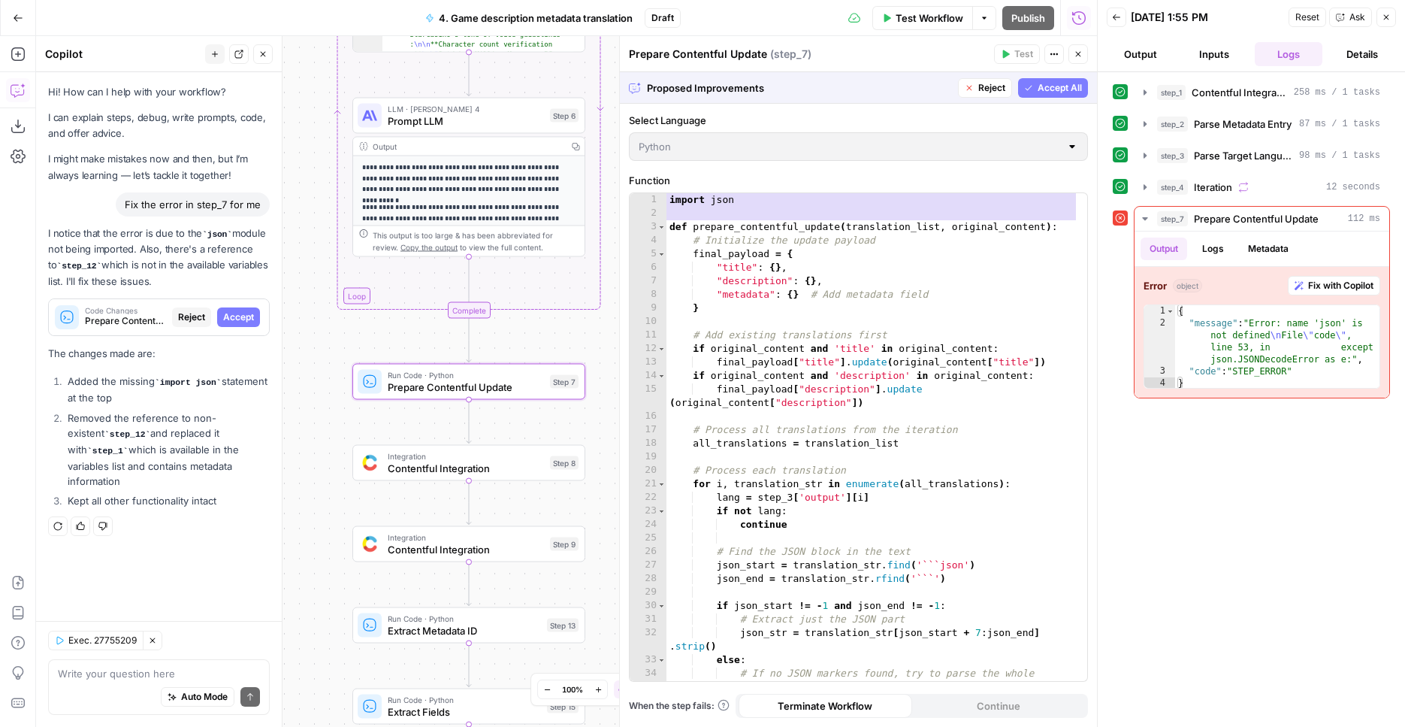
click at [234, 320] on span "Accept" at bounding box center [238, 317] width 31 height 14
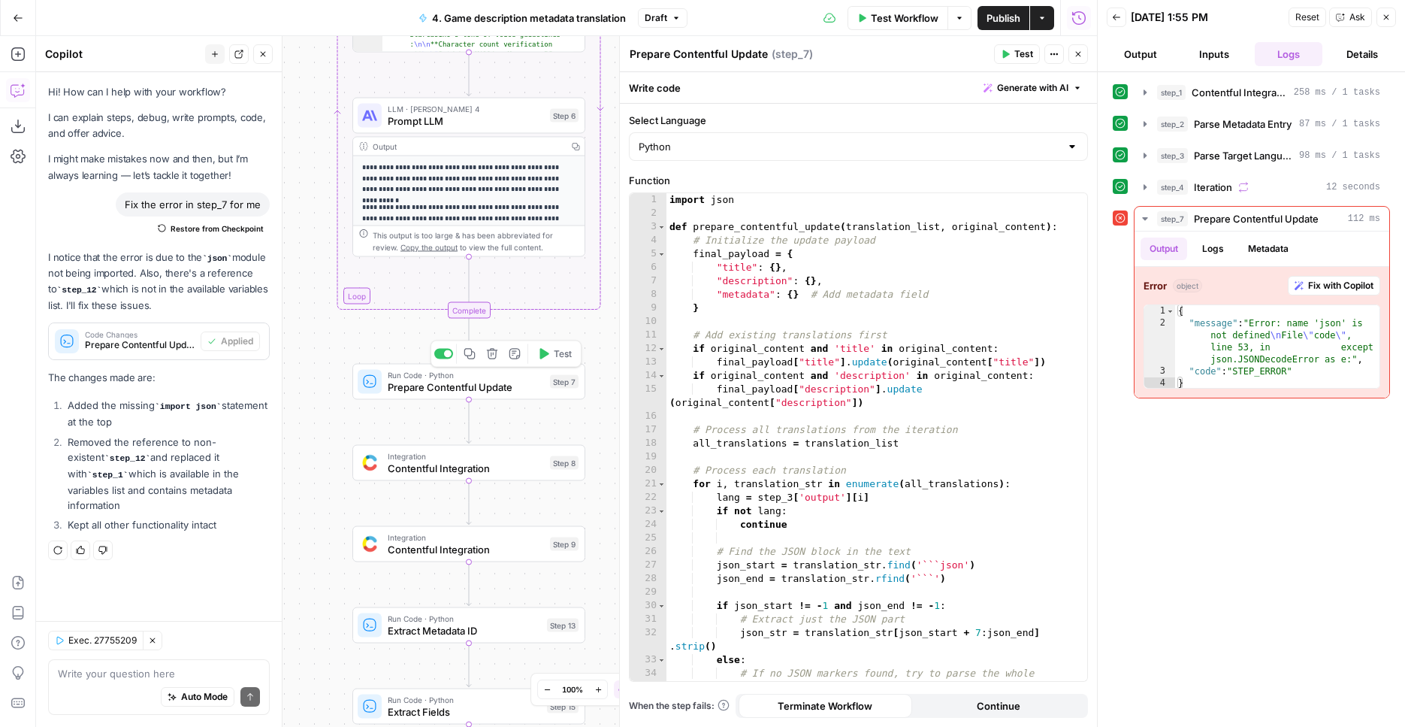
click at [555, 363] on button "Test" at bounding box center [554, 354] width 47 height 20
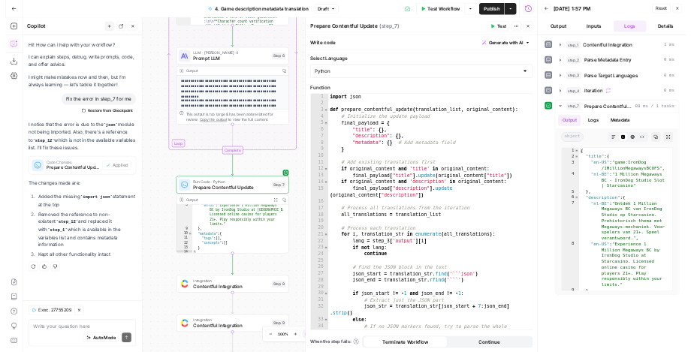
scroll to position [130, 0]
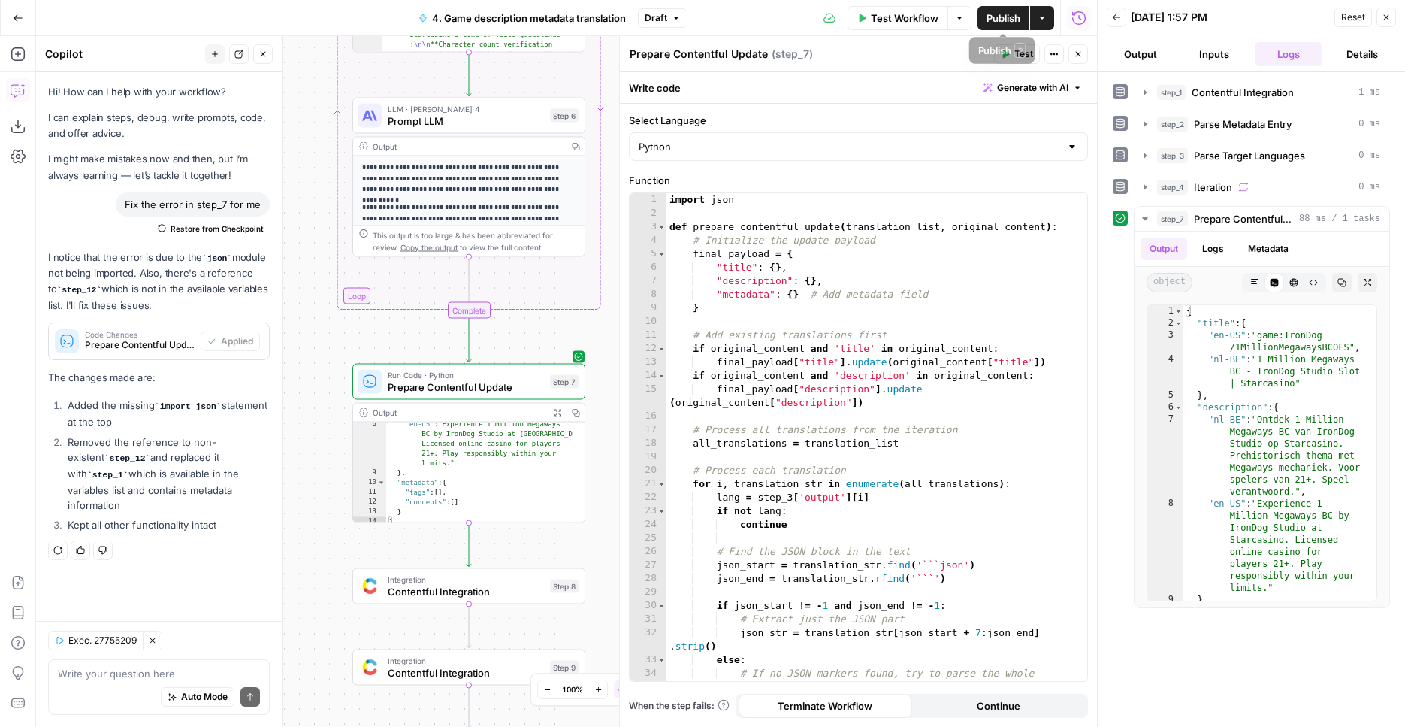
click at [1014, 12] on span "Publish" at bounding box center [1004, 18] width 34 height 15
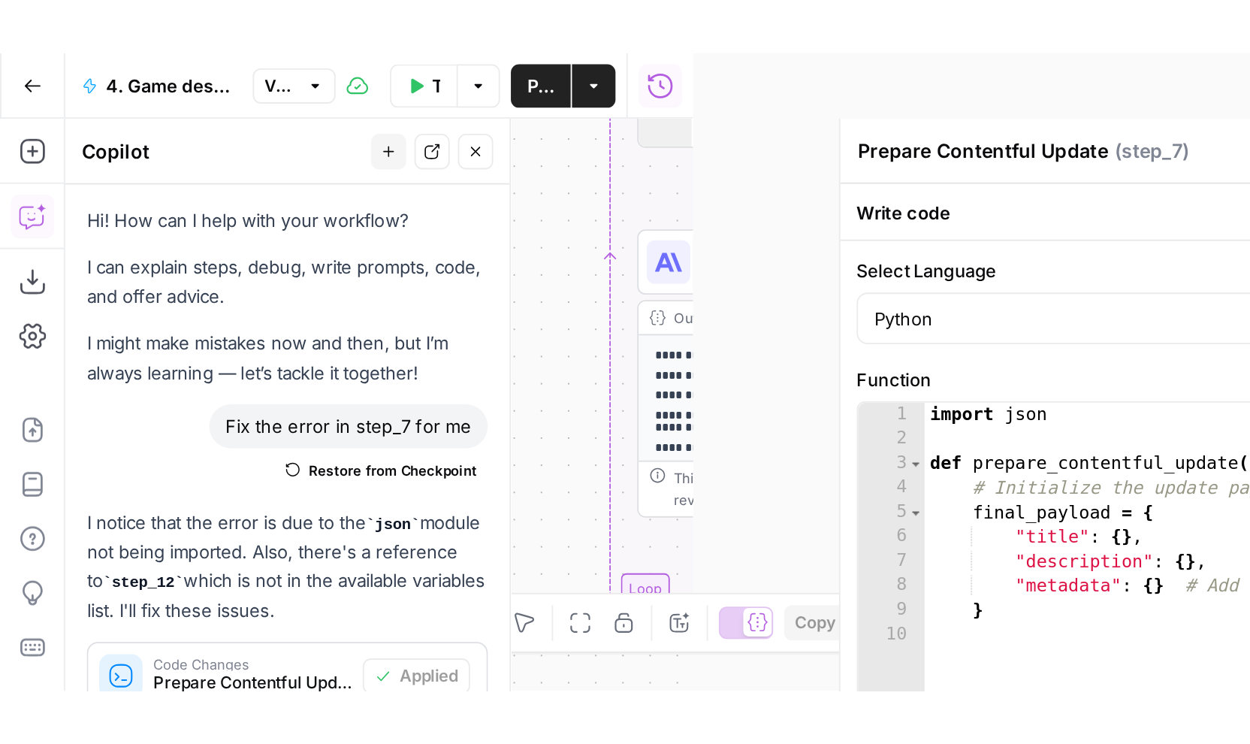
scroll to position [0, 0]
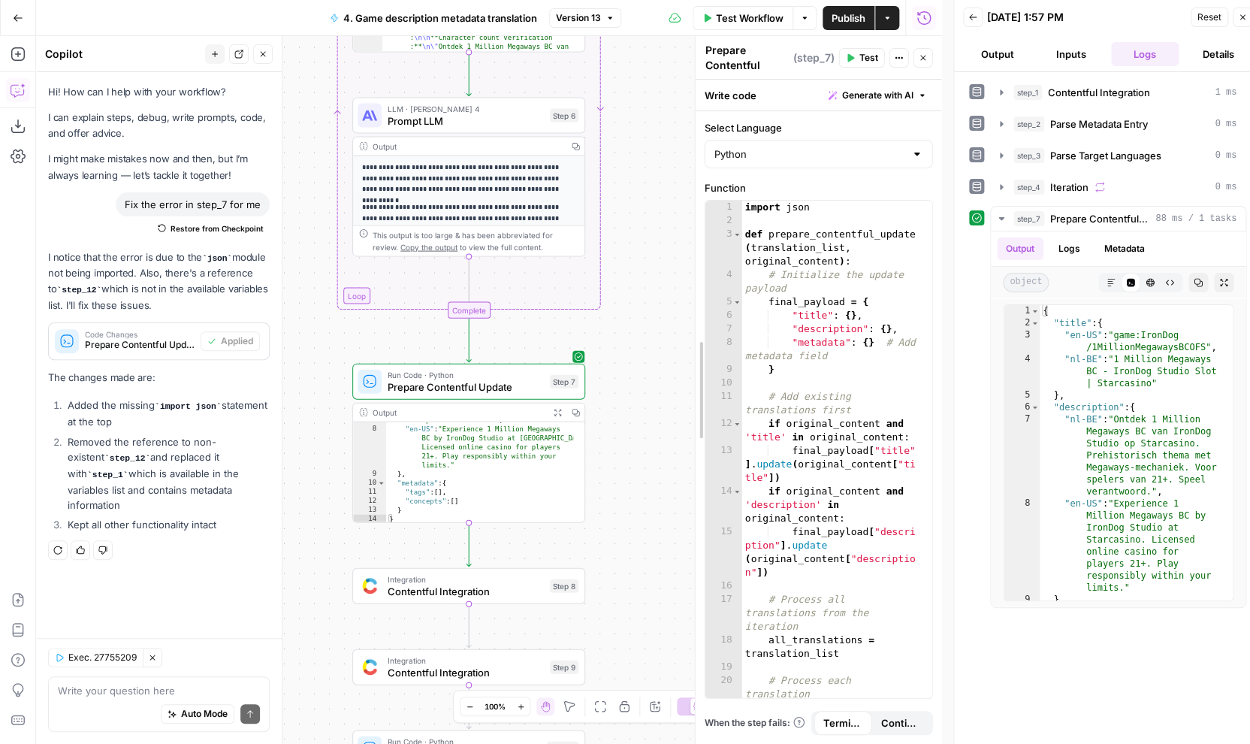
drag, startPoint x: 470, startPoint y: 312, endPoint x: 700, endPoint y: 325, distance: 231.1
click at [700, 325] on div "Prepare Contentful Update Prepare Contentful Update ( step_7 ) Test Actions Clo…" at bounding box center [818, 390] width 247 height 708
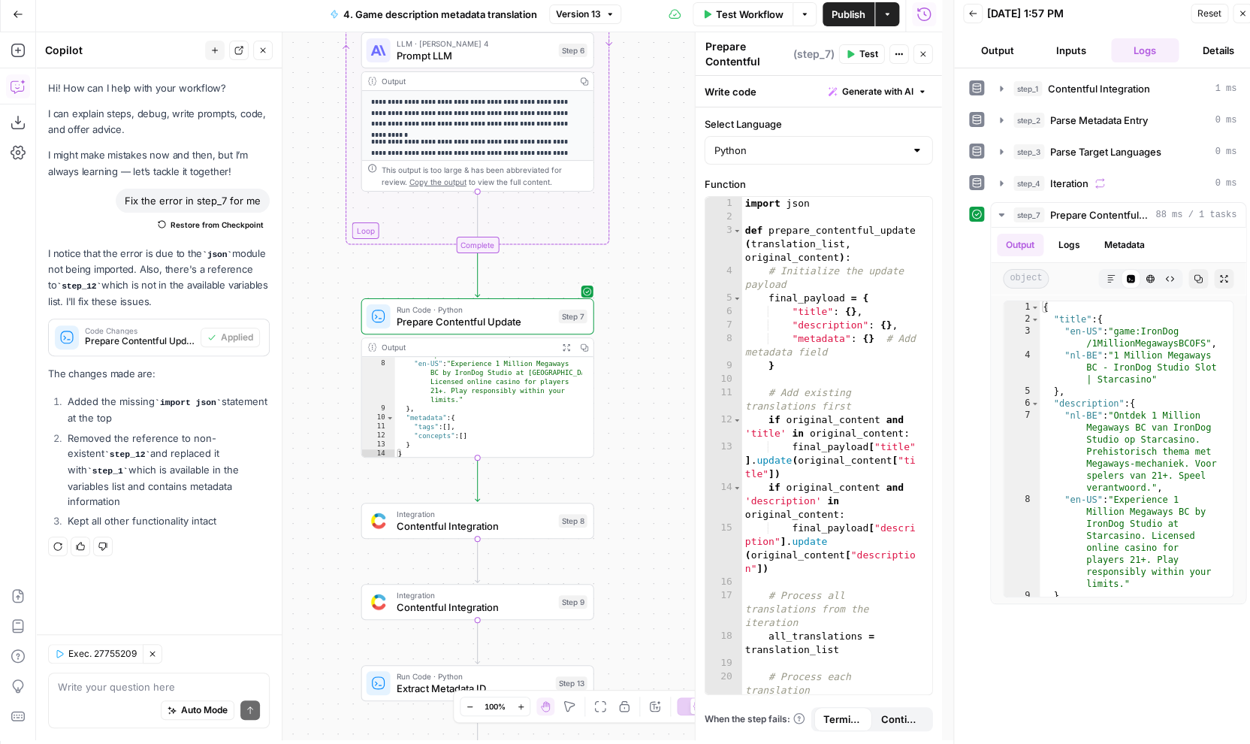
scroll to position [11, 0]
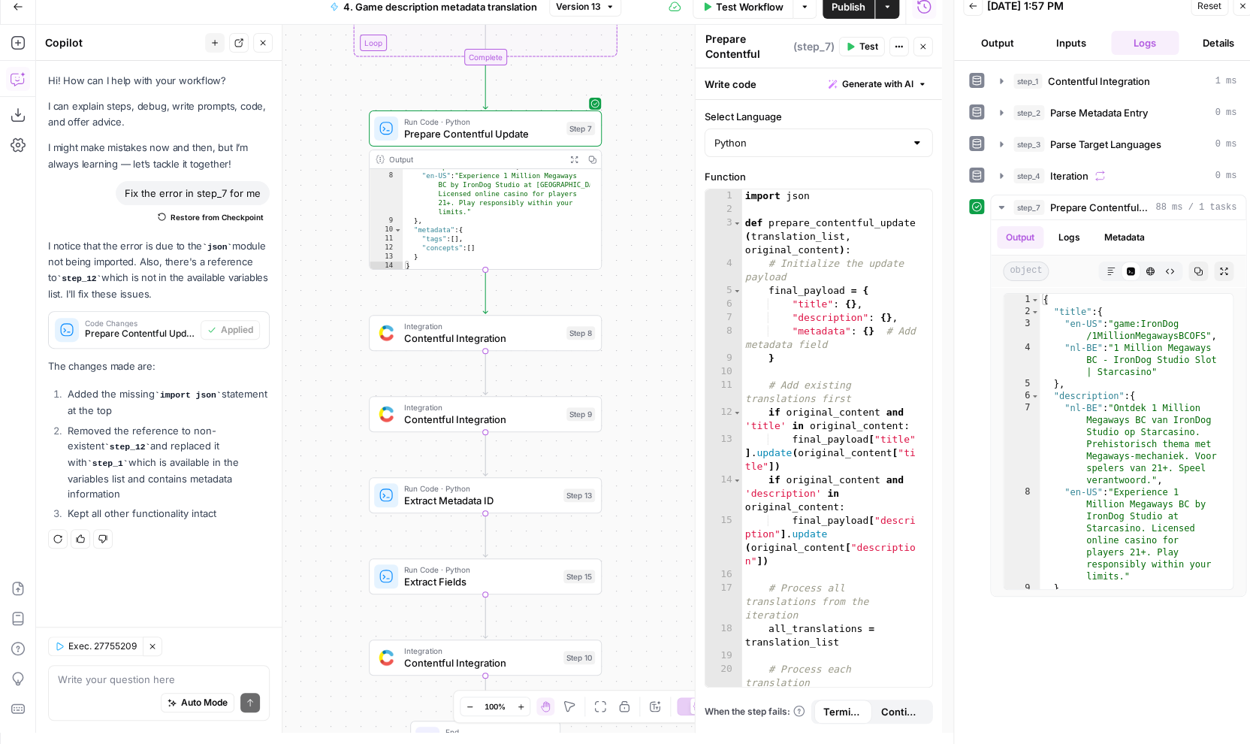
click at [756, 12] on span "Test Workflow" at bounding box center [750, 6] width 68 height 15
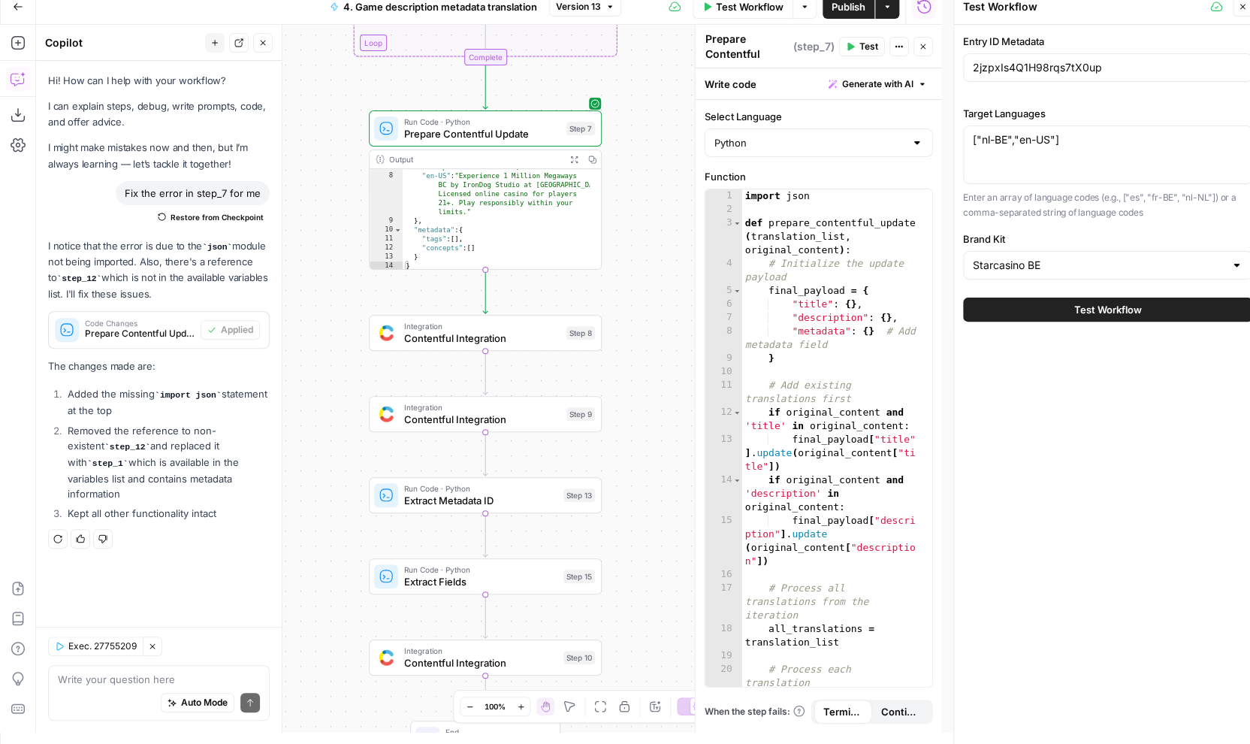
click at [1043, 315] on button "Test Workflow" at bounding box center [1107, 310] width 289 height 24
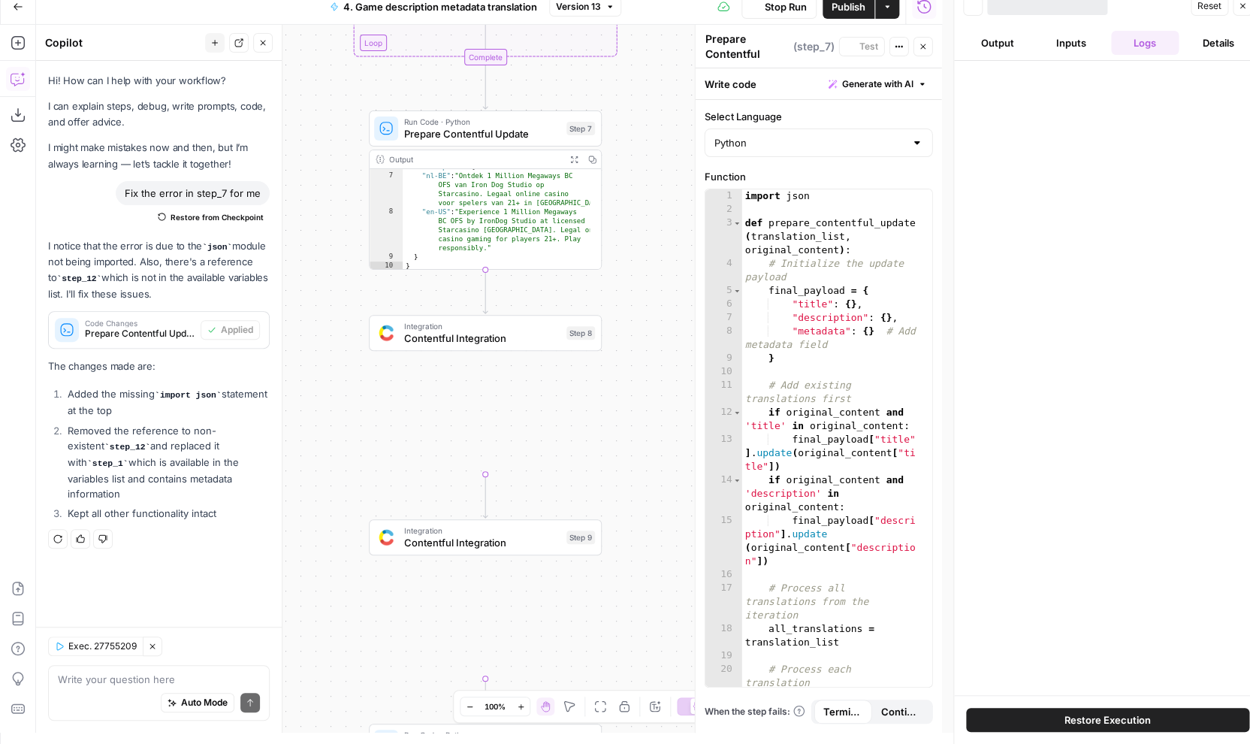
scroll to position [70, 0]
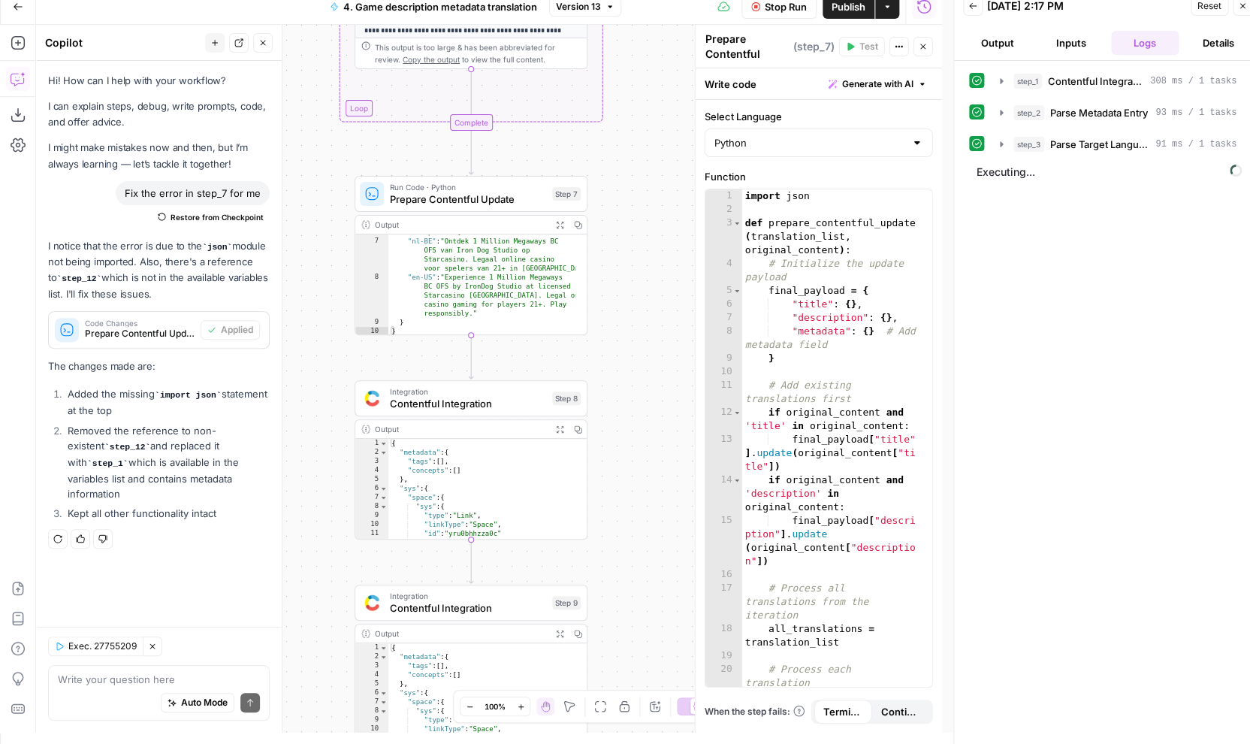
drag, startPoint x: 654, startPoint y: 203, endPoint x: 637, endPoint y: 266, distance: 65.3
click at [637, 266] on div "Workflow Set Inputs Inputs Integration Contentful Integration Step 1 Output Exp…" at bounding box center [489, 379] width 906 height 708
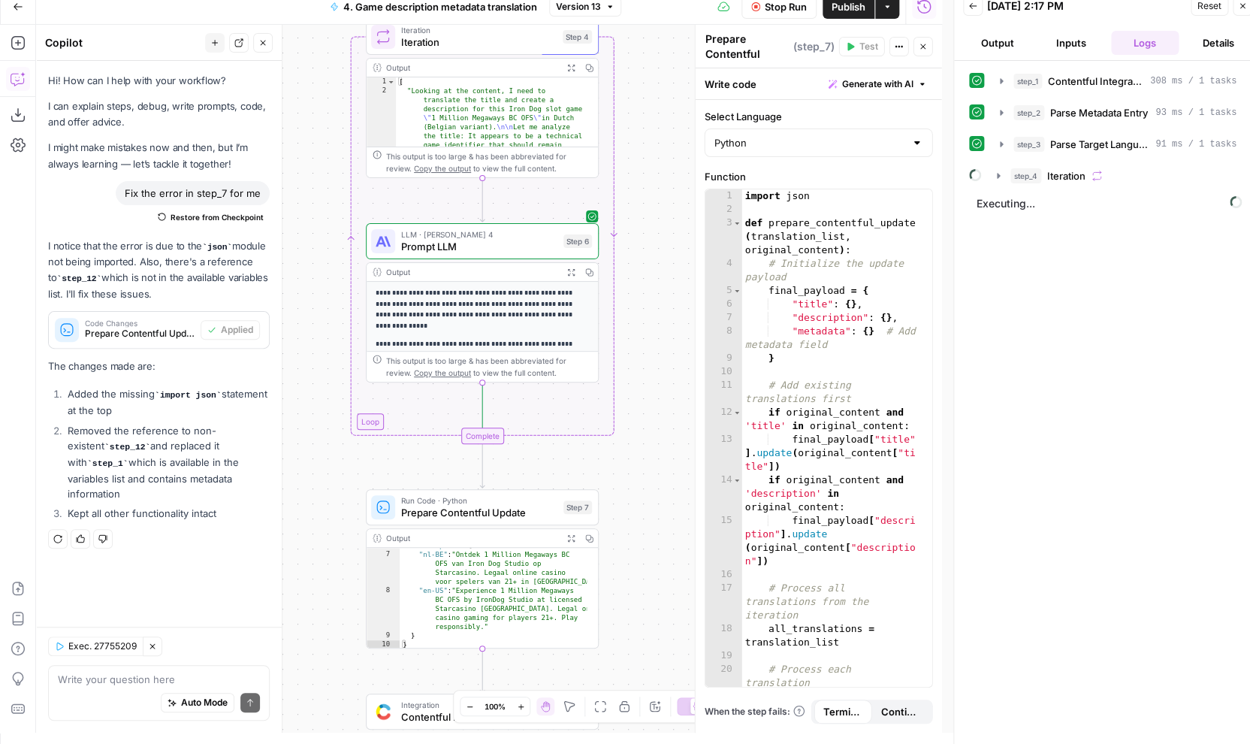
drag, startPoint x: 644, startPoint y: 167, endPoint x: 658, endPoint y: 482, distance: 315.9
click at [658, 482] on div "Workflow Set Inputs Inputs Integration Contentful Integration Step 1 Output Exp…" at bounding box center [489, 379] width 906 height 708
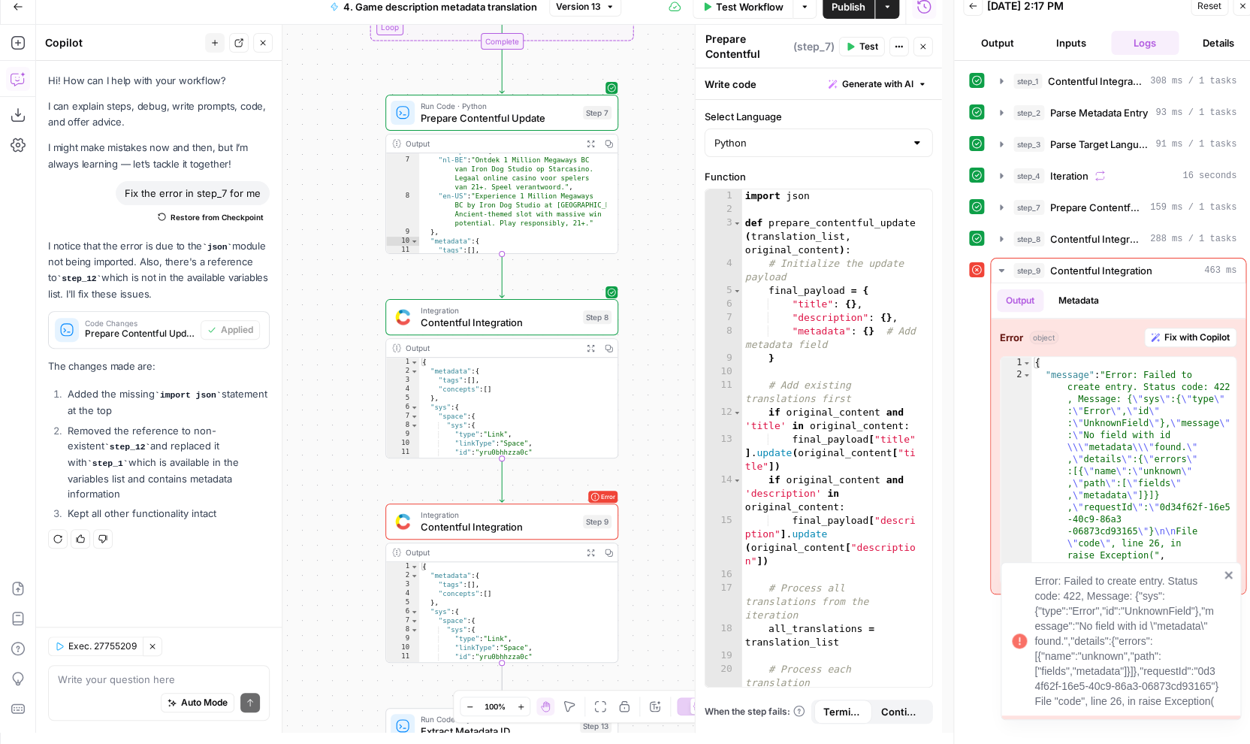
drag, startPoint x: 631, startPoint y: 538, endPoint x: 647, endPoint y: 141, distance: 397.1
click at [650, 141] on div "Workflow Set Inputs Inputs Integration Contentful Integration Step 1 Output Exp…" at bounding box center [489, 379] width 906 height 708
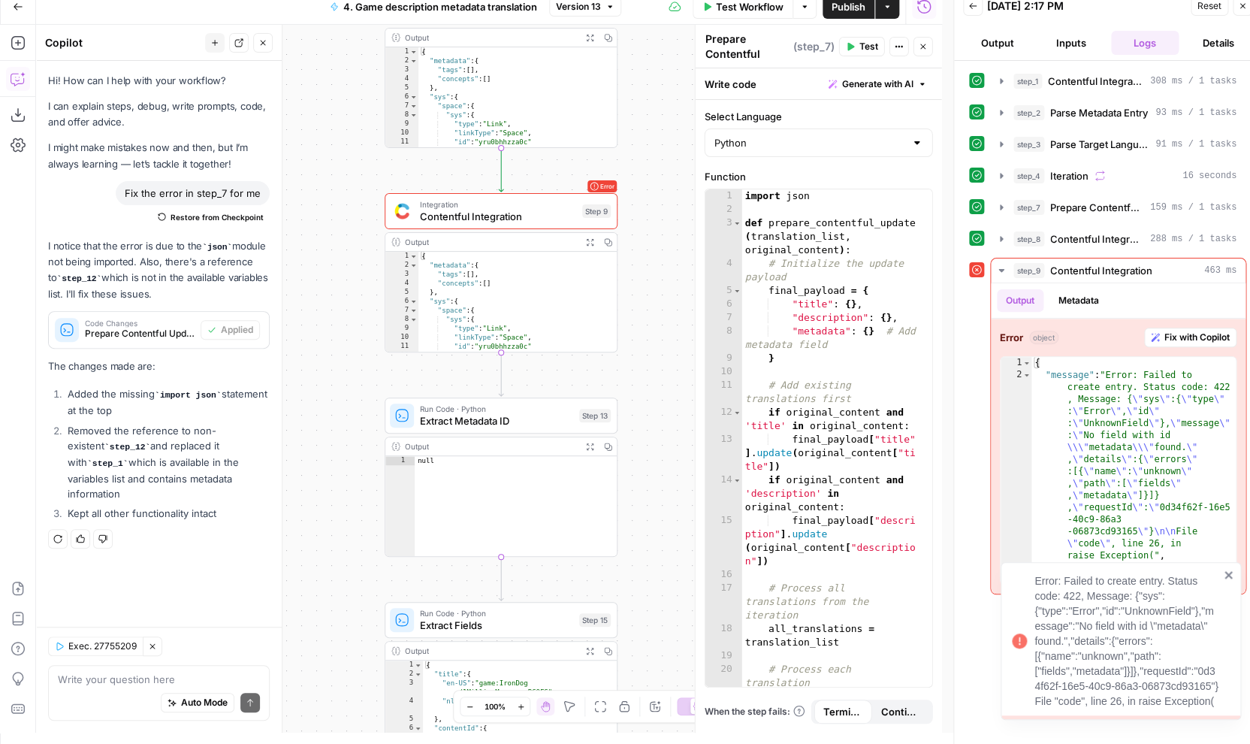
drag, startPoint x: 670, startPoint y: 452, endPoint x: 667, endPoint y: 144, distance: 308.9
click at [670, 144] on div "Workflow Set Inputs Inputs Integration Contentful Integration Step 1 Output Exp…" at bounding box center [489, 379] width 906 height 708
click at [537, 207] on span "Integration" at bounding box center [498, 204] width 156 height 12
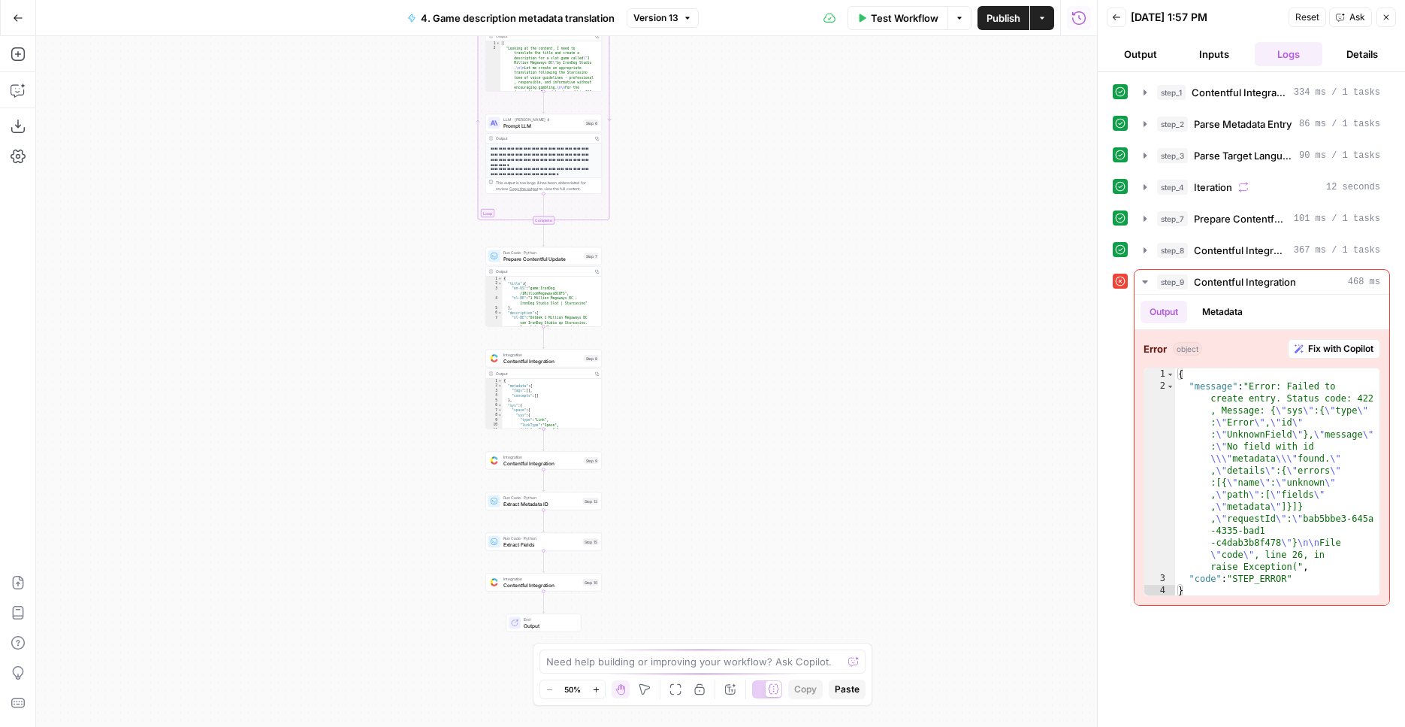
drag, startPoint x: 744, startPoint y: 356, endPoint x: 727, endPoint y: 129, distance: 228.3
click at [727, 129] on div "Workflow Set Inputs Inputs Integration Contentful Integration Step 1 Output Cop…" at bounding box center [566, 381] width 1061 height 691
click at [702, 403] on div "Workflow Set Inputs Inputs Integration Contentful Integration Step 1 Output Cop…" at bounding box center [566, 381] width 1061 height 691
click at [702, 401] on div "Workflow Set Inputs Inputs Integration Contentful Integration Step 1 Output Cop…" at bounding box center [566, 381] width 1061 height 691
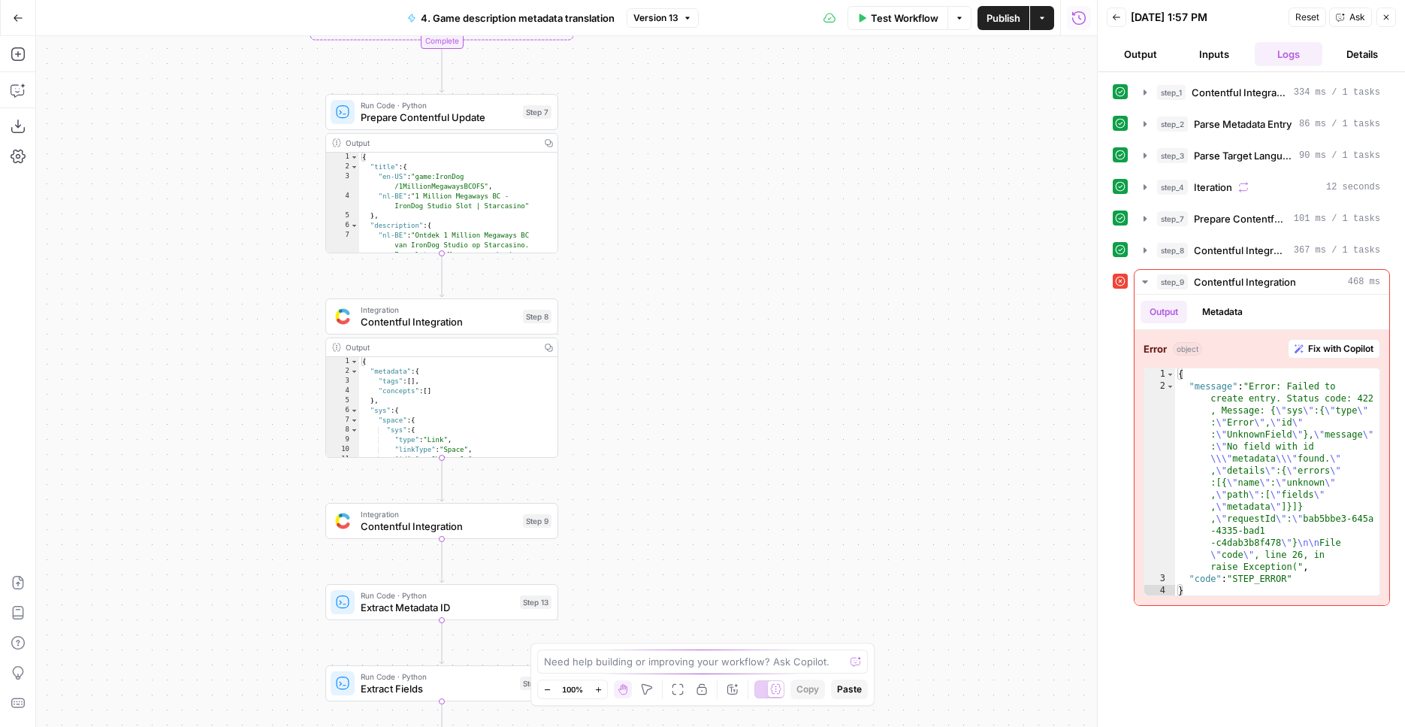
drag, startPoint x: 604, startPoint y: 294, endPoint x: 661, endPoint y: 297, distance: 56.4
click at [661, 297] on div "Workflow Set Inputs Inputs Integration Contentful Integration Step 1 Output Cop…" at bounding box center [566, 381] width 1061 height 691
click at [494, 527] on span "Contentful Integration" at bounding box center [439, 526] width 156 height 15
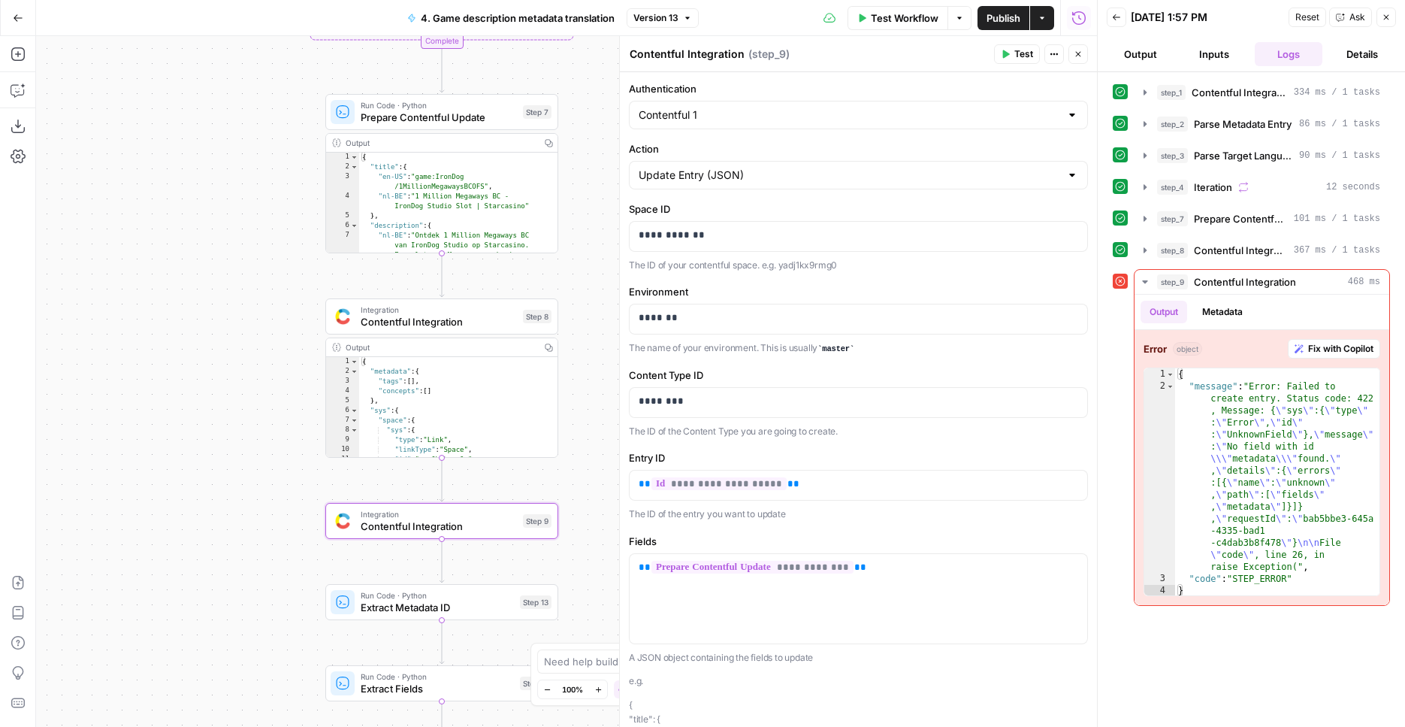
click at [490, 322] on span "Contentful Integration" at bounding box center [439, 321] width 156 height 15
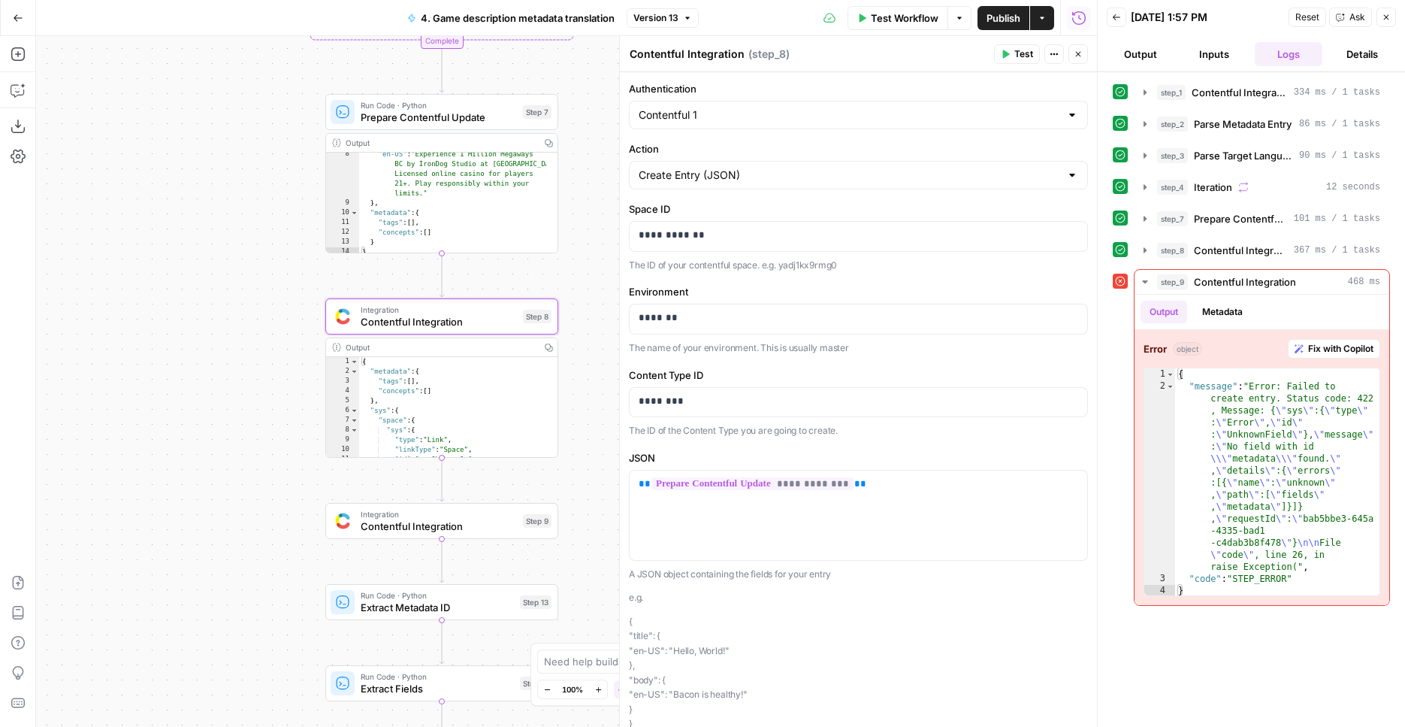
scroll to position [135, 0]
drag, startPoint x: 391, startPoint y: 235, endPoint x: 352, endPoint y: 210, distance: 46.7
click at [352, 210] on div "* 8 9 10 11 12 13 14 "en-US" : "Experience 1 Million Megaways BC by IronDog Stu…" at bounding box center [441, 203] width 231 height 100
type textarea "**********"
click at [432, 109] on span "Run Code · Python" at bounding box center [439, 105] width 156 height 12
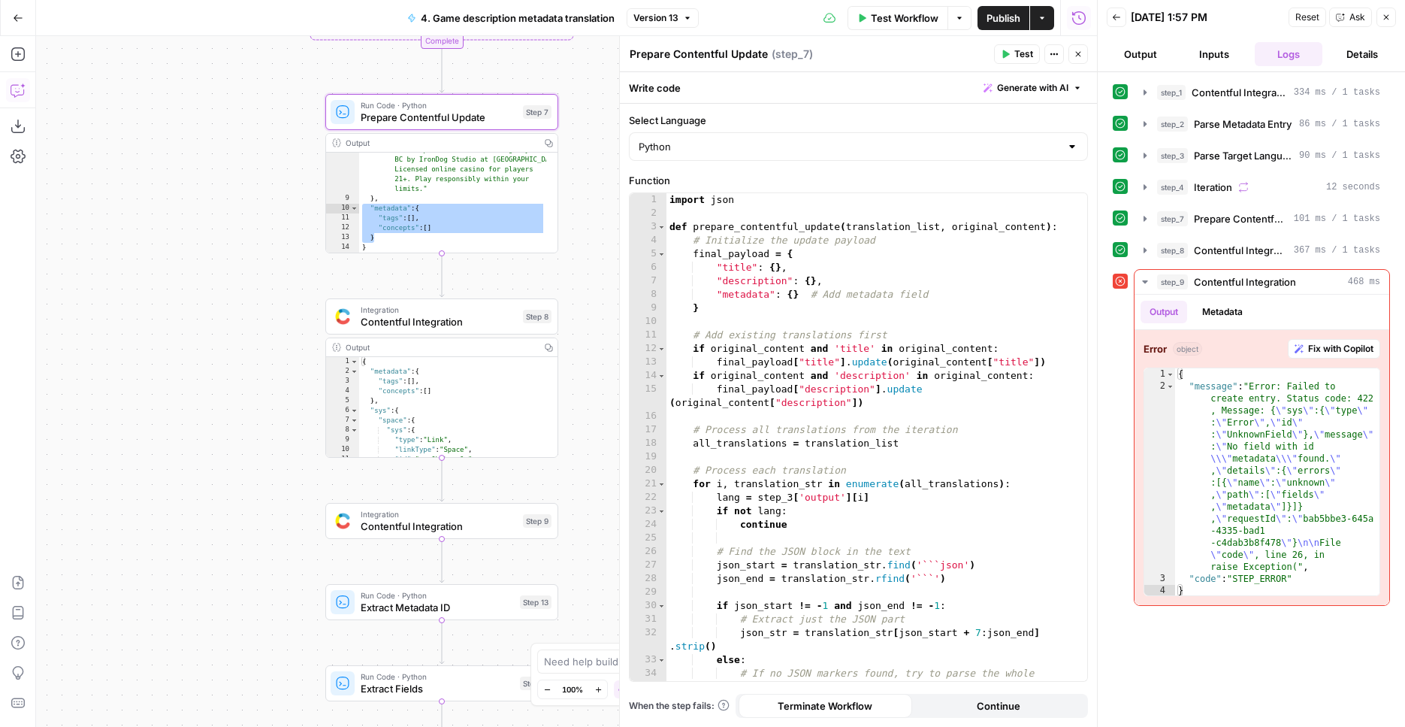
click at [20, 95] on icon "button" at bounding box center [18, 90] width 15 height 15
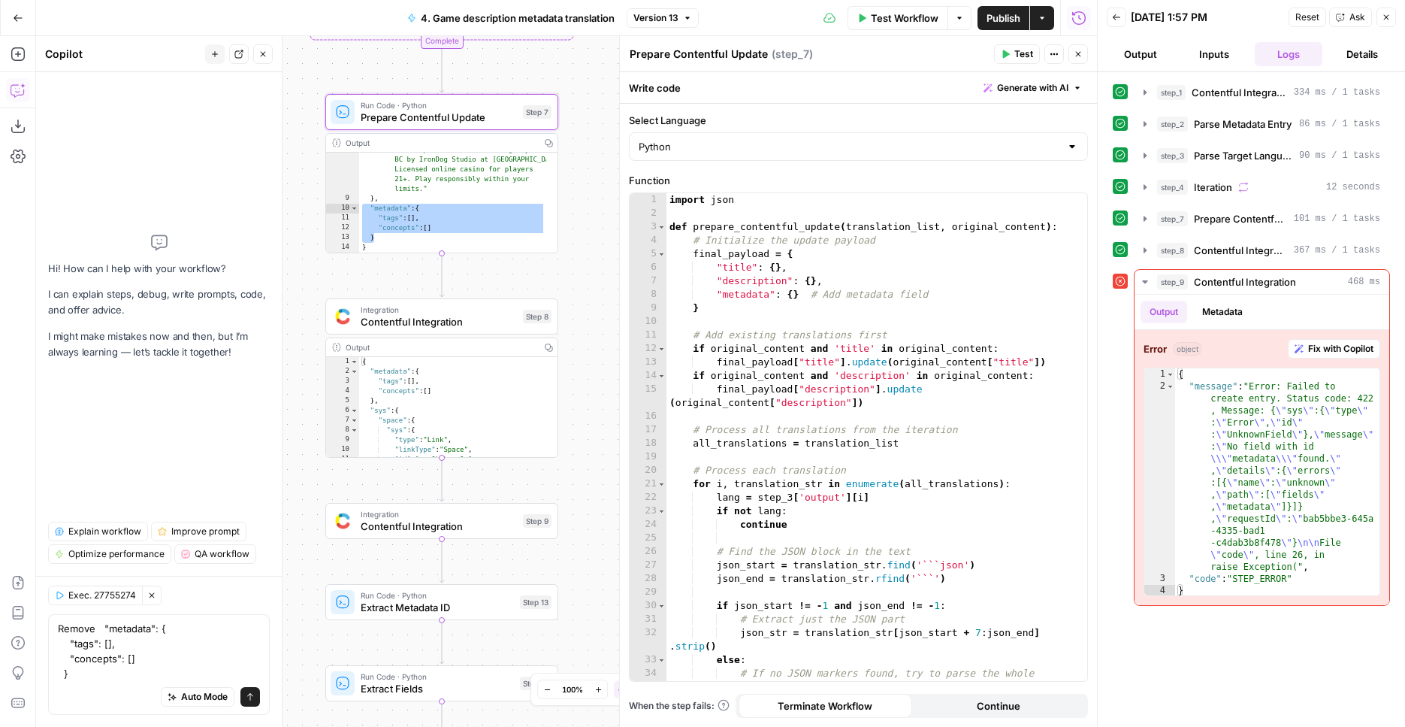
type textarea "Remove "metadata": { "tags": [], "concepts": [] }"
click at [251, 703] on button "Send" at bounding box center [250, 697] width 20 height 20
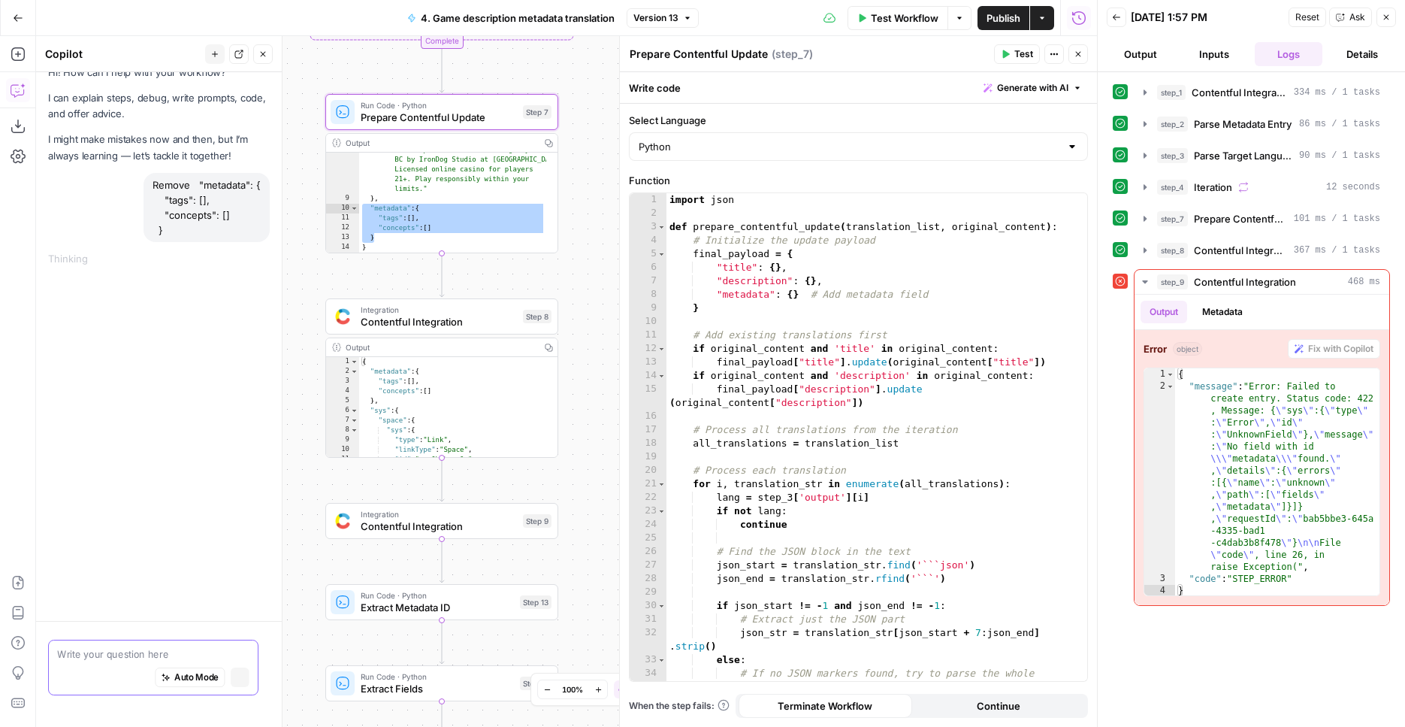
scroll to position [0, 0]
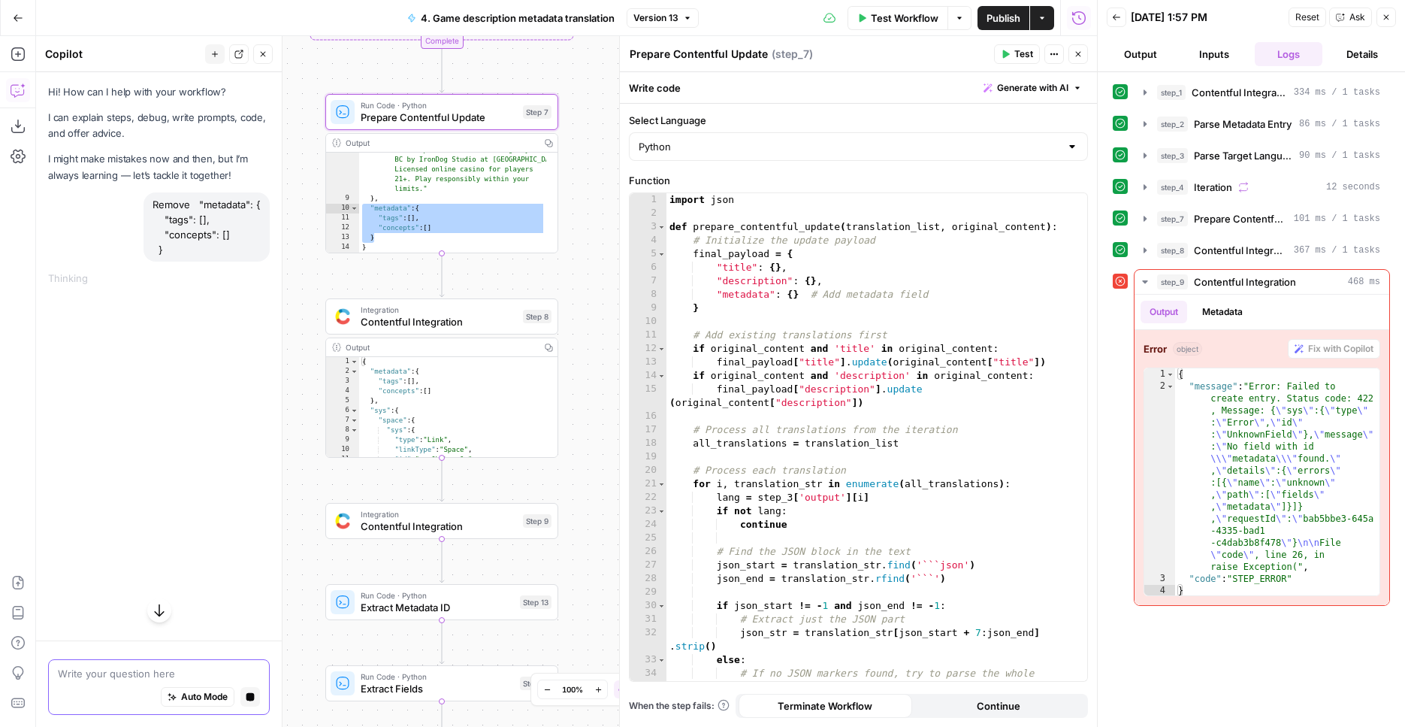
click at [246, 699] on icon "button" at bounding box center [250, 697] width 8 height 8
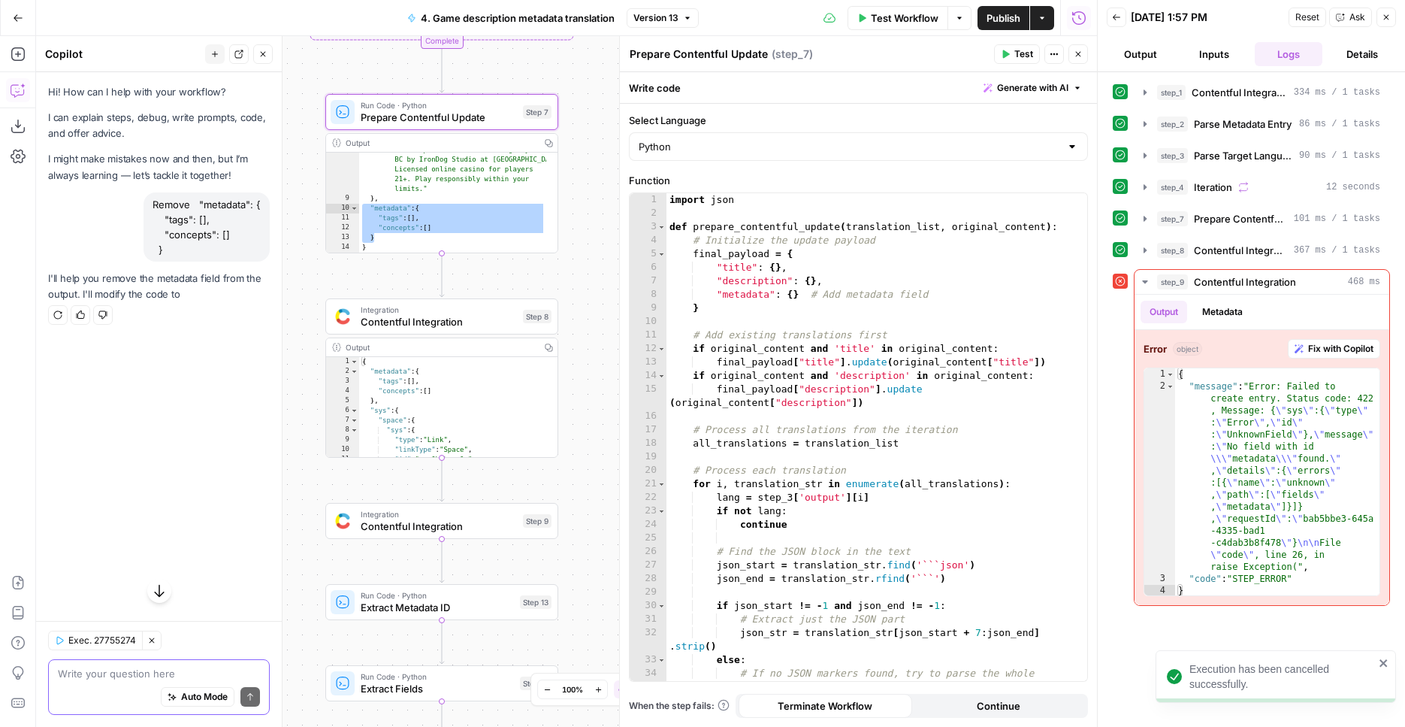
click at [163, 667] on textarea at bounding box center [159, 673] width 202 height 15
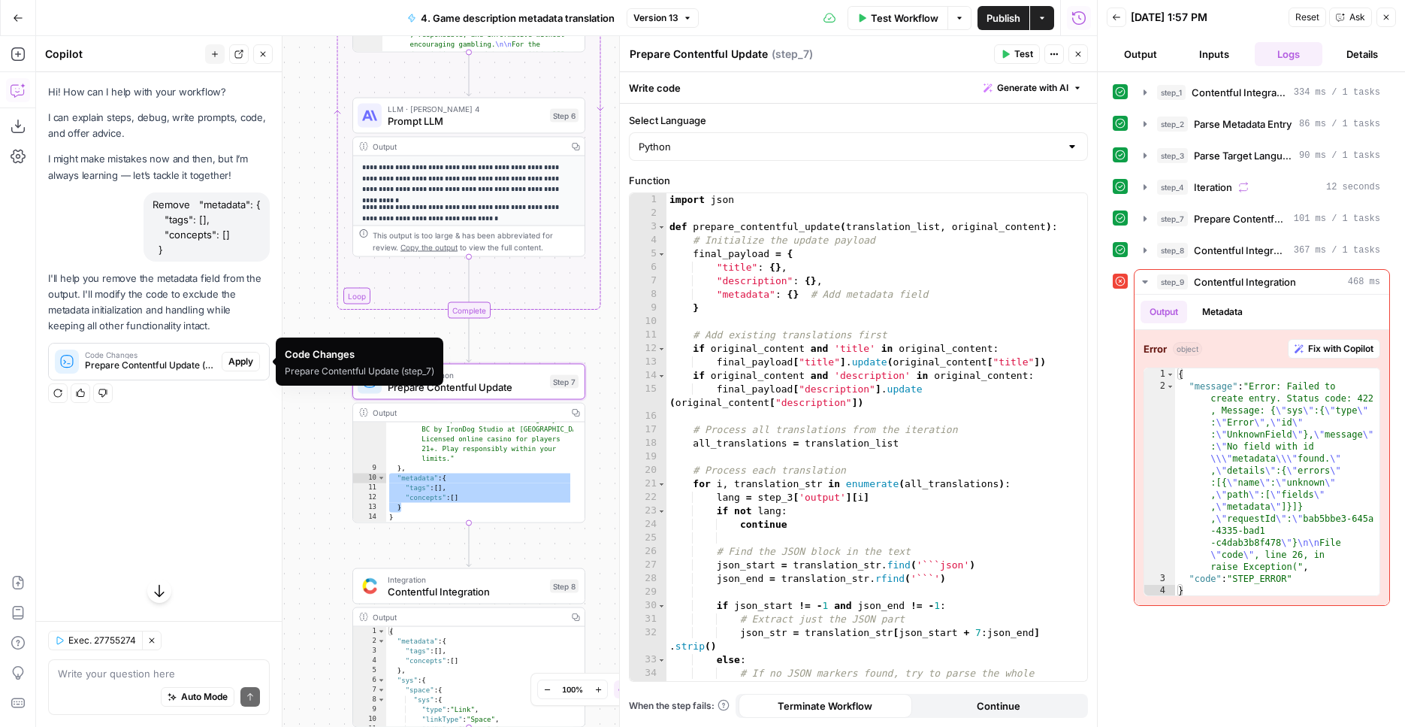
click at [243, 364] on span "Apply" at bounding box center [240, 362] width 25 height 14
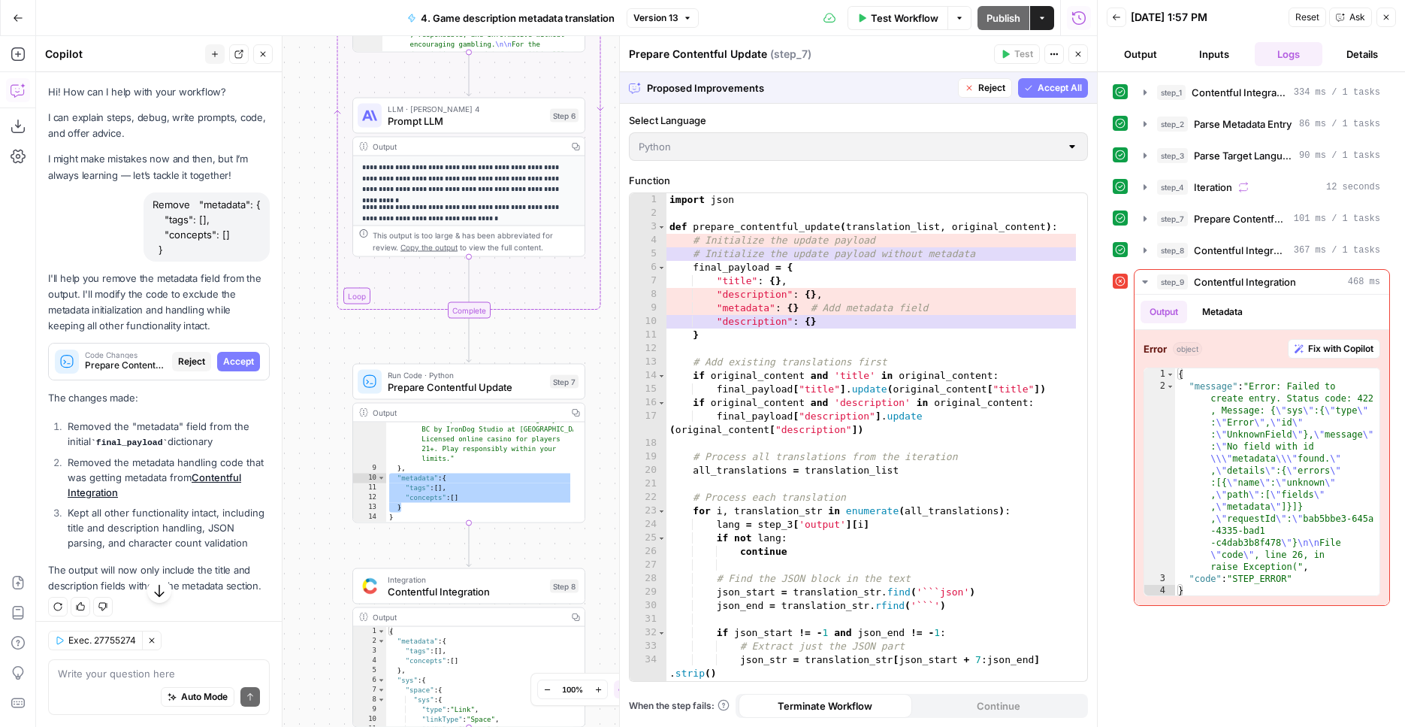
click at [1064, 88] on span "Accept All" at bounding box center [1060, 88] width 44 height 14
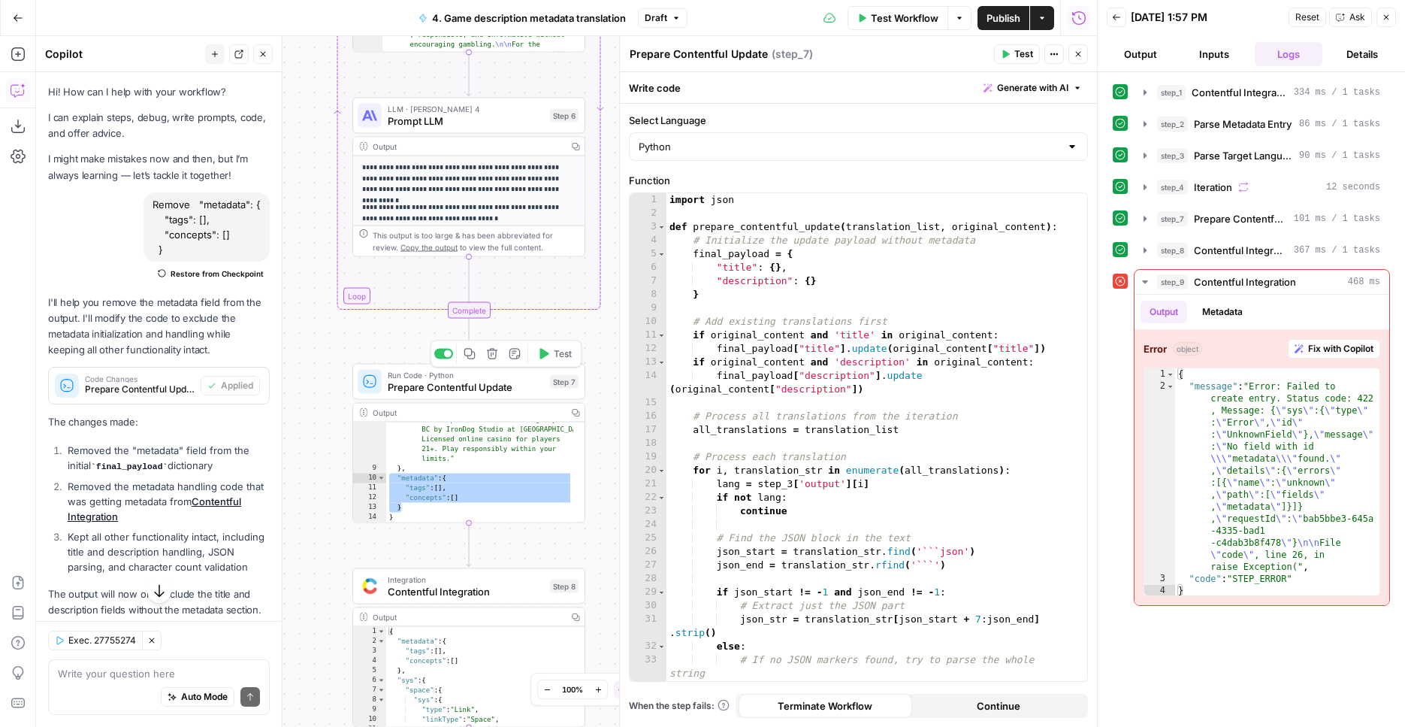
click at [557, 355] on span "Test" at bounding box center [563, 354] width 18 height 14
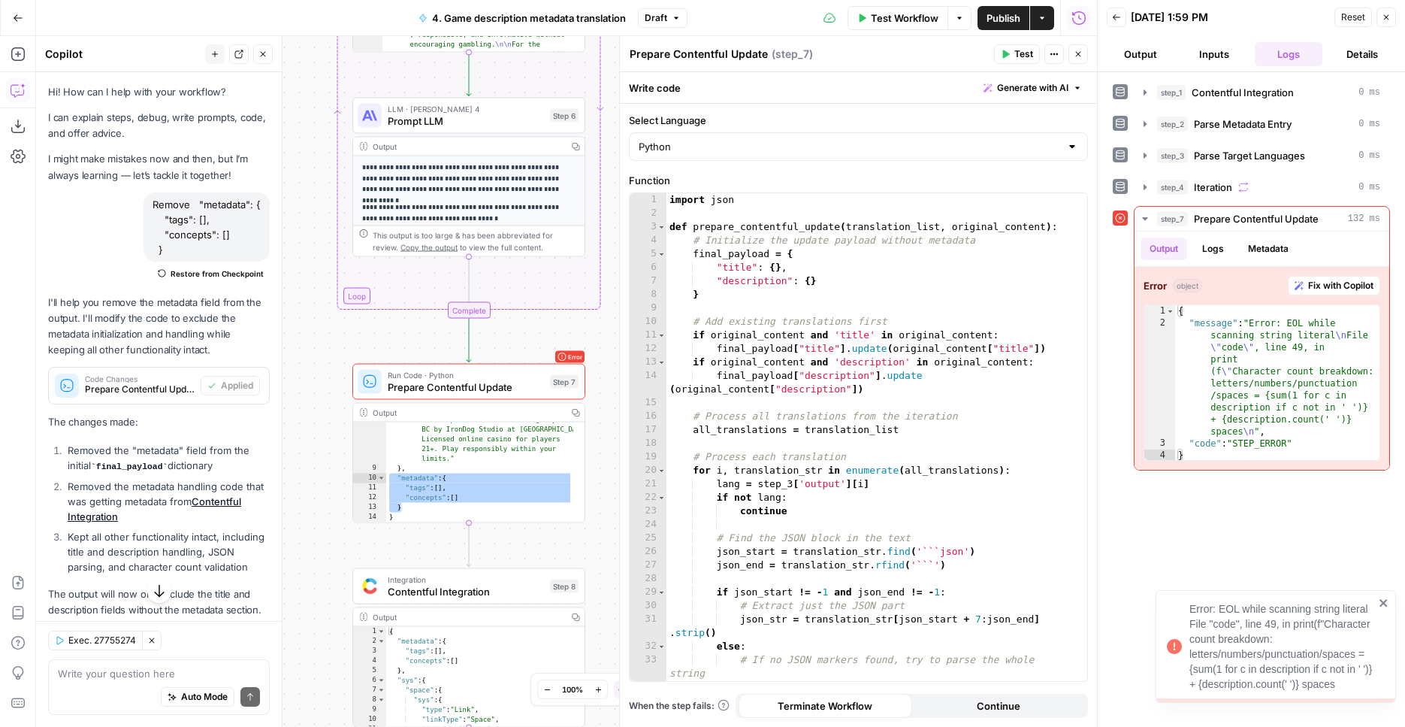
scroll to position [63, 0]
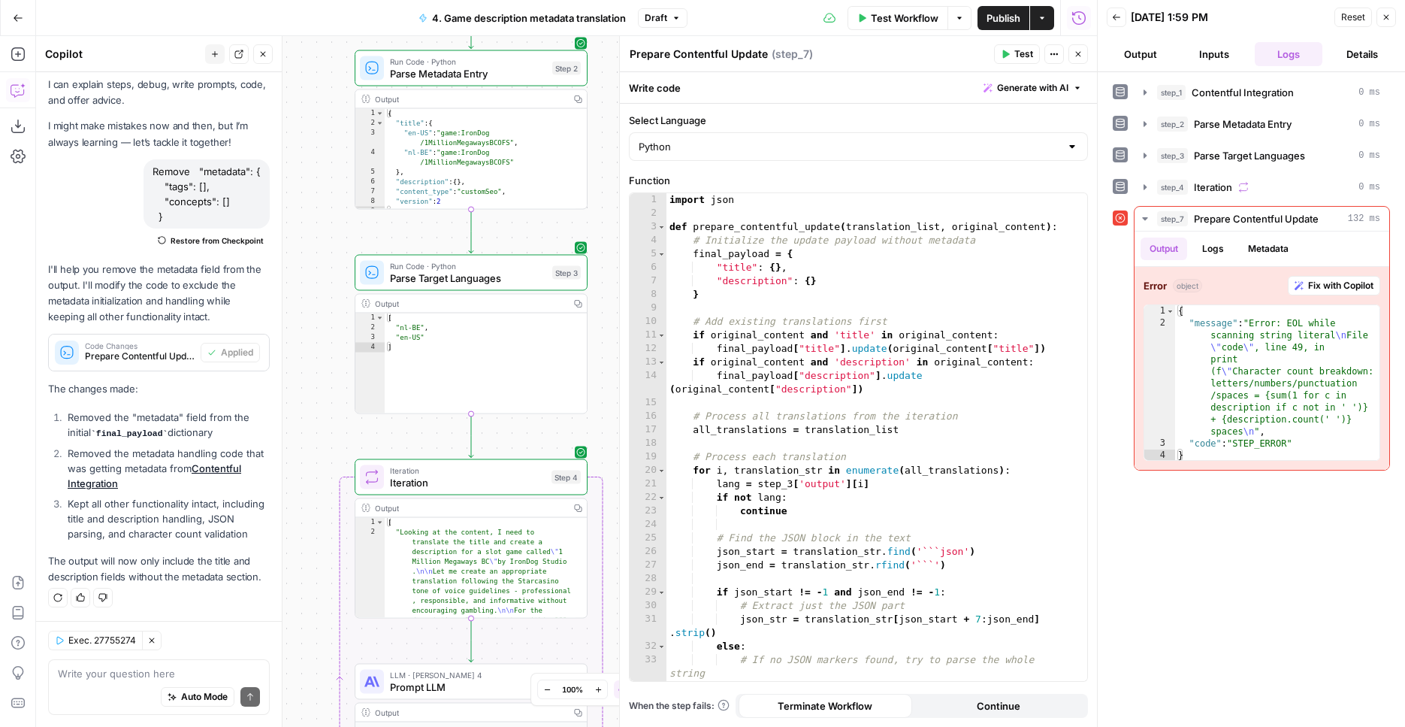
drag, startPoint x: 310, startPoint y: 495, endPoint x: 302, endPoint y: -26, distance: 520.8
click at [302, 36] on div "Workflow Set Inputs Inputs Integration Contentful Integration Step 1 Output Cop…" at bounding box center [566, 381] width 1061 height 691
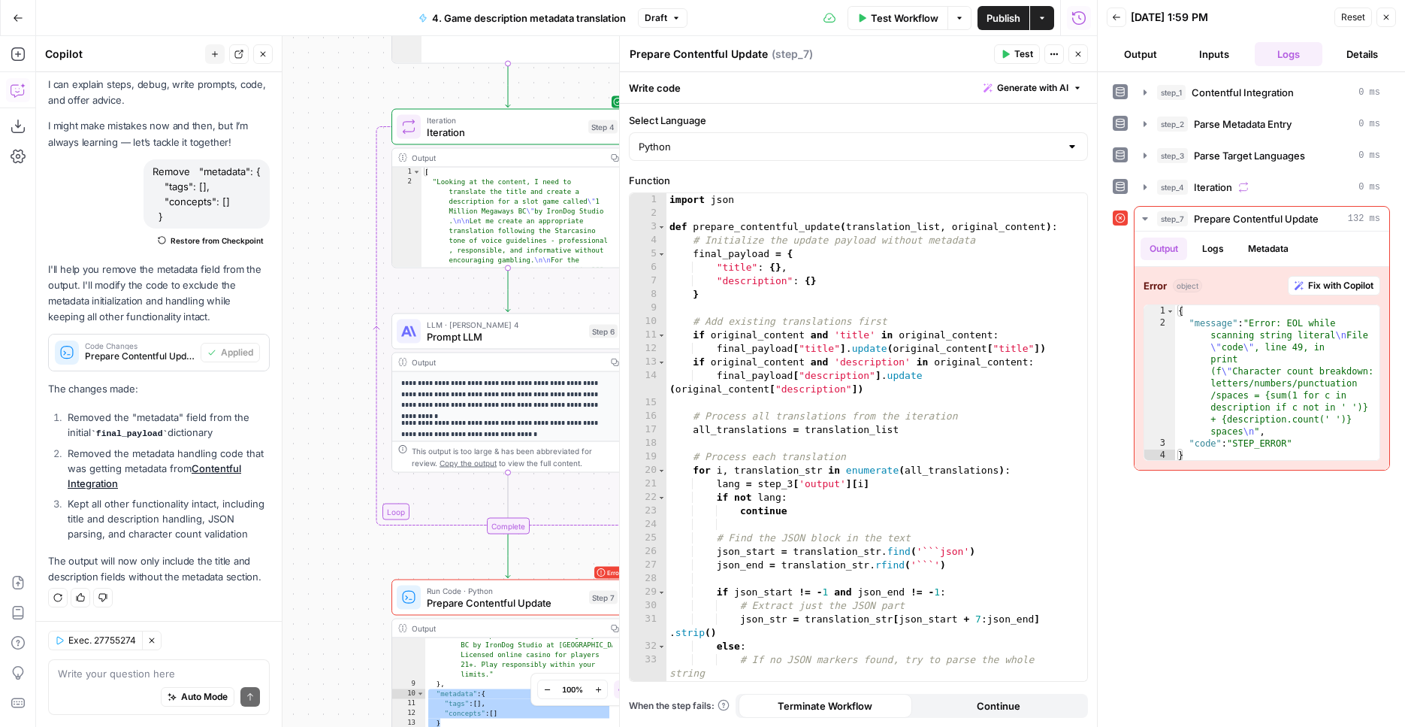
drag, startPoint x: 298, startPoint y: 403, endPoint x: 346, endPoint y: -2, distance: 407.1
click at [346, 36] on div "Workflow Set Inputs Inputs Integration Contentful Integration Step 1 Output Cop…" at bounding box center [566, 381] width 1061 height 691
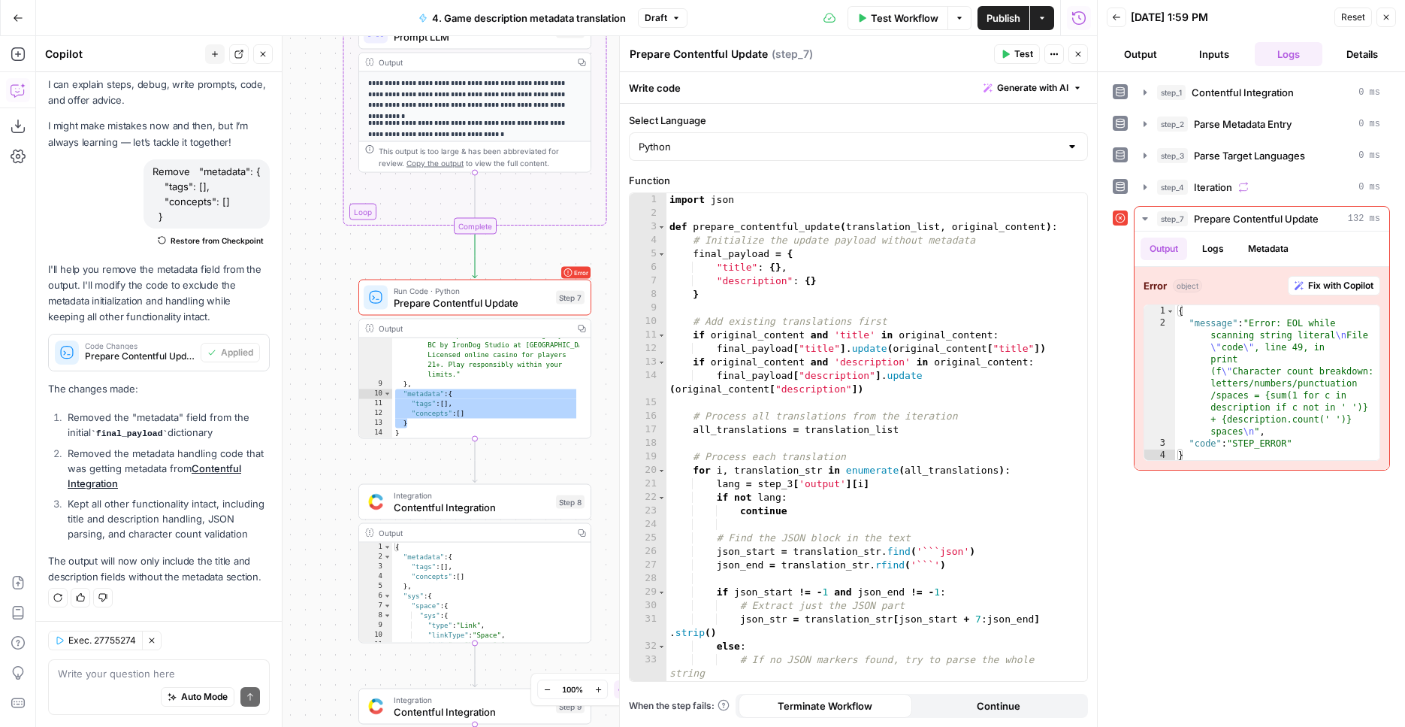
drag, startPoint x: 349, startPoint y: 439, endPoint x: 311, endPoint y: 246, distance: 196.7
click at [311, 246] on div "Workflow Set Inputs Inputs Integration Contentful Integration Step 1 Output Cop…" at bounding box center [566, 381] width 1061 height 691
click at [1323, 280] on span "Fix with Copilot" at bounding box center [1340, 286] width 65 height 14
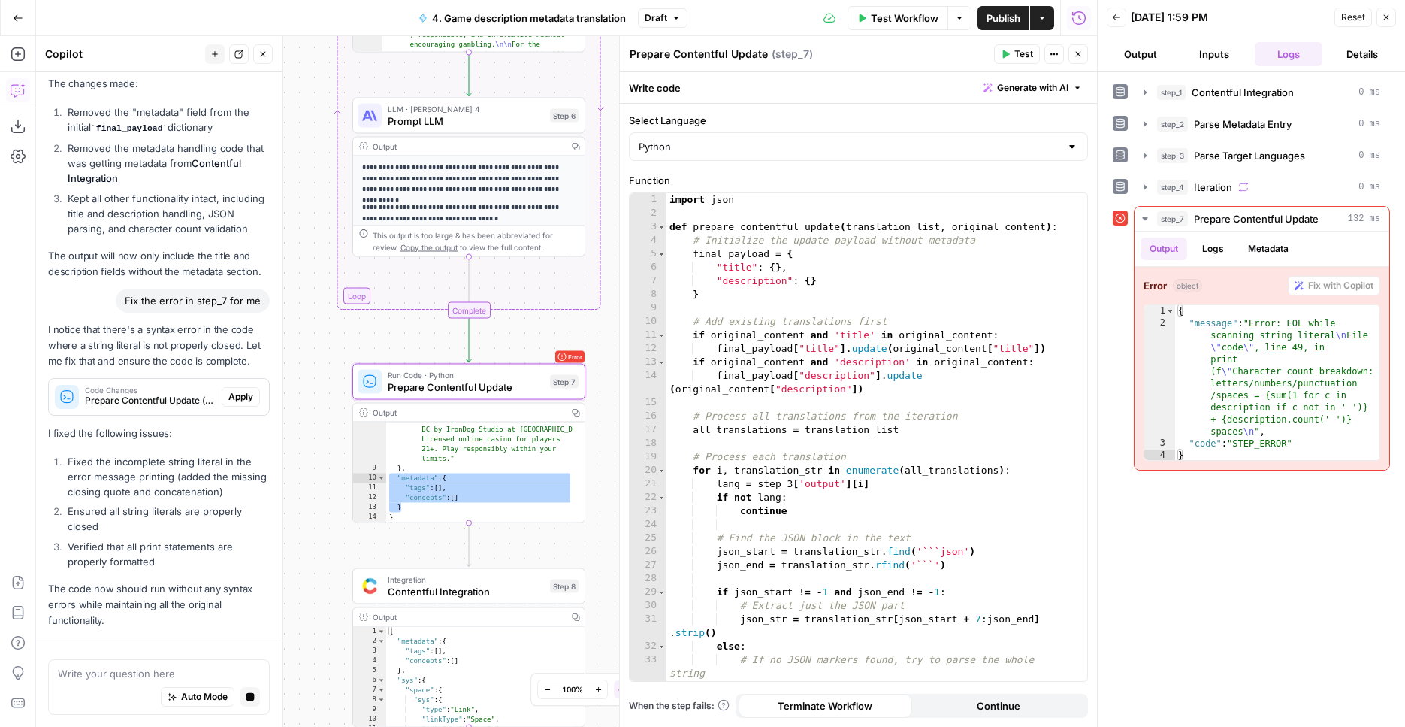
scroll to position [442, 0]
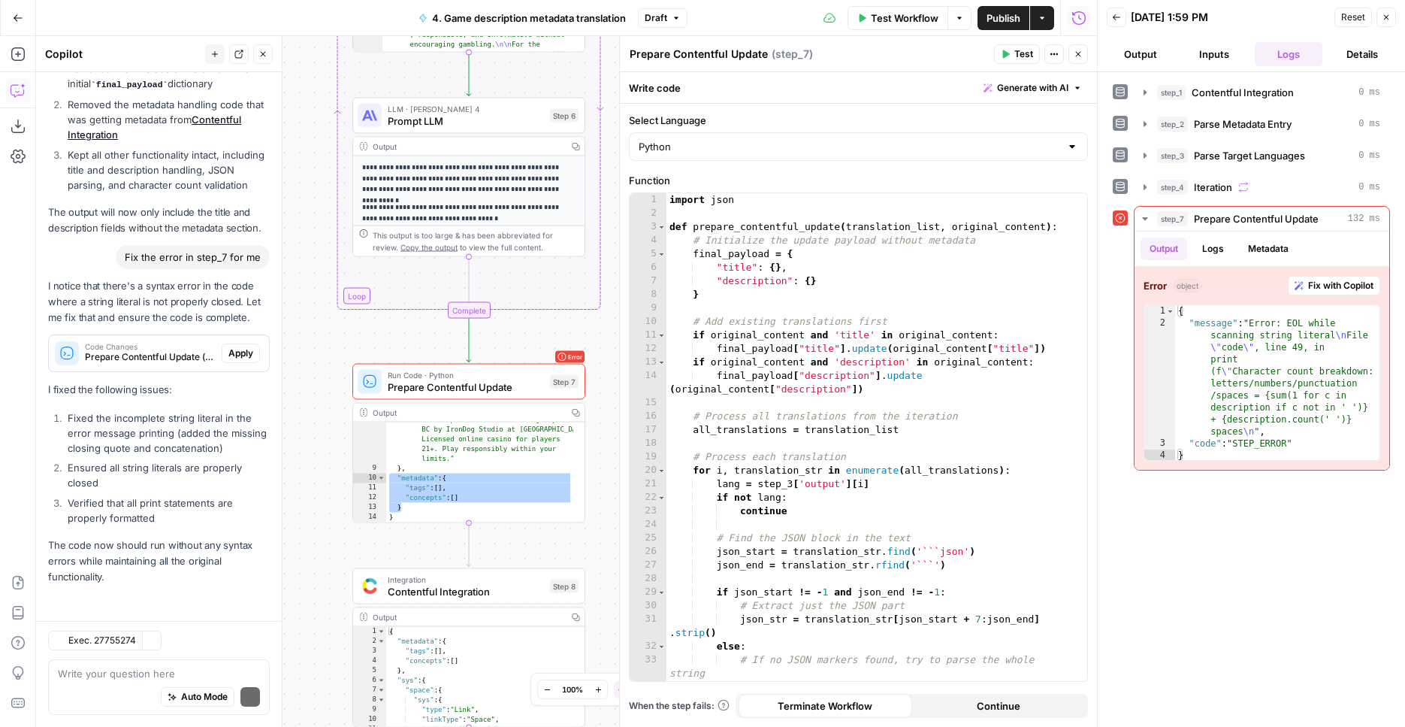
click at [240, 382] on p "I fixed the following issues:" at bounding box center [159, 390] width 222 height 16
click at [229, 346] on span "Apply" at bounding box center [240, 353] width 25 height 14
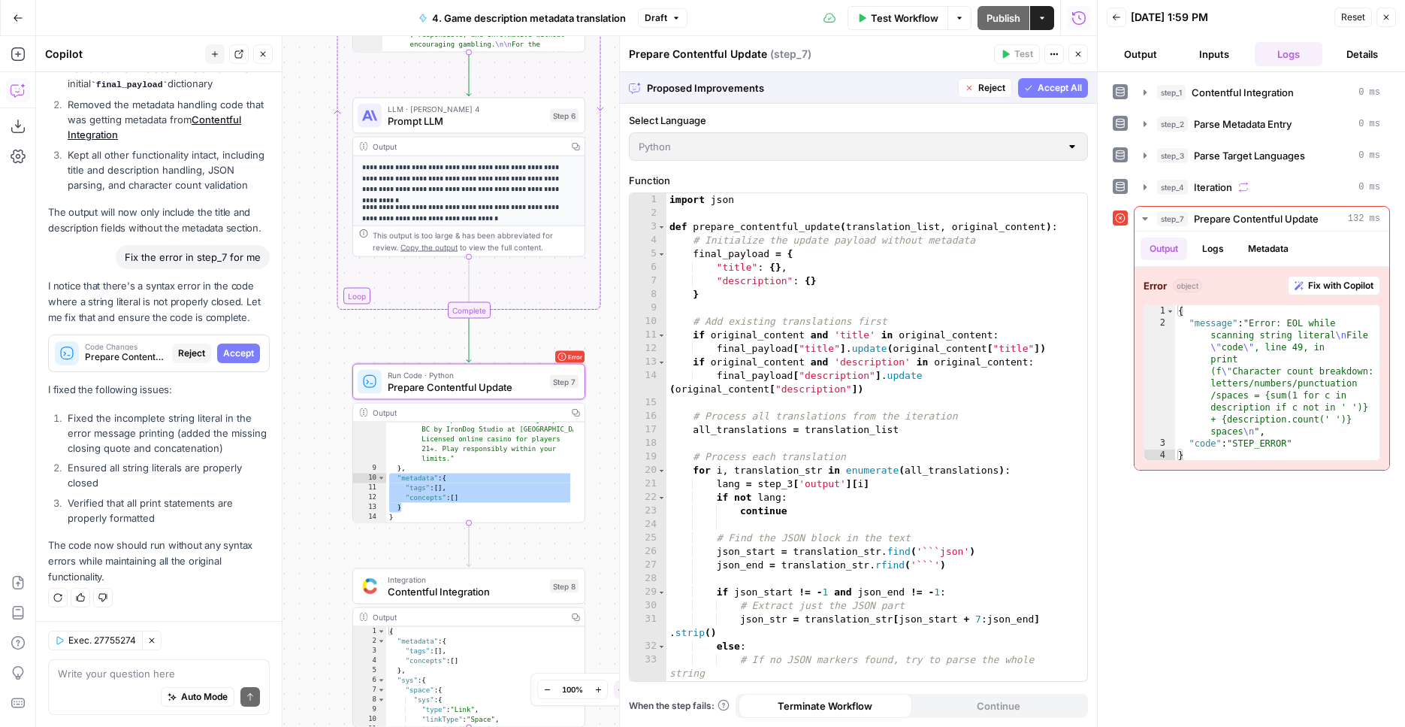
click at [229, 346] on span "Accept" at bounding box center [238, 353] width 31 height 14
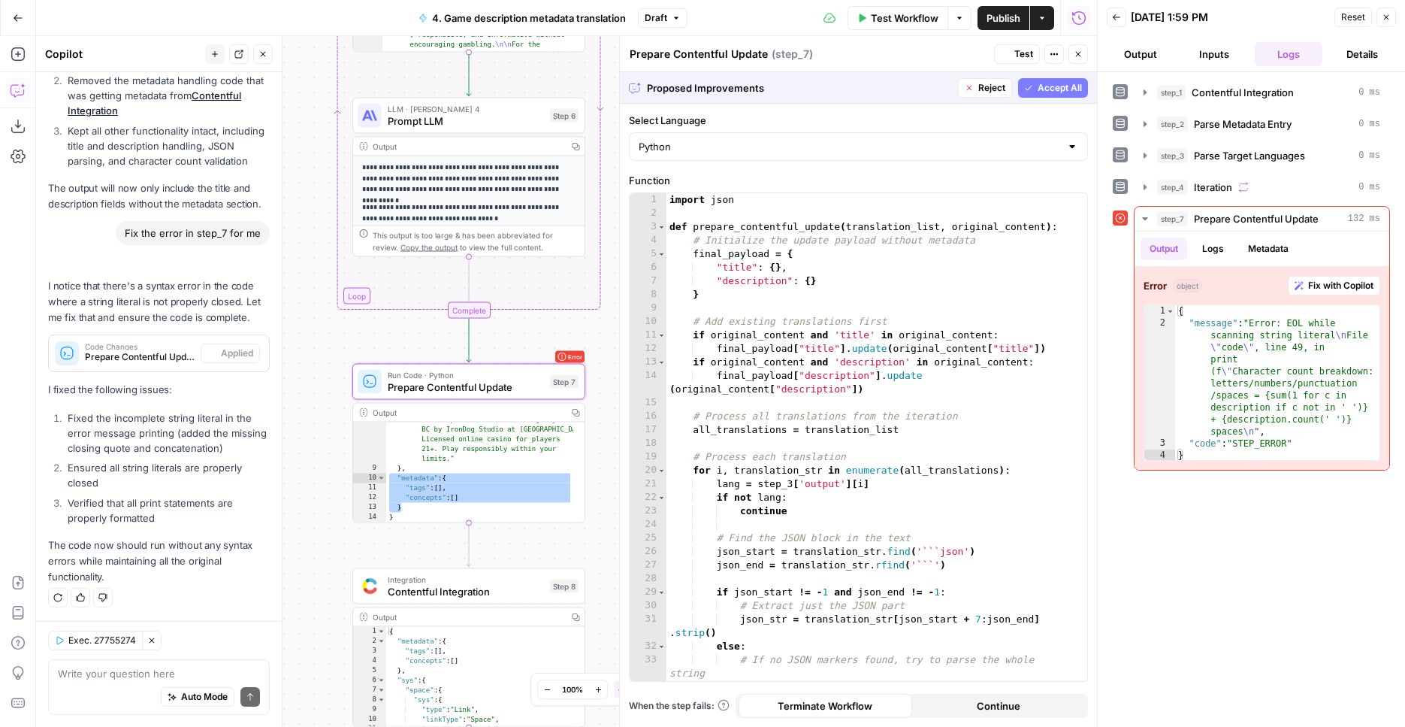
scroll to position [466, 0]
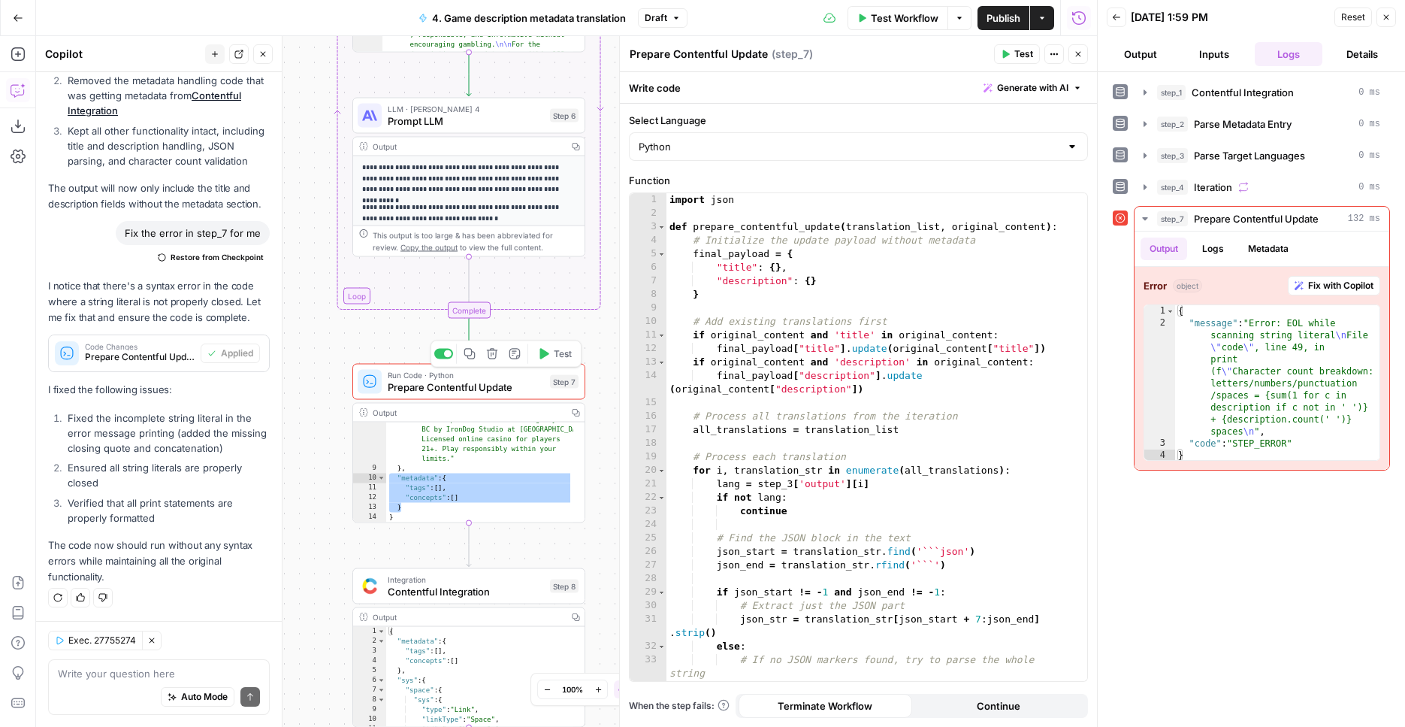
click at [557, 346] on button "Test" at bounding box center [554, 354] width 47 height 20
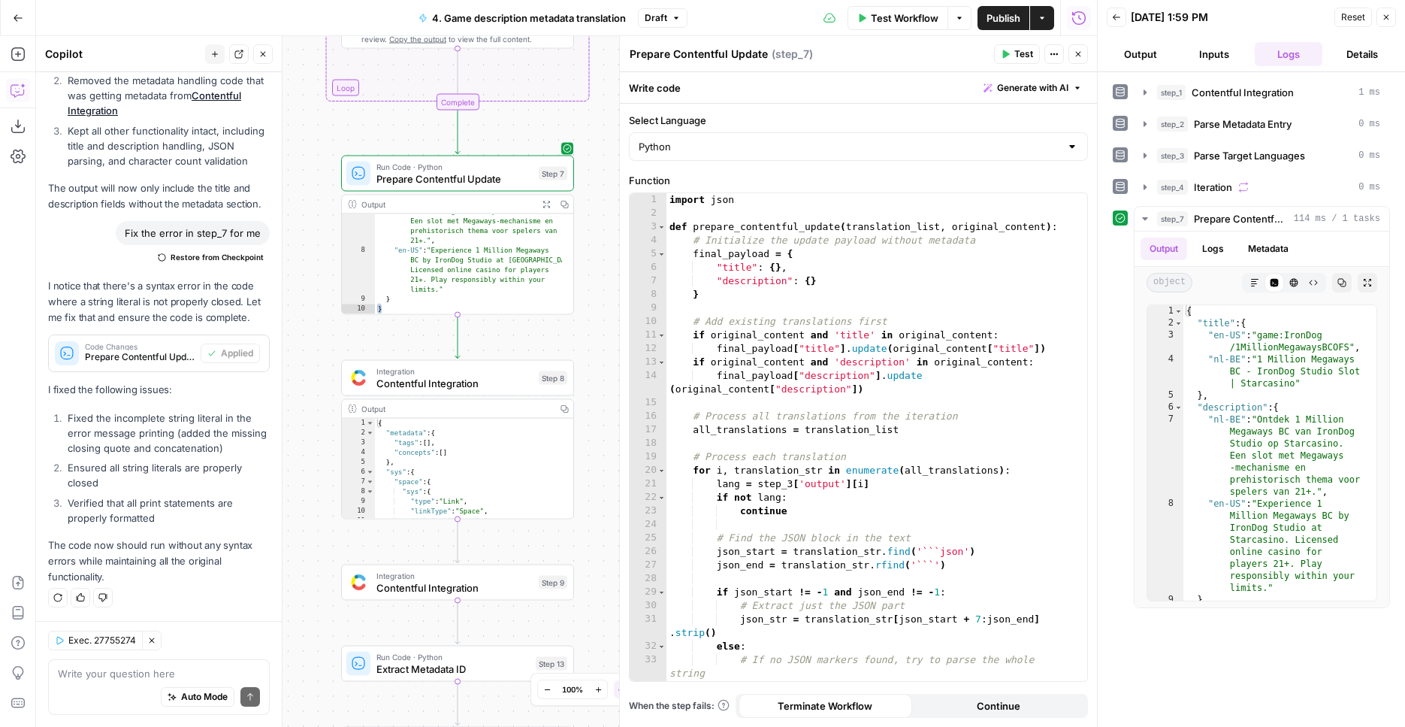
drag, startPoint x: 591, startPoint y: 487, endPoint x: 579, endPoint y: 311, distance: 176.2
click at [579, 311] on div "Workflow Set Inputs Inputs Integration Contentful Integration Step 1 Output Cop…" at bounding box center [566, 381] width 1061 height 691
click at [482, 385] on span "Contentful Integration" at bounding box center [454, 383] width 156 height 15
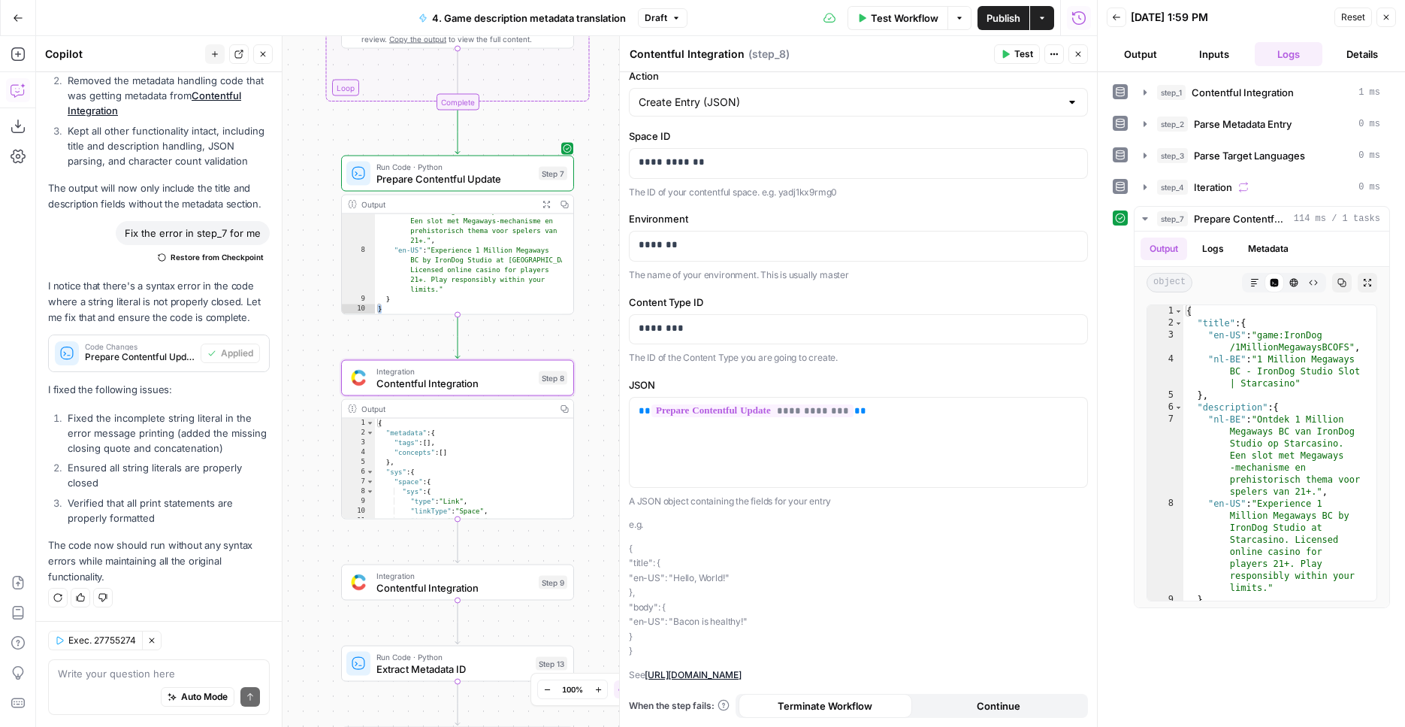
scroll to position [0, 0]
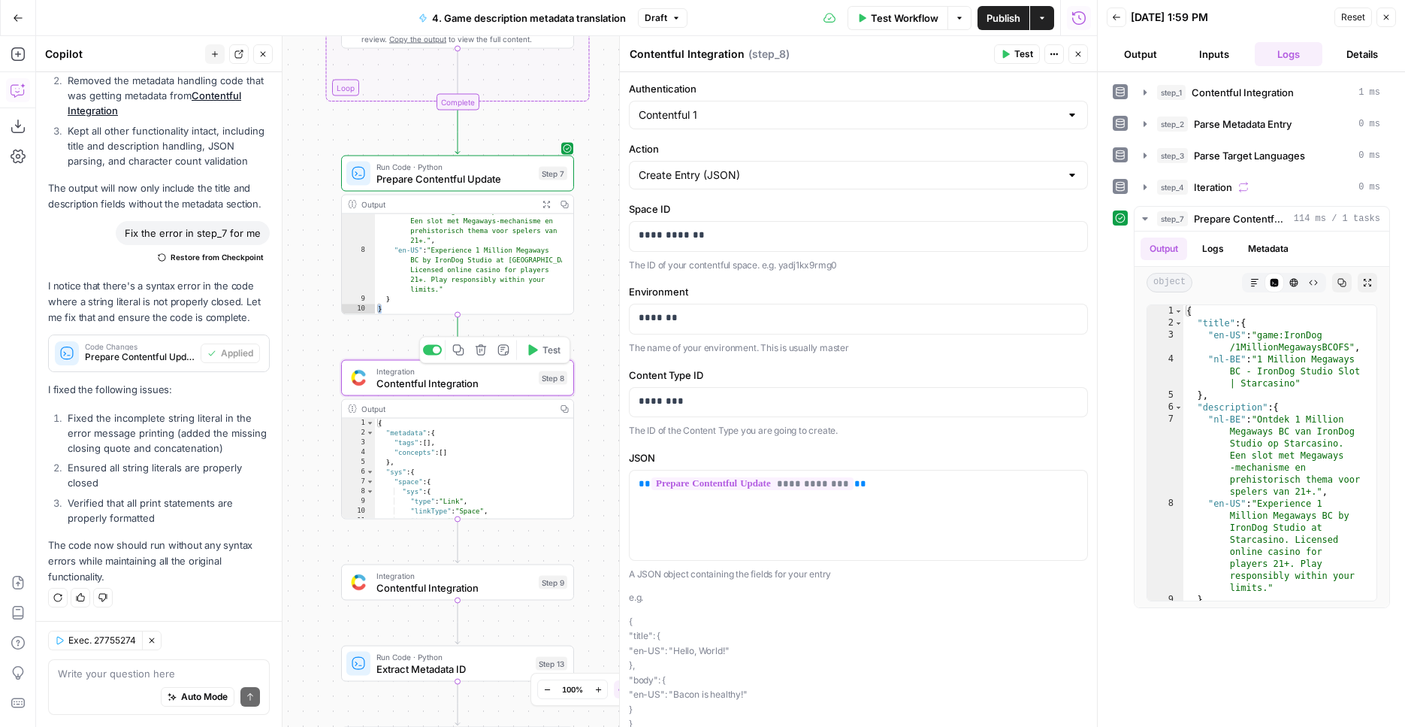
click at [540, 357] on button "Test" at bounding box center [543, 350] width 47 height 20
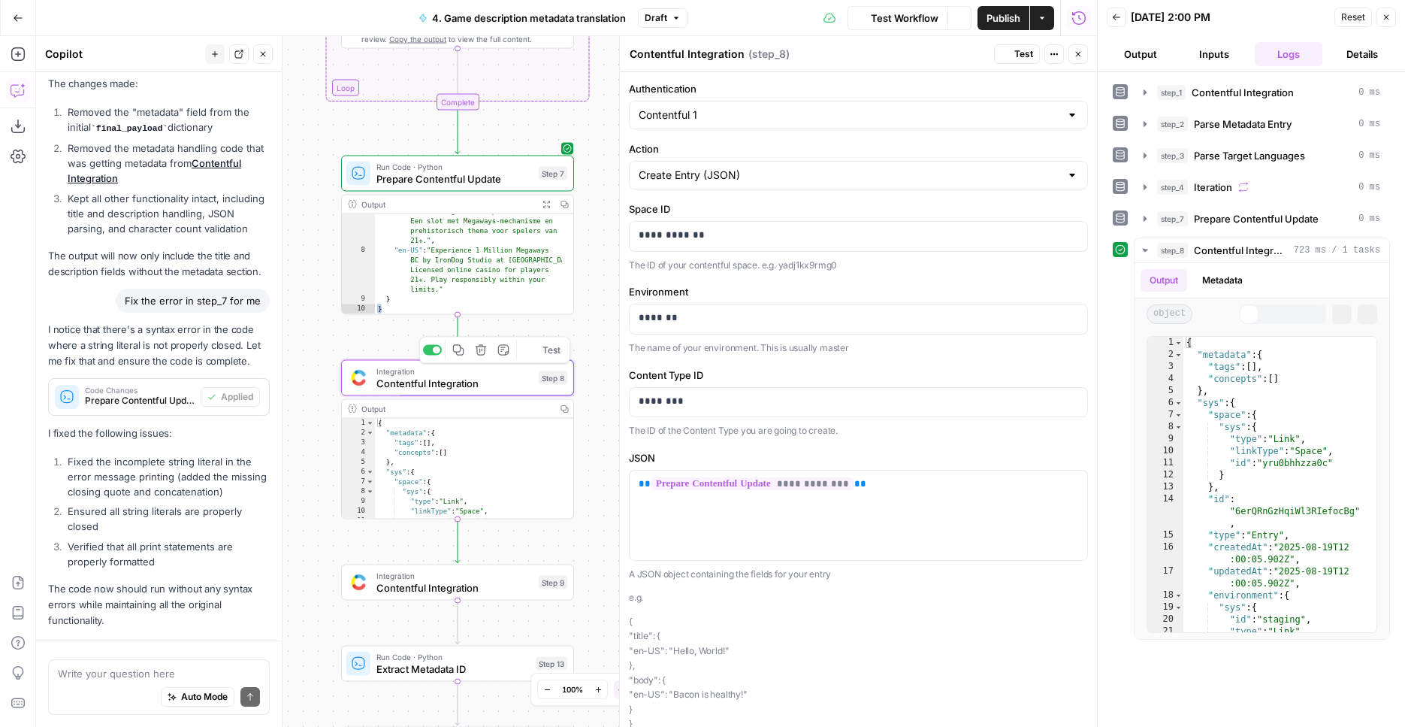
scroll to position [466, 0]
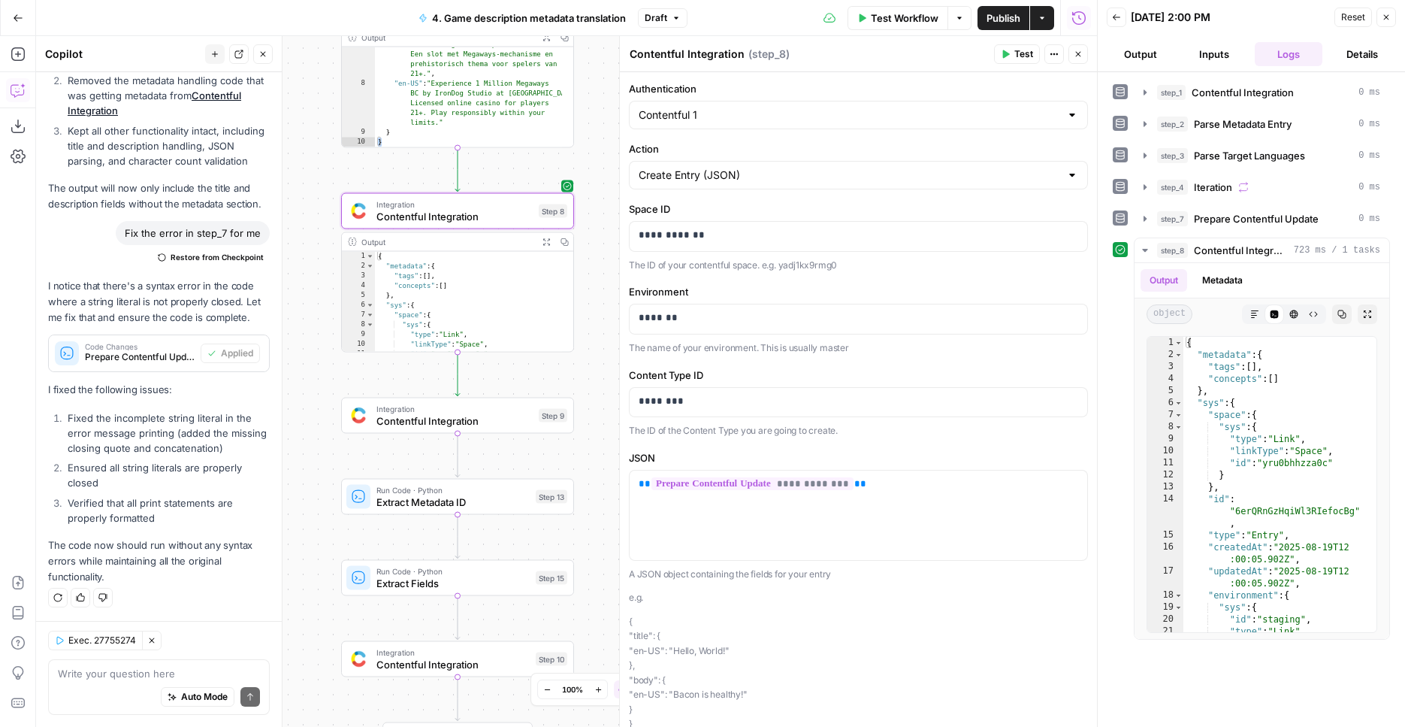
drag, startPoint x: 600, startPoint y: 358, endPoint x: 597, endPoint y: 213, distance: 144.3
click at [598, 210] on div "Workflow Set Inputs Inputs Integration Contentful Integration Step 1 Output Cop…" at bounding box center [566, 381] width 1061 height 691
click at [551, 381] on span "Test" at bounding box center [550, 384] width 18 height 14
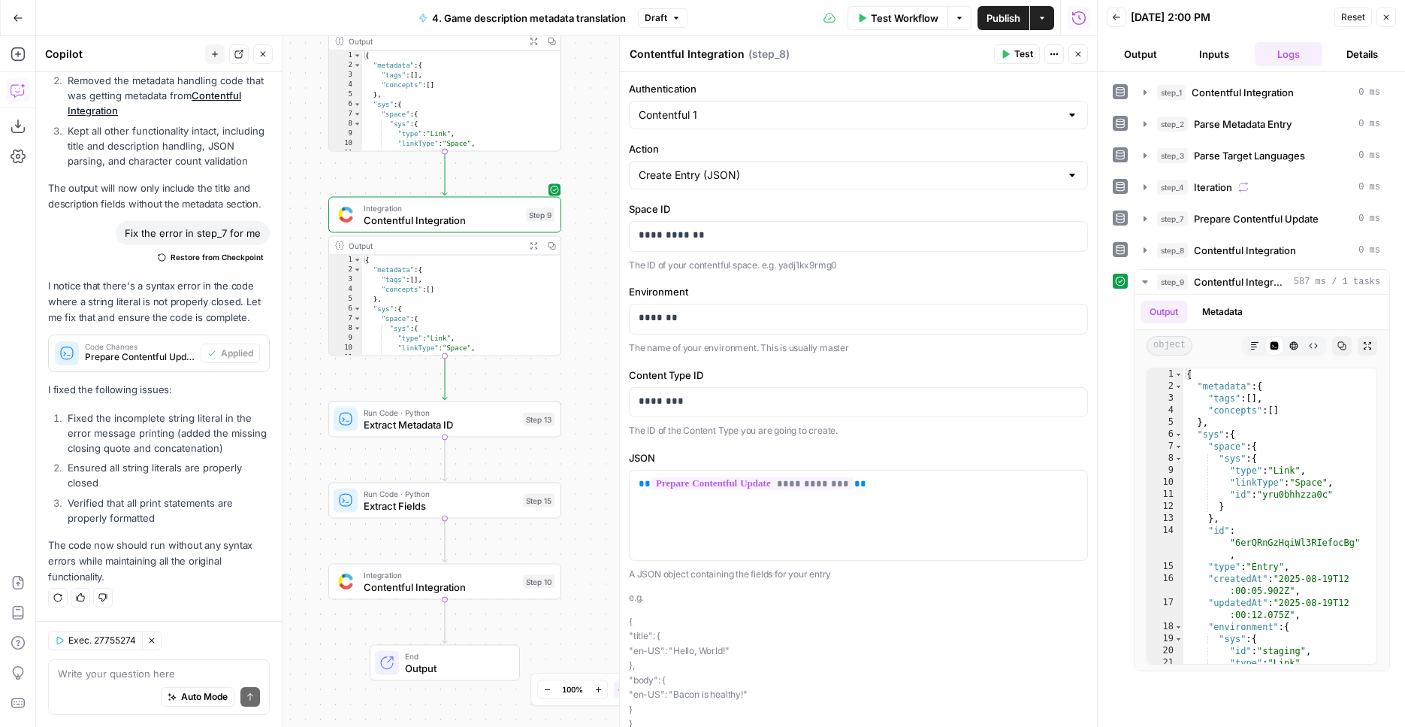
drag, startPoint x: 609, startPoint y: 344, endPoint x: 597, endPoint y: 147, distance: 197.2
click at [597, 147] on div "Workflow Set Inputs Inputs Integration Contentful Integration Step 1 Output Cop…" at bounding box center [566, 381] width 1061 height 691
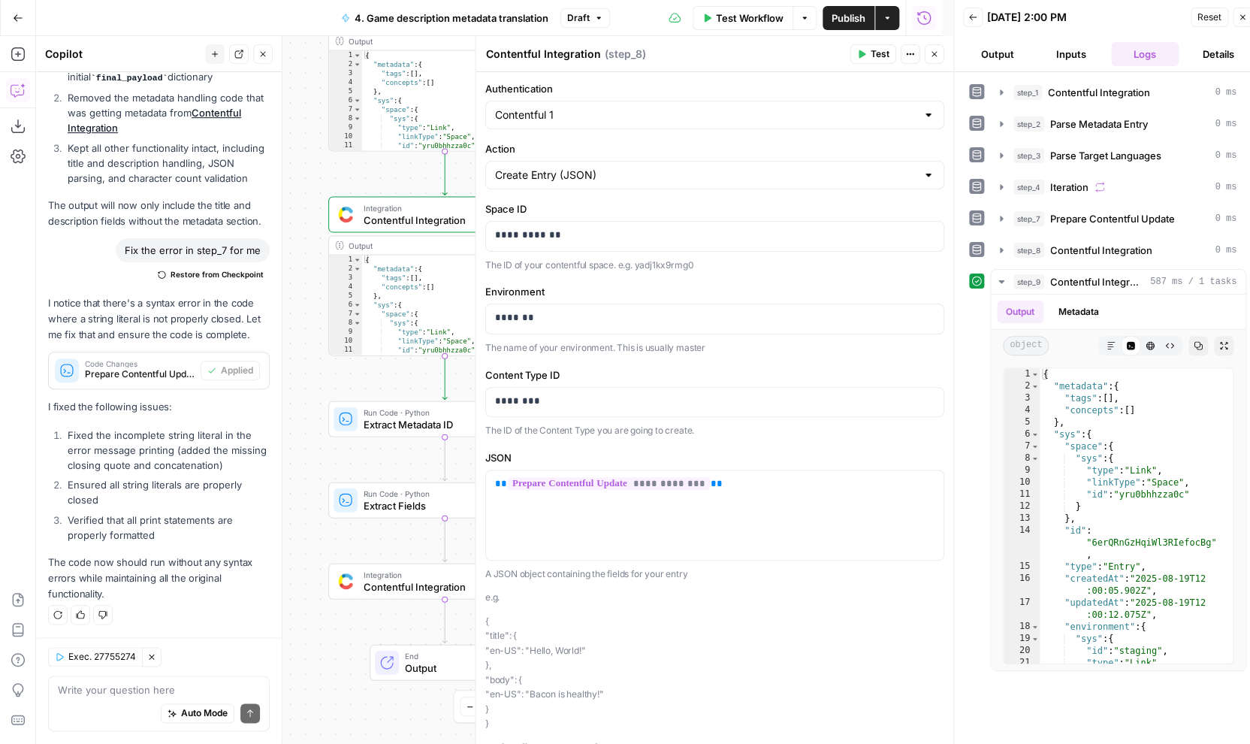
scroll to position [79, 0]
click at [927, 59] on button "Close" at bounding box center [924, 54] width 20 height 20
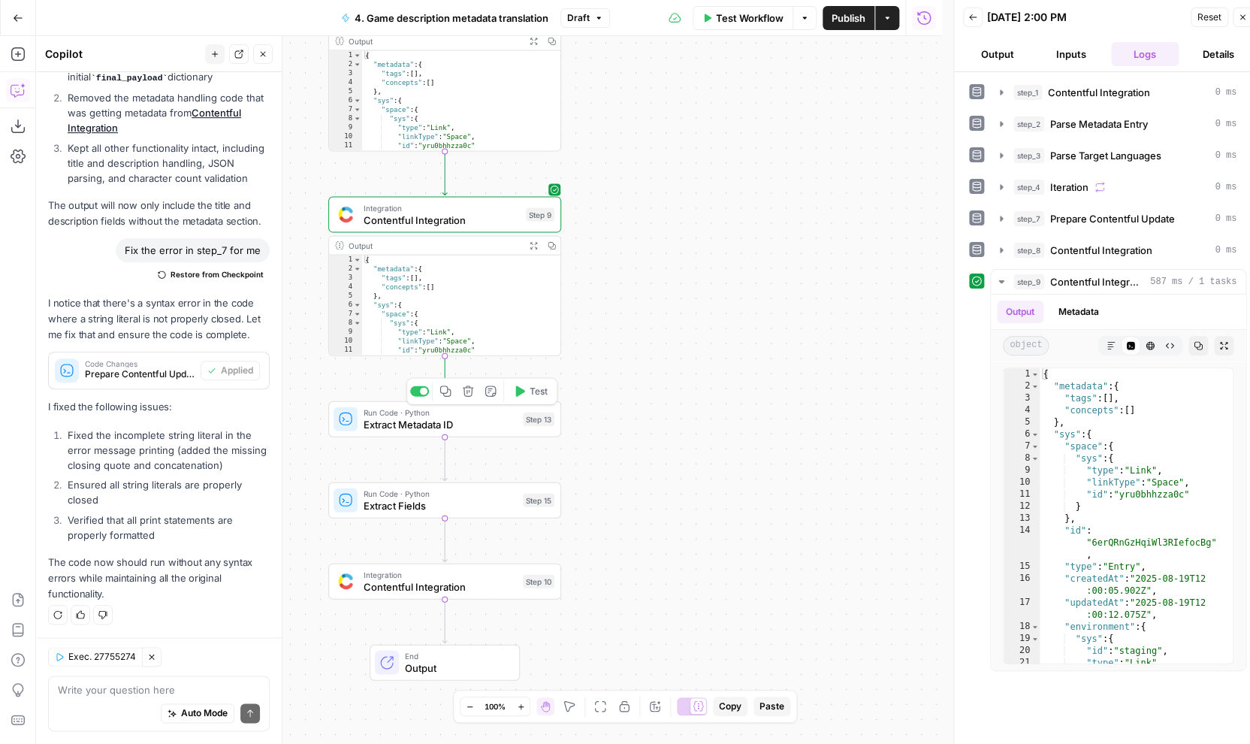
click at [518, 395] on icon "button" at bounding box center [520, 391] width 9 height 11
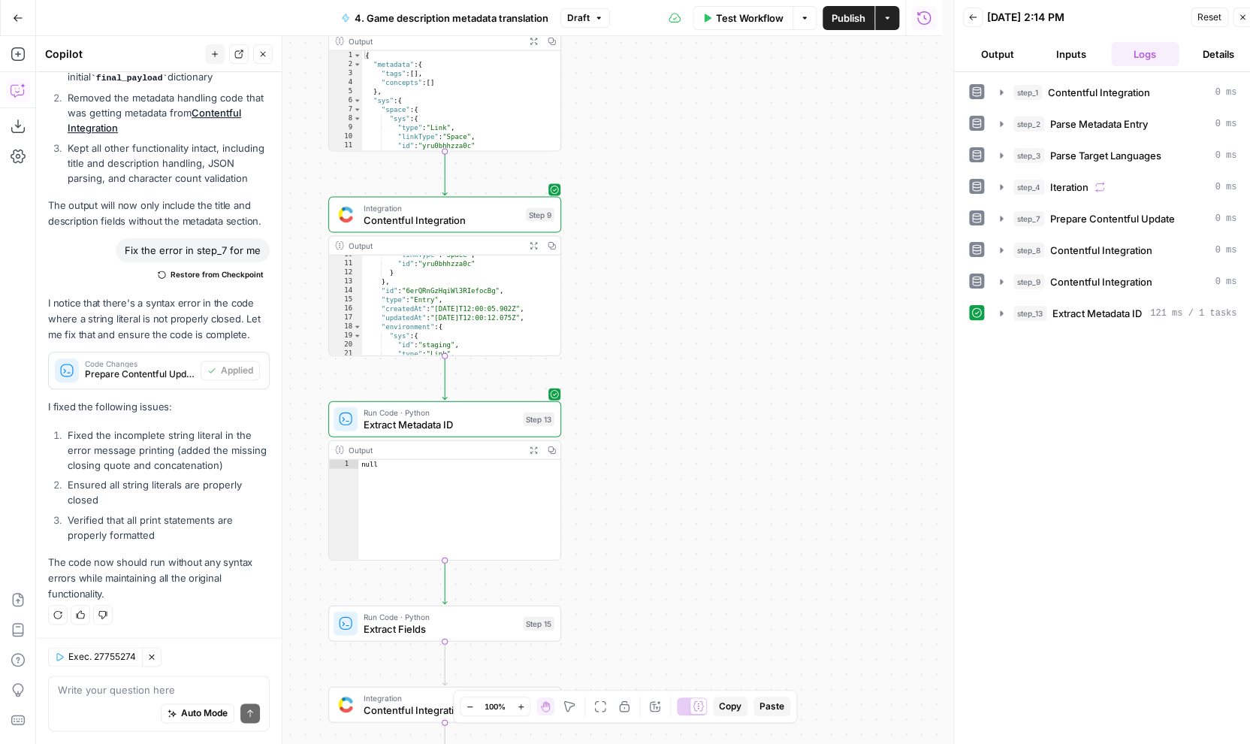
scroll to position [87, 0]
click at [419, 425] on span "Extract Metadata ID" at bounding box center [440, 424] width 153 height 15
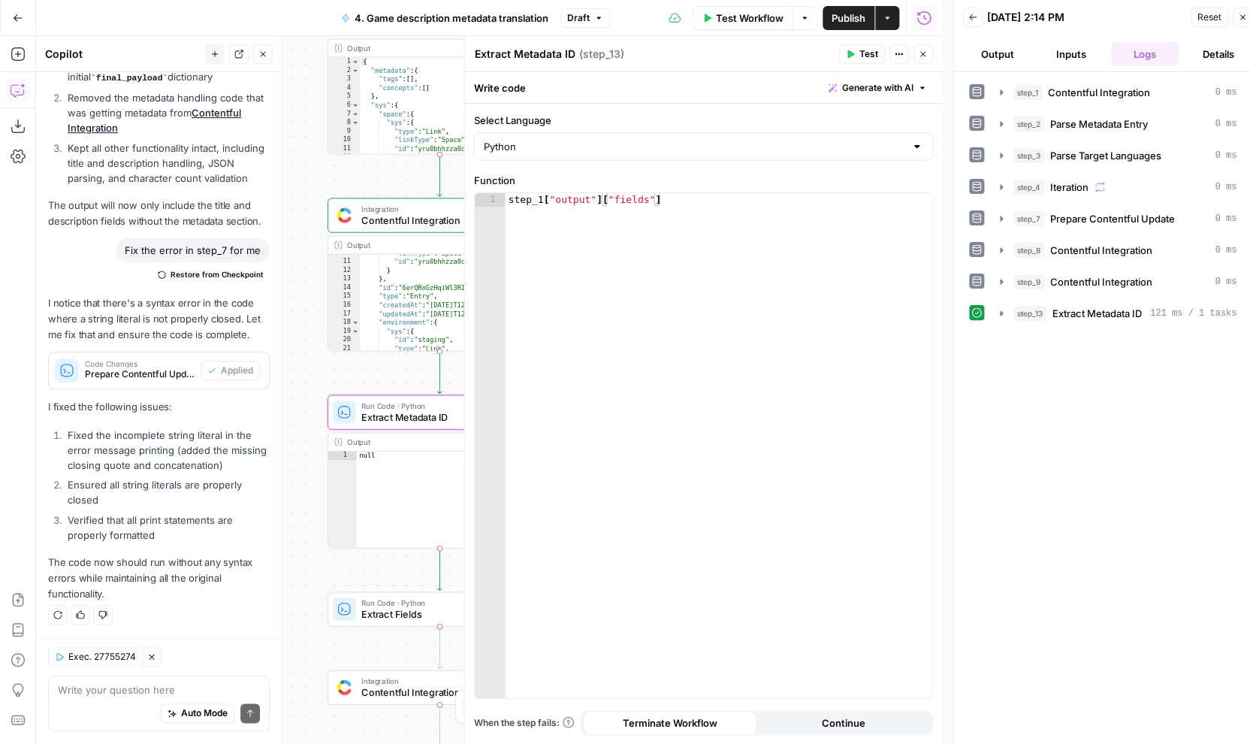
type textarea "**********"
click at [805, 215] on div "step_1 [ "output" ] [ "fields" ]" at bounding box center [719, 459] width 427 height 532
click at [923, 204] on button "Variables Menu" at bounding box center [919, 207] width 12 height 12
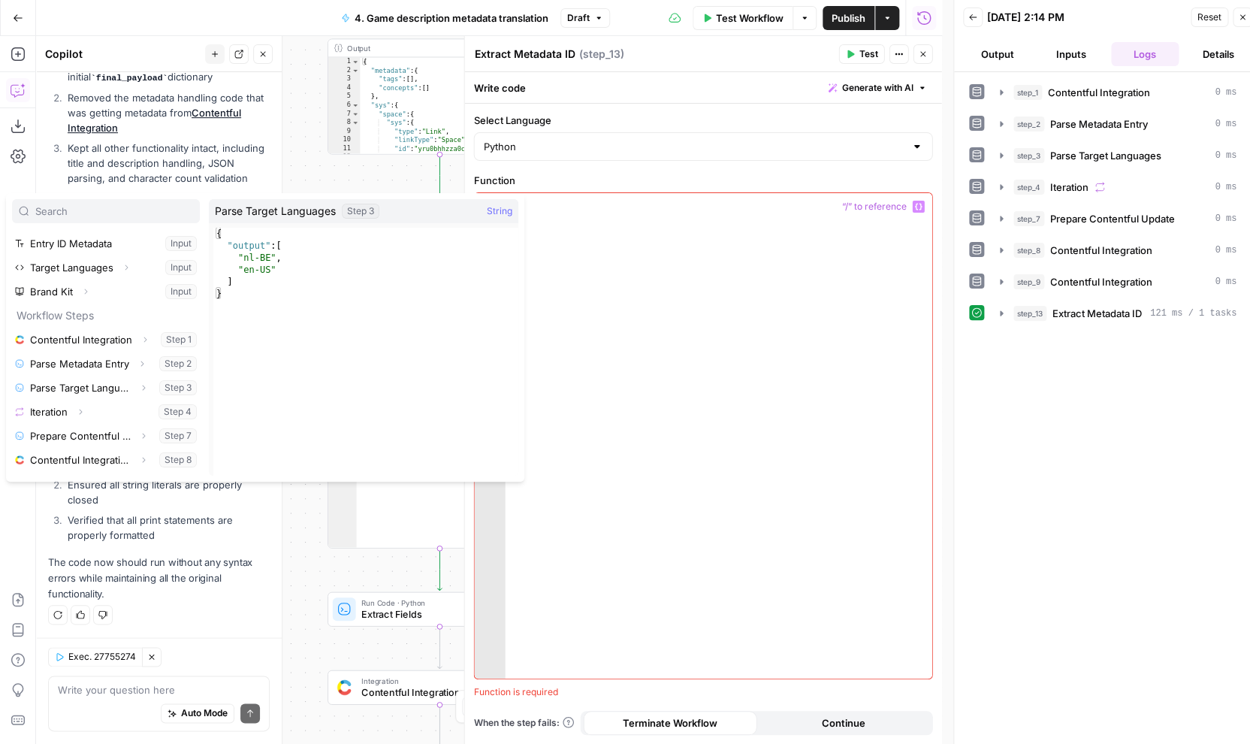
scroll to position [21, 0]
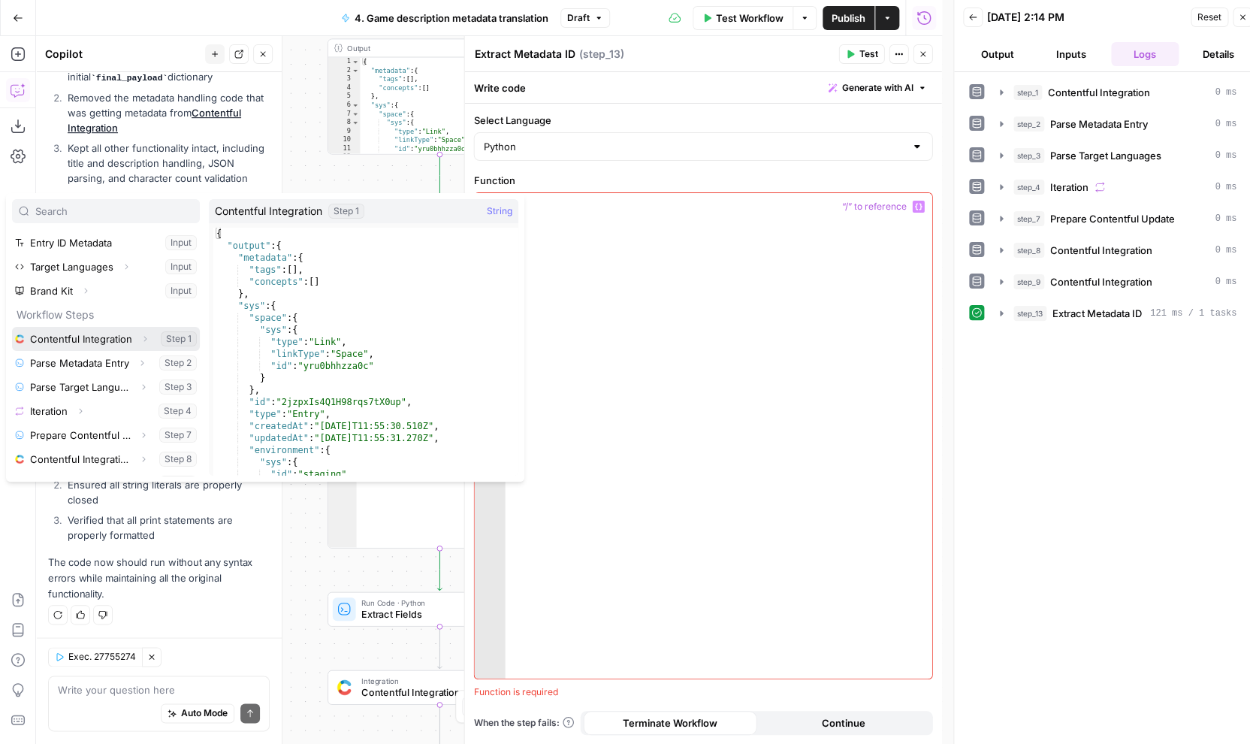
click at [141, 337] on icon "button" at bounding box center [145, 338] width 9 height 9
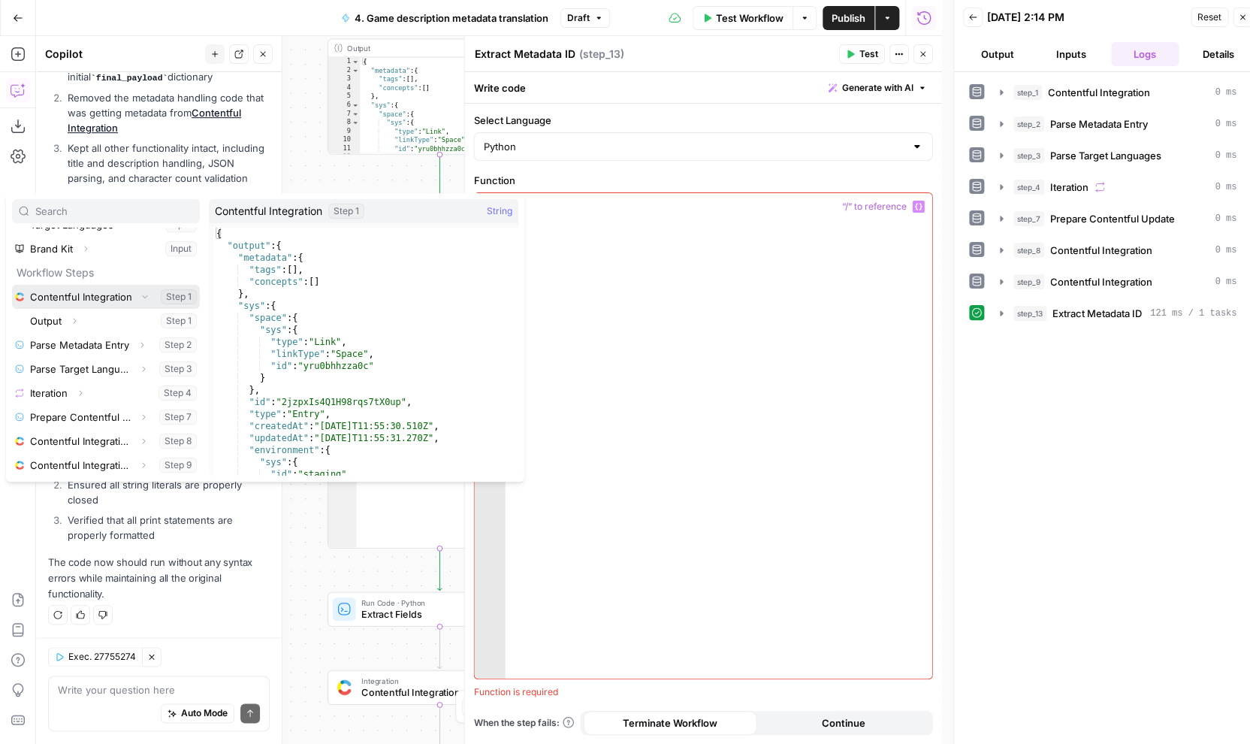
scroll to position [65, 0]
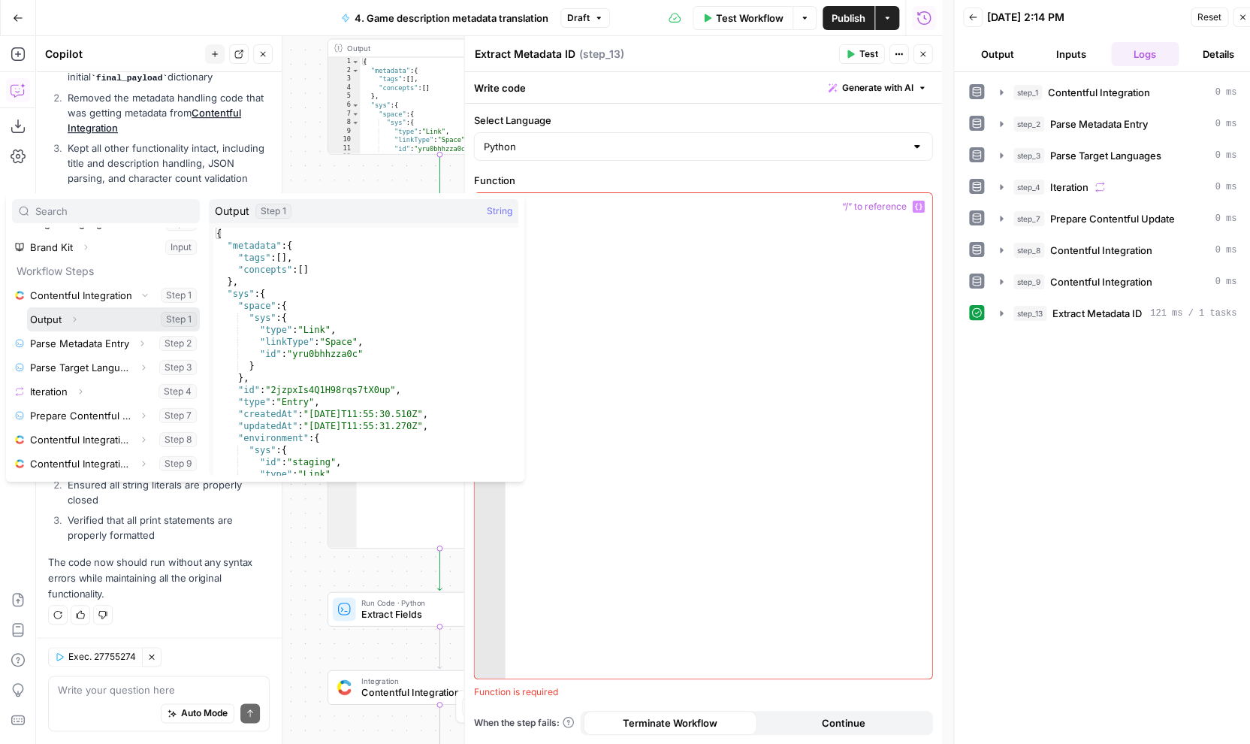
click at [78, 318] on icon "button" at bounding box center [74, 319] width 9 height 9
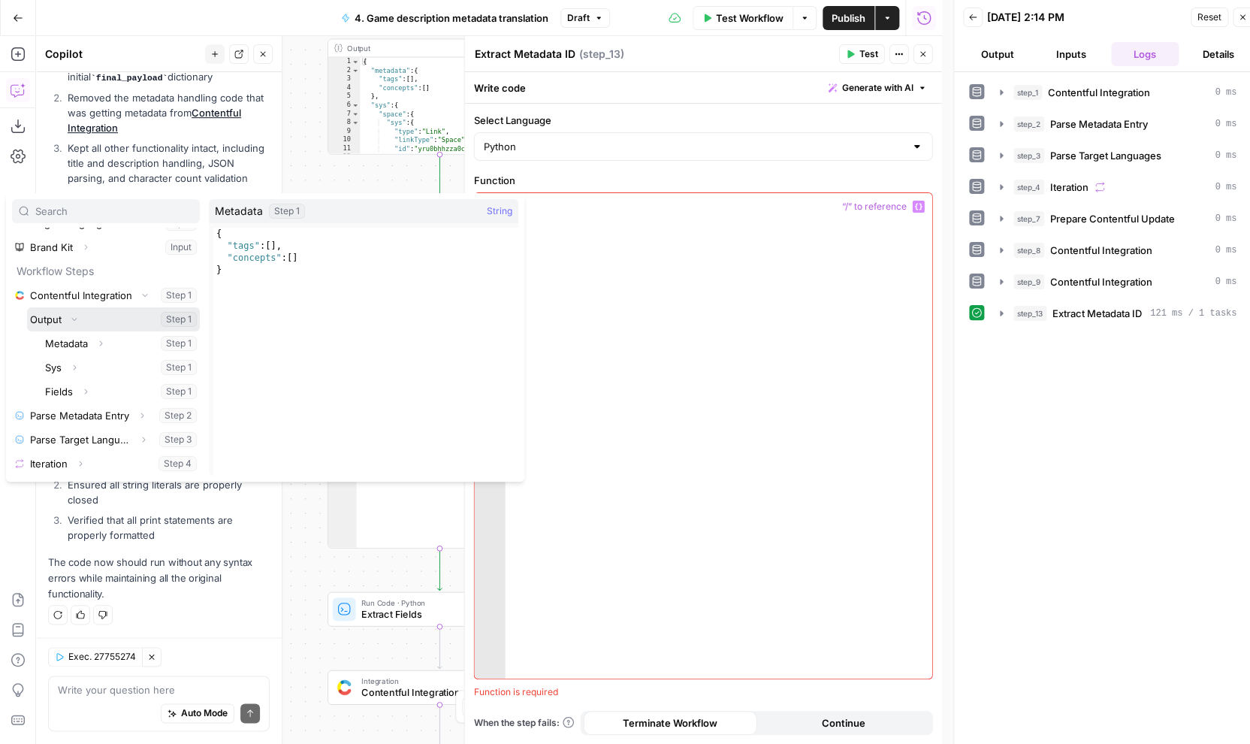
scroll to position [95, 0]
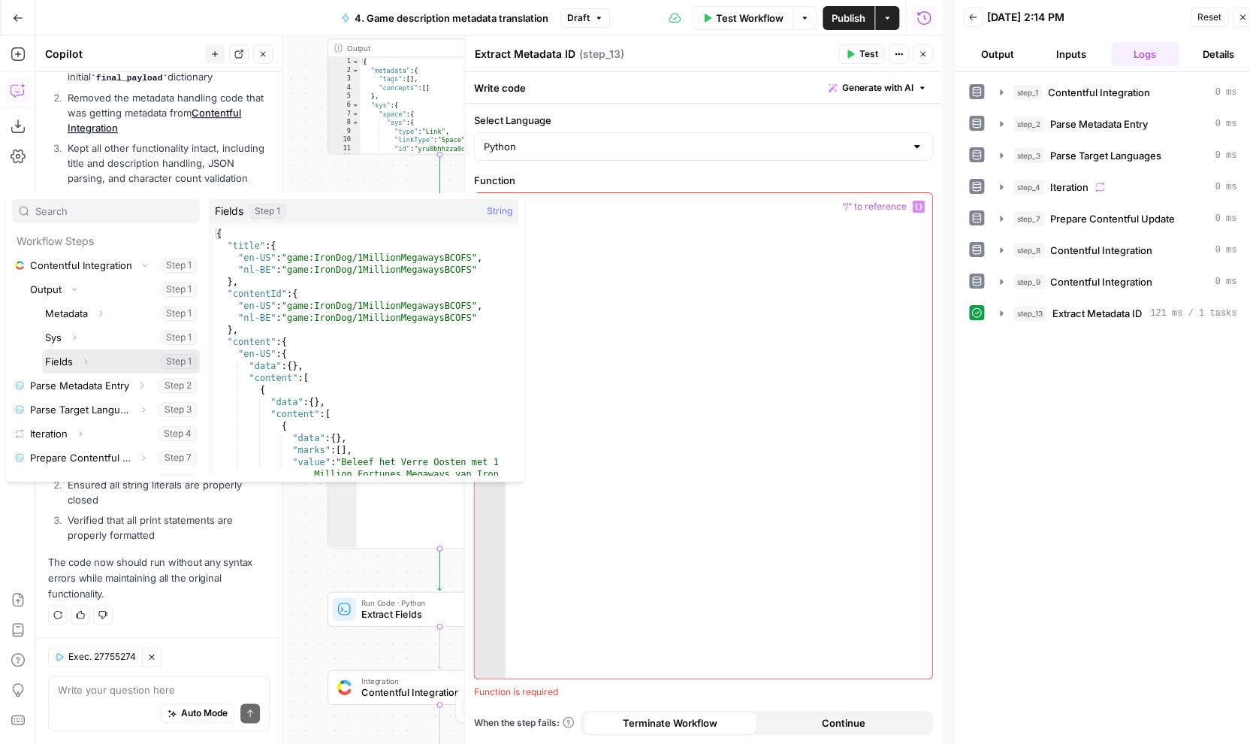
click at [68, 365] on button "Select variable Fields" at bounding box center [121, 361] width 158 height 24
type textarea "**********"
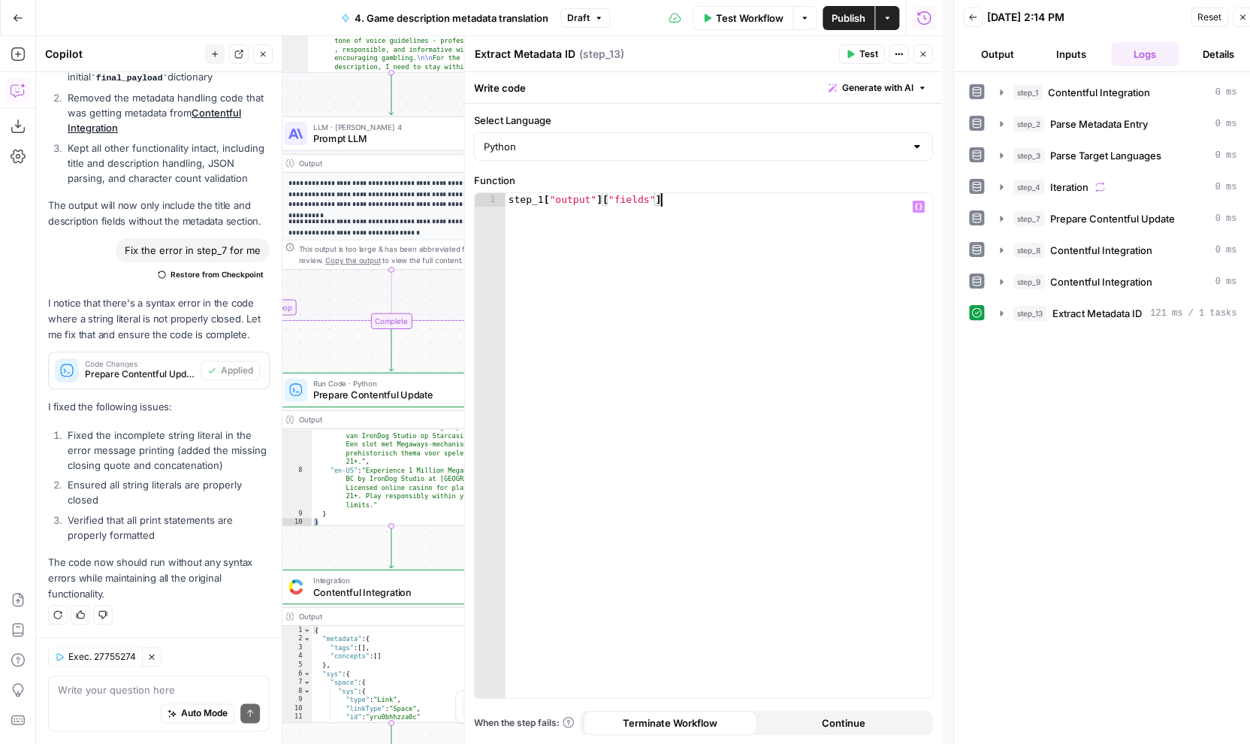
click at [926, 57] on icon "button" at bounding box center [923, 54] width 9 height 9
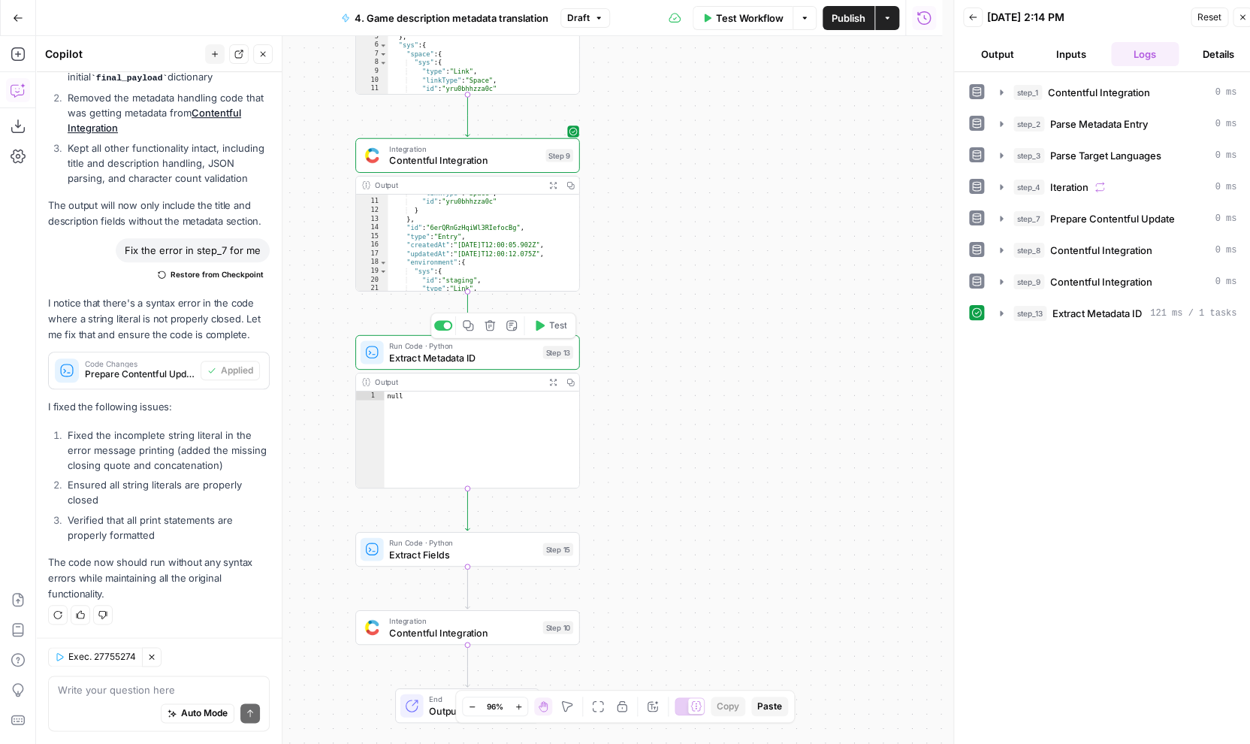
click at [548, 331] on button "Test" at bounding box center [550, 325] width 45 height 19
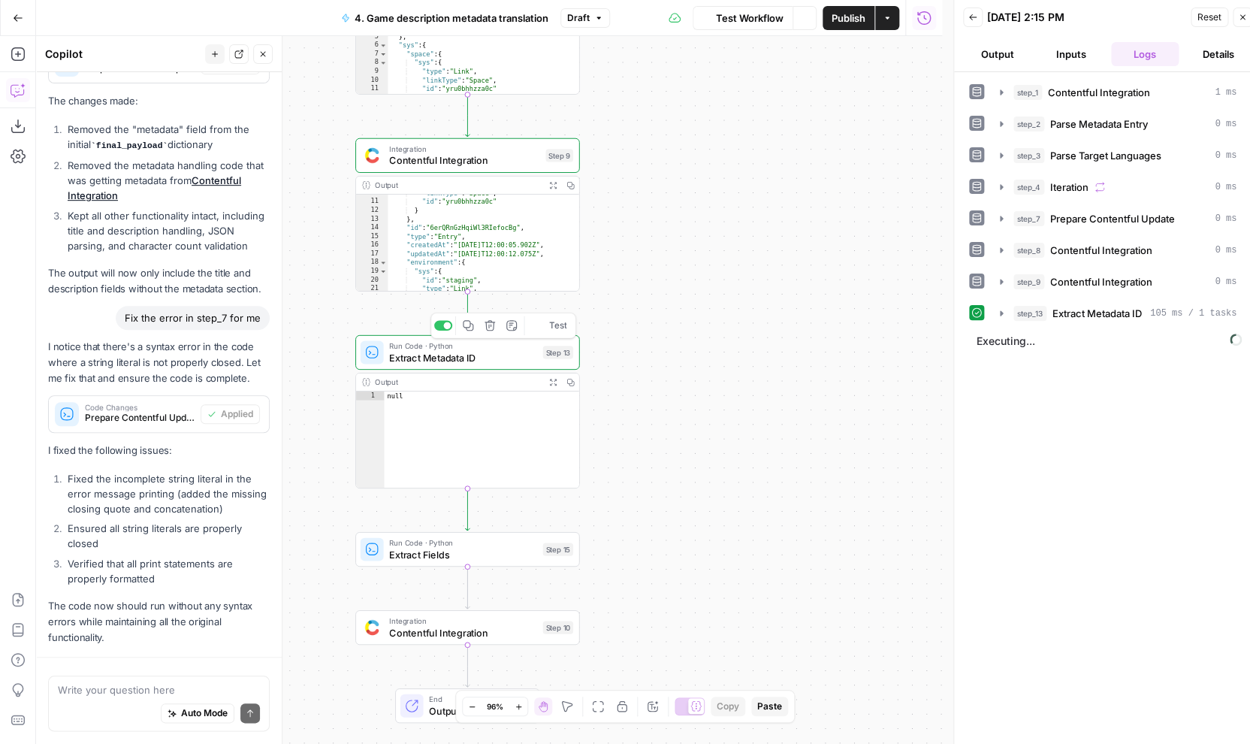
scroll to position [449, 0]
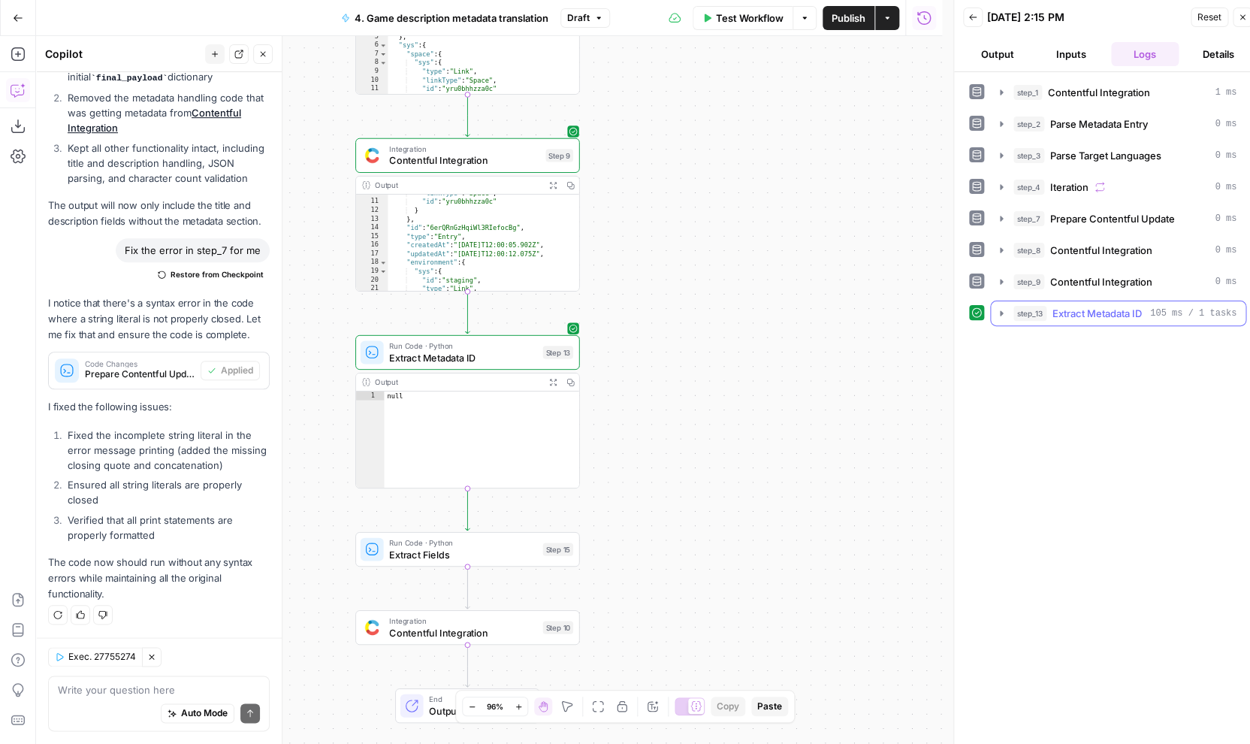
click at [1076, 319] on span "Extract Metadata ID" at bounding box center [1097, 313] width 89 height 15
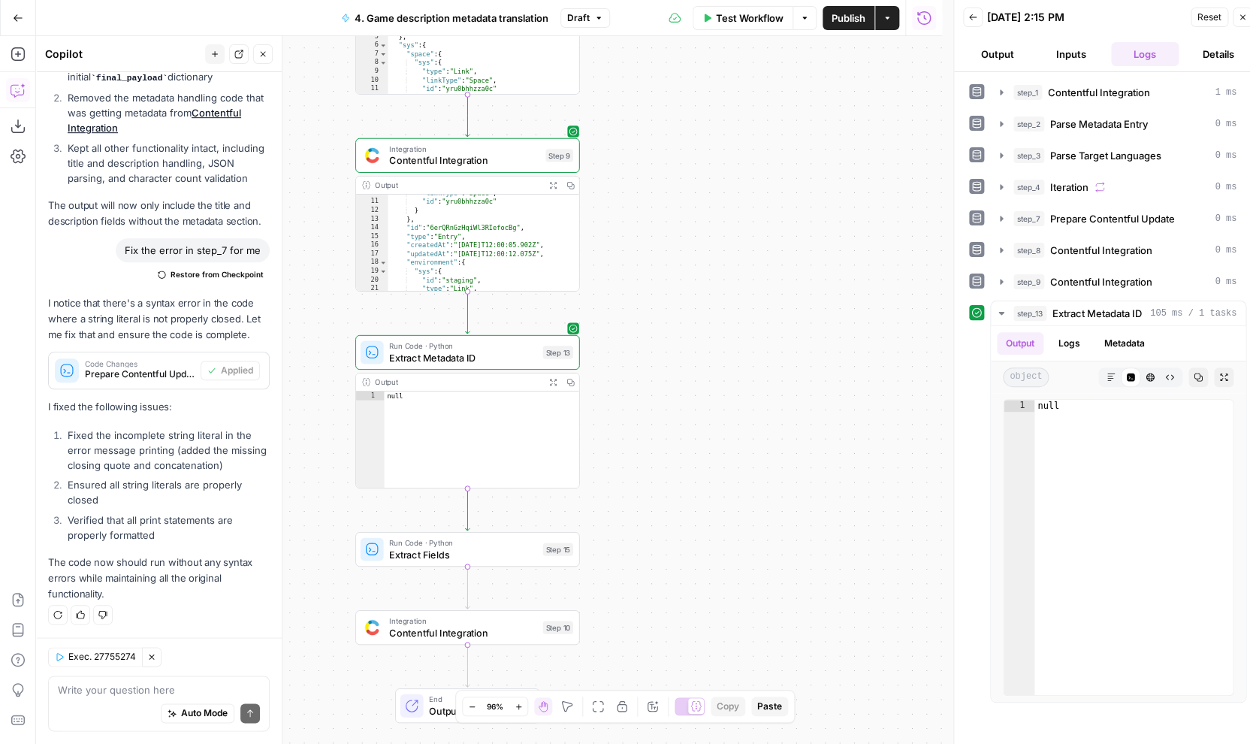
click at [478, 367] on div "Run Code · Python Extract Metadata ID Step 13 Copy step Delete step Add Note Te…" at bounding box center [467, 352] width 225 height 35
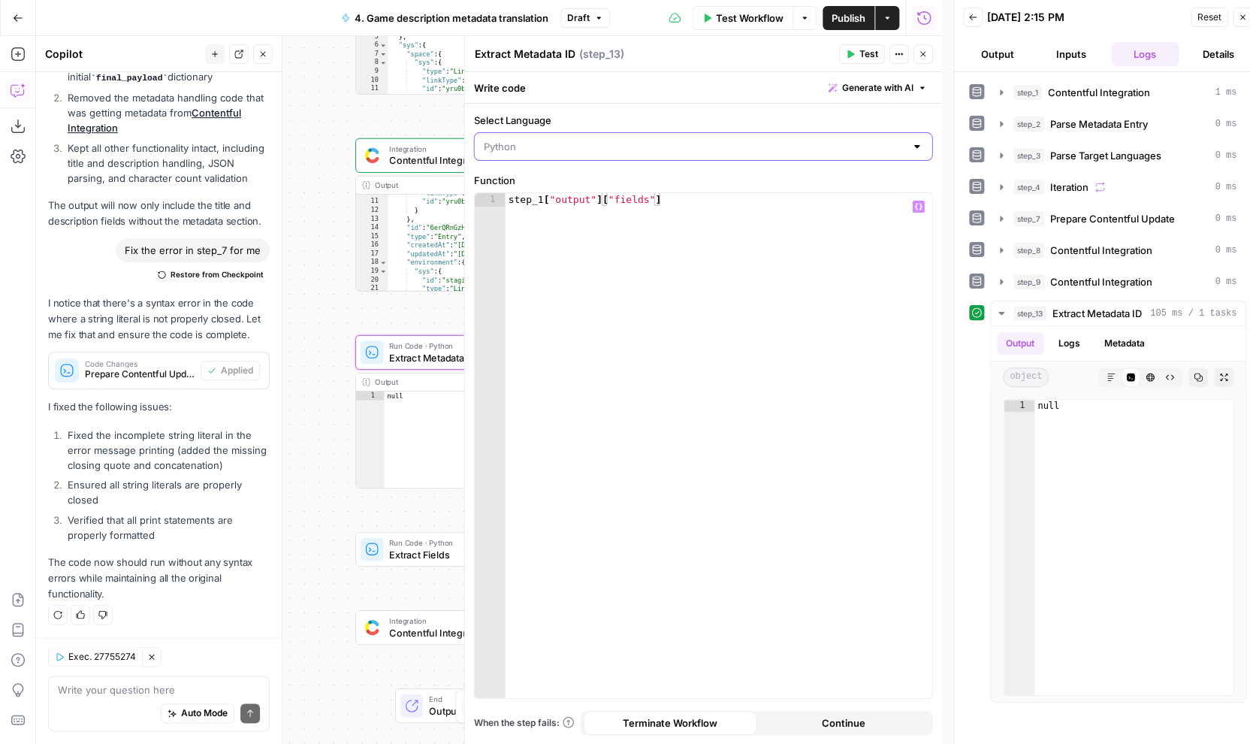
click at [615, 153] on input "Select Language" at bounding box center [695, 146] width 422 height 15
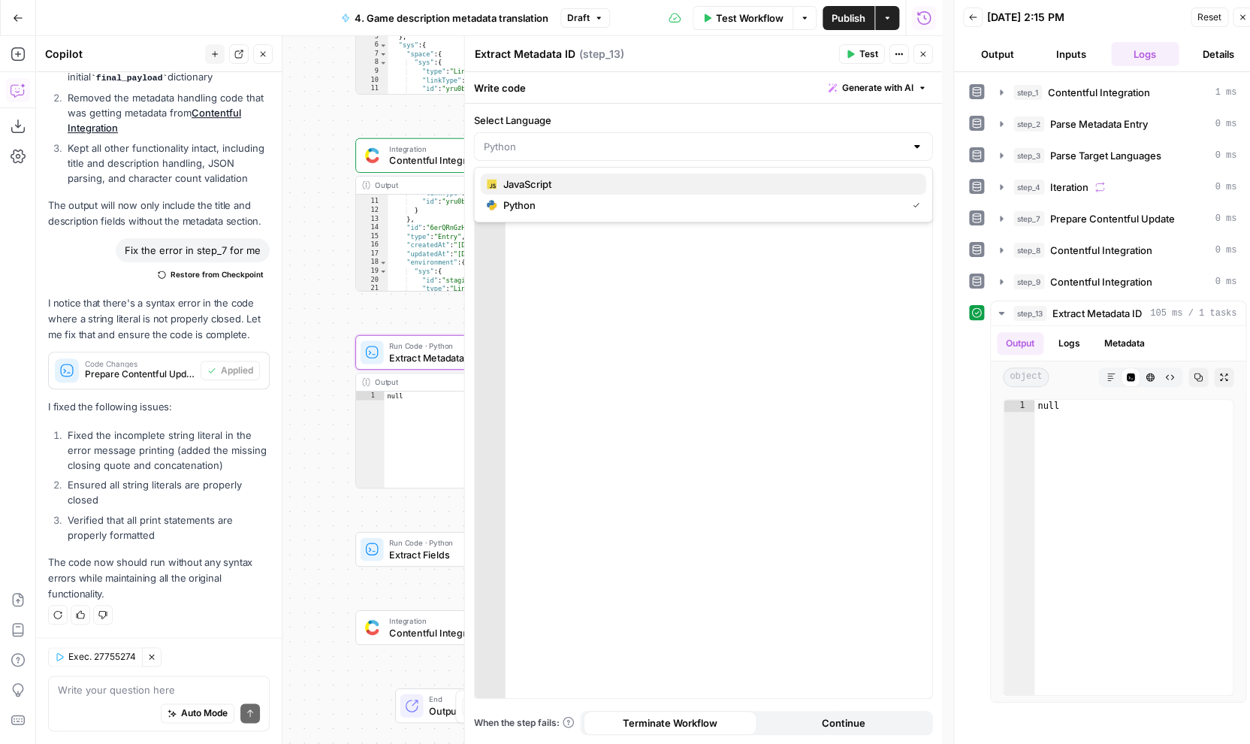
click at [610, 180] on span "JavaScript" at bounding box center [708, 184] width 411 height 15
type input "JavaScript"
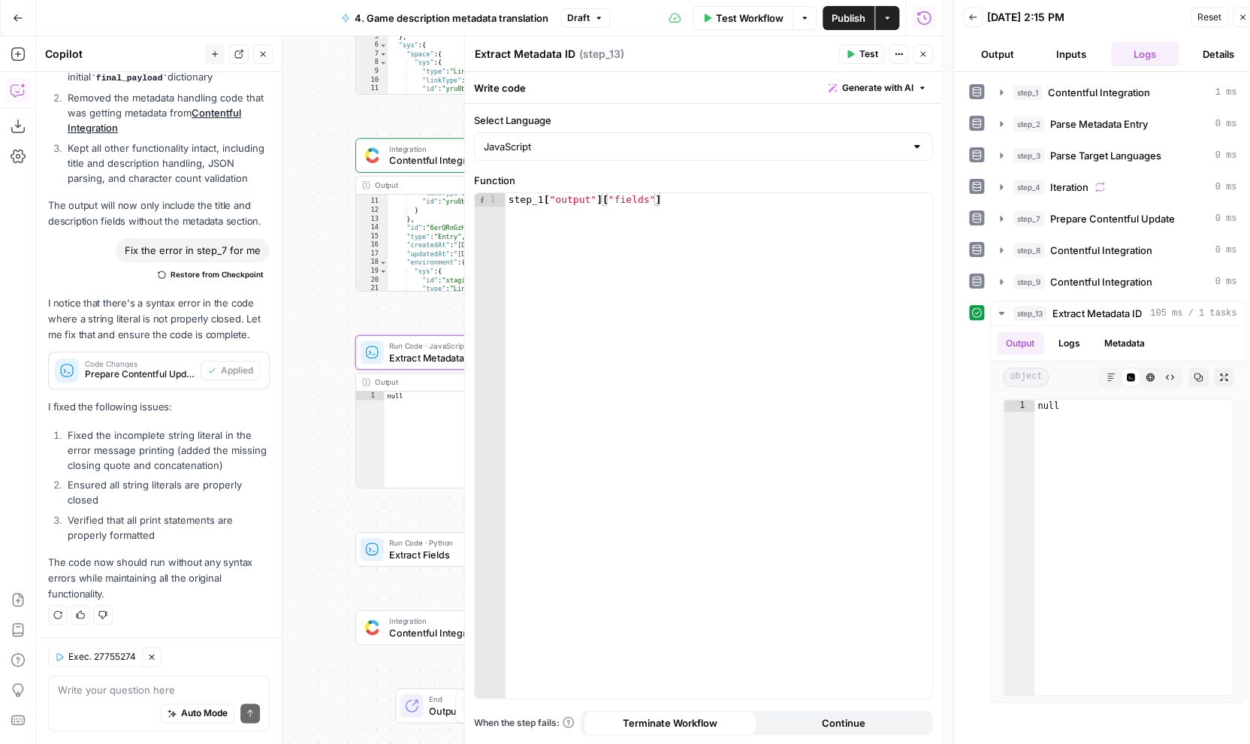
click at [592, 186] on label "Function" at bounding box center [703, 180] width 459 height 15
type textarea "**********"
click at [592, 201] on div "step_1 [ "output" ] [ "fields" ]" at bounding box center [719, 459] width 427 height 532
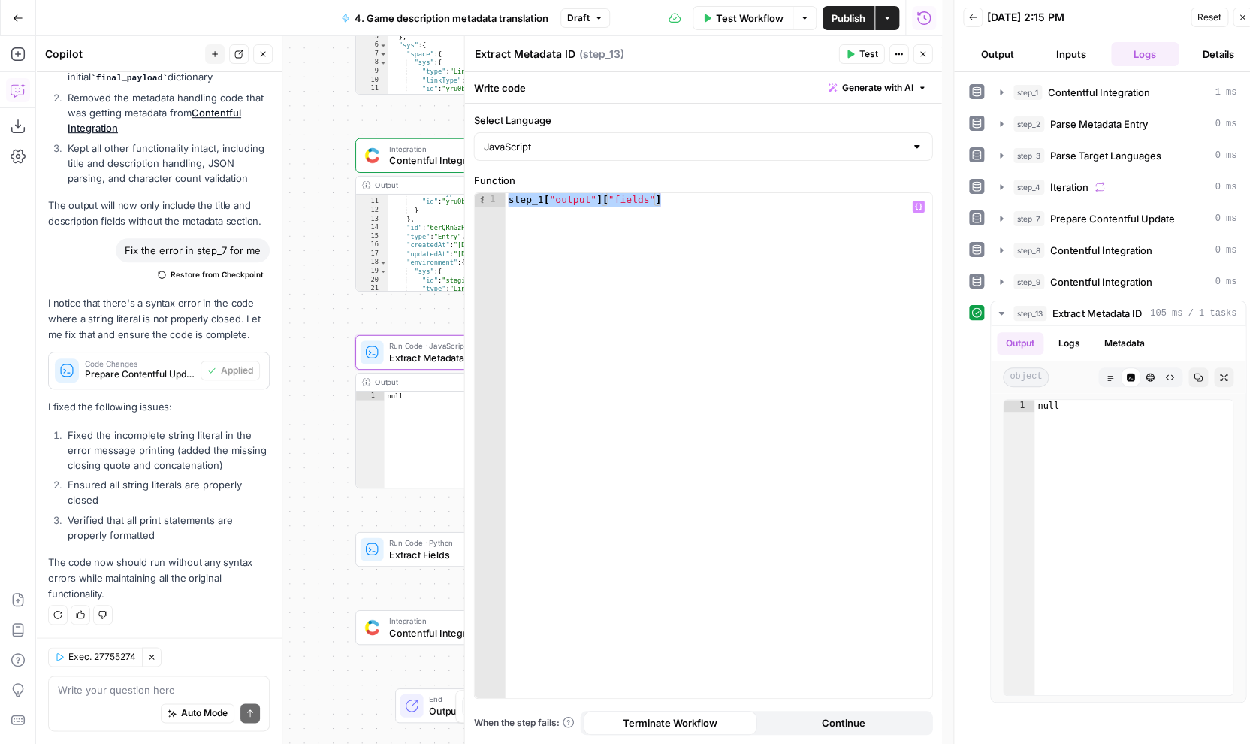
click at [926, 54] on icon "button" at bounding box center [923, 54] width 9 height 9
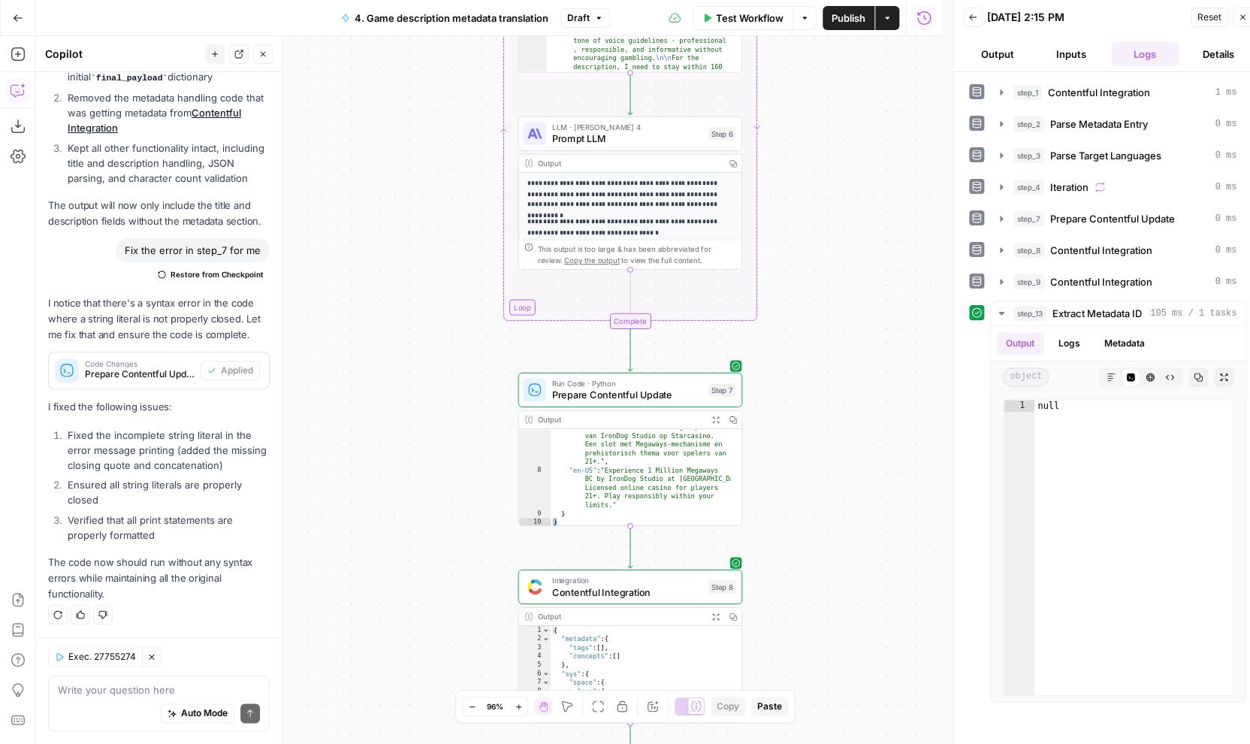
click at [17, 47] on button "Add Steps" at bounding box center [18, 54] width 24 height 24
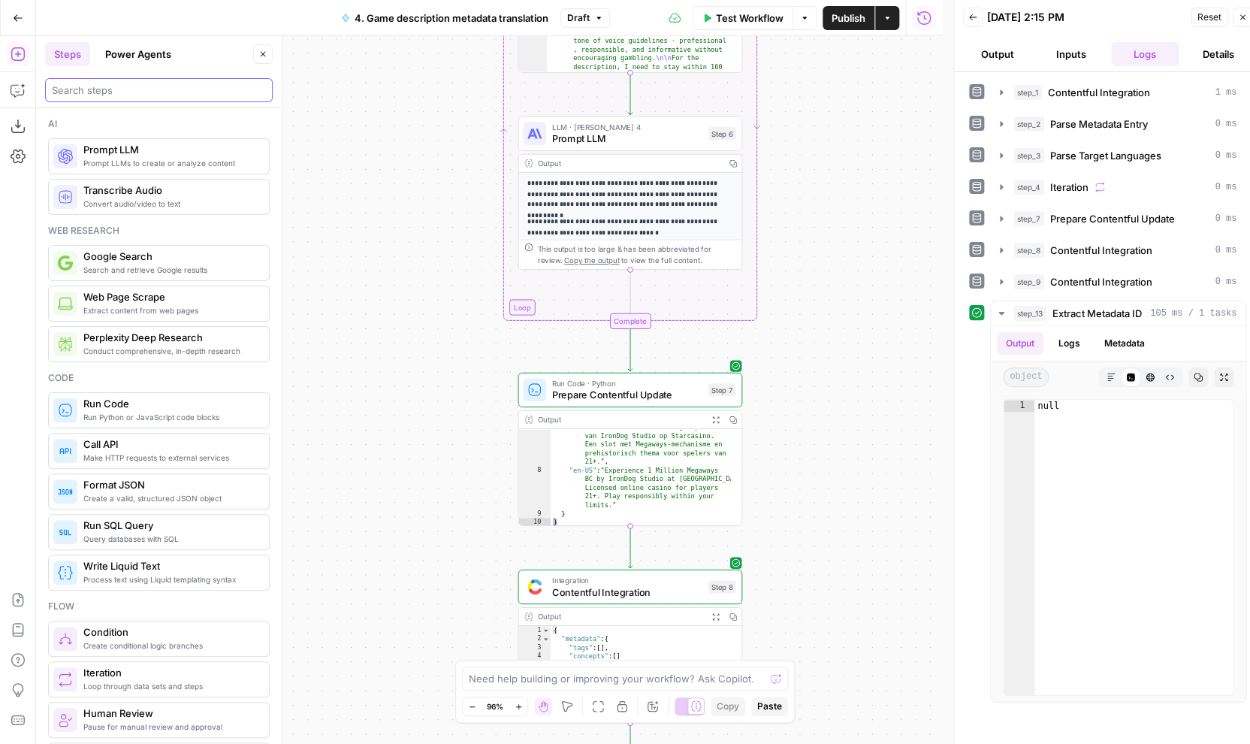
click at [156, 90] on input "search" at bounding box center [159, 90] width 214 height 15
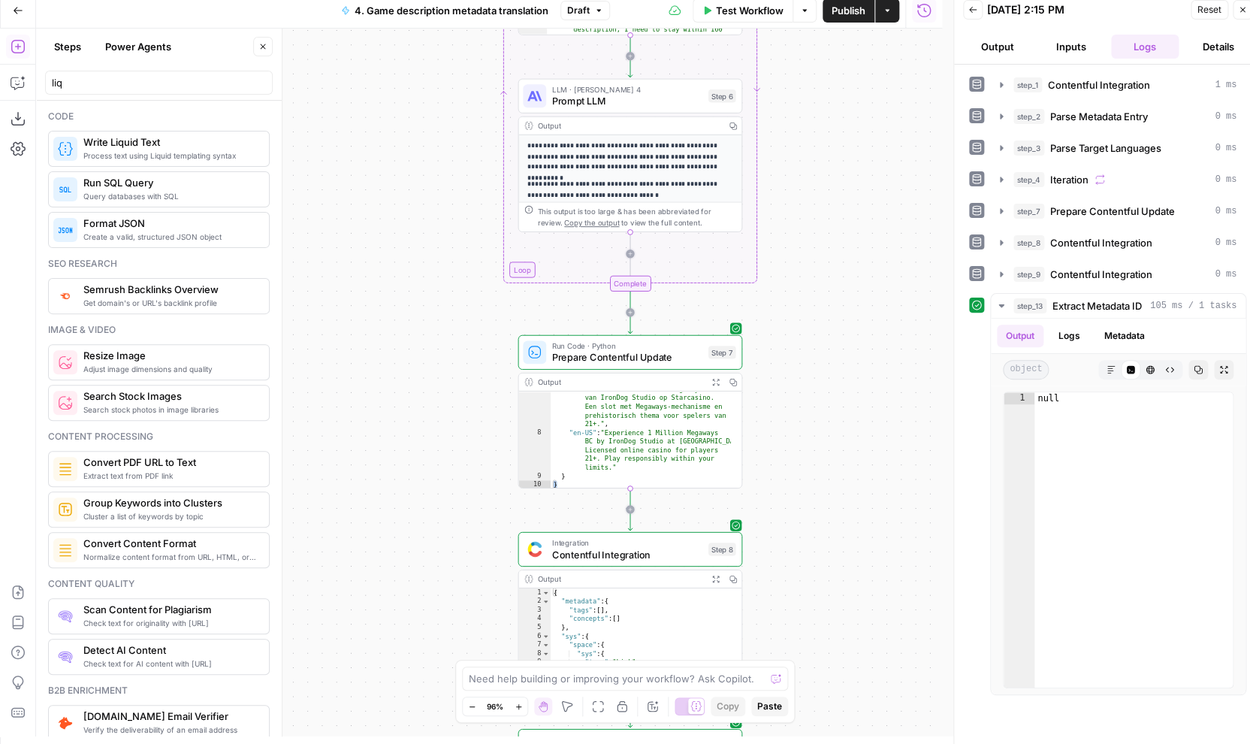
scroll to position [11, 0]
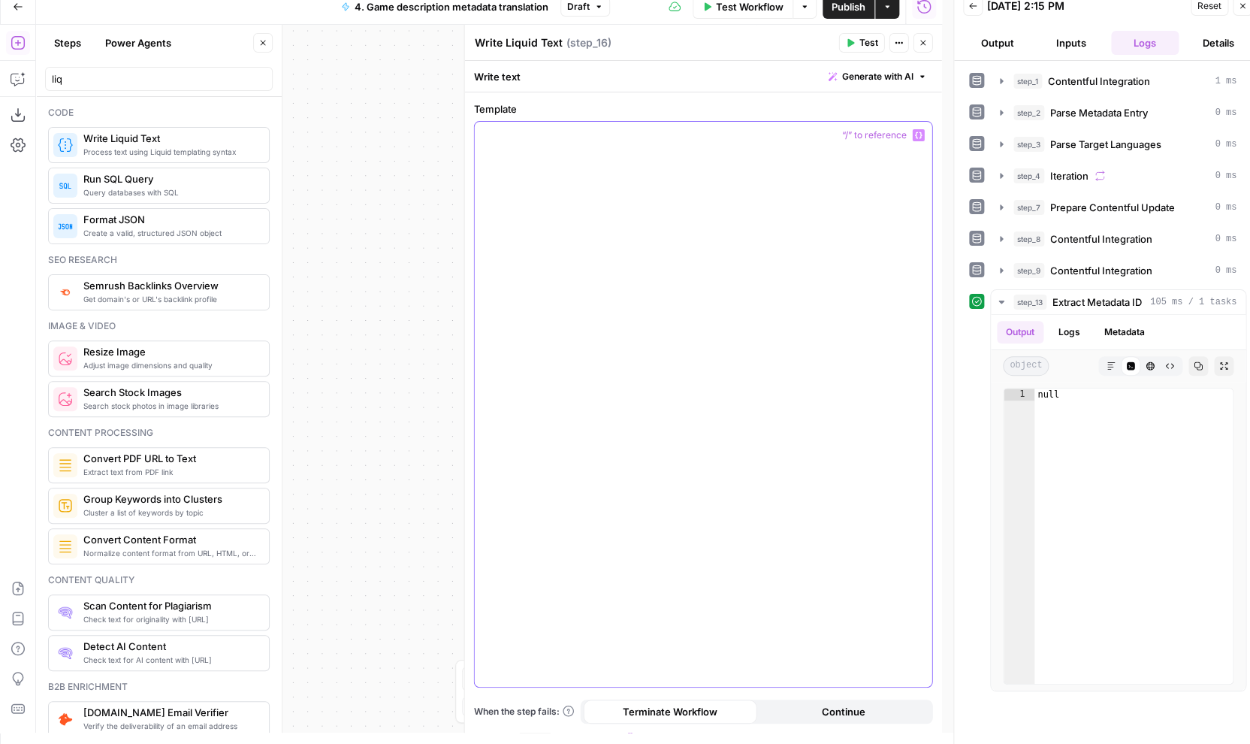
click at [917, 132] on icon "button" at bounding box center [919, 136] width 8 height 8
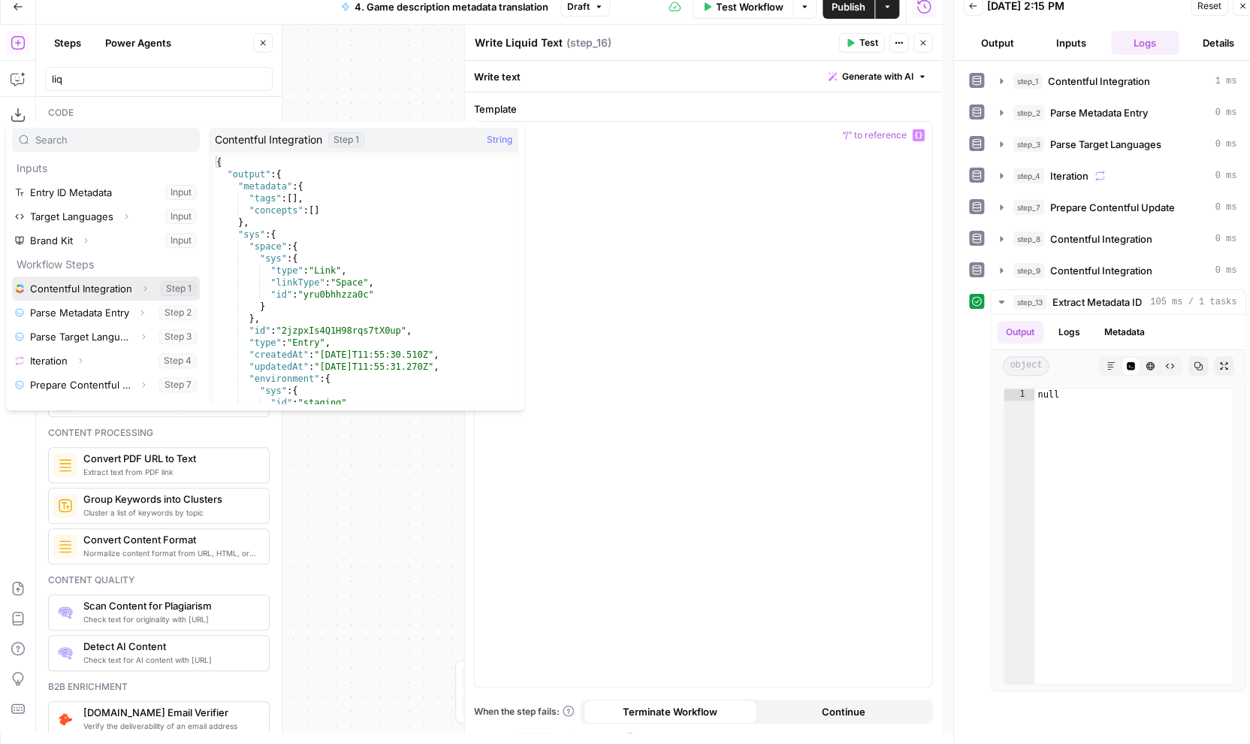
click at [141, 292] on icon "button" at bounding box center [145, 288] width 9 height 9
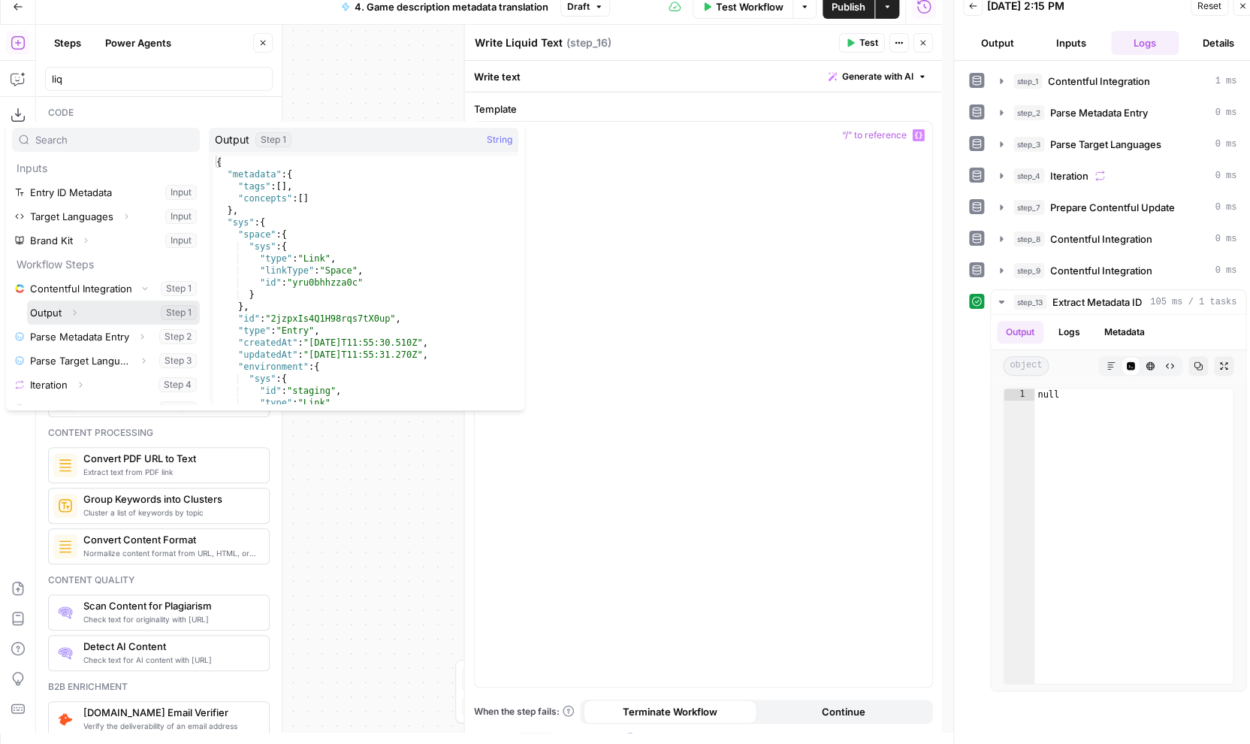
click at [71, 309] on icon "button" at bounding box center [74, 312] width 9 height 9
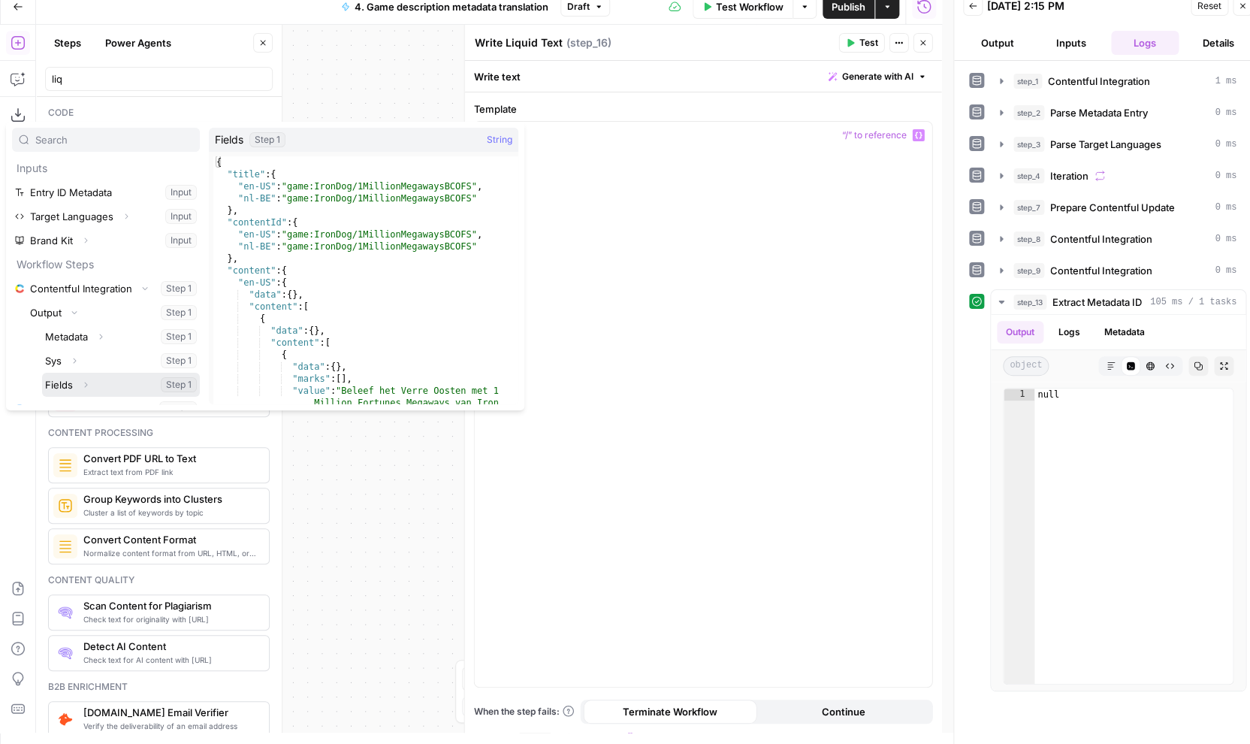
click at [67, 382] on button "Select variable Fields" at bounding box center [121, 385] width 158 height 24
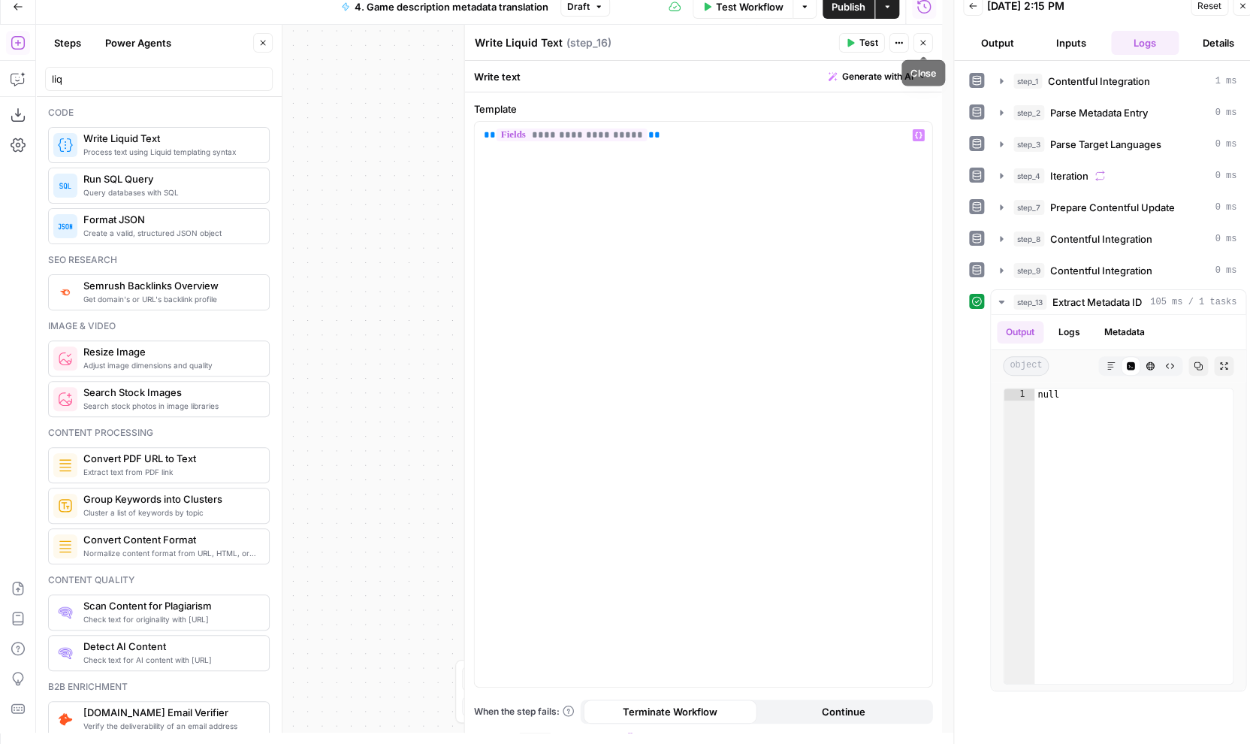
click at [927, 45] on icon "button" at bounding box center [923, 42] width 9 height 9
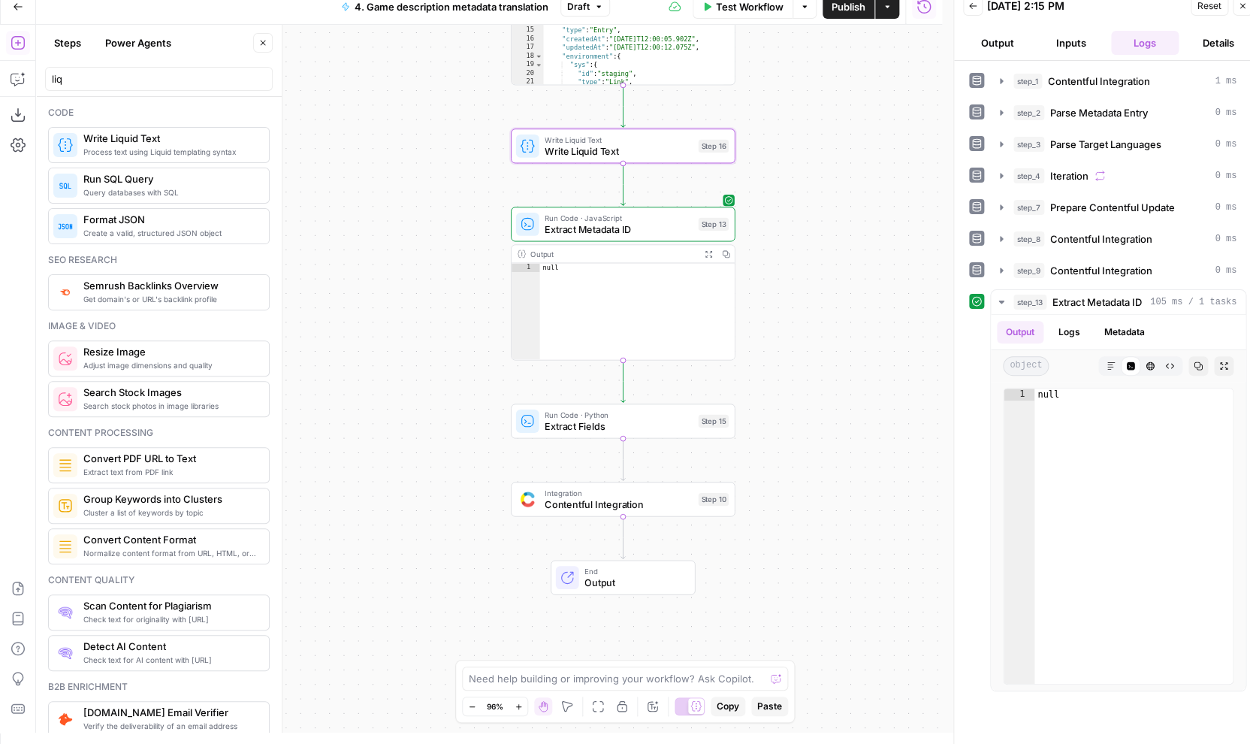
drag, startPoint x: 836, startPoint y: 270, endPoint x: 811, endPoint y: 359, distance: 92.8
click at [812, 360] on div "Workflow Set Inputs Inputs Integration Contentful Integration Step 1 Output Cop…" at bounding box center [489, 379] width 906 height 708
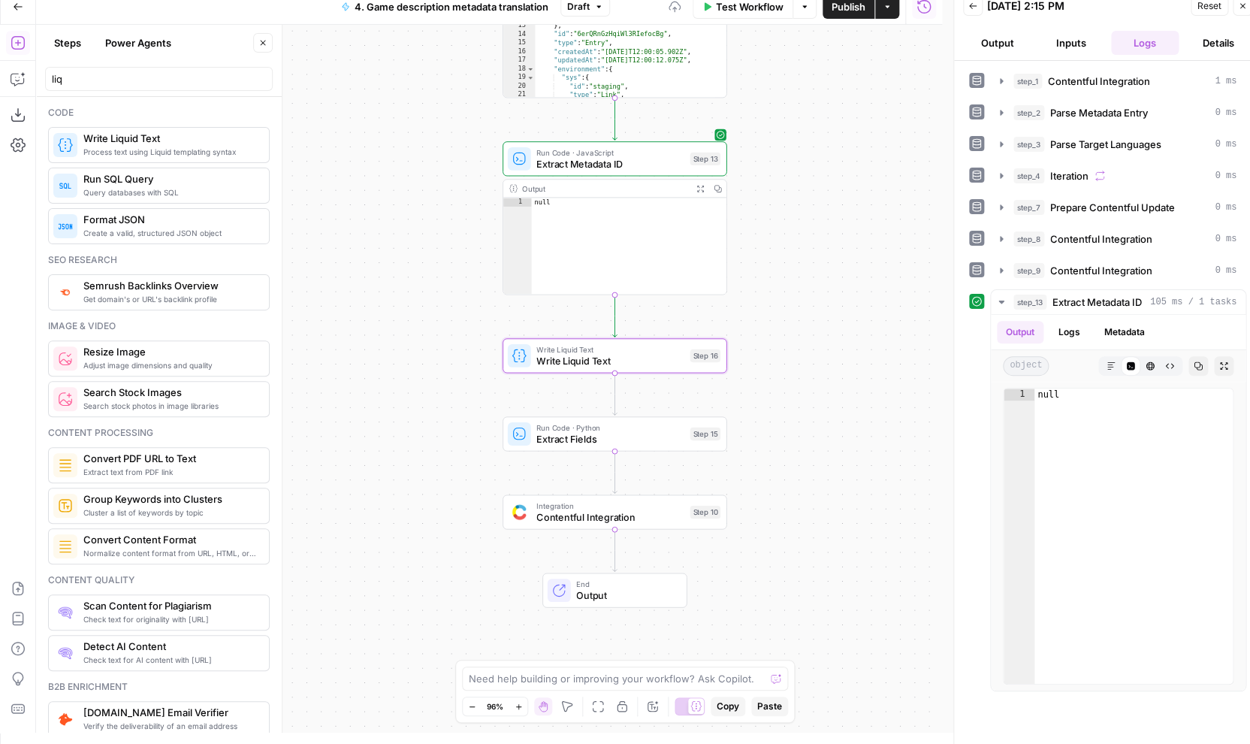
click at [622, 430] on span "Run Code · Python" at bounding box center [611, 427] width 148 height 11
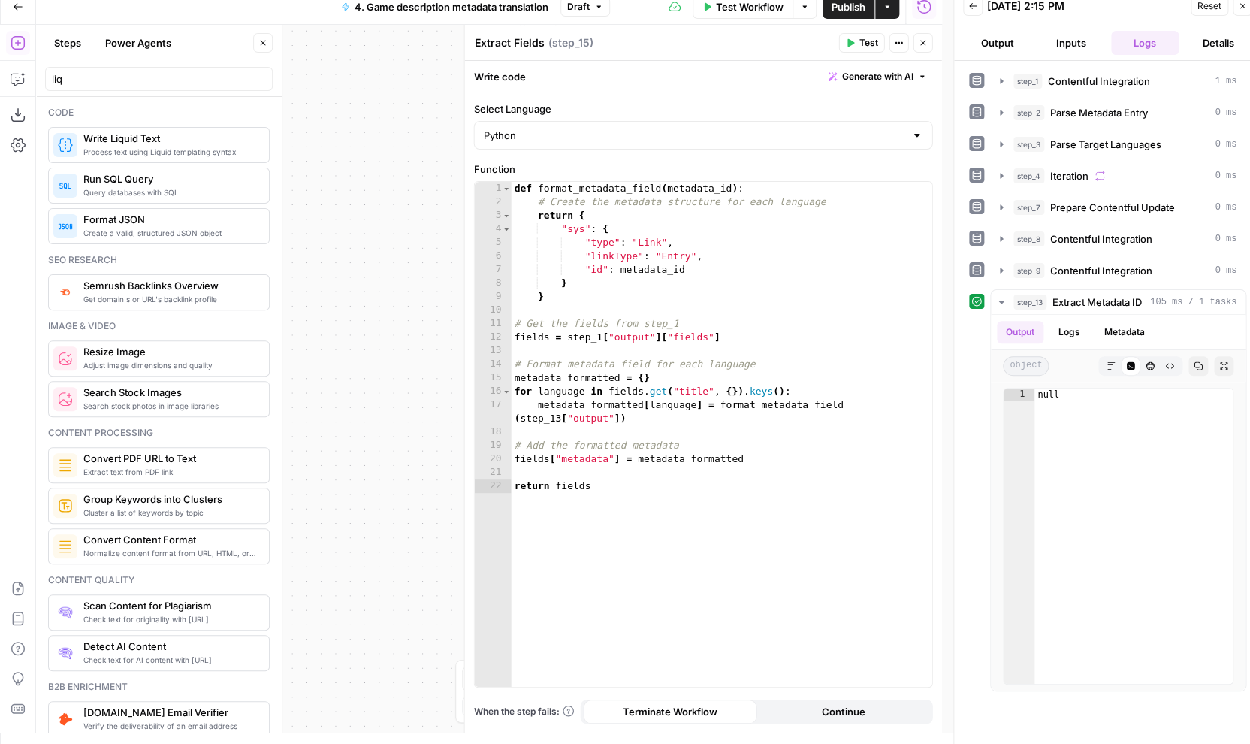
click at [919, 41] on icon "button" at bounding box center [923, 42] width 9 height 9
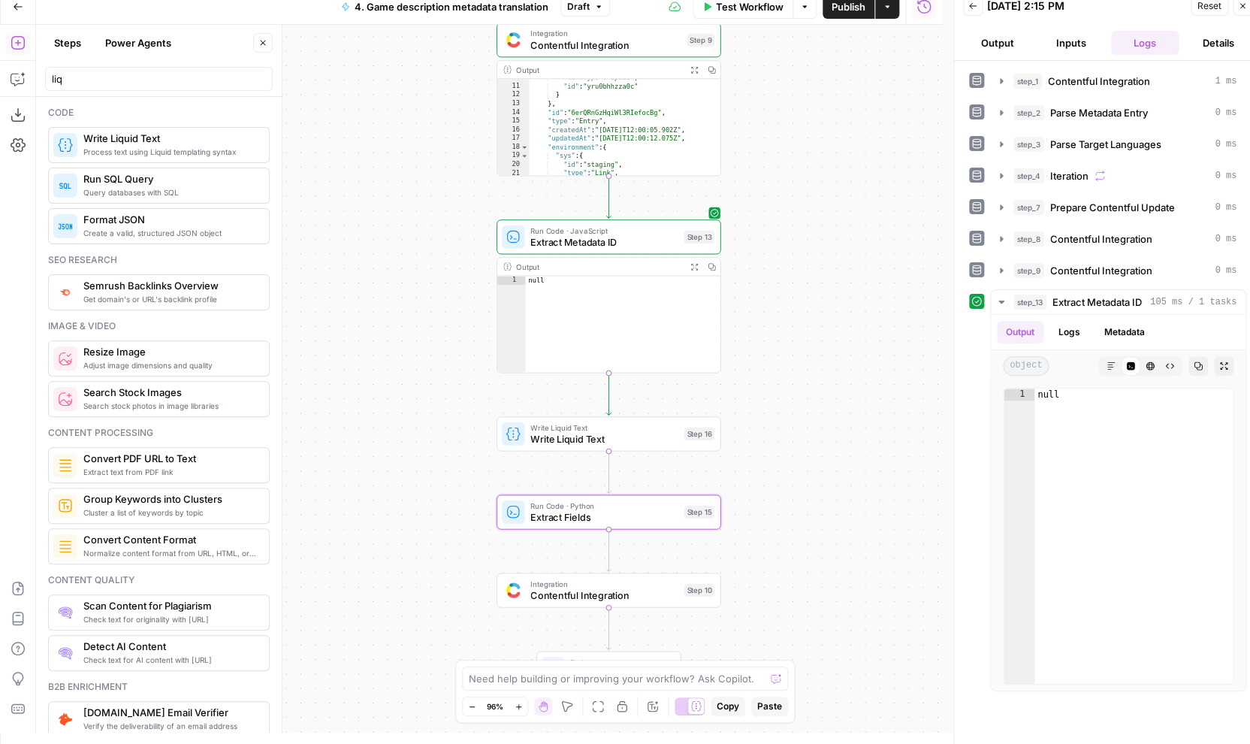
drag, startPoint x: 797, startPoint y: 201, endPoint x: 791, endPoint y: 280, distance: 78.4
click at [791, 280] on div "Workflow Set Inputs Inputs Integration Contentful Integration Step 1 Output Cop…" at bounding box center [489, 379] width 906 height 708
click at [640, 437] on span "Write Liquid Text" at bounding box center [605, 438] width 148 height 14
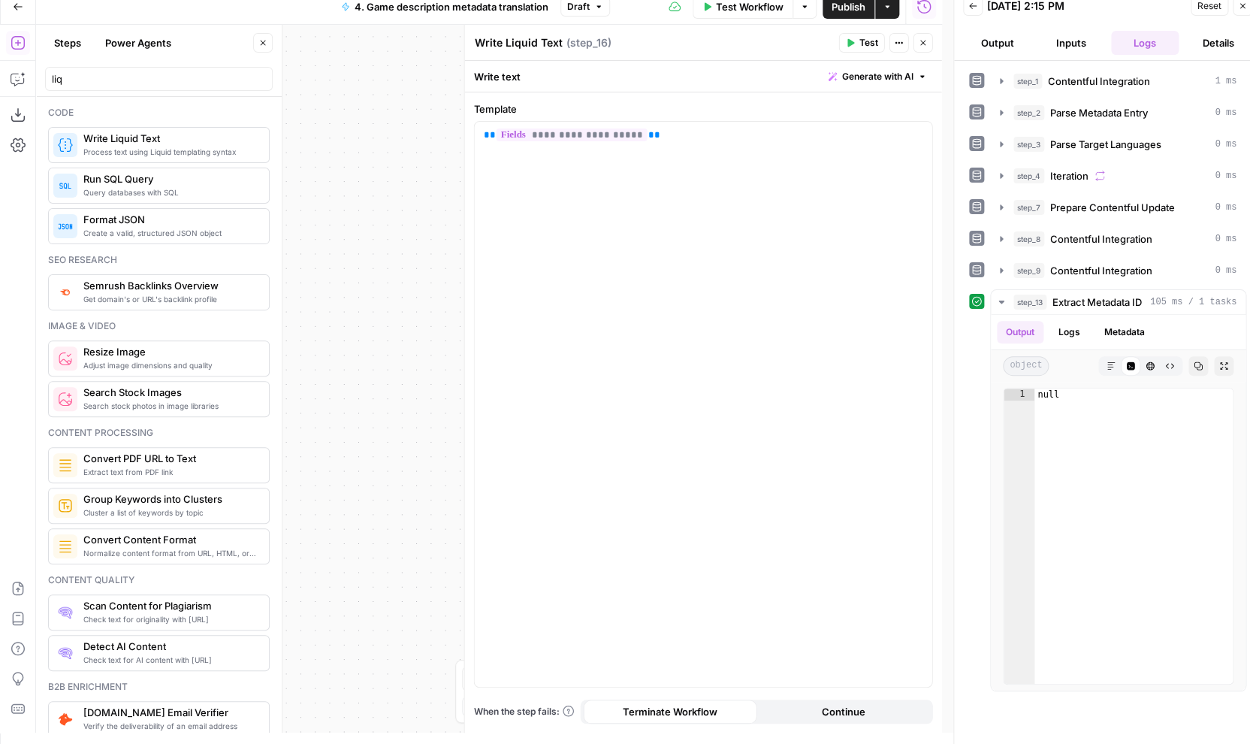
click at [929, 42] on button "Close" at bounding box center [924, 43] width 20 height 20
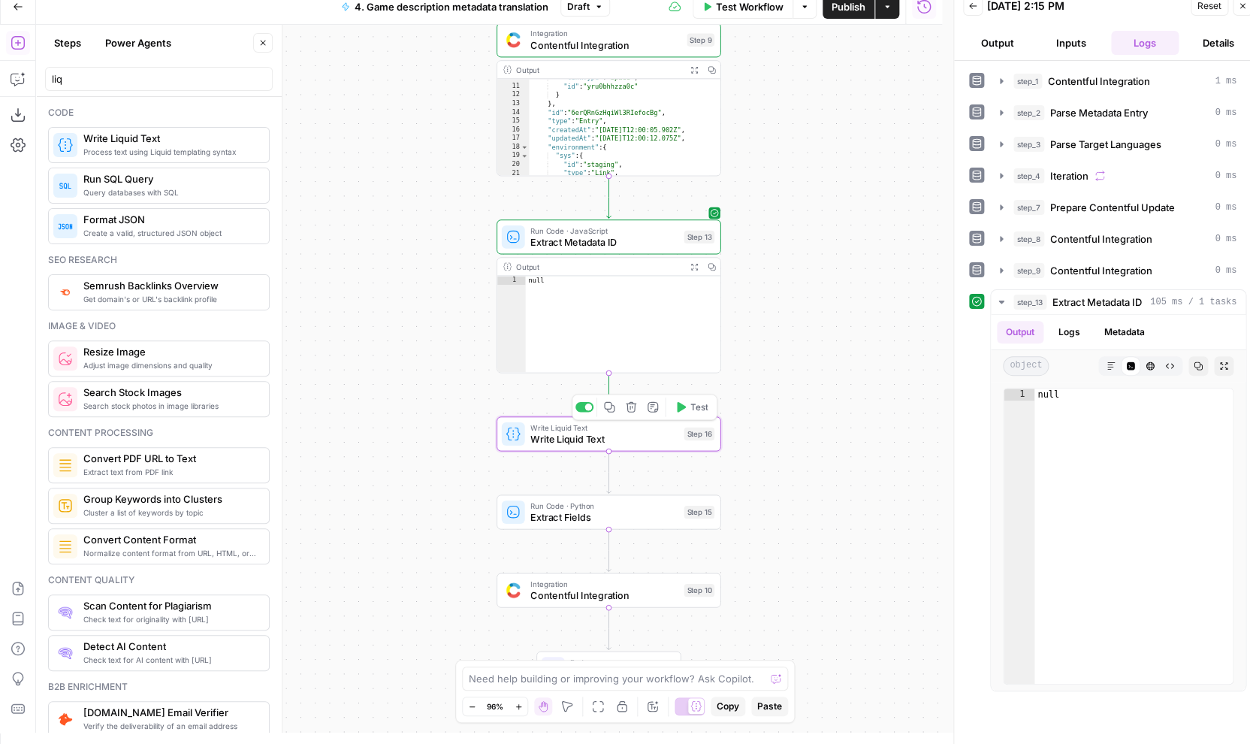
click at [691, 410] on span "Test" at bounding box center [699, 407] width 17 height 13
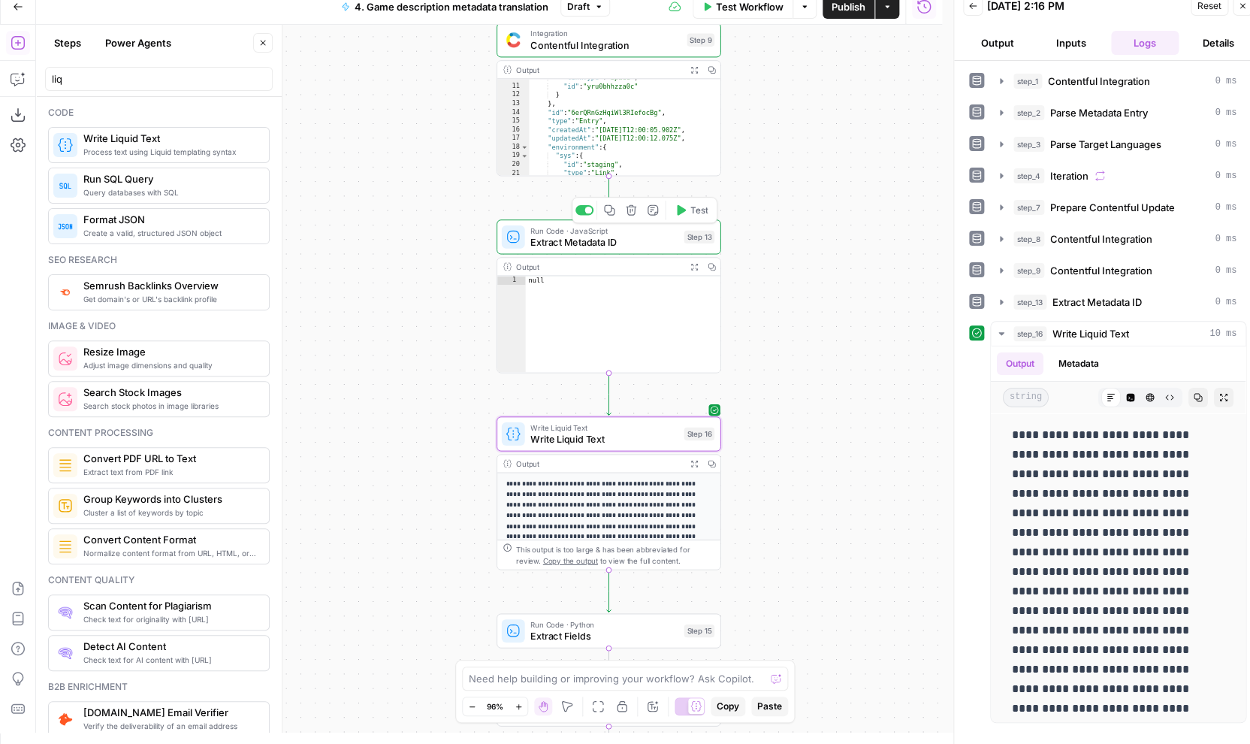
click at [632, 249] on div "Run Code · JavaScript Extract Metadata ID Step 13 Copy step Delete step Add Not…" at bounding box center [609, 236] width 225 height 35
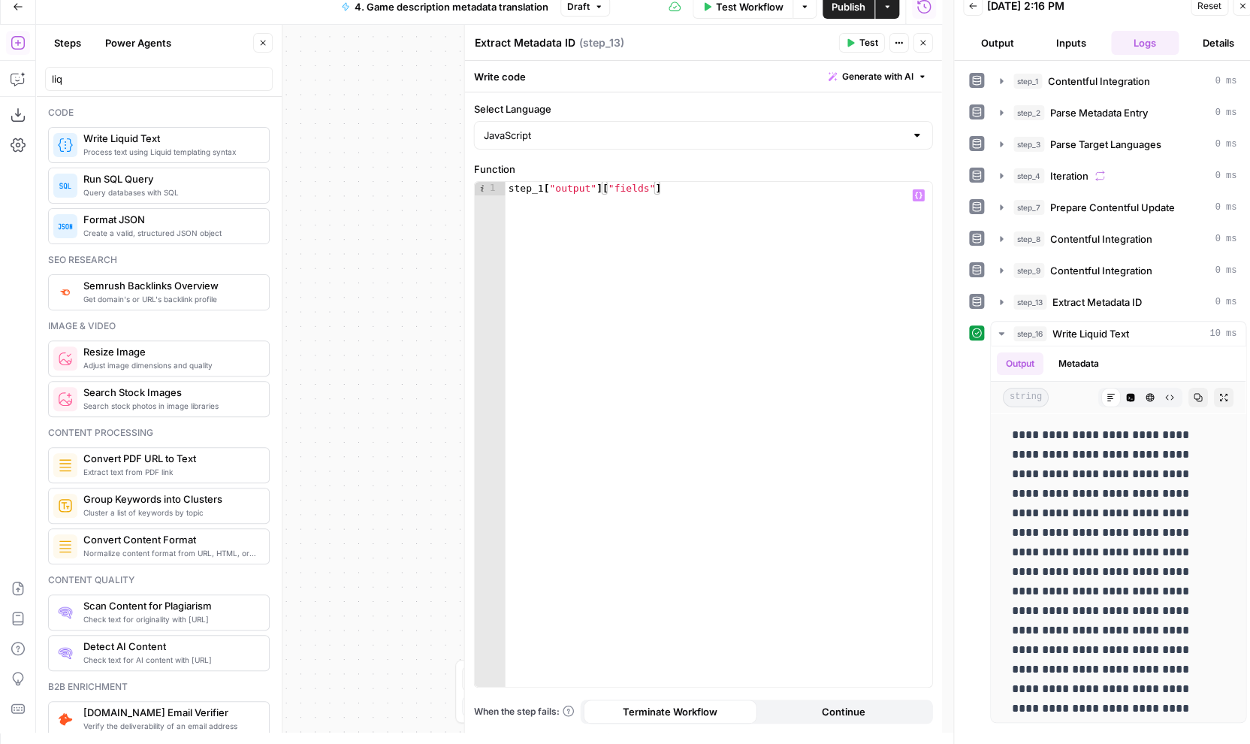
click at [440, 236] on div "Workflow Set Inputs Inputs Integration Contentful Integration Step 1 Output Cop…" at bounding box center [489, 379] width 906 height 708
click at [927, 40] on icon "button" at bounding box center [923, 42] width 9 height 9
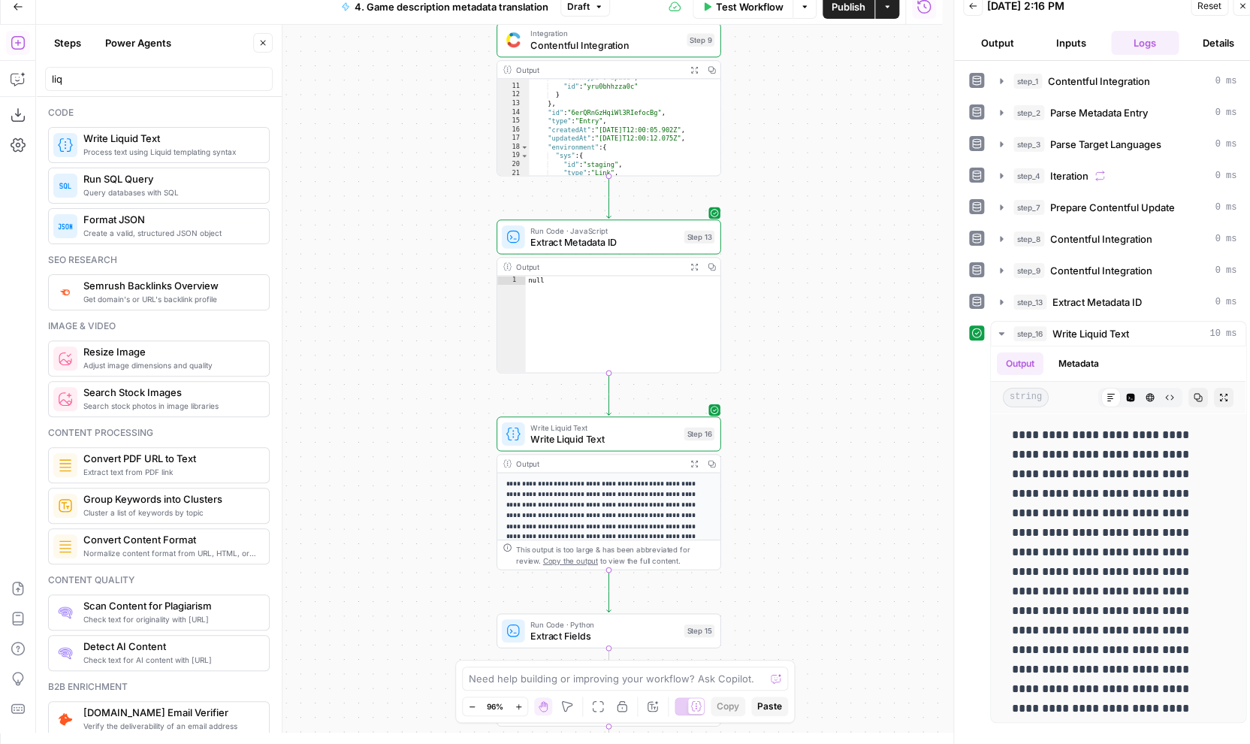
click at [616, 438] on span "Write Liquid Text" at bounding box center [605, 438] width 148 height 14
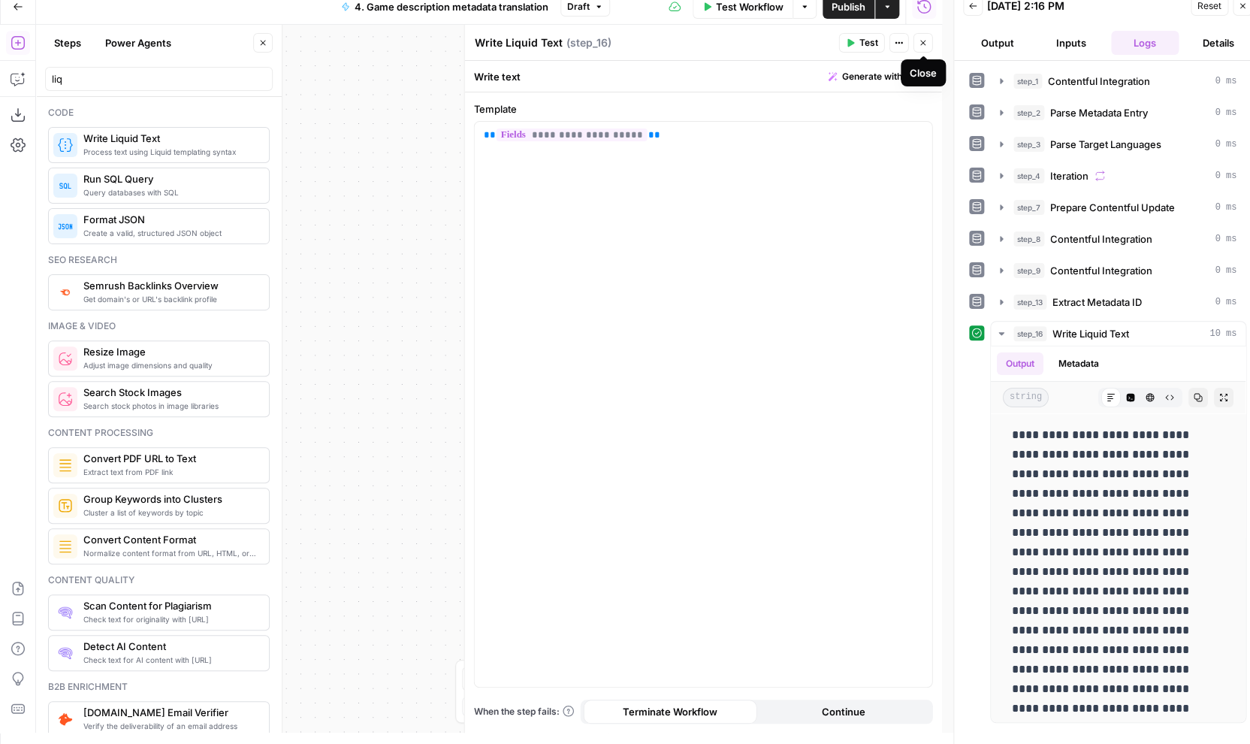
click at [921, 45] on icon "button" at bounding box center [923, 42] width 9 height 9
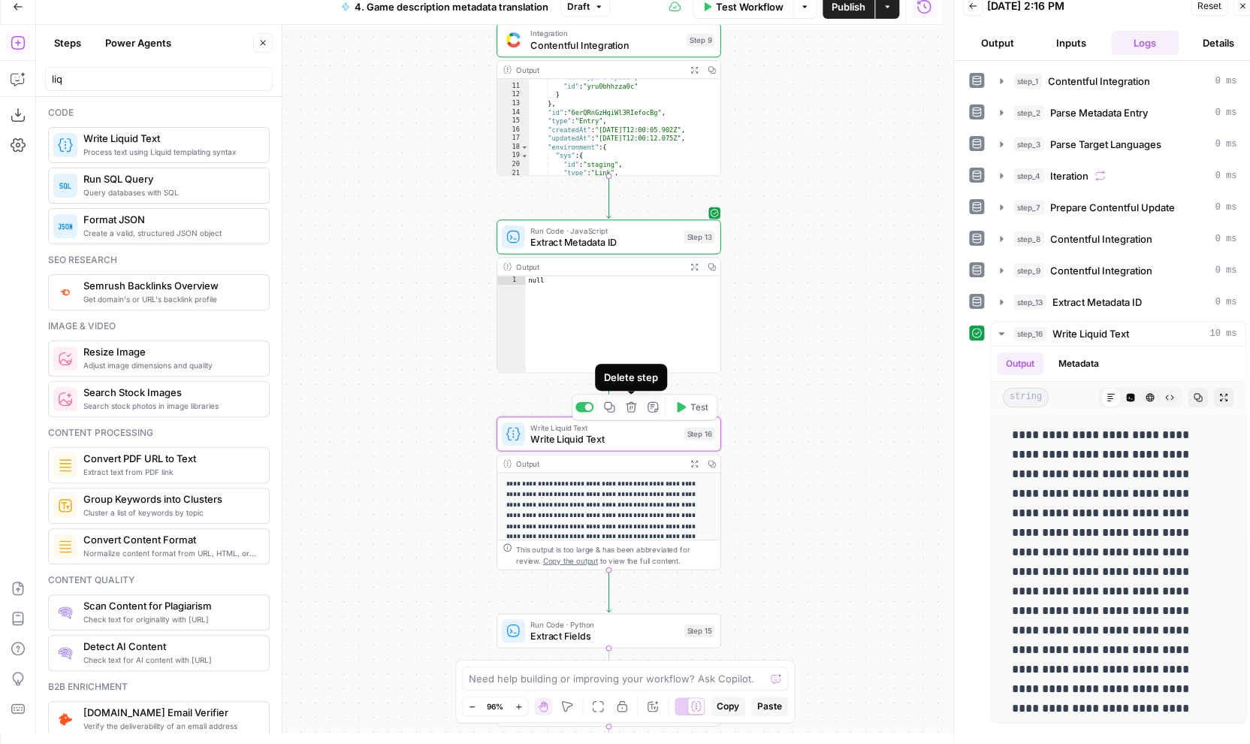
click at [639, 410] on button "Delete step" at bounding box center [631, 407] width 19 height 19
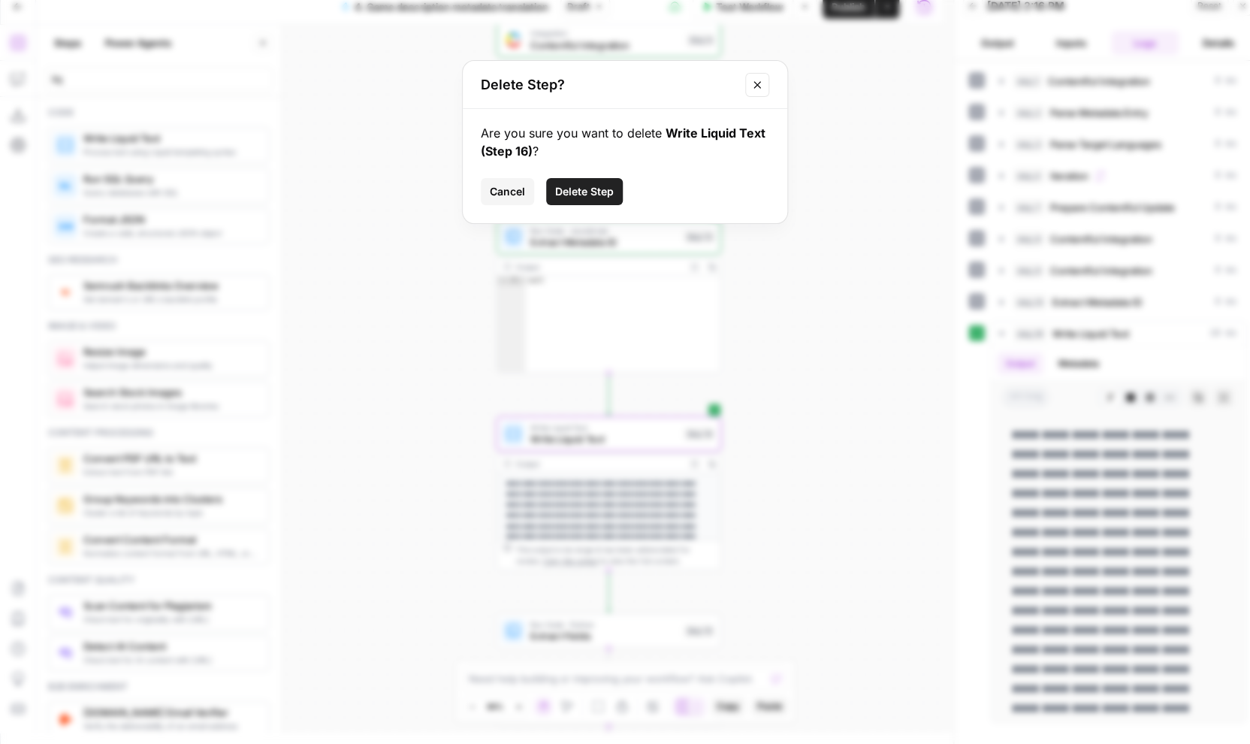
click at [594, 192] on span "Delete Step" at bounding box center [584, 191] width 59 height 15
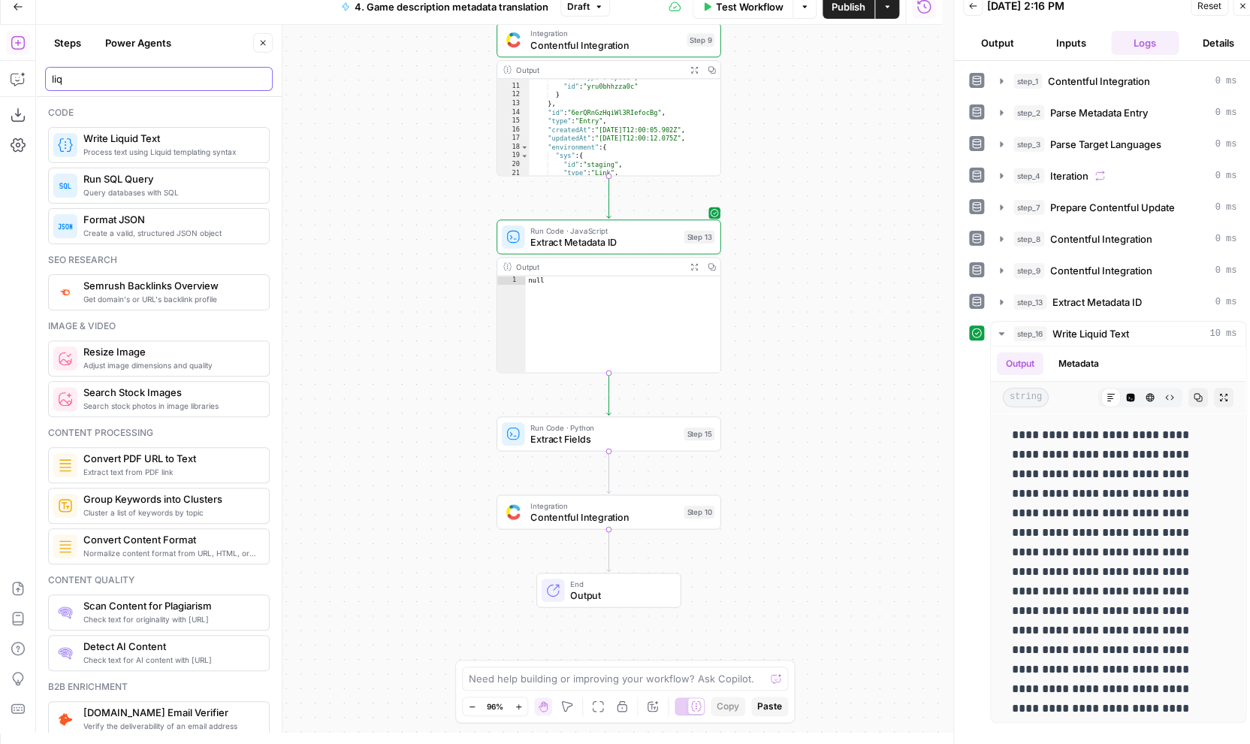
click at [154, 81] on input "liq" at bounding box center [159, 78] width 214 height 15
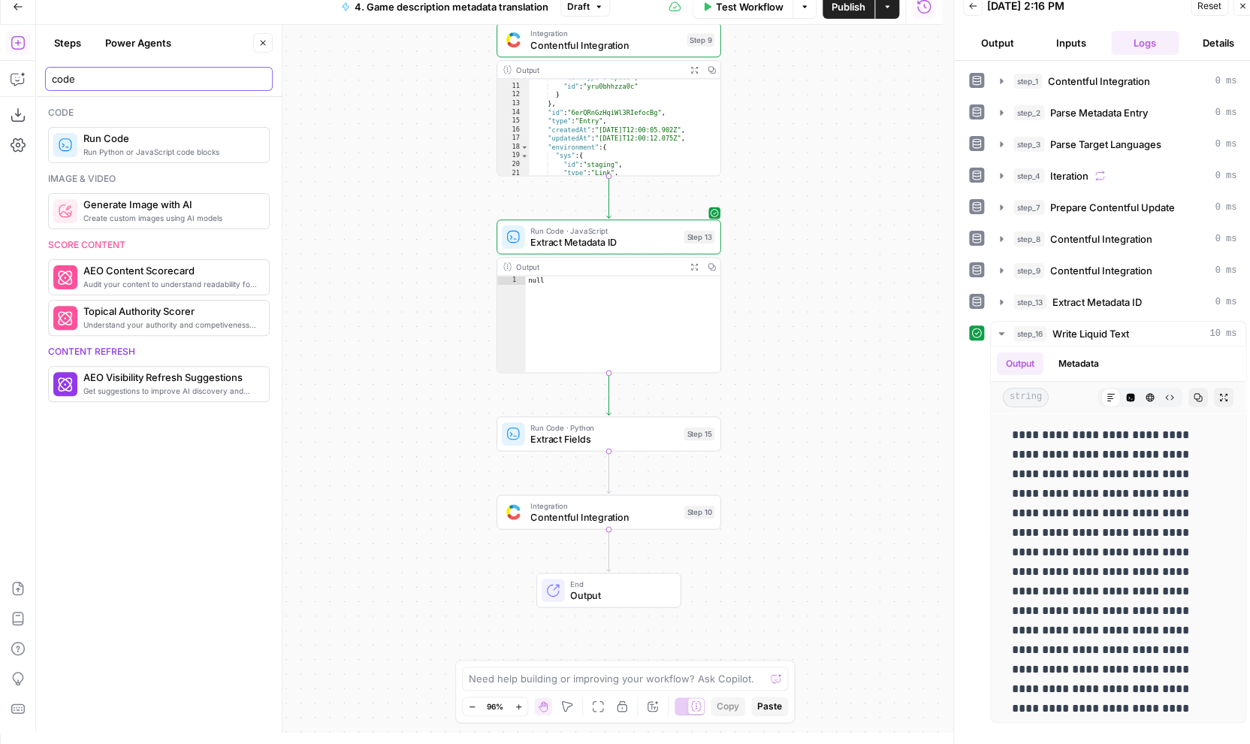
type input "code"
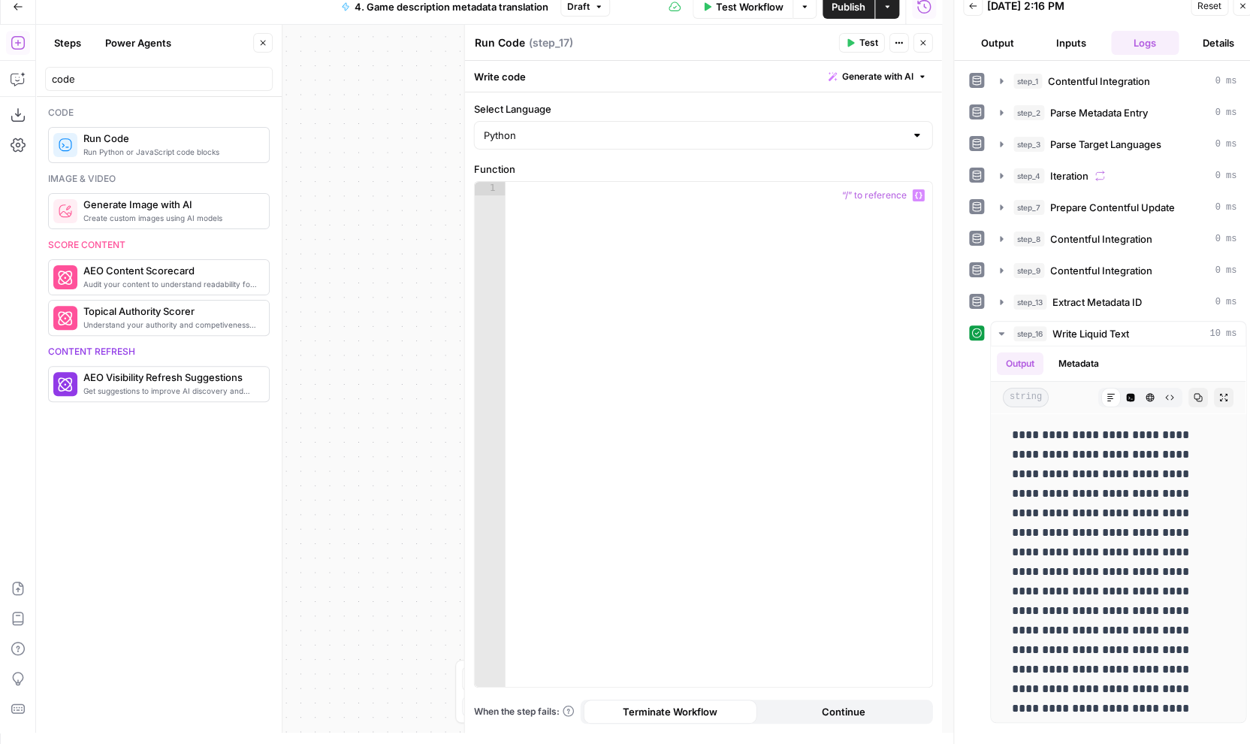
click at [918, 195] on icon "button" at bounding box center [919, 196] width 8 height 8
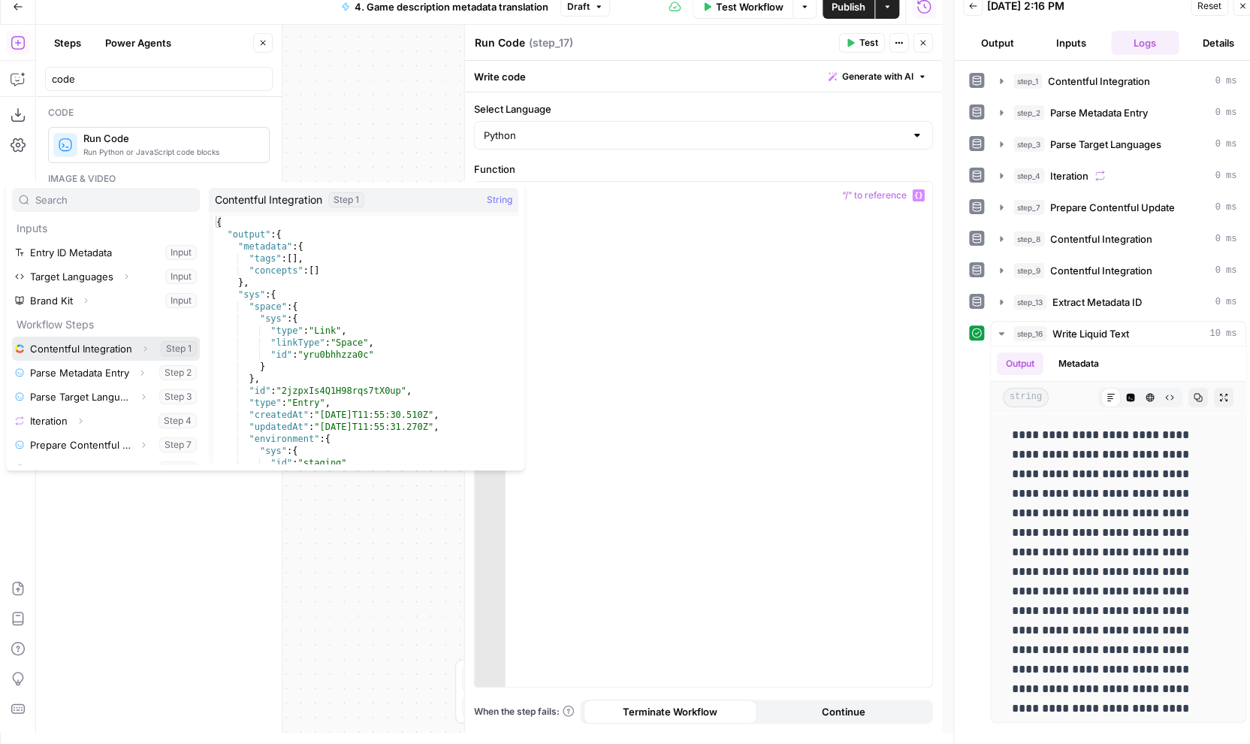
click at [101, 359] on button "Select variable Contentful Integration" at bounding box center [106, 349] width 188 height 24
type textarea "**********"
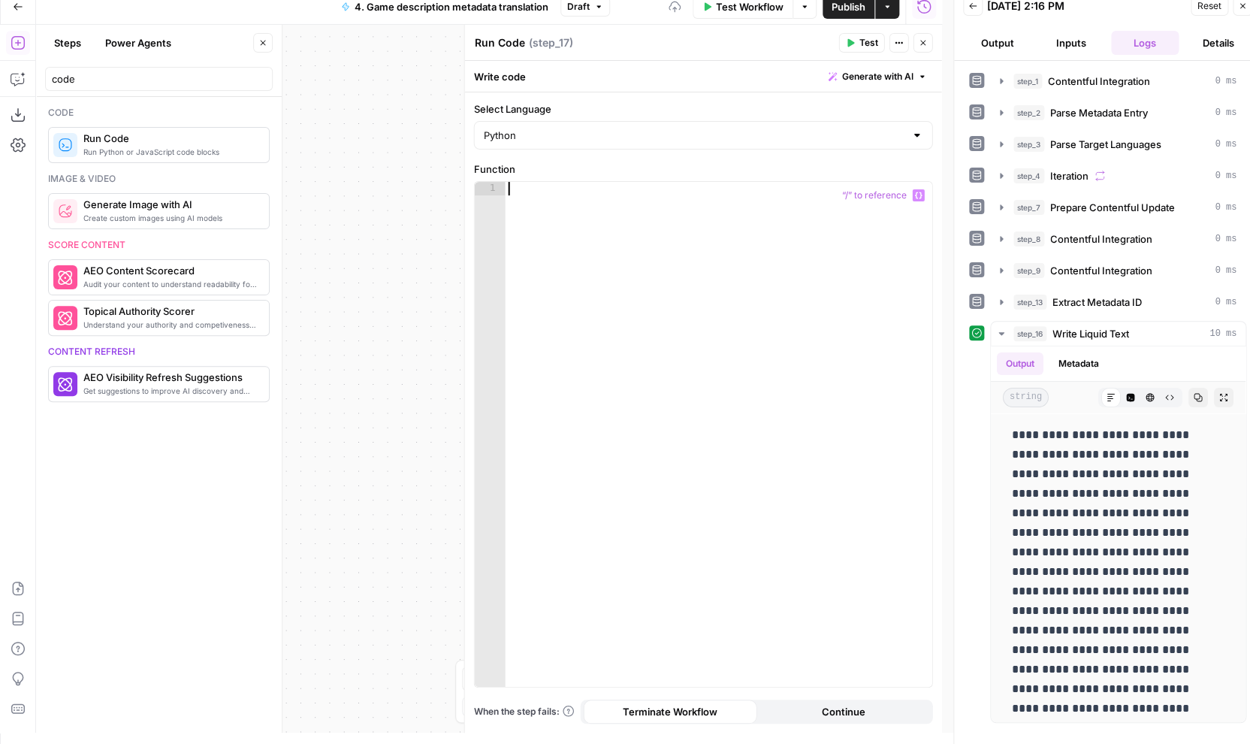
click at [915, 198] on icon "button" at bounding box center [919, 196] width 8 height 8
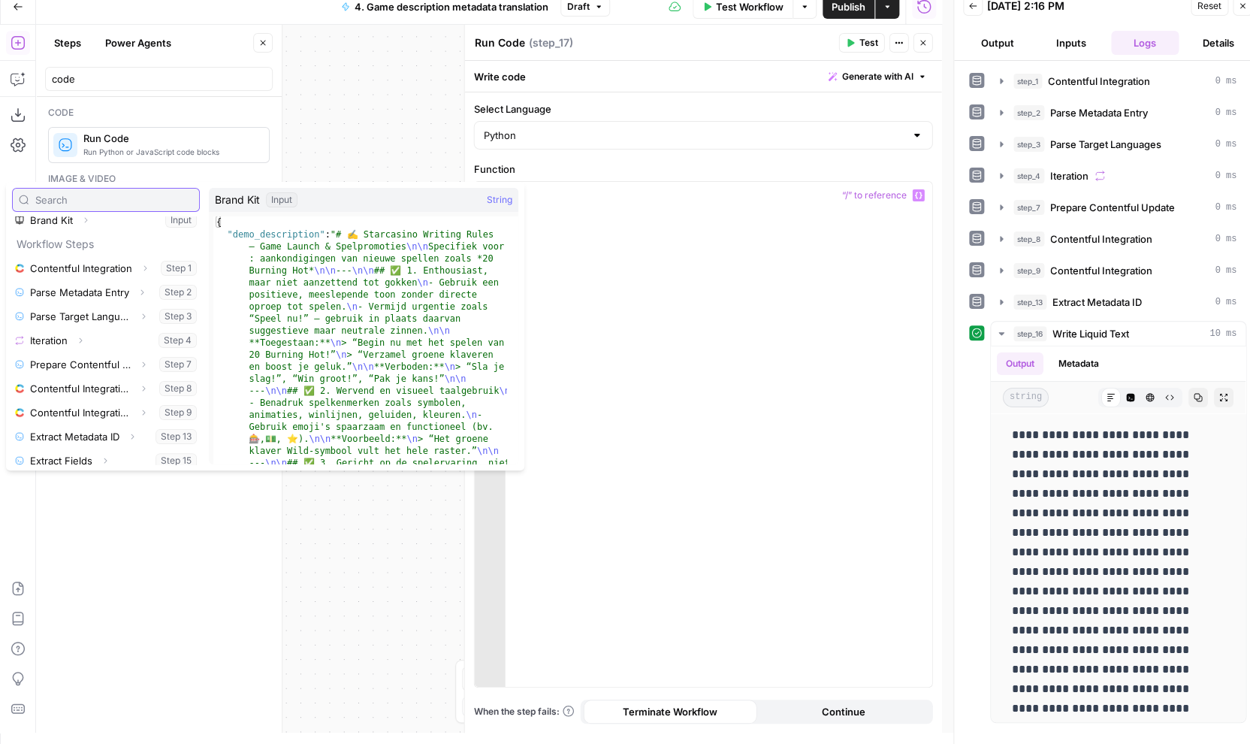
scroll to position [89, 0]
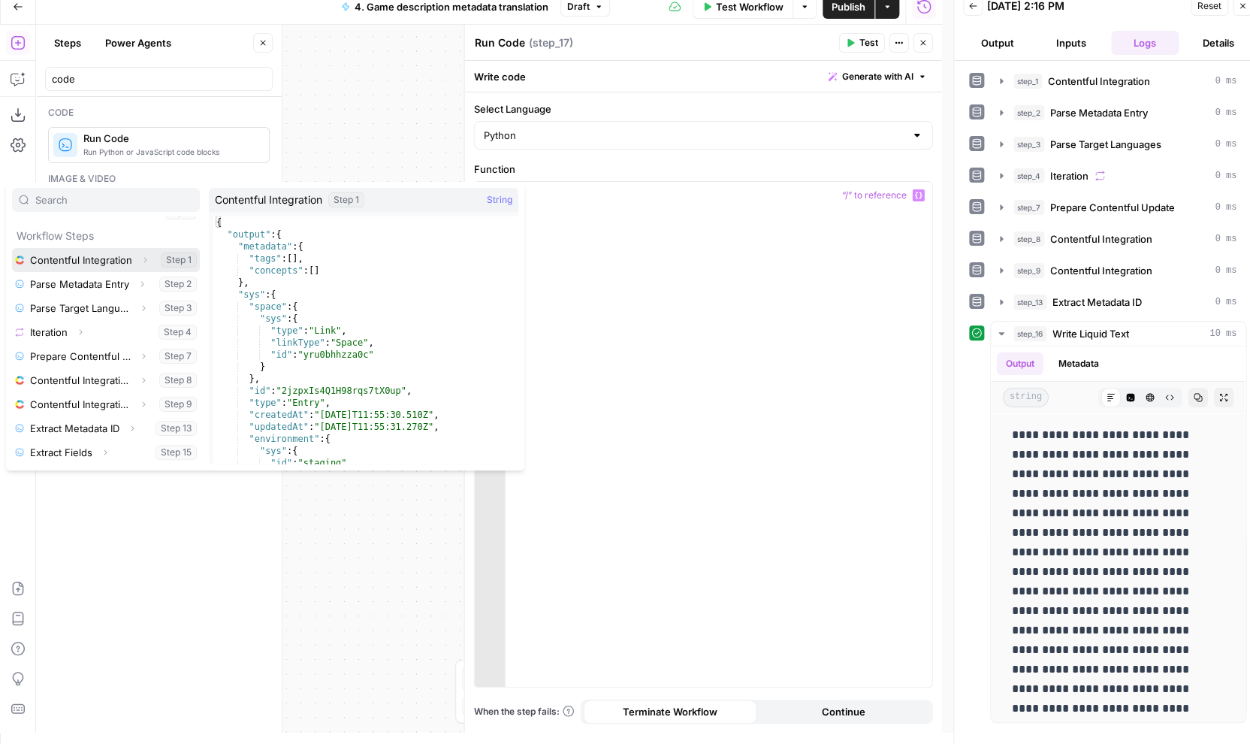
click at [141, 259] on icon "button" at bounding box center [145, 259] width 9 height 9
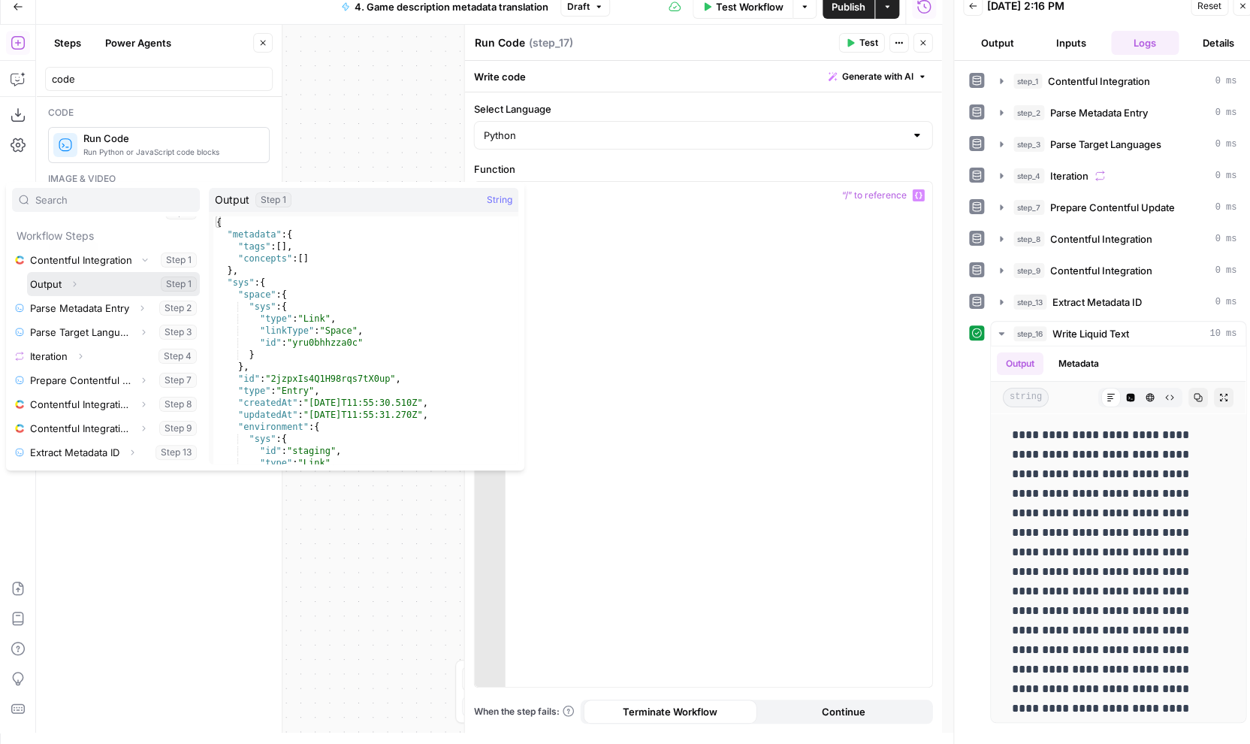
click at [71, 280] on icon "button" at bounding box center [74, 284] width 9 height 9
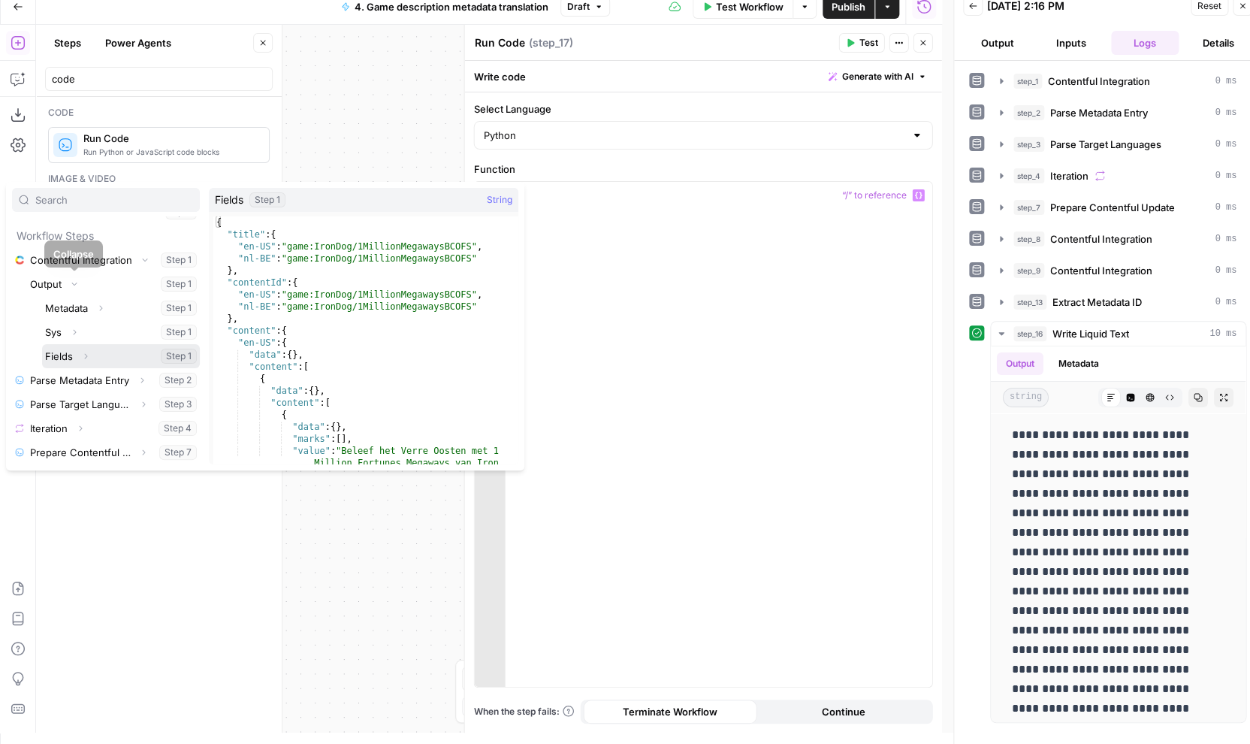
click at [70, 358] on button "Select variable Fields" at bounding box center [121, 356] width 158 height 24
type textarea "**********"
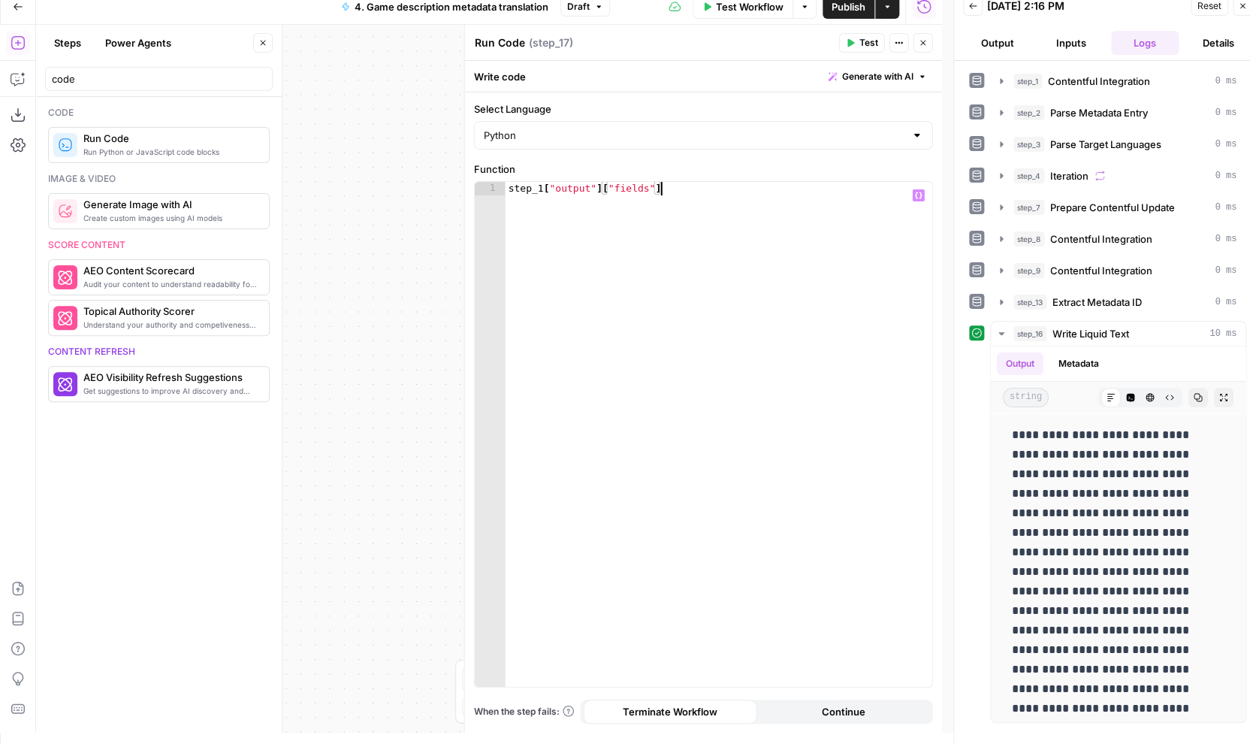
click at [863, 40] on span "Test" at bounding box center [869, 43] width 19 height 14
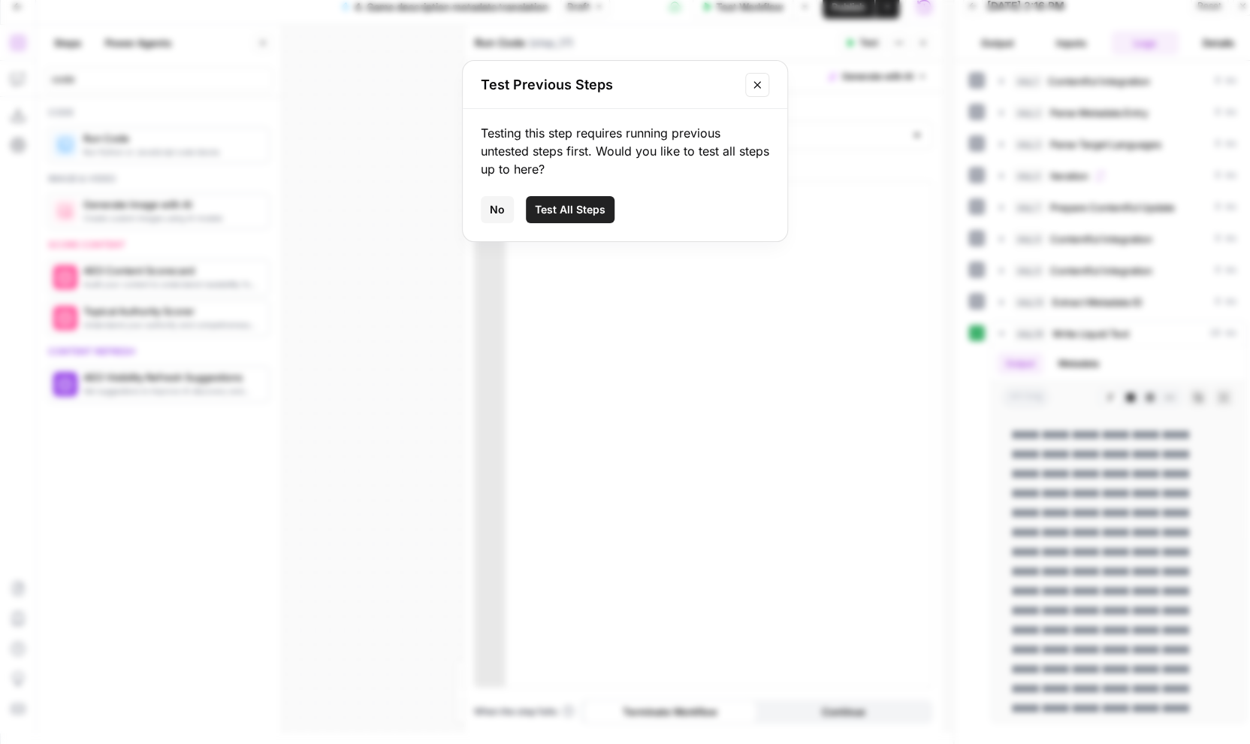
click at [553, 212] on span "Test All Steps" at bounding box center [570, 209] width 71 height 15
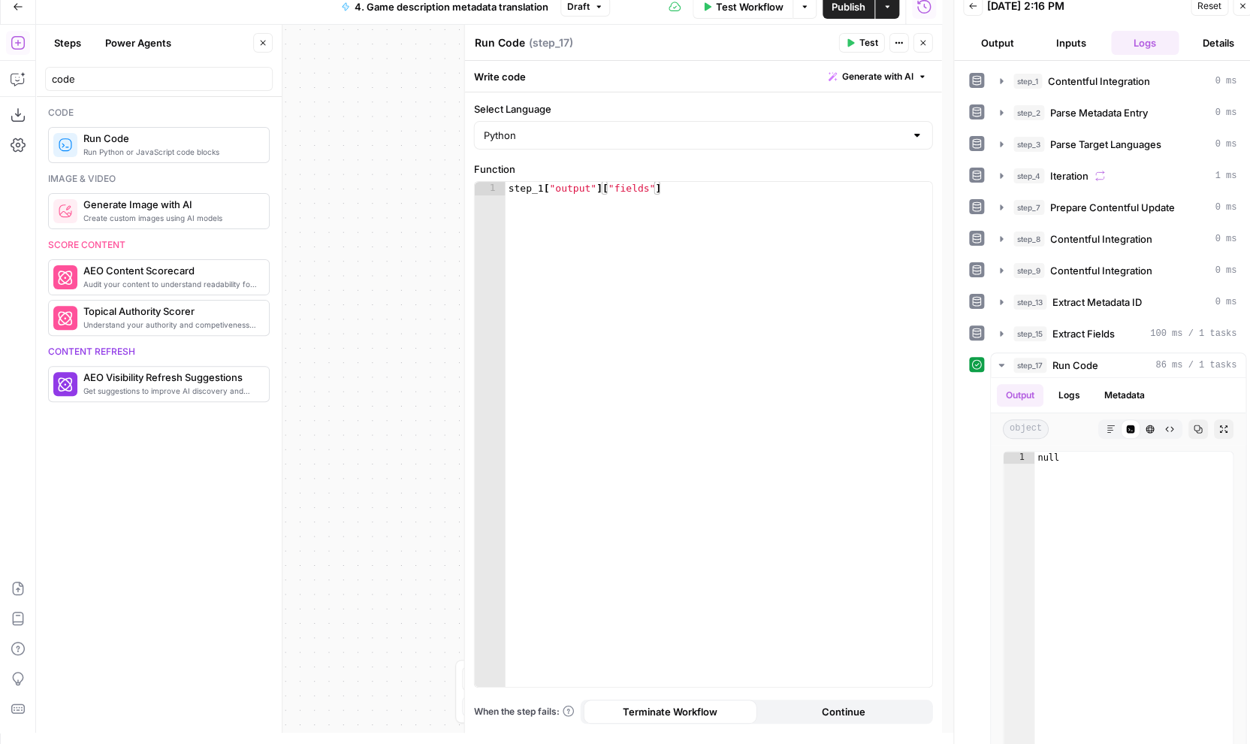
click at [921, 47] on icon "button" at bounding box center [923, 42] width 9 height 9
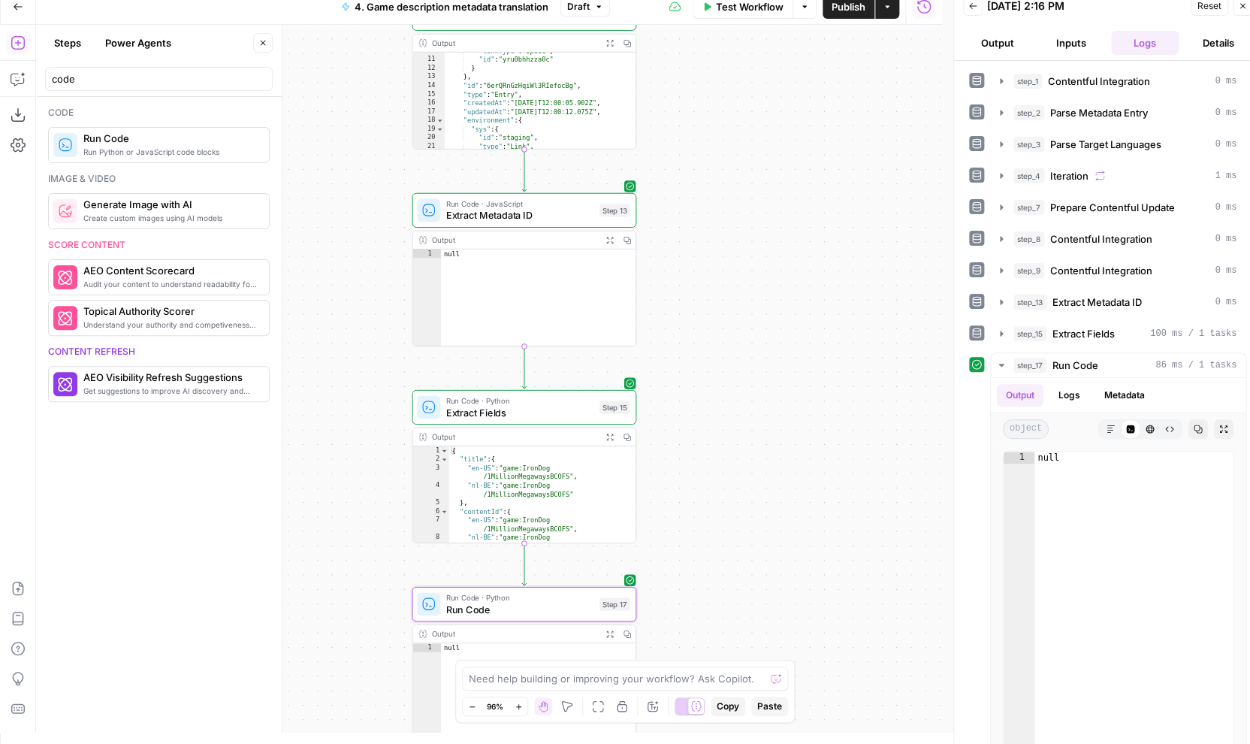
drag, startPoint x: 801, startPoint y: 509, endPoint x: 743, endPoint y: 508, distance: 57.9
click at [745, 508] on div "Workflow Set Inputs Inputs Integration Contentful Integration Step 1 Output Cop…" at bounding box center [489, 379] width 906 height 708
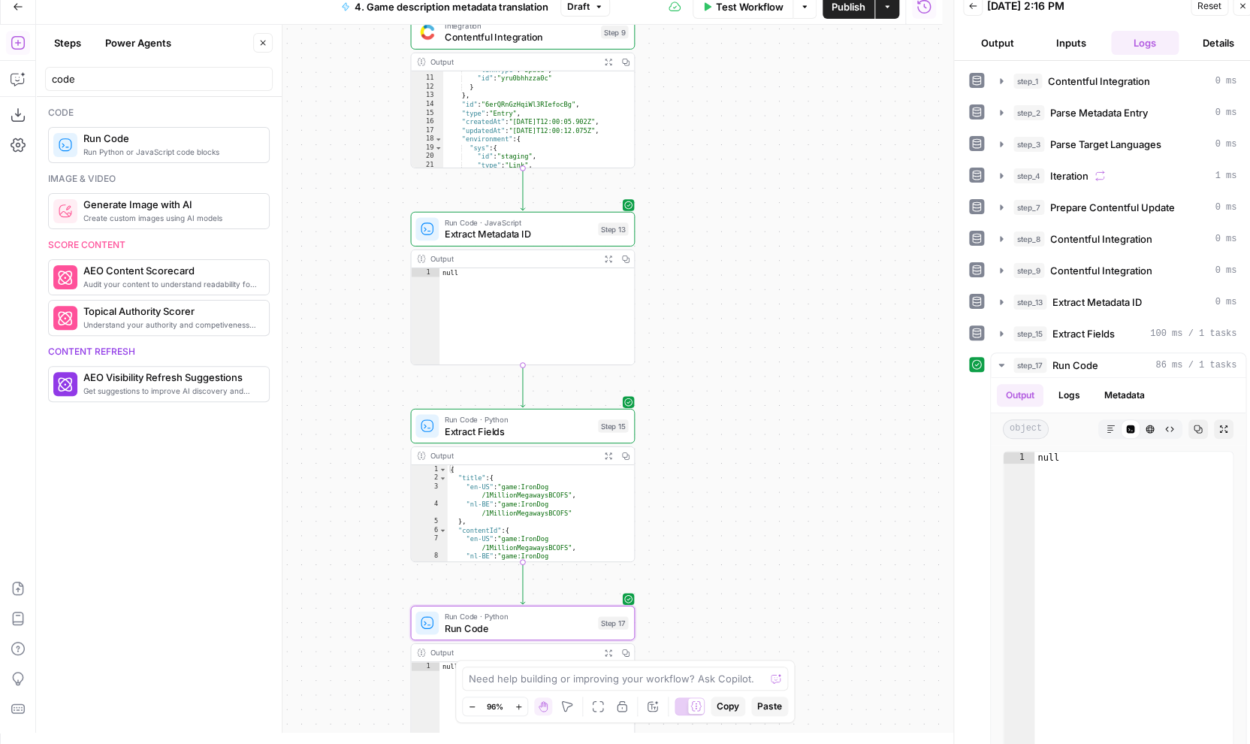
click at [736, 15] on button "Test Workflow" at bounding box center [743, 7] width 101 height 24
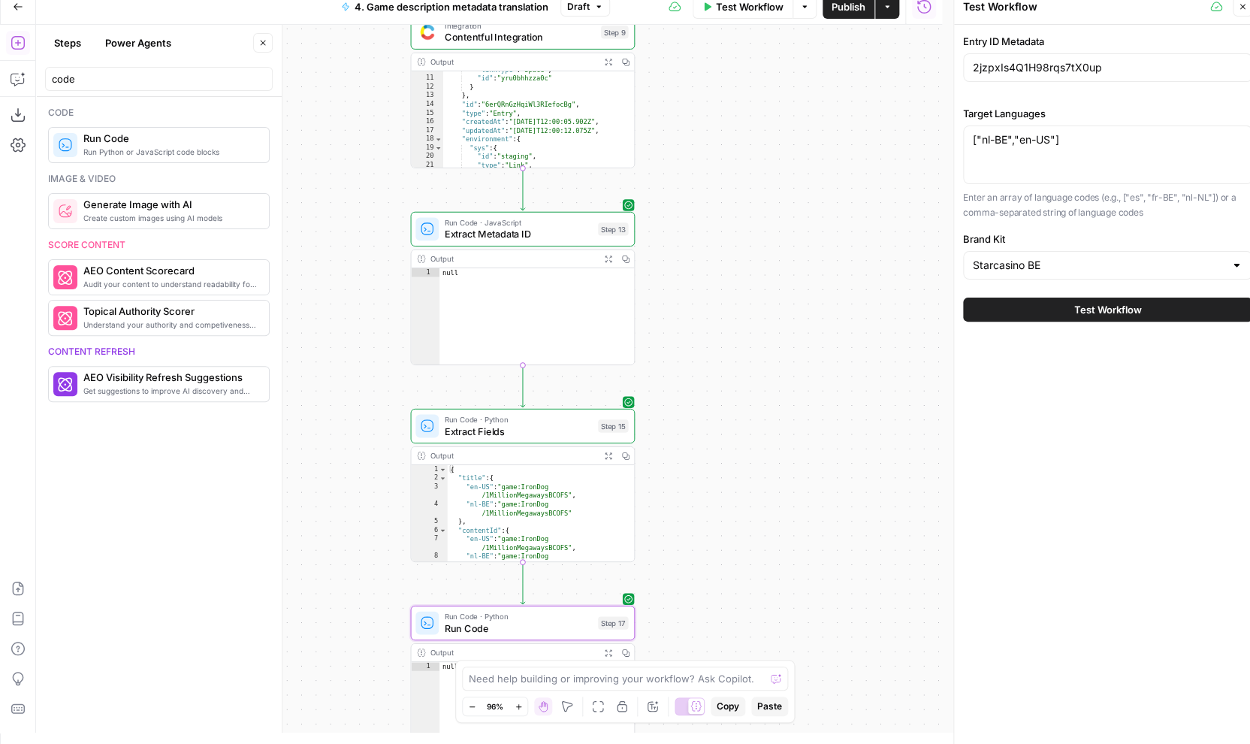
click at [1108, 317] on button "Test Workflow" at bounding box center [1107, 310] width 289 height 24
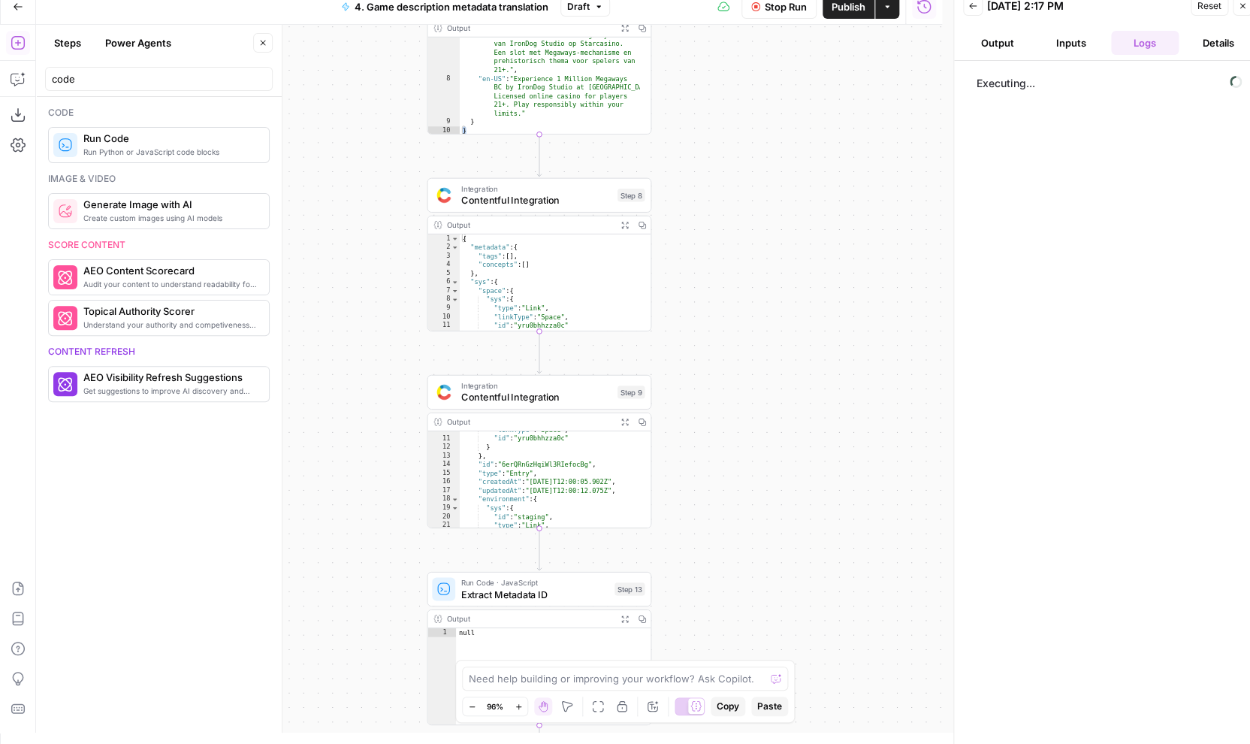
drag, startPoint x: 670, startPoint y: 135, endPoint x: 686, endPoint y: 496, distance: 361.0
click at [687, 496] on div "Workflow Set Inputs Inputs Integration Contentful Integration Step 1 Output Cop…" at bounding box center [489, 379] width 906 height 708
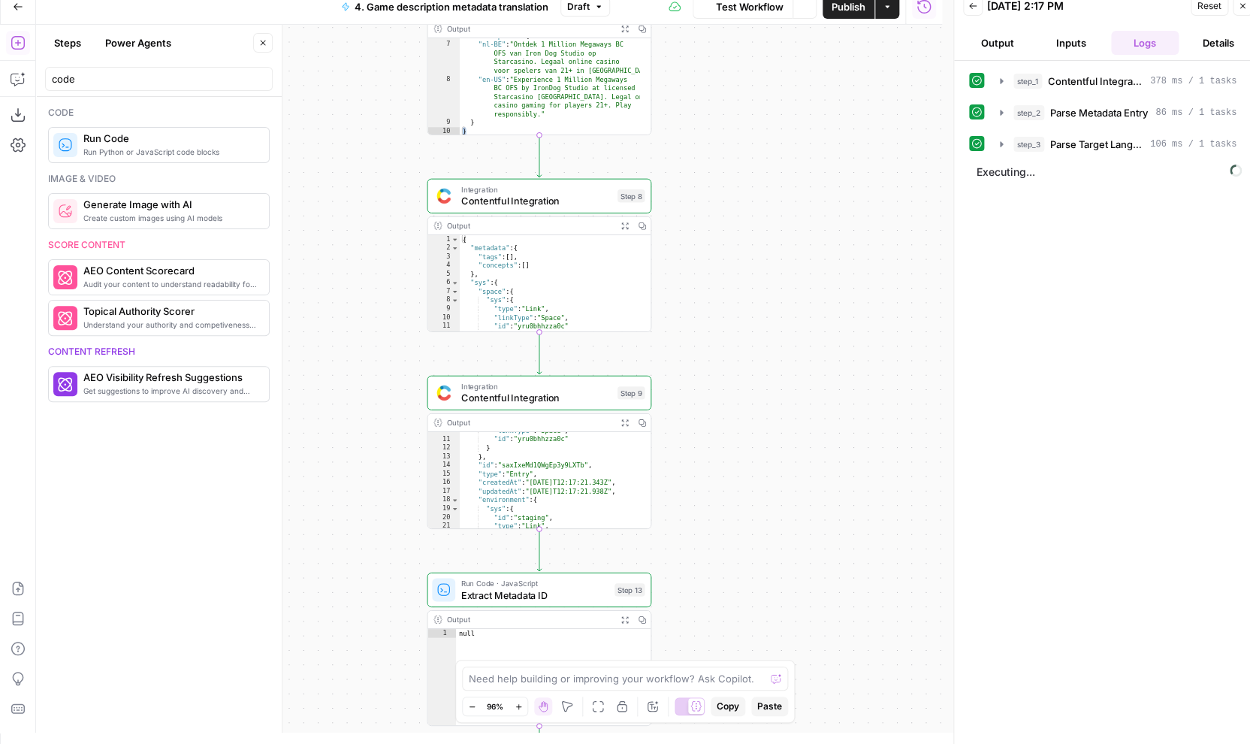
scroll to position [70, 0]
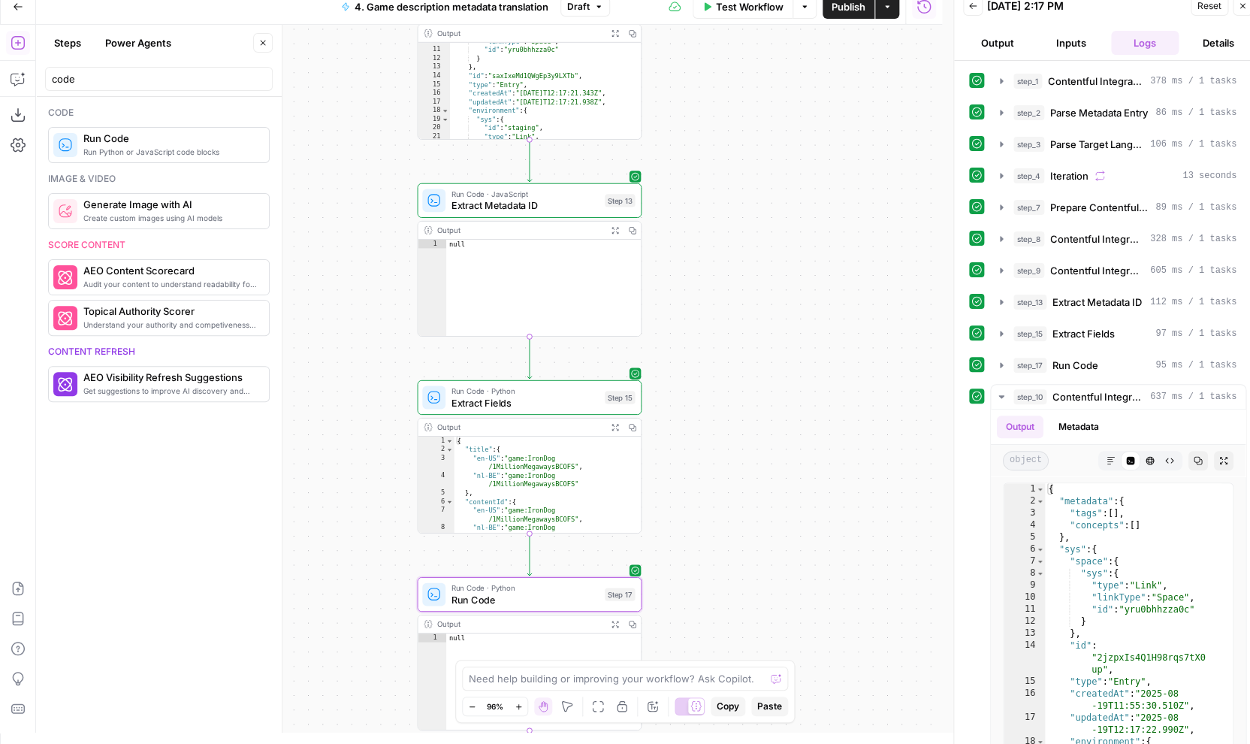
drag, startPoint x: 824, startPoint y: 450, endPoint x: 813, endPoint y: 64, distance: 386.4
click at [813, 64] on div "Workflow Set Inputs Inputs Integration Contentful Integration Step 1 Output Exp…" at bounding box center [489, 379] width 906 height 708
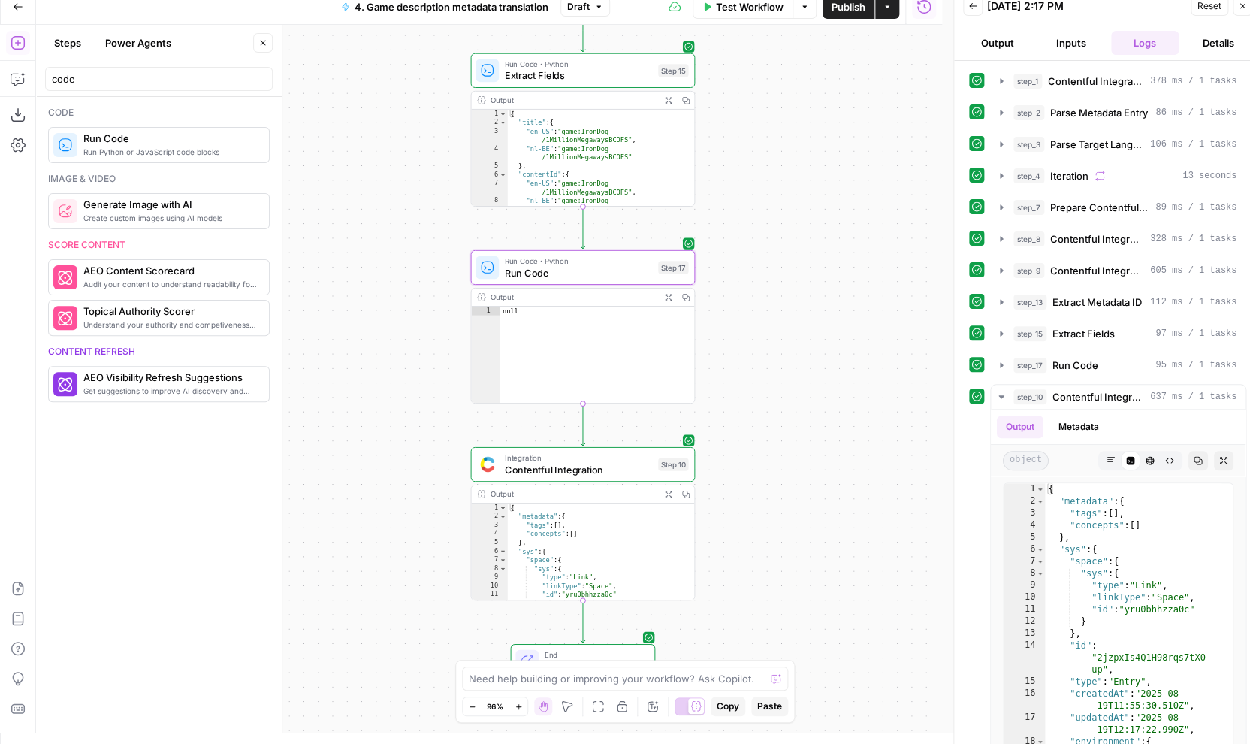
drag, startPoint x: 729, startPoint y: 461, endPoint x: 784, endPoint y: 133, distance: 332.2
click at [784, 133] on div "Workflow Set Inputs Inputs Integration Contentful Integration Step 1 Output Exp…" at bounding box center [489, 379] width 906 height 708
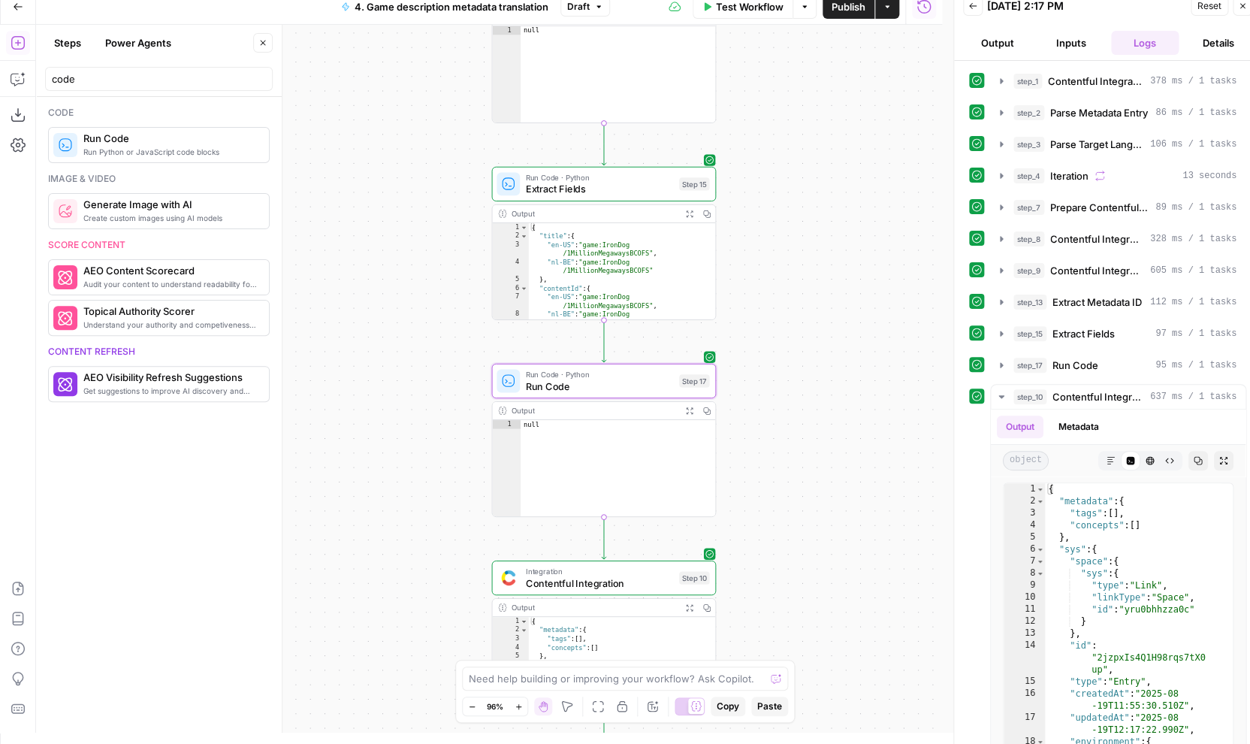
drag, startPoint x: 780, startPoint y: 431, endPoint x: 801, endPoint y: 545, distance: 116.1
click at [801, 545] on div "Workflow Set Inputs Inputs Integration Contentful Integration Step 1 Output Exp…" at bounding box center [489, 379] width 906 height 708
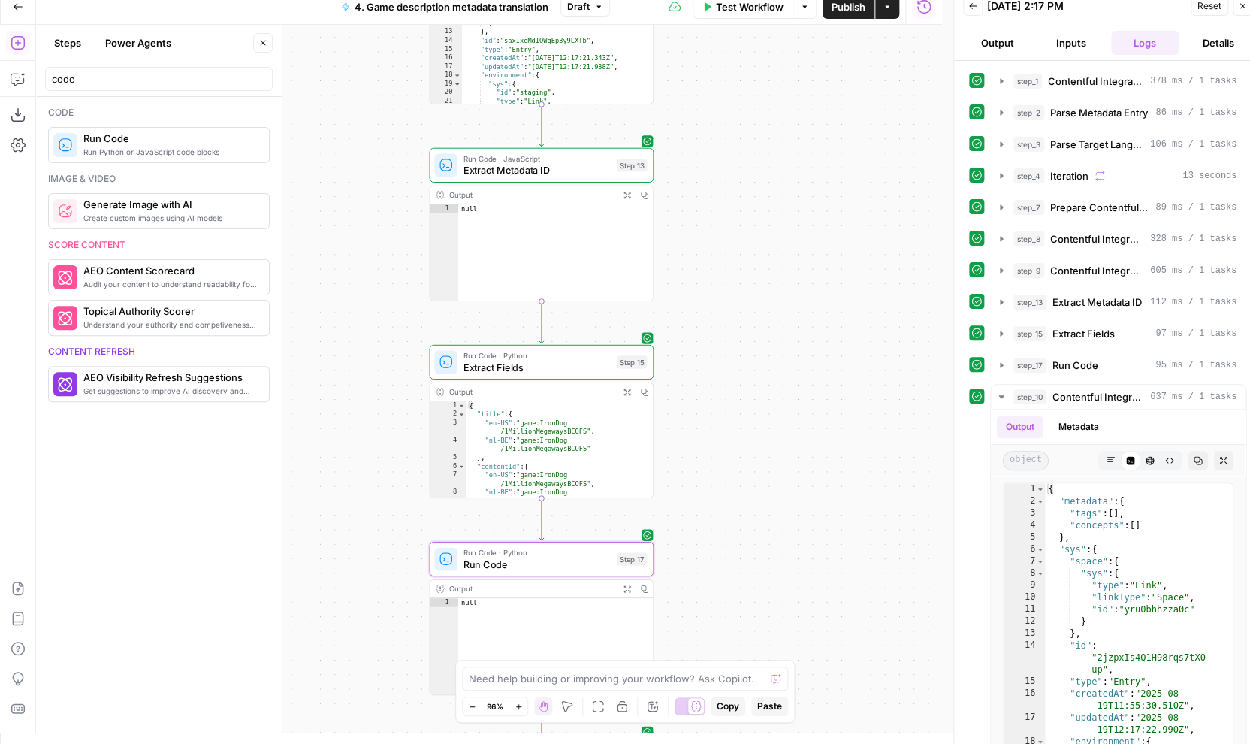
drag, startPoint x: 815, startPoint y: 326, endPoint x: 752, endPoint y: 504, distance: 188.7
click at [752, 504] on div "Workflow Set Inputs Inputs Integration Contentful Integration Step 1 Output Exp…" at bounding box center [489, 379] width 906 height 708
click at [536, 541] on button "Copy step" at bounding box center [542, 532] width 19 height 19
click at [534, 564] on span "Run Code" at bounding box center [538, 564] width 148 height 14
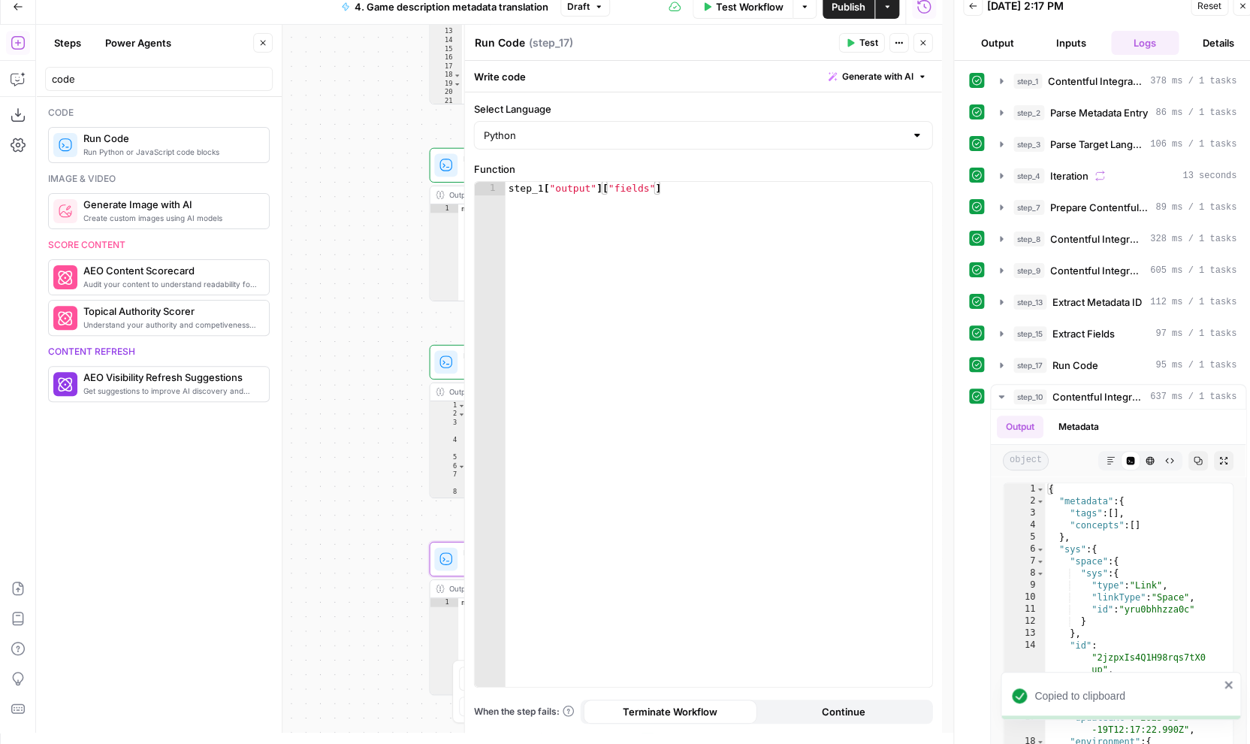
click at [924, 42] on icon "button" at bounding box center [923, 43] width 5 height 5
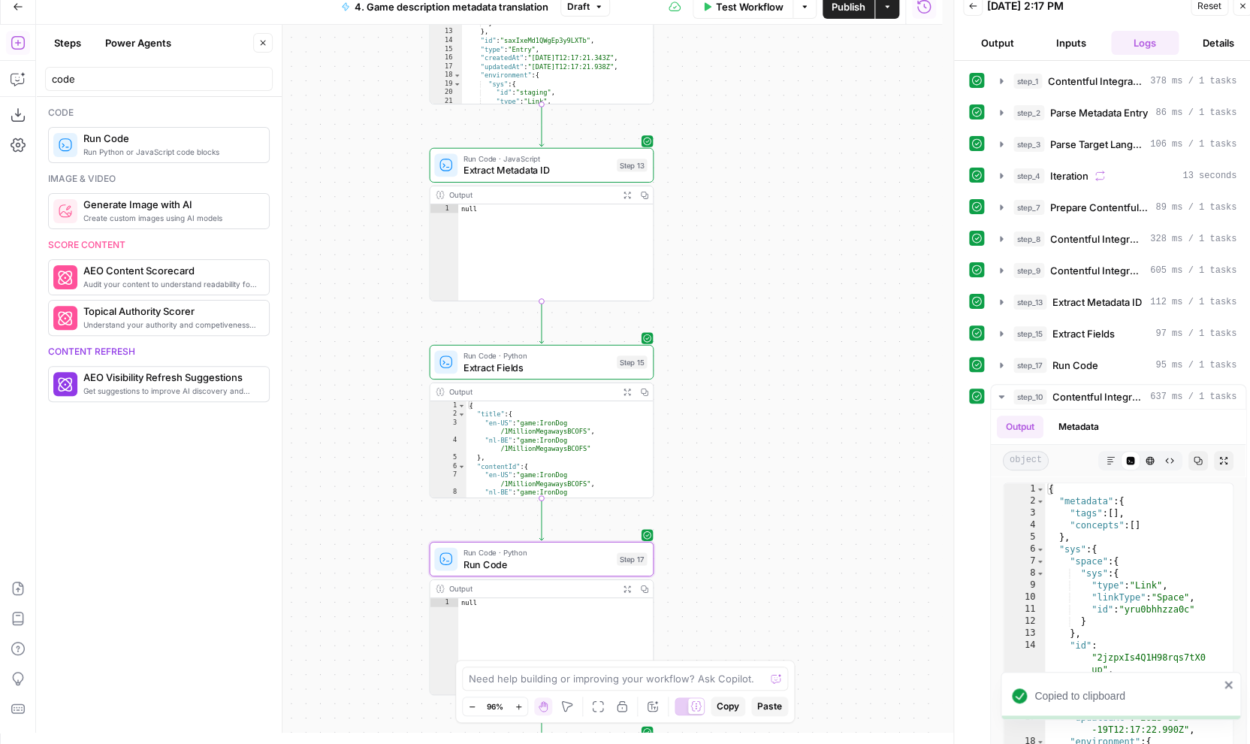
click at [573, 369] on span "Extract Fields" at bounding box center [538, 367] width 148 height 14
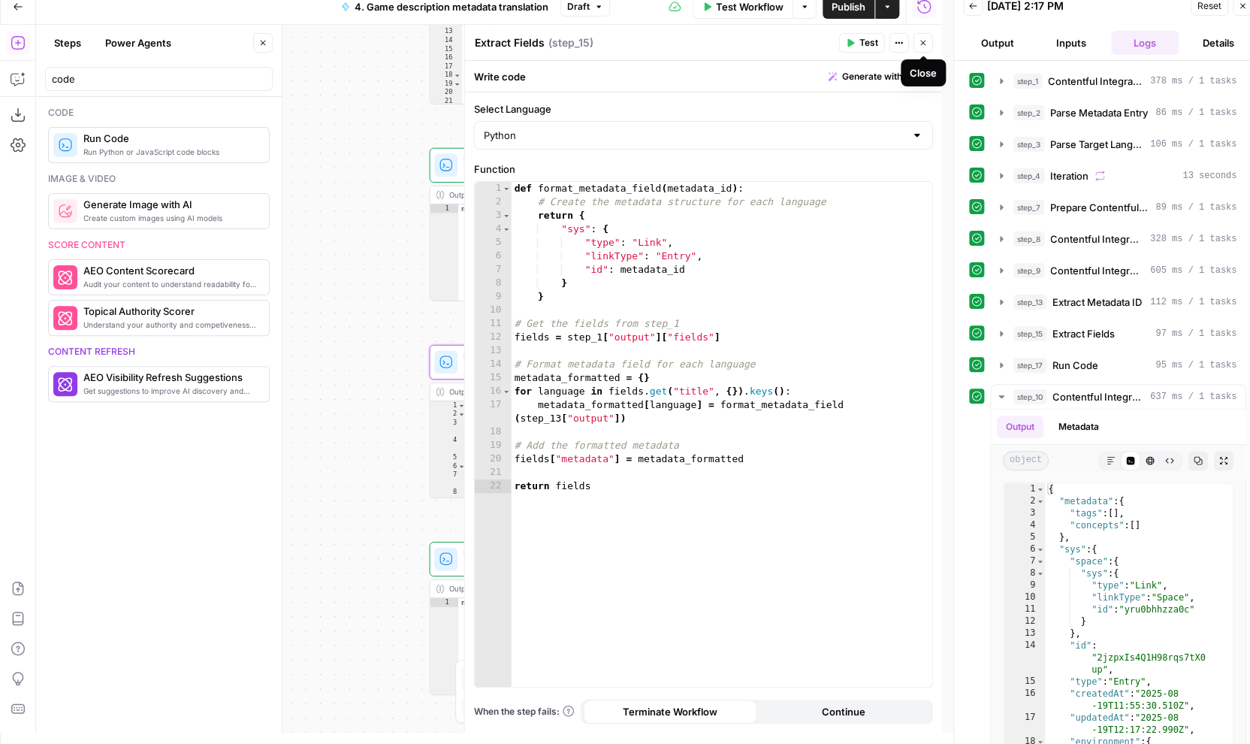
click at [924, 38] on button "Close" at bounding box center [924, 43] width 20 height 20
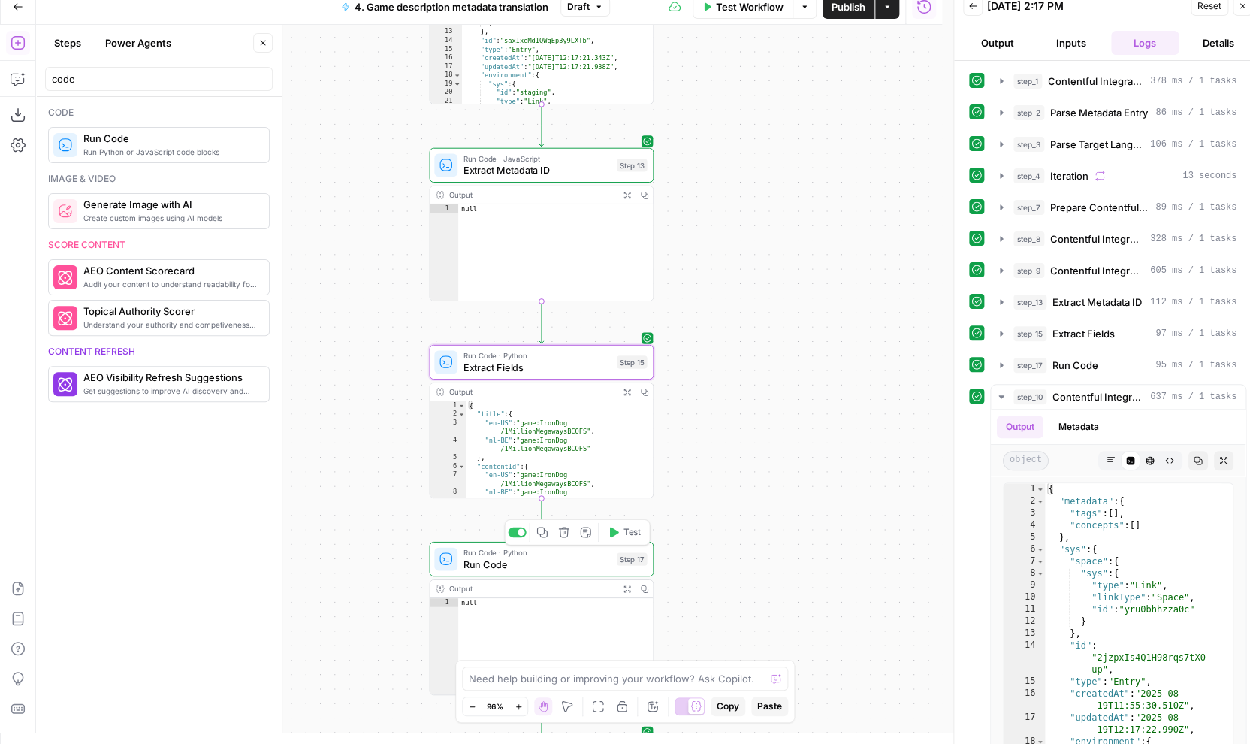
click at [525, 561] on span "Run Code" at bounding box center [538, 564] width 148 height 14
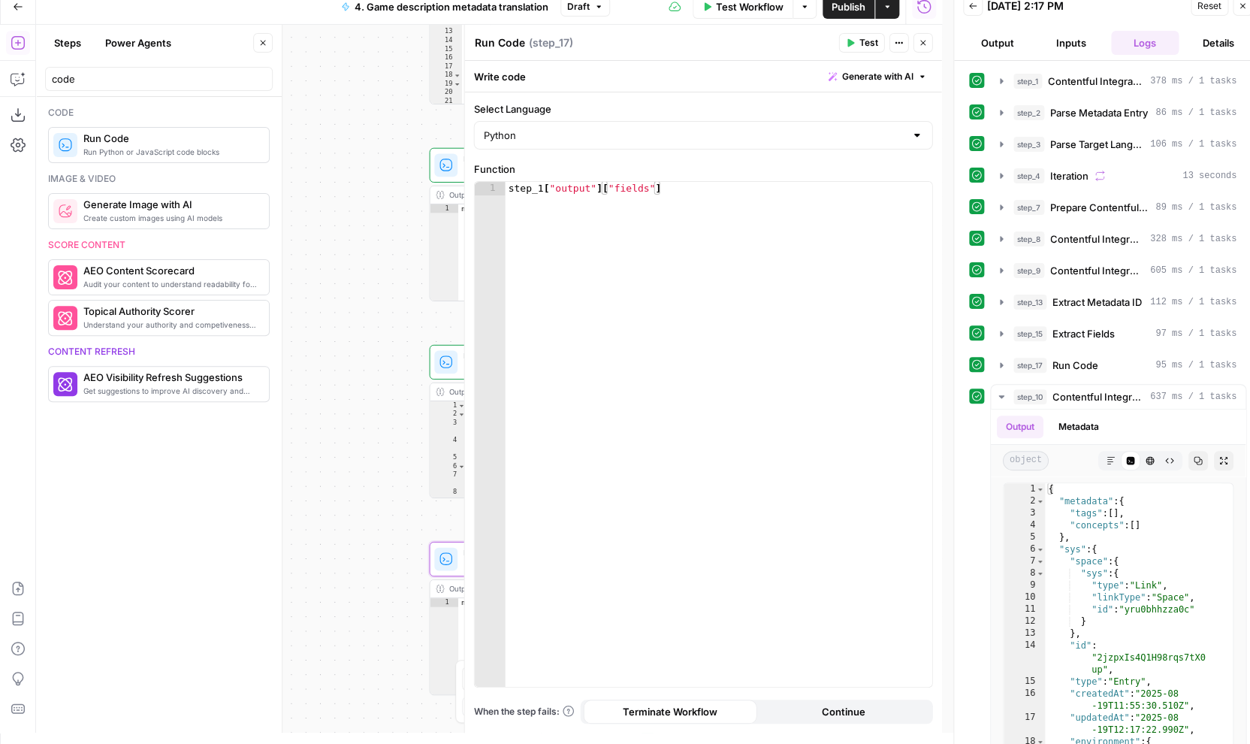
click at [395, 431] on div "Workflow Set Inputs Inputs Integration Contentful Integration Step 1 Output Exp…" at bounding box center [489, 379] width 906 height 708
click at [342, 575] on div "Workflow Set Inputs Inputs Integration Contentful Integration Step 1 Output Exp…" at bounding box center [489, 379] width 906 height 708
click at [926, 44] on icon "button" at bounding box center [923, 42] width 9 height 9
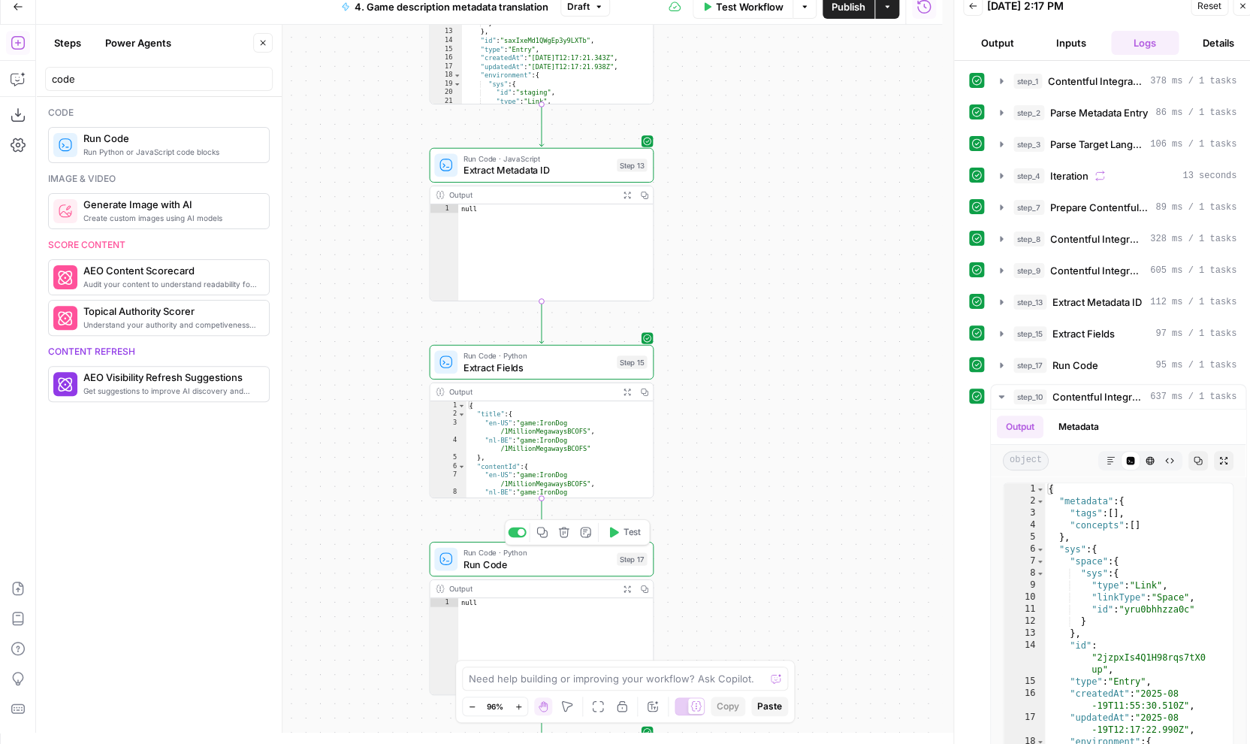
click at [564, 533] on icon "button" at bounding box center [564, 532] width 11 height 11
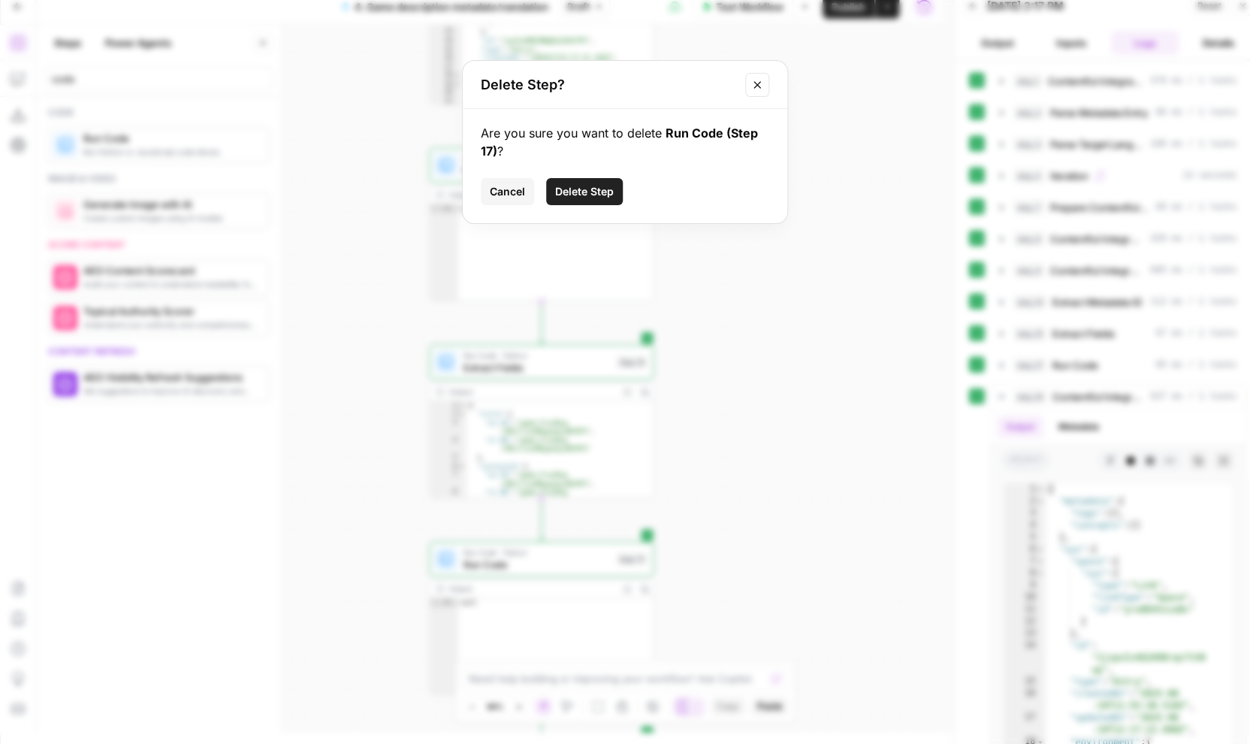
click at [585, 190] on span "Delete Step" at bounding box center [584, 191] width 59 height 15
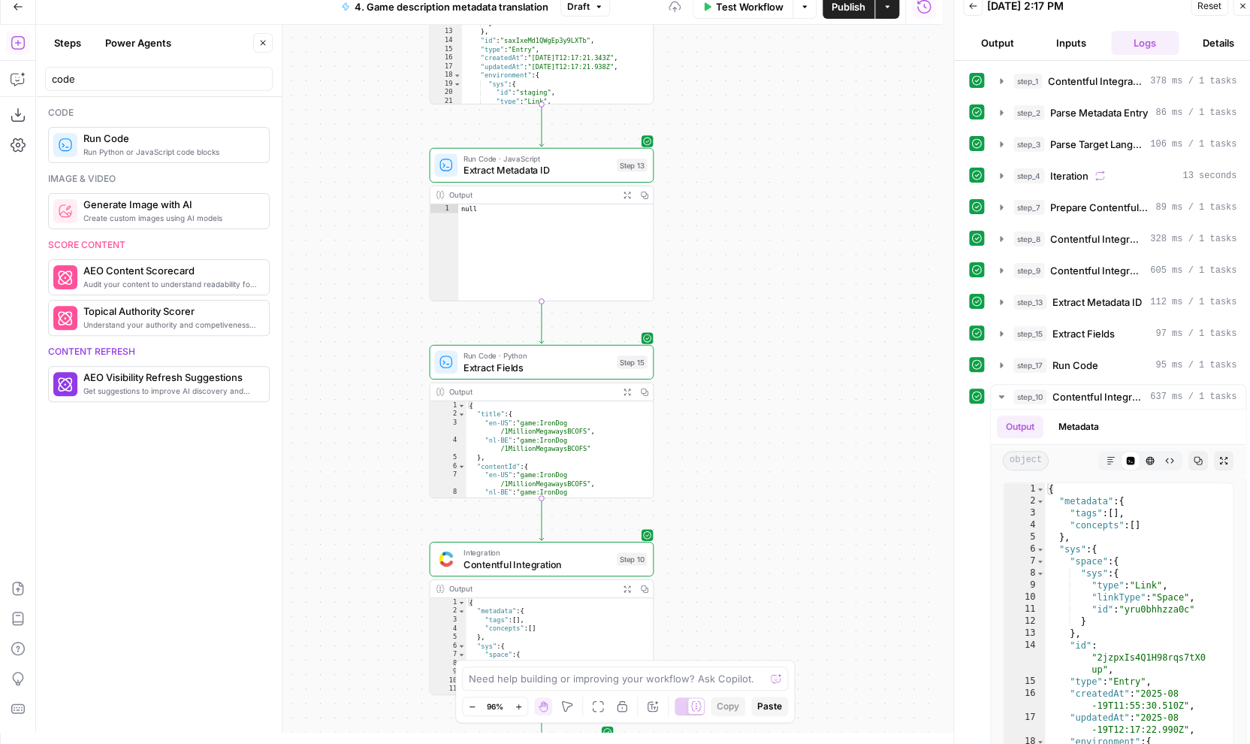
click at [528, 161] on span "Run Code · JavaScript" at bounding box center [538, 158] width 148 height 11
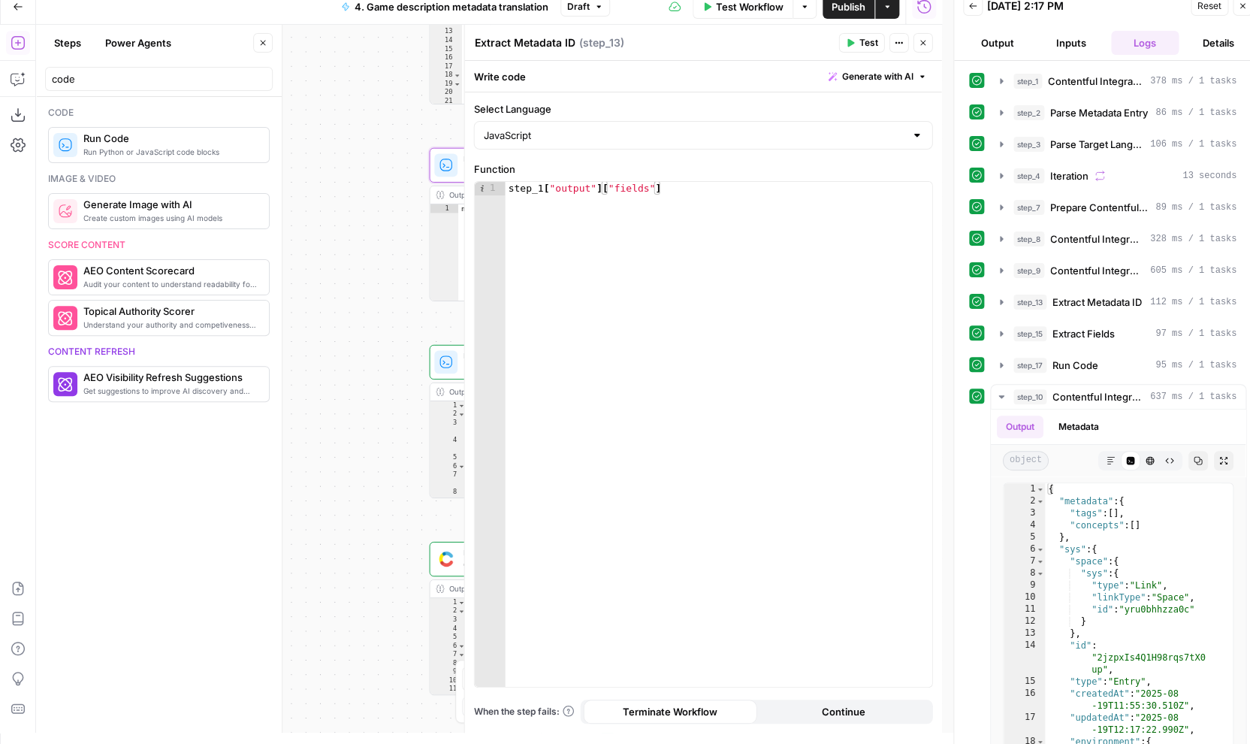
click at [927, 39] on icon "button" at bounding box center [923, 42] width 9 height 9
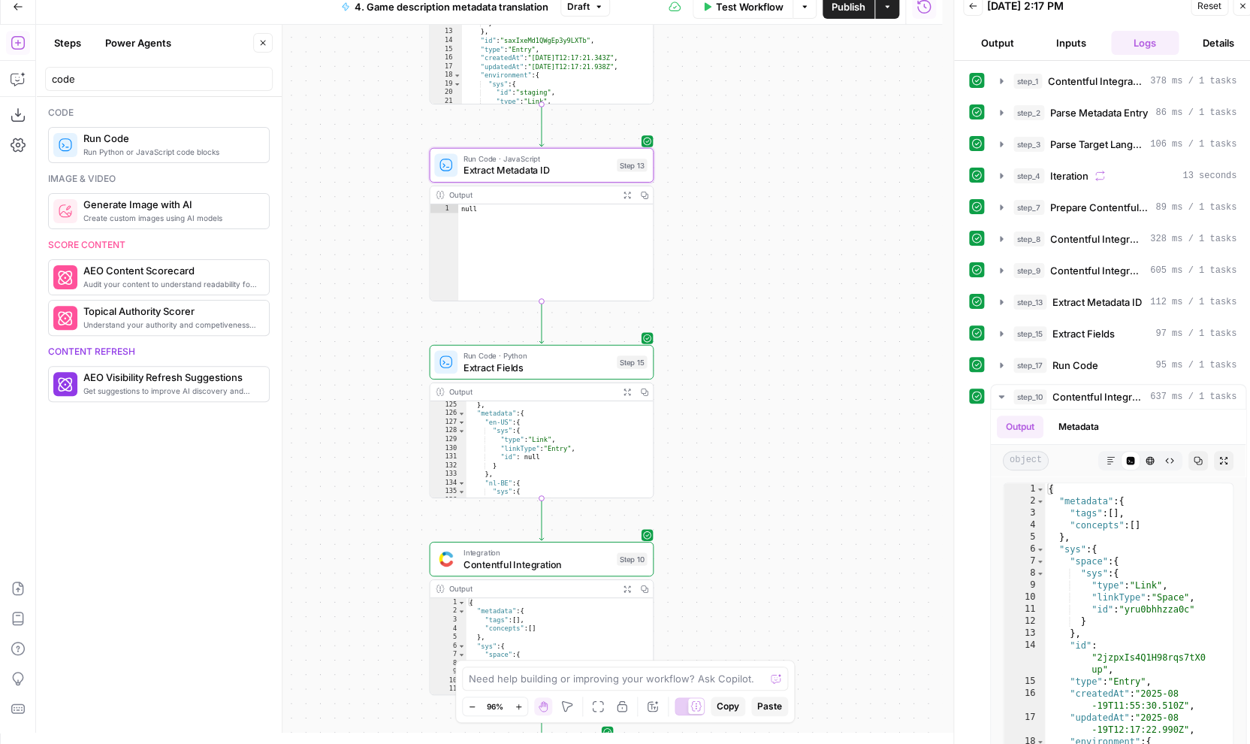
scroll to position [1859, 0]
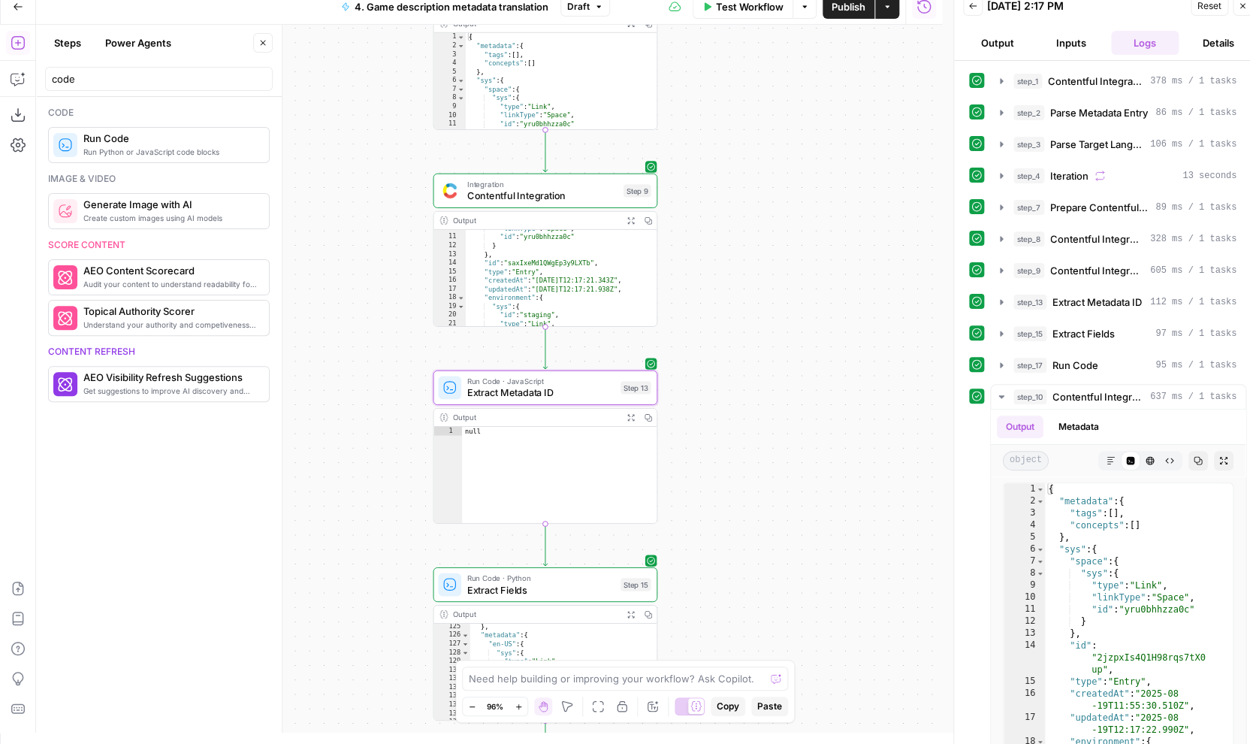
drag, startPoint x: 744, startPoint y: 295, endPoint x: 748, endPoint y: 517, distance: 222.5
click at [748, 517] on div "Workflow Set Inputs Inputs Integration Contentful Integration Step 1 Output Exp…" at bounding box center [489, 379] width 906 height 708
click at [570, 390] on span "Extract Metadata ID" at bounding box center [541, 393] width 148 height 14
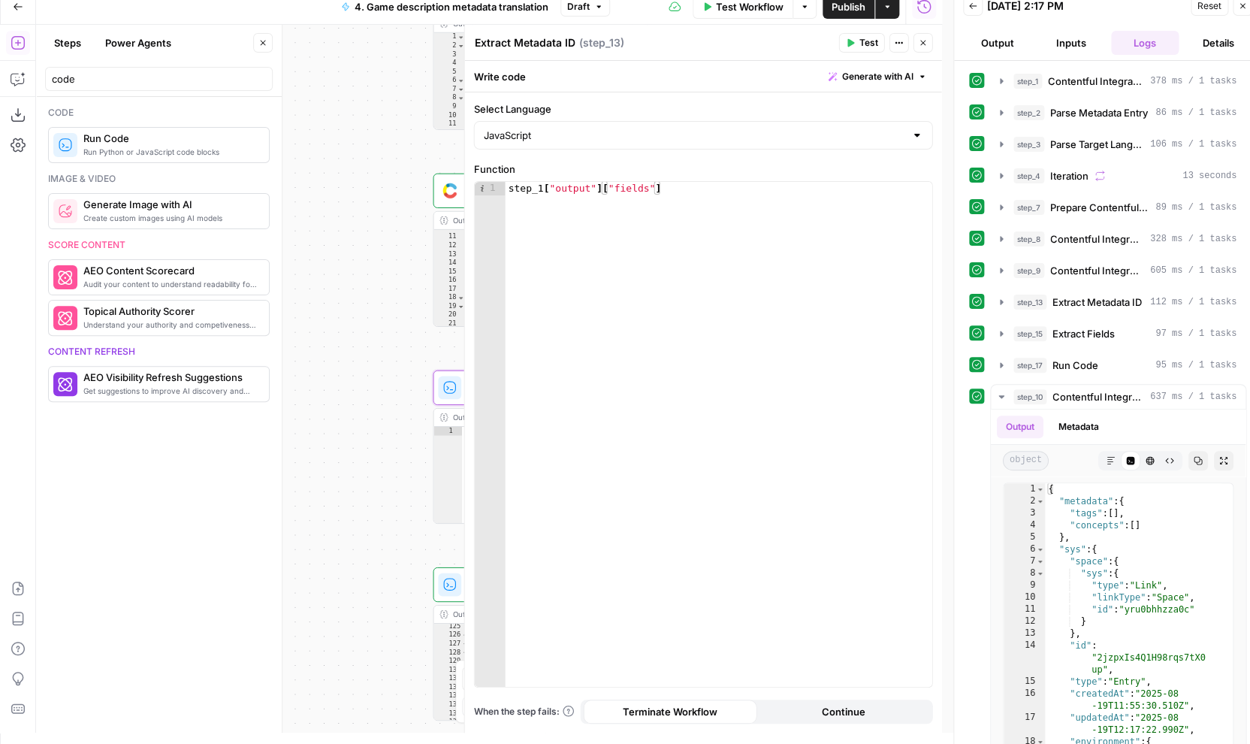
click at [620, 125] on div "JavaScript" at bounding box center [703, 135] width 459 height 29
type input "JavaScript"
click at [405, 171] on div "Workflow Set Inputs Inputs Integration Contentful Integration Step 1 Output Exp…" at bounding box center [489, 379] width 906 height 708
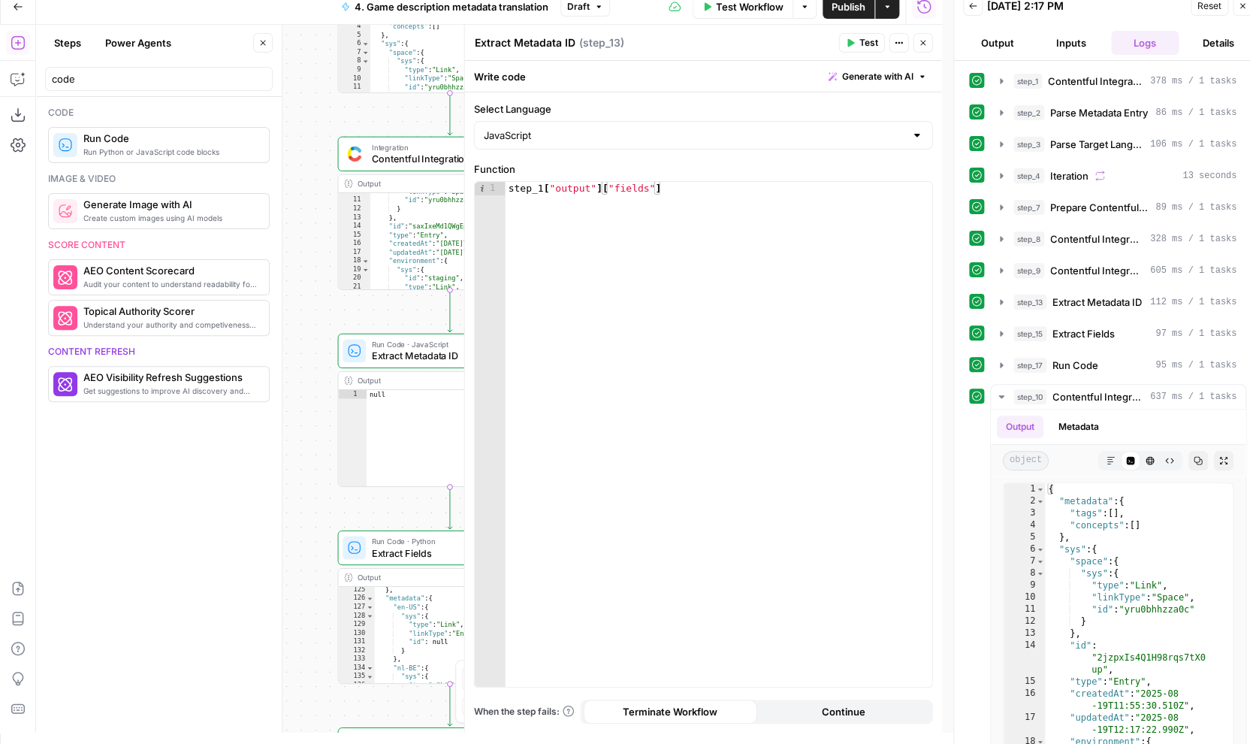
drag, startPoint x: 405, startPoint y: 171, endPoint x: 310, endPoint y: 134, distance: 102.3
click at [310, 134] on div "Workflow Set Inputs Inputs Integration Contentful Integration Step 1 Output Exp…" at bounding box center [489, 379] width 906 height 708
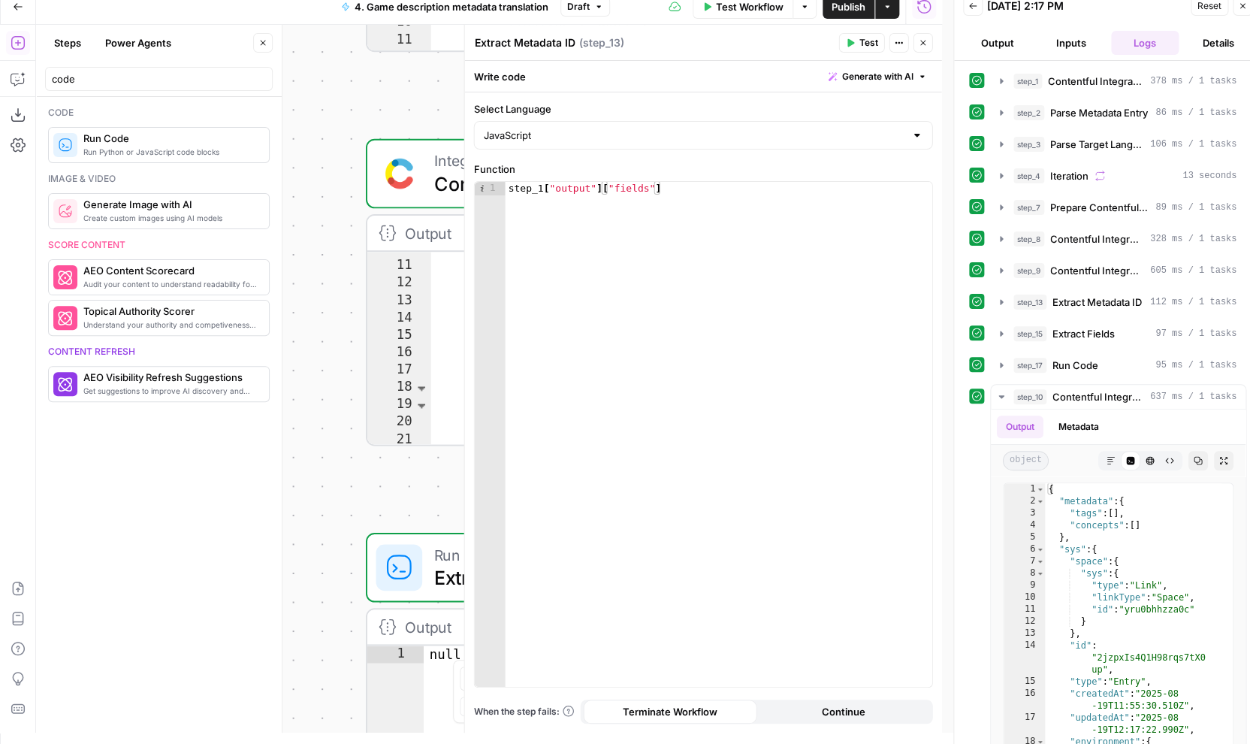
click at [921, 41] on icon "button" at bounding box center [923, 42] width 9 height 9
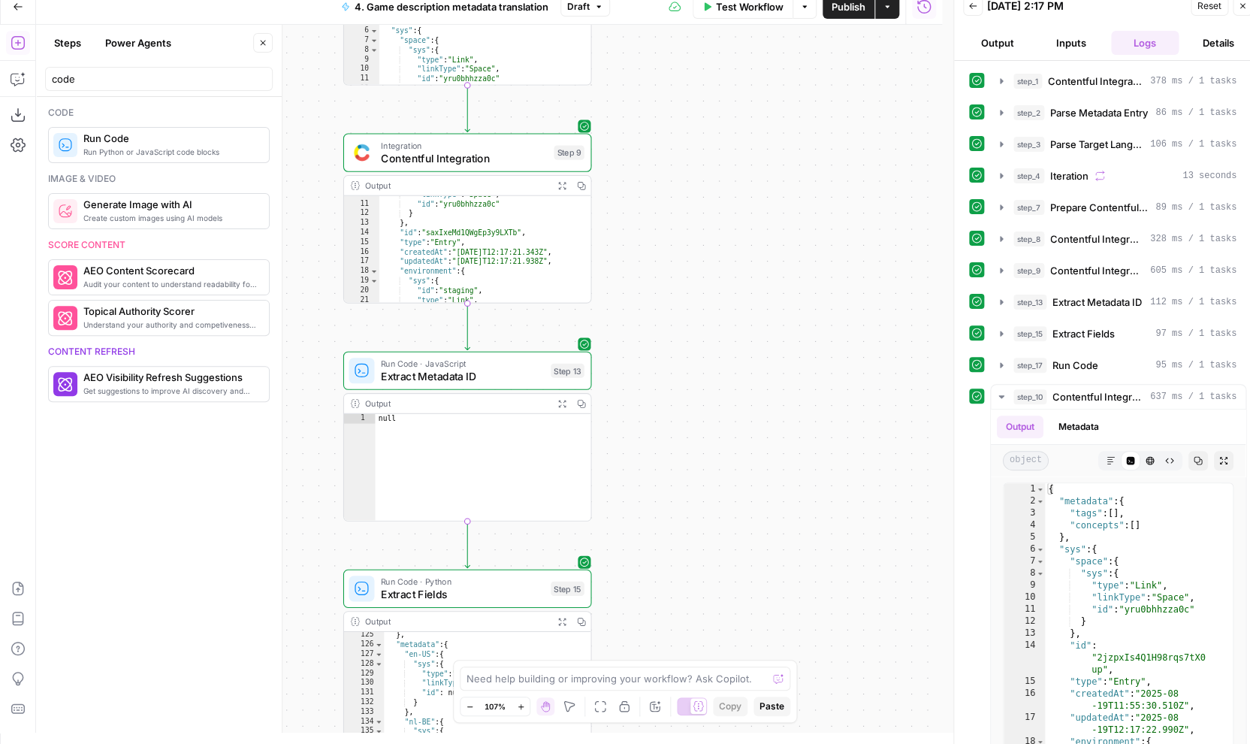
drag, startPoint x: 900, startPoint y: 452, endPoint x: 657, endPoint y: 307, distance: 283.0
click at [657, 307] on div "Workflow Set Inputs Inputs Integration Contentful Integration Step 1 Output Exp…" at bounding box center [489, 379] width 906 height 708
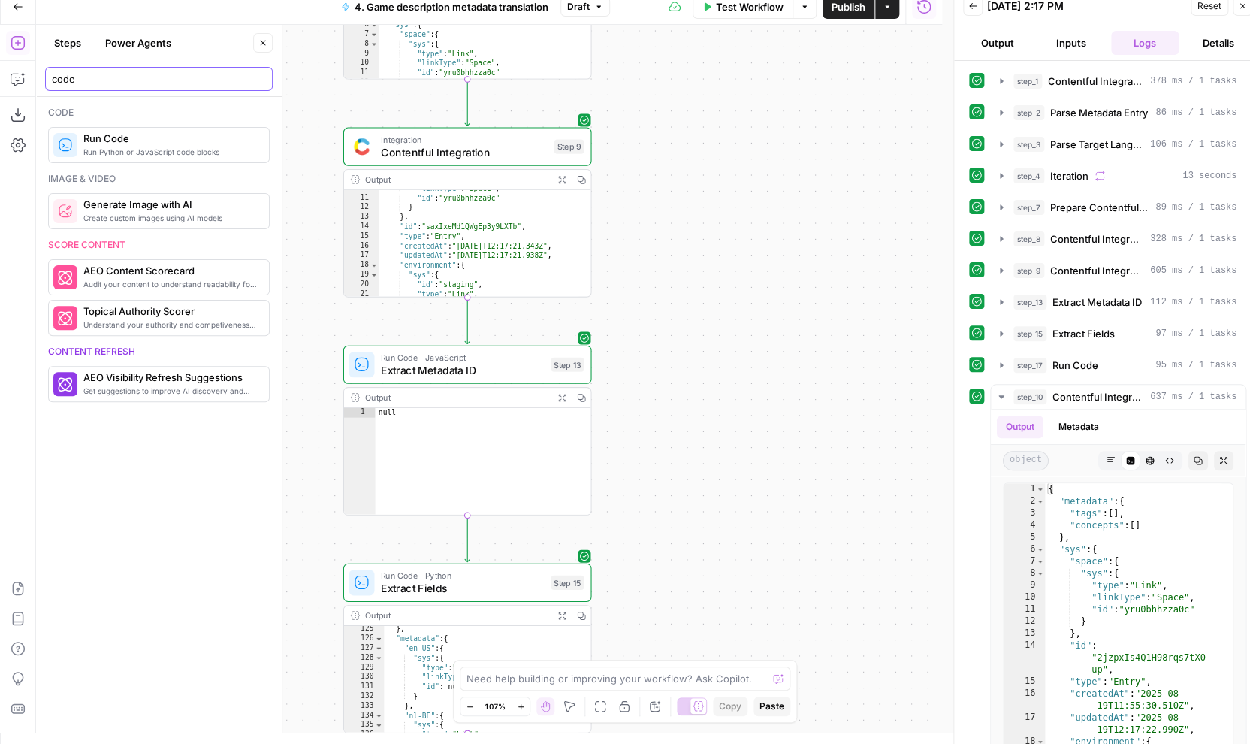
click at [81, 71] on input "code" at bounding box center [159, 78] width 214 height 15
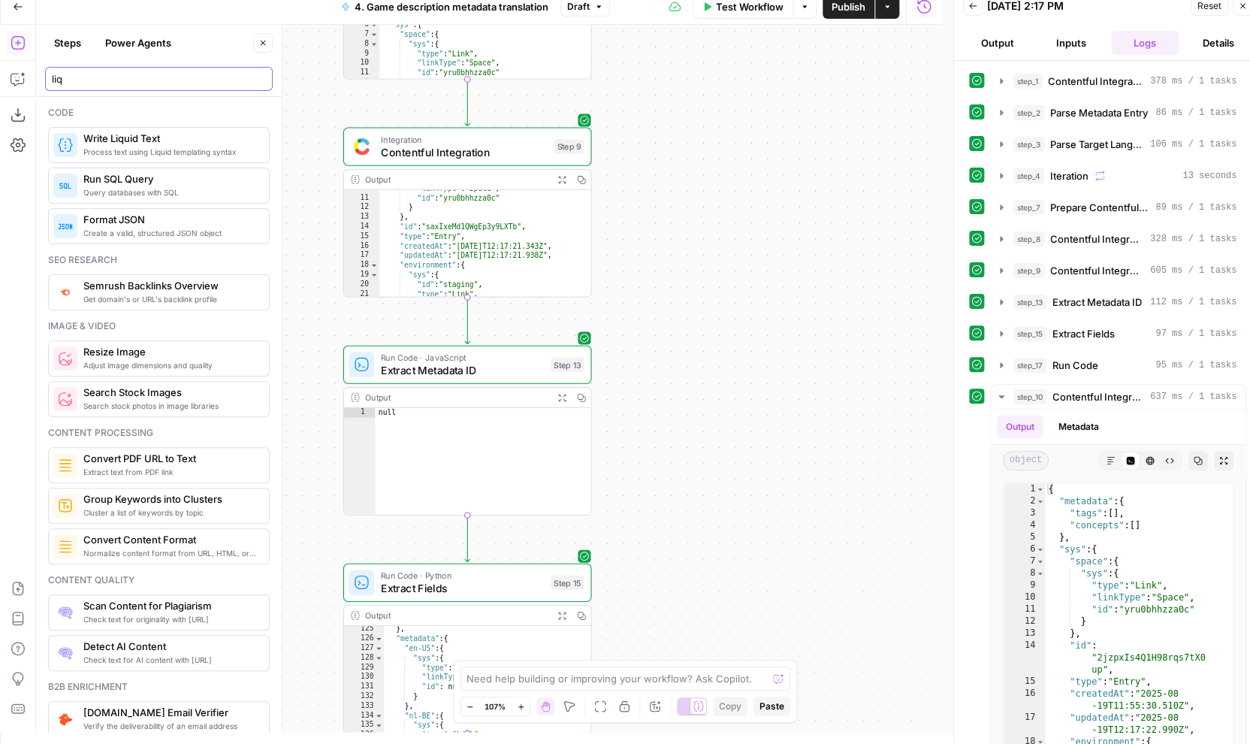
type input "liq"
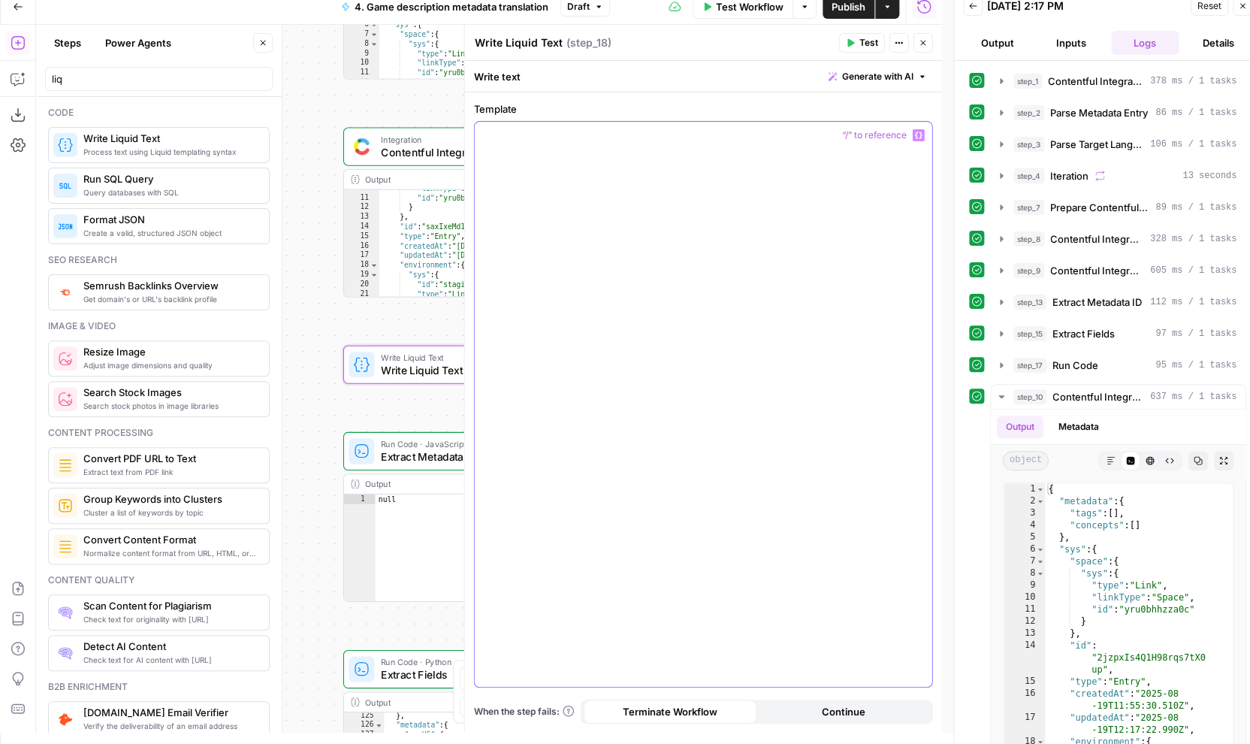
click at [927, 137] on div at bounding box center [704, 404] width 458 height 565
click at [918, 132] on icon "button" at bounding box center [919, 136] width 8 height 8
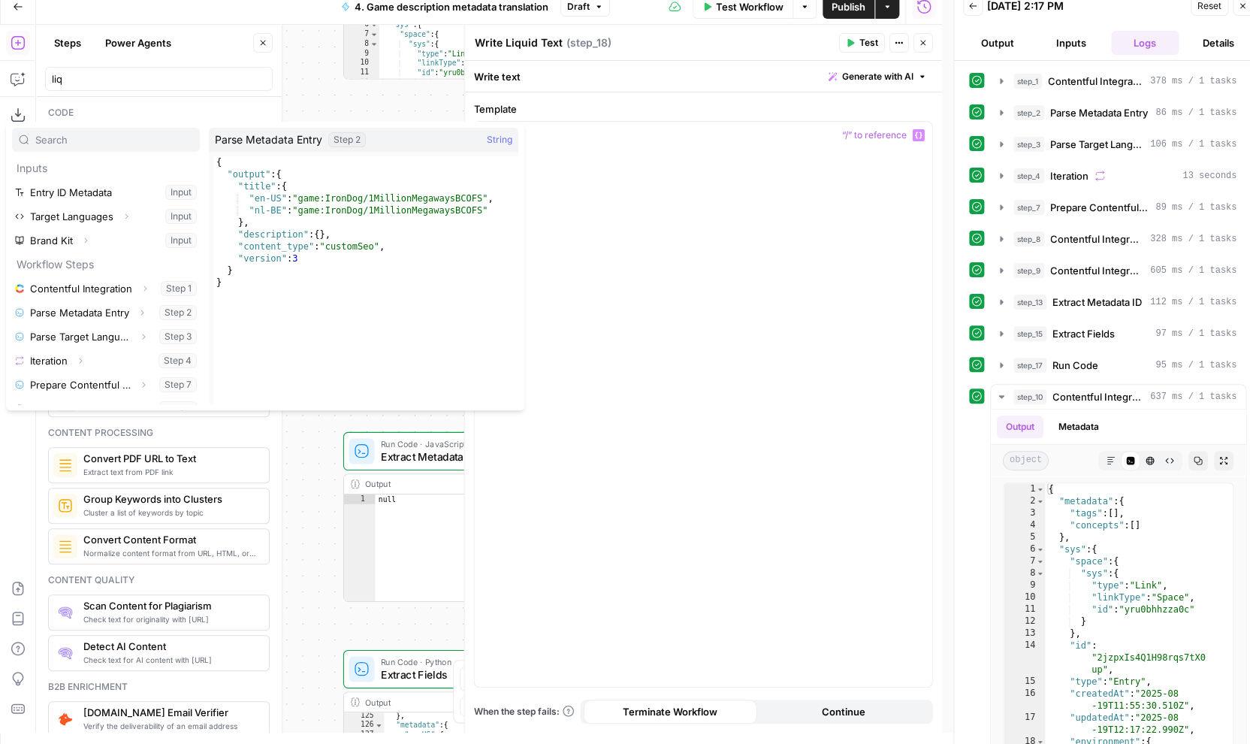
scroll to position [41, 0]
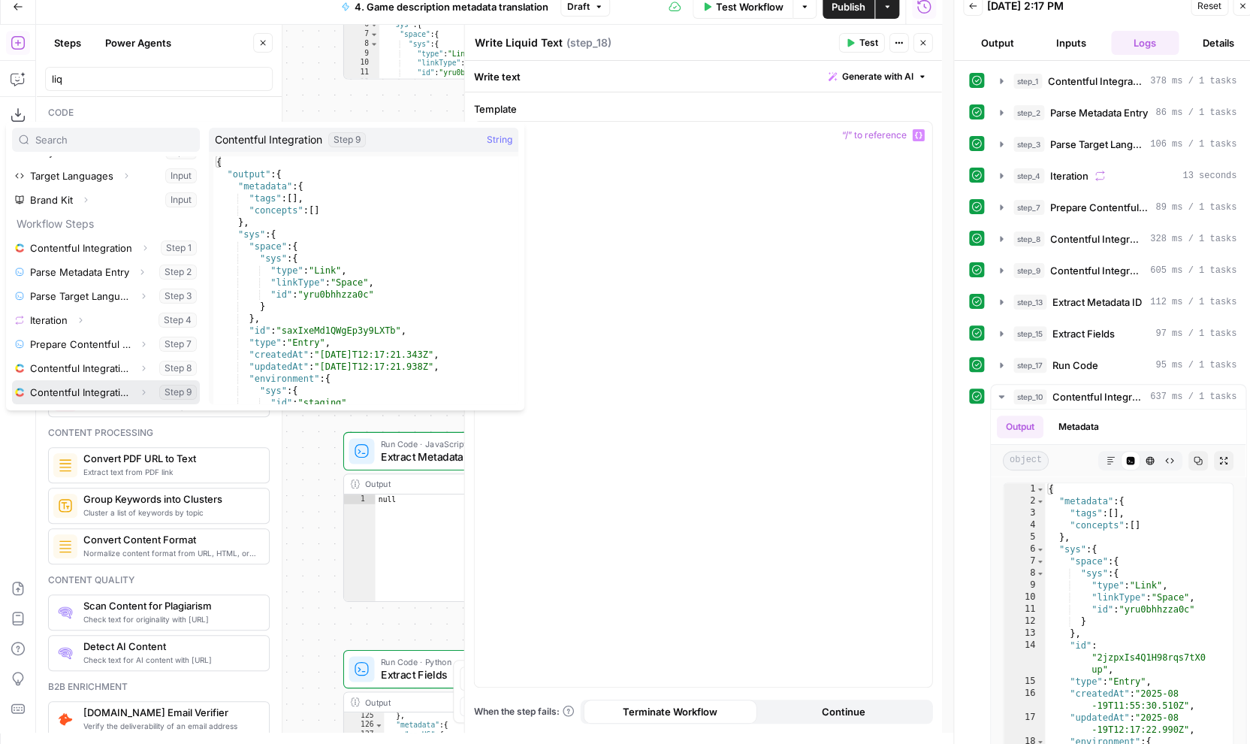
click at [139, 393] on icon "button" at bounding box center [143, 392] width 9 height 9
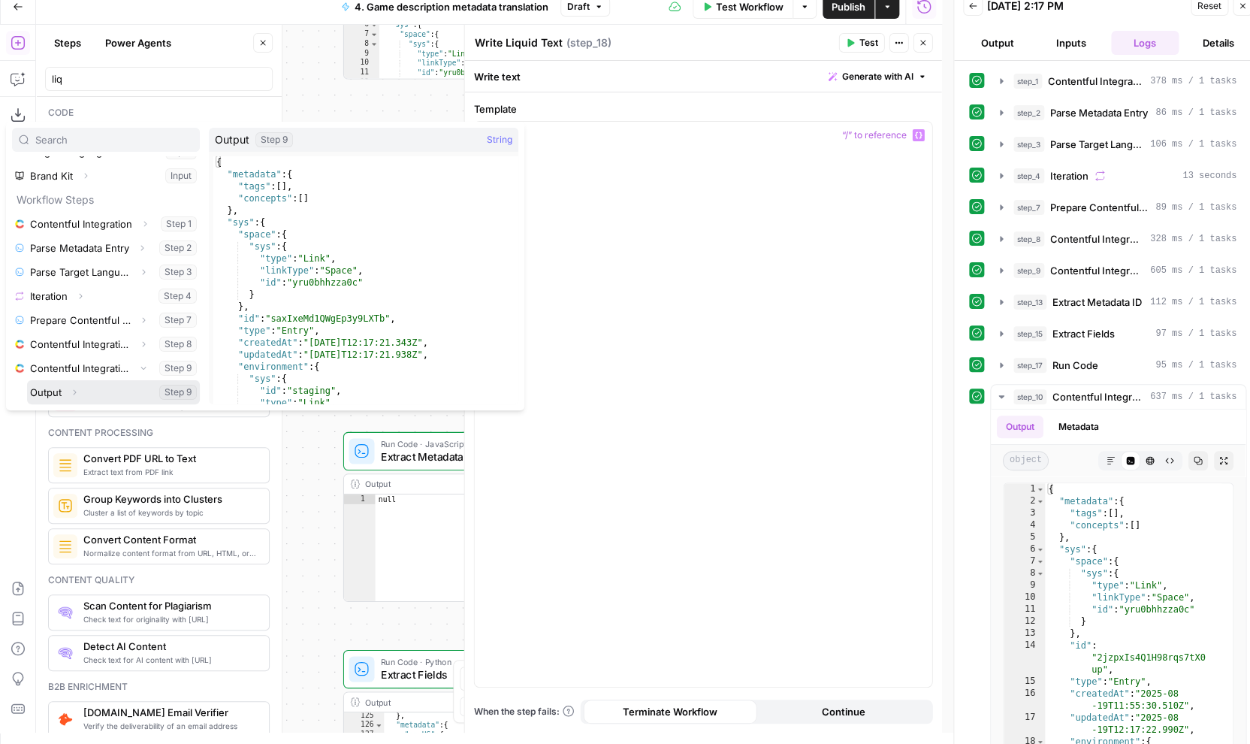
click at [70, 390] on button "Expand" at bounding box center [75, 392] width 20 height 20
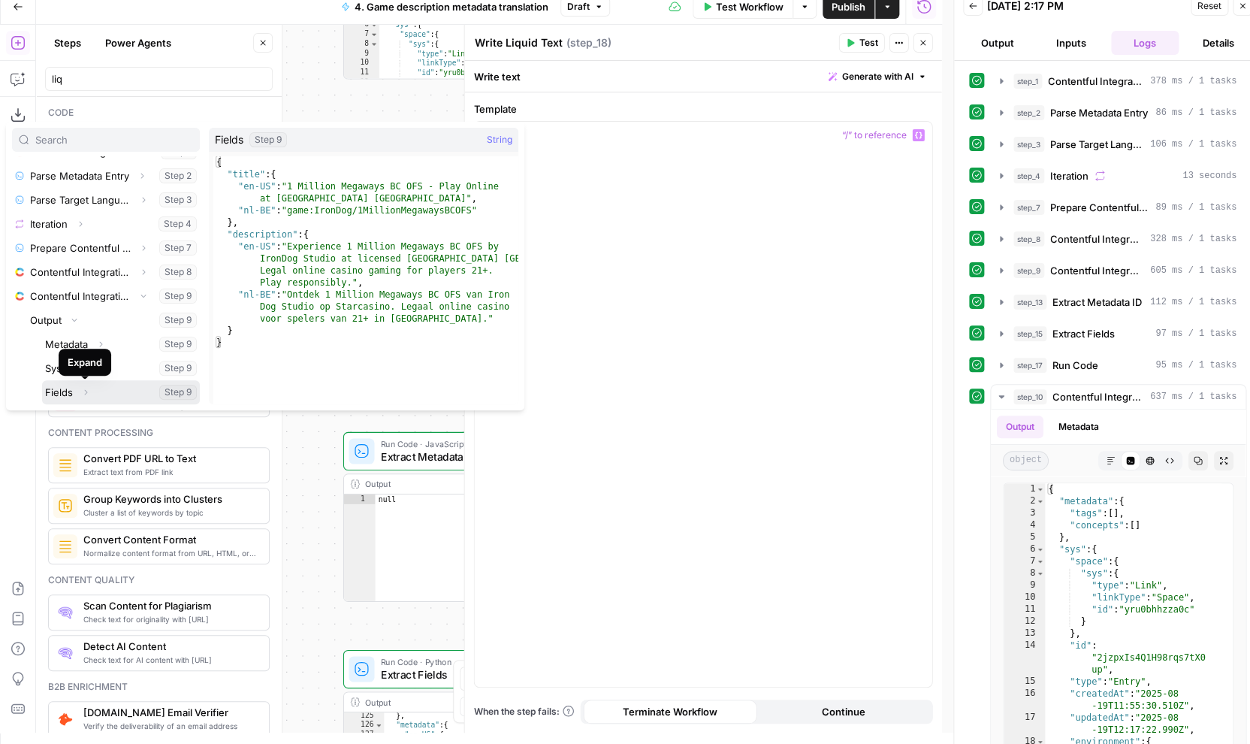
click at [82, 389] on icon "button" at bounding box center [85, 392] width 9 height 9
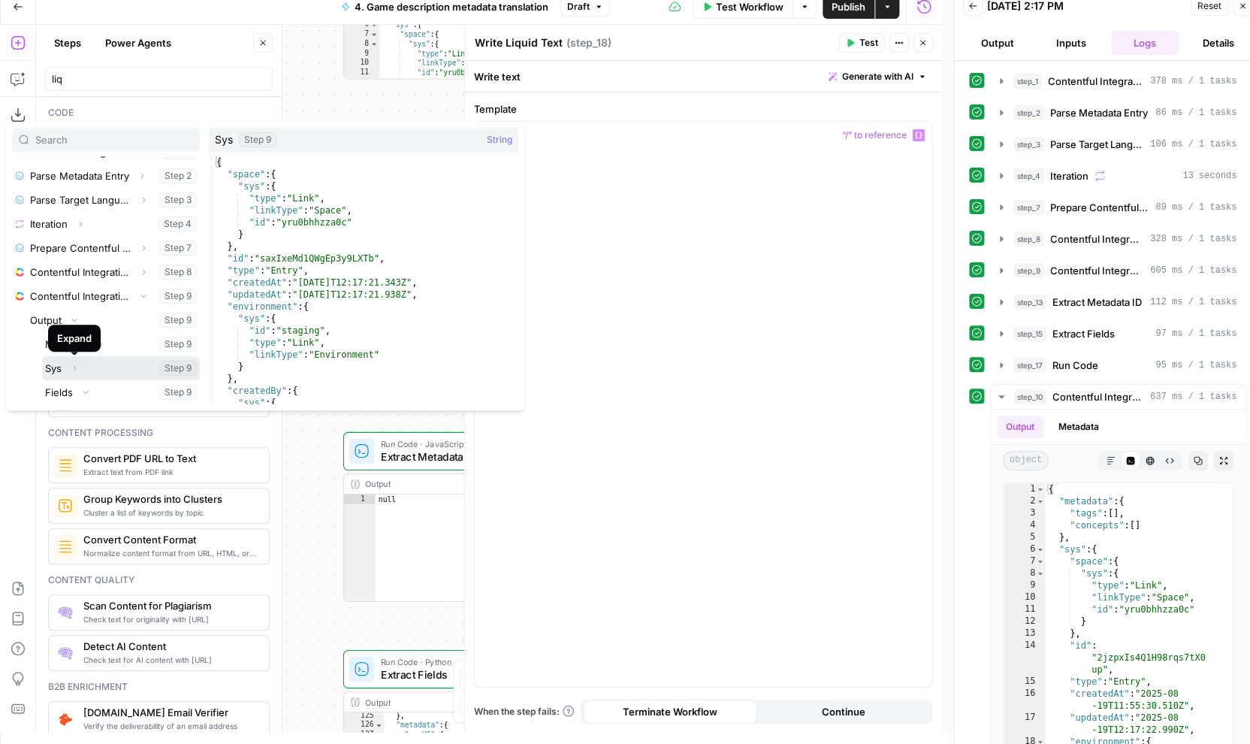
click at [73, 367] on icon "button" at bounding box center [74, 368] width 9 height 9
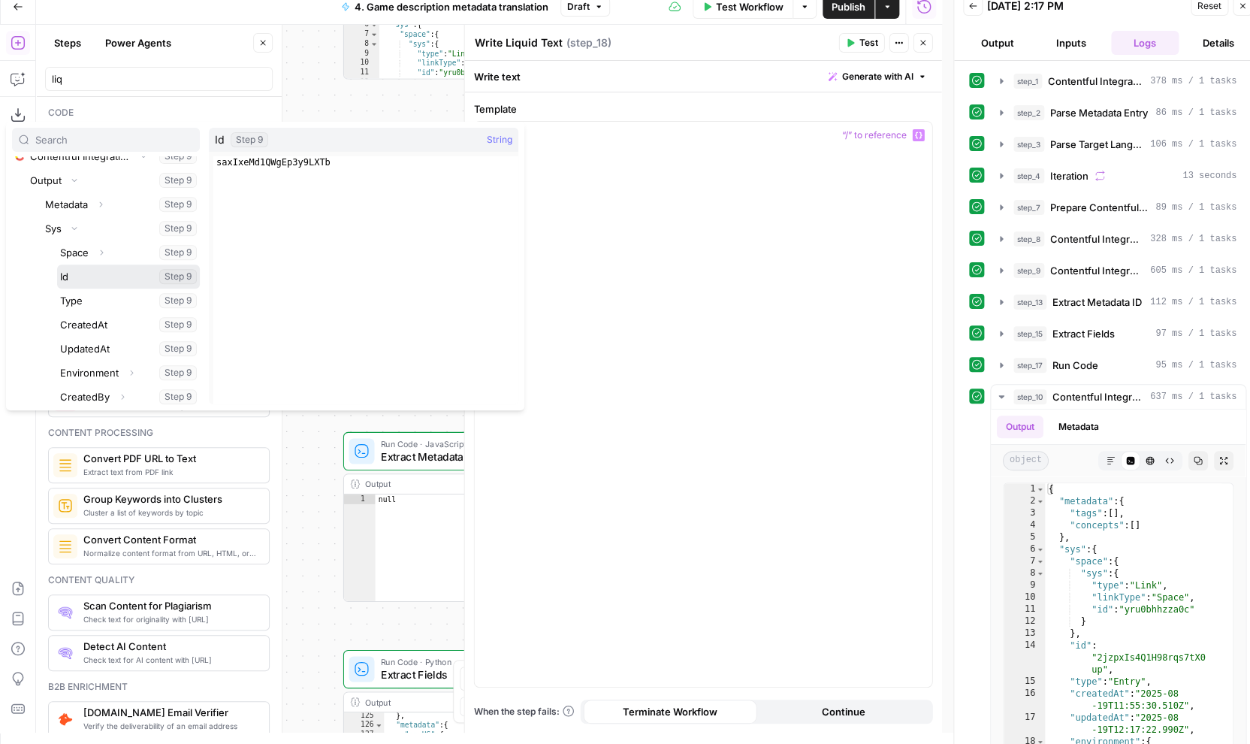
click at [85, 286] on button "Select variable Id" at bounding box center [128, 277] width 143 height 24
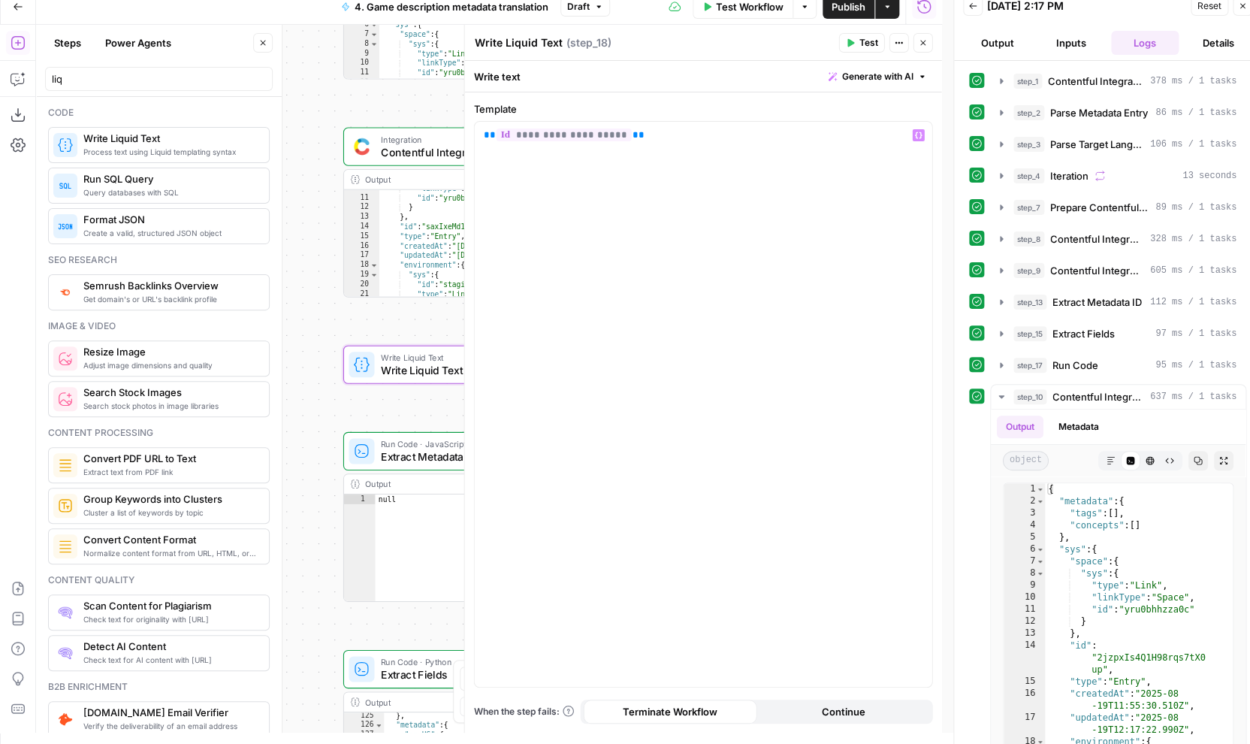
click at [857, 43] on button "Test" at bounding box center [862, 43] width 46 height 20
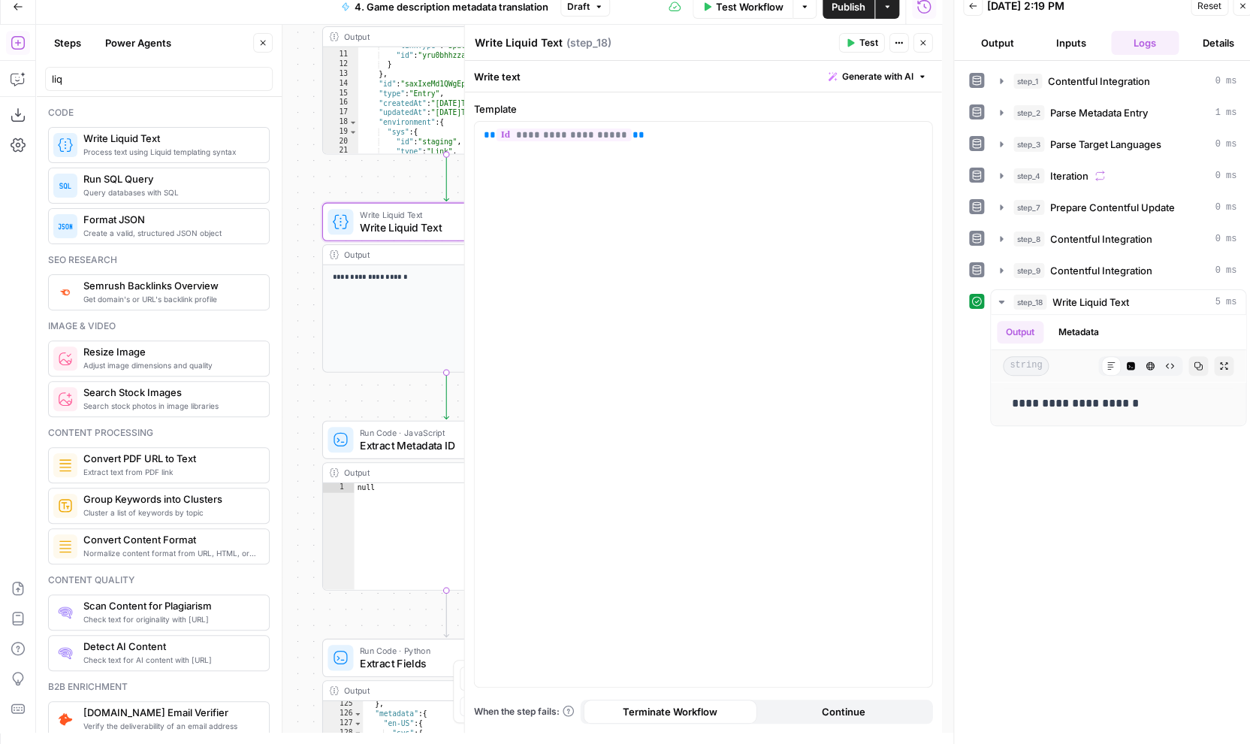
drag, startPoint x: 293, startPoint y: 422, endPoint x: 272, endPoint y: 279, distance: 144.3
click at [272, 279] on div "Workflow Set Inputs Inputs Integration Contentful Integration Step 1 Output Exp…" at bounding box center [489, 379] width 906 height 708
click at [919, 47] on button "Close" at bounding box center [924, 43] width 20 height 20
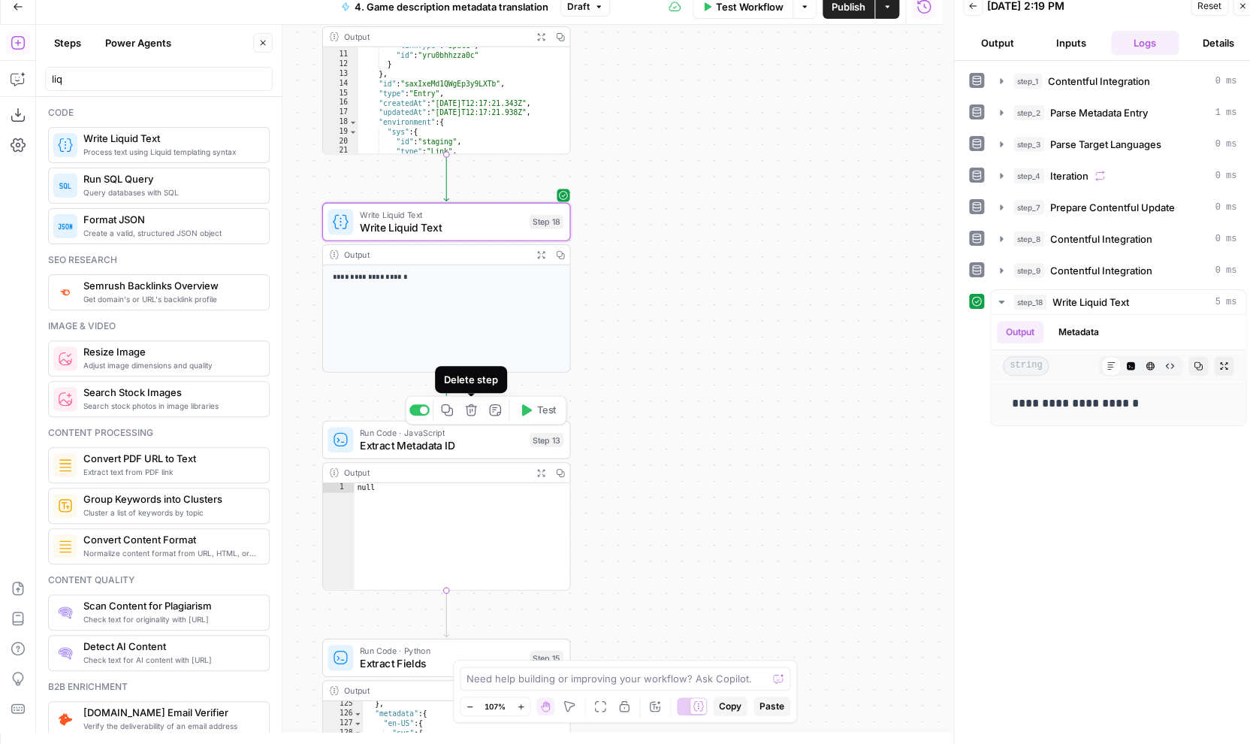
click at [468, 406] on icon "button" at bounding box center [470, 409] width 11 height 11
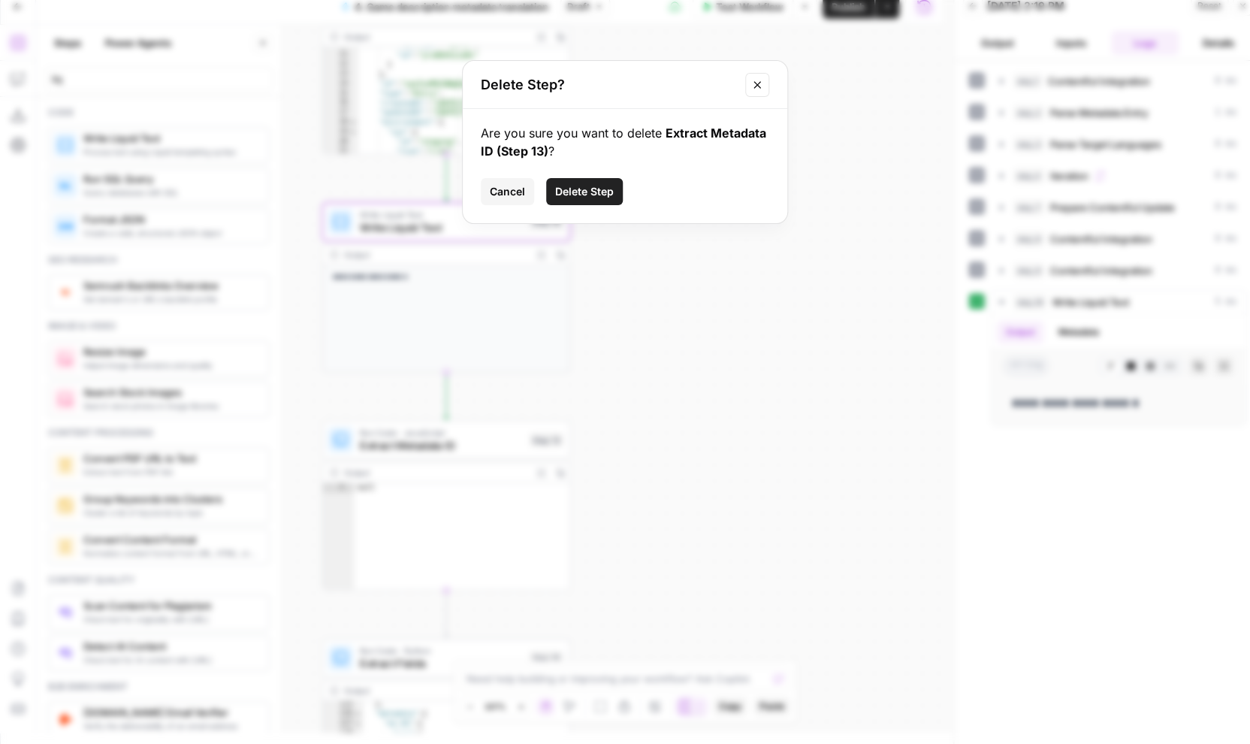
click at [608, 189] on span "Delete Step" at bounding box center [584, 191] width 59 height 15
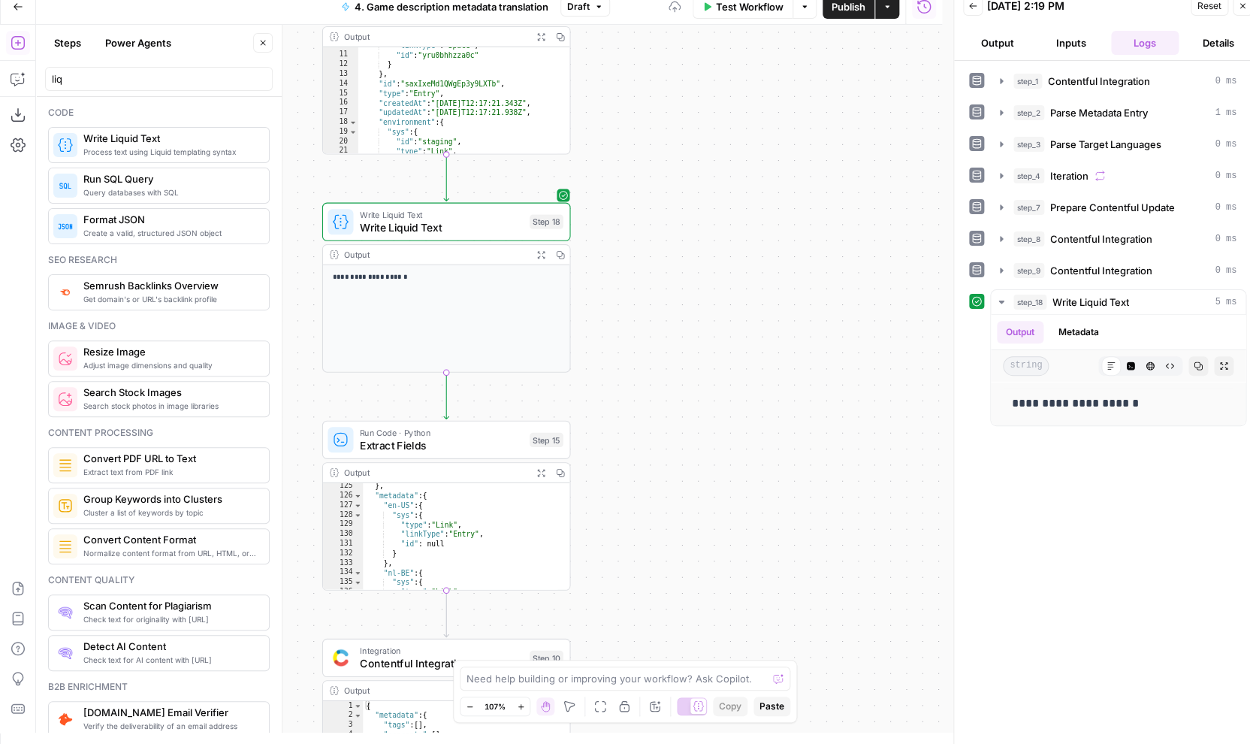
click at [684, 274] on div "Workflow Set Inputs Inputs Integration Contentful Integration Step 1 Output Exp…" at bounding box center [489, 379] width 906 height 708
click at [470, 454] on div "Run Code · Python Extract Fields Step 15 Copy step Delete step Add Note Test" at bounding box center [446, 440] width 249 height 38
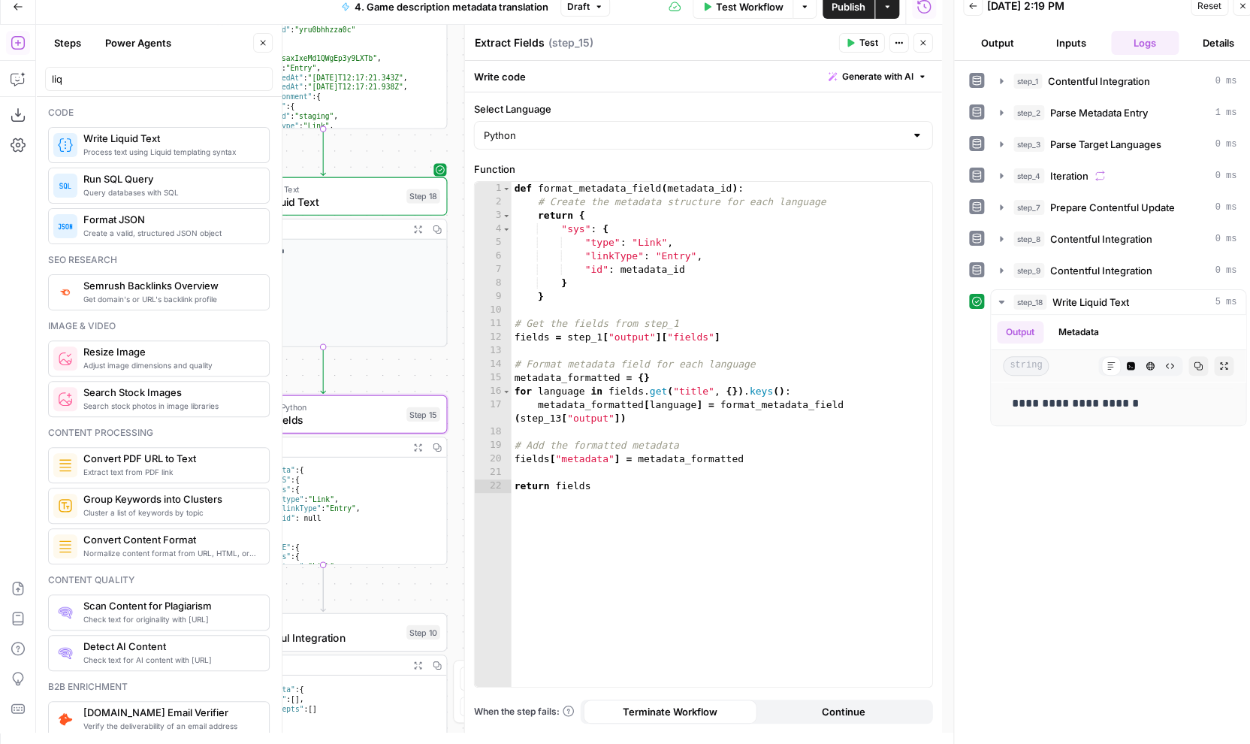
drag, startPoint x: 331, startPoint y: 177, endPoint x: 207, endPoint y: 152, distance: 125.9
click at [207, 152] on div "Workflow Set Inputs Inputs Integration Contentful Integration Step 1 Output Exp…" at bounding box center [489, 379] width 906 height 708
click at [561, 422] on div "def format_metadata_field ( metadata_id ) : # Create the metadata structure for…" at bounding box center [722, 448] width 421 height 532
type textarea "**********"
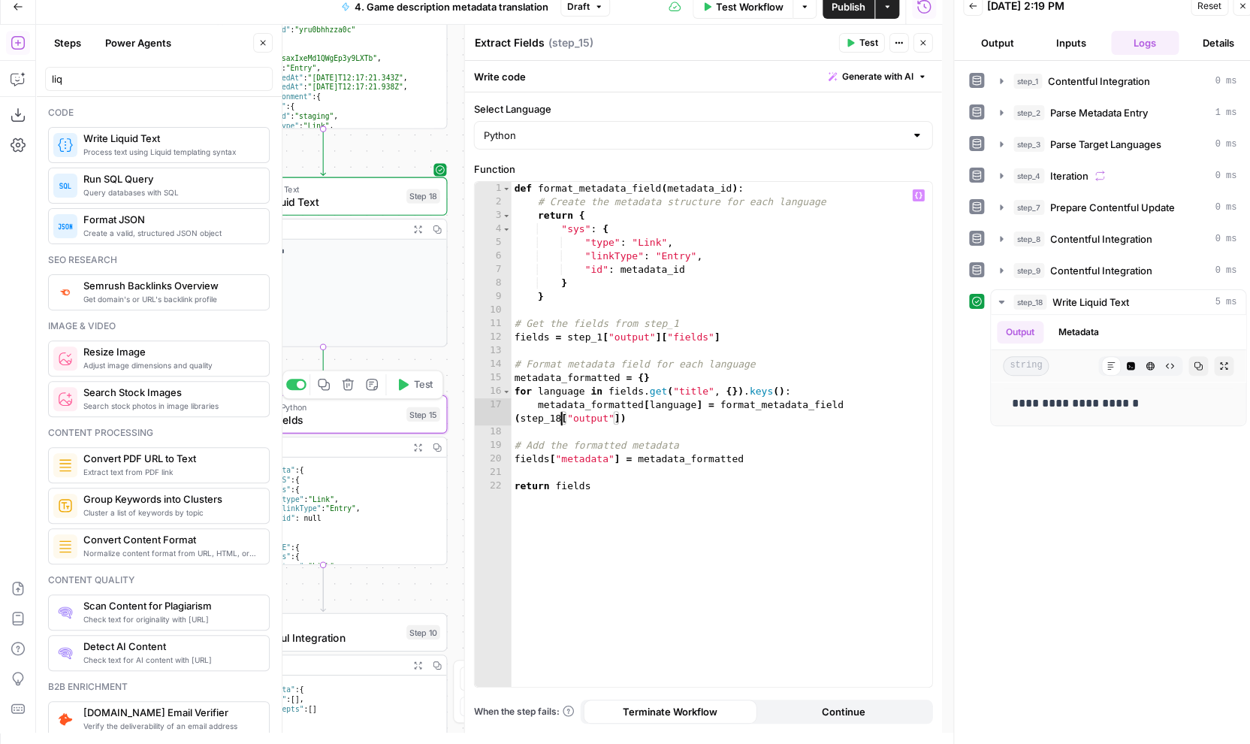
click at [417, 389] on span "Test" at bounding box center [424, 384] width 20 height 14
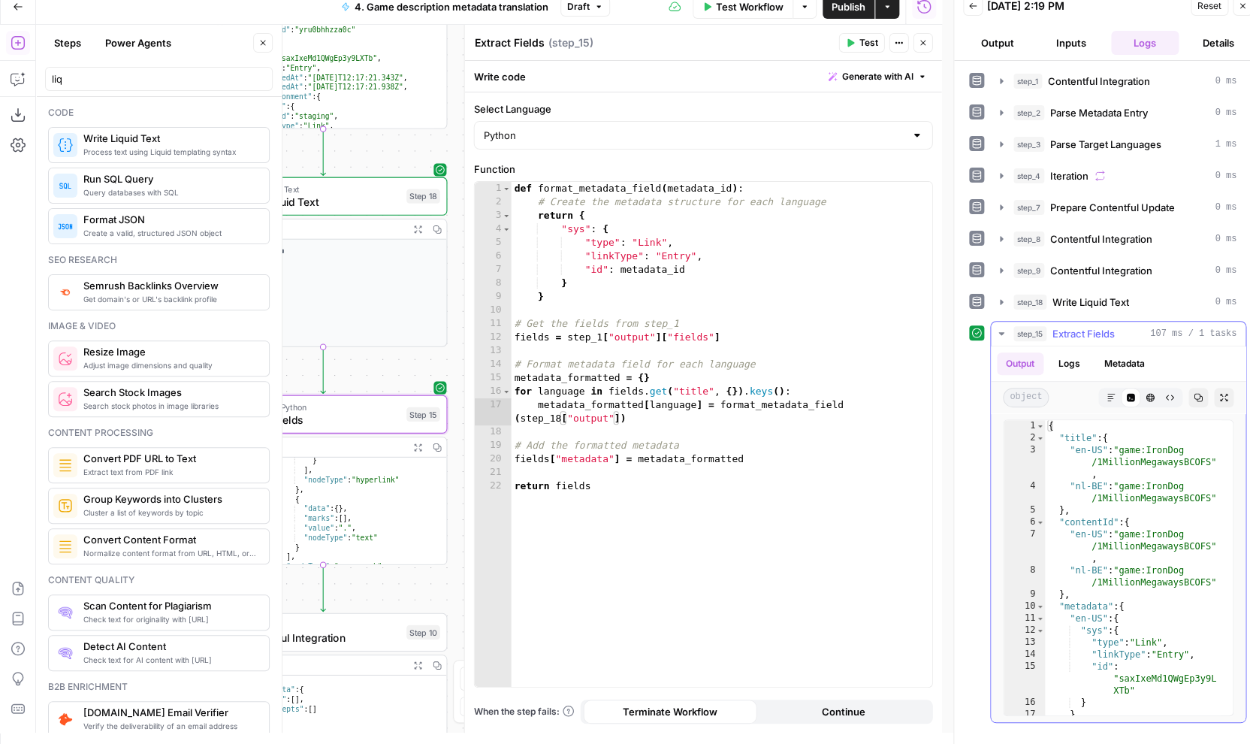
click at [1230, 401] on button "Expand Output" at bounding box center [1224, 398] width 20 height 20
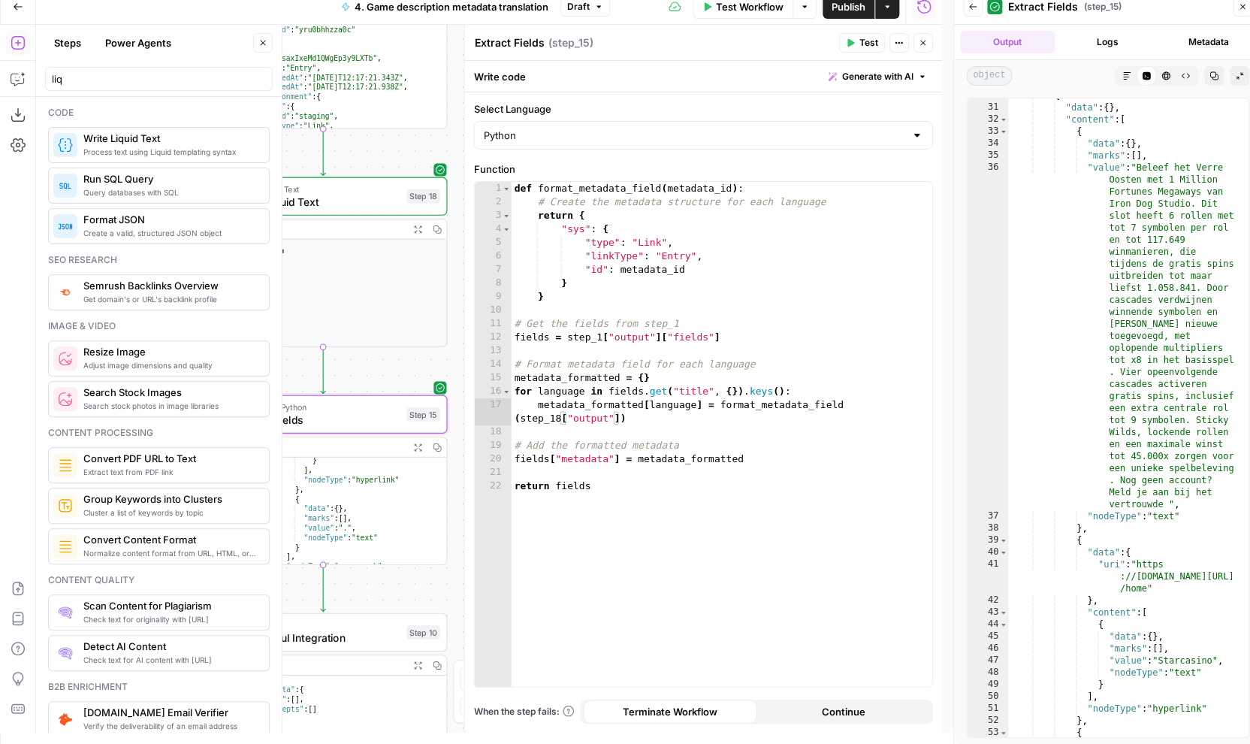
scroll to position [0, 0]
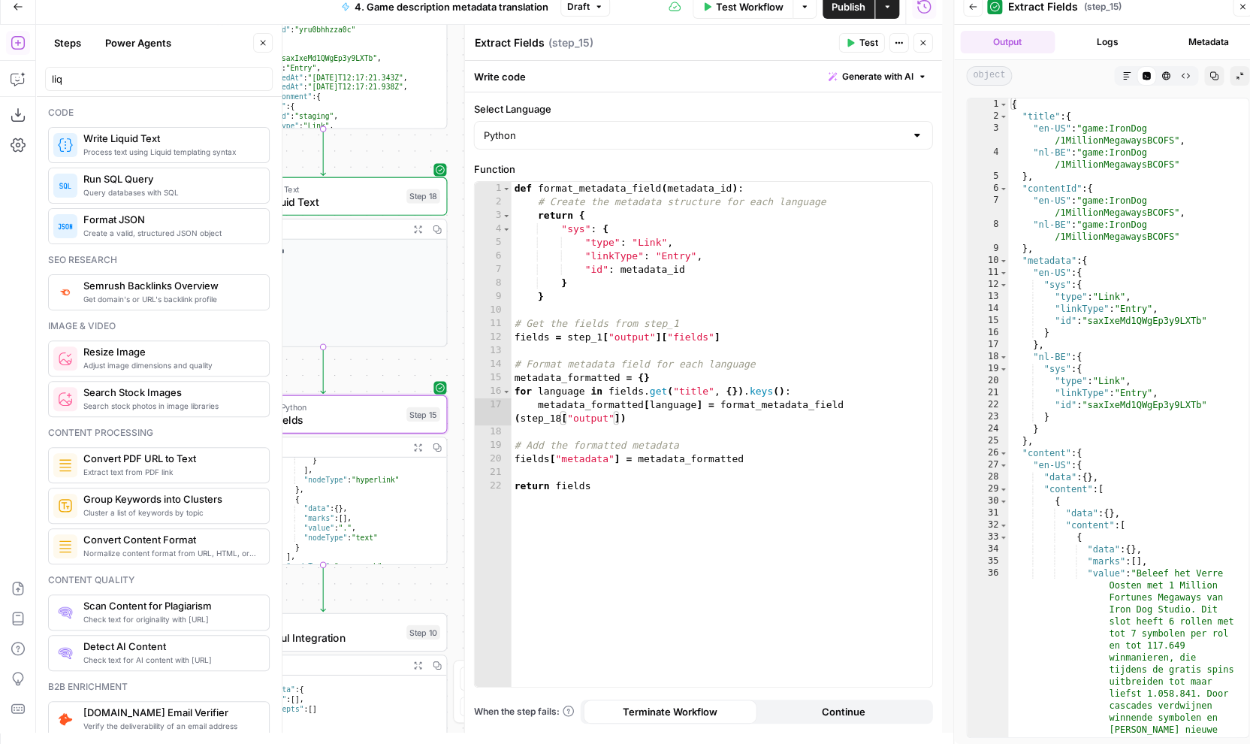
click at [259, 38] on button "Close" at bounding box center [263, 43] width 20 height 20
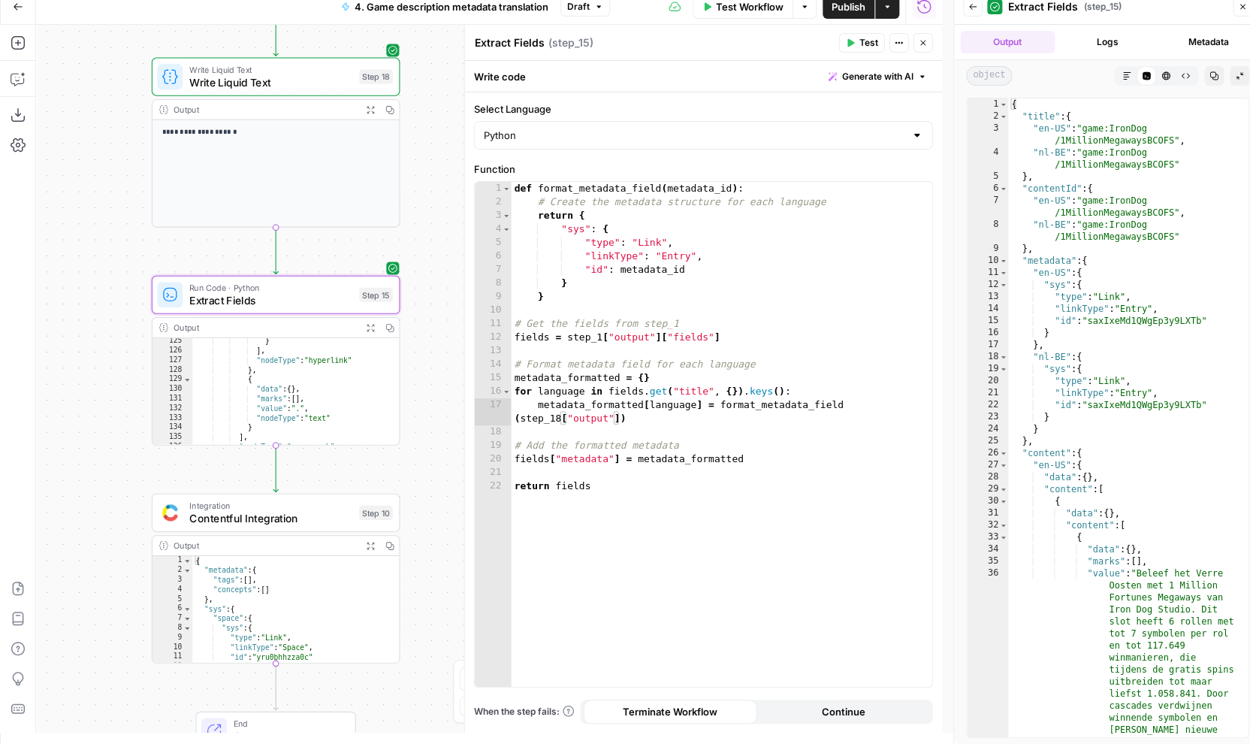
drag, startPoint x: 180, startPoint y: 339, endPoint x: 135, endPoint y: 217, distance: 129.8
click at [134, 217] on div "Workflow Set Inputs Inputs Integration Contentful Integration Step 1 Output Exp…" at bounding box center [489, 379] width 906 height 708
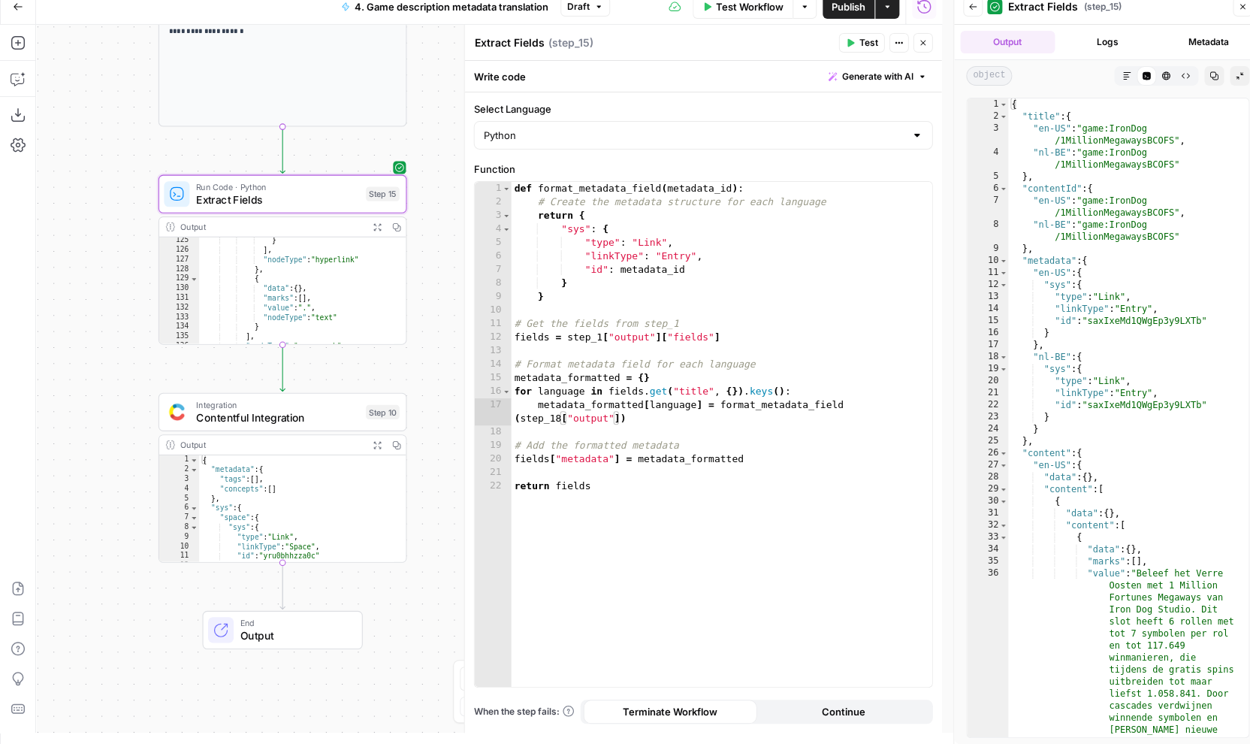
drag, startPoint x: 432, startPoint y: 480, endPoint x: 437, endPoint y: 382, distance: 97.8
click at [437, 382] on div "Workflow Set Inputs Inputs Integration Contentful Integration Step 1 Output Exp…" at bounding box center [489, 379] width 906 height 708
click at [386, 382] on span "Test" at bounding box center [383, 382] width 20 height 14
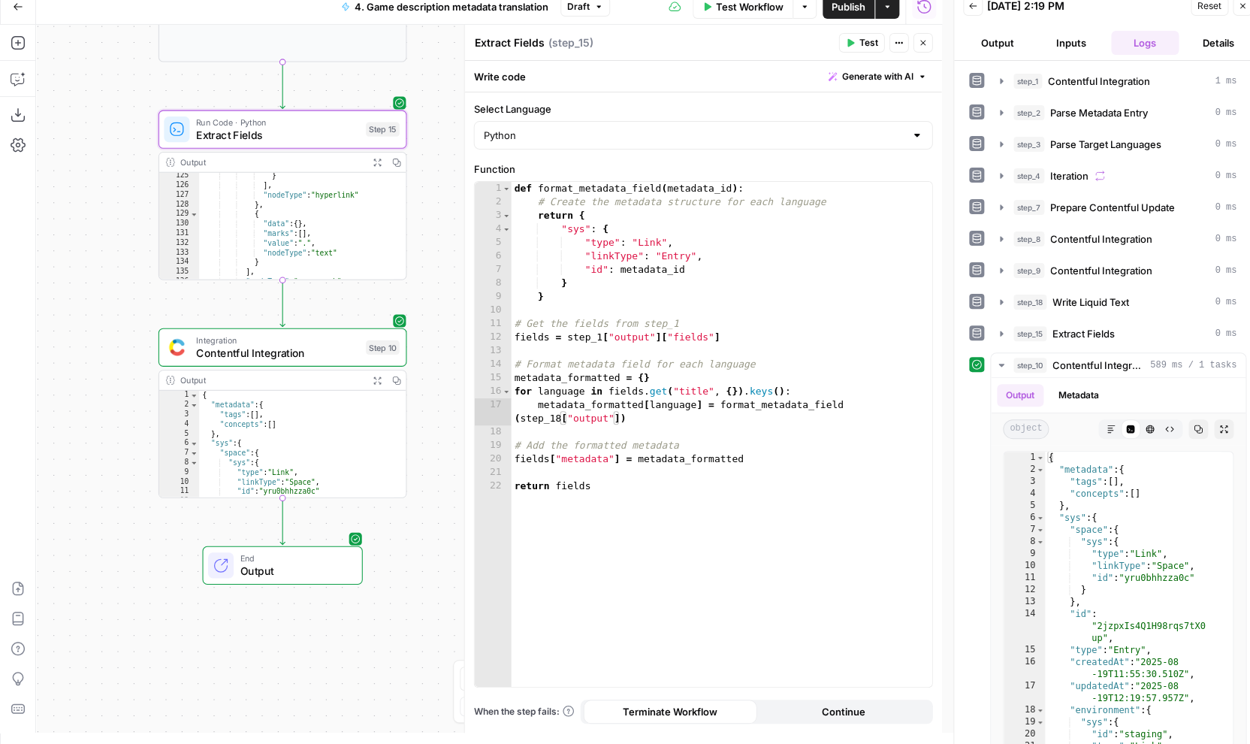
drag, startPoint x: 448, startPoint y: 344, endPoint x: 445, endPoint y: 280, distance: 64.7
click at [447, 280] on div "Workflow Set Inputs Inputs Integration Contentful Integration Step 1 Output Exp…" at bounding box center [489, 379] width 906 height 708
click at [851, 14] on button "Publish" at bounding box center [849, 7] width 52 height 24
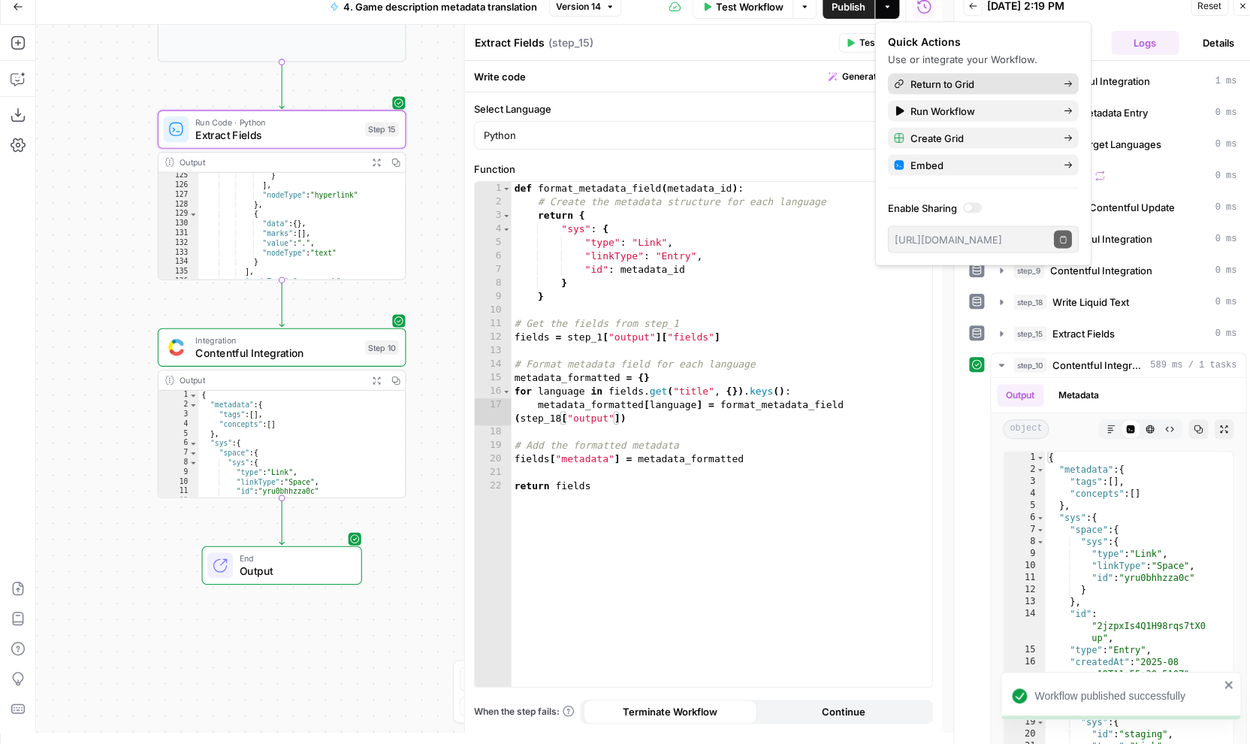
click at [941, 79] on span "Return to Grid" at bounding box center [981, 84] width 141 height 15
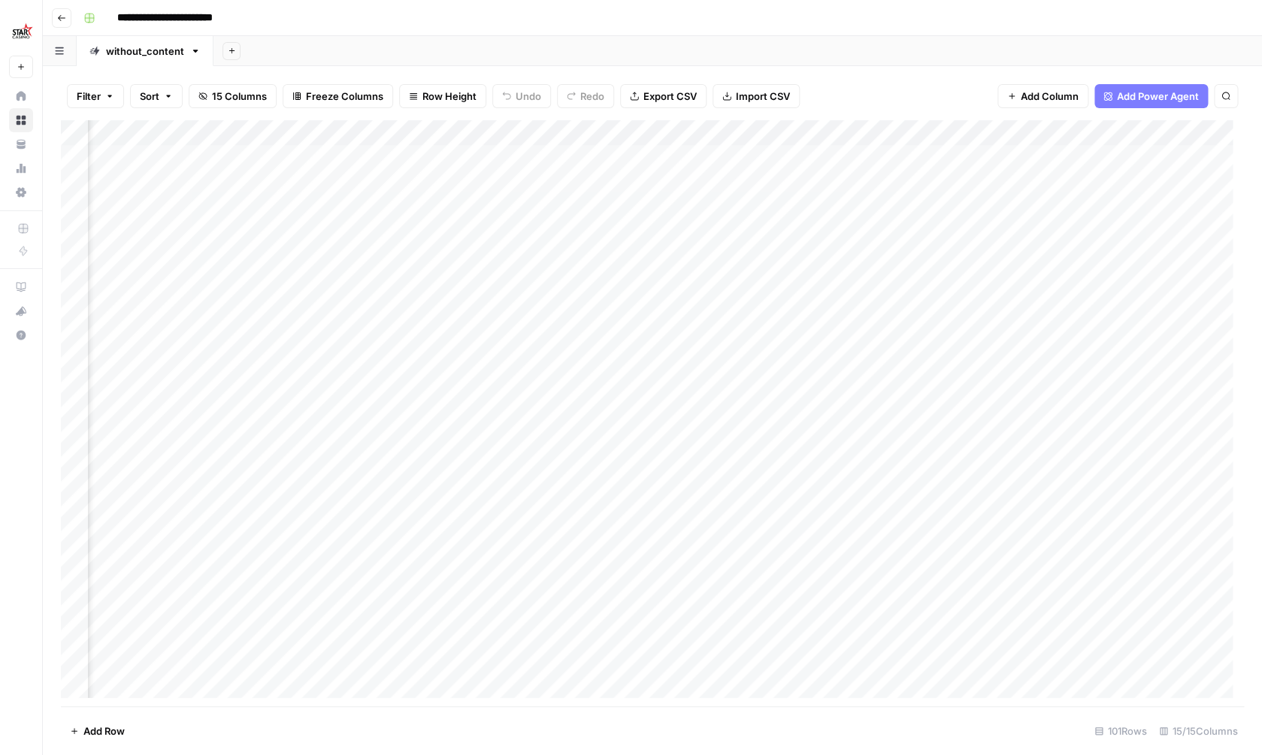
scroll to position [0, 1380]
click at [725, 255] on div "Add Column" at bounding box center [652, 414] width 1183 height 589
click at [635, 410] on div "Add Column" at bounding box center [652, 414] width 1183 height 589
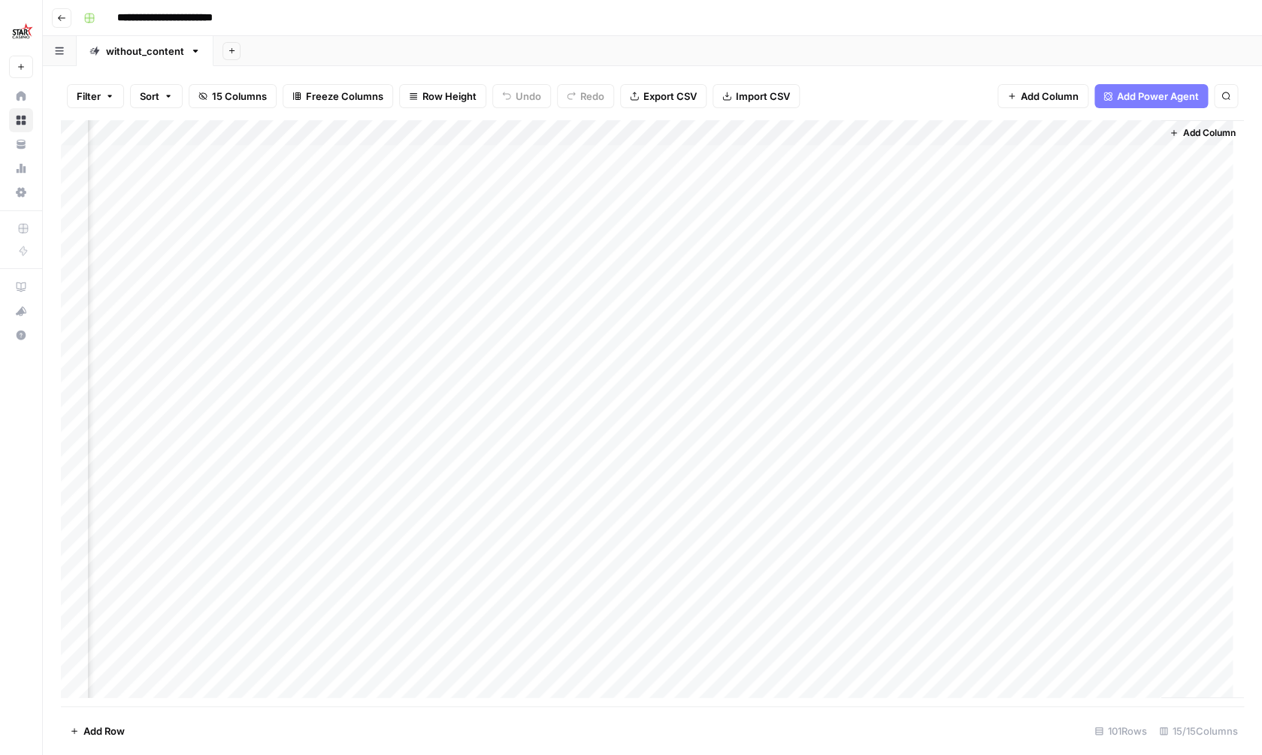
click at [608, 407] on div "Add Column" at bounding box center [652, 414] width 1183 height 589
click at [706, 412] on div "Add Column" at bounding box center [652, 414] width 1183 height 589
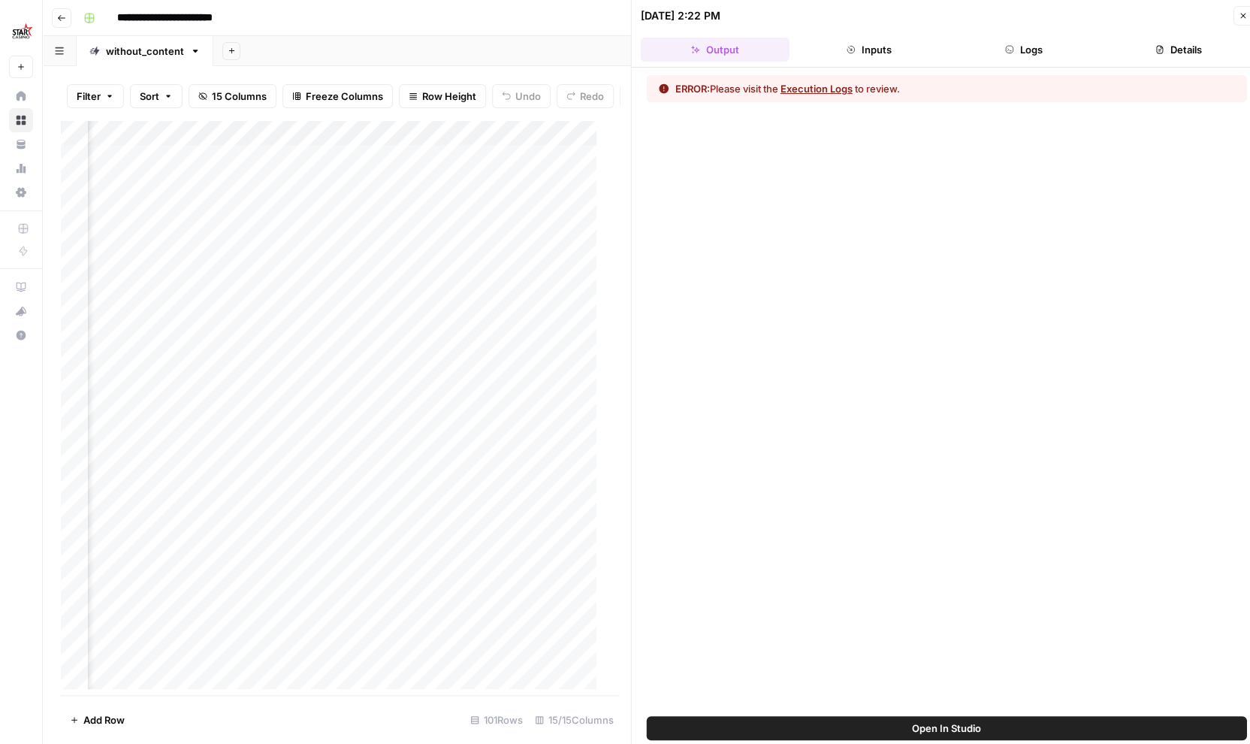
click at [997, 47] on button "Logs" at bounding box center [1024, 50] width 149 height 24
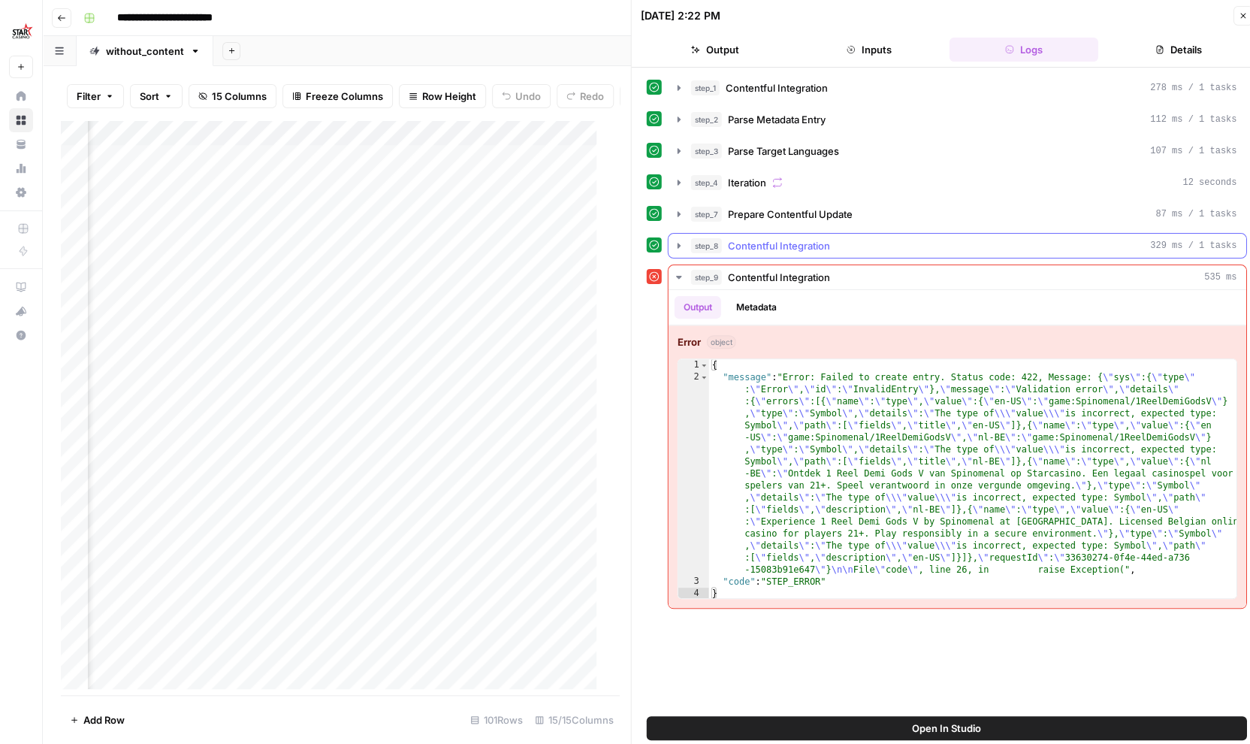
click at [880, 251] on div "step_8 Contentful Integration 329 ms / 1 tasks" at bounding box center [964, 245] width 546 height 15
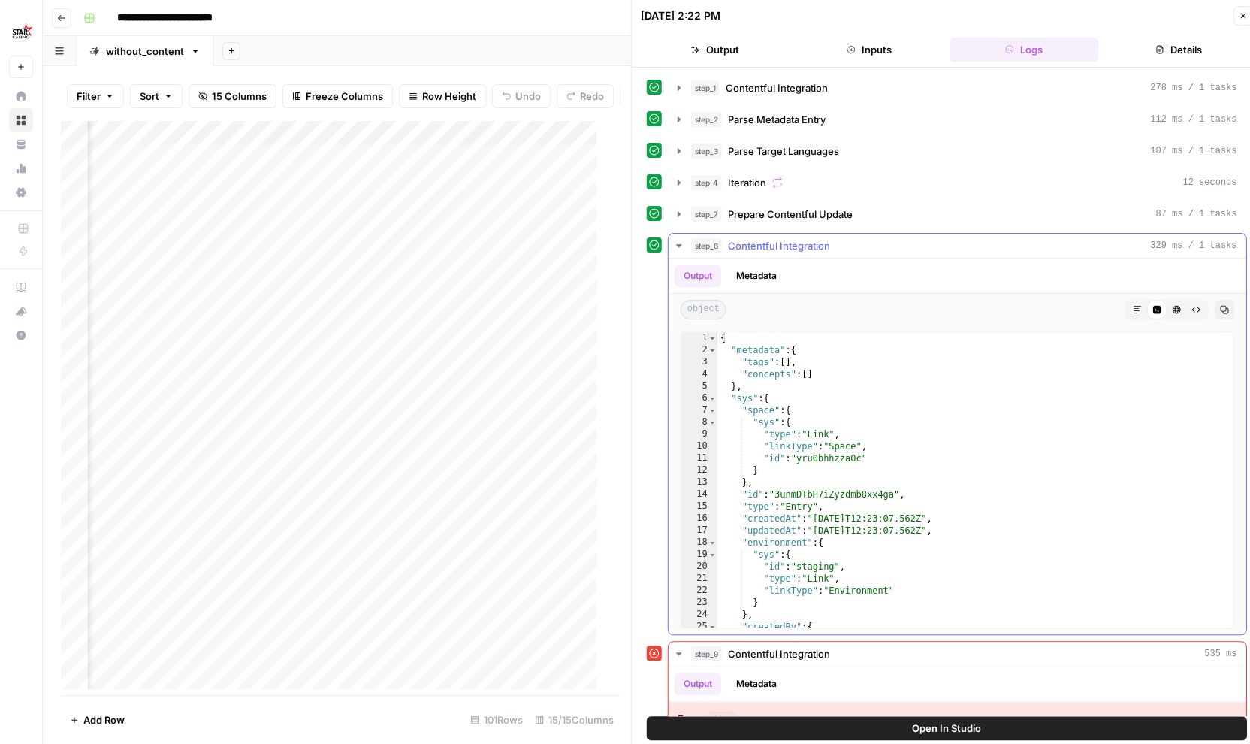
click at [881, 251] on div "step_8 Contentful Integration 329 ms / 1 tasks" at bounding box center [964, 245] width 546 height 15
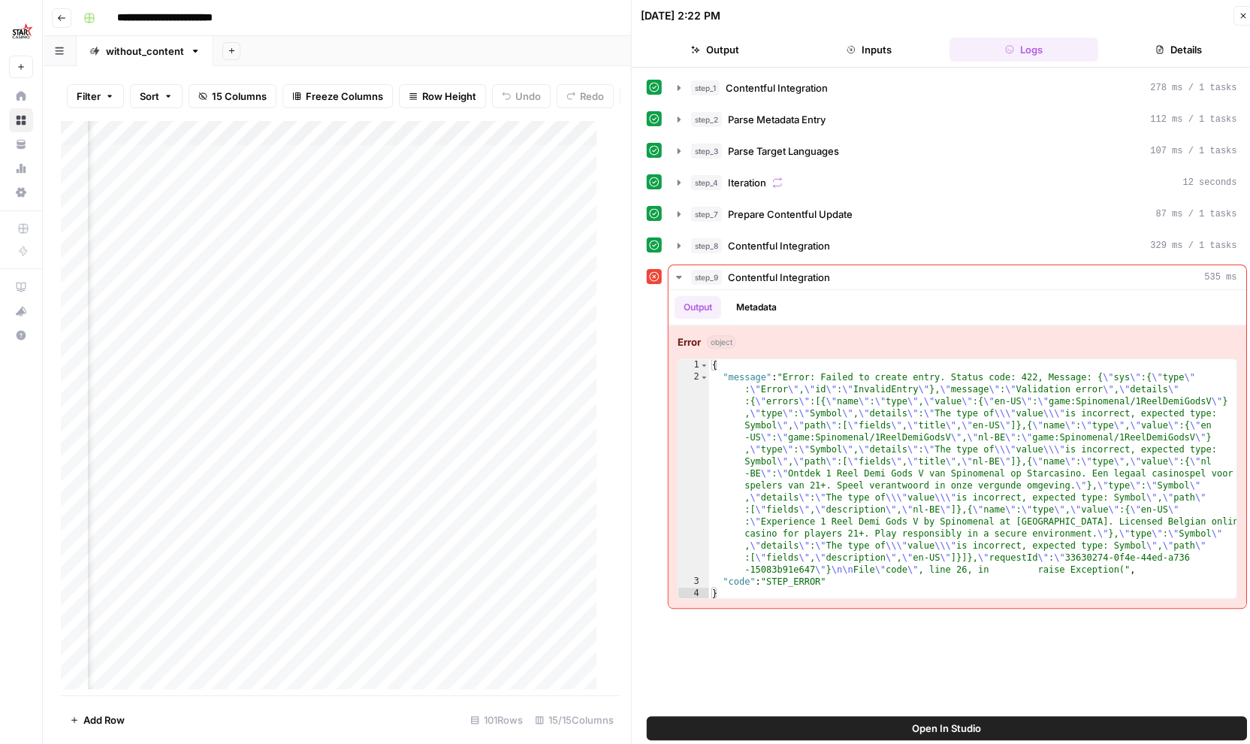
click at [922, 726] on span "Open In Studio" at bounding box center [946, 728] width 69 height 15
click at [382, 264] on div "Add Column" at bounding box center [334, 410] width 547 height 580
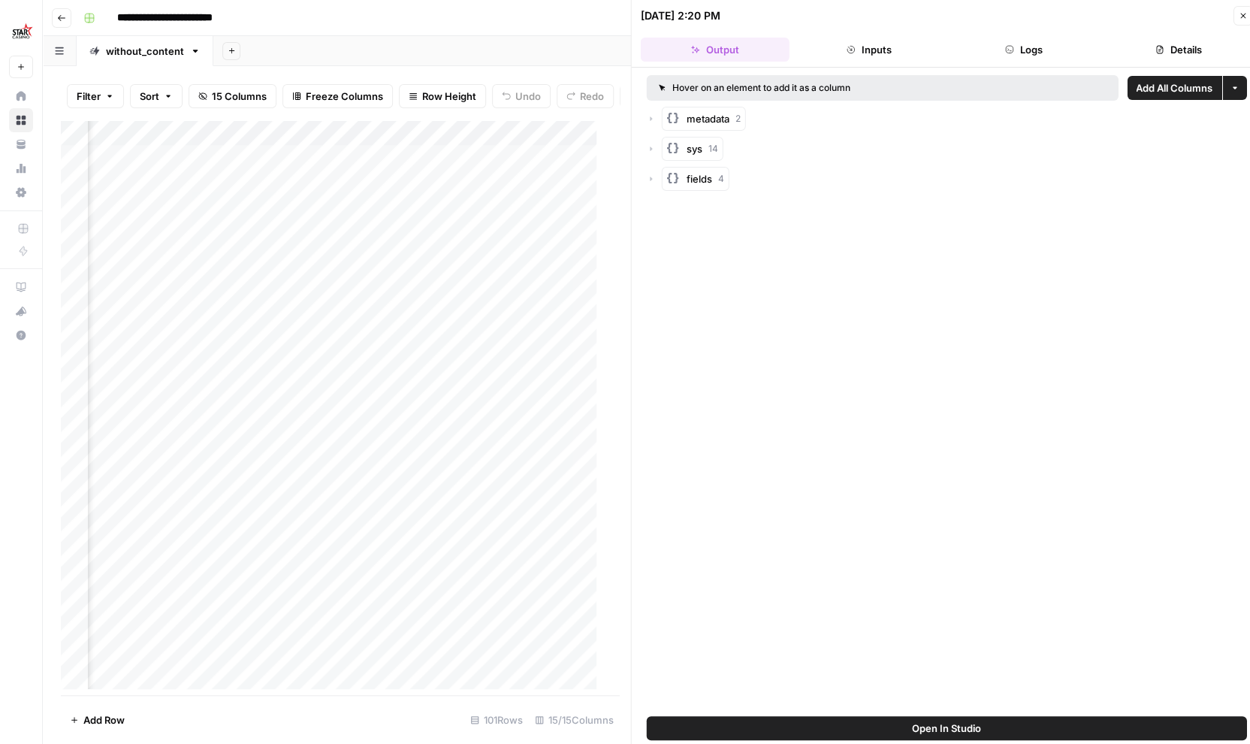
click at [1010, 53] on icon "button" at bounding box center [1009, 49] width 9 height 9
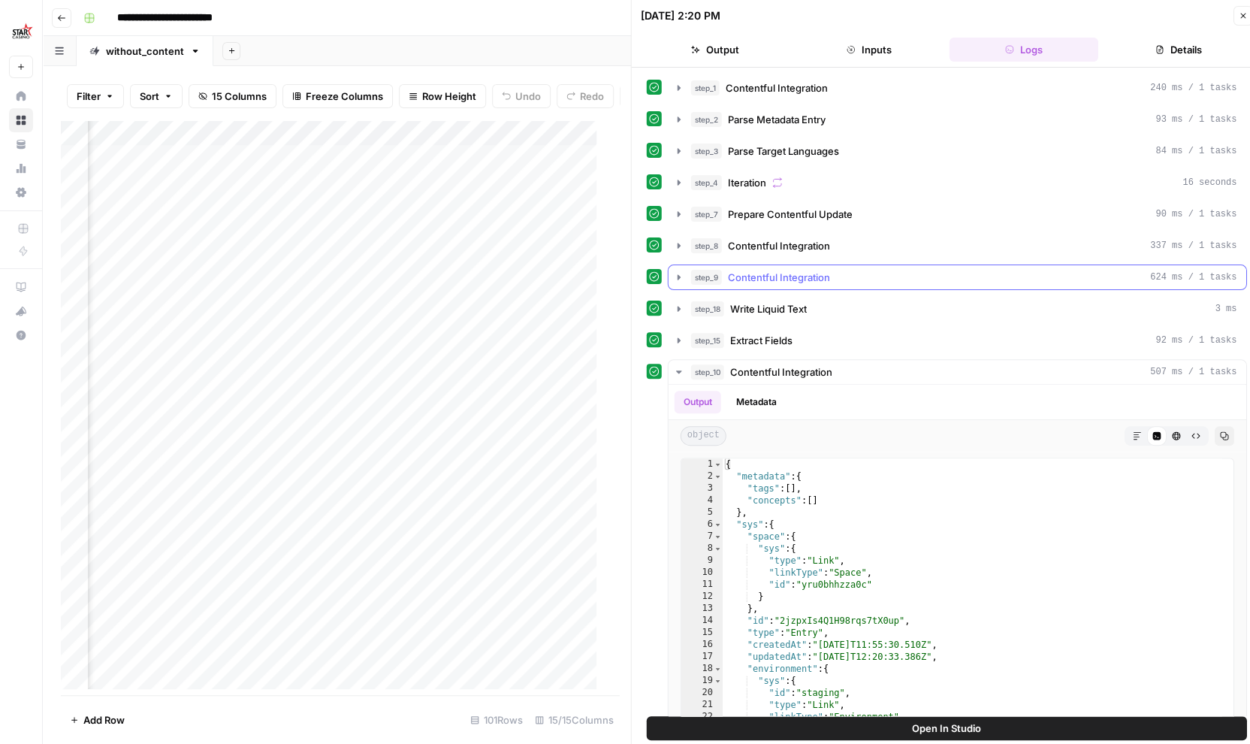
click at [824, 274] on span "Contentful Integration" at bounding box center [779, 277] width 102 height 15
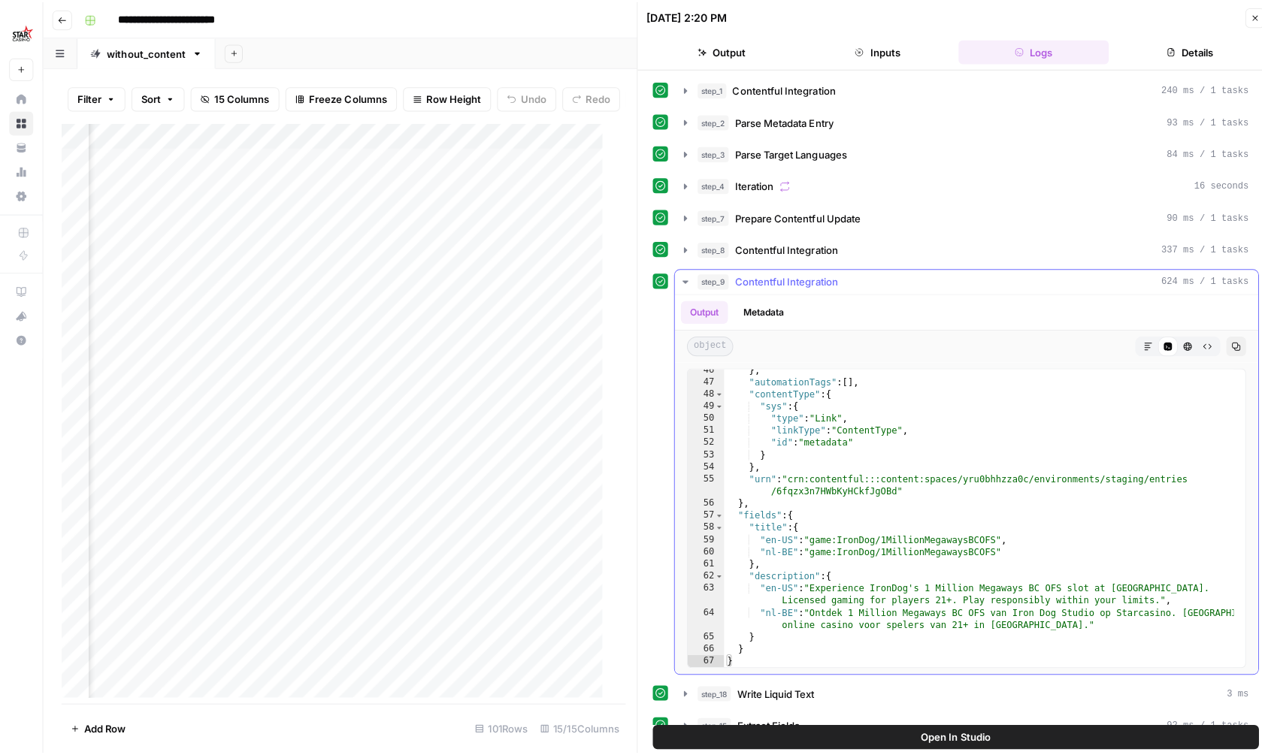
scroll to position [546, 0]
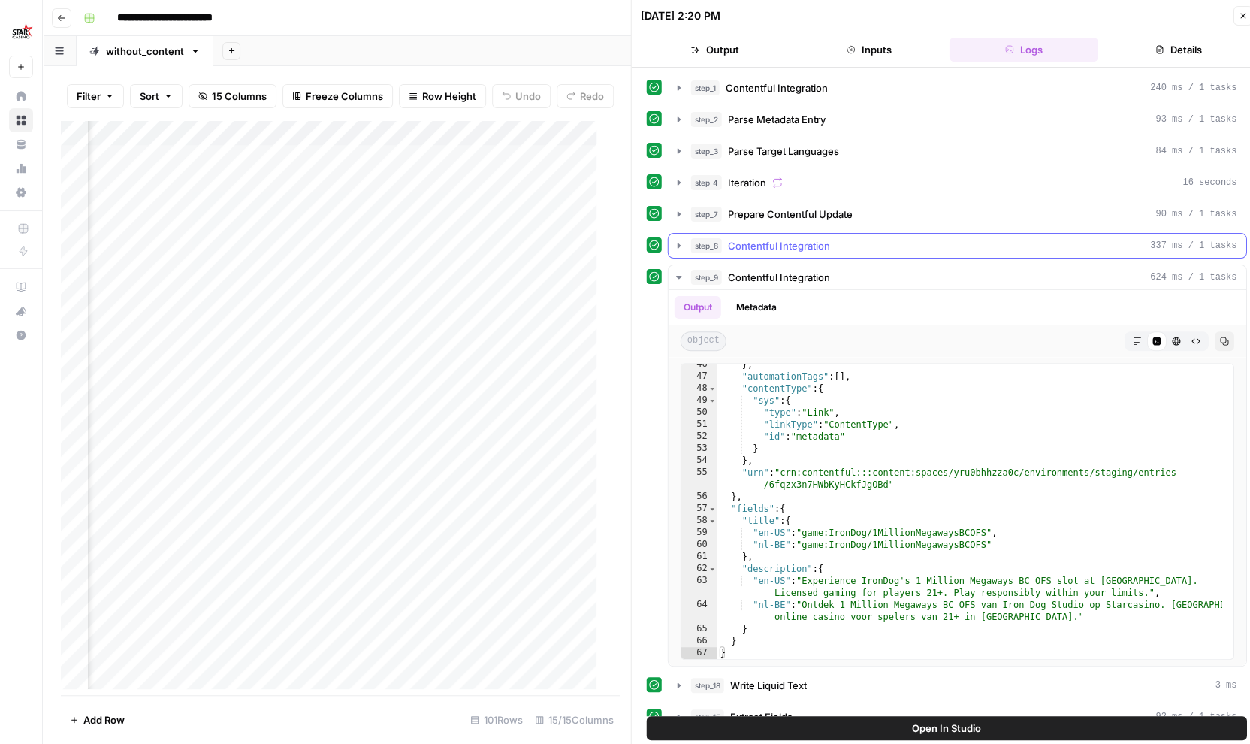
click at [834, 250] on div "step_8 Contentful Integration 337 ms / 1 tasks" at bounding box center [964, 245] width 546 height 15
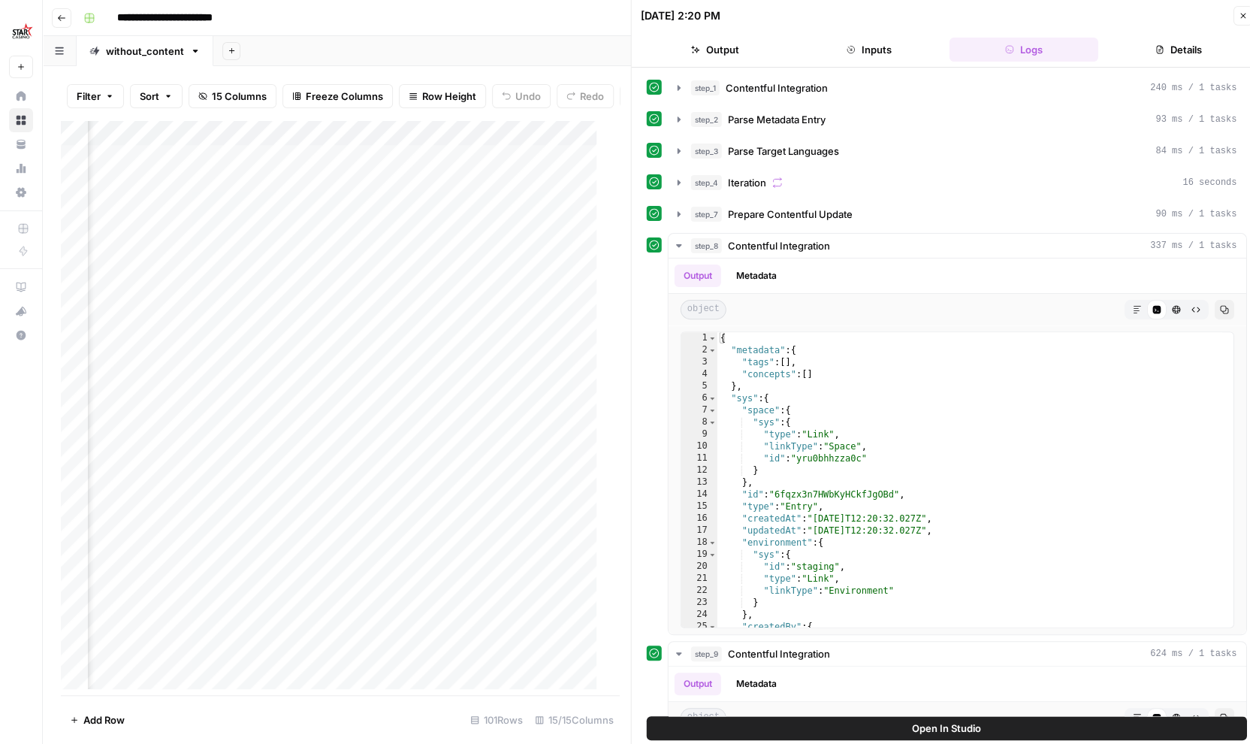
click at [874, 726] on button "Open In Studio" at bounding box center [947, 728] width 600 height 24
click at [403, 419] on div "Add Column" at bounding box center [334, 410] width 547 height 580
click at [1238, 20] on button "Close" at bounding box center [1243, 16] width 20 height 20
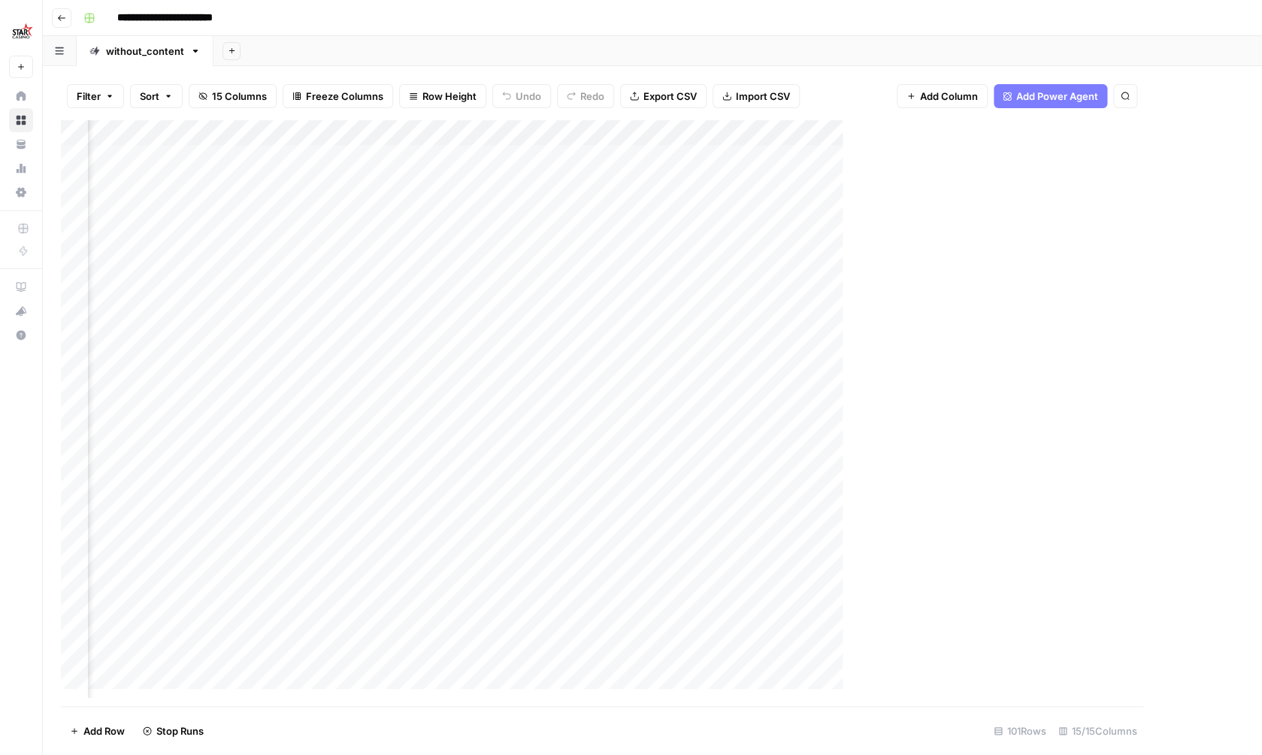
scroll to position [1, 1362]
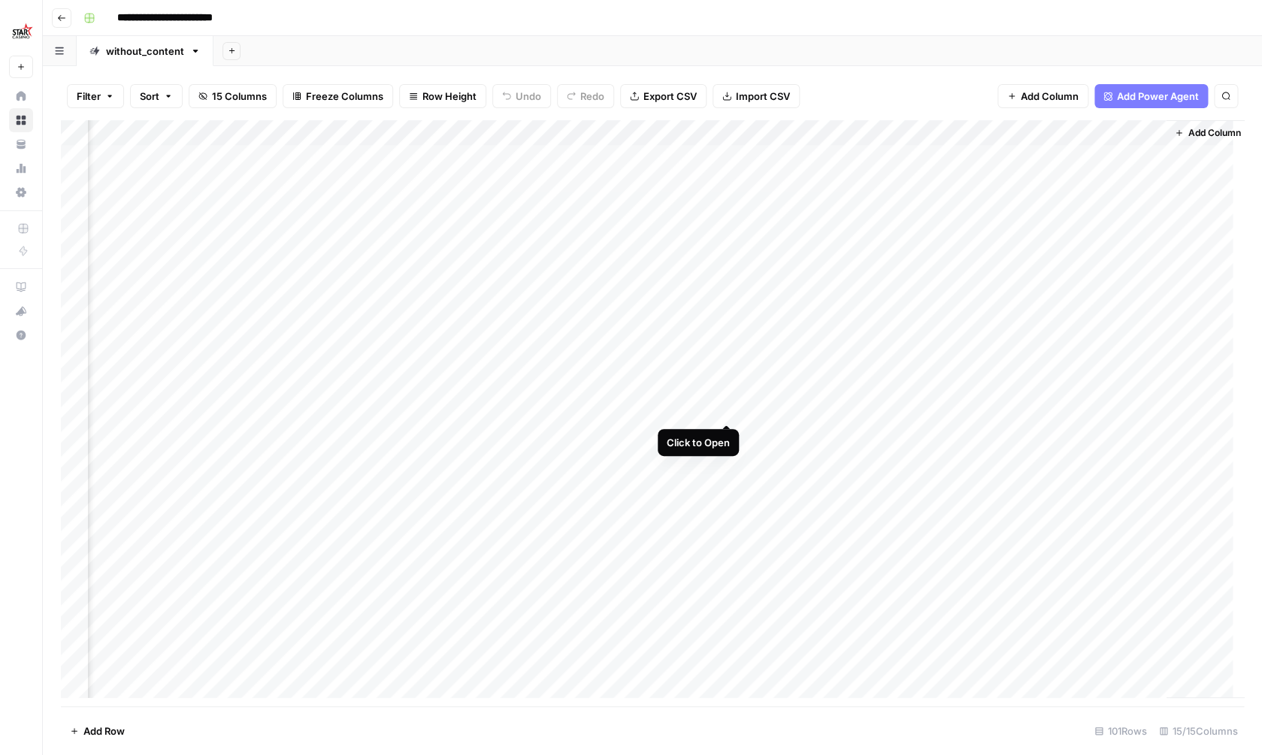
click at [726, 409] on div "Add Column" at bounding box center [652, 414] width 1183 height 589
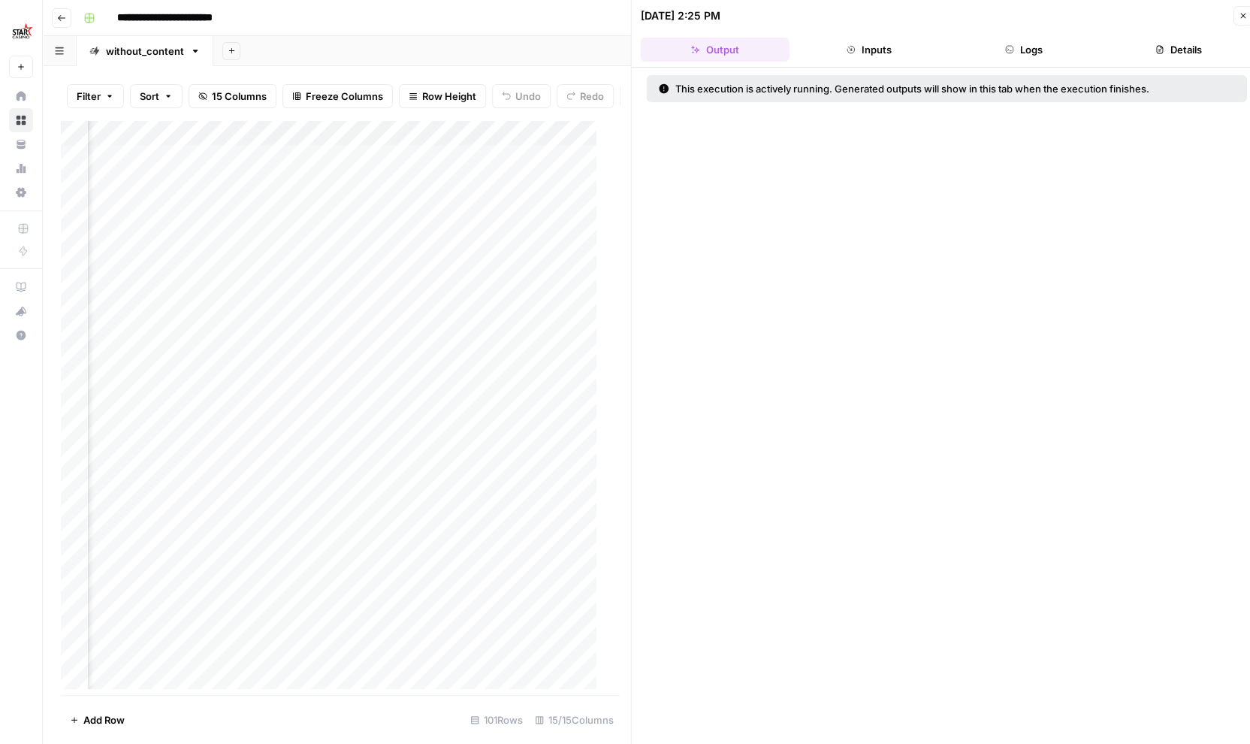
click at [1007, 47] on icon "button" at bounding box center [1010, 50] width 8 height 8
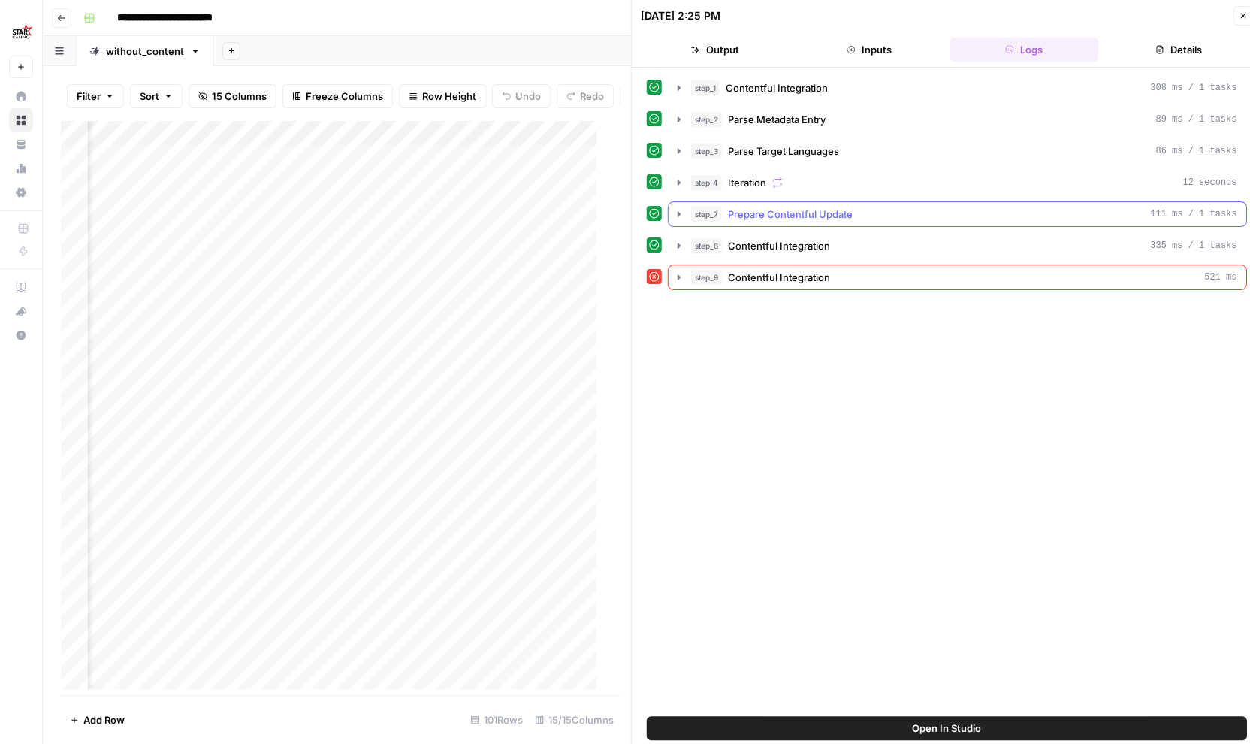
drag, startPoint x: 756, startPoint y: 222, endPoint x: 754, endPoint y: 215, distance: 7.7
click at [755, 221] on button "step_7 Prepare Contentful Update 111 ms / 1 tasks" at bounding box center [958, 214] width 578 height 24
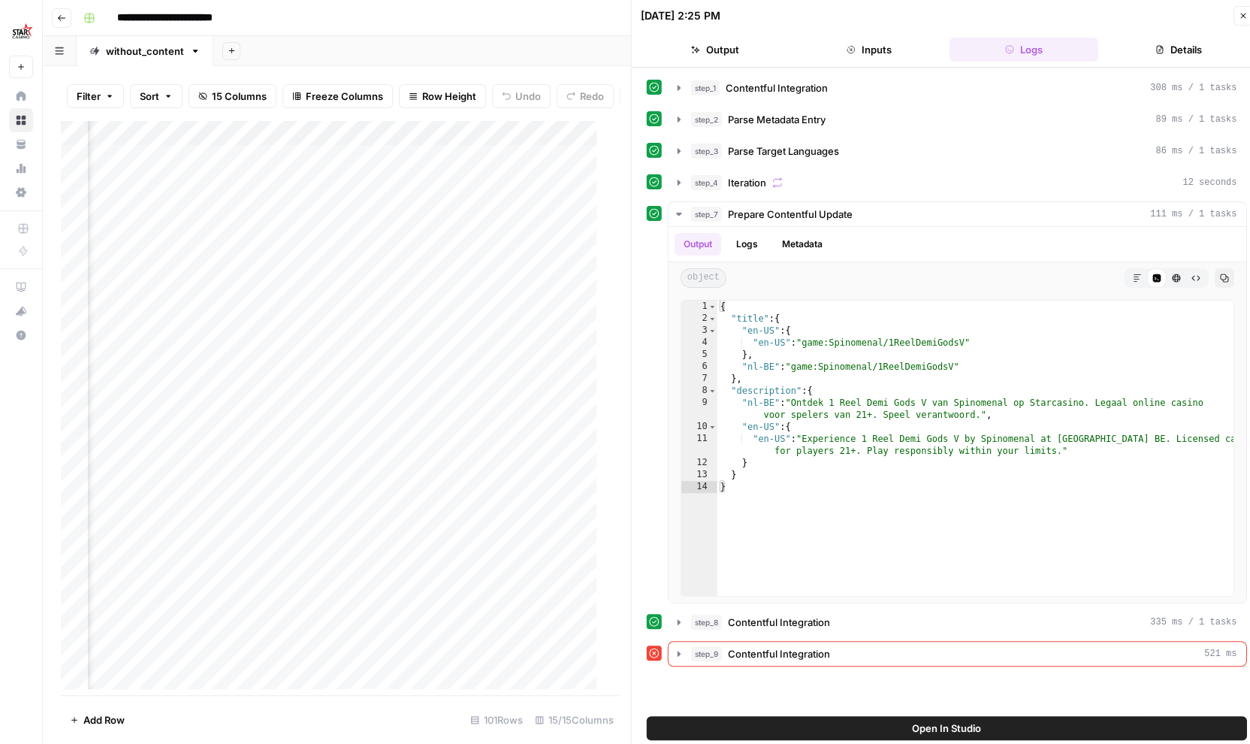
click at [889, 726] on button "Open In Studio" at bounding box center [947, 728] width 600 height 24
click at [1240, 20] on icon "button" at bounding box center [1242, 15] width 9 height 9
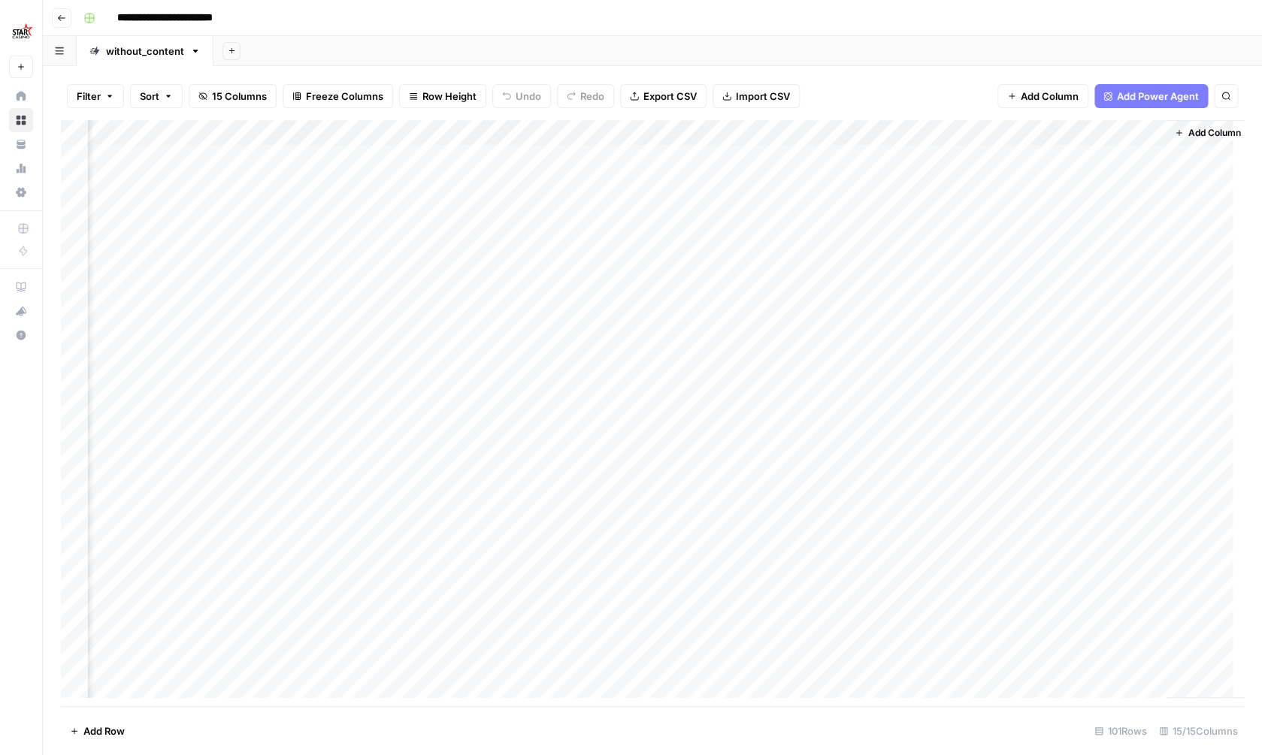
click at [749, 408] on div "Add Column" at bounding box center [652, 414] width 1183 height 589
click at [729, 410] on div "Add Column" at bounding box center [652, 414] width 1183 height 589
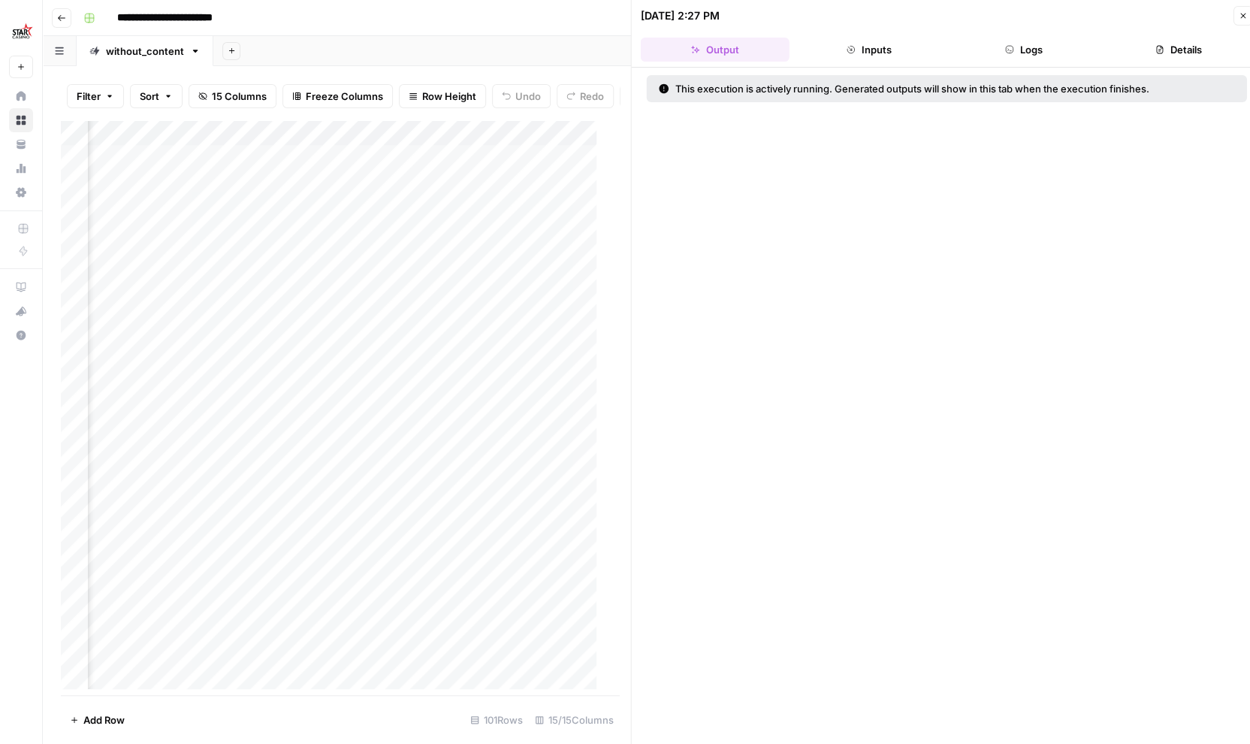
click at [986, 41] on button "Logs" at bounding box center [1024, 50] width 149 height 24
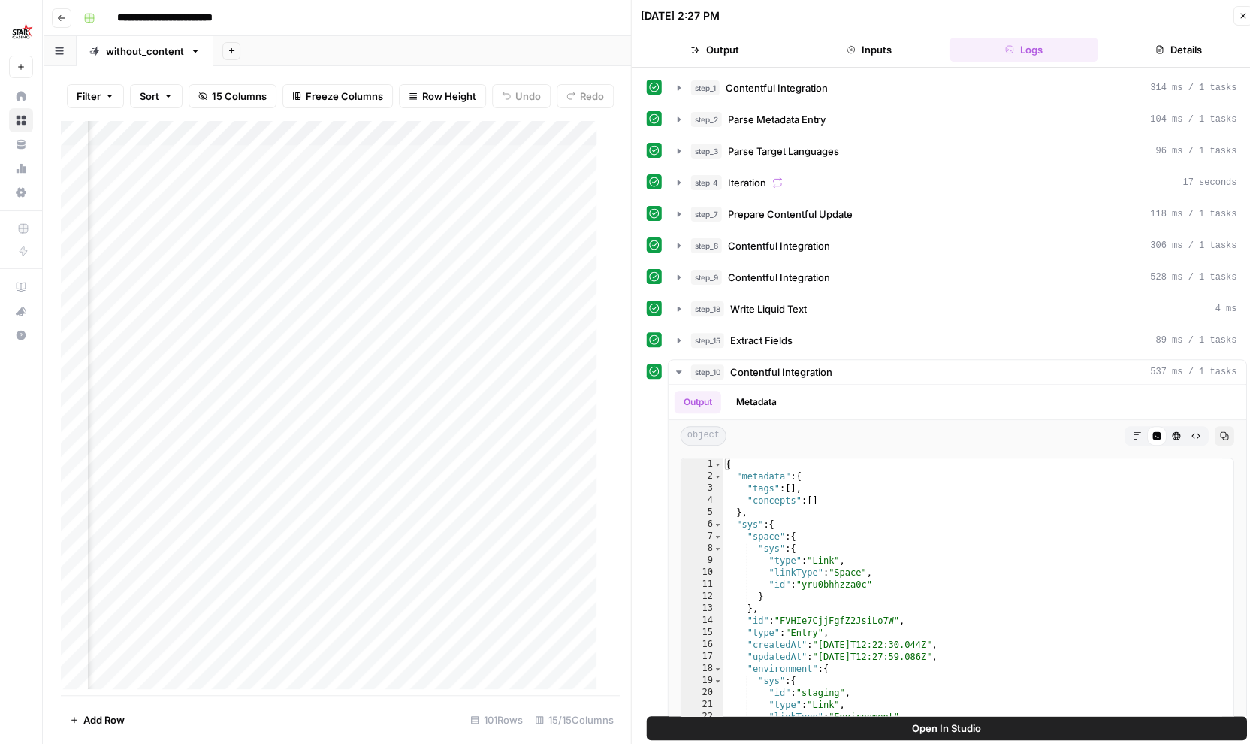
click at [1246, 14] on icon "button" at bounding box center [1242, 15] width 9 height 9
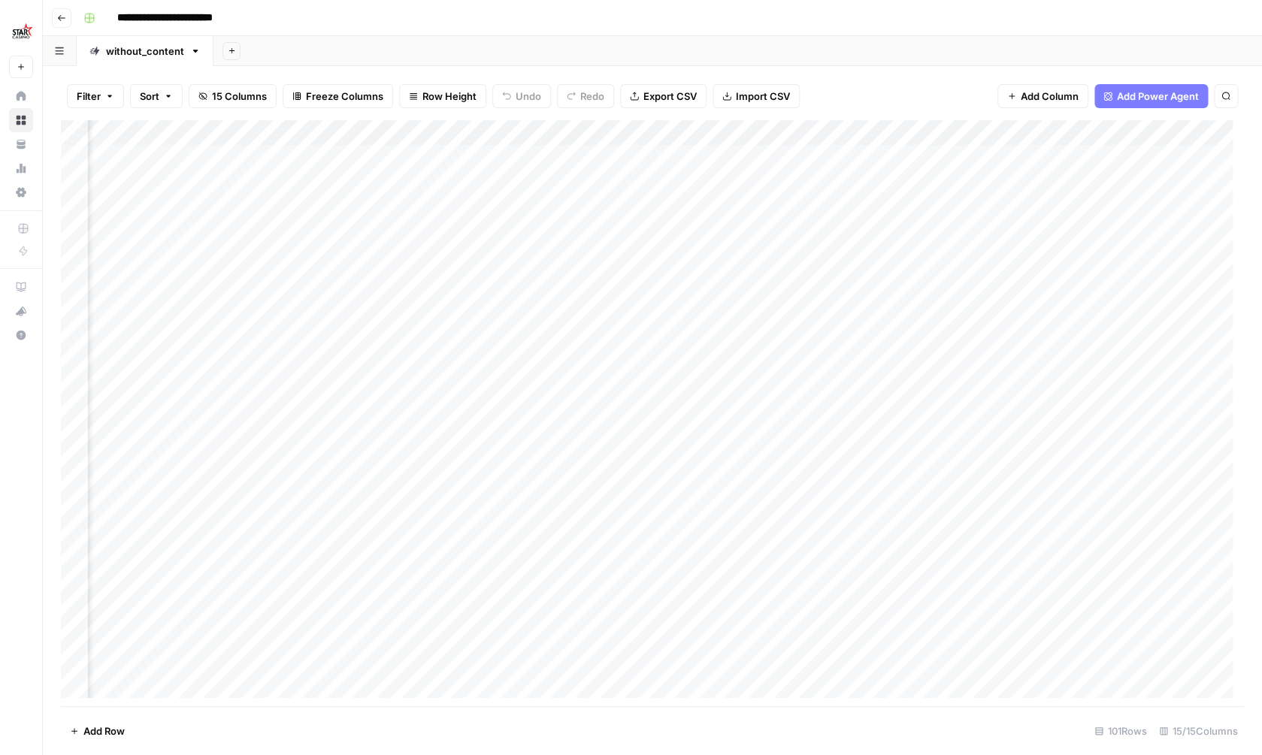
scroll to position [1, 745]
click at [80, 283] on div "Add Column" at bounding box center [652, 414] width 1183 height 589
click at [81, 298] on div "Add Column" at bounding box center [652, 414] width 1183 height 589
click at [83, 305] on div "Add Column" at bounding box center [652, 414] width 1183 height 589
click at [80, 329] on div "Add Column" at bounding box center [652, 414] width 1183 height 589
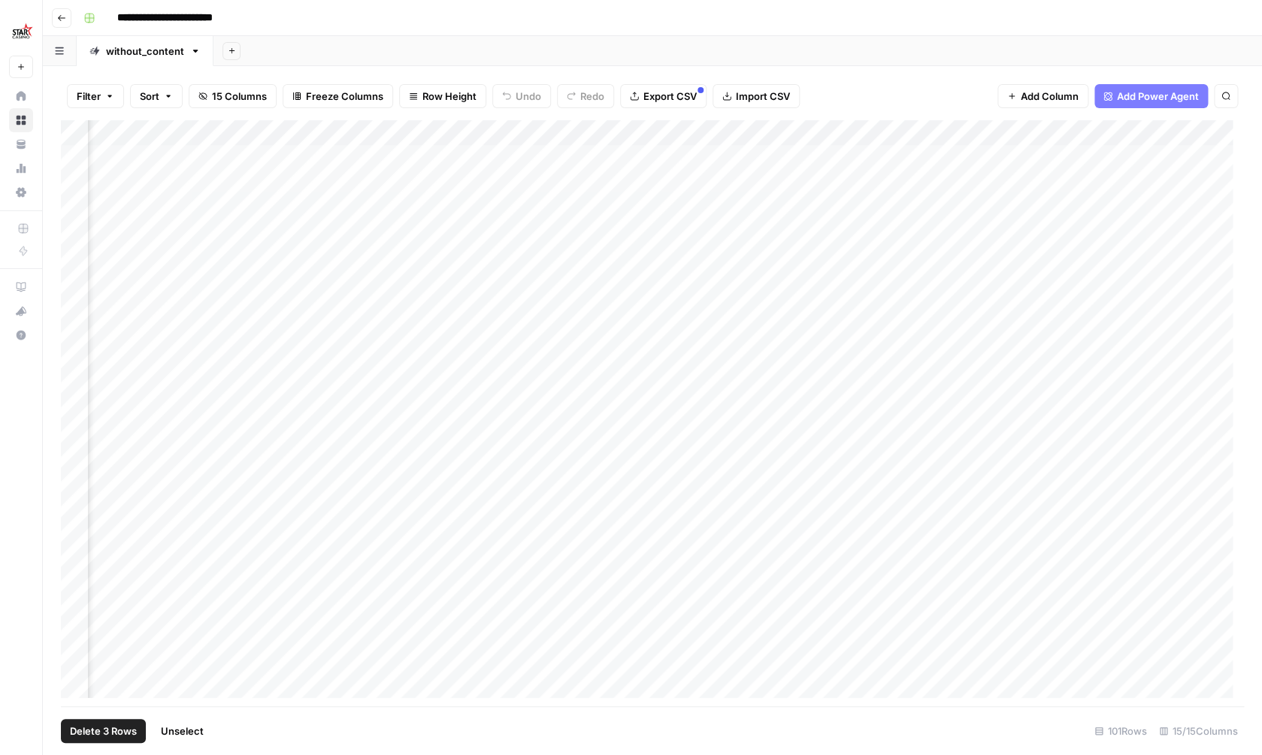
click at [80, 356] on div "Add Column" at bounding box center [652, 414] width 1183 height 589
click at [80, 380] on div "Add Column" at bounding box center [652, 414] width 1183 height 589
click at [677, 132] on div "Add Column" at bounding box center [652, 414] width 1183 height 589
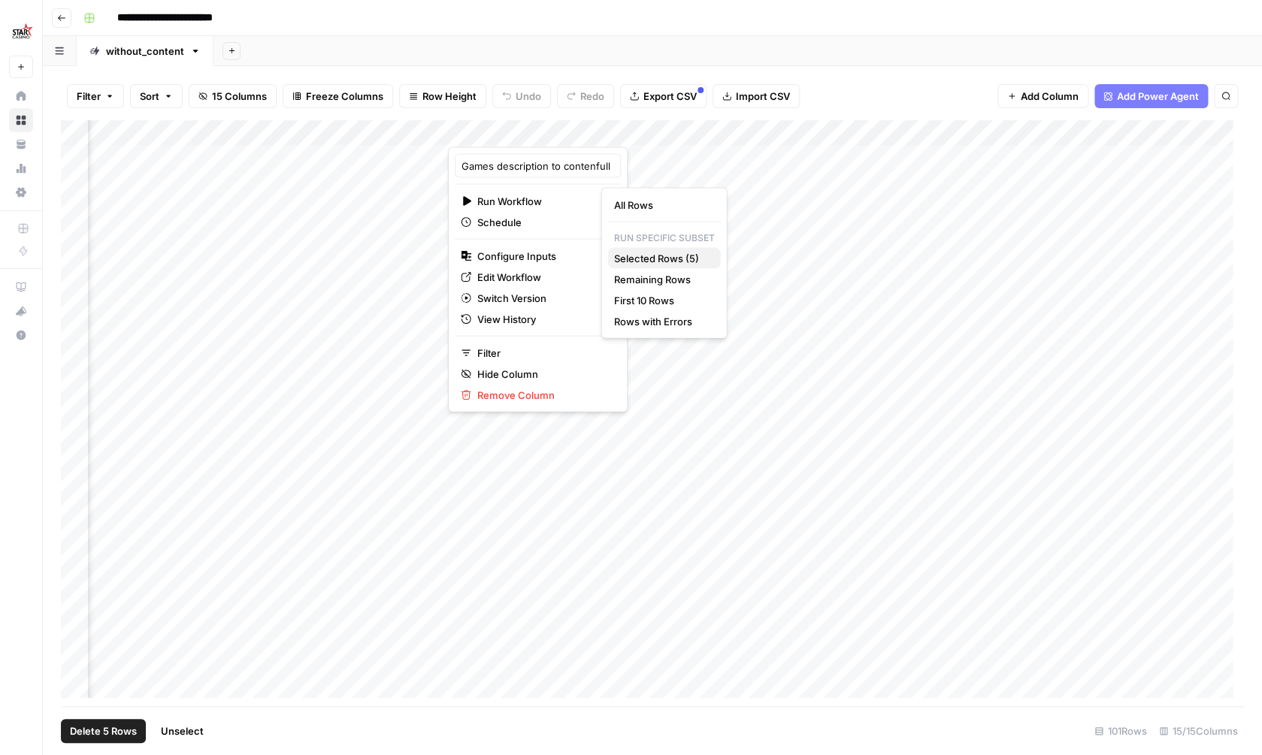
click at [673, 262] on span "Selected Rows (5)" at bounding box center [661, 258] width 95 height 15
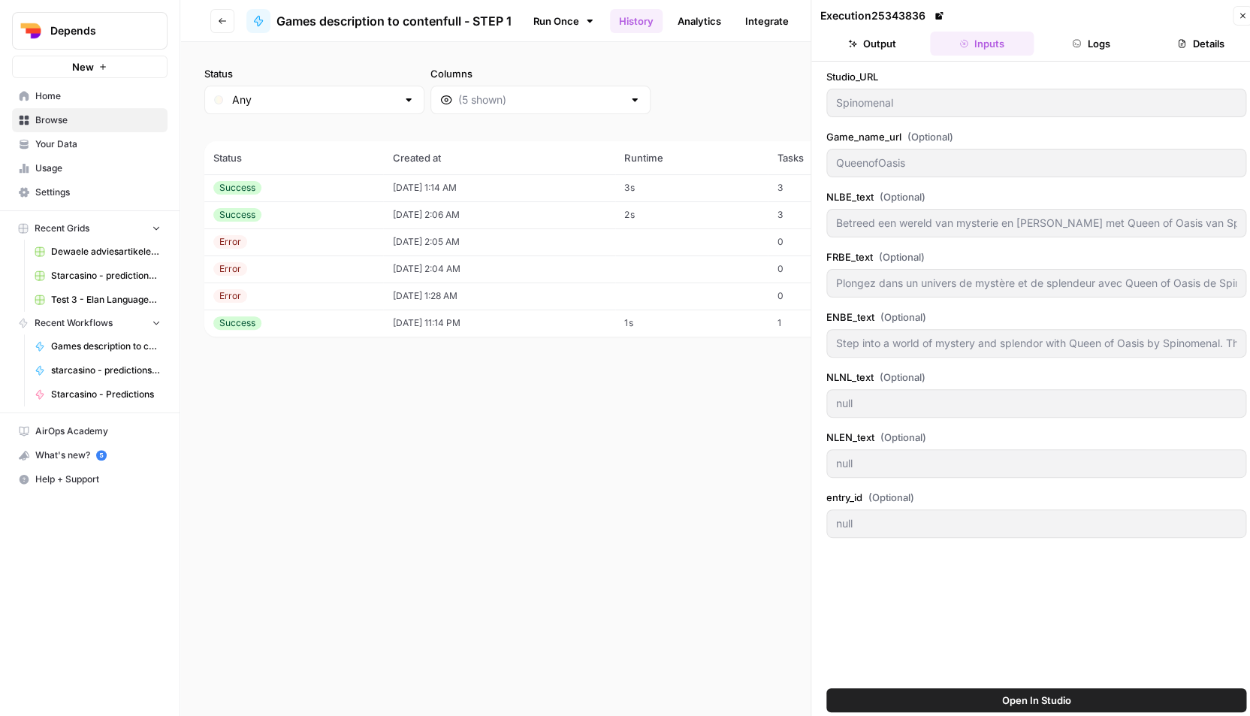
click at [1240, 13] on icon "button" at bounding box center [1242, 15] width 9 height 9
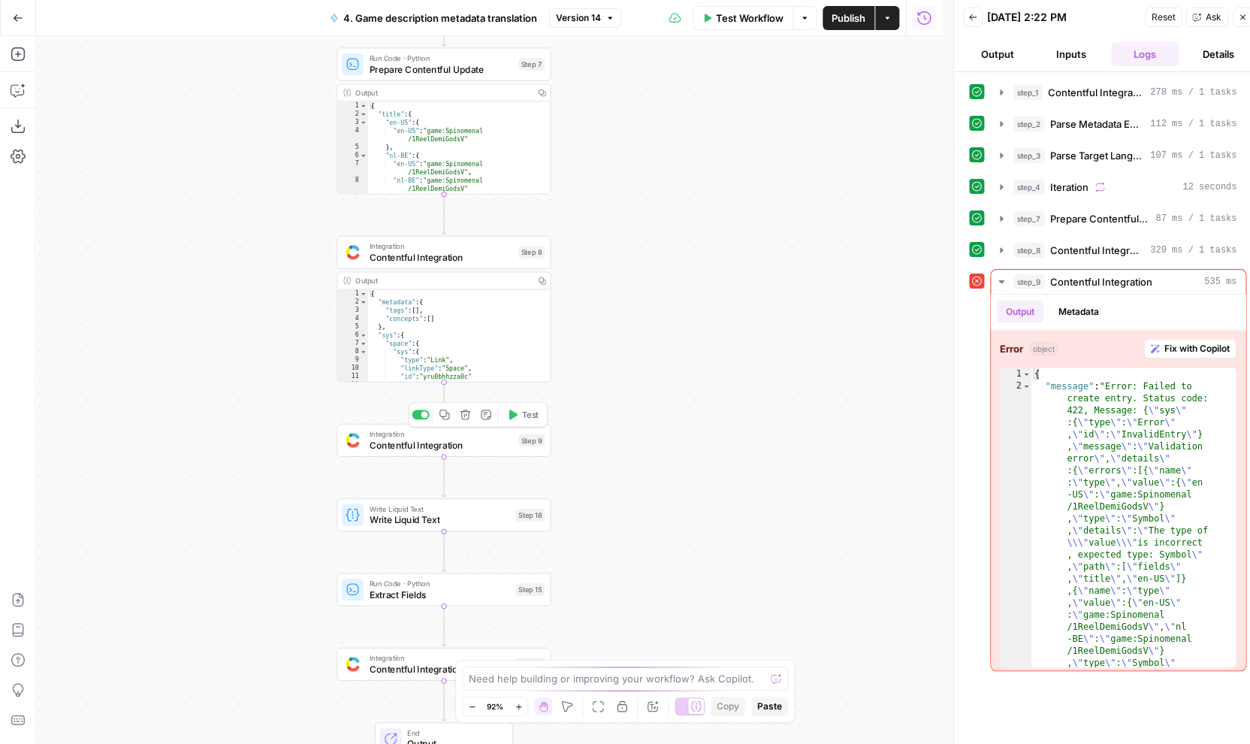
click at [473, 451] on span "Contentful Integration" at bounding box center [441, 445] width 144 height 14
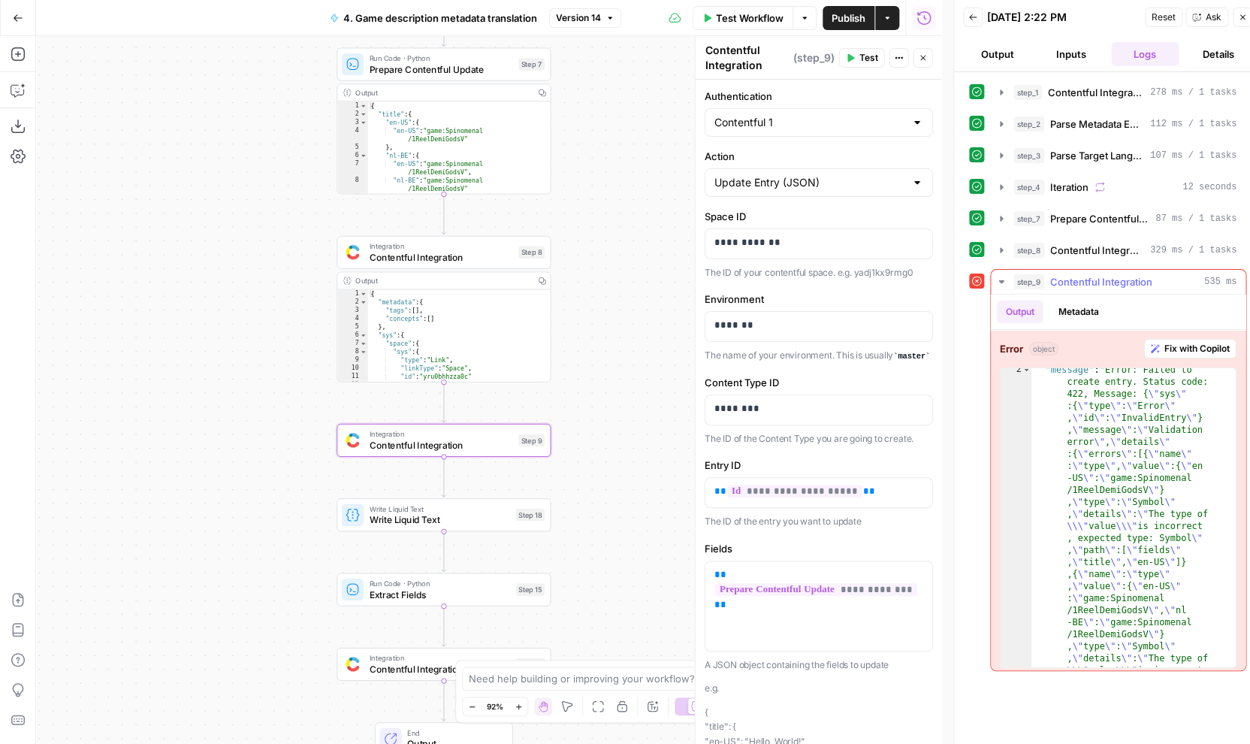
scroll to position [16, 0]
click at [516, 417] on icon "button" at bounding box center [513, 415] width 8 height 10
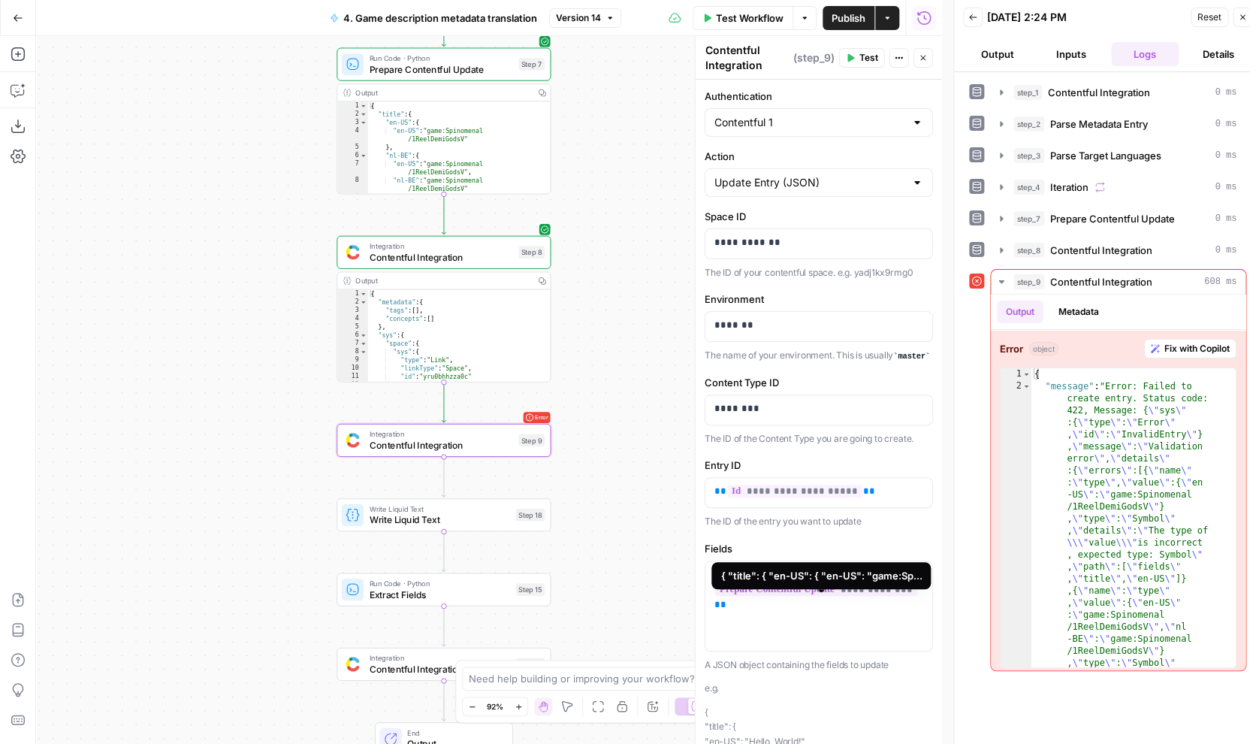
click at [806, 596] on span "**********" at bounding box center [816, 589] width 202 height 13
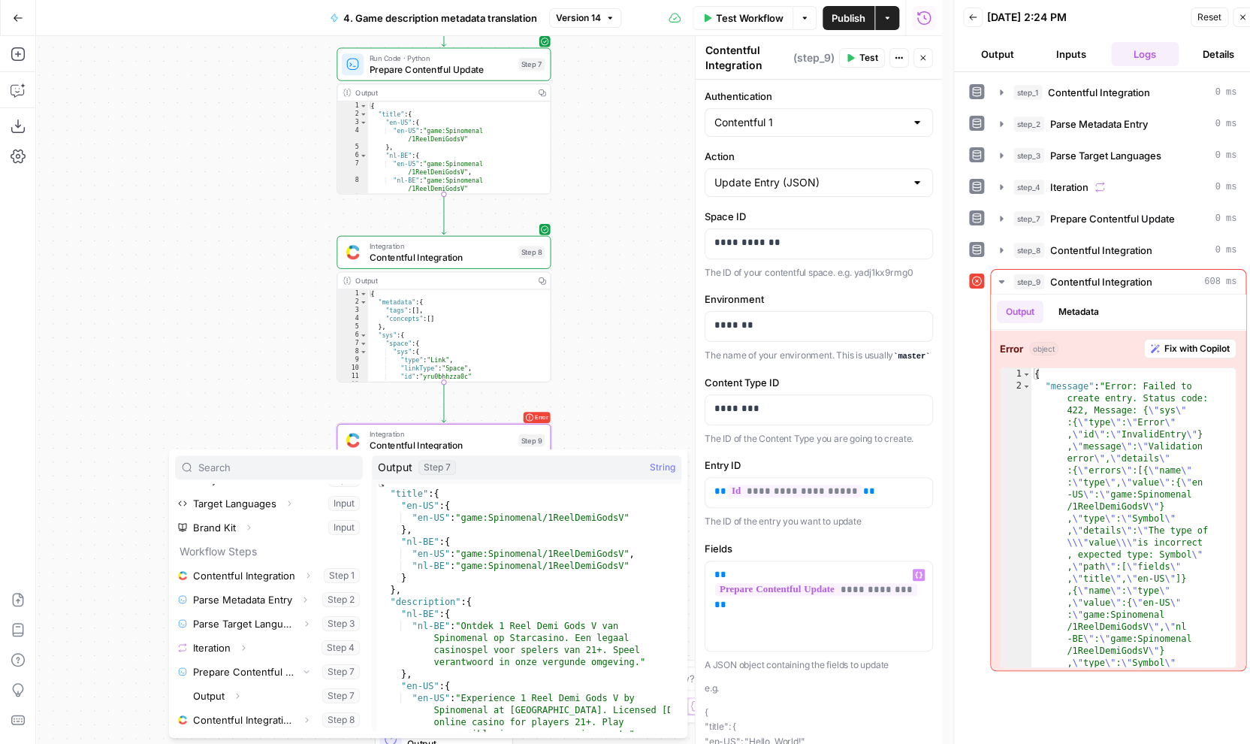
scroll to position [0, 0]
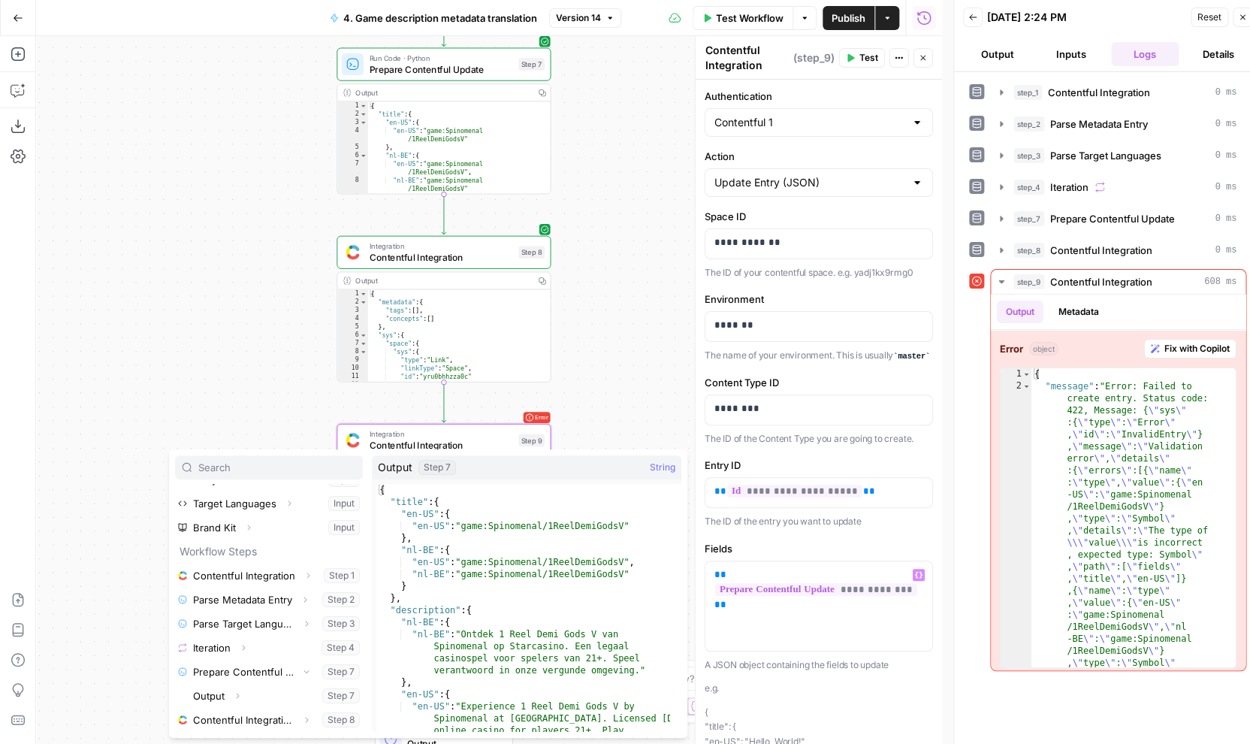
click at [633, 286] on div "Workflow Set Inputs Inputs Integration Contentful Integration Step 1 Output Cop…" at bounding box center [489, 390] width 906 height 708
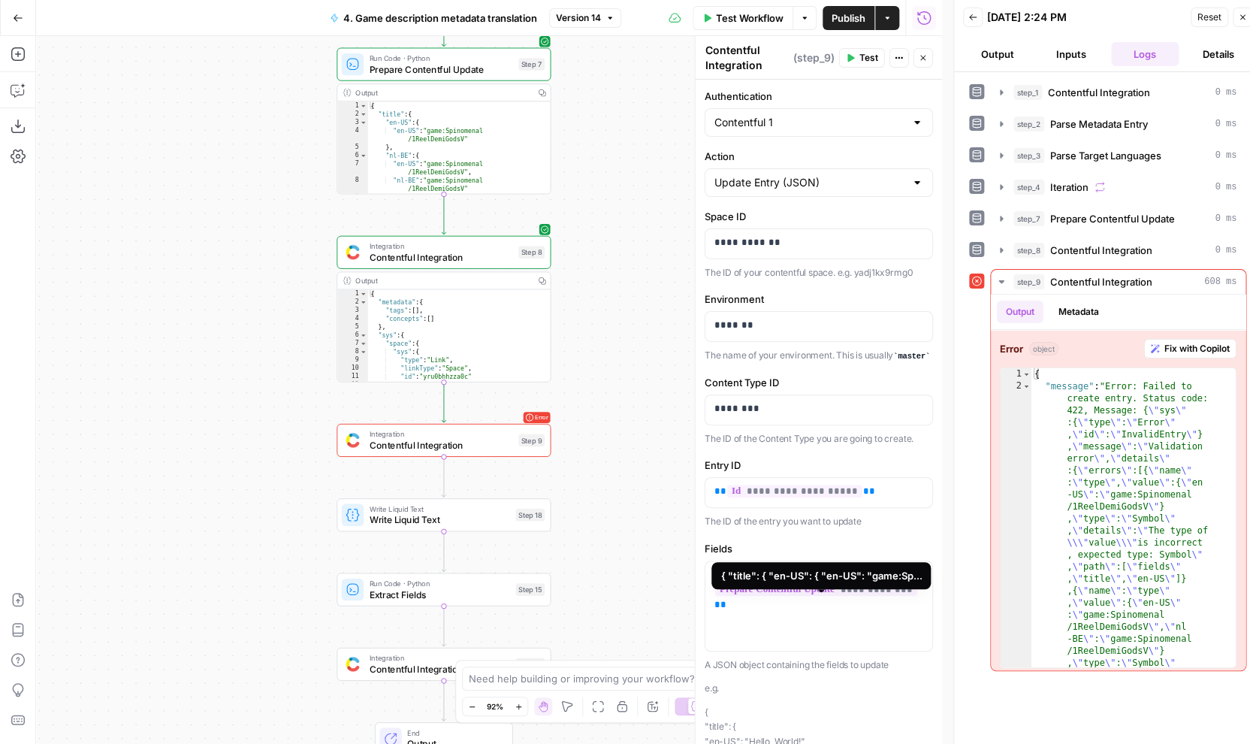
click at [769, 596] on span "**********" at bounding box center [816, 589] width 202 height 13
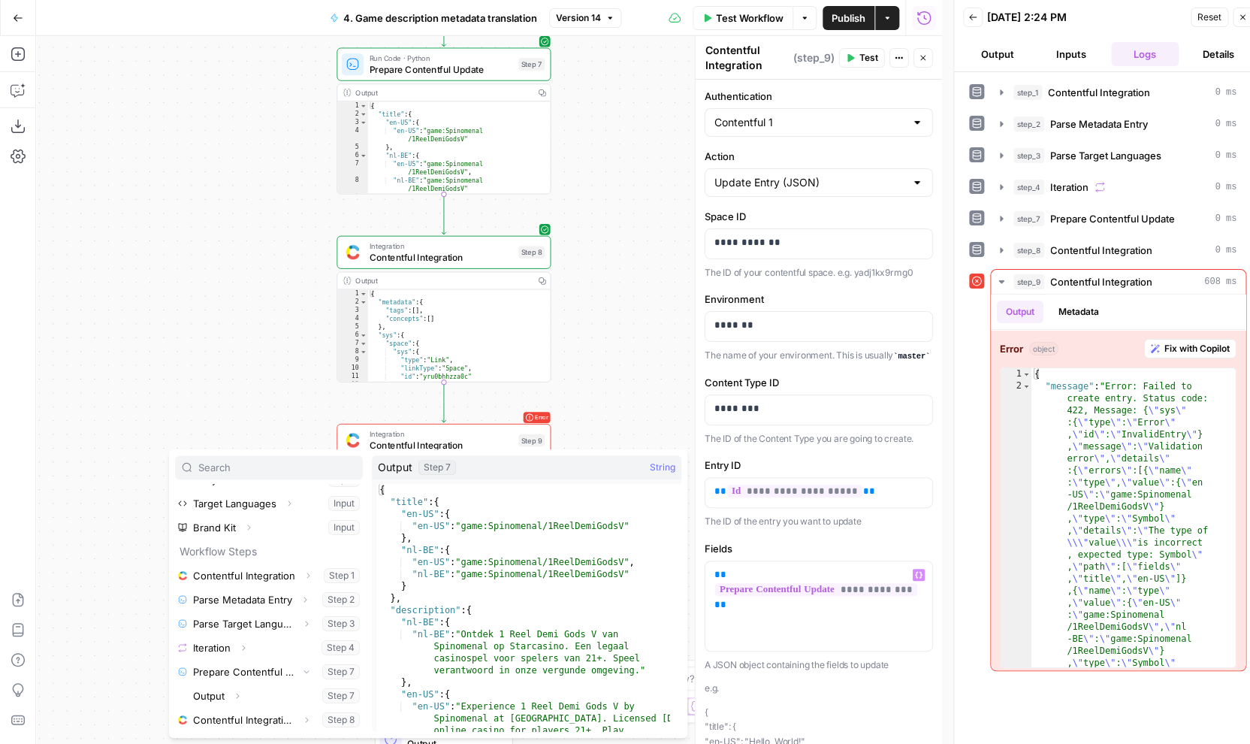
click at [583, 364] on div "Workflow Set Inputs Inputs Integration Contentful Integration Step 1 Output Cop…" at bounding box center [489, 390] width 906 height 708
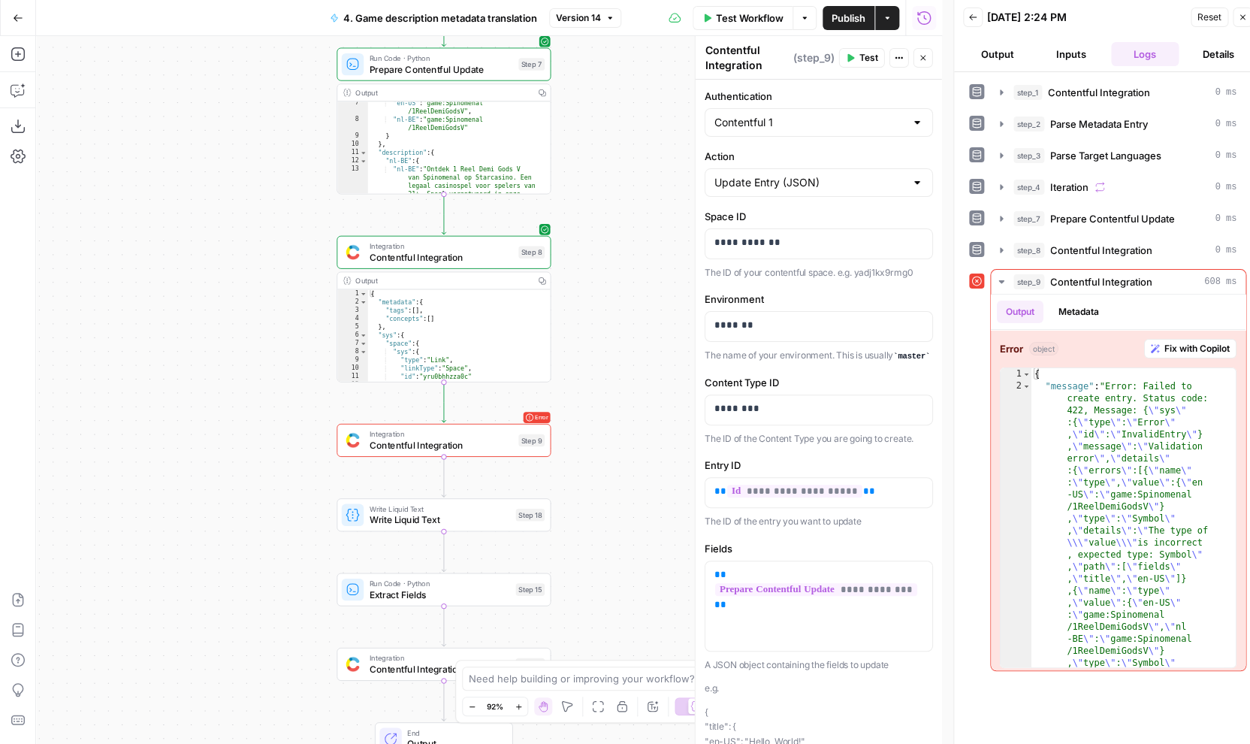
scroll to position [65, 0]
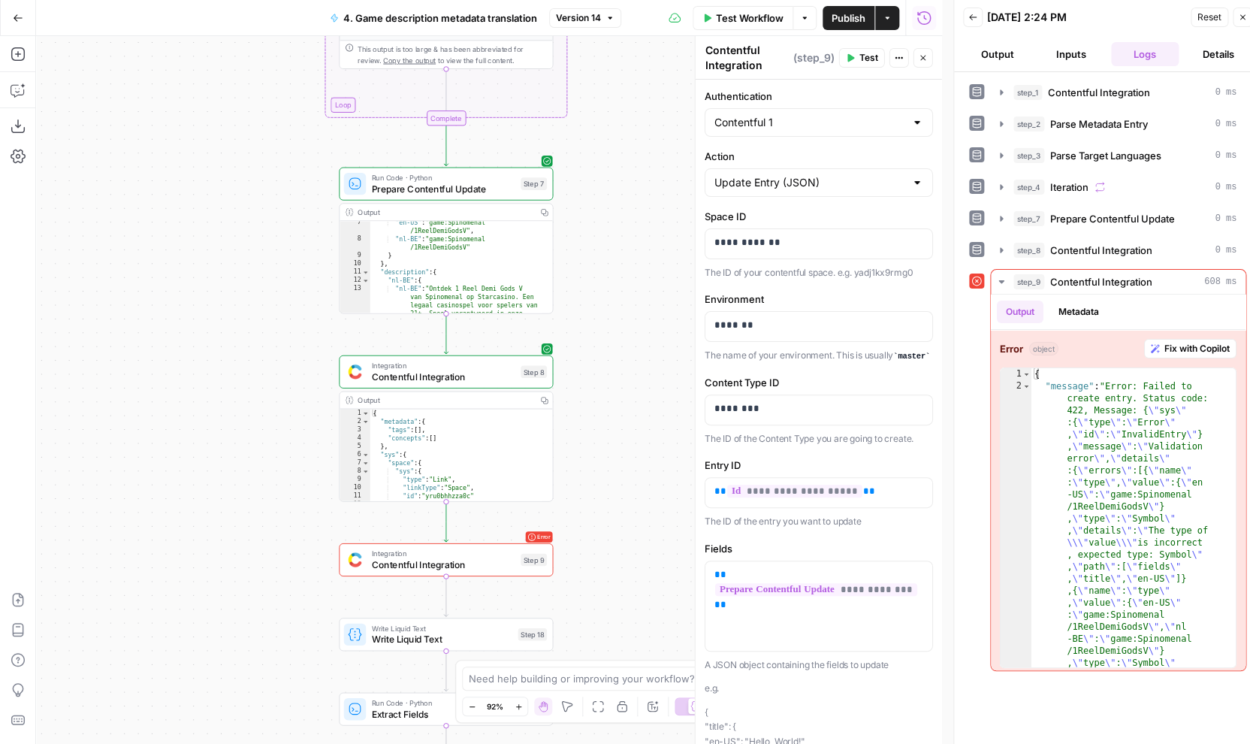
drag, startPoint x: 585, startPoint y: 129, endPoint x: 586, endPoint y: 304, distance: 175.8
click at [587, 304] on div "Workflow Set Inputs Inputs Integration Contentful Integration Step 1 Output Cop…" at bounding box center [489, 390] width 906 height 708
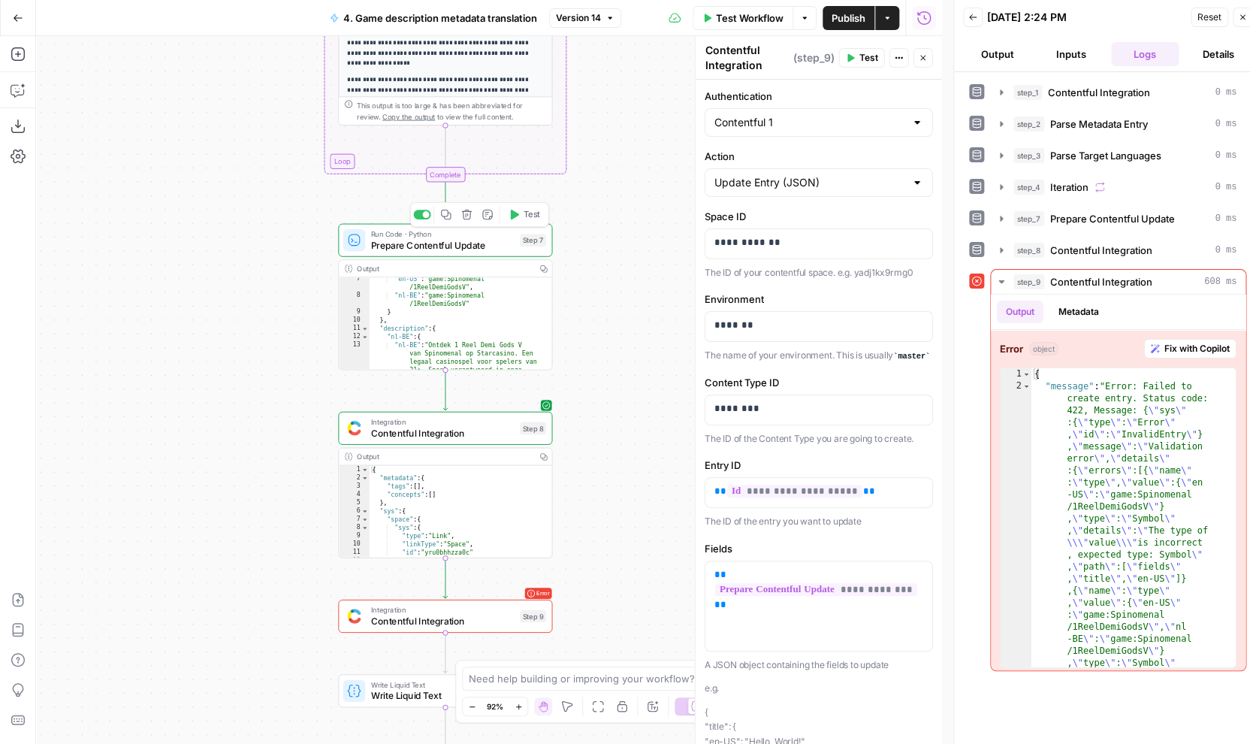
click at [527, 214] on span "Test" at bounding box center [532, 214] width 17 height 13
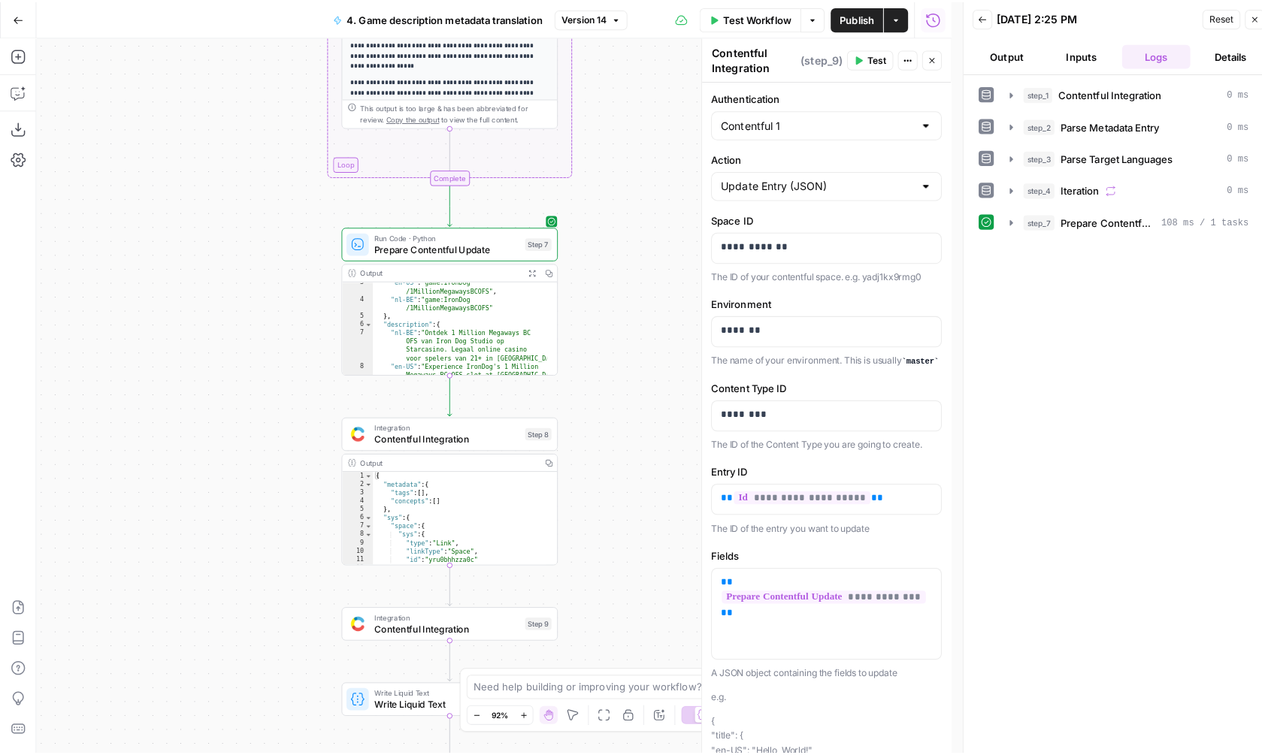
scroll to position [0, 0]
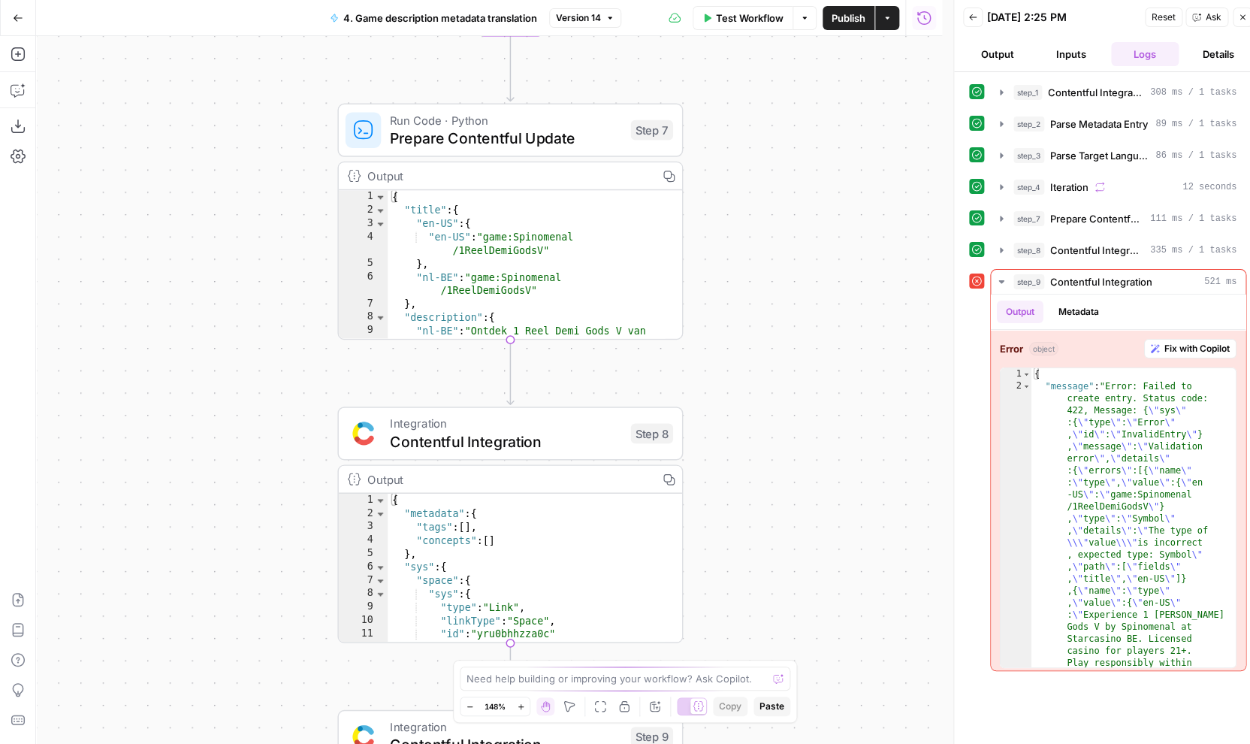
click at [530, 141] on span "Prepare Contentful Update" at bounding box center [506, 138] width 232 height 23
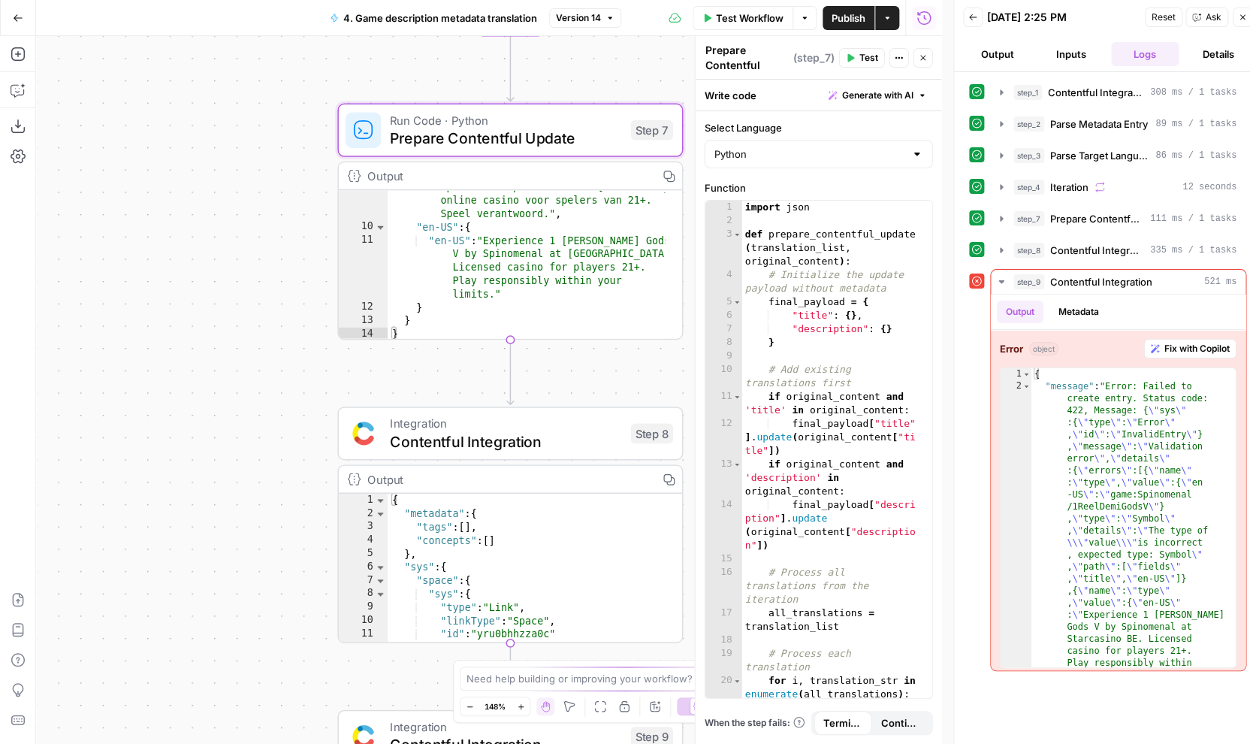
scroll to position [106, 0]
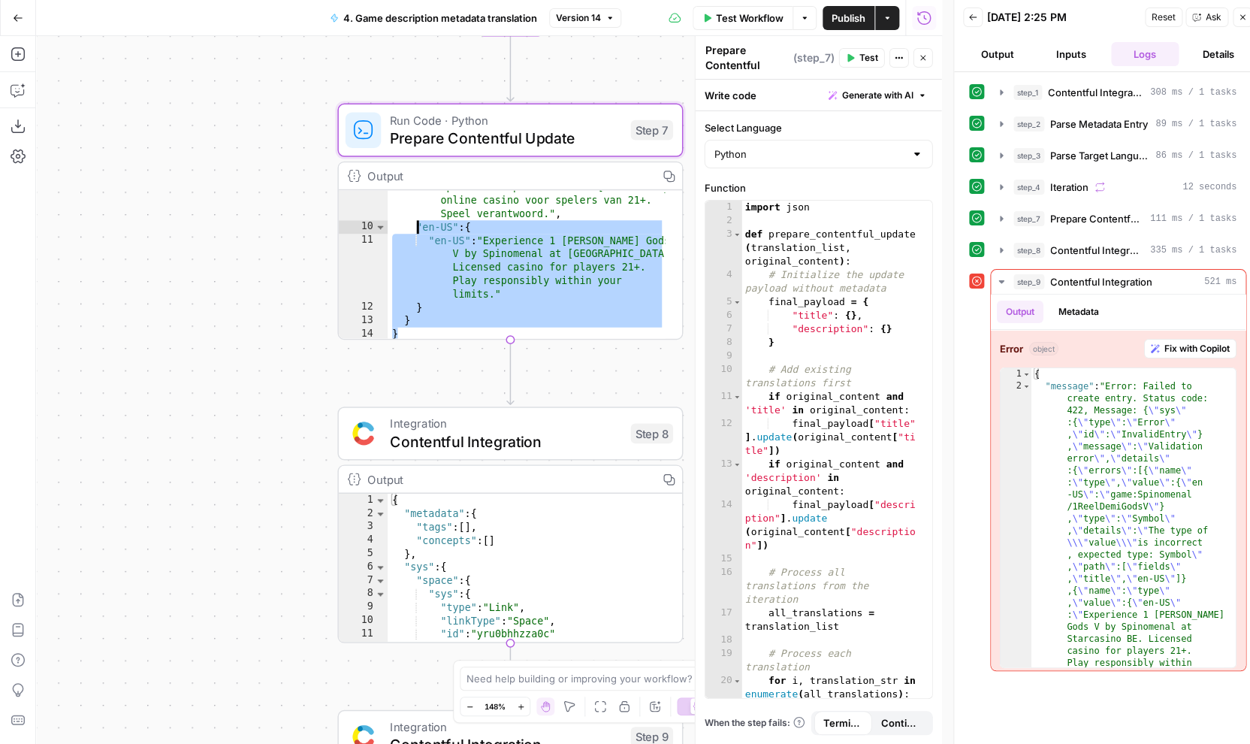
drag, startPoint x: 440, startPoint y: 310, endPoint x: 407, endPoint y: 218, distance: 97.7
click at [407, 218] on div ""nl-BE" : "Ontdek 1 Reel Demi Gods V van Spinomenal op Starcasino. Legaal onlin…" at bounding box center [527, 275] width 279 height 217
type textarea "**********"
click at [13, 97] on icon "button" at bounding box center [18, 90] width 15 height 15
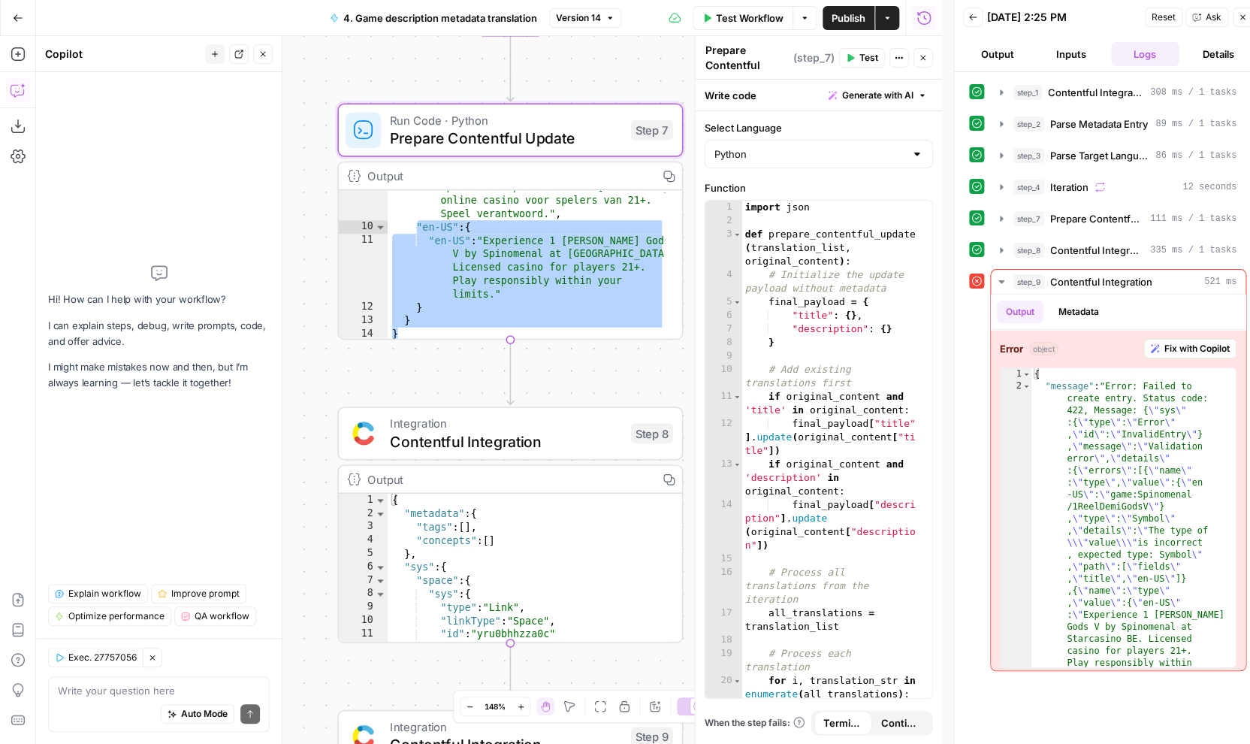
click at [157, 685] on div "Auto Mode will automatically modify and execute the workflow" at bounding box center [196, 675] width 213 height 29
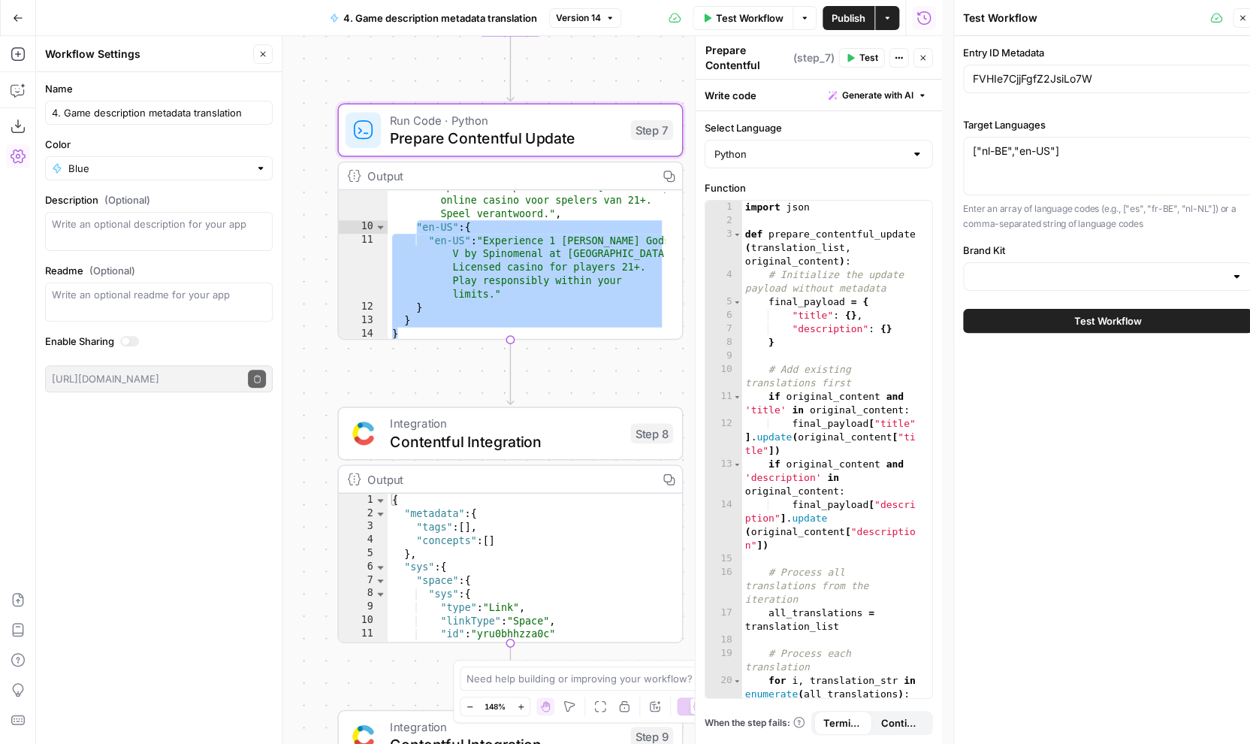
type input "Starcasino BE"
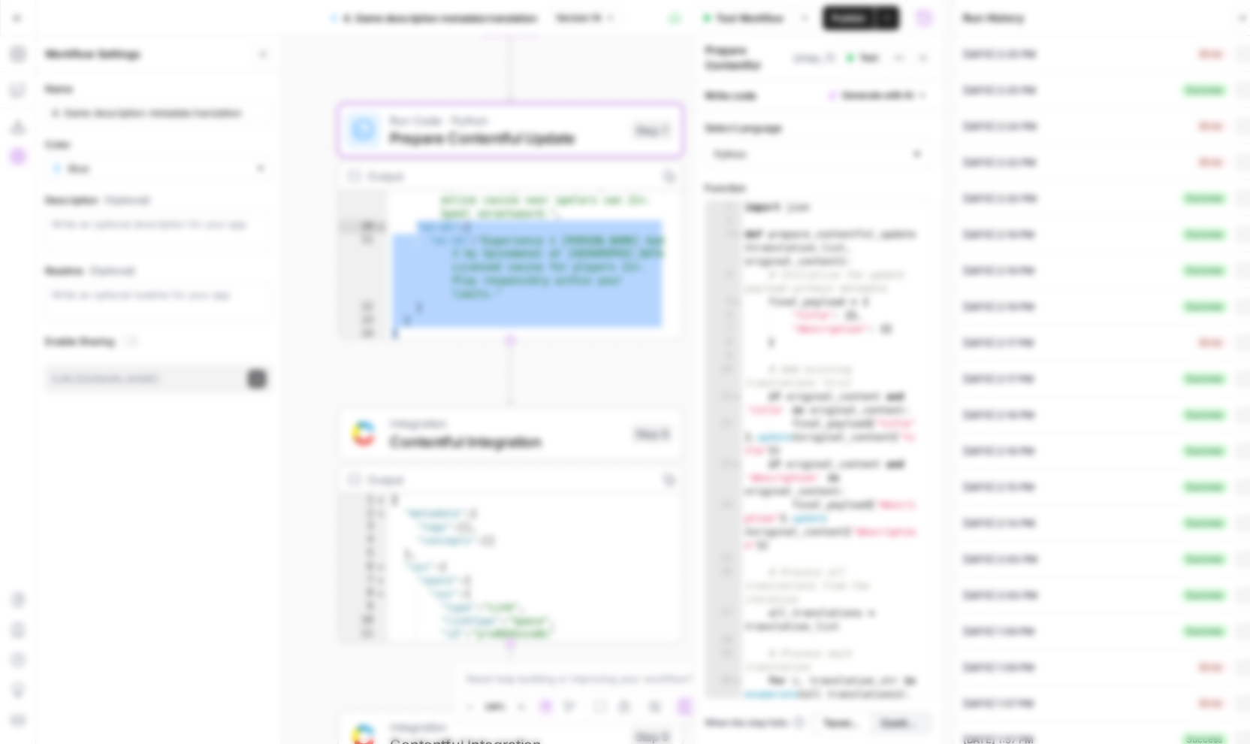
click button "Publish" at bounding box center [585, 182] width 45 height 22
click at [552, 142] on span "Prepare Contentful Update" at bounding box center [506, 138] width 232 height 23
click at [25, 92] on icon "button" at bounding box center [18, 90] width 15 height 15
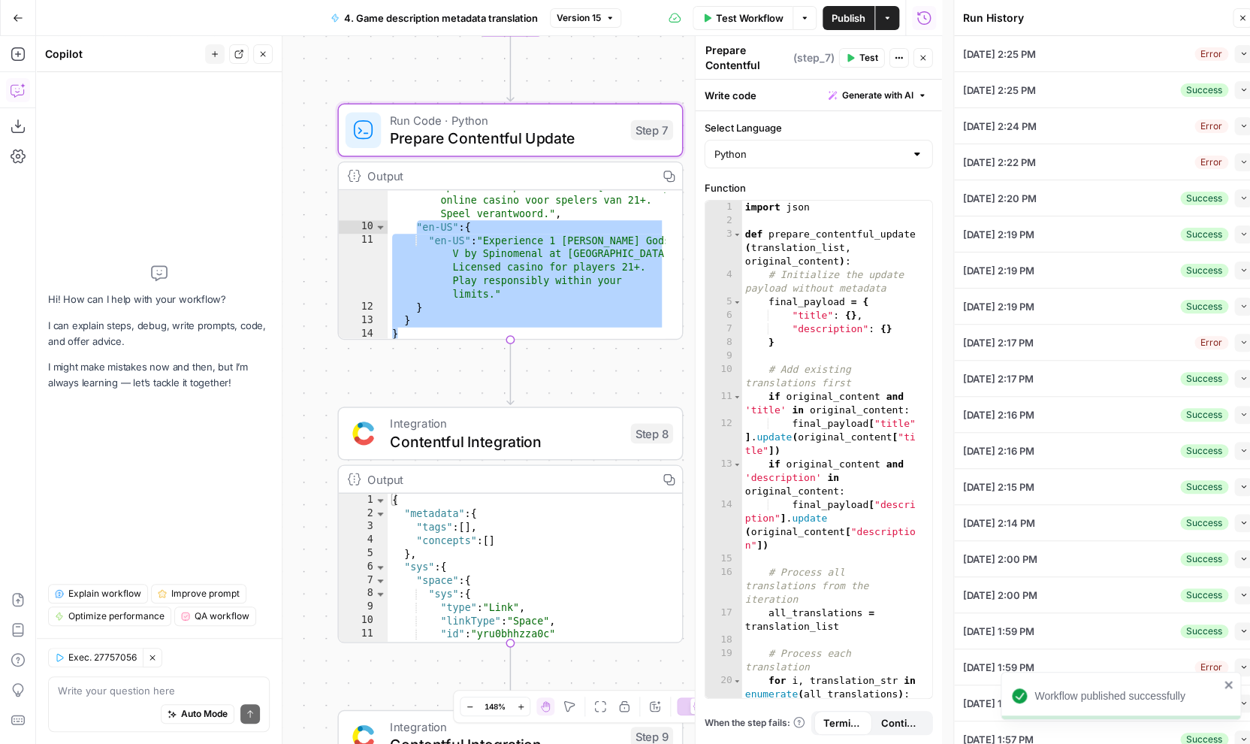
click at [123, 699] on div "Auto Mode Send" at bounding box center [159, 714] width 202 height 33
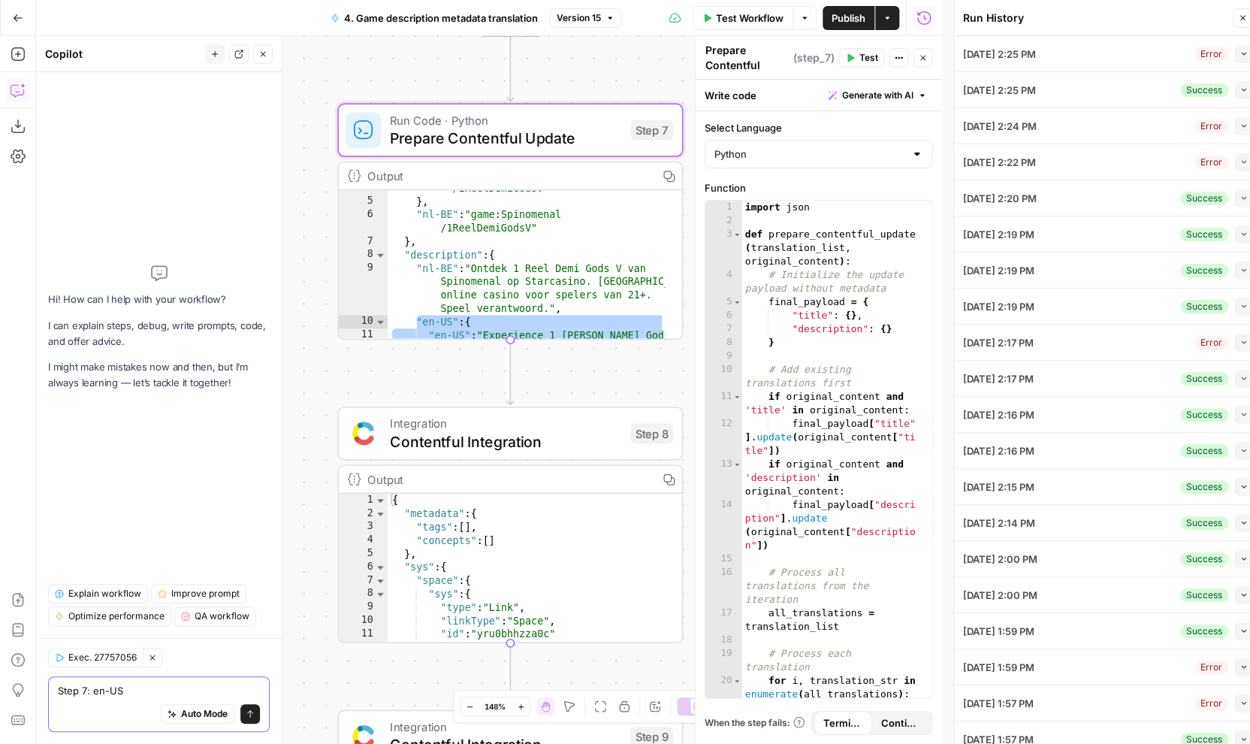
scroll to position [0, 0]
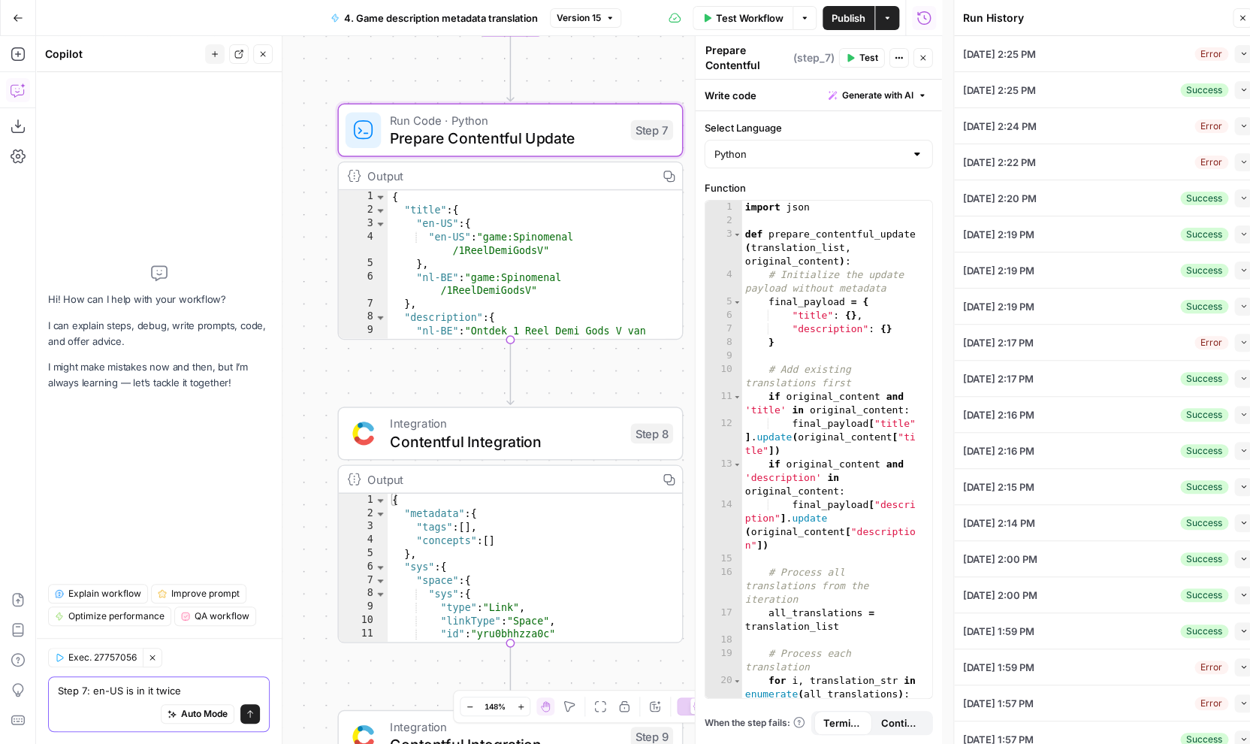
type textarea "Step 7: en-US is in it twice?"
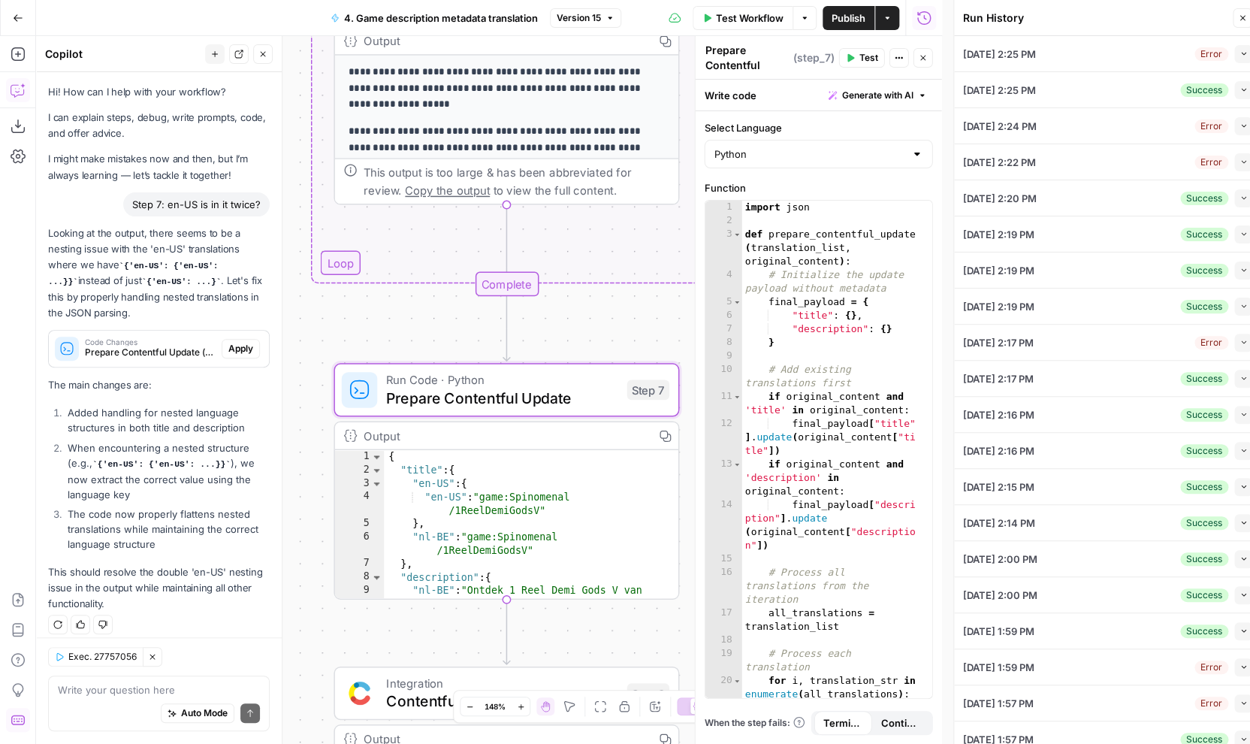
click at [244, 342] on span "Apply" at bounding box center [240, 349] width 25 height 14
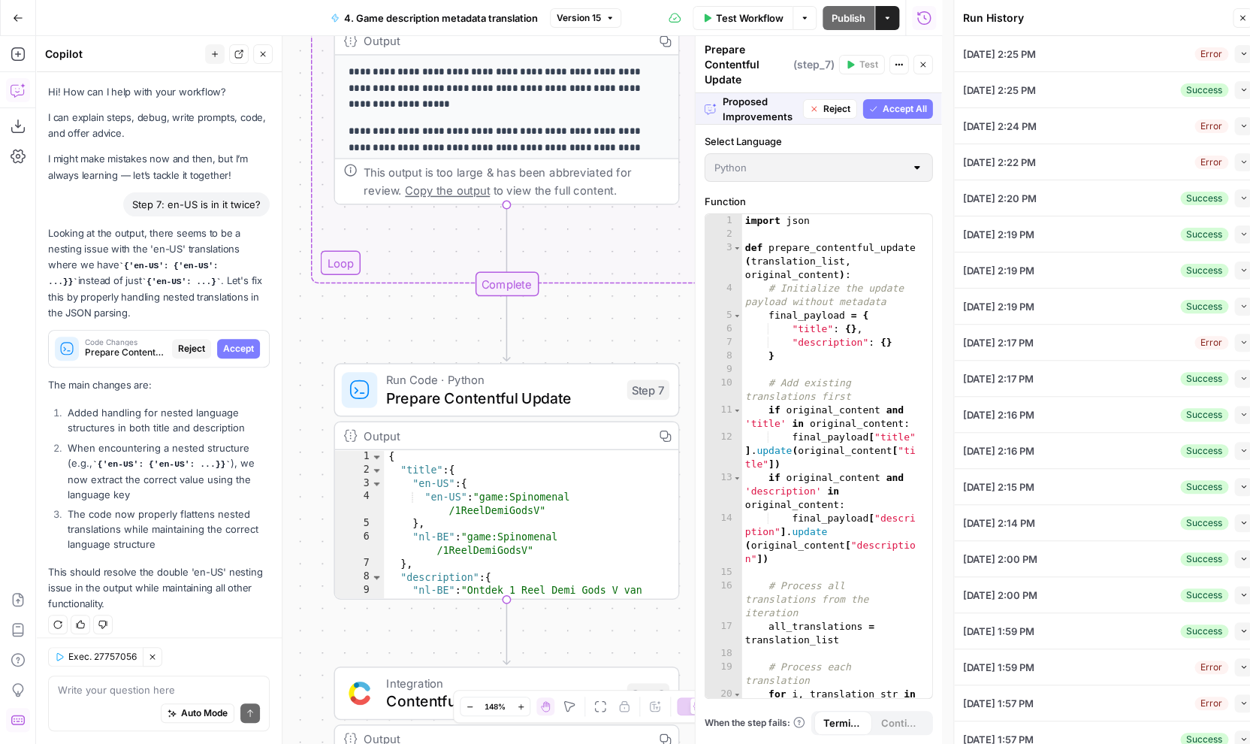
click at [891, 116] on button "Accept All" at bounding box center [898, 109] width 70 height 20
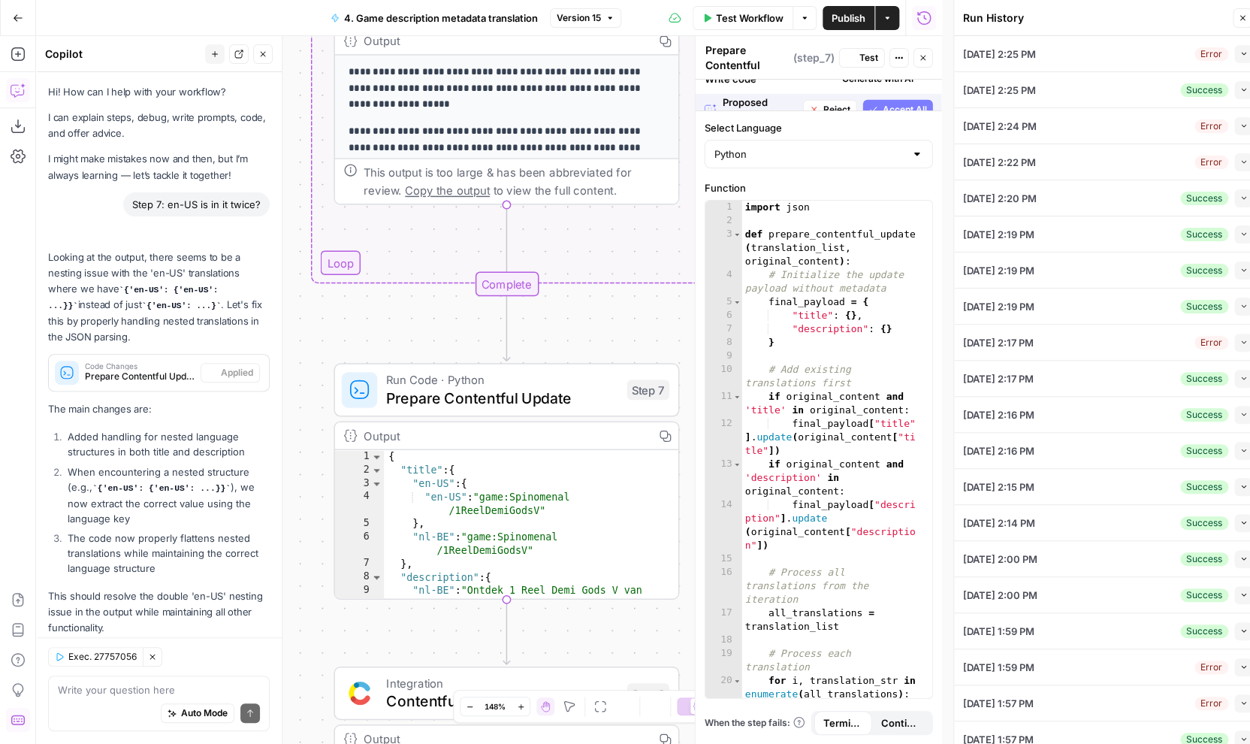
scroll to position [33, 0]
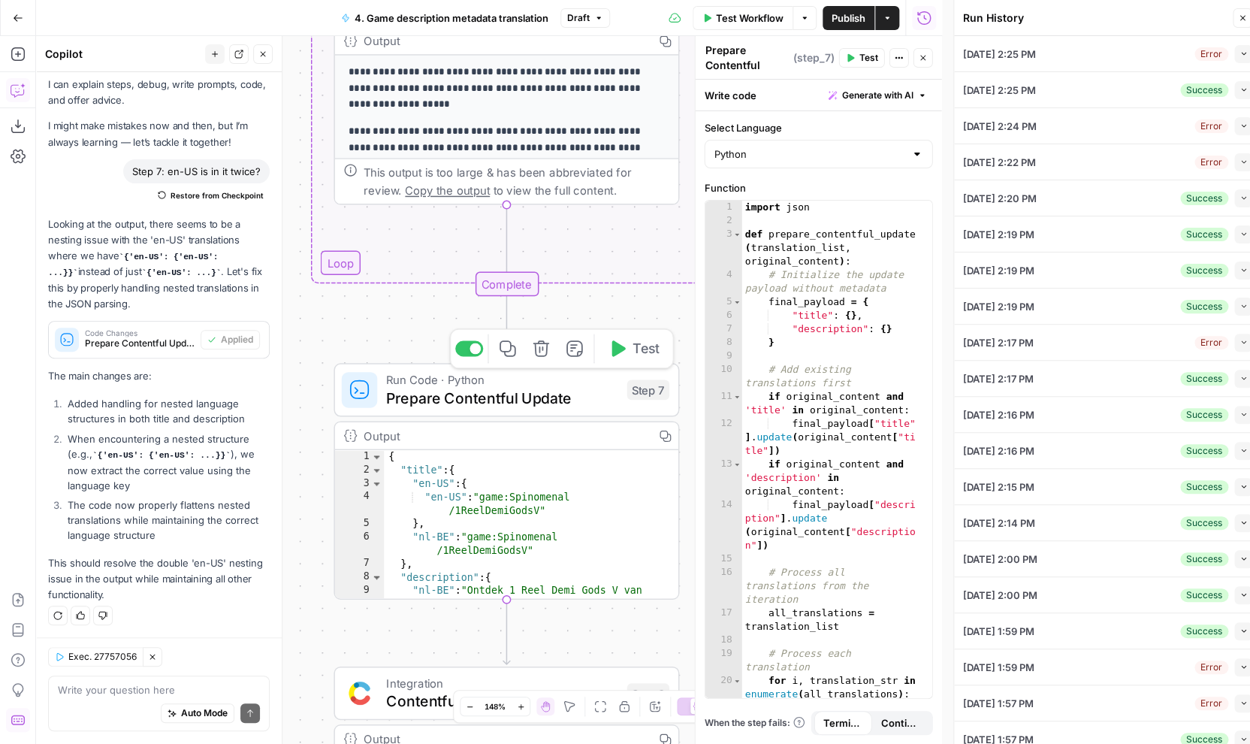
click at [643, 355] on span "Test" at bounding box center [646, 349] width 27 height 20
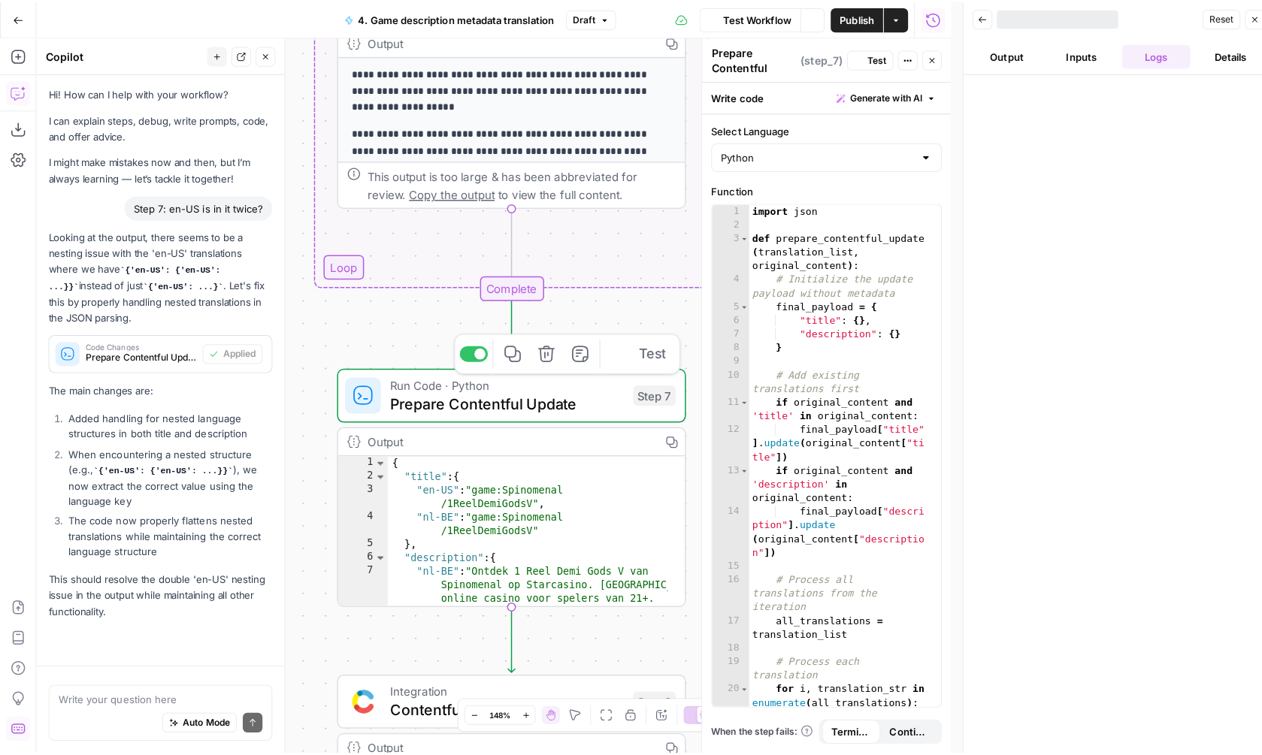
scroll to position [33, 0]
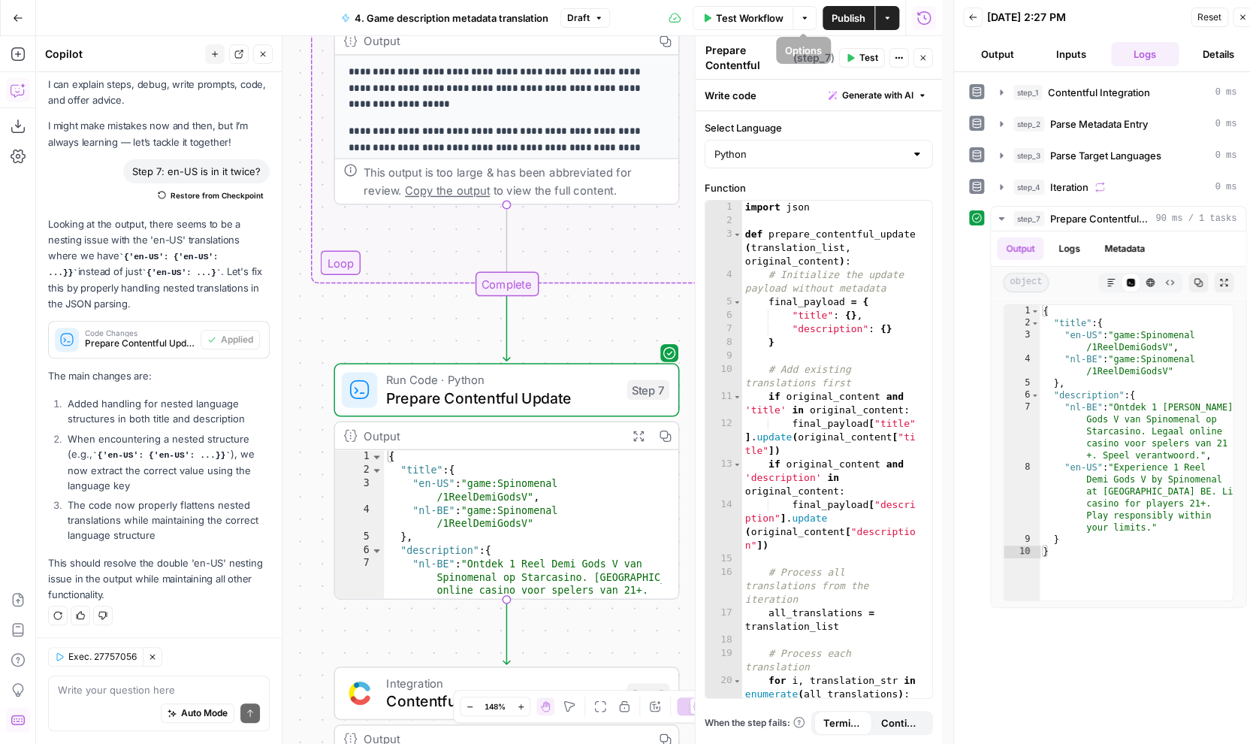
click at [839, 17] on span "Publish" at bounding box center [849, 18] width 34 height 15
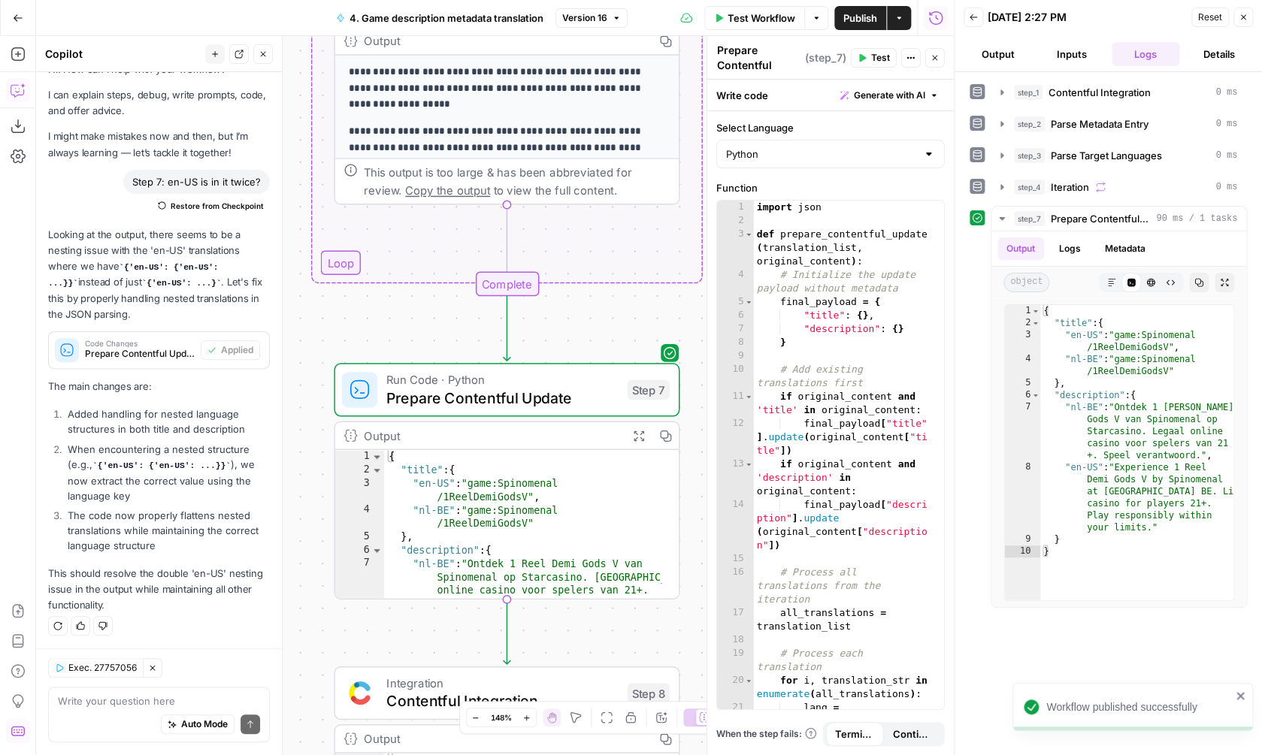
scroll to position [5, 0]
